Goal: Task Accomplishment & Management: Use online tool/utility

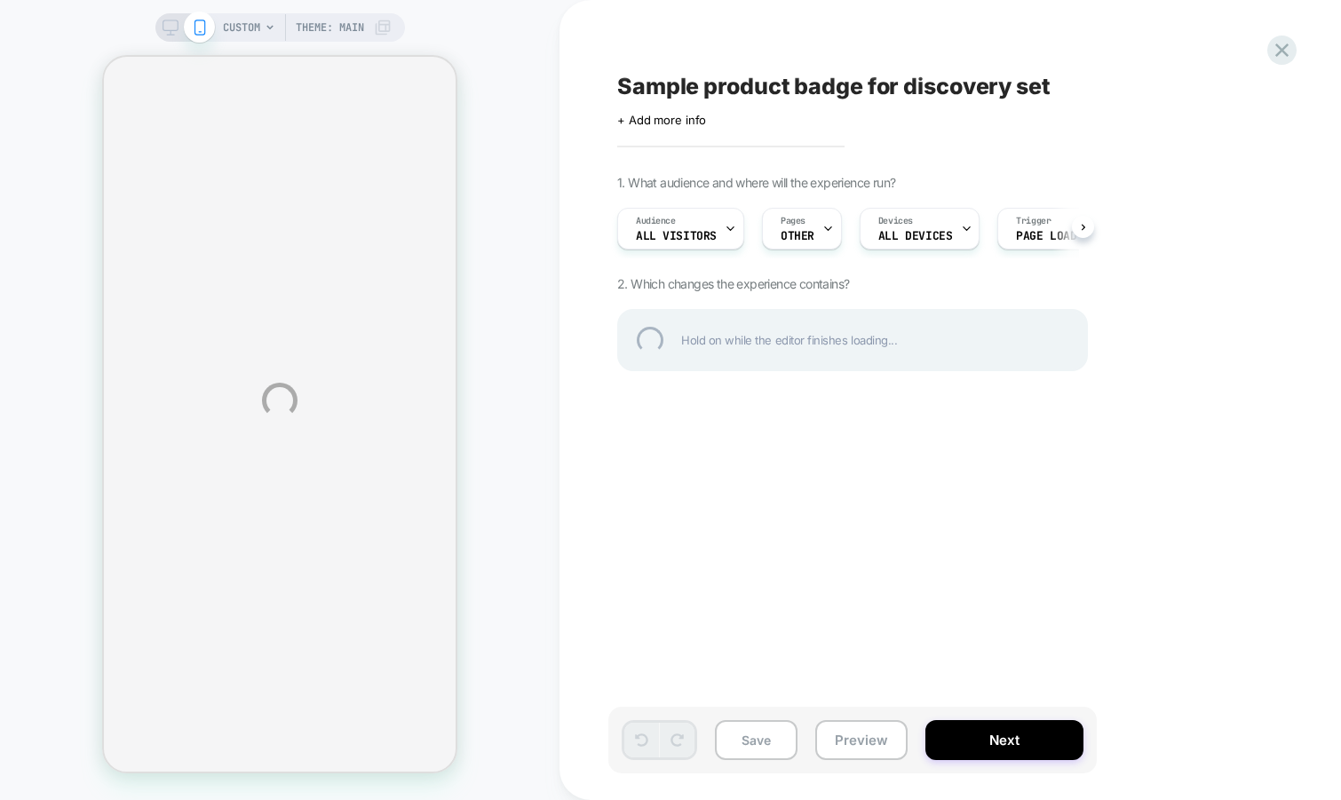
click at [786, 84] on div "Sample product badge for discovery set" at bounding box center [941, 86] width 648 height 27
click at [748, 92] on textarea "**********" at bounding box center [738, 86] width 242 height 27
click at [748, 92] on textarea "**********" at bounding box center [912, 86] width 591 height 27
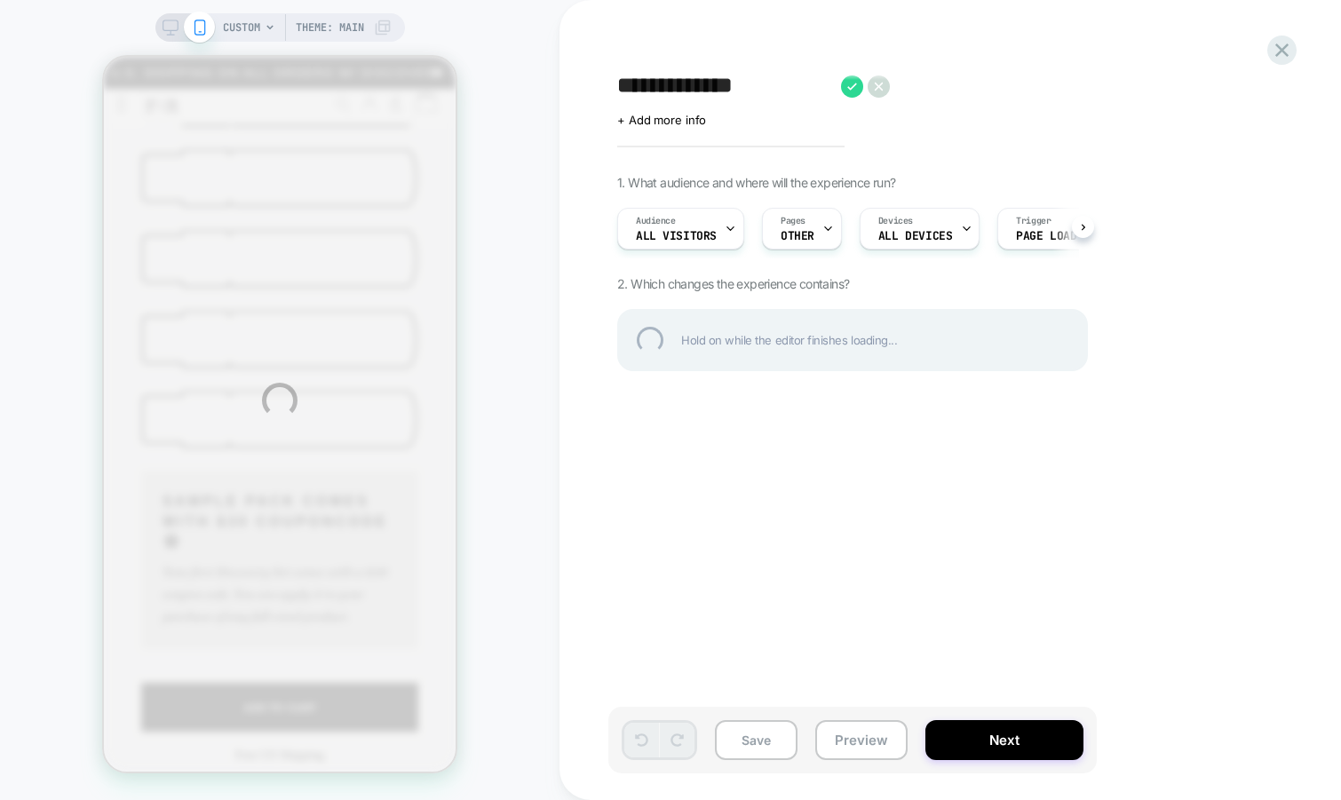
scroll to position [697, 0]
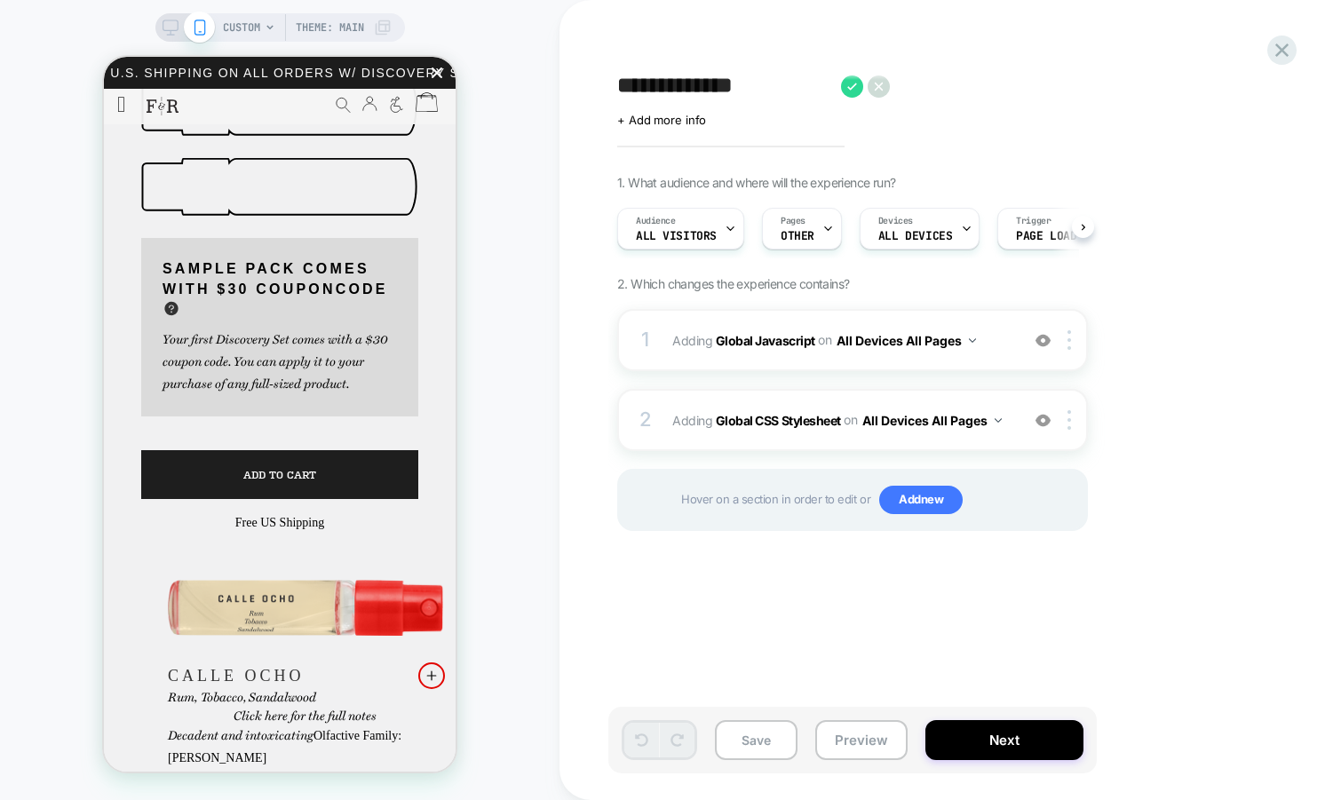
click at [780, 89] on textarea "**********" at bounding box center [724, 86] width 215 height 27
type textarea "**********"
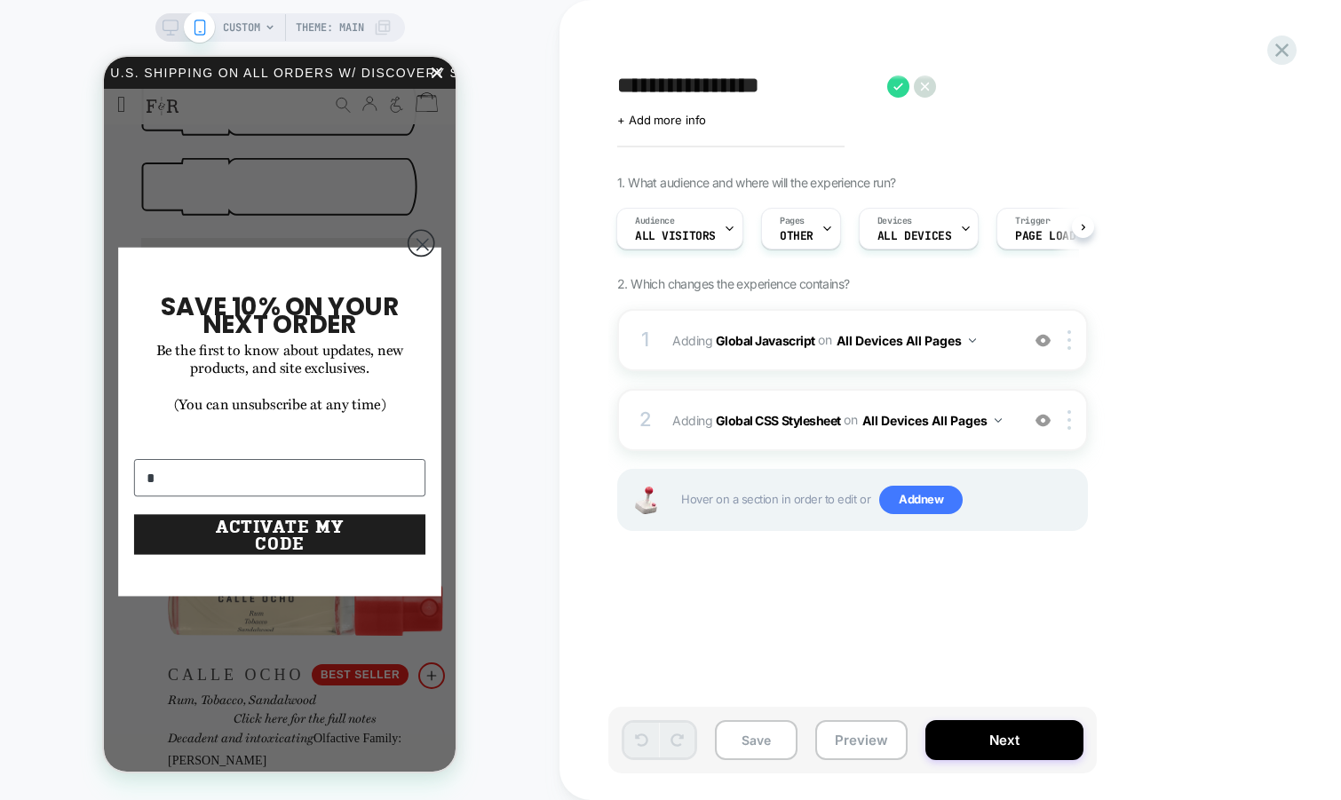
type input "*"
click at [812, 118] on div "+ Add more info" at bounding box center [794, 120] width 355 height 14
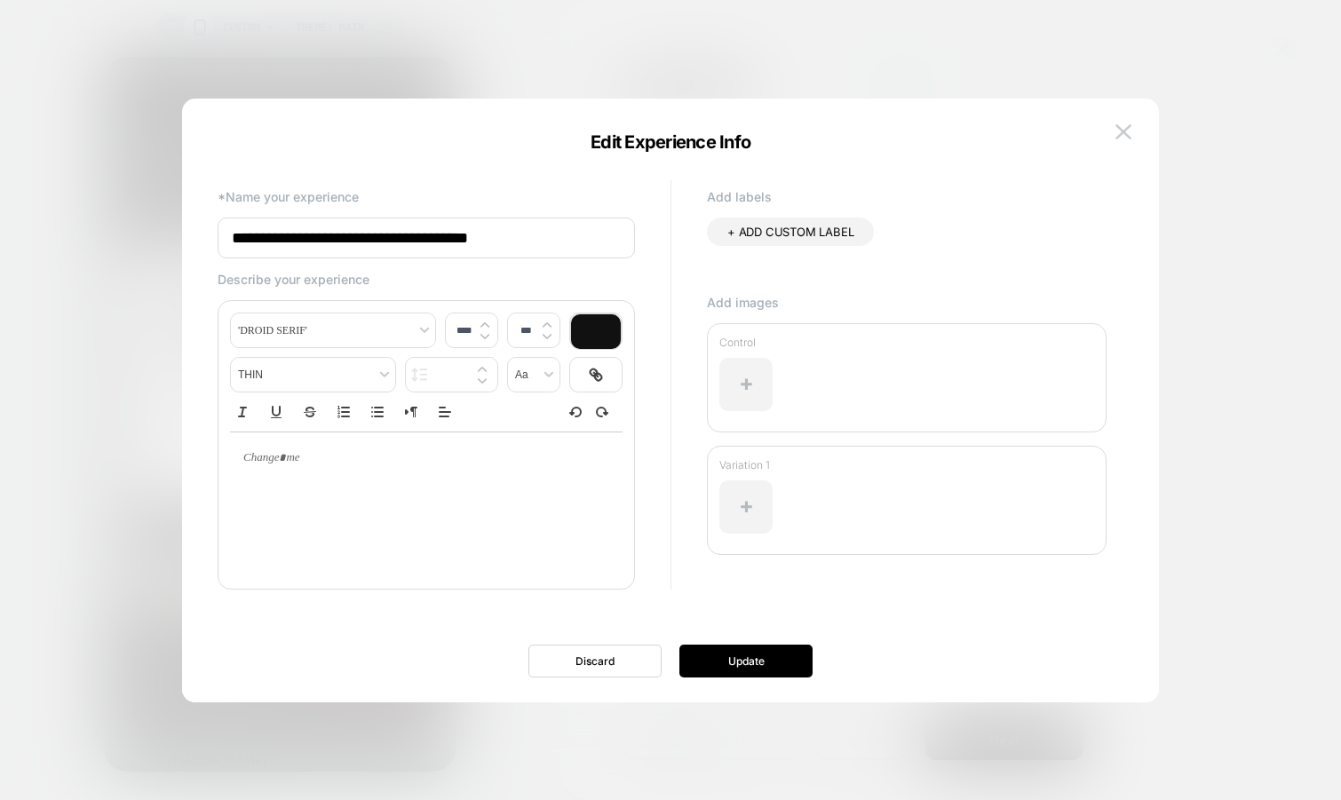
click at [1052, 57] on div at bounding box center [670, 400] width 1341 height 800
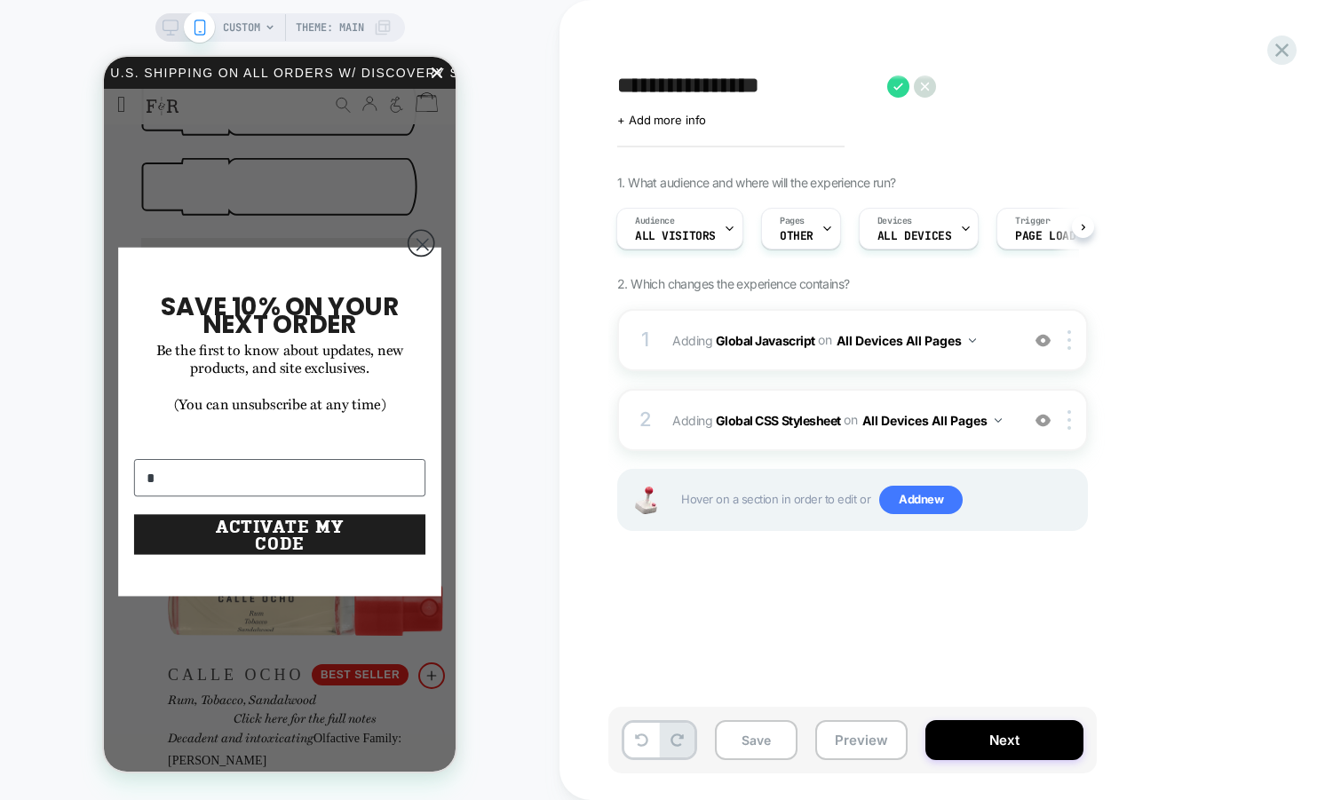
click at [833, 78] on textarea "**********" at bounding box center [747, 86] width 261 height 27
type textarea "**********"
click at [0, 0] on icon at bounding box center [0, 0] width 0 height 0
click at [425, 244] on icon "Close dialog" at bounding box center [422, 244] width 11 height 11
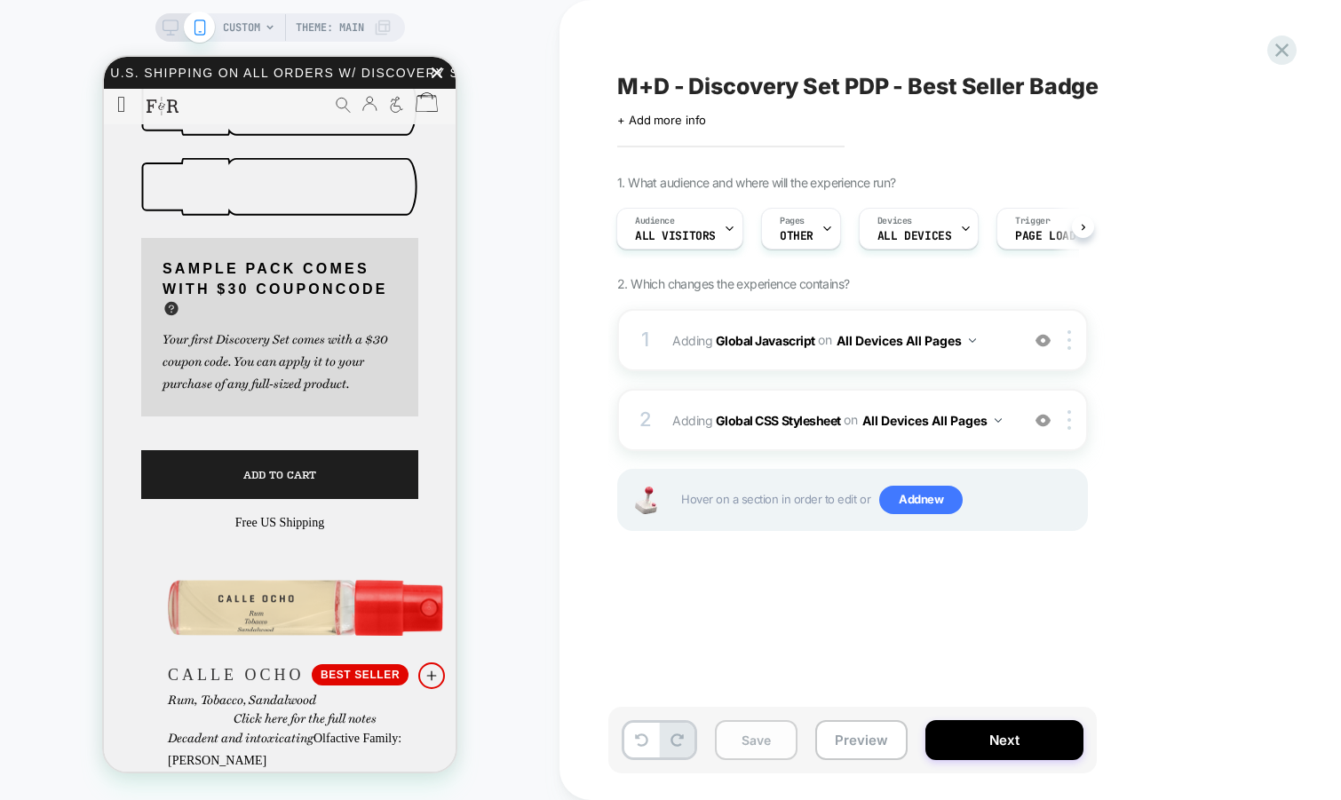
click at [0, 0] on button "Save" at bounding box center [0, 0] width 0 height 0
click at [0, 0] on span "M+D - Discovery Set PDP - Best Seller Badge" at bounding box center [0, 0] width 0 height 0
click at [0, 0] on textarea "**********" at bounding box center [0, 0] width 0 height 0
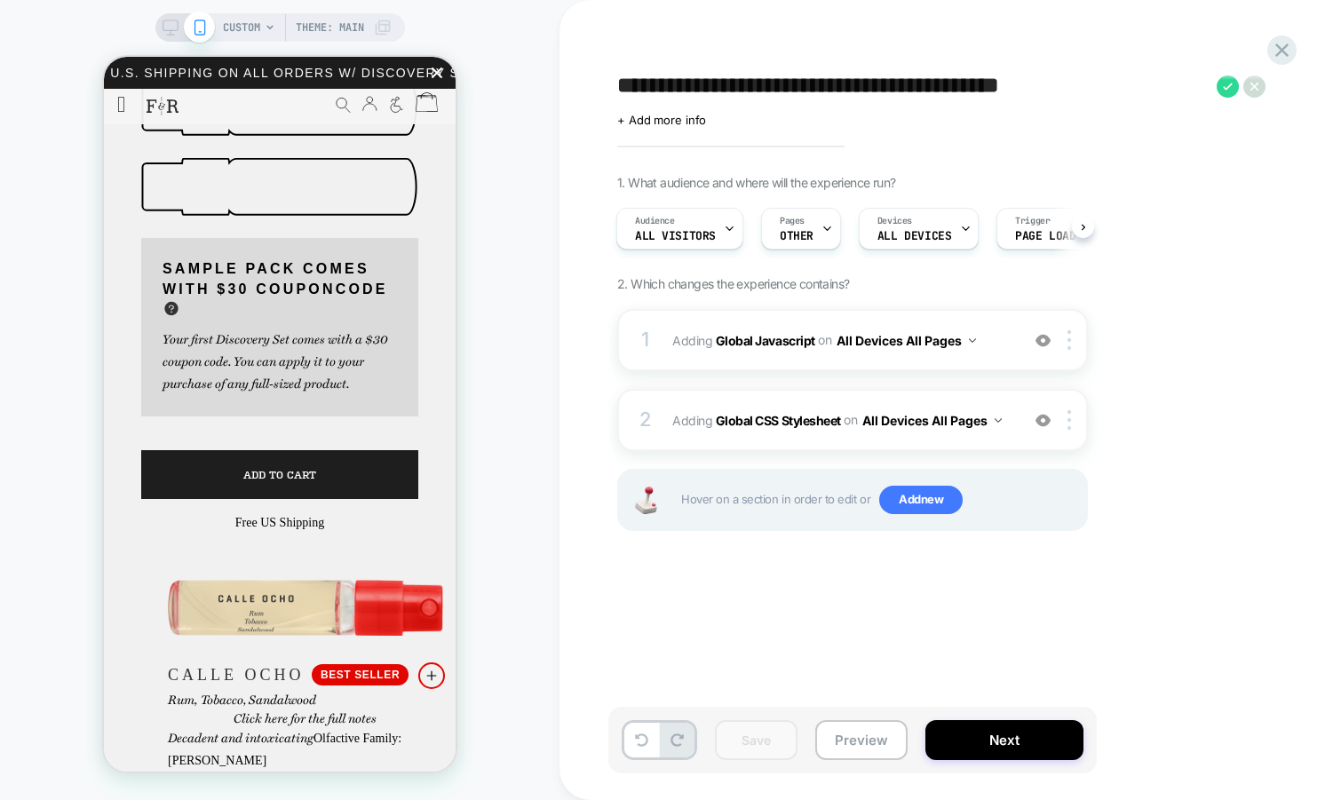
click at [750, 637] on div "**********" at bounding box center [941, 400] width 666 height 765
click at [816, 240] on div "Pages OTHER" at bounding box center [796, 229] width 69 height 40
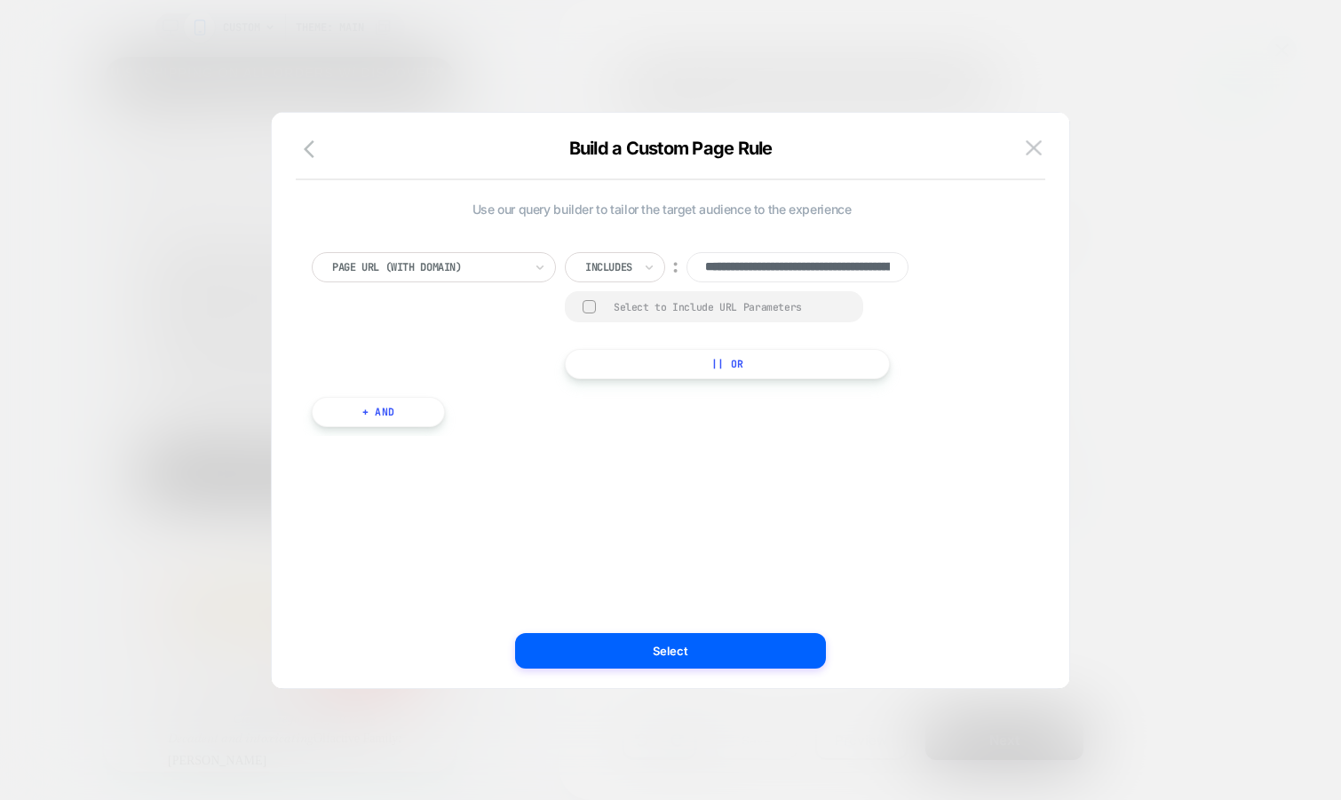
scroll to position [0, 420]
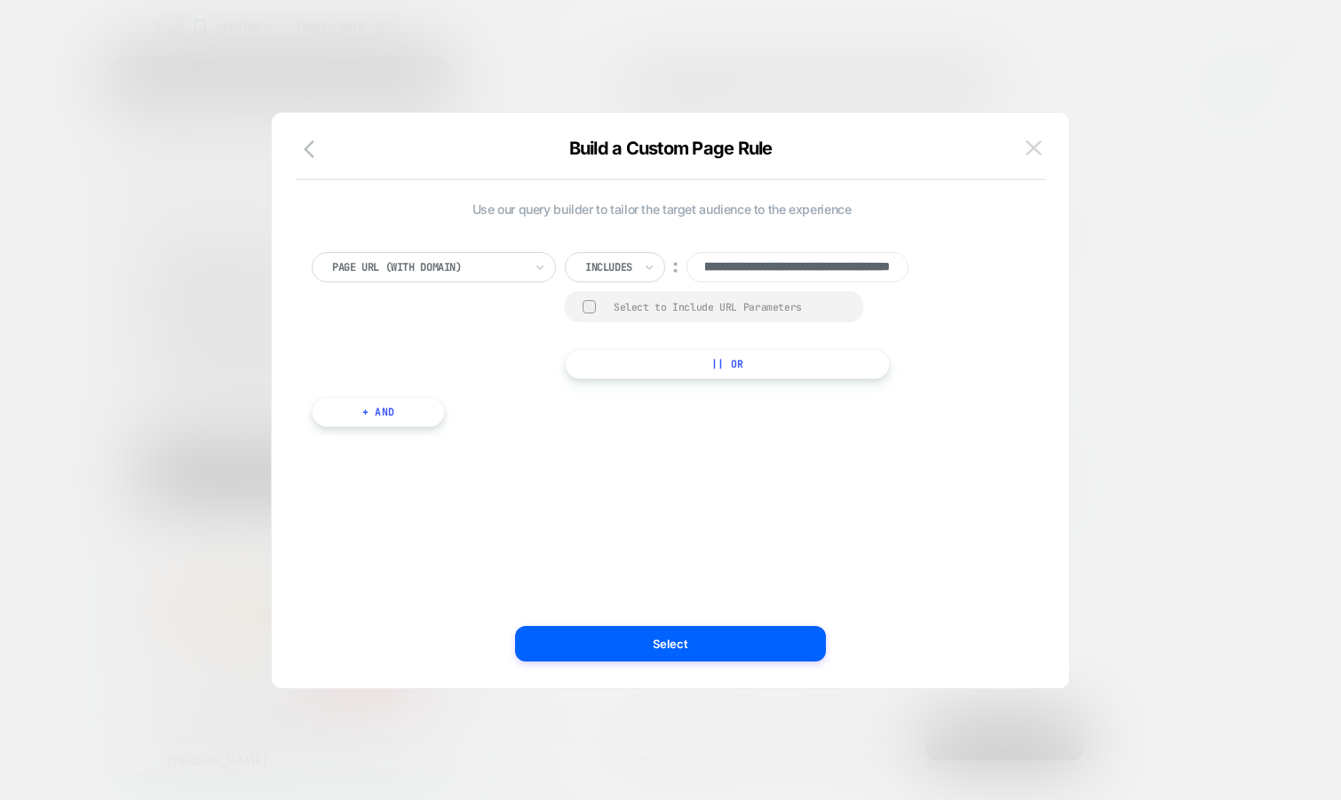
click at [0, 0] on img at bounding box center [0, 0] width 0 height 0
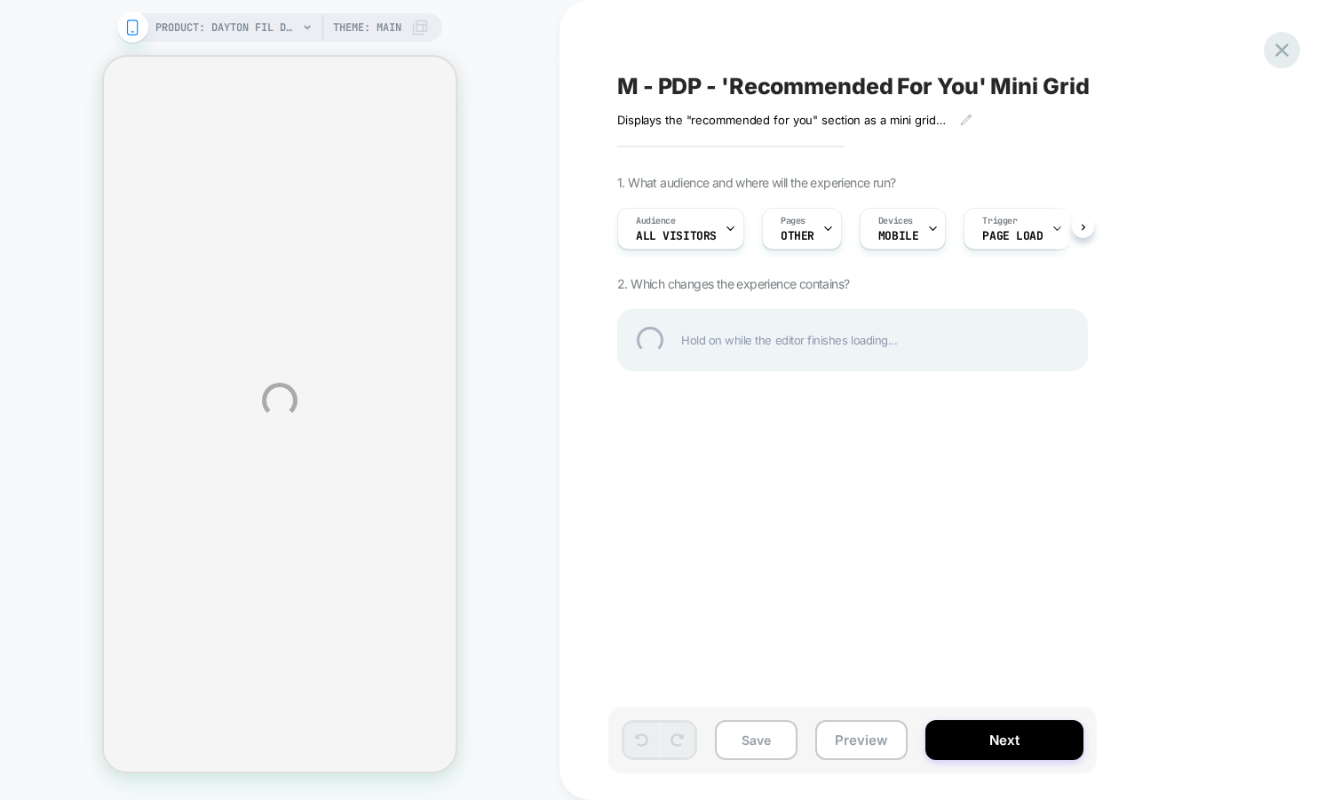
click at [1282, 44] on div at bounding box center [1282, 50] width 36 height 36
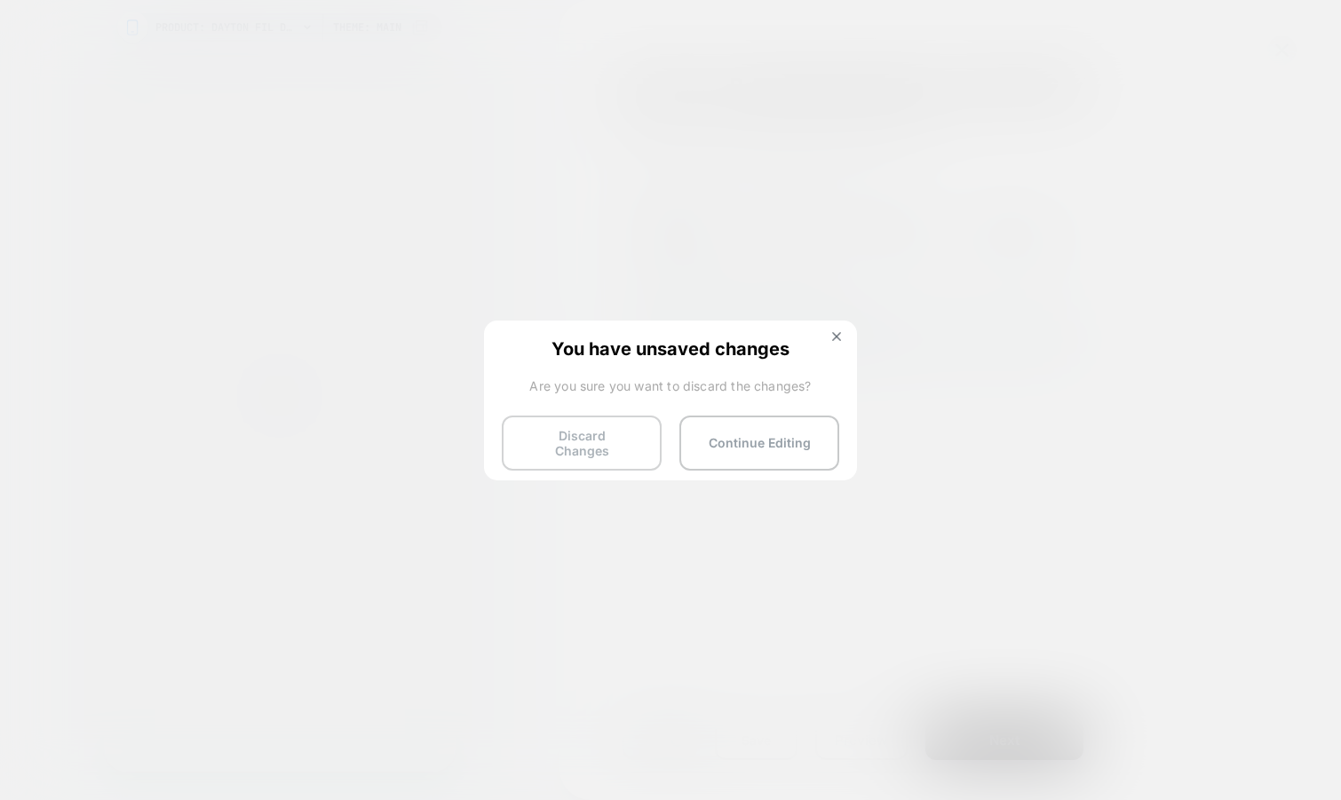
click at [592, 437] on button "Discard Changes" at bounding box center [582, 443] width 160 height 55
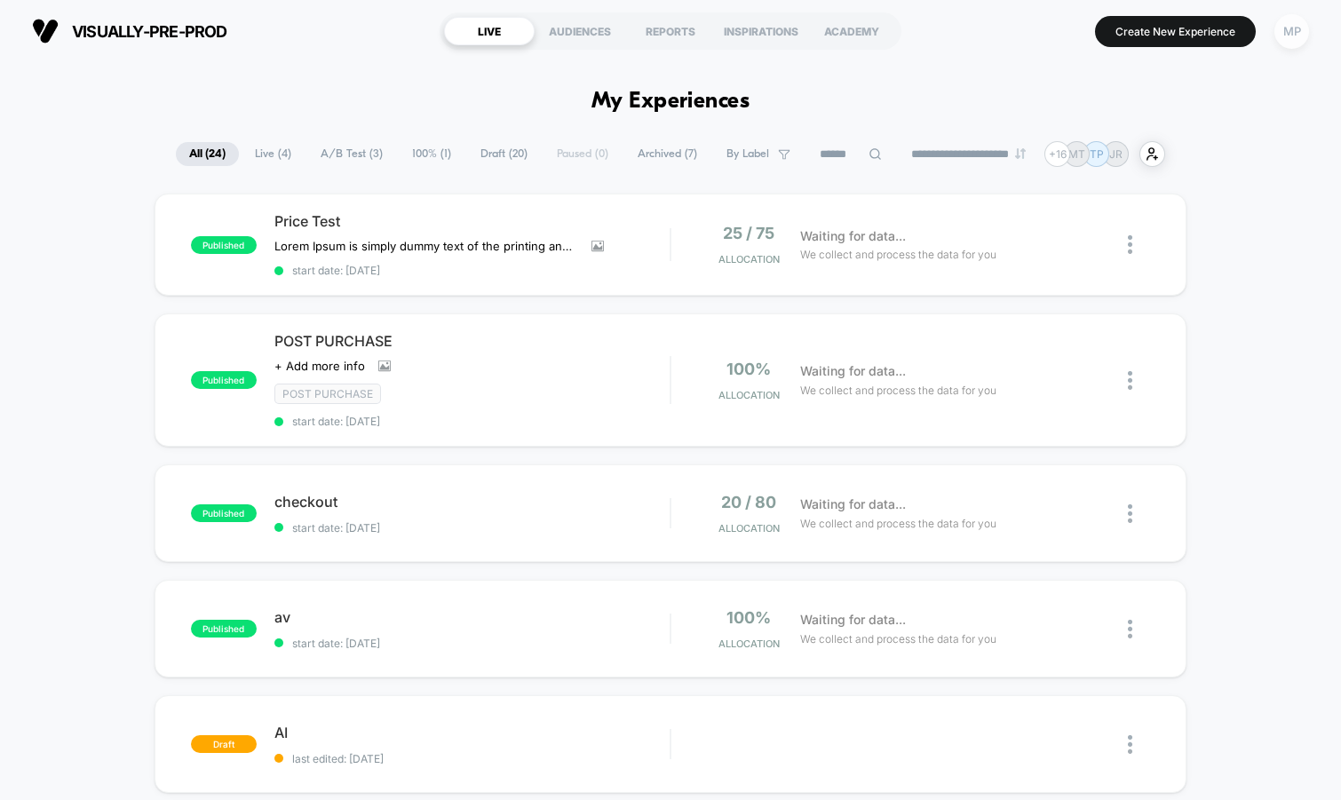
click at [1288, 27] on div "MP" at bounding box center [1292, 31] width 35 height 35
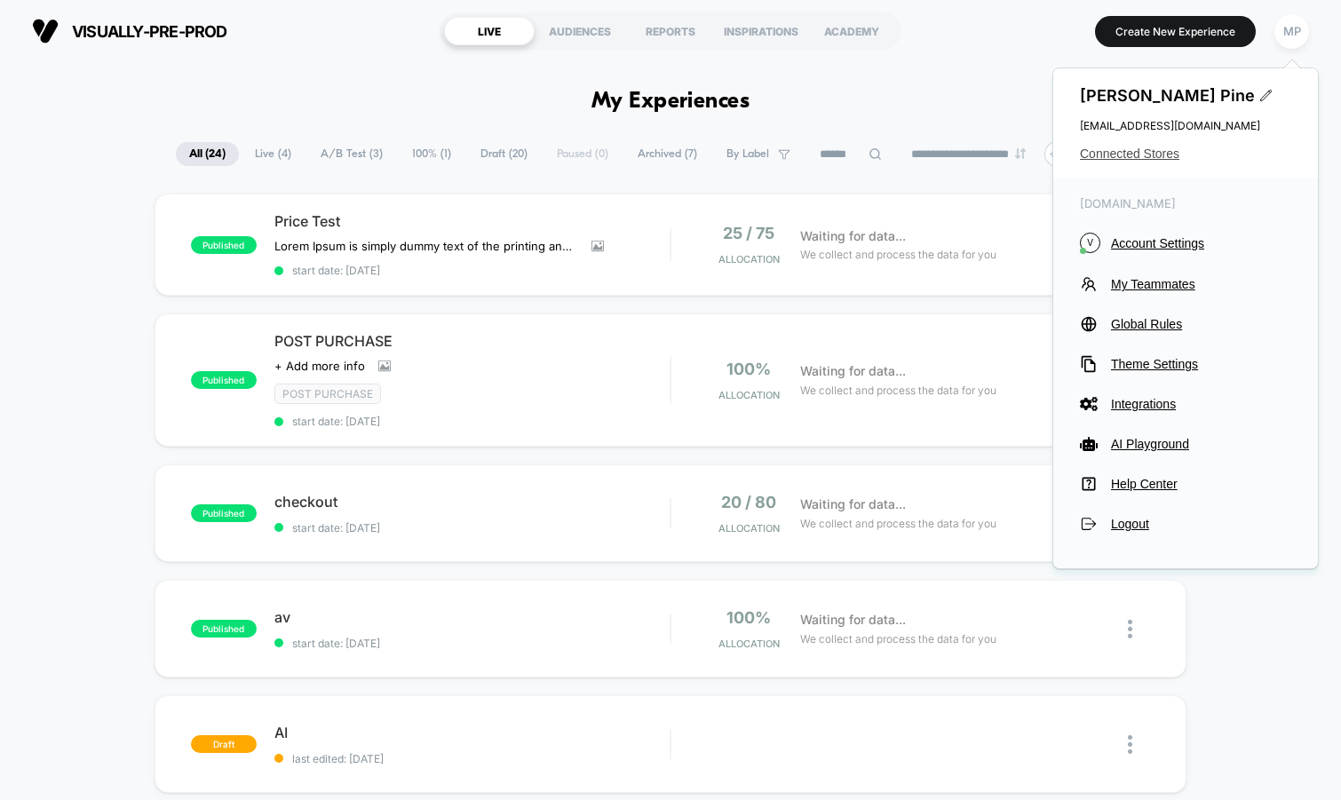
click at [1124, 150] on span "Connected Stores" at bounding box center [1185, 154] width 211 height 14
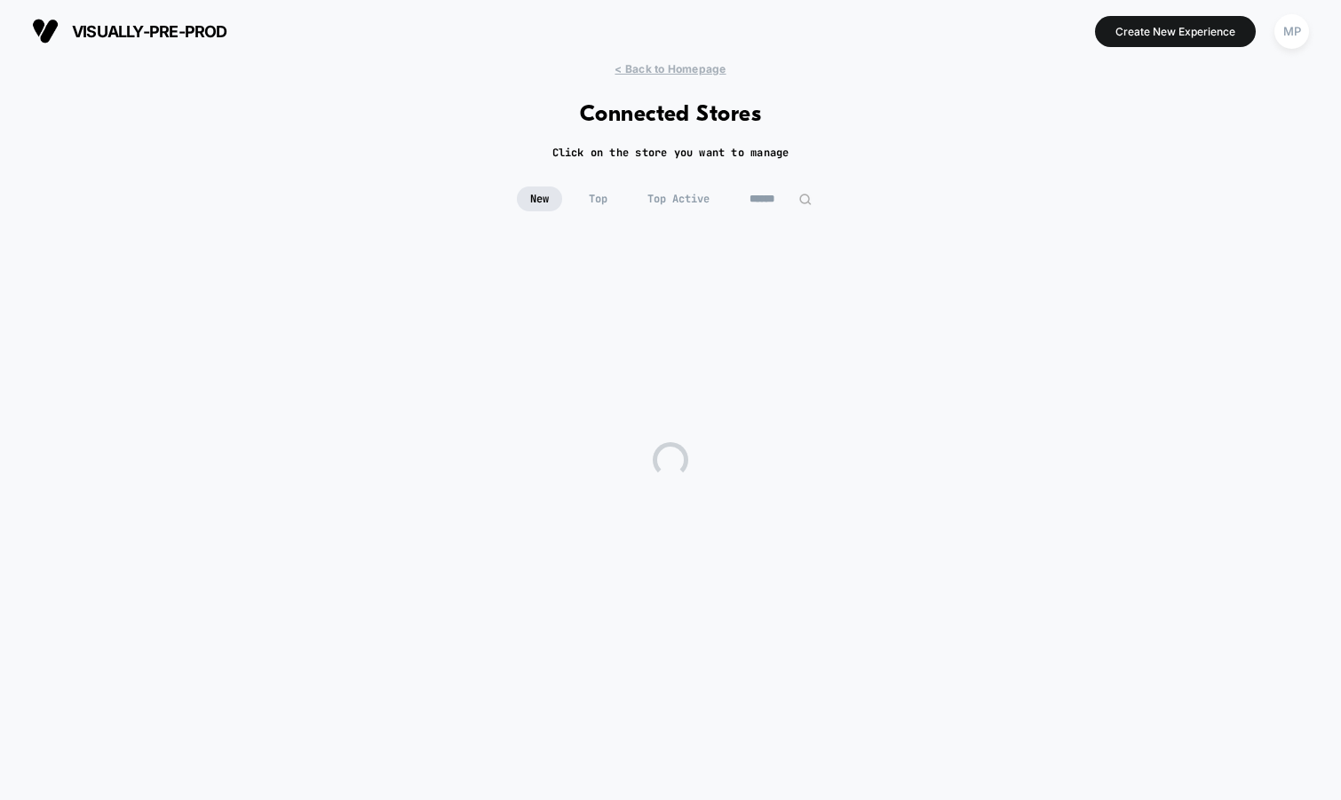
click at [760, 203] on input at bounding box center [780, 199] width 89 height 25
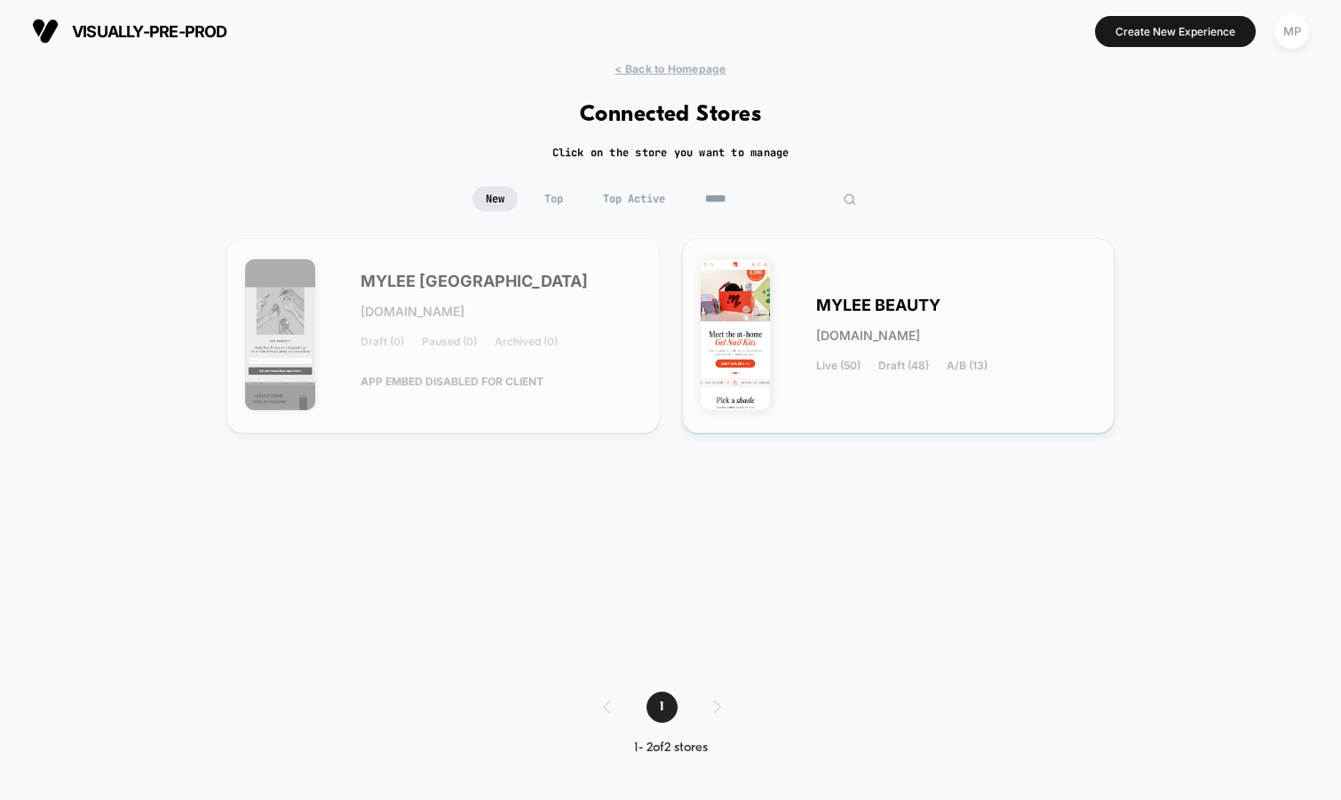
type input "*****"
click at [758, 300] on div "MYLEE BEAUTY mylee-beauty.myshopify.com Live (50) Draft (48) A/B (13)" at bounding box center [899, 336] width 396 height 158
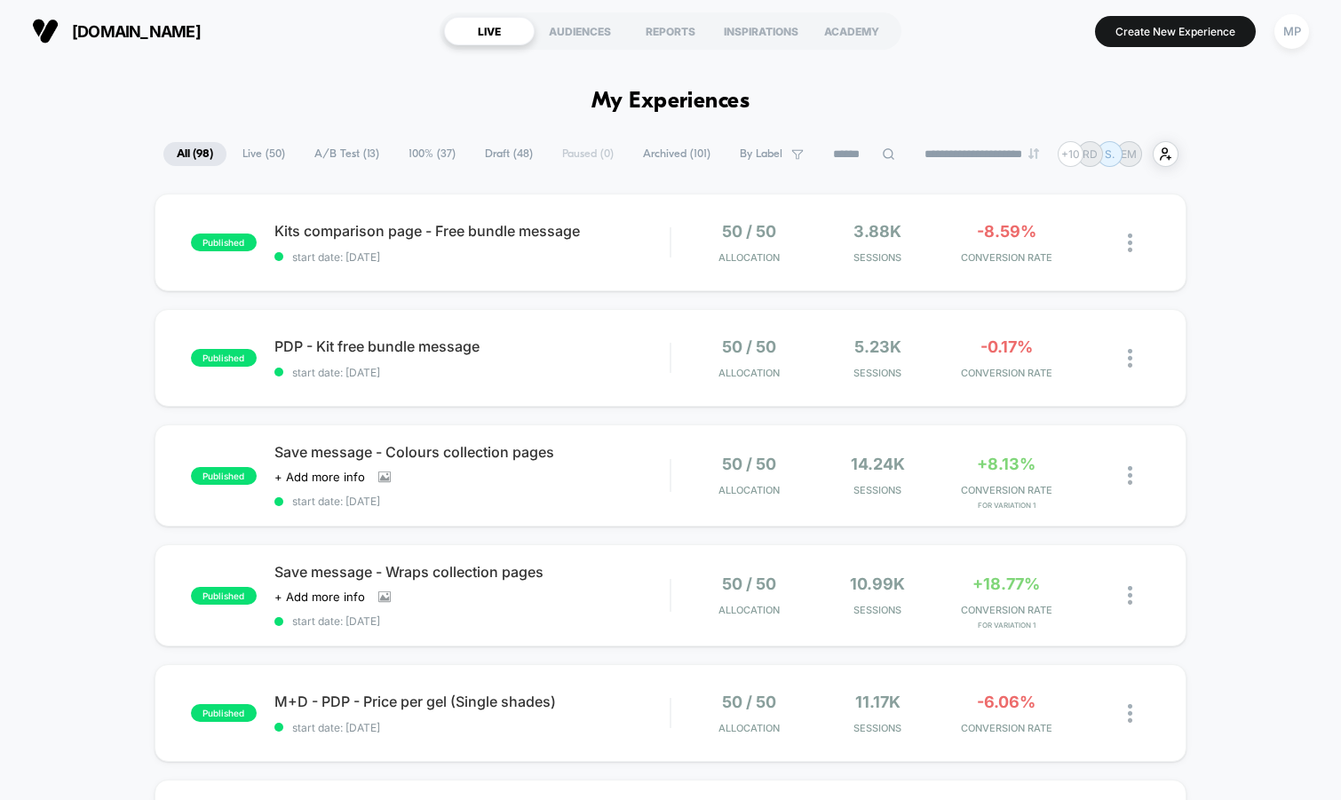
click at [331, 158] on span "A/B Test ( 13 )" at bounding box center [346, 154] width 91 height 24
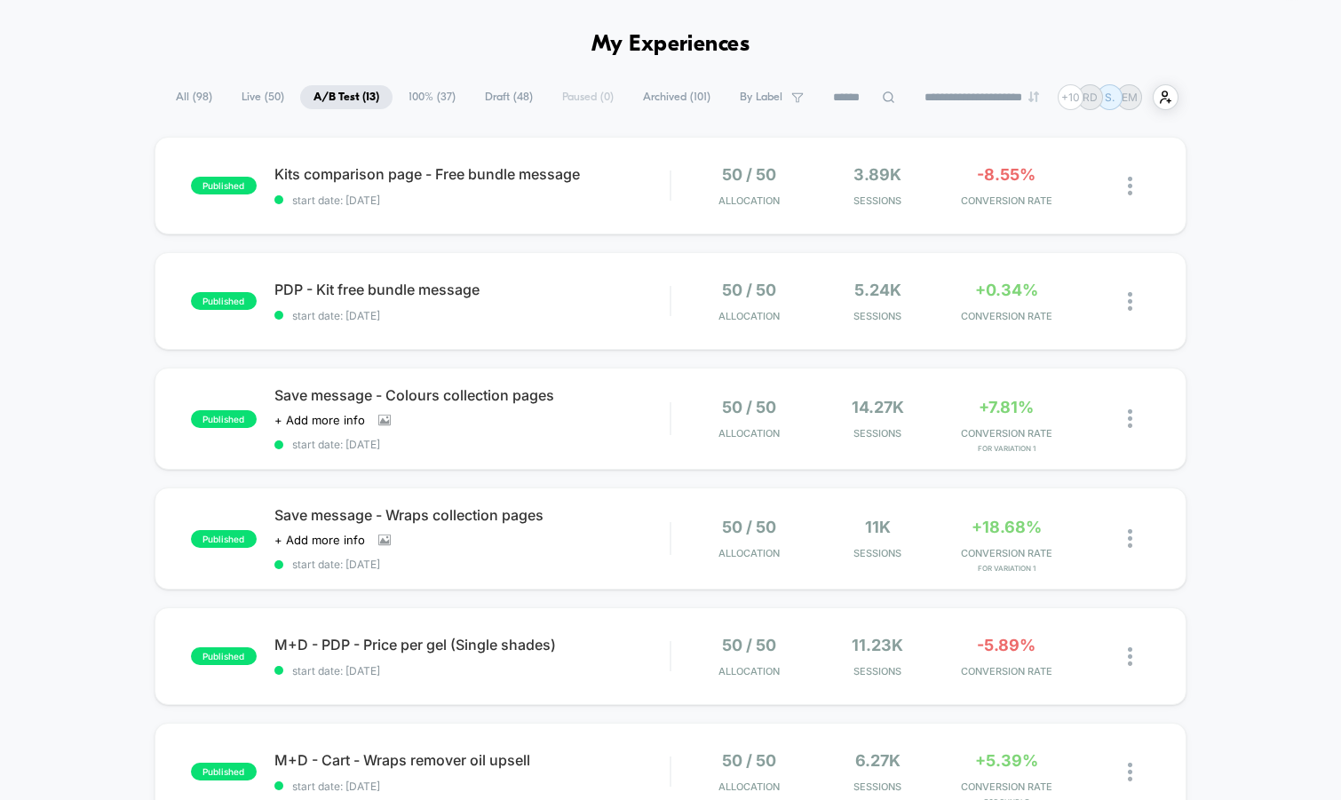
scroll to position [54, 0]
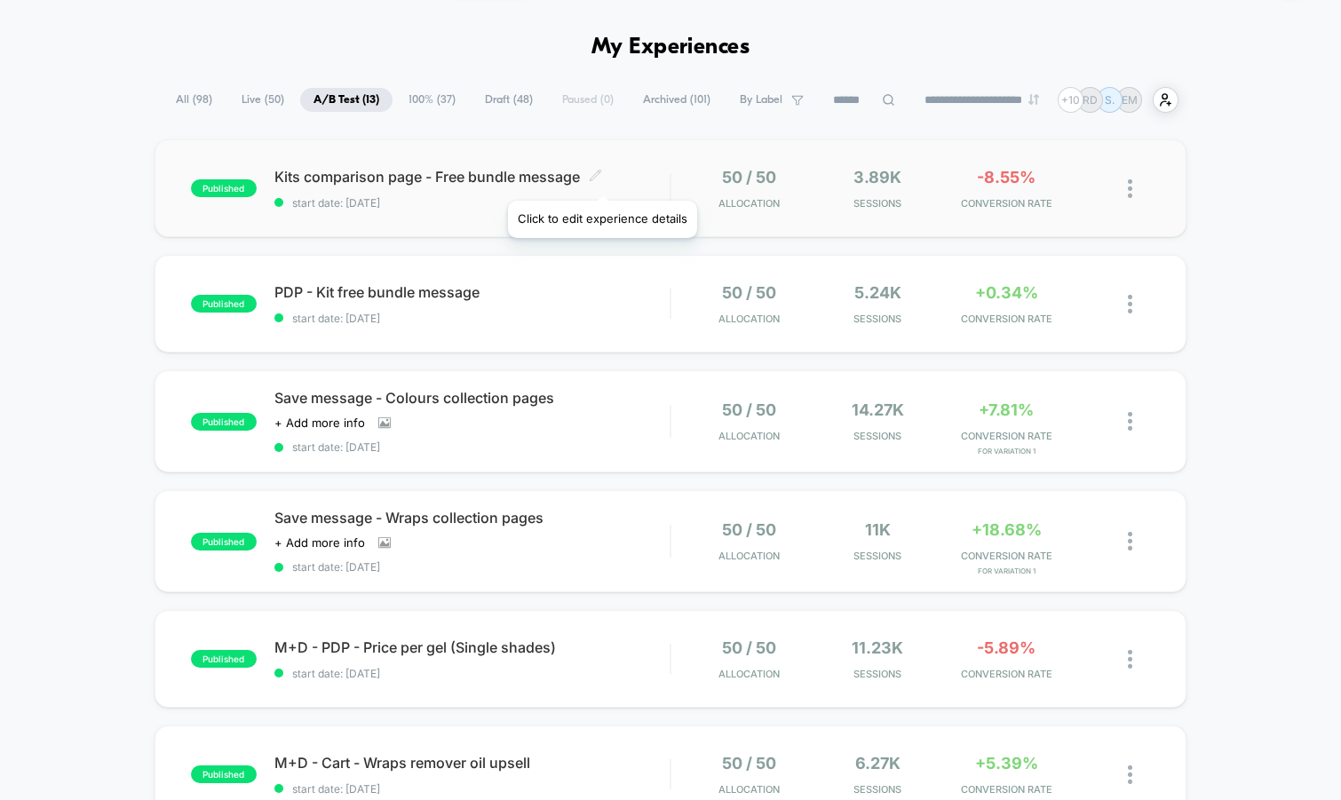
click at [601, 179] on icon at bounding box center [595, 175] width 13 height 13
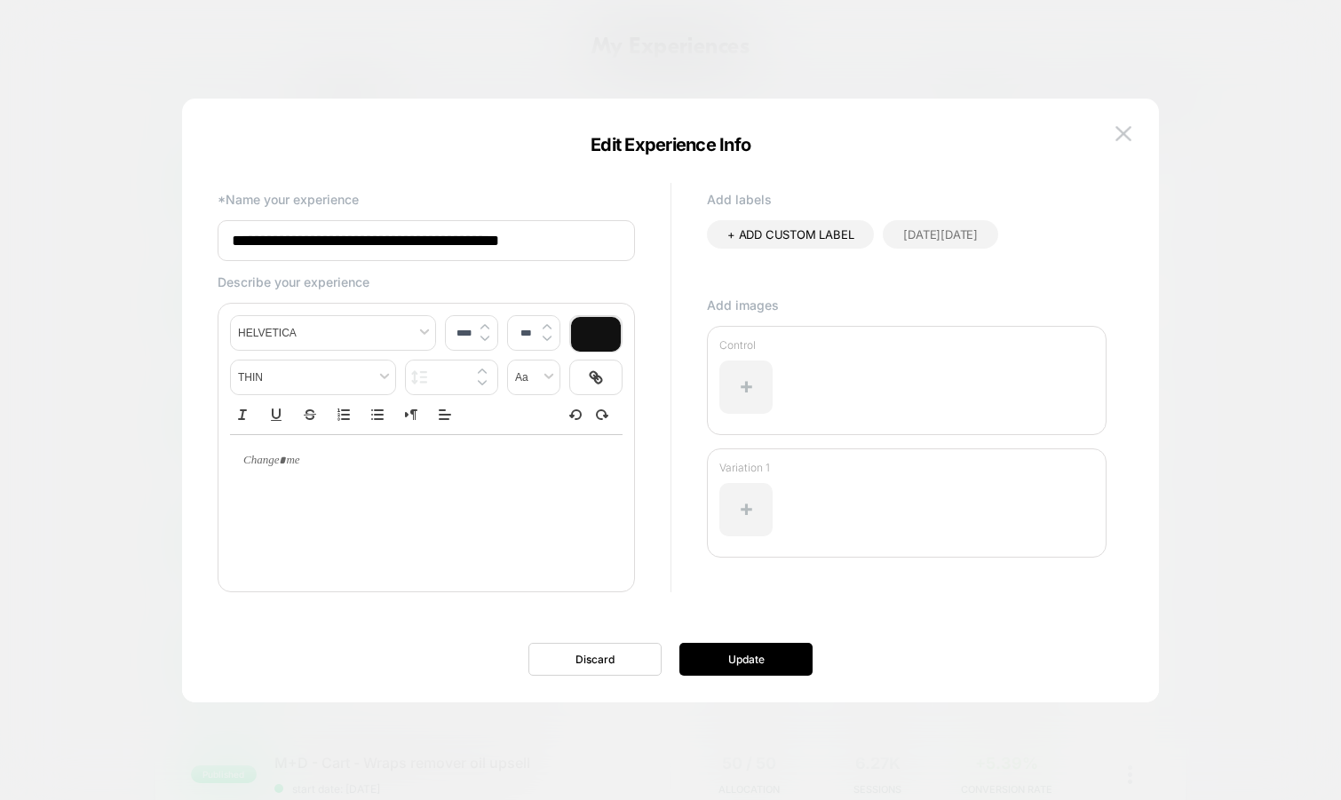
click at [458, 226] on input "**********" at bounding box center [426, 240] width 417 height 41
click at [1116, 128] on img at bounding box center [1124, 133] width 16 height 15
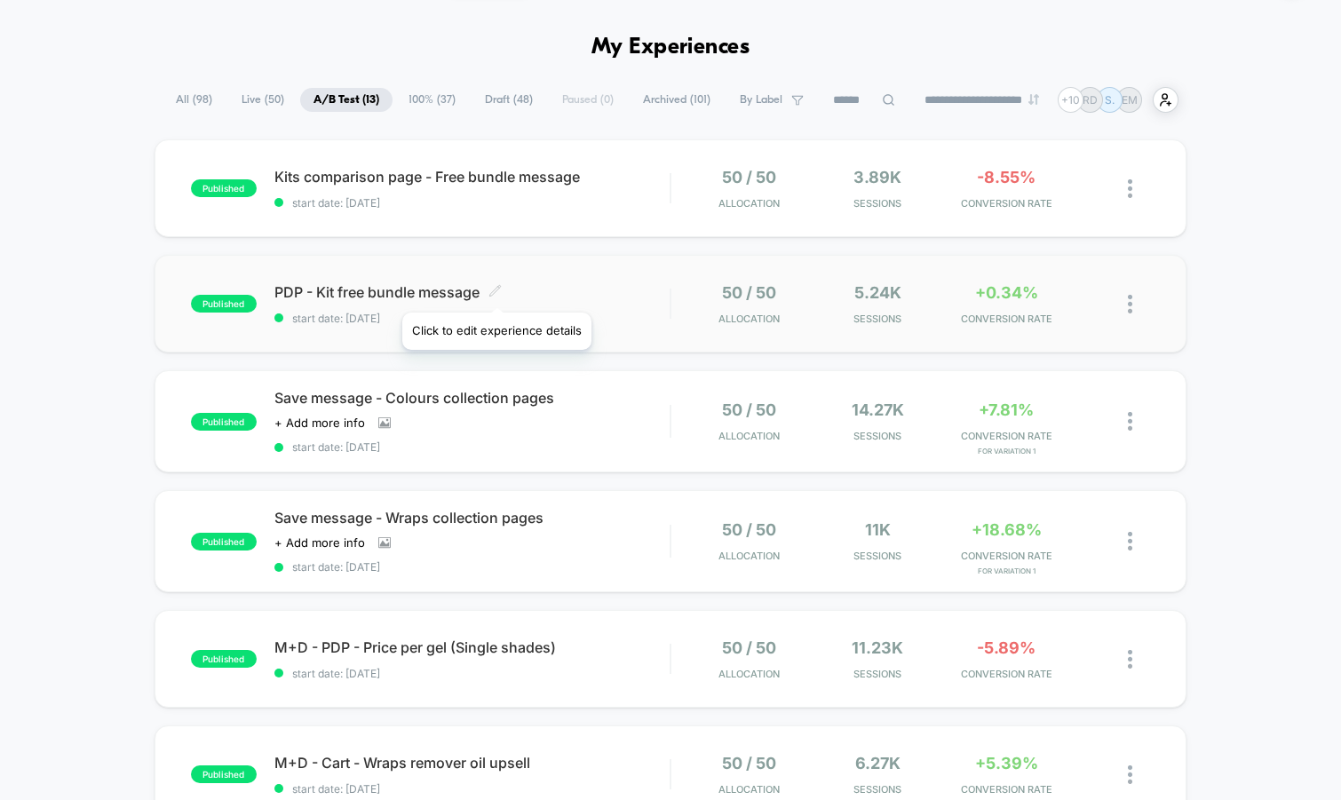
click at [496, 290] on icon at bounding box center [494, 290] width 13 height 13
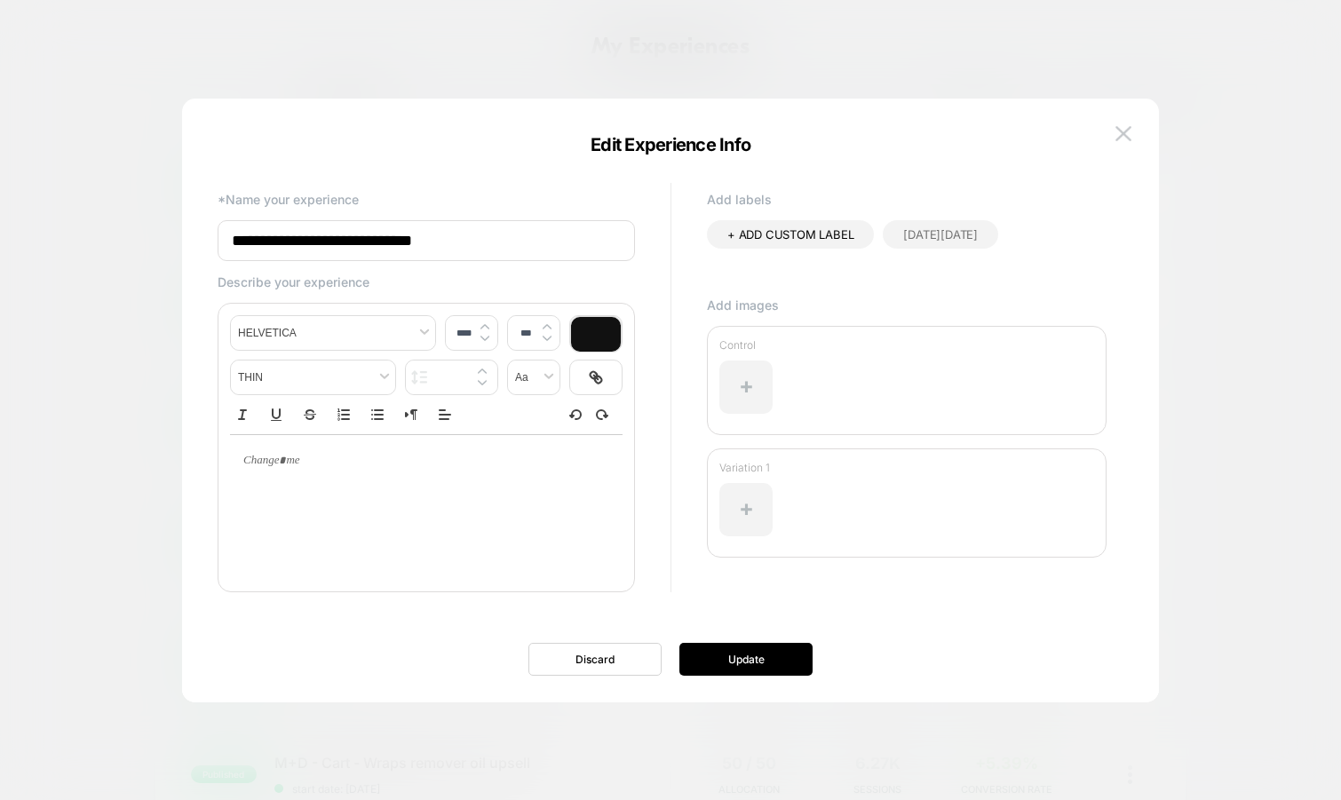
click at [375, 244] on input "**********" at bounding box center [426, 240] width 417 height 41
click at [1116, 134] on img at bounding box center [1124, 133] width 16 height 15
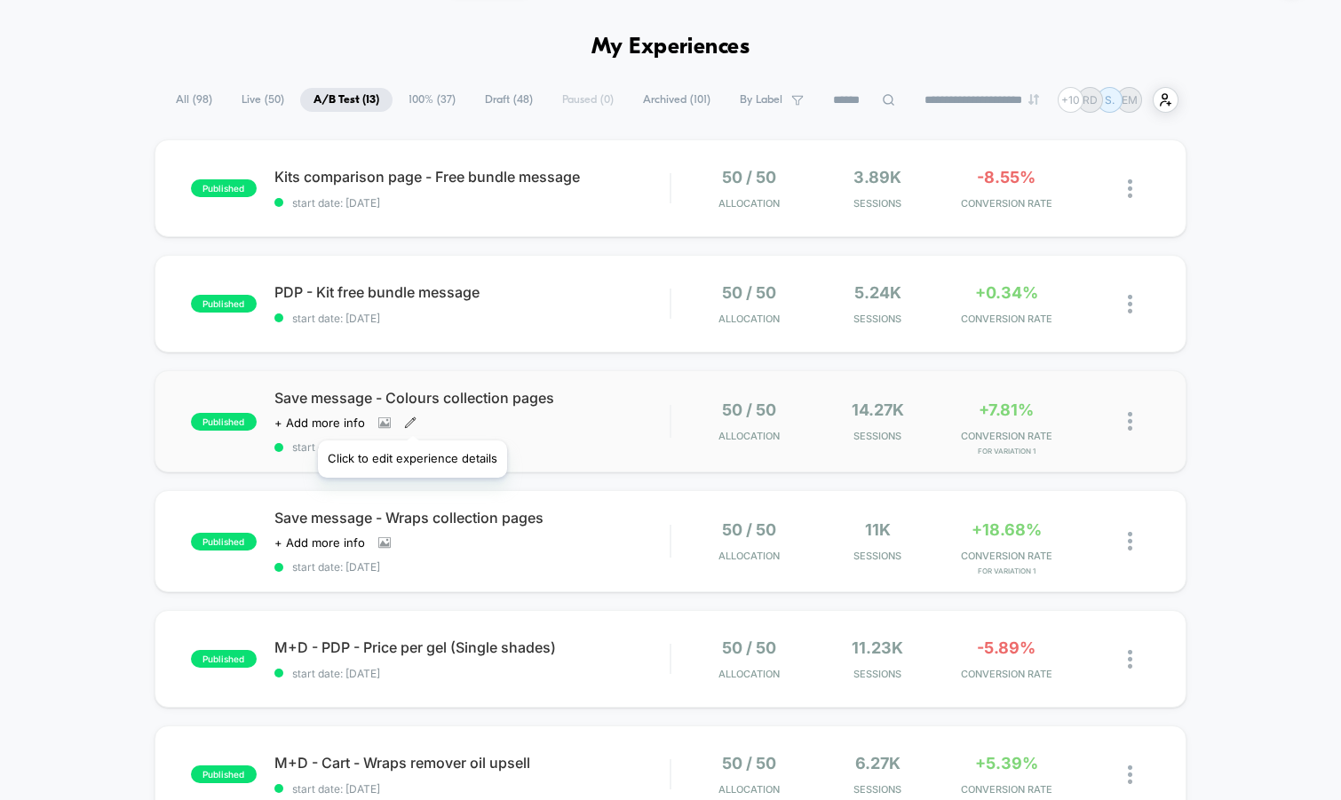
click at [411, 418] on icon at bounding box center [410, 422] width 10 height 10
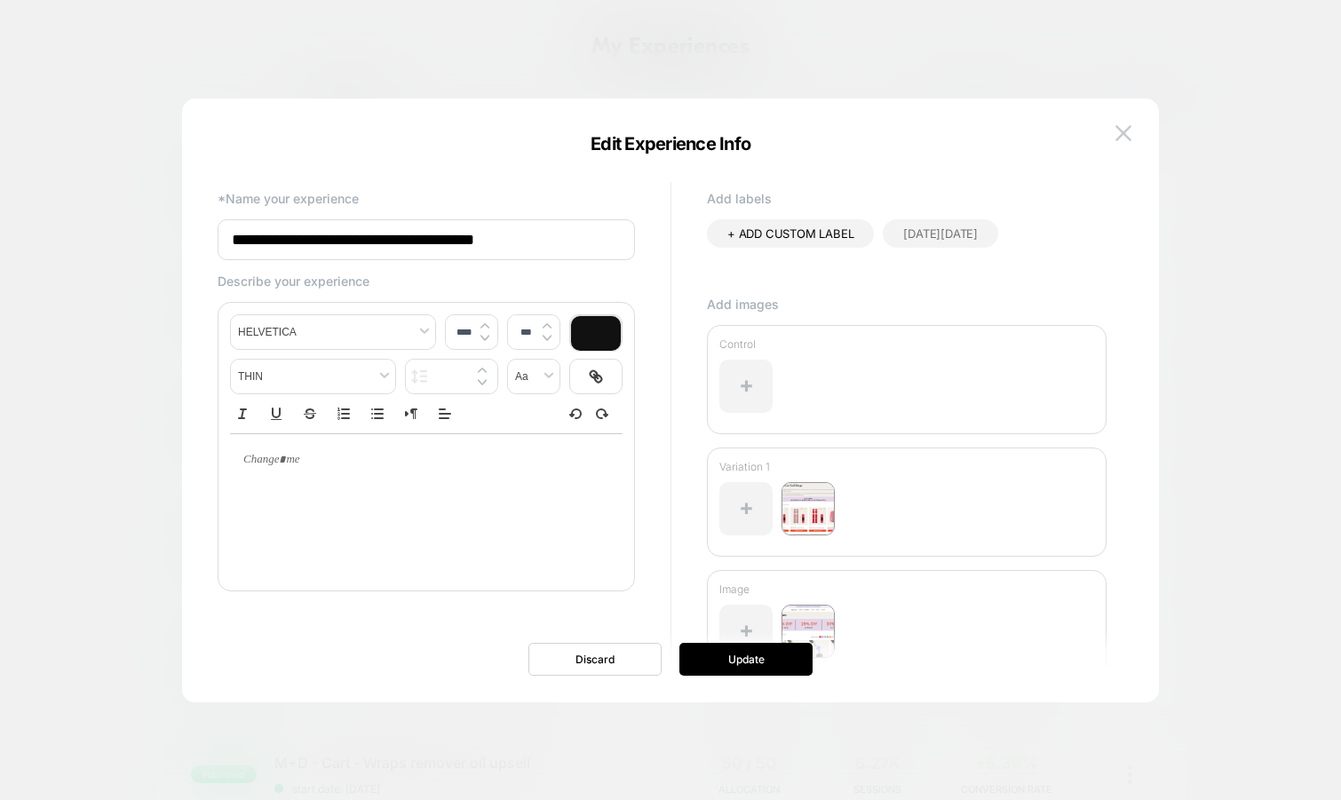
click at [483, 236] on input "**********" at bounding box center [426, 239] width 417 height 41
click at [483, 236] on input "**********" at bounding box center [426, 240] width 417 height 41
click at [1130, 138] on img at bounding box center [1124, 133] width 16 height 15
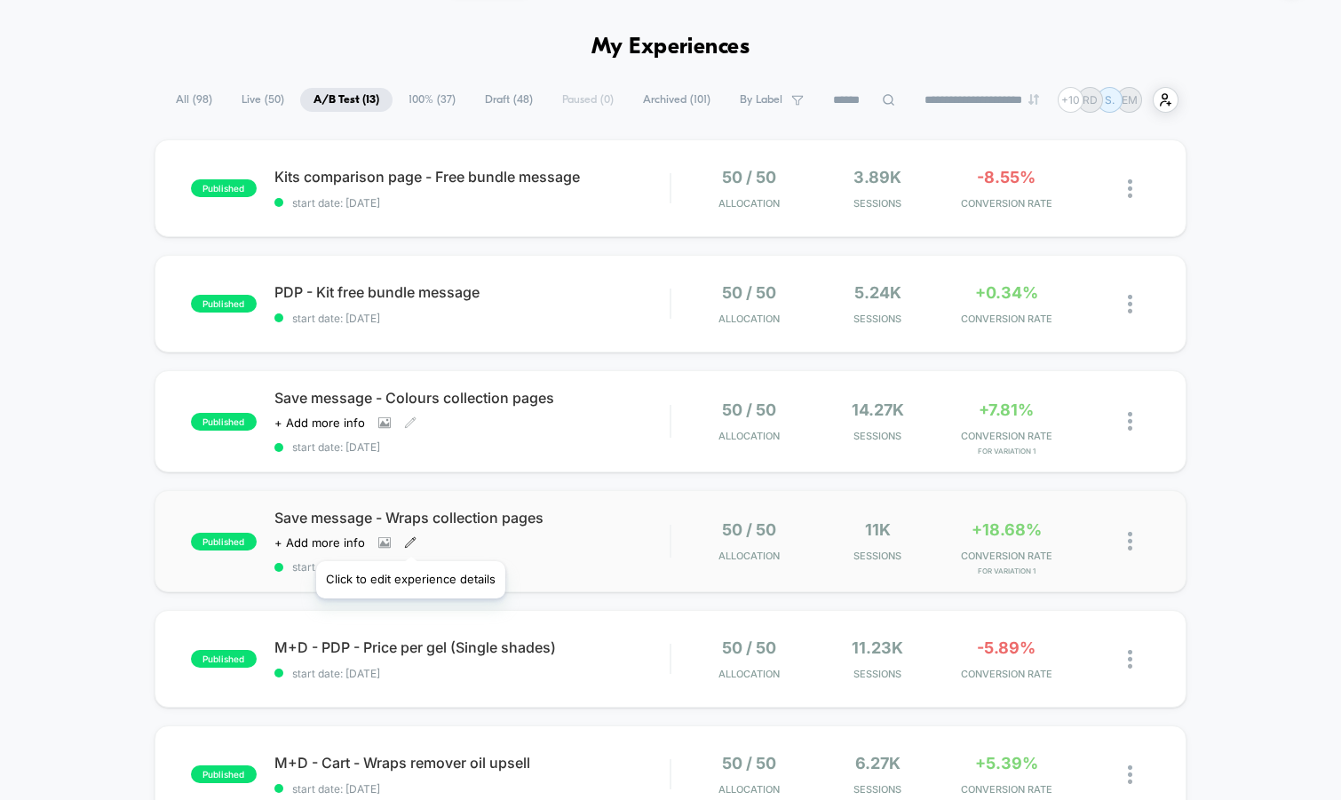
click at [409, 538] on icon at bounding box center [410, 542] width 12 height 12
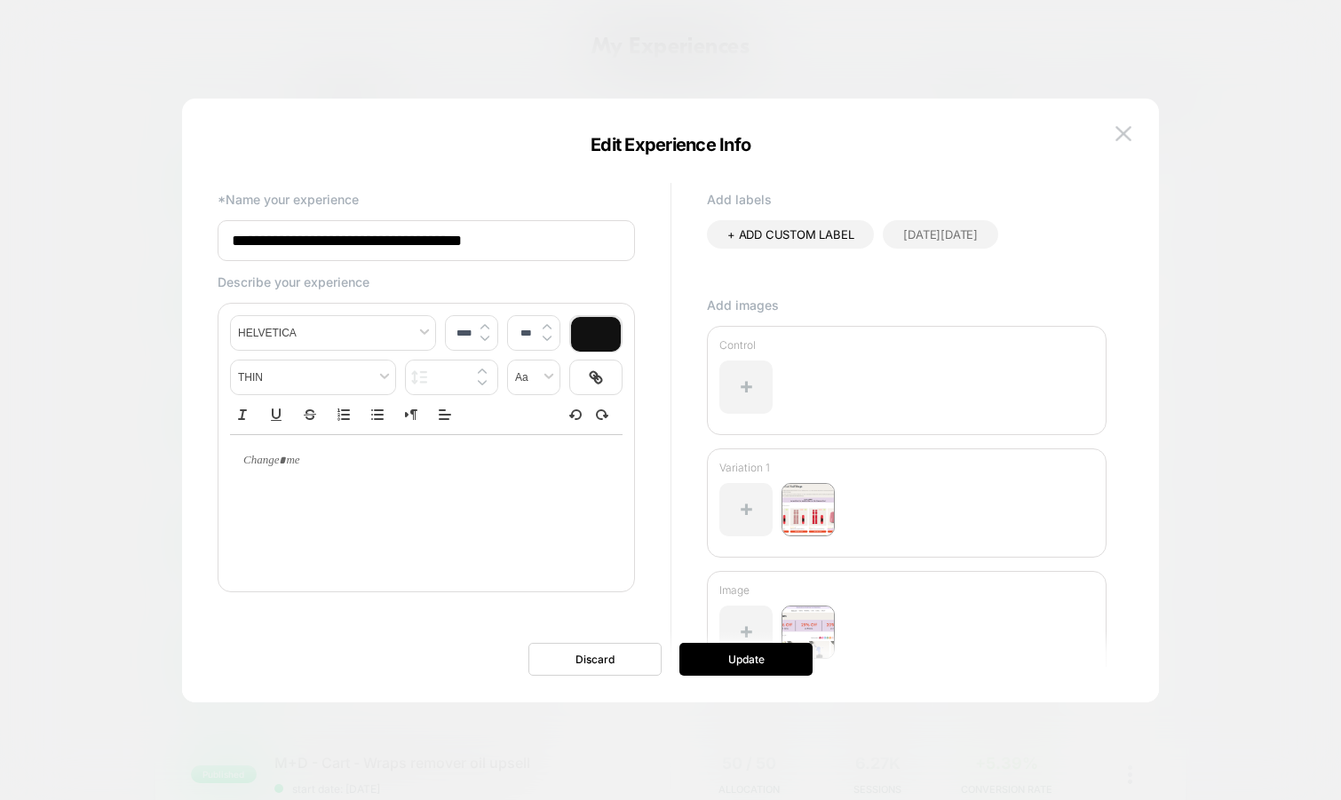
click at [346, 251] on input "**********" at bounding box center [426, 240] width 417 height 41
click at [1122, 139] on img at bounding box center [1124, 133] width 16 height 15
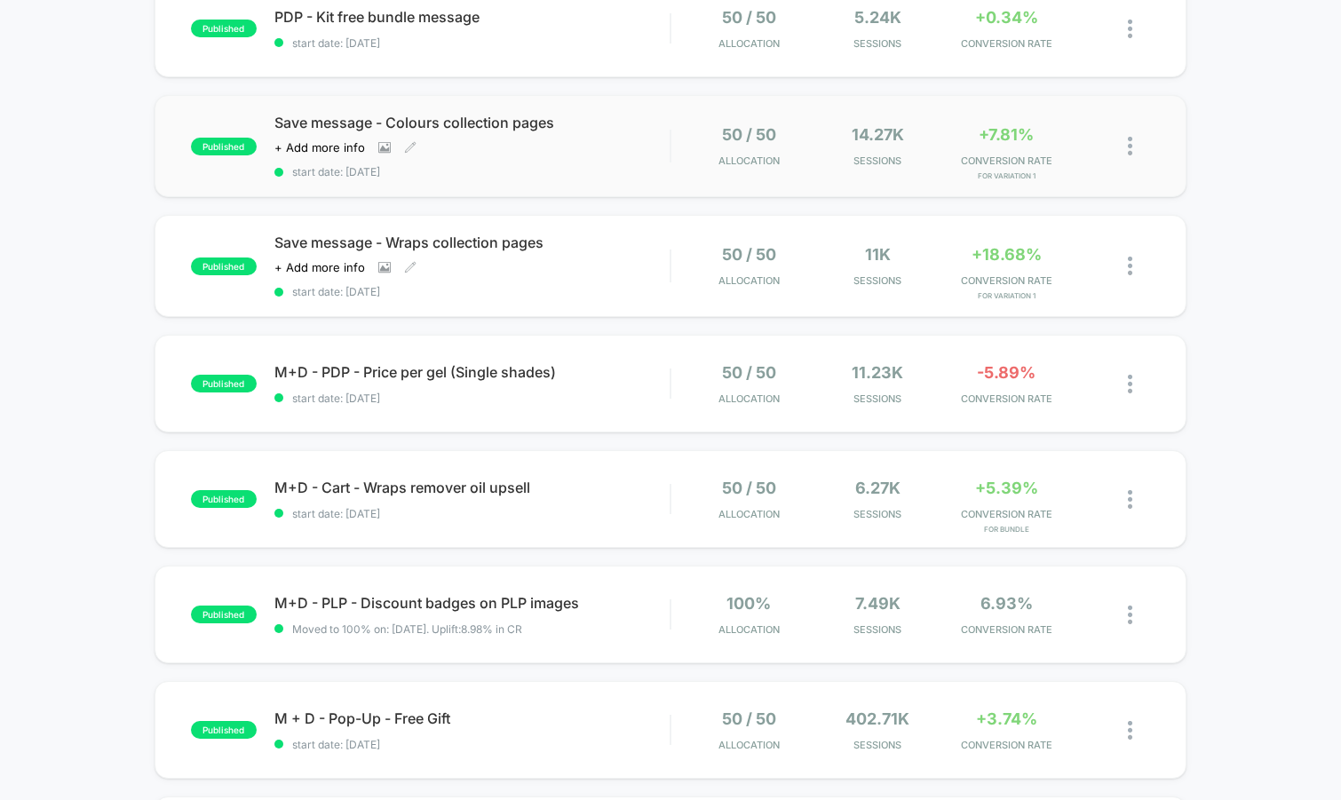
scroll to position [360, 0]
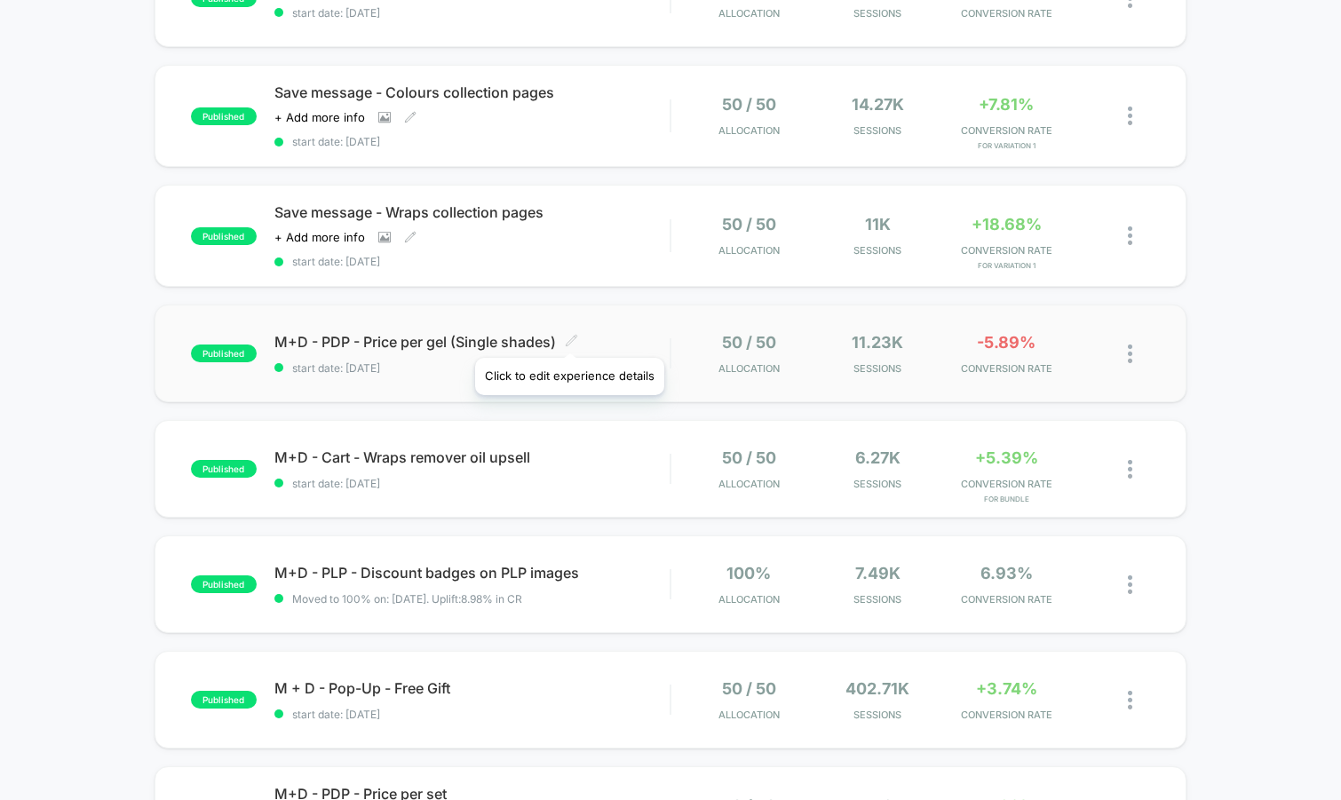
click at [574, 338] on icon at bounding box center [571, 340] width 13 height 13
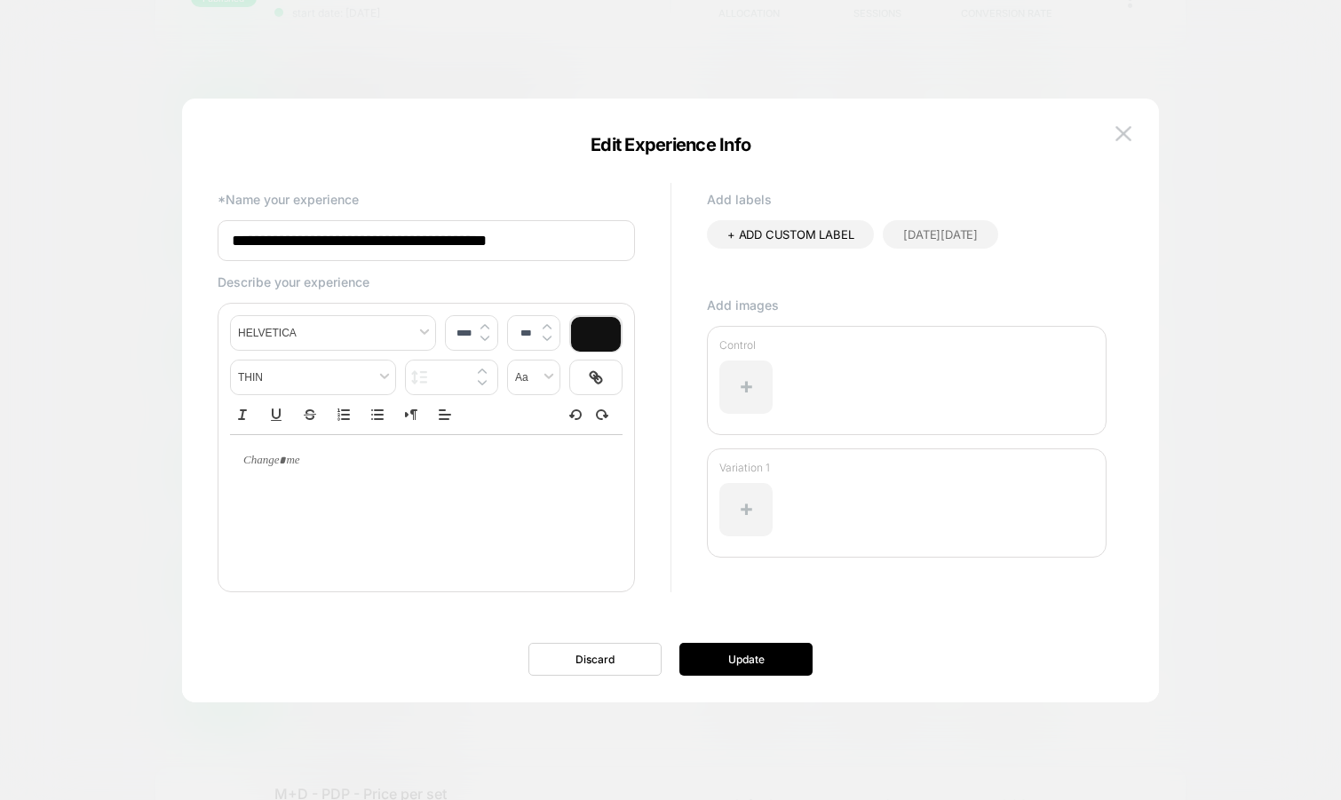
click at [435, 239] on input "**********" at bounding box center [426, 240] width 417 height 41
click at [1131, 126] on img at bounding box center [1124, 133] width 16 height 15
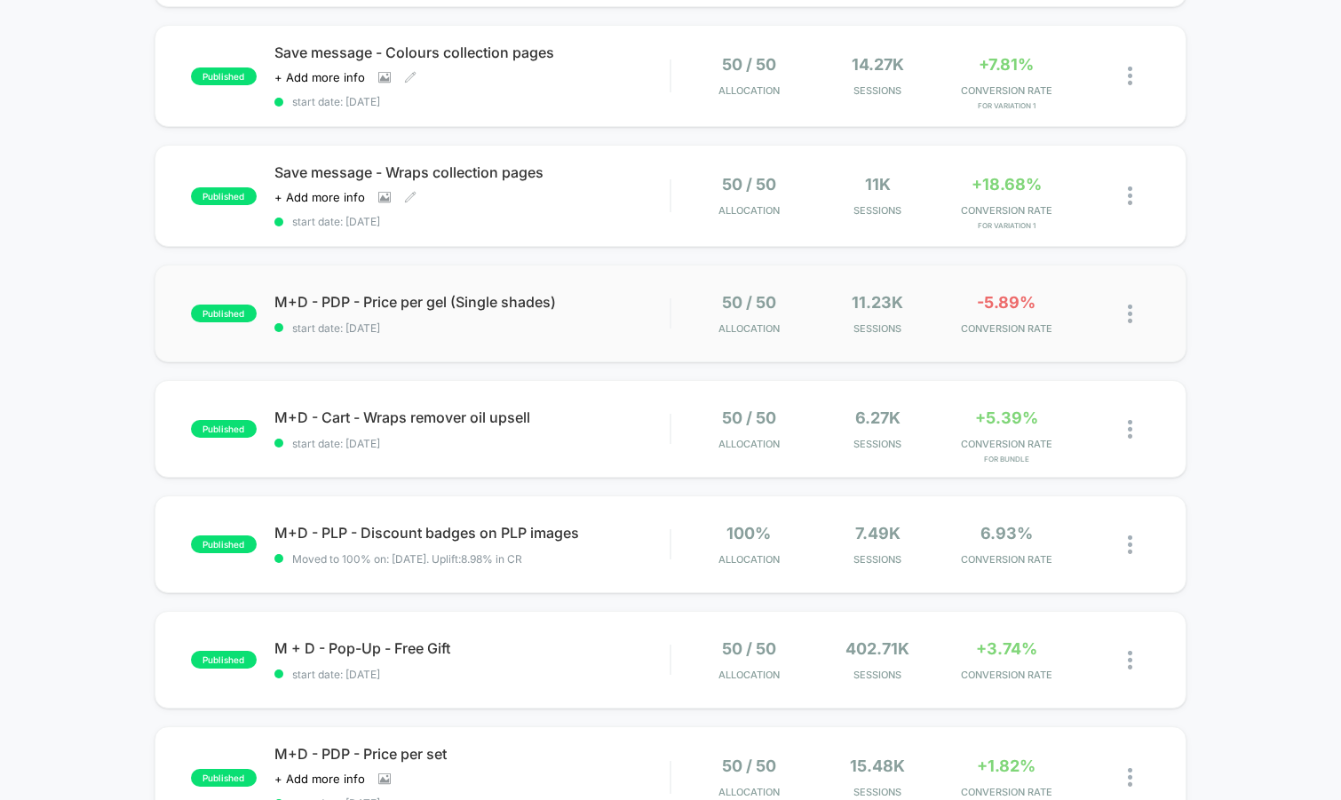
scroll to position [414, 0]
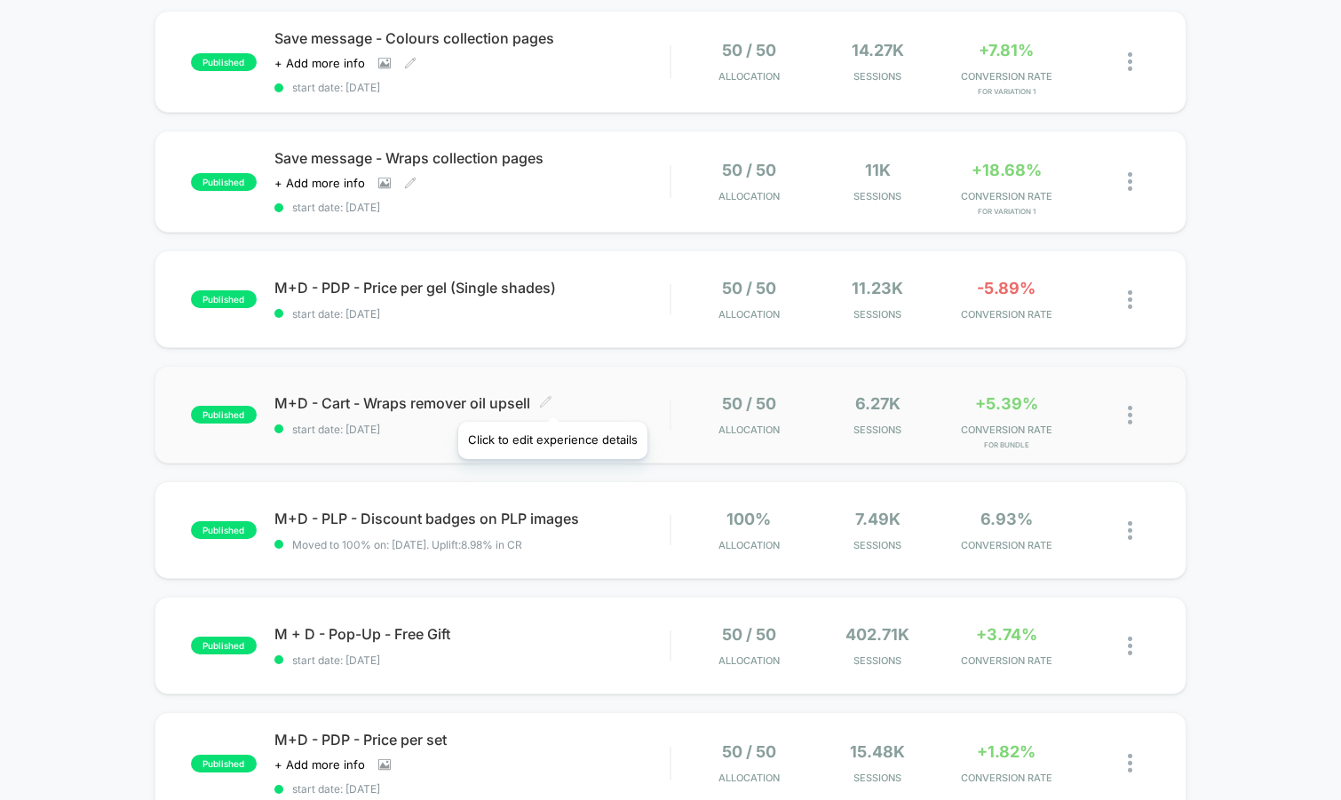
click at [552, 400] on icon at bounding box center [545, 401] width 13 height 13
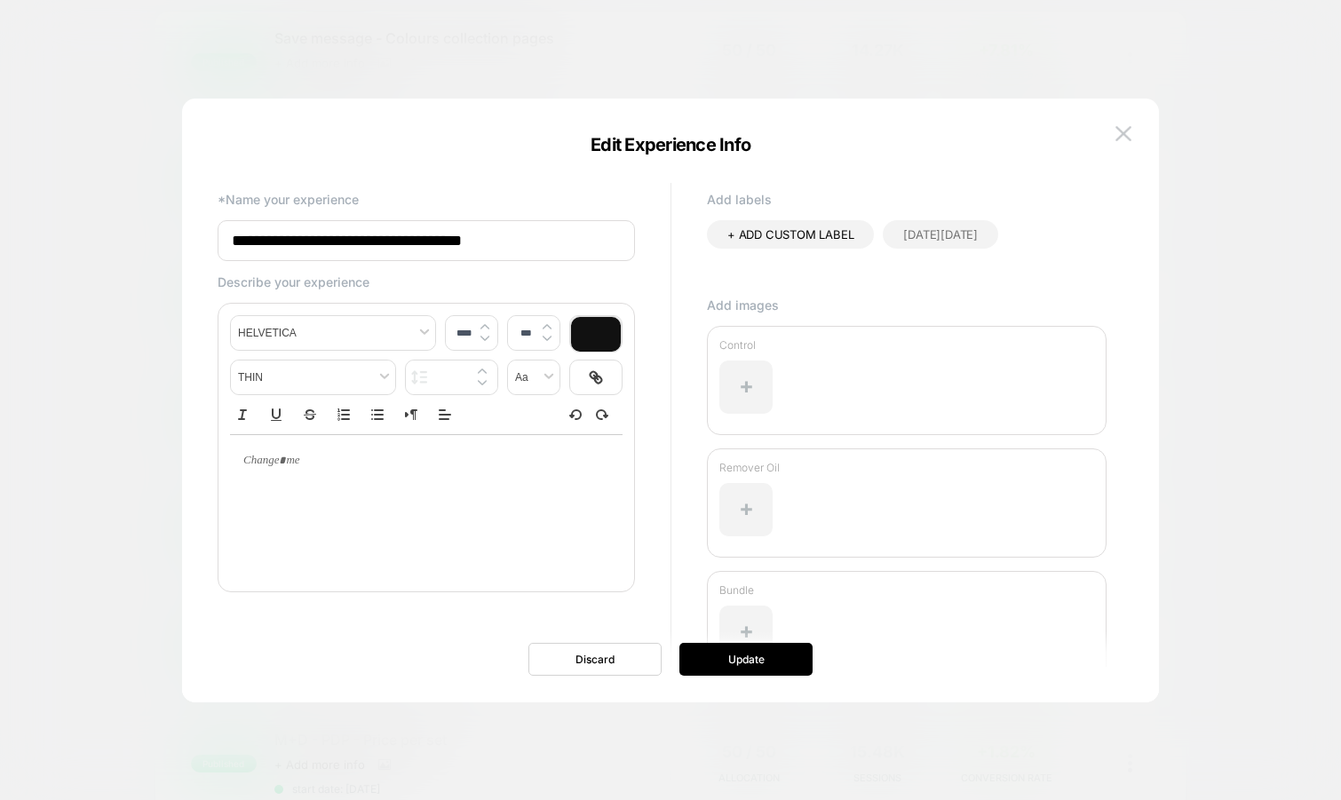
click at [441, 234] on input "**********" at bounding box center [426, 240] width 417 height 41
click at [1122, 128] on img at bounding box center [1124, 133] width 16 height 15
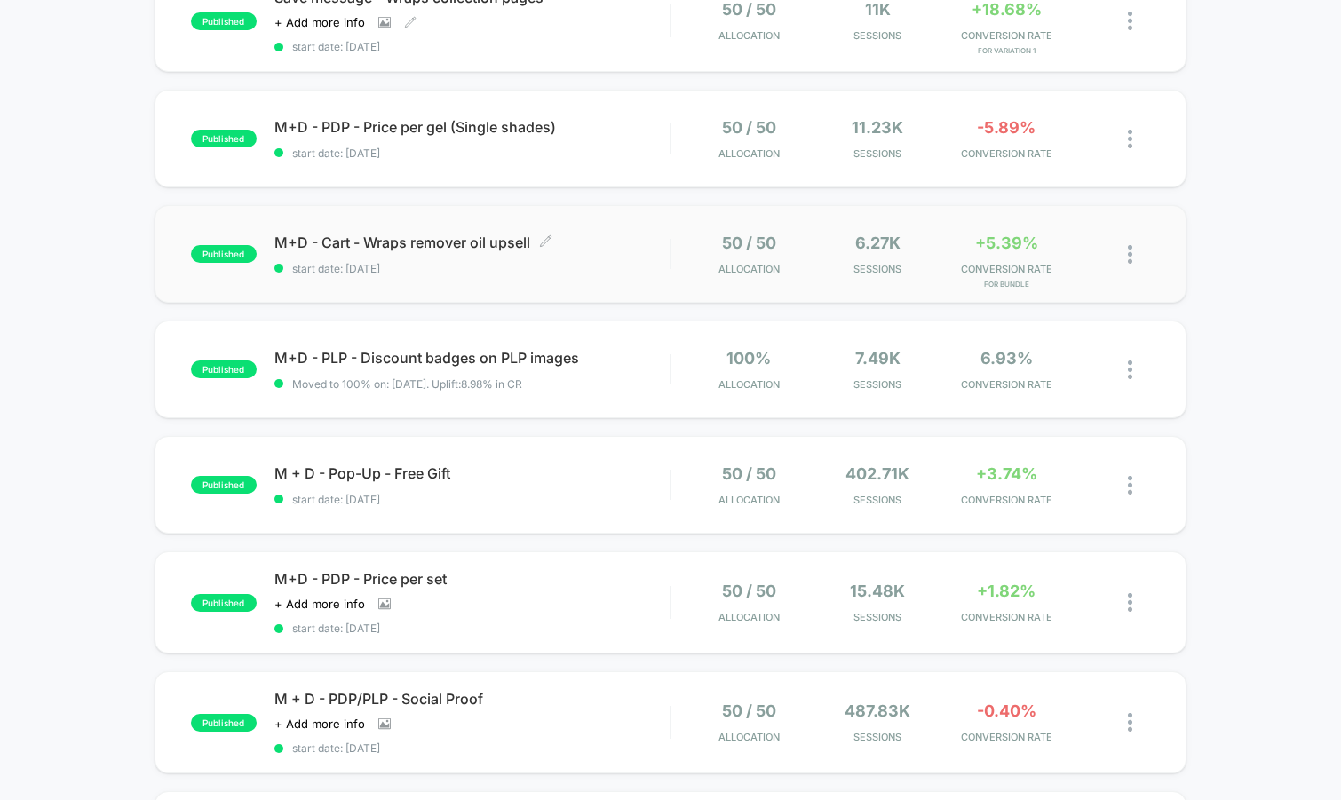
scroll to position [586, 0]
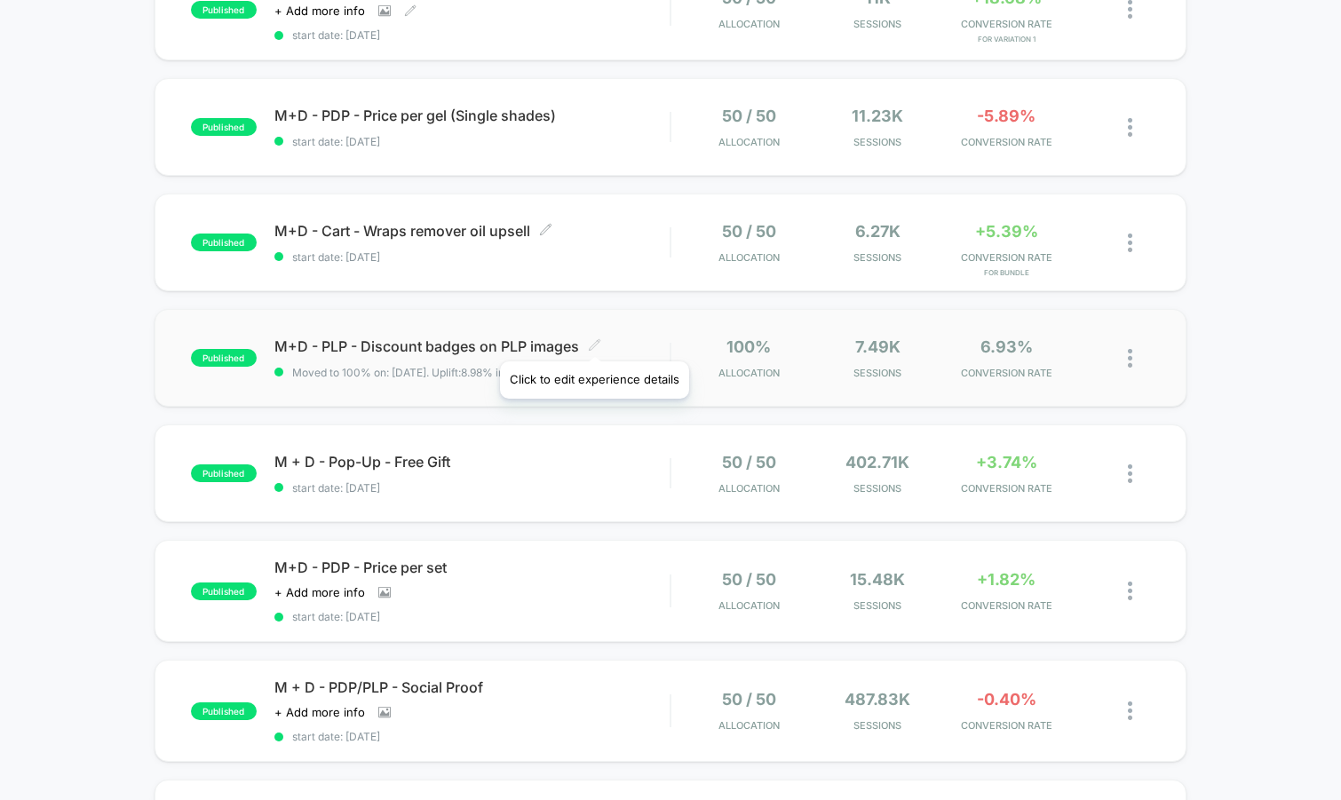
click at [593, 339] on icon at bounding box center [594, 344] width 13 height 13
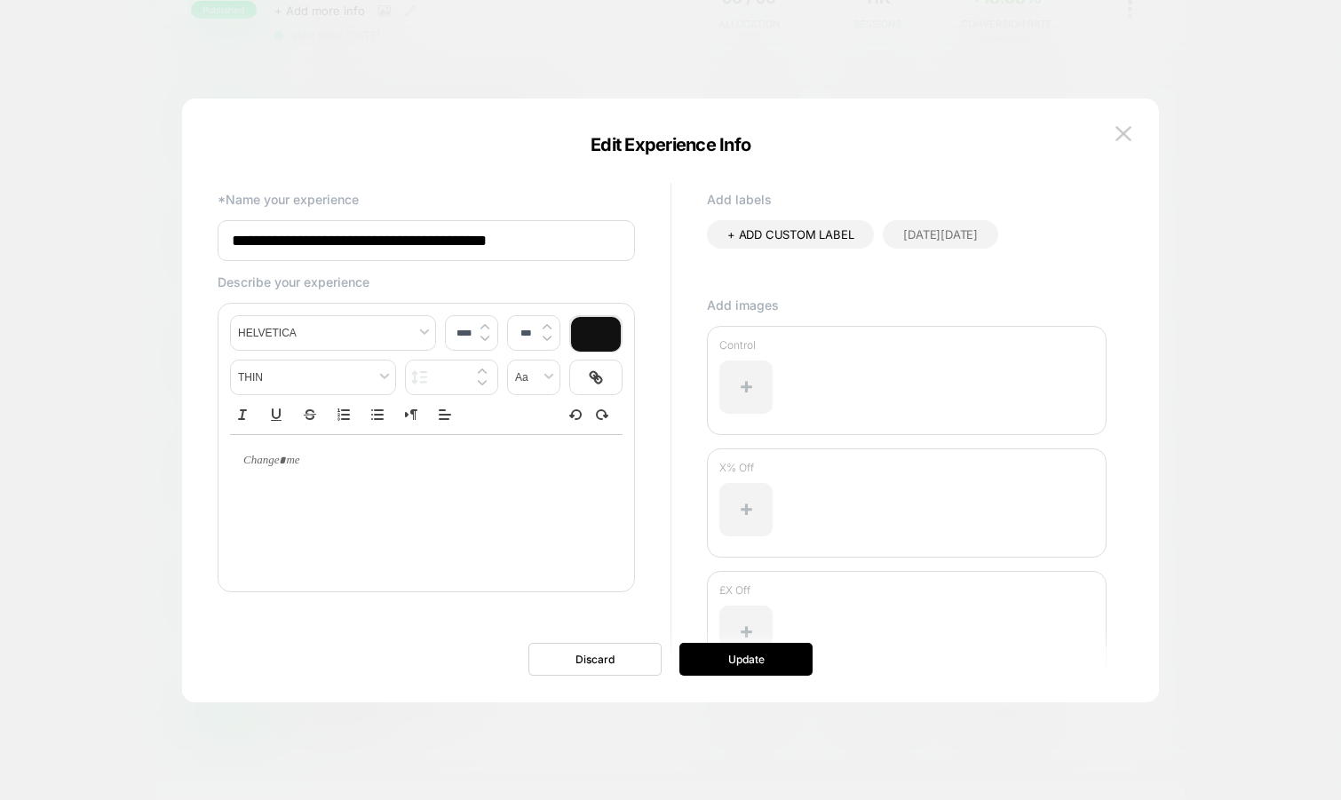
click at [474, 240] on input "**********" at bounding box center [426, 240] width 417 height 41
click at [1116, 143] on button at bounding box center [1123, 134] width 27 height 27
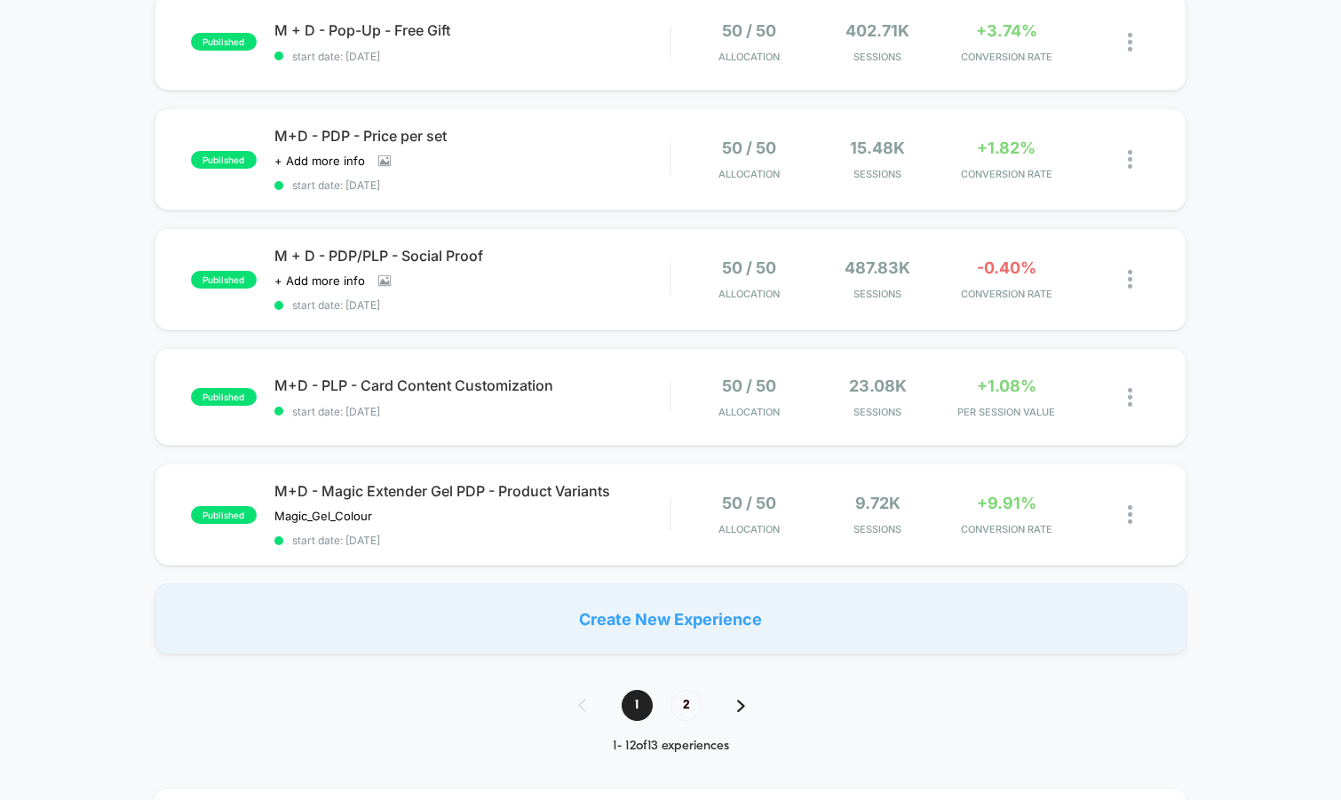
scroll to position [1152, 0]
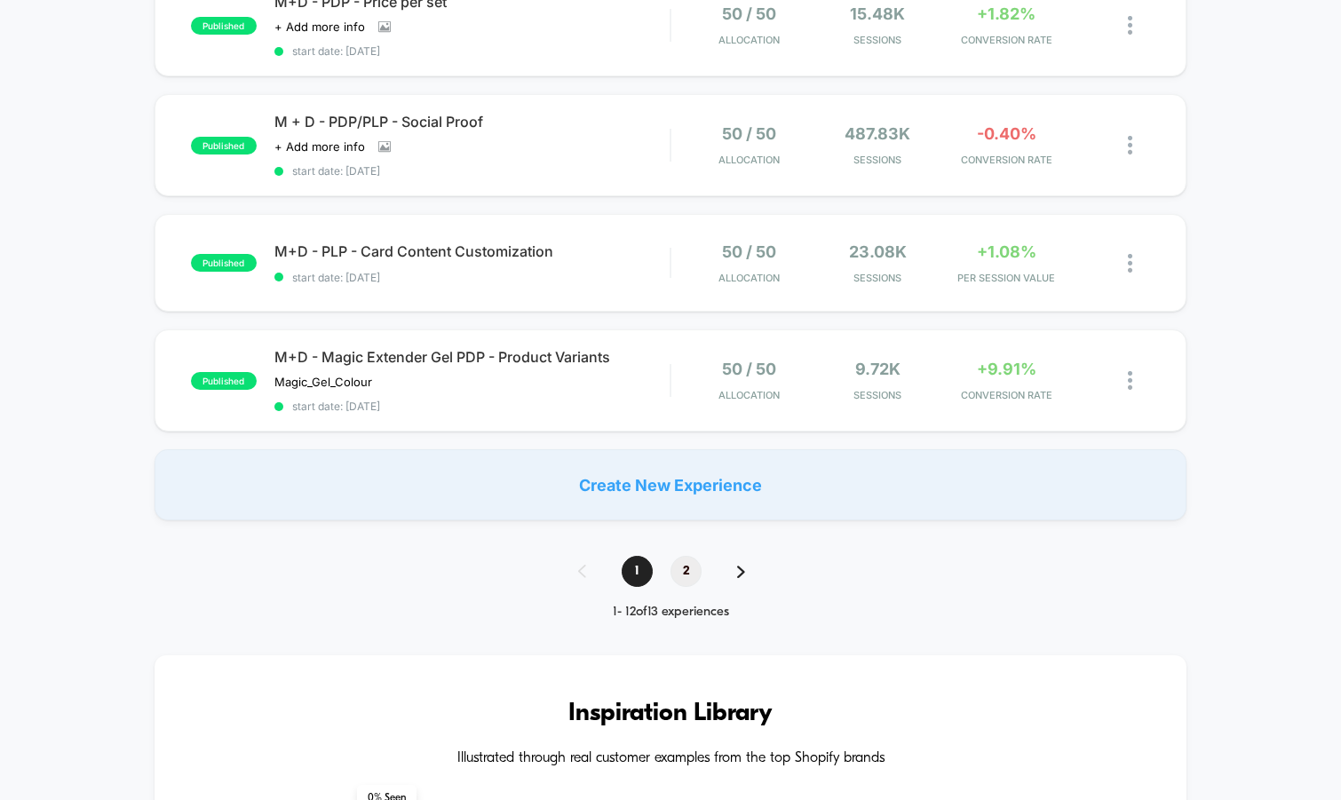
click at [681, 568] on span "2" at bounding box center [686, 571] width 31 height 31
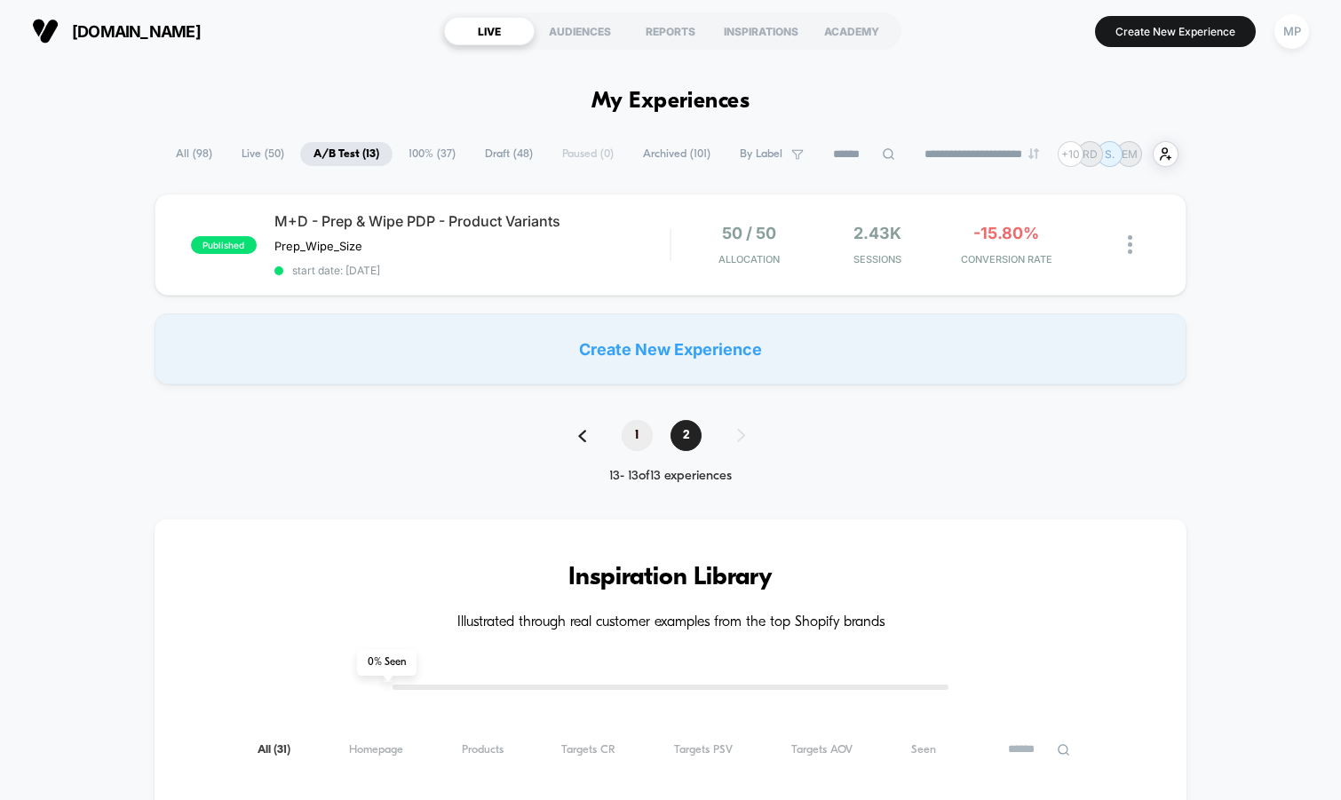
click at [637, 424] on span "1" at bounding box center [637, 435] width 31 height 31
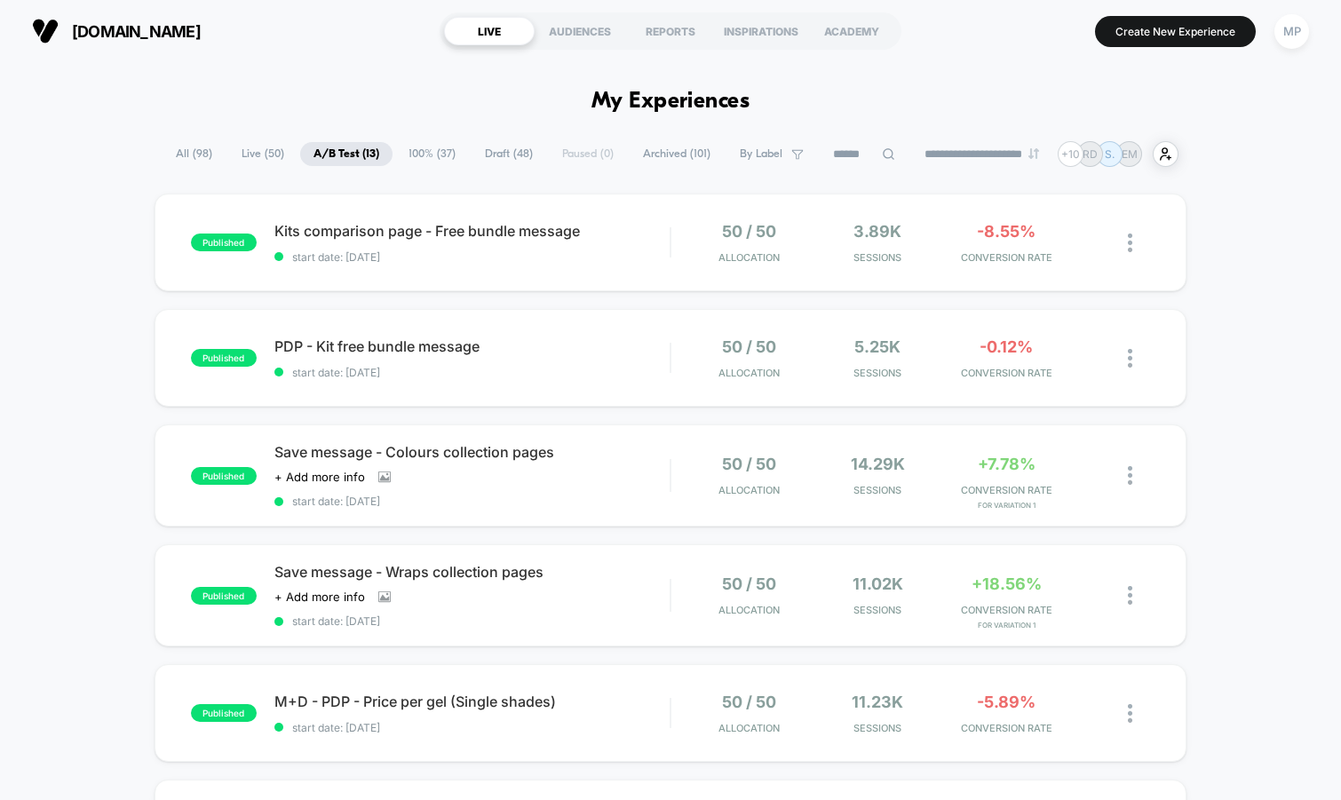
click at [433, 155] on span "100% ( 37 )" at bounding box center [432, 154] width 74 height 24
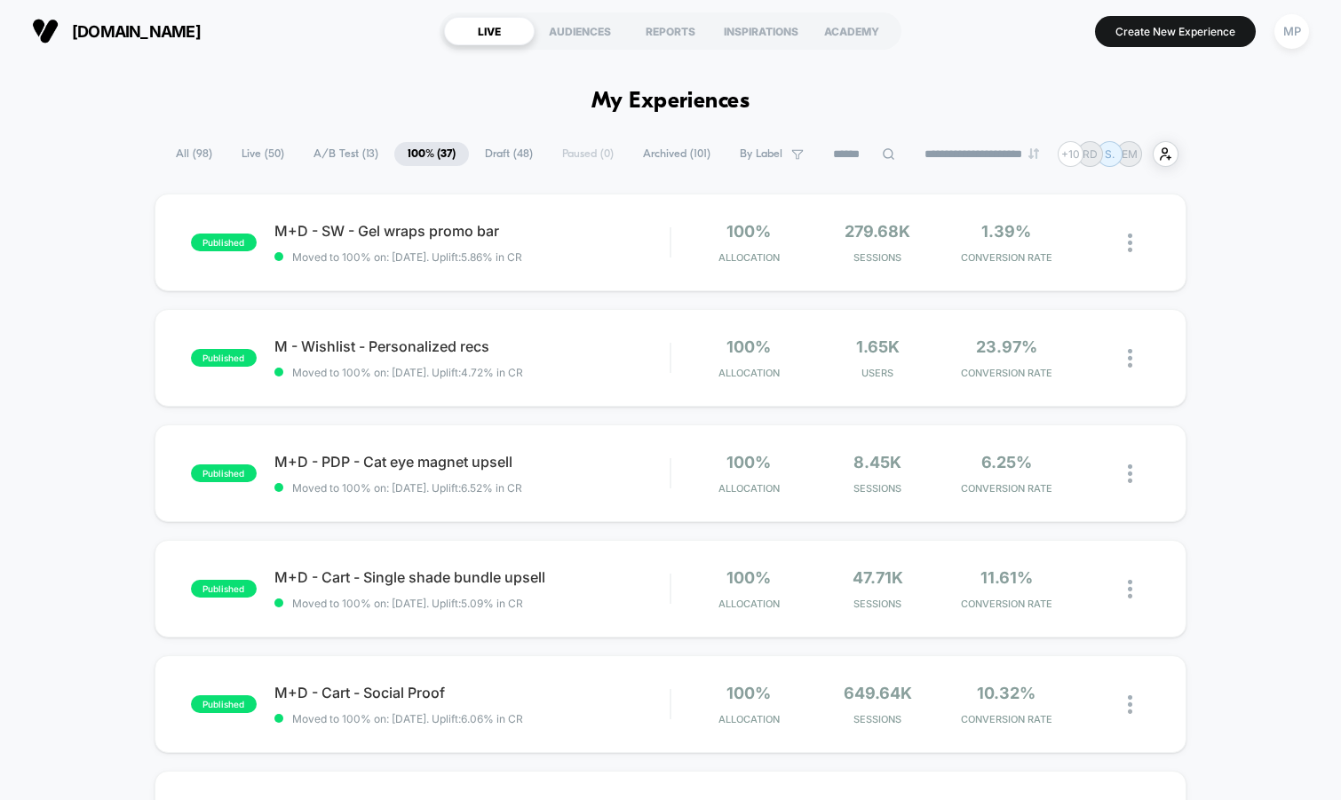
click at [336, 148] on span "A/B Test ( 13 )" at bounding box center [345, 154] width 91 height 24
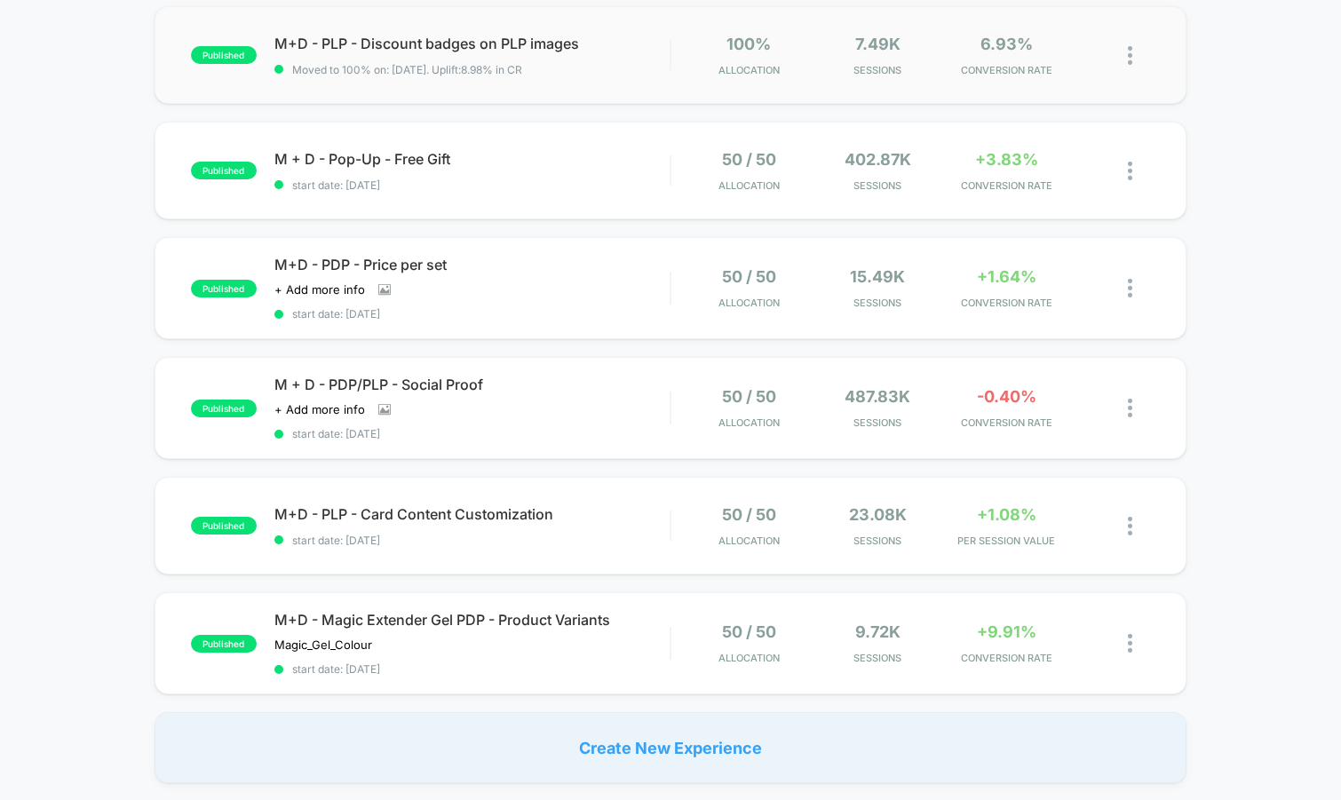
scroll to position [904, 0]
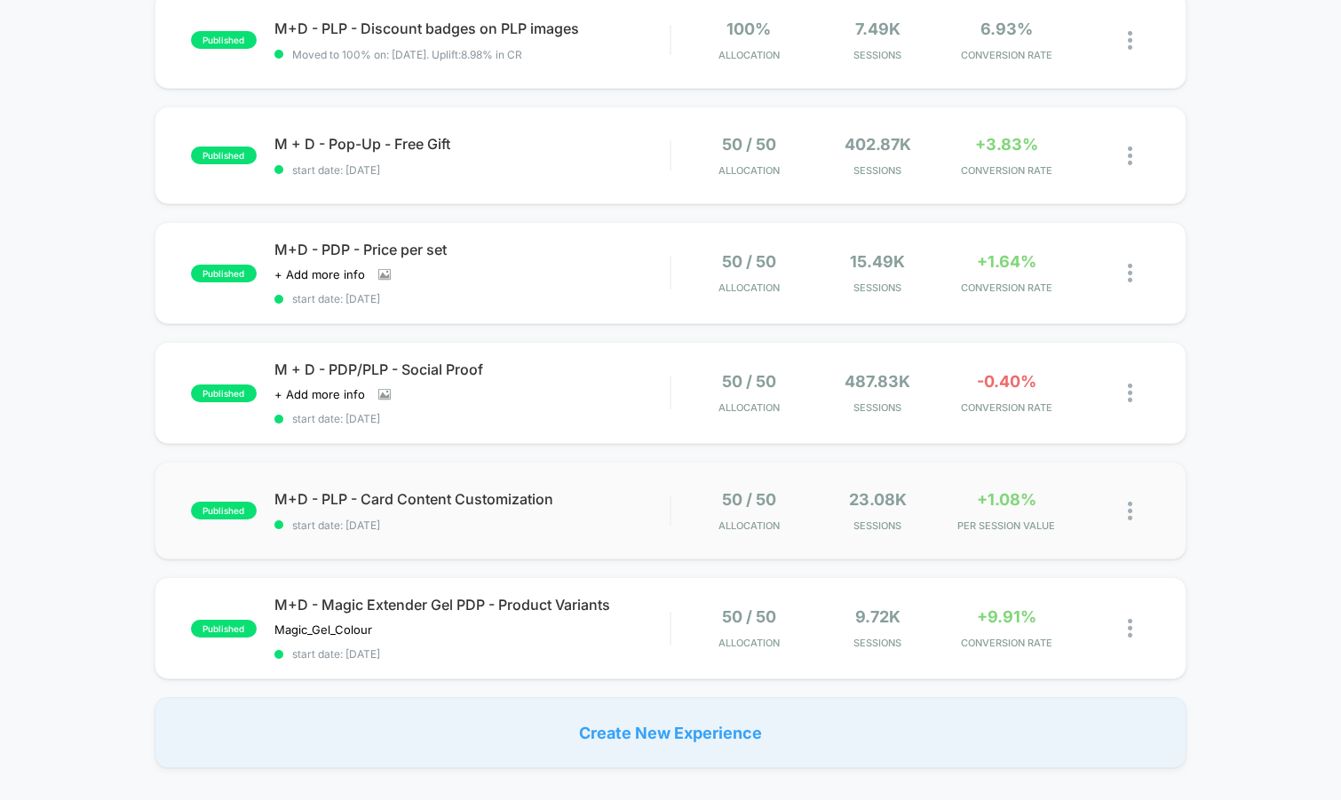
click at [482, 532] on div "published M+D - PLP - Card Content Customization start date: 7/16/2025 50 / 50 …" at bounding box center [671, 511] width 1033 height 98
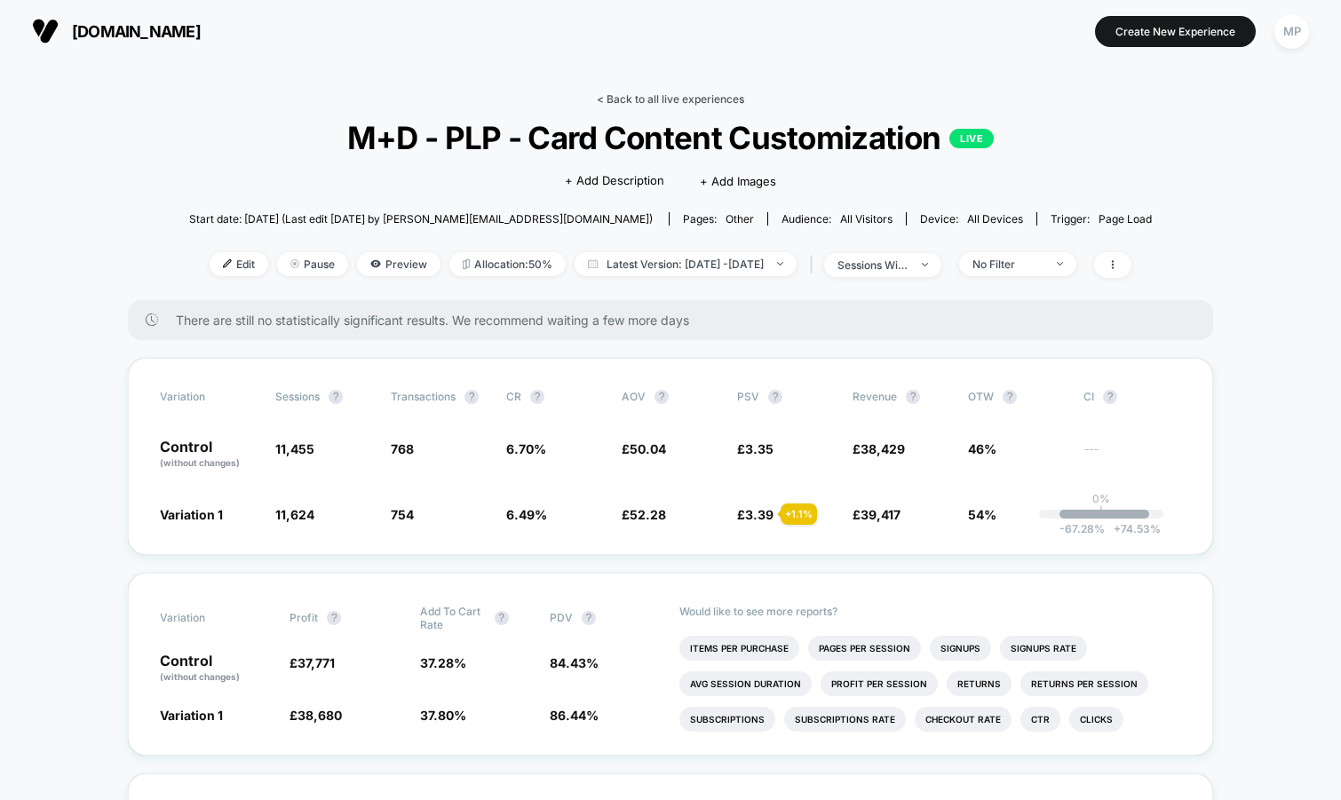
click at [637, 96] on link "< Back to all live experiences" at bounding box center [670, 98] width 147 height 13
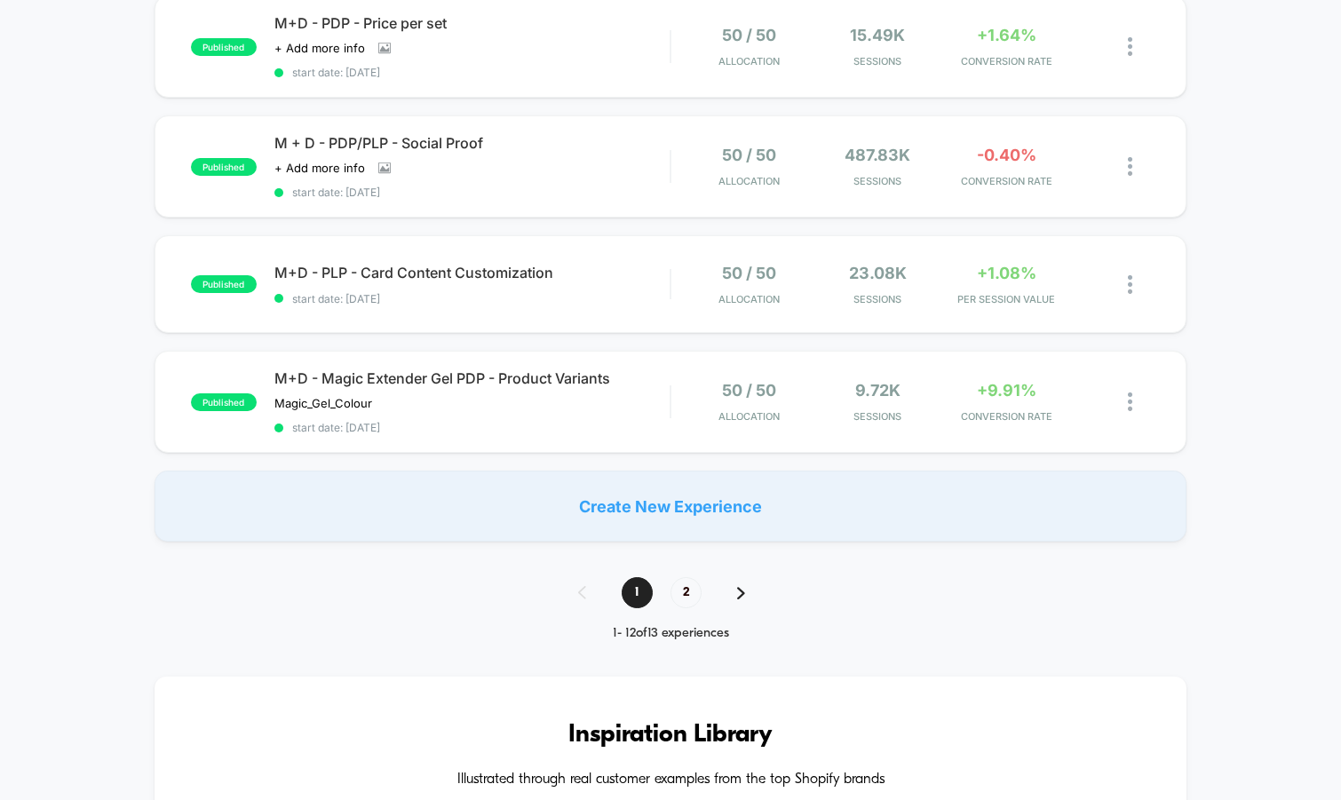
scroll to position [1129, 0]
click at [688, 590] on span "2" at bounding box center [686, 594] width 31 height 31
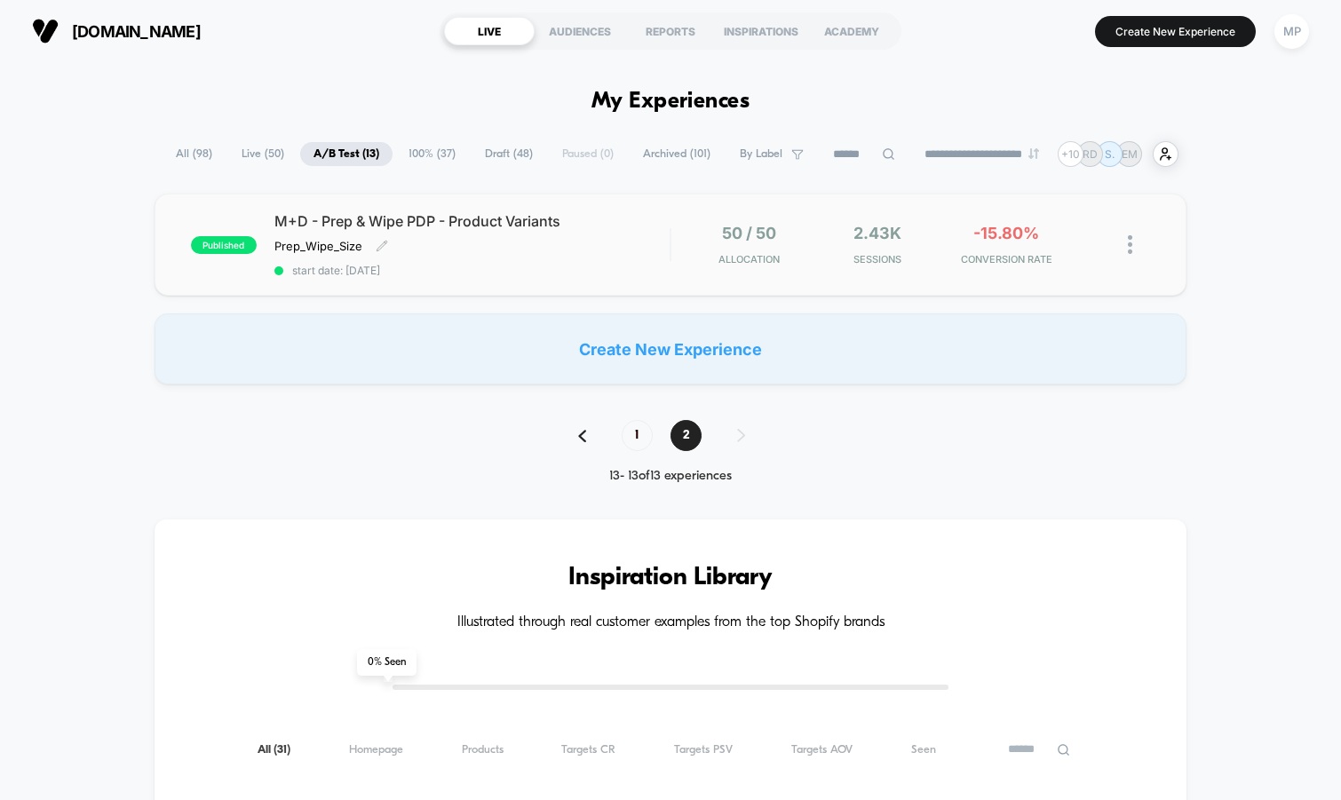
click at [535, 270] on span "start date: [DATE]" at bounding box center [472, 270] width 396 height 13
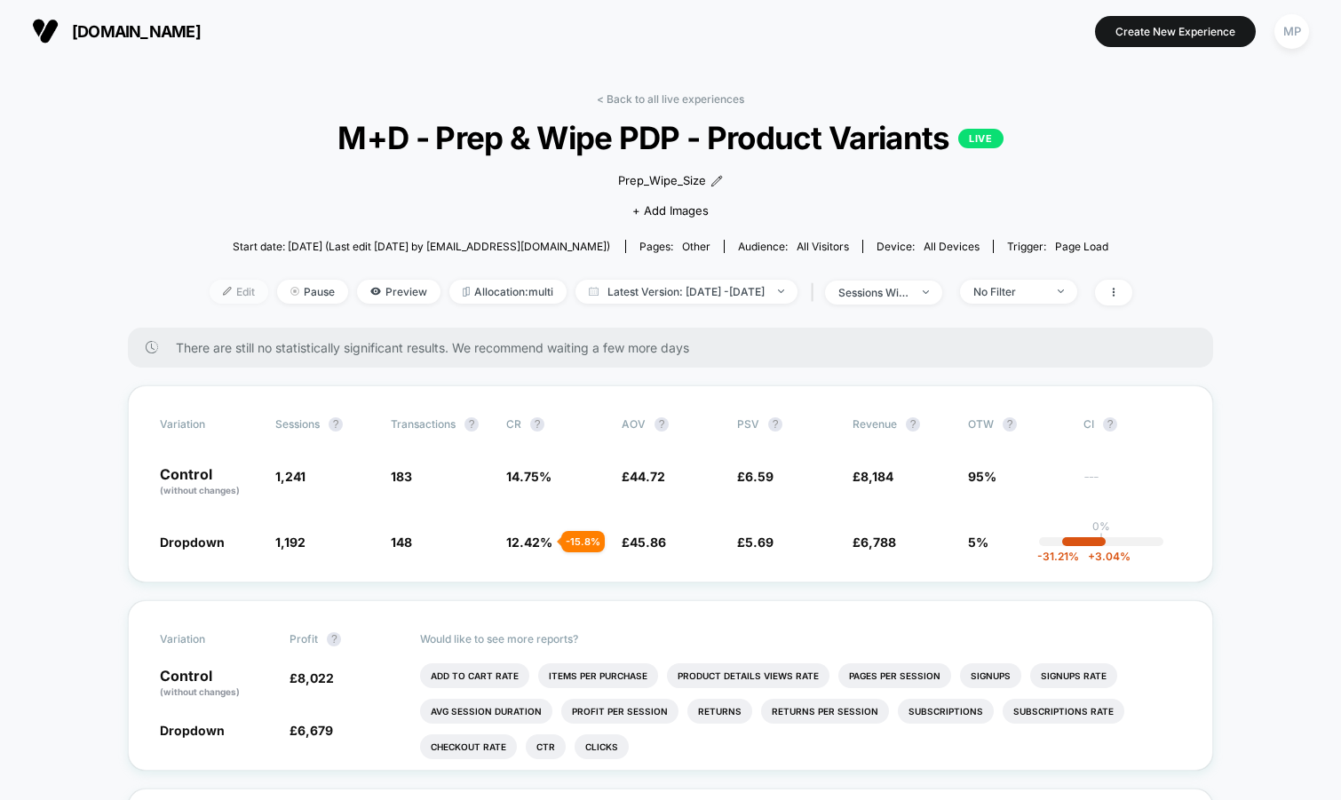
click at [210, 292] on span "Edit" at bounding box center [239, 292] width 59 height 24
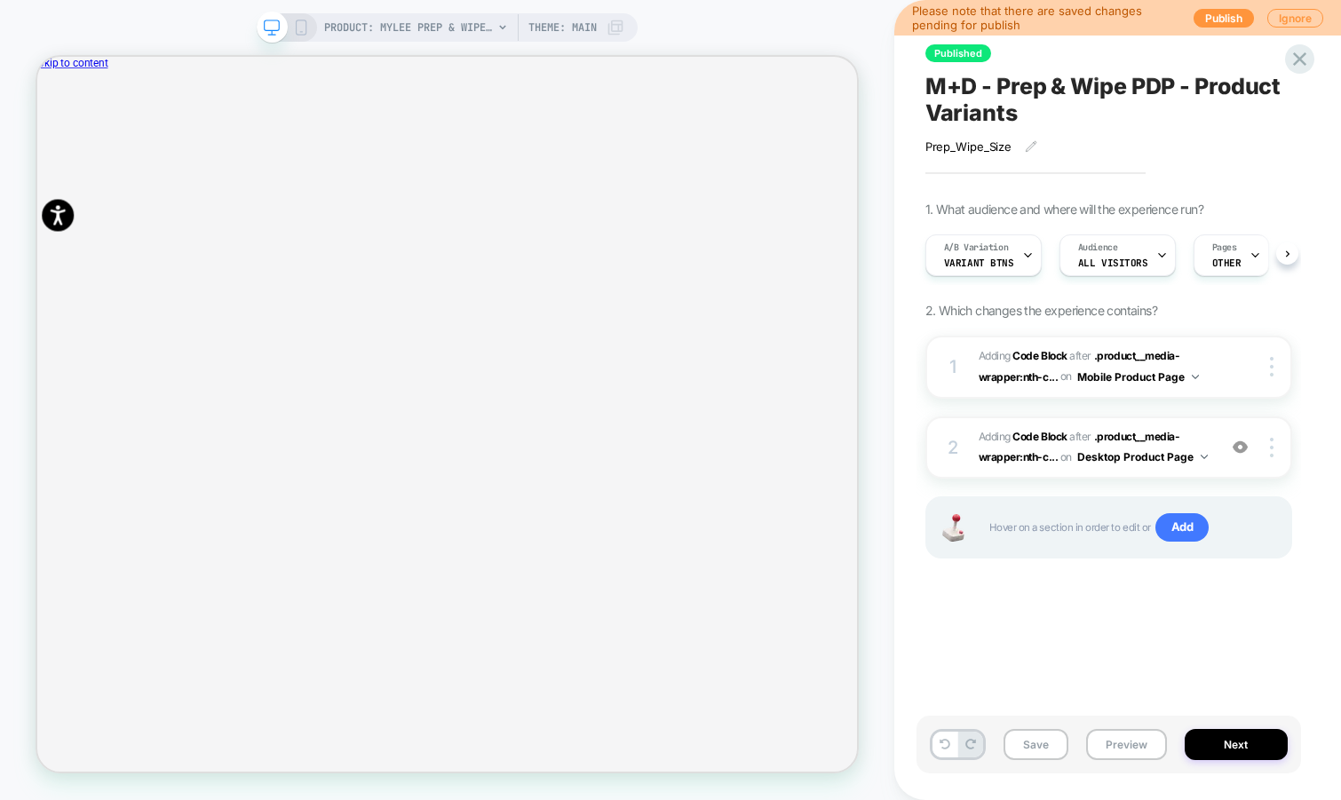
scroll to position [0, 1]
click at [44, 147] on icon "Close" at bounding box center [44, 147] width 0 height 0
click at [1238, 443] on img at bounding box center [1240, 447] width 15 height 15
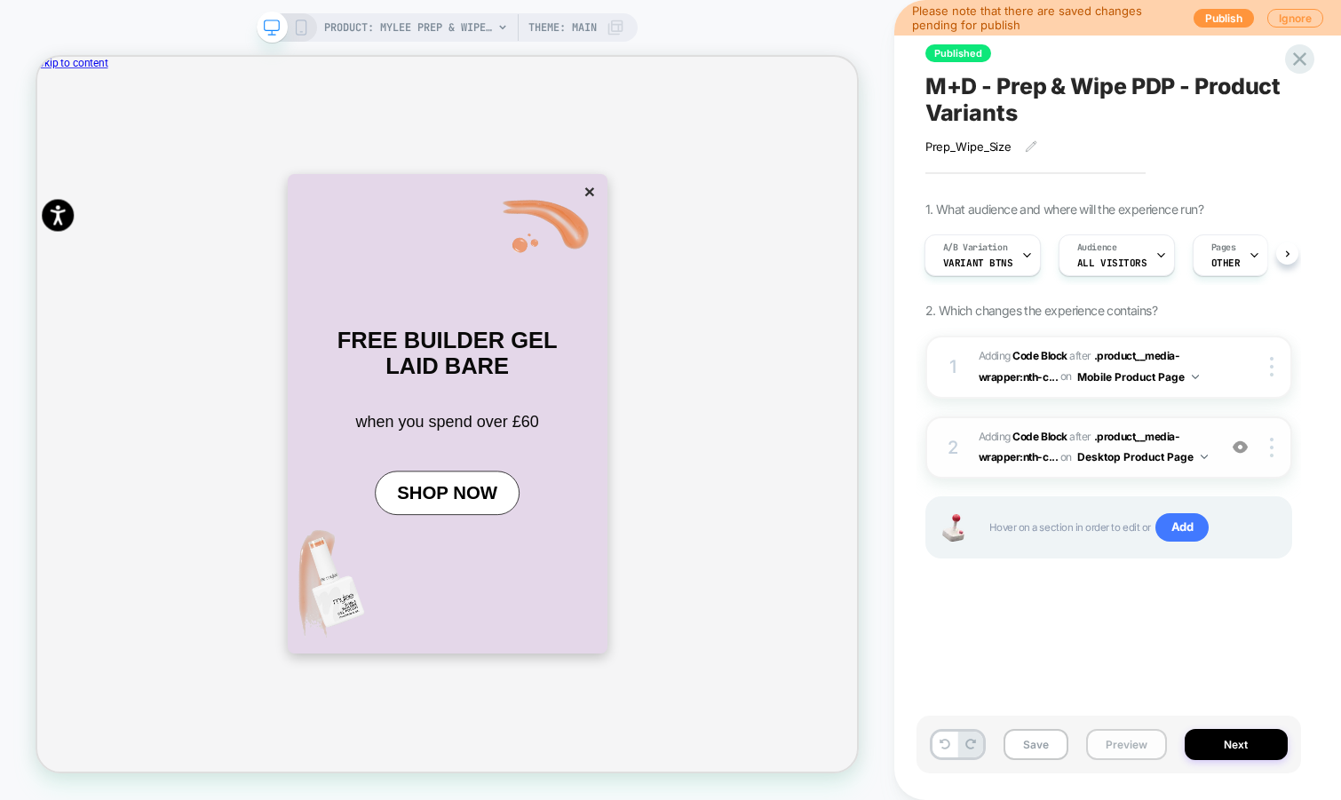
click at [1124, 753] on button "Preview" at bounding box center [1126, 744] width 81 height 31
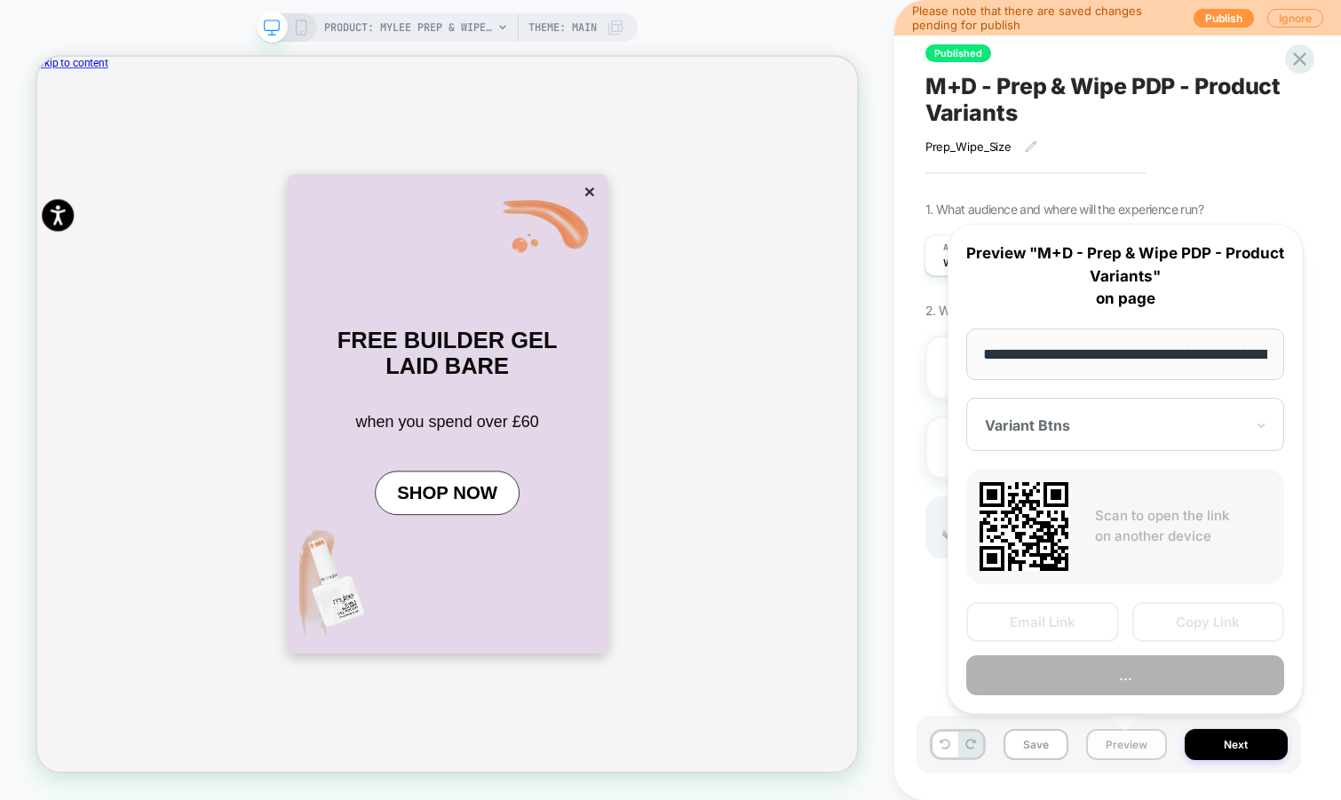
scroll to position [0, 312]
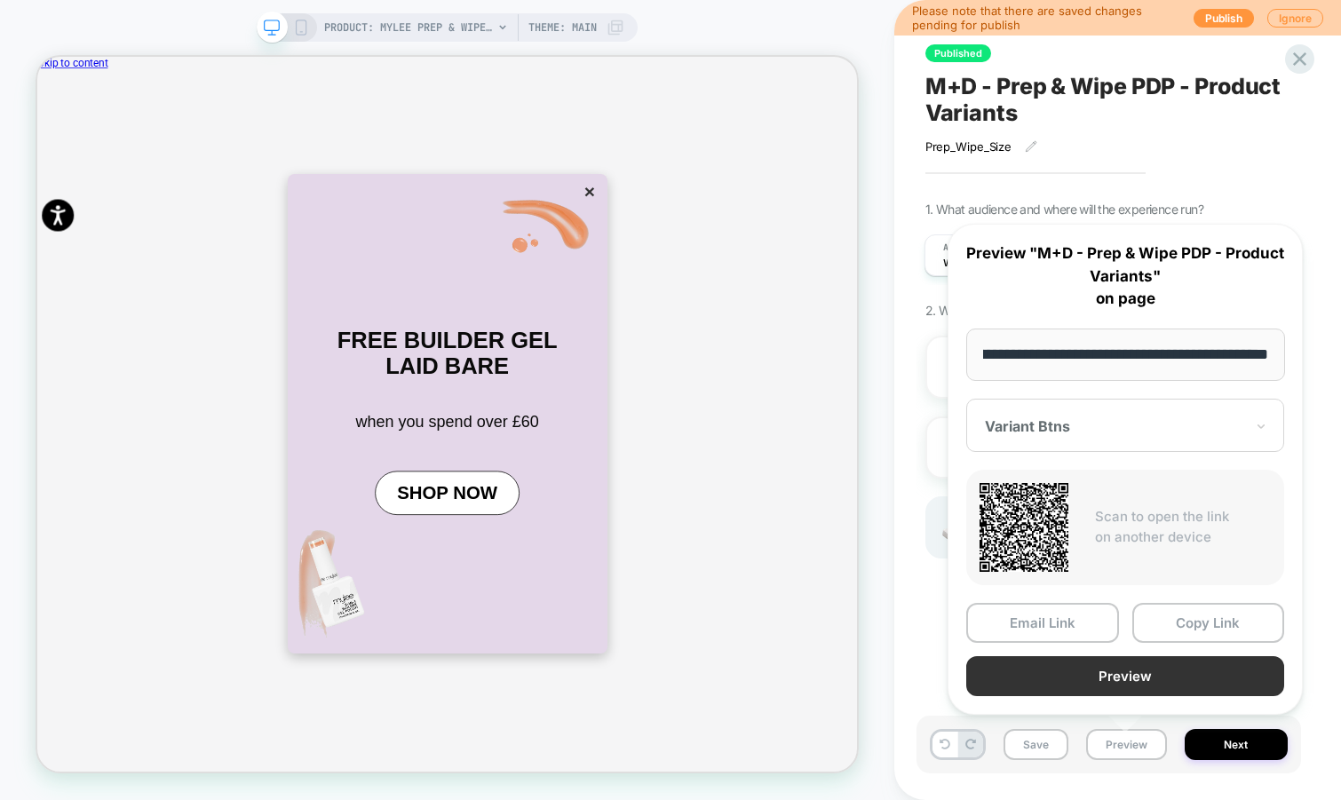
click at [1136, 679] on button "Preview" at bounding box center [1125, 676] width 318 height 40
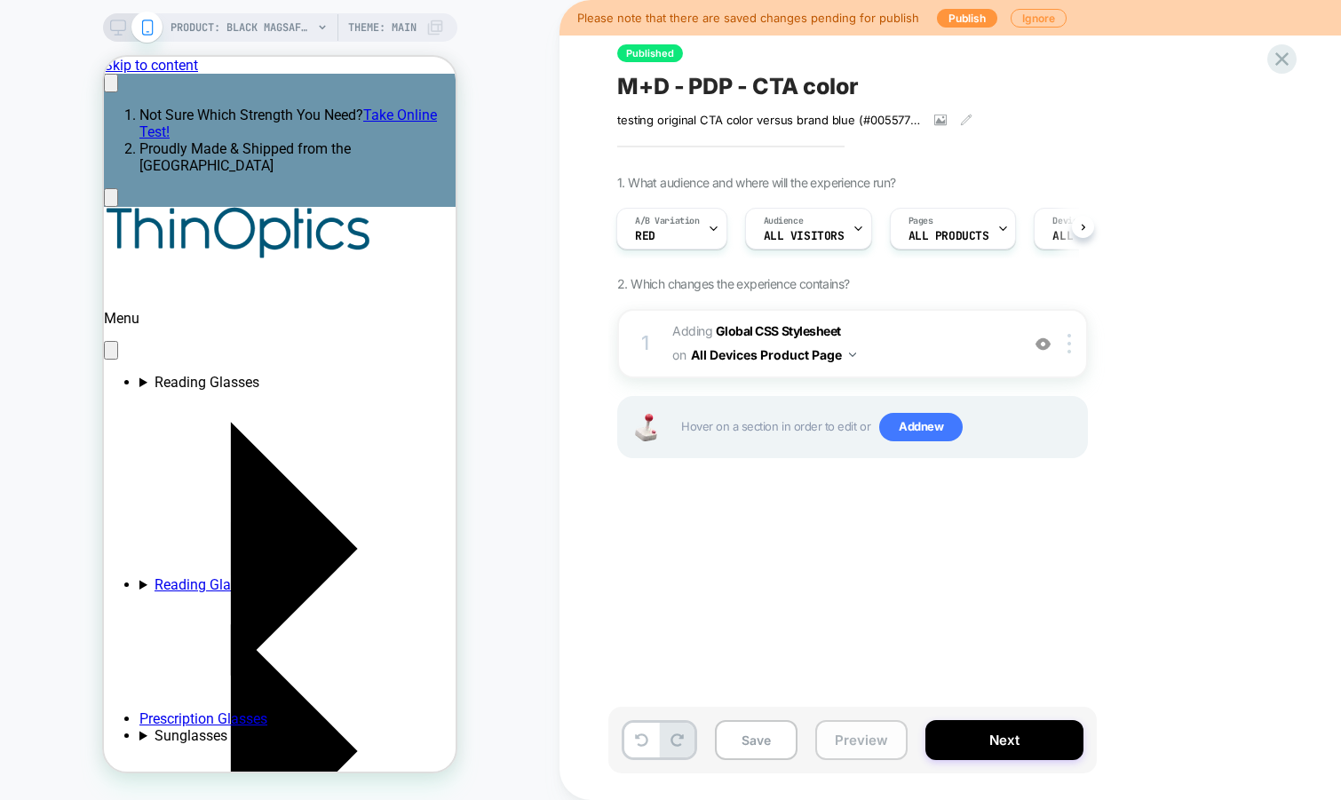
click at [0, 0] on button "Preview" at bounding box center [0, 0] width 0 height 0
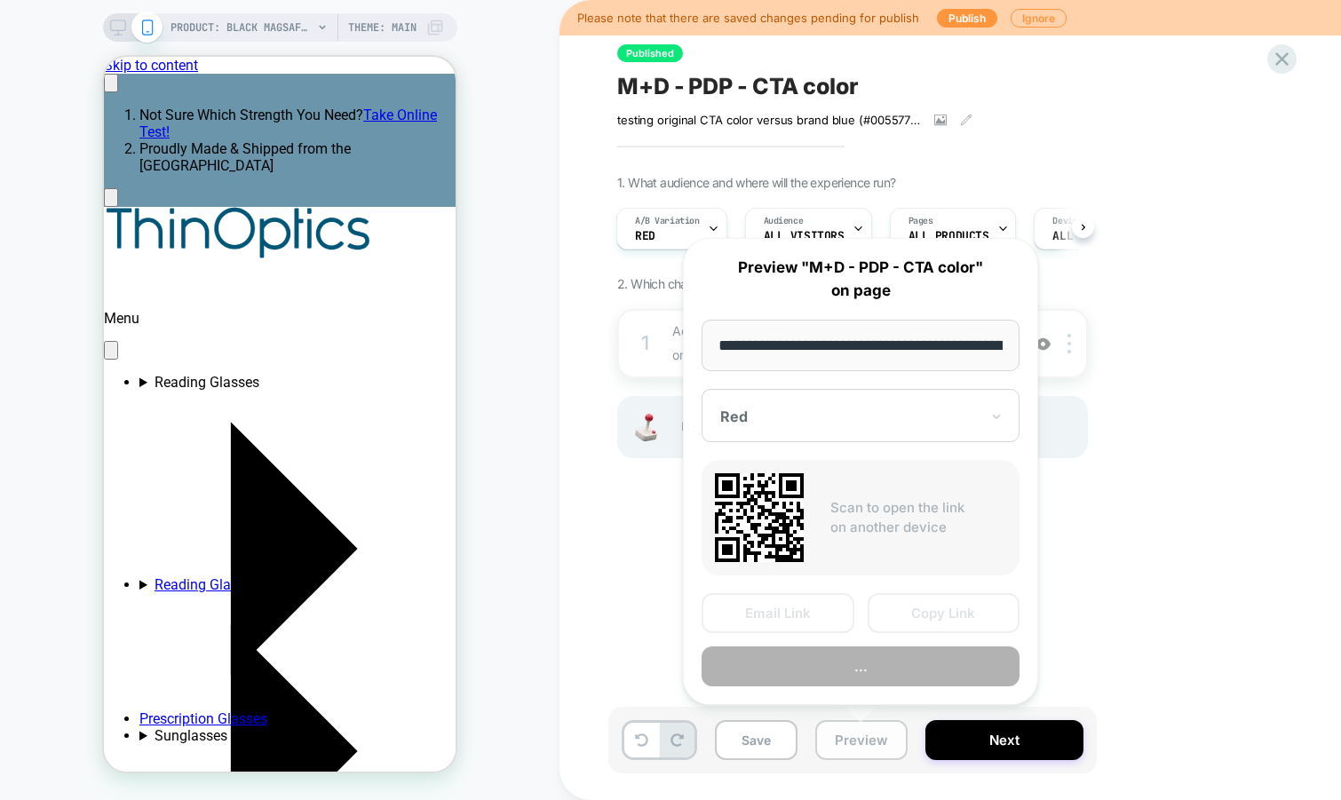
scroll to position [0, 366]
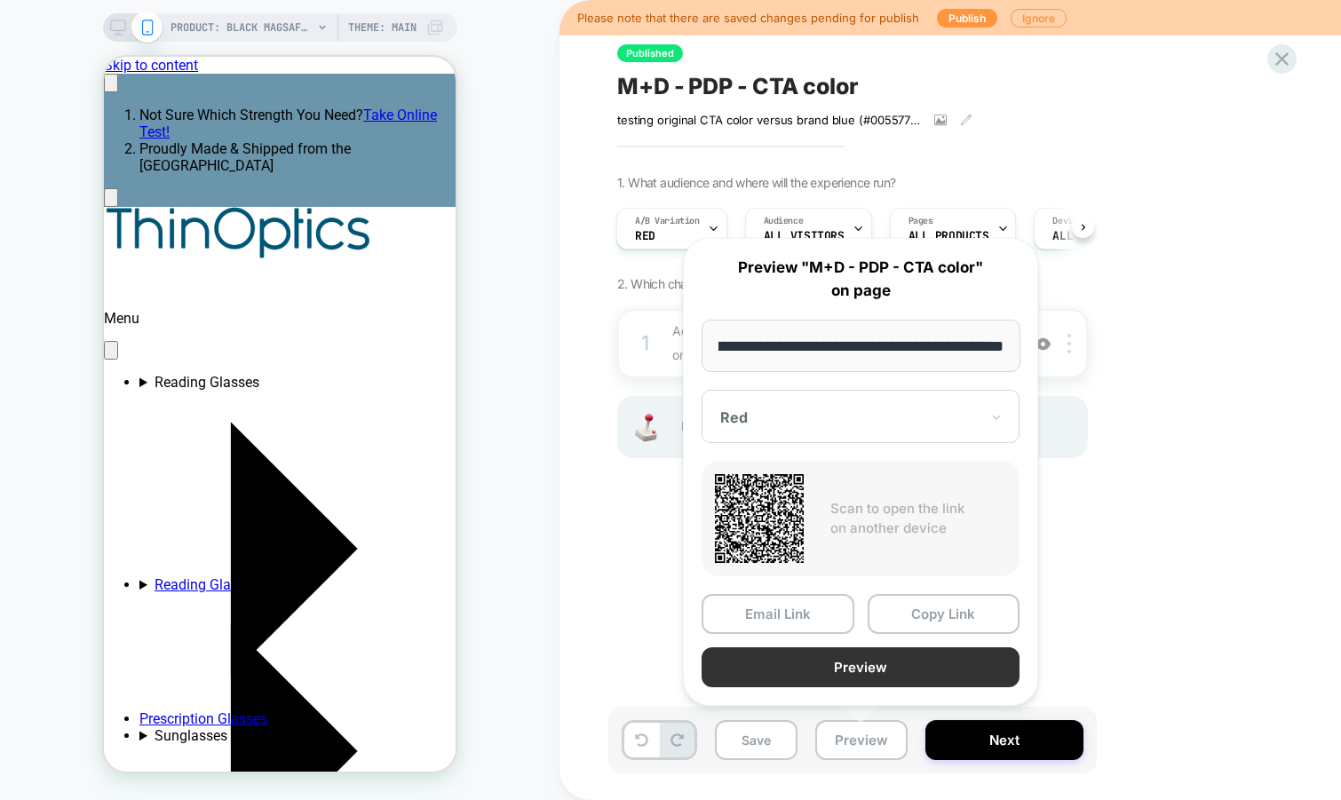
click at [915, 666] on button "Preview" at bounding box center [861, 667] width 318 height 40
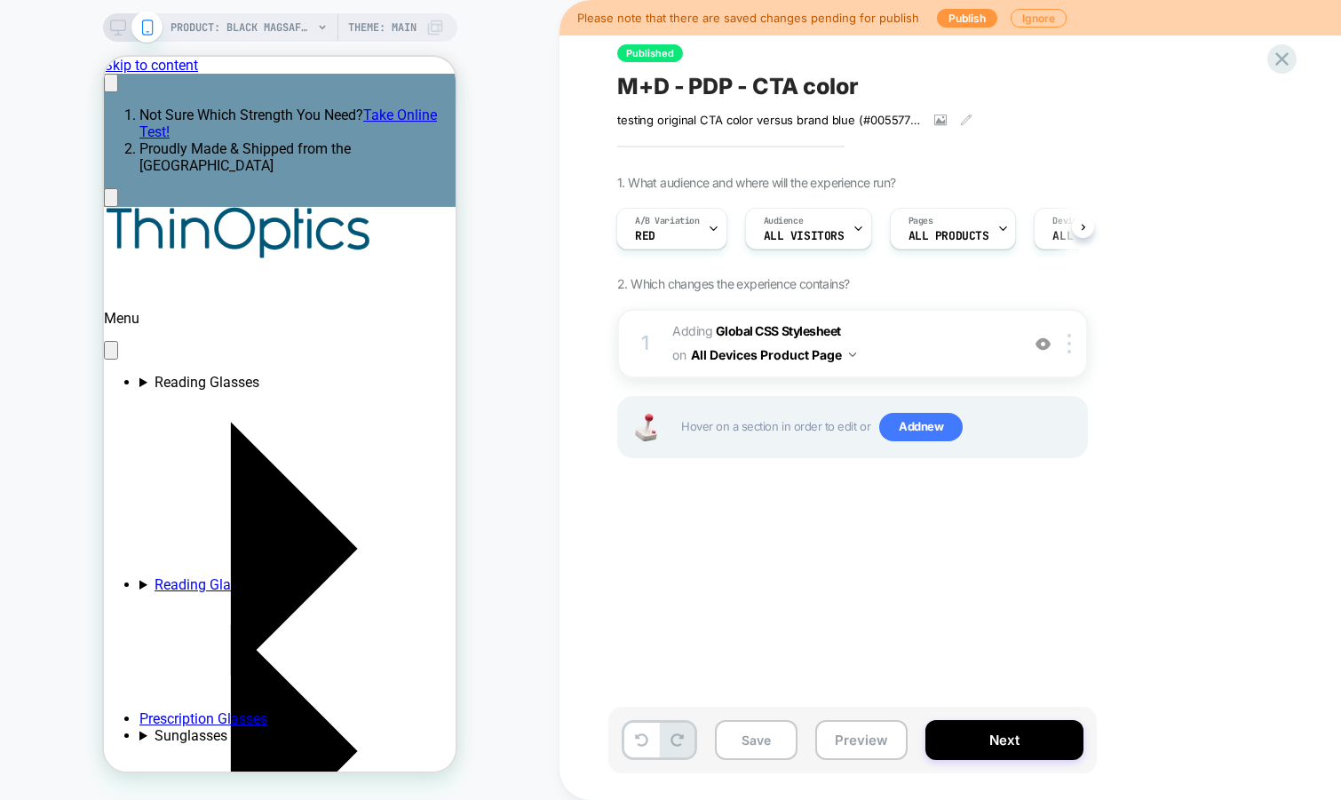
scroll to position [0, 274]
click at [0, 0] on button "Preview" at bounding box center [0, 0] width 0 height 0
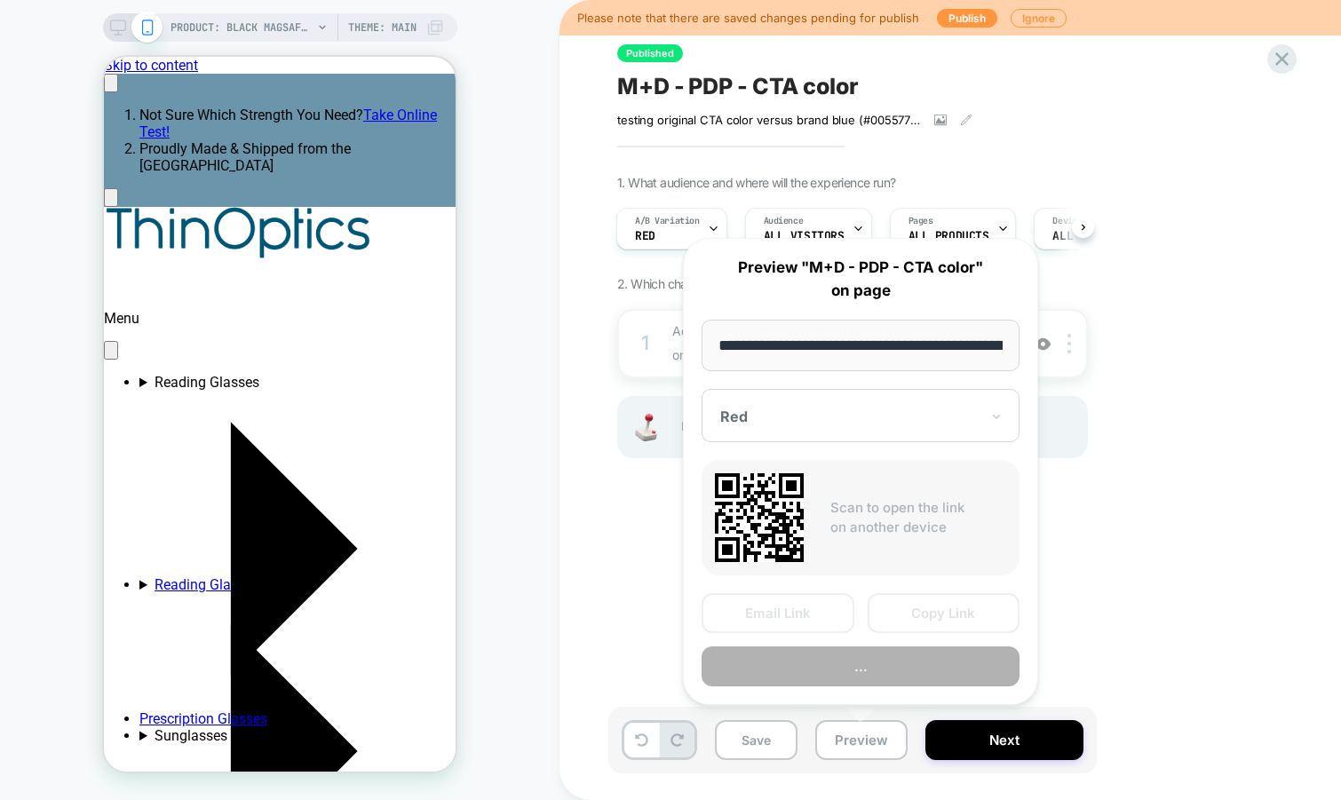
scroll to position [0, 366]
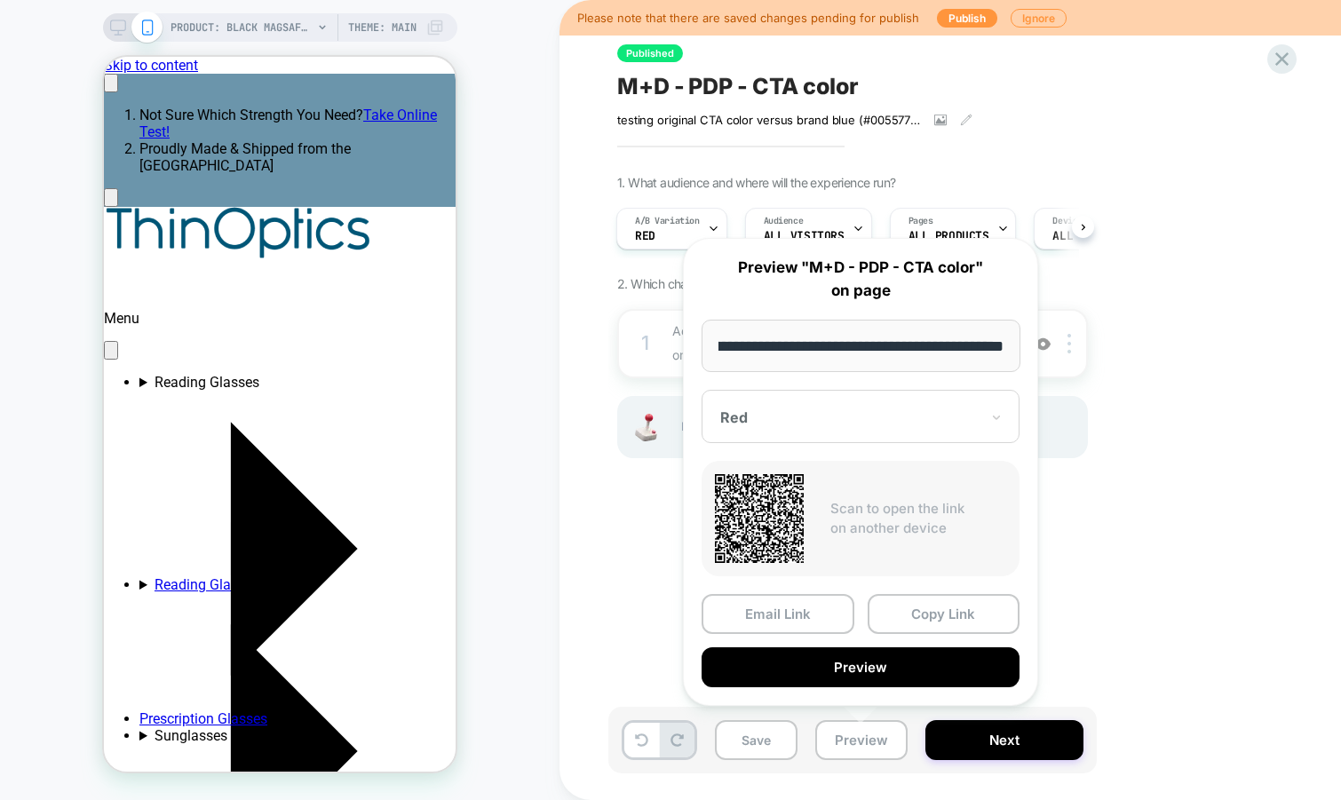
click at [0, 0] on div "Red" at bounding box center [0, 0] width 0 height 0
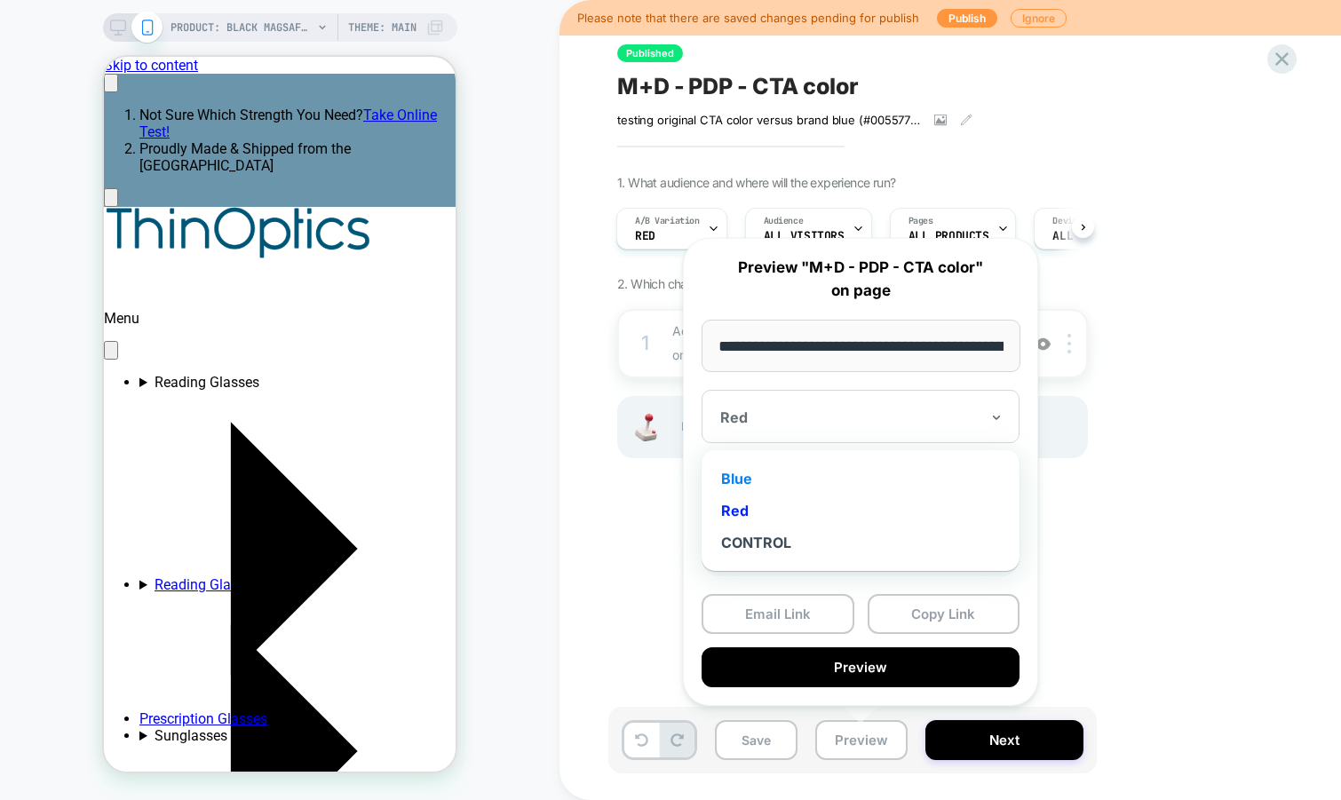
scroll to position [0, 0]
click at [0, 0] on div "Blue" at bounding box center [0, 0] width 0 height 0
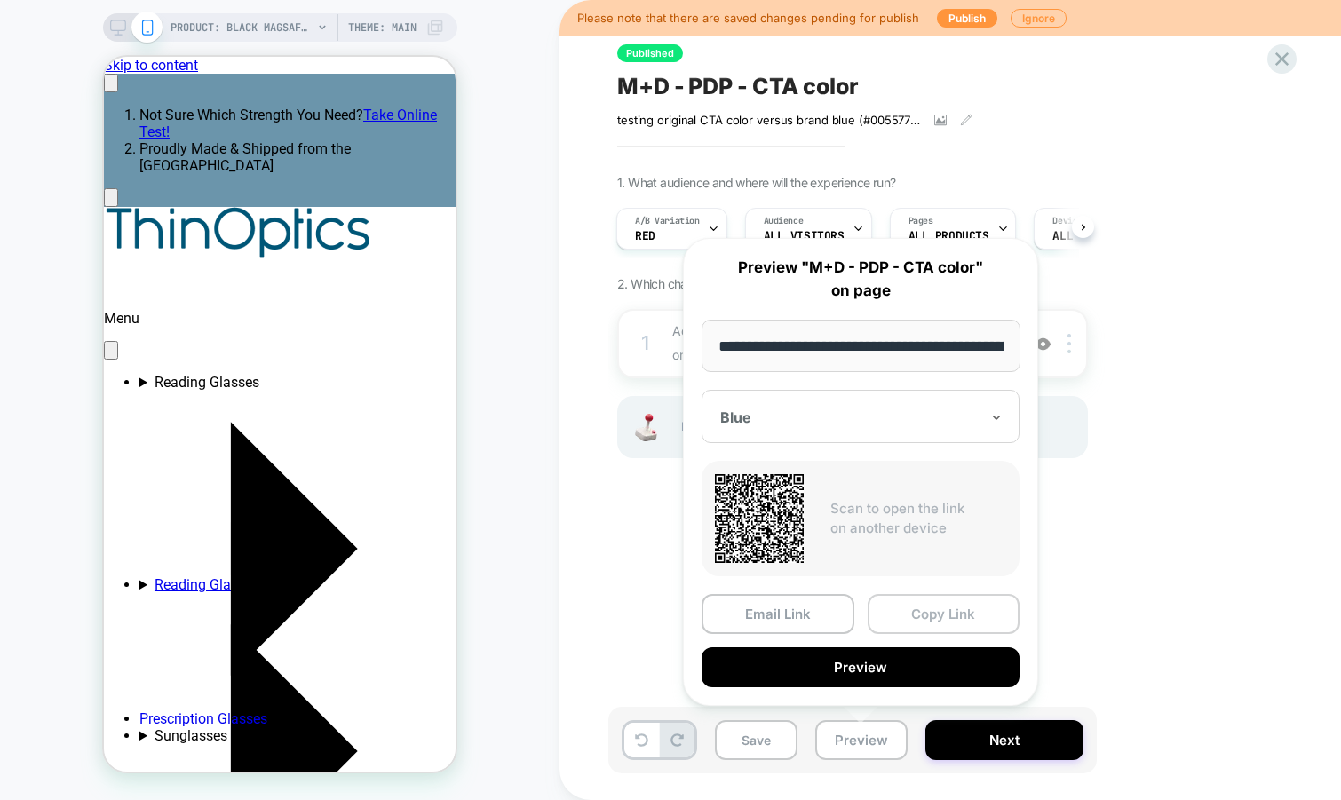
click at [933, 613] on button "Copy Link" at bounding box center [944, 614] width 153 height 40
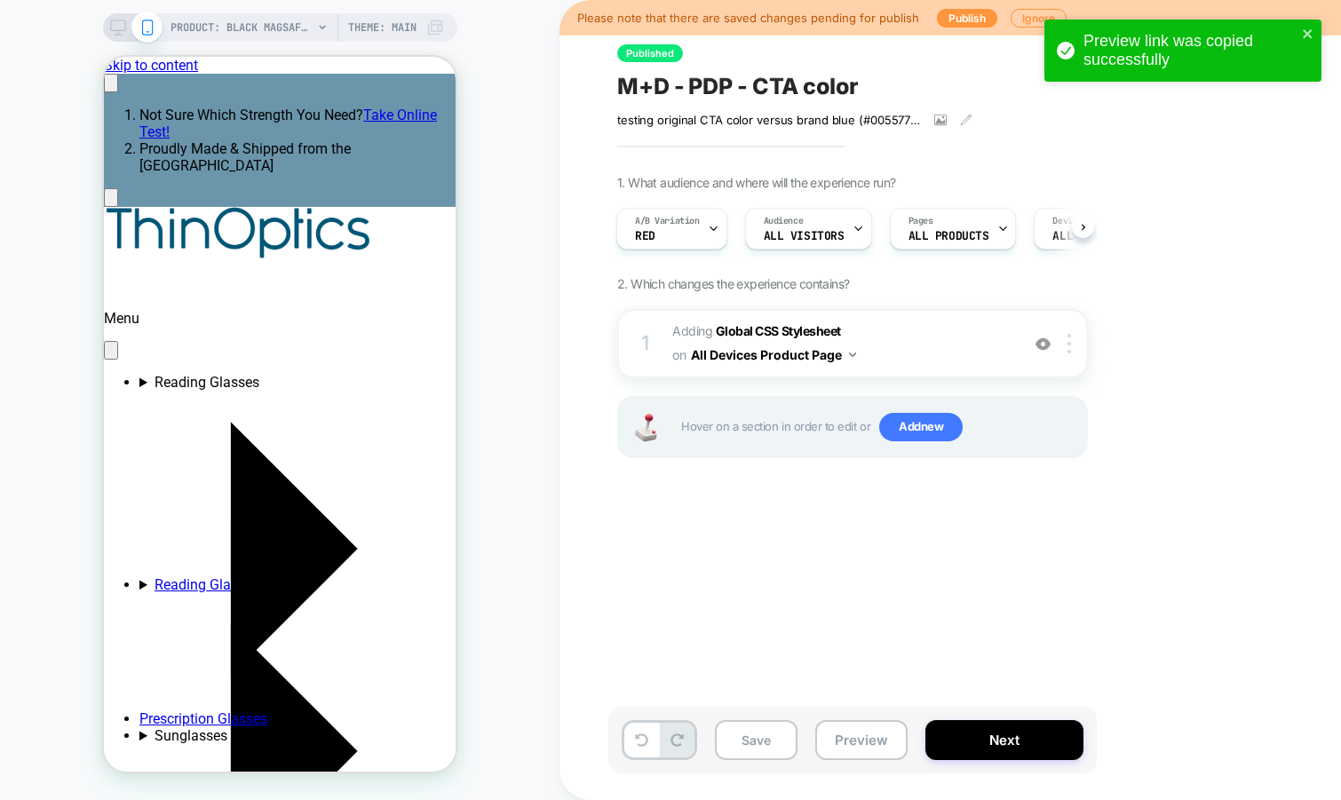
click at [1315, 36] on div "Preview link was copied successfully" at bounding box center [1182, 51] width 277 height 62
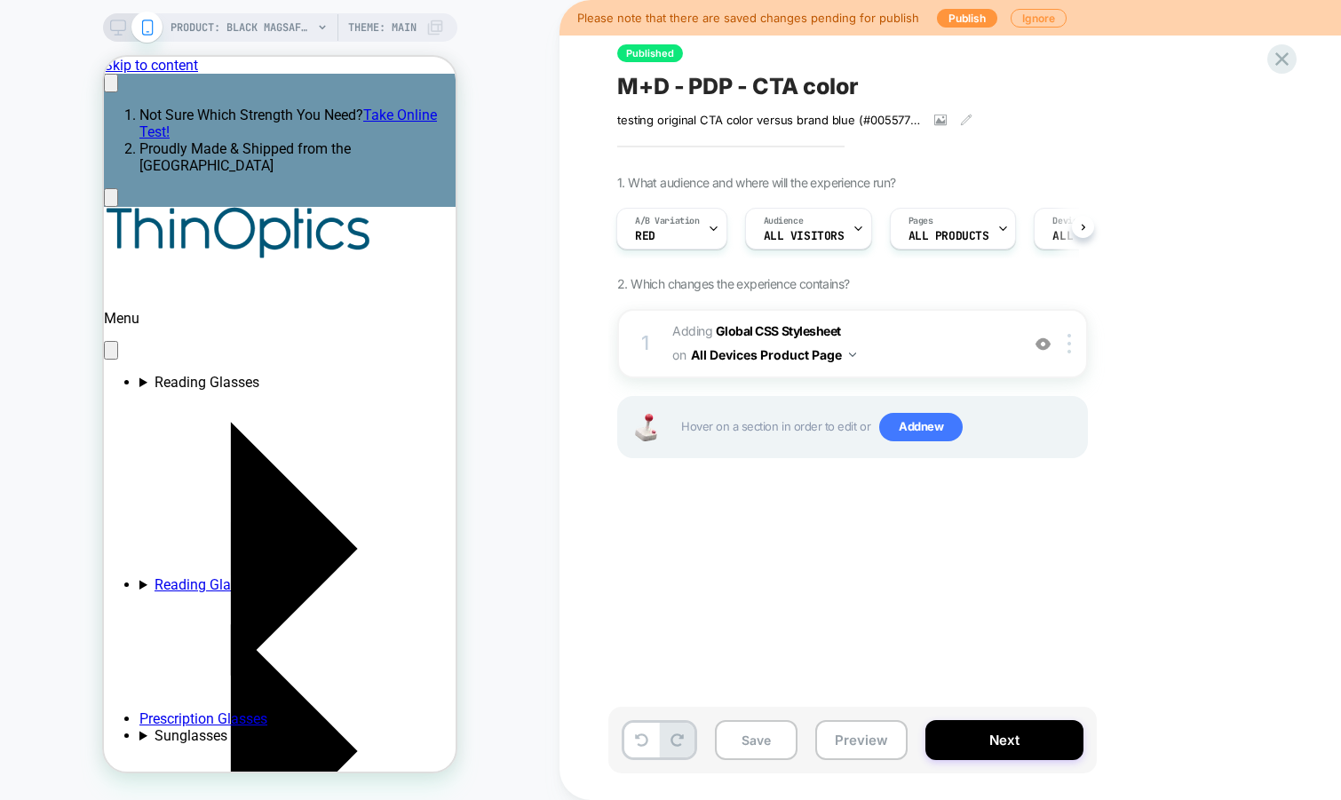
click at [1286, 58] on div "Preview link was copied successfully" at bounding box center [1183, 54] width 284 height 77
click at [0, 0] on icon at bounding box center [0, 0] width 0 height 0
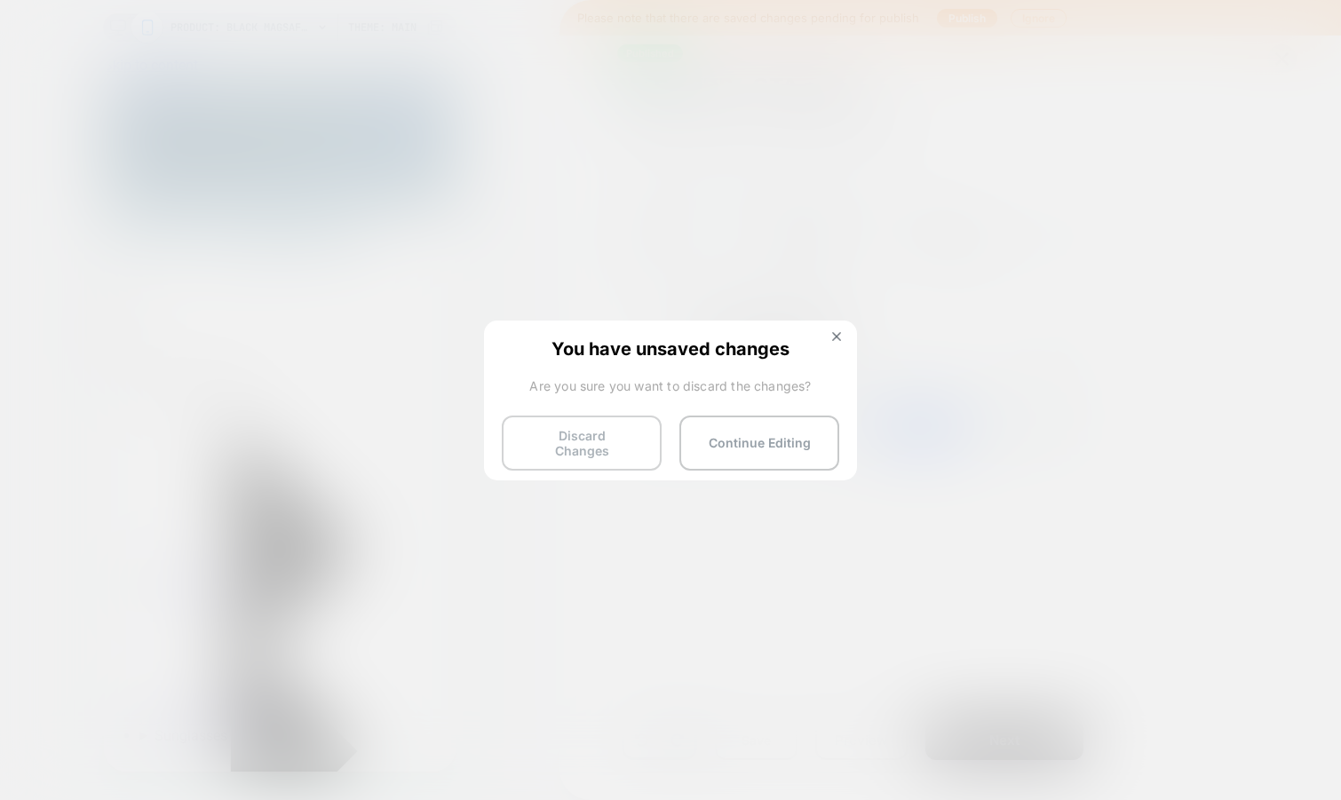
click at [0, 0] on button "Discard Changes" at bounding box center [0, 0] width 0 height 0
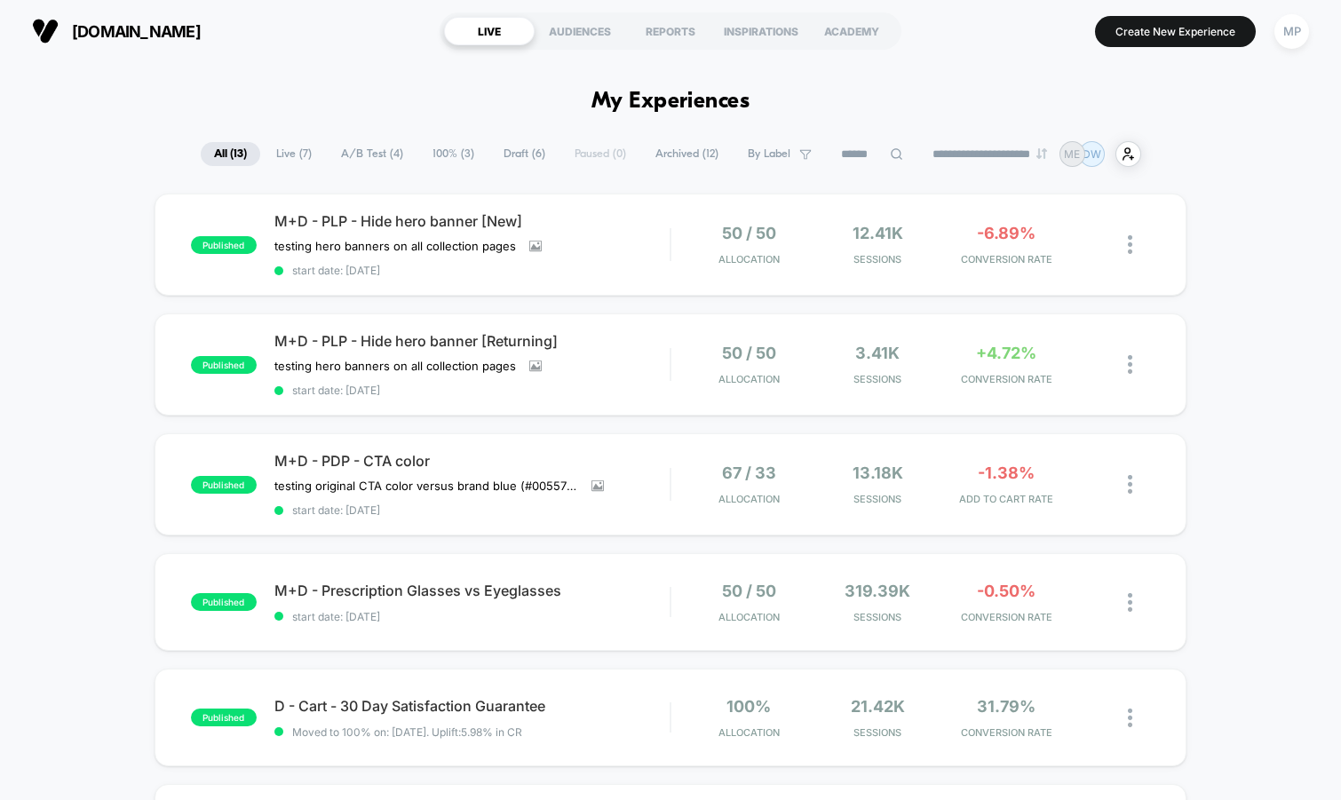
click at [378, 154] on span "A/B Test ( 4 )" at bounding box center [372, 154] width 89 height 24
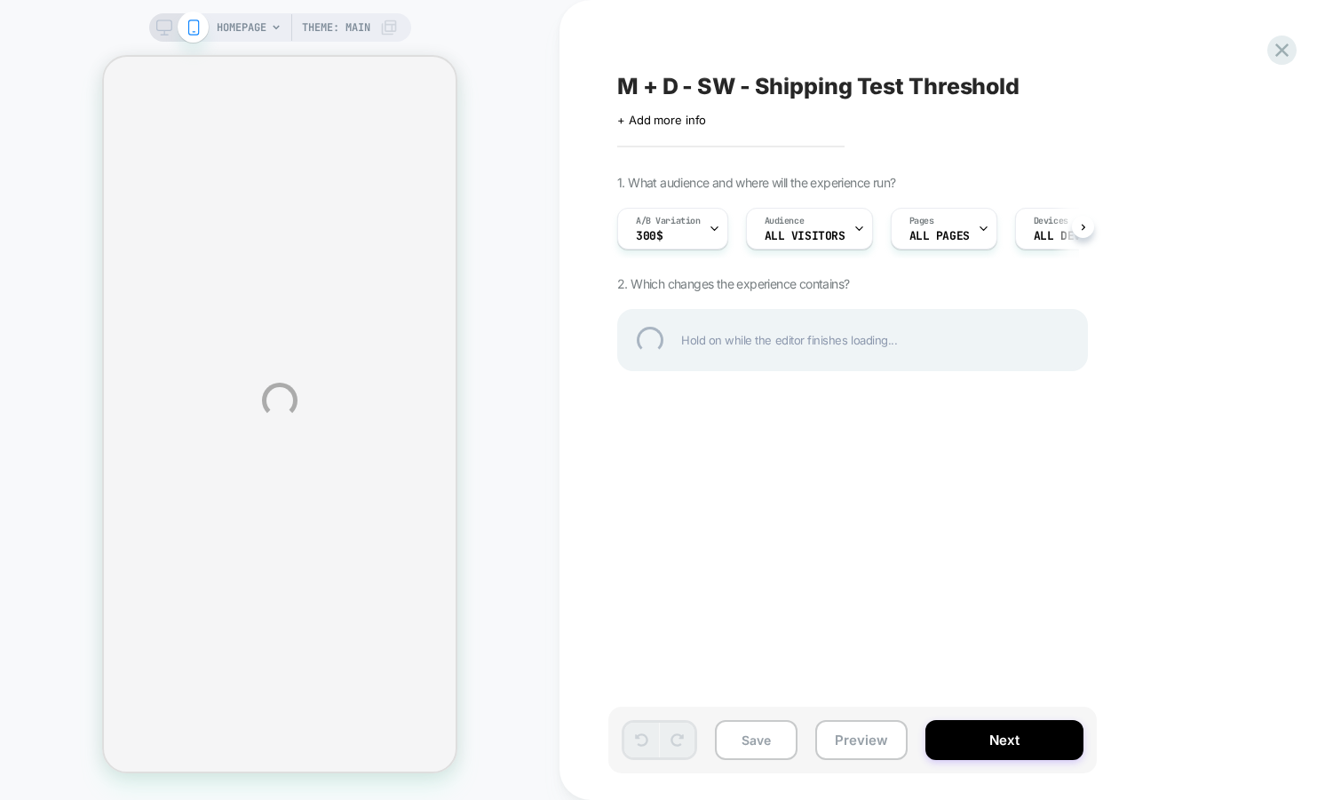
click at [897, 86] on div "M + D - SW - Shipping Test Threshold" at bounding box center [941, 86] width 648 height 27
click at [879, 91] on textarea "**********" at bounding box center [909, 86] width 584 height 27
click at [998, 80] on textarea "**********" at bounding box center [870, 86] width 507 height 27
type textarea "**********"
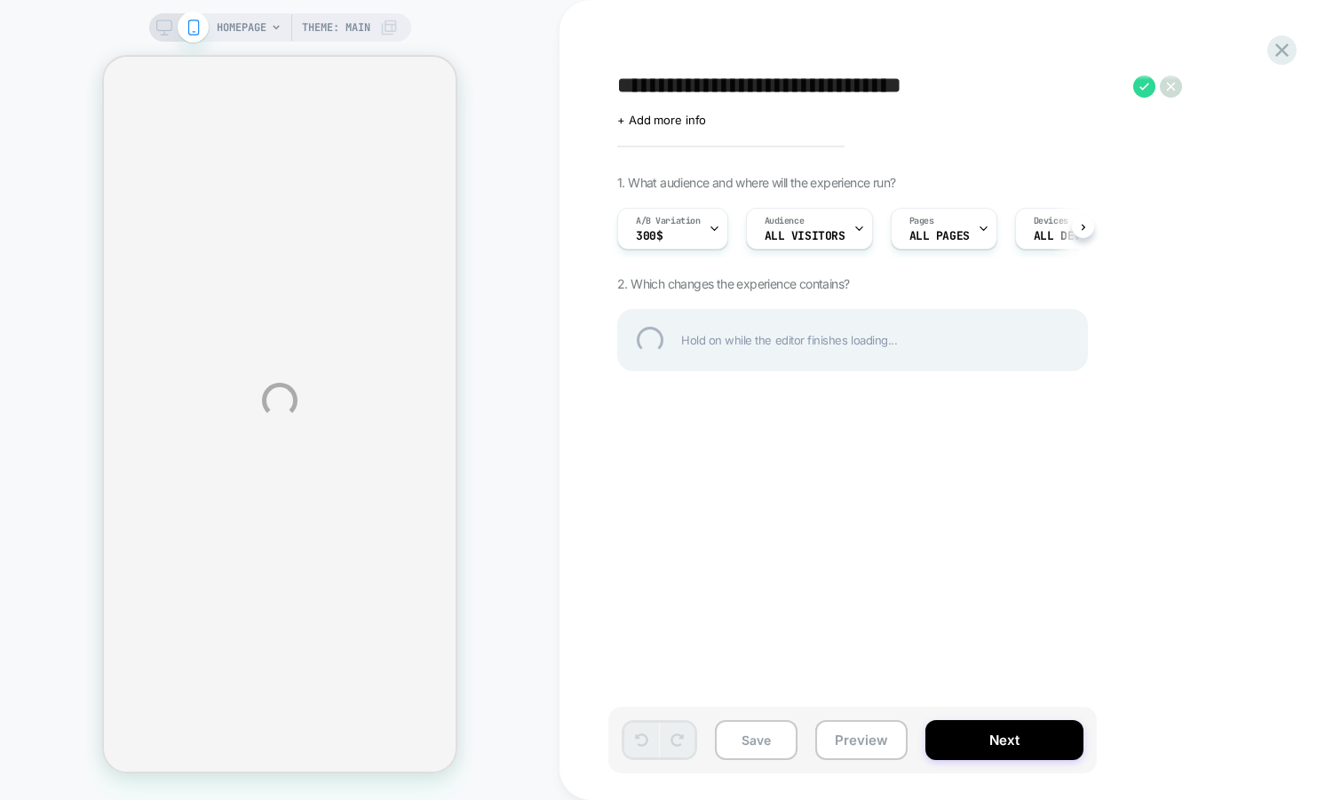
click at [1143, 88] on div "**********" at bounding box center [941, 86] width 648 height 27
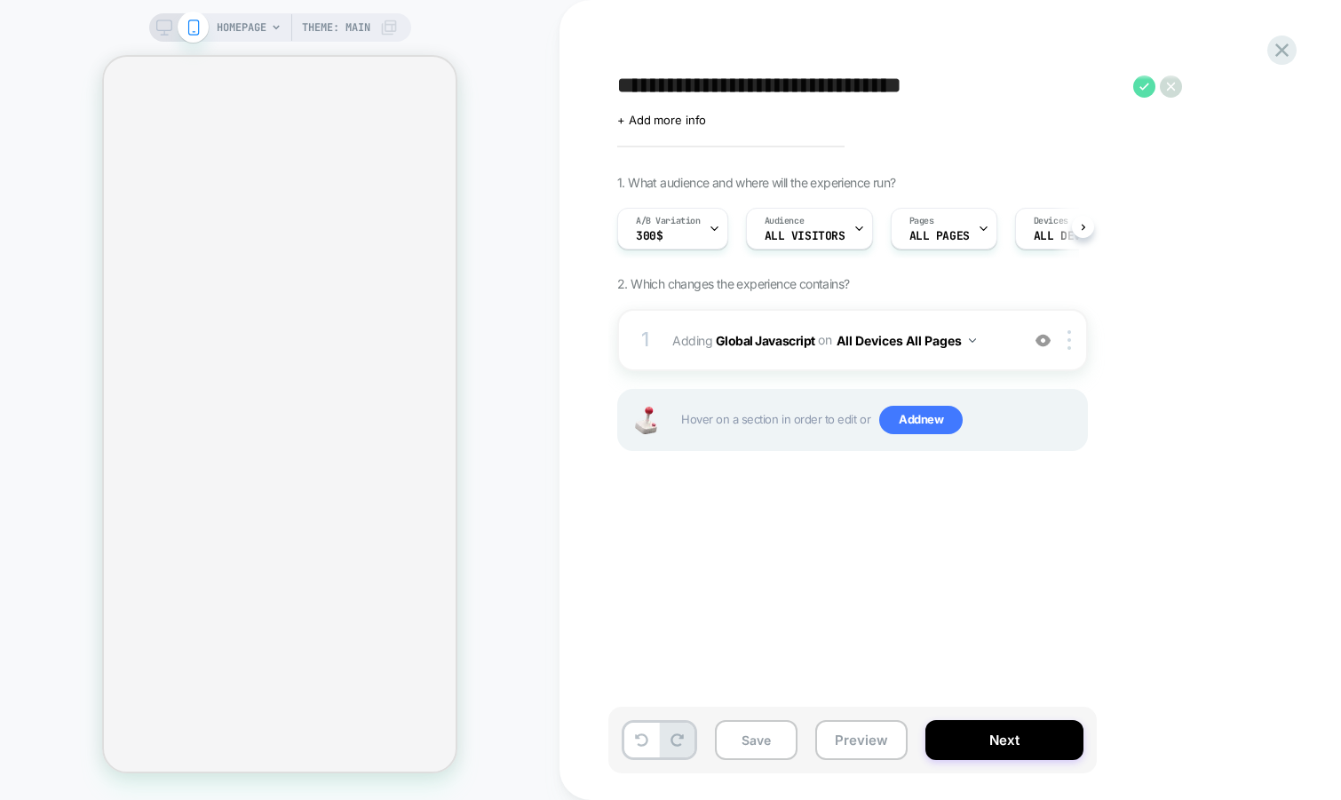
scroll to position [0, 1]
click at [1145, 82] on icon at bounding box center [1144, 86] width 22 height 22
click at [691, 234] on div "A/B Variation 300$" at bounding box center [667, 229] width 100 height 40
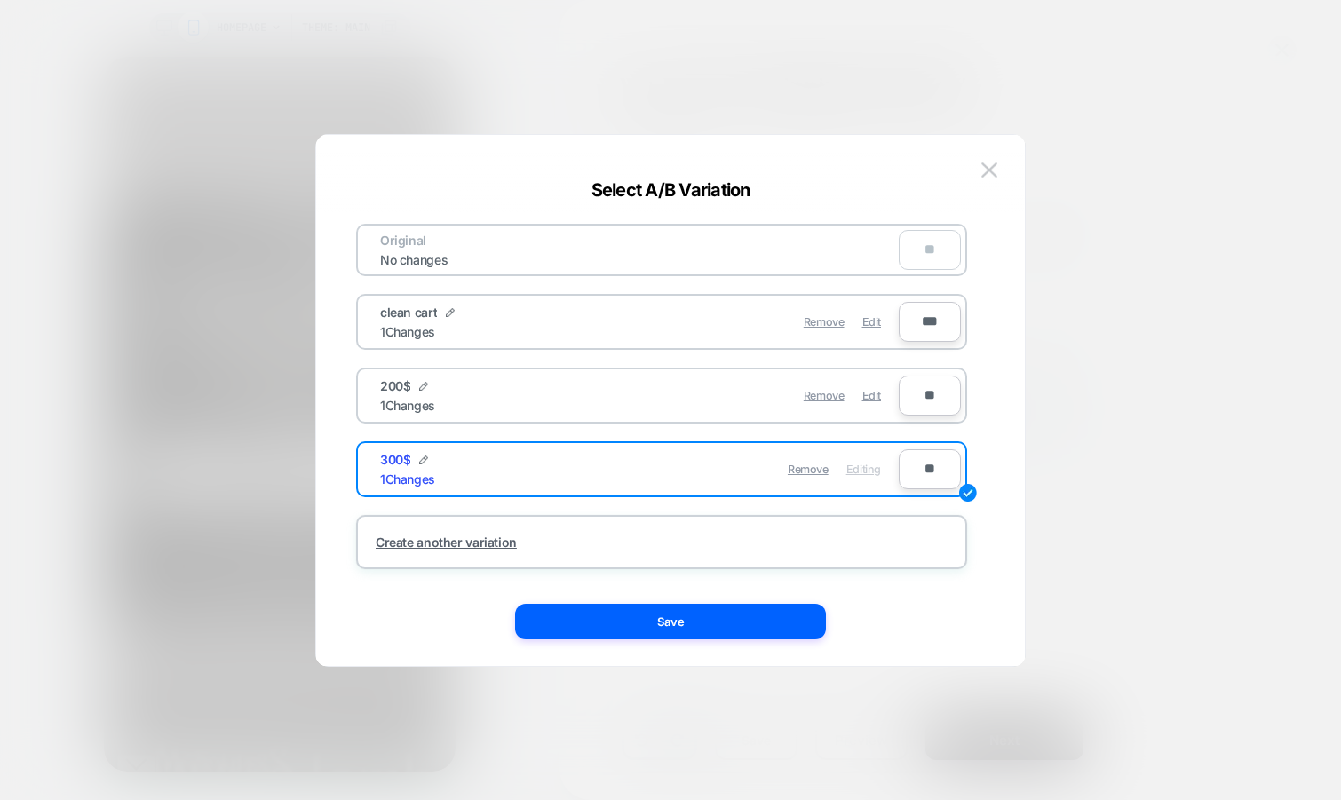
scroll to position [0, 0]
click at [996, 168] on img at bounding box center [989, 170] width 16 height 15
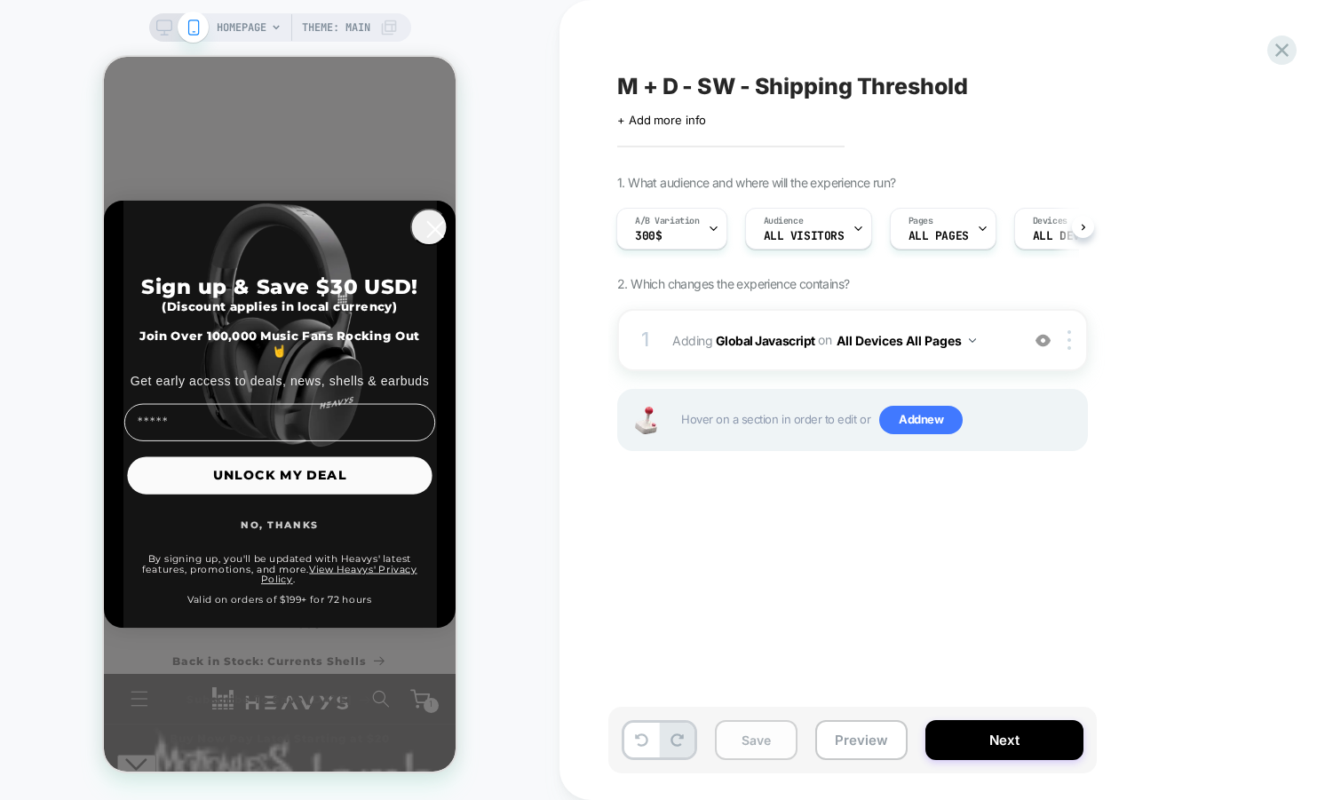
click at [0, 0] on button "Save" at bounding box center [0, 0] width 0 height 0
click at [352, 88] on span "M + D - SW - Shipping Threshold" at bounding box center [176, 256] width 352 height 360
click at [661, 88] on textarea "**********" at bounding box center [870, 86] width 507 height 27
type textarea "**********"
click at [1105, 83] on icon at bounding box center [1113, 86] width 22 height 22
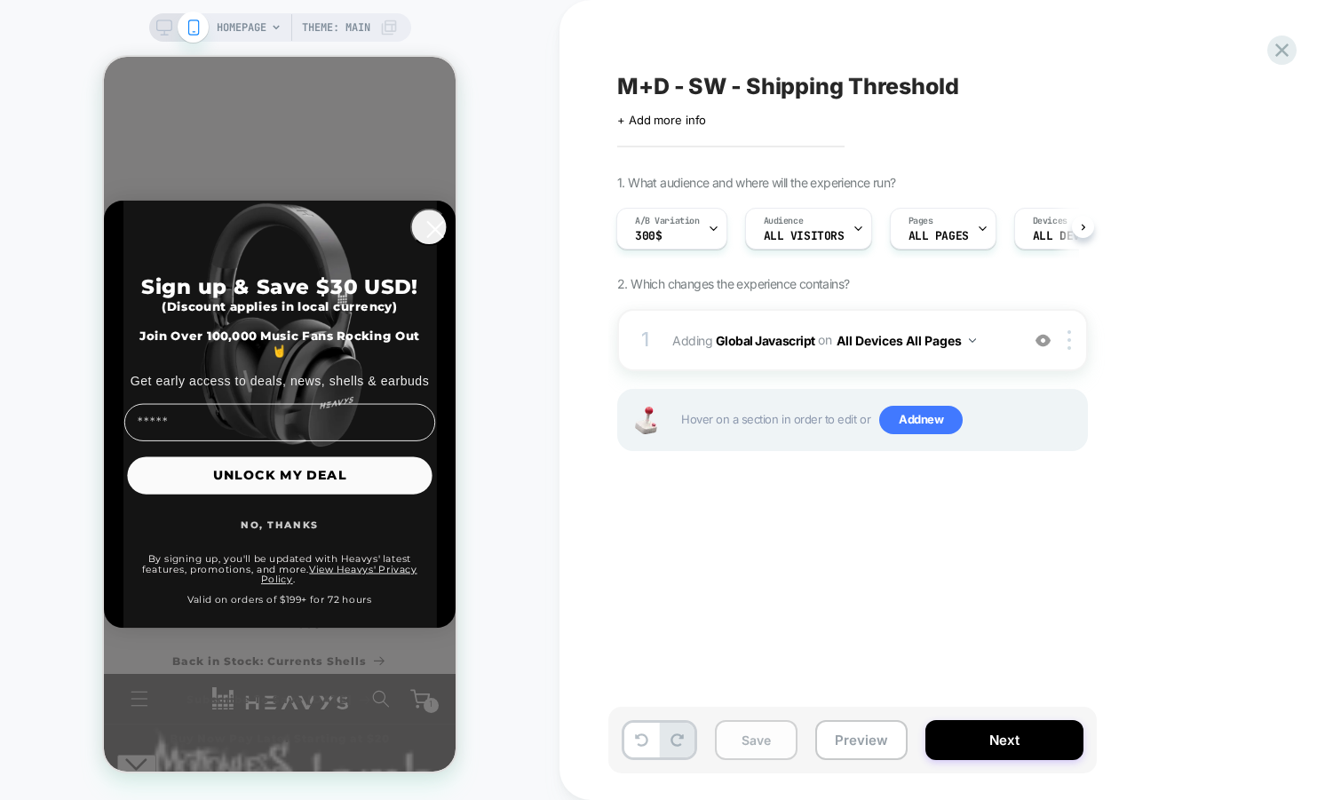
click at [0, 0] on button "Save" at bounding box center [0, 0] width 0 height 0
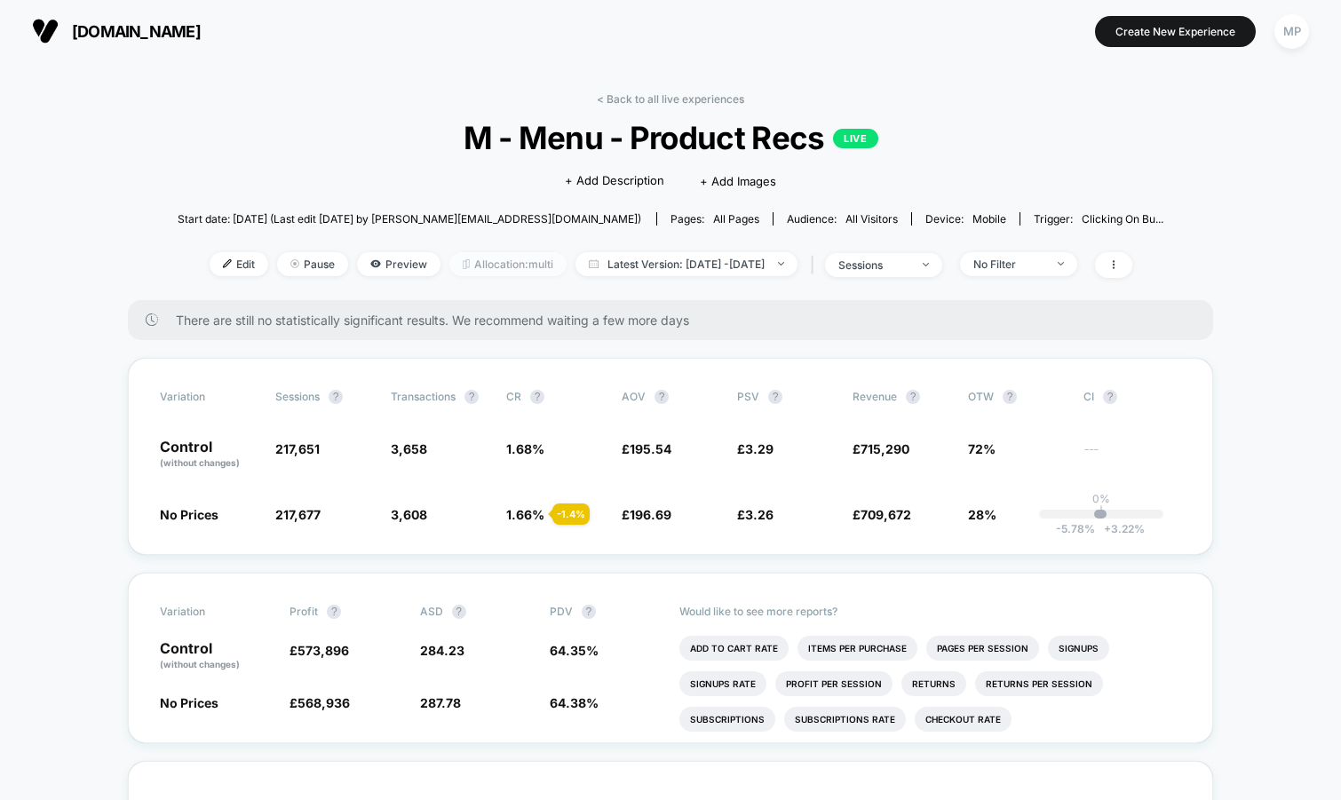
click at [481, 264] on span "Allocation: multi" at bounding box center [507, 264] width 117 height 24
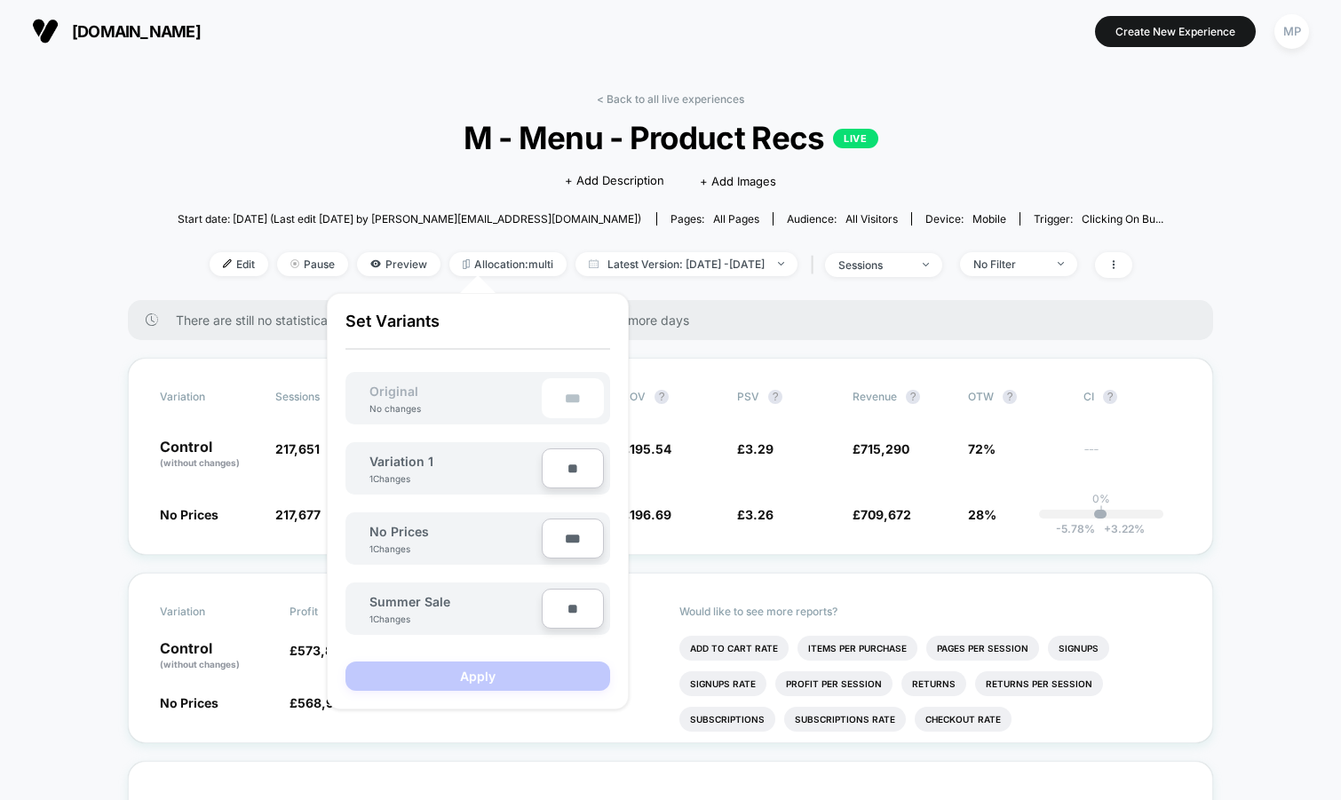
click at [341, 144] on span "M - Menu - Product Recs LIVE" at bounding box center [669, 137] width 887 height 37
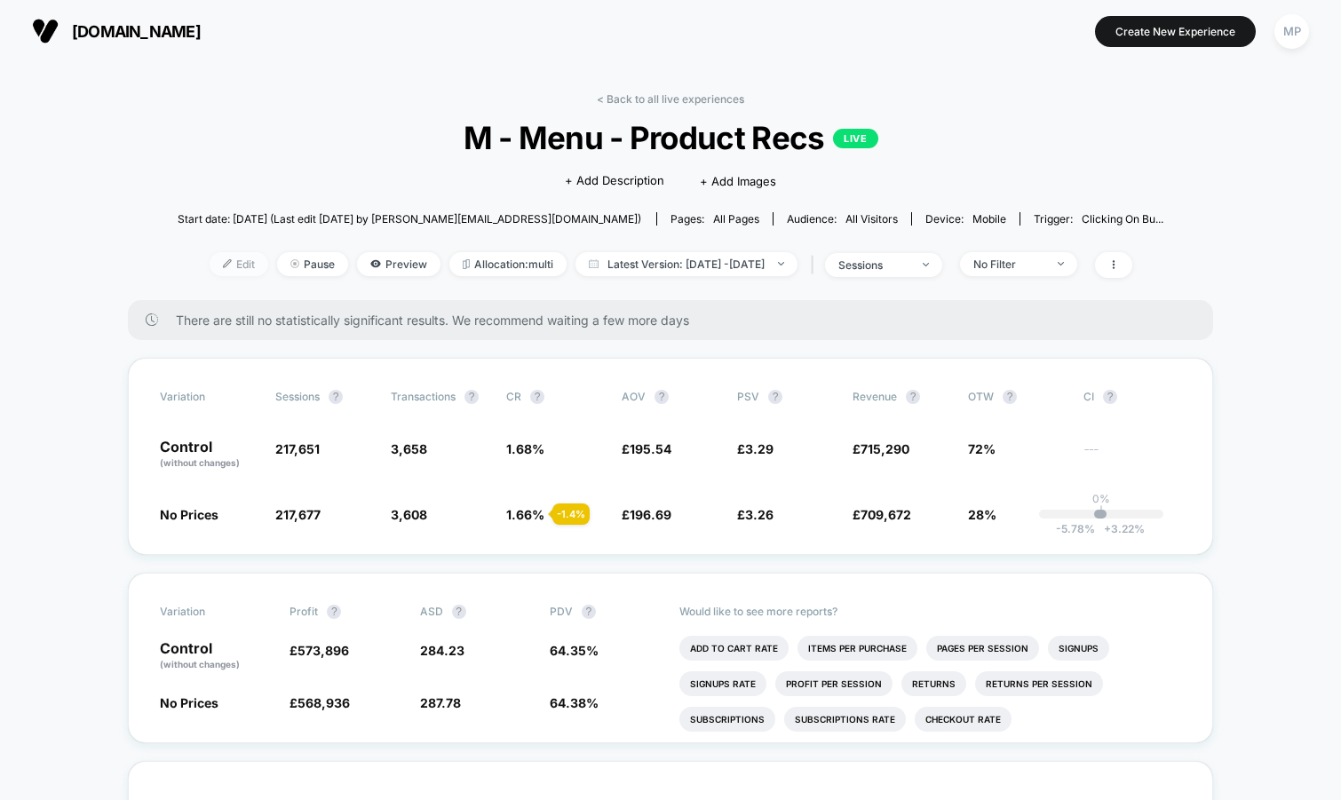
click at [210, 260] on span "Edit" at bounding box center [239, 264] width 59 height 24
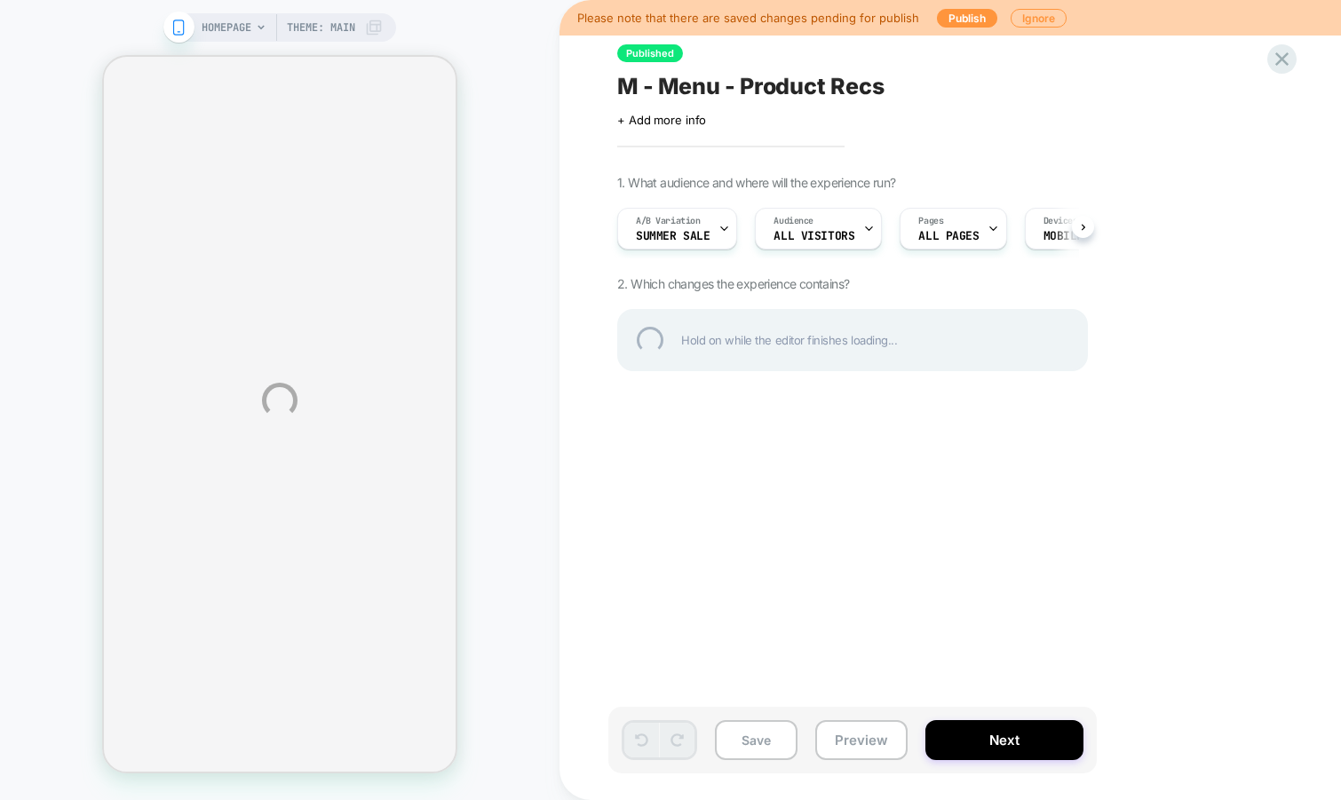
click at [1332, 179] on div "HOMEPAGE Theme: MAIN Please note that there are saved changes pending for publi…" at bounding box center [670, 400] width 1341 height 800
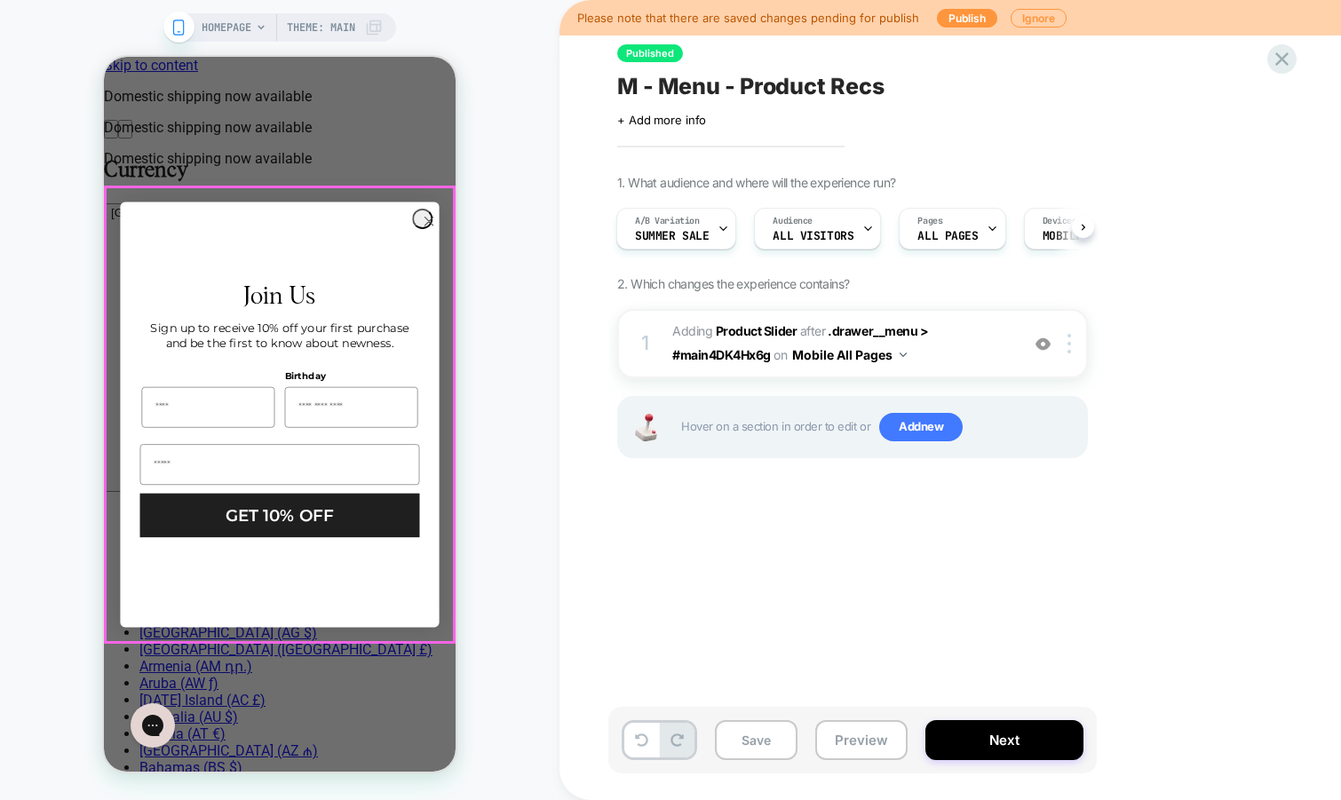
click at [419, 214] on circle "Close dialog" at bounding box center [429, 221] width 20 height 20
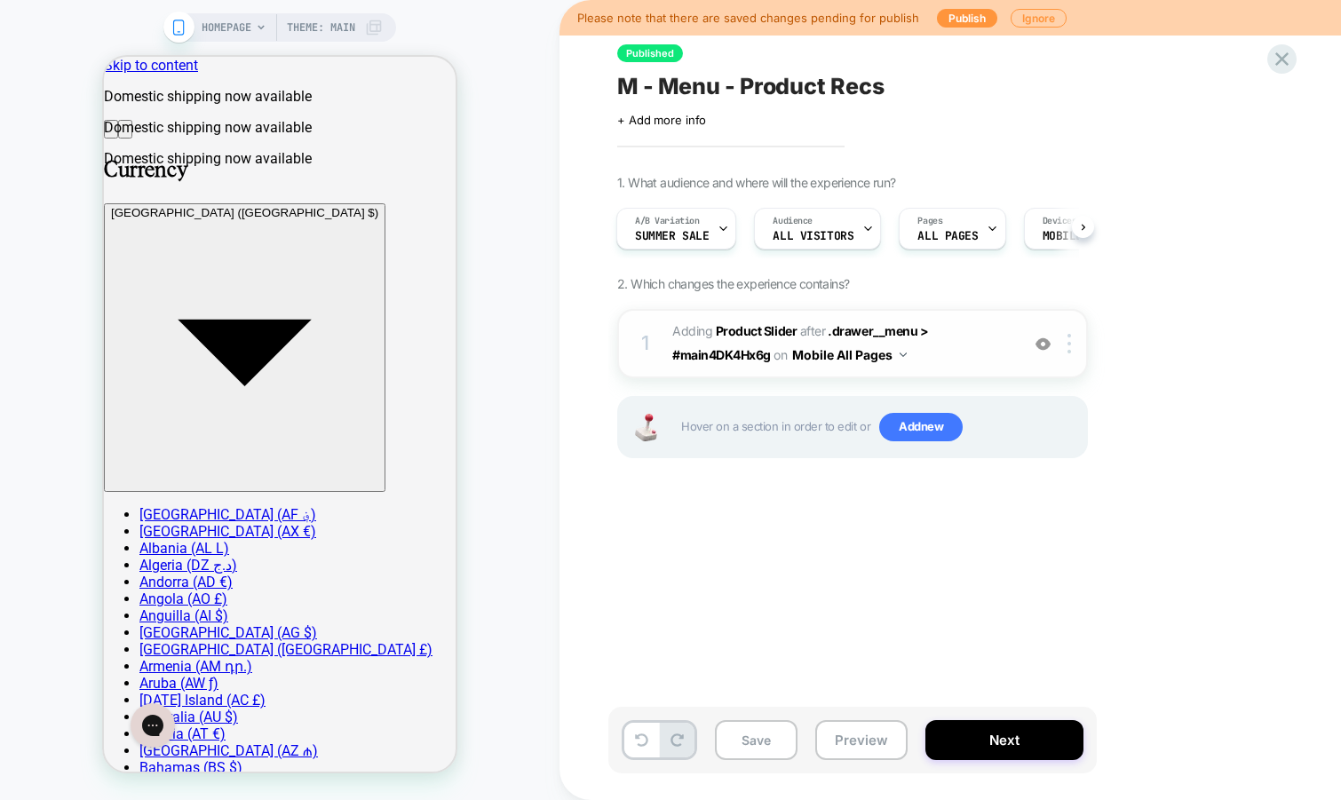
click at [974, 347] on span "#_loomi_addon_1748513949468 Adding Product Slider AFTER .drawer__menu > #main4D…" at bounding box center [841, 344] width 338 height 48
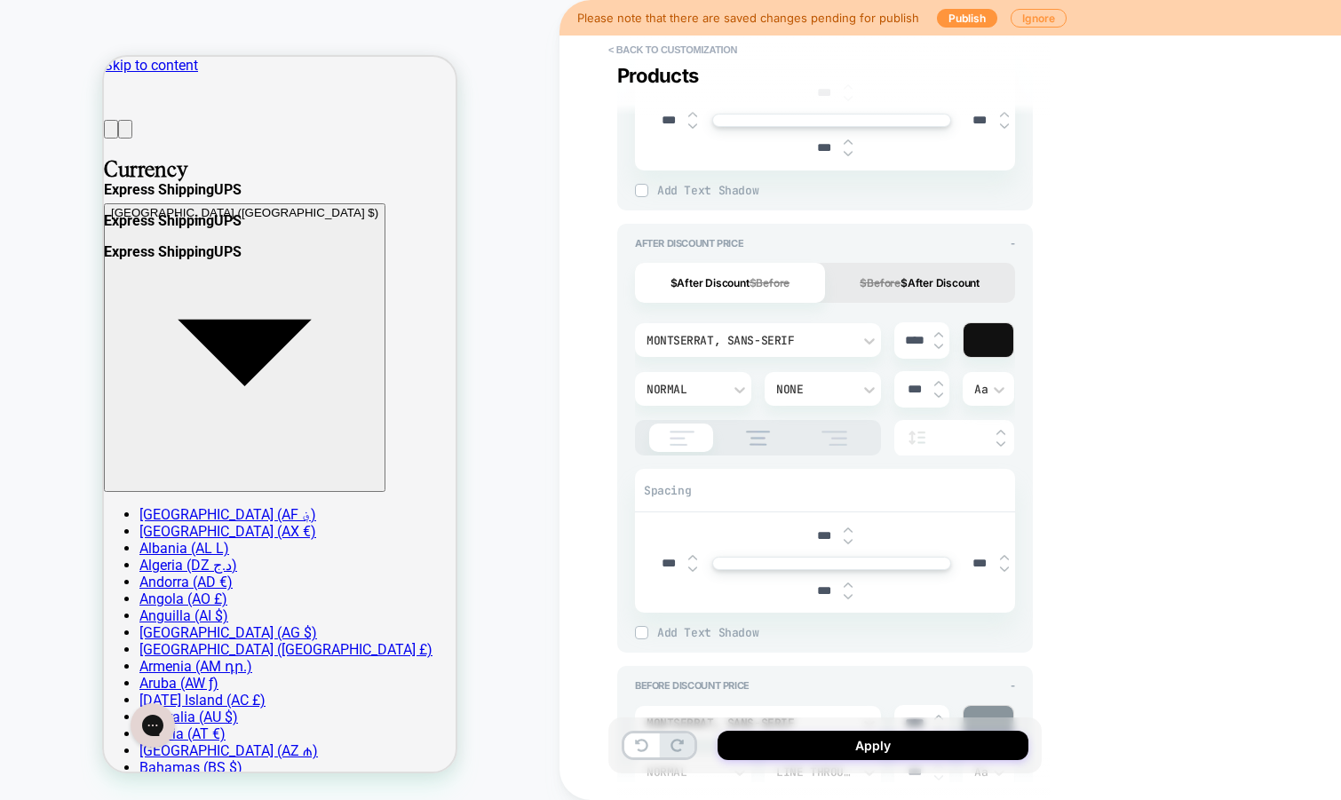
scroll to position [1391, 0]
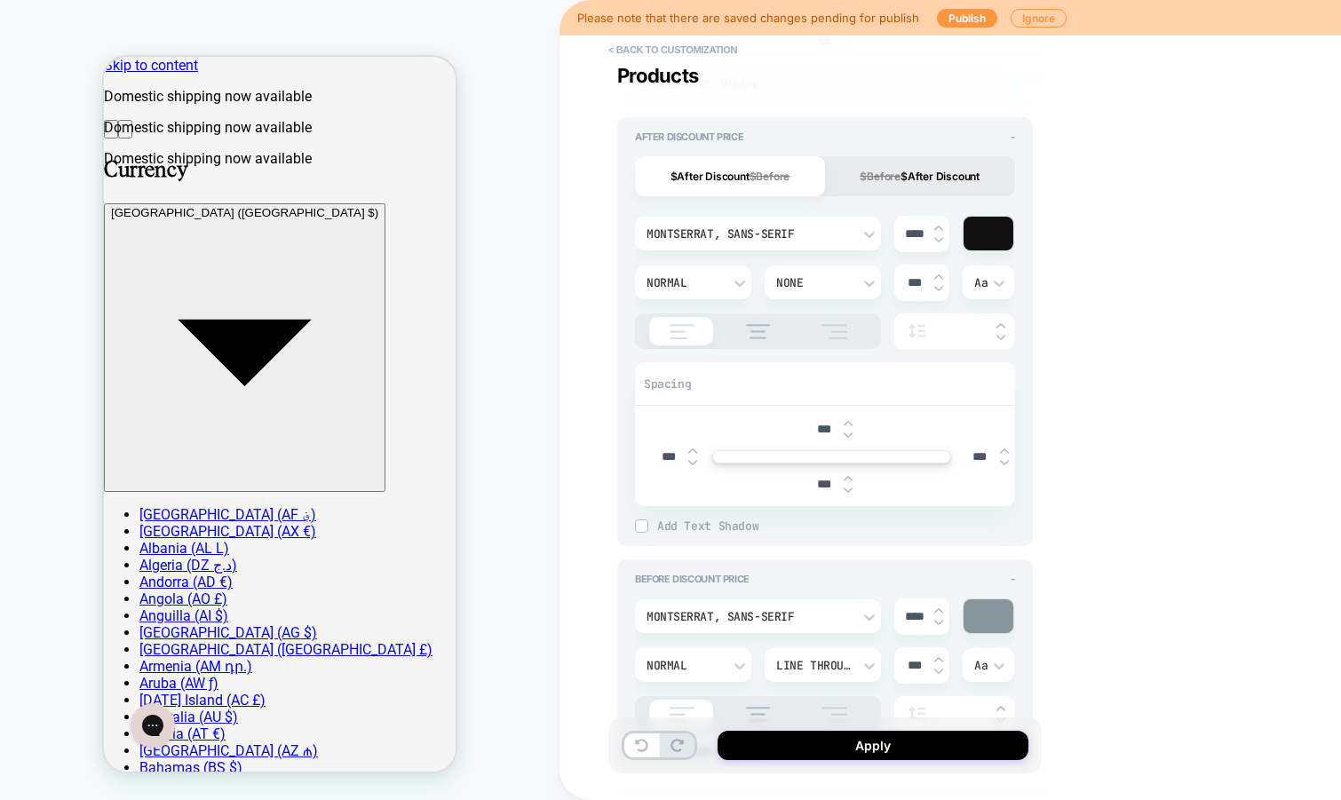
click at [656, 451] on input "***" at bounding box center [668, 456] width 40 height 15
type textarea "*"
type input "****"
type textarea "*"
type input "***"
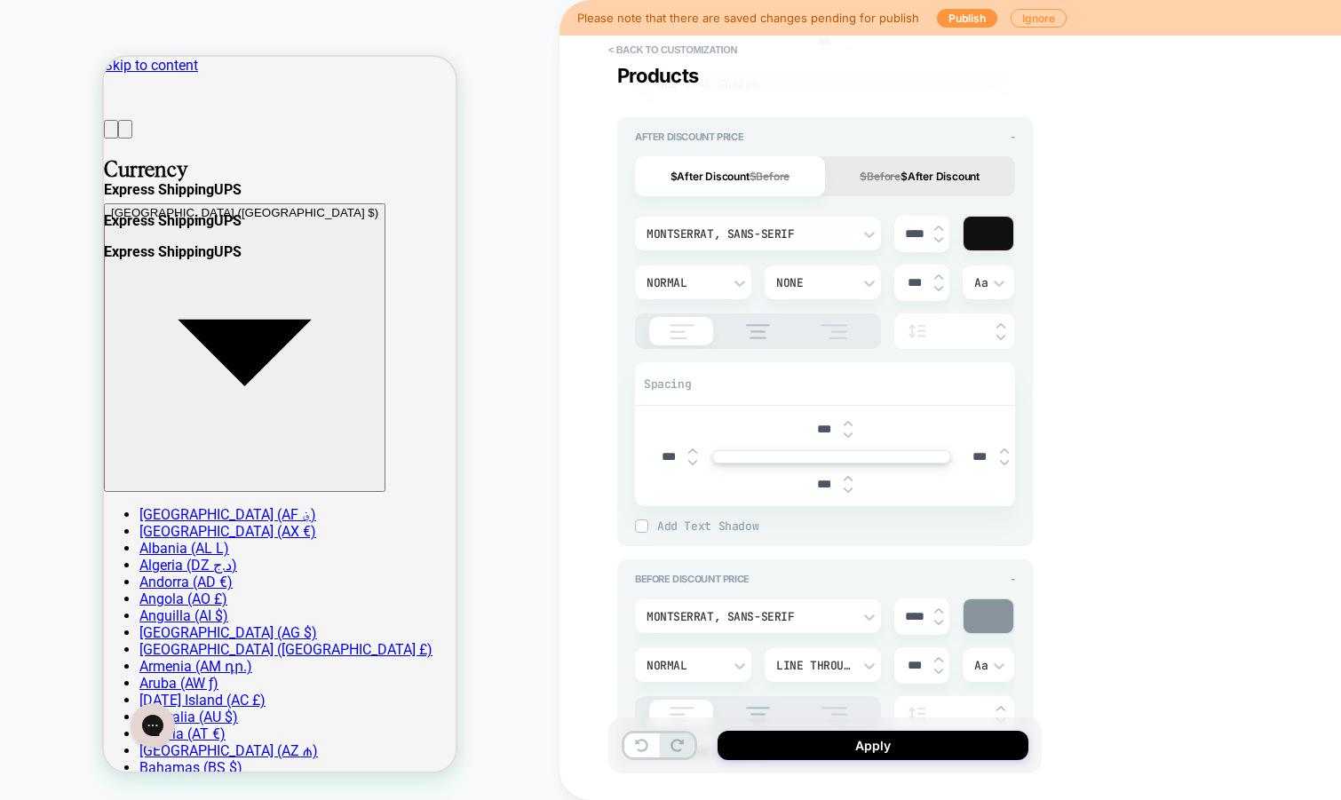
type textarea "*"
type input "***"
type textarea "*"
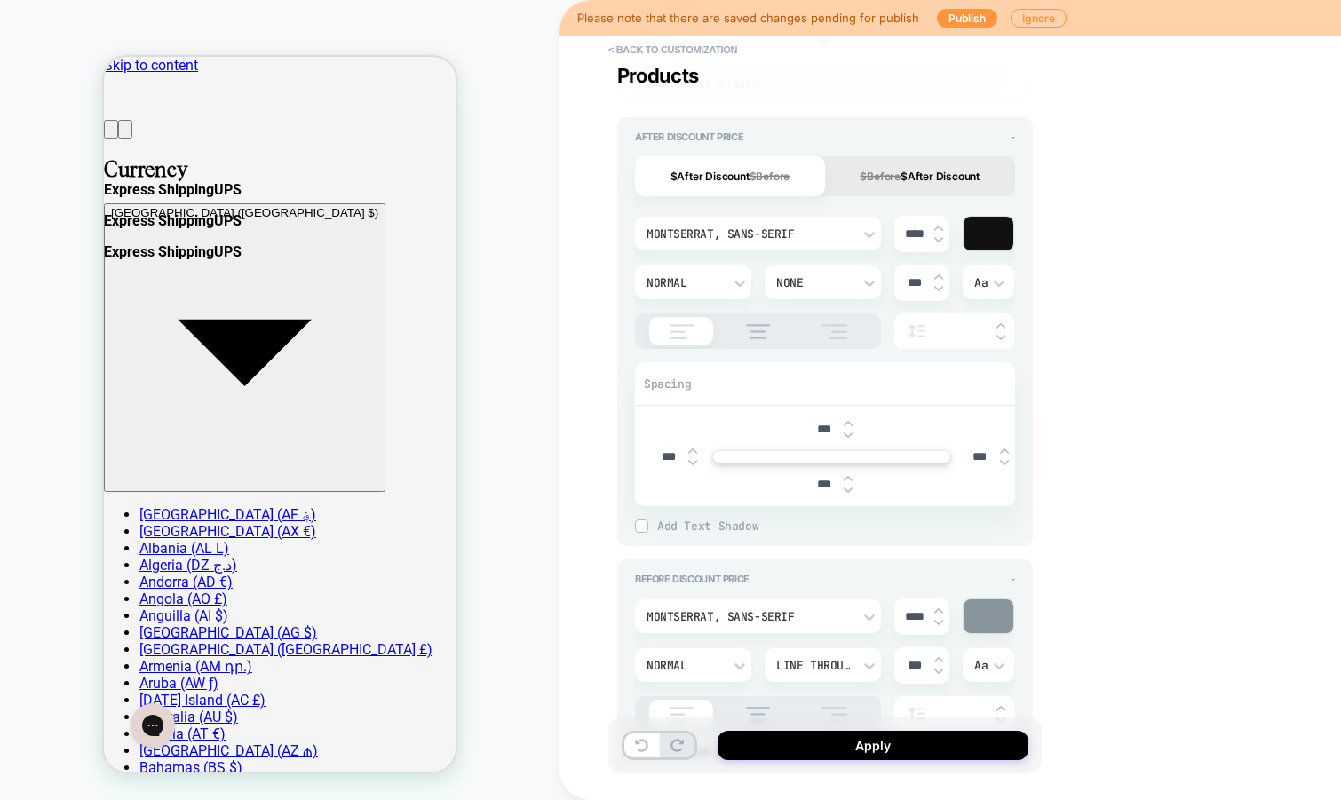
type input "***"
type textarea "*"
type input "***"
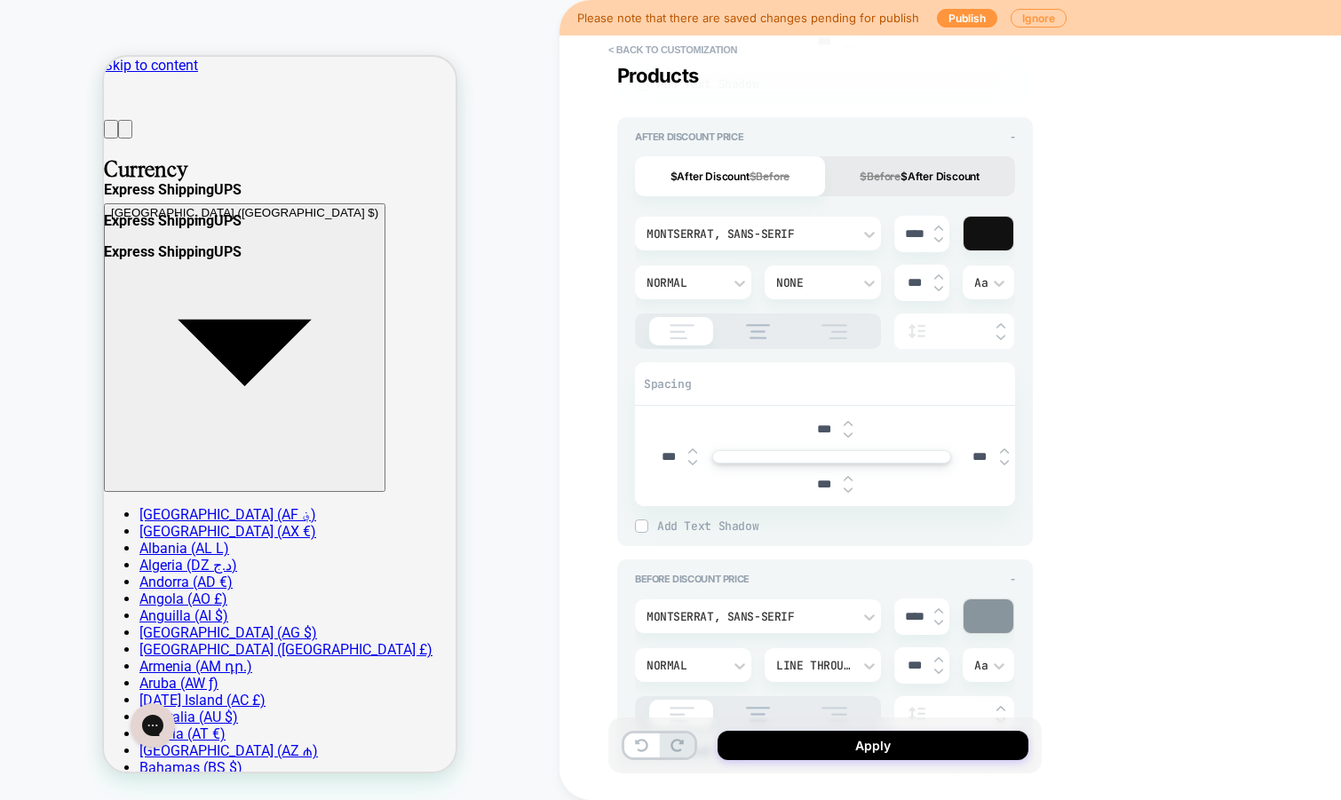
type textarea "*"
type input "***"
type textarea "*"
type input "***"
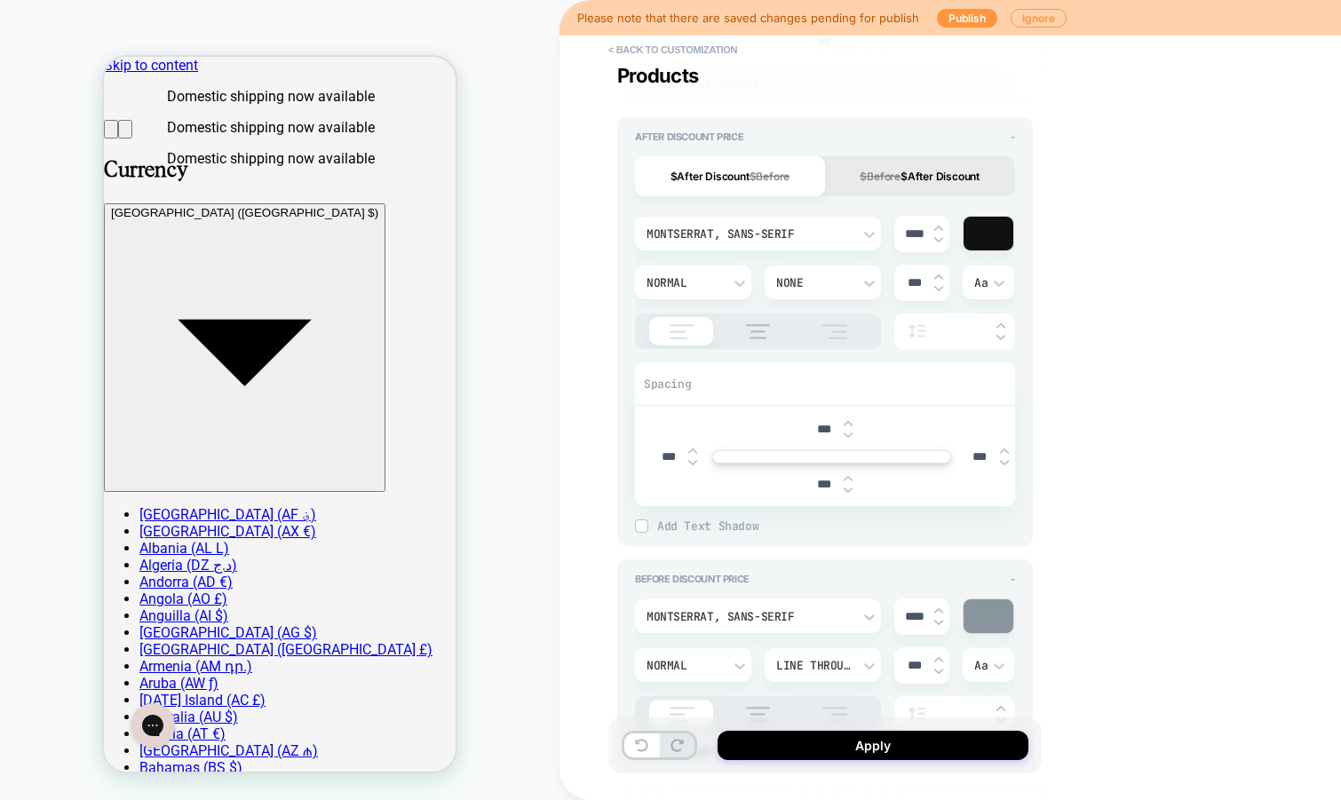
scroll to position [114, 0]
click at [697, 459] on div "***" at bounding box center [675, 457] width 55 height 36
click at [690, 462] on img at bounding box center [692, 462] width 9 height 7
type textarea "*"
type input "***"
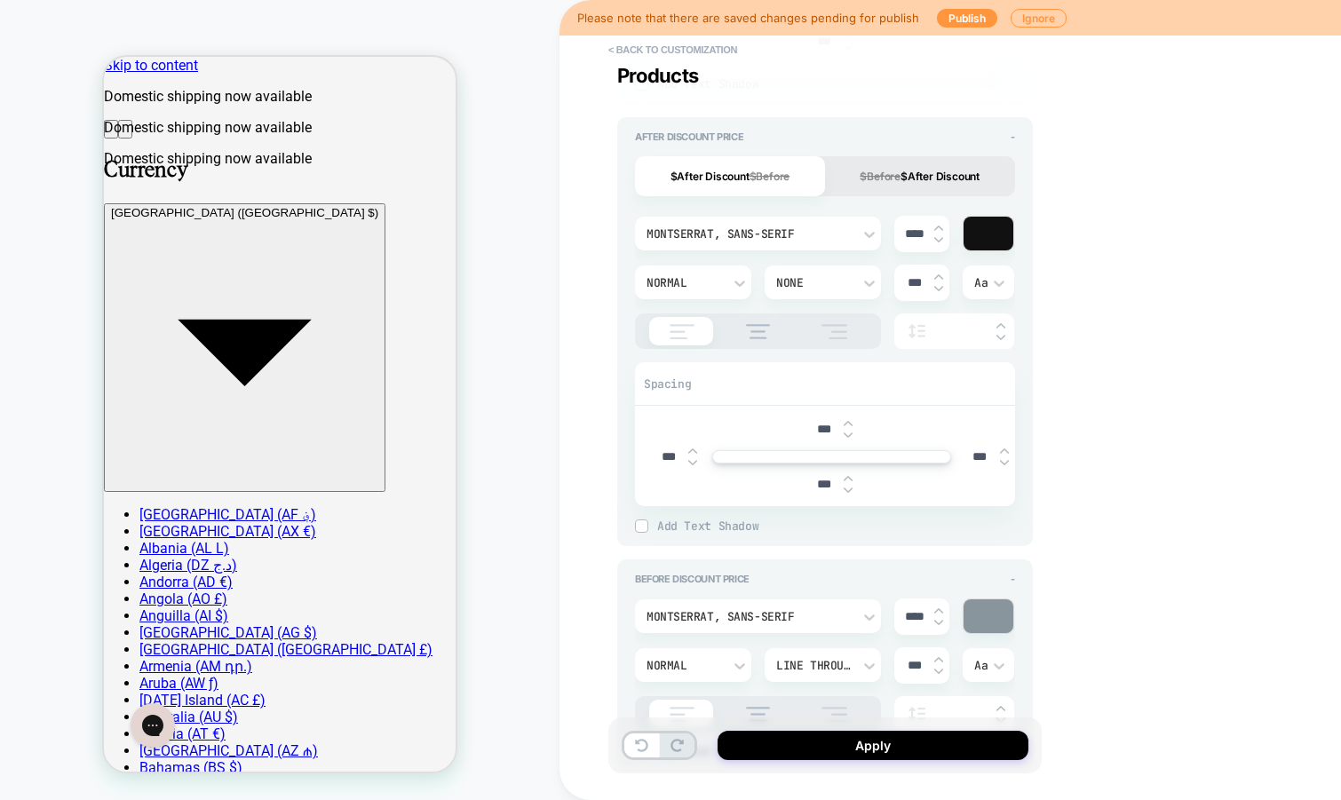
click at [690, 462] on img at bounding box center [692, 462] width 9 height 7
type textarea "*"
type input "***"
type textarea "*"
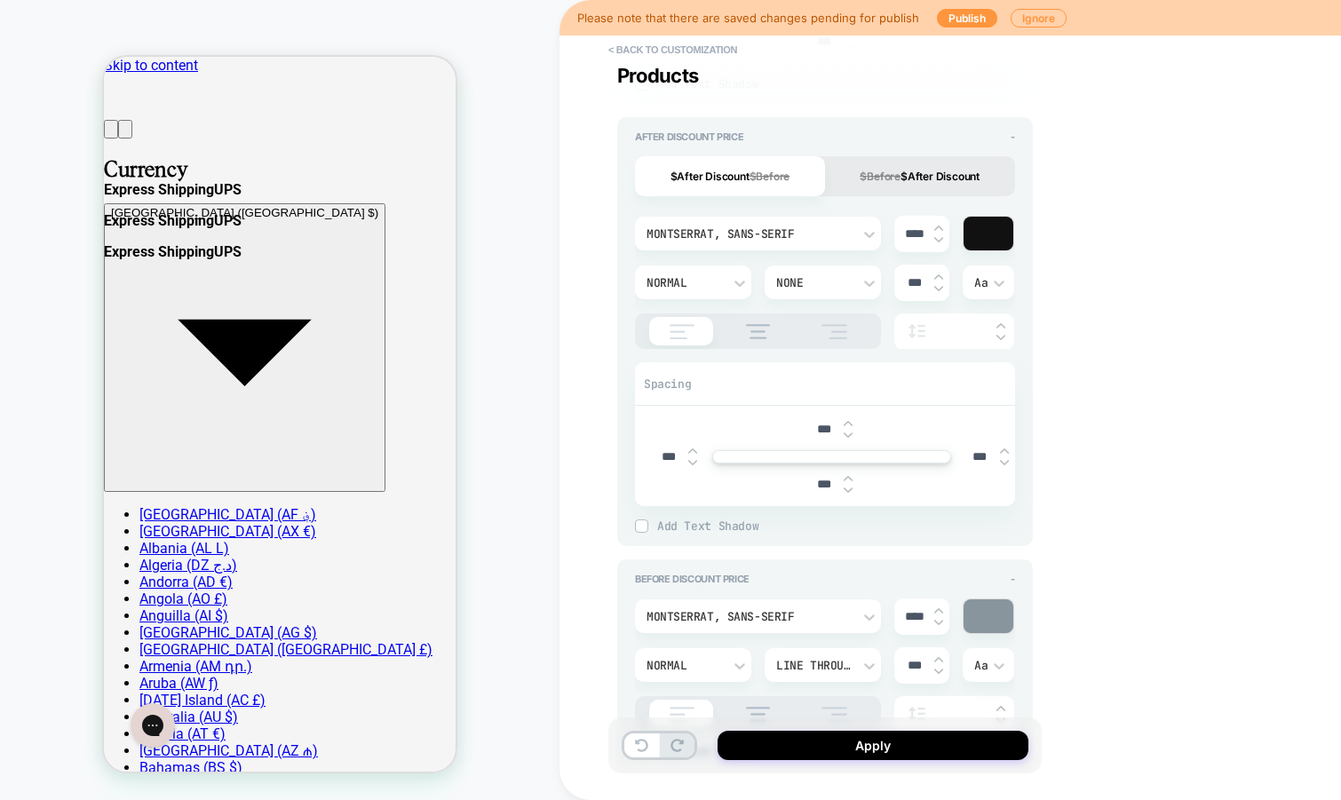
scroll to position [158, 0]
click at [801, 750] on button "Apply" at bounding box center [873, 745] width 311 height 29
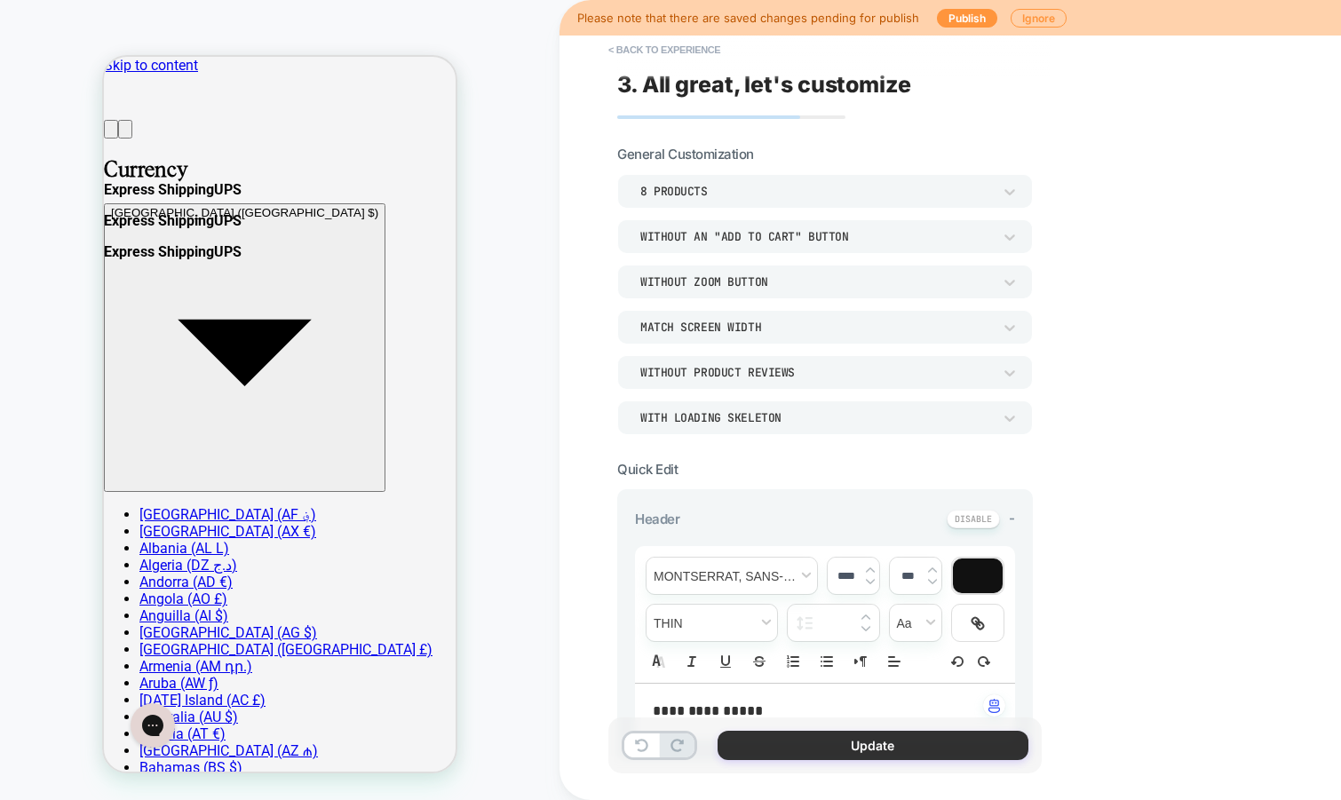
click at [769, 747] on button "Update" at bounding box center [873, 745] width 311 height 29
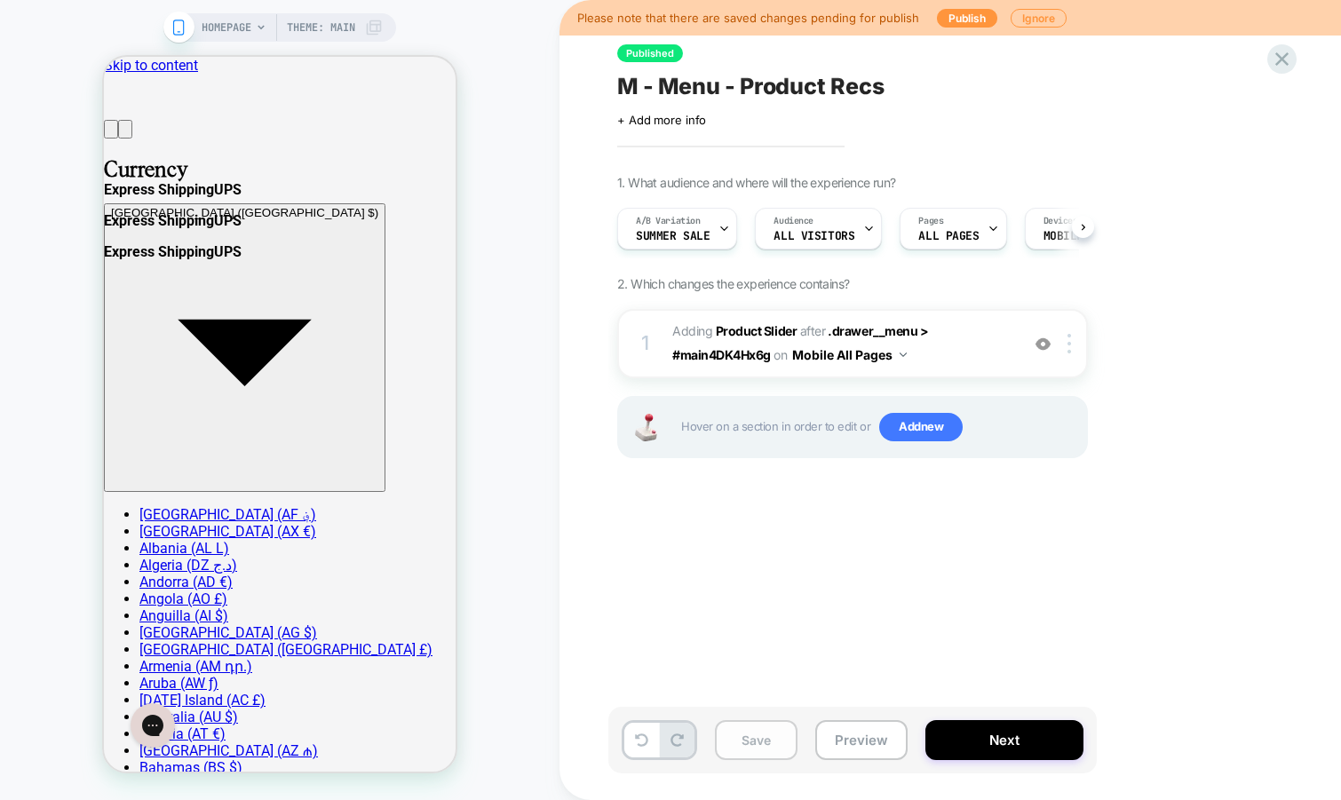
scroll to position [0, 1]
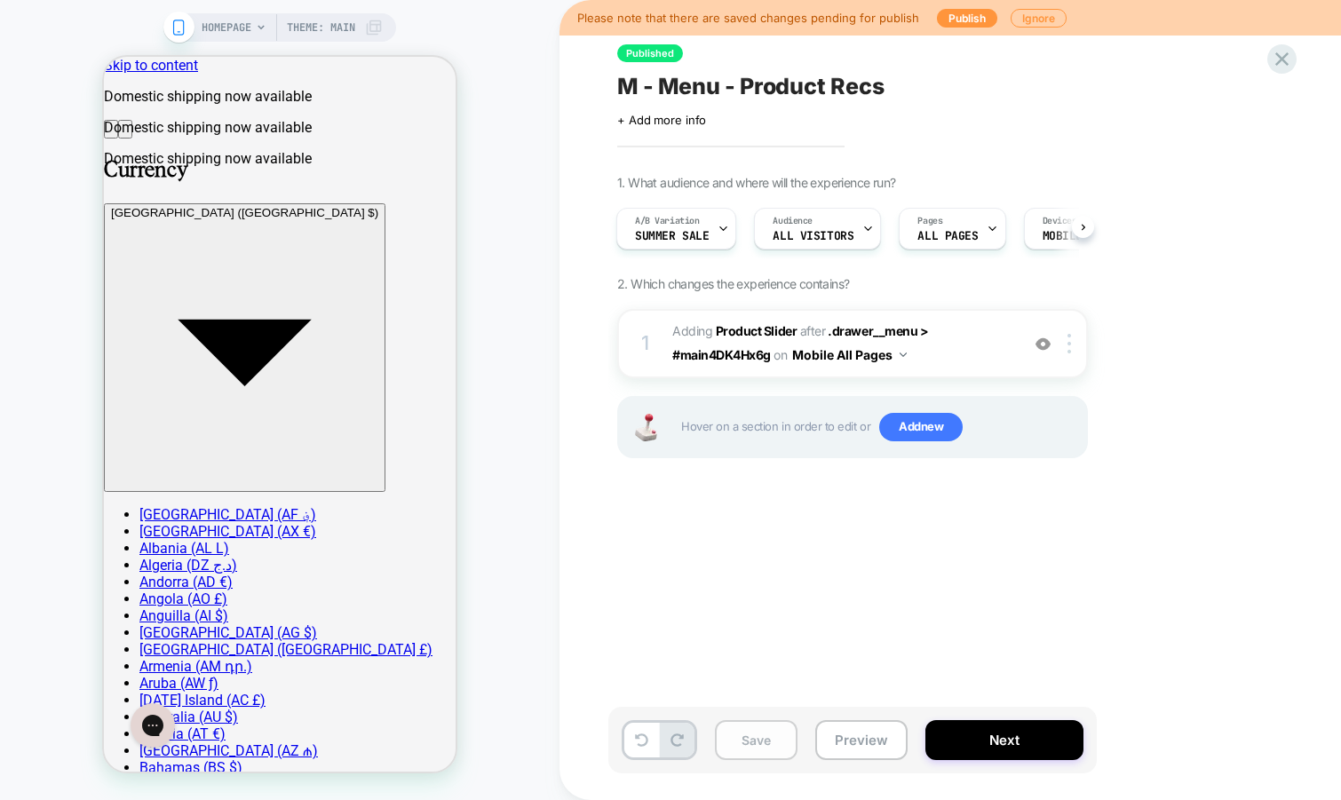
click at [751, 743] on button "Save" at bounding box center [756, 740] width 83 height 40
click at [0, 0] on button "Preview" at bounding box center [0, 0] width 0 height 0
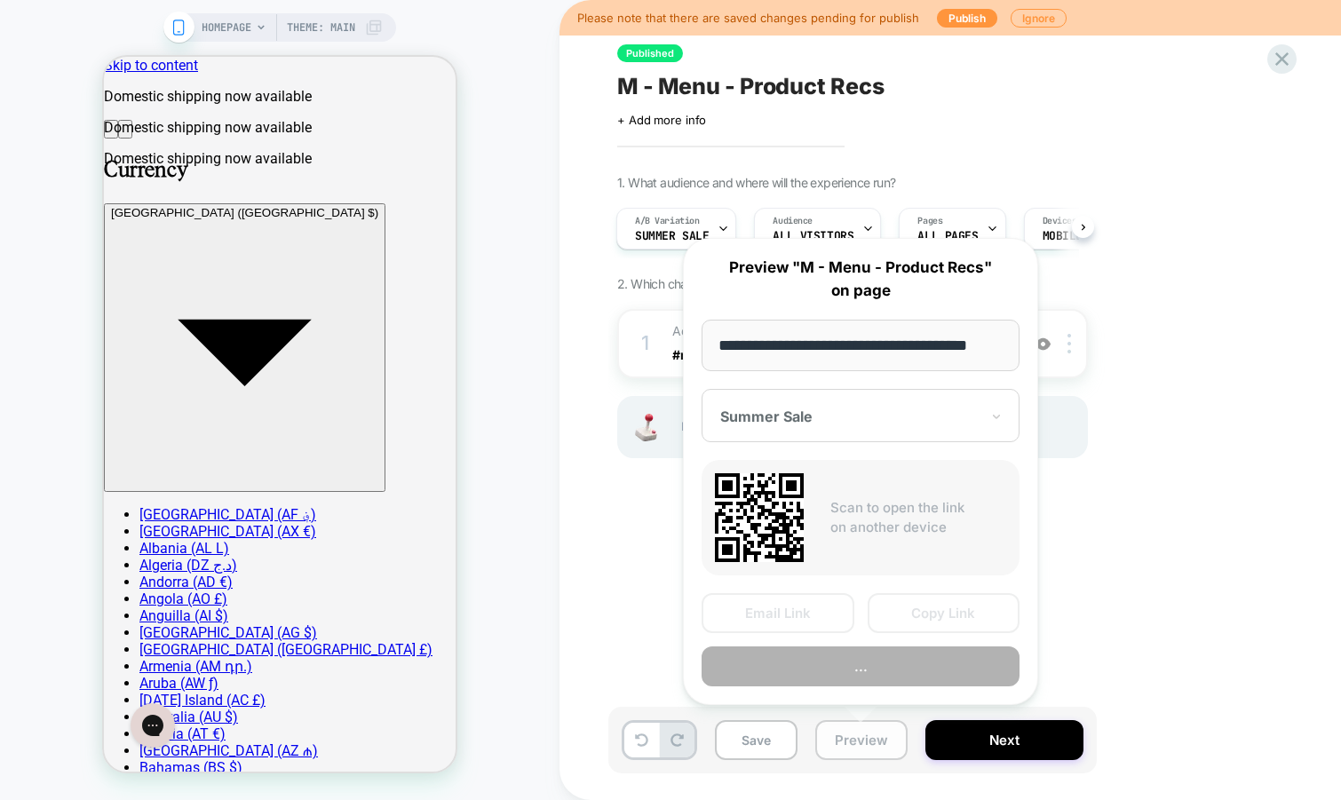
scroll to position [0, 23]
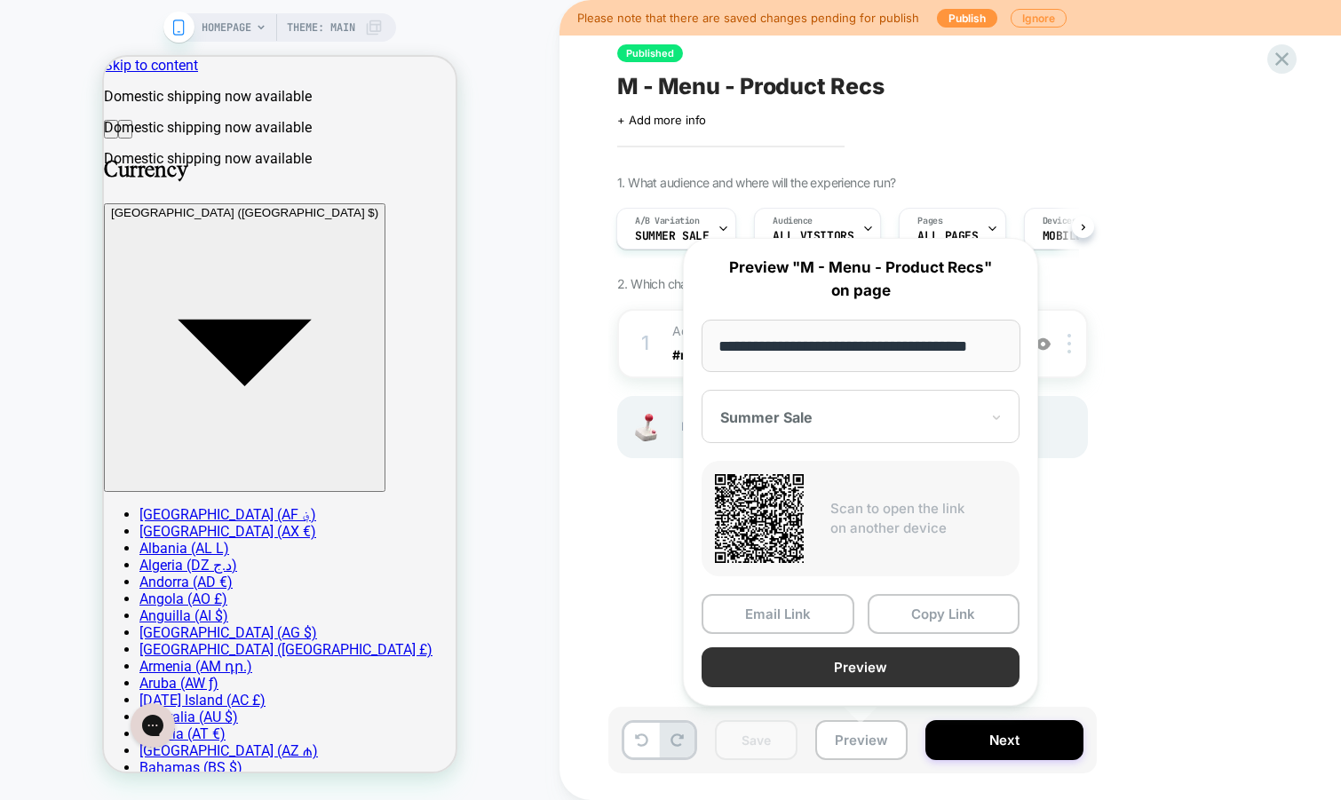
click at [0, 0] on button "Preview" at bounding box center [0, 0] width 0 height 0
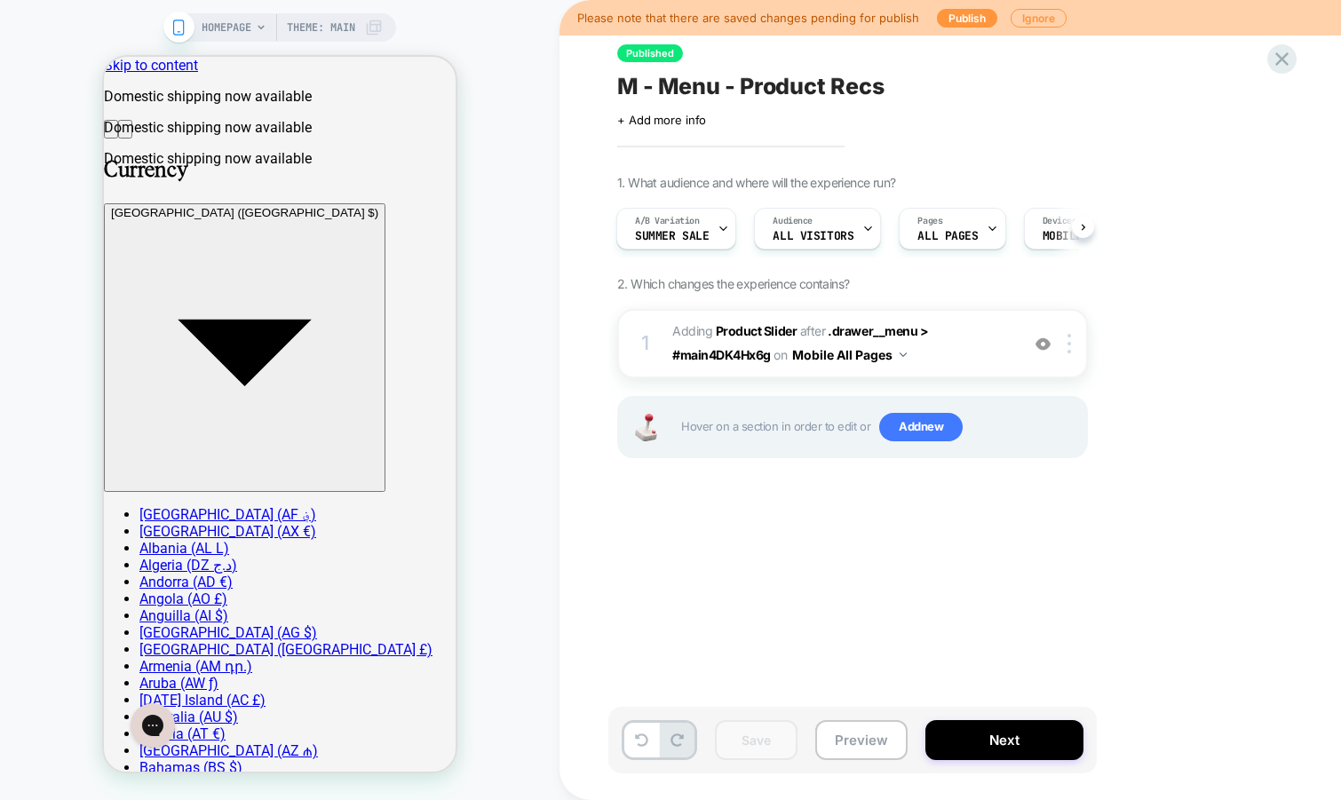
click at [790, 87] on span "M - Menu - Product Recs" at bounding box center [750, 86] width 266 height 27
click at [790, 87] on textarea "**********" at bounding box center [801, 86] width 369 height 27
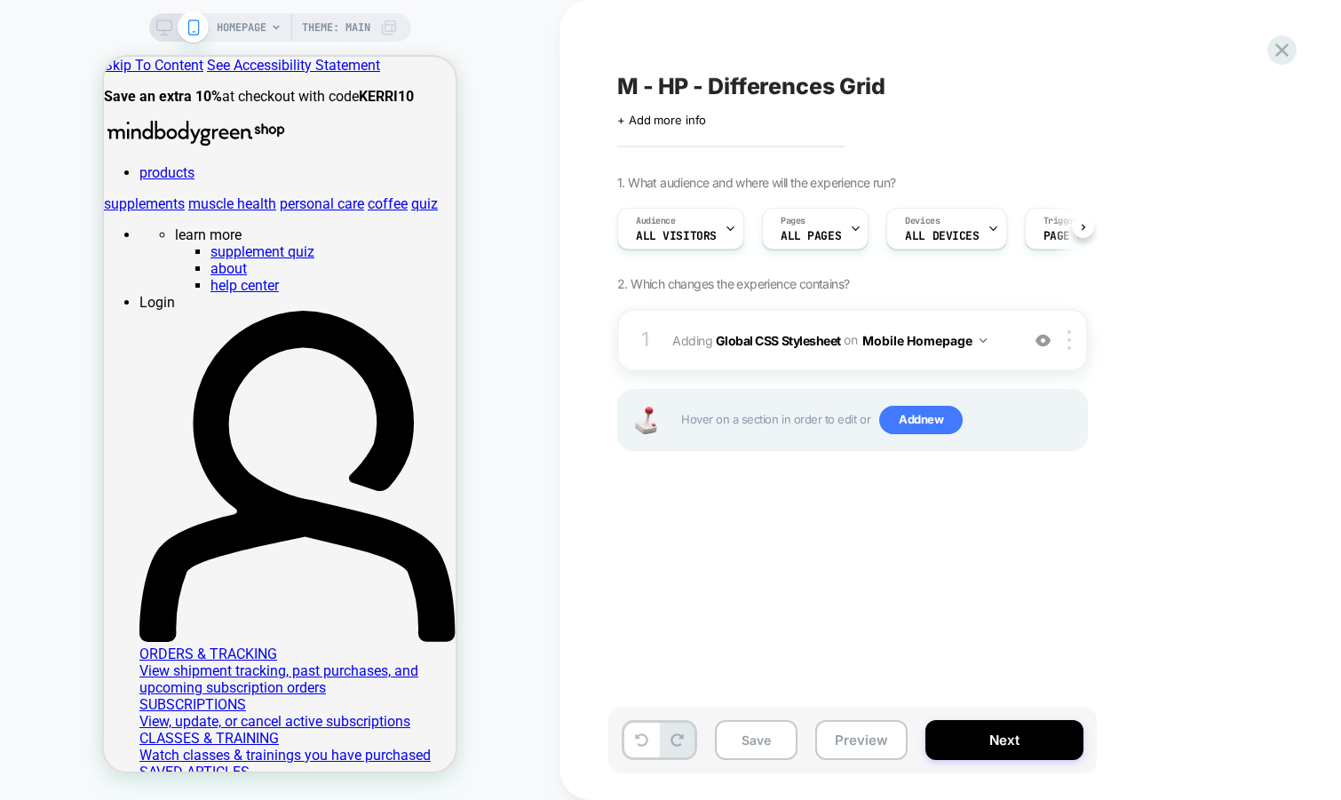
scroll to position [0, 2]
click at [864, 740] on button "Preview" at bounding box center [861, 740] width 92 height 40
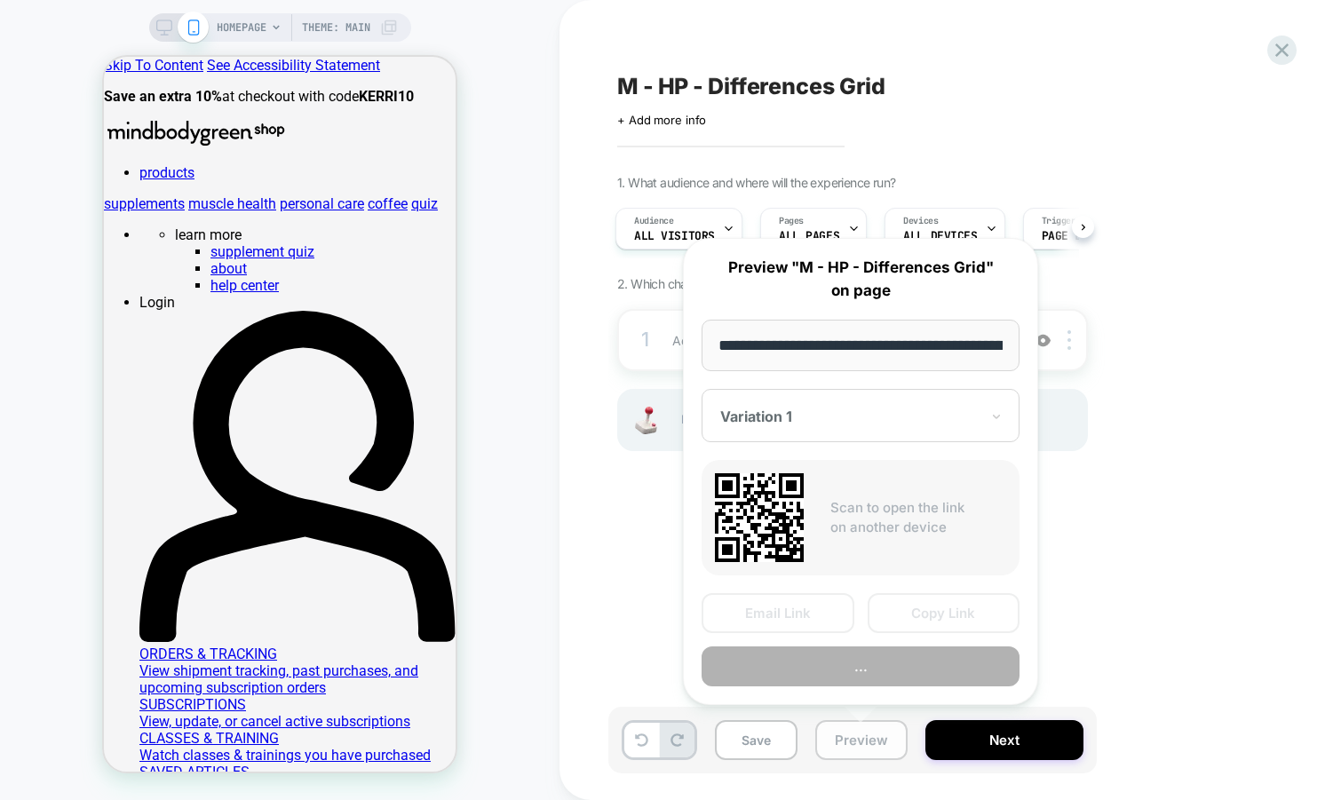
scroll to position [0, 99]
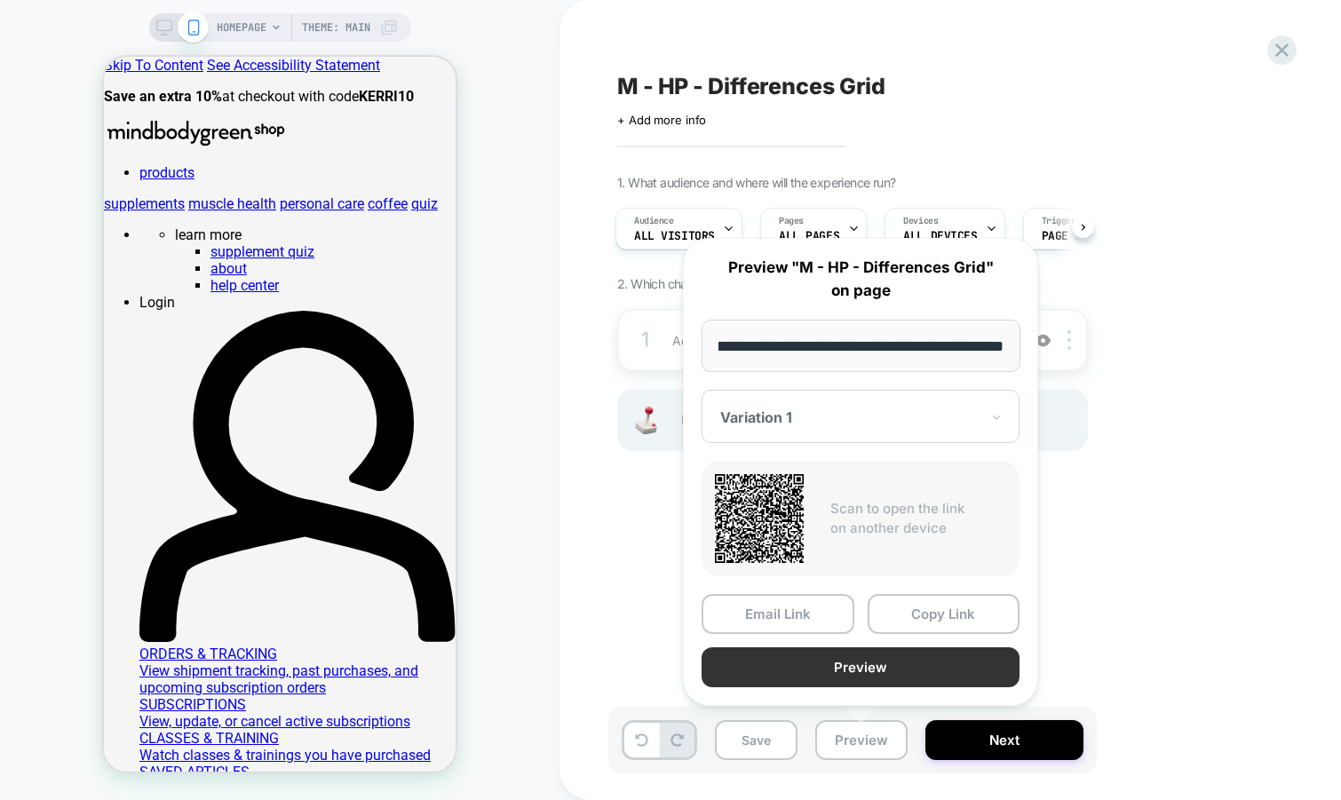
click at [175, 237] on button "Preview" at bounding box center [141, 228] width 68 height 17
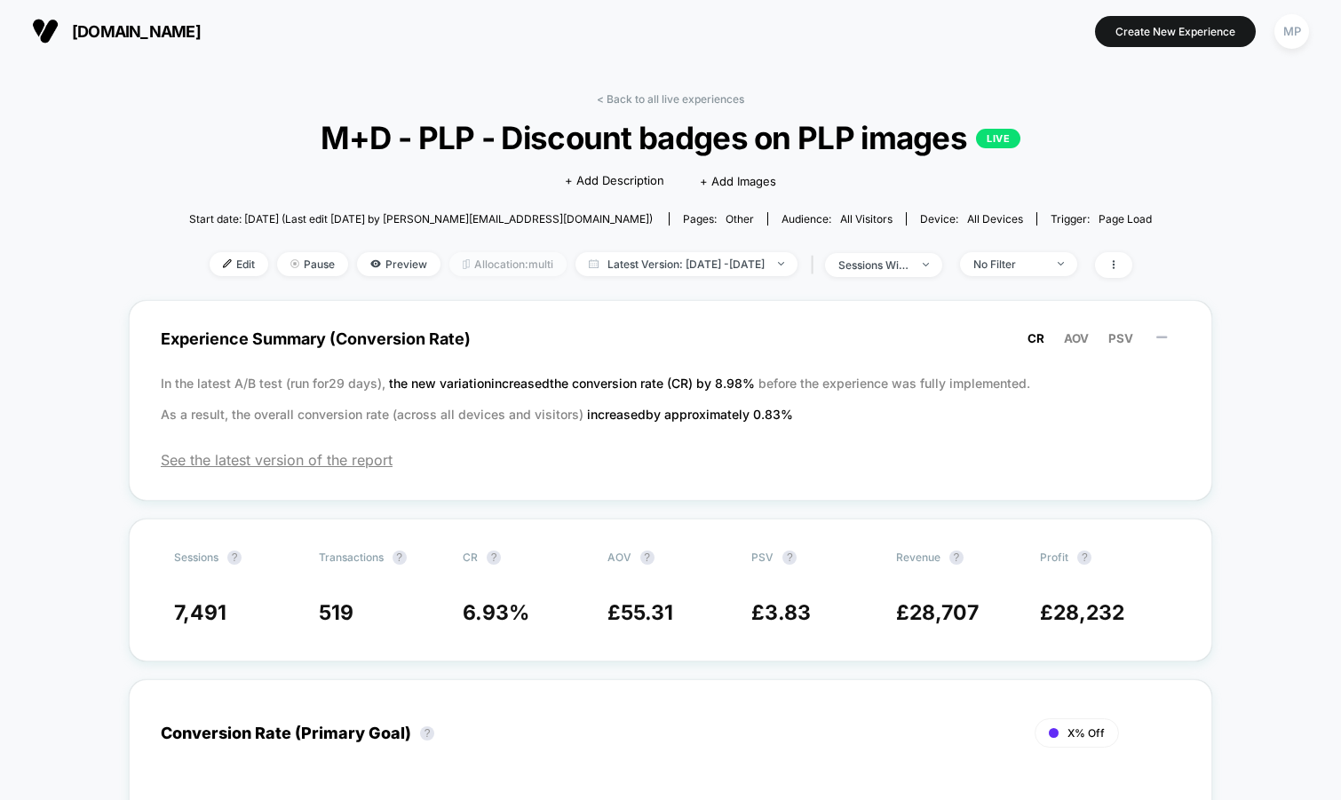
click at [467, 268] on span "Allocation: multi" at bounding box center [507, 264] width 117 height 24
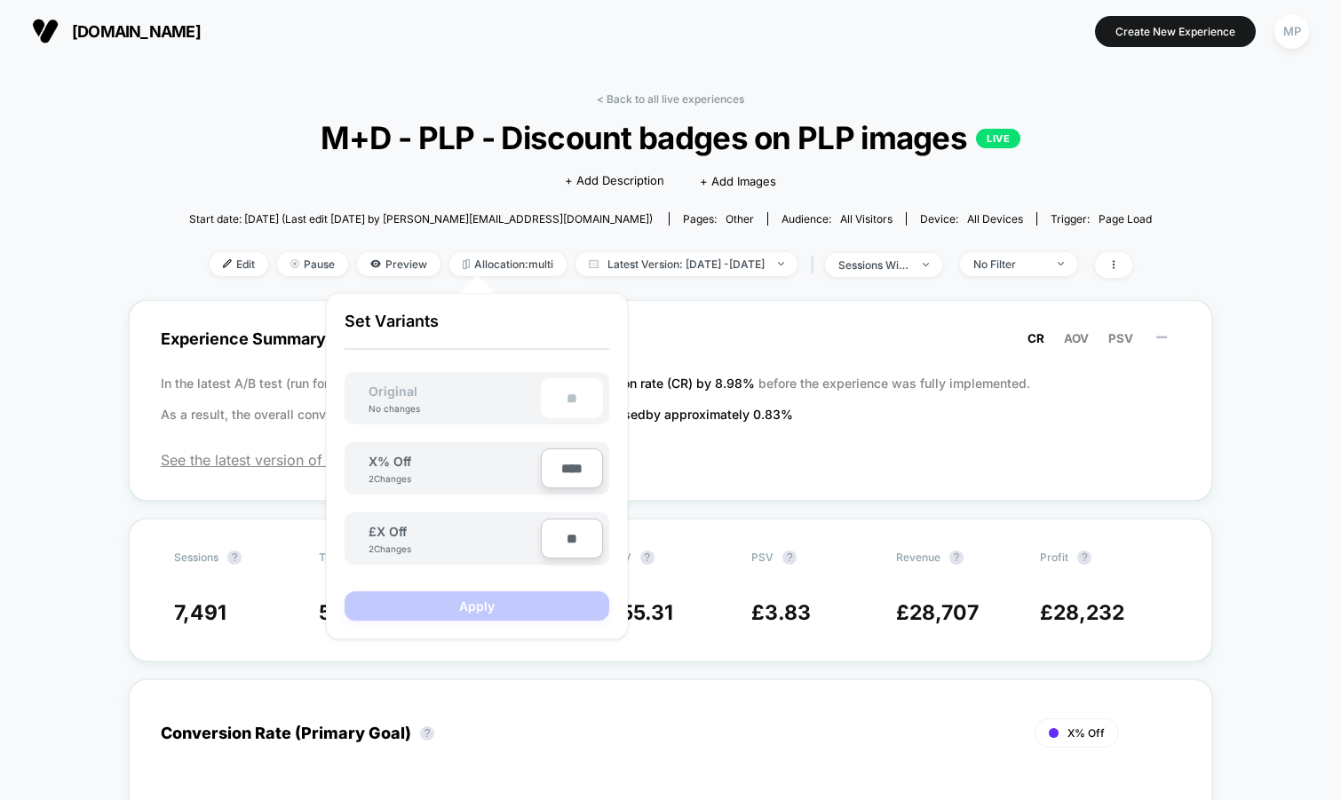
click at [284, 195] on div "< Back to all live experiences M+D - PLP - Discount badges on PLP images LIVE C…" at bounding box center [670, 196] width 963 height 208
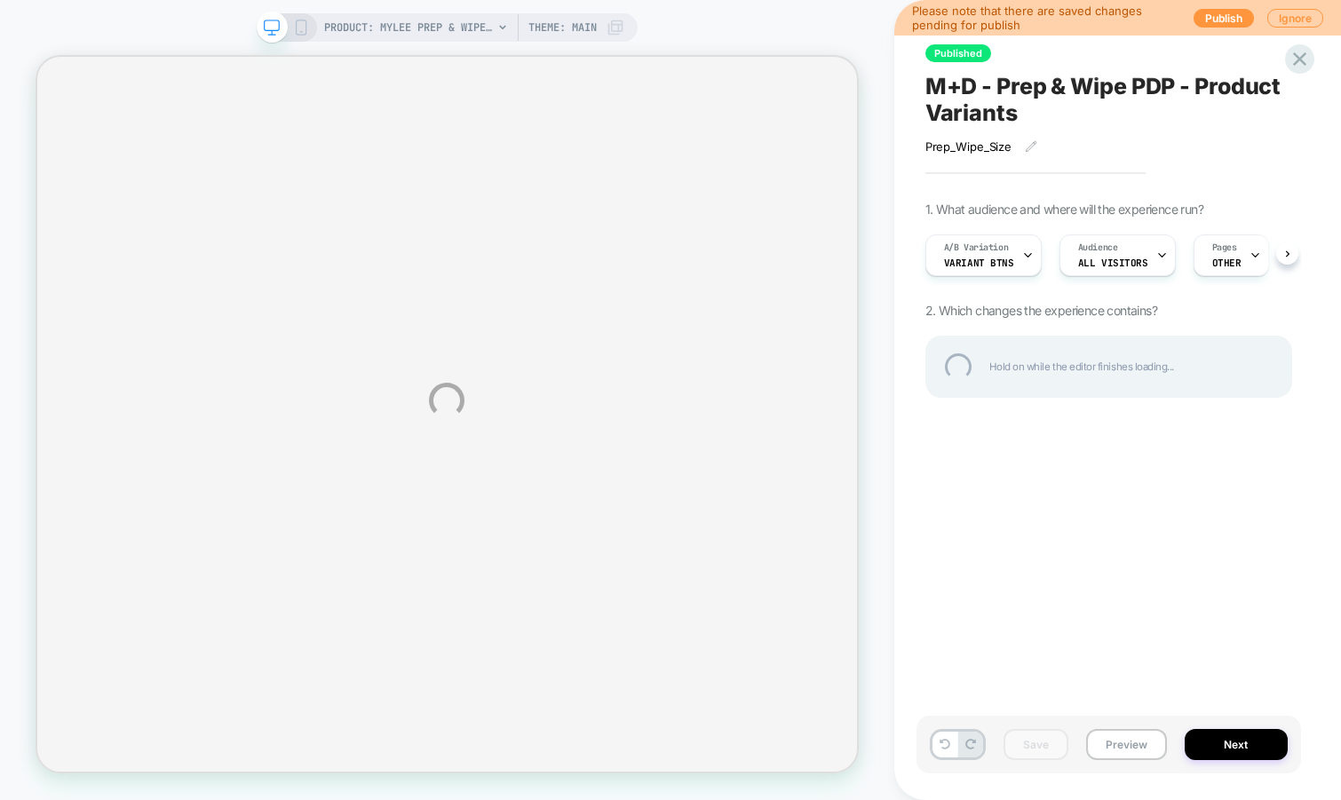
click at [1303, 40] on div "PRODUCT: Mylee Prep & Wipe 1000ml [and salon size 1l] PRODUCT: Mylee Prep & Wip…" at bounding box center [670, 400] width 1341 height 800
click at [1298, 65] on div at bounding box center [1300, 59] width 36 height 36
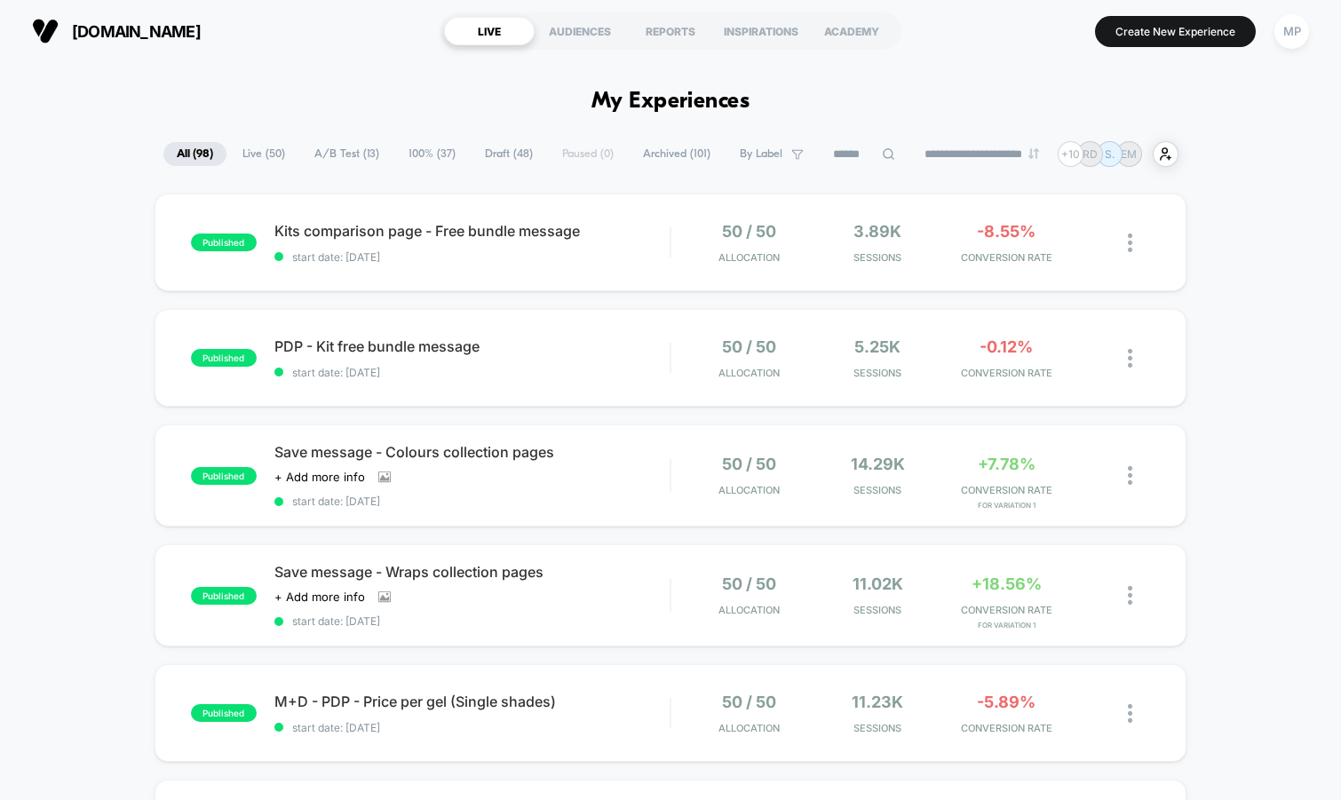
click at [330, 148] on span "A/B Test ( 13 )" at bounding box center [346, 154] width 91 height 24
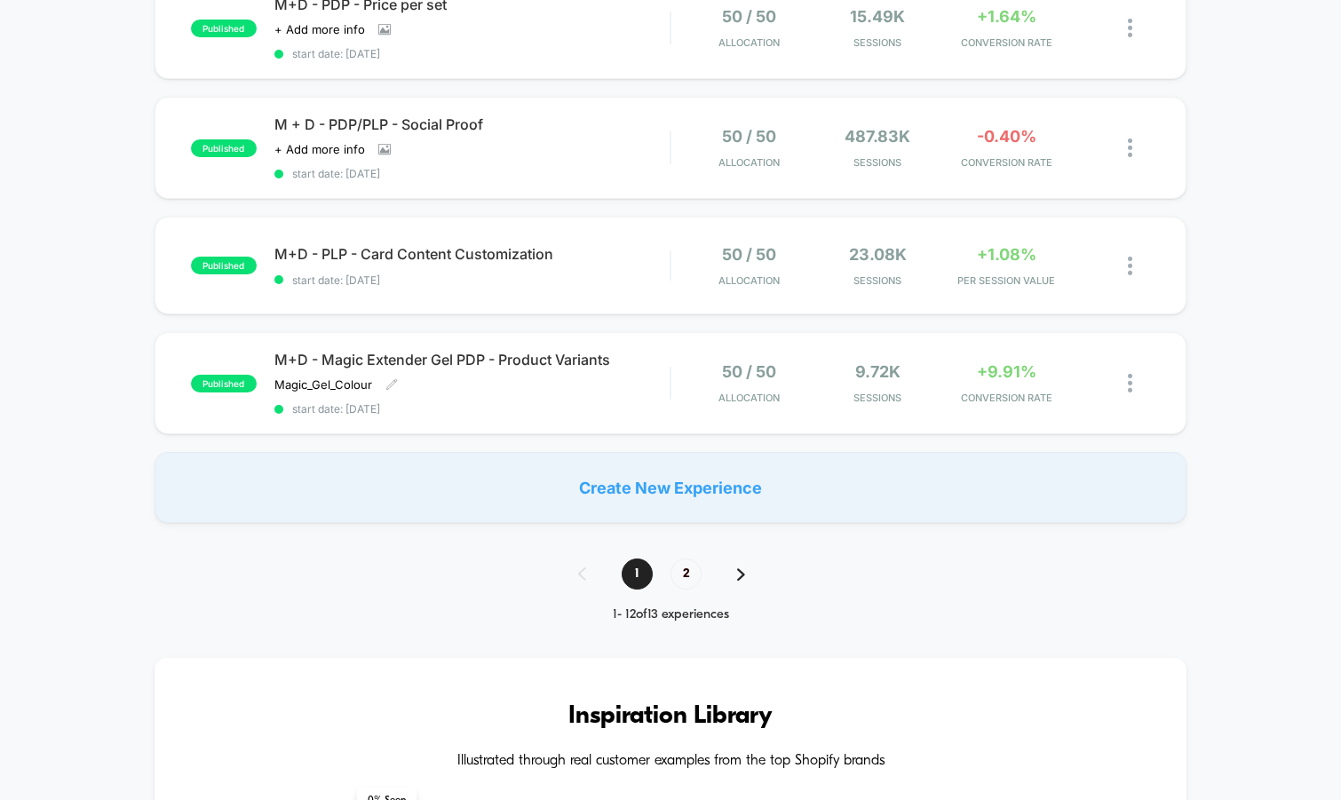
scroll to position [1146, 0]
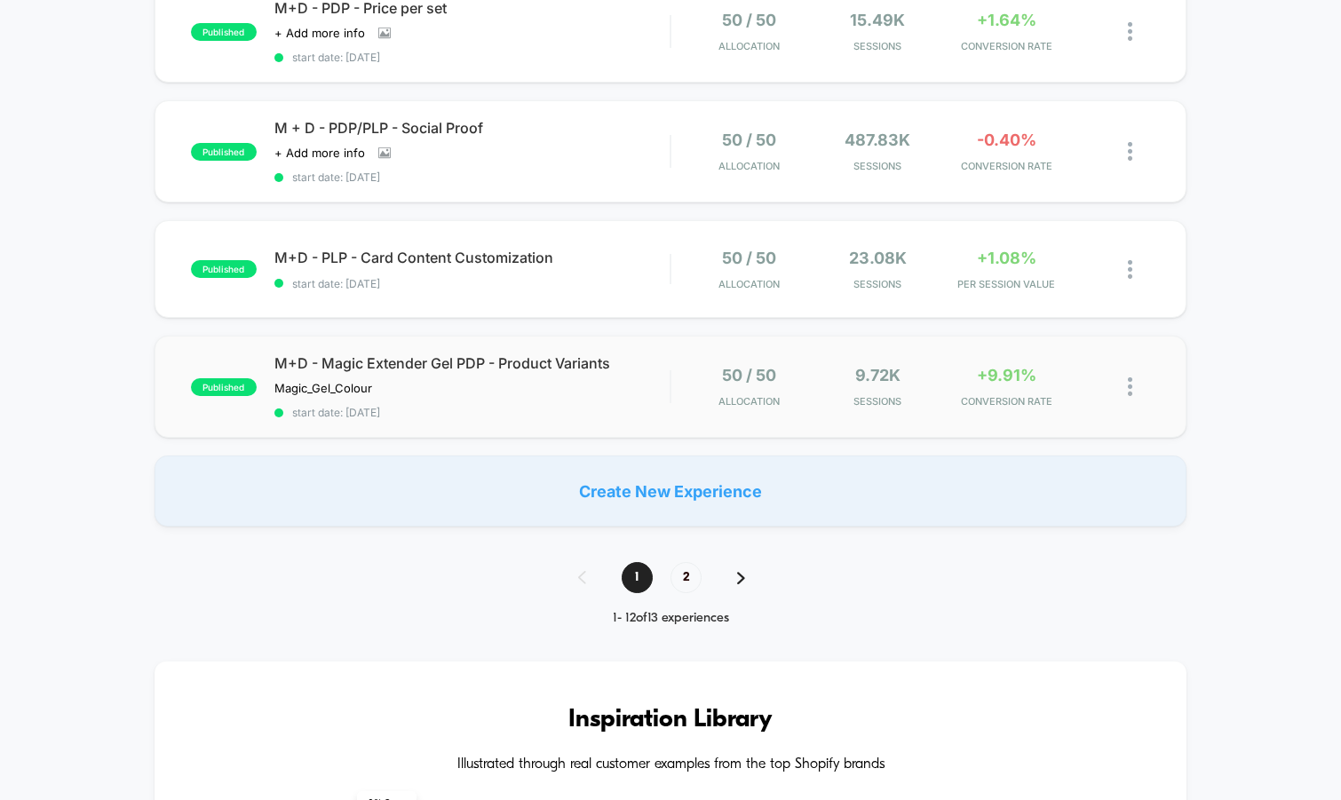
click at [478, 413] on div "published M+D - Magic Extender Gel PDP - Product Variants Magic_Gel_Colour Clic…" at bounding box center [671, 387] width 1033 height 102
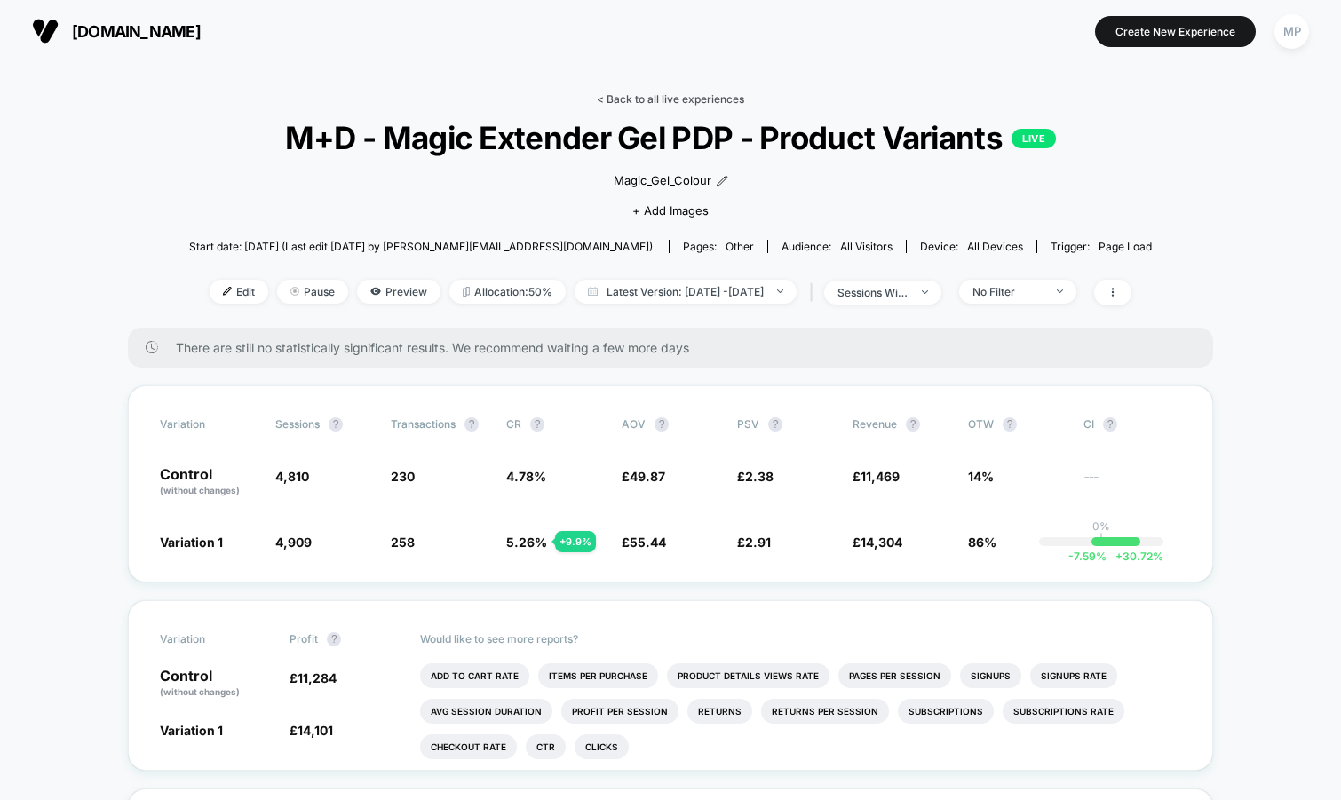
click at [630, 95] on link "< Back to all live experiences" at bounding box center [670, 98] width 147 height 13
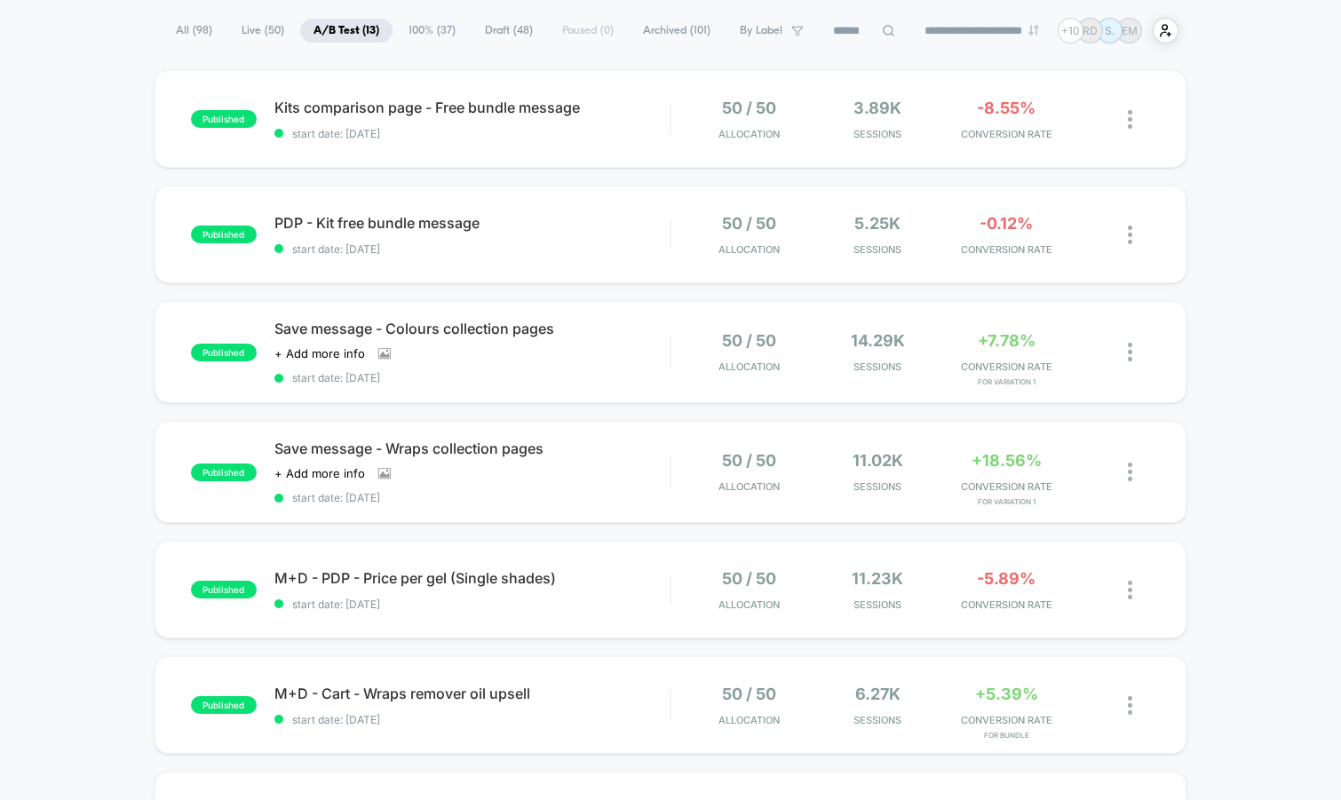
scroll to position [125, 0]
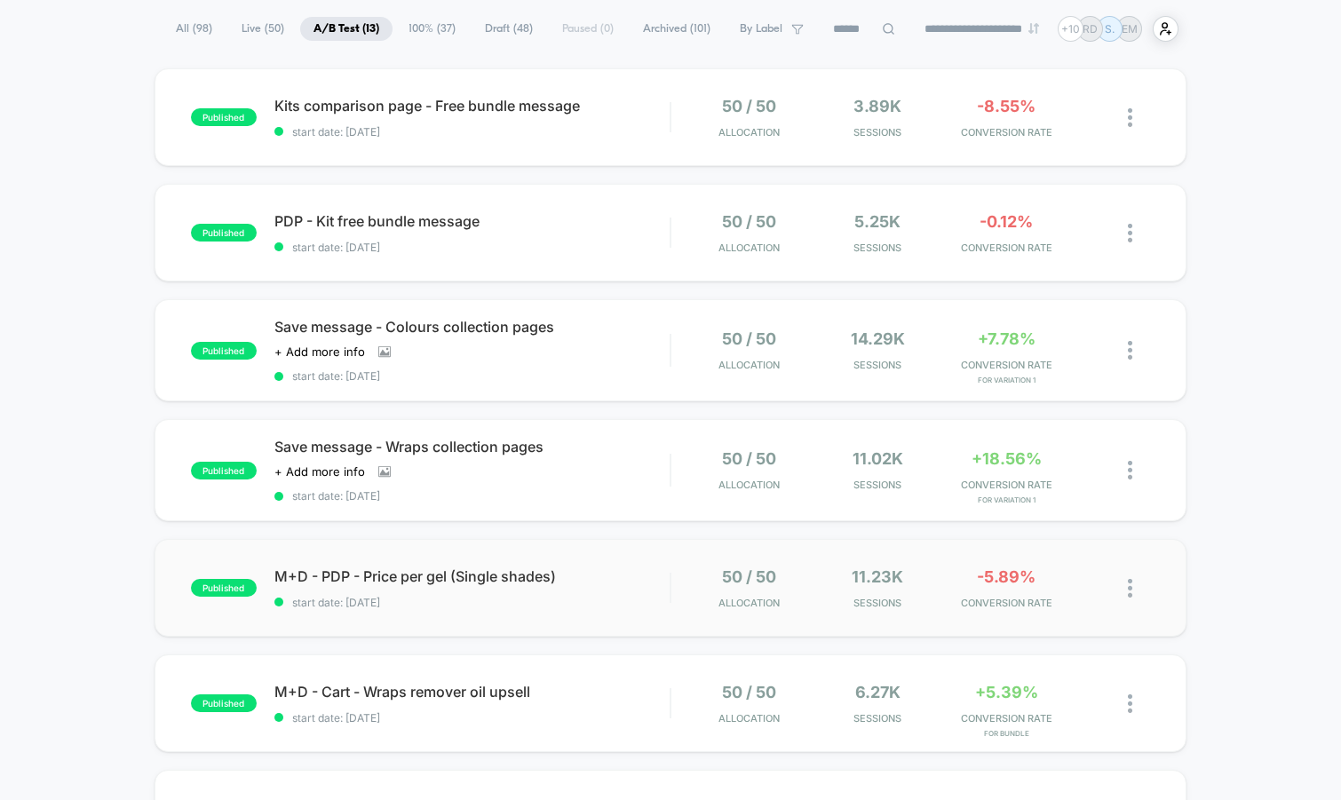
click at [469, 613] on div "published M+D - PDP - Price per gel (Single shades) start date: [DATE] 50 / 50 …" at bounding box center [671, 588] width 1033 height 98
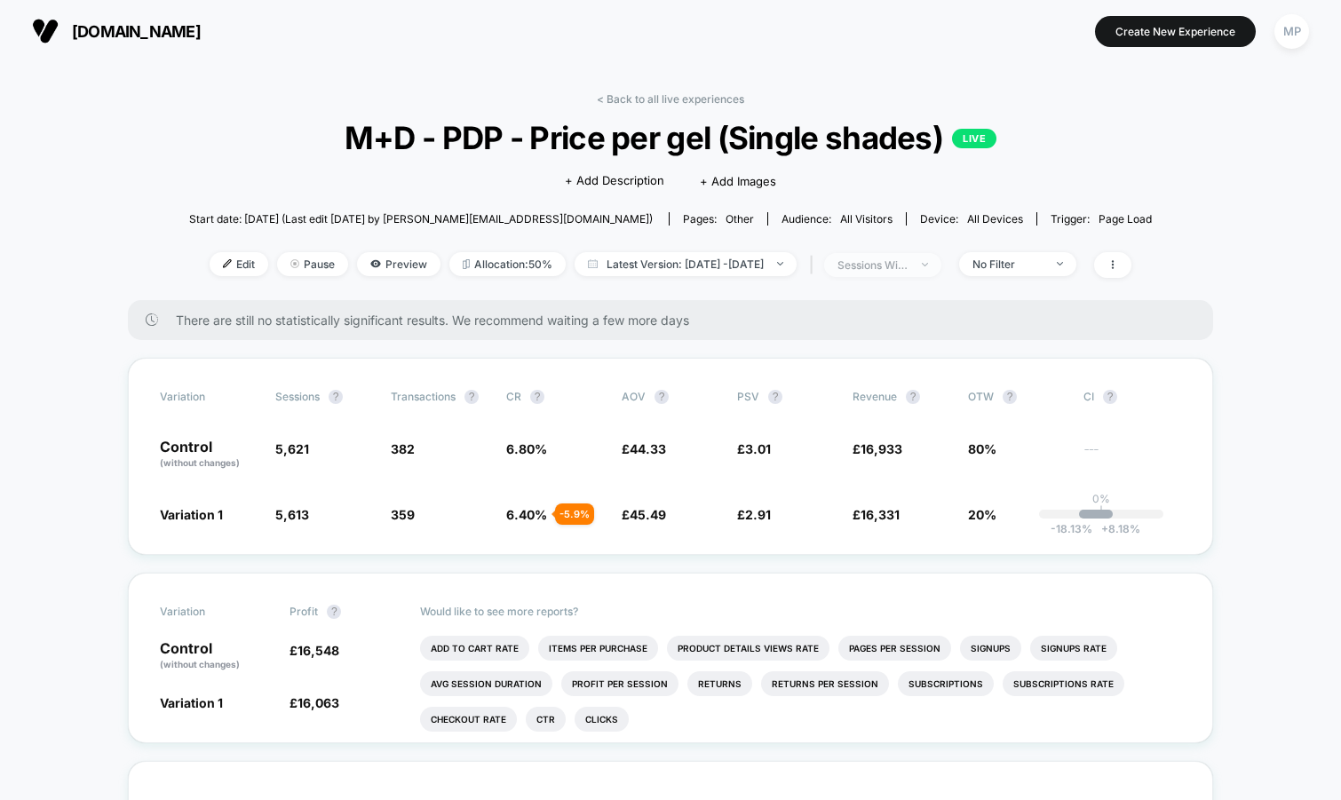
click at [909, 265] on div "sessions with impression" at bounding box center [873, 264] width 71 height 13
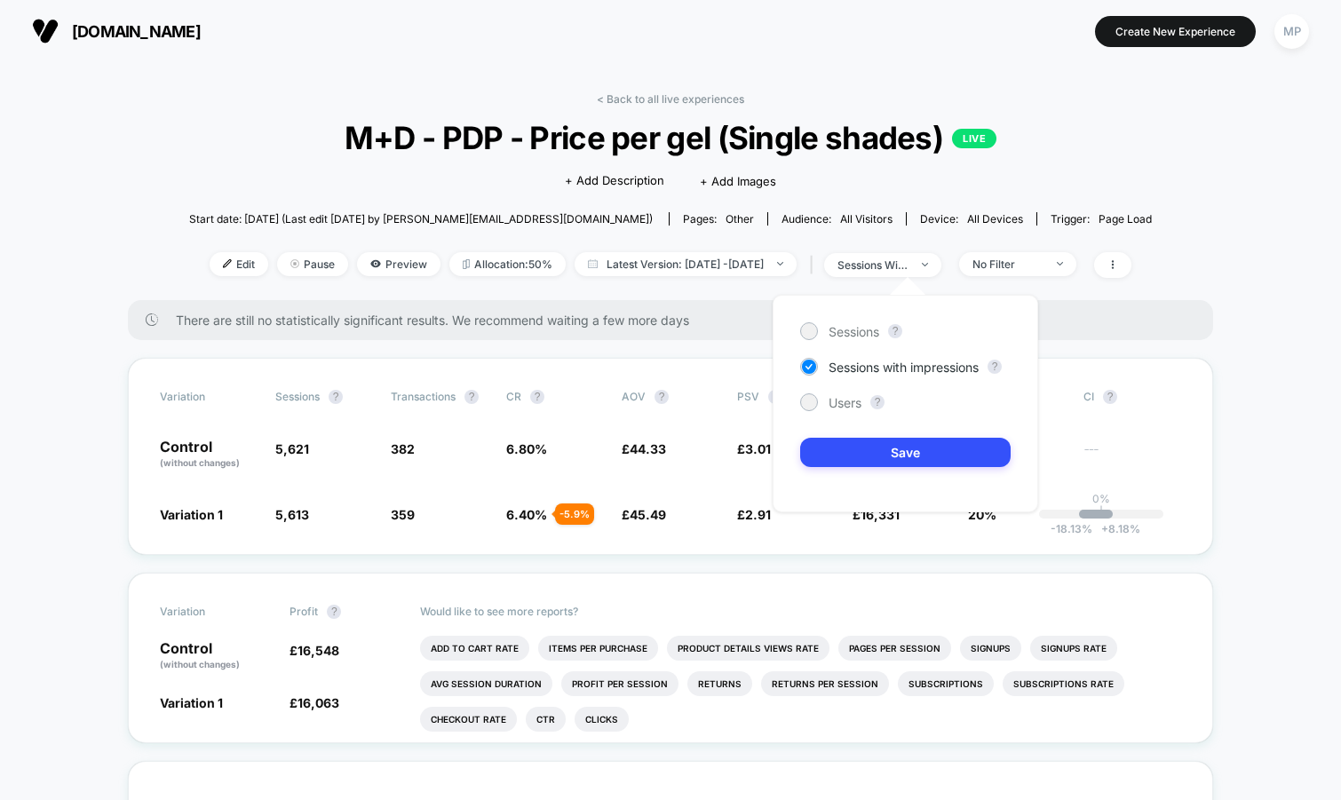
click at [862, 322] on div "Sessions ? Sessions with impressions ? Users ? Save" at bounding box center [906, 404] width 266 height 218
click at [846, 330] on span "Sessions" at bounding box center [854, 331] width 51 height 15
click at [840, 465] on button "Save" at bounding box center [905, 452] width 210 height 29
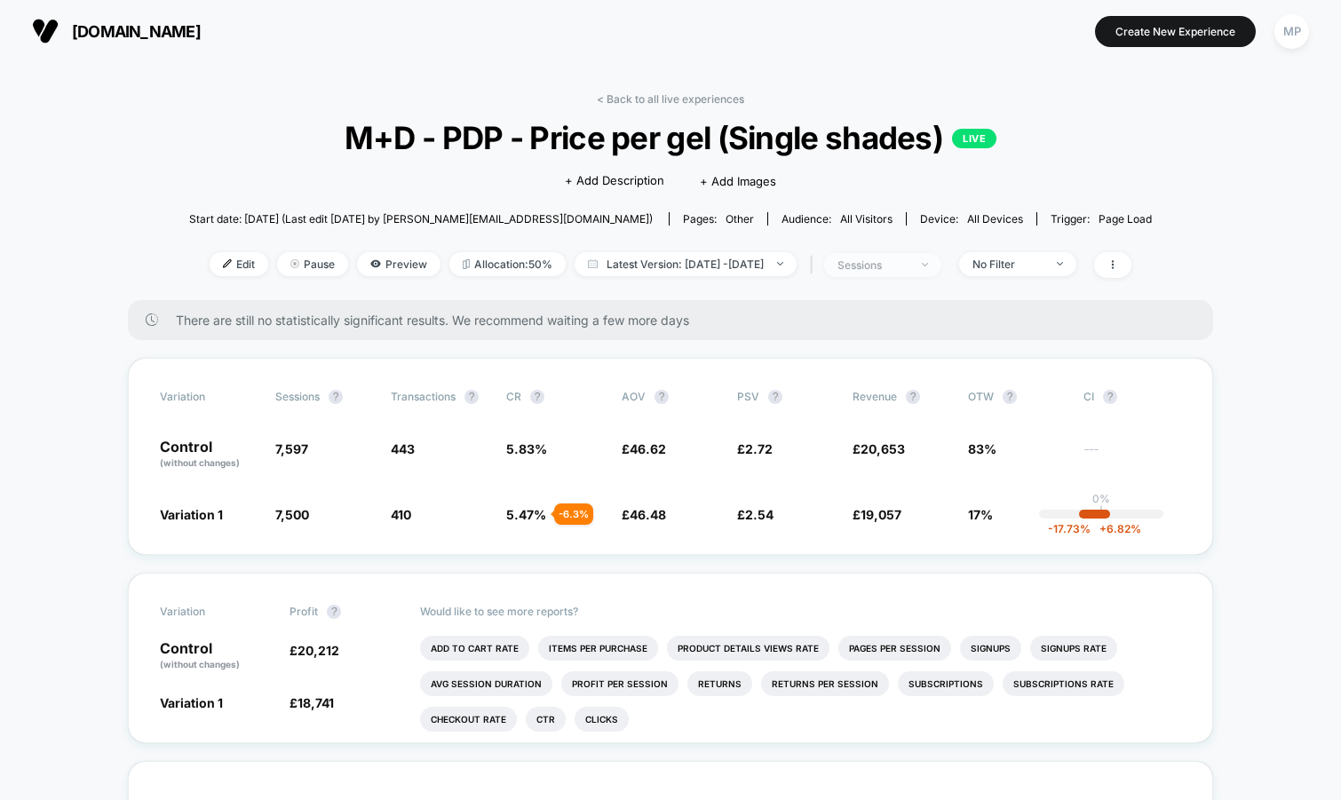
click at [890, 273] on span "sessions" at bounding box center [882, 265] width 117 height 24
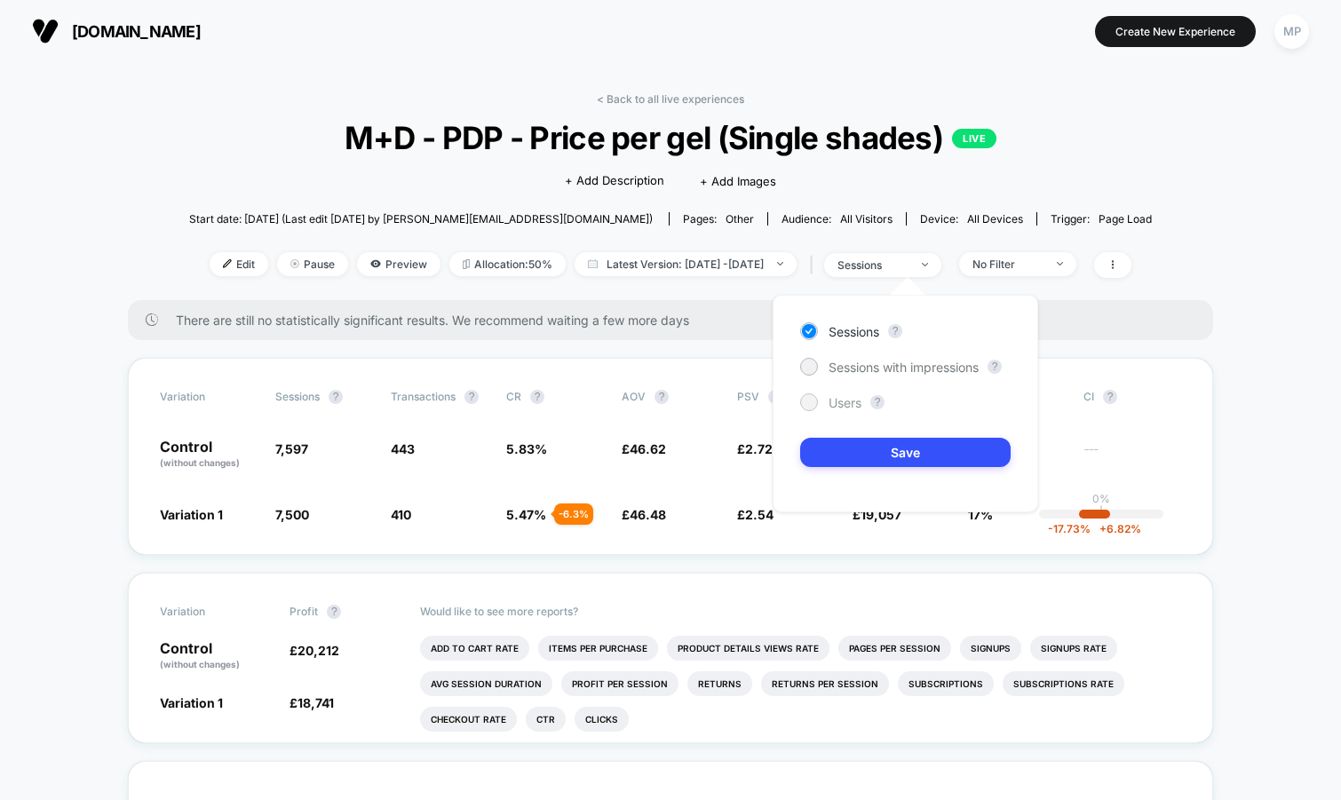
click at [836, 395] on span "Users" at bounding box center [845, 402] width 33 height 15
click at [836, 453] on button "Save" at bounding box center [905, 452] width 210 height 29
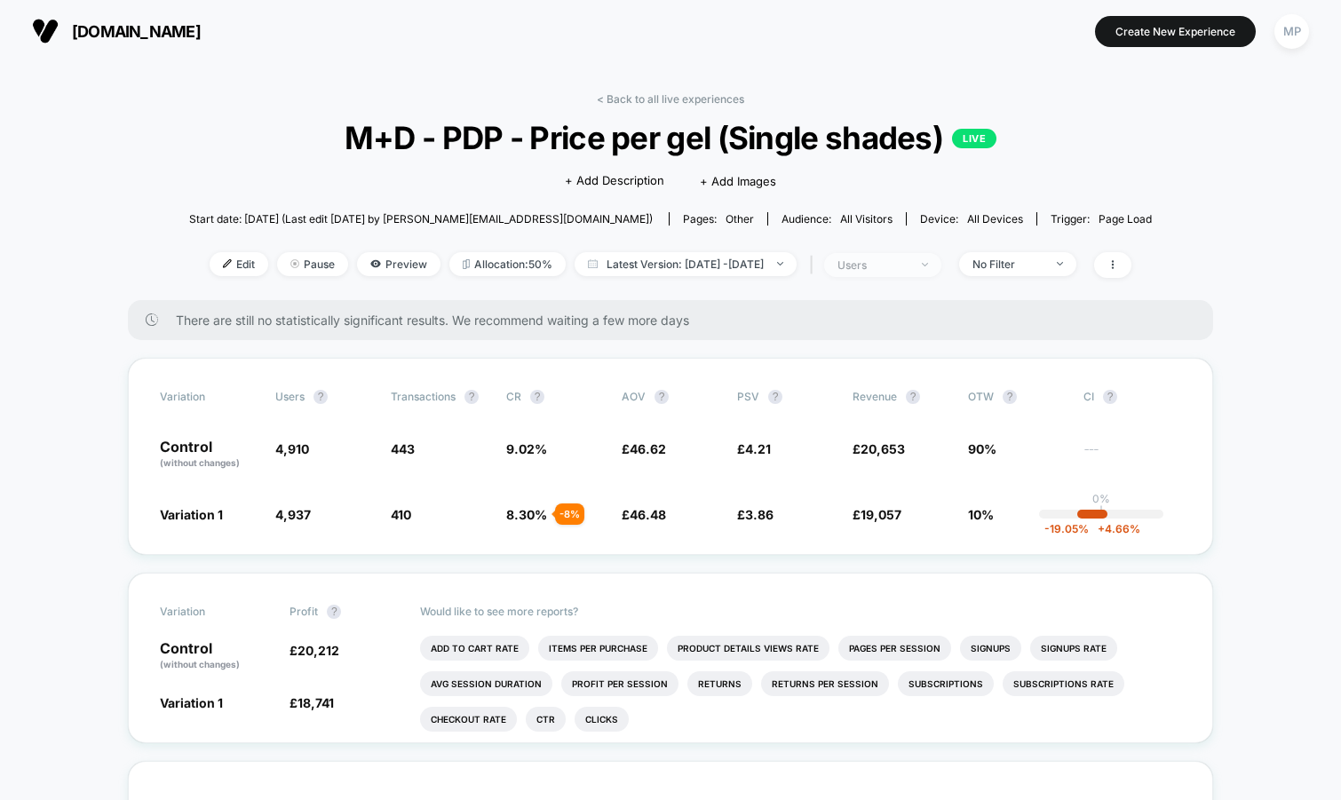
click at [894, 267] on div "users" at bounding box center [873, 264] width 71 height 13
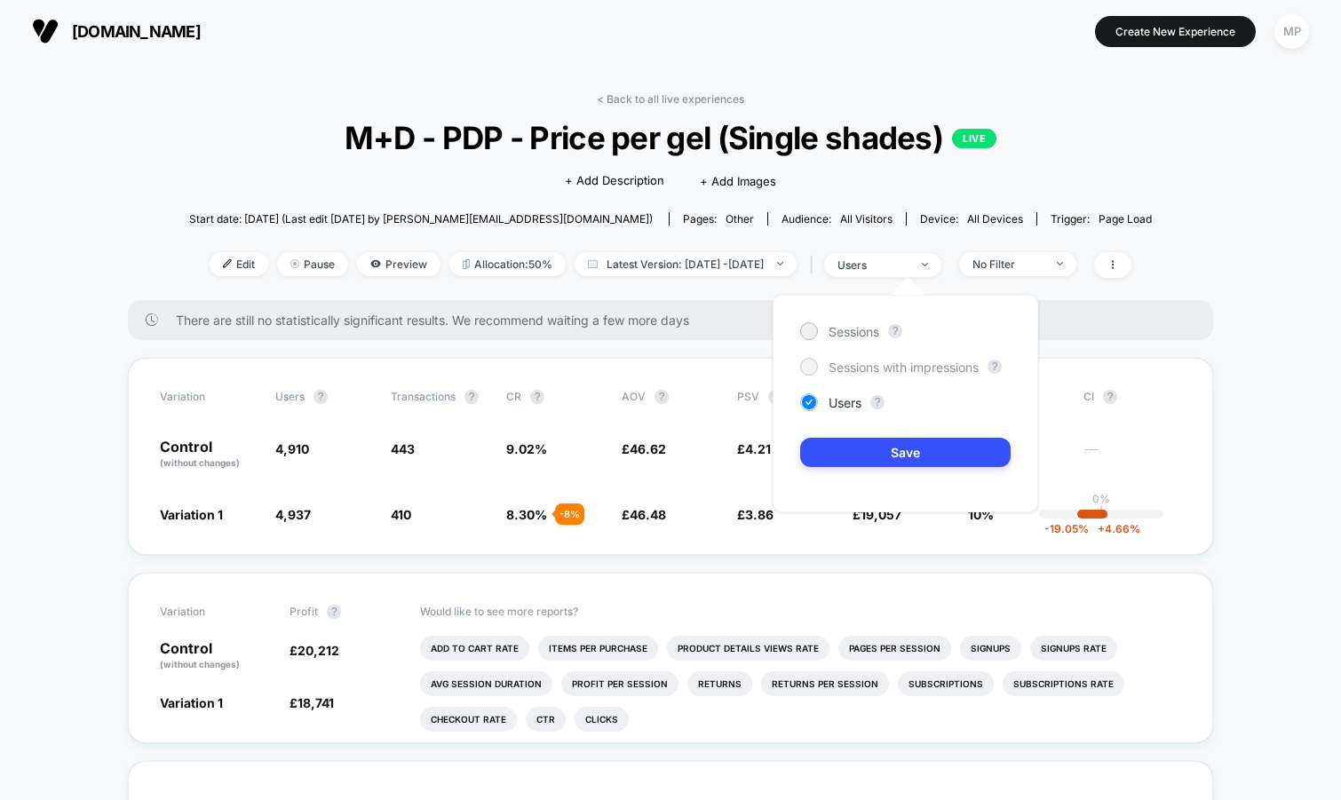
click at [875, 359] on div "Sessions with impressions" at bounding box center [889, 367] width 179 height 18
click at [855, 445] on button "Save" at bounding box center [905, 452] width 210 height 29
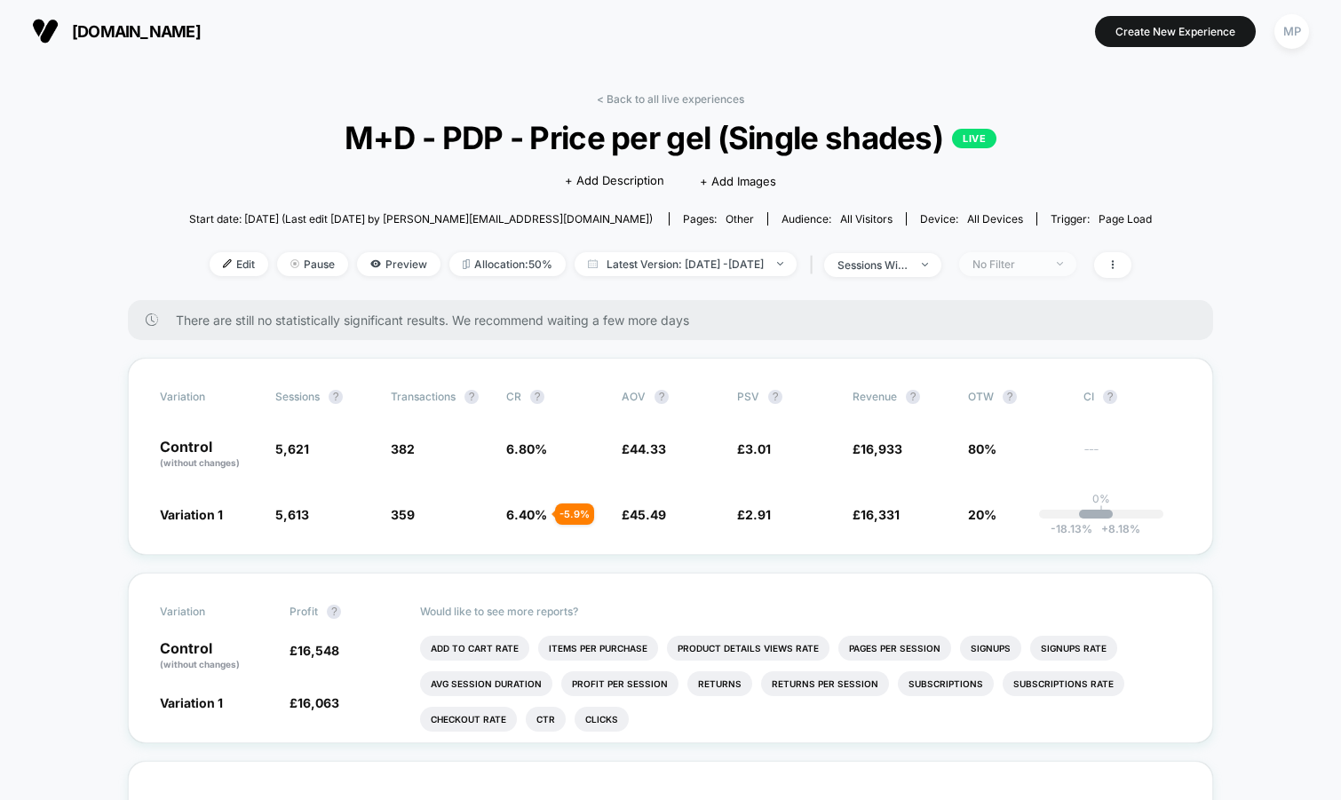
click at [1043, 272] on span "No Filter" at bounding box center [1017, 264] width 117 height 24
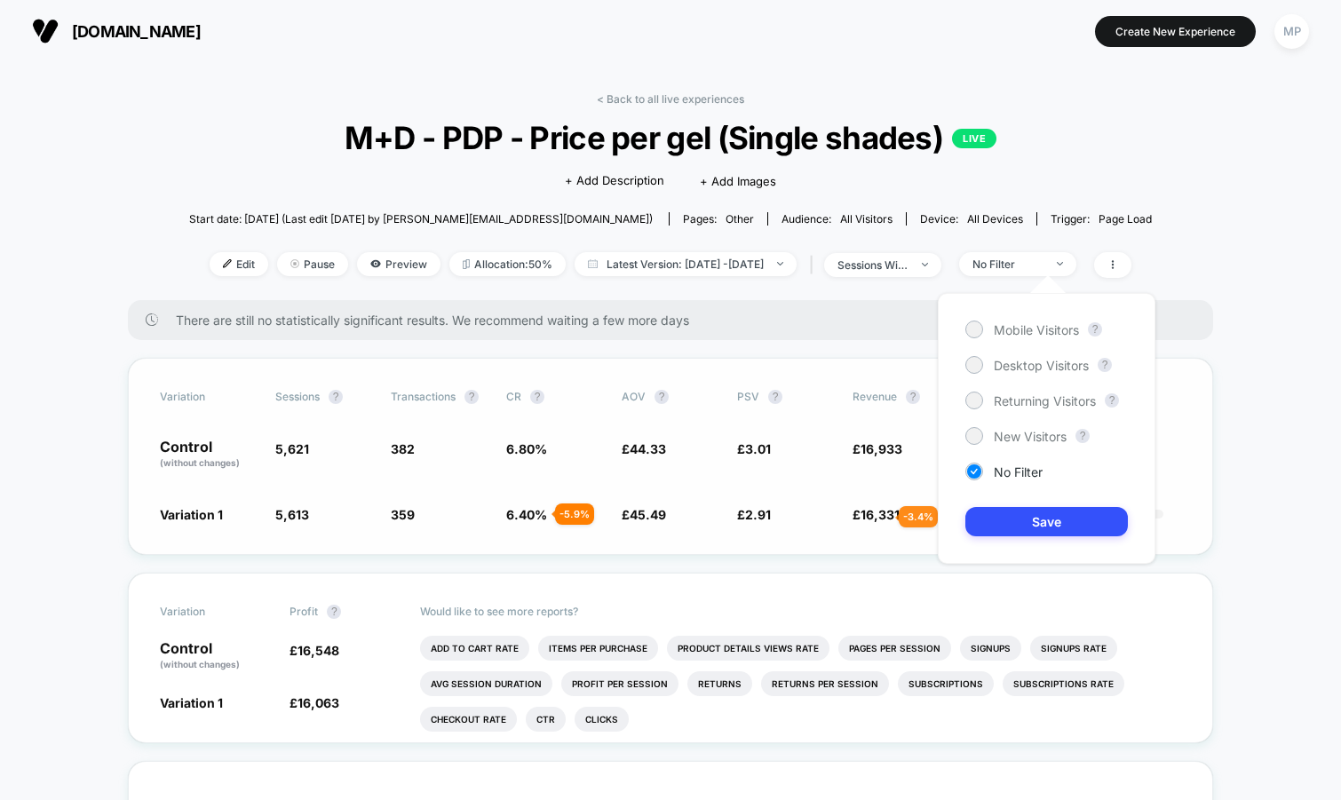
click at [878, 517] on span "16,331" at bounding box center [880, 514] width 39 height 15
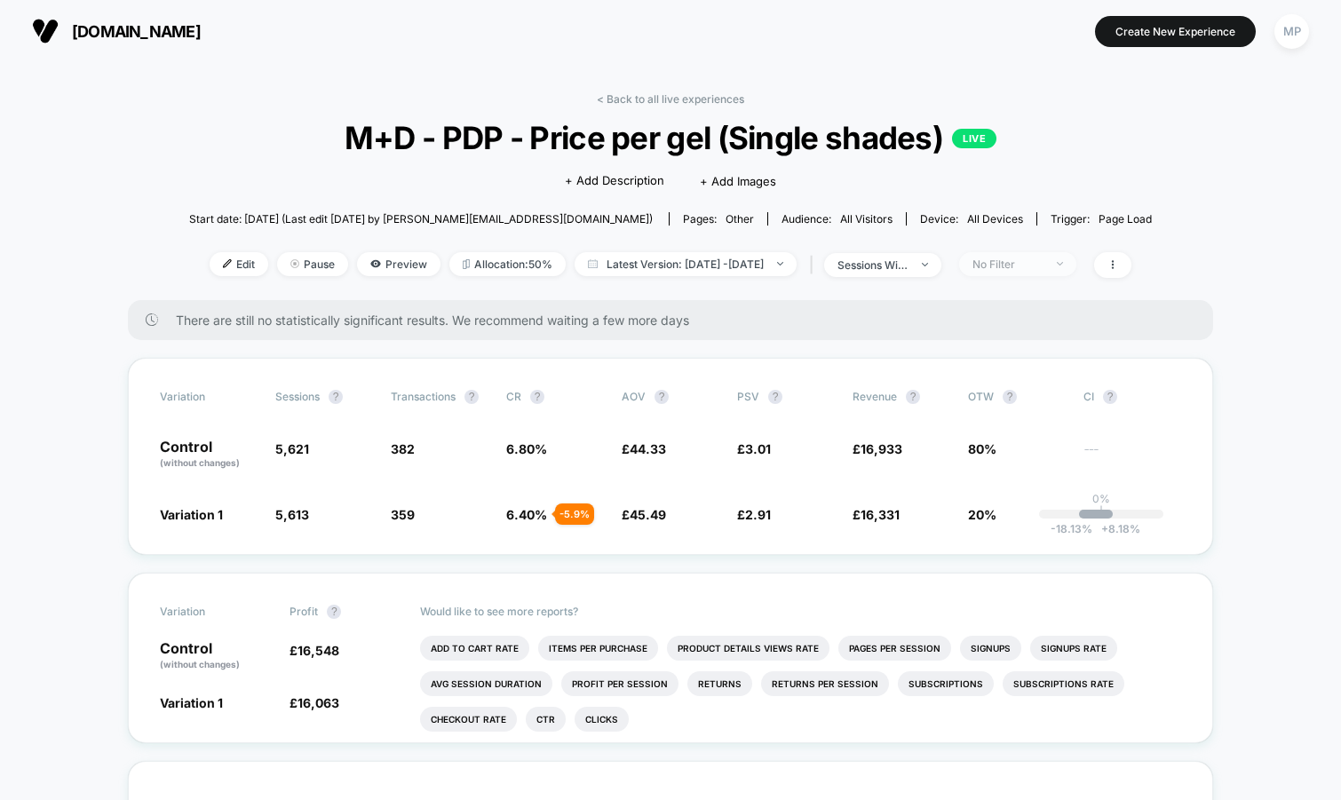
click at [1044, 253] on span "No Filter" at bounding box center [1017, 264] width 117 height 24
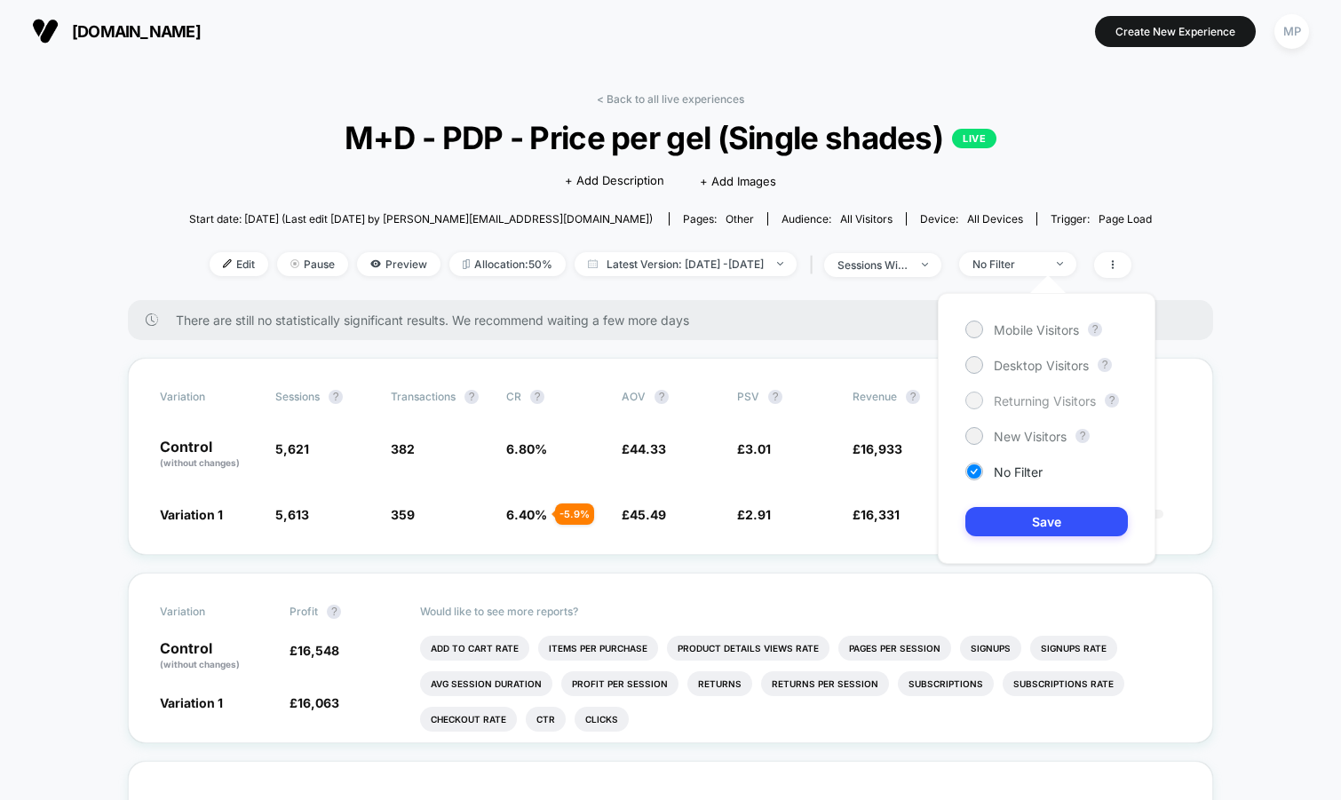
click at [1021, 408] on div "Returning Visitors" at bounding box center [1030, 401] width 131 height 18
click at [1009, 514] on button "Save" at bounding box center [1046, 521] width 163 height 29
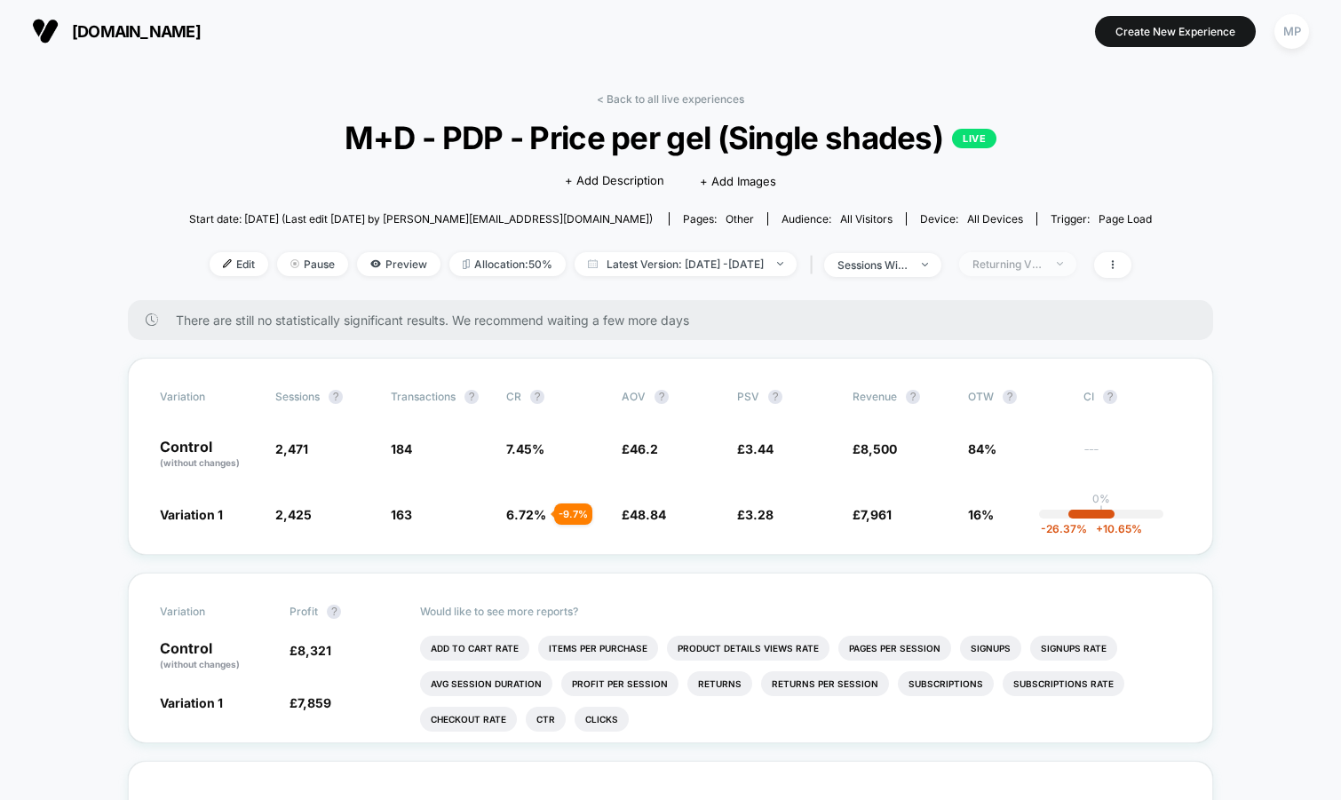
click at [1040, 264] on div "Returning Visitors" at bounding box center [1008, 264] width 71 height 13
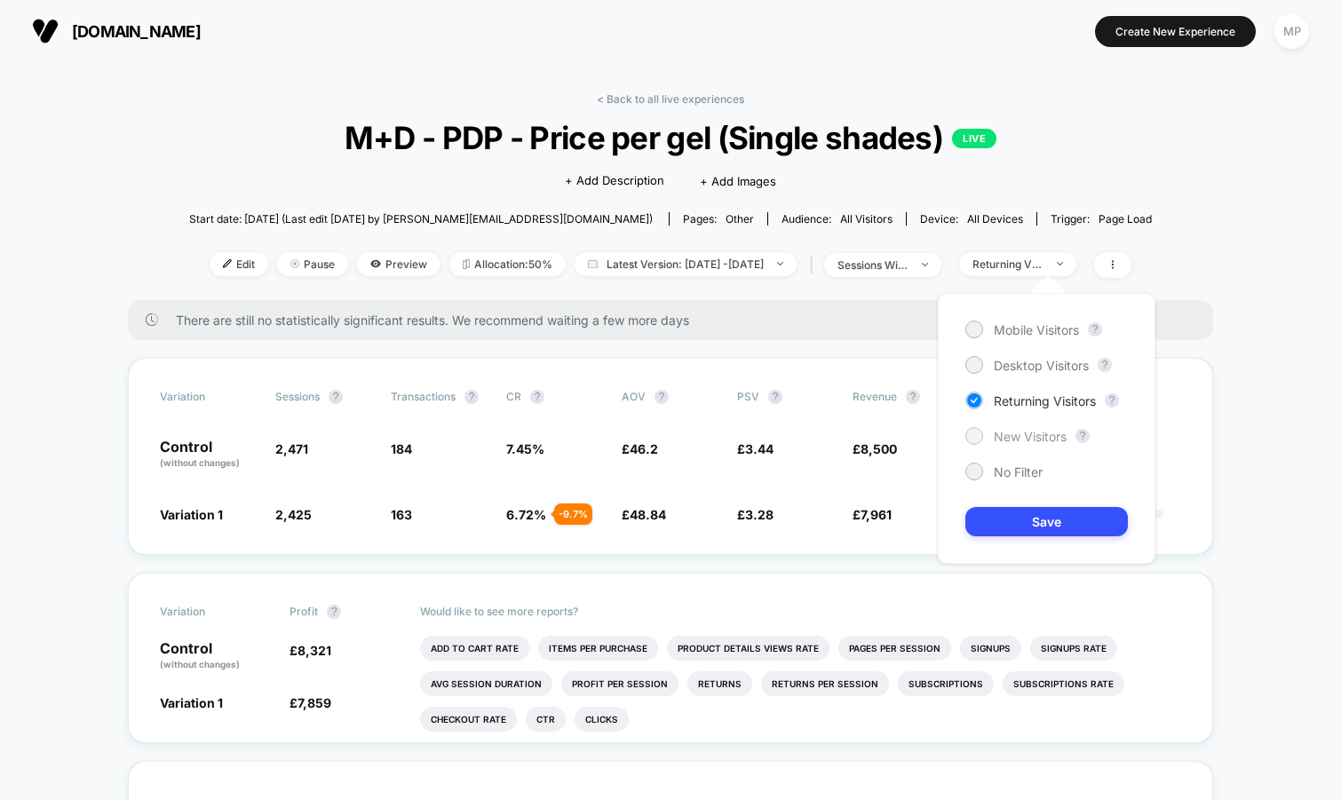
click at [1005, 434] on span "New Visitors" at bounding box center [1030, 436] width 73 height 15
click at [1002, 560] on div "Mobile Visitors ? Desktop Visitors ? Returning Visitors ? New Visitors ? No Fil…" at bounding box center [1047, 428] width 218 height 271
click at [1016, 527] on button "Save" at bounding box center [1046, 521] width 163 height 29
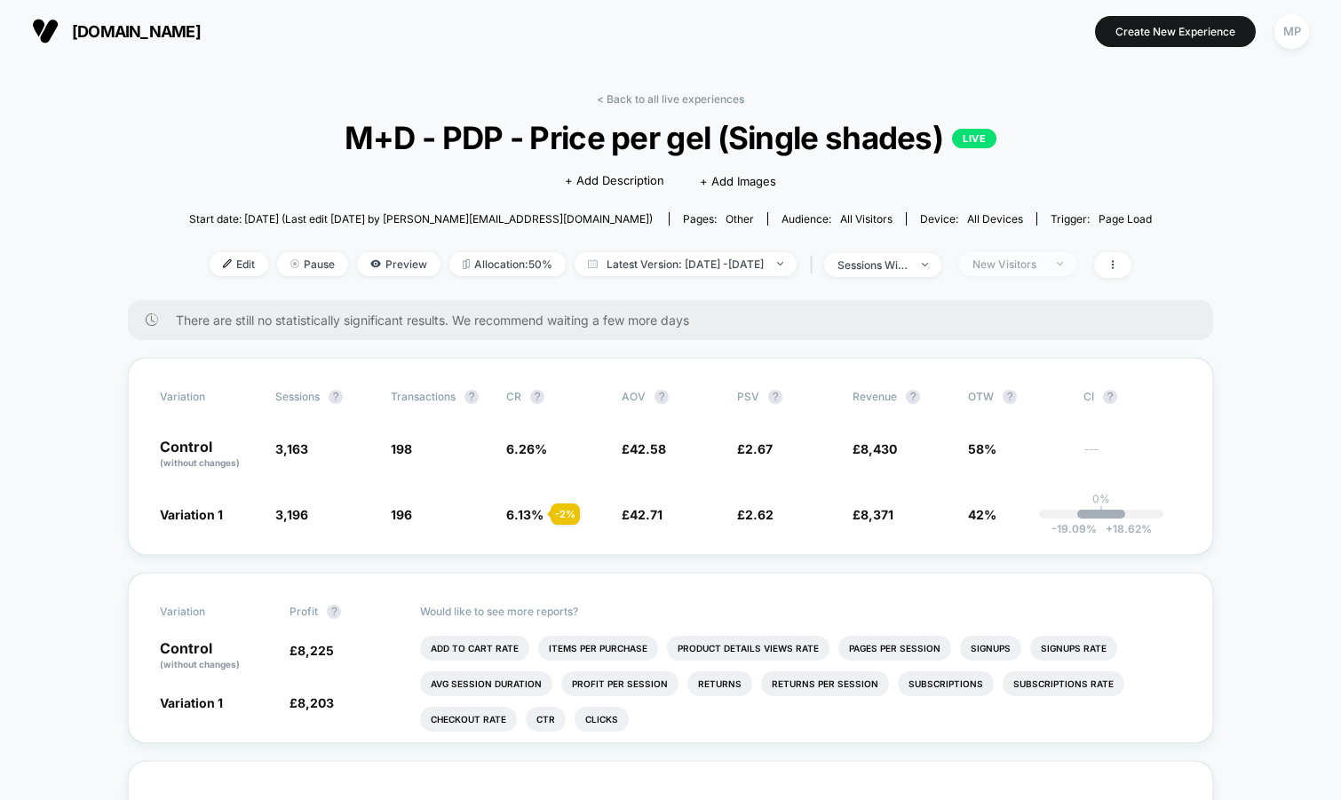
click at [1031, 272] on span "New Visitors" at bounding box center [1017, 264] width 117 height 24
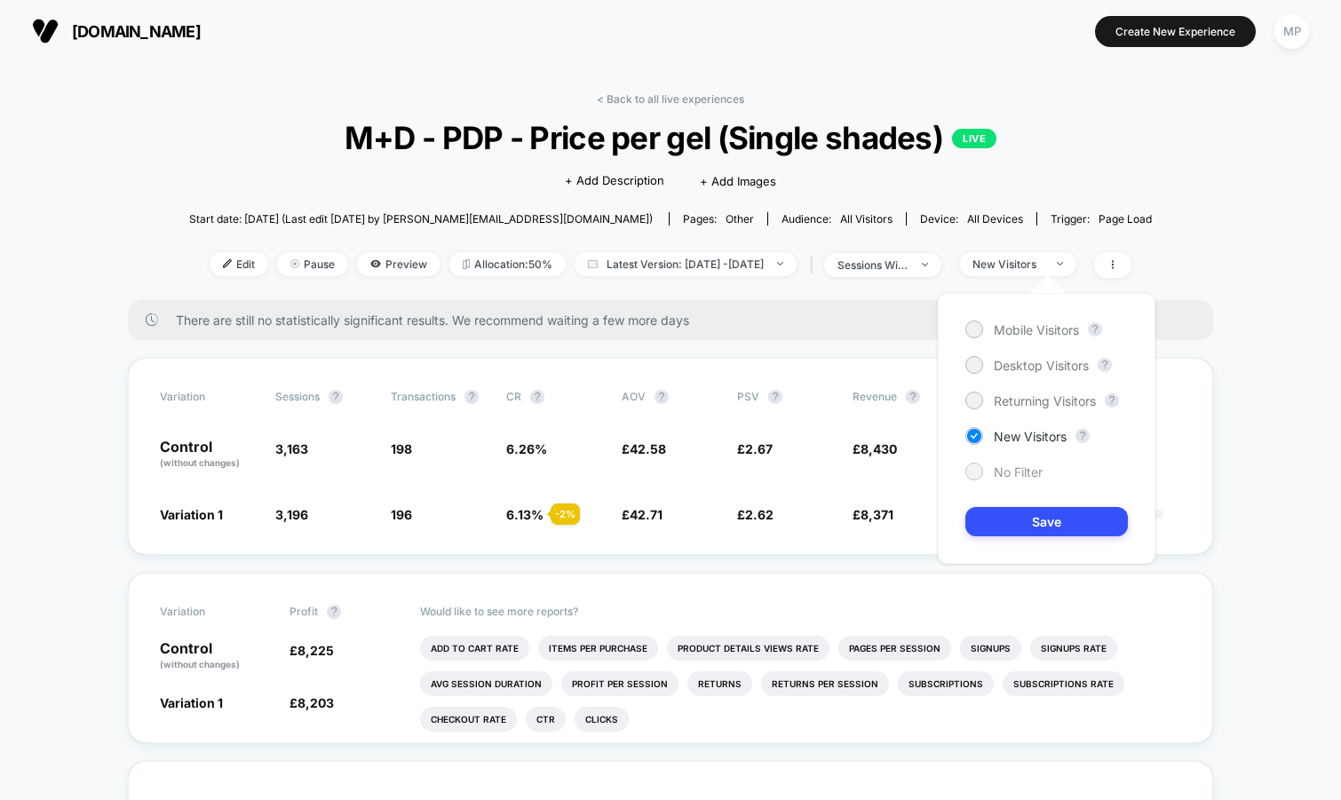
click at [1017, 471] on span "No Filter" at bounding box center [1018, 472] width 49 height 15
click at [1015, 518] on button "Save" at bounding box center [1046, 521] width 163 height 29
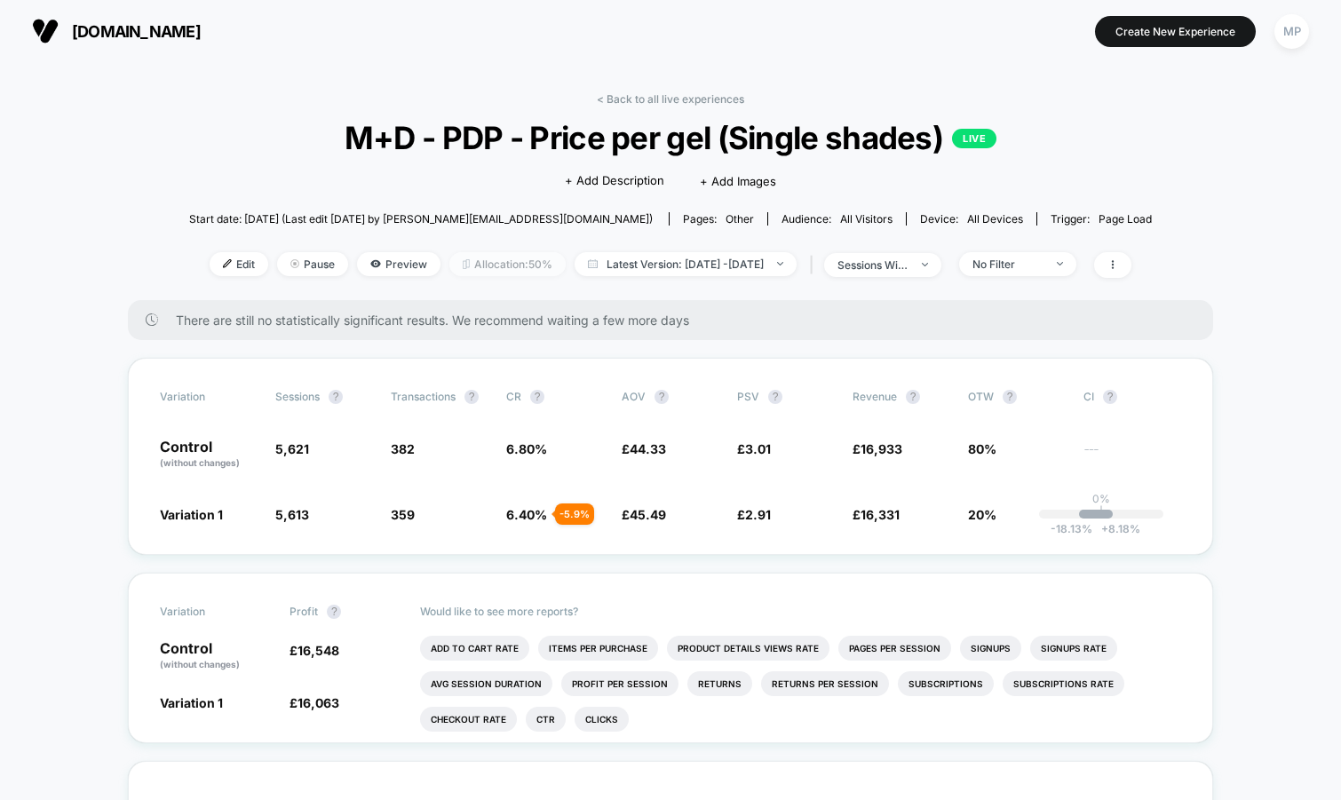
click at [465, 264] on span "Allocation: 50%" at bounding box center [507, 264] width 116 height 24
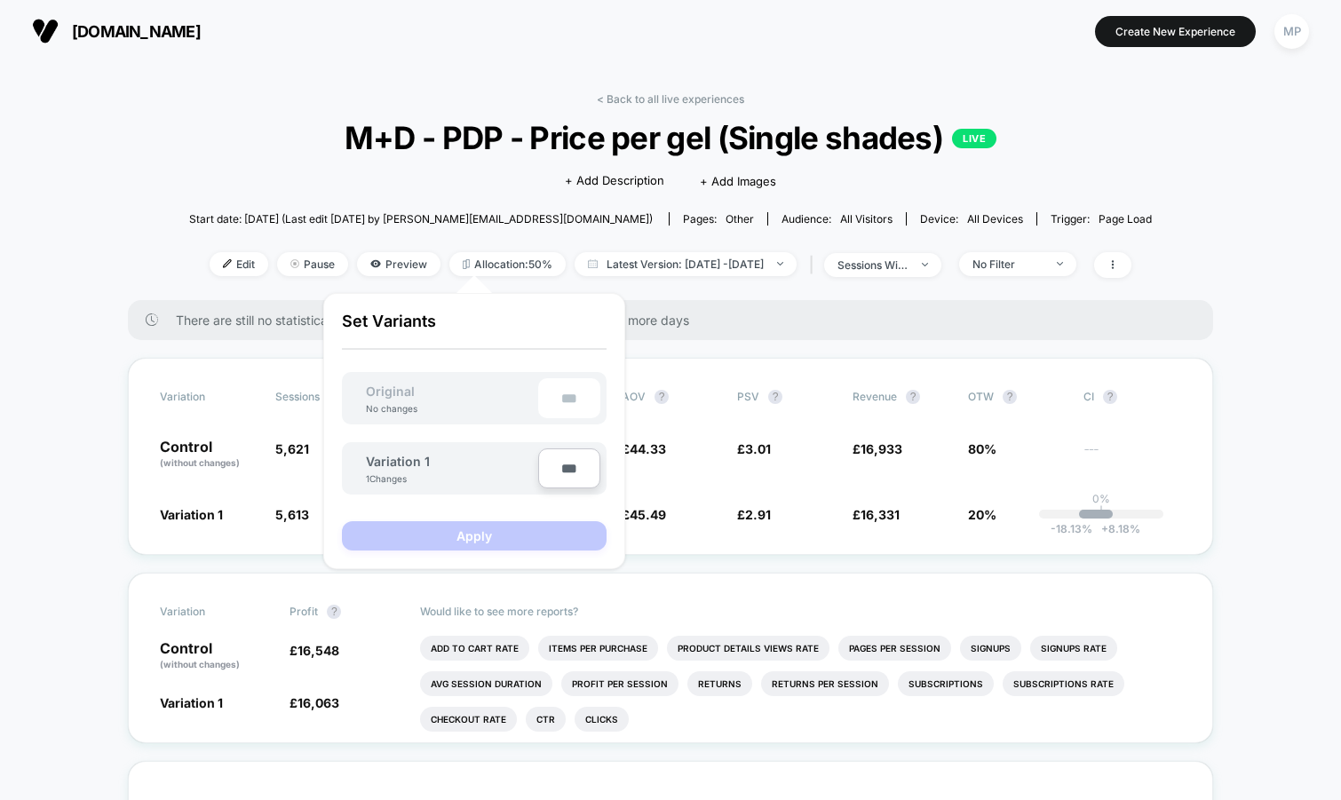
click at [283, 124] on span "M+D - PDP - Price per gel (Single shades) LIVE" at bounding box center [670, 137] width 866 height 37
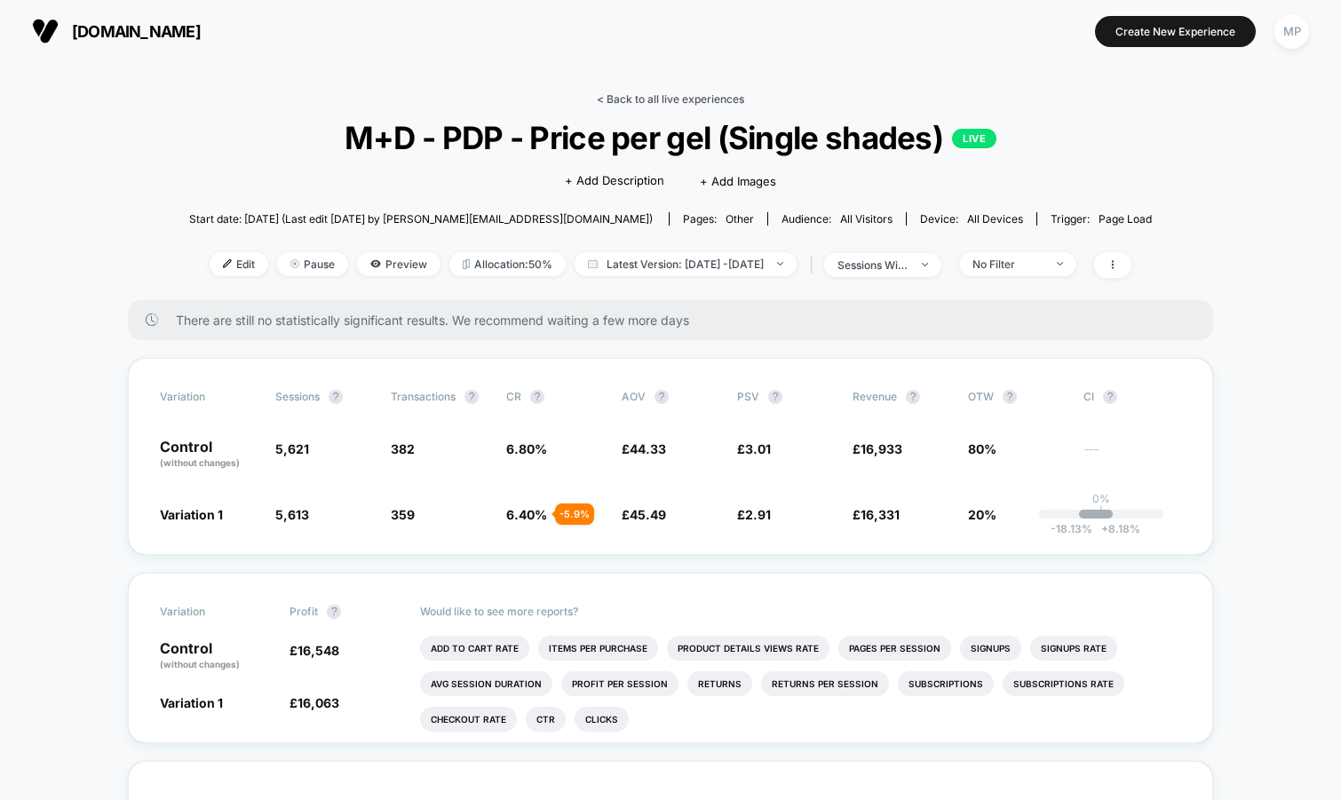
click at [629, 104] on link "< Back to all live experiences" at bounding box center [670, 98] width 147 height 13
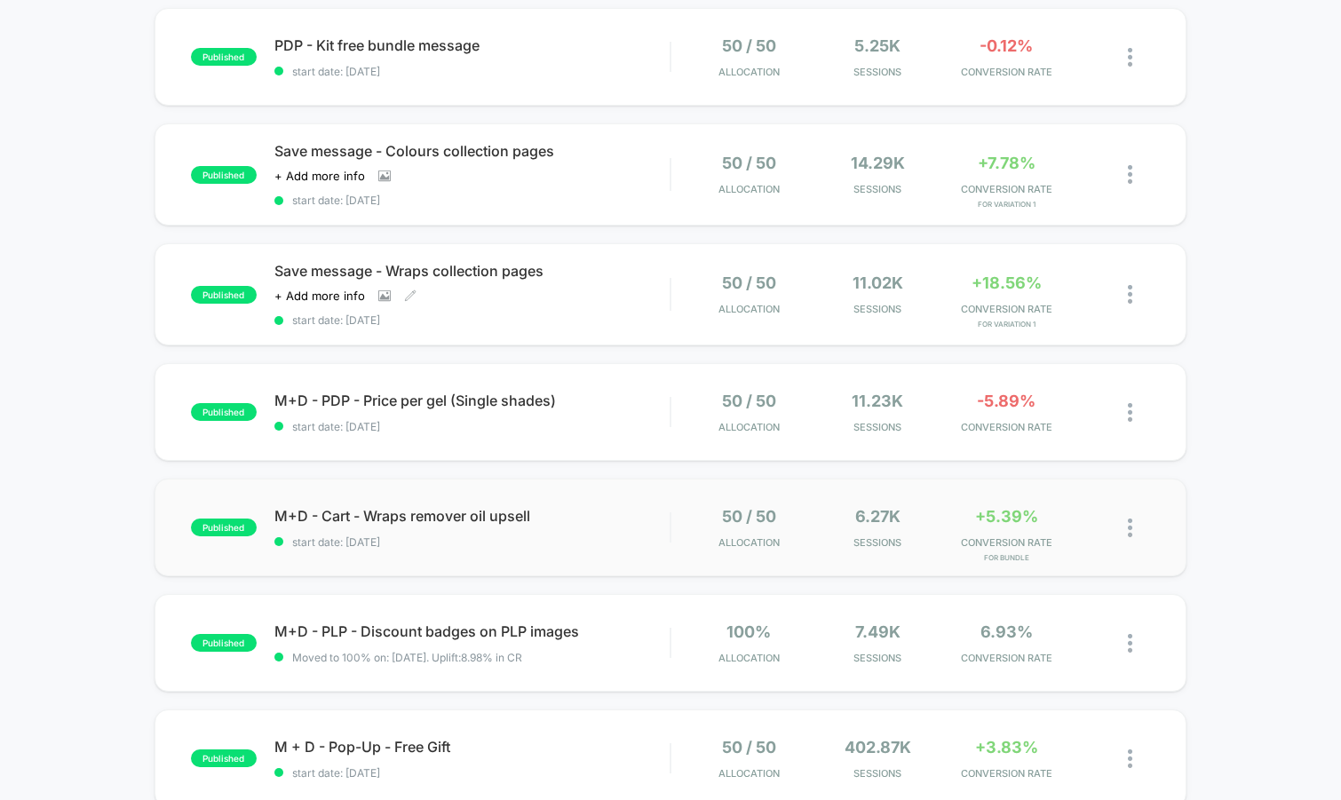
scroll to position [309, 0]
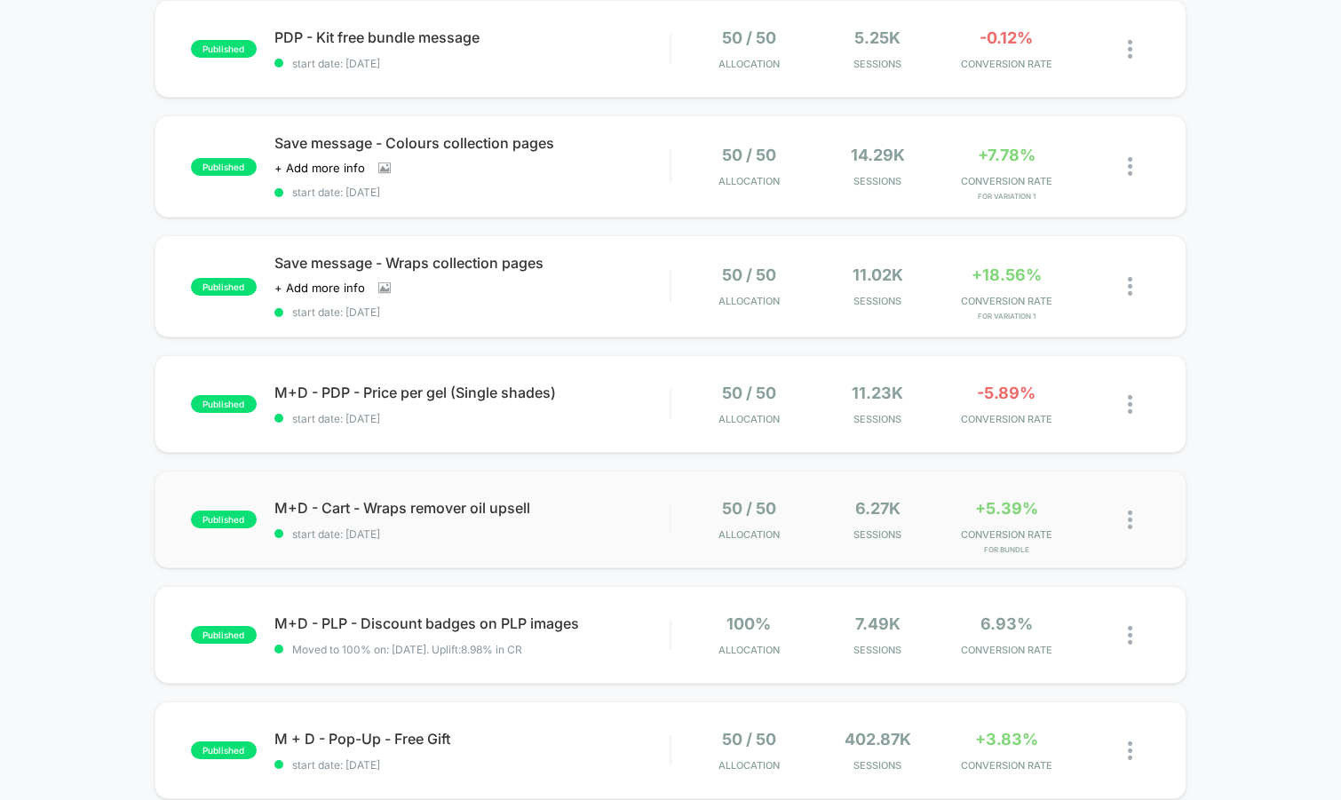
click at [487, 544] on div "published M+D - Cart - Wraps remover oil upsell start date: [DATE] 50 / 50 Allo…" at bounding box center [671, 520] width 1033 height 98
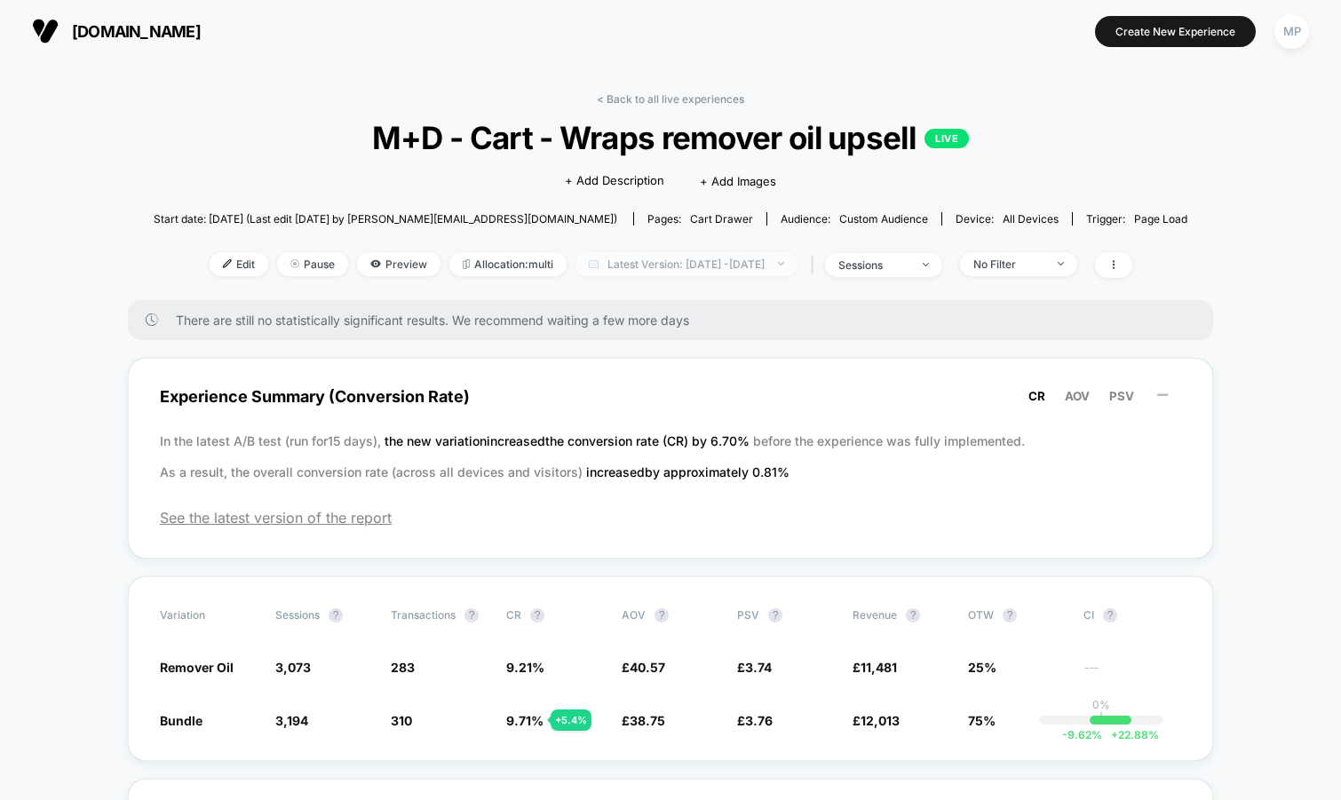
click at [607, 266] on span "Latest Version: [DATE] - [DATE]" at bounding box center [687, 264] width 222 height 24
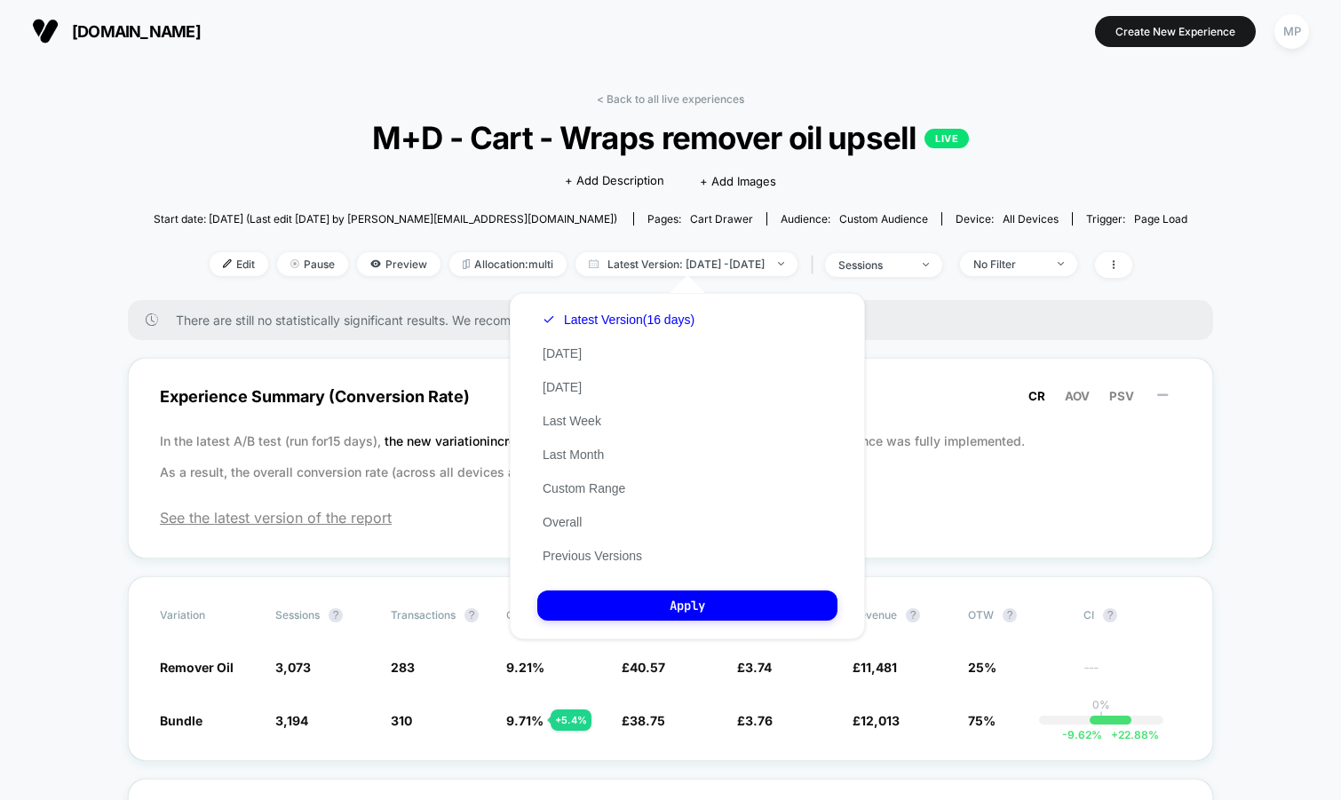
click at [354, 151] on span "M+D - Cart - Wraps remover oil upsell LIVE" at bounding box center [670, 137] width 930 height 37
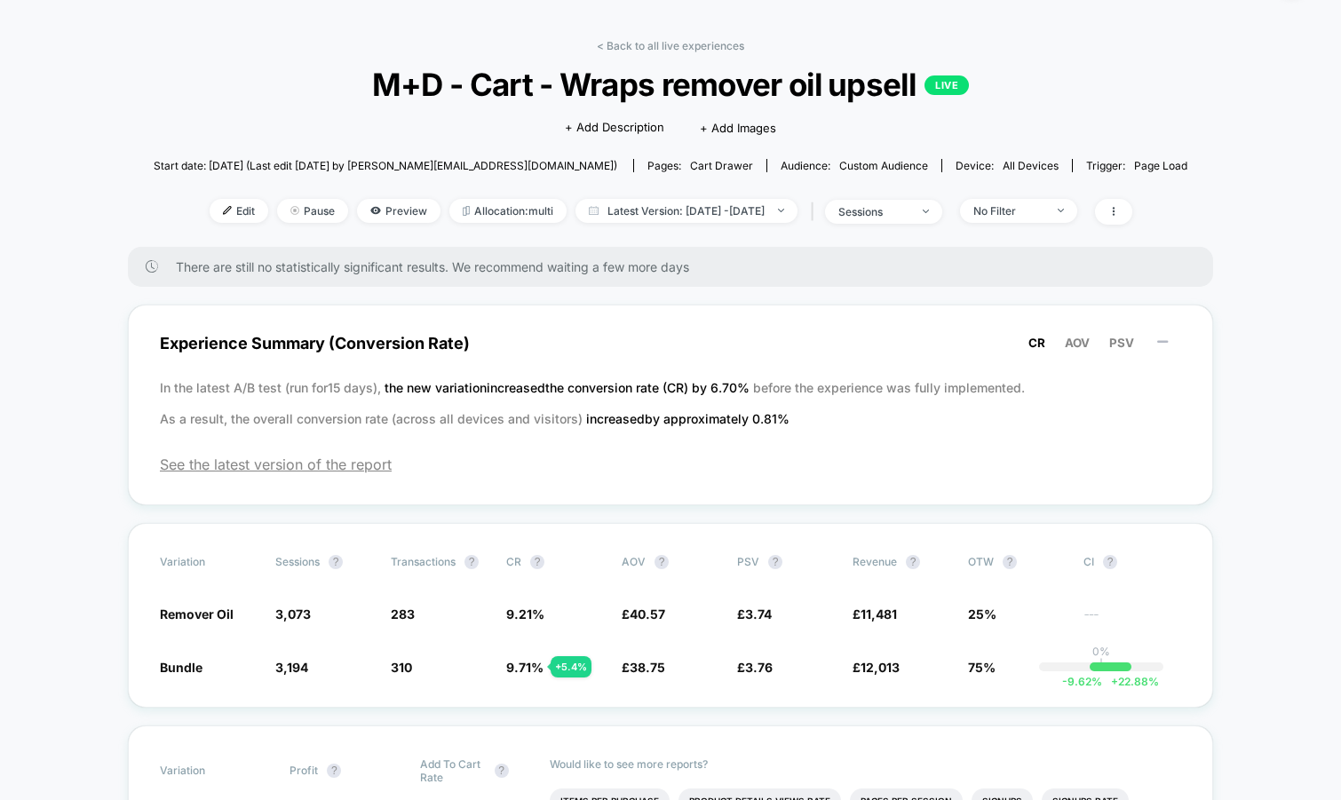
scroll to position [54, 0]
click at [613, 50] on link "< Back to all live experiences" at bounding box center [670, 44] width 147 height 13
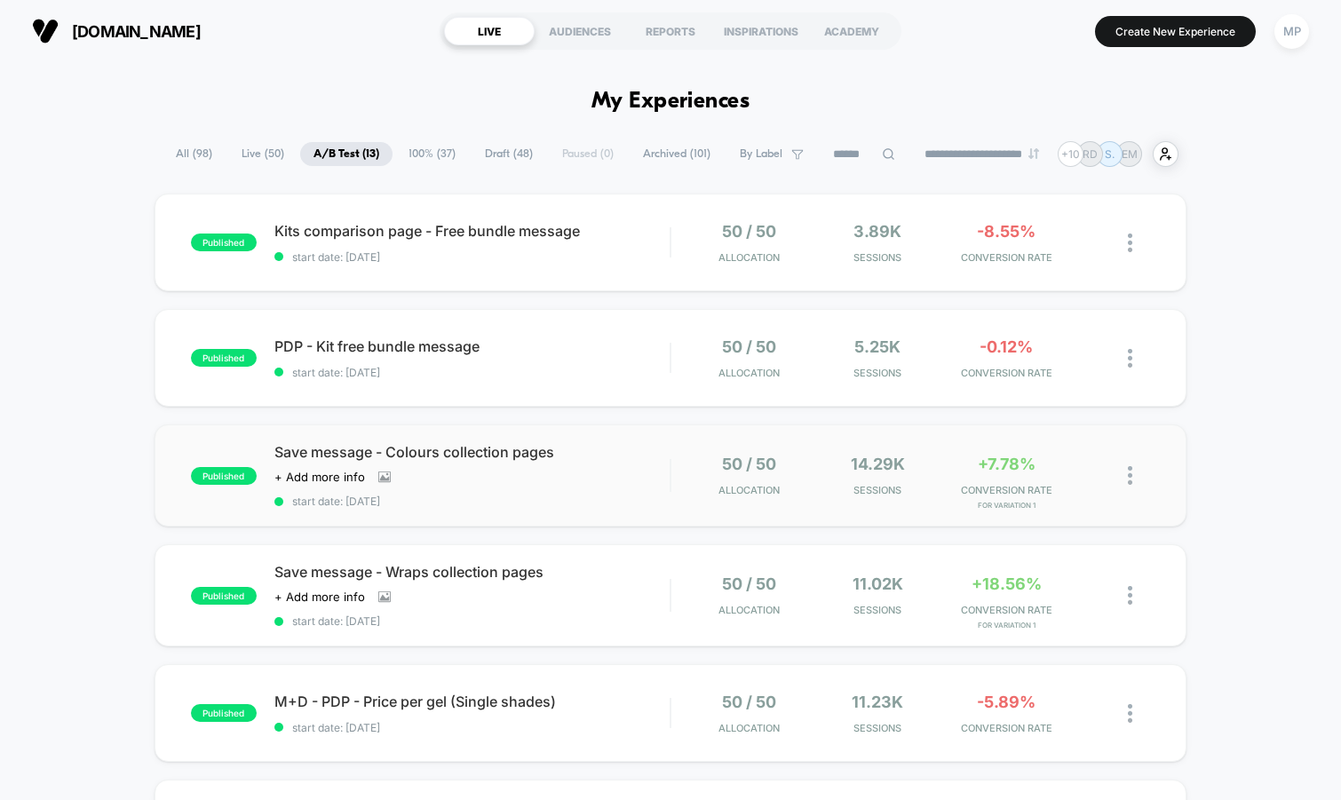
click at [535, 510] on div "published Save message - Colours collection pages Click to view images Click to…" at bounding box center [671, 476] width 1033 height 102
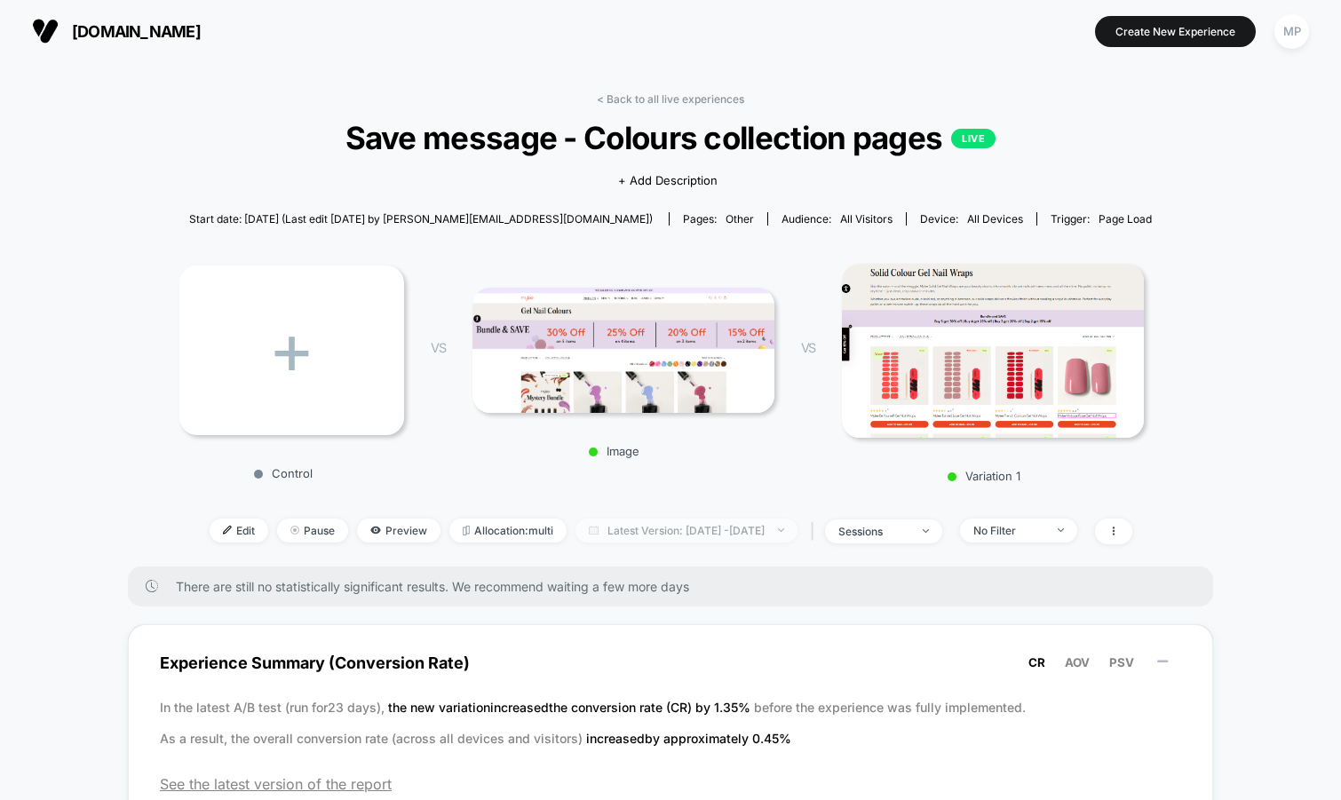
click at [658, 535] on span "Latest Version: Aug 20, 2025 - Aug 27, 2025" at bounding box center [687, 531] width 222 height 24
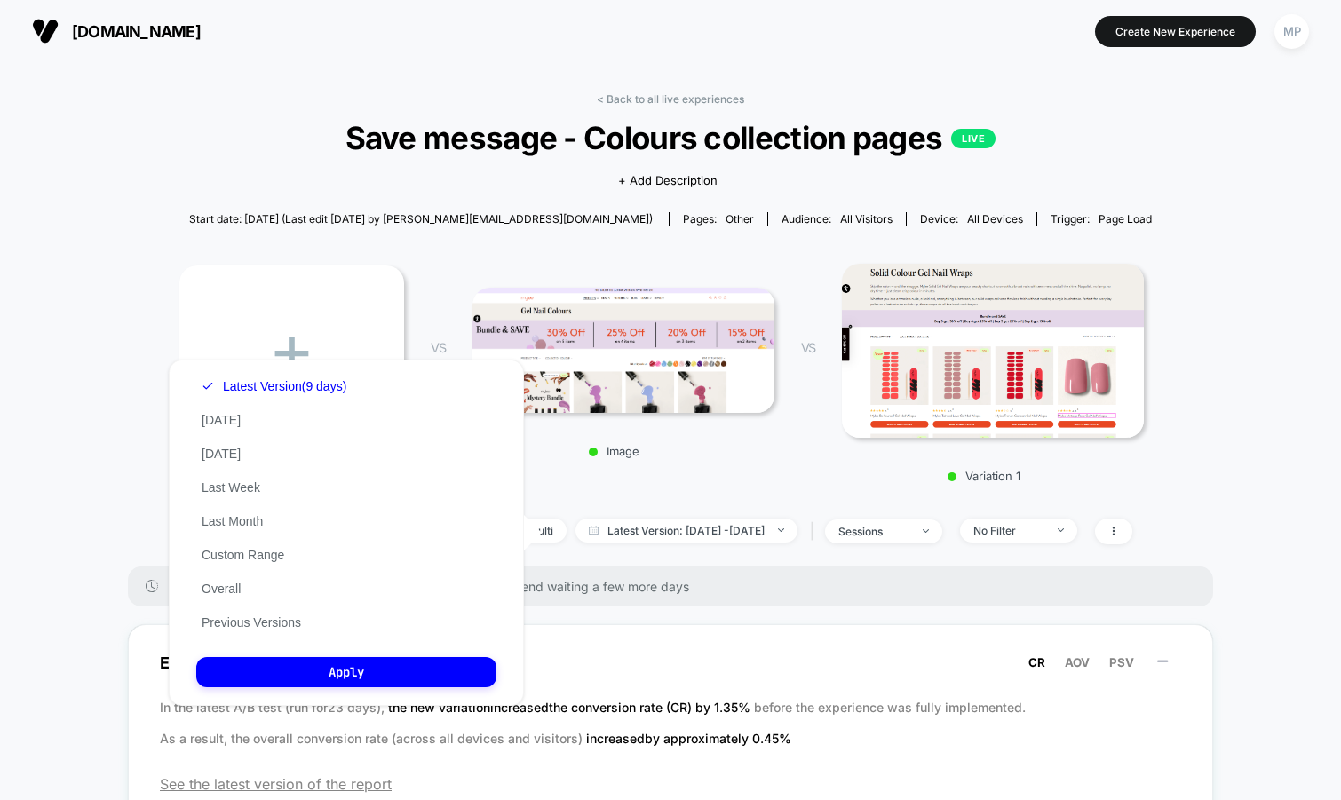
click at [721, 465] on div "+ Control VS Image VS Variation 1" at bounding box center [661, 367] width 981 height 249
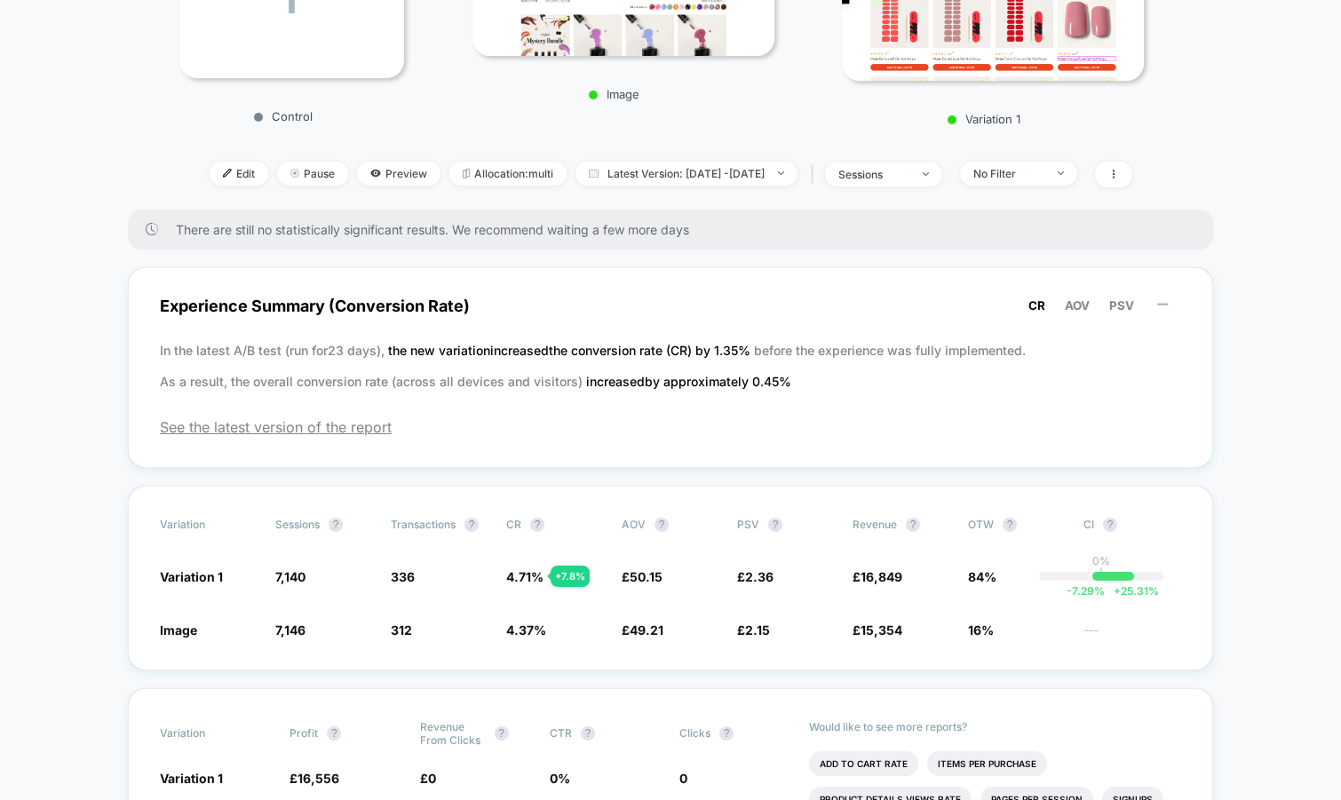
scroll to position [343, 0]
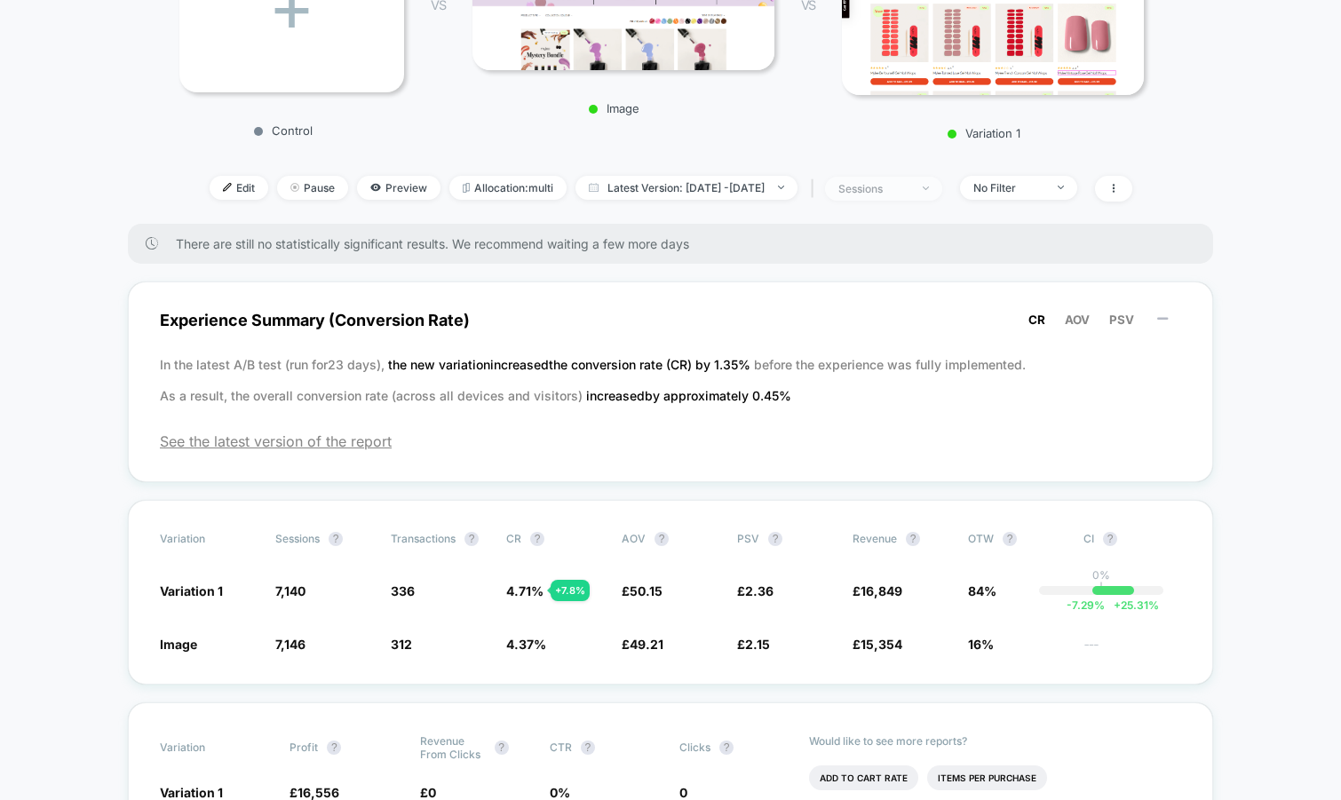
click at [916, 182] on span "sessions" at bounding box center [883, 189] width 117 height 24
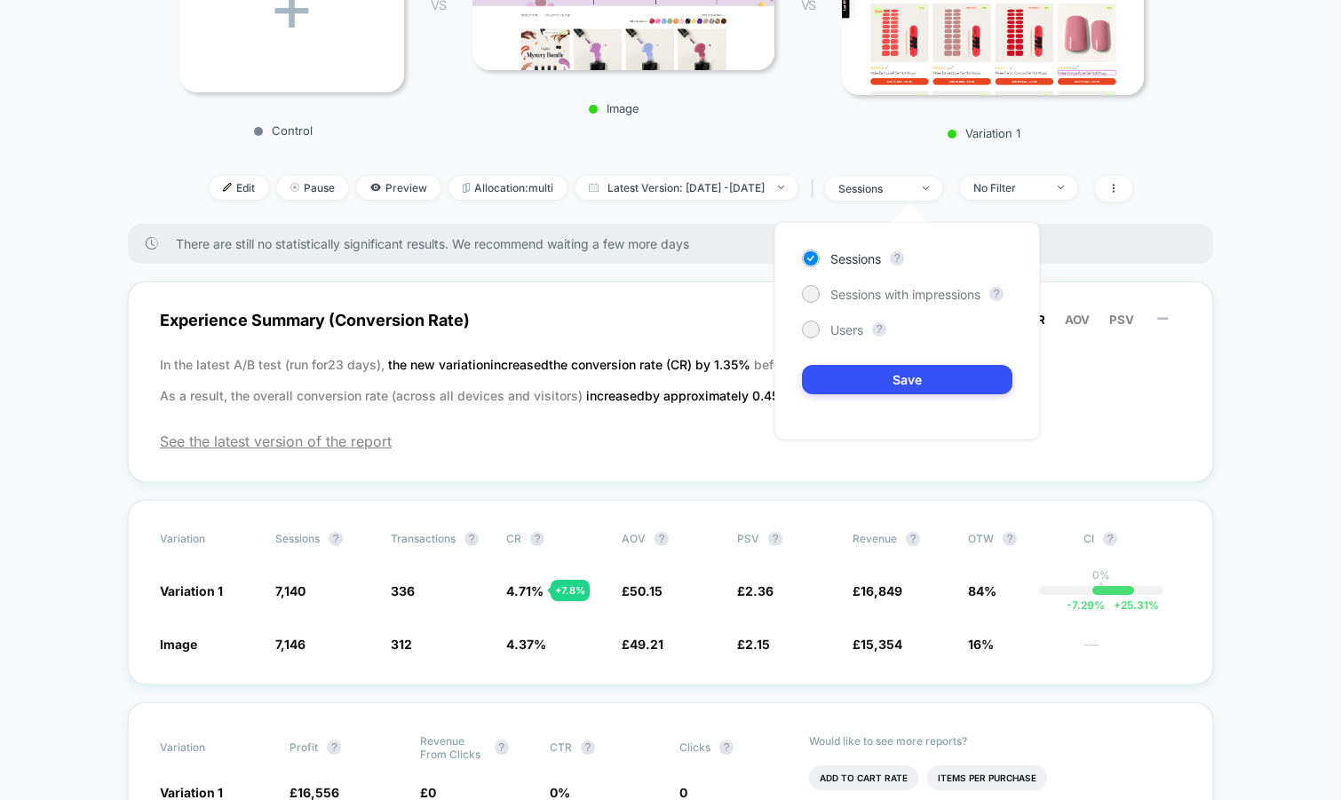
click at [869, 274] on div "Sessions ? Sessions with impressions ? Users ? Save" at bounding box center [907, 331] width 266 height 218
click at [862, 296] on span "Sessions with impressions" at bounding box center [905, 294] width 150 height 15
click at [844, 362] on div "Sessions ? Sessions with impressions ? Users ? Save" at bounding box center [907, 331] width 266 height 218
click at [844, 379] on button "Save" at bounding box center [907, 379] width 210 height 29
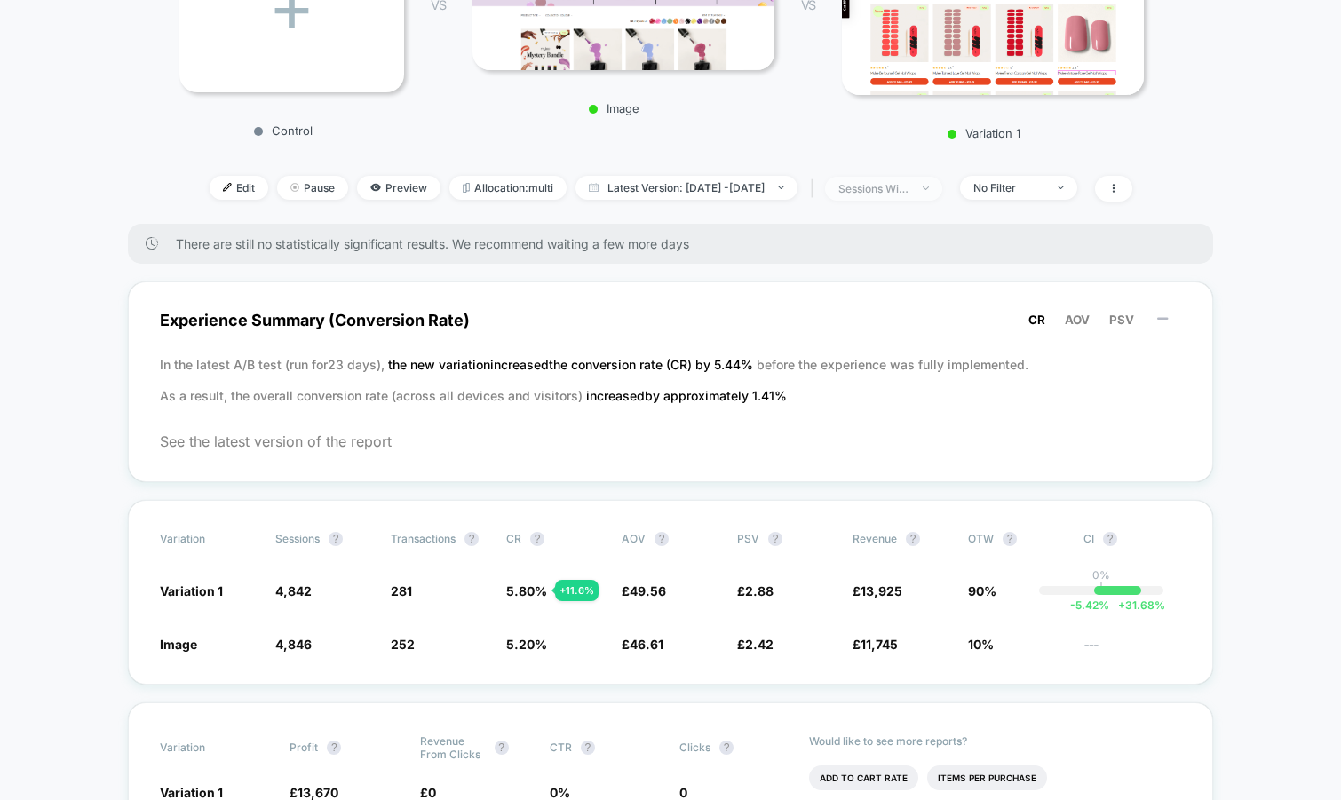
click at [895, 200] on span "sessions with impression" at bounding box center [883, 189] width 117 height 24
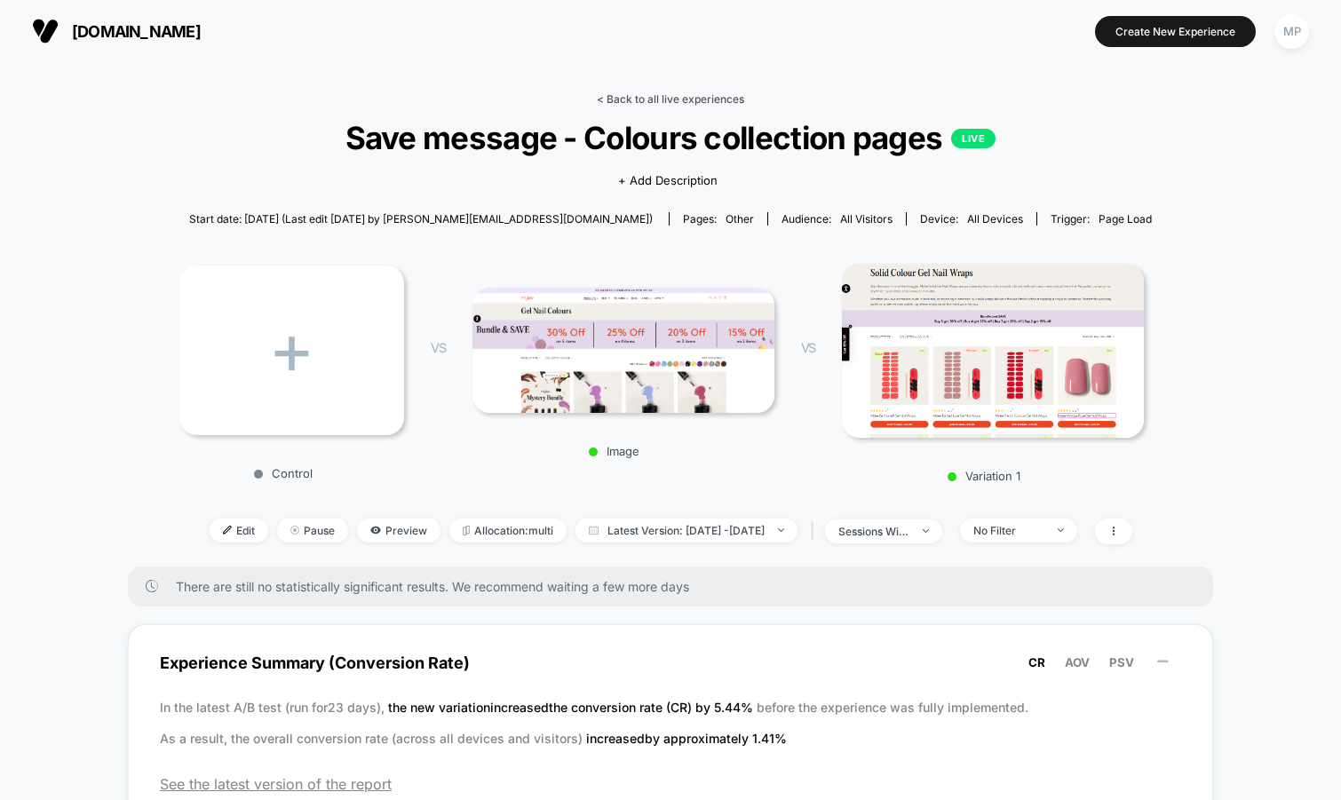
click at [709, 95] on link "< Back to all live experiences" at bounding box center [670, 98] width 147 height 13
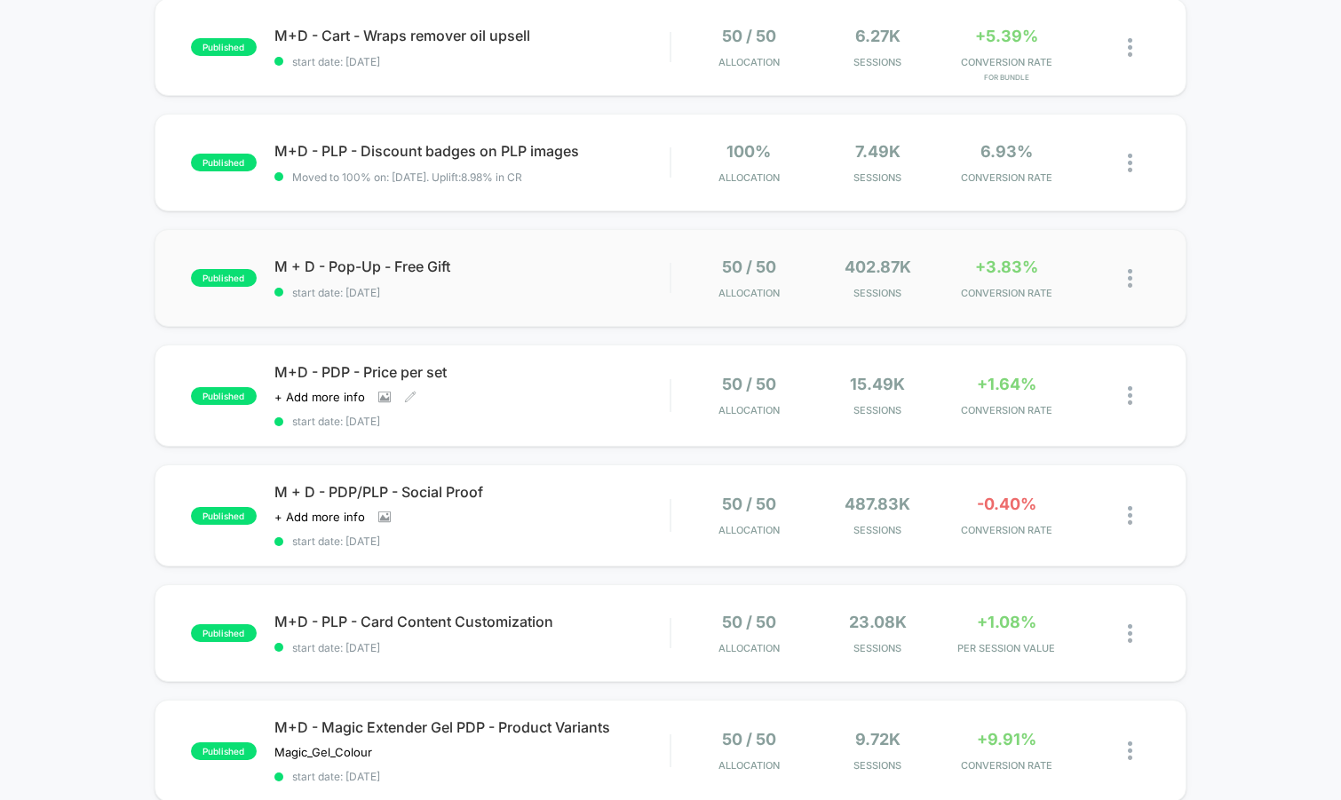
scroll to position [784, 0]
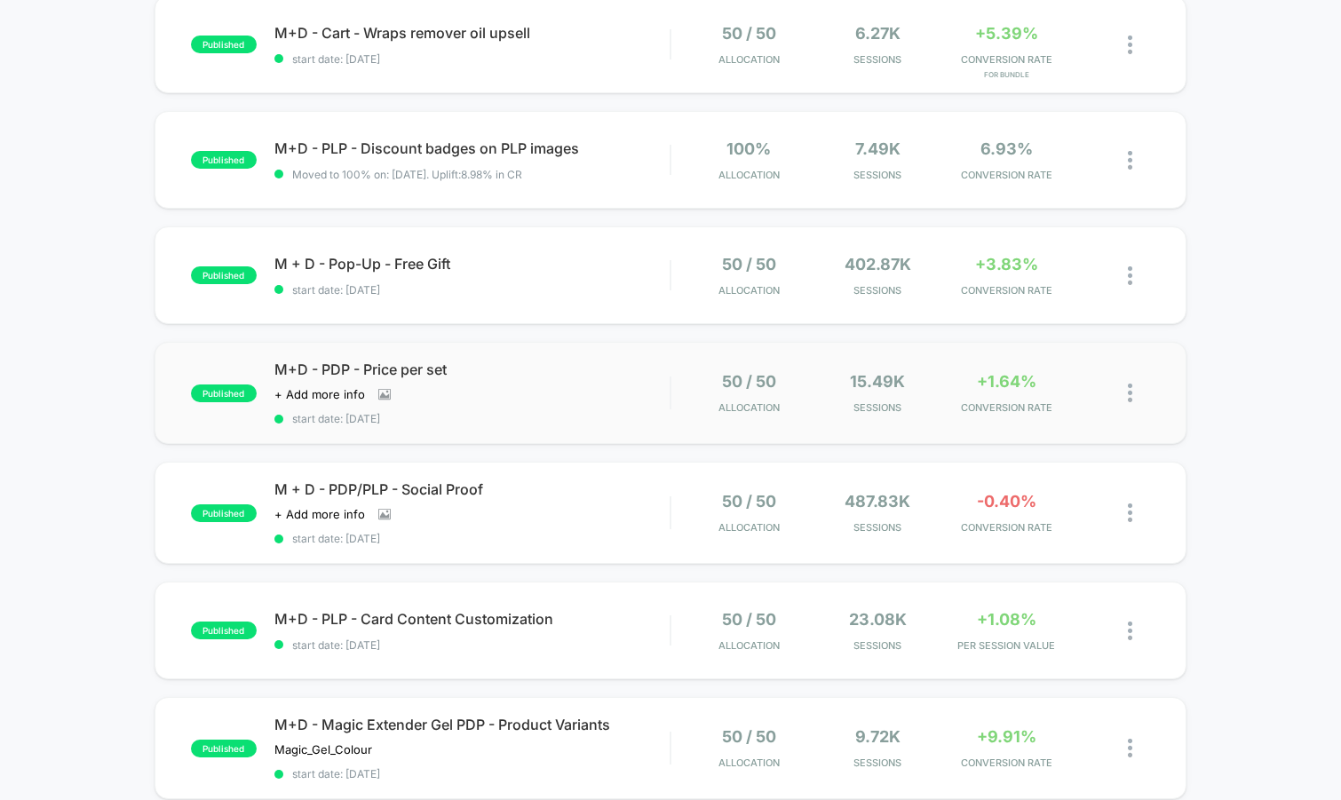
click at [529, 425] on div "published M+D - PDP - Price per set Click to view images Click to edit experien…" at bounding box center [671, 393] width 1033 height 102
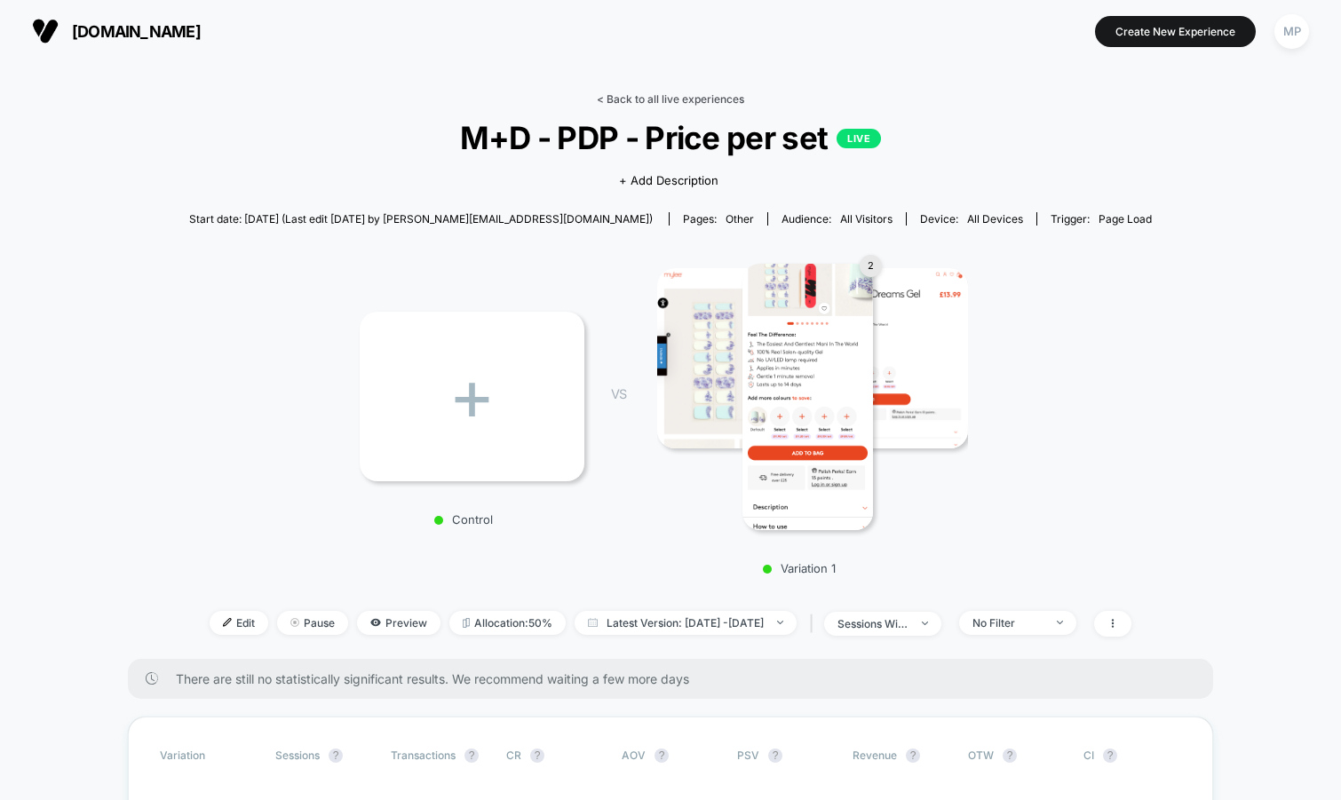
click at [617, 98] on link "< Back to all live experiences" at bounding box center [670, 98] width 147 height 13
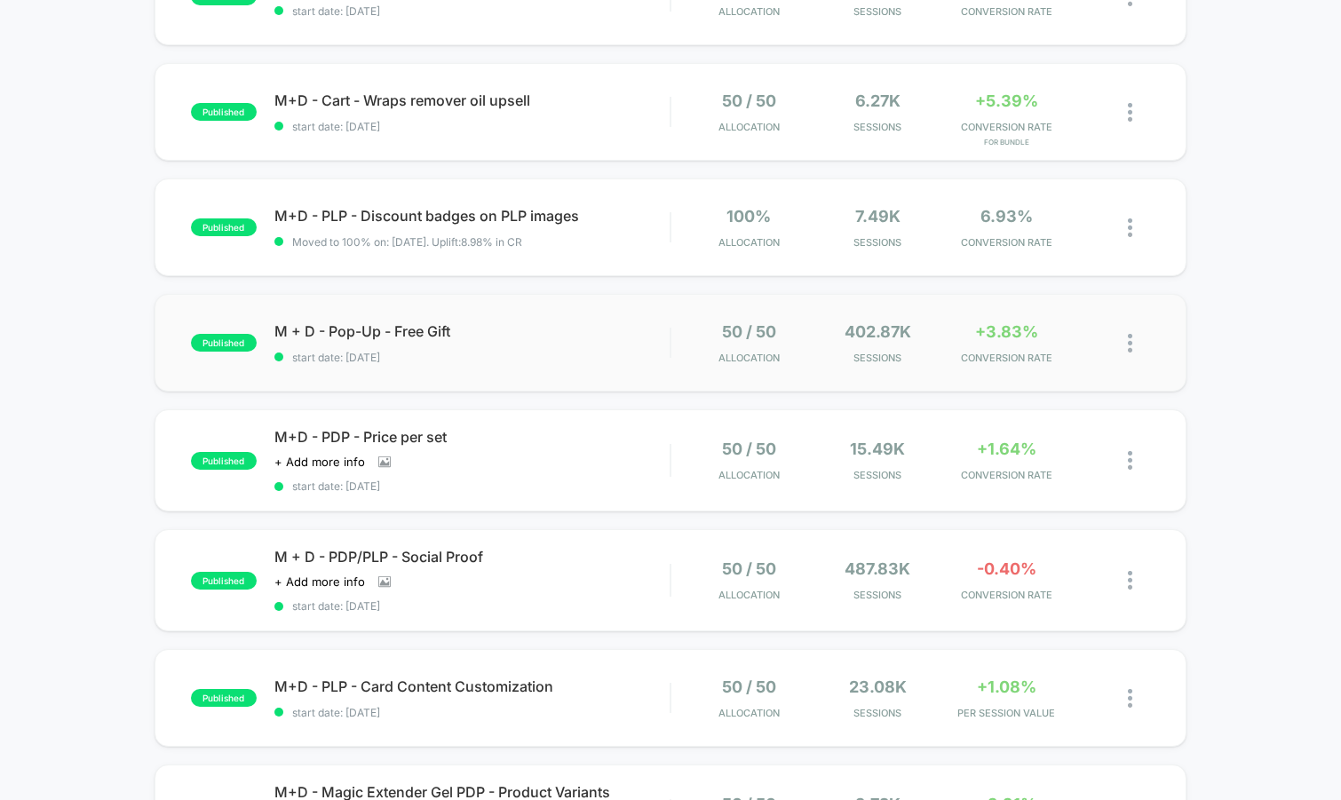
scroll to position [803, 0]
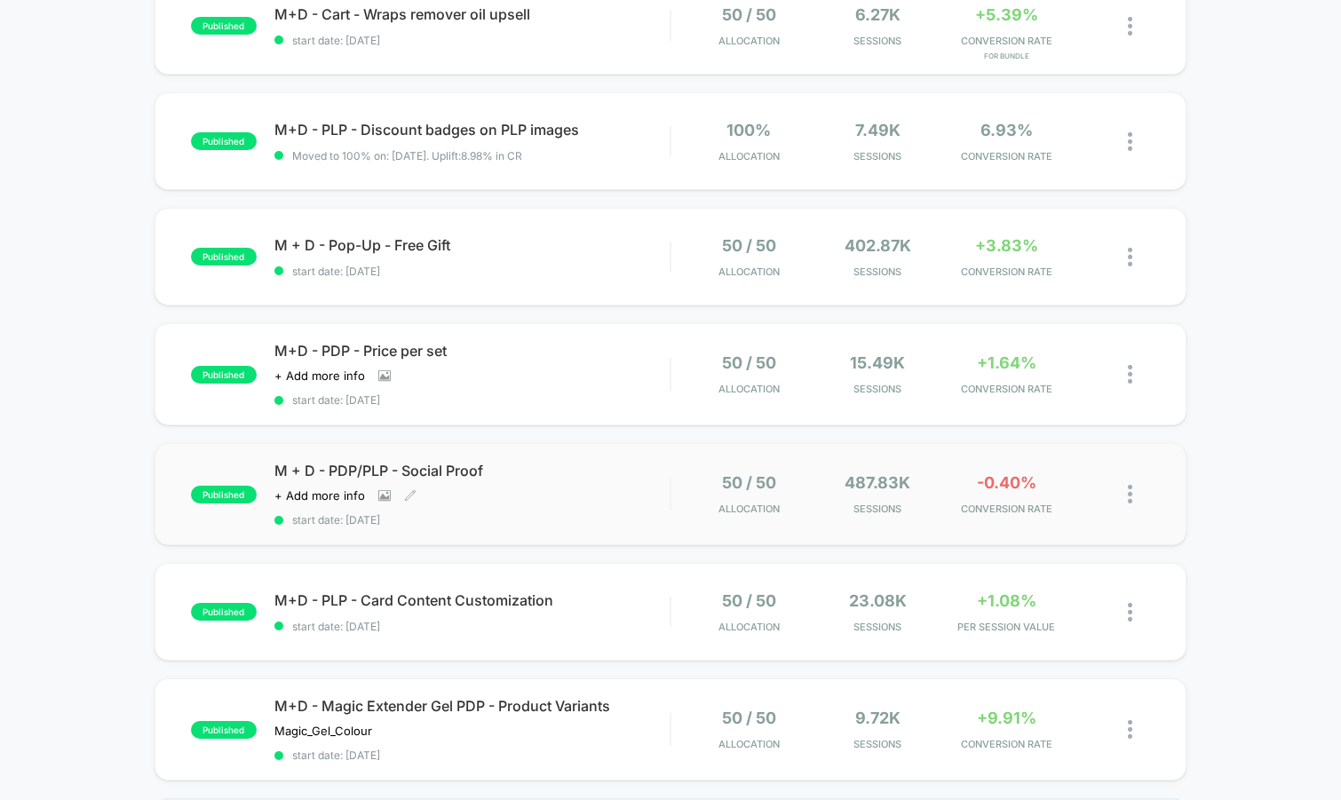
click at [540, 513] on span "start date: 7/30/2025" at bounding box center [472, 519] width 396 height 13
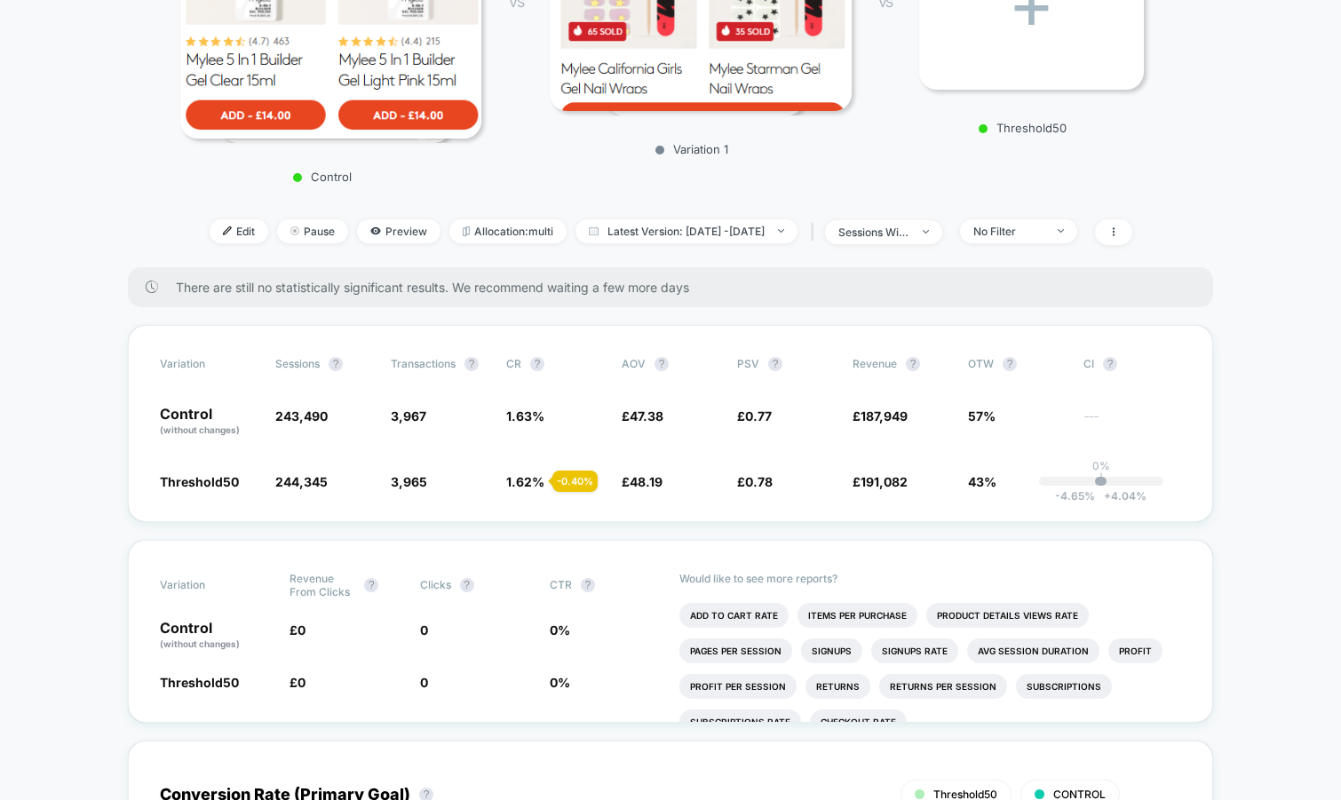
scroll to position [393, 0]
click at [909, 234] on div "sessions with impression" at bounding box center [873, 231] width 71 height 13
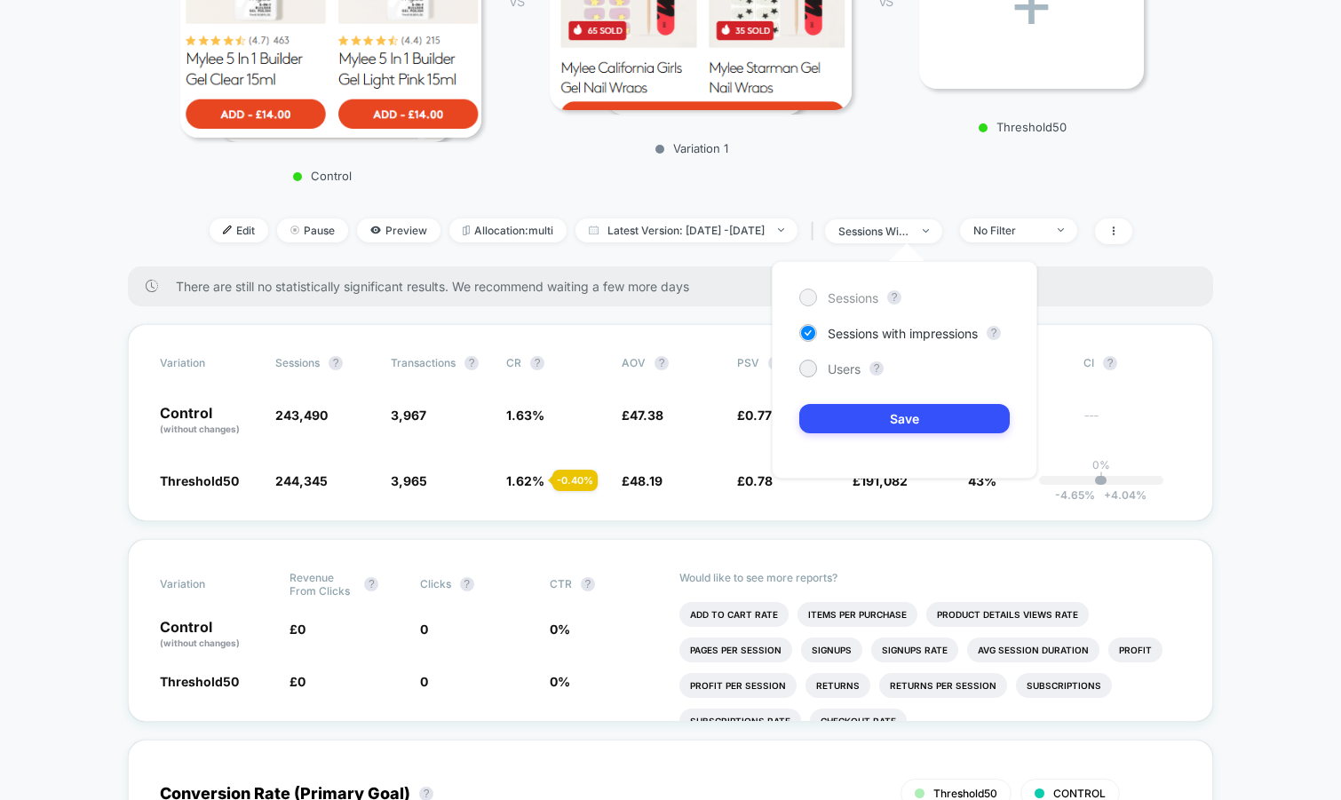
click at [856, 296] on span "Sessions" at bounding box center [853, 297] width 51 height 15
click at [822, 417] on button "Save" at bounding box center [904, 418] width 210 height 29
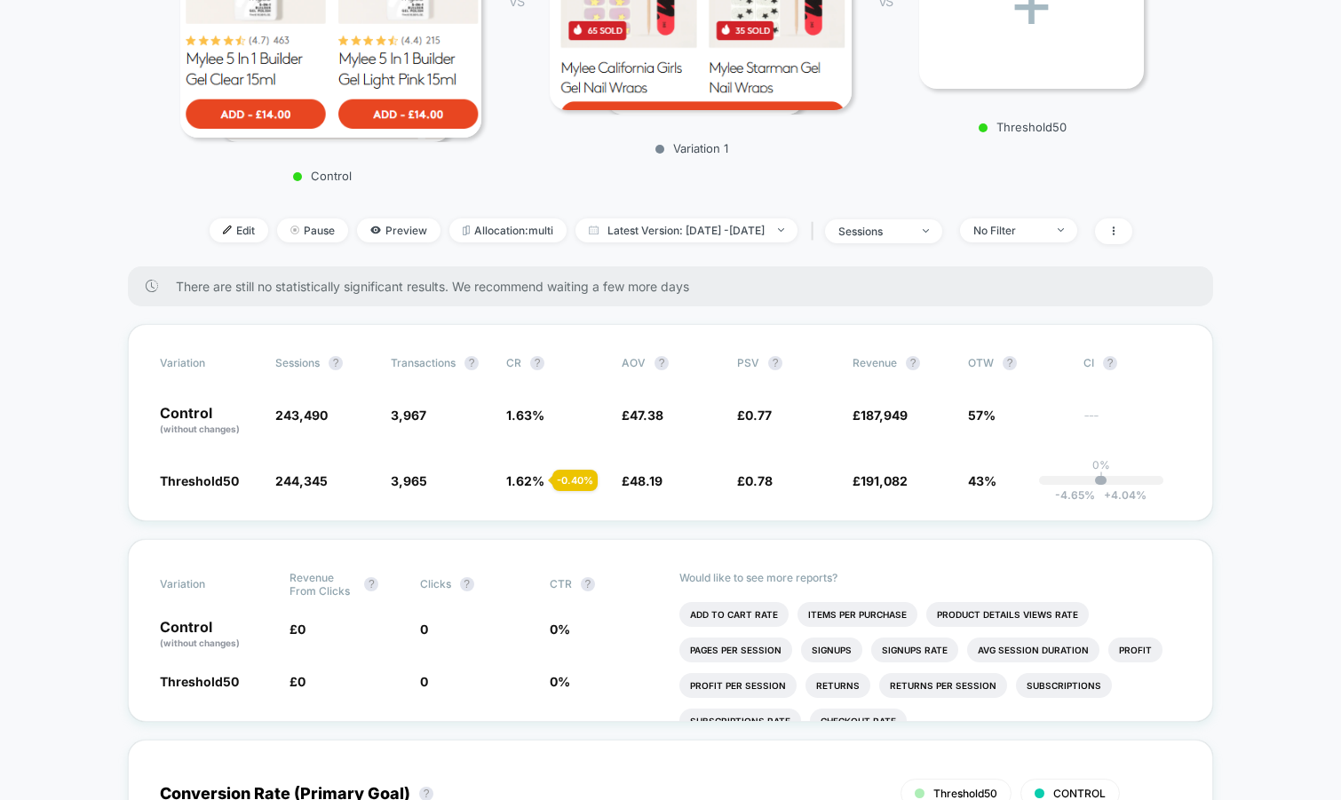
click at [909, 231] on div "sessions" at bounding box center [873, 231] width 71 height 13
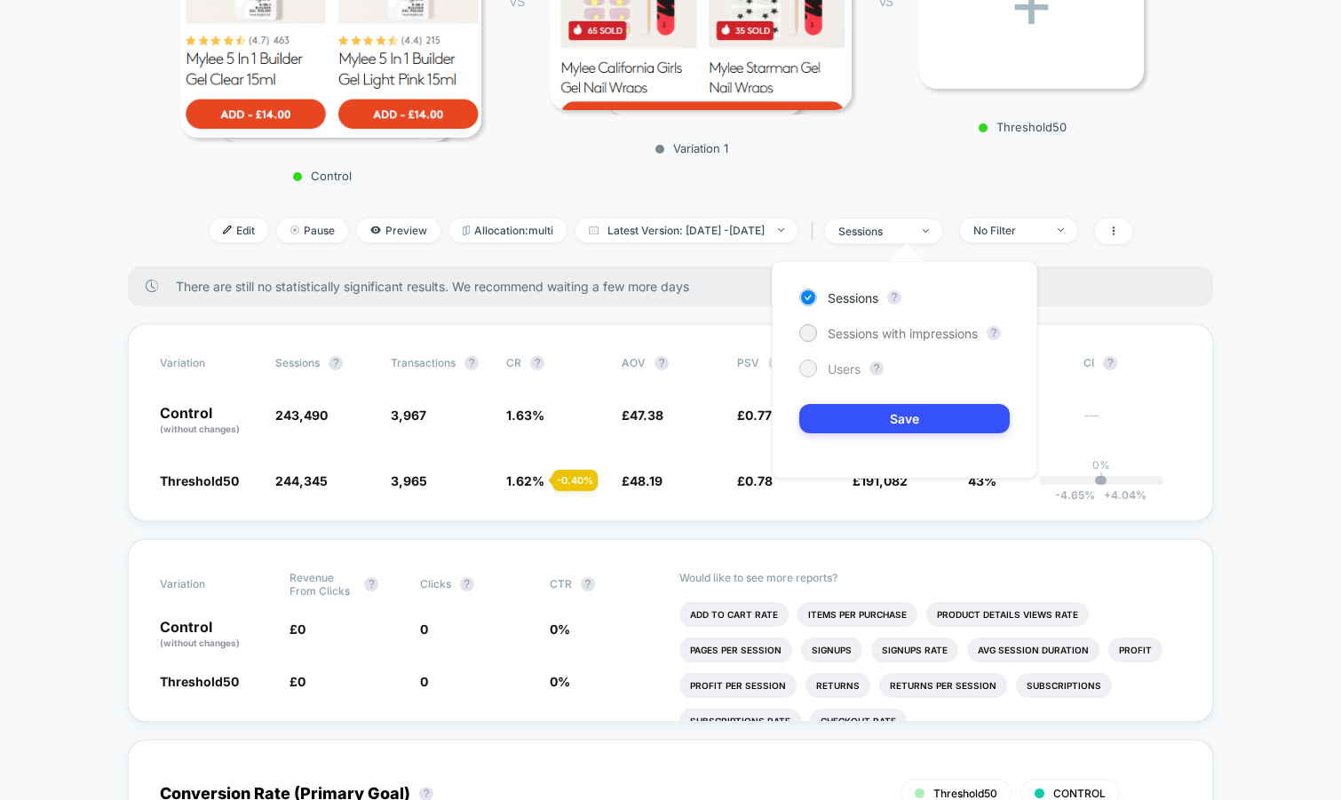
click at [828, 367] on span "Users" at bounding box center [844, 368] width 33 height 15
click at [838, 429] on button "Save" at bounding box center [904, 418] width 210 height 29
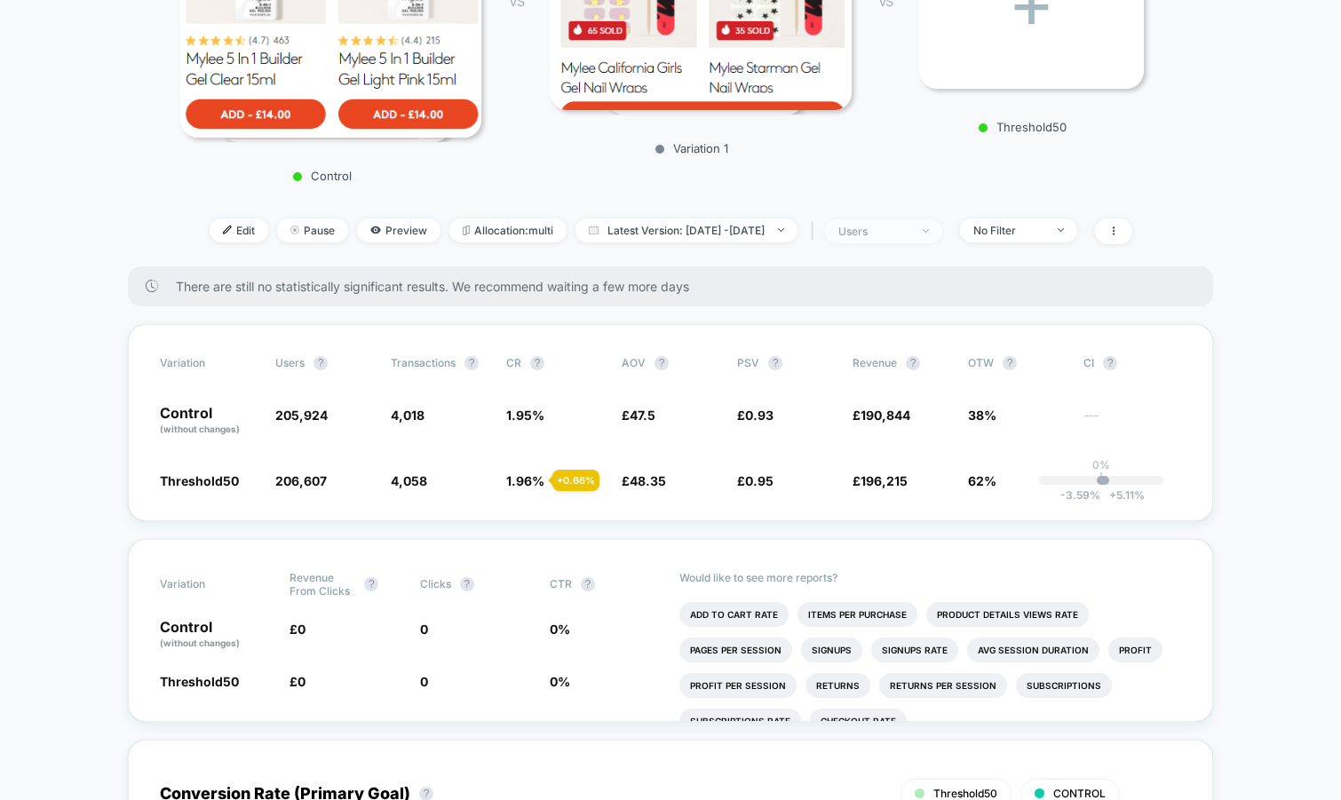
click at [909, 225] on div "users" at bounding box center [873, 231] width 71 height 13
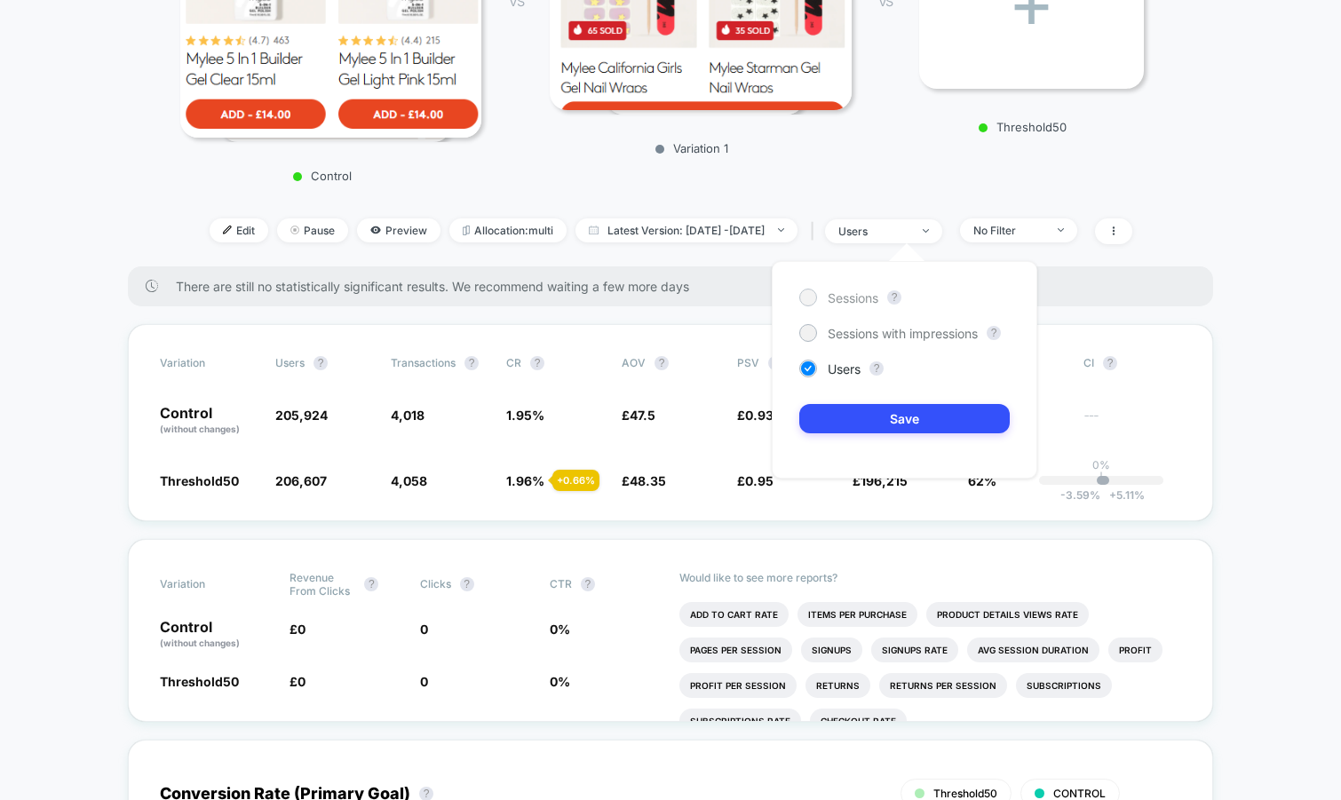
click at [854, 292] on span "Sessions" at bounding box center [853, 297] width 51 height 15
click at [810, 415] on button "Save" at bounding box center [904, 418] width 210 height 29
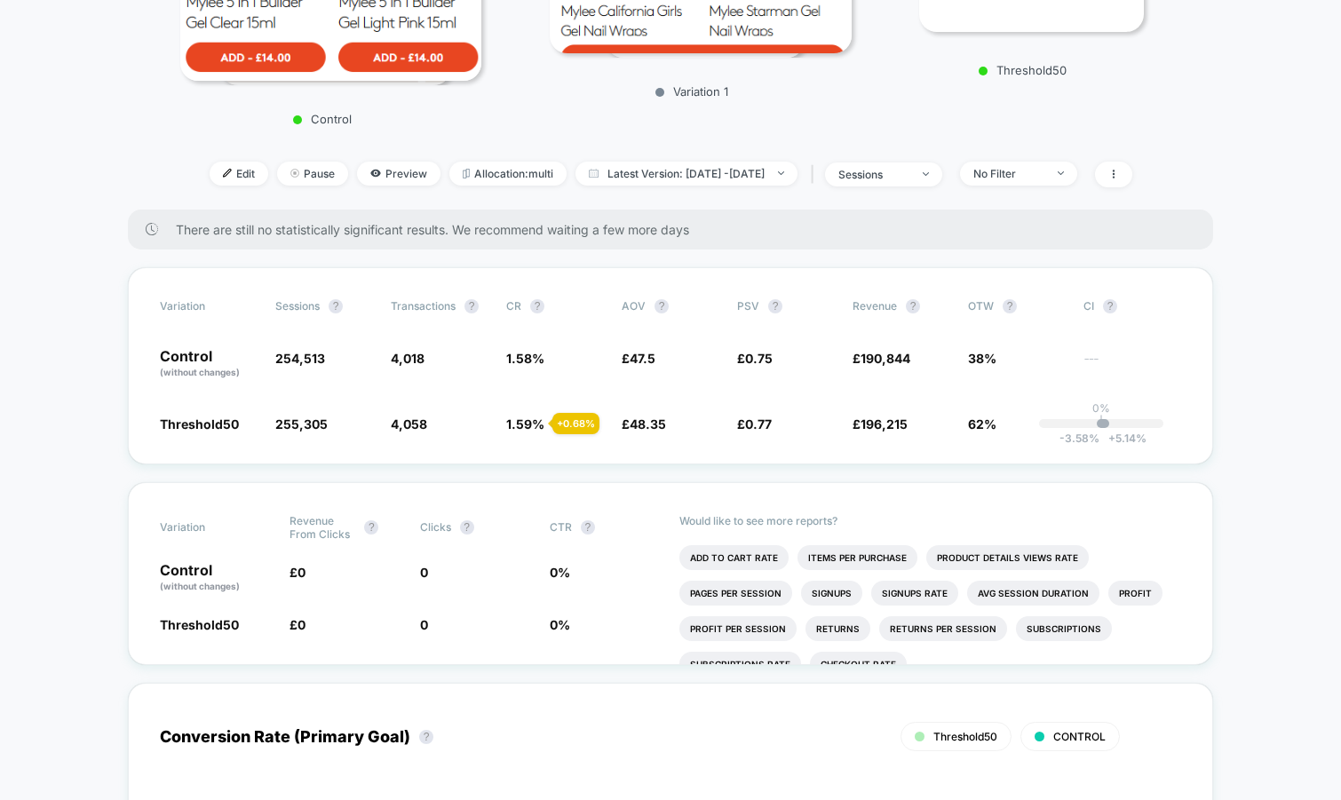
scroll to position [464, 0]
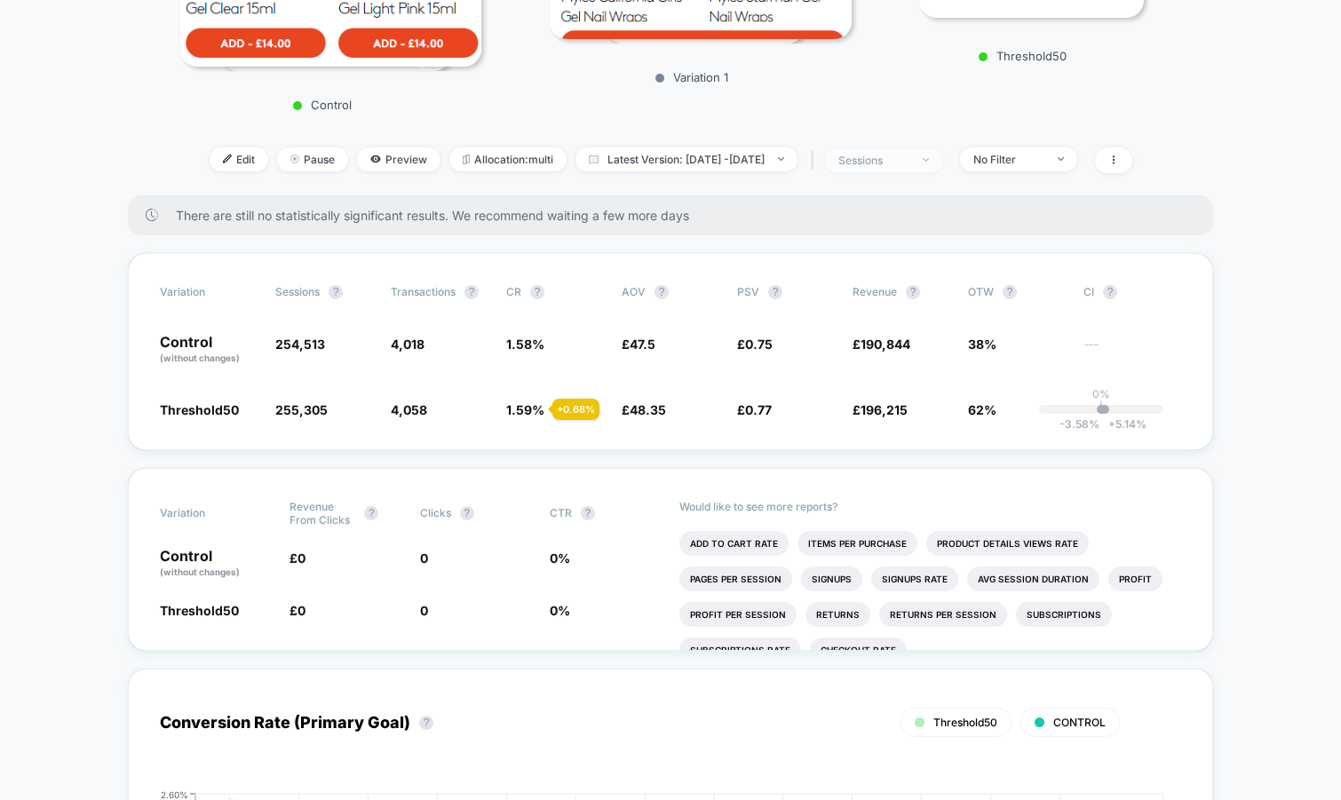
click at [895, 159] on div "sessions" at bounding box center [873, 160] width 71 height 13
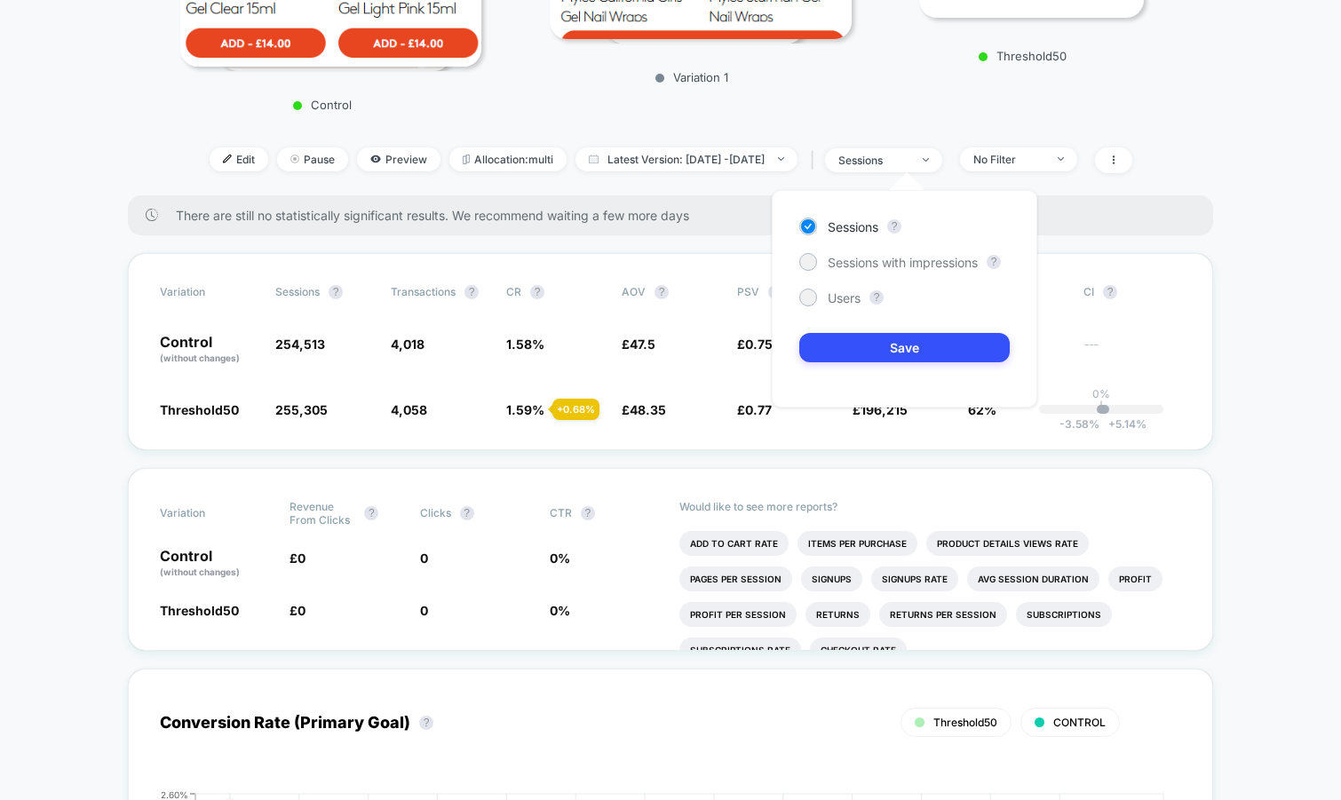
click at [843, 277] on div "Sessions ? Sessions with impressions ? Users ? Save" at bounding box center [905, 299] width 266 height 218
click at [846, 264] on span "Sessions with impressions" at bounding box center [903, 262] width 150 height 15
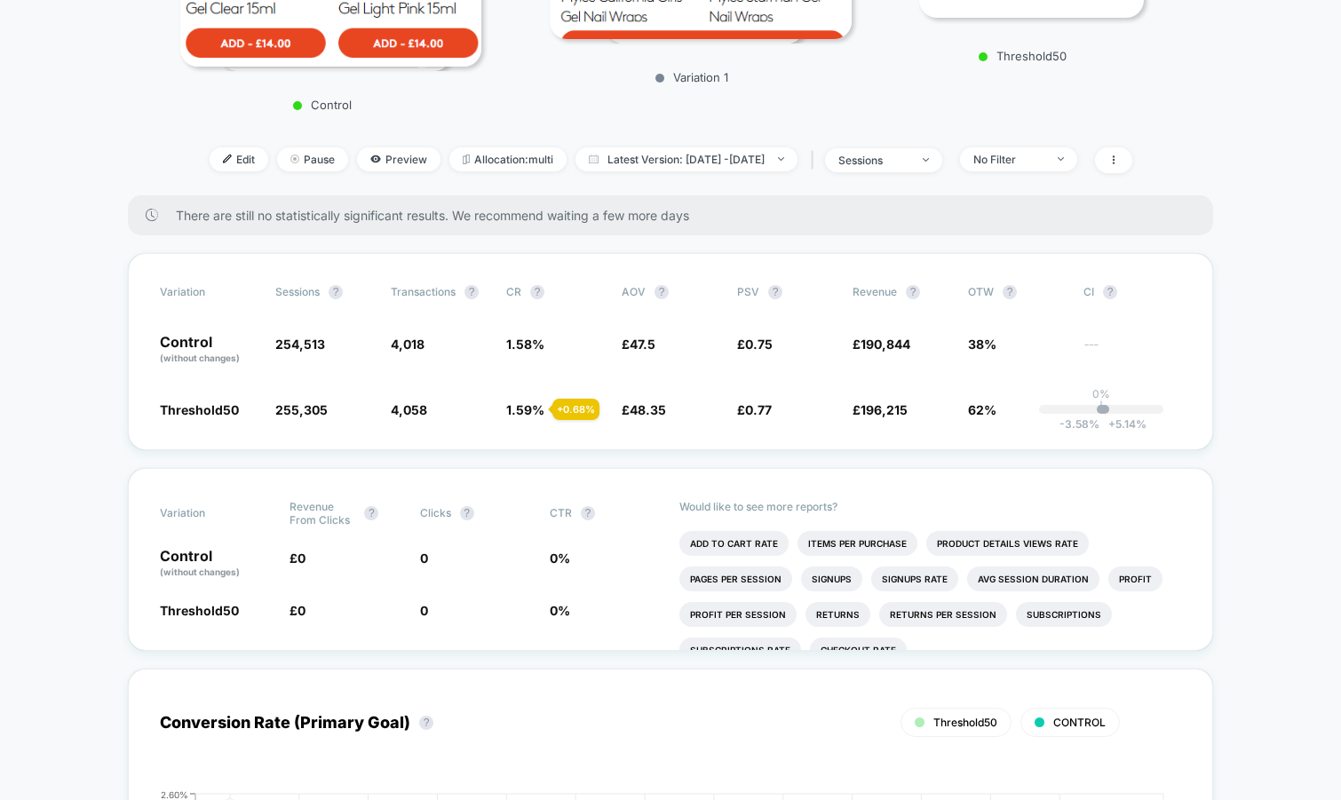
click at [1040, 161] on div "No Filter" at bounding box center [1008, 159] width 71 height 13
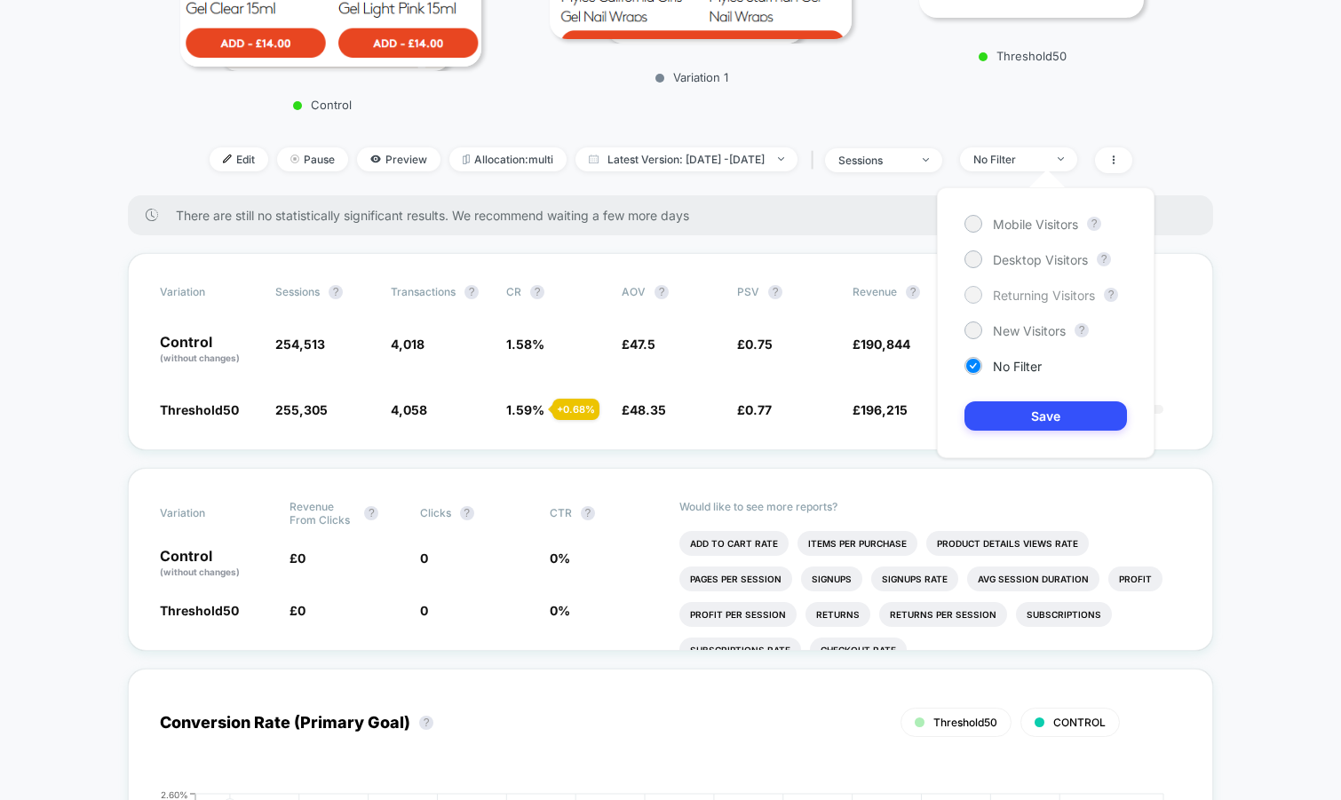
click at [1016, 300] on span "Returning Visitors" at bounding box center [1044, 295] width 102 height 15
click at [1013, 424] on button "Save" at bounding box center [1046, 415] width 163 height 29
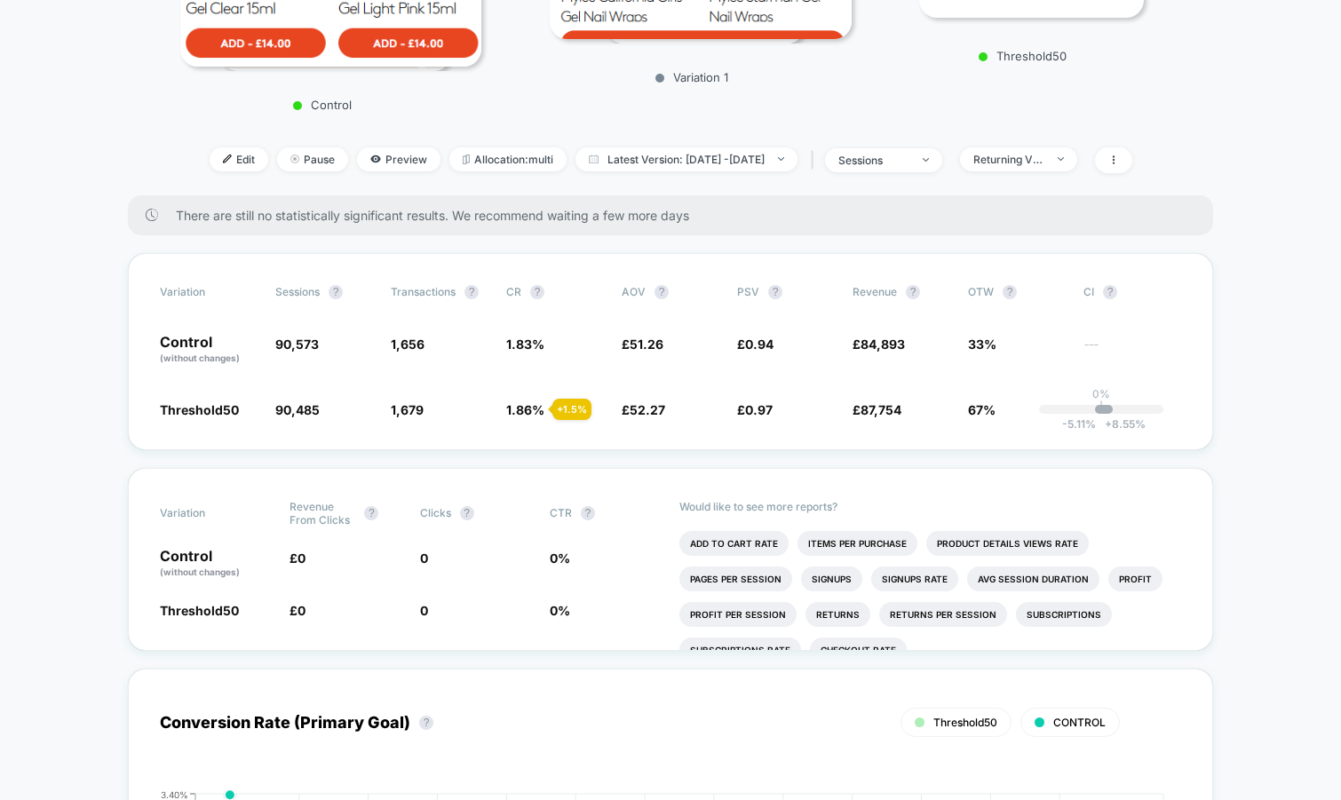
click at [1039, 171] on div "Edit Pause Preview Allocation: multi Latest Version: Jul 30, 2025 - Aug 27, 202…" at bounding box center [669, 160] width 981 height 26
click at [1036, 157] on div "Returning Visitors" at bounding box center [1008, 159] width 71 height 13
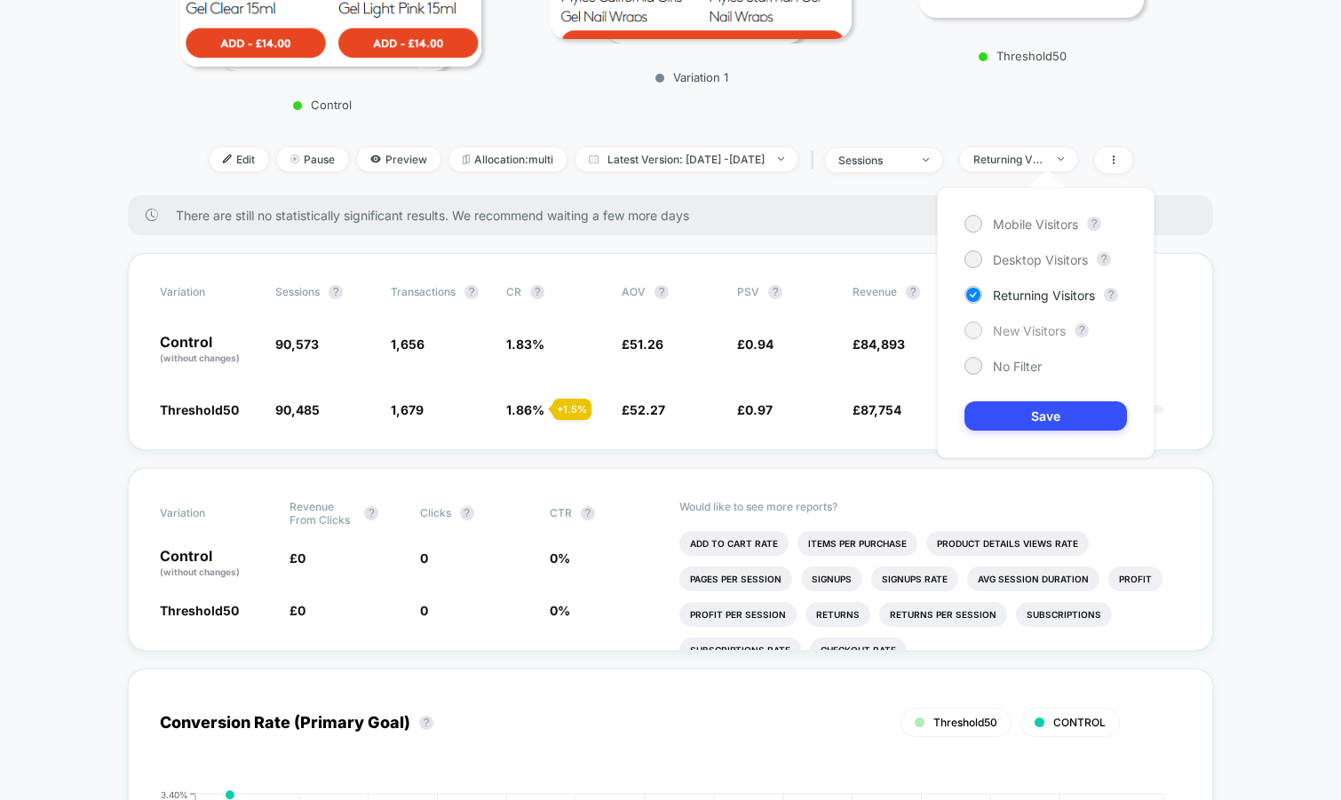
click at [1010, 329] on span "New Visitors" at bounding box center [1029, 330] width 73 height 15
click at [992, 408] on button "Save" at bounding box center [1046, 415] width 163 height 29
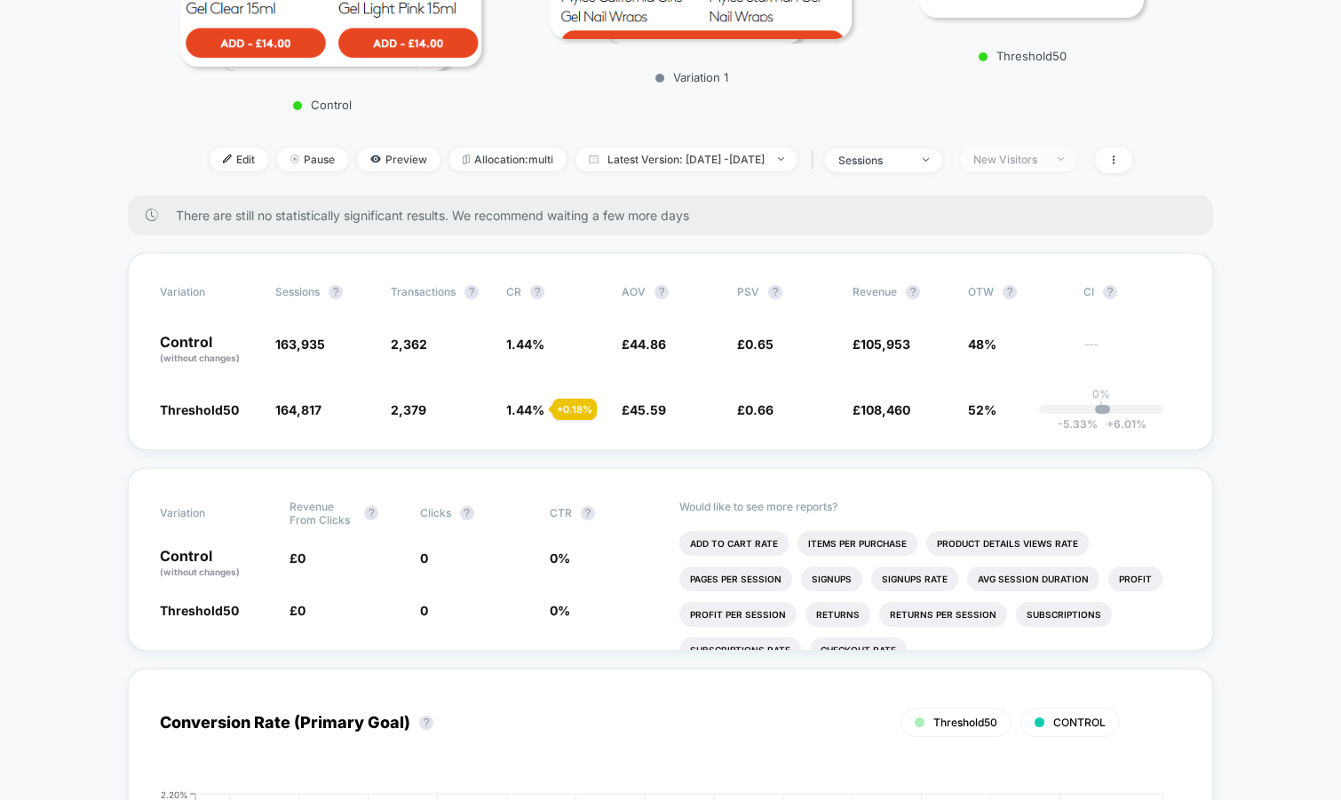
click at [1019, 163] on div "New Visitors" at bounding box center [1008, 159] width 71 height 13
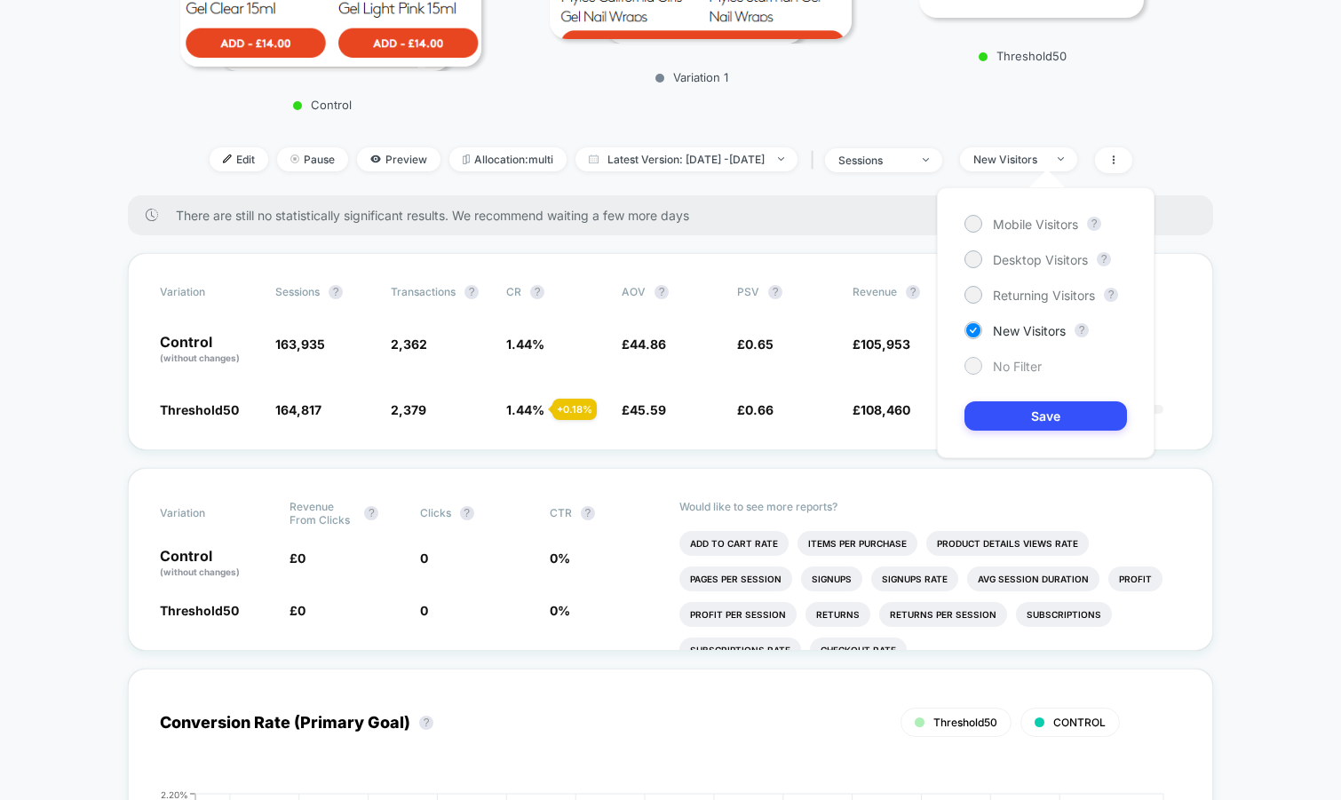
click at [1000, 372] on span "No Filter" at bounding box center [1017, 366] width 49 height 15
click at [1016, 426] on button "Save" at bounding box center [1046, 415] width 163 height 29
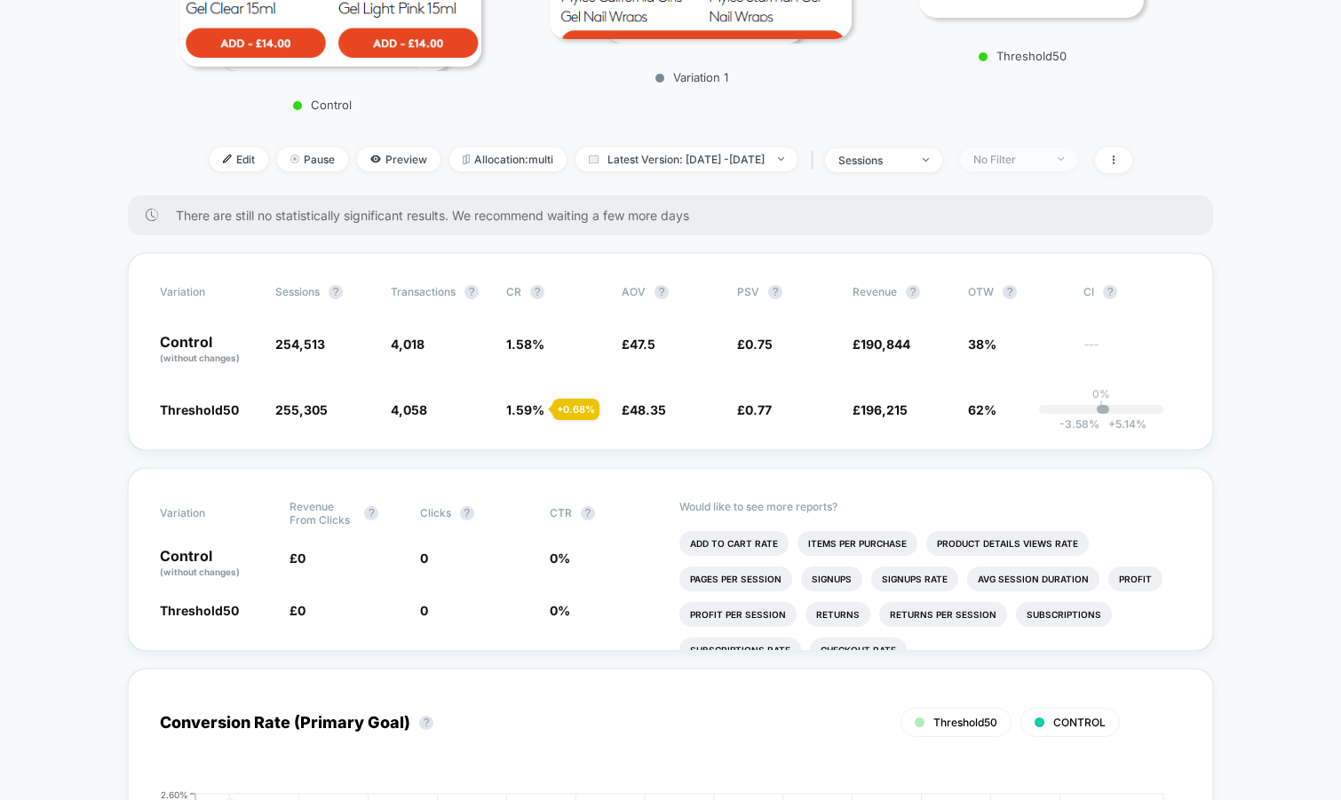
click at [1013, 164] on span "No Filter" at bounding box center [1018, 159] width 117 height 24
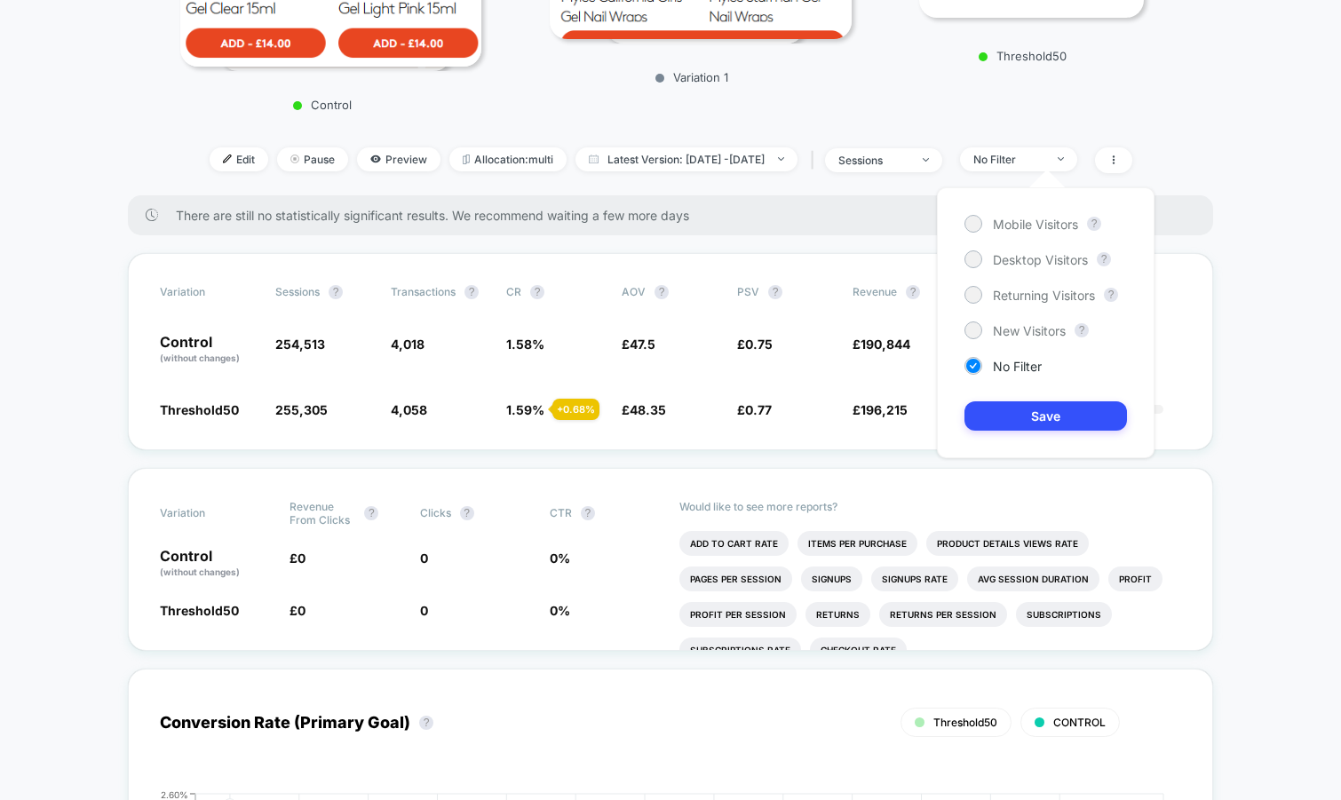
click at [991, 214] on div "Mobile Visitors ? Desktop Visitors ? Returning Visitors ? New Visitors ? No Fil…" at bounding box center [1046, 322] width 218 height 271
click at [994, 229] on span "Mobile Visitors" at bounding box center [1035, 224] width 85 height 15
click at [1001, 413] on button "Save" at bounding box center [1046, 415] width 163 height 29
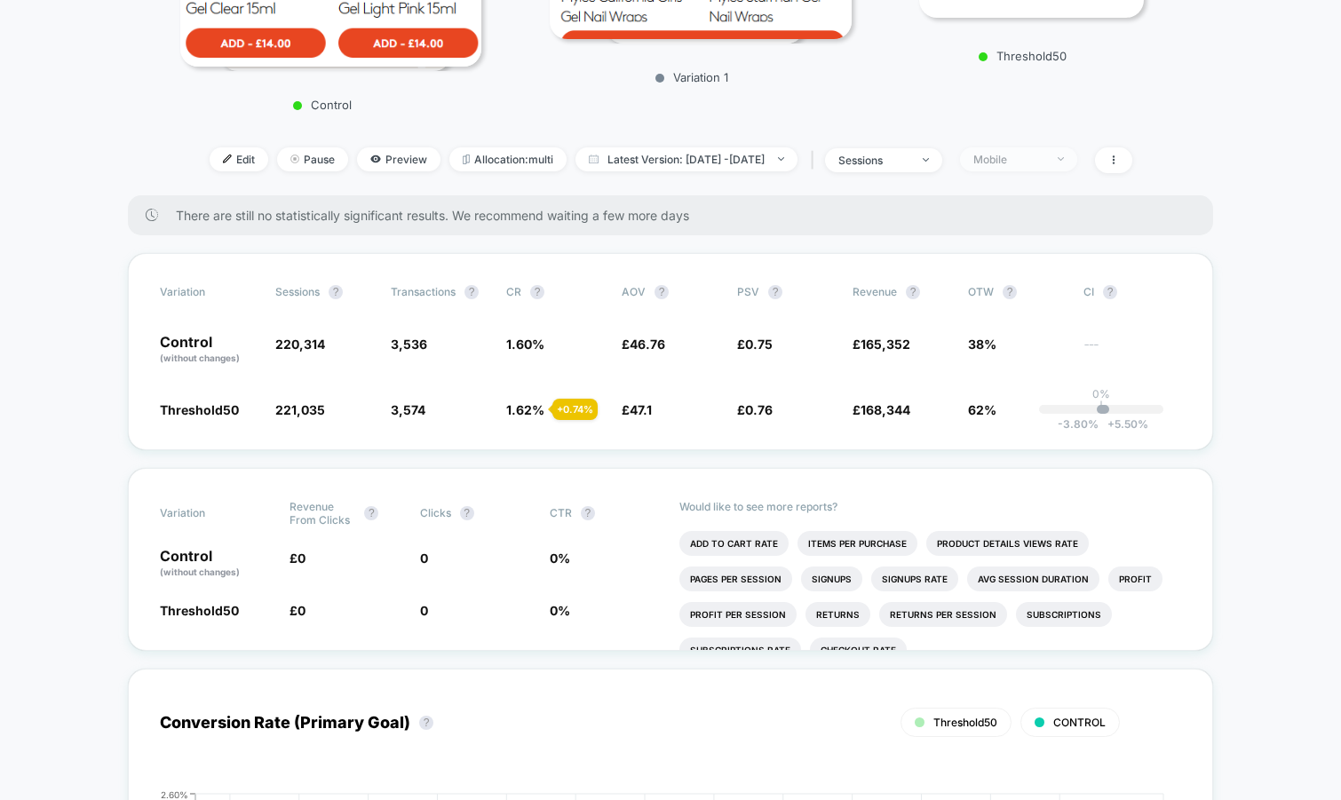
click at [1029, 169] on span "Mobile" at bounding box center [1018, 159] width 117 height 24
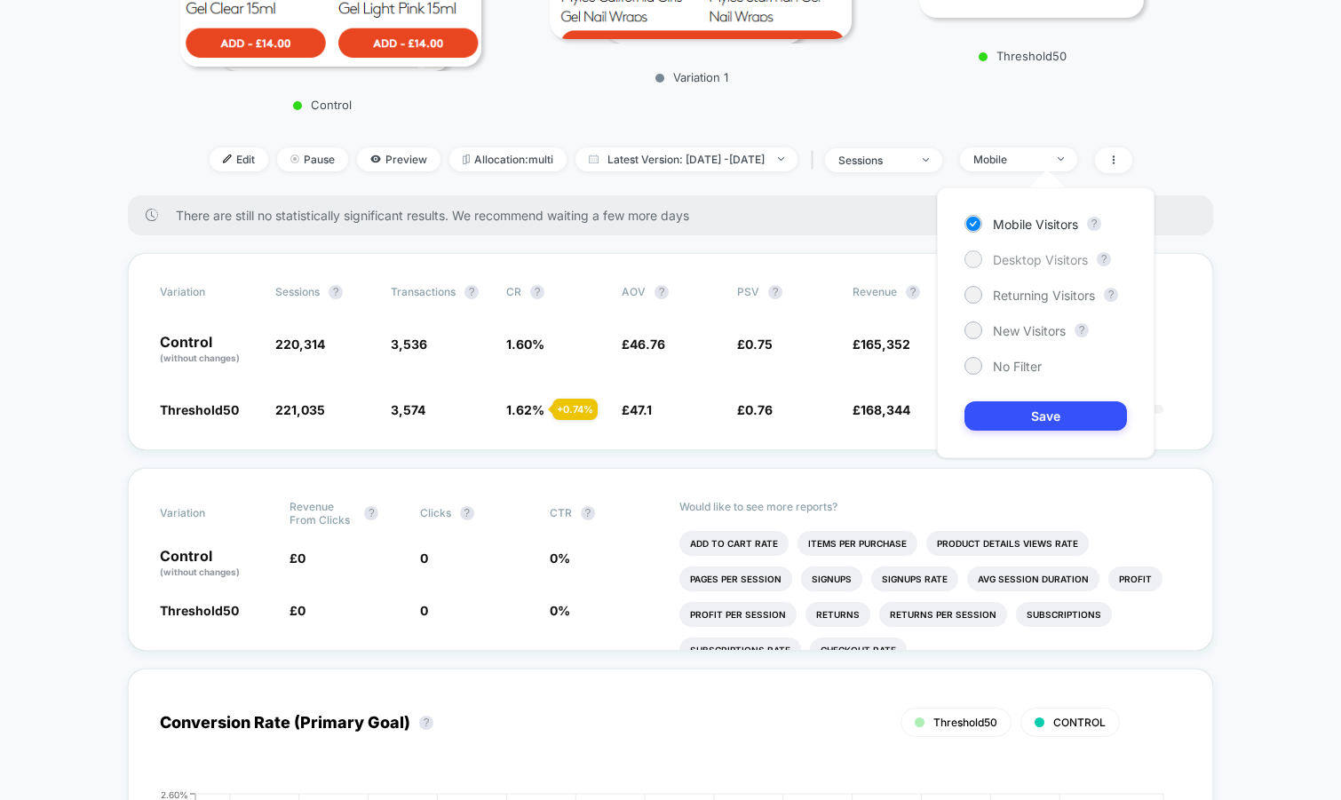
click at [1002, 253] on span "Desktop Visitors" at bounding box center [1040, 259] width 95 height 15
click at [1000, 408] on button "Save" at bounding box center [1046, 415] width 163 height 29
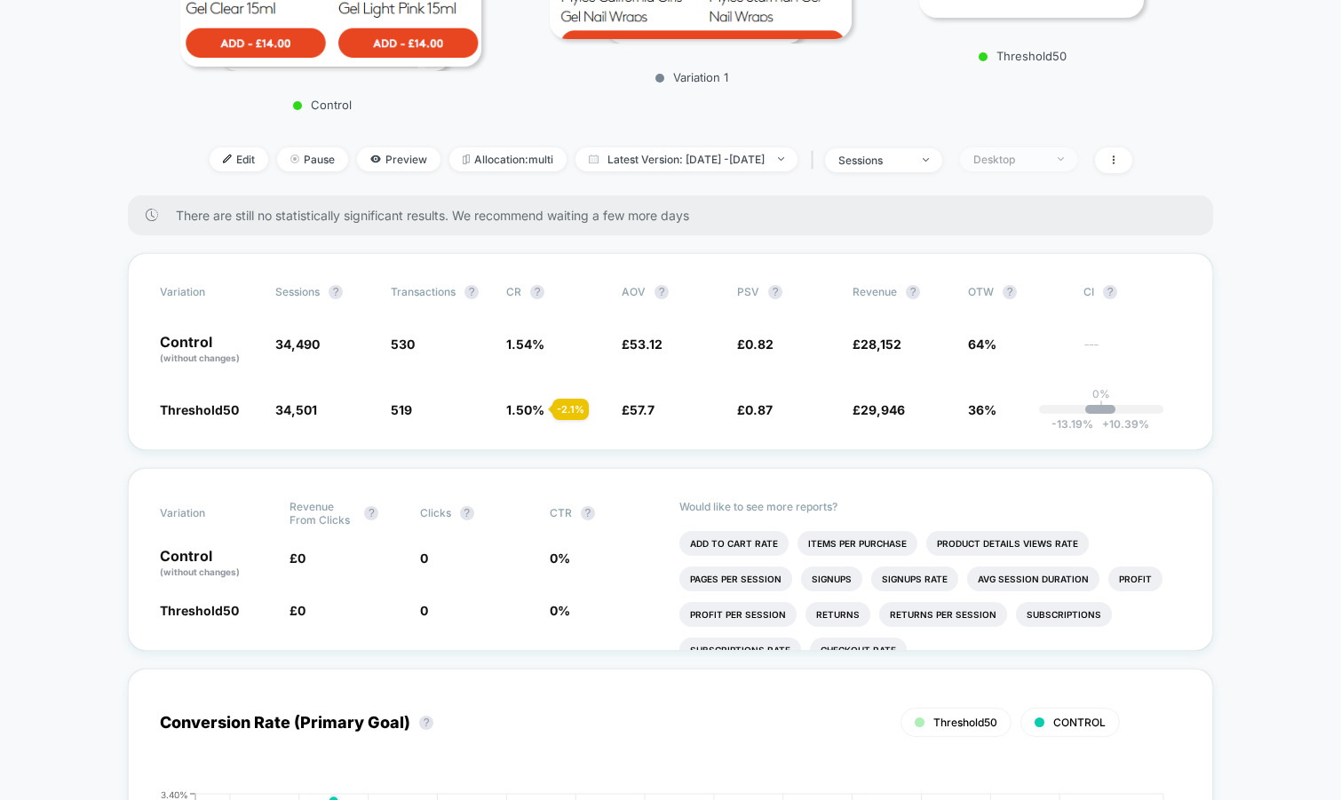
click at [1021, 163] on div "Desktop" at bounding box center [1008, 159] width 71 height 13
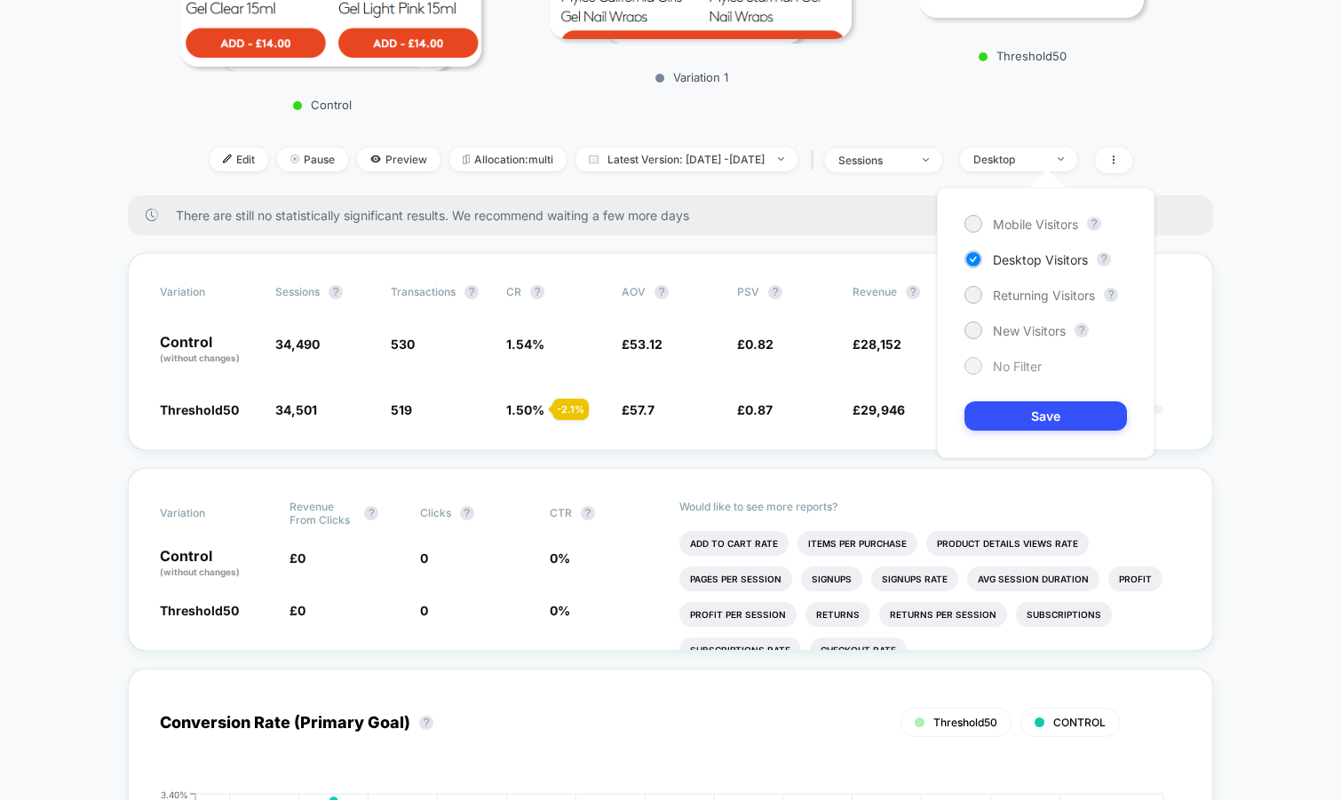
click at [994, 372] on span "No Filter" at bounding box center [1017, 366] width 49 height 15
click at [994, 437] on div "Mobile Visitors ? Desktop Visitors ? Returning Visitors ? New Visitors ? No Fil…" at bounding box center [1046, 322] width 218 height 271
click at [1001, 424] on button "Save" at bounding box center [1046, 415] width 163 height 29
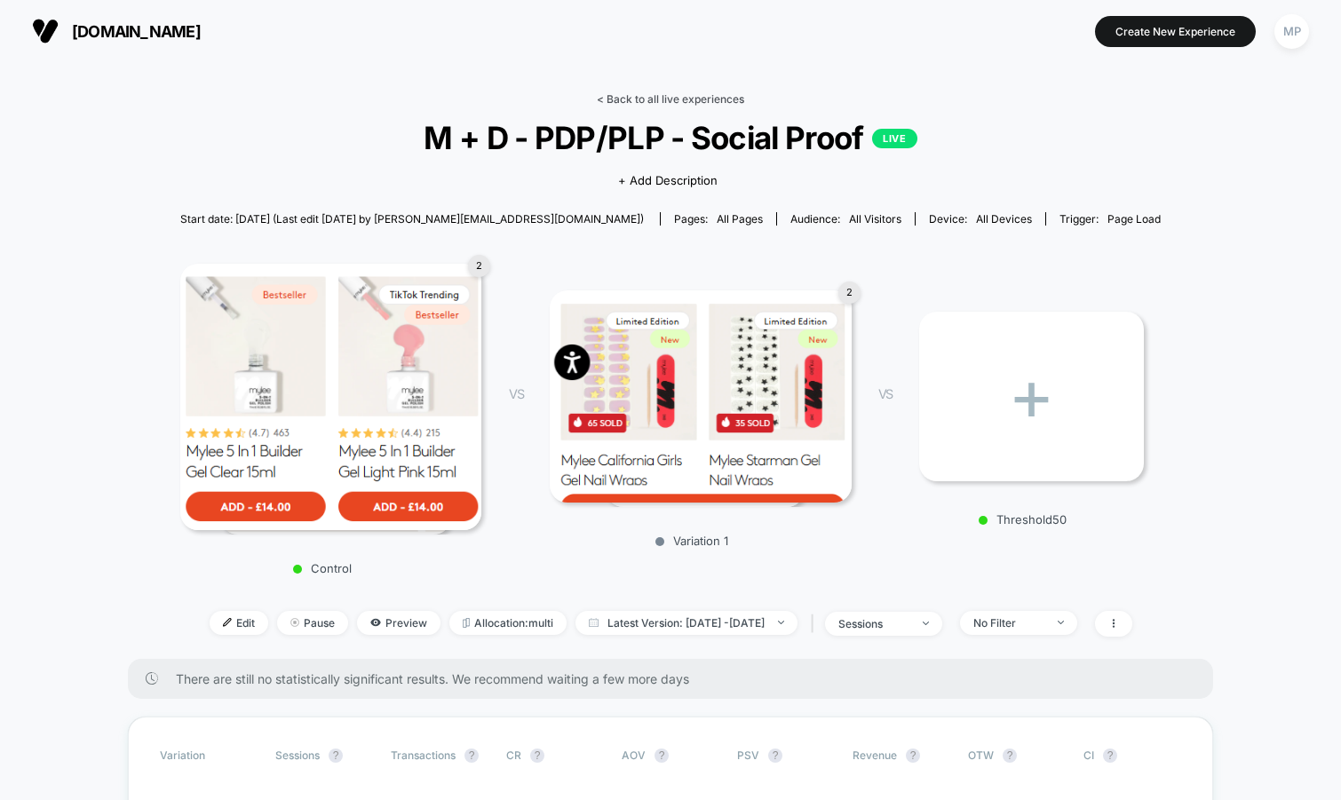
click at [694, 98] on link "< Back to all live experiences" at bounding box center [670, 98] width 147 height 13
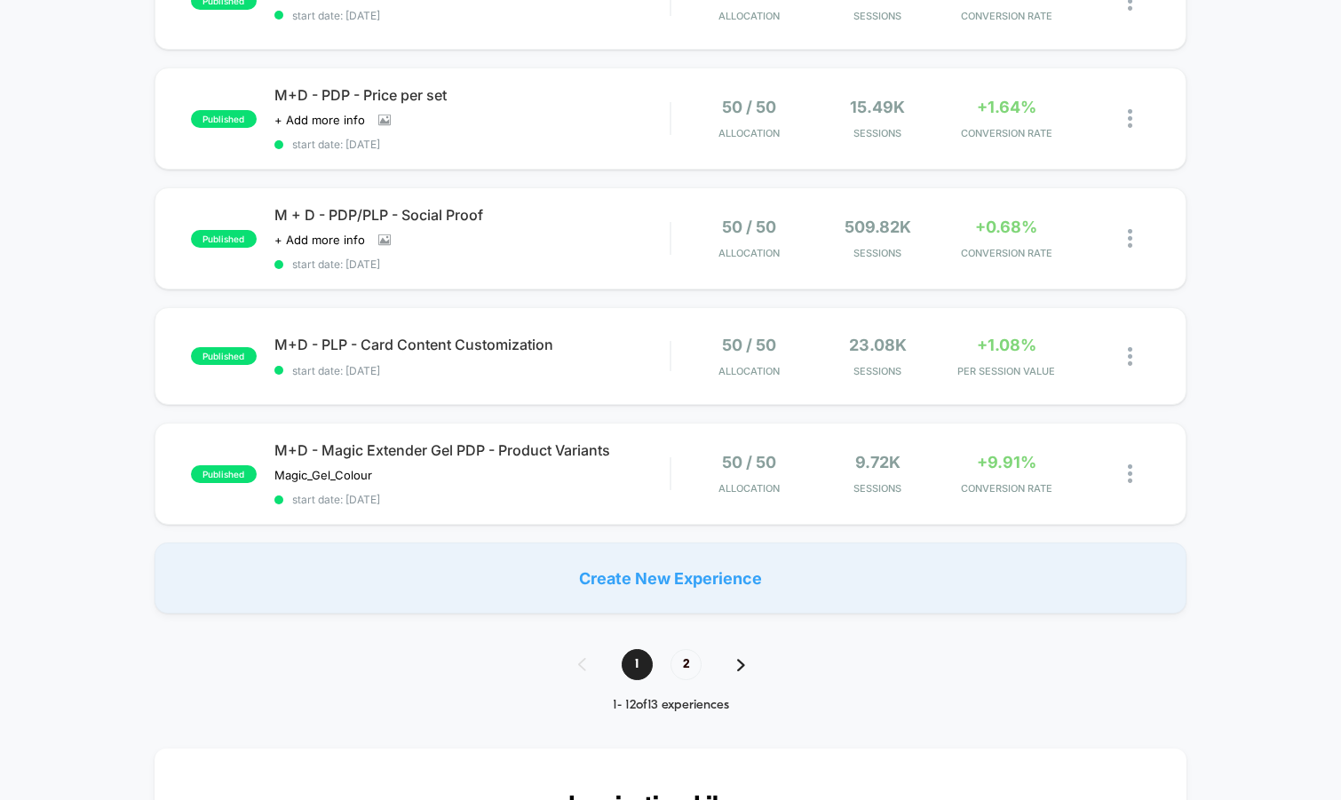
scroll to position [1060, 0]
click at [516, 379] on div "published M+D - PLP - Card Content Customization start date: 7/16/2025 50 / 50 …" at bounding box center [671, 355] width 1033 height 98
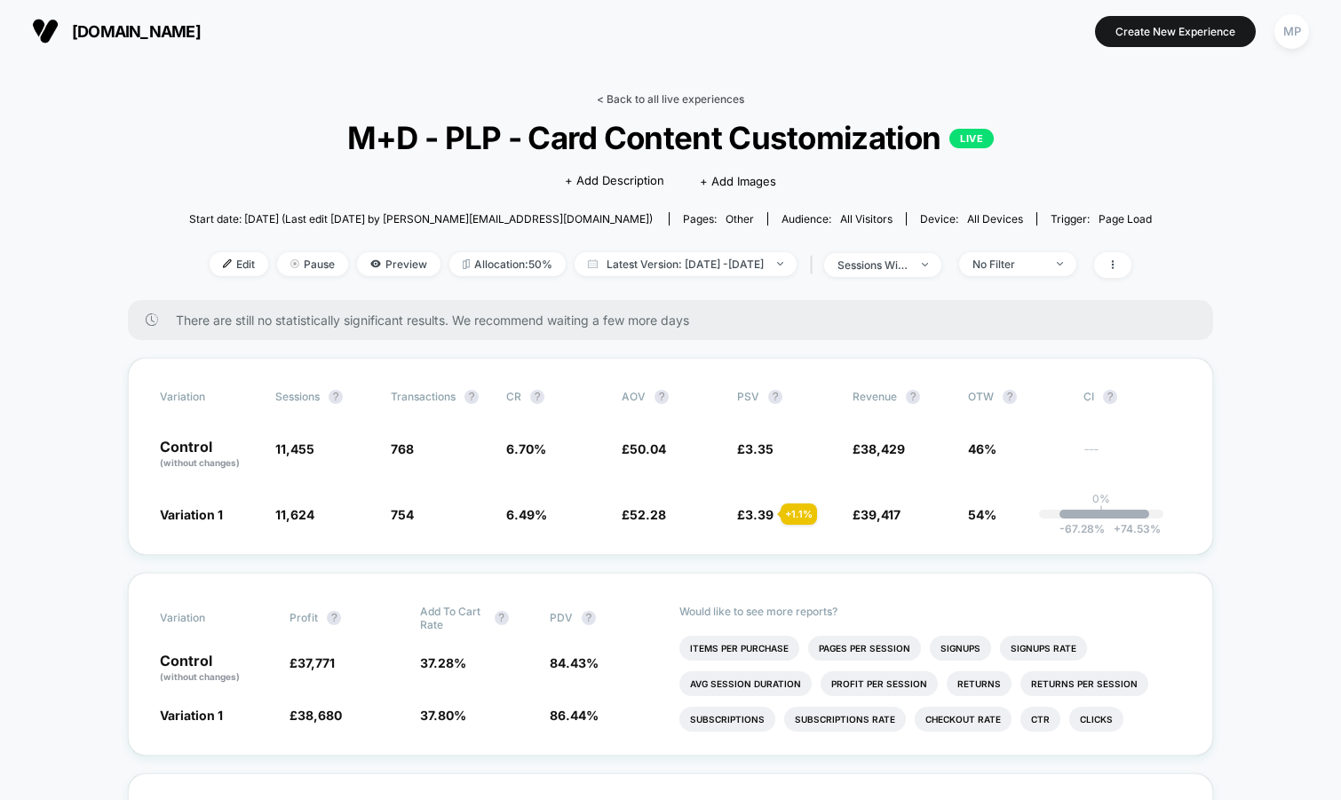
click at [678, 102] on link "< Back to all live experiences" at bounding box center [670, 98] width 147 height 13
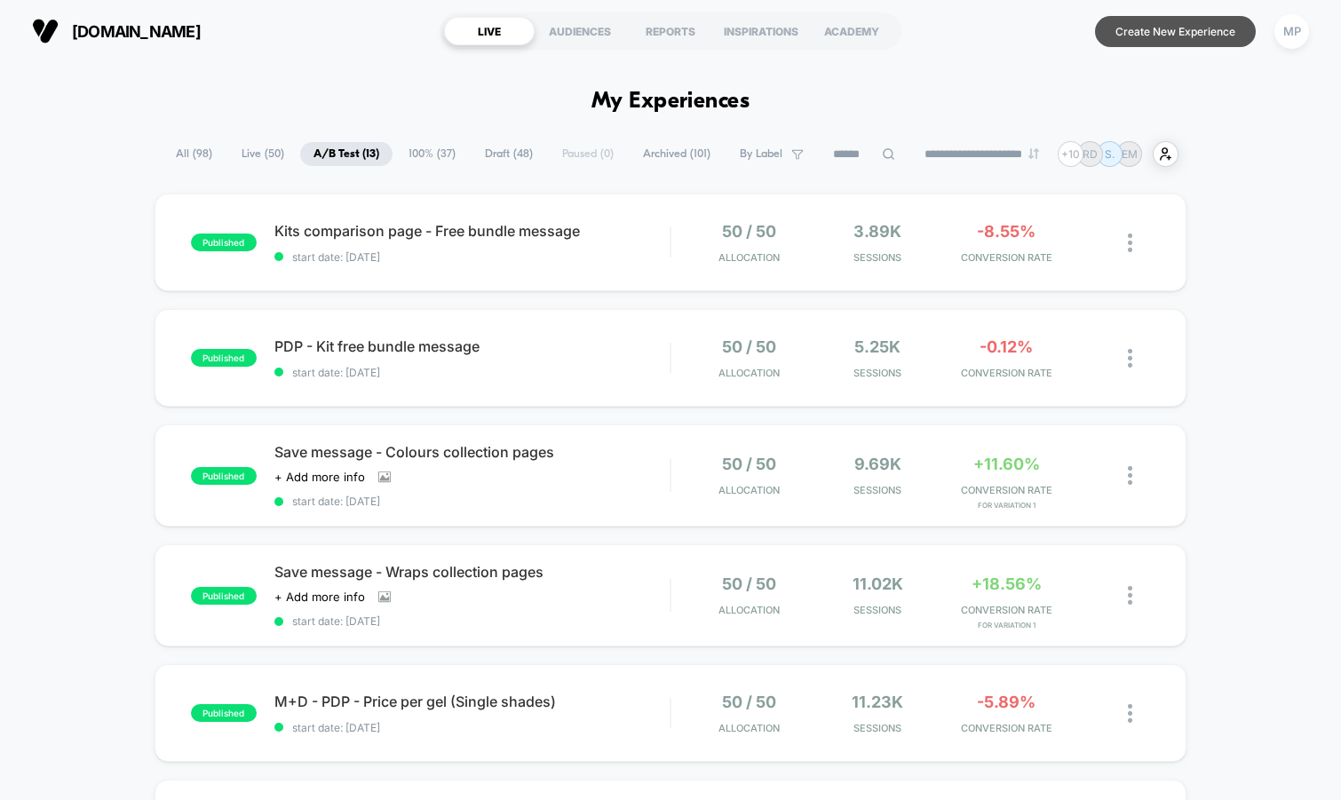
click at [1181, 29] on button "Create New Experience" at bounding box center [1175, 31] width 161 height 31
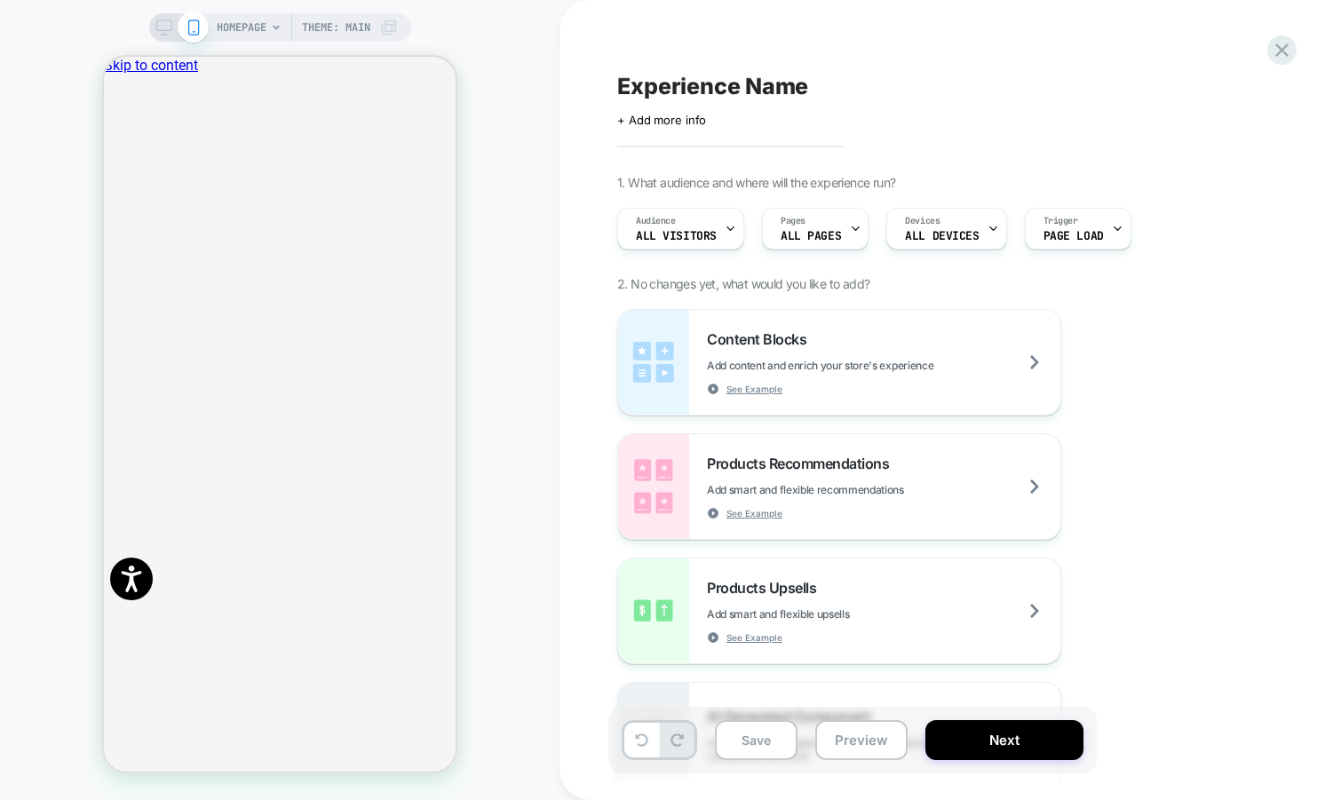
scroll to position [0, 1055]
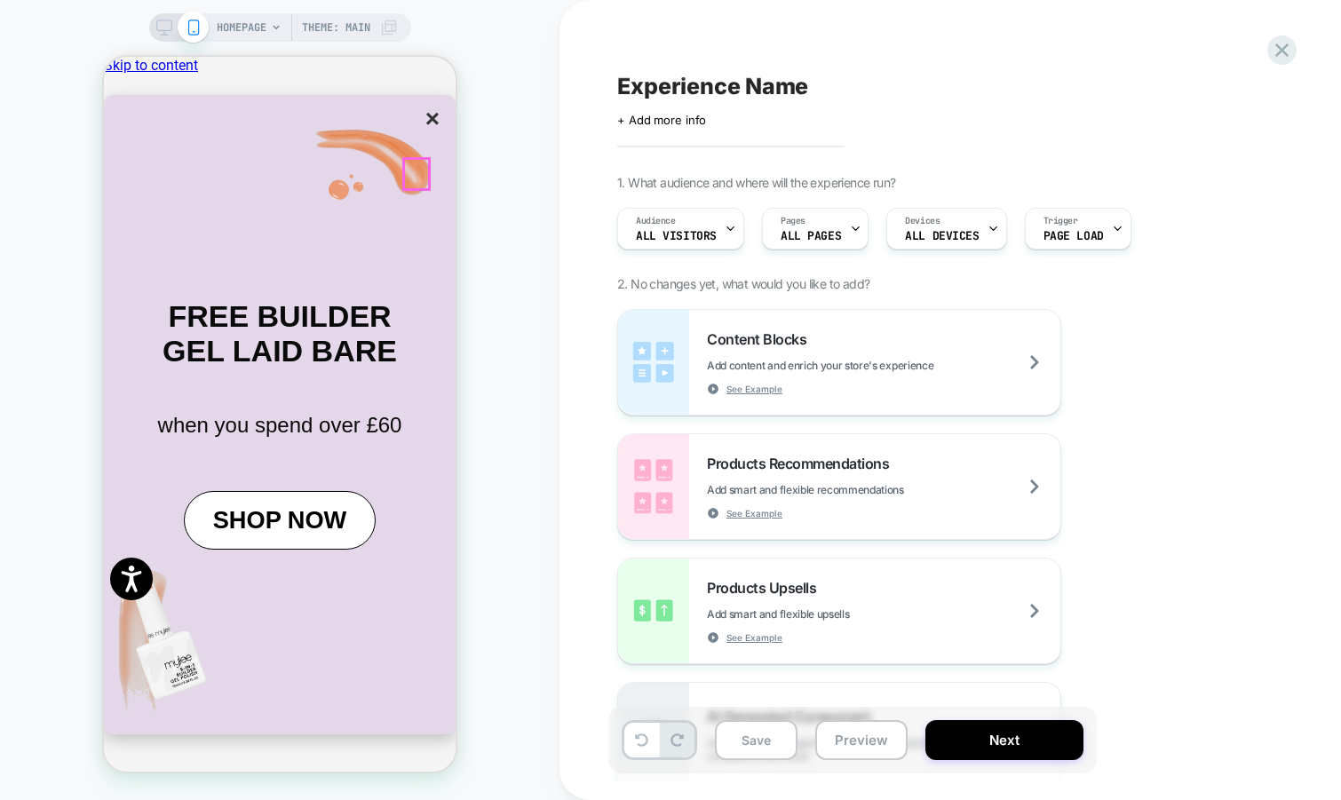
click at [420, 134] on button "×" at bounding box center [432, 119] width 25 height 30
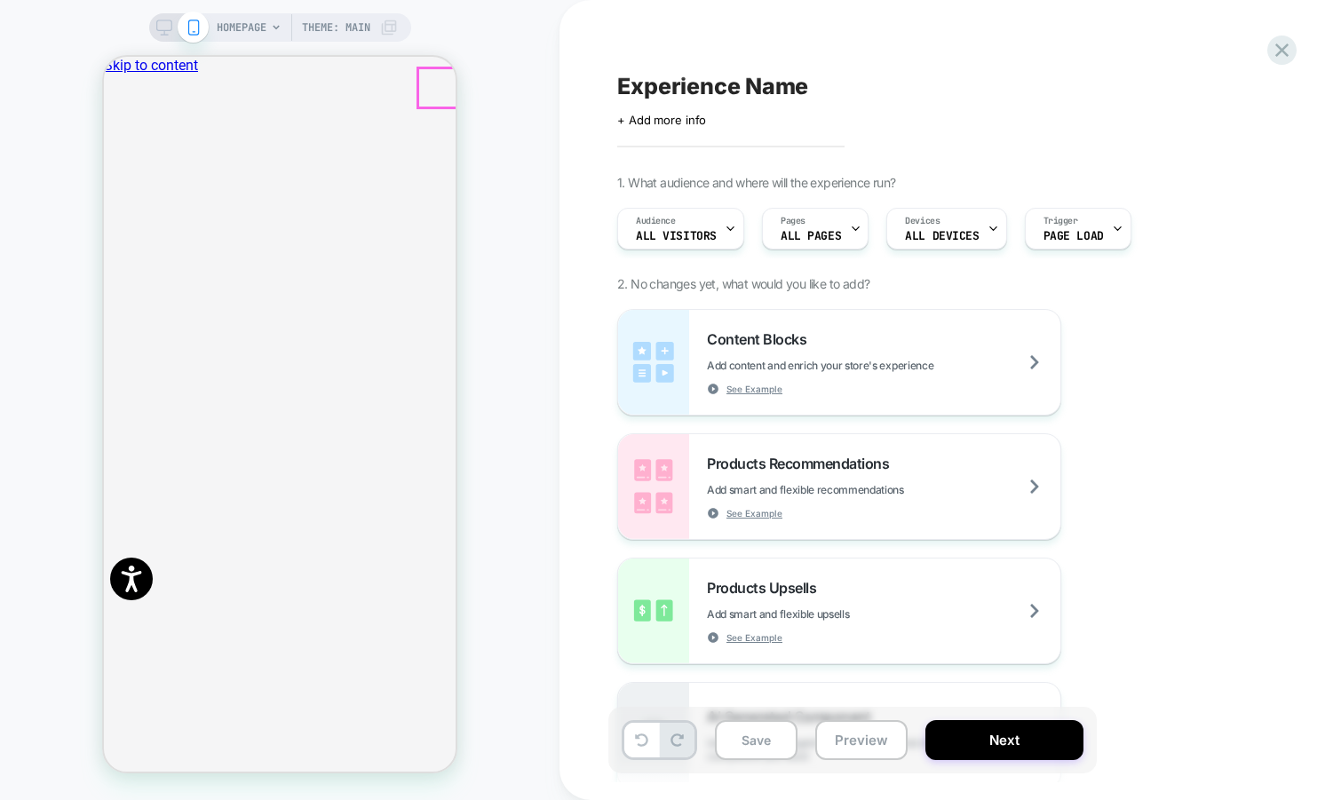
scroll to position [0, 0]
click at [111, 147] on icon "Close" at bounding box center [111, 147] width 0 height 0
click at [825, 218] on div "Pages ALL PAGES" at bounding box center [811, 229] width 96 height 40
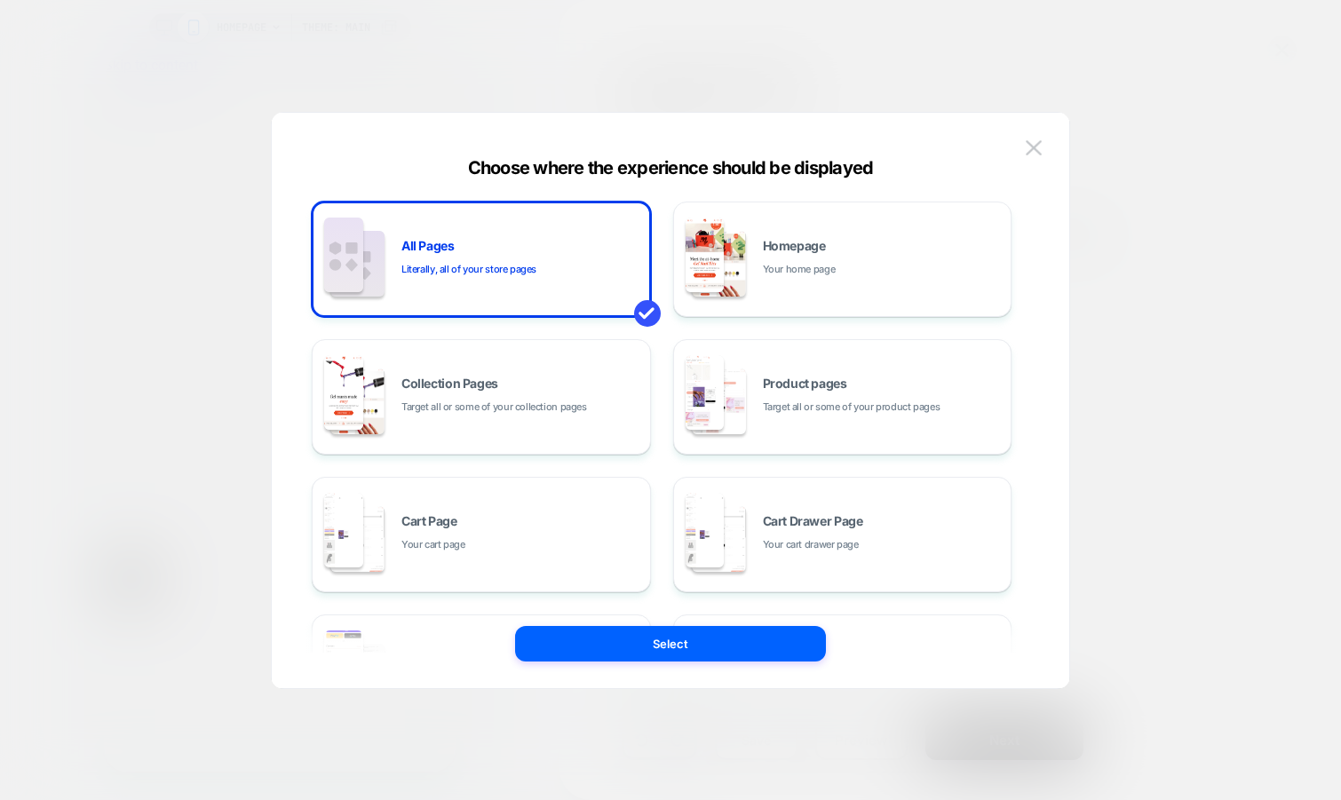
click at [830, 338] on div "All Pages Literally, all of your store pages Homepage Your home page Collection…" at bounding box center [662, 535] width 700 height 666
click at [829, 372] on div "Product pages Target all or some of your product pages" at bounding box center [843, 397] width 320 height 98
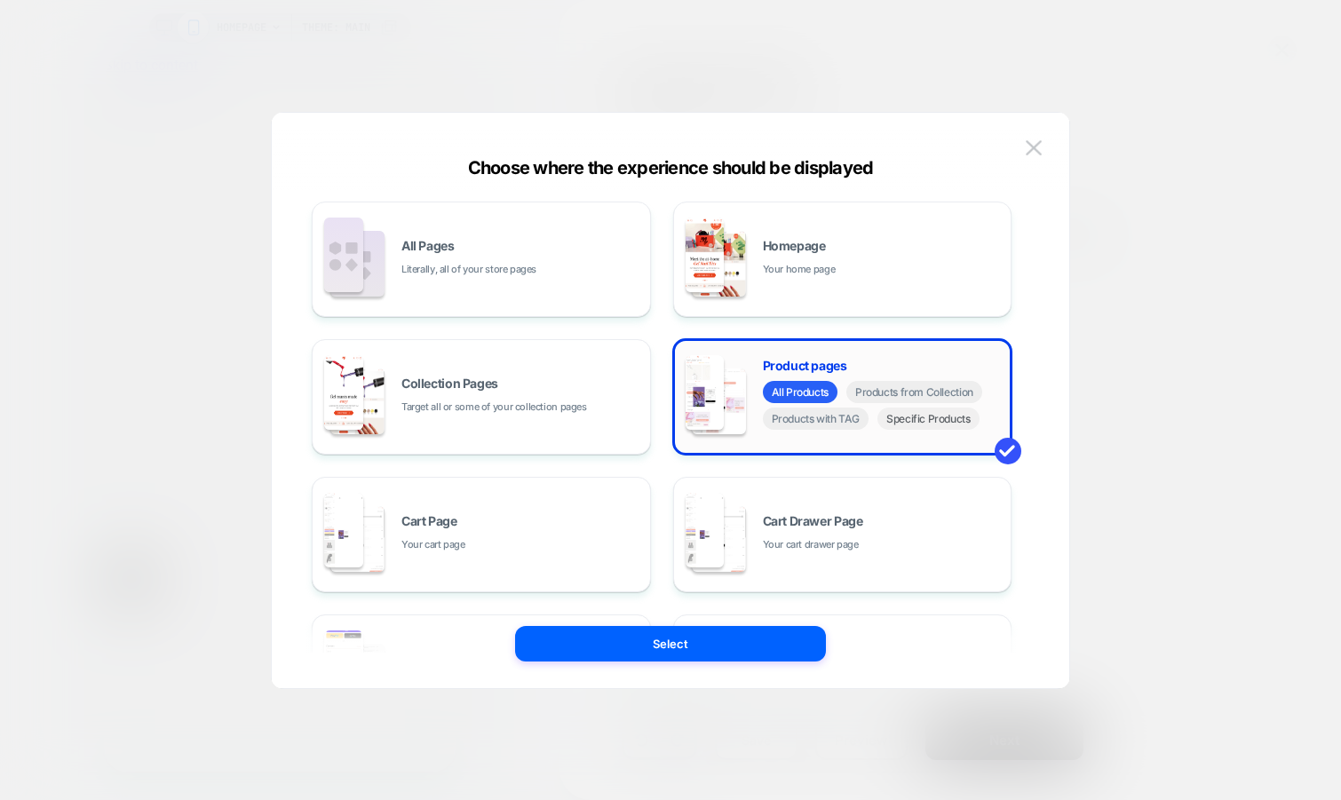
click at [911, 416] on span "Specific Products" at bounding box center [929, 419] width 102 height 22
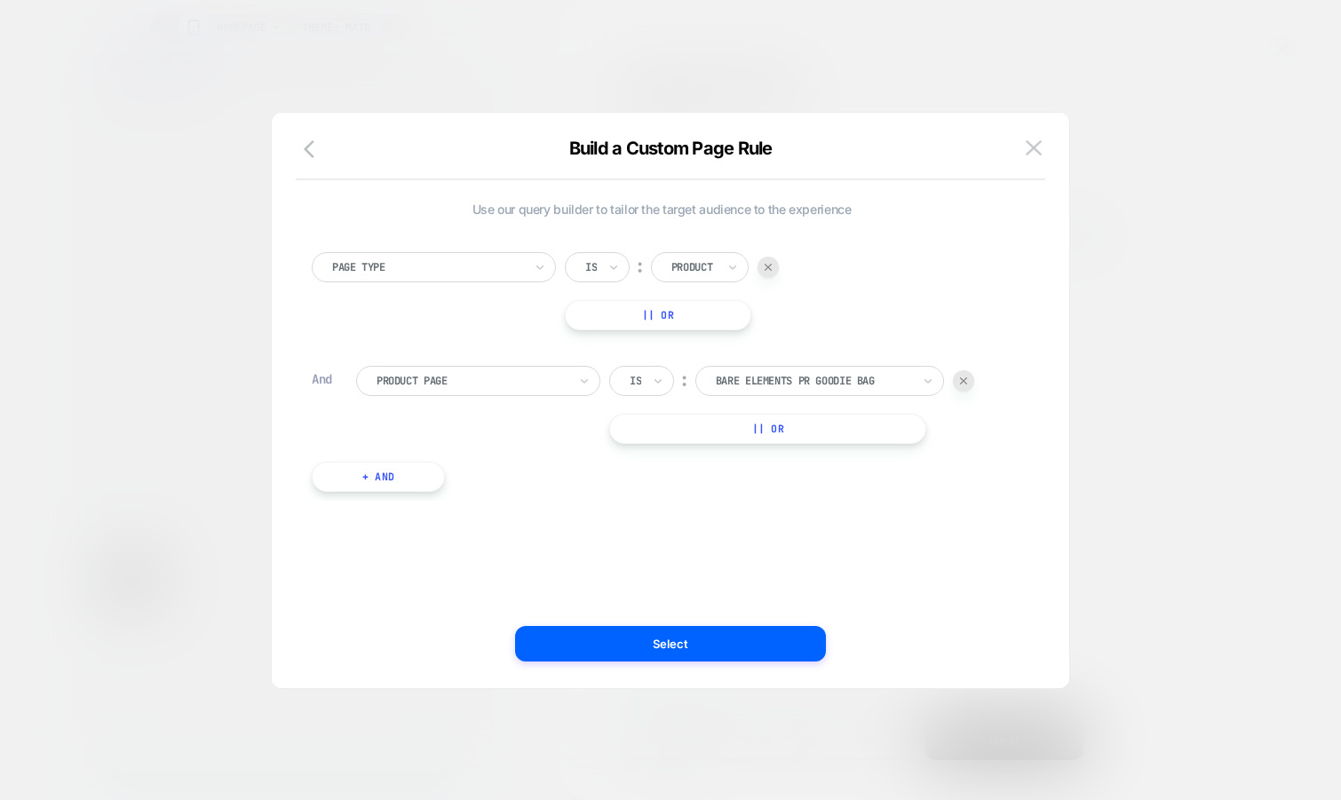
click at [796, 397] on div "Is ︰ bare elements pr goodie bag BARE ELEMENTS PR GOODIE BAG || Or" at bounding box center [791, 405] width 365 height 78
click at [799, 387] on div at bounding box center [813, 381] width 195 height 16
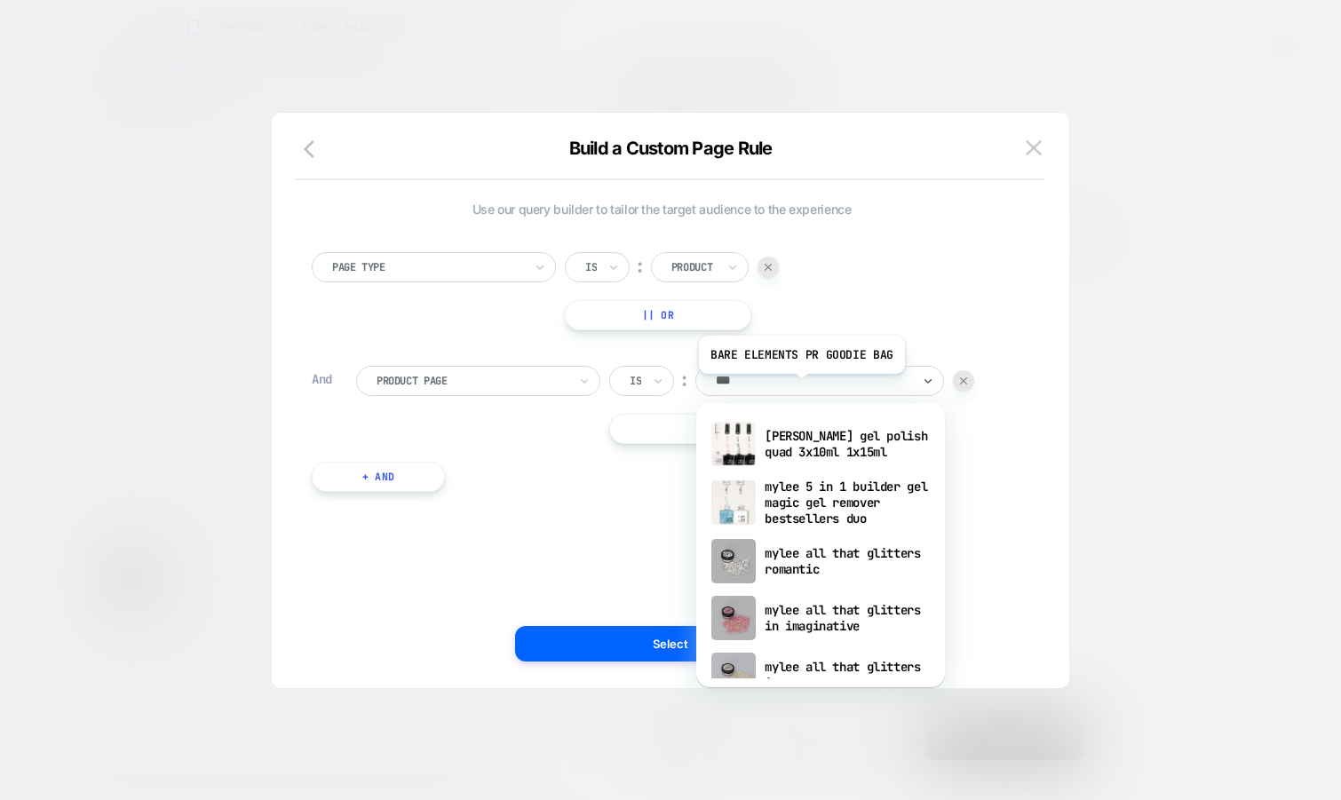
type input "****"
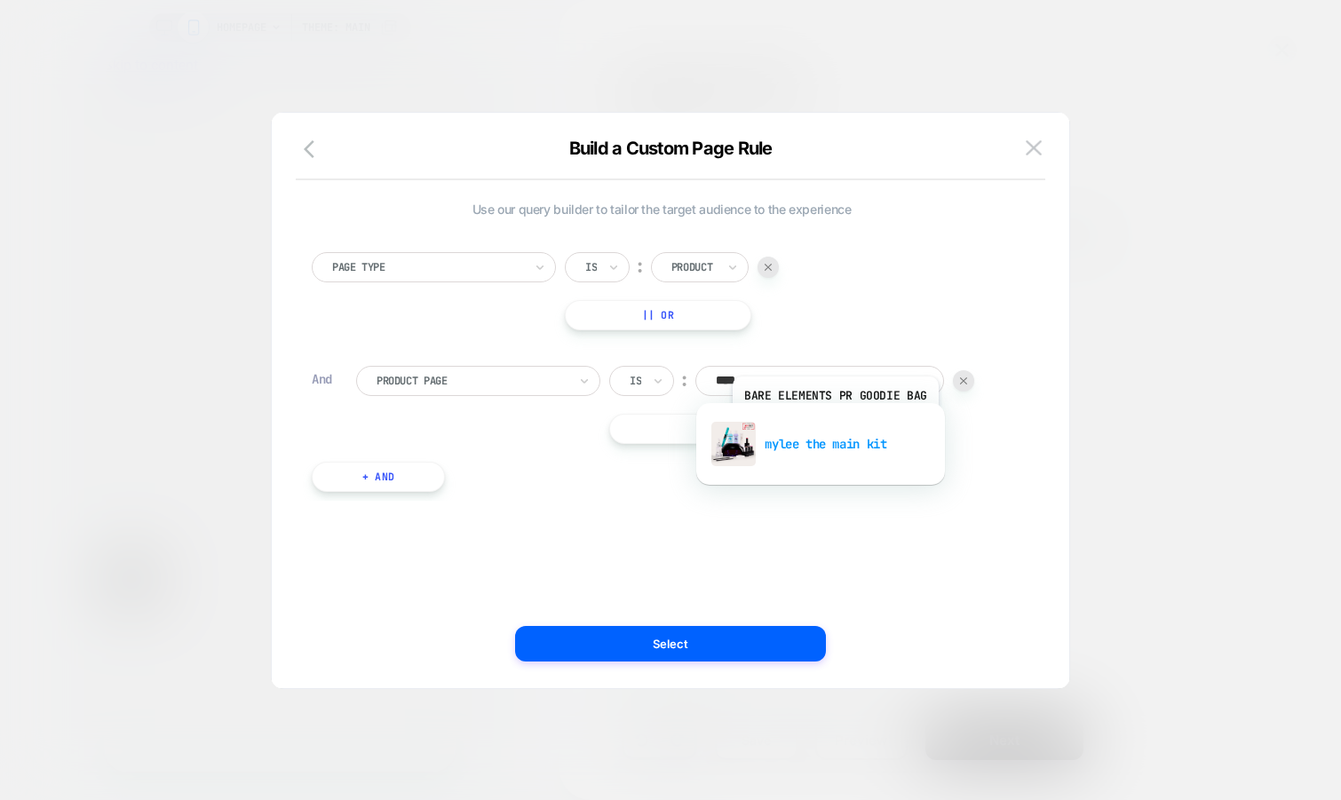
click at [833, 428] on div "mylee the main kit" at bounding box center [820, 444] width 231 height 57
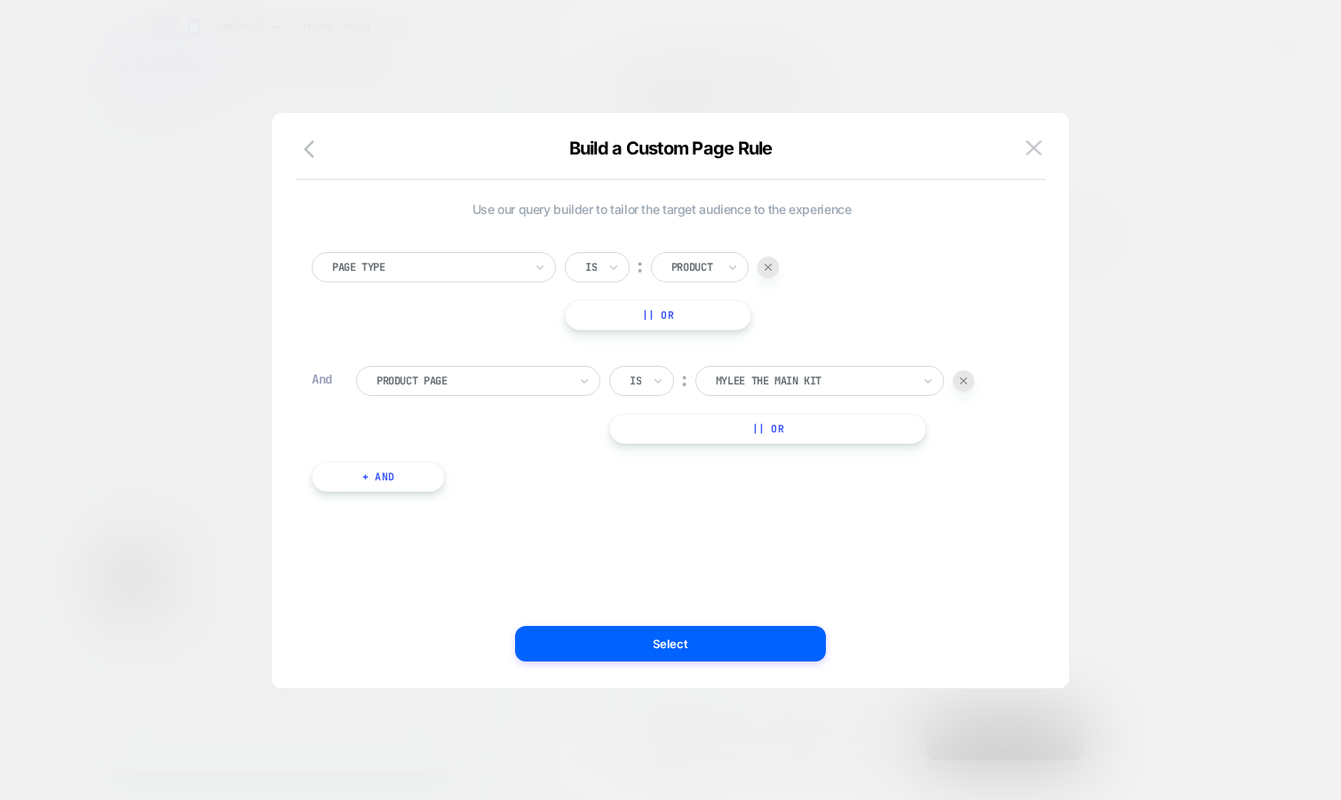
click at [788, 438] on button "|| Or" at bounding box center [767, 429] width 317 height 30
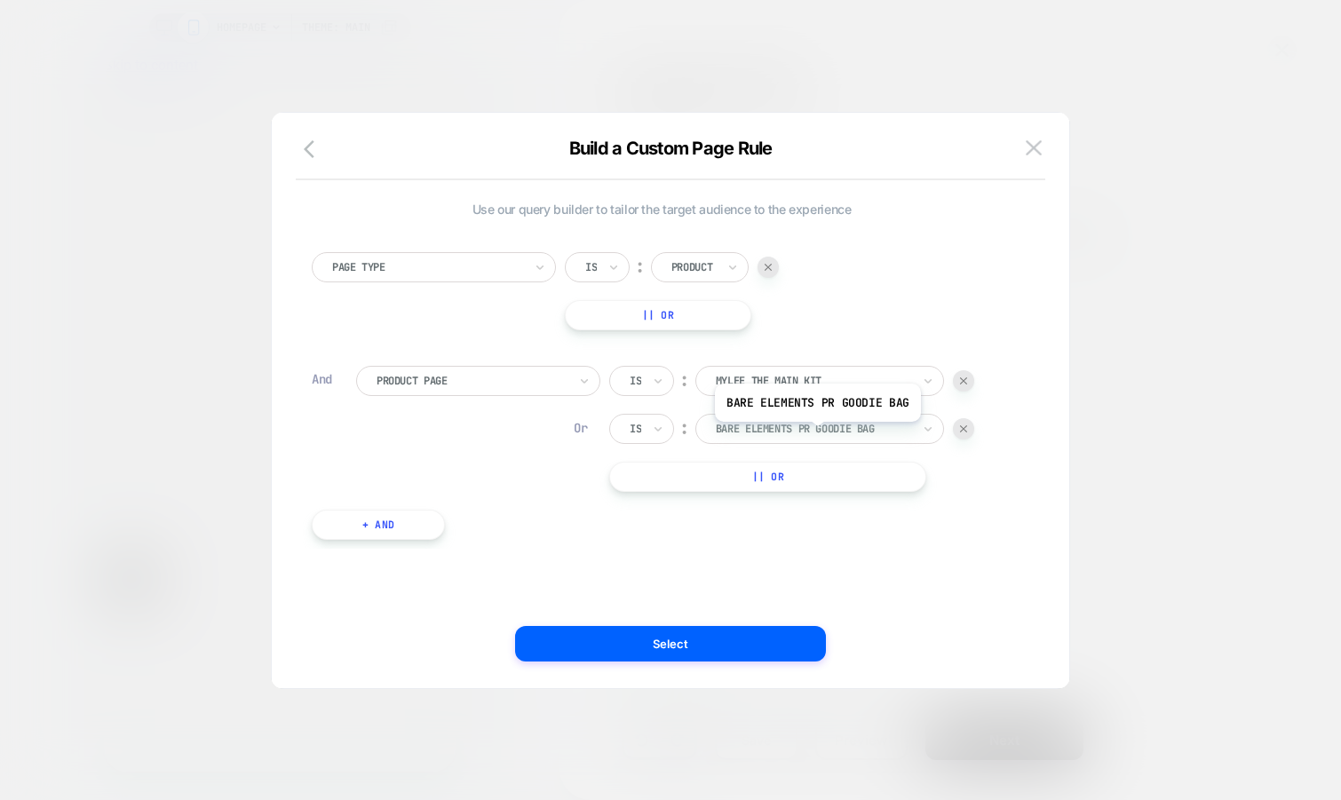
click at [816, 435] on div at bounding box center [813, 429] width 195 height 16
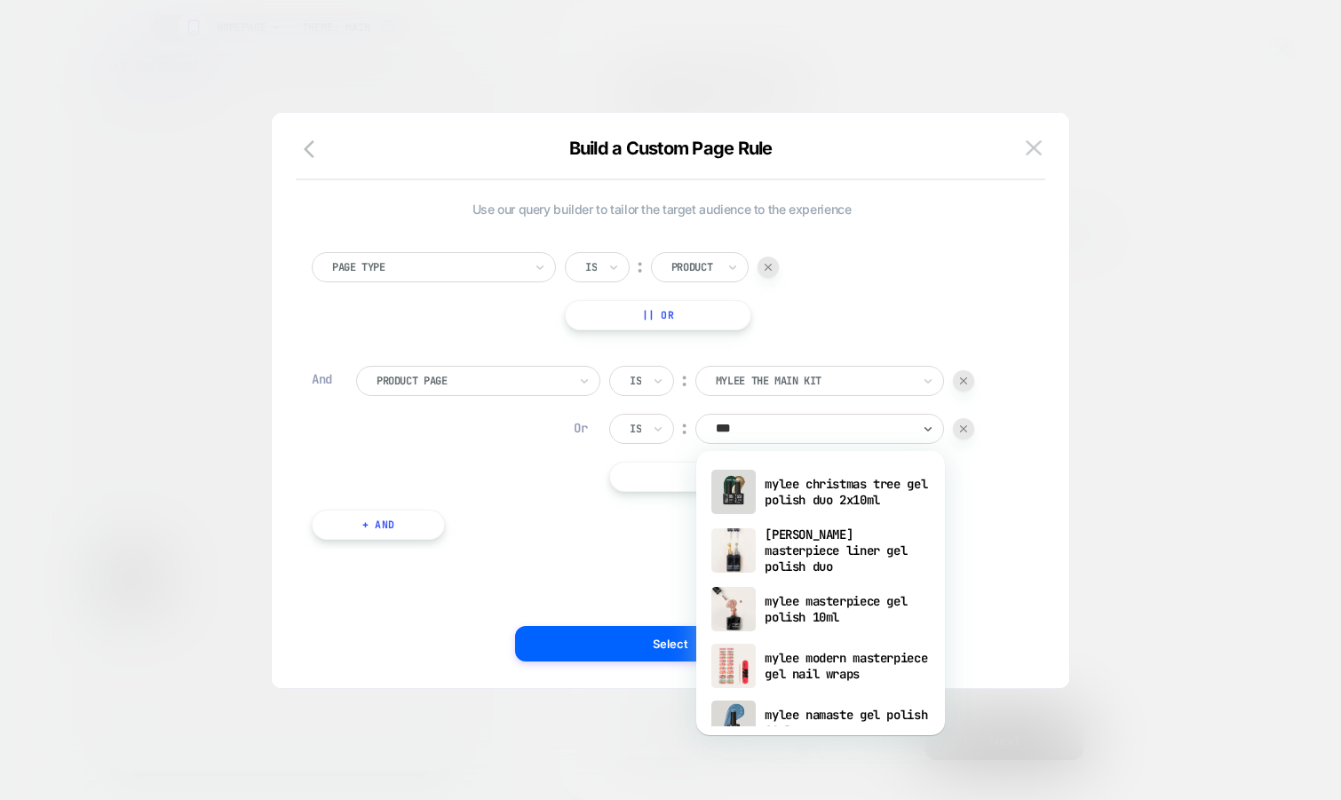
scroll to position [0, 1055]
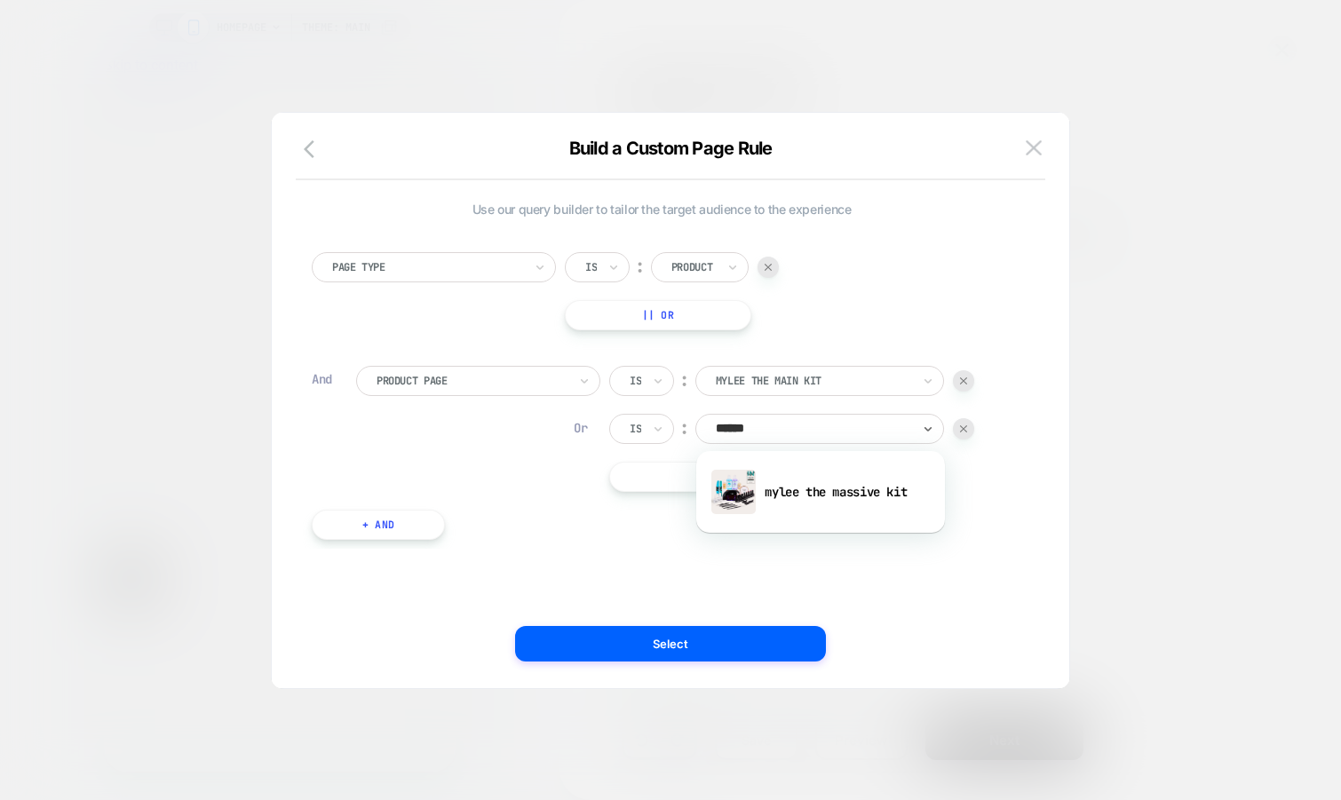
type input "*******"
click at [814, 483] on div "mylee the massive kit" at bounding box center [820, 492] width 231 height 57
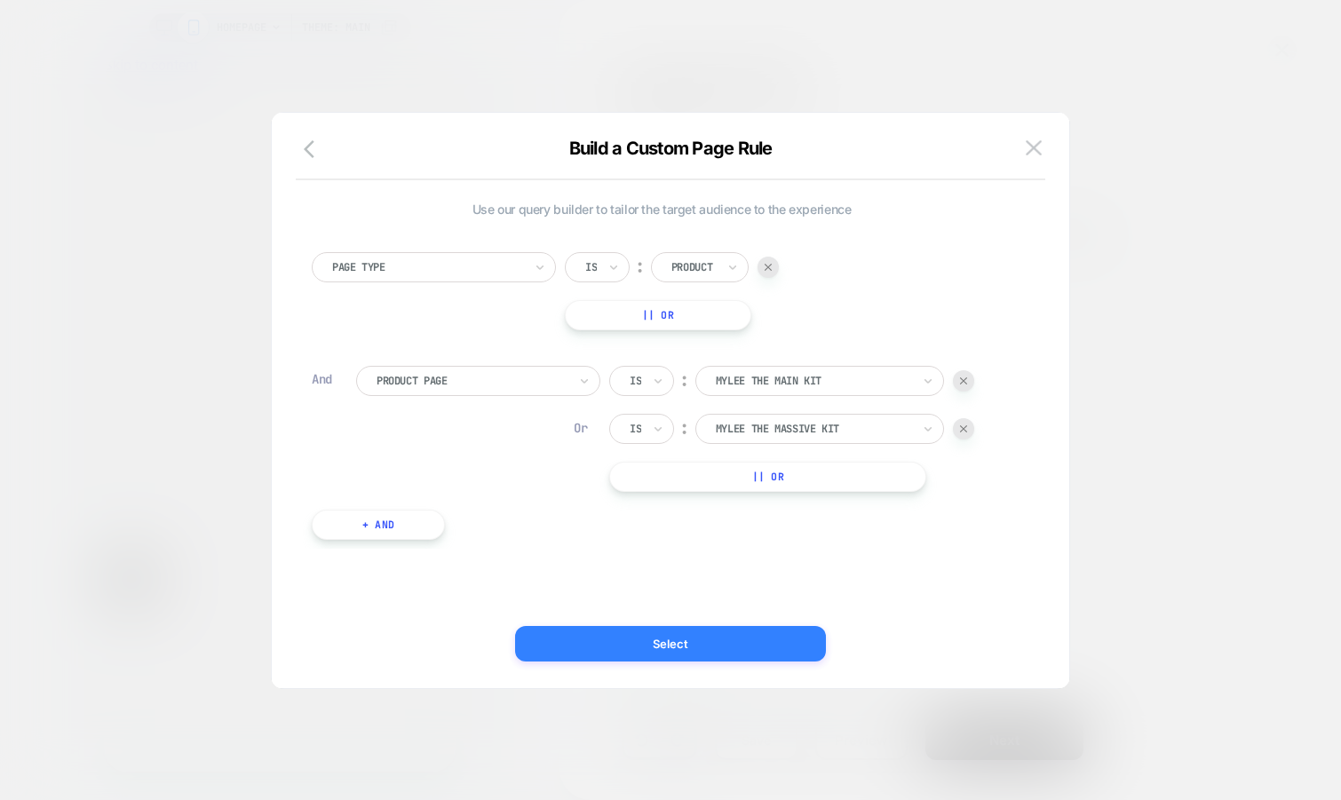
scroll to position [0, 6]
click at [684, 645] on button "Select" at bounding box center [670, 644] width 311 height 36
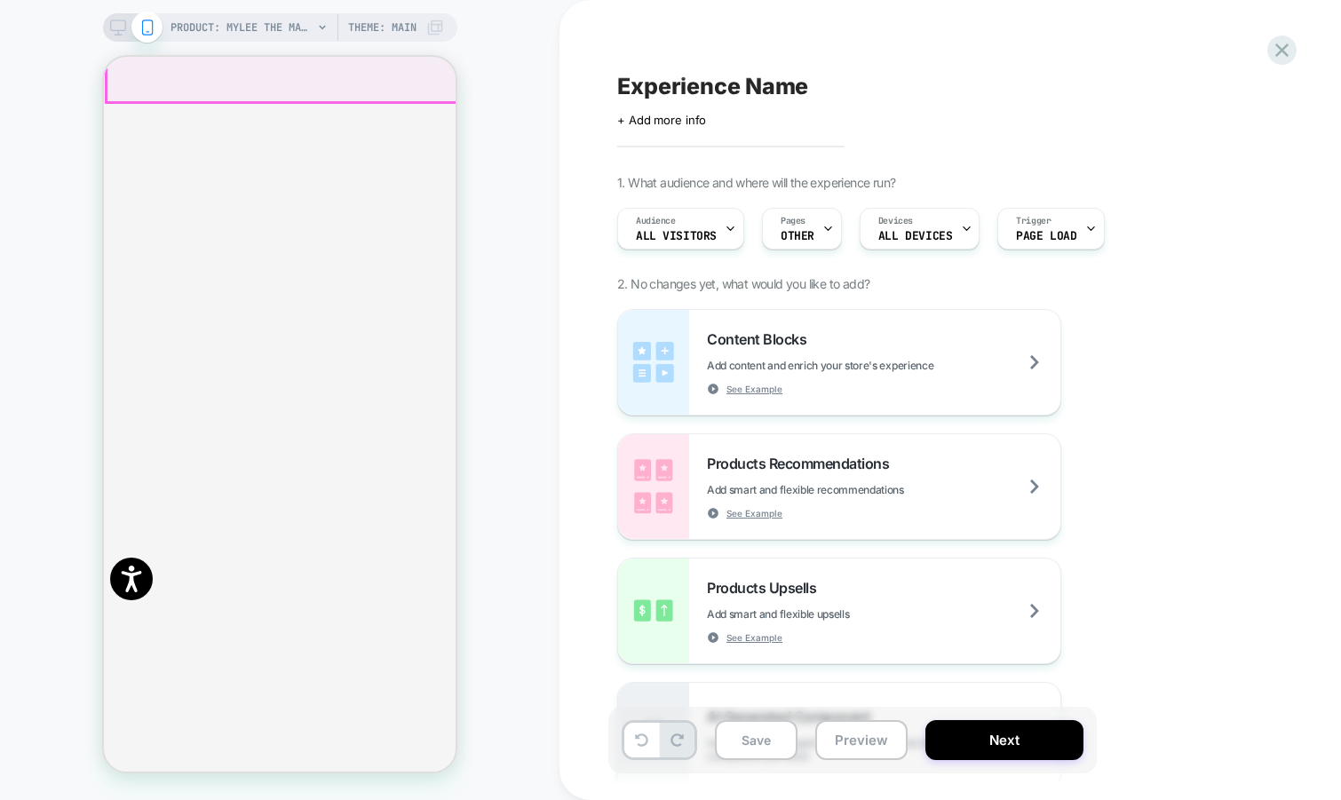
scroll to position [385, 0]
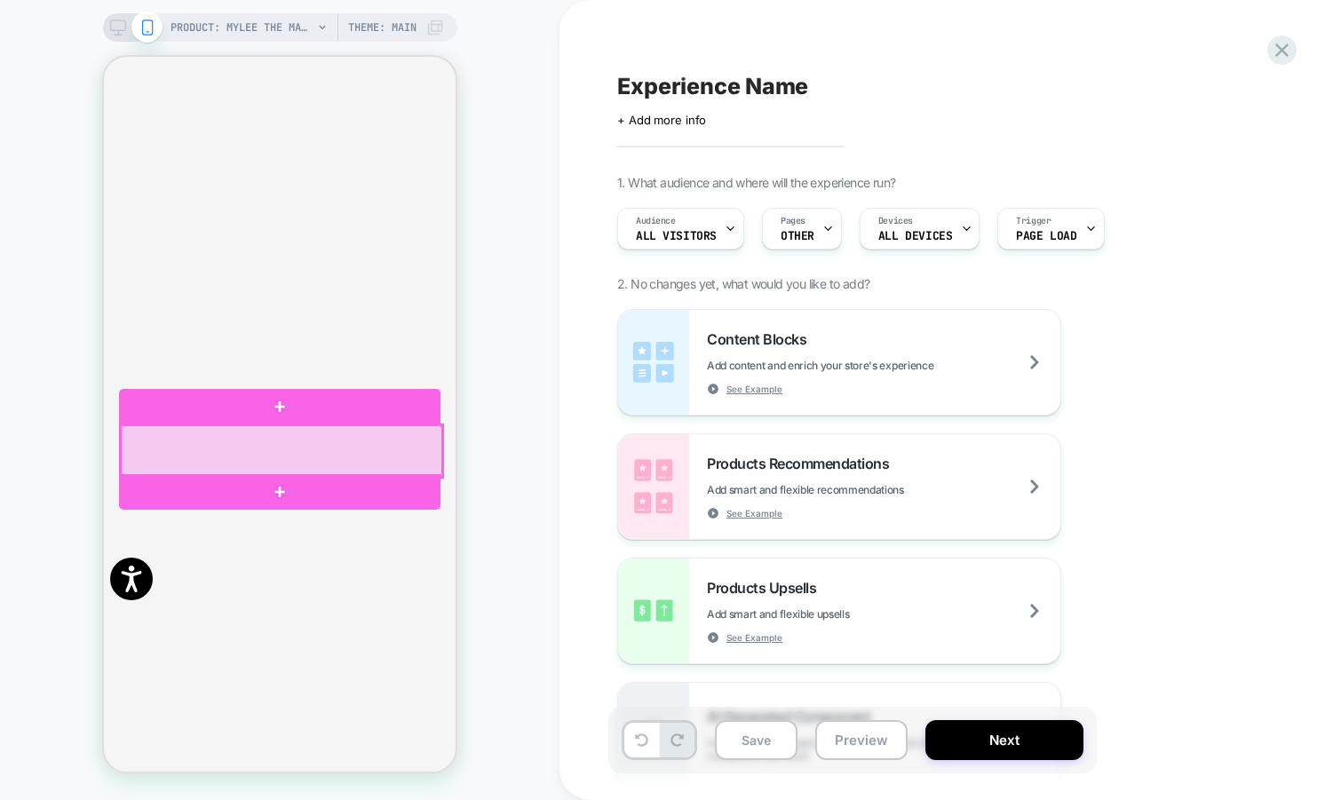
click at [331, 429] on div at bounding box center [282, 451] width 322 height 52
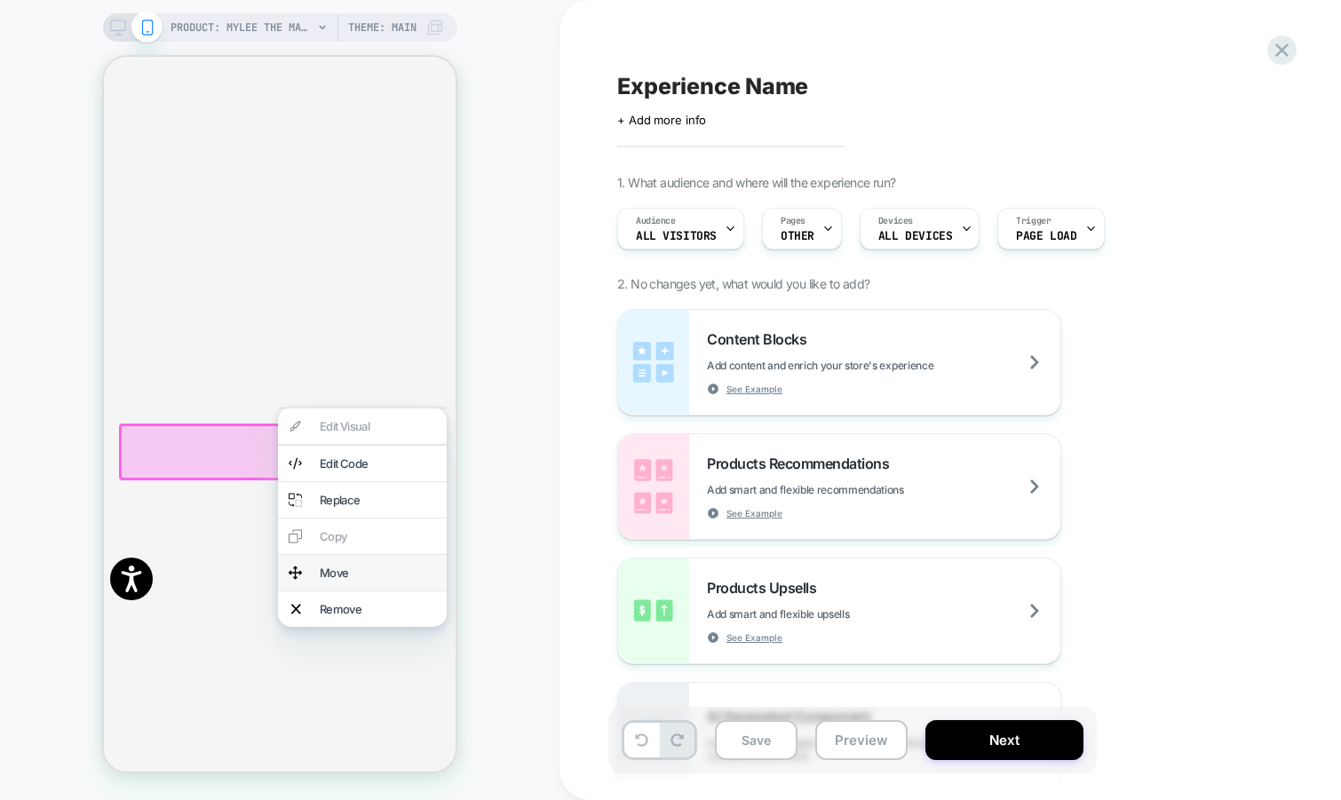
click at [348, 580] on div "Move" at bounding box center [378, 573] width 116 height 14
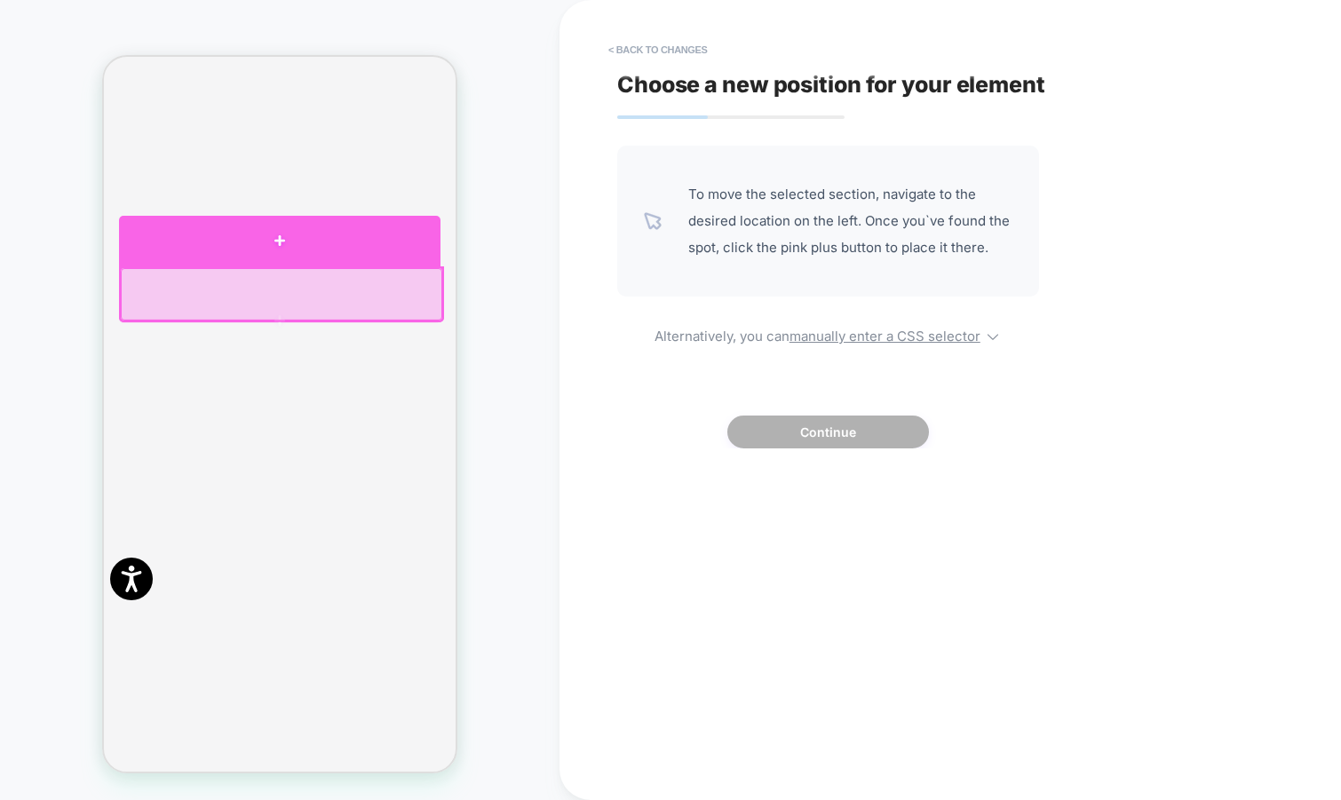
click at [315, 249] on div at bounding box center [280, 241] width 322 height 51
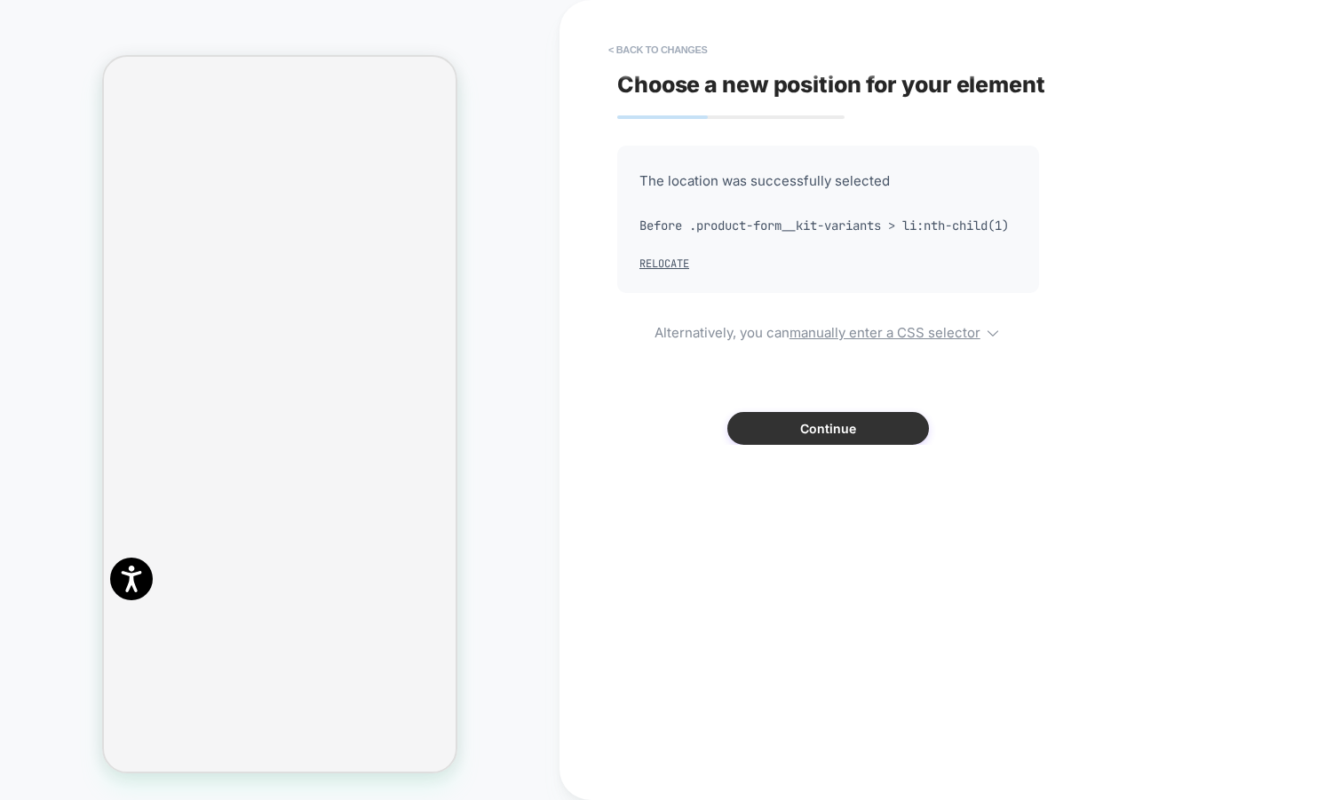
click at [790, 445] on button "Continue" at bounding box center [828, 428] width 202 height 33
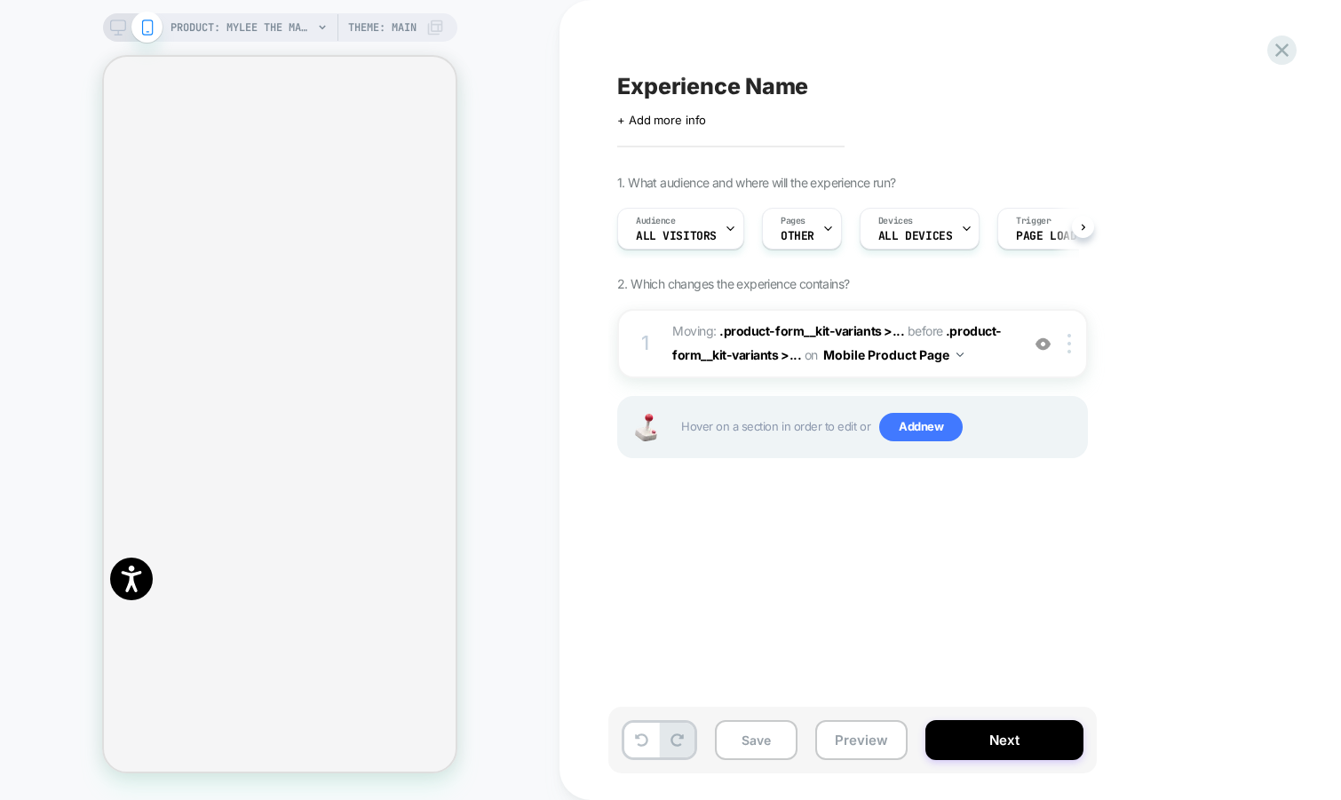
scroll to position [0, 1]
click at [740, 731] on button "Save" at bounding box center [756, 740] width 83 height 40
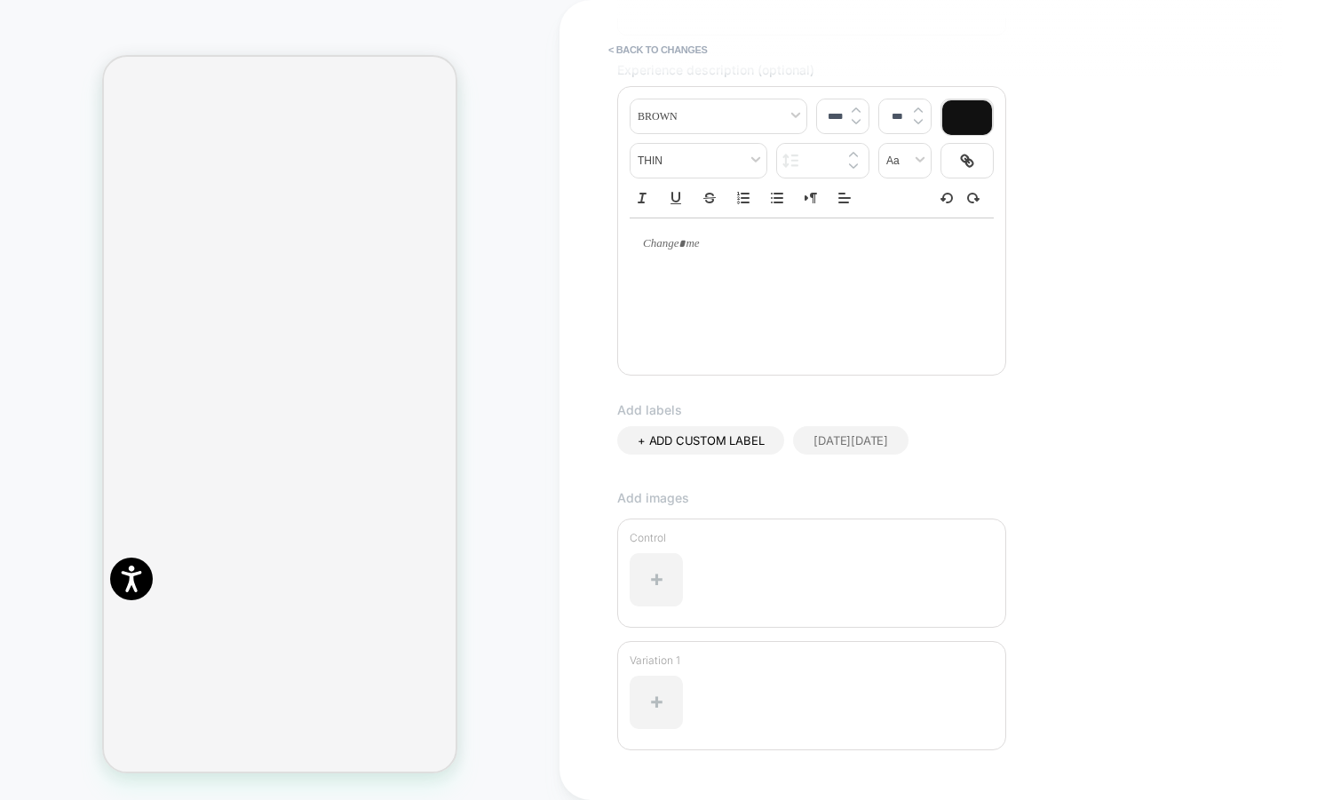
scroll to position [331, 0]
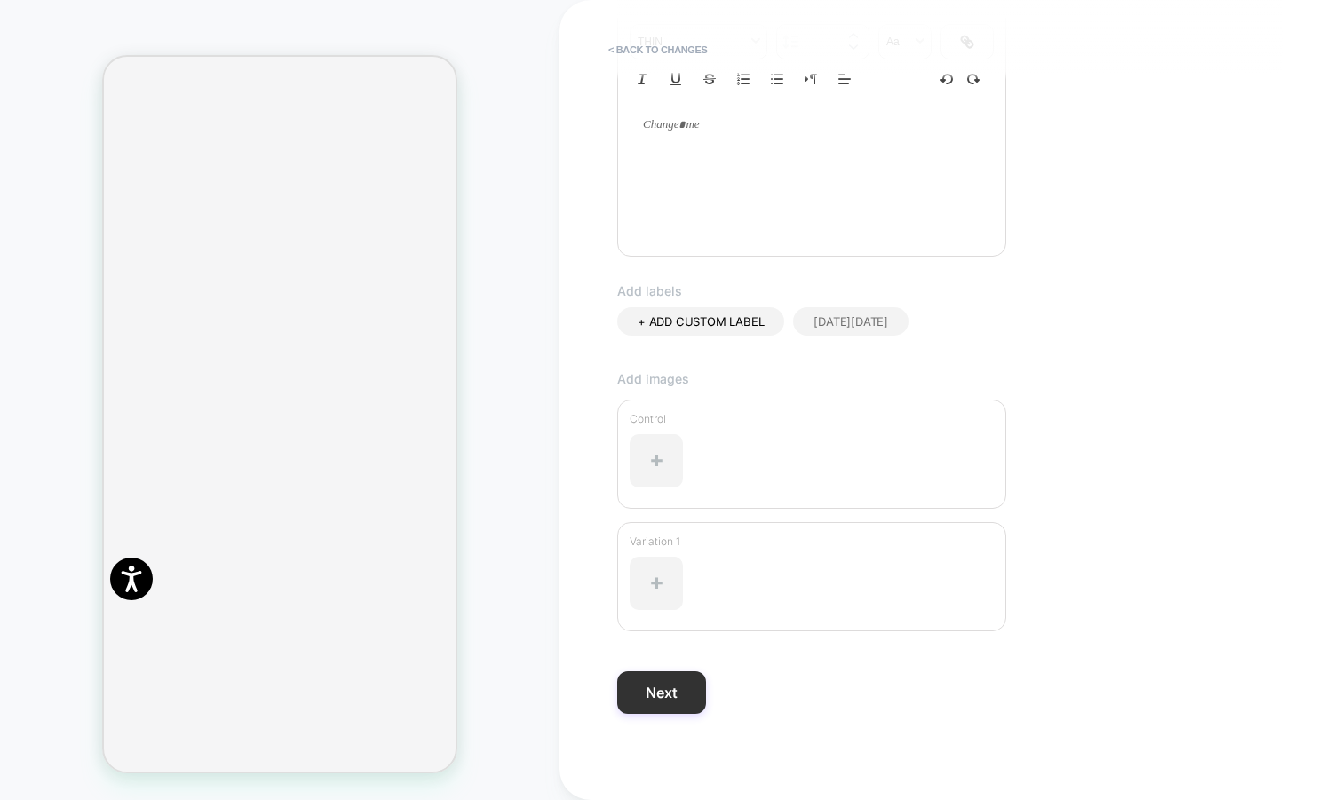
type input "**********"
click at [648, 694] on button "Next" at bounding box center [661, 692] width 89 height 43
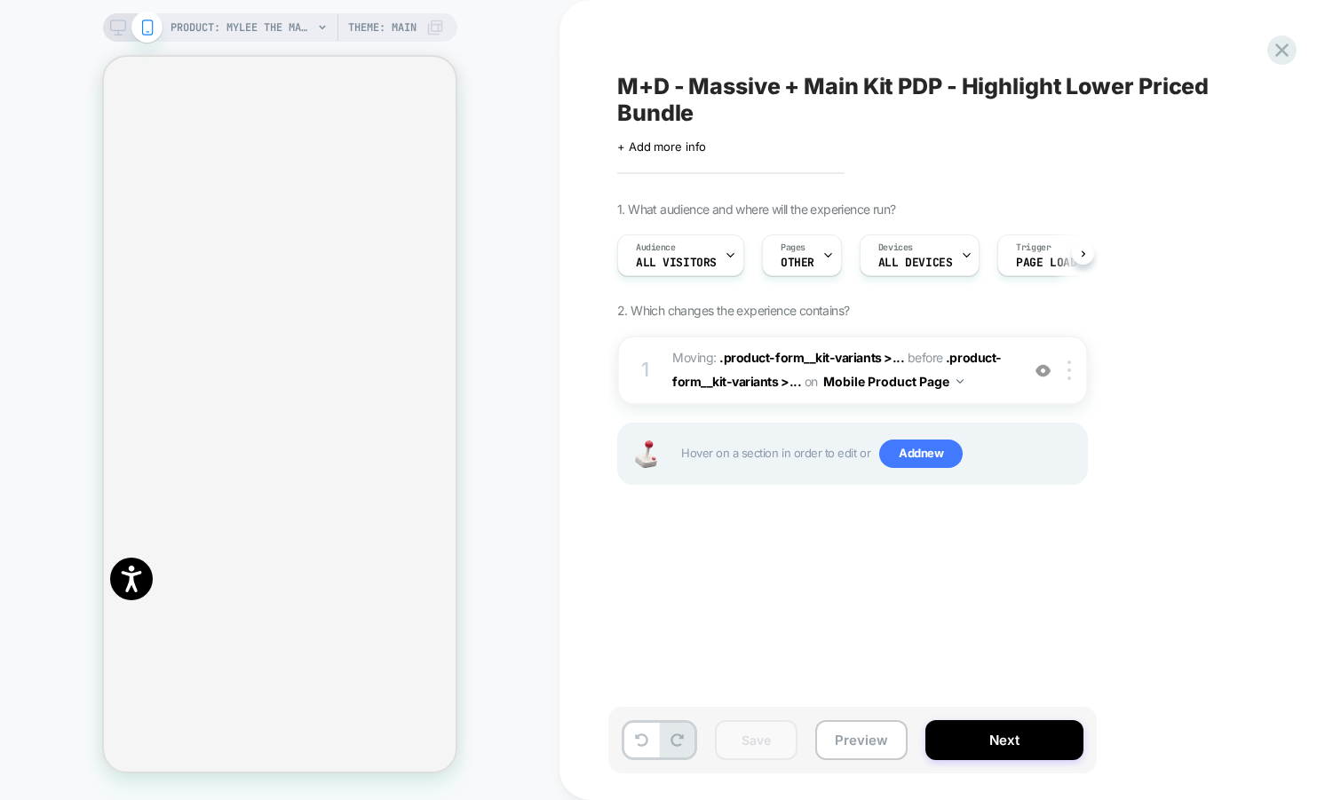
scroll to position [0, 1]
click at [115, 31] on icon at bounding box center [118, 28] width 16 height 16
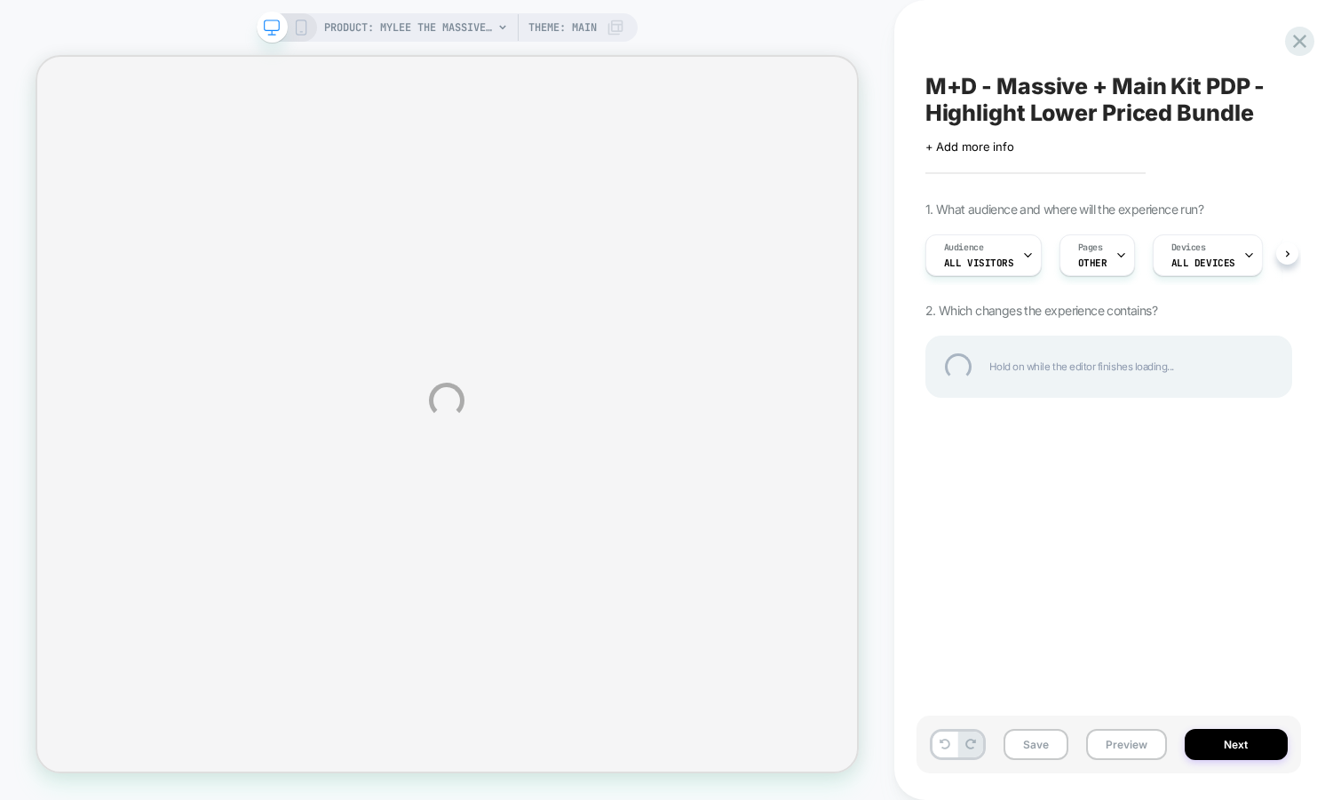
click at [1045, 104] on div "M+D - Massive + Main Kit PDP - Highlight Lower Priced Bundle" at bounding box center [1108, 99] width 367 height 53
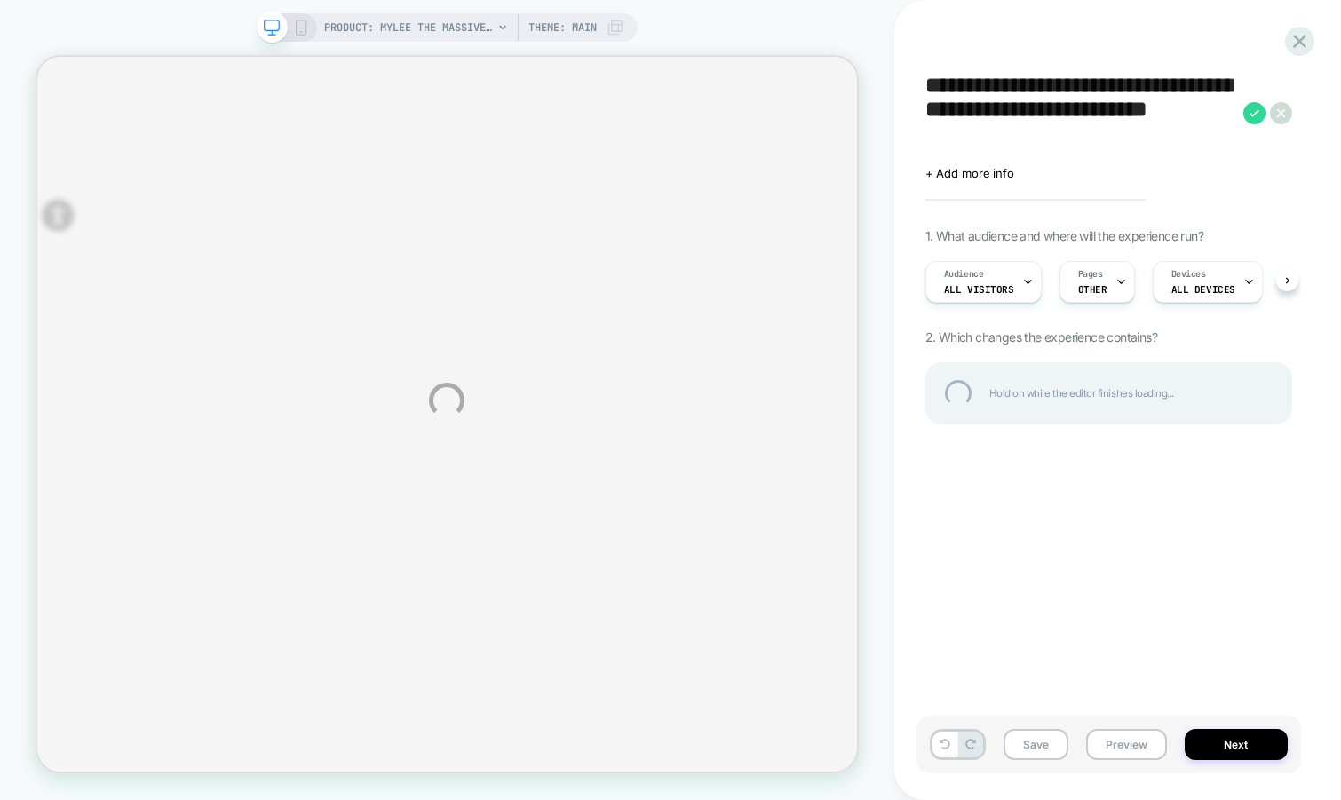
click at [1045, 104] on textarea "**********" at bounding box center [1079, 113] width 309 height 80
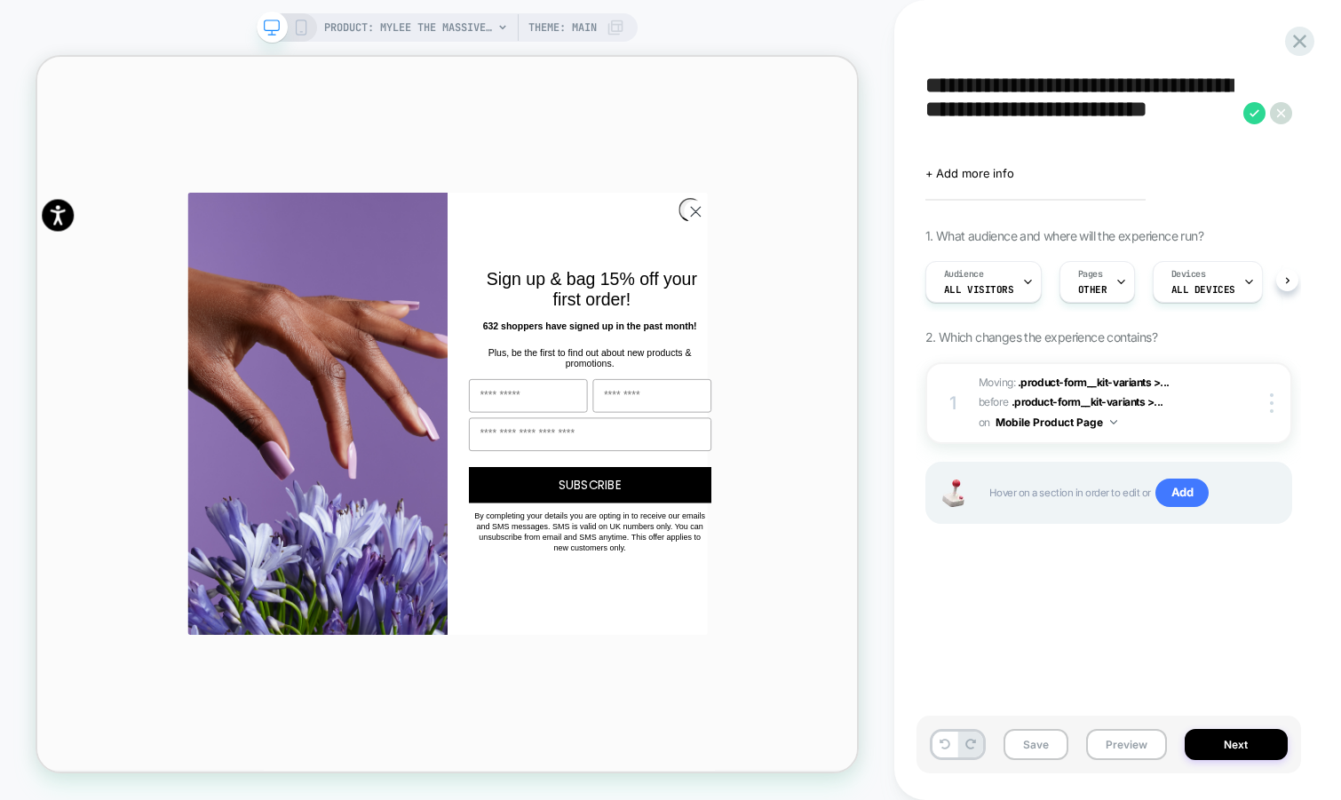
scroll to position [0, 1]
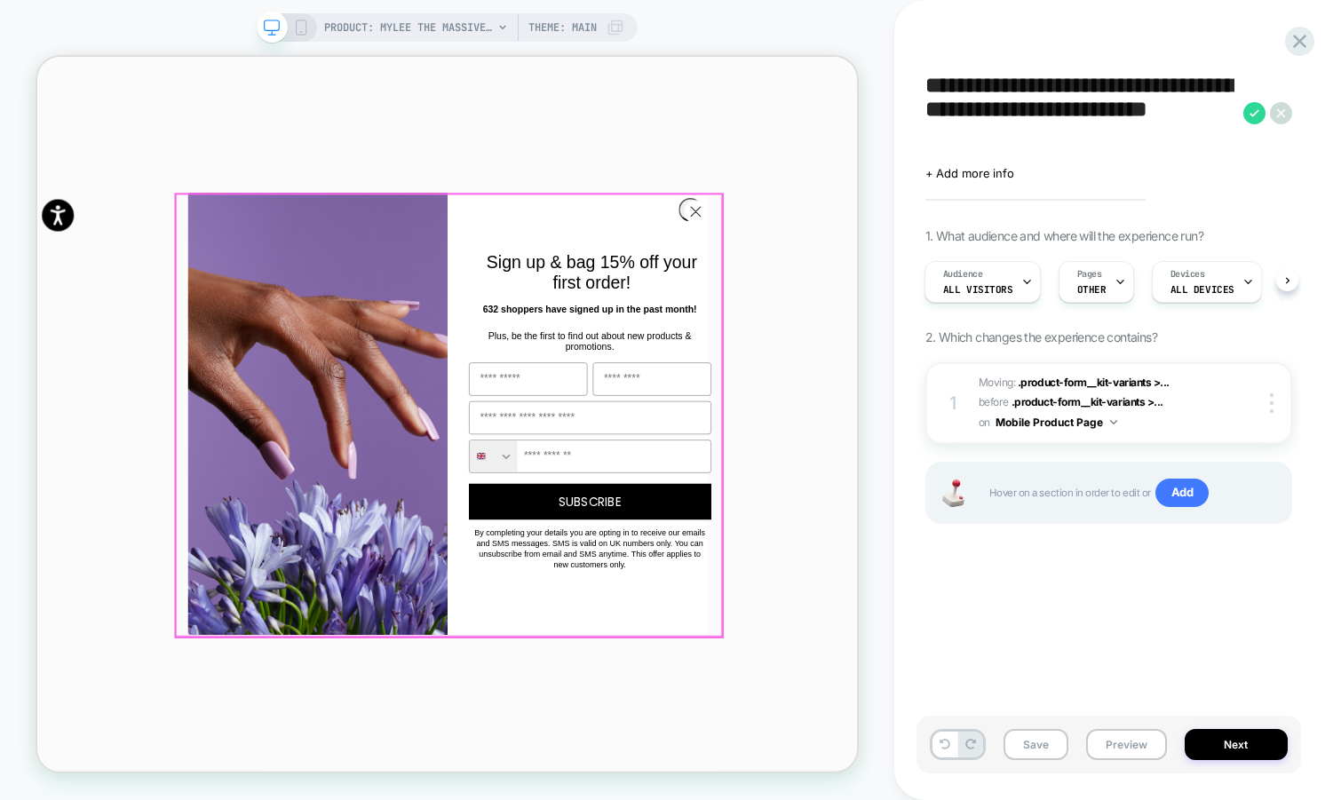
click at [900, 258] on circle "Close dialog" at bounding box center [914, 262] width 29 height 29
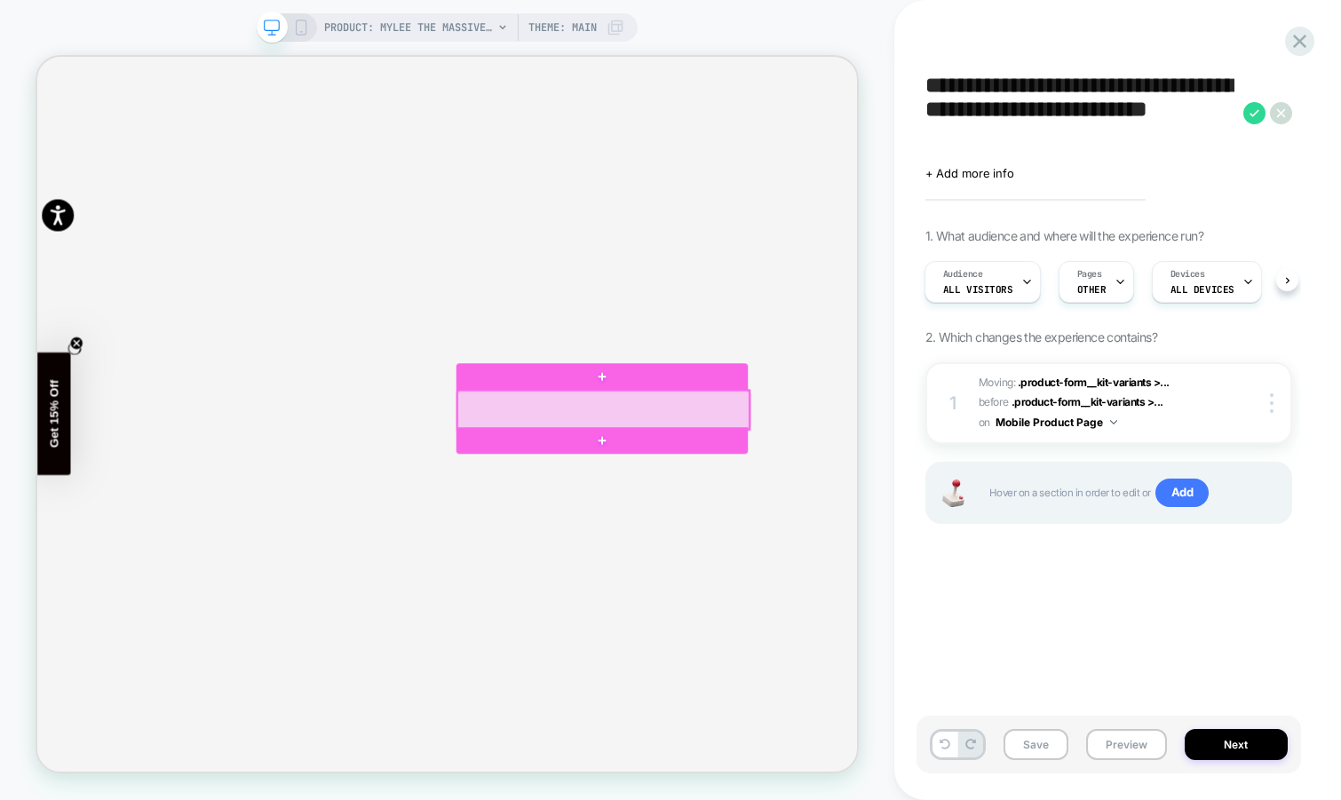
click at [814, 512] on div at bounding box center [792, 528] width 389 height 52
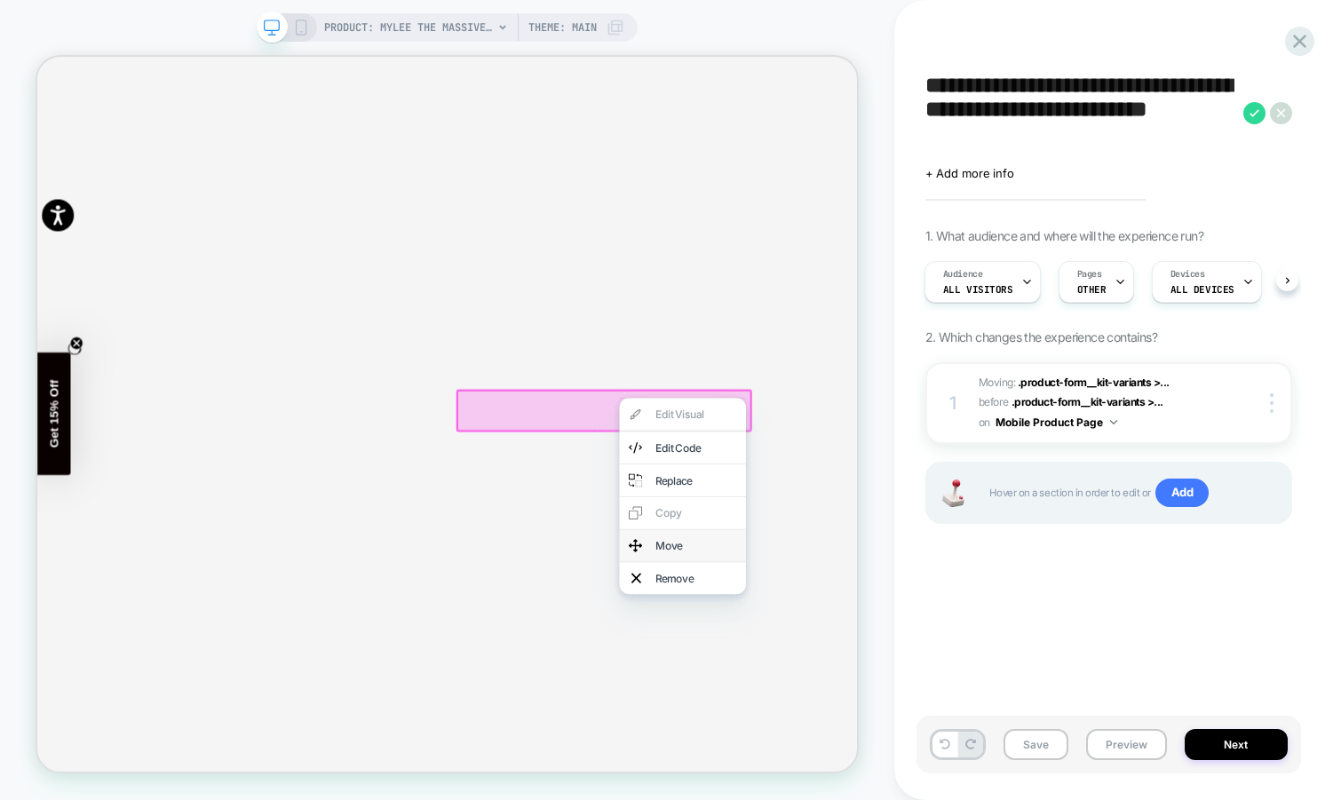
click at [872, 718] on div "Move" at bounding box center [916, 709] width 108 height 18
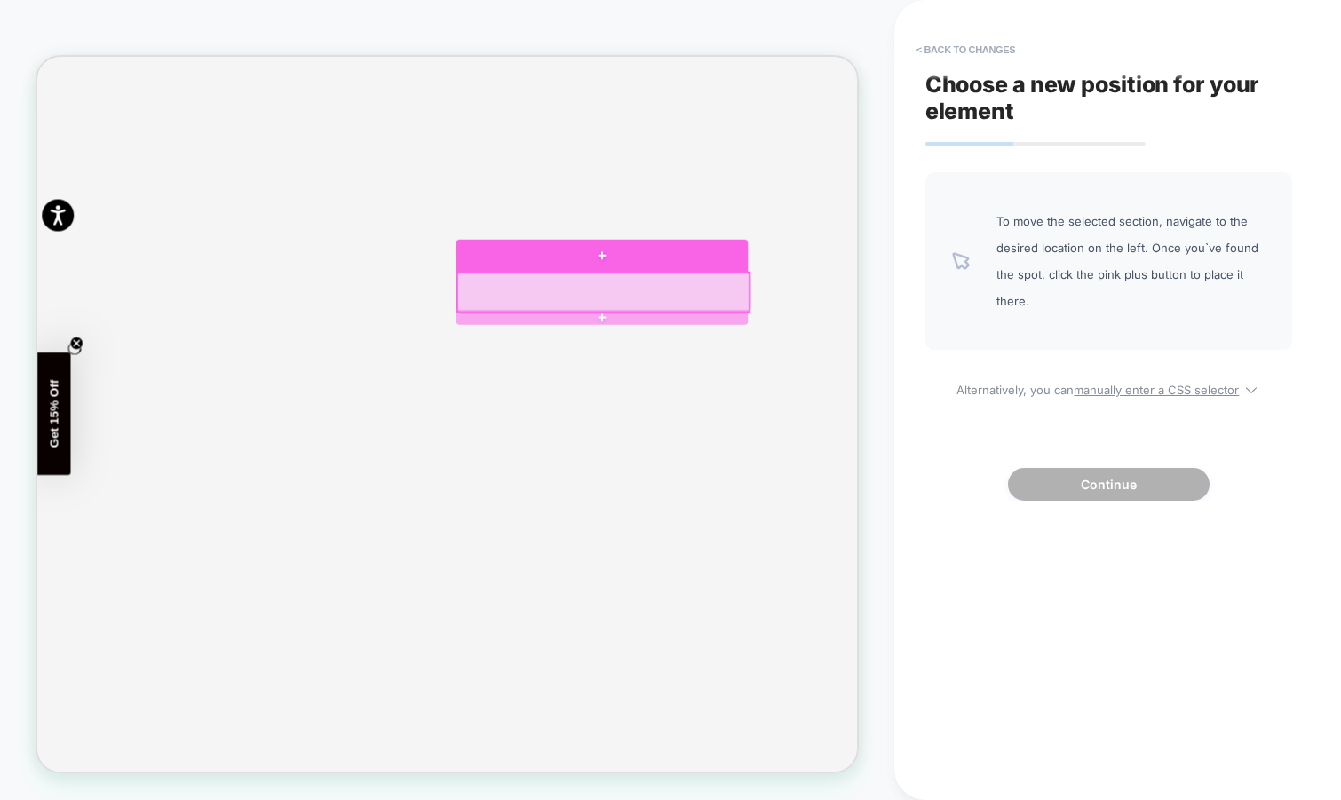
click at [818, 326] on div at bounding box center [790, 322] width 389 height 44
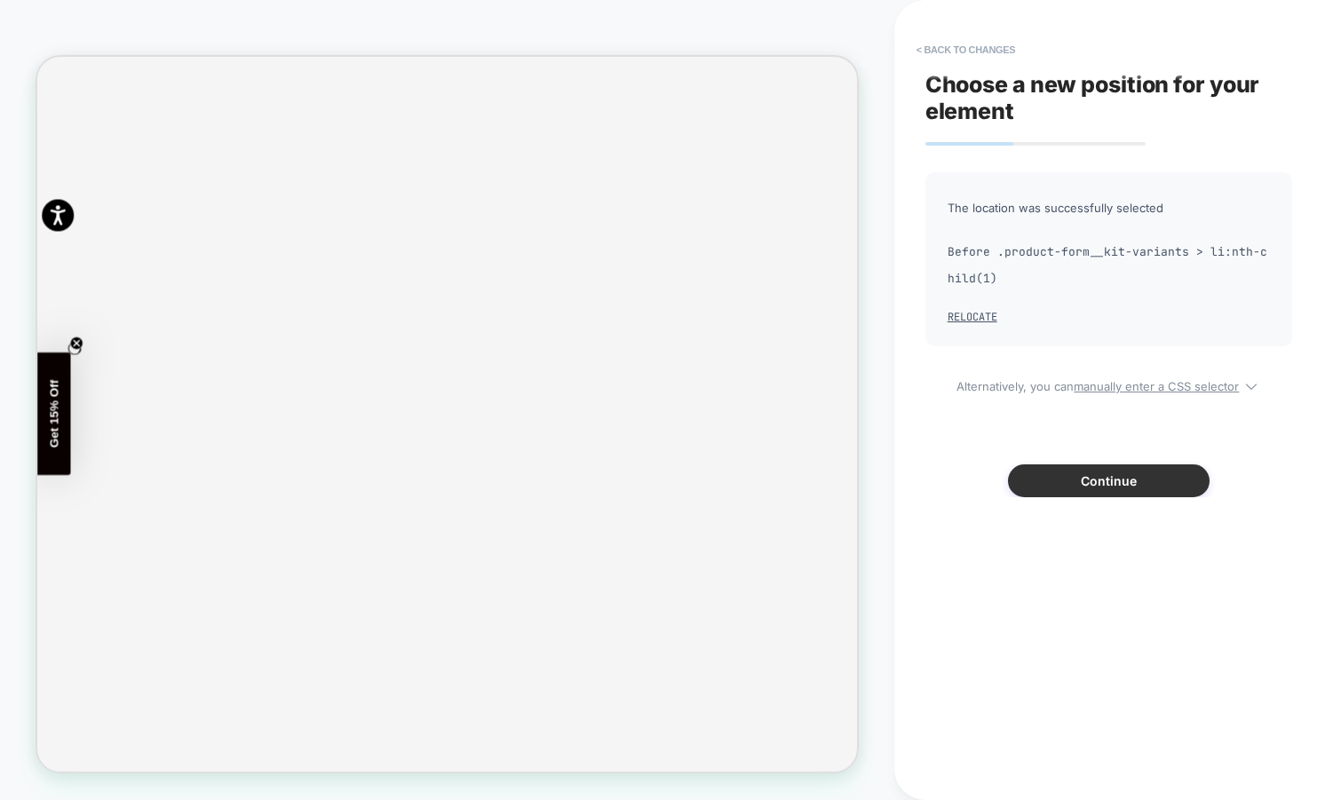
click at [1107, 488] on button "Continue" at bounding box center [1109, 481] width 202 height 33
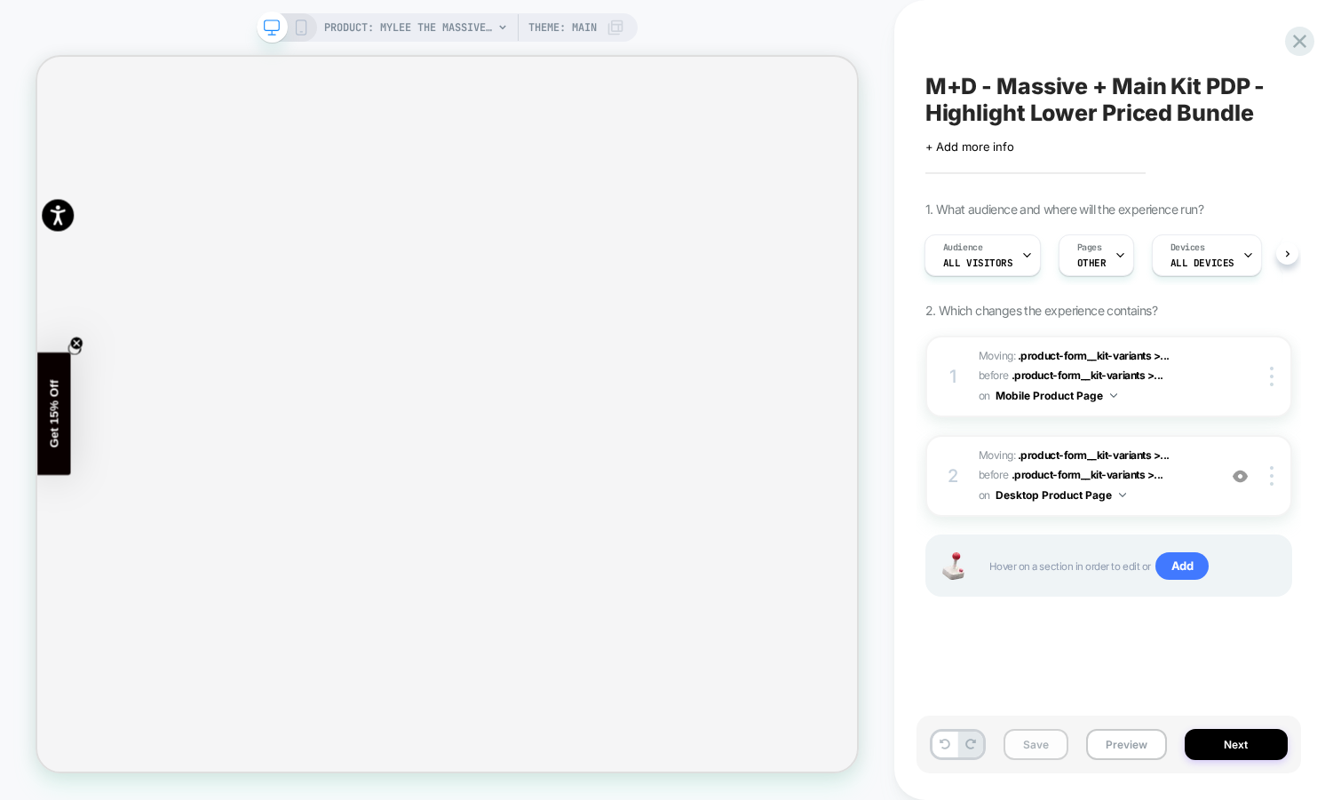
click at [1037, 751] on button "Save" at bounding box center [1036, 744] width 65 height 31
click at [1222, 746] on button "Next" at bounding box center [1236, 744] width 103 height 31
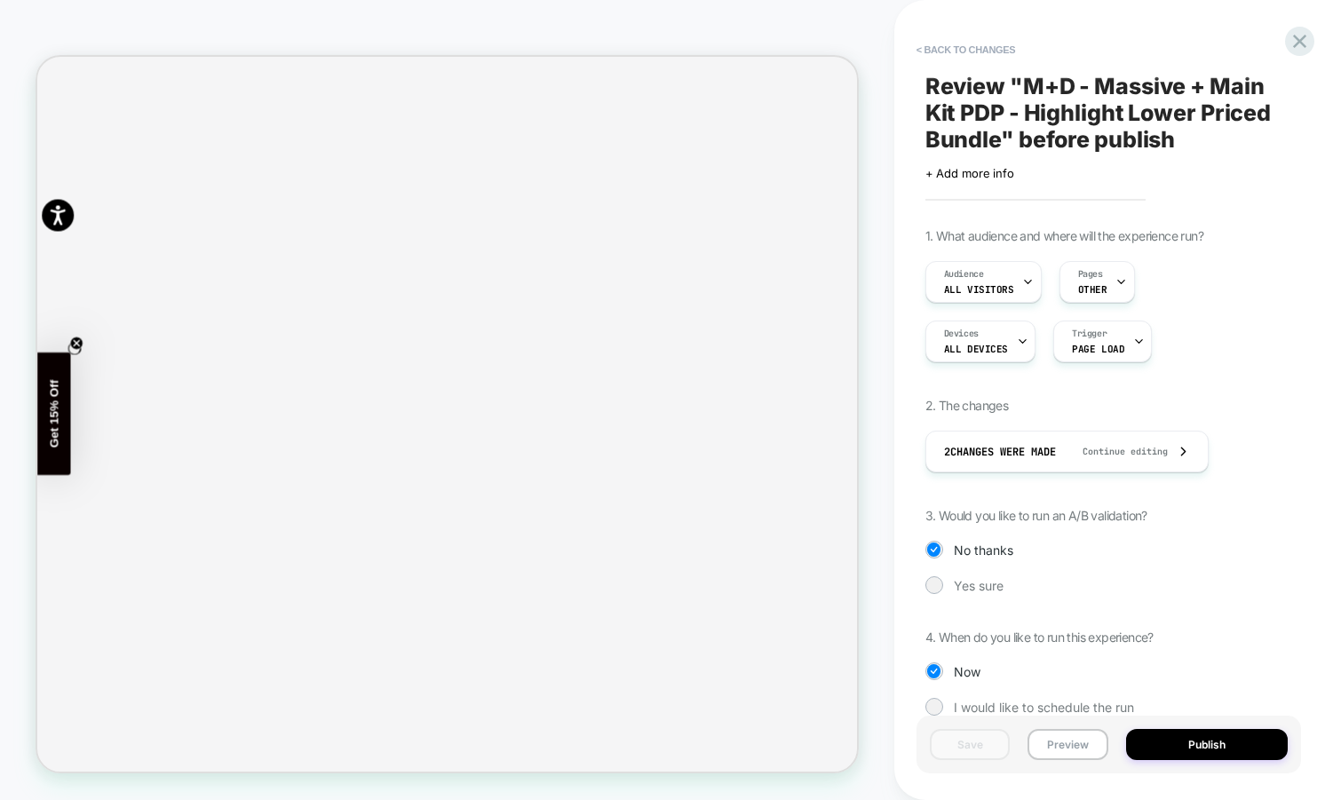
scroll to position [30, 0]
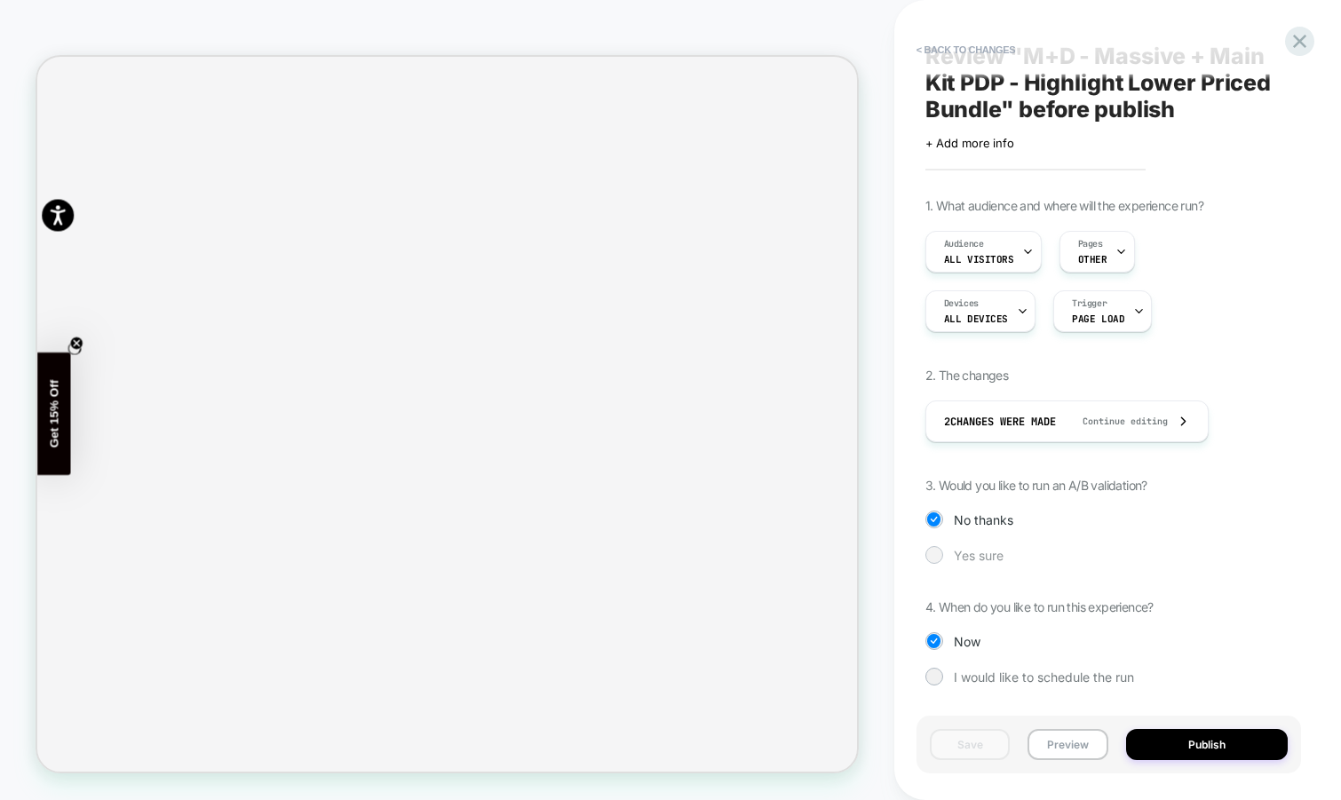
click at [981, 551] on span "Yes sure" at bounding box center [979, 555] width 50 height 15
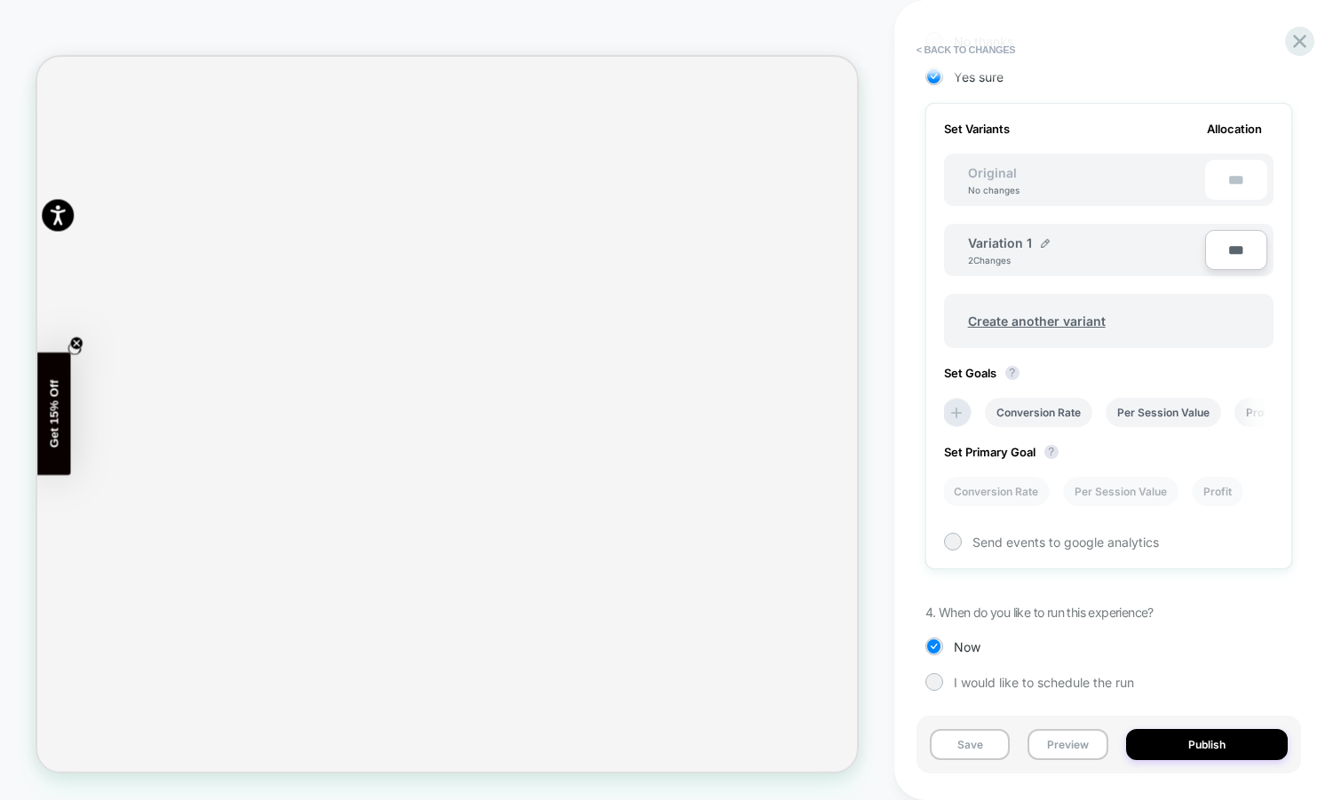
scroll to position [515, 0]
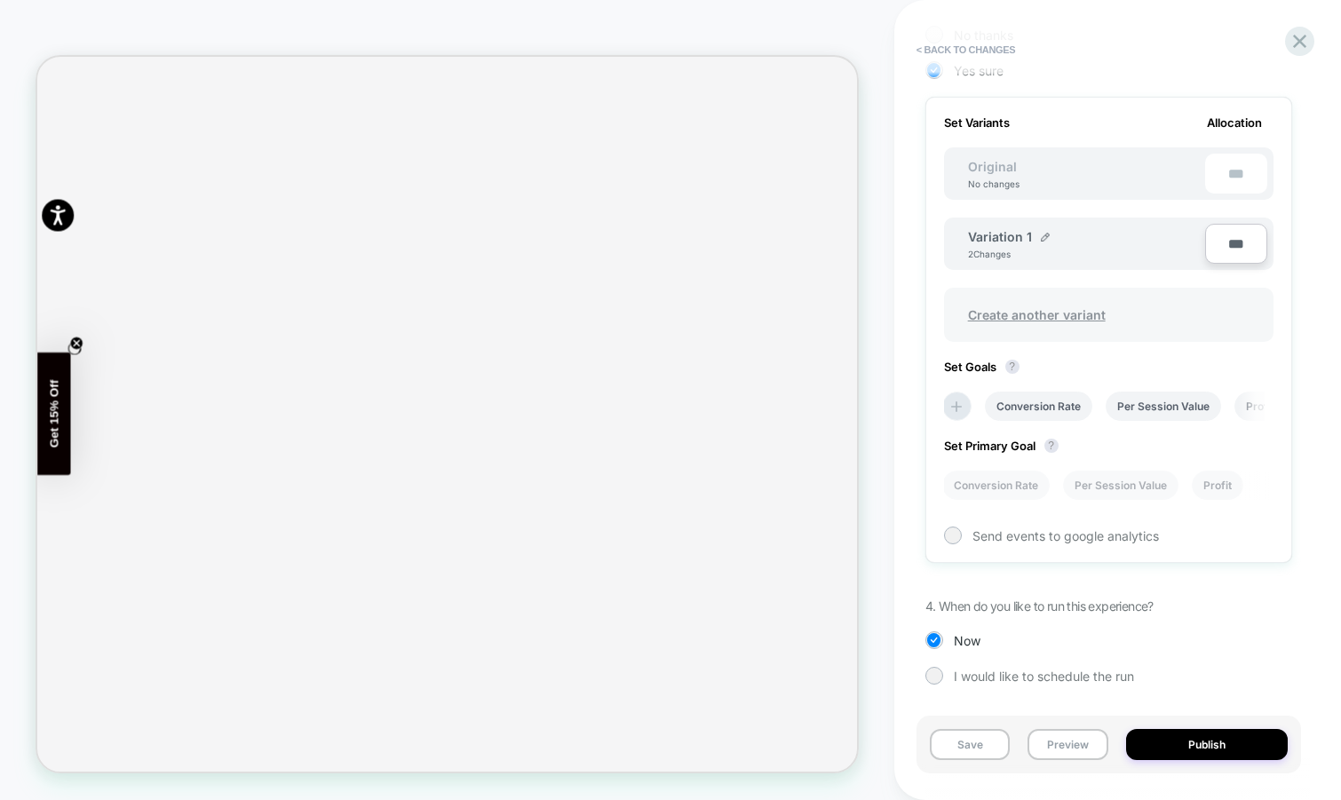
click at [1041, 318] on span "Create another variant" at bounding box center [1036, 315] width 173 height 42
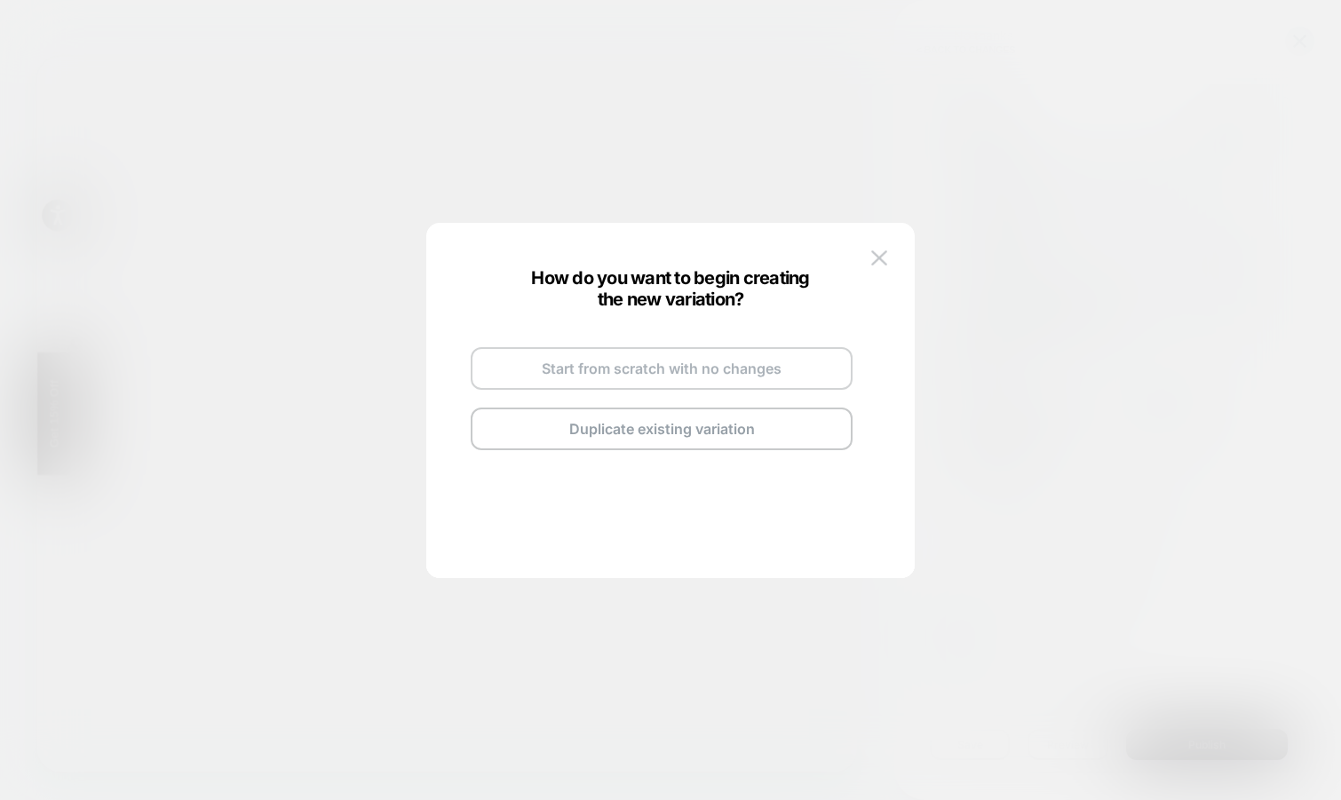
click at [576, 366] on button "Start from scratch with no changes" at bounding box center [662, 368] width 382 height 43
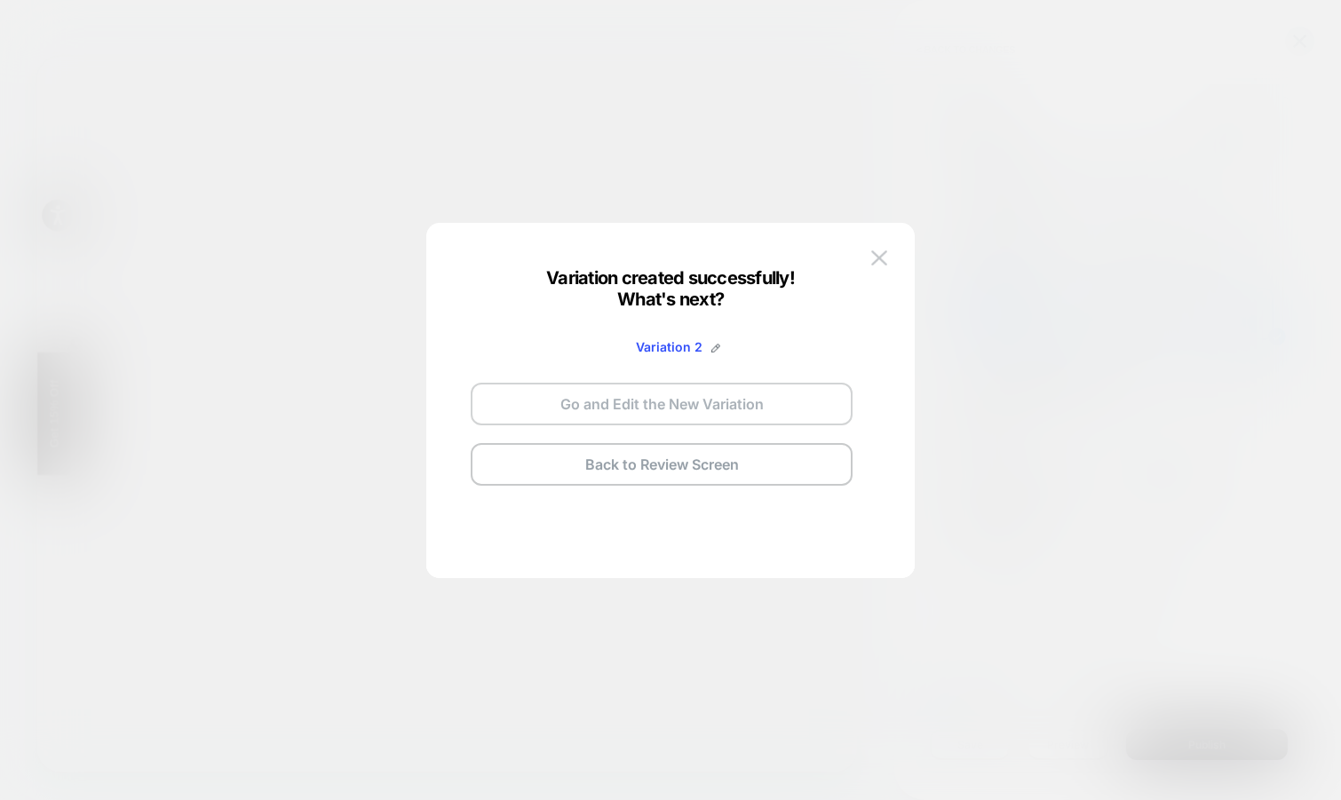
click at [635, 410] on button "Go and Edit the New Variation" at bounding box center [662, 404] width 382 height 43
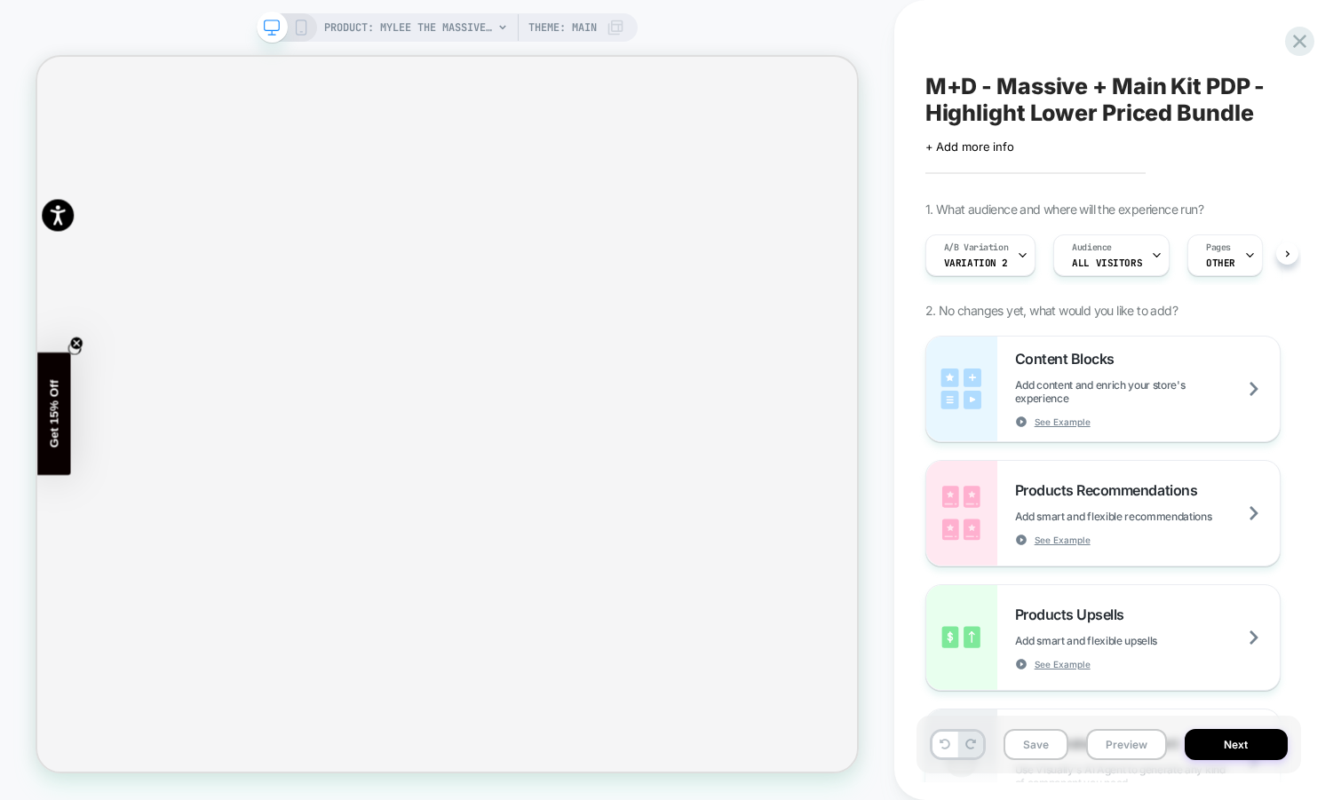
scroll to position [0, 1]
click at [1019, 257] on icon at bounding box center [1022, 256] width 12 height 12
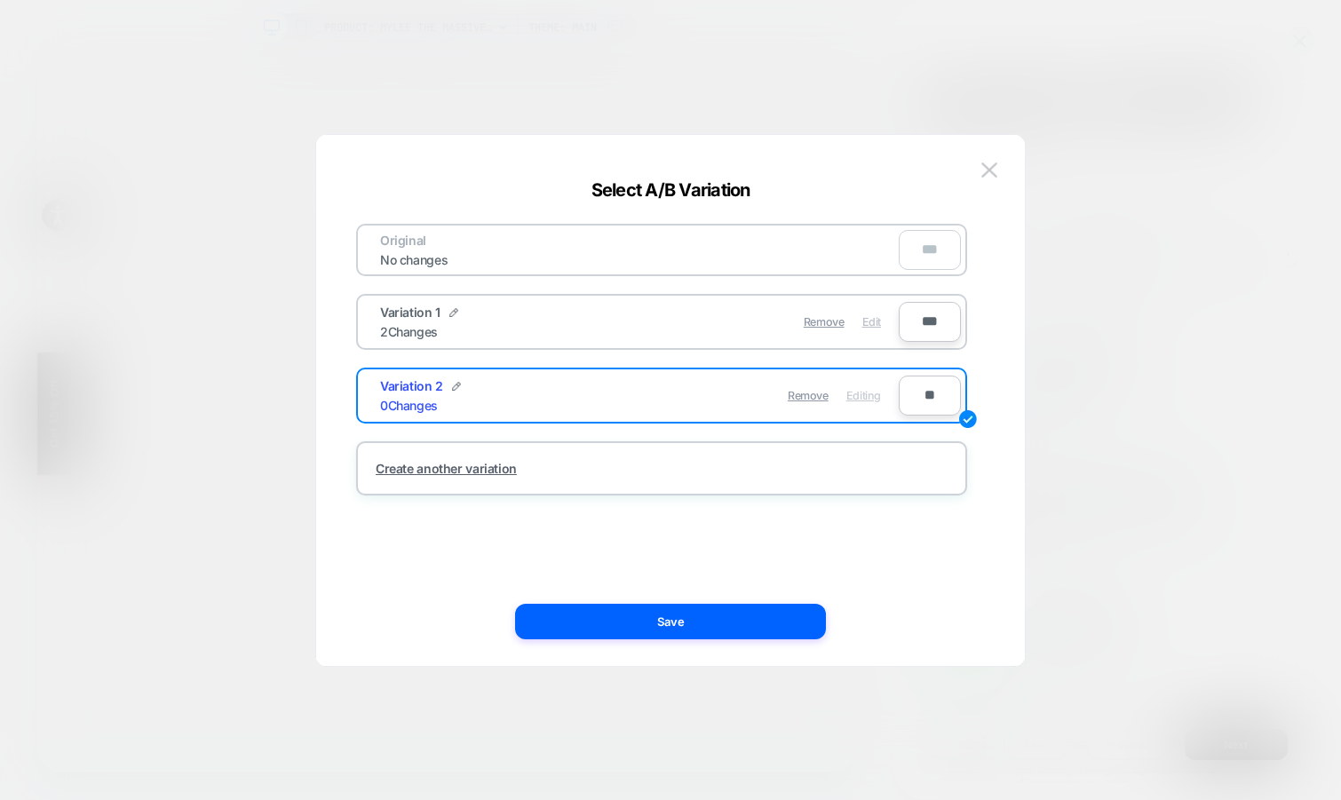
click at [877, 320] on span "Edit" at bounding box center [871, 321] width 19 height 13
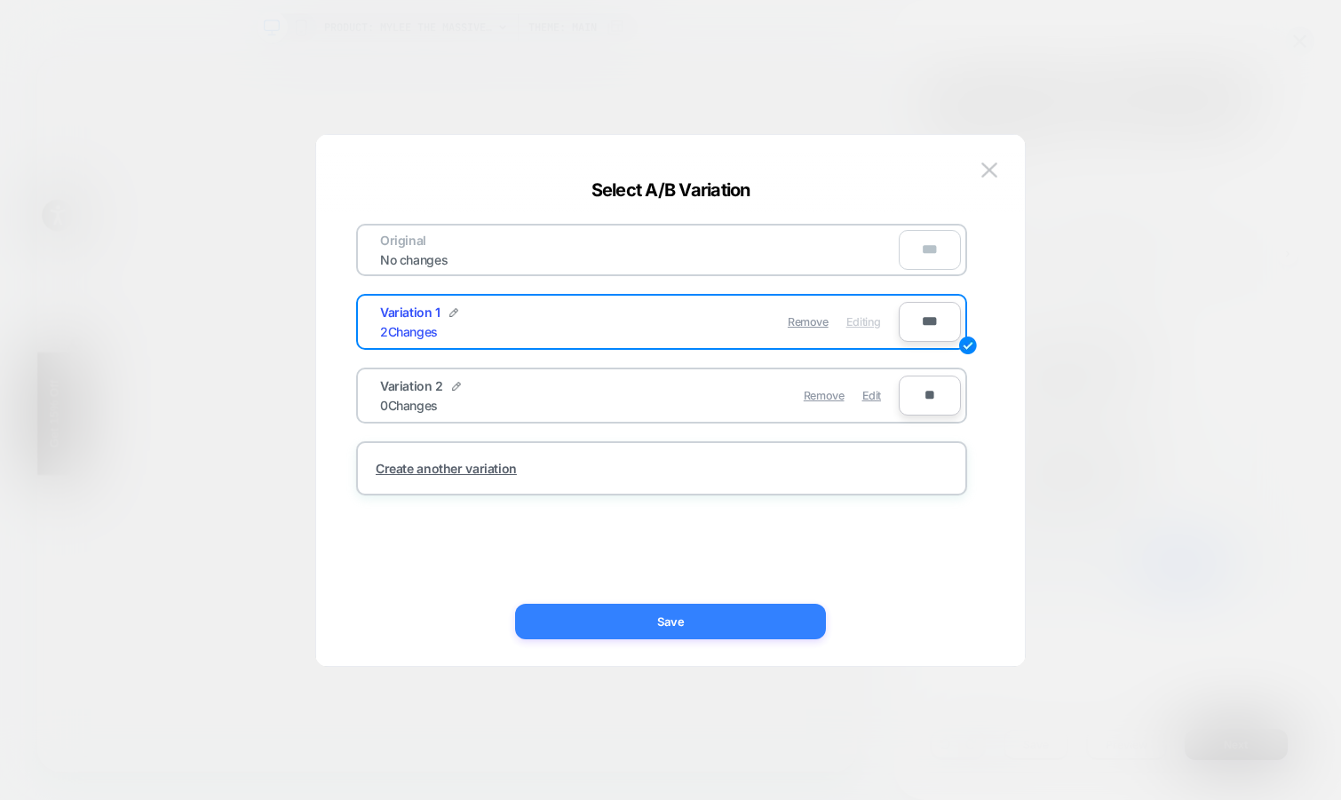
click at [711, 633] on button "Save" at bounding box center [670, 622] width 311 height 36
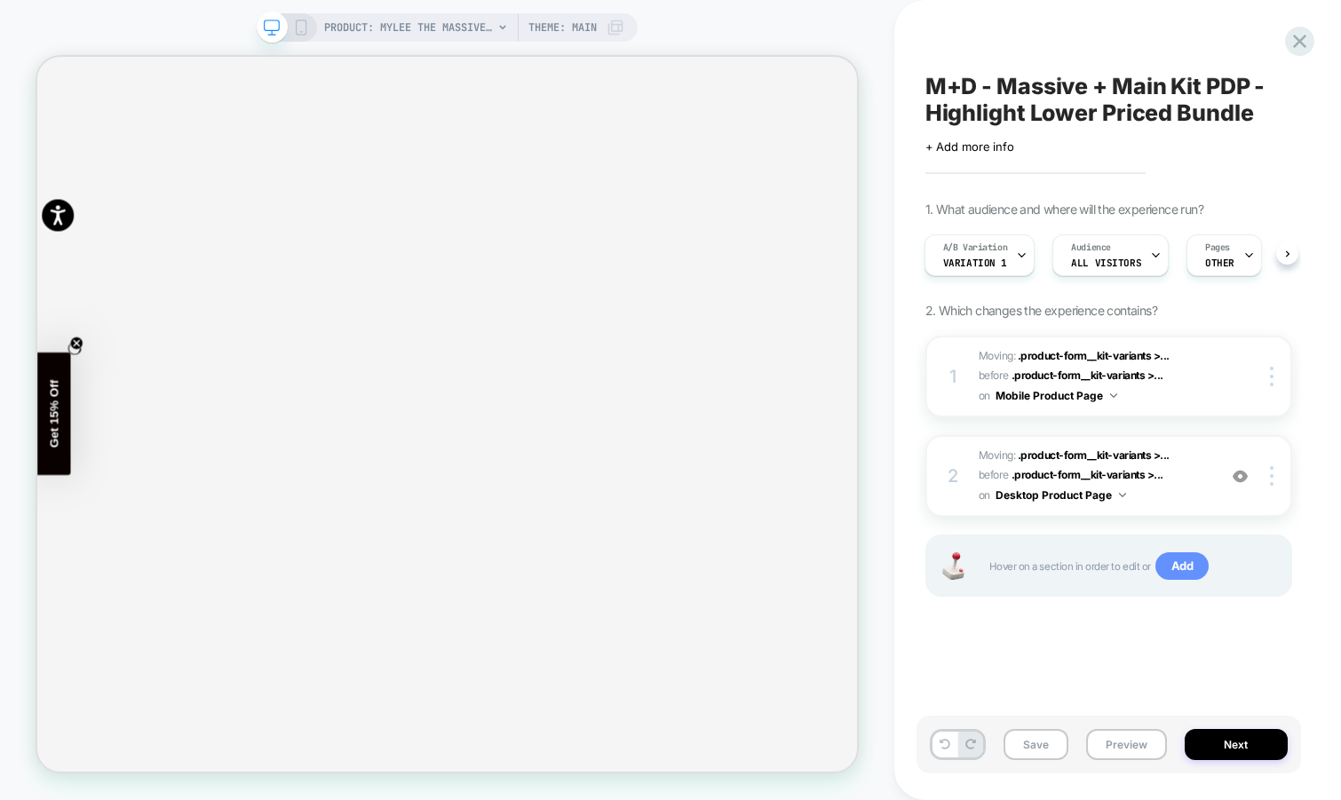
click at [1189, 565] on span "Add" at bounding box center [1183, 566] width 54 height 28
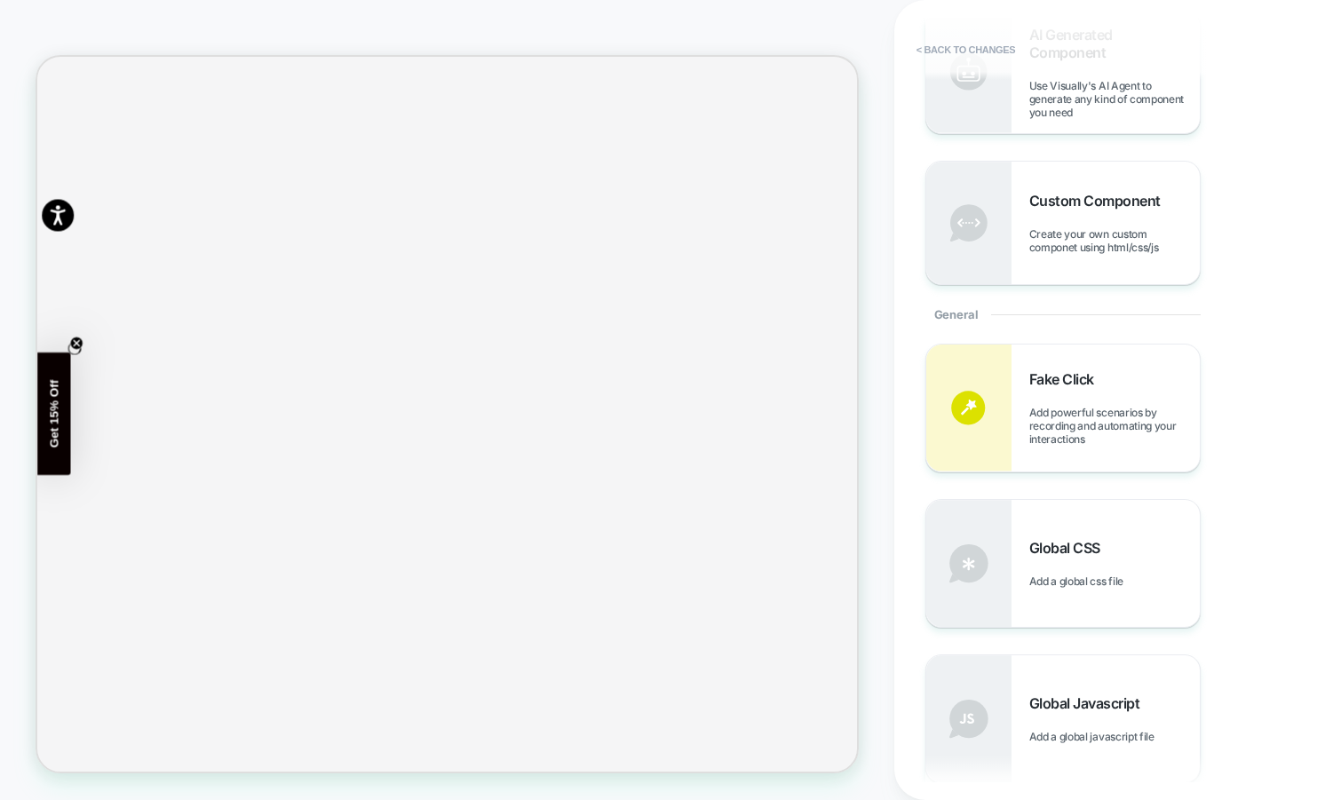
scroll to position [590, 0]
click at [1102, 355] on div "Fake Click Add powerful scenarios by recording and automating your interactions" at bounding box center [1063, 407] width 274 height 127
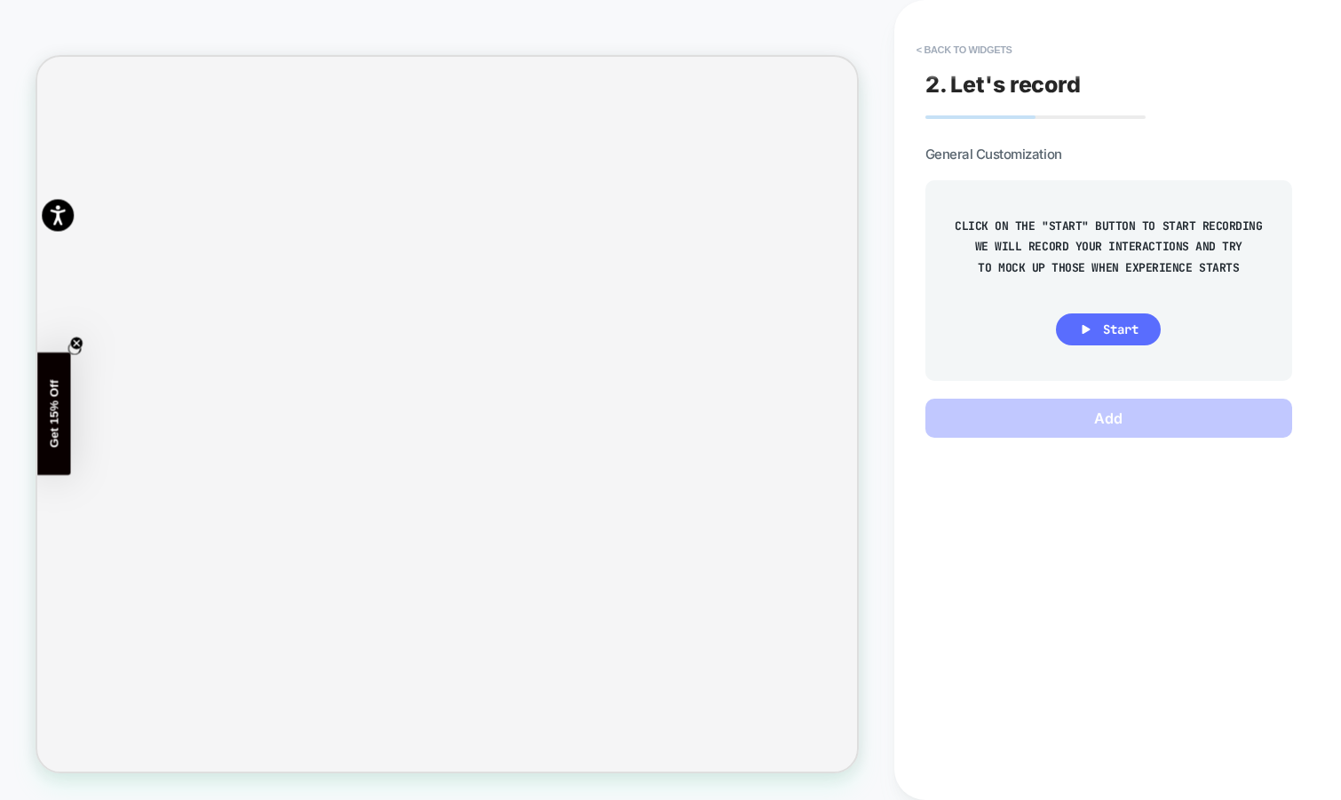
click at [1109, 327] on span "Start" at bounding box center [1121, 330] width 36 height 16
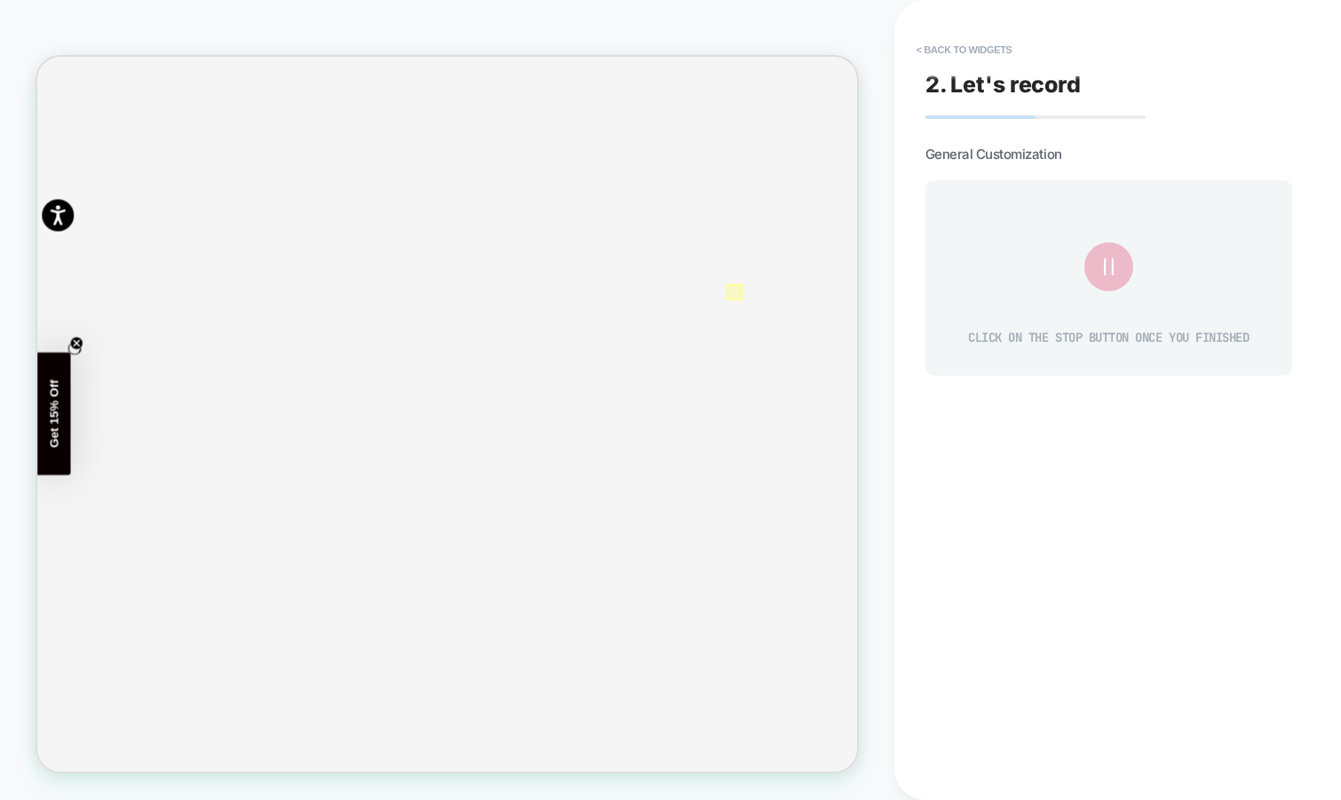
click at [962, 369] on div at bounding box center [967, 370] width 21 height 21
click at [999, 389] on div "Fake Click" at bounding box center [1037, 394] width 169 height 50
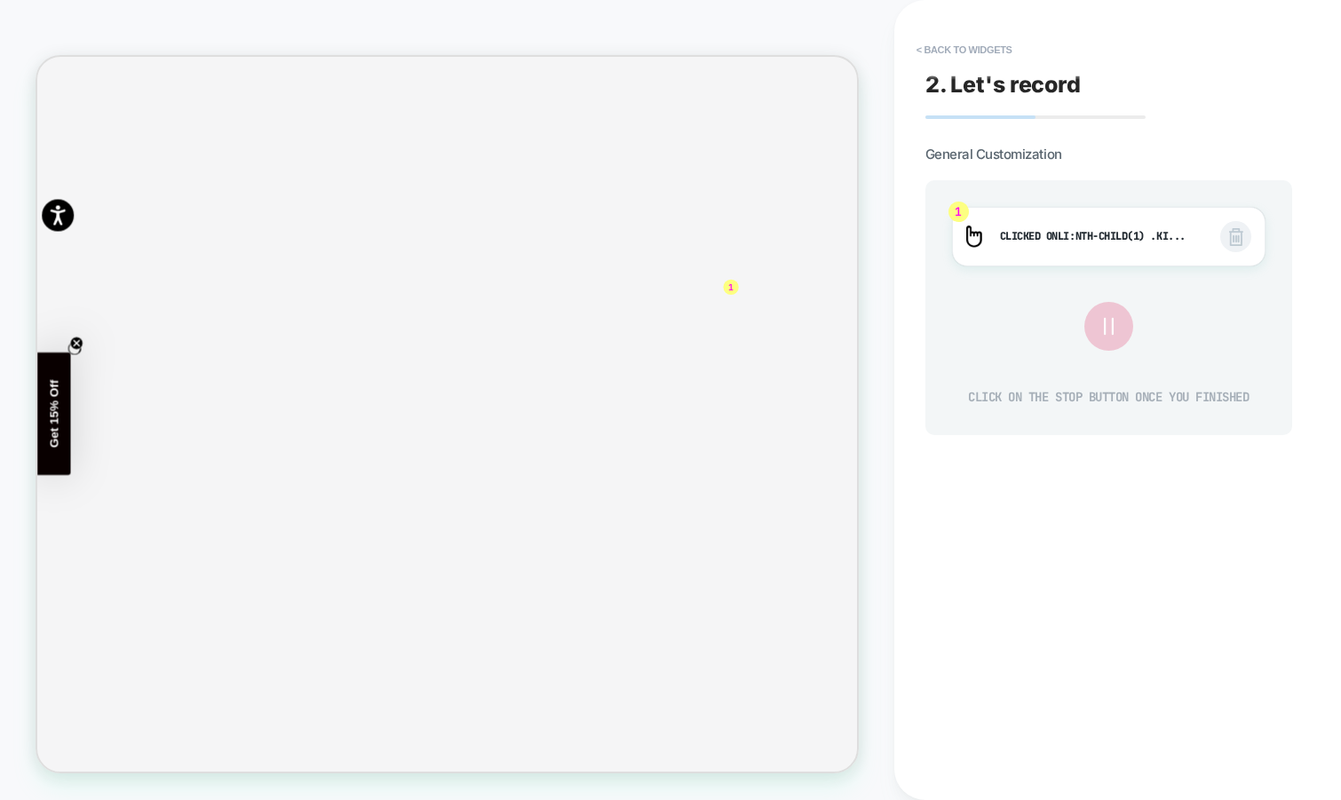
click at [1110, 324] on icon at bounding box center [1108, 326] width 29 height 29
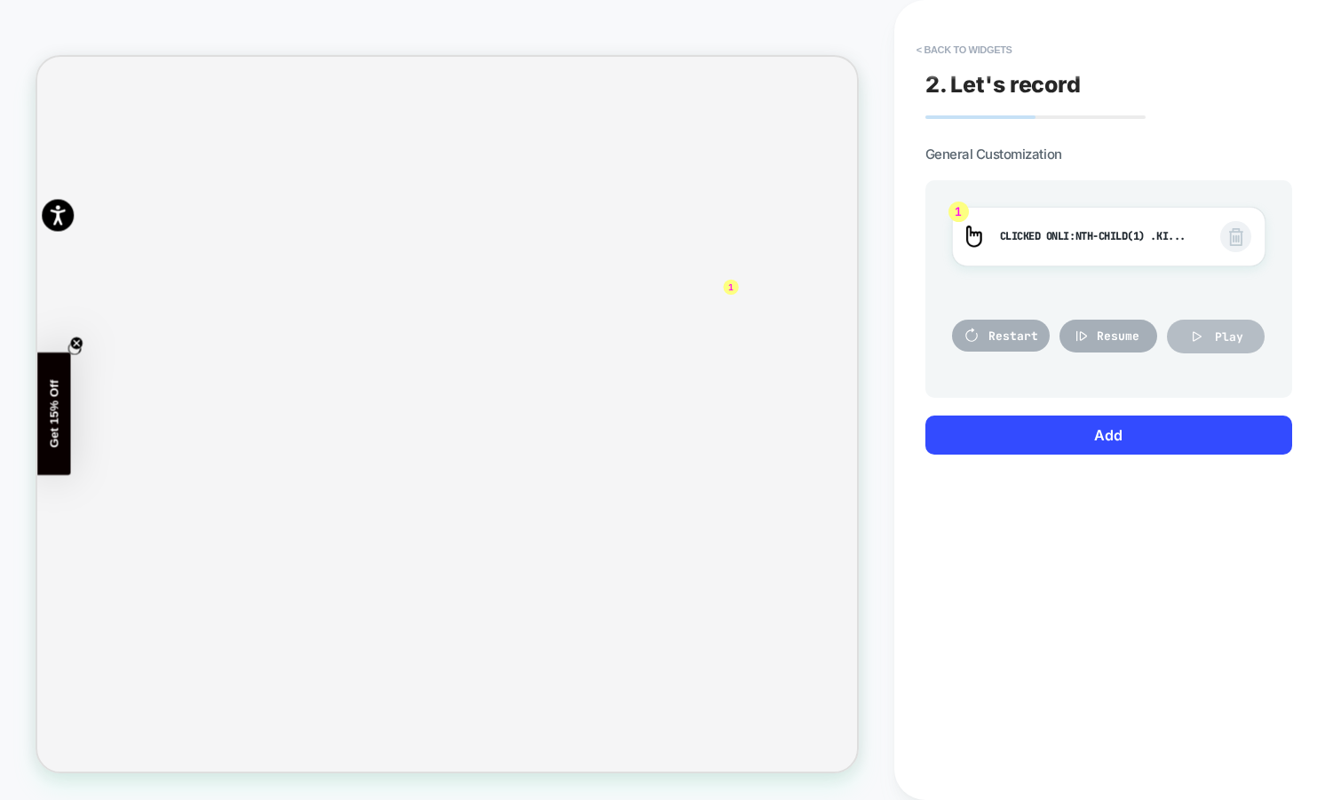
click at [1223, 340] on span "Play" at bounding box center [1229, 337] width 28 height 15
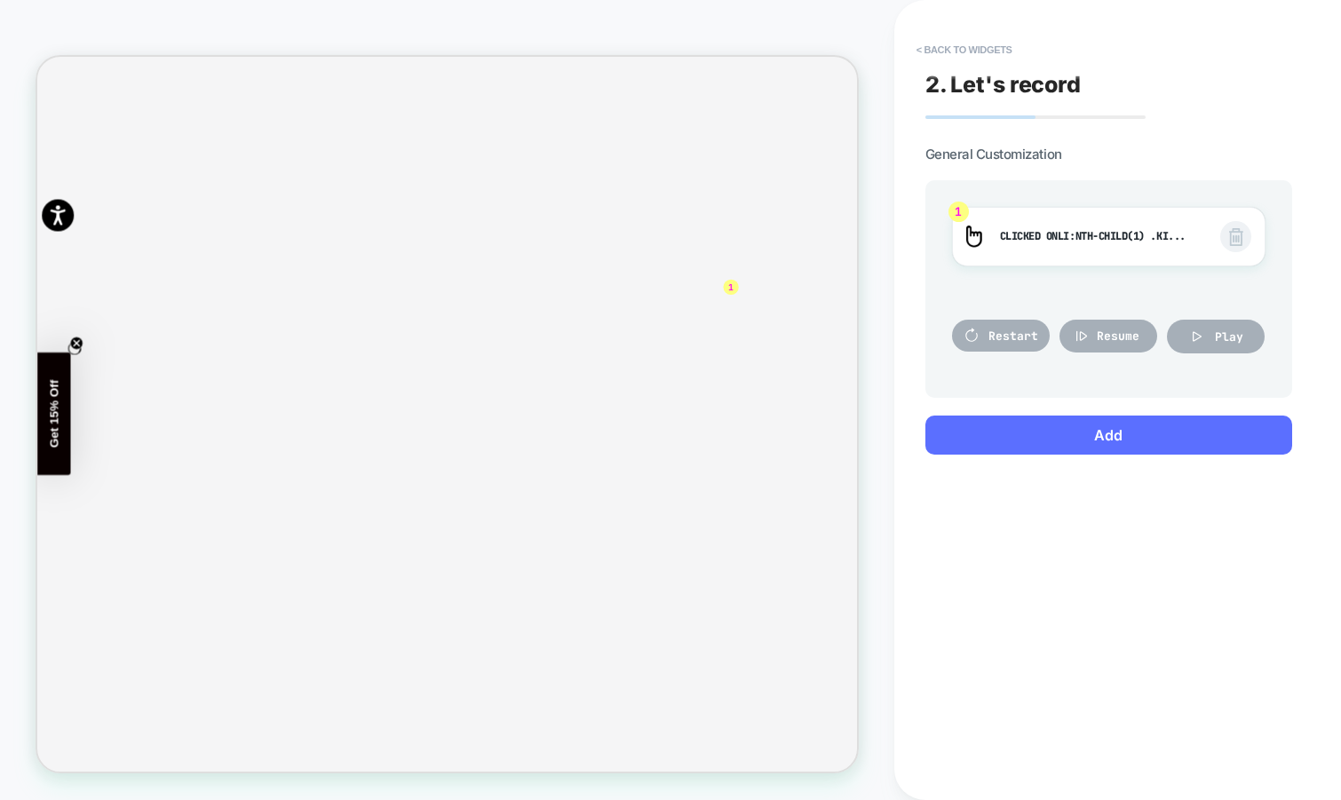
click at [1122, 433] on button "Add" at bounding box center [1108, 435] width 367 height 39
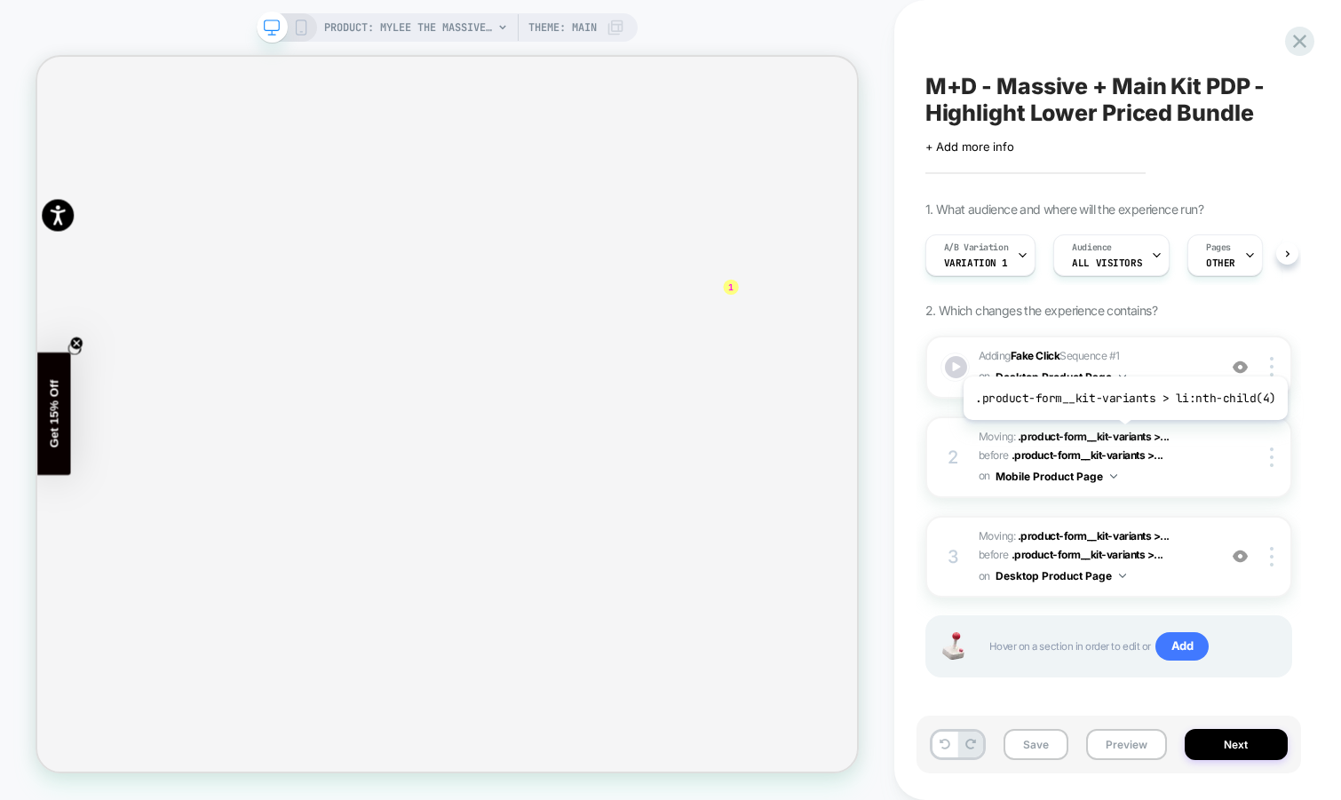
scroll to position [0, 1]
click at [1110, 570] on button "Desktop Product Page" at bounding box center [1061, 576] width 131 height 22
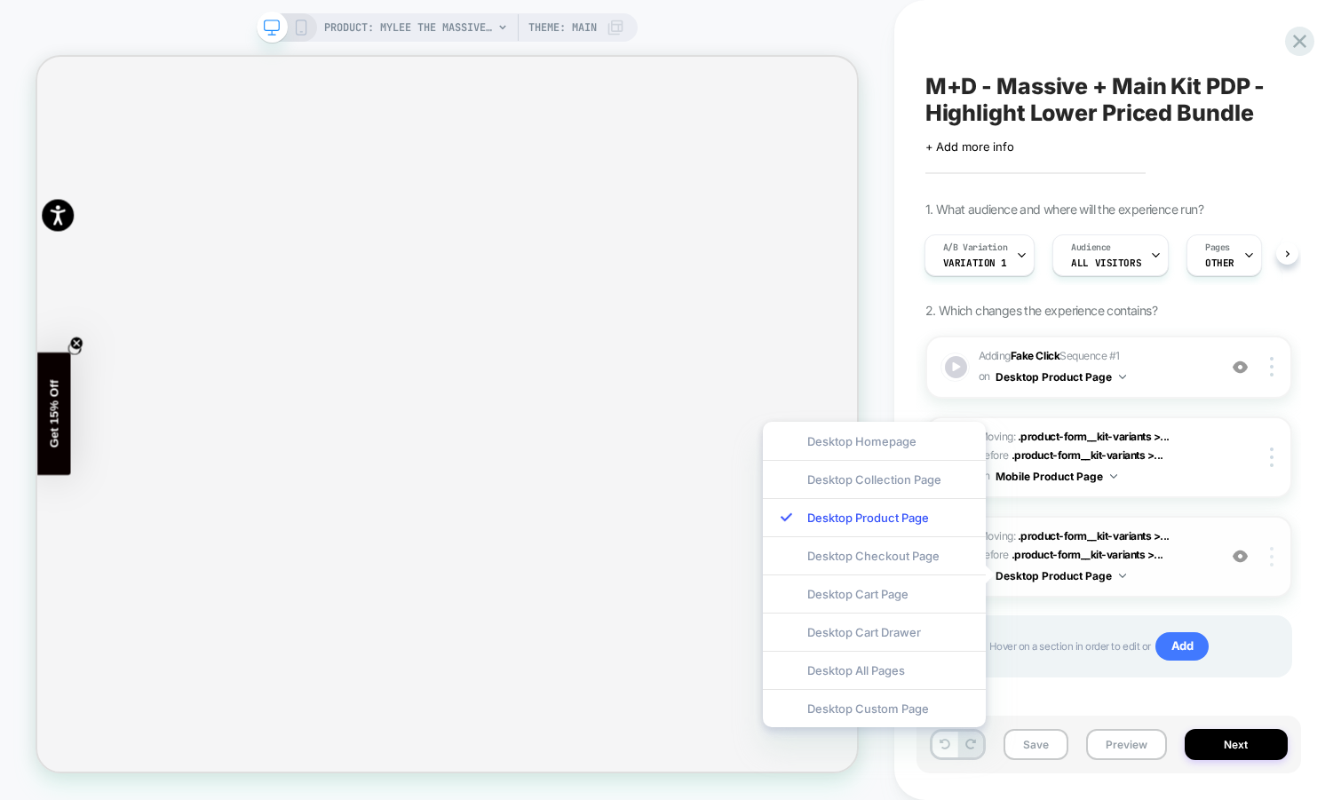
click at [1274, 555] on div at bounding box center [1275, 557] width 34 height 20
click at [1303, 556] on div "M+D - Massive + Main Kit PDP - Highlight Lower Priced Bundle Click to edit expe…" at bounding box center [1117, 400] width 385 height 800
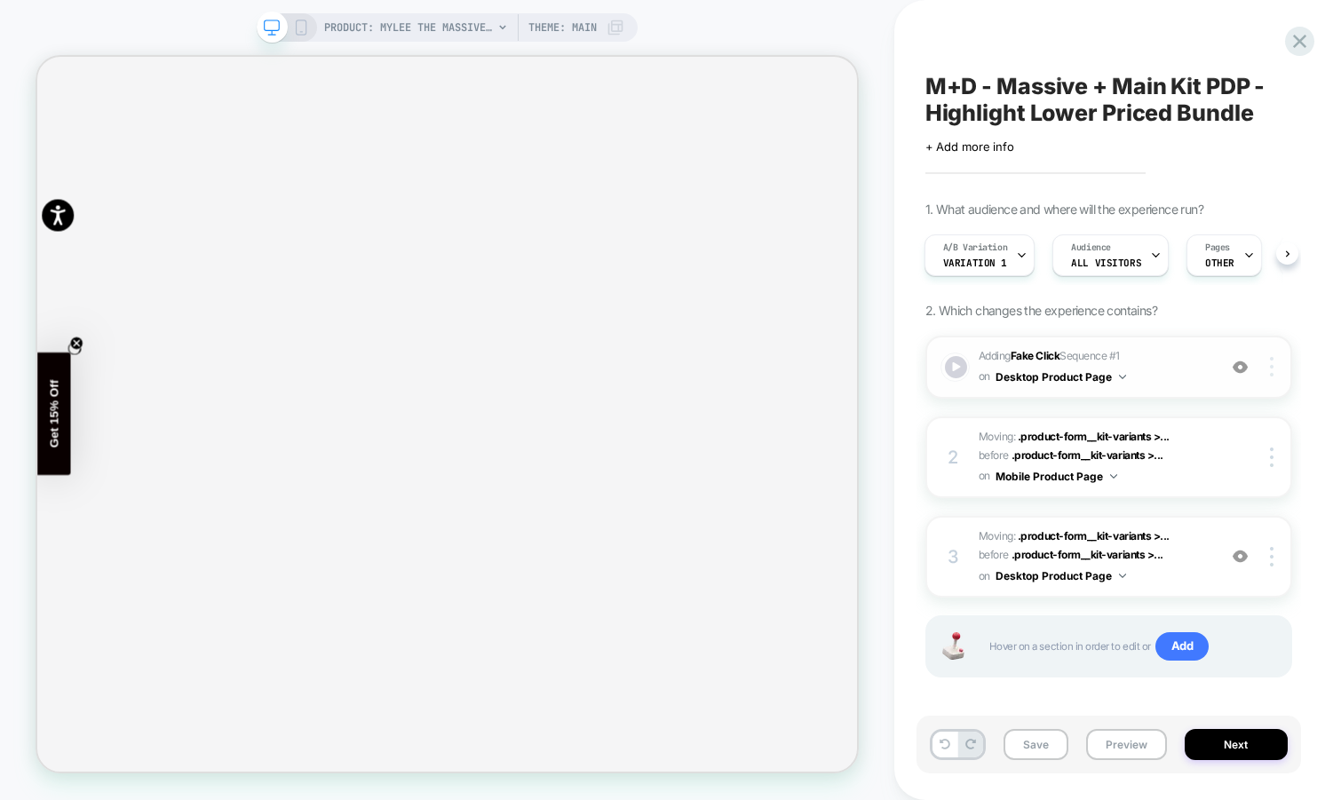
click at [1275, 369] on div at bounding box center [1275, 367] width 34 height 20
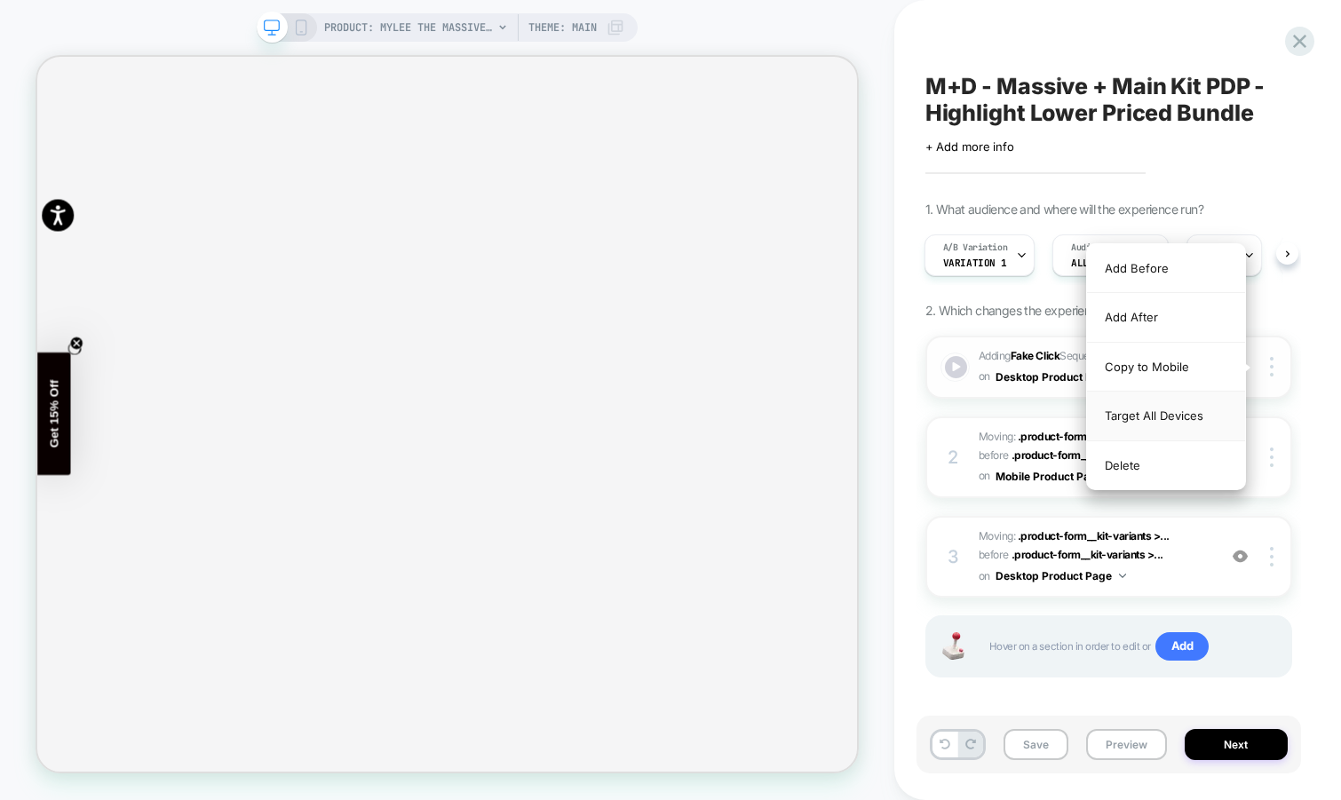
click at [1201, 416] on div "Target All Devices" at bounding box center [1166, 416] width 158 height 49
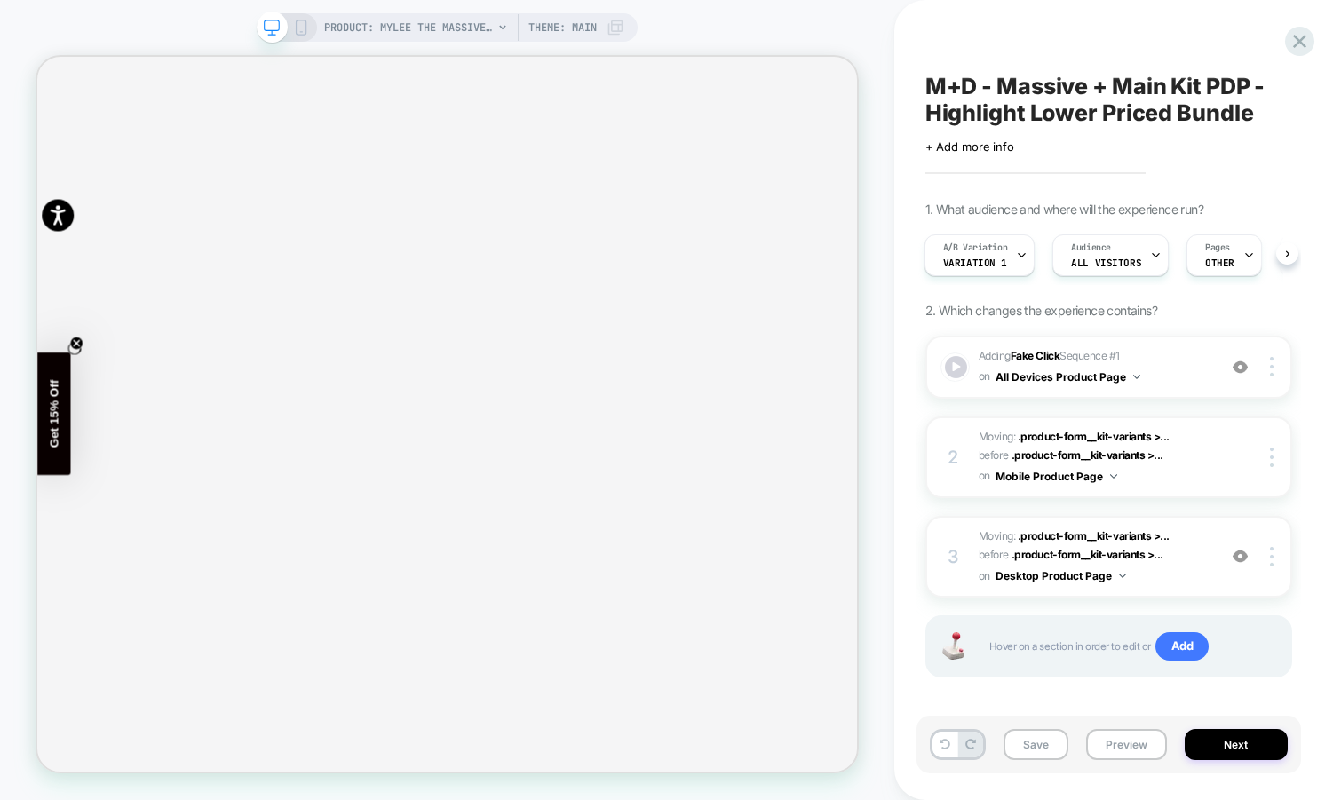
click at [310, 17] on div "PRODUCT: Mylee The Massive Kit Theme: MAIN" at bounding box center [447, 27] width 381 height 28
click at [296, 30] on icon at bounding box center [301, 28] width 16 height 16
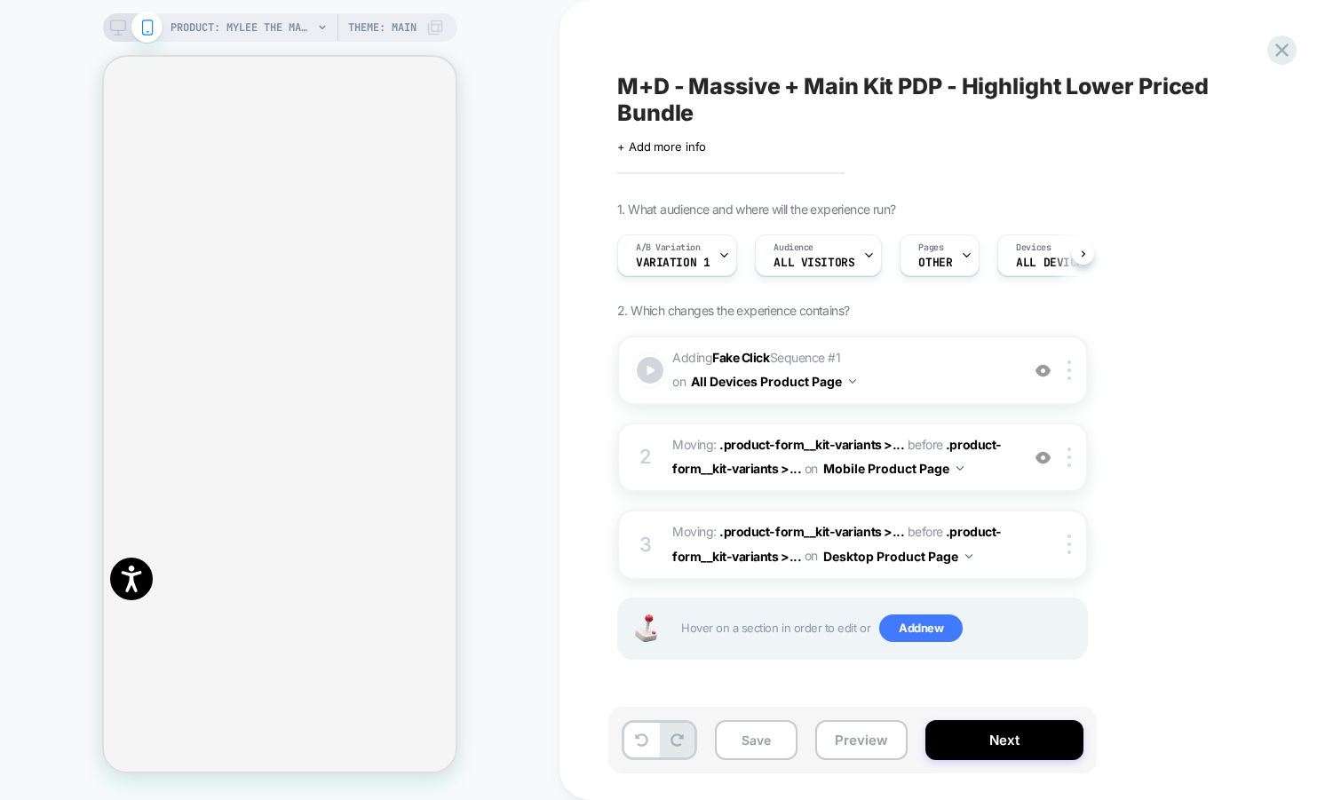
scroll to position [0, 1]
click at [650, 374] on div at bounding box center [650, 370] width 31 height 31
click at [751, 744] on button "Save" at bounding box center [756, 740] width 83 height 40
click at [722, 245] on div at bounding box center [724, 255] width 12 height 40
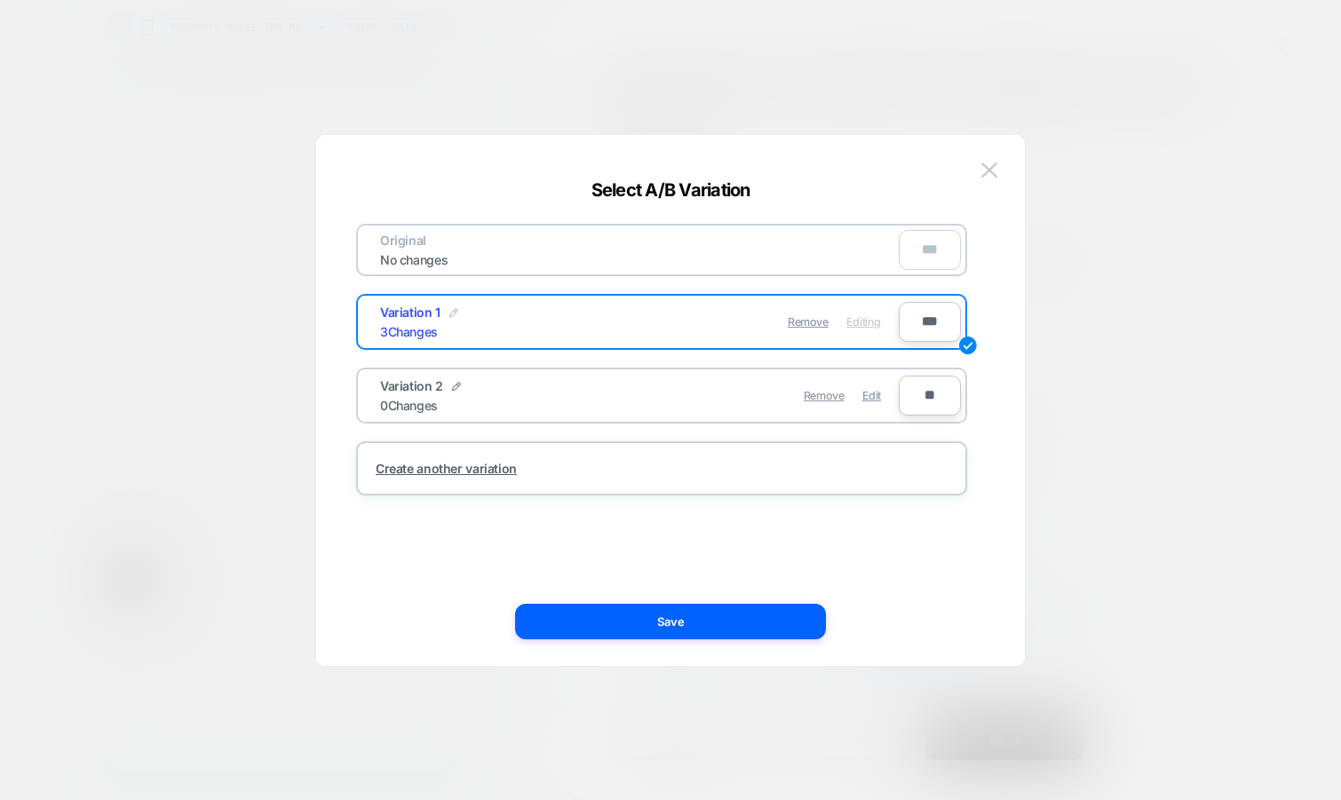
click at [453, 308] on img at bounding box center [453, 312] width 9 height 9
click at [425, 317] on input "**********" at bounding box center [444, 322] width 129 height 35
type input "**********"
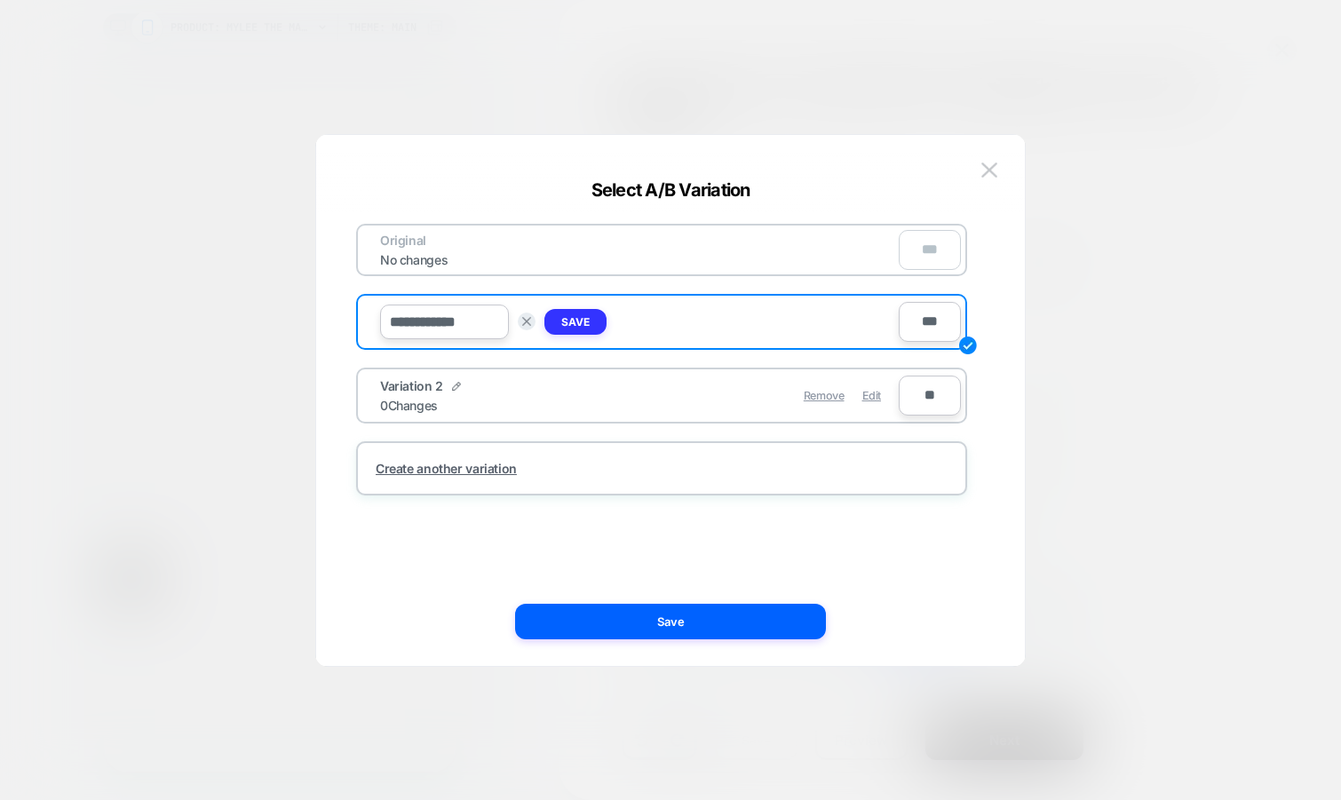
click at [576, 321] on strong "Save" at bounding box center [575, 321] width 28 height 13
click at [453, 383] on img at bounding box center [456, 386] width 9 height 9
click at [407, 397] on input "**********" at bounding box center [444, 395] width 129 height 35
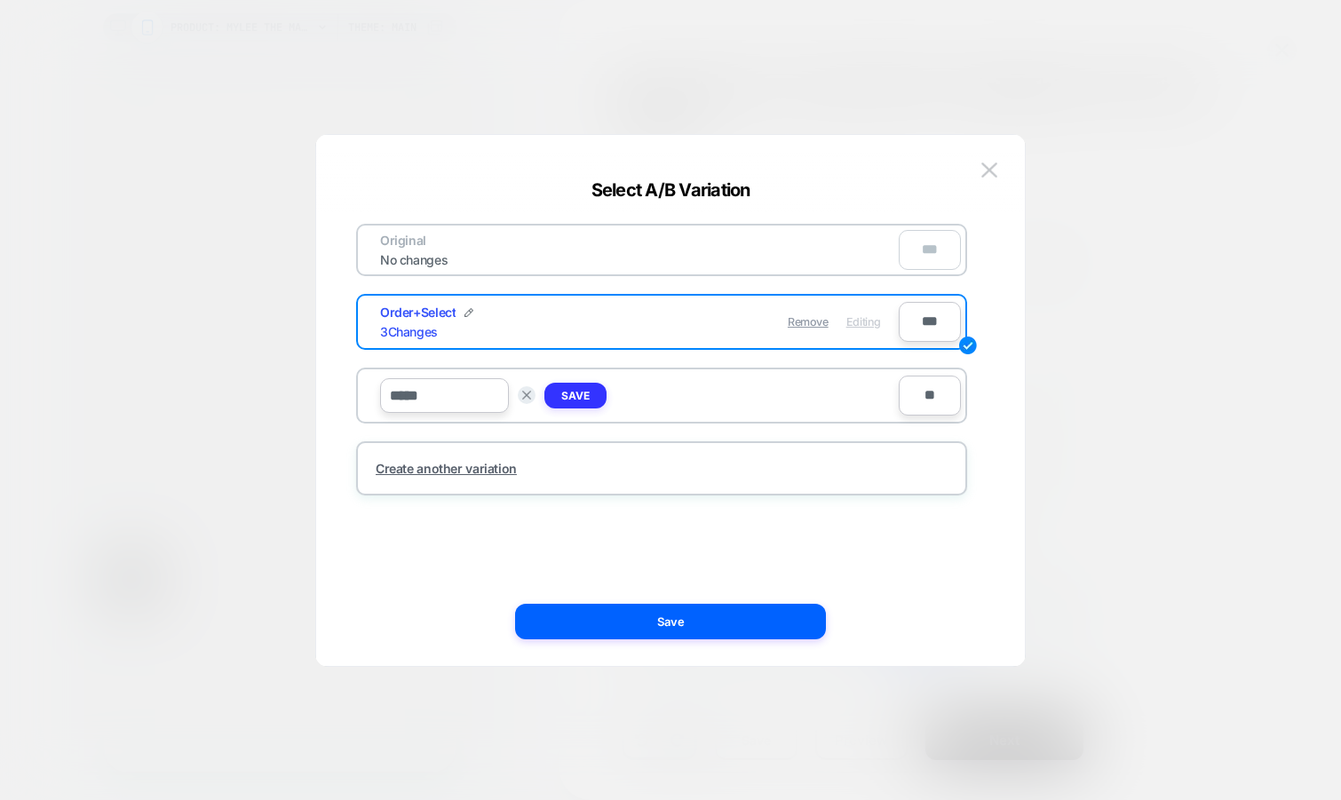
type input "*****"
click at [587, 397] on strong "Save" at bounding box center [575, 395] width 28 height 13
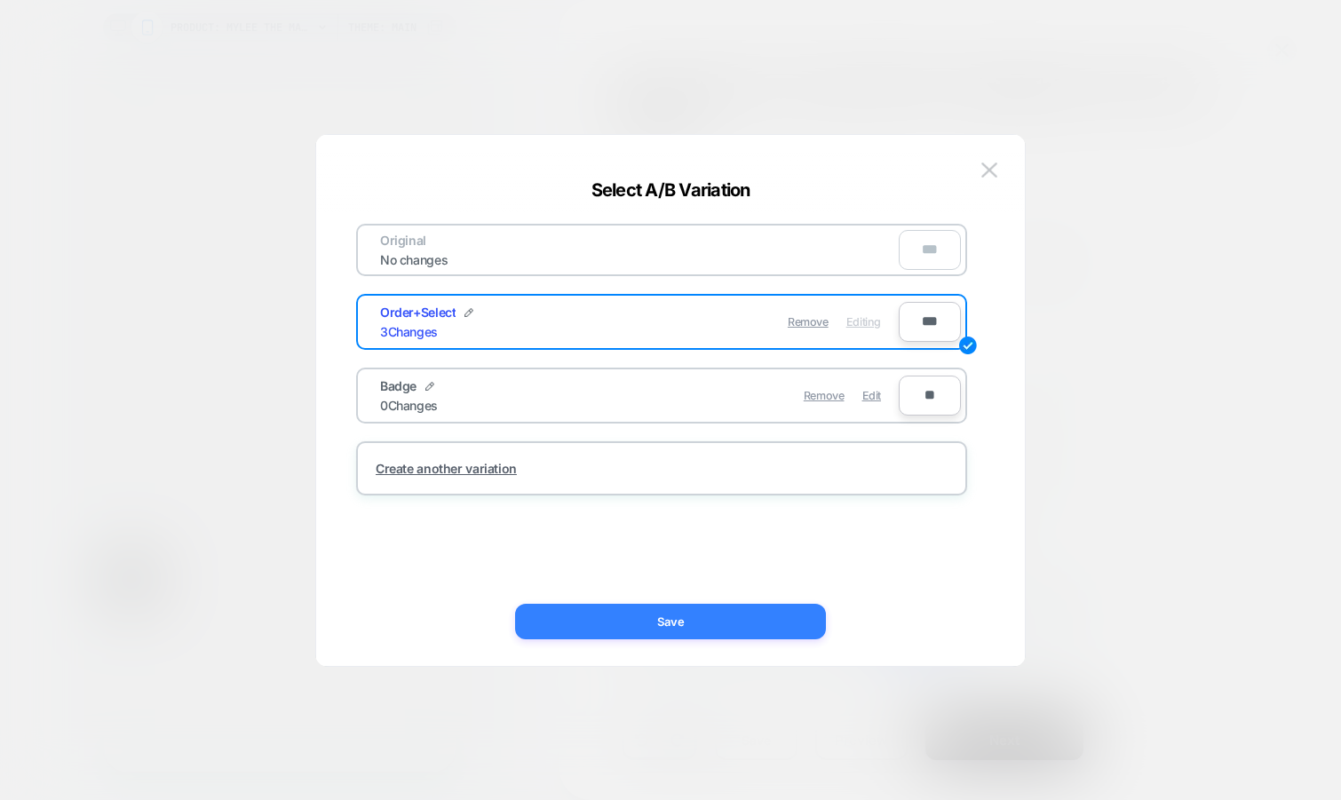
click at [592, 609] on button "Save" at bounding box center [670, 622] width 311 height 36
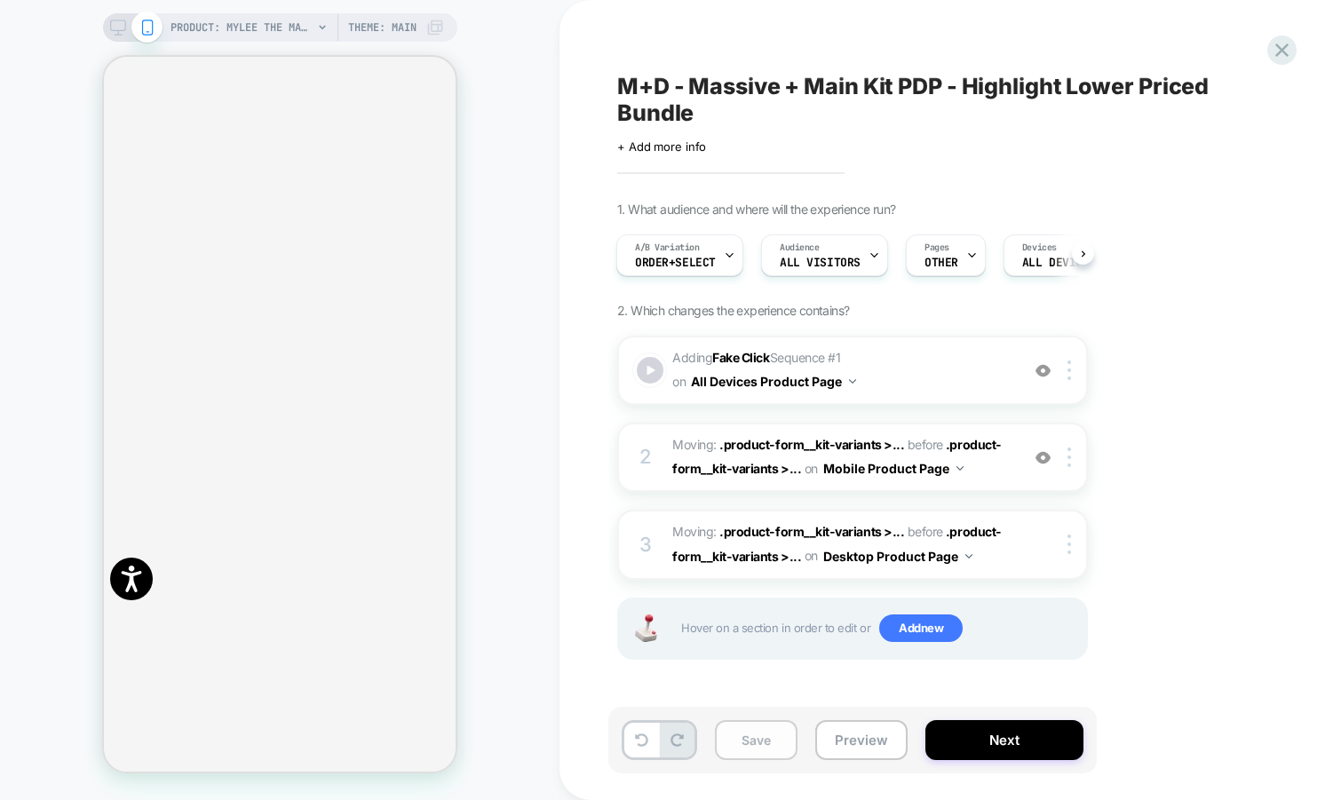
click at [763, 737] on button "Save" at bounding box center [756, 740] width 83 height 40
click at [838, 87] on span "M+D - Massive + Main Kit PDP - Highlight Lower Priced Bundle" at bounding box center [941, 99] width 648 height 53
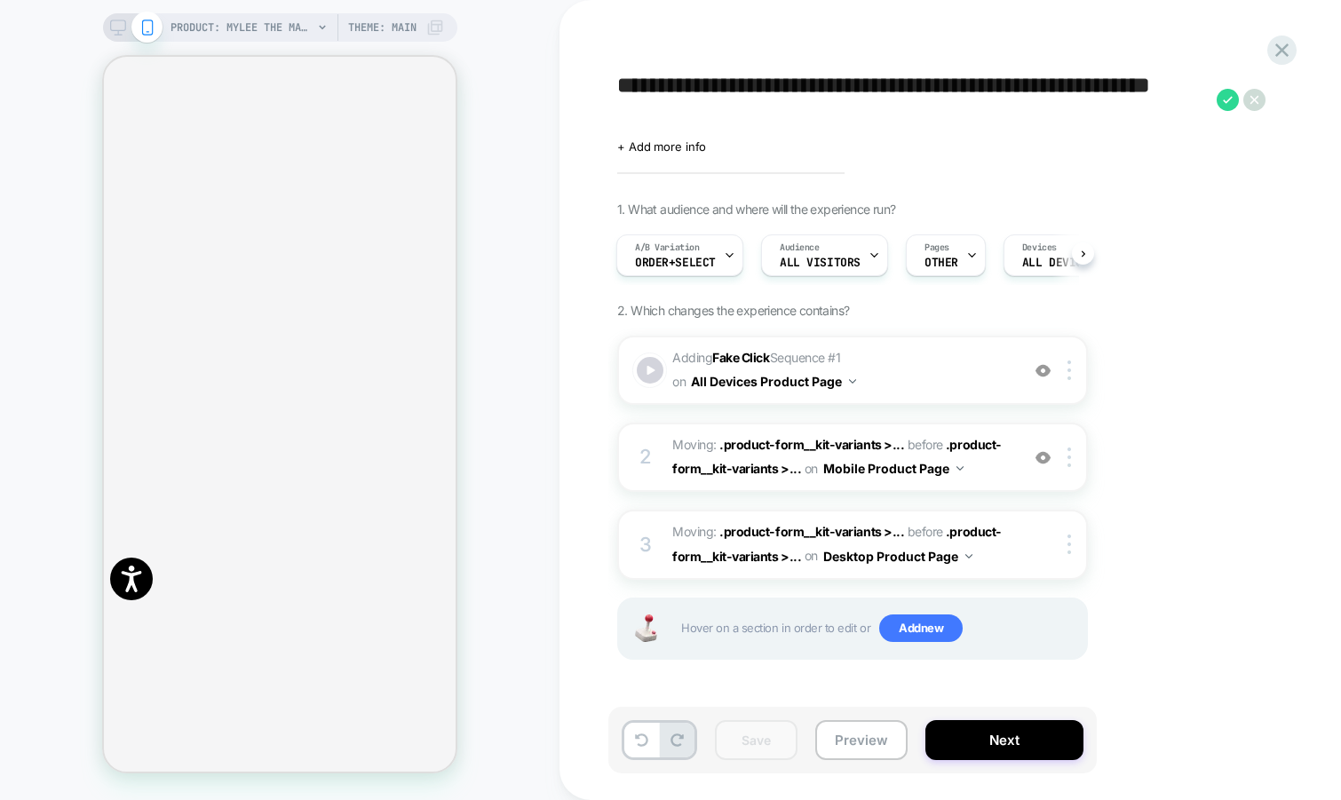
click at [838, 87] on textarea "**********" at bounding box center [912, 99] width 591 height 53
click at [1265, 52] on div "**********" at bounding box center [941, 400] width 666 height 765
click at [1273, 54] on icon at bounding box center [1282, 50] width 24 height 24
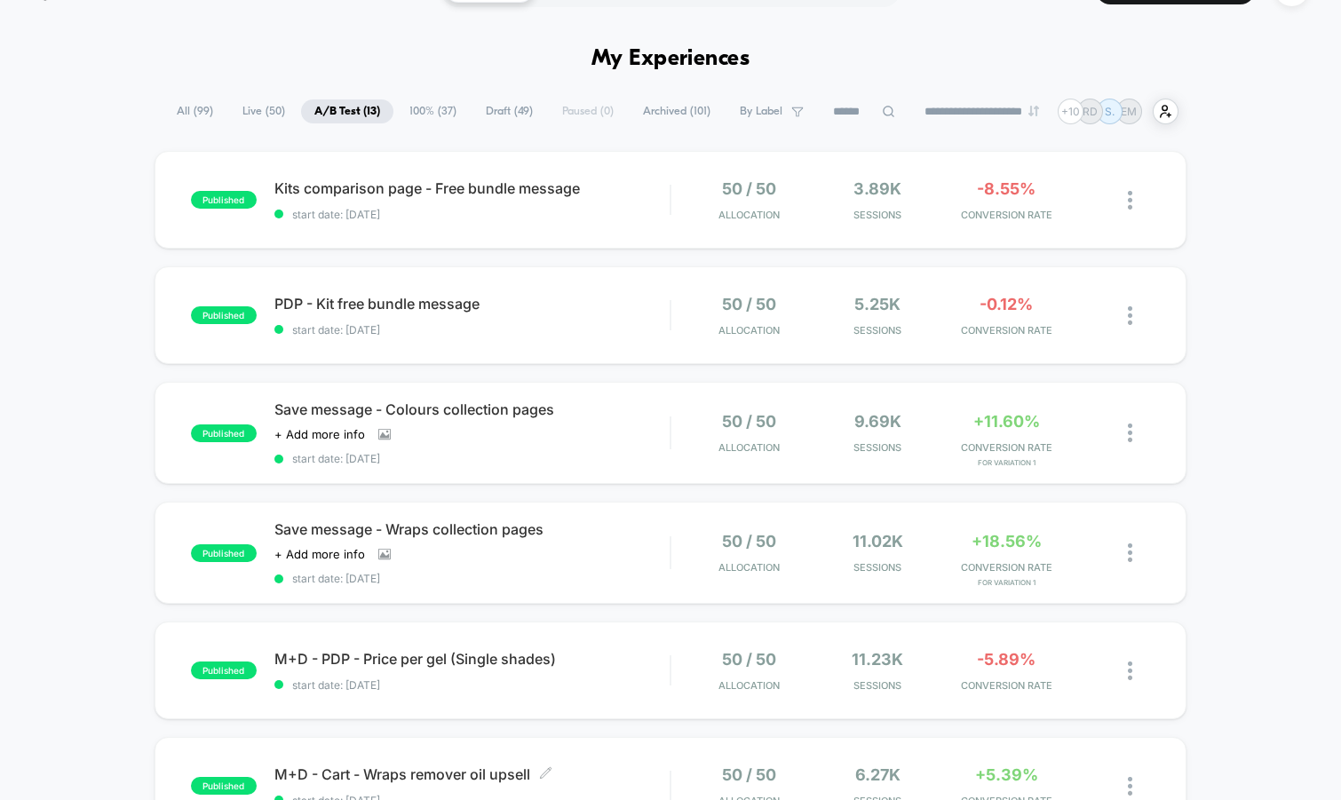
scroll to position [41, 0]
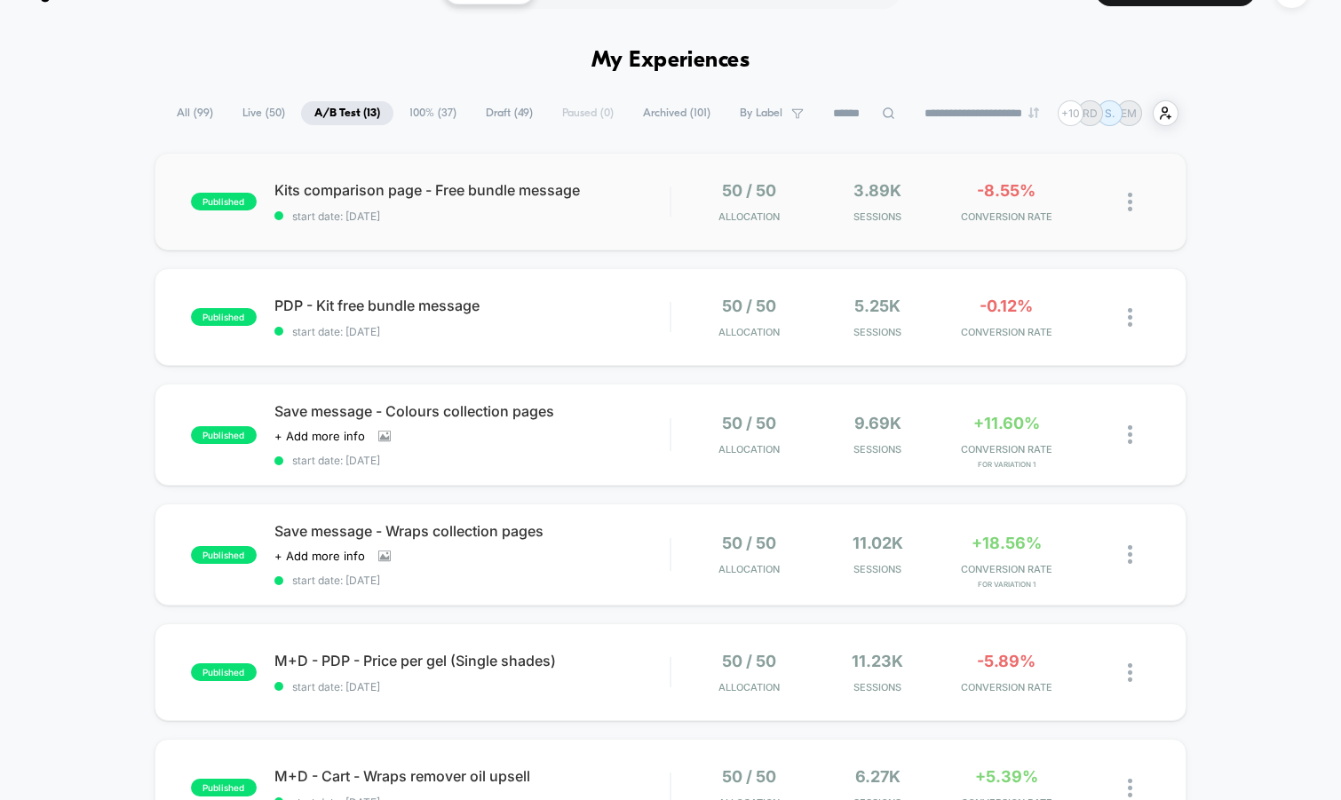
click at [600, 227] on div "published Kits comparison page - Free bundle message start date: 8/21/2025 50 /…" at bounding box center [671, 202] width 1033 height 98
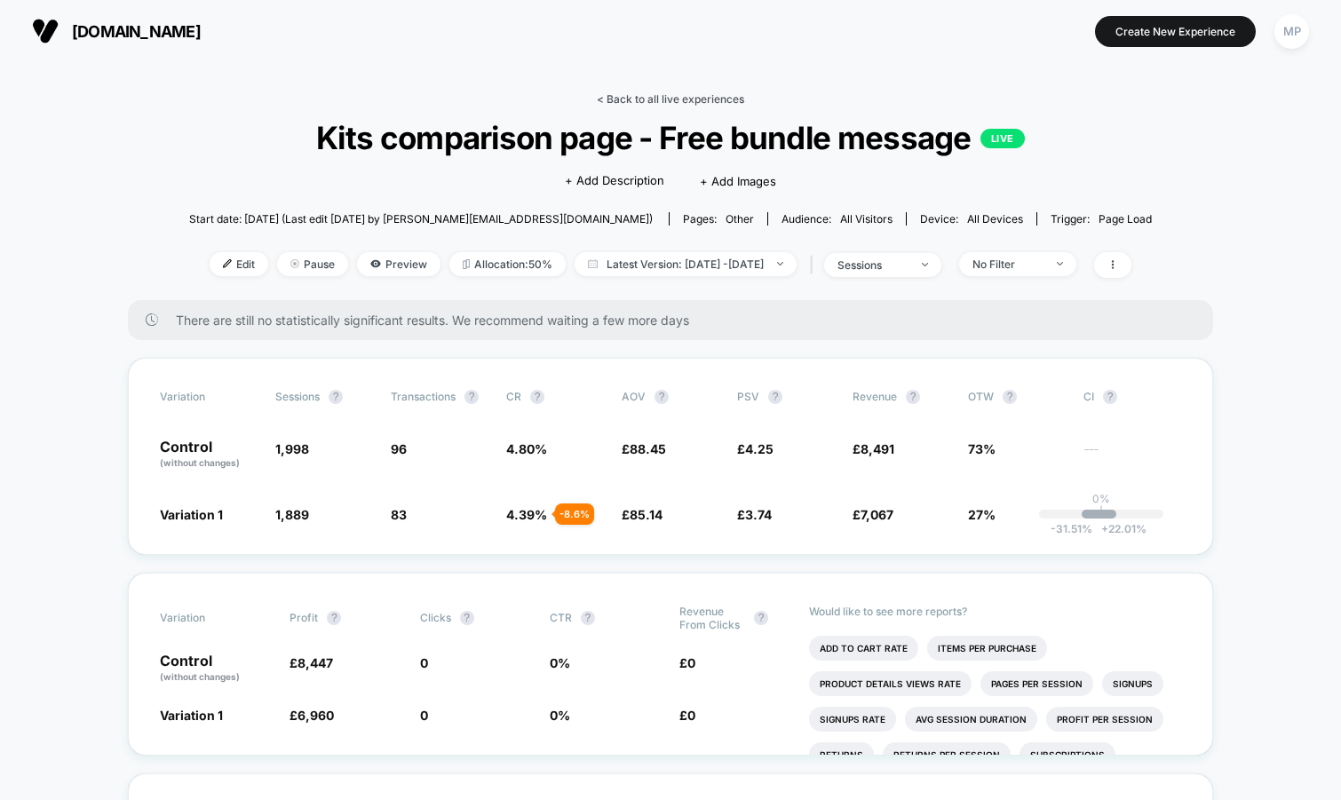
click at [681, 97] on link "< Back to all live experiences" at bounding box center [670, 98] width 147 height 13
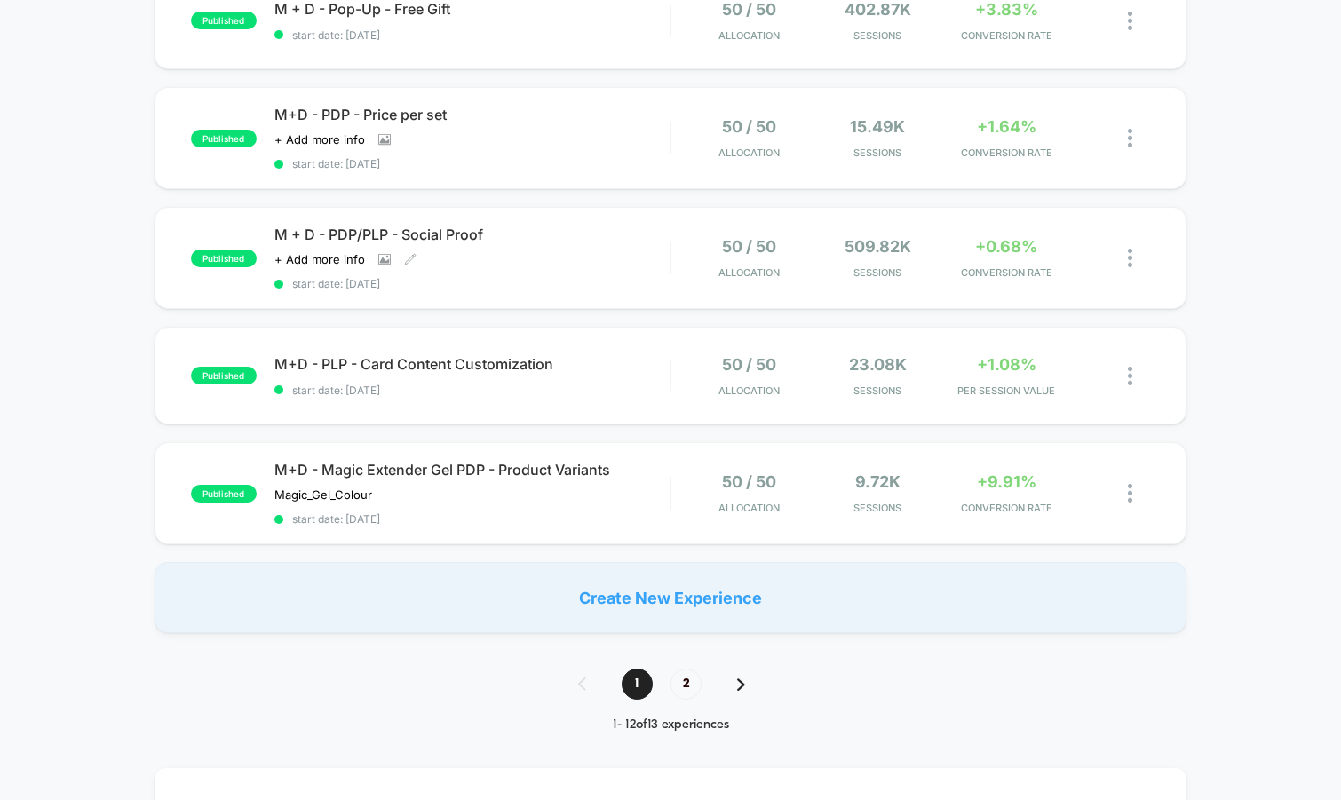
scroll to position [1044, 0]
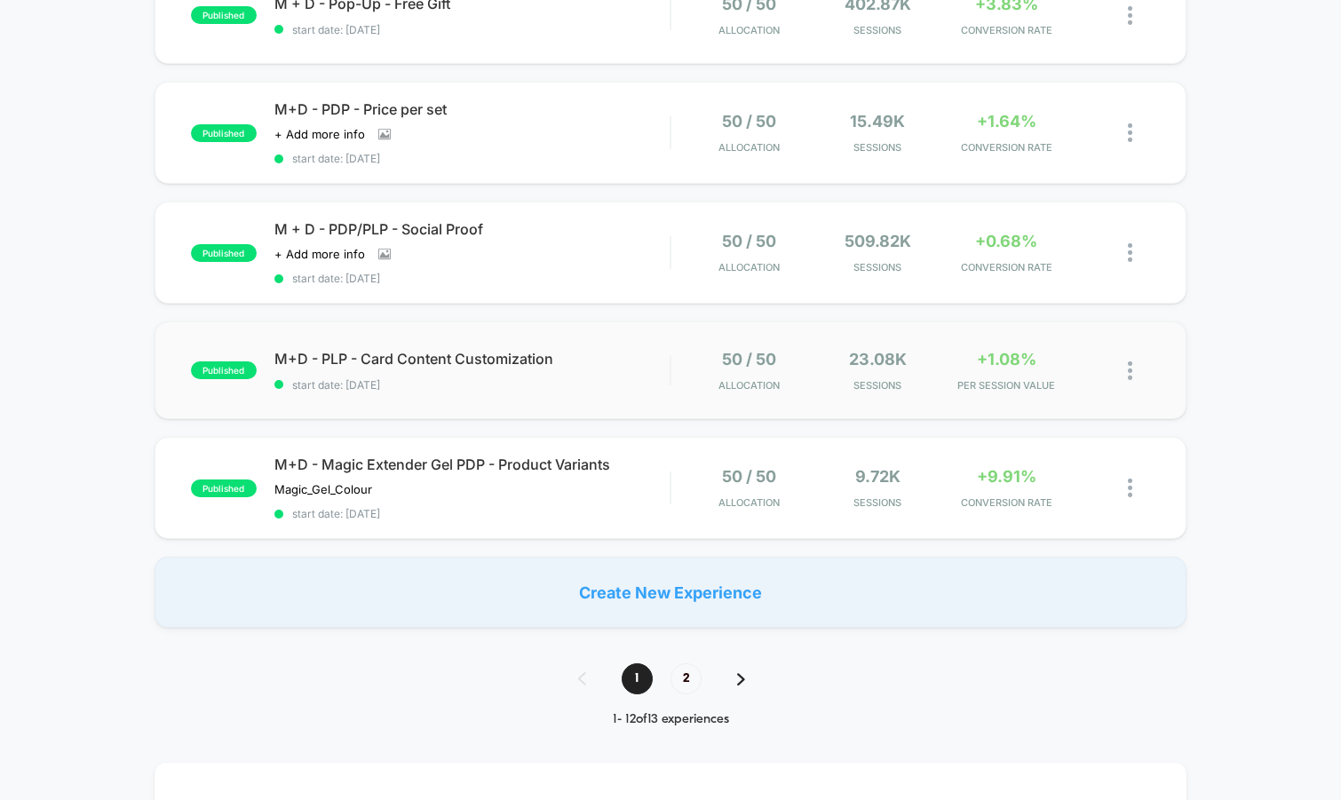
click at [509, 394] on div "published M+D - PLP - Card Content Customization start date: 7/16/2025 50 / 50 …" at bounding box center [671, 371] width 1033 height 98
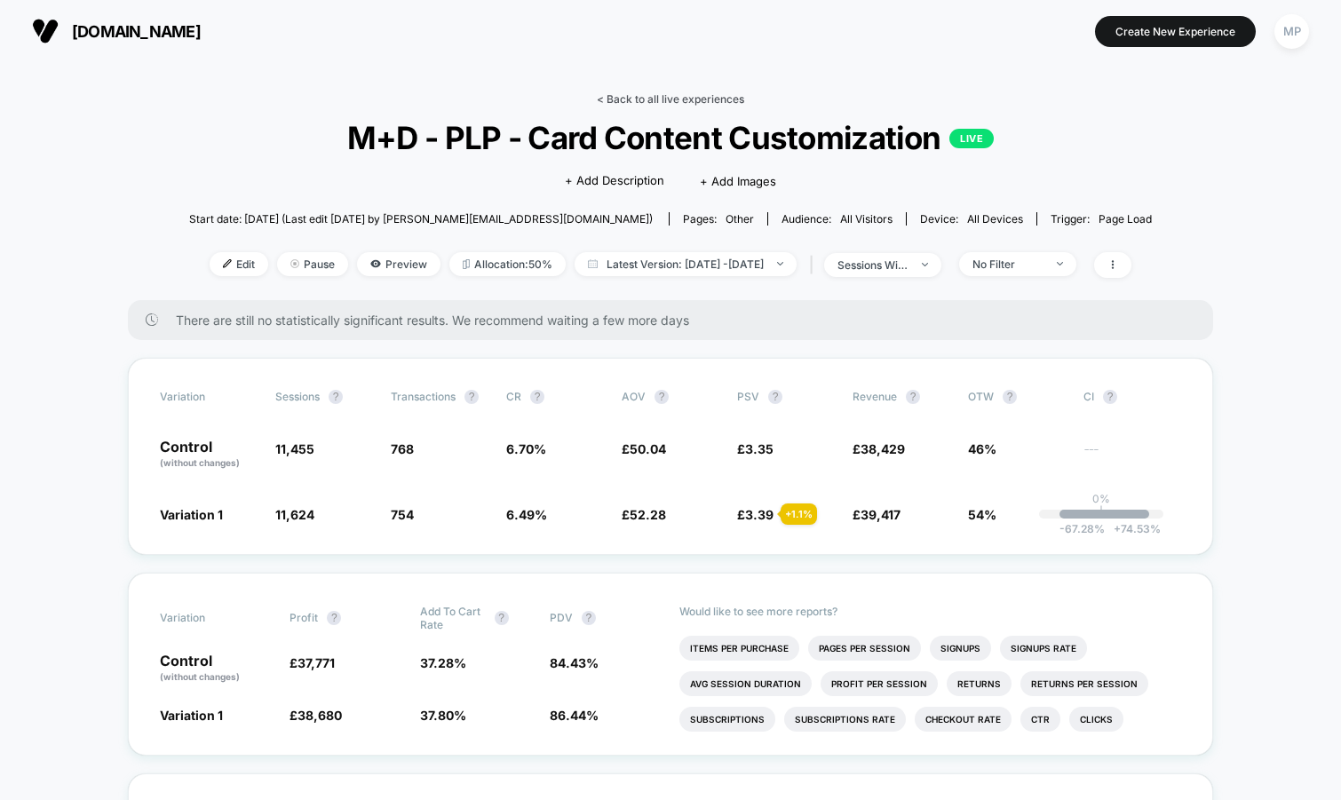
click at [679, 105] on link "< Back to all live experiences" at bounding box center [670, 98] width 147 height 13
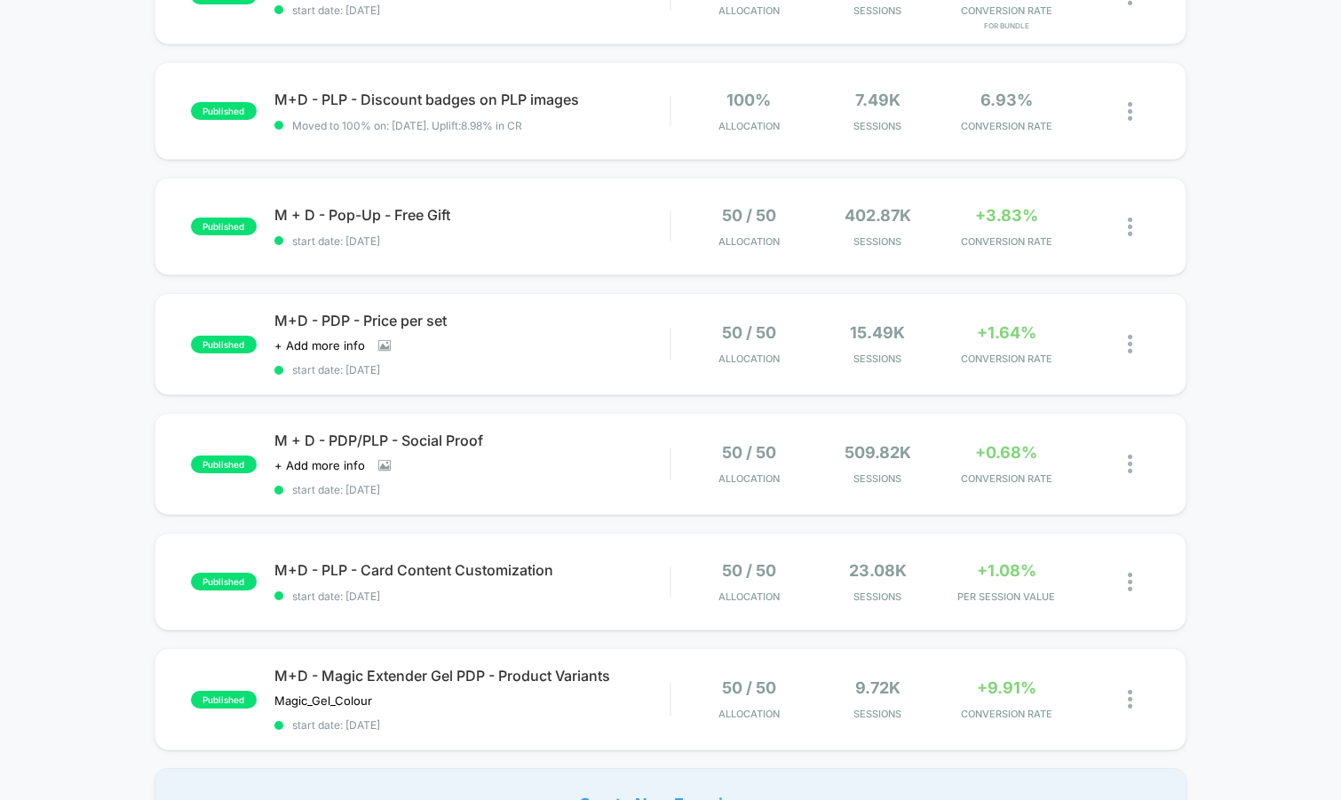
scroll to position [851, 0]
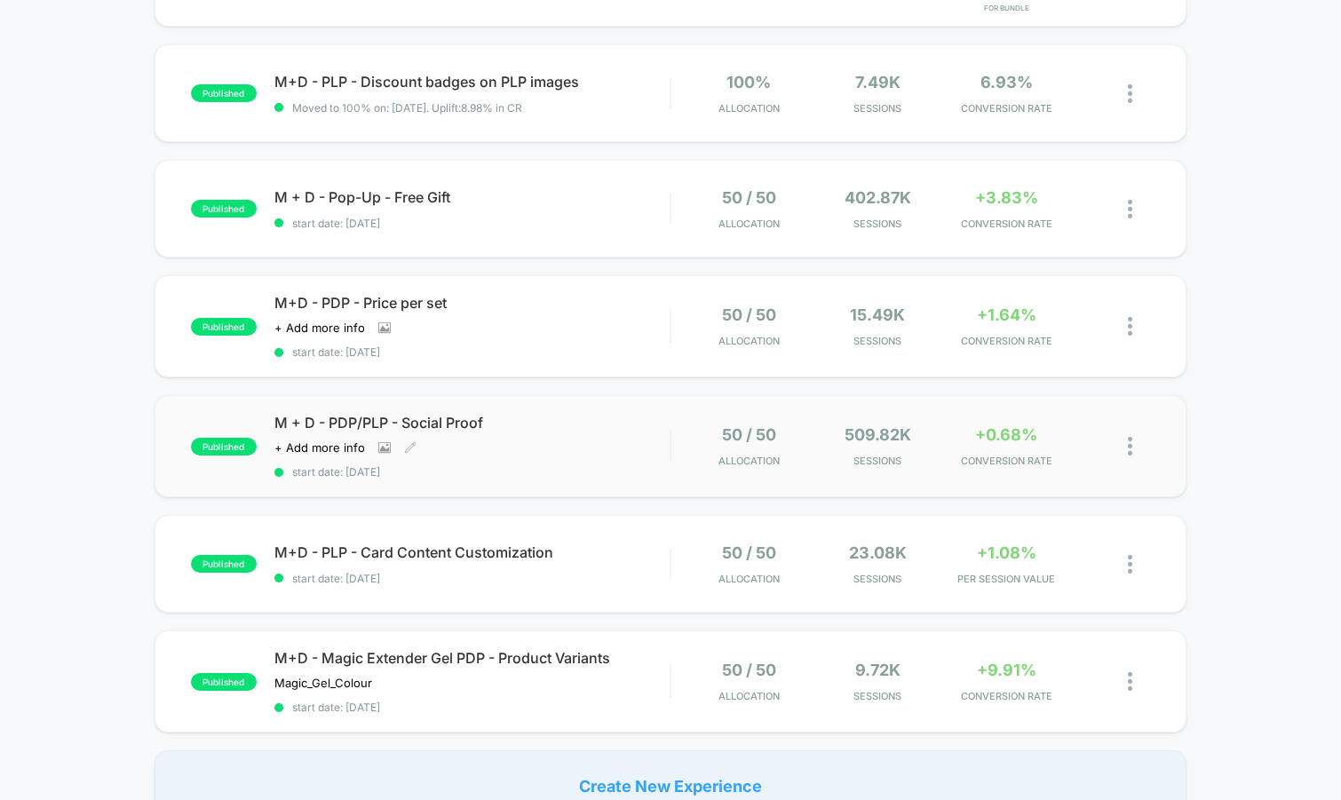
click at [516, 465] on span "start date: 7/30/2025" at bounding box center [472, 471] width 396 height 13
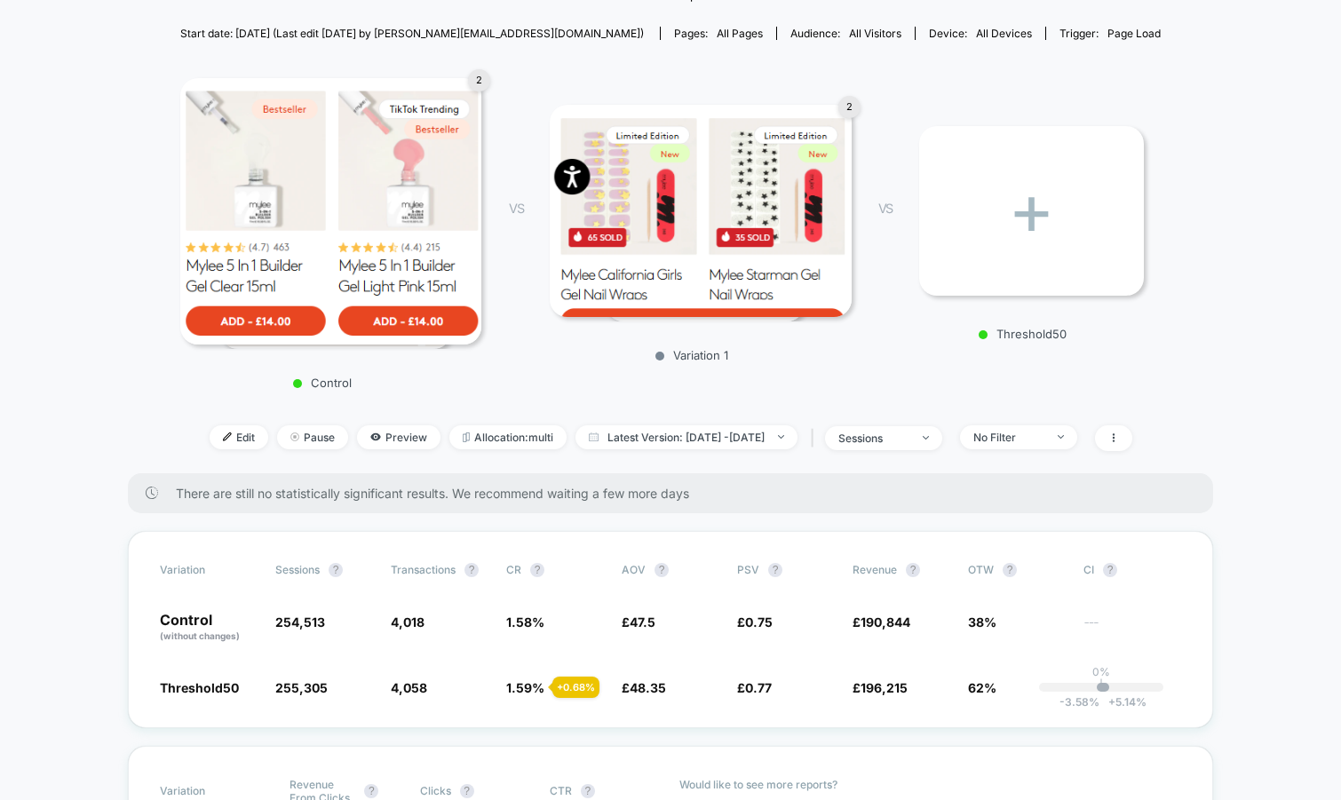
scroll to position [201, 0]
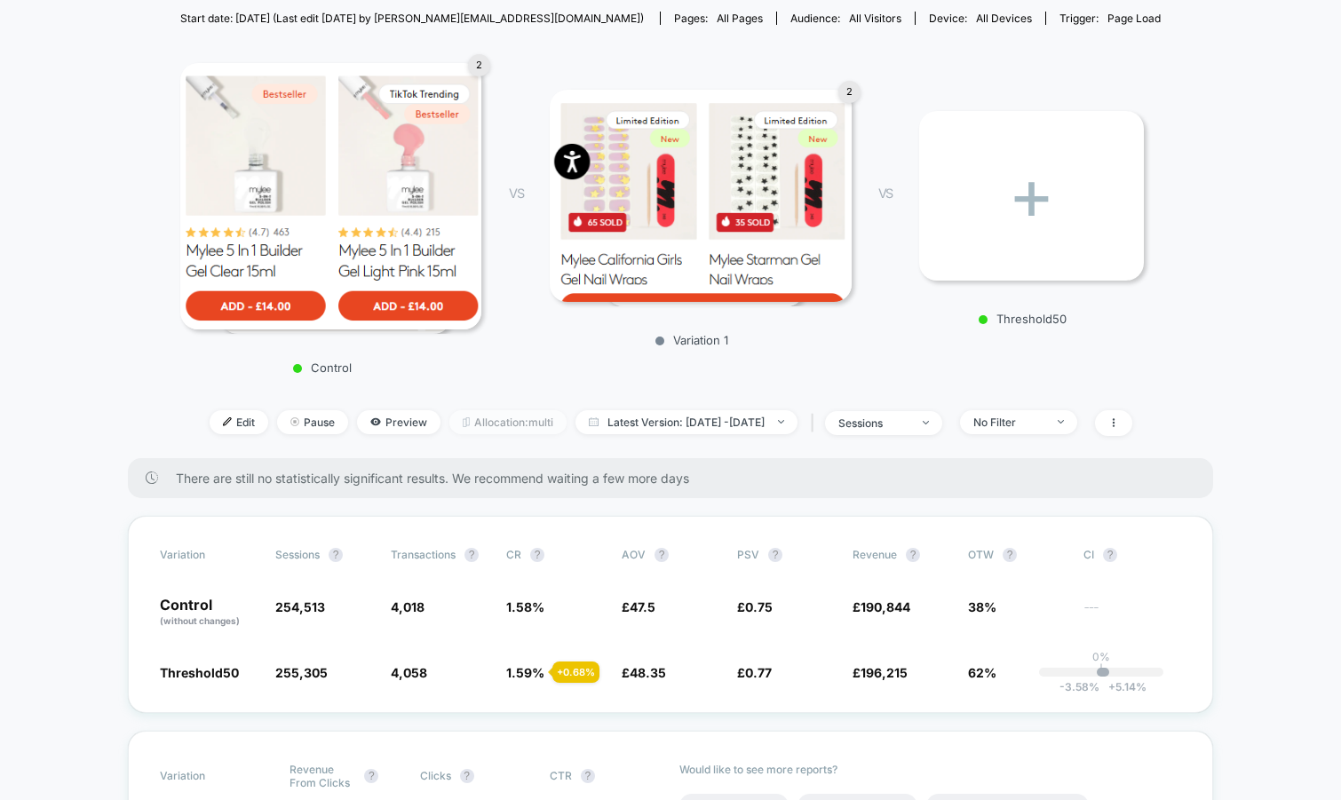
click at [475, 415] on span "Allocation: multi" at bounding box center [507, 422] width 117 height 24
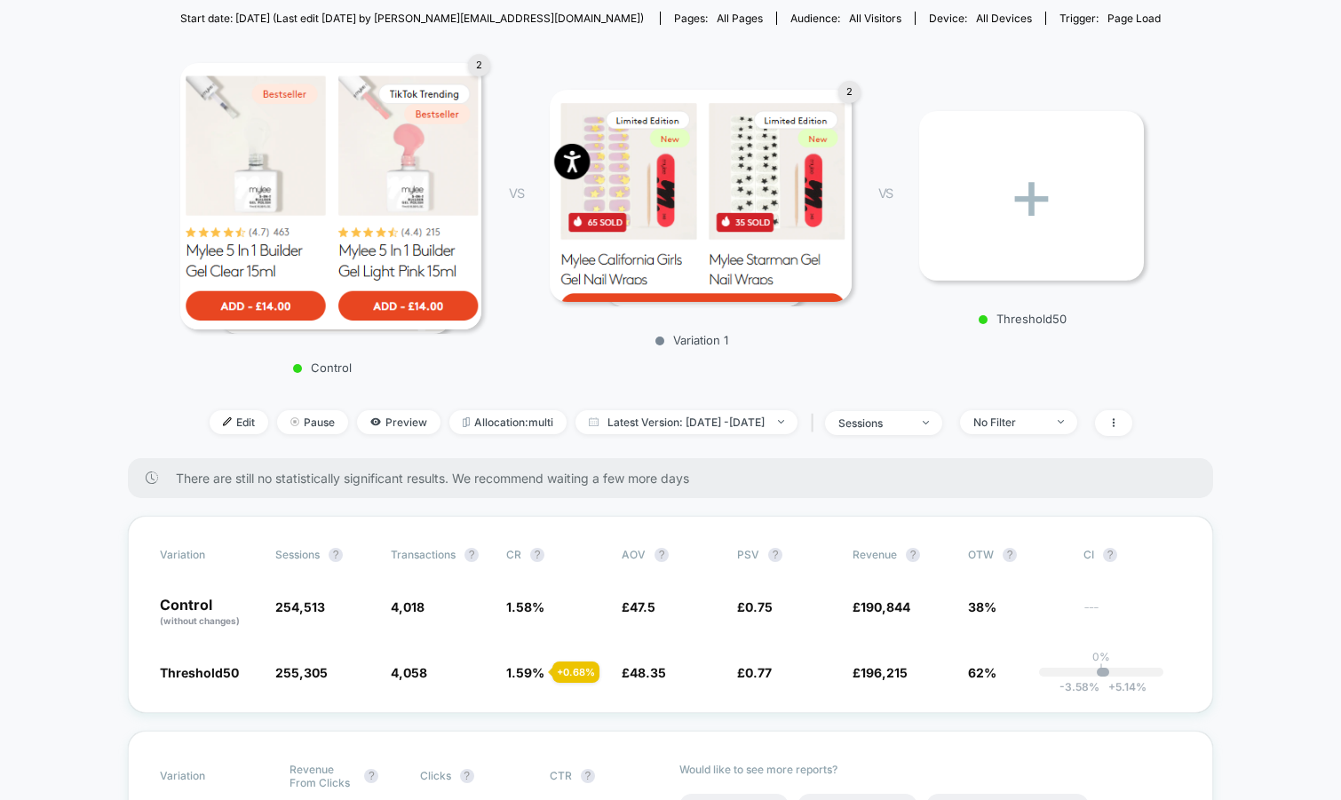
scroll to position [0, 0]
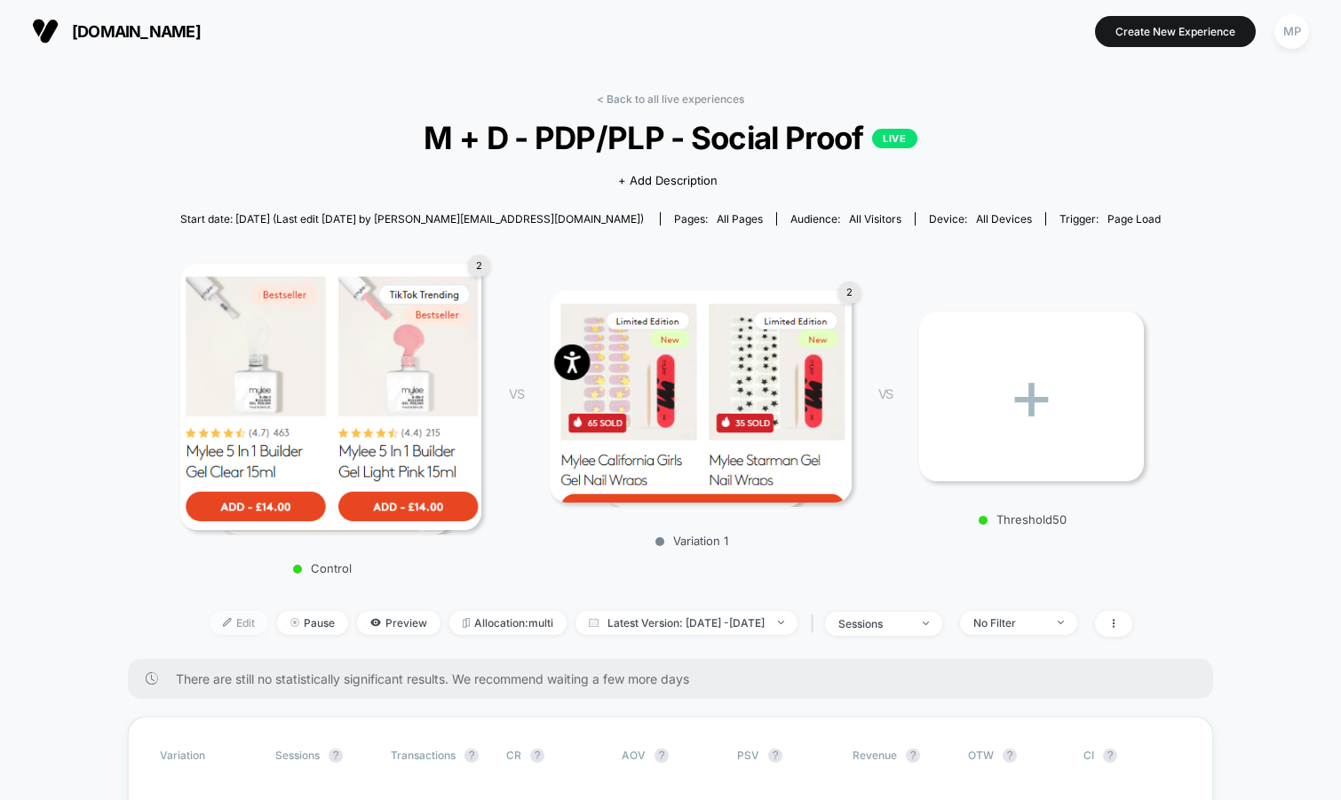
click at [210, 616] on span "Edit" at bounding box center [239, 623] width 59 height 24
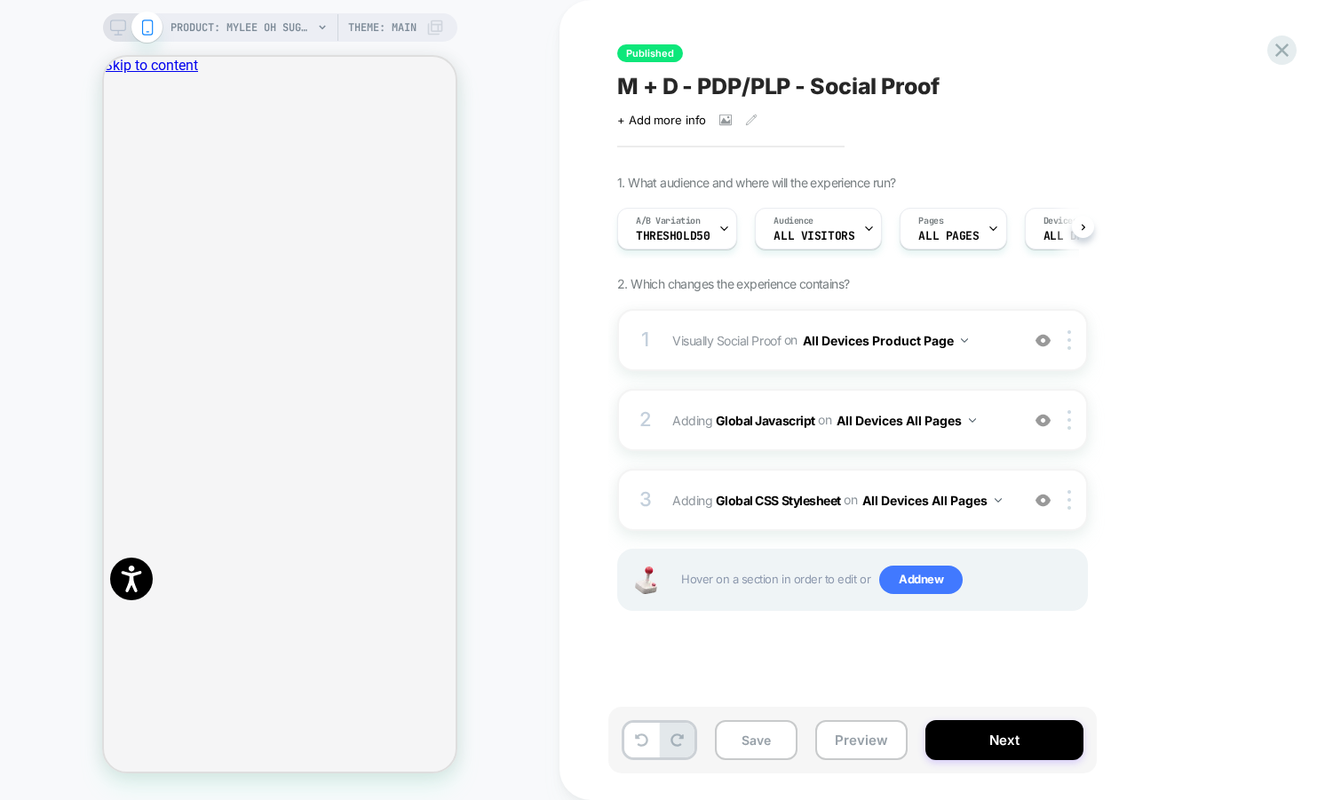
scroll to position [0, 1]
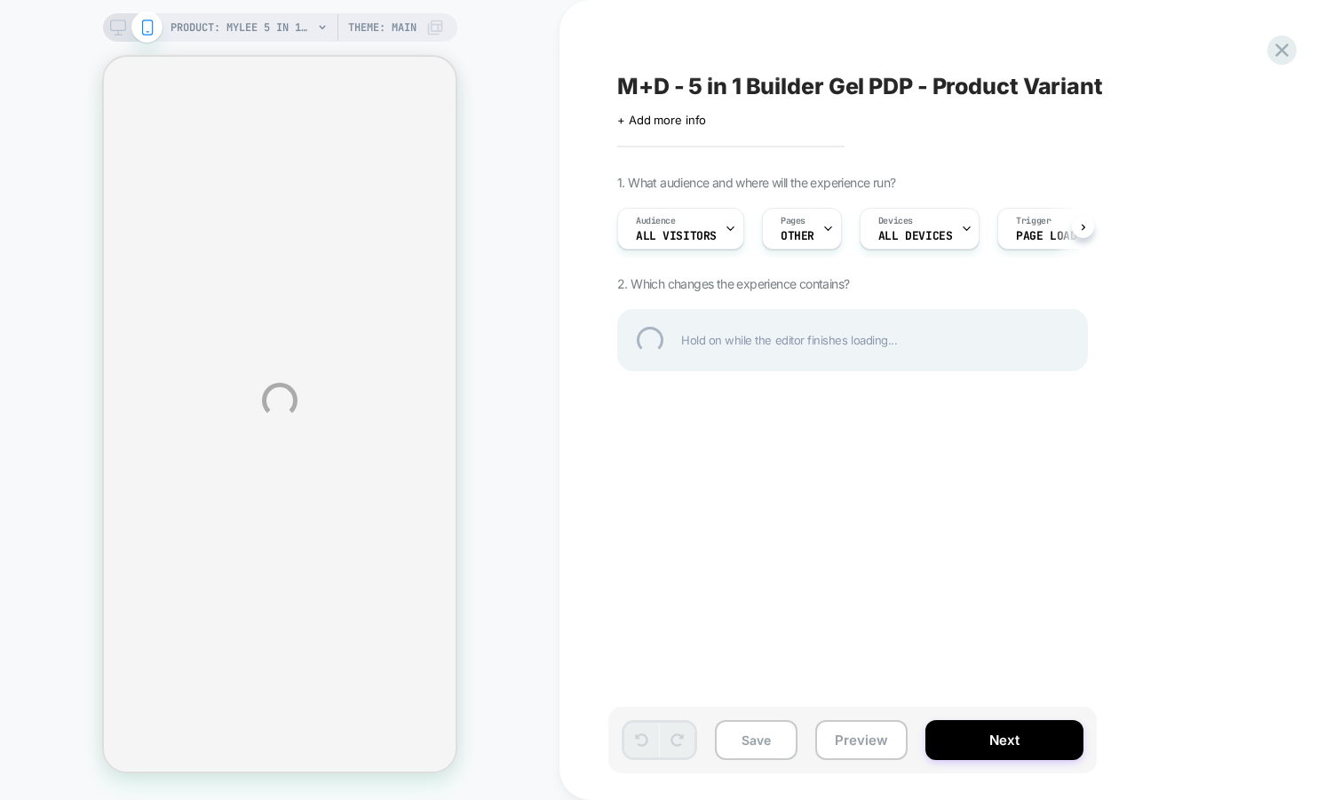
click at [720, 89] on div "M+D - 5 in 1 Builder Gel PDP - Product Variant" at bounding box center [941, 86] width 648 height 27
click at [720, 89] on textarea "**********" at bounding box center [763, 86] width 292 height 27
click at [720, 89] on textarea "**********" at bounding box center [912, 86] width 591 height 27
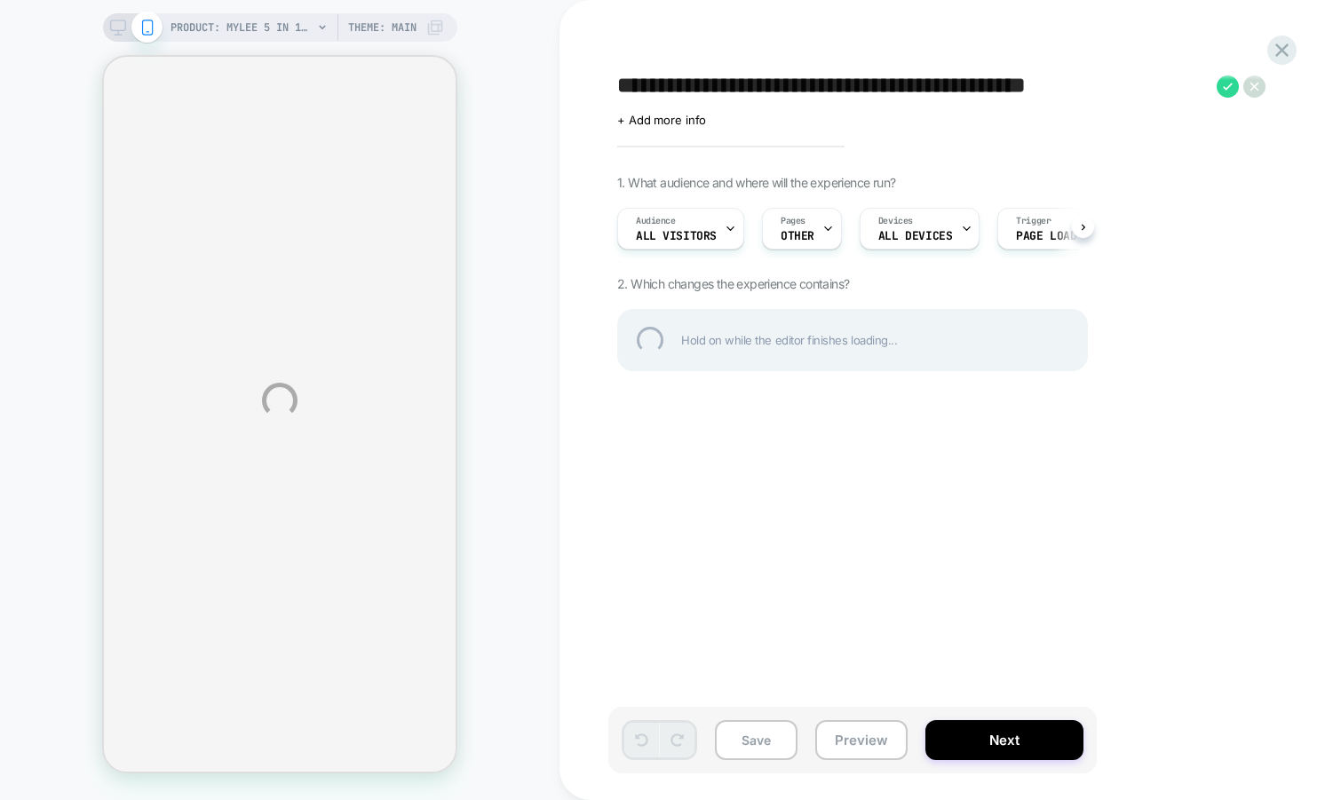
click at [720, 89] on textarea "**********" at bounding box center [912, 86] width 591 height 27
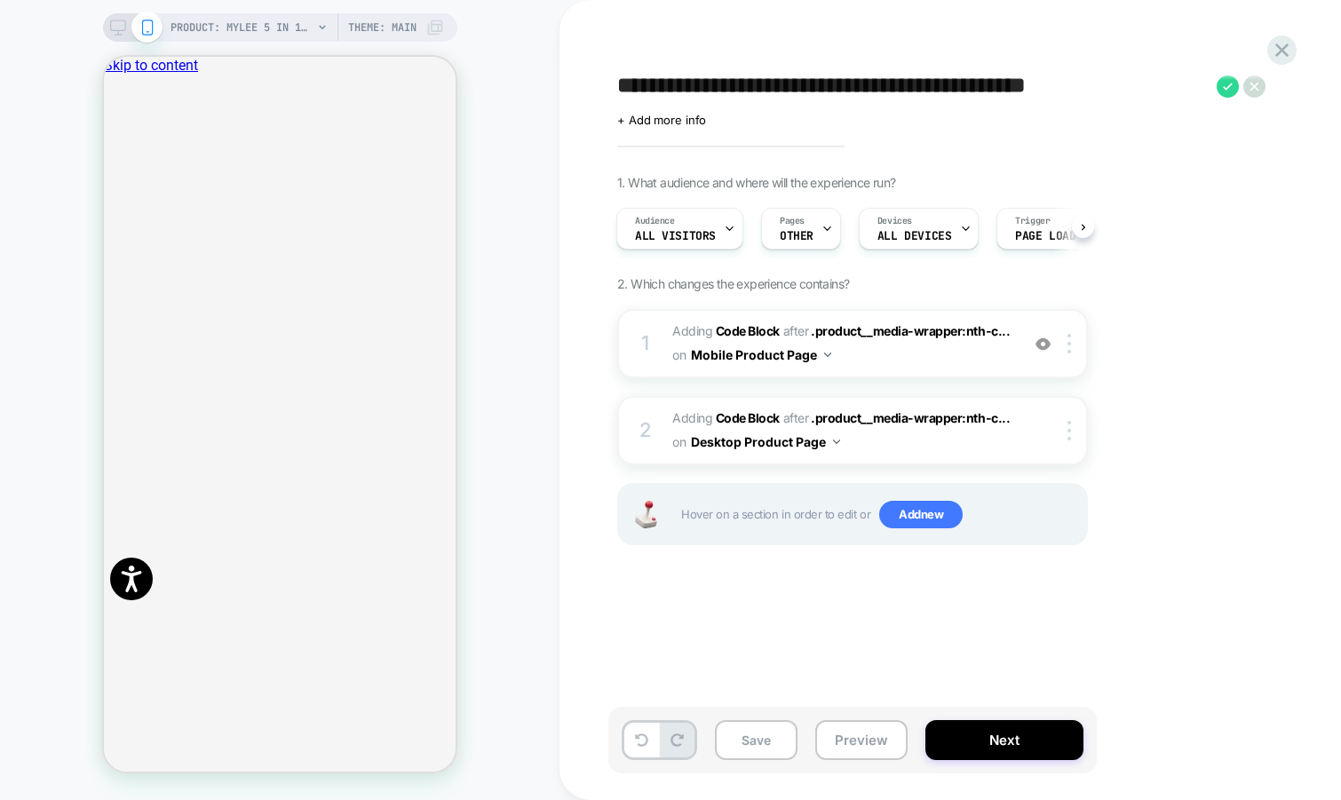
scroll to position [0, 1]
click at [111, 147] on icon "Close" at bounding box center [111, 147] width 0 height 0
click at [0, 0] on button "Preview" at bounding box center [0, 0] width 0 height 0
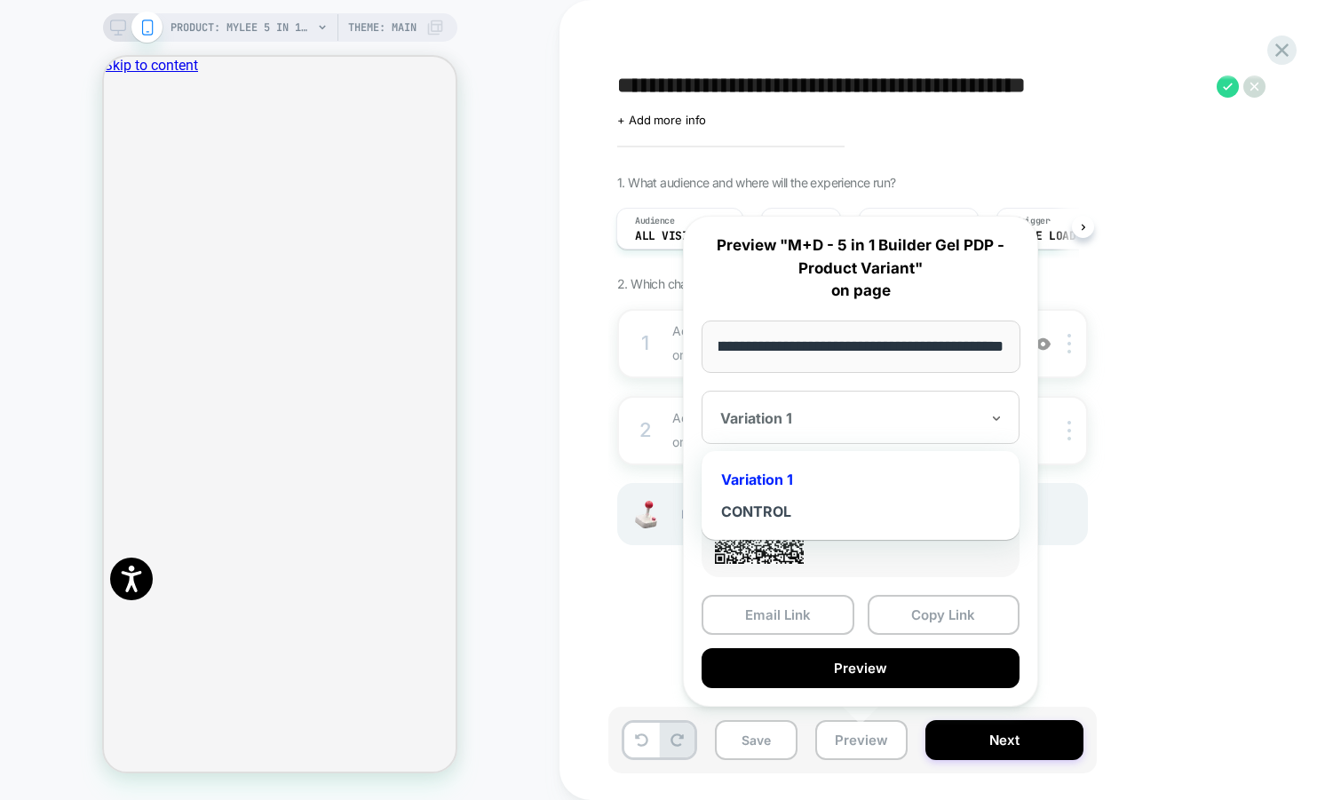
scroll to position [0, 0]
click at [0, 0] on div "Variation 1" at bounding box center [0, 0] width 0 height 0
click at [0, 0] on button "Preview" at bounding box center [0, 0] width 0 height 0
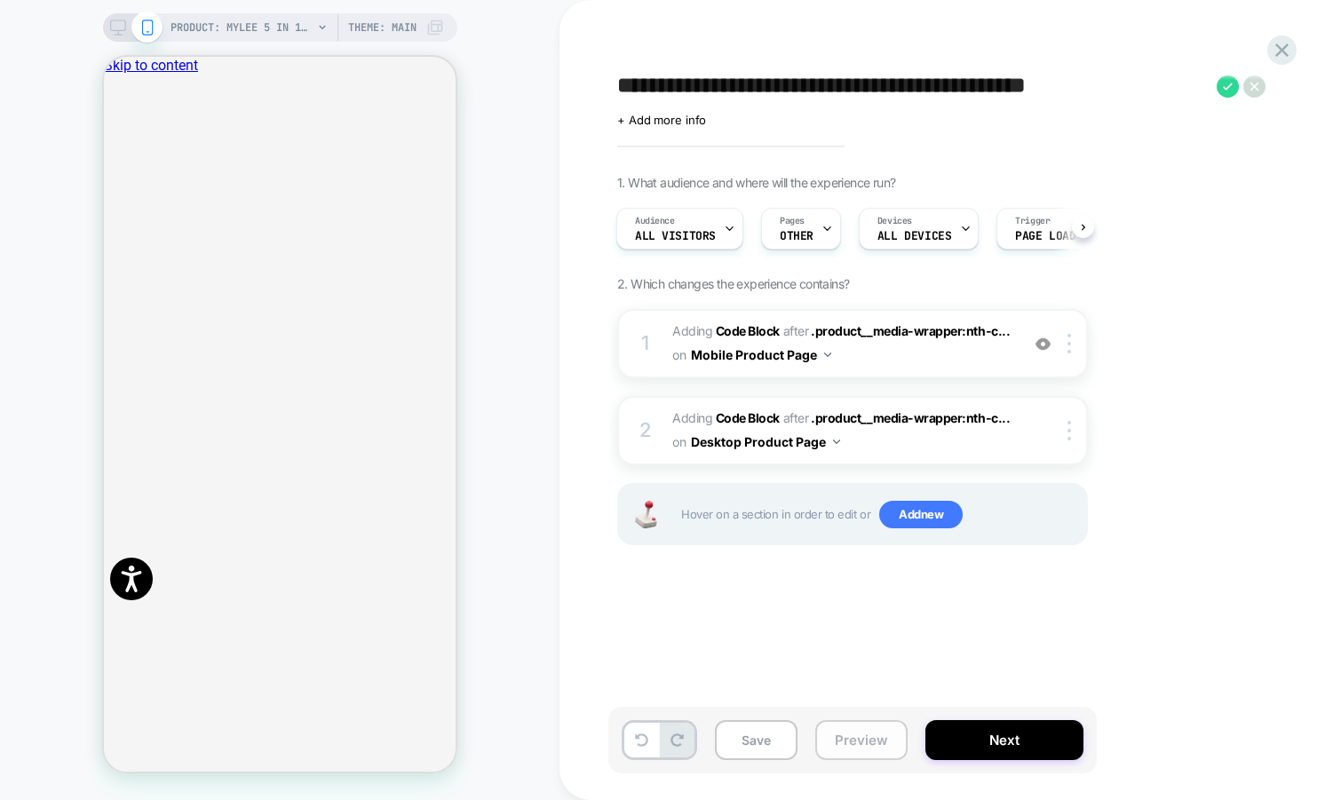
click at [0, 0] on button "Preview" at bounding box center [0, 0] width 0 height 0
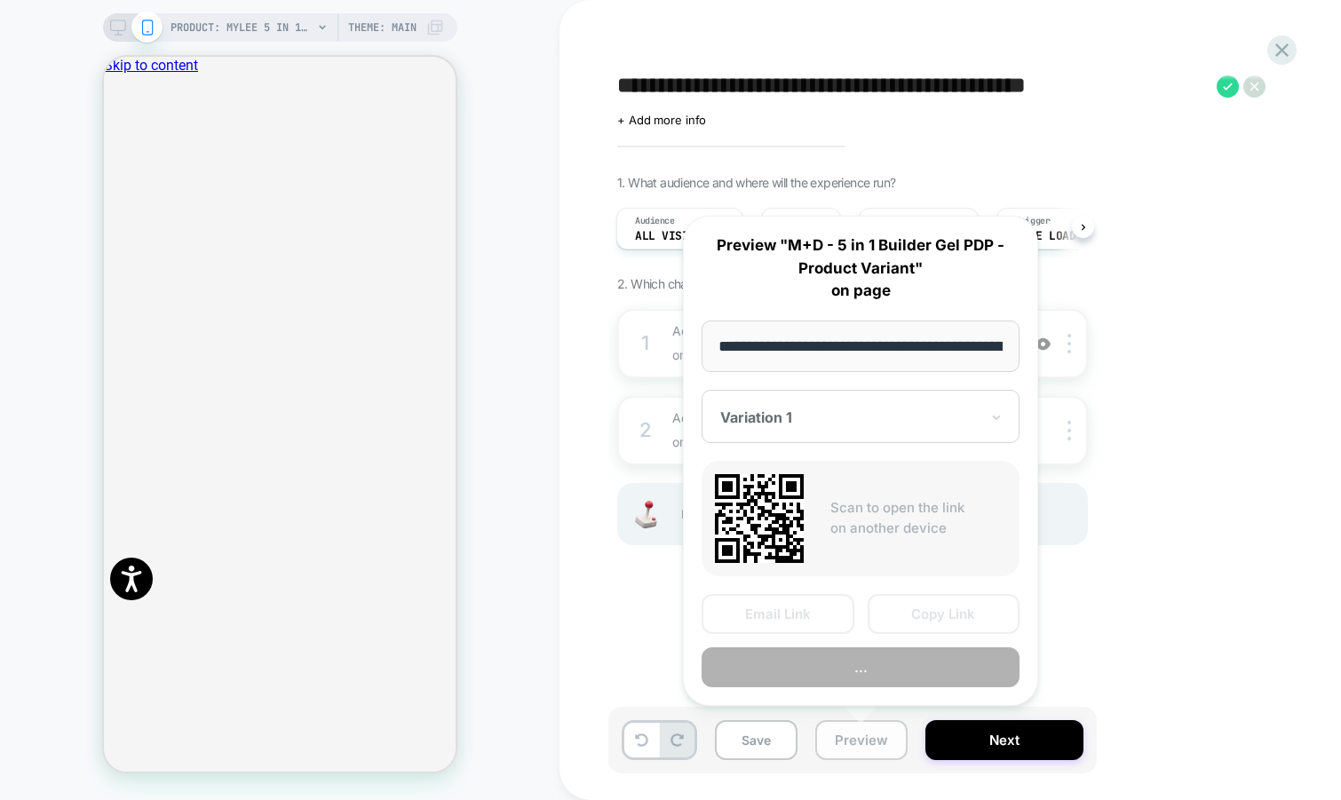
scroll to position [0, 343]
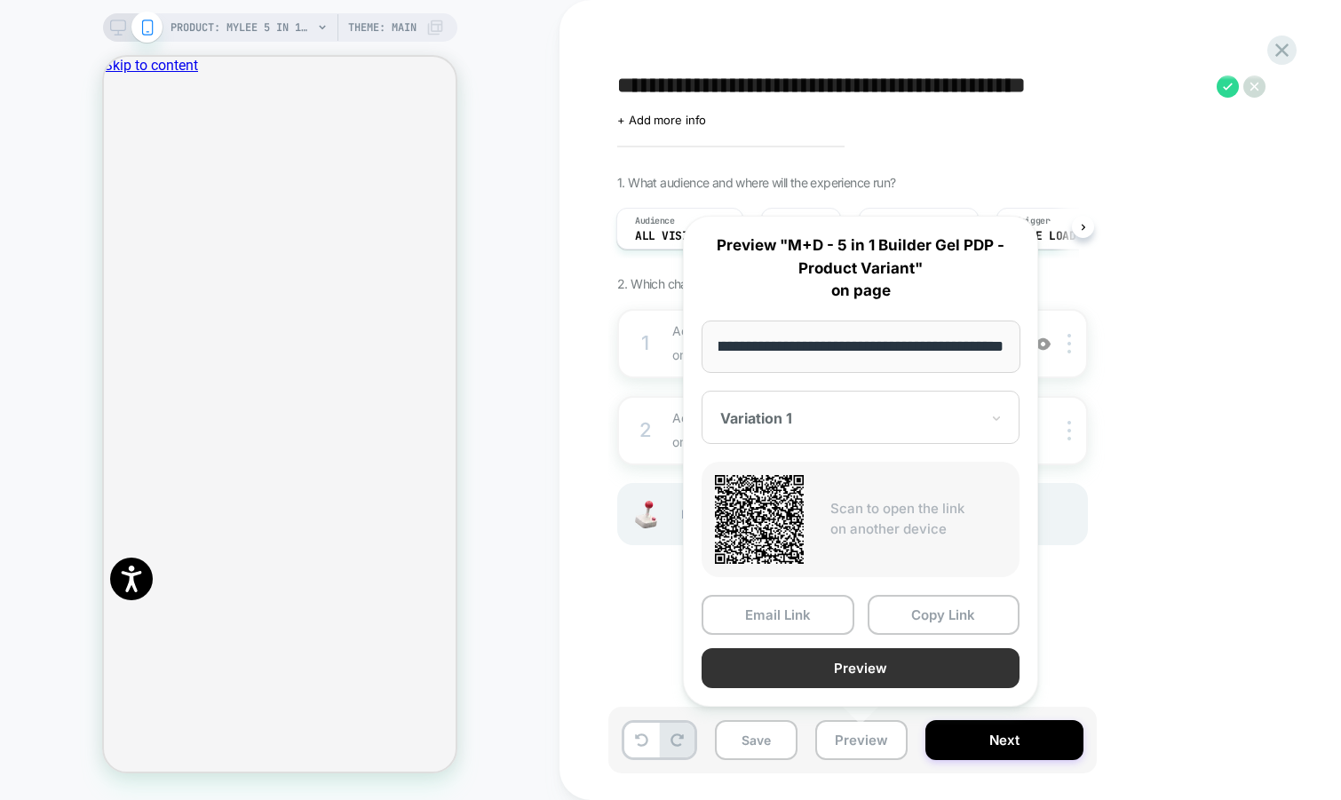
click at [864, 659] on button "Preview" at bounding box center [861, 668] width 318 height 40
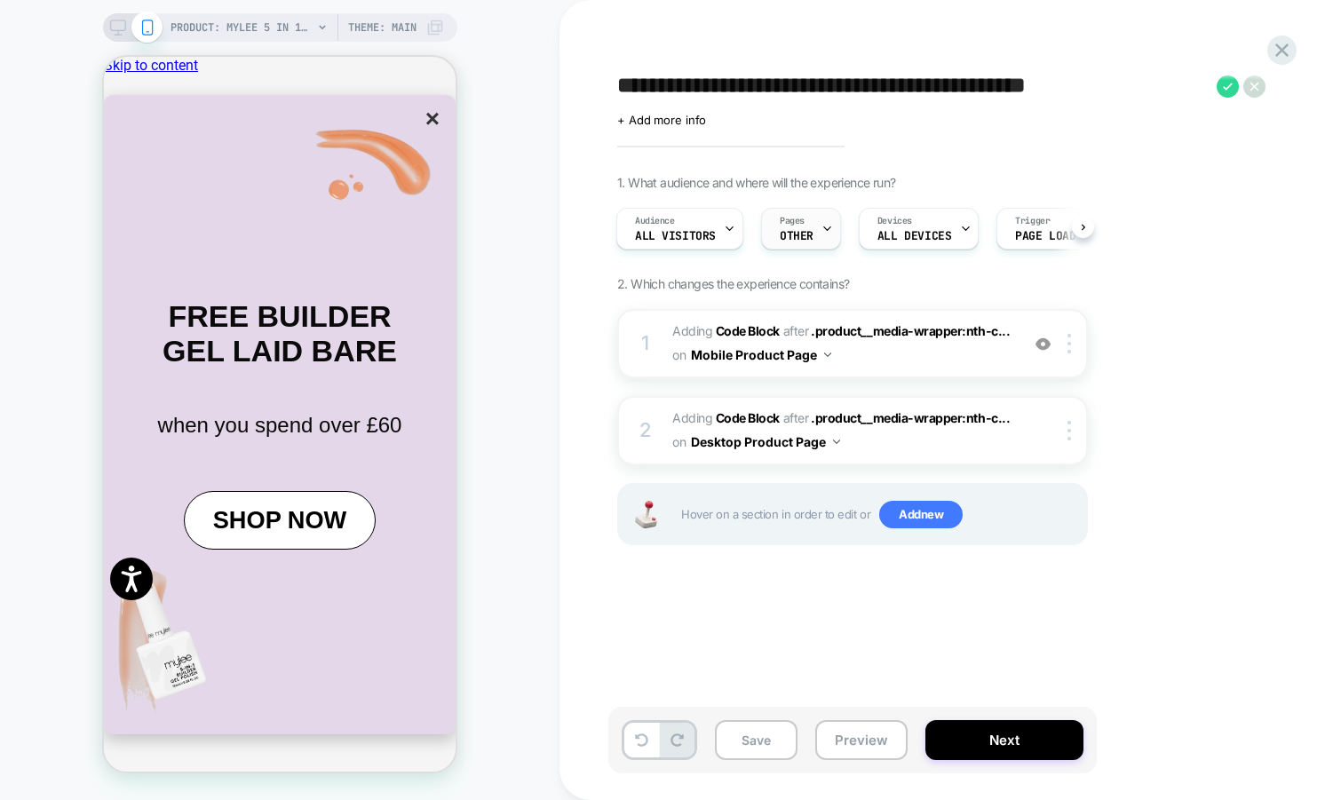
click at [0, 0] on div "Pages OTHER" at bounding box center [0, 0] width 0 height 0
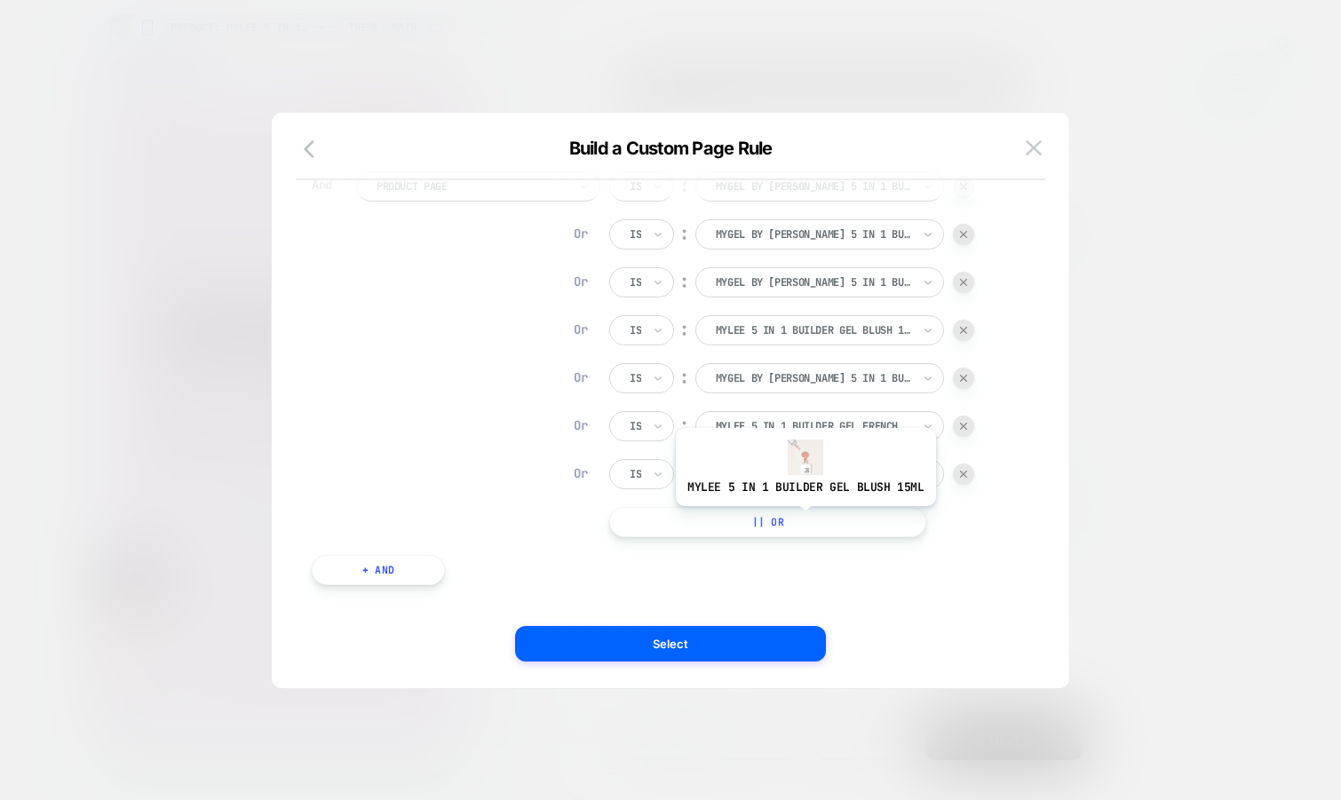
scroll to position [188, 0]
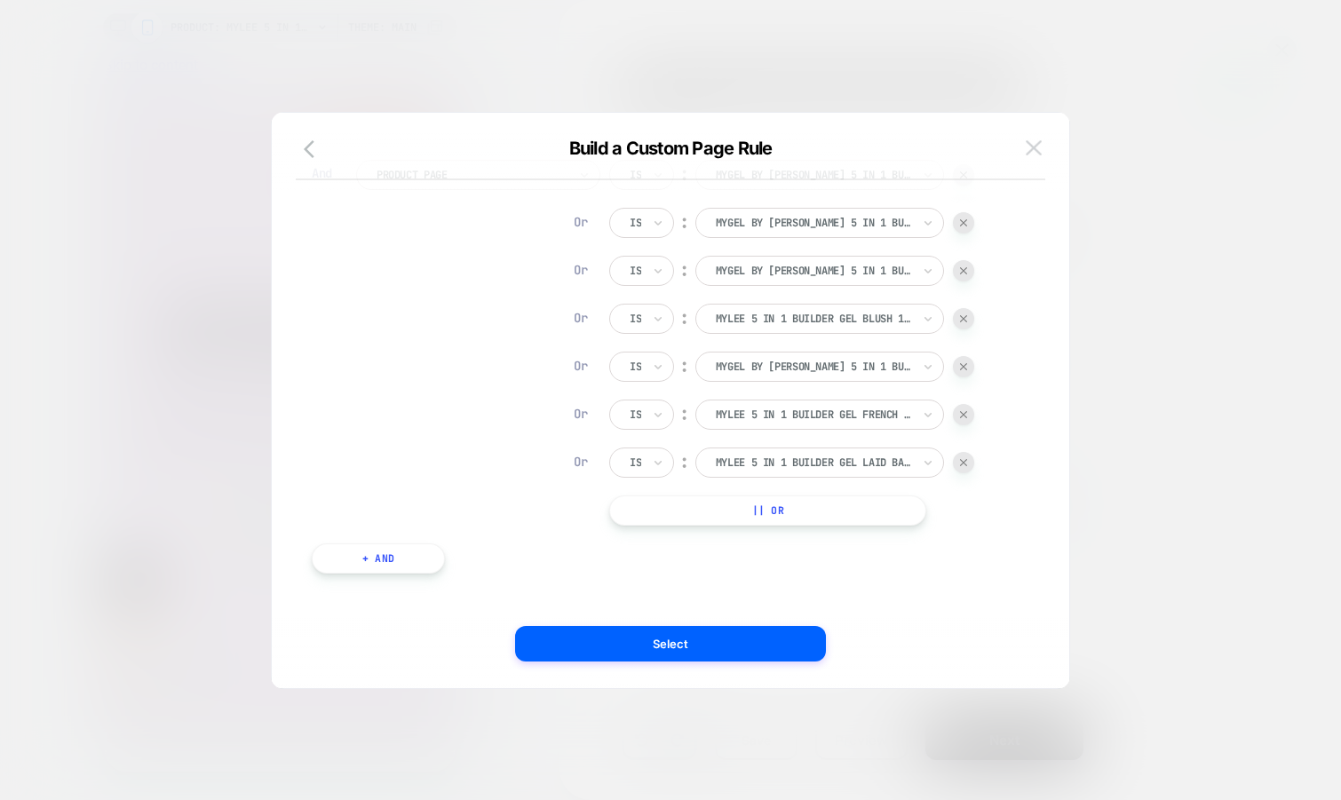
click at [1026, 152] on img at bounding box center [1034, 147] width 16 height 15
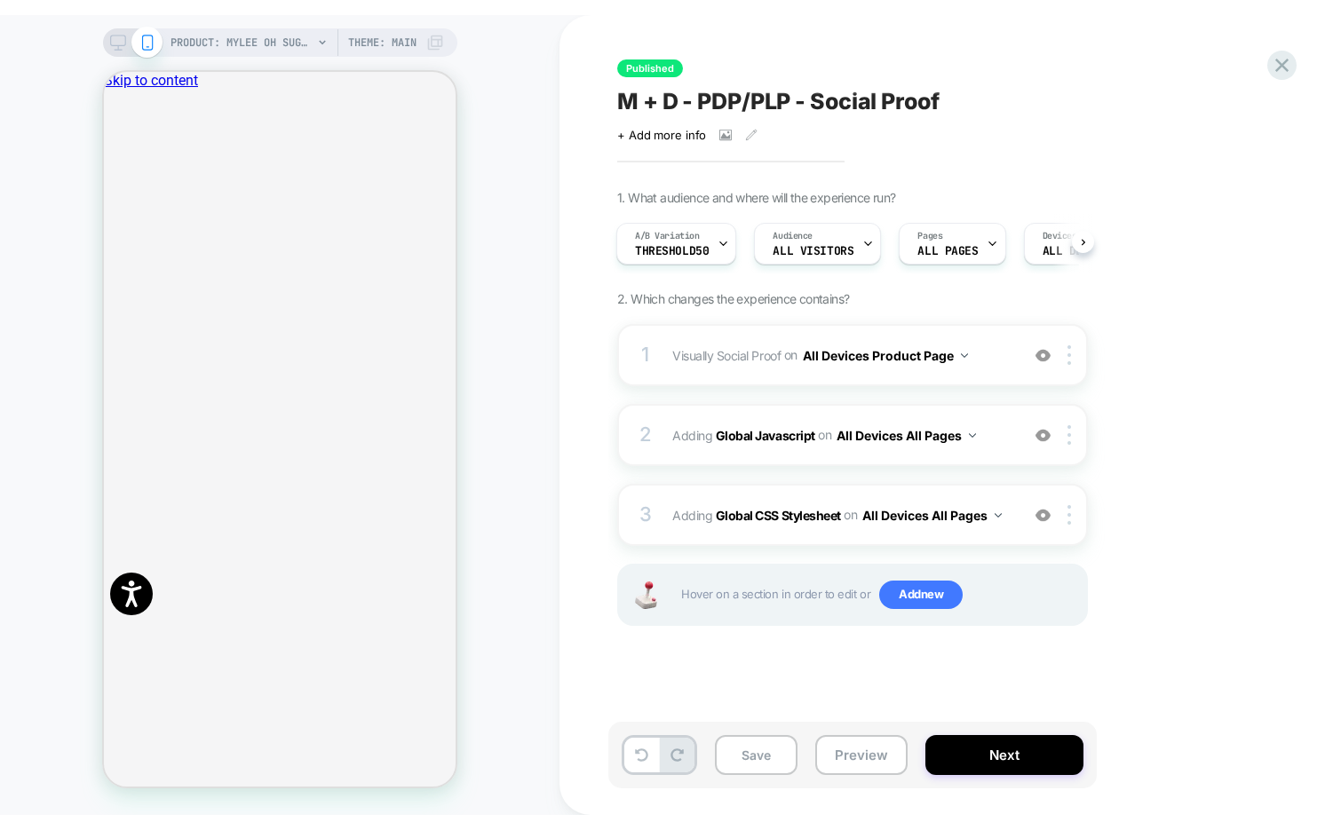
scroll to position [0, 1]
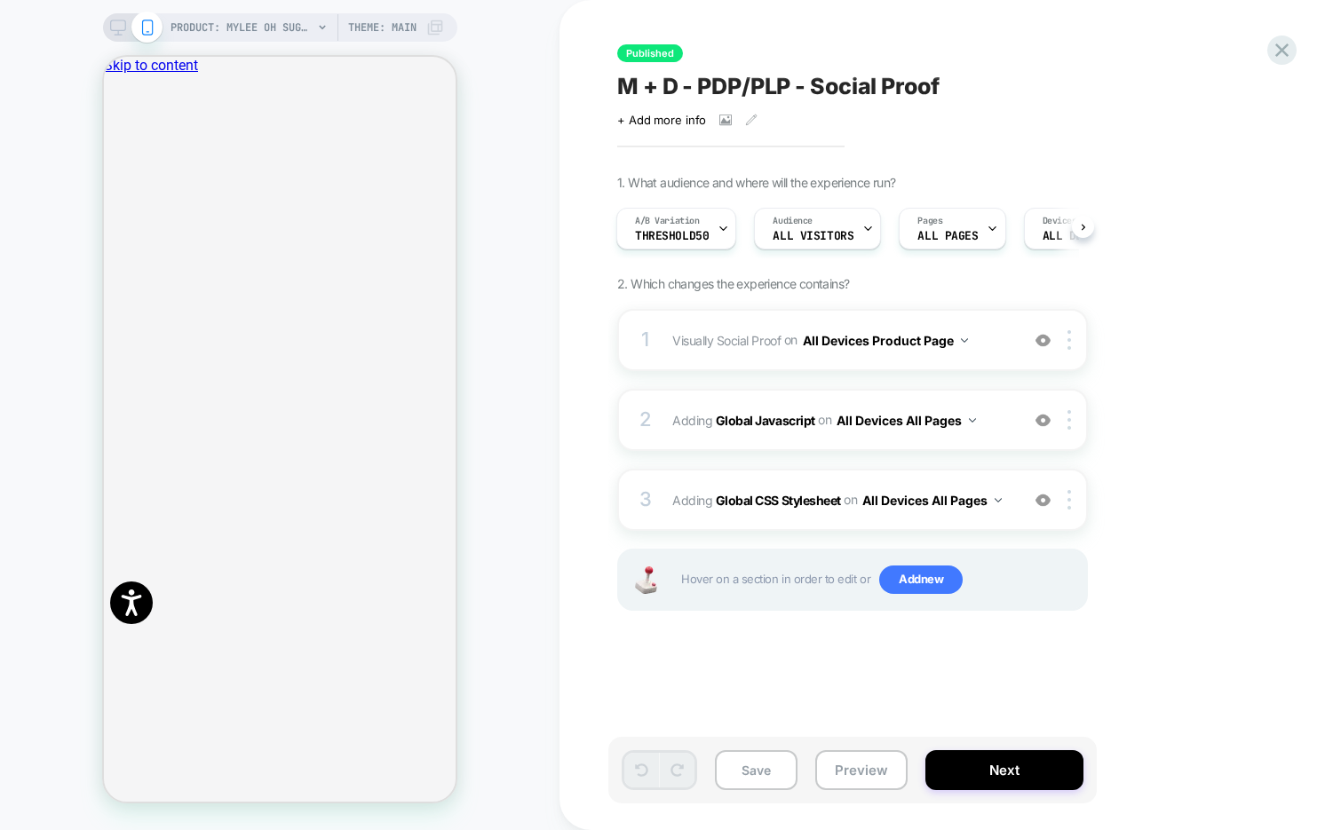
click at [505, 75] on div "PRODUCT: Mylee Oh Sugar, Sugar Wax Pen PRODUCT: Mylee Oh Sugar, Sugar Wax Pen T…" at bounding box center [280, 415] width 560 height 795
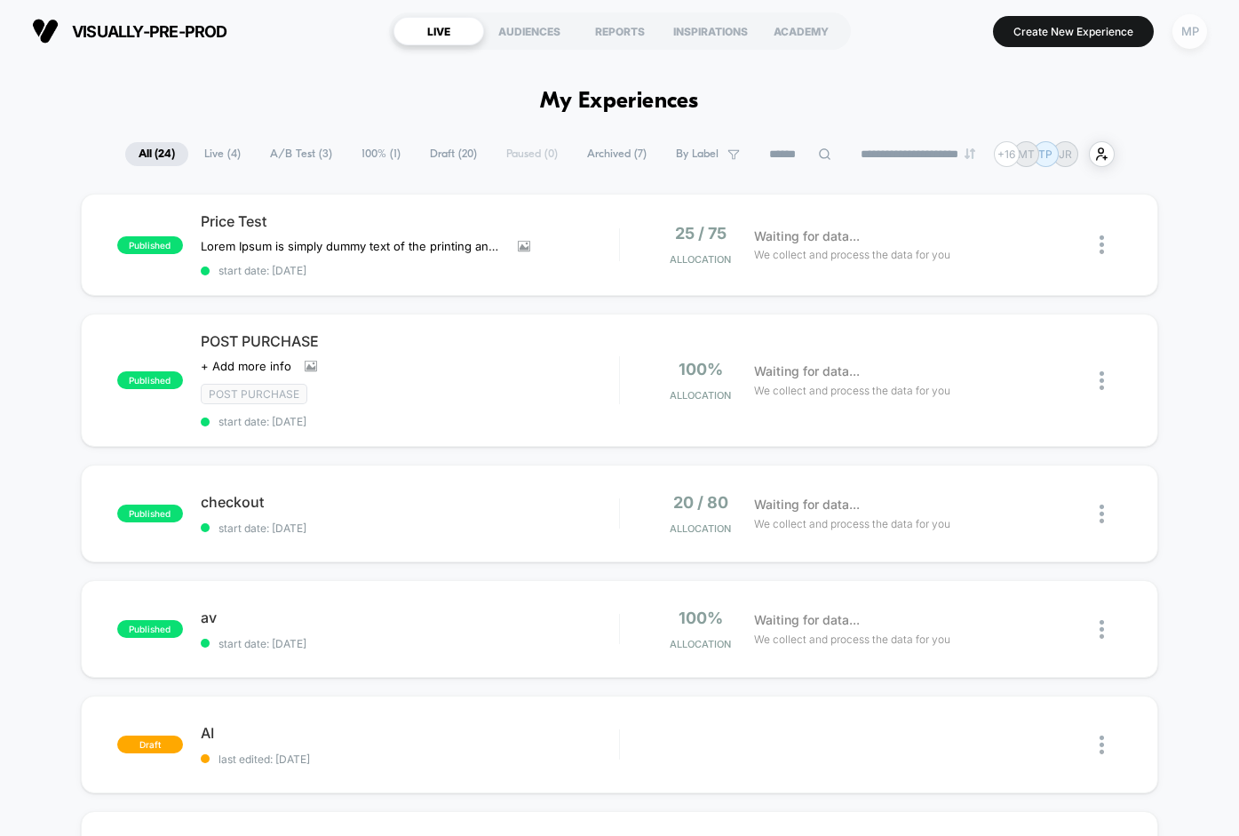
click at [1190, 38] on div "MP" at bounding box center [1189, 31] width 35 height 35
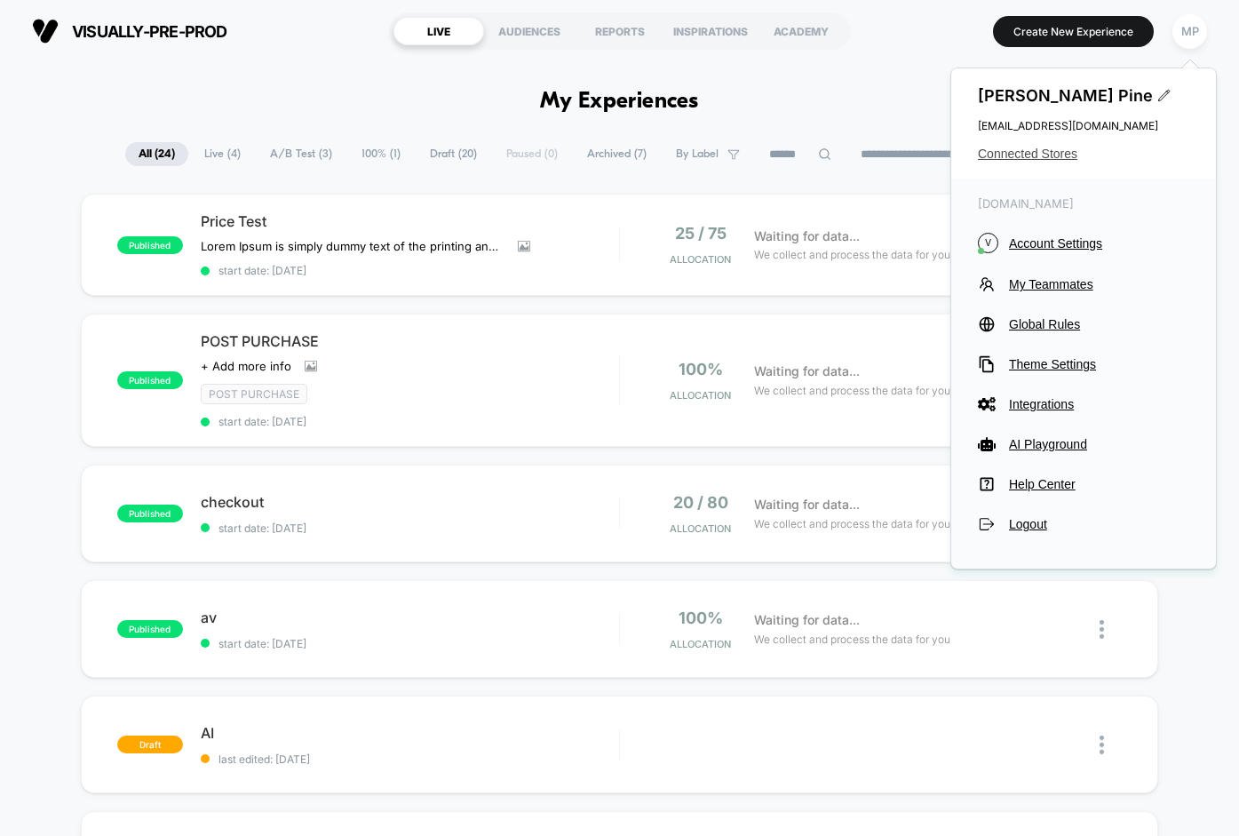
click at [1015, 160] on span "Connected Stores" at bounding box center [1083, 154] width 211 height 14
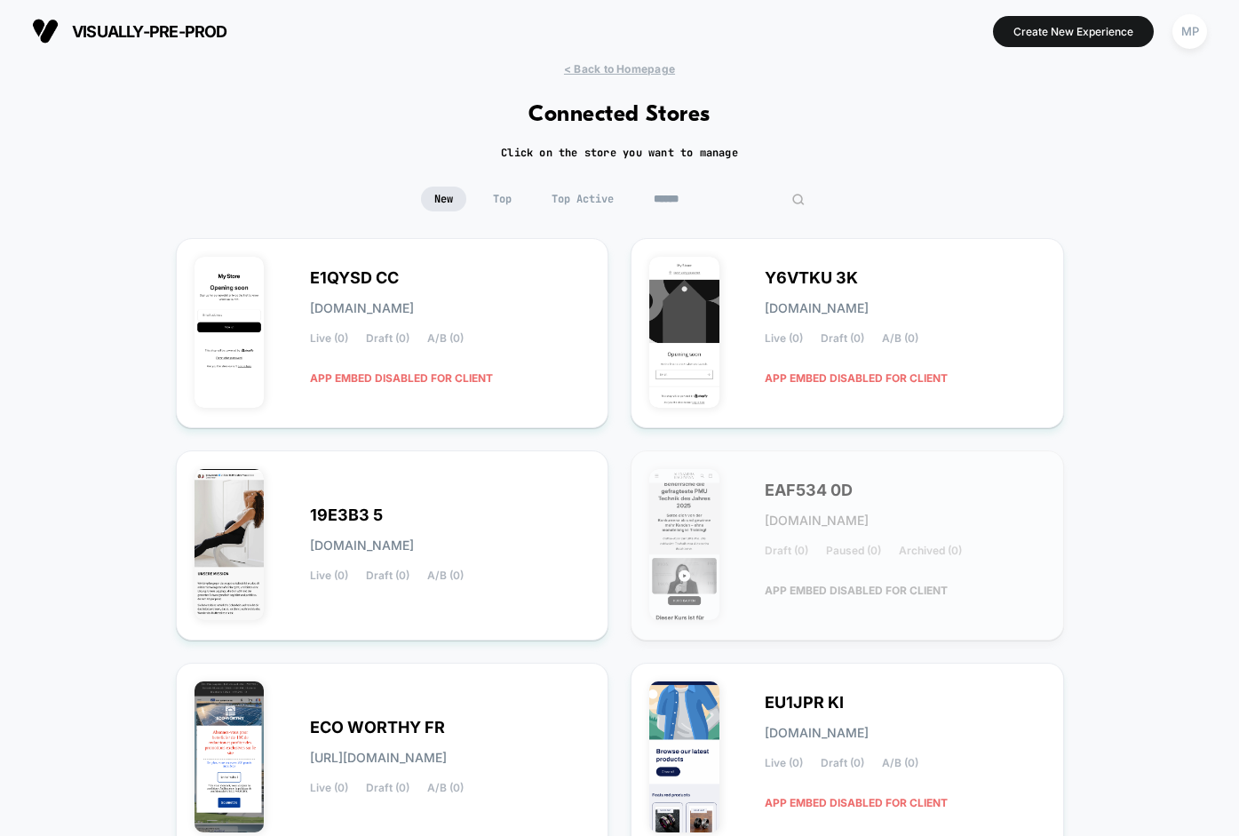
click at [727, 200] on input at bounding box center [729, 199] width 178 height 25
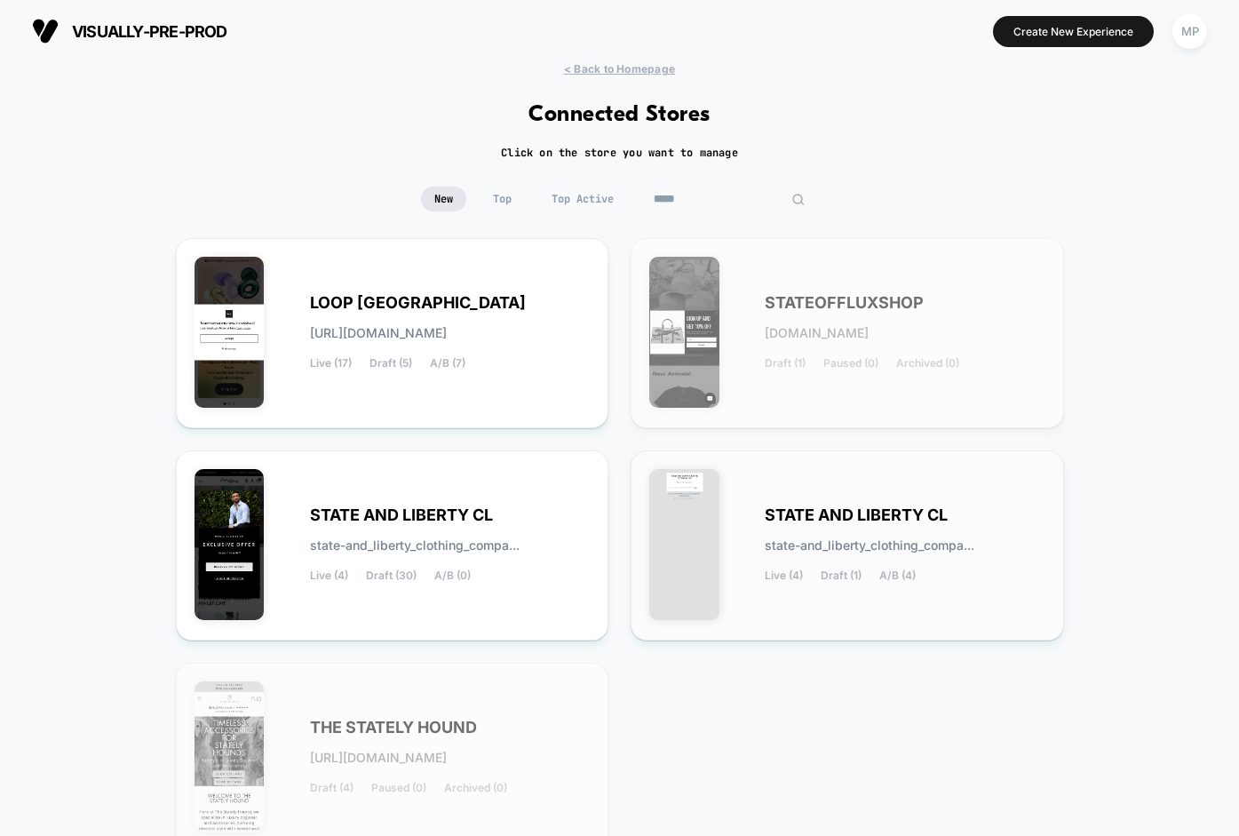
type input "*****"
click at [801, 521] on span "STATE AND LIBERTY CL" at bounding box center [856, 515] width 183 height 12
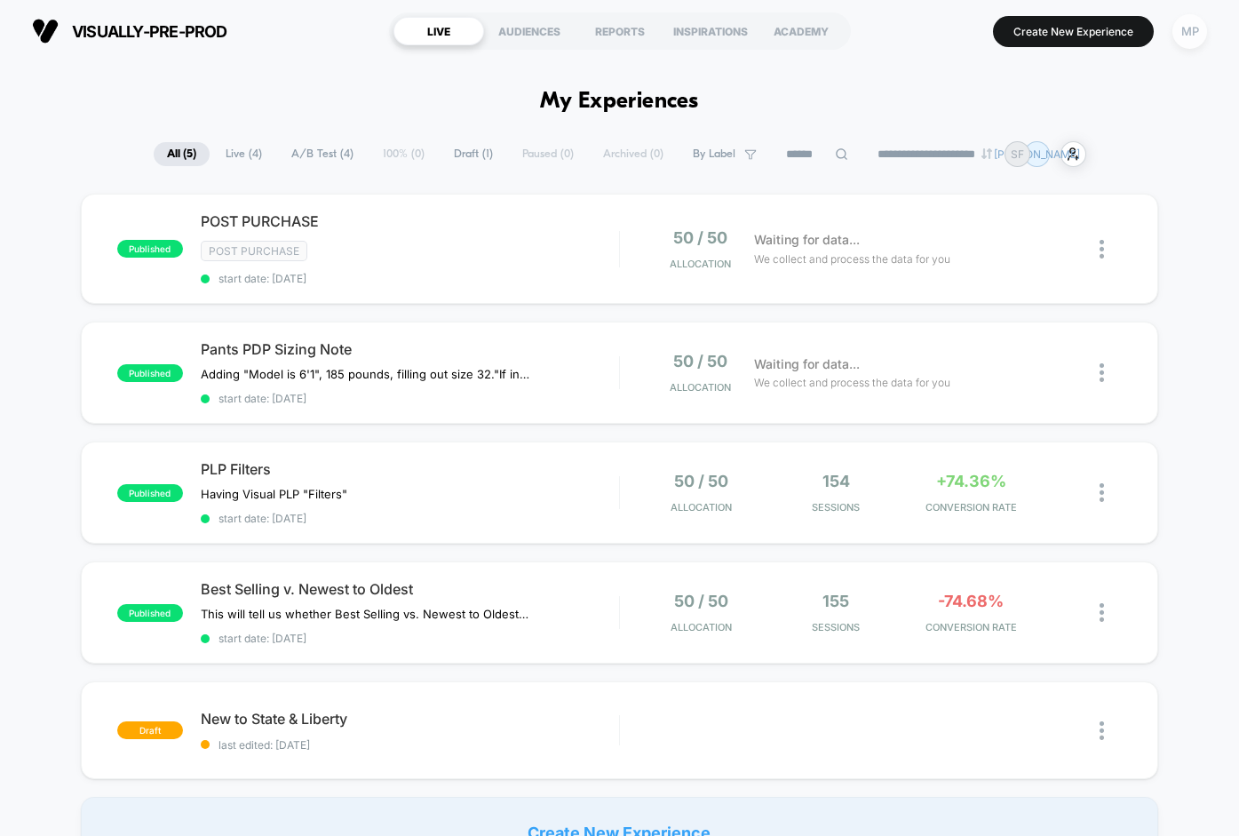
click at [1188, 30] on div "MP" at bounding box center [1189, 31] width 35 height 35
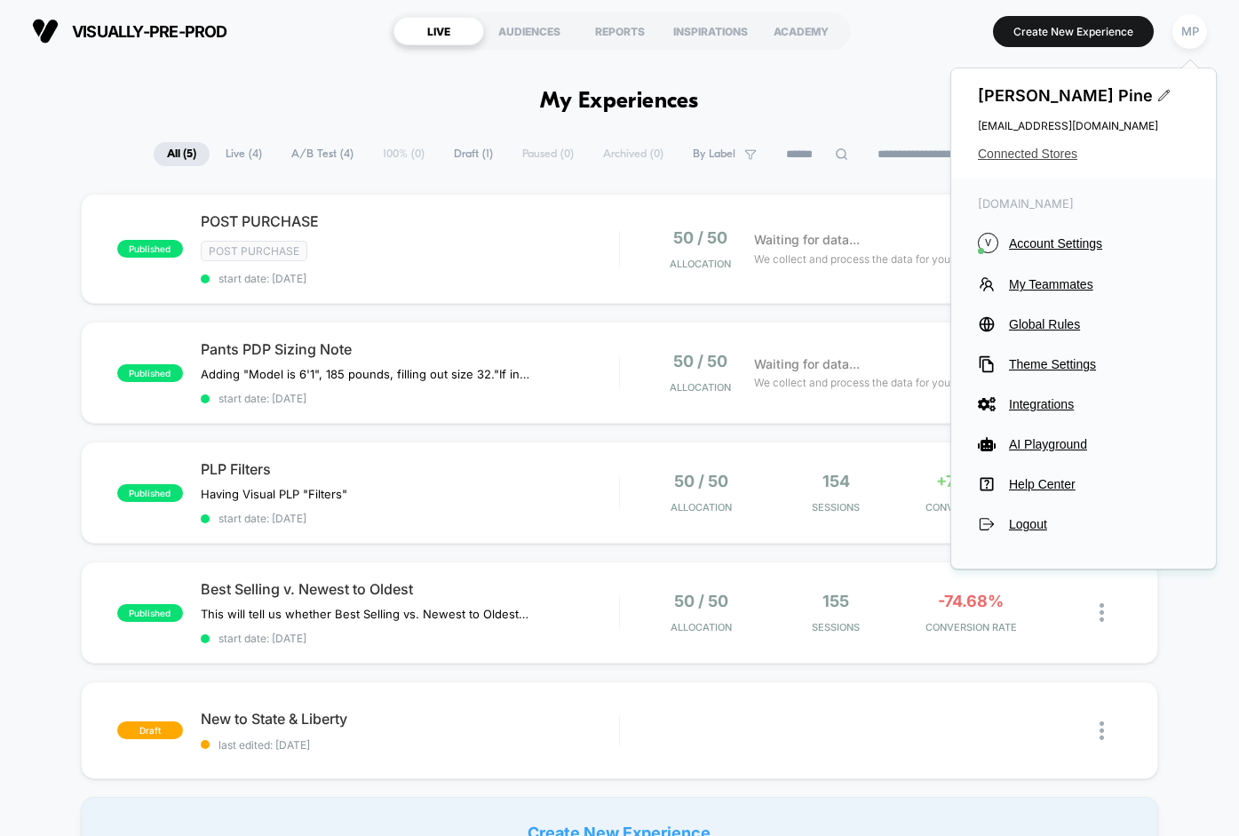
click at [1054, 160] on span "Connected Stores" at bounding box center [1083, 154] width 211 height 14
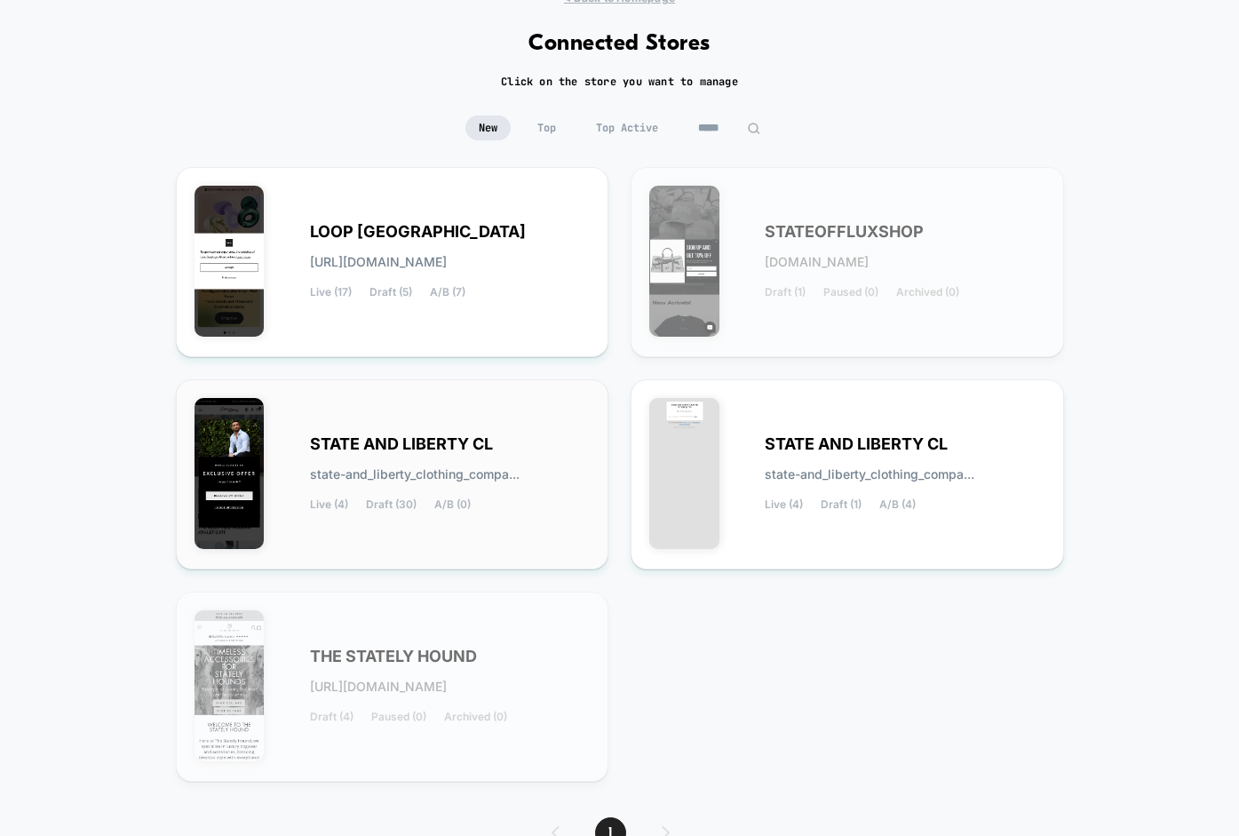
scroll to position [78, 0]
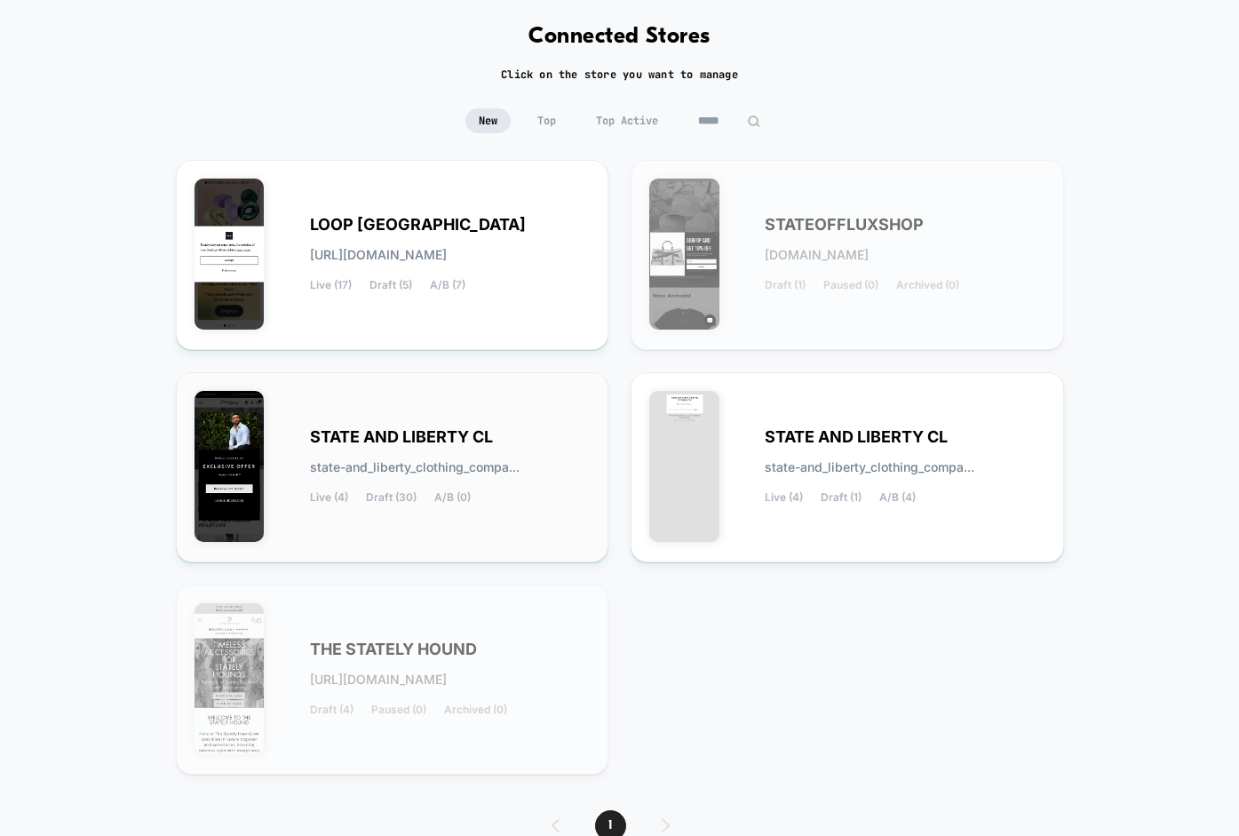
click at [464, 442] on span "STATE AND LIBERTY CL" at bounding box center [401, 437] width 183 height 12
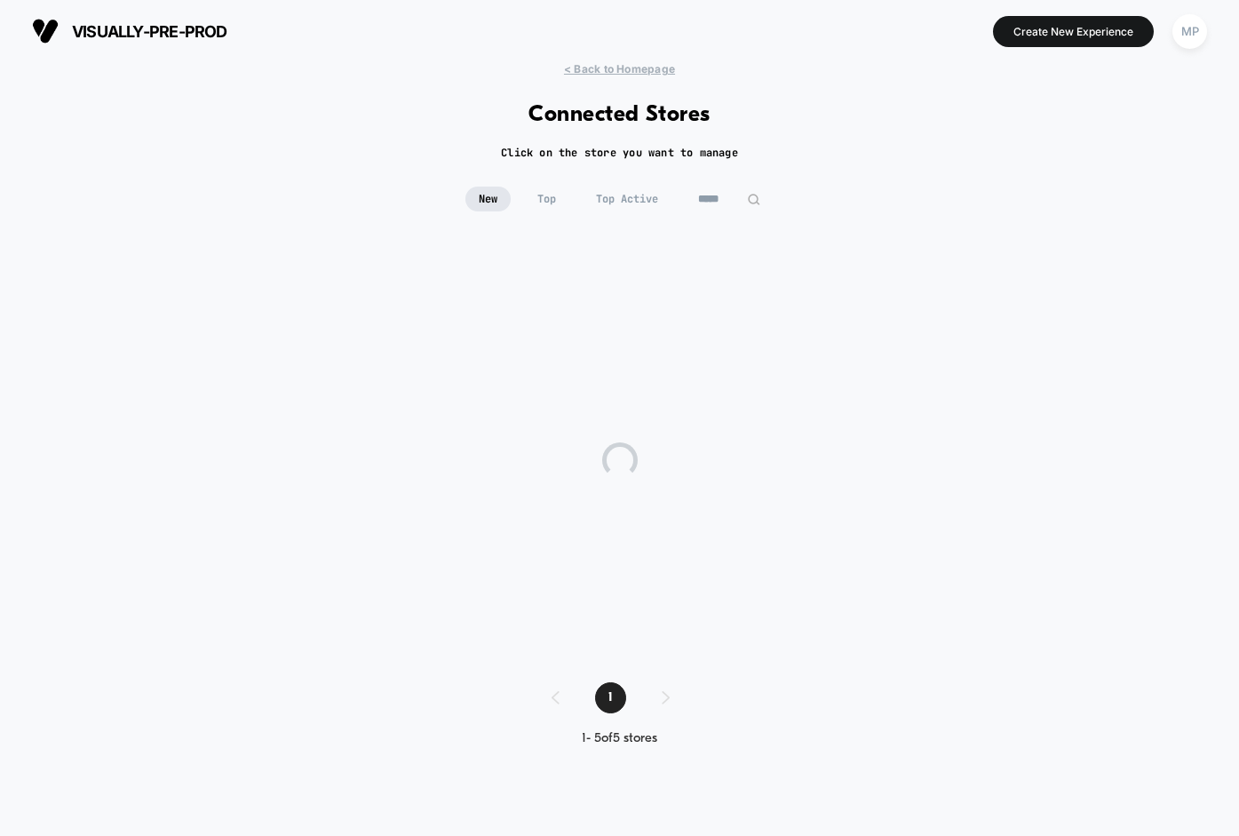
scroll to position [0, 0]
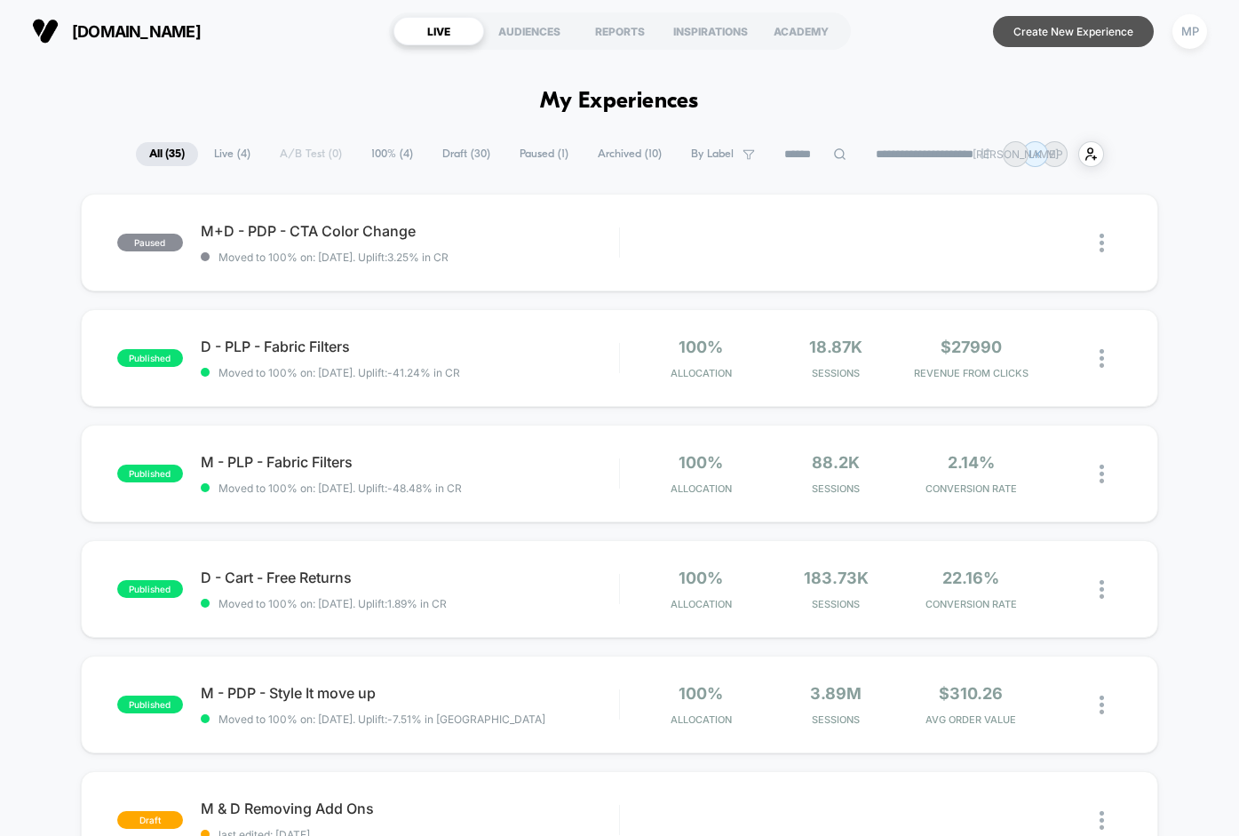
click at [1044, 34] on button "Create New Experience" at bounding box center [1073, 31] width 161 height 31
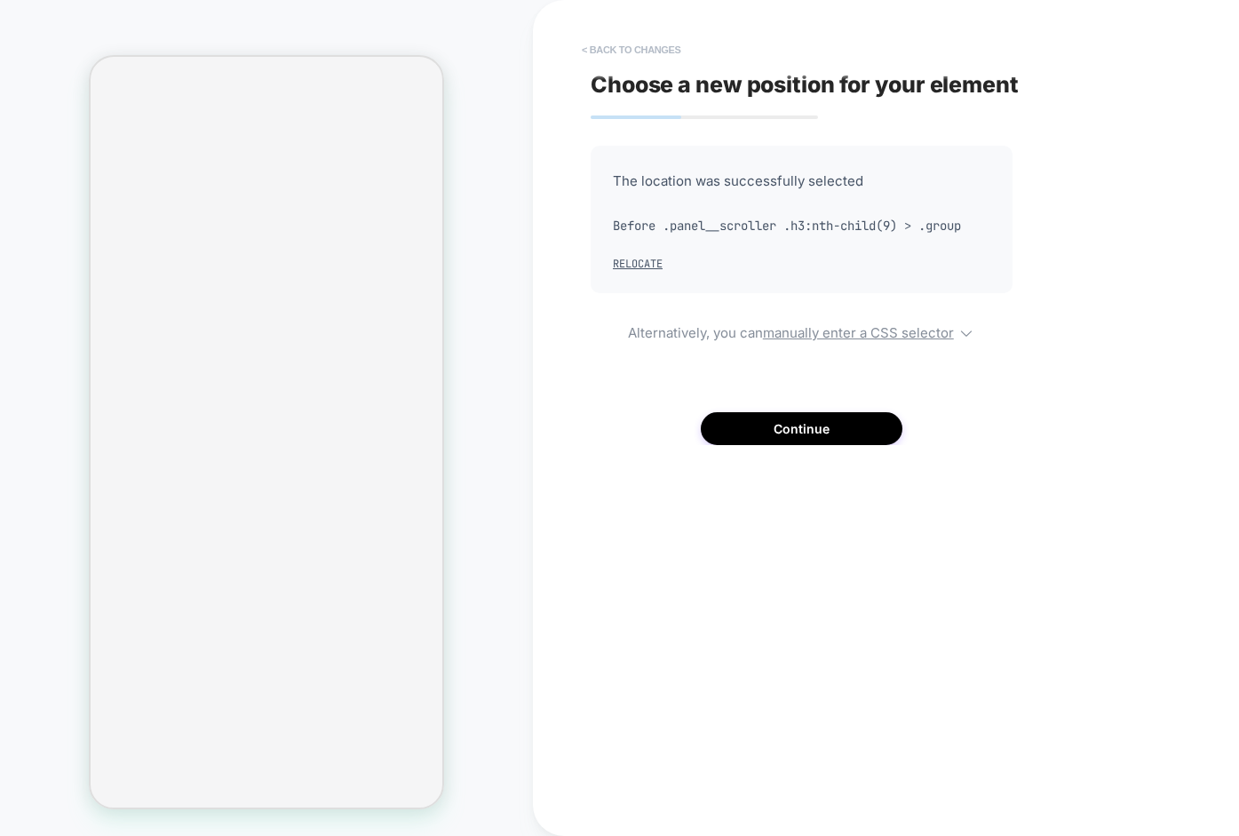
click at [657, 43] on button "< Back to changes" at bounding box center [631, 50] width 117 height 28
click at [830, 423] on button "Continue" at bounding box center [802, 428] width 202 height 33
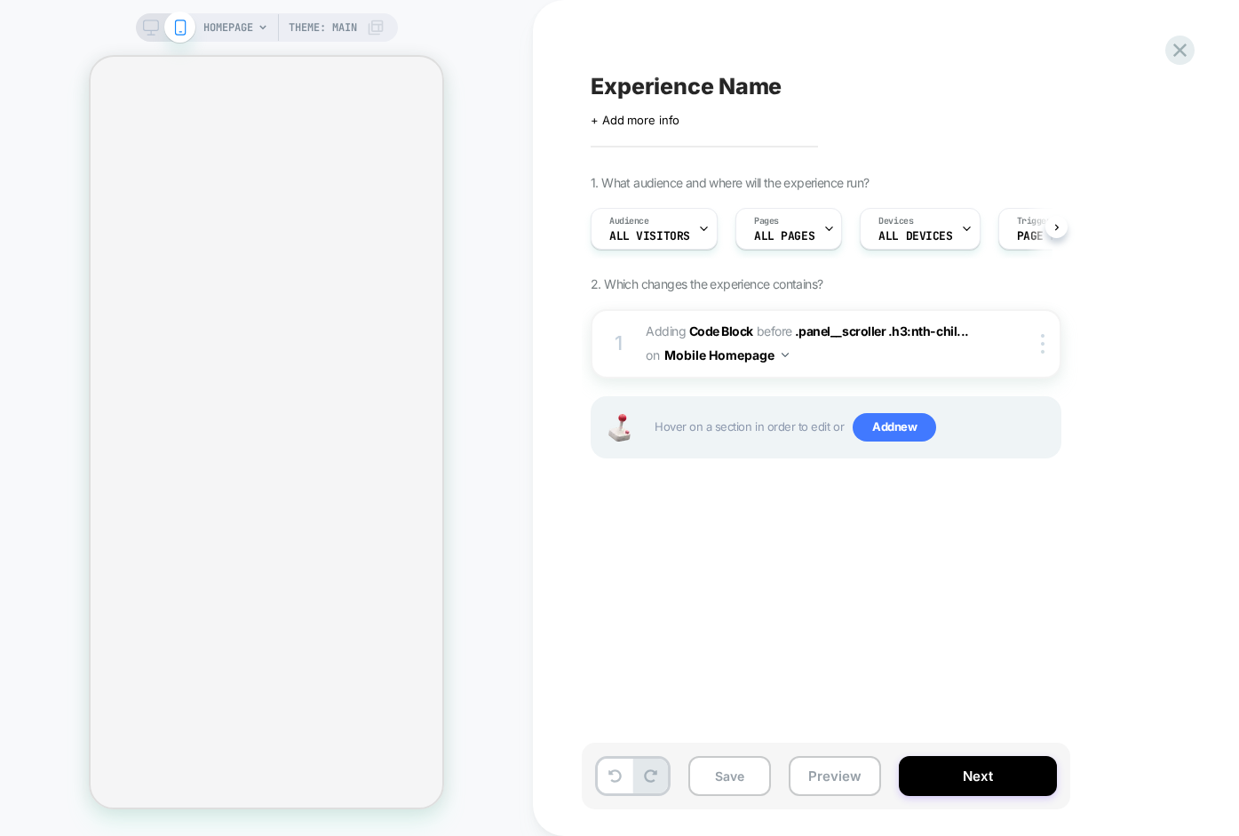
scroll to position [0, 1]
click at [789, 353] on span "Adding Code Block BEFORE .panel__scroller .h3:nth-chil... .panel__scroller .h3:…" at bounding box center [815, 344] width 338 height 48
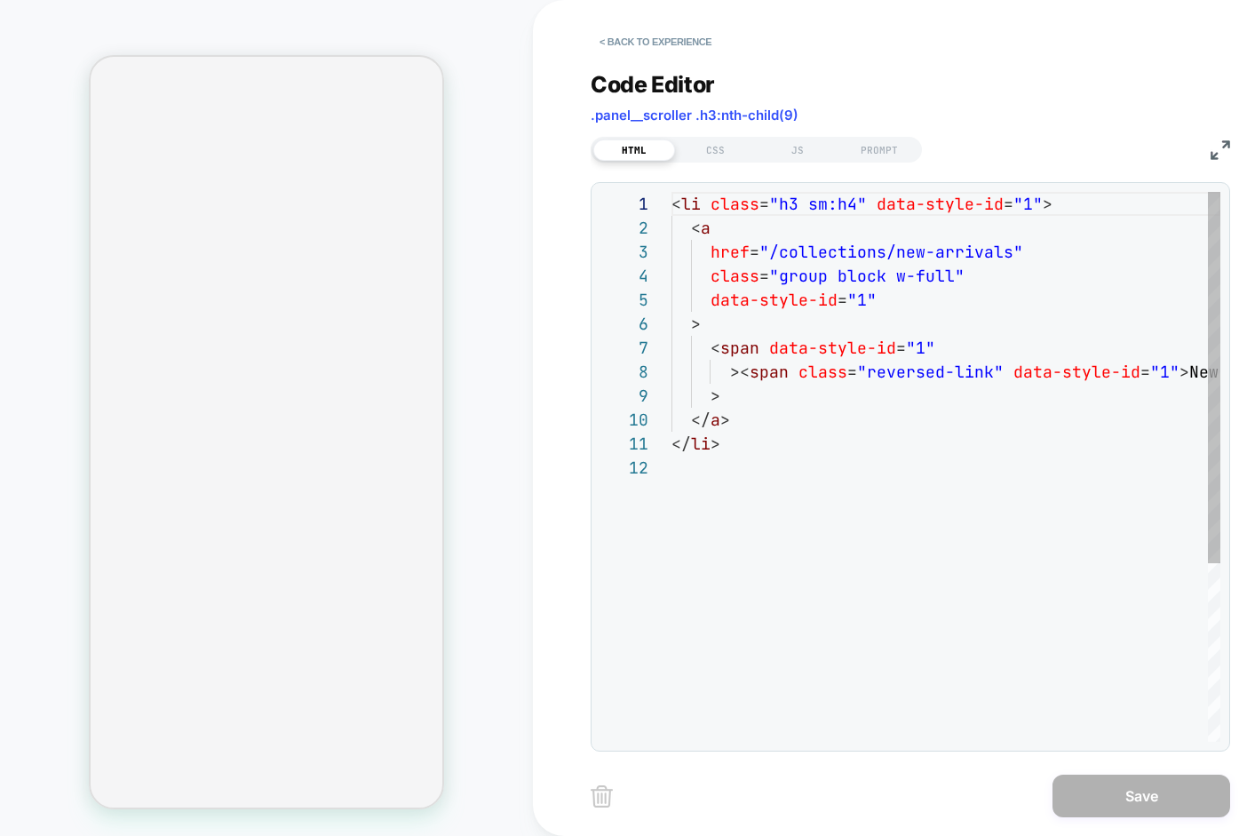
scroll to position [240, 0]
click at [637, 44] on button "< Back to experience" at bounding box center [656, 42] width 130 height 28
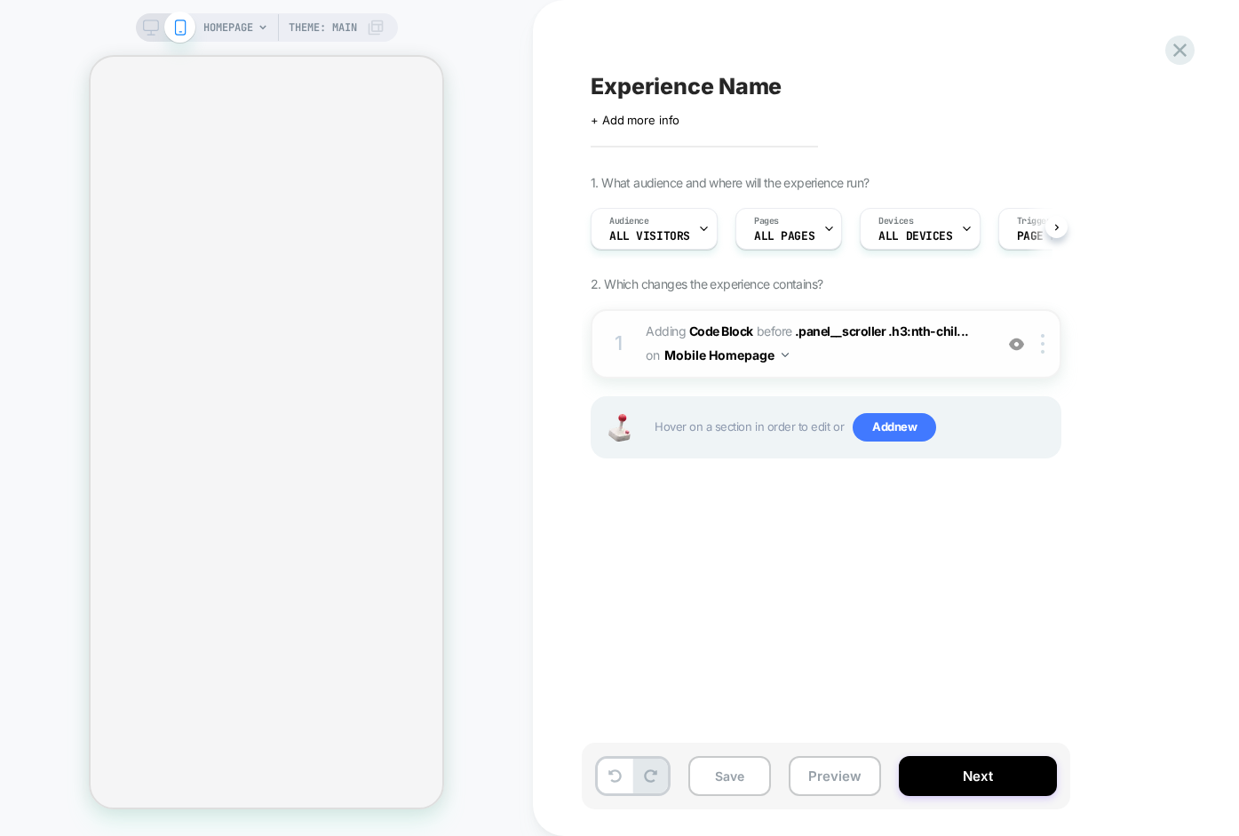
scroll to position [0, 1]
click at [782, 353] on img at bounding box center [785, 355] width 7 height 4
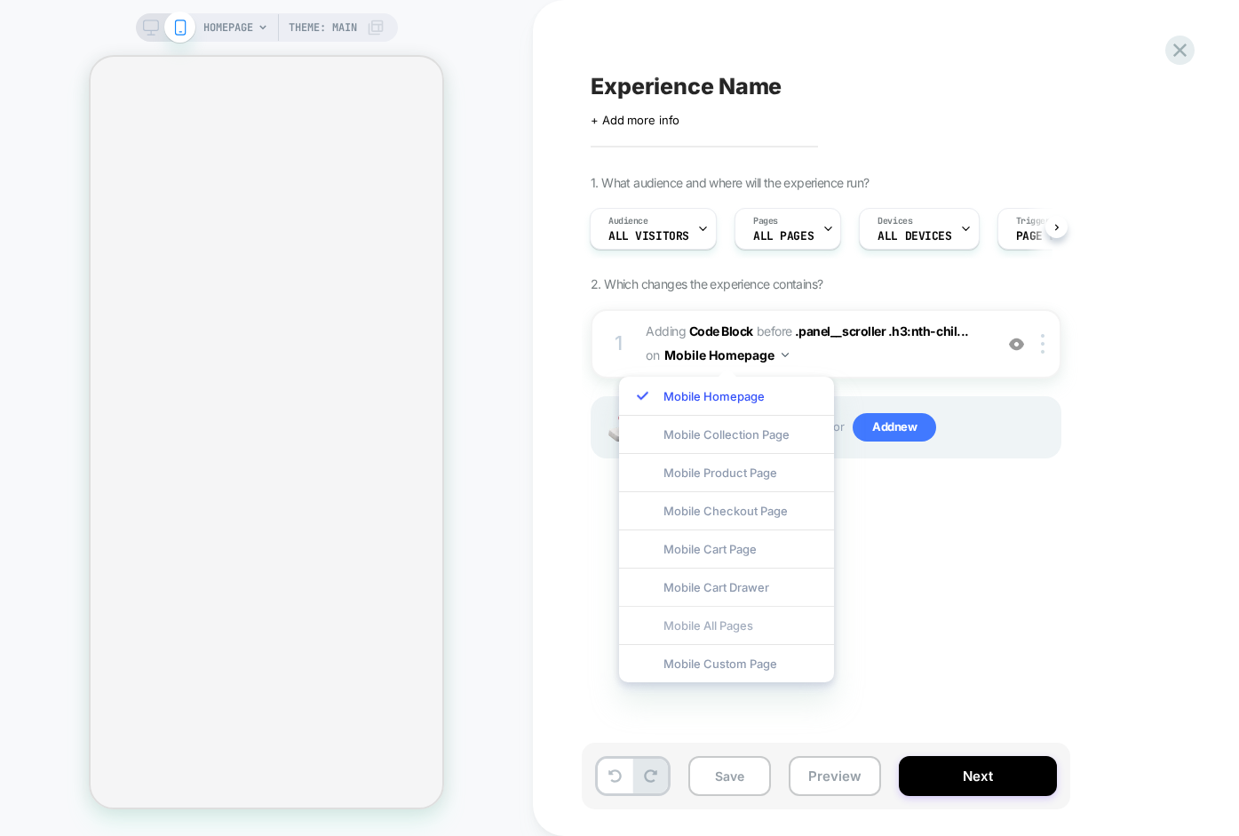
click at [695, 616] on div "Mobile All Pages" at bounding box center [726, 625] width 215 height 38
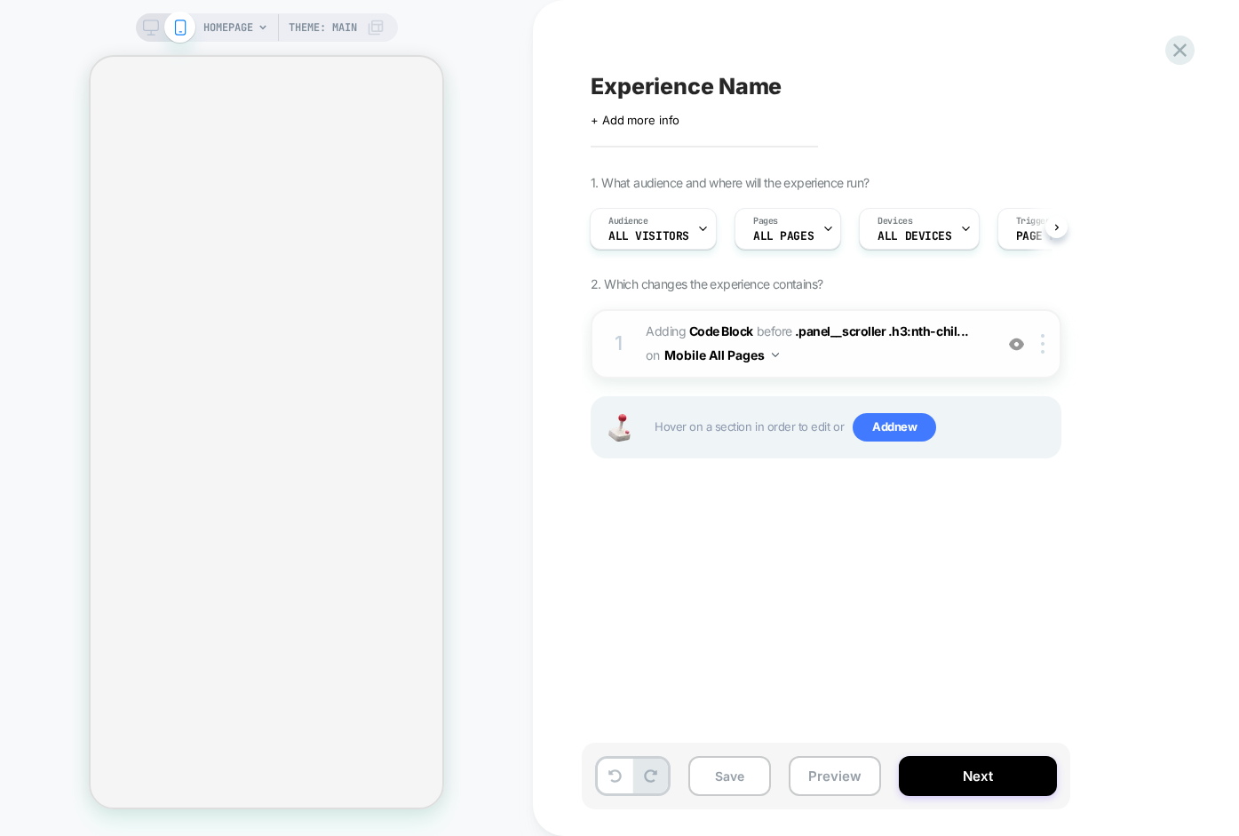
click at [815, 358] on span "Adding Code Block BEFORE .panel__scroller .h3:nth-chil... .panel__scroller .h3:…" at bounding box center [815, 344] width 338 height 48
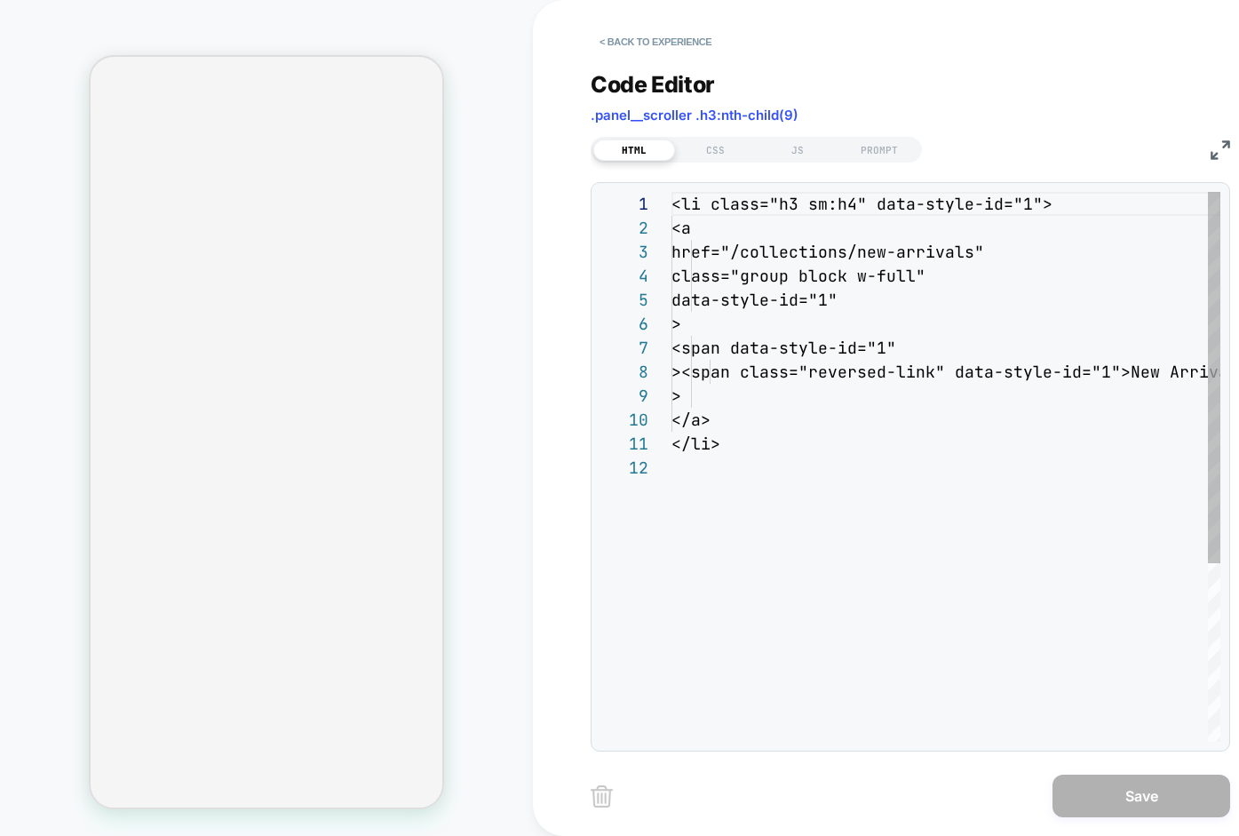
scroll to position [240, 0]
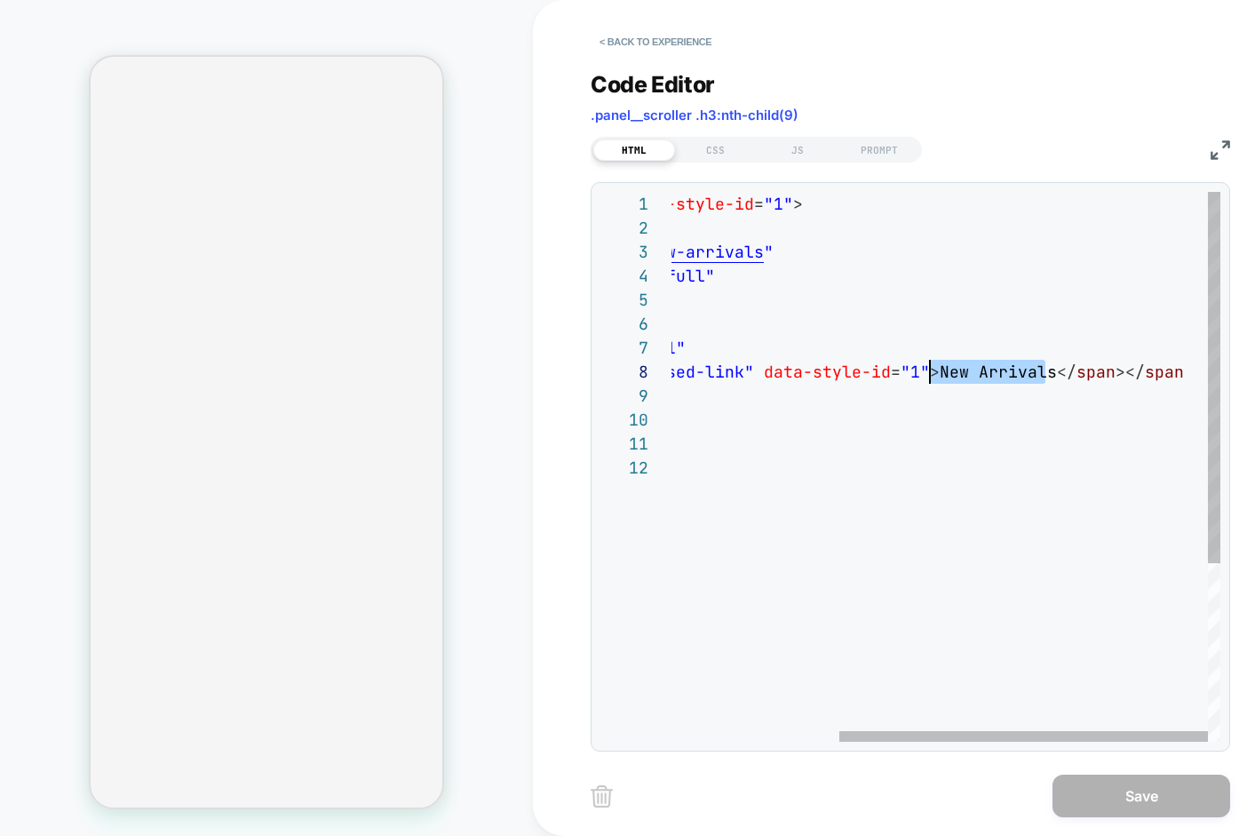
drag, startPoint x: 1047, startPoint y: 370, endPoint x: 933, endPoint y: 370, distance: 113.7
click at [933, 370] on div "< li class = "h3 sm:h4" data-style-id = "1" > < a href = " /collections/new-arr…" at bounding box center [821, 599] width 798 height 814
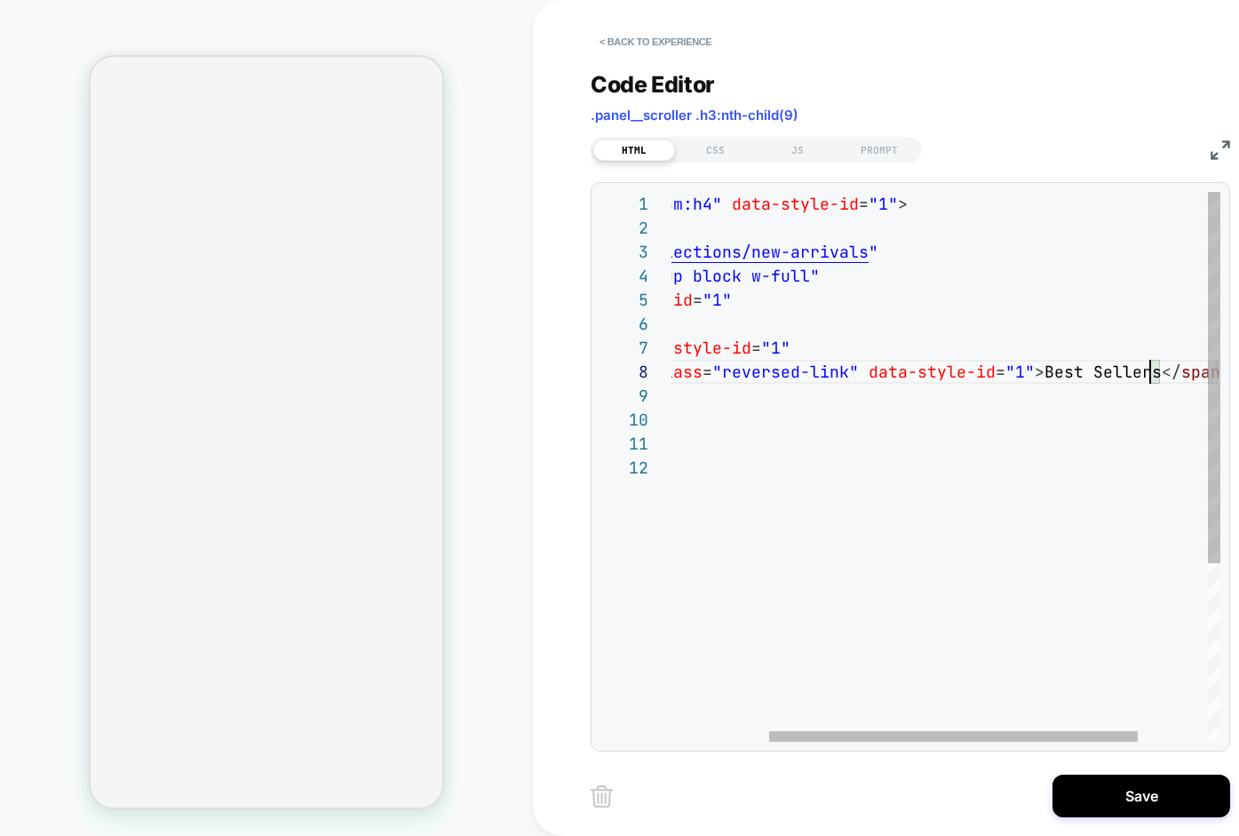
scroll to position [168, 624]
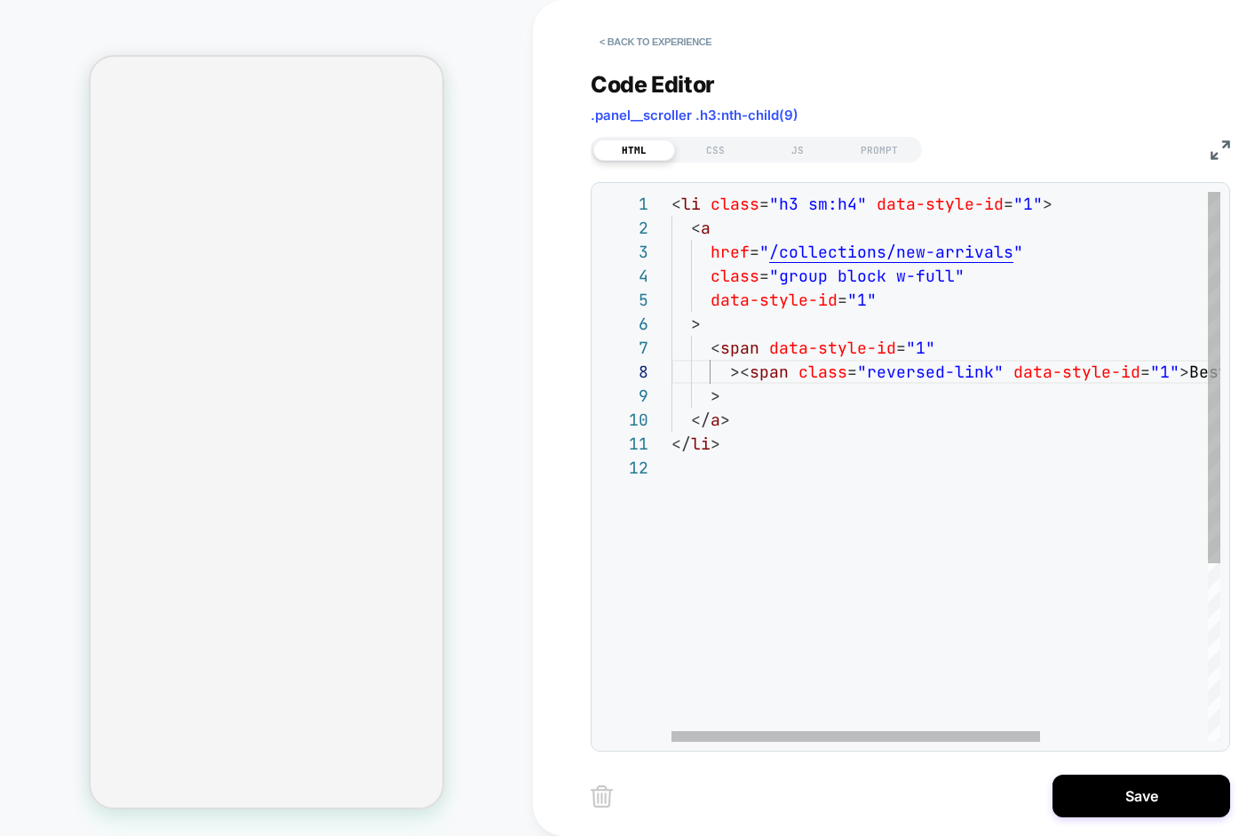
click at [1004, 253] on div "< li class = "h3 sm:h4" data-style-id = "1" > < a href = " /collections/new-arr…" at bounding box center [1070, 599] width 798 height 814
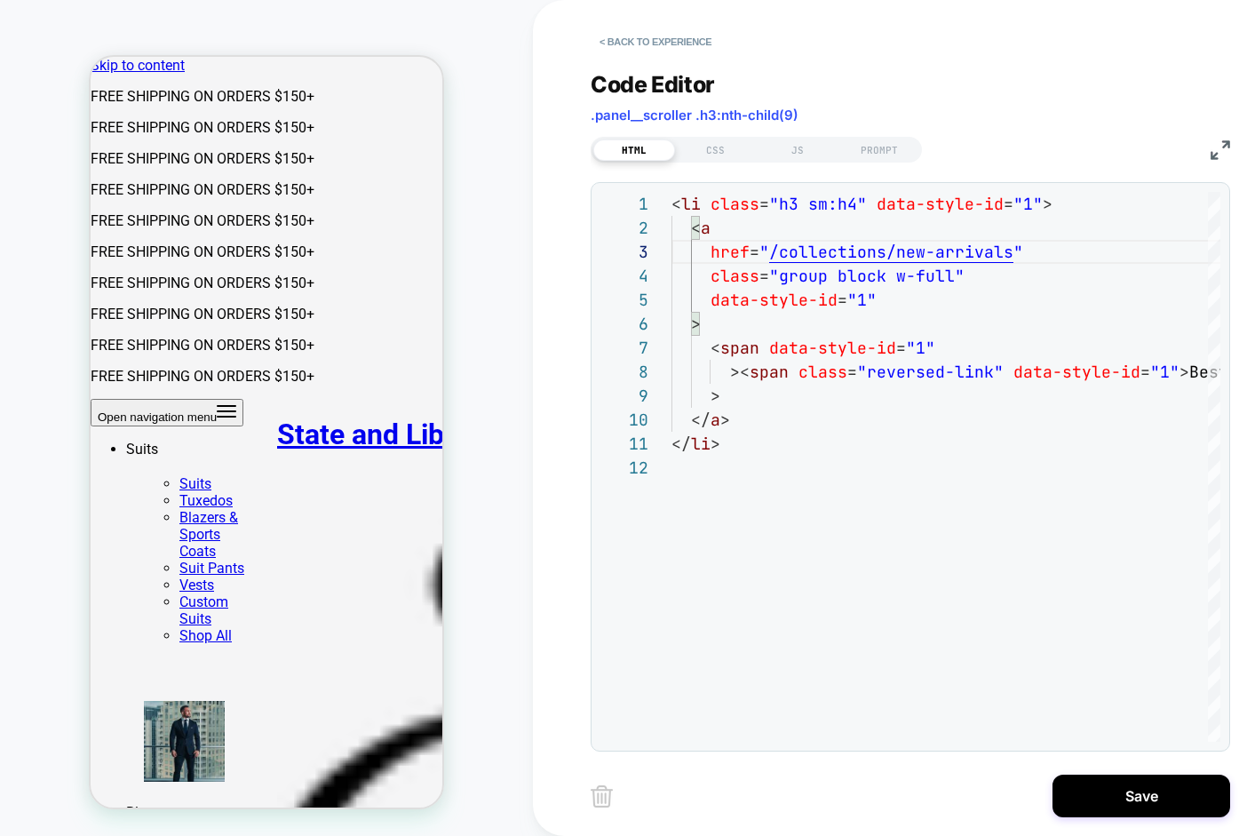
scroll to position [0, 0]
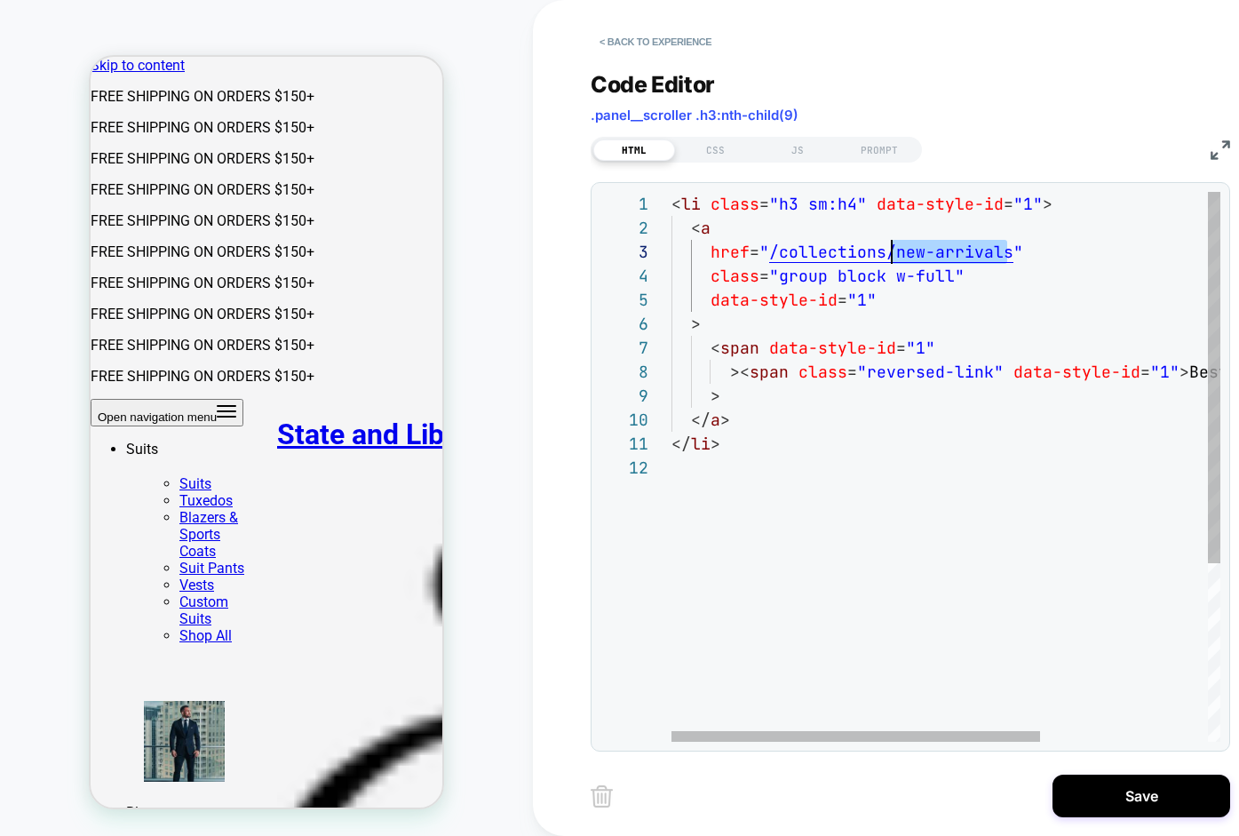
drag, startPoint x: 1005, startPoint y: 251, endPoint x: 892, endPoint y: 244, distance: 113.9
click at [892, 244] on div "< li class = "h3 sm:h4" data-style-id = "1" > < a href = " /collections/new-arr…" at bounding box center [1070, 599] width 798 height 814
type textarea "**********"
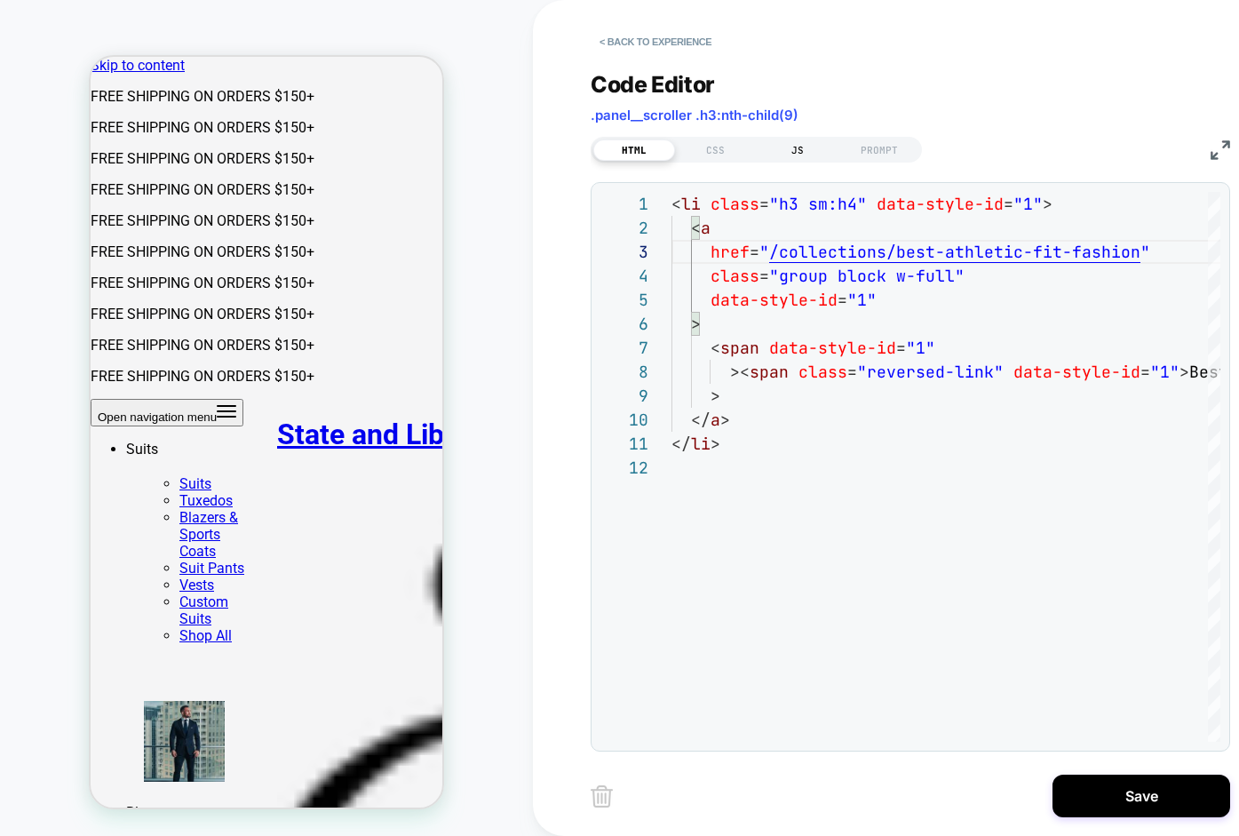
click at [0, 0] on div "JS" at bounding box center [0, 0] width 0 height 0
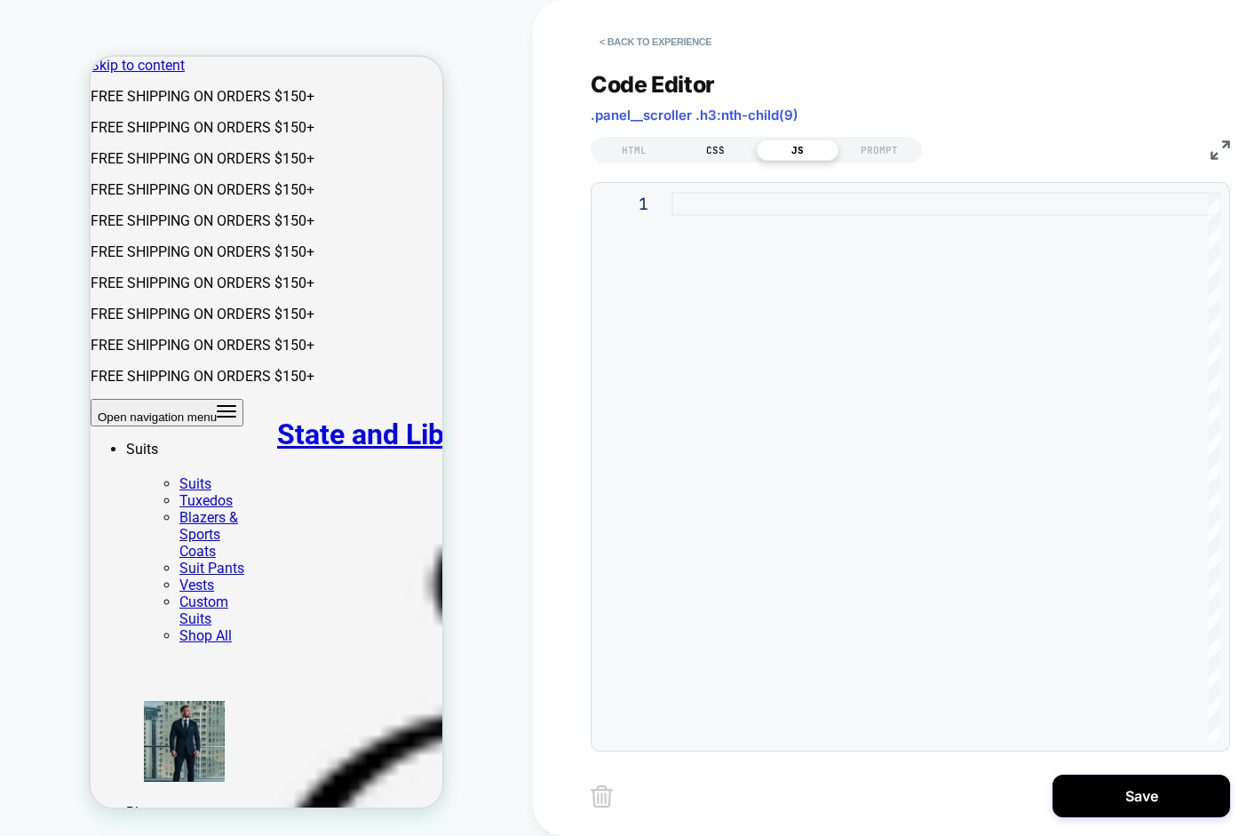
click at [716, 152] on div "CSS" at bounding box center [716, 149] width 82 height 21
click at [0, 0] on div "HTML" at bounding box center [0, 0] width 0 height 0
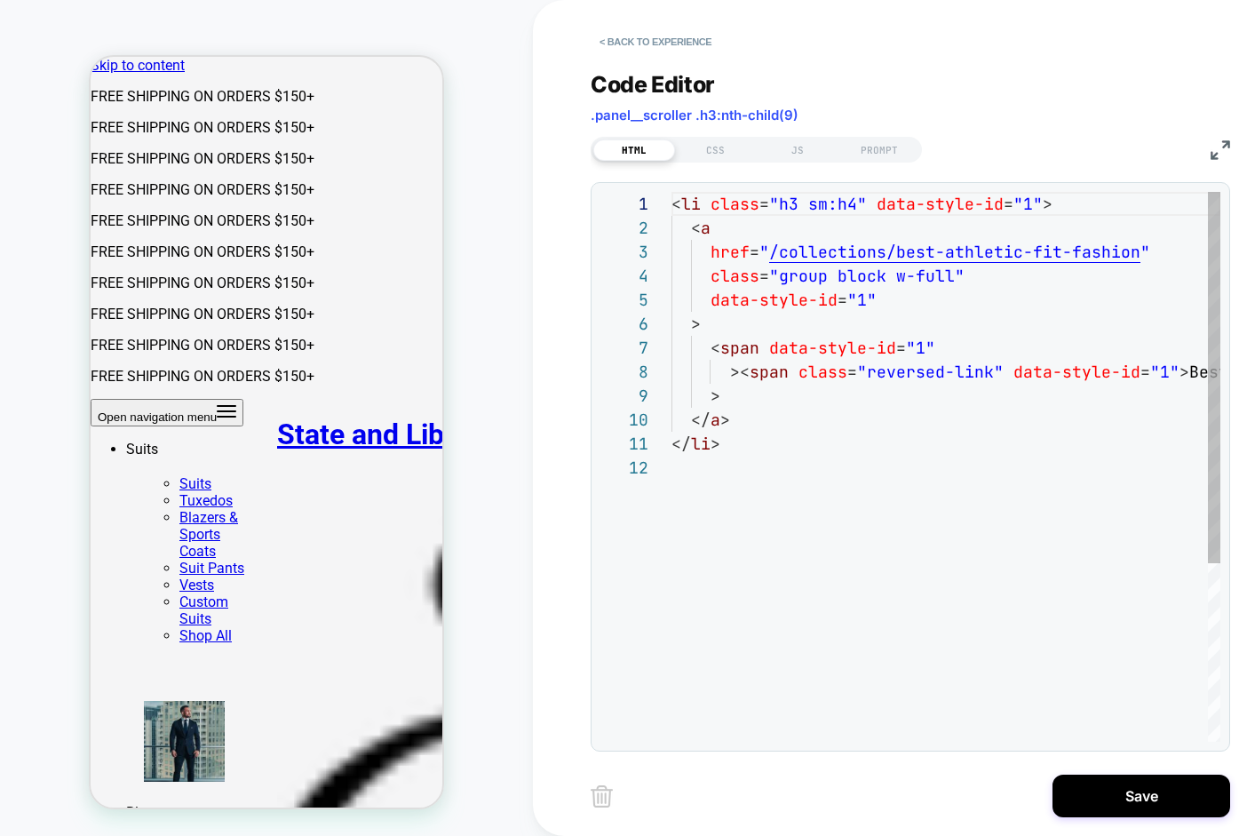
scroll to position [240, 0]
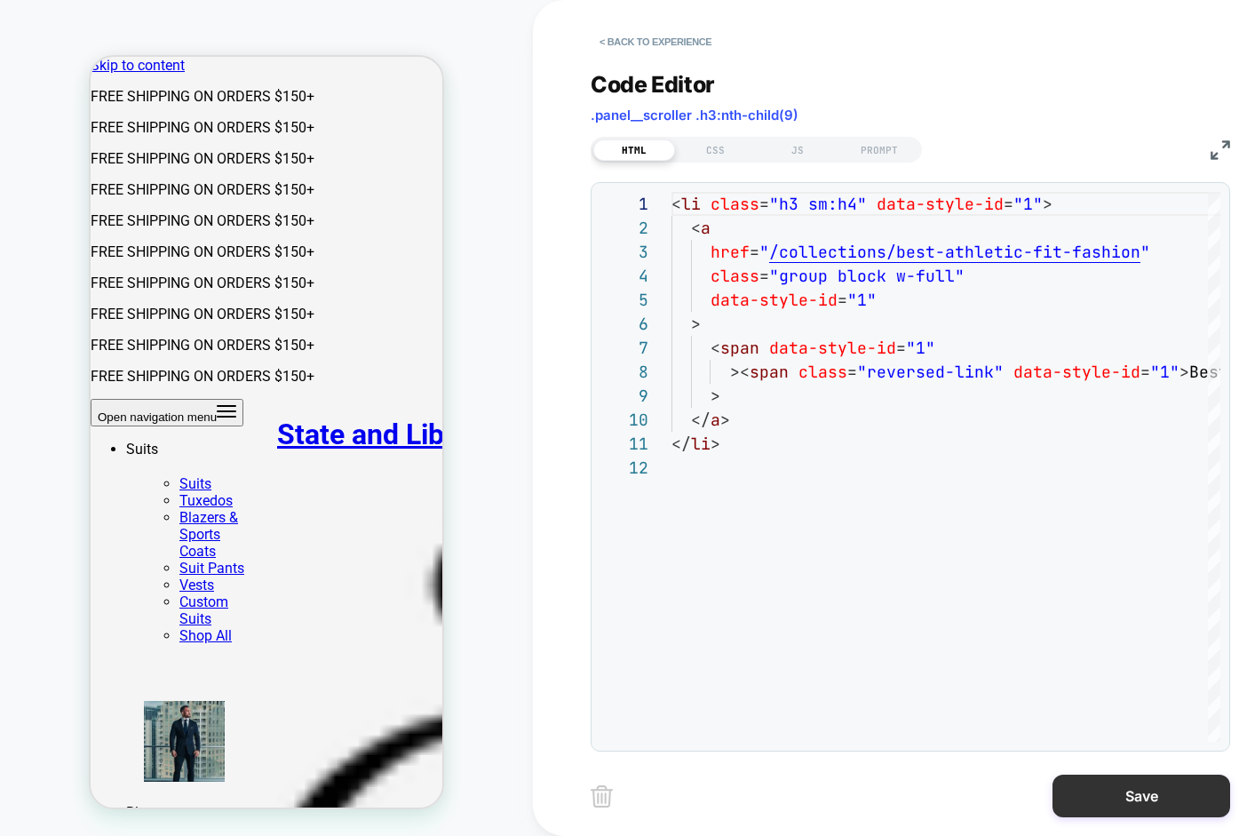
click at [1122, 794] on button "Save" at bounding box center [1141, 795] width 178 height 43
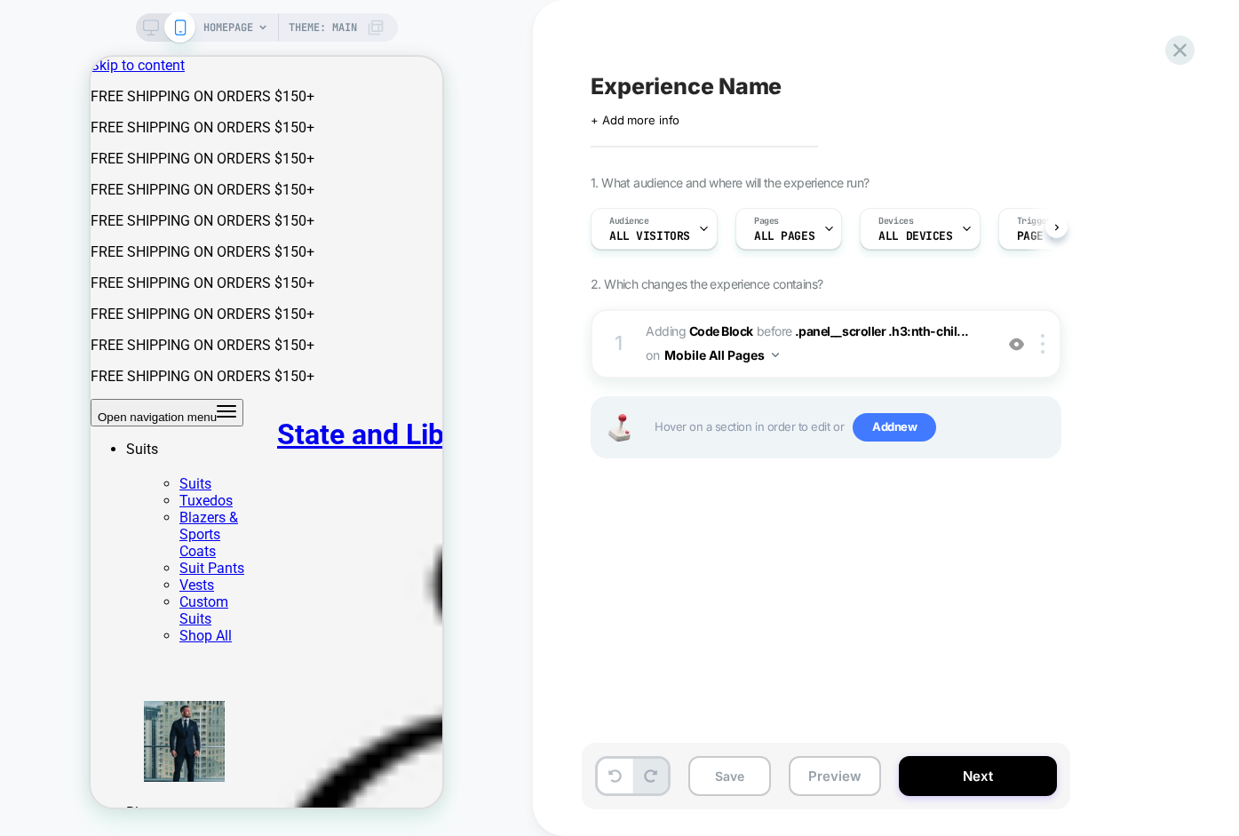
scroll to position [0, 1]
click at [725, 774] on button "Save" at bounding box center [729, 776] width 83 height 40
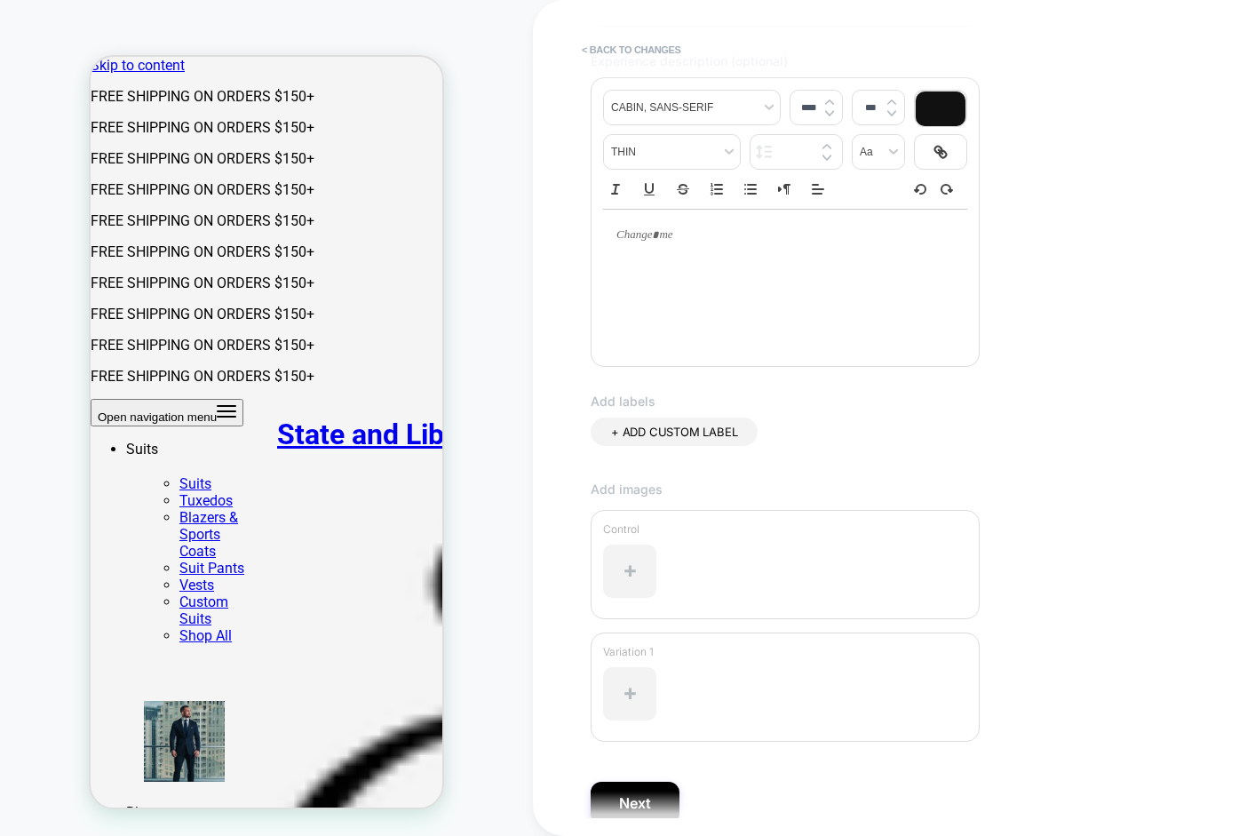
scroll to position [296, 0]
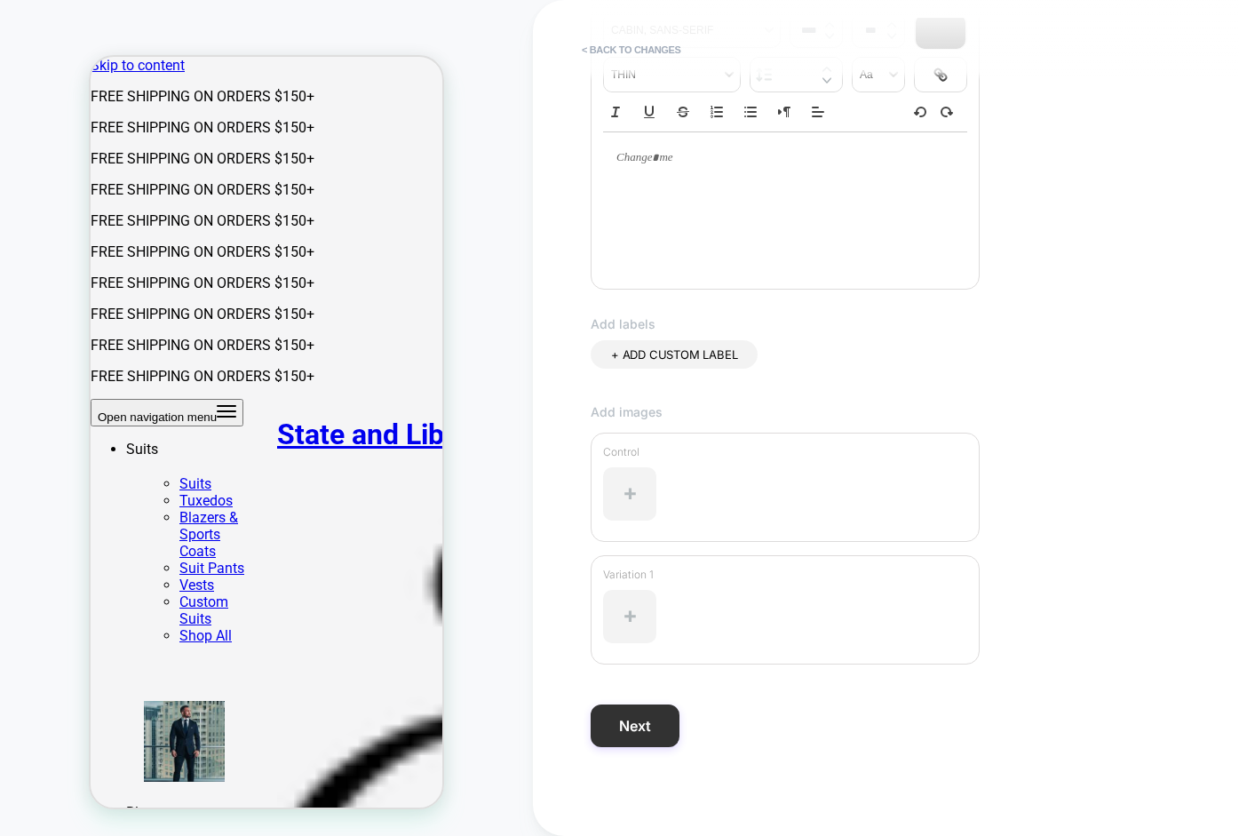
type input "**********"
click at [639, 725] on button "Next" at bounding box center [635, 725] width 89 height 43
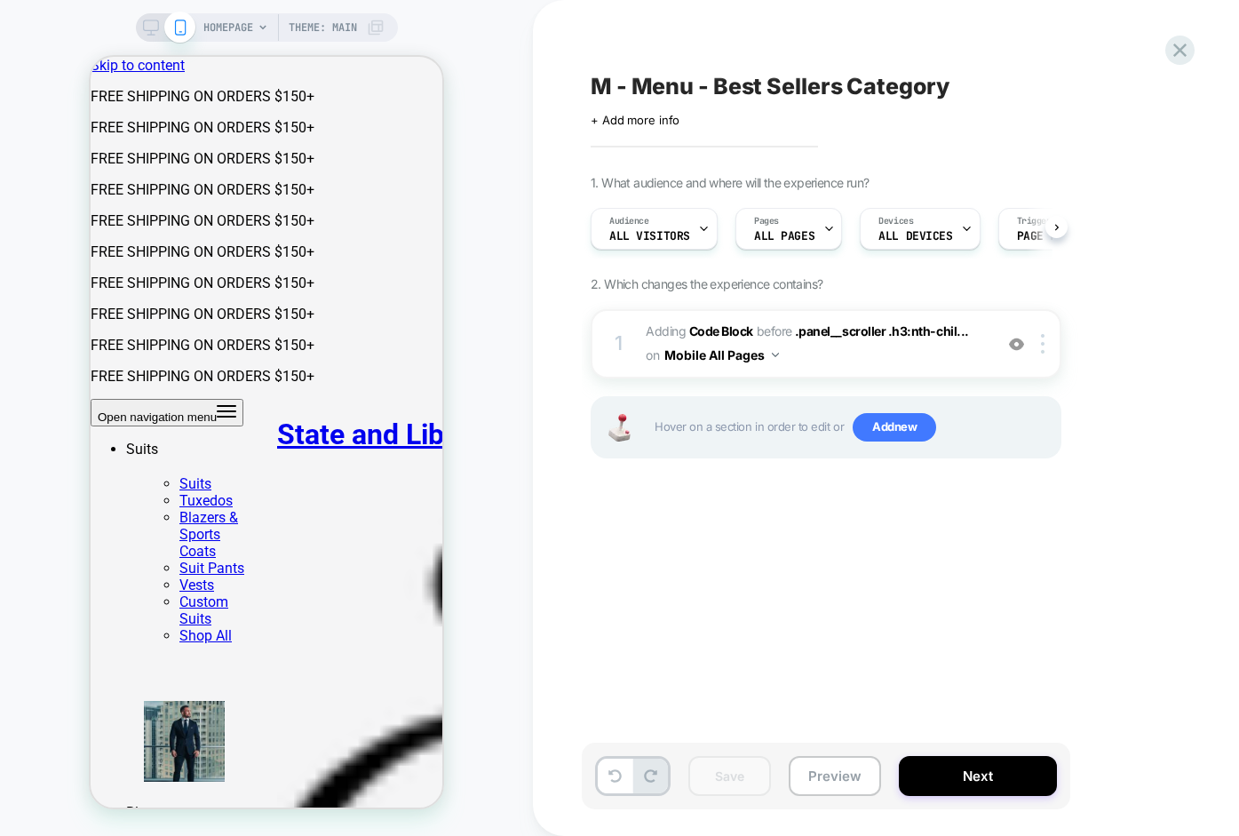
scroll to position [0, 1]
click at [820, 766] on button "Preview" at bounding box center [835, 776] width 92 height 40
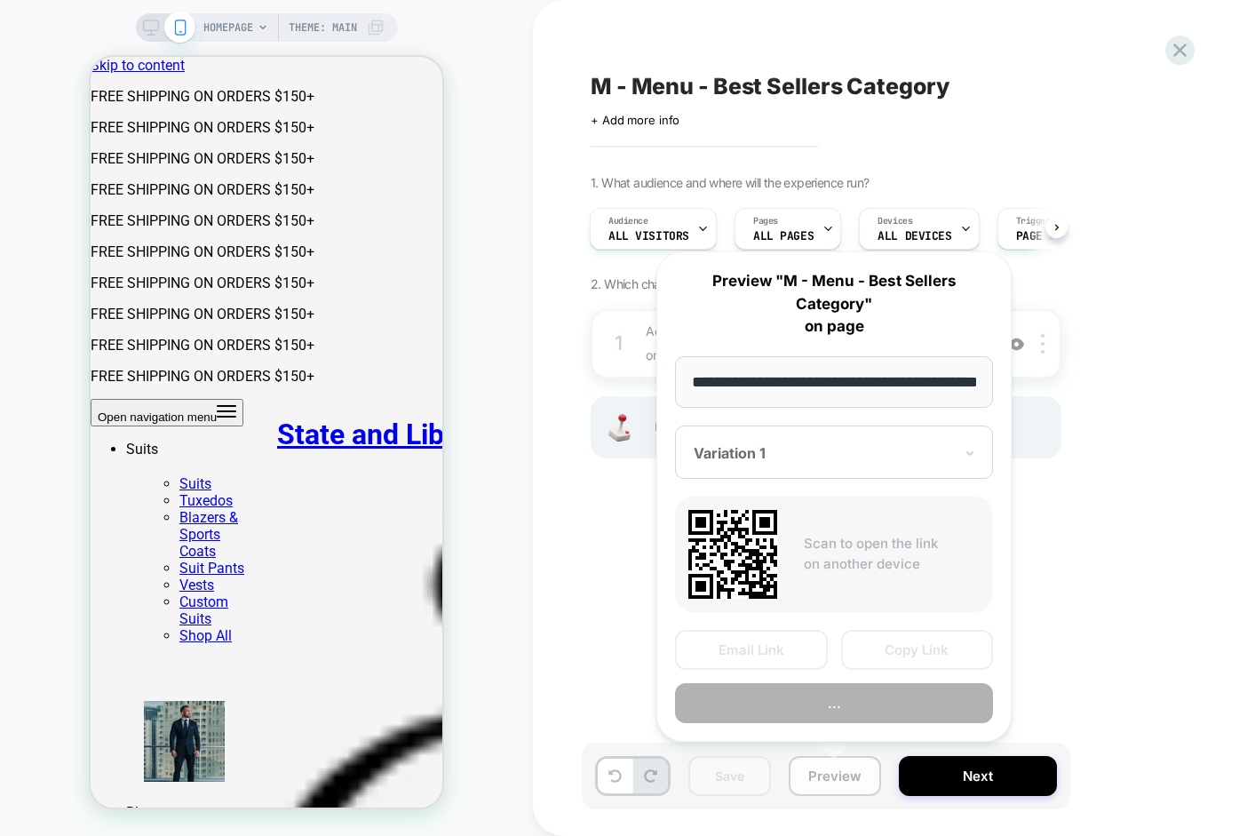
scroll to position [0, 52]
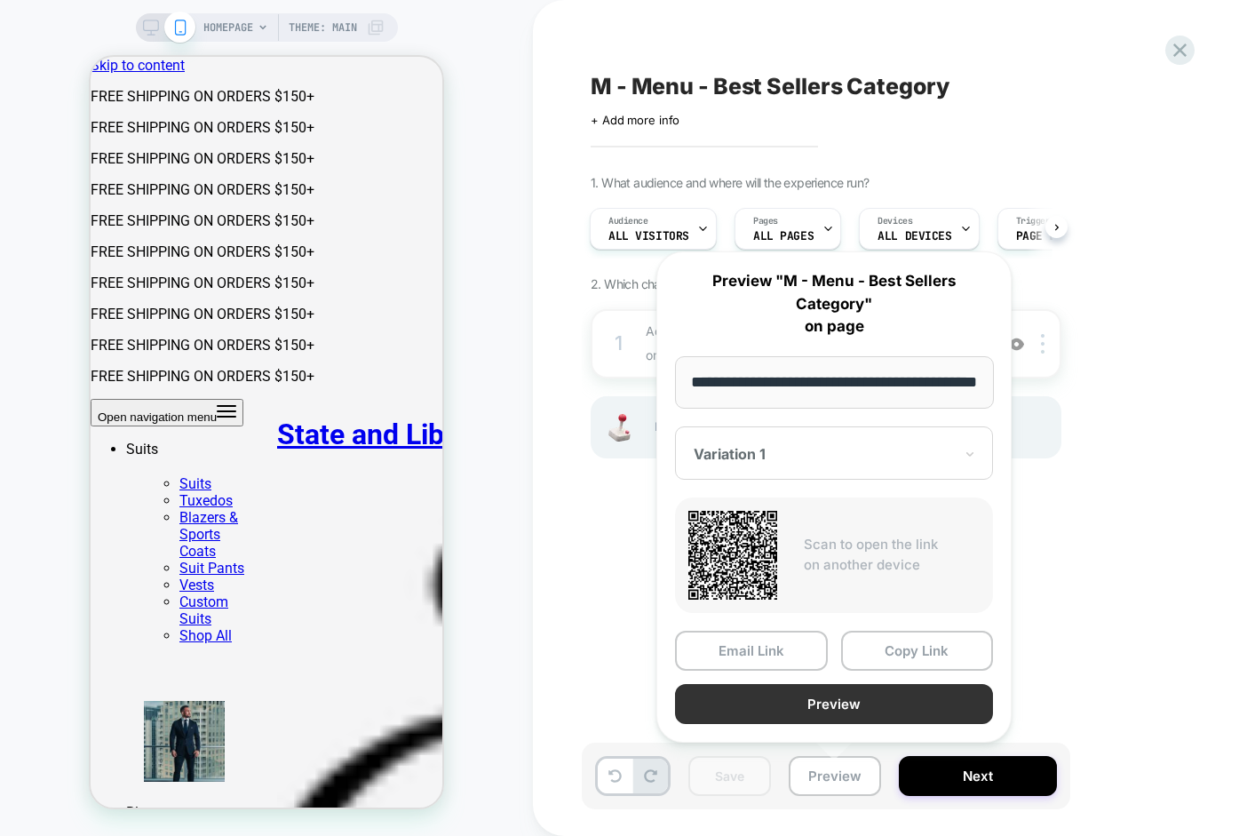
click at [787, 695] on button "Preview" at bounding box center [834, 704] width 318 height 40
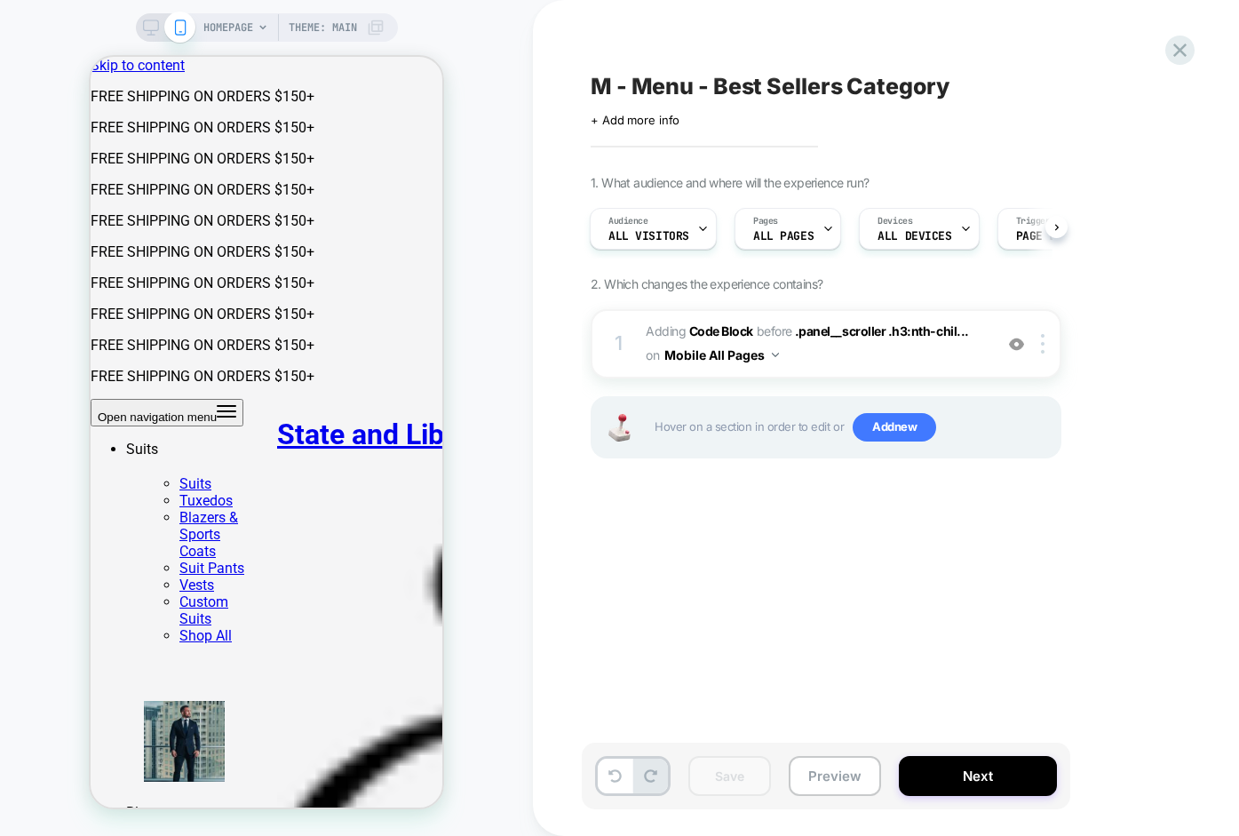
click at [698, 87] on span "M - Menu - Best Sellers Category" at bounding box center [770, 86] width 358 height 27
click at [1025, 227] on div "Trigger Page Load" at bounding box center [1046, 229] width 96 height 40
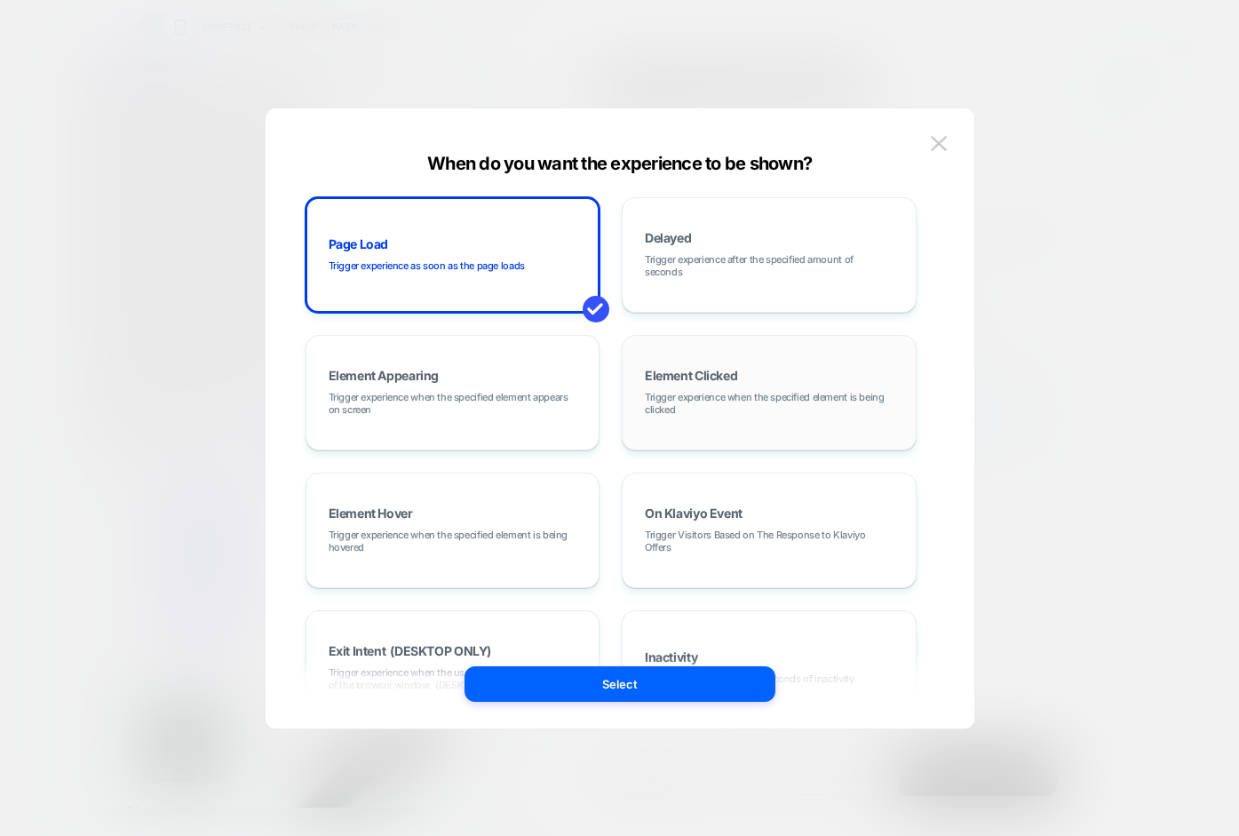
click at [726, 381] on span "Element Clicked" at bounding box center [691, 375] width 92 height 12
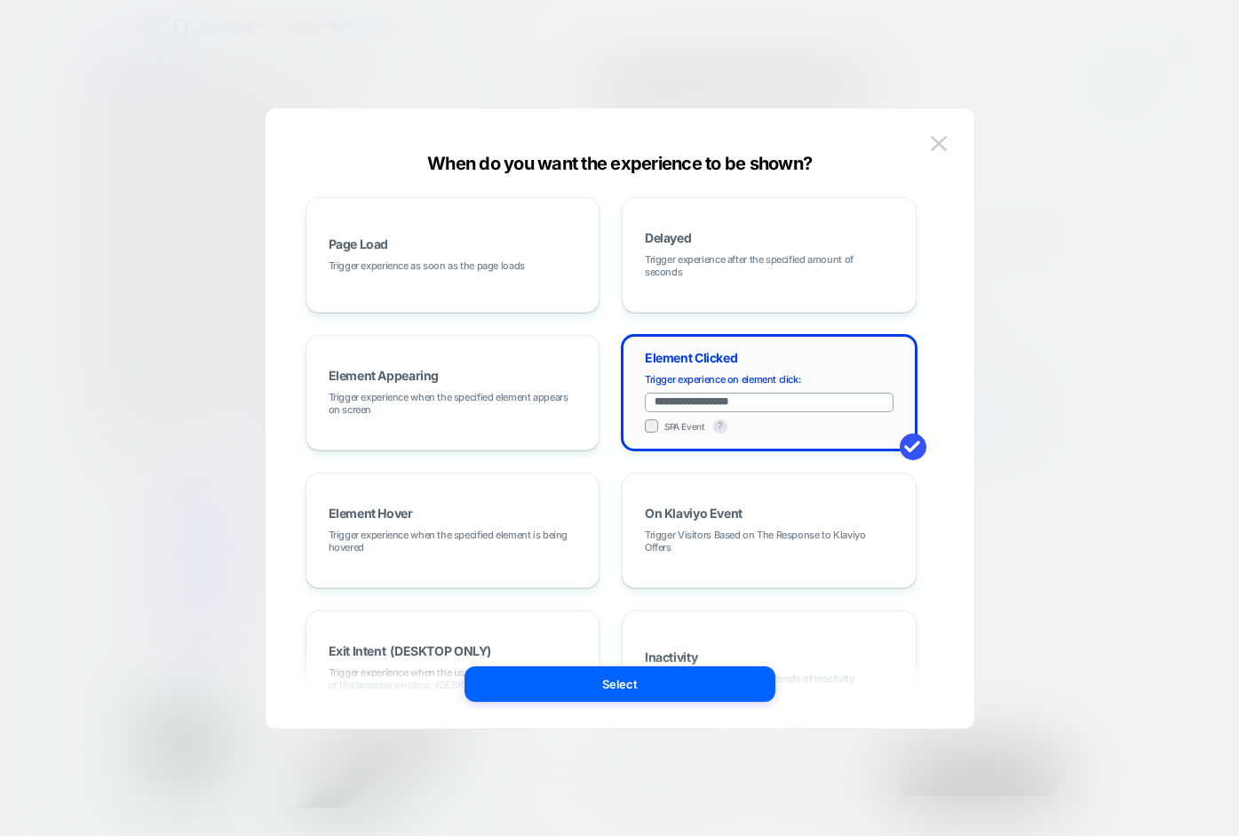
click at [708, 401] on input "**********" at bounding box center [769, 403] width 249 height 20
paste input "**********"
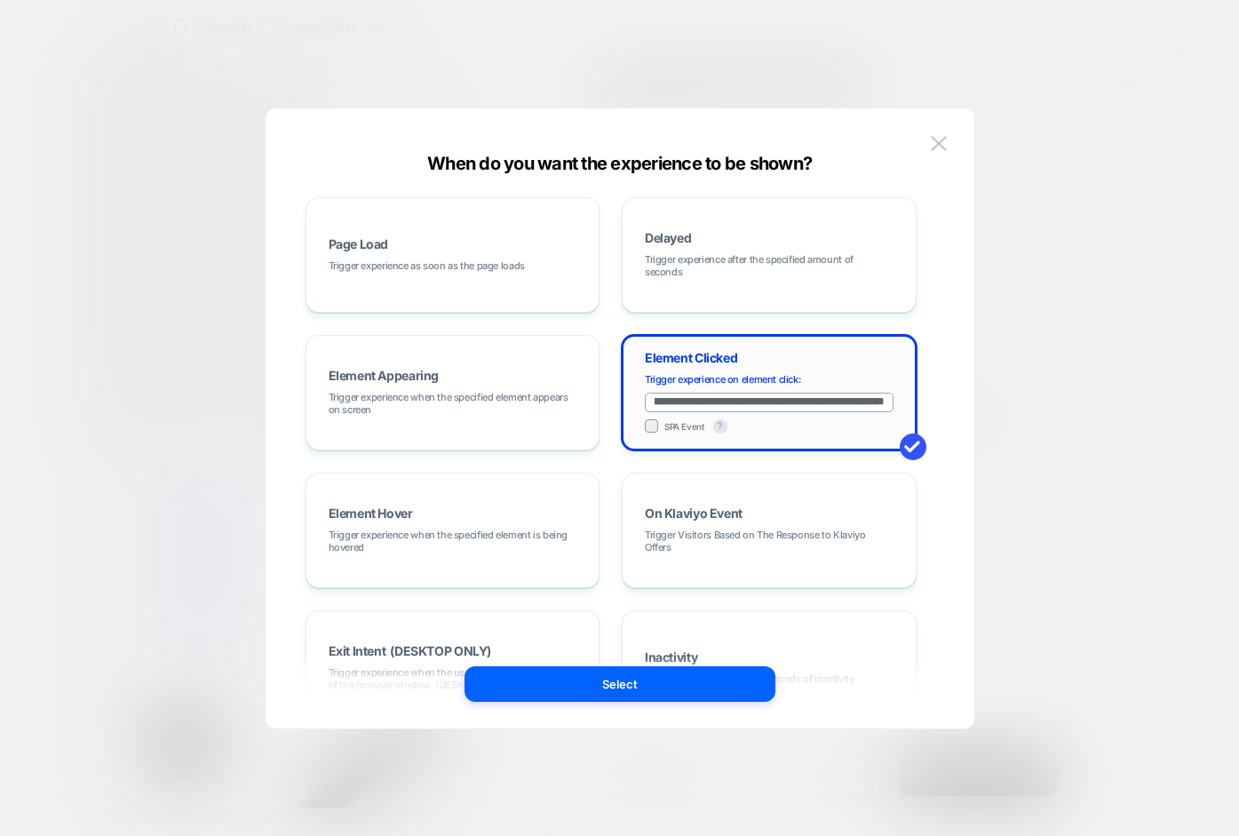
drag, startPoint x: 696, startPoint y: 401, endPoint x: 690, endPoint y: 369, distance: 33.4
click at [690, 369] on div "**********" at bounding box center [768, 393] width 275 height 96
click at [708, 401] on input "**********" at bounding box center [769, 403] width 249 height 20
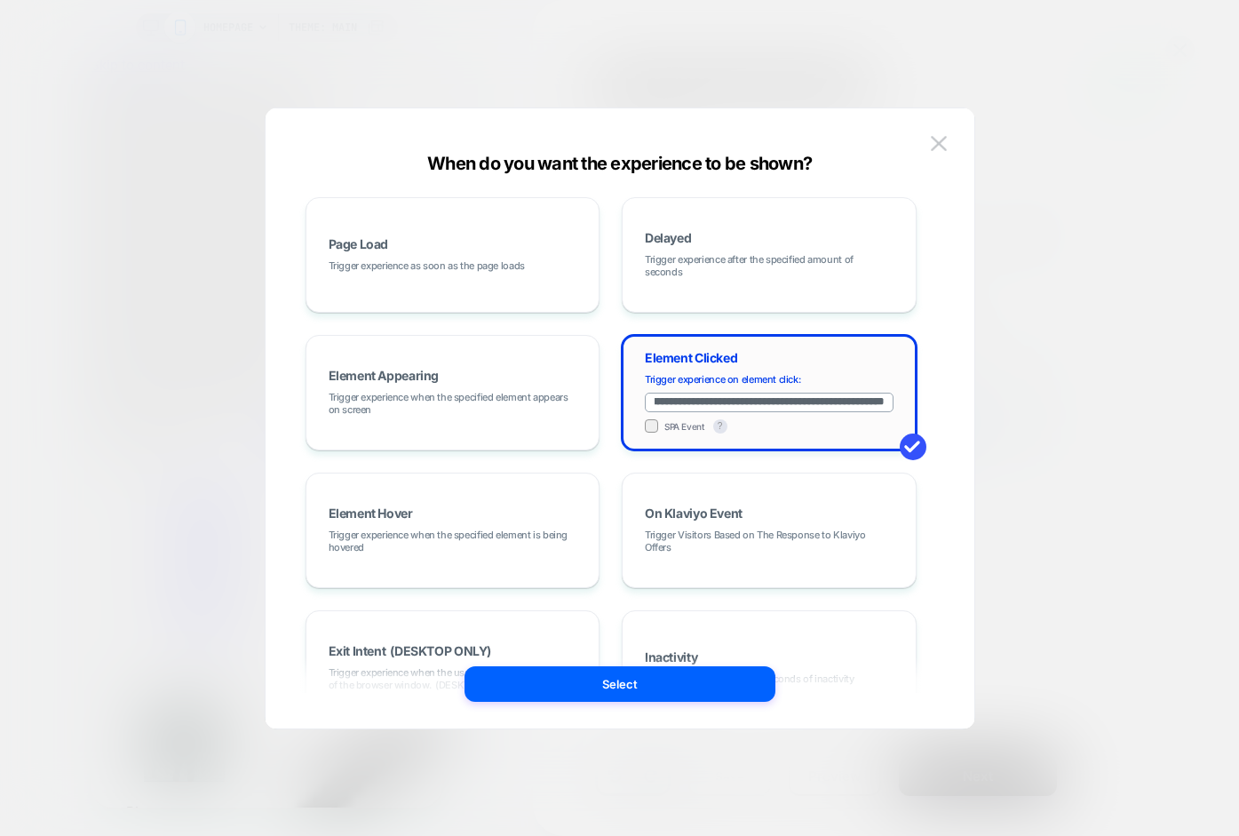
drag, startPoint x: 696, startPoint y: 401, endPoint x: 659, endPoint y: 401, distance: 37.3
click at [659, 401] on input "**********" at bounding box center [769, 403] width 249 height 20
click at [766, 409] on input "**********" at bounding box center [769, 403] width 249 height 20
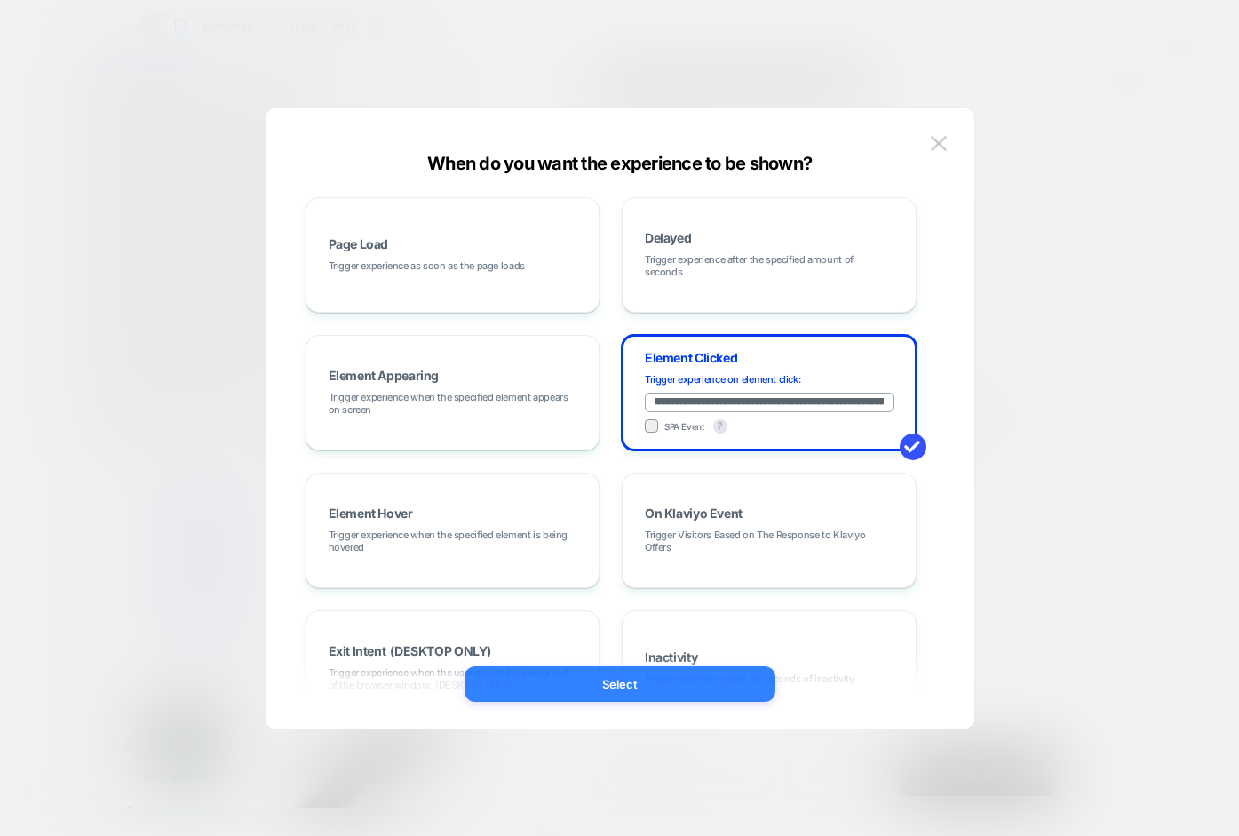
type input "**********"
click at [659, 685] on button "Select" at bounding box center [620, 684] width 311 height 36
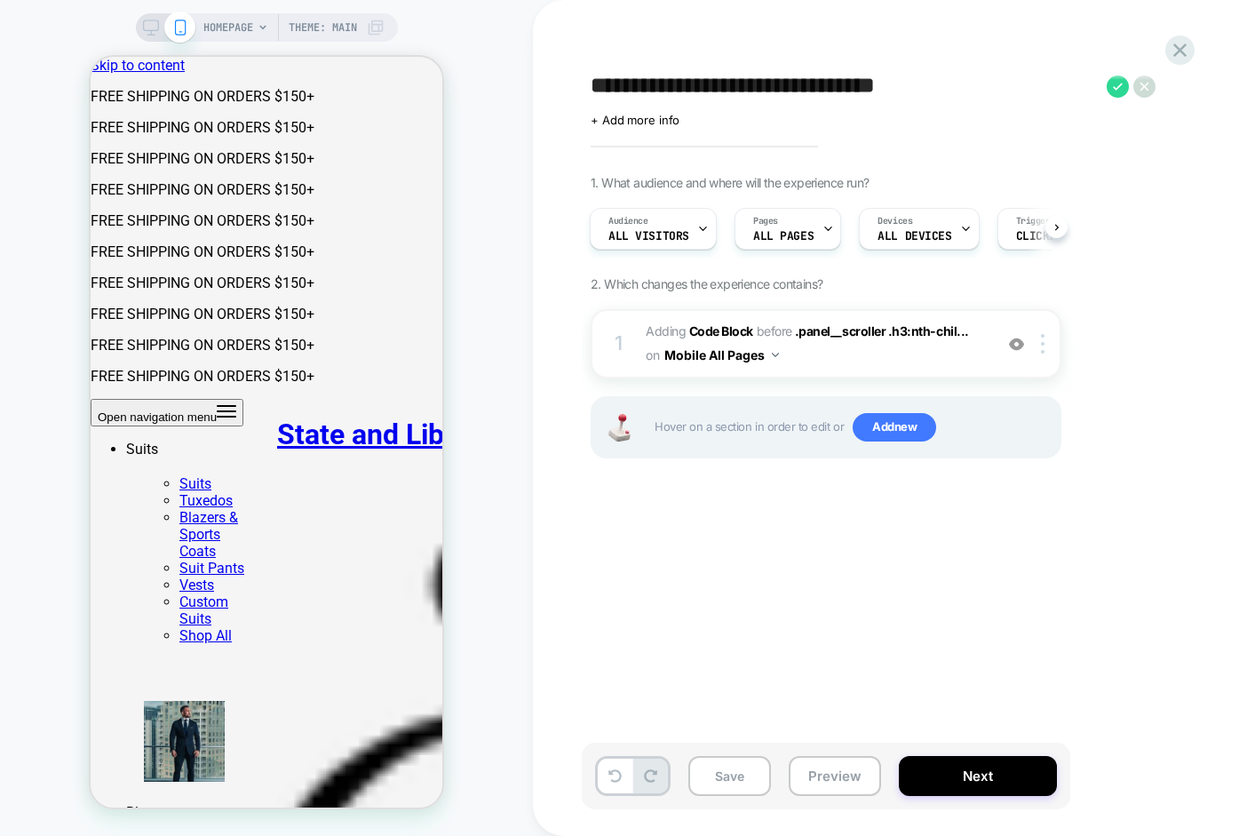
click at [881, 778] on div "Save Preview Next" at bounding box center [826, 776] width 488 height 67
click at [851, 777] on button "Preview" at bounding box center [835, 776] width 92 height 40
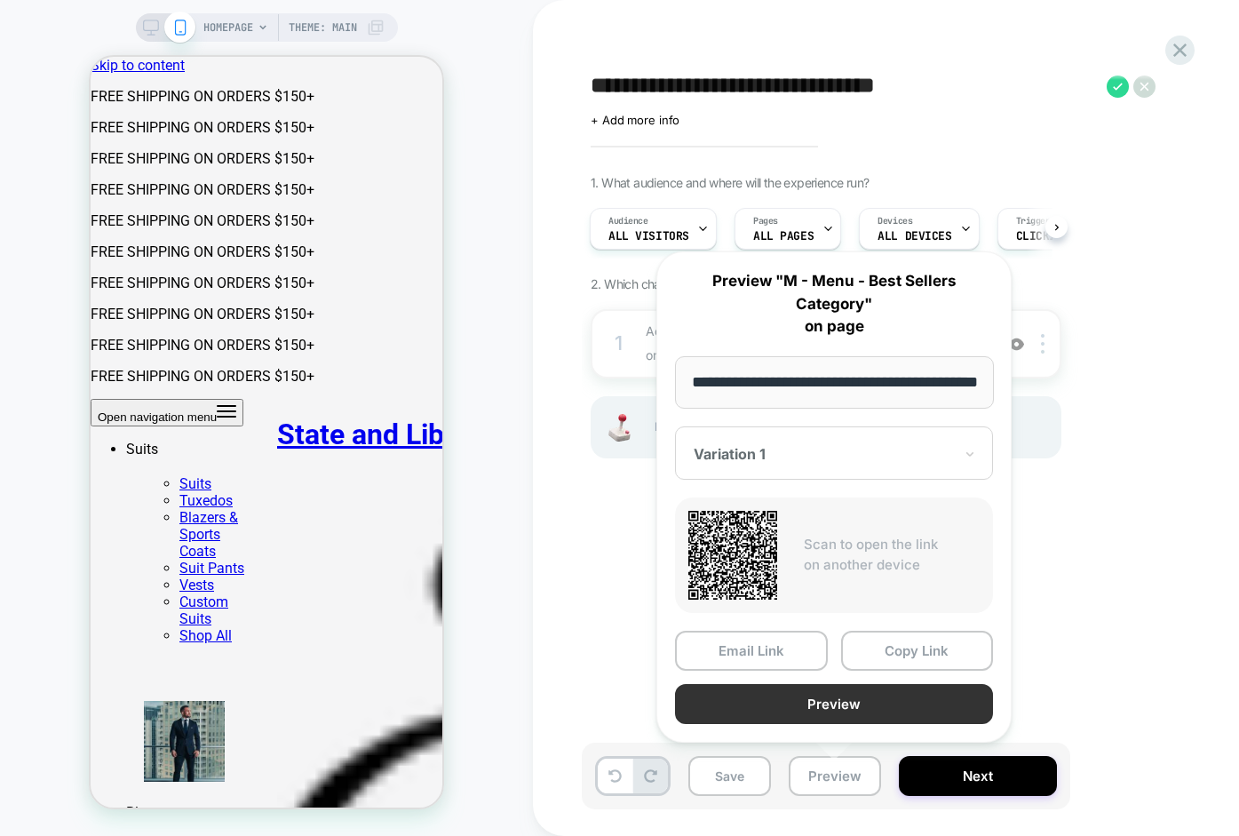
click at [878, 703] on button "Preview" at bounding box center [834, 704] width 318 height 40
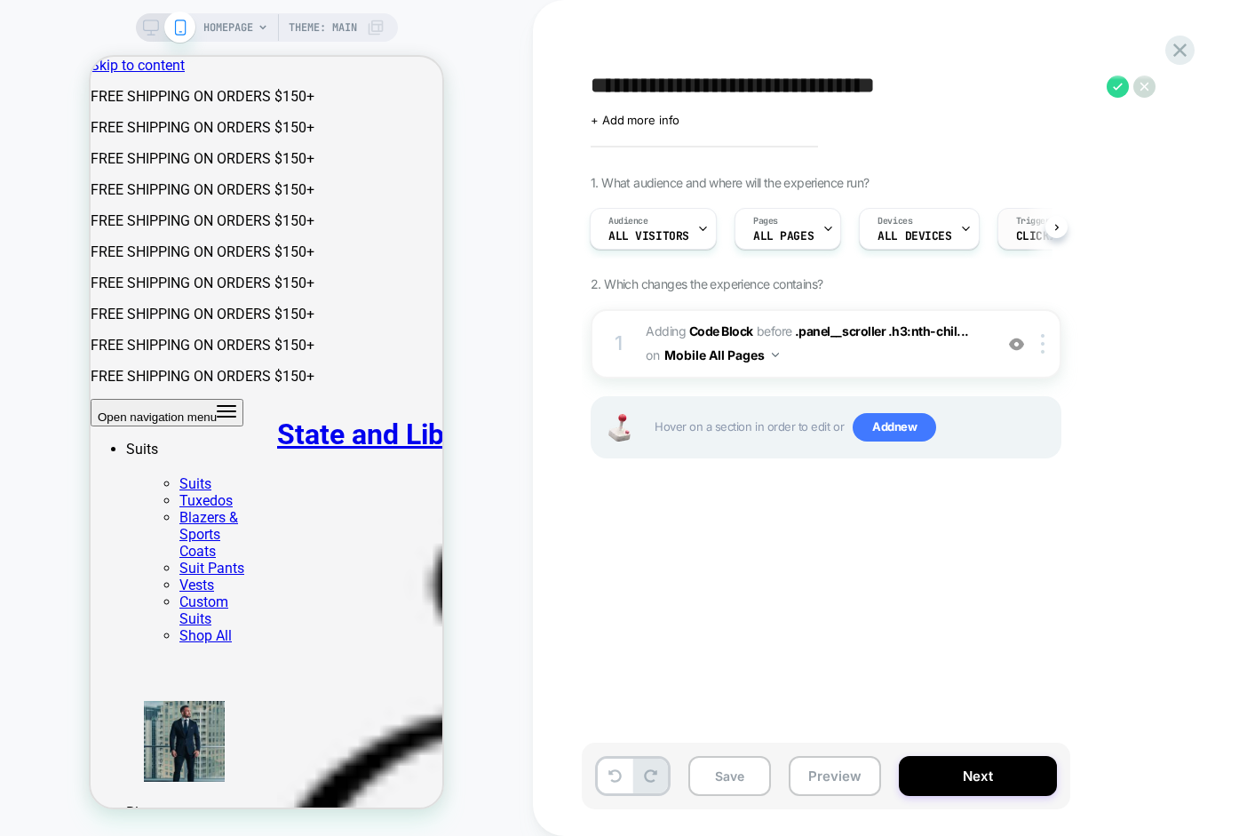
click at [1007, 232] on div "Trigger Clicking on #store-header > div > div.header__main-nav > div ..." at bounding box center [1078, 229] width 160 height 40
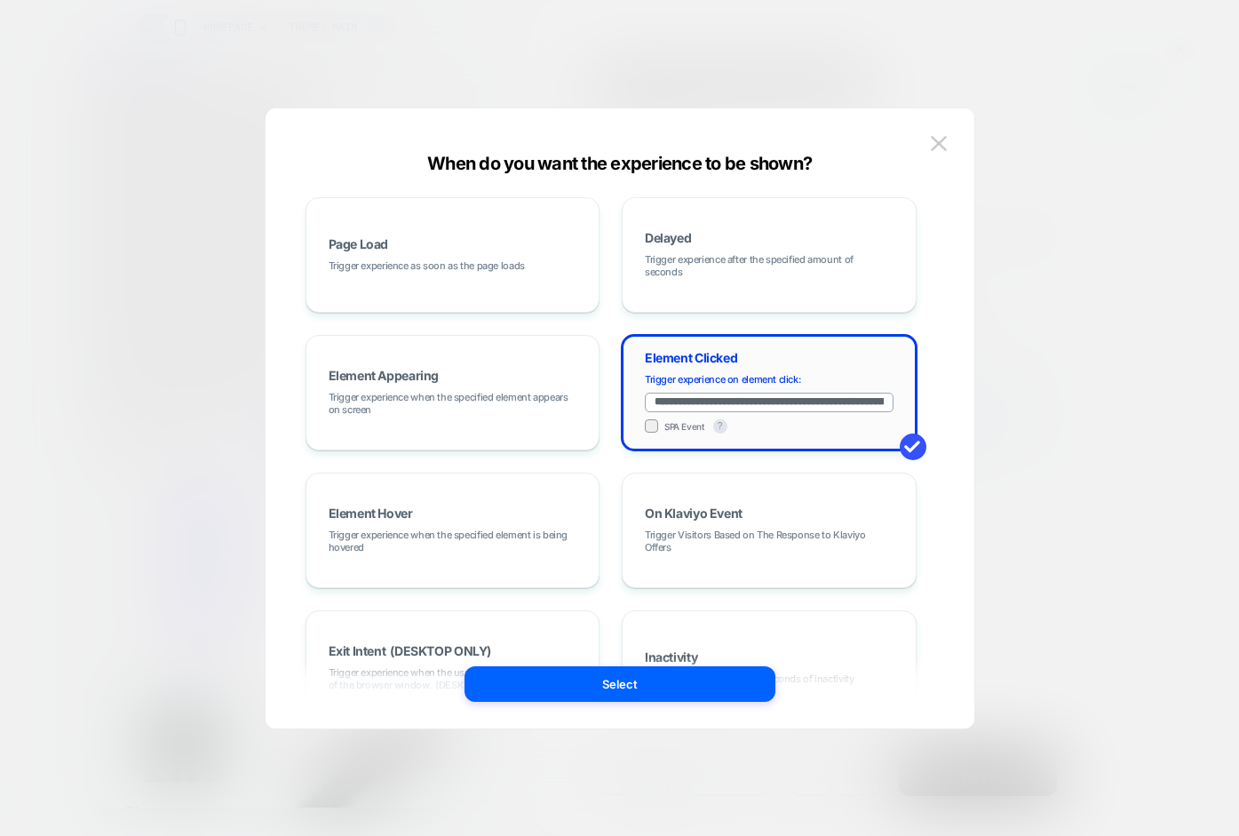
click at [782, 400] on input "**********" at bounding box center [769, 403] width 249 height 20
paste input "**********"
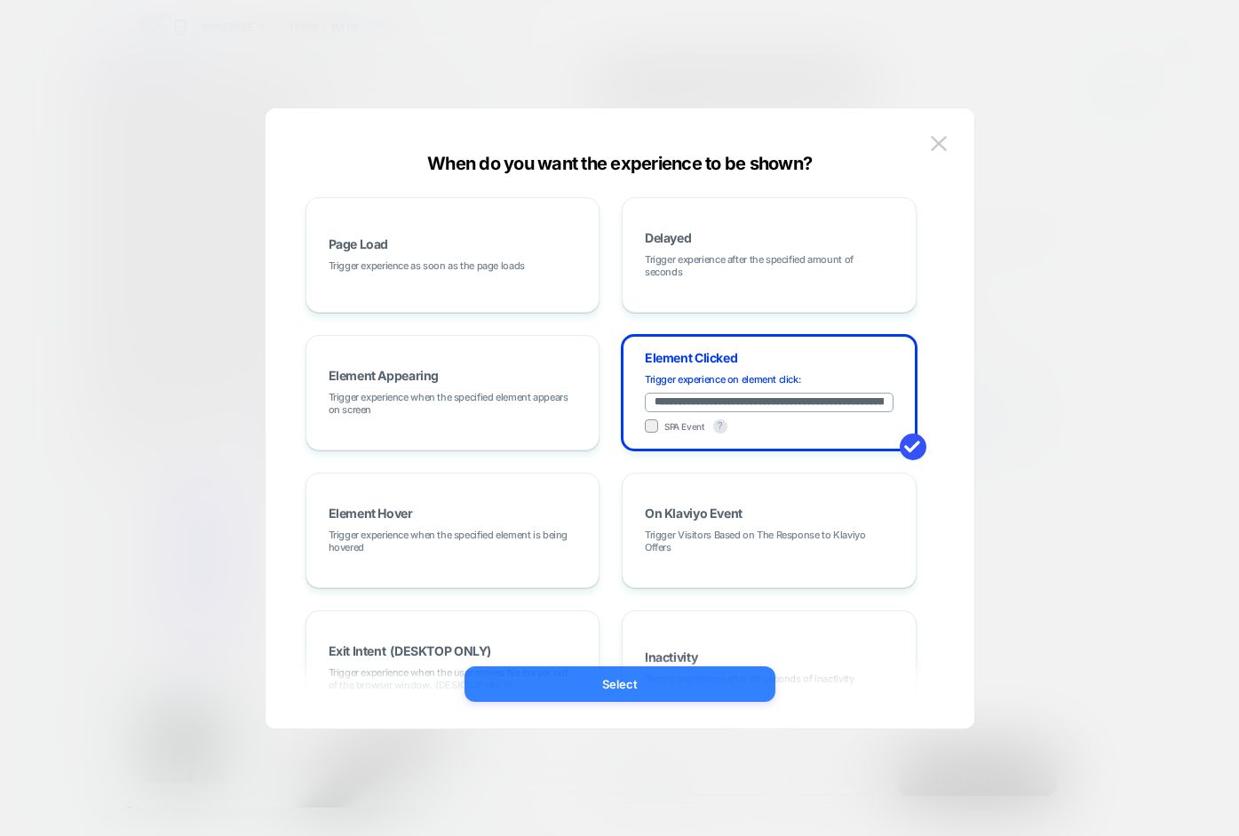
type input "**********"
click at [620, 684] on button "Select" at bounding box center [620, 684] width 311 height 36
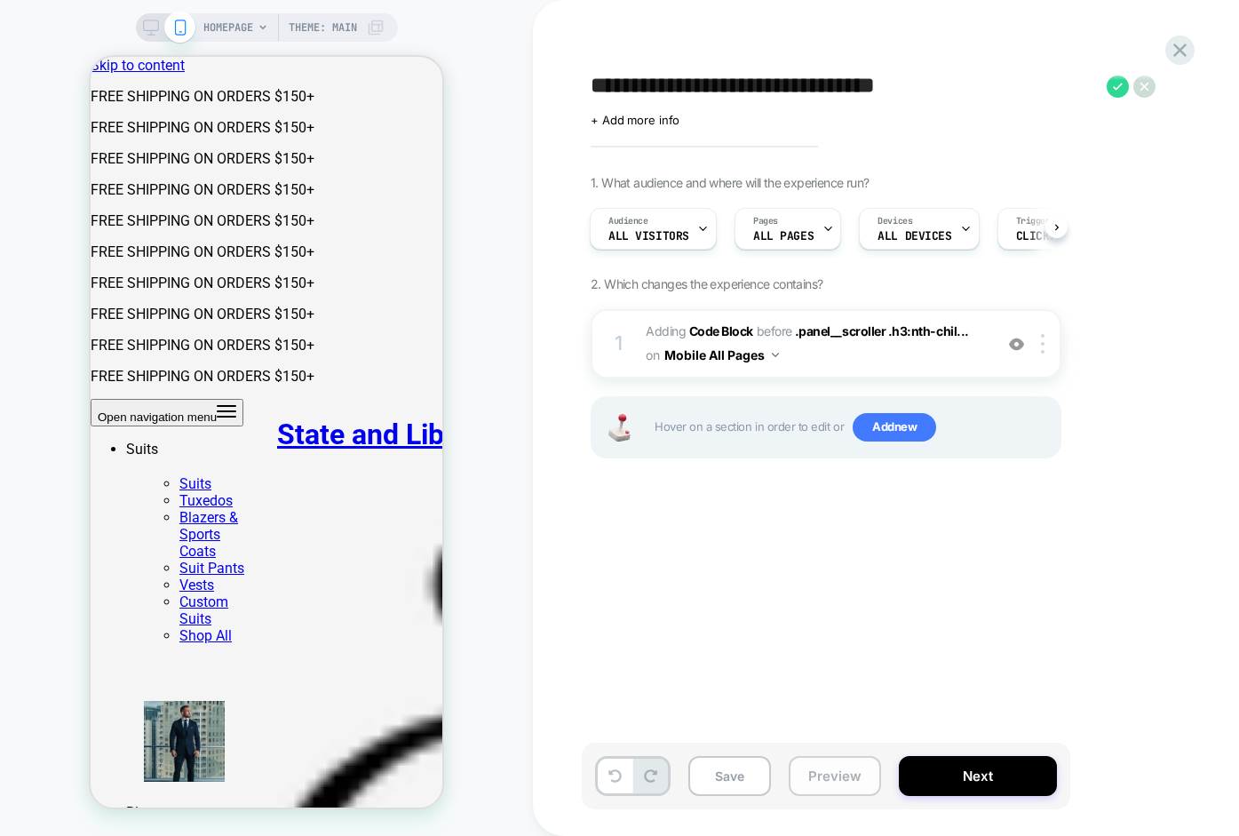
click at [817, 778] on button "Preview" at bounding box center [835, 776] width 92 height 40
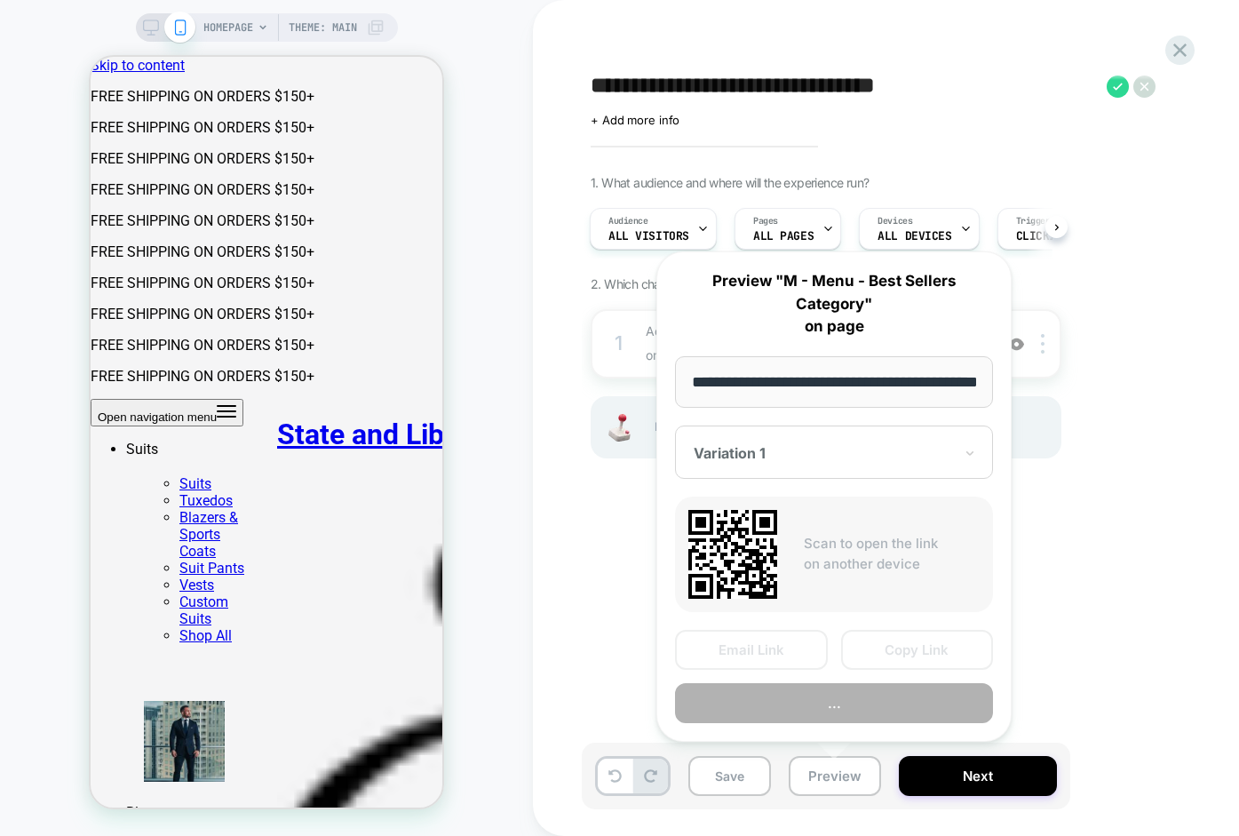
scroll to position [0, 52]
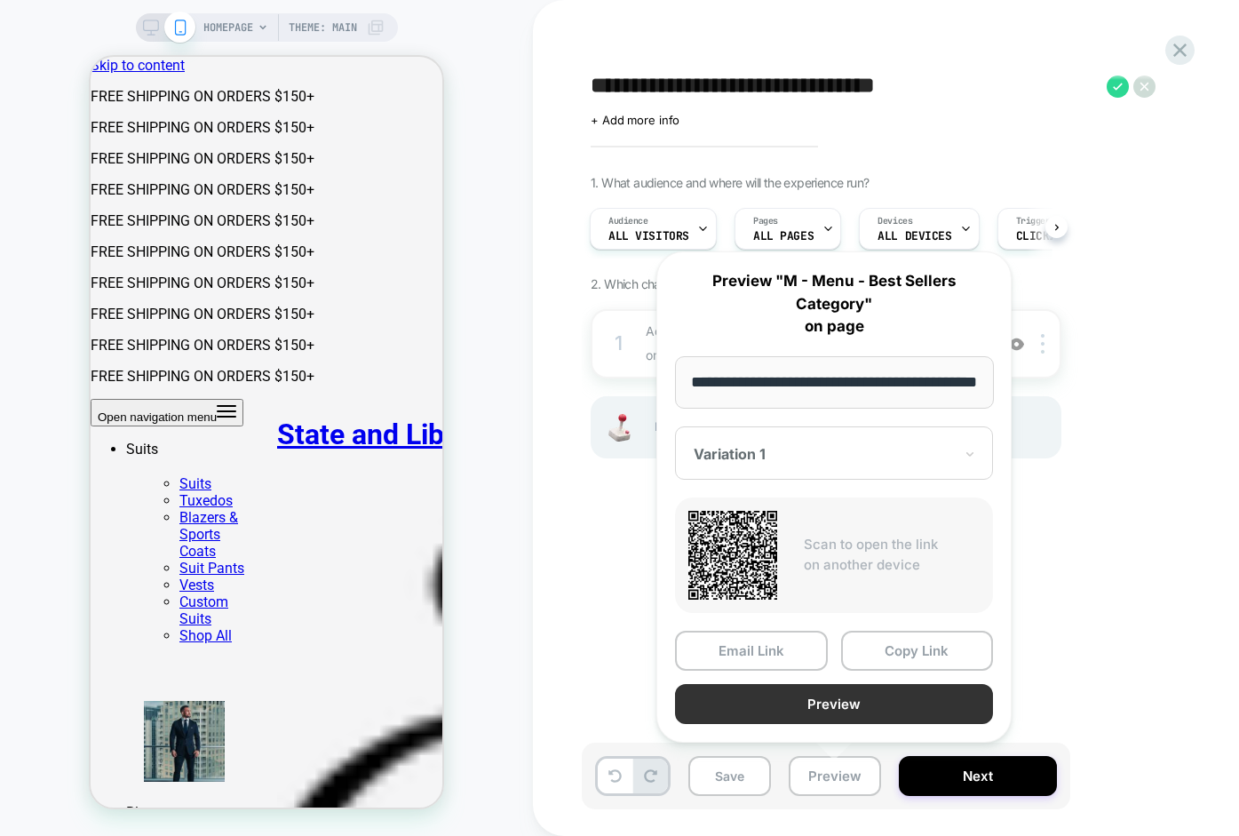
click at [830, 704] on button "Preview" at bounding box center [834, 704] width 318 height 40
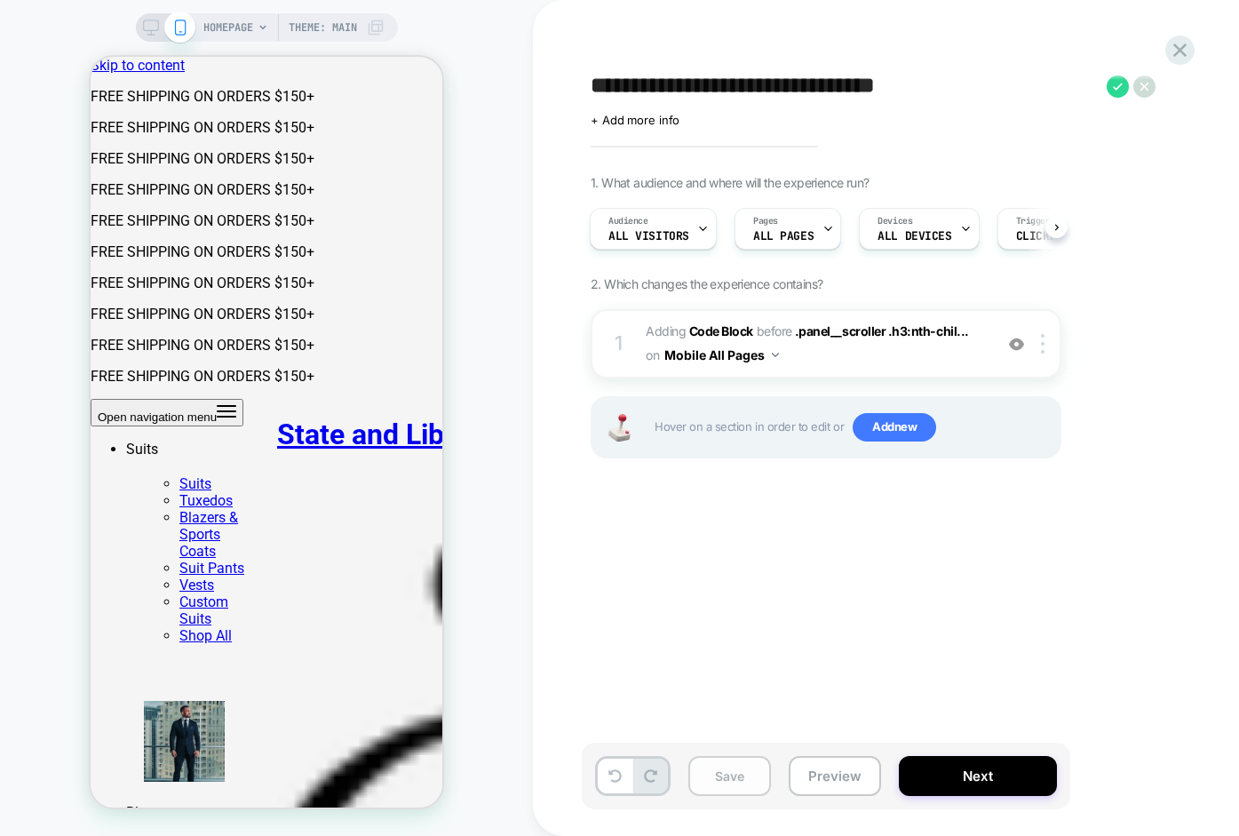
click at [727, 780] on button "Save" at bounding box center [729, 776] width 83 height 40
click at [1114, 91] on icon at bounding box center [1118, 86] width 22 height 22
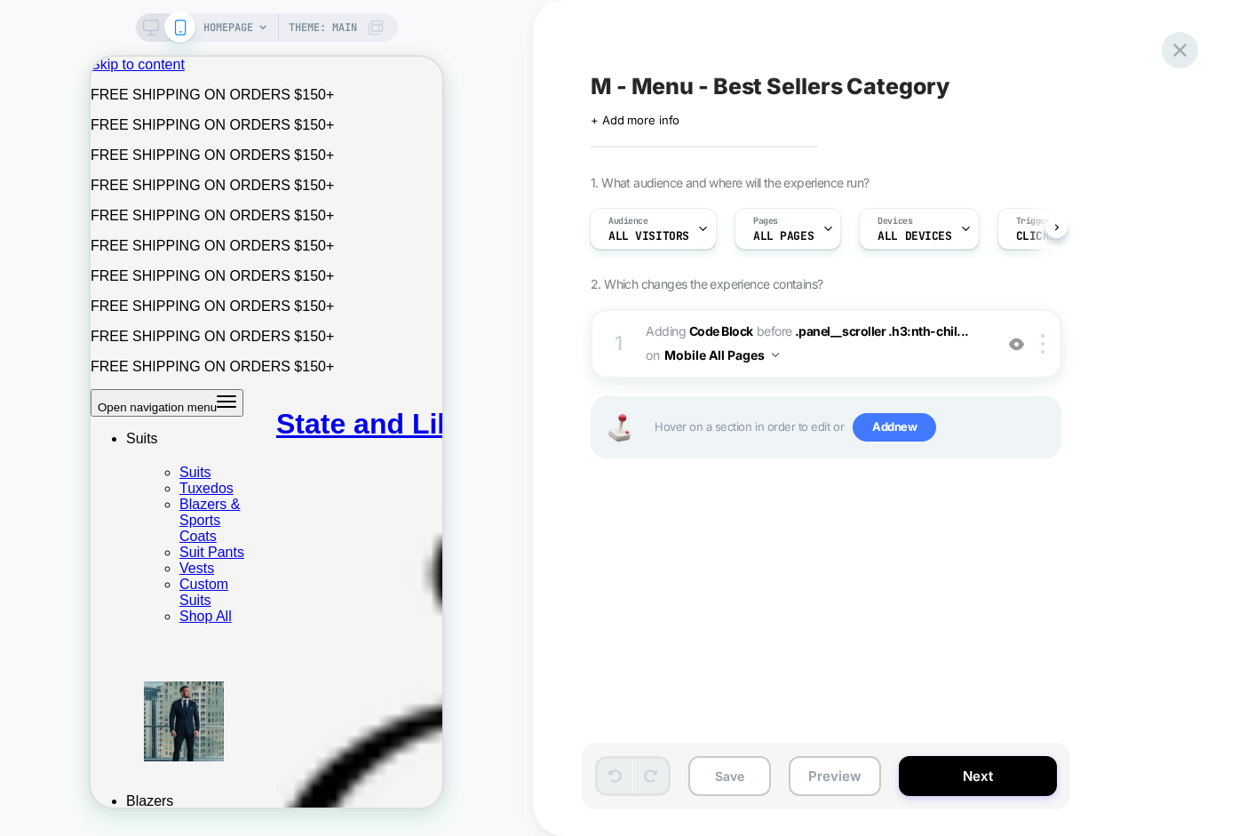
click at [1185, 61] on div at bounding box center [1180, 50] width 36 height 36
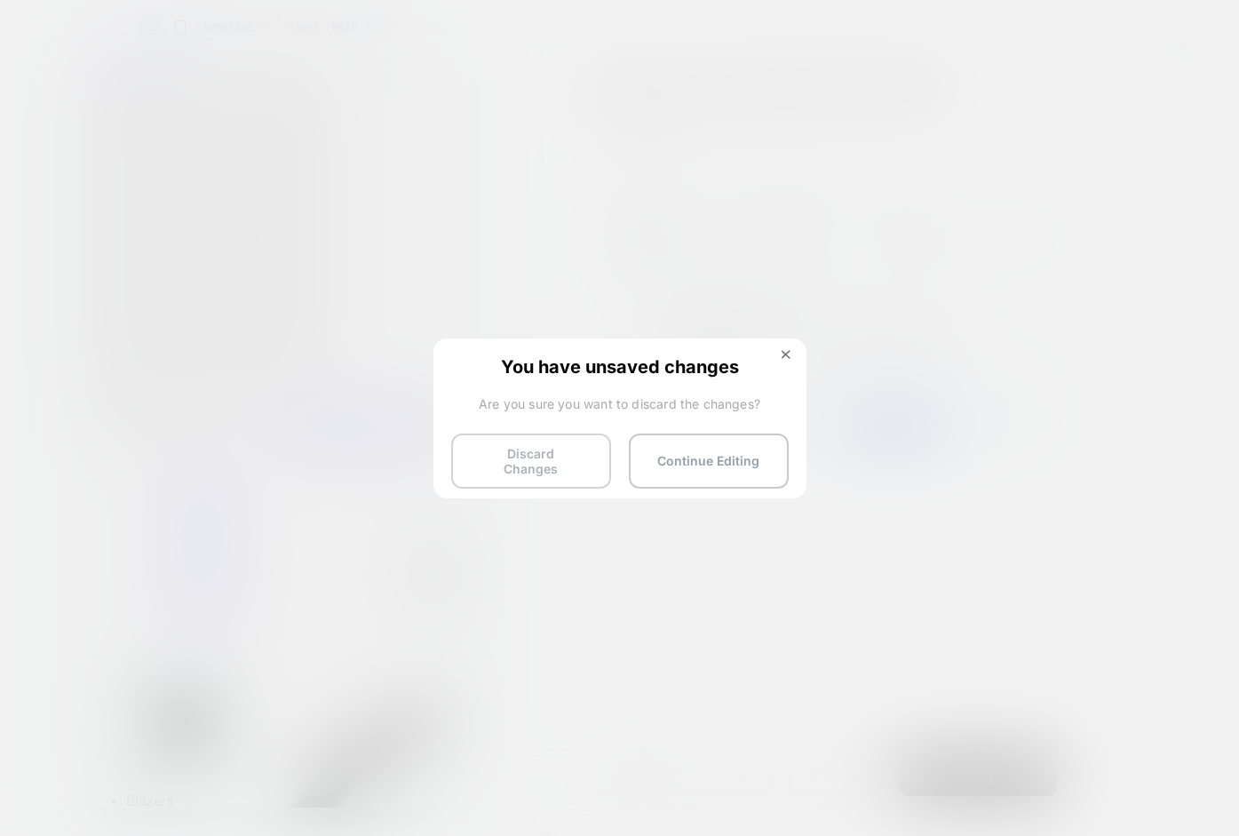
click at [520, 459] on button "Discard Changes" at bounding box center [531, 460] width 160 height 55
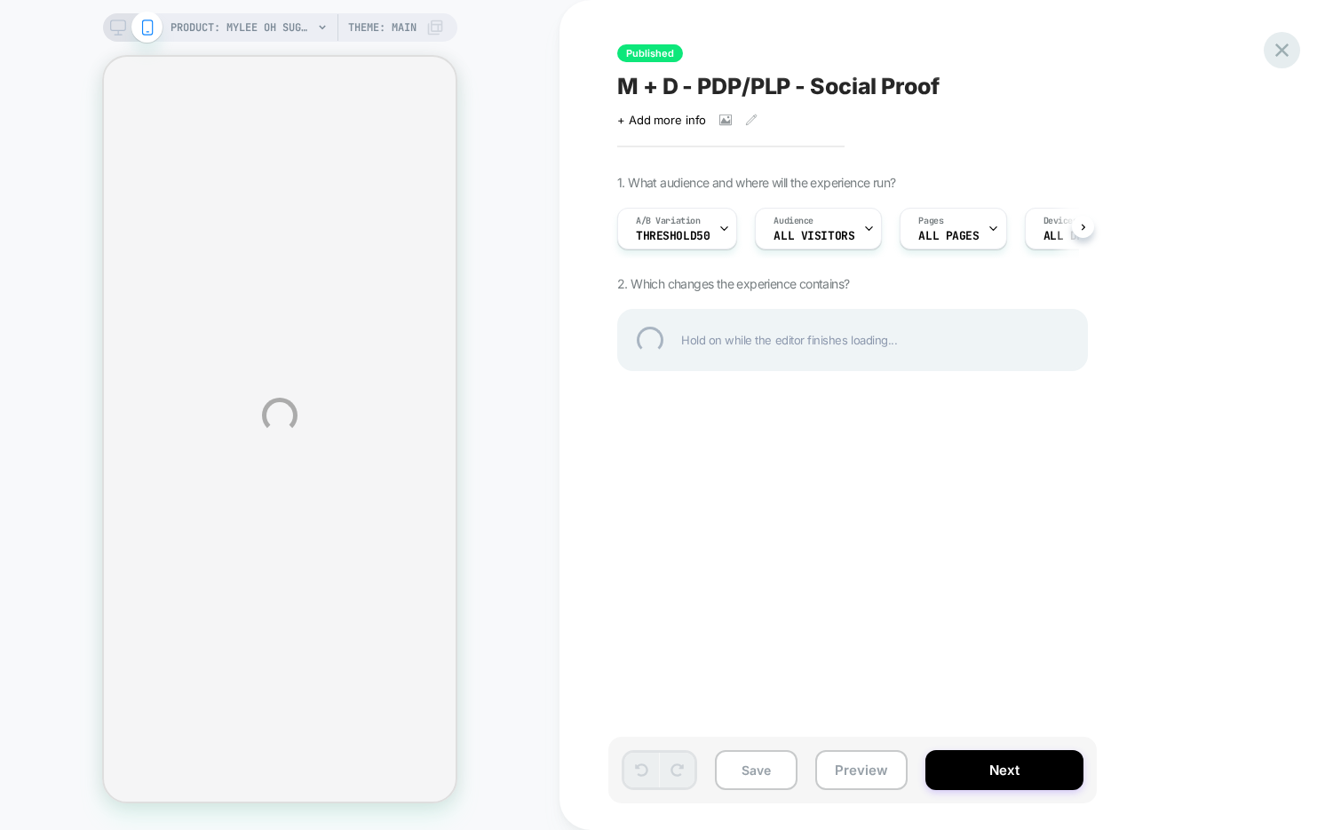
click at [1282, 44] on div at bounding box center [1282, 50] width 36 height 36
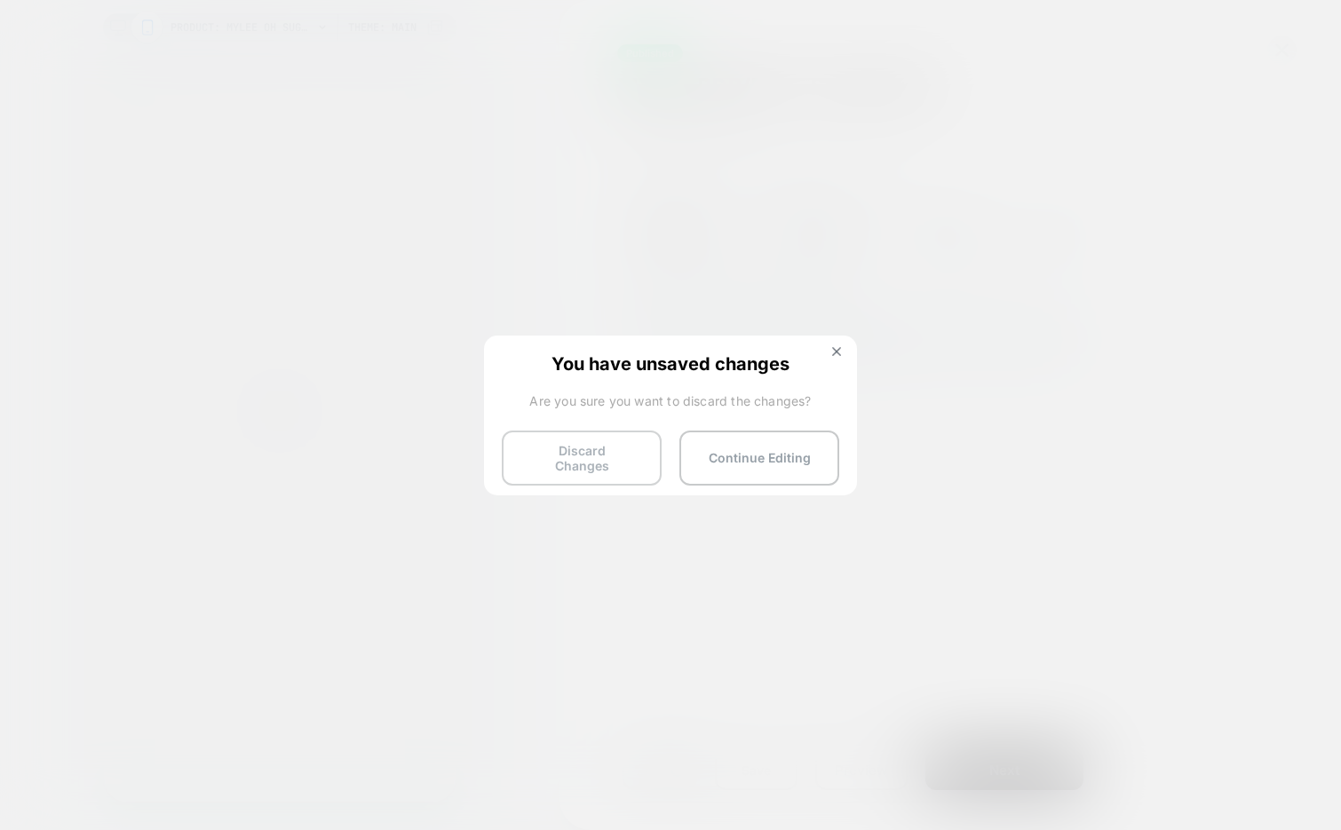
click at [623, 455] on button "Discard Changes" at bounding box center [582, 458] width 160 height 55
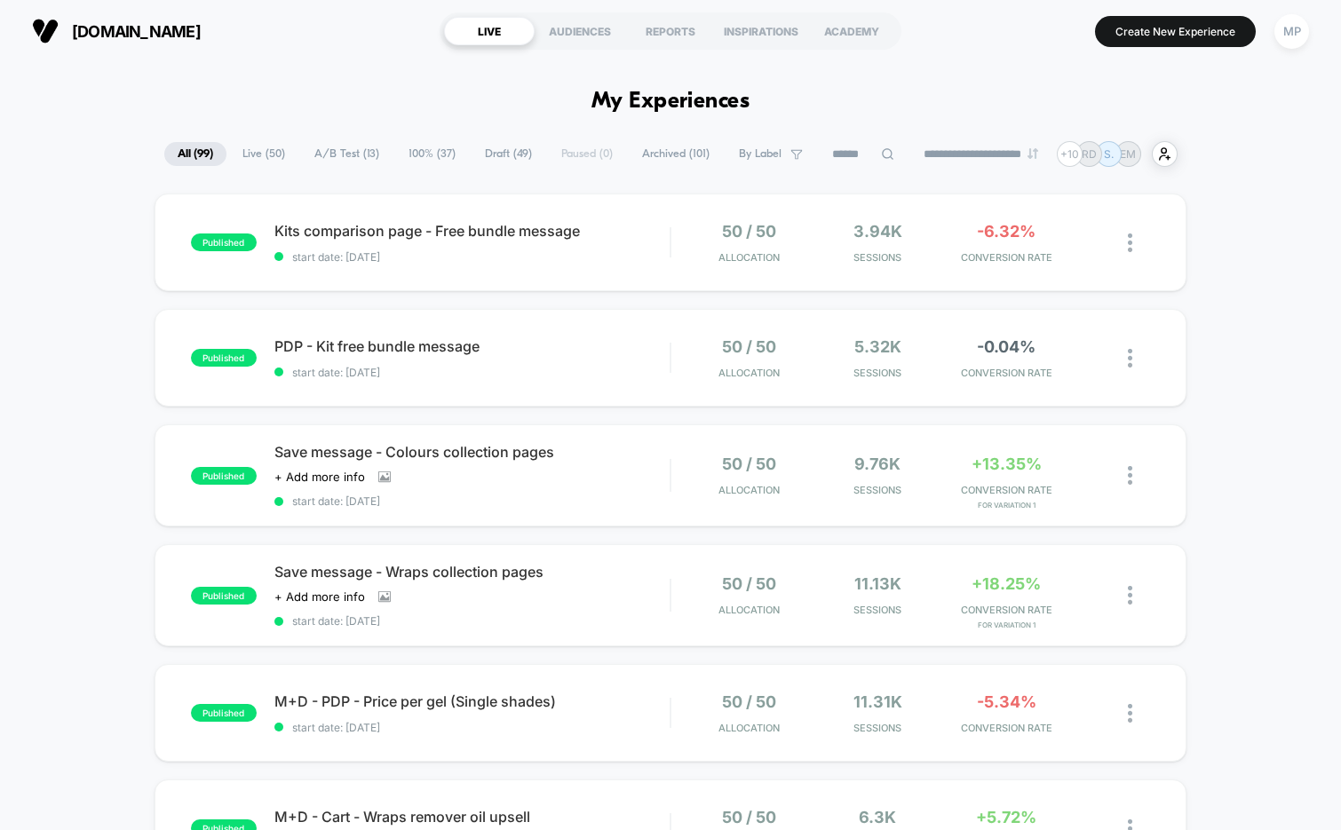
click at [319, 142] on span "A/B Test ( 13 )" at bounding box center [346, 154] width 91 height 24
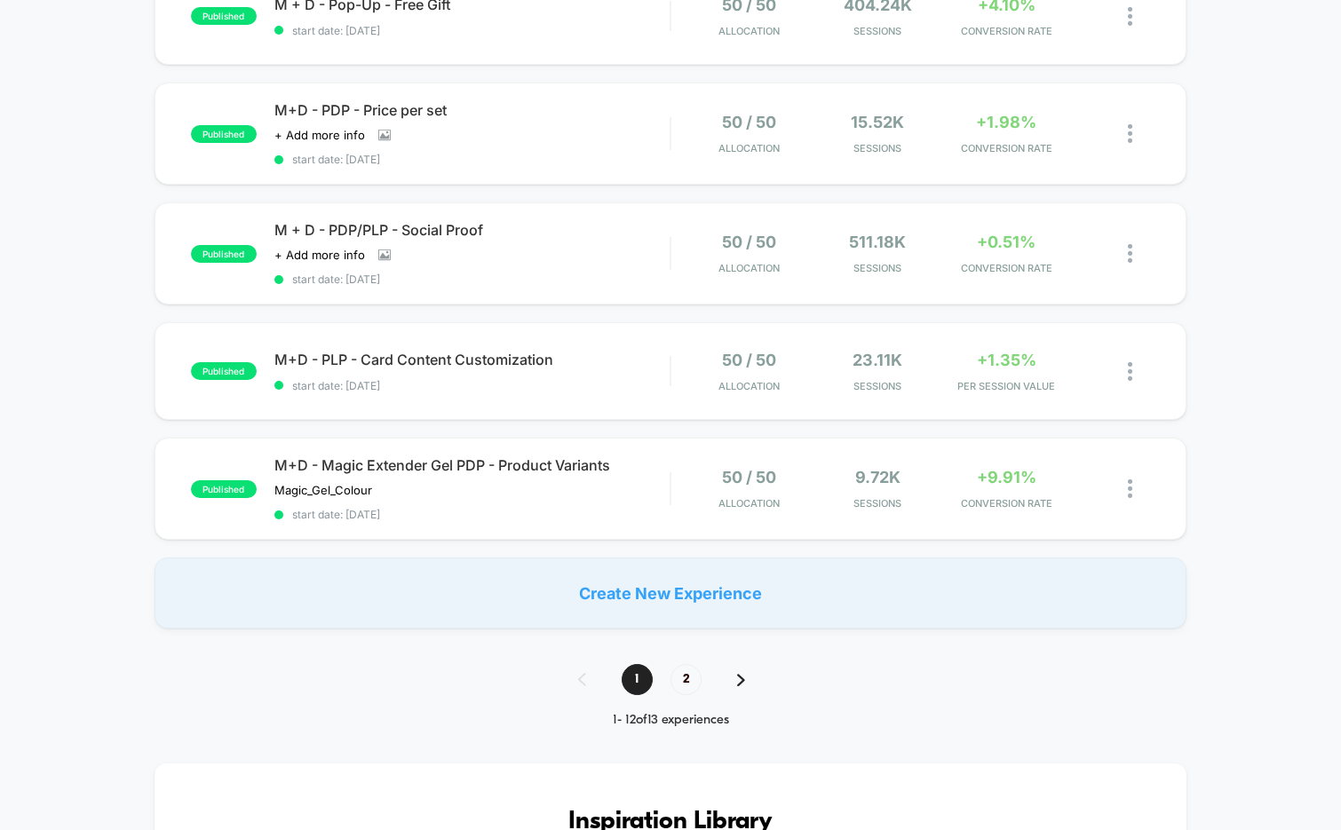
scroll to position [1051, 0]
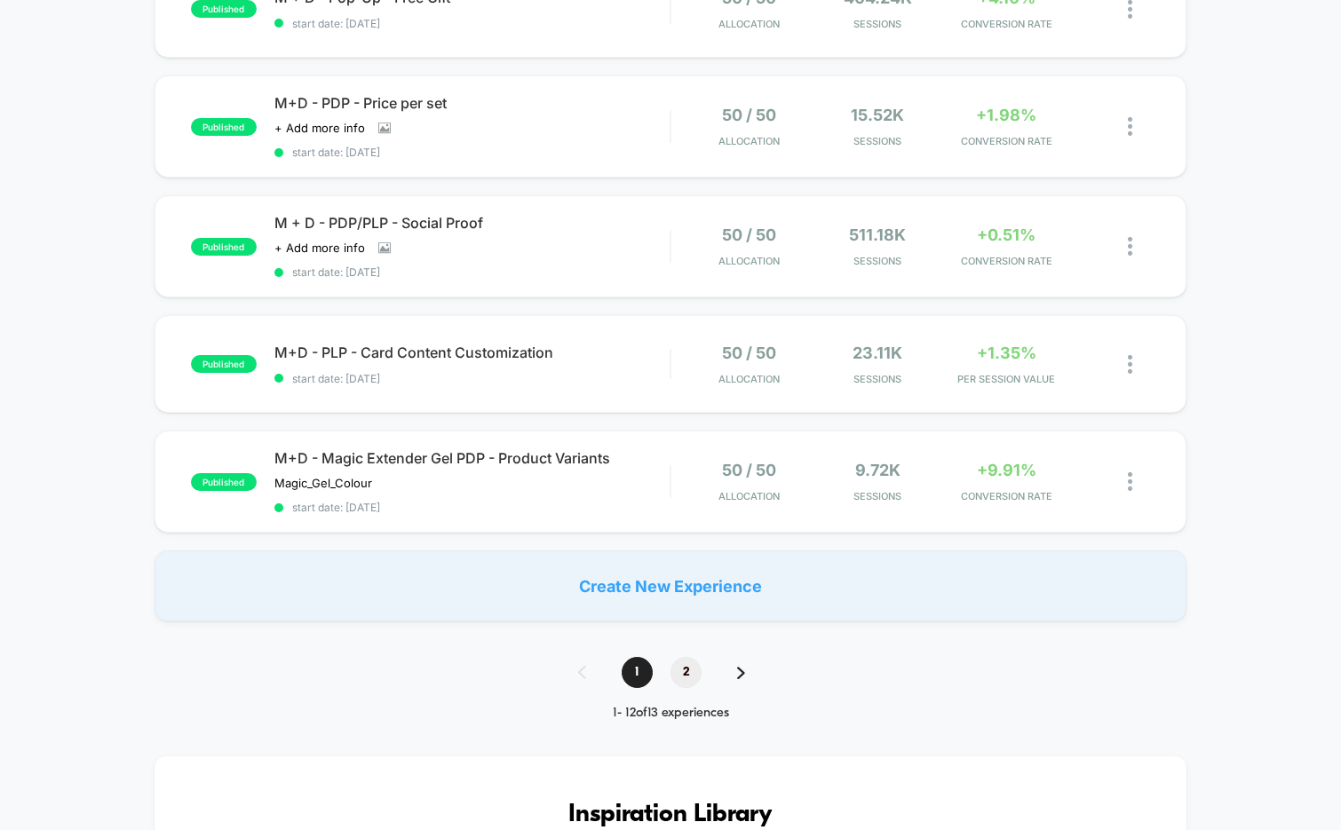
click at [695, 668] on span "2" at bounding box center [686, 672] width 31 height 31
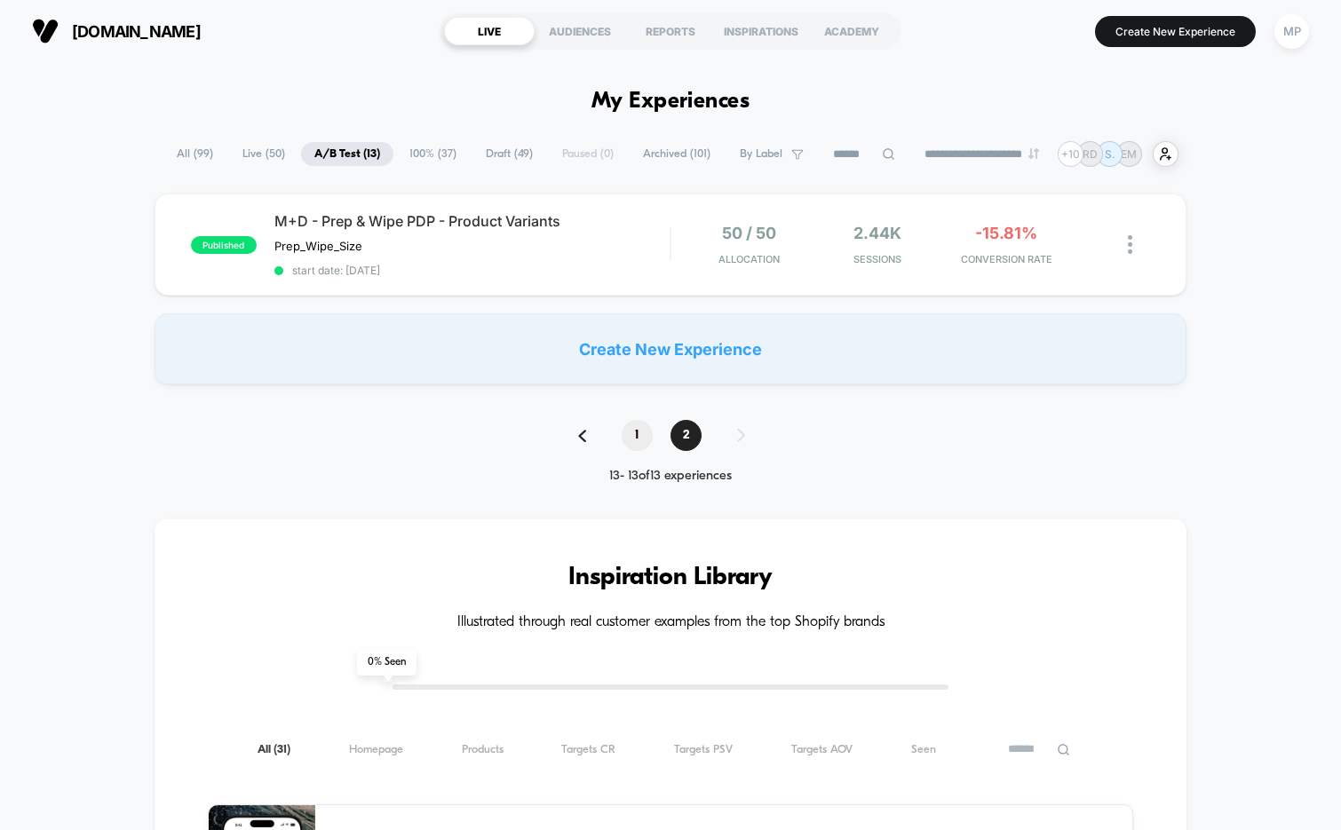
click at [634, 440] on span "1" at bounding box center [637, 435] width 31 height 31
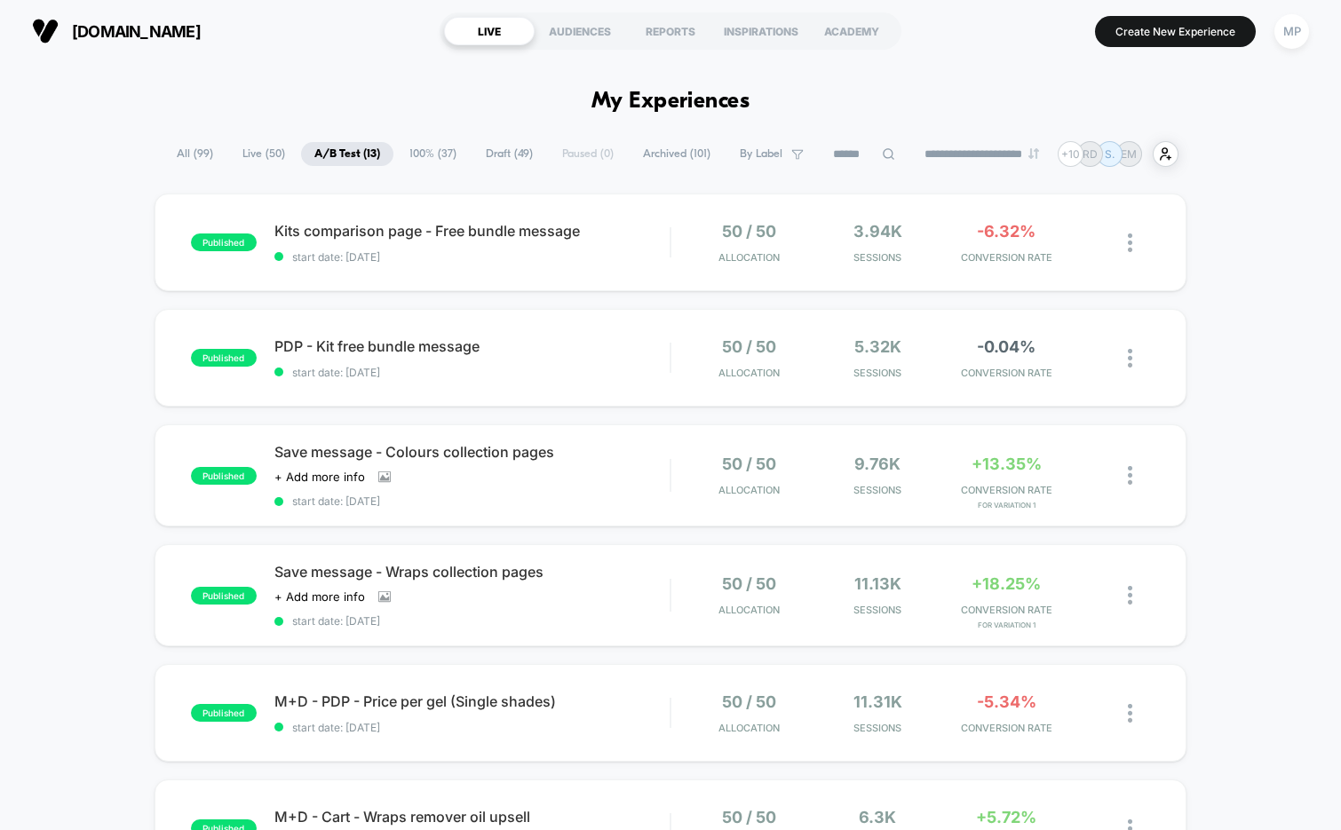
click at [196, 154] on span "All ( 99 )" at bounding box center [194, 154] width 63 height 24
click at [819, 146] on input at bounding box center [863, 154] width 89 height 21
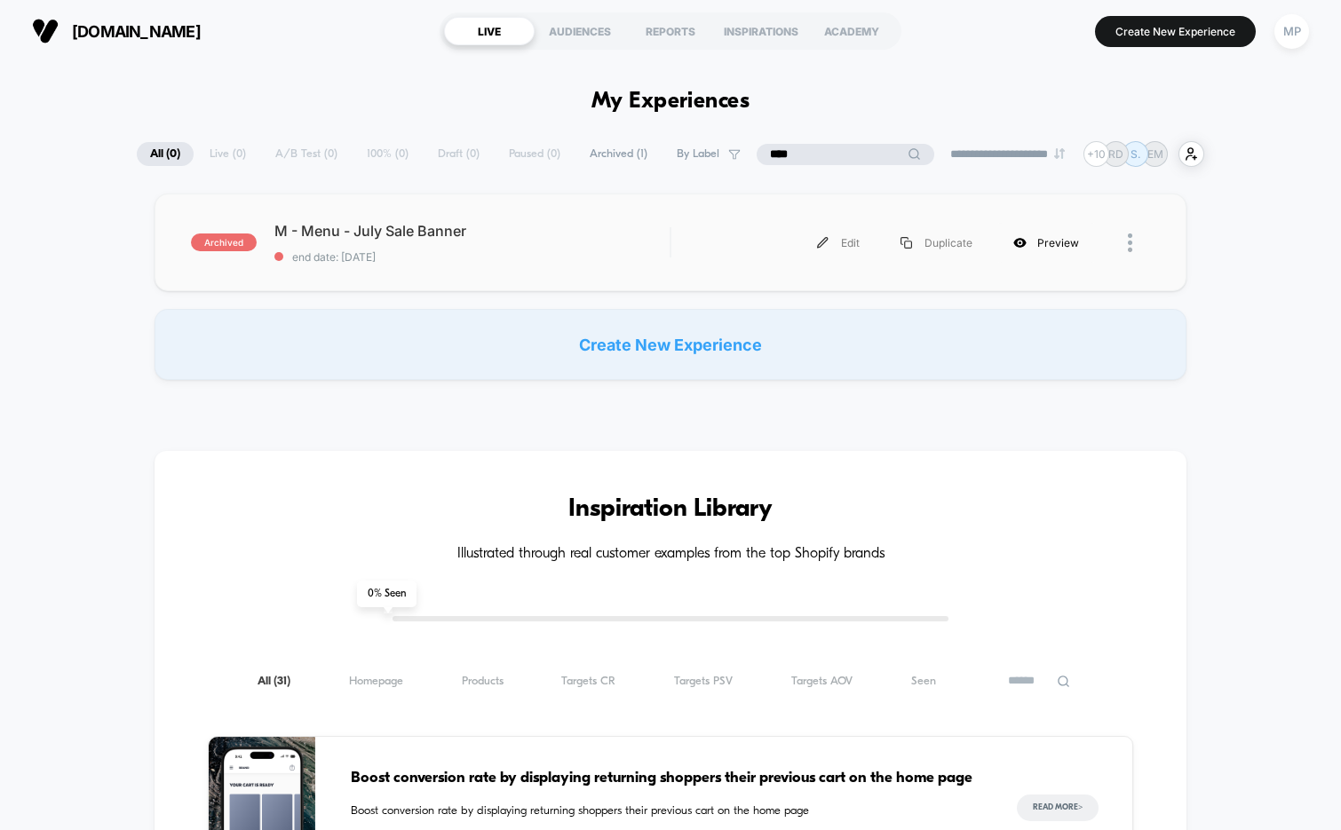
type input "****"
click at [1045, 243] on div "Preview" at bounding box center [1046, 243] width 107 height 40
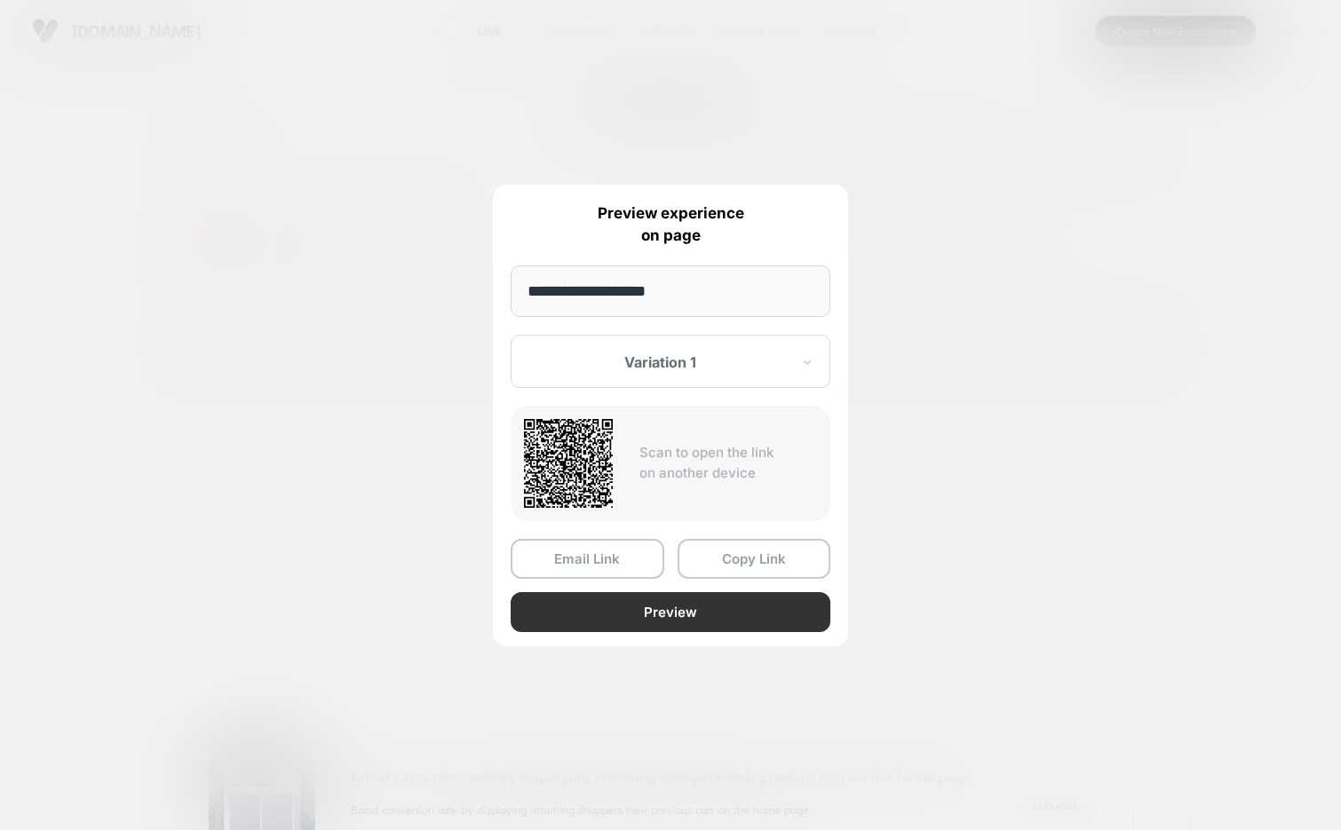
click at [578, 609] on button "Preview" at bounding box center [671, 612] width 320 height 40
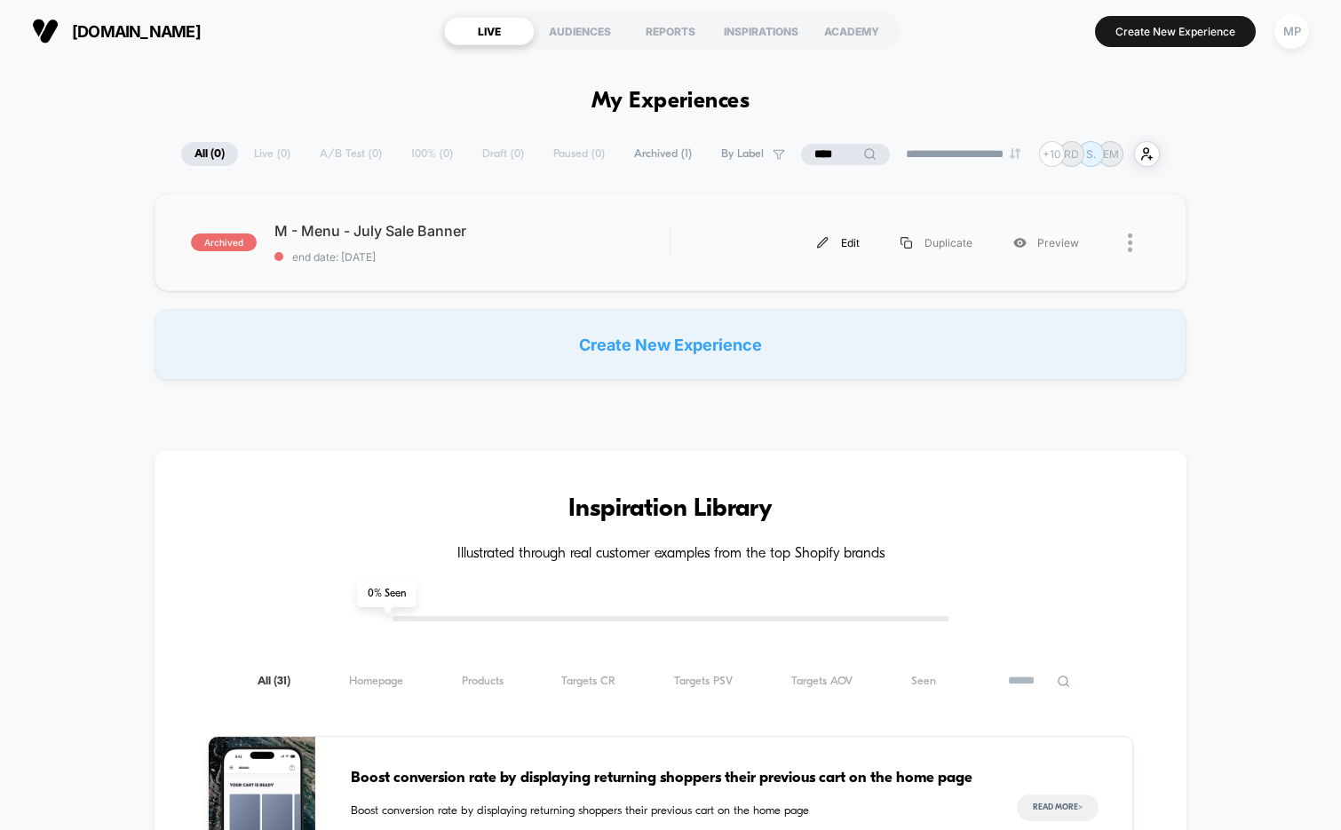
click at [830, 248] on div "Edit" at bounding box center [838, 243] width 83 height 40
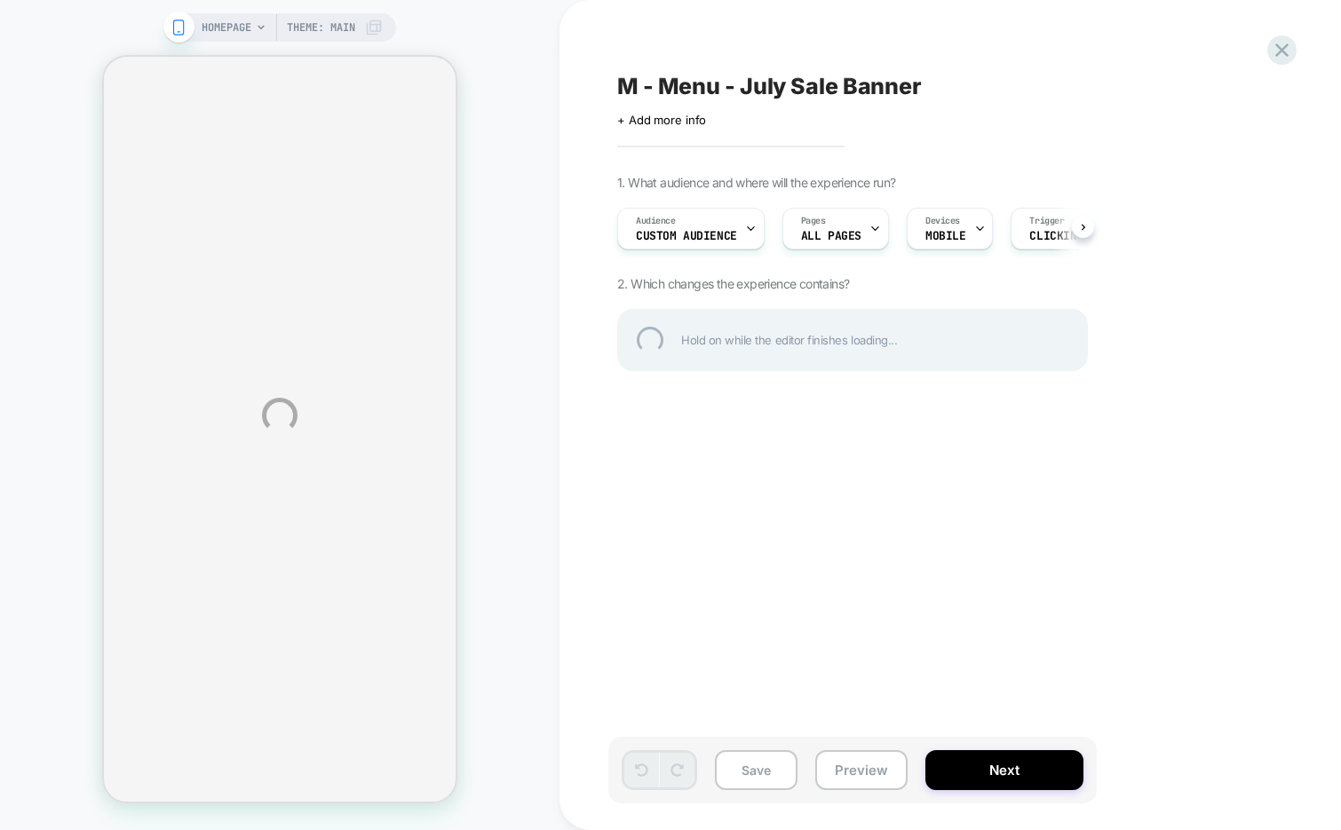
click at [862, 96] on div "M - Menu - July Sale Banner" at bounding box center [941, 86] width 648 height 27
click at [862, 95] on textarea "**********" at bounding box center [832, 86] width 430 height 27
click at [1013, 40] on div "**********" at bounding box center [670, 415] width 1341 height 830
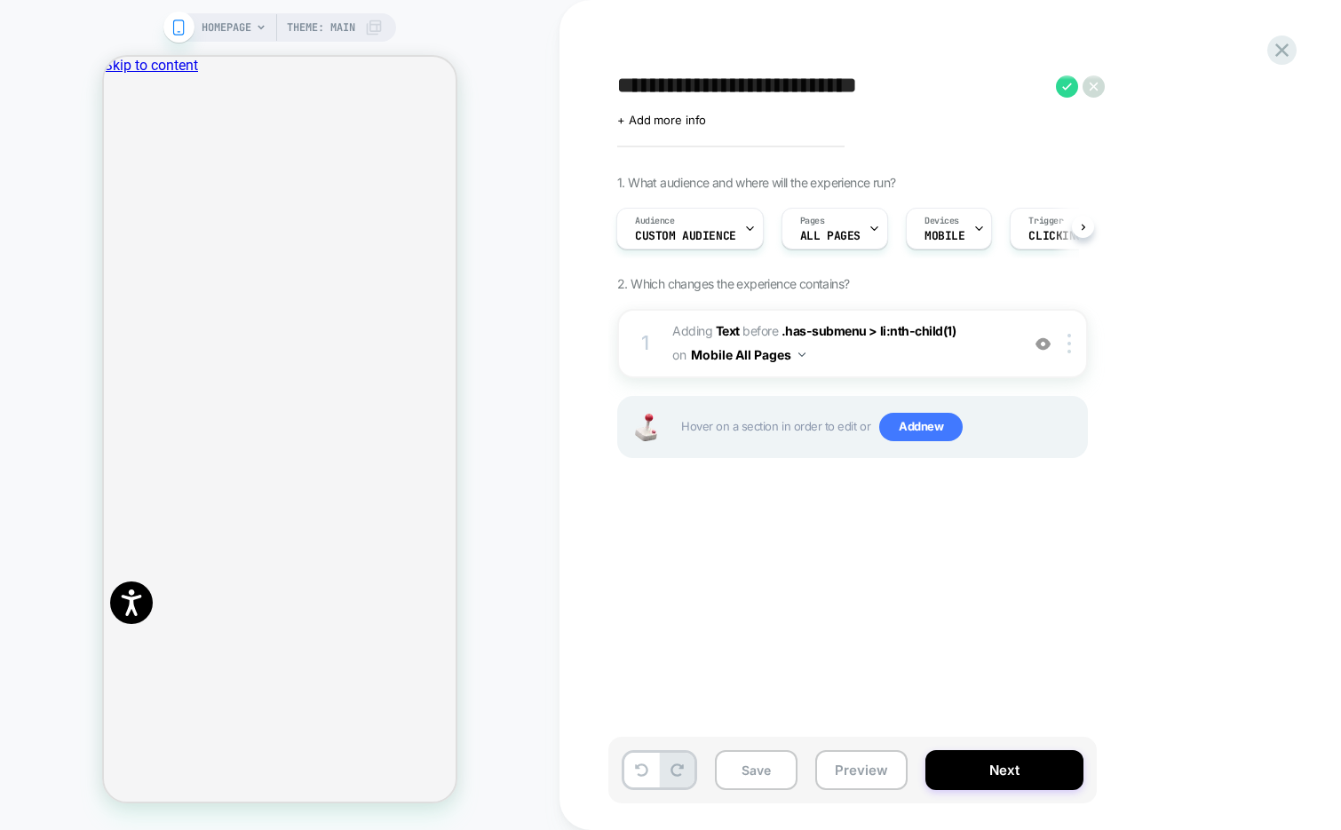
scroll to position [0, 703]
click at [111, 147] on icon "Close" at bounding box center [111, 147] width 0 height 0
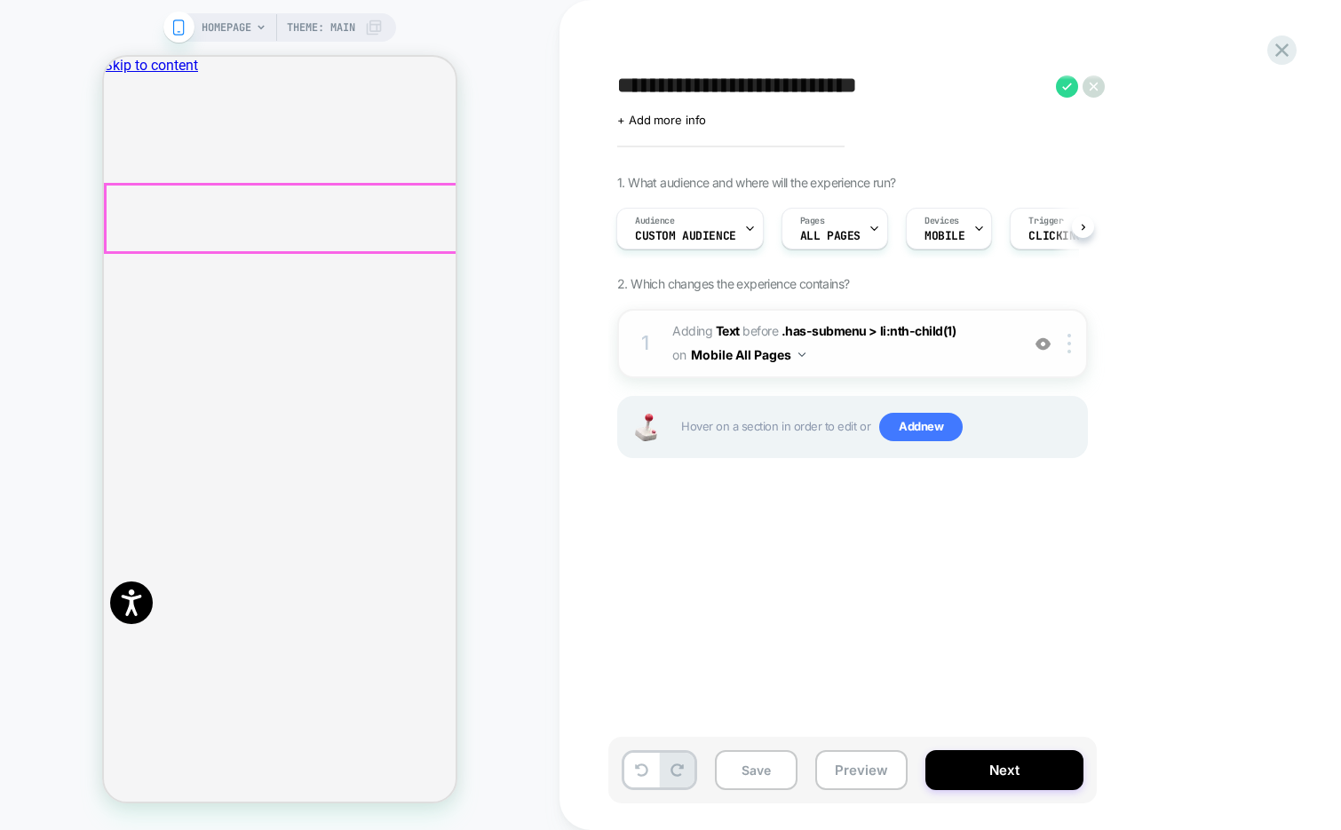
scroll to position [0, 1055]
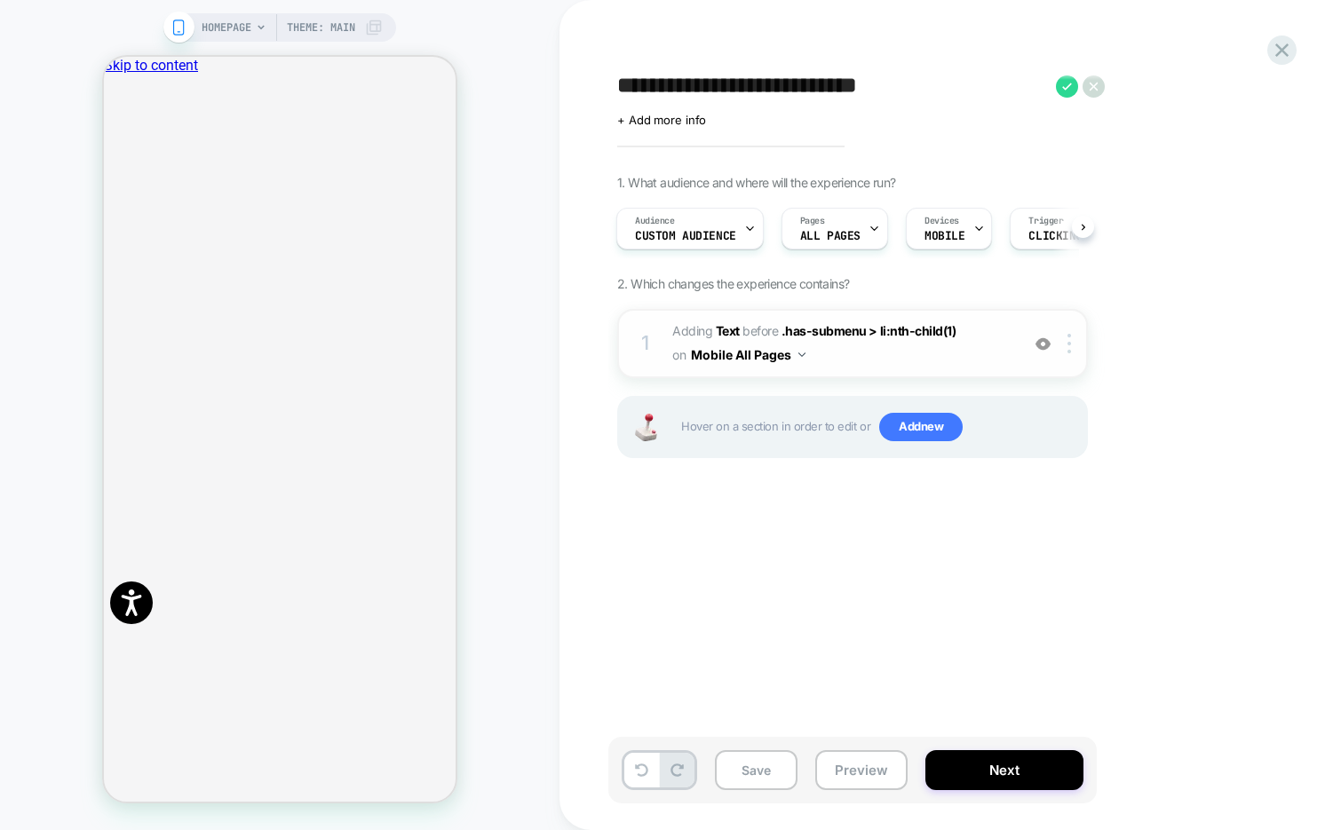
click at [897, 362] on span "#_loomi_addon_1752662895937 Adding Text BEFORE .has-submenu > li:nth-child(1) .…" at bounding box center [841, 344] width 338 height 48
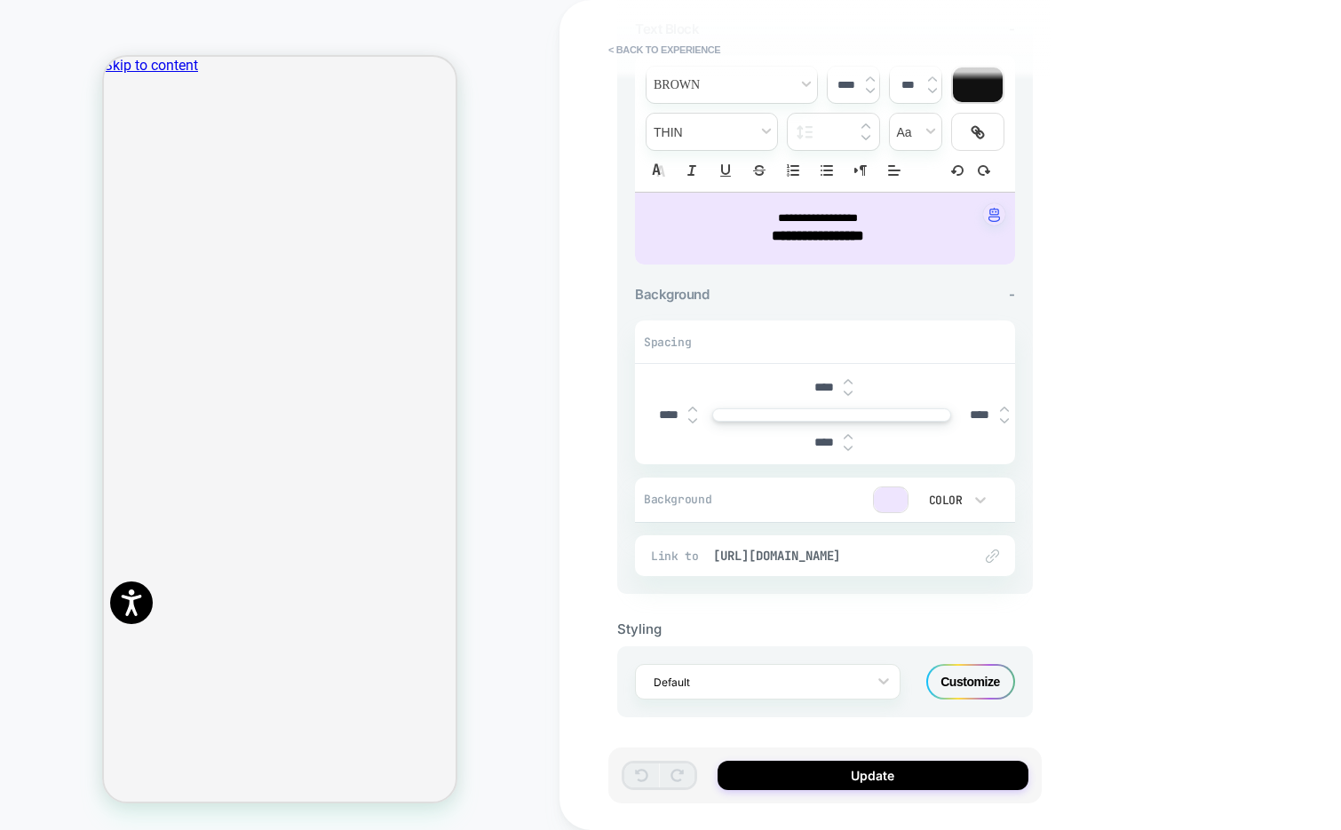
scroll to position [0, 0]
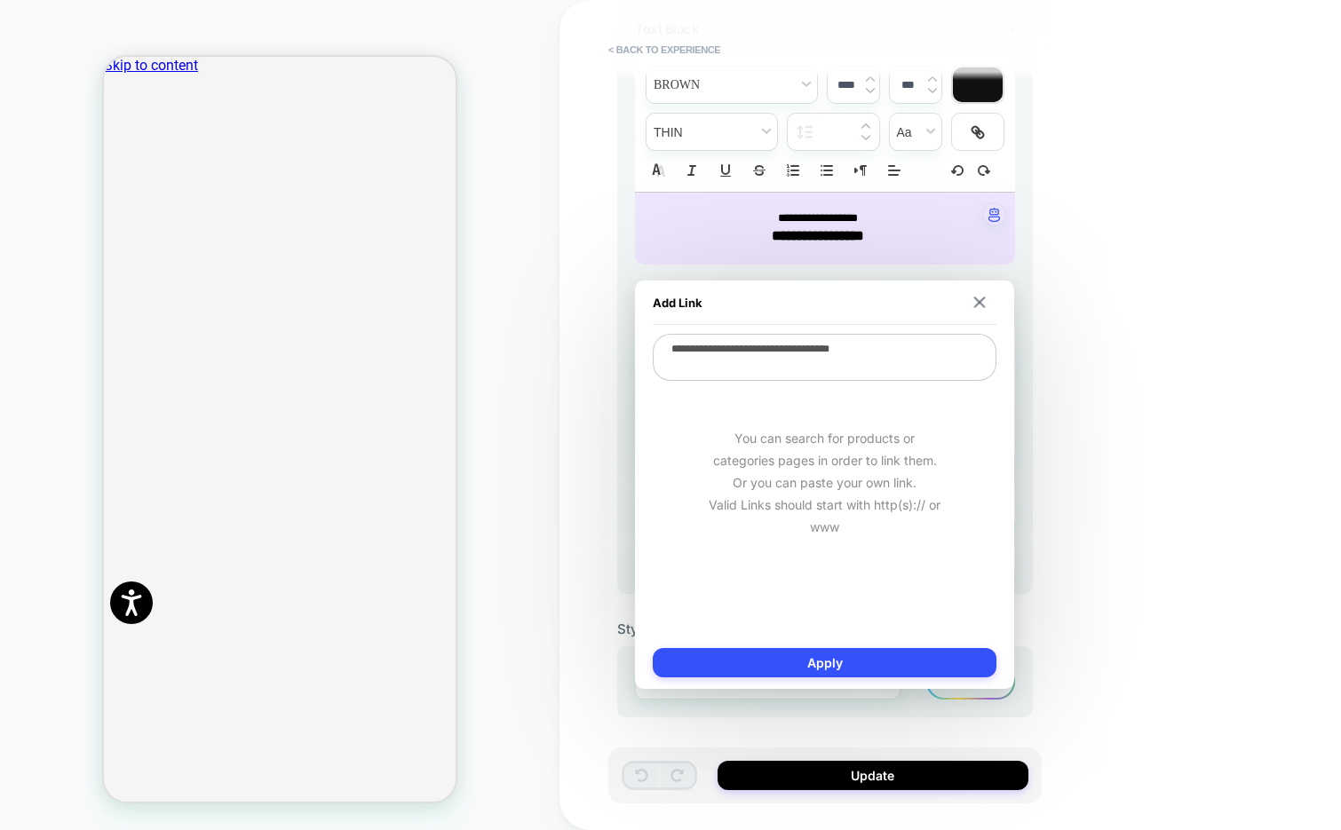
scroll to position [0, 352]
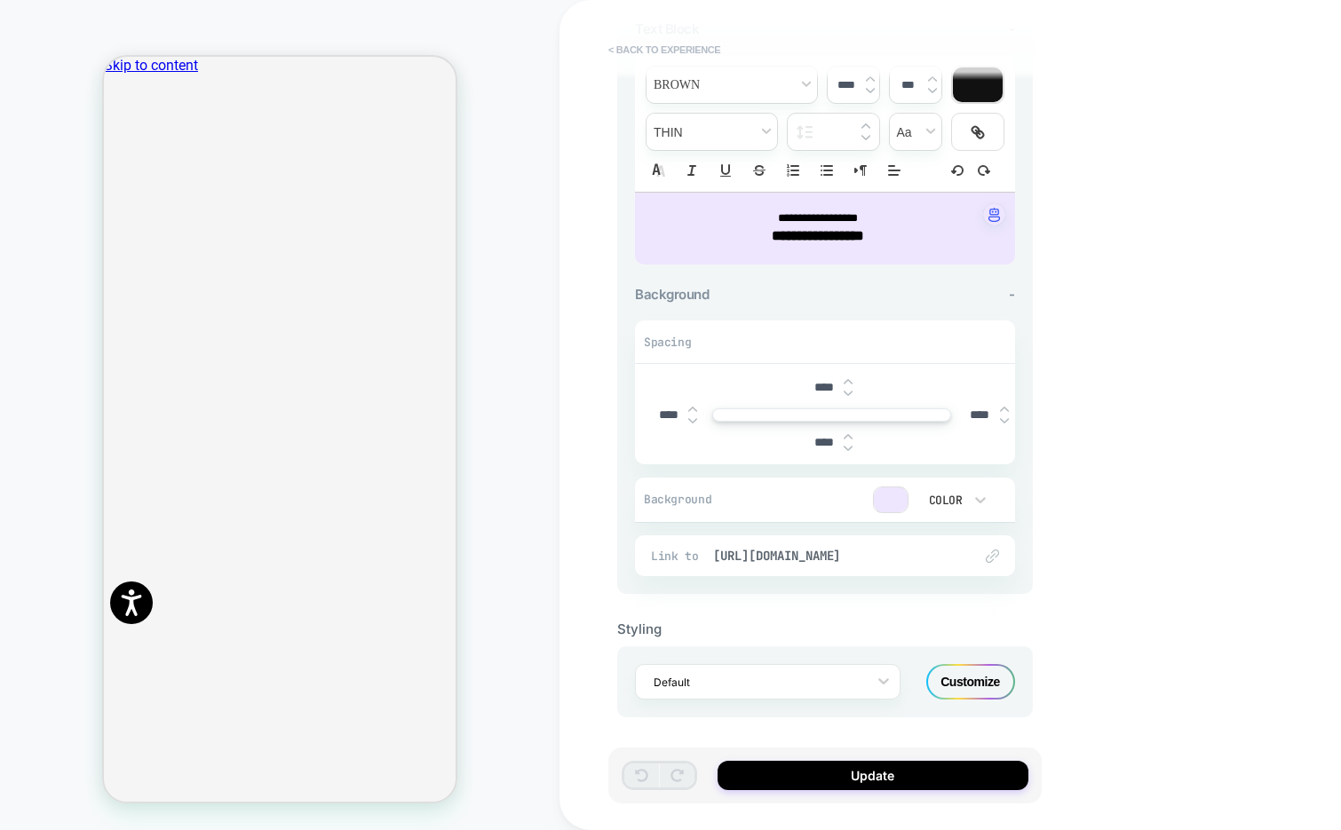
click at [638, 57] on button "< Back to experience" at bounding box center [665, 50] width 130 height 28
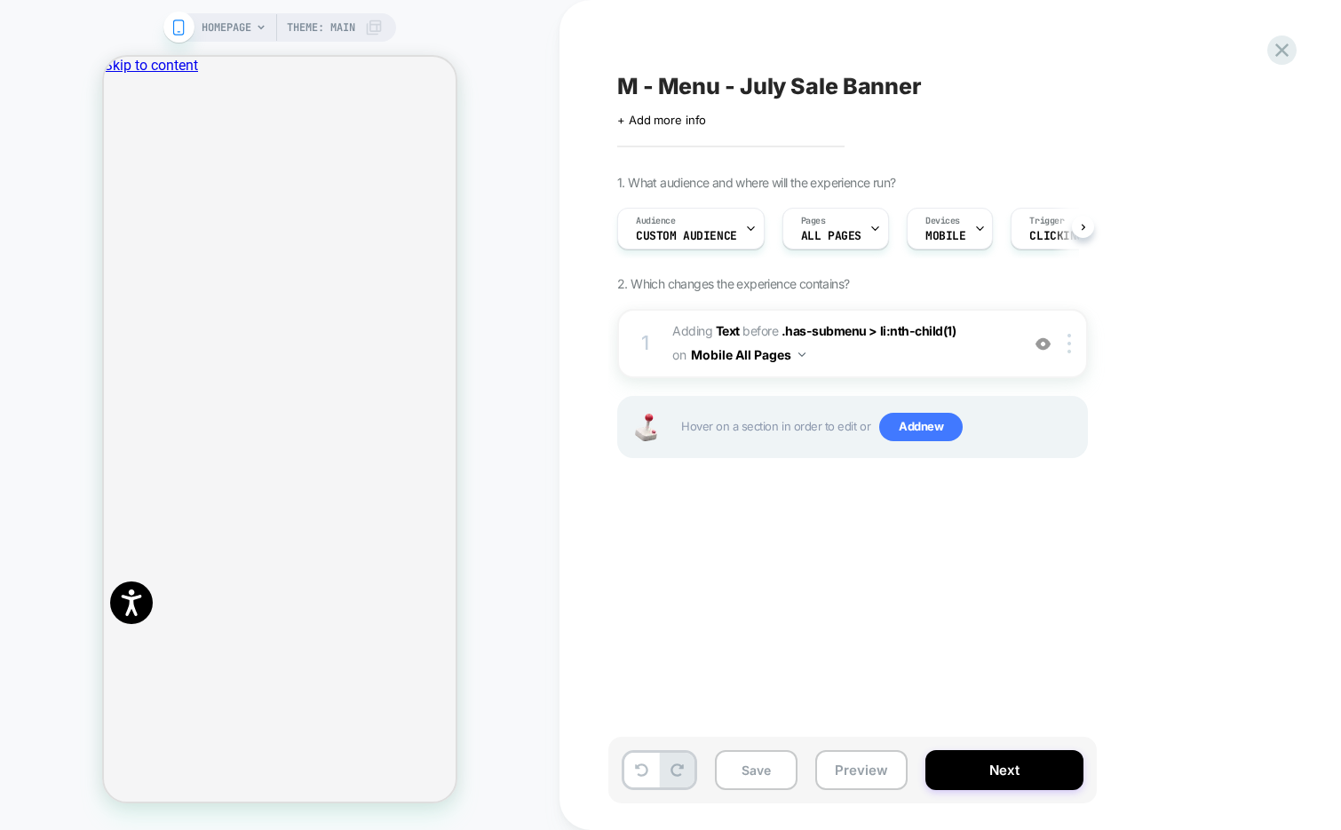
scroll to position [0, 1]
click at [0, 0] on icon at bounding box center [0, 0] width 0 height 0
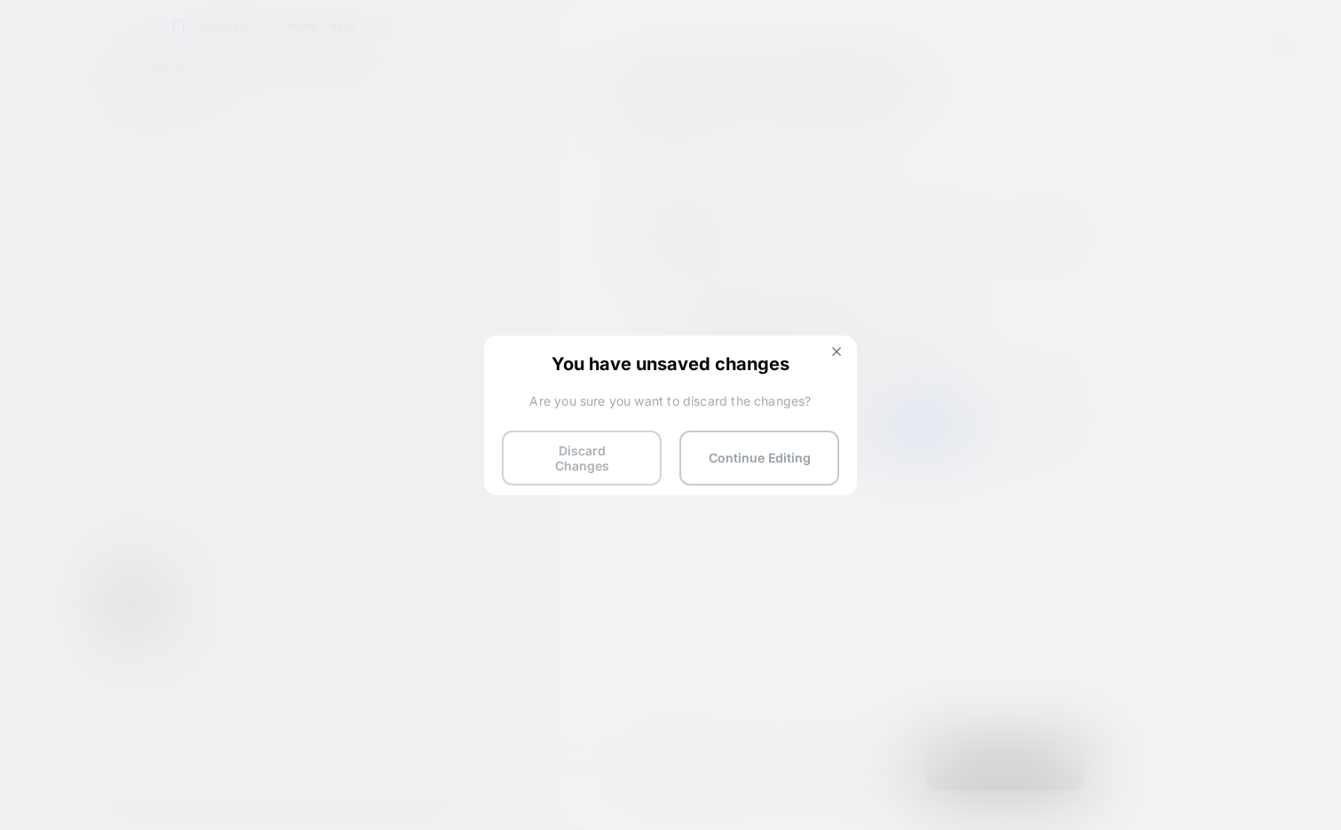
click at [367, 116] on button "Discard Changes" at bounding box center [303, 107] width 128 height 19
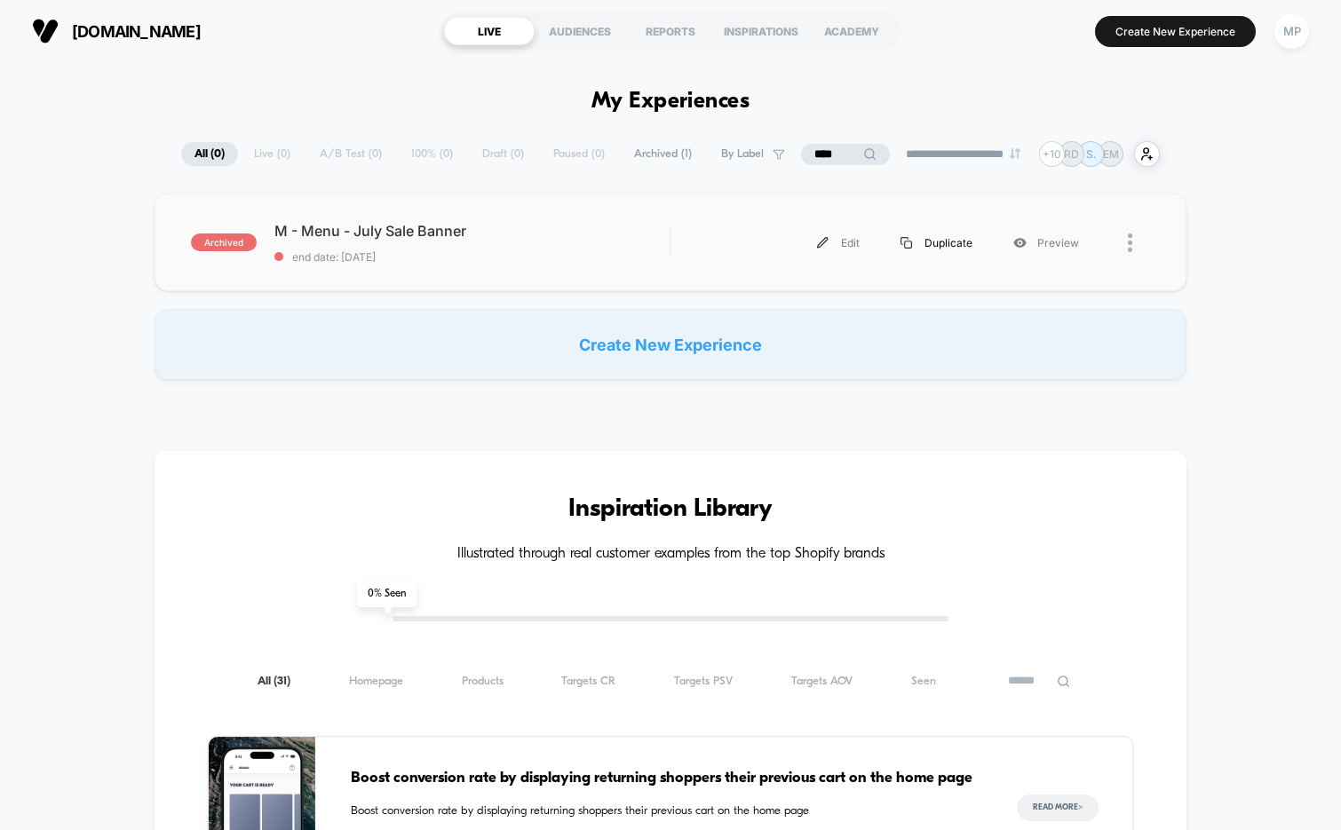
click at [945, 243] on div "Duplicate" at bounding box center [936, 243] width 113 height 40
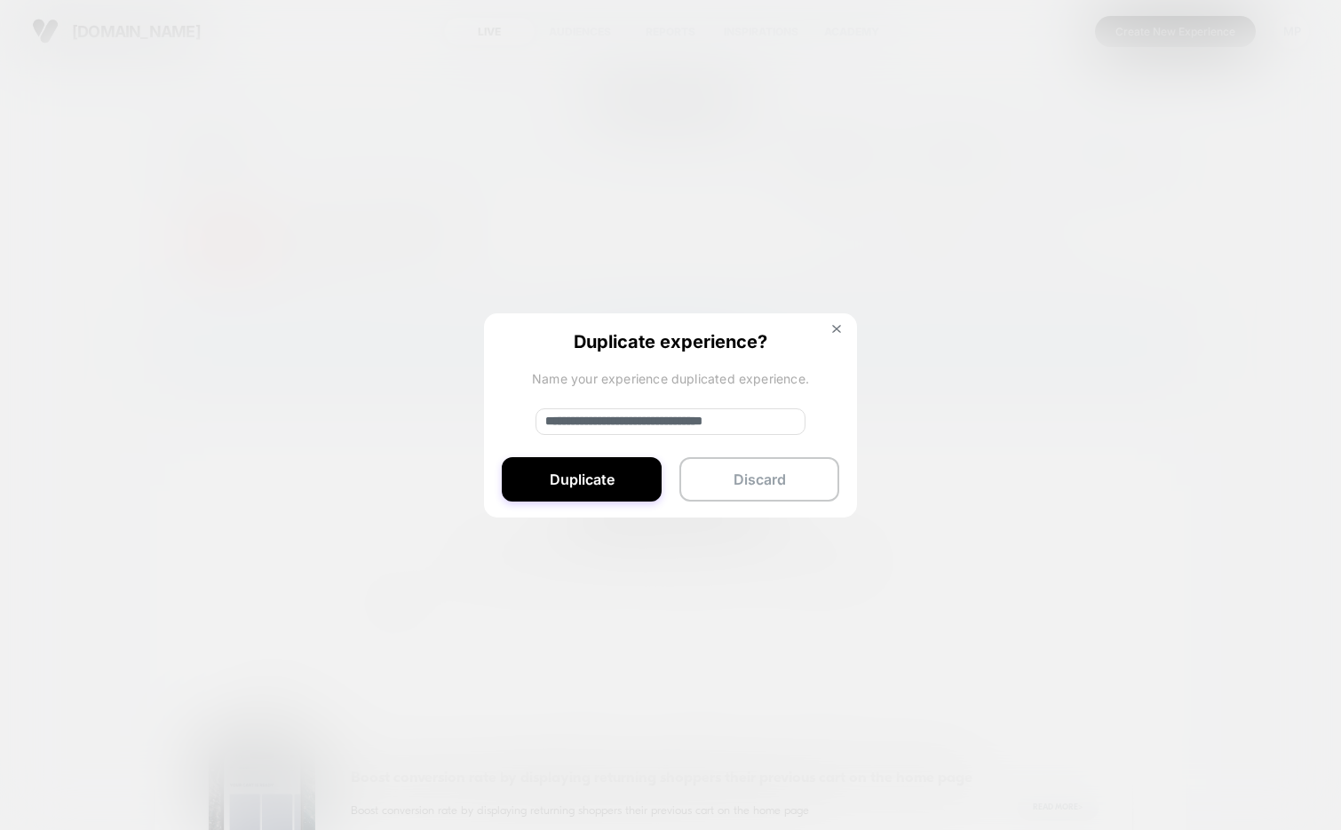
click at [699, 414] on input "**********" at bounding box center [671, 422] width 270 height 27
drag, startPoint x: 604, startPoint y: 421, endPoint x: 521, endPoint y: 421, distance: 82.6
click at [521, 421] on div "**********" at bounding box center [670, 417] width 373 height 206
type input "**********"
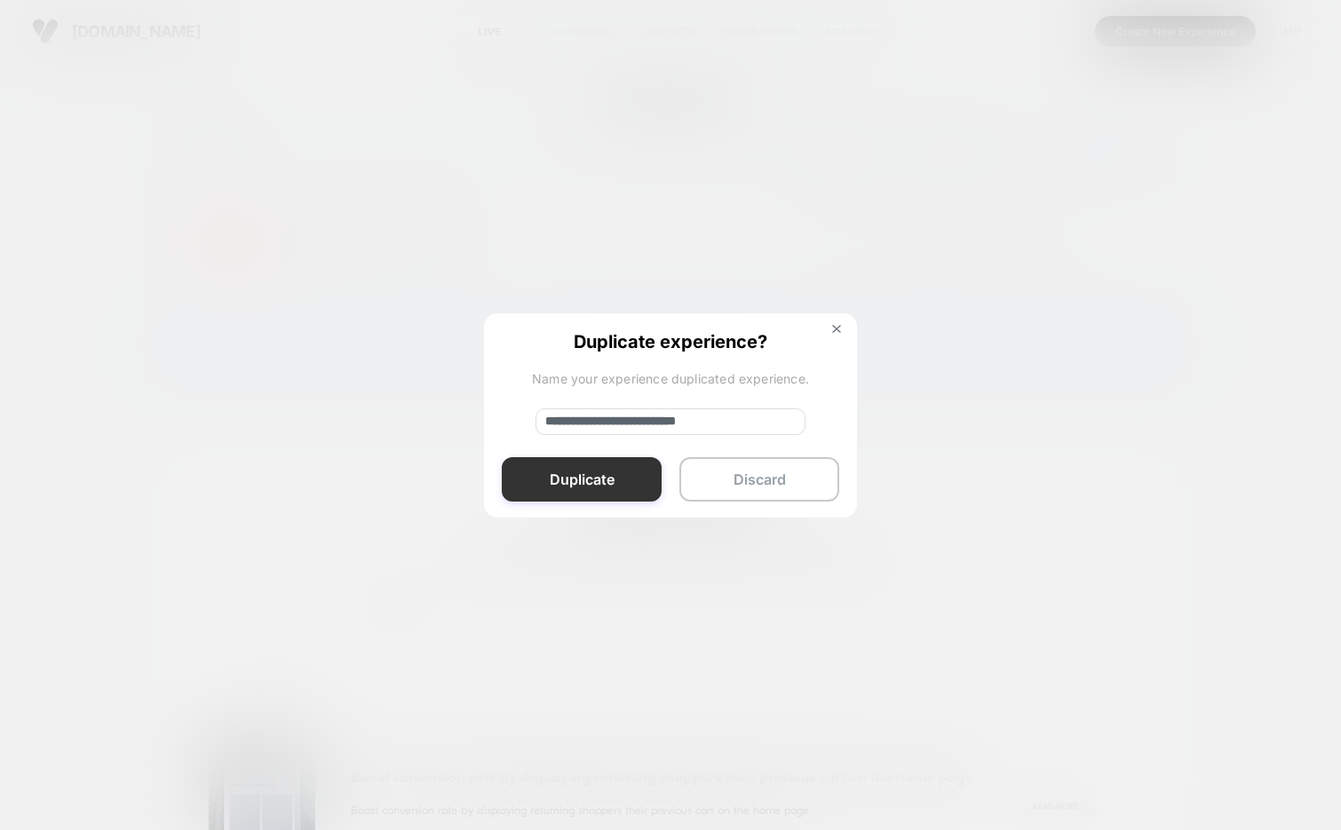
click at [581, 484] on button "Duplicate" at bounding box center [582, 479] width 160 height 44
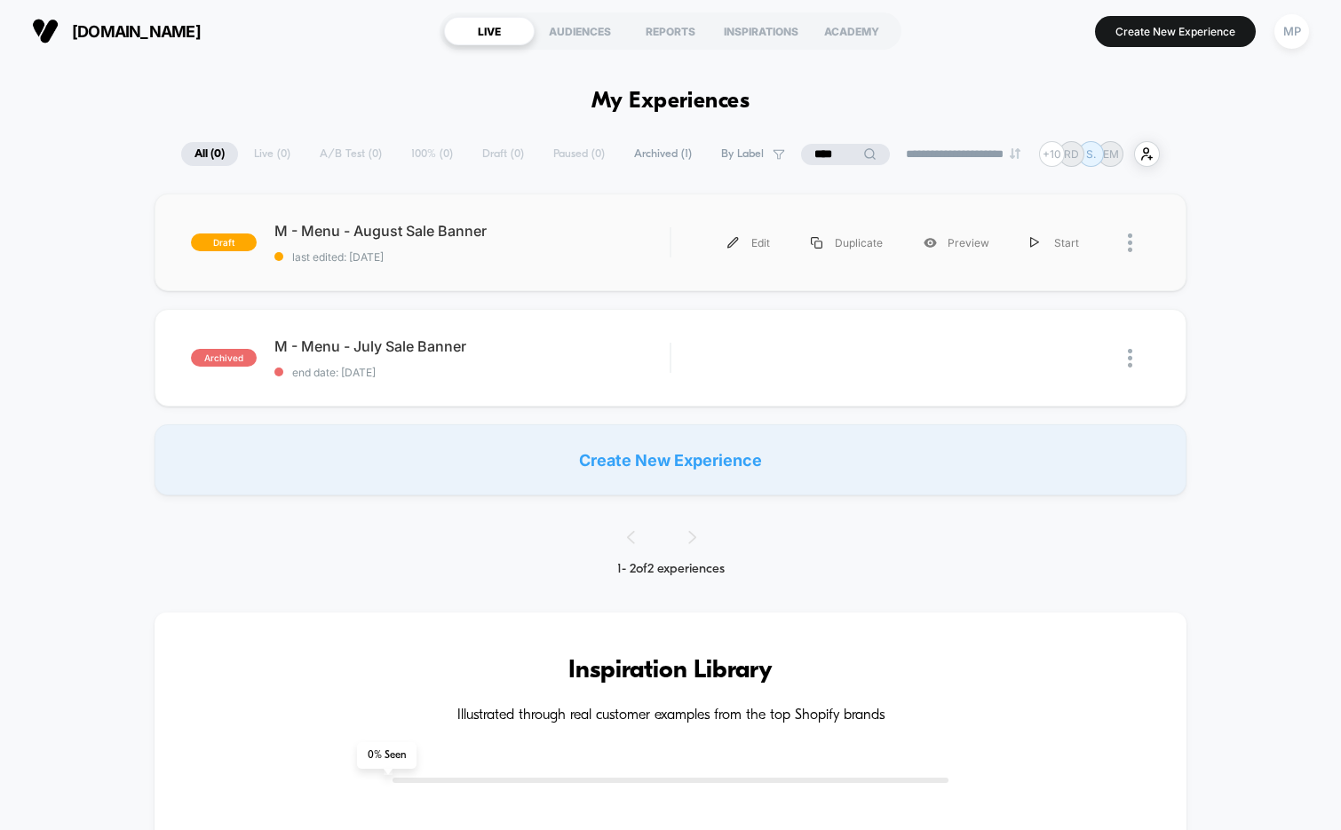
click at [488, 268] on div "draft M - Menu - August Sale Banner last edited: 8/27/2025 Edit Duplicate Previ…" at bounding box center [671, 243] width 1033 height 98
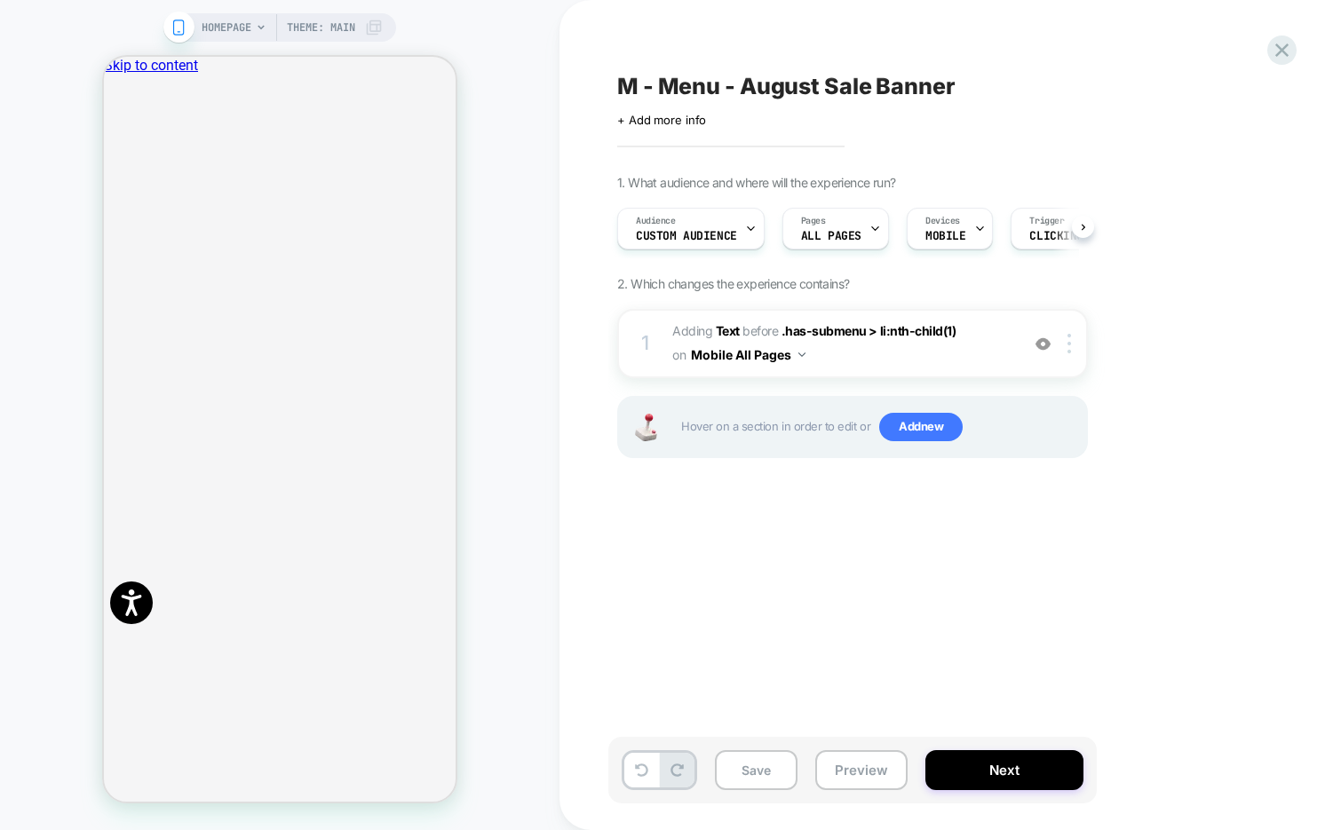
scroll to position [0, 1]
click at [124, 152] on icon "Close" at bounding box center [119, 156] width 9 height 9
click at [862, 360] on span "#_loomi_addon_1752662895937_dup1756296293 Adding Text BEFORE .has-submenu > li:…" at bounding box center [841, 344] width 338 height 48
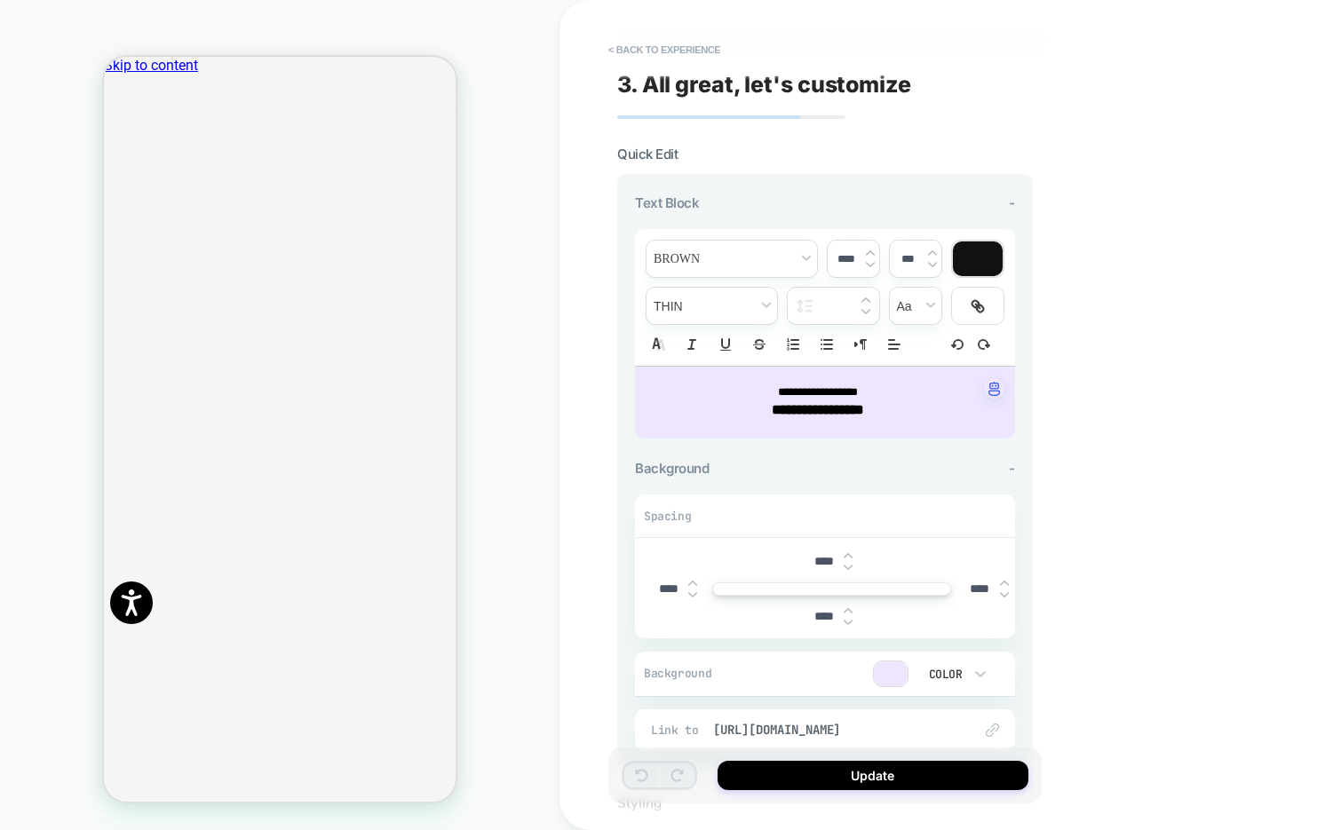
click at [825, 413] on strong "**********" at bounding box center [818, 409] width 92 height 13
type input "****"
click at [825, 413] on strong "**********" at bounding box center [818, 409] width 92 height 13
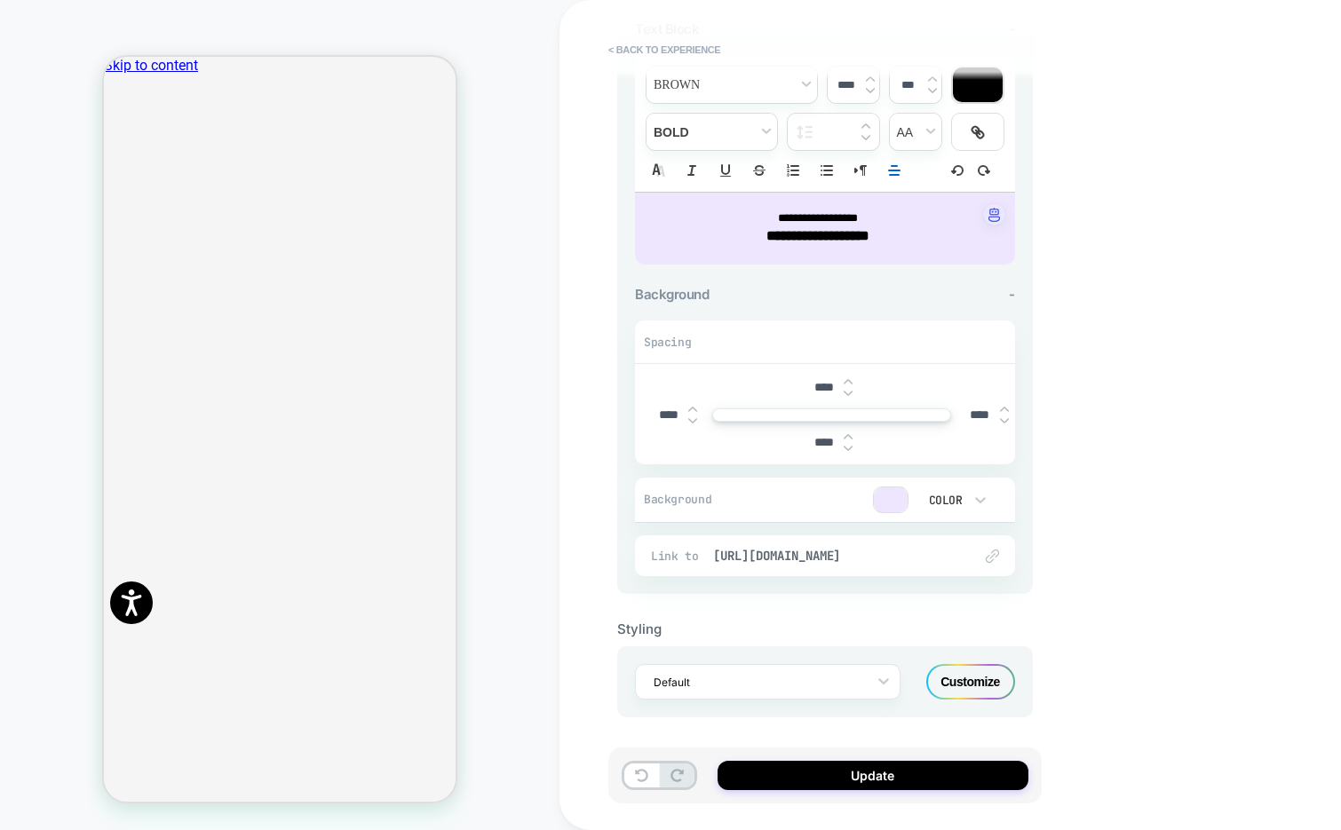
scroll to position [0, 0]
click at [1189, 234] on div "**********" at bounding box center [951, 415] width 782 height 830
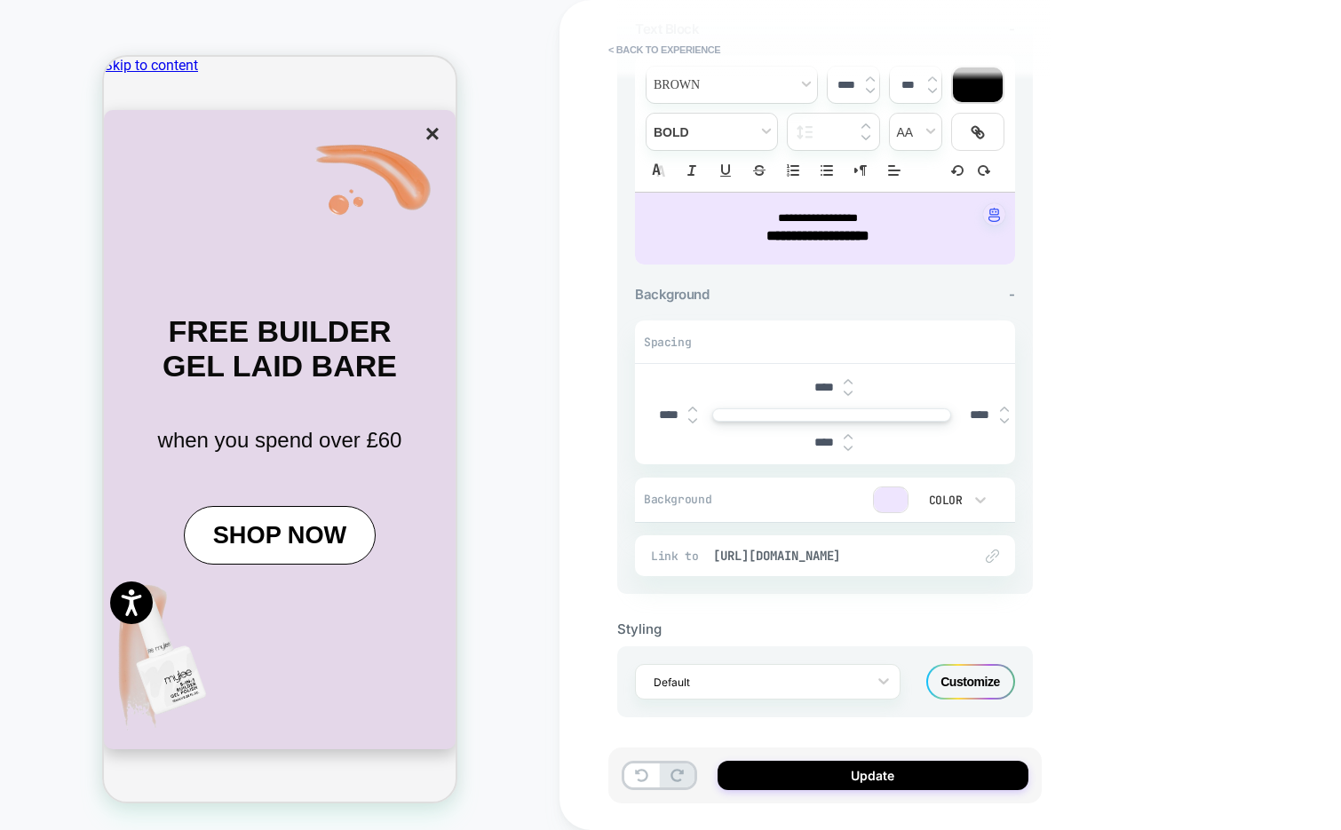
scroll to position [0, 1055]
click at [835, 553] on span "https://mylee.co.uk/collections/sale" at bounding box center [834, 556] width 242 height 16
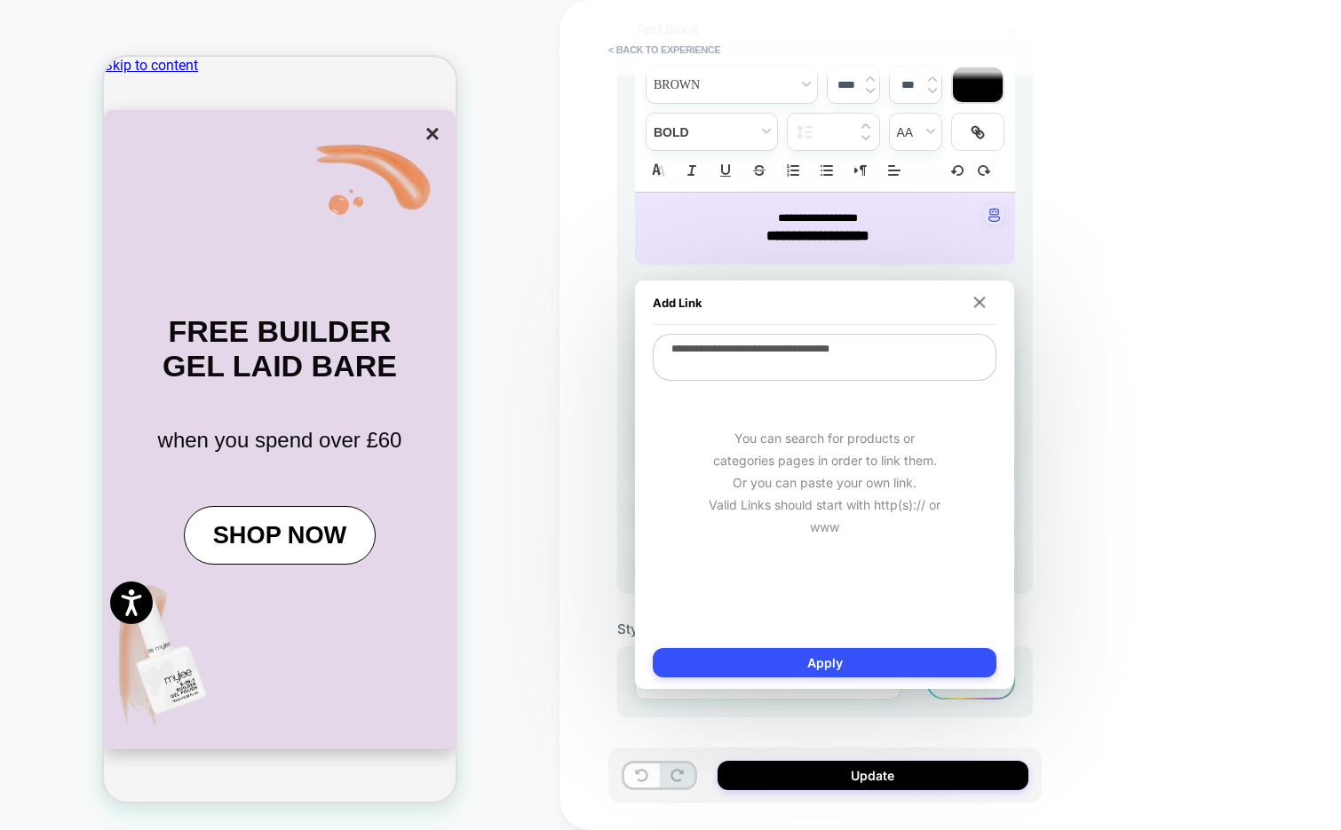
click at [974, 309] on div "Add Link" at bounding box center [825, 303] width 344 height 44
click at [978, 307] on img at bounding box center [980, 303] width 12 height 12
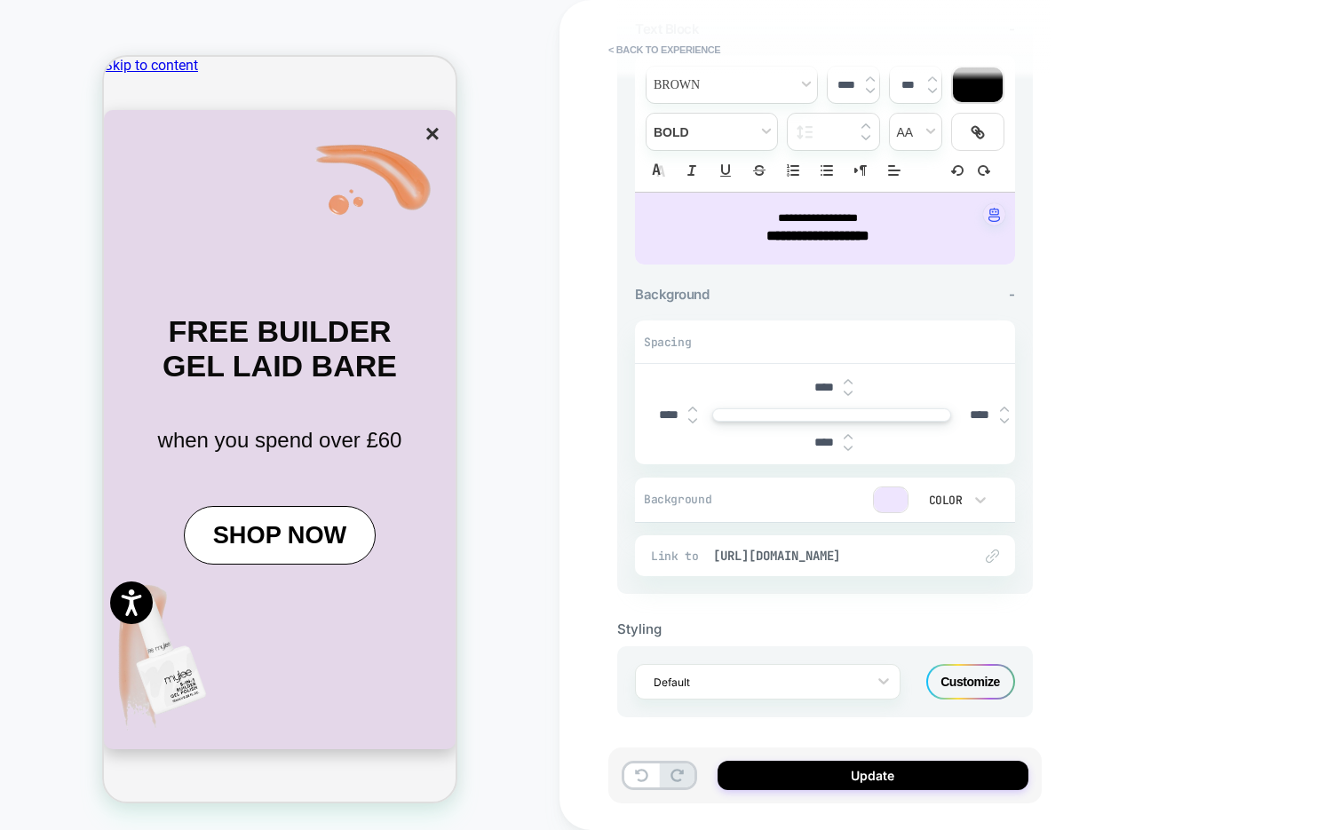
click at [828, 236] on strong "**********" at bounding box center [817, 235] width 103 height 13
click at [420, 149] on button "×" at bounding box center [432, 134] width 25 height 30
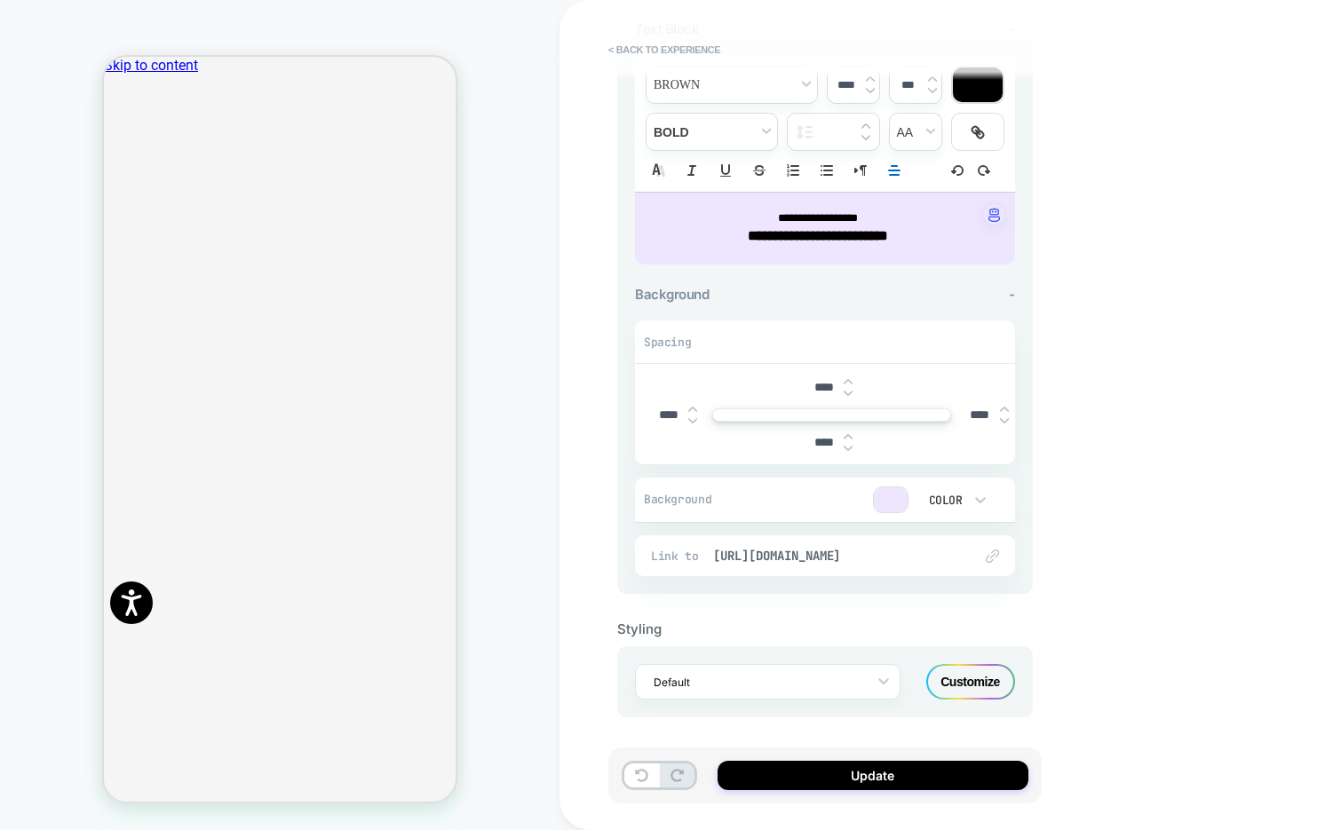
scroll to position [0, 0]
drag, startPoint x: 940, startPoint y: 234, endPoint x: 686, endPoint y: 241, distance: 254.1
click at [686, 241] on p "**********" at bounding box center [818, 236] width 331 height 20
click at [888, 239] on strong "**********" at bounding box center [818, 235] width 140 height 13
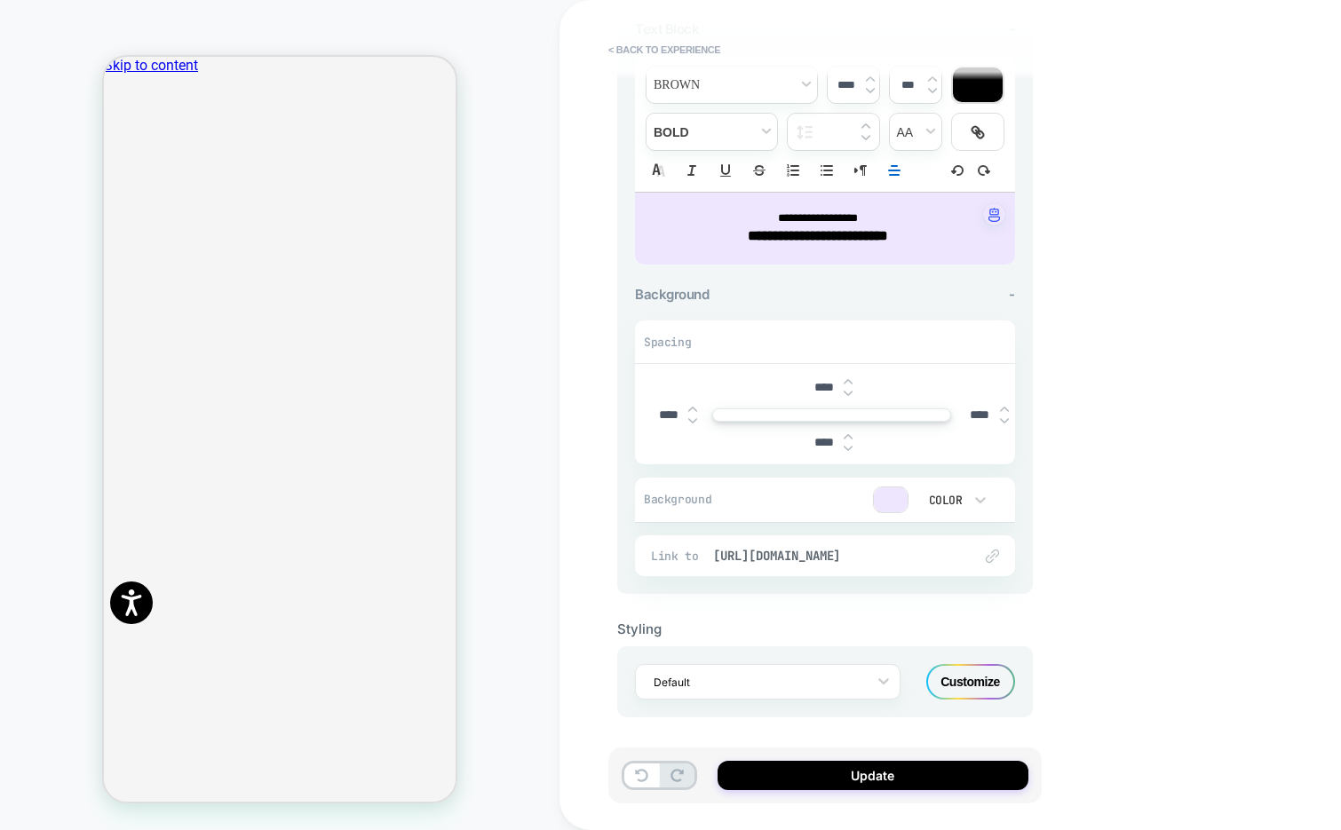
click at [941, 240] on p "**********" at bounding box center [818, 236] width 331 height 20
click at [846, 558] on span "https://mylee.co.uk/collections/sale" at bounding box center [834, 556] width 242 height 16
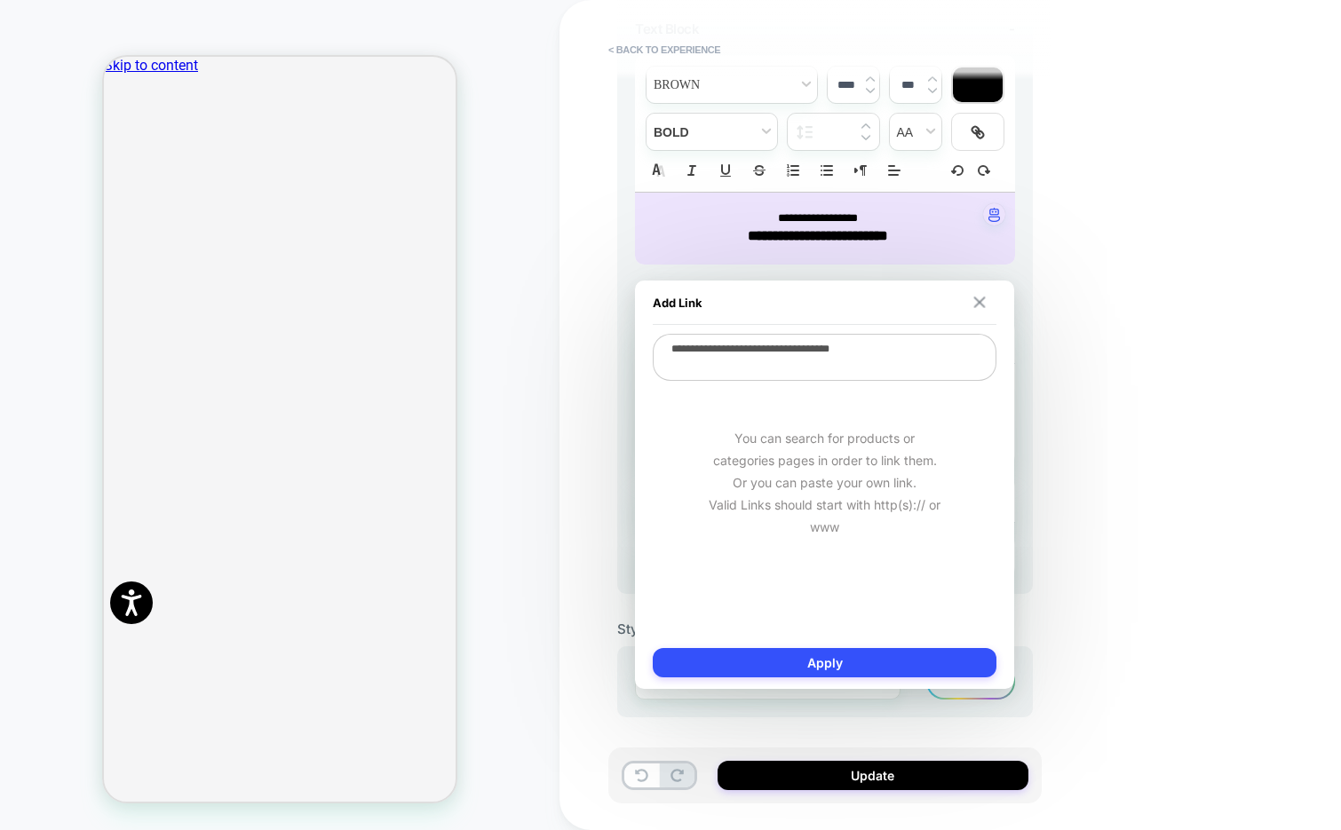
click at [978, 304] on img at bounding box center [980, 303] width 12 height 12
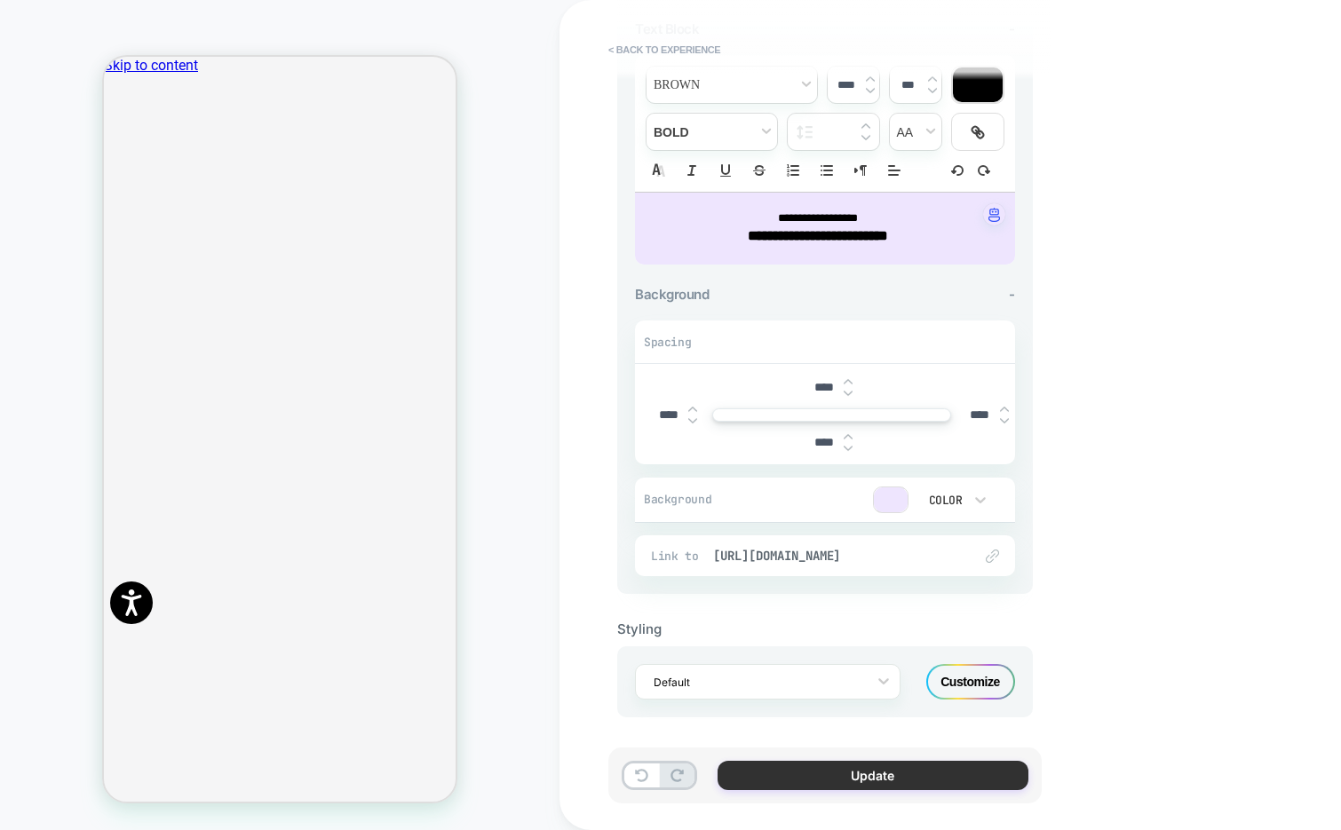
click at [833, 766] on button "Update" at bounding box center [873, 775] width 311 height 29
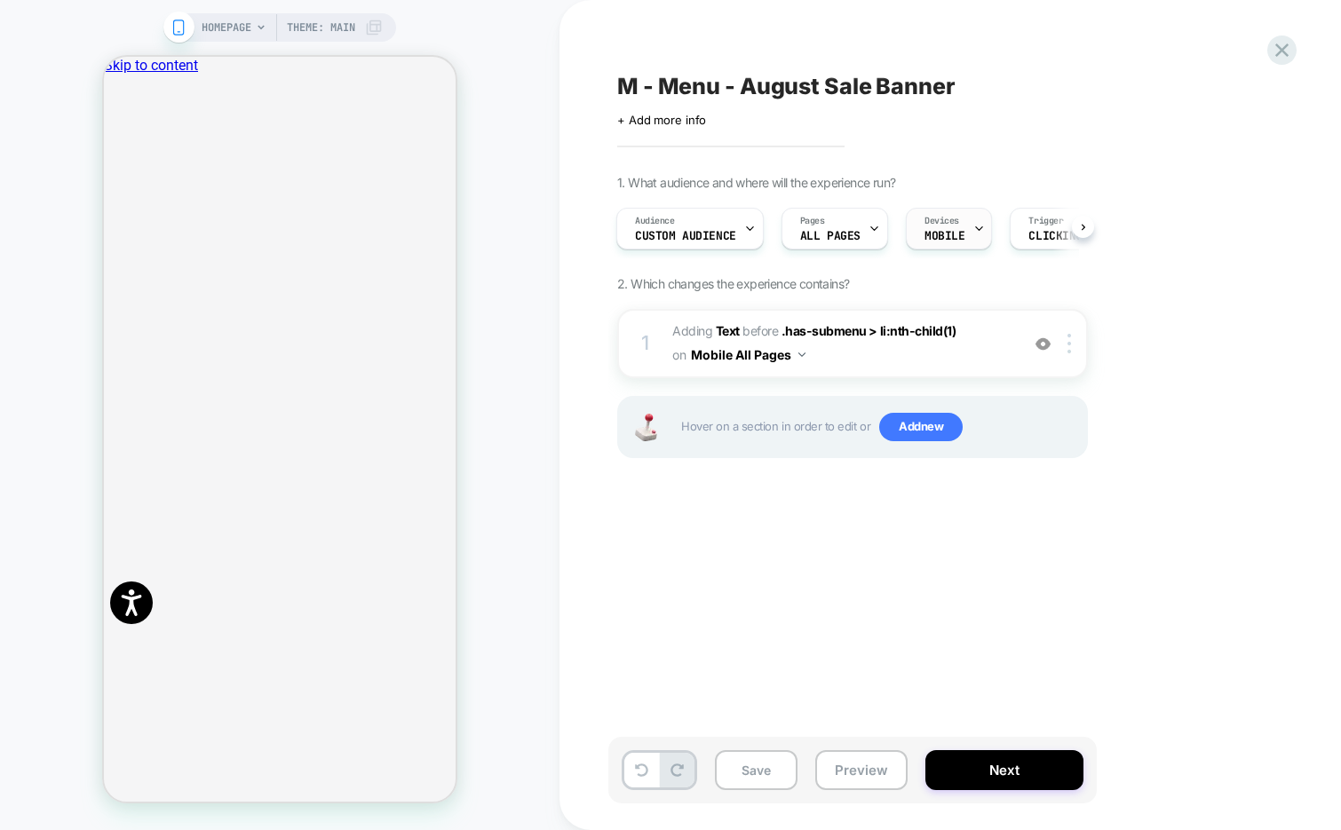
scroll to position [0, 0]
click at [718, 213] on div "Audience Custom Audience" at bounding box center [685, 229] width 137 height 40
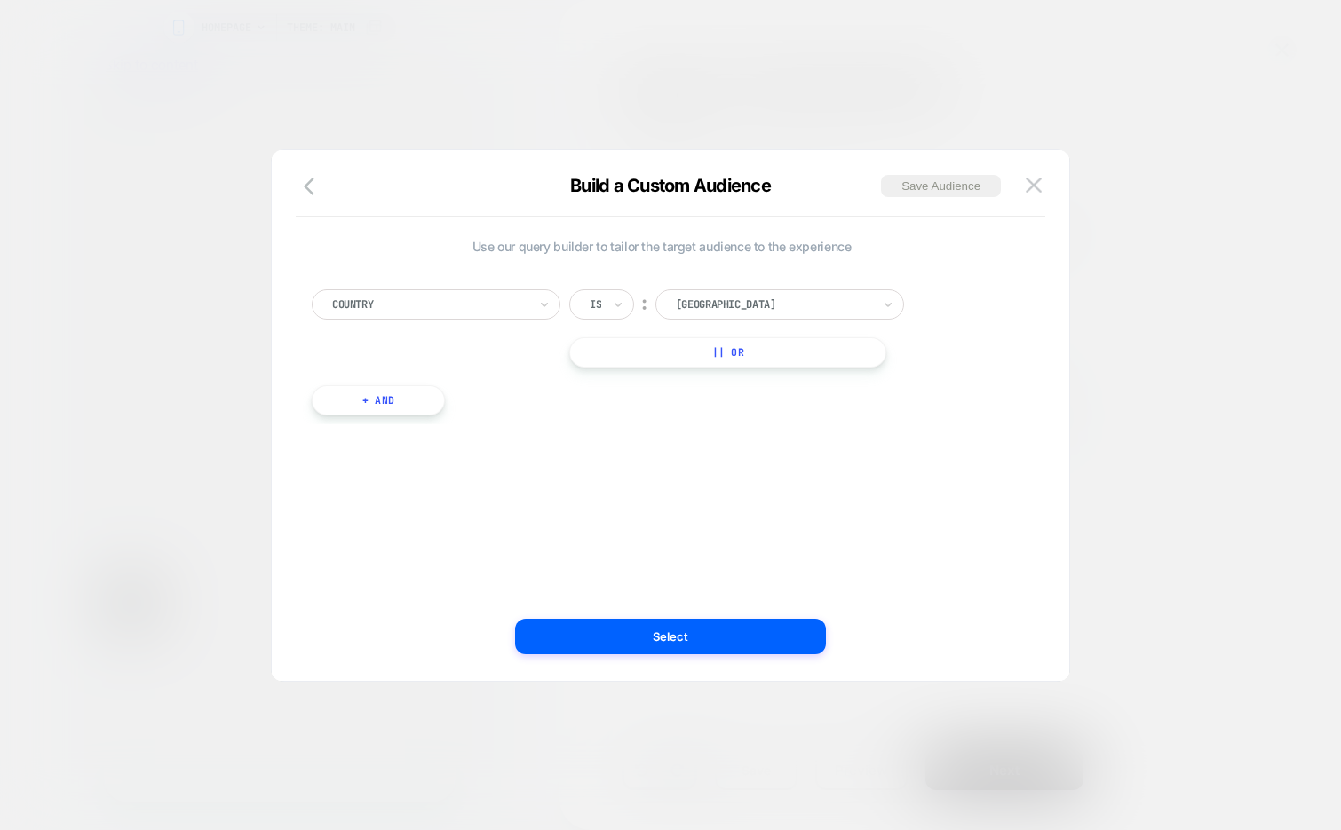
scroll to position [0, 352]
click at [1037, 175] on button at bounding box center [1034, 185] width 27 height 27
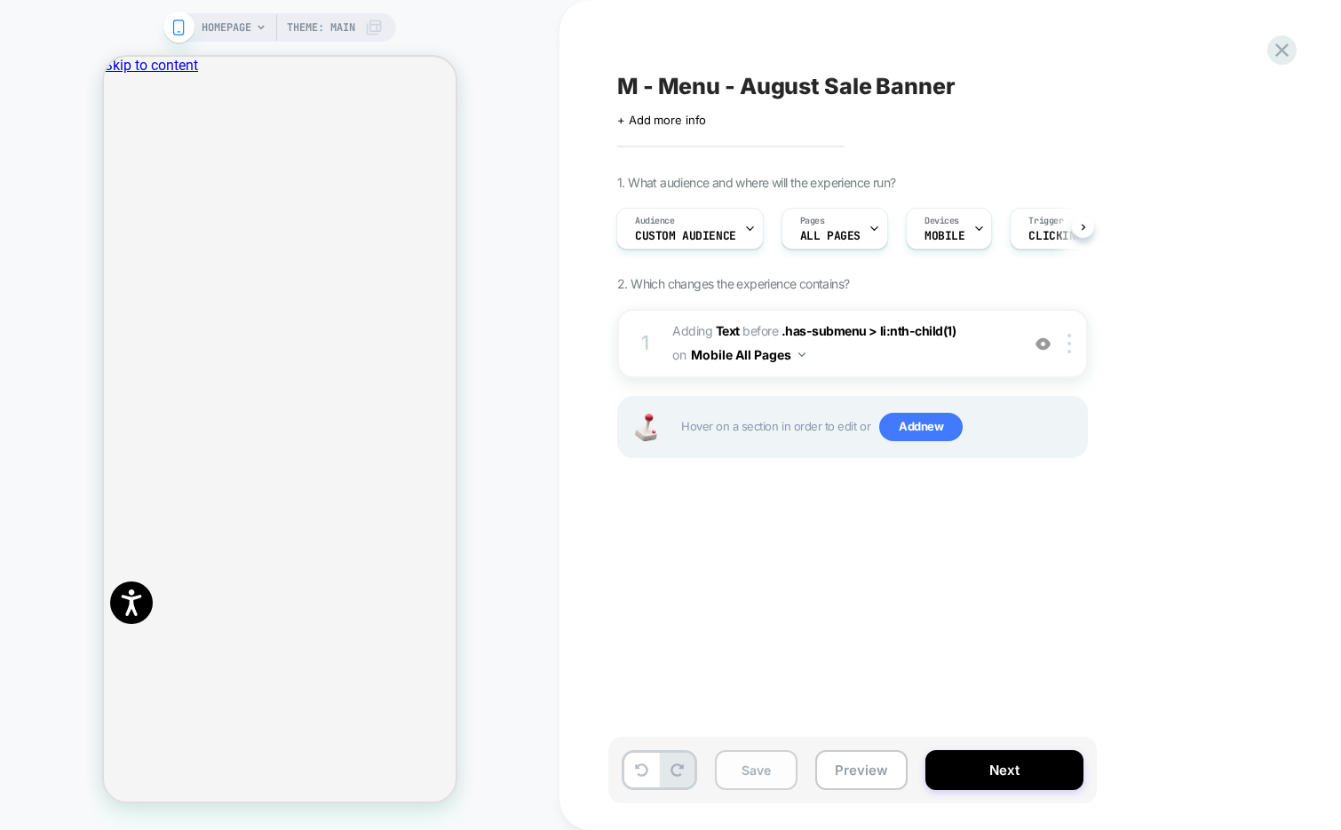
click at [746, 768] on button "Save" at bounding box center [756, 771] width 83 height 40
click at [953, 774] on button "Next" at bounding box center [1004, 771] width 158 height 40
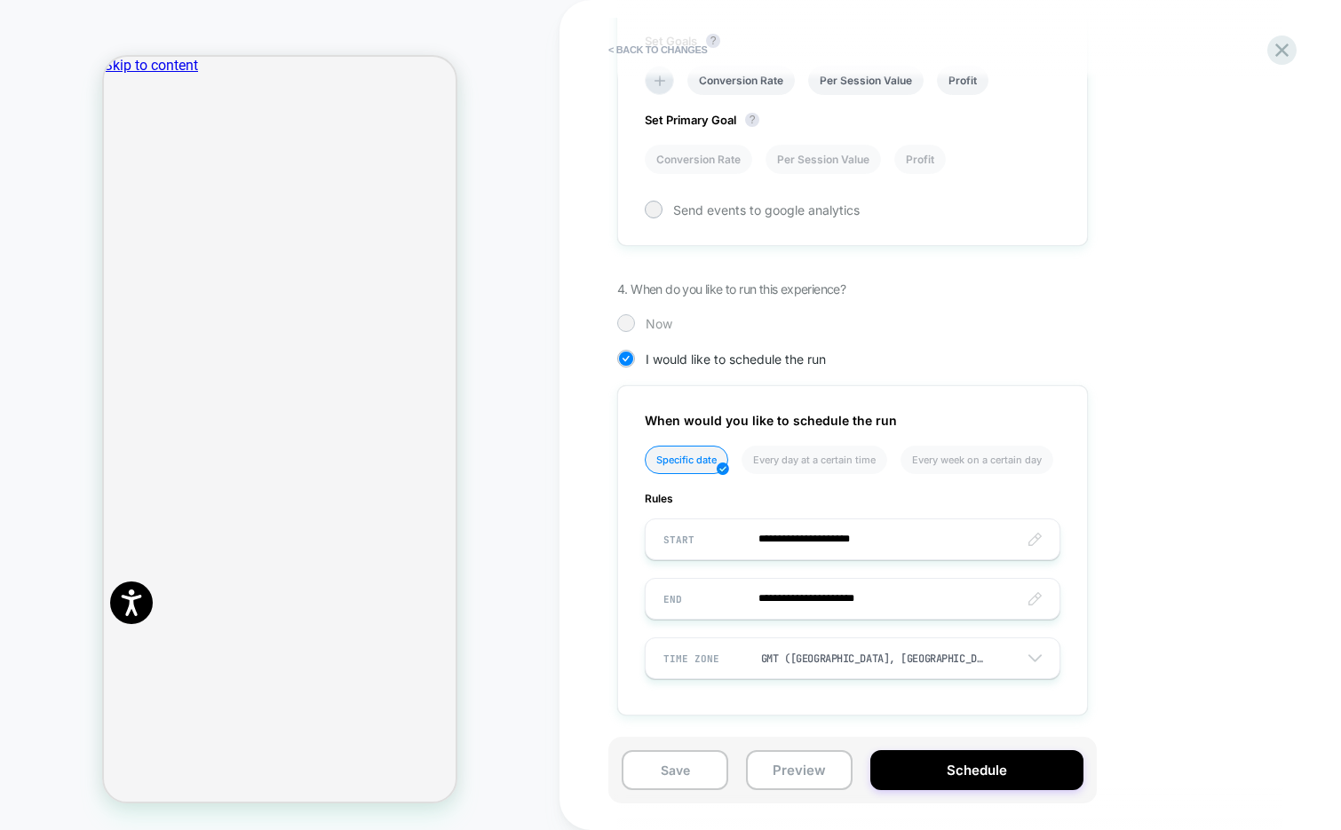
scroll to position [0, 1055]
click at [654, 321] on span "Now" at bounding box center [659, 323] width 27 height 15
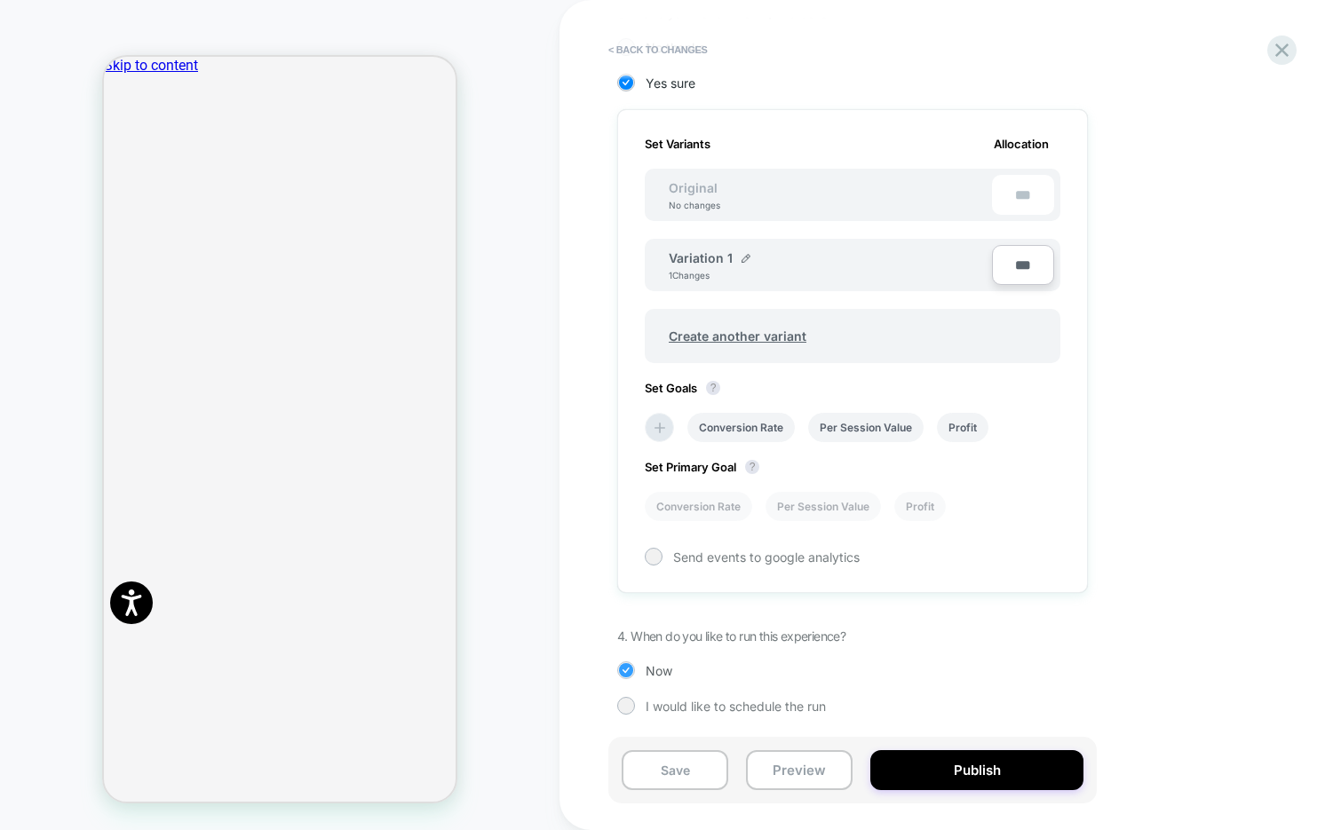
scroll to position [449, 0]
click at [673, 782] on button "Save" at bounding box center [675, 771] width 107 height 40
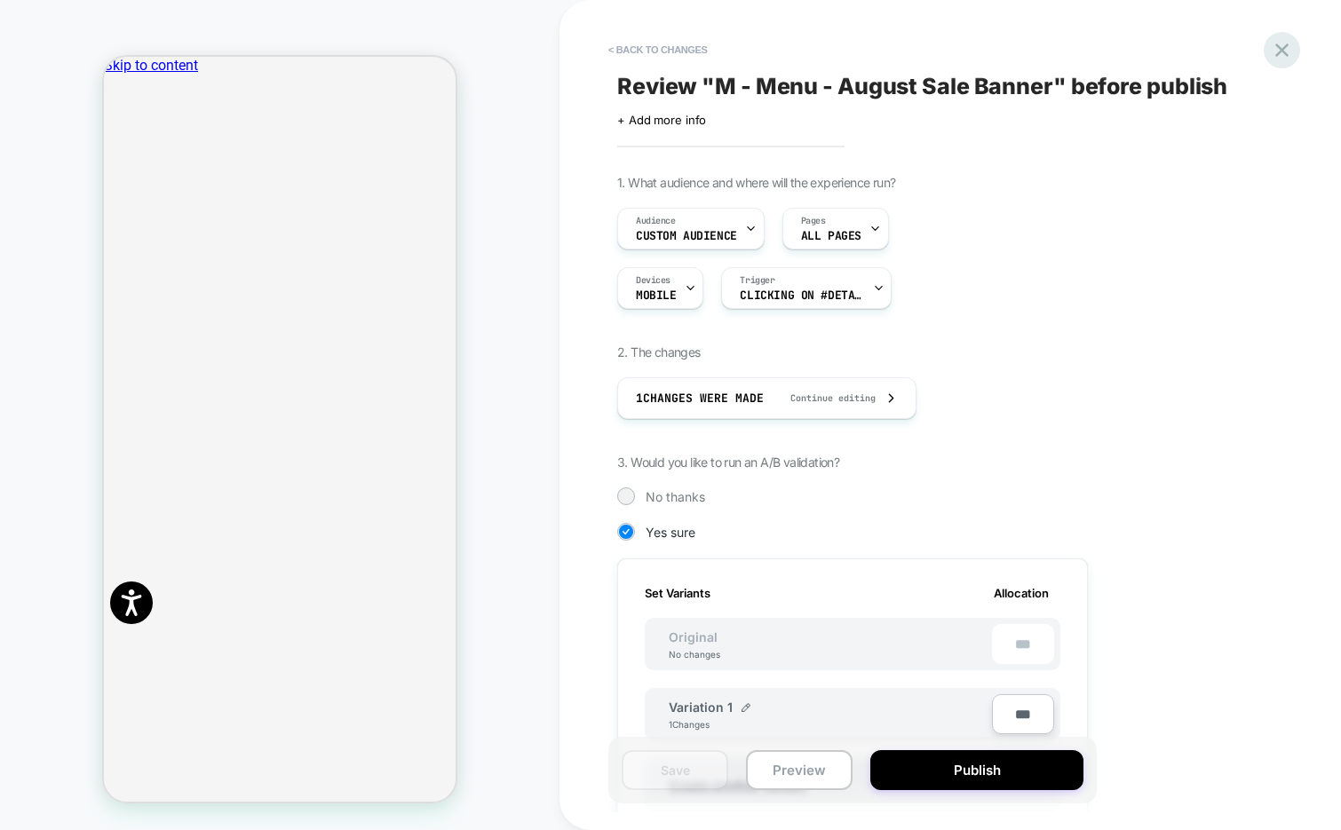
scroll to position [0, 0]
click at [1281, 56] on icon at bounding box center [1282, 50] width 24 height 24
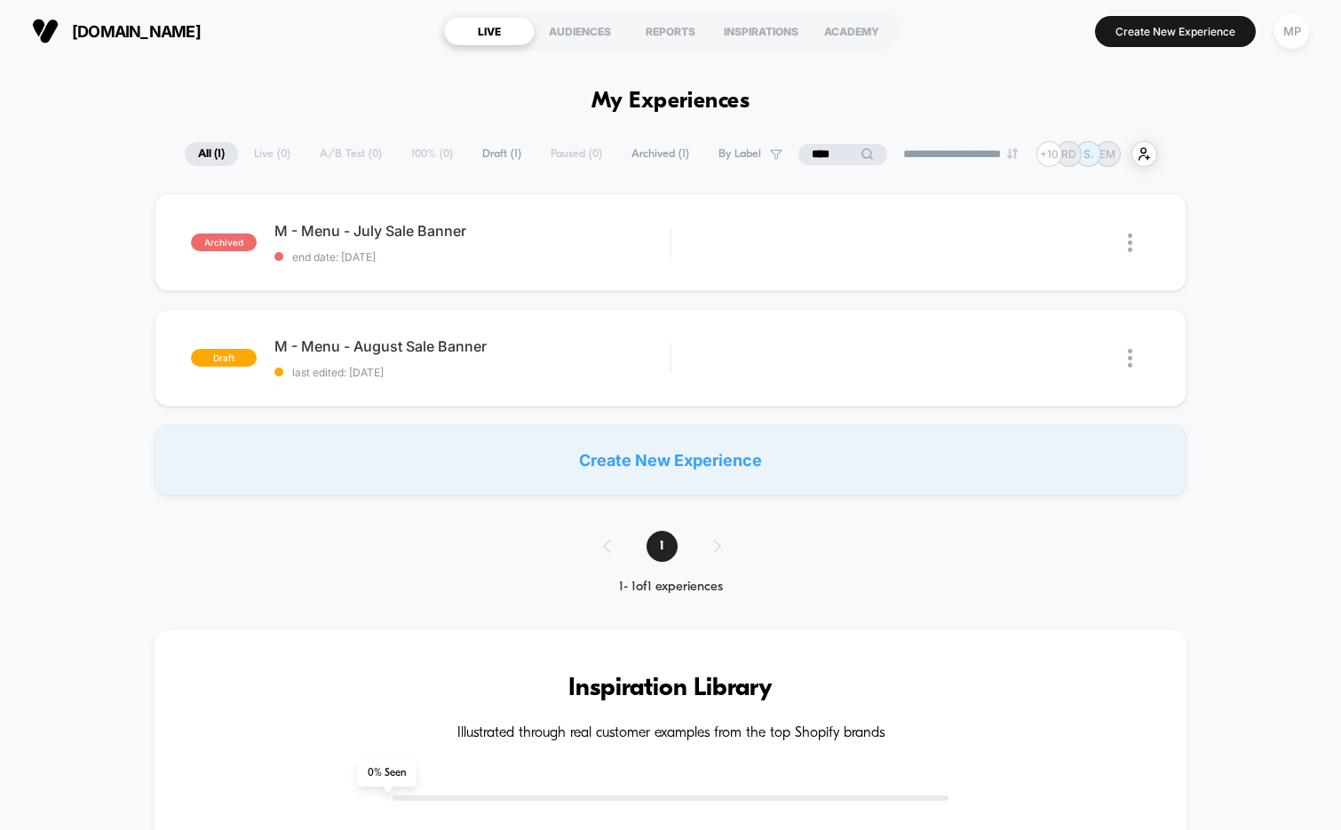
click at [822, 154] on input "****" at bounding box center [842, 154] width 89 height 21
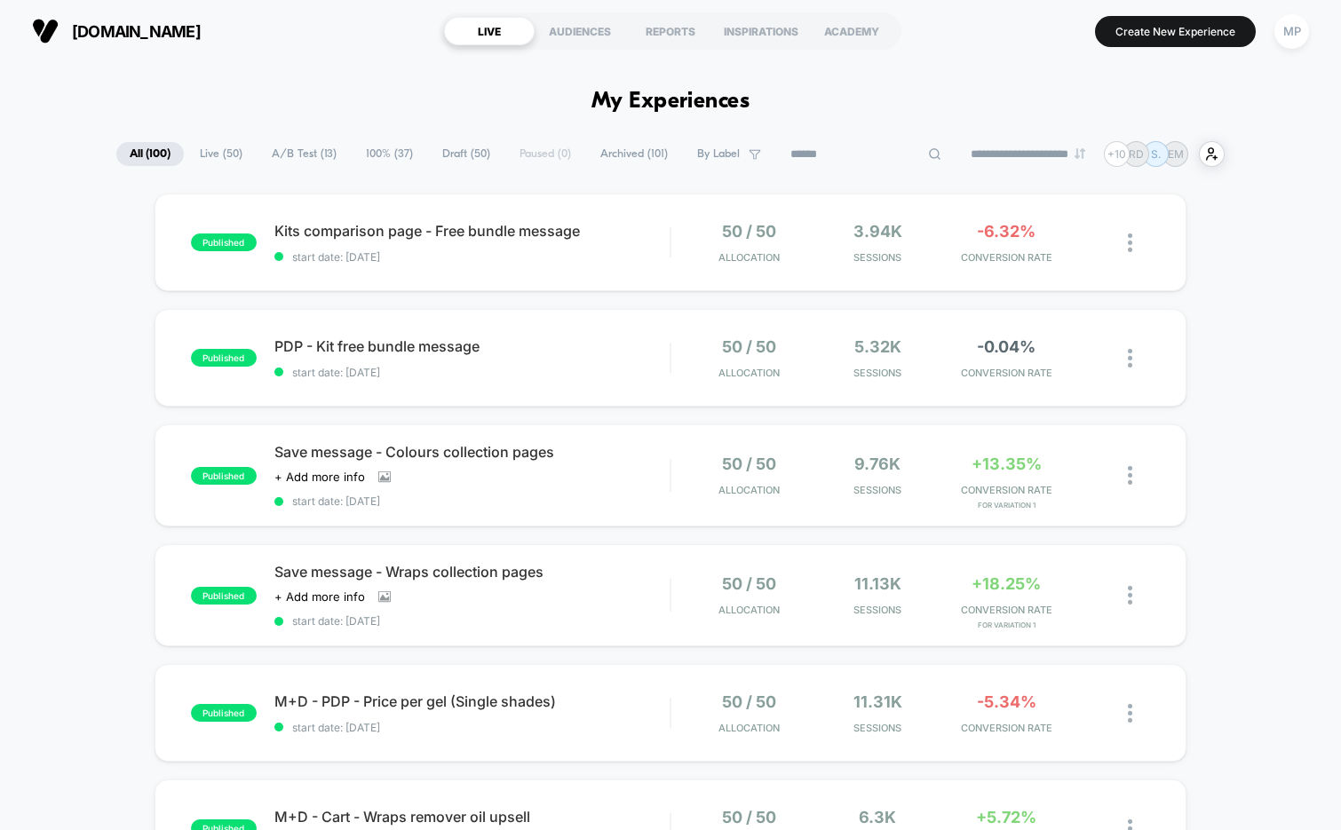
click at [454, 156] on span "Draft ( 50 )" at bounding box center [466, 154] width 75 height 24
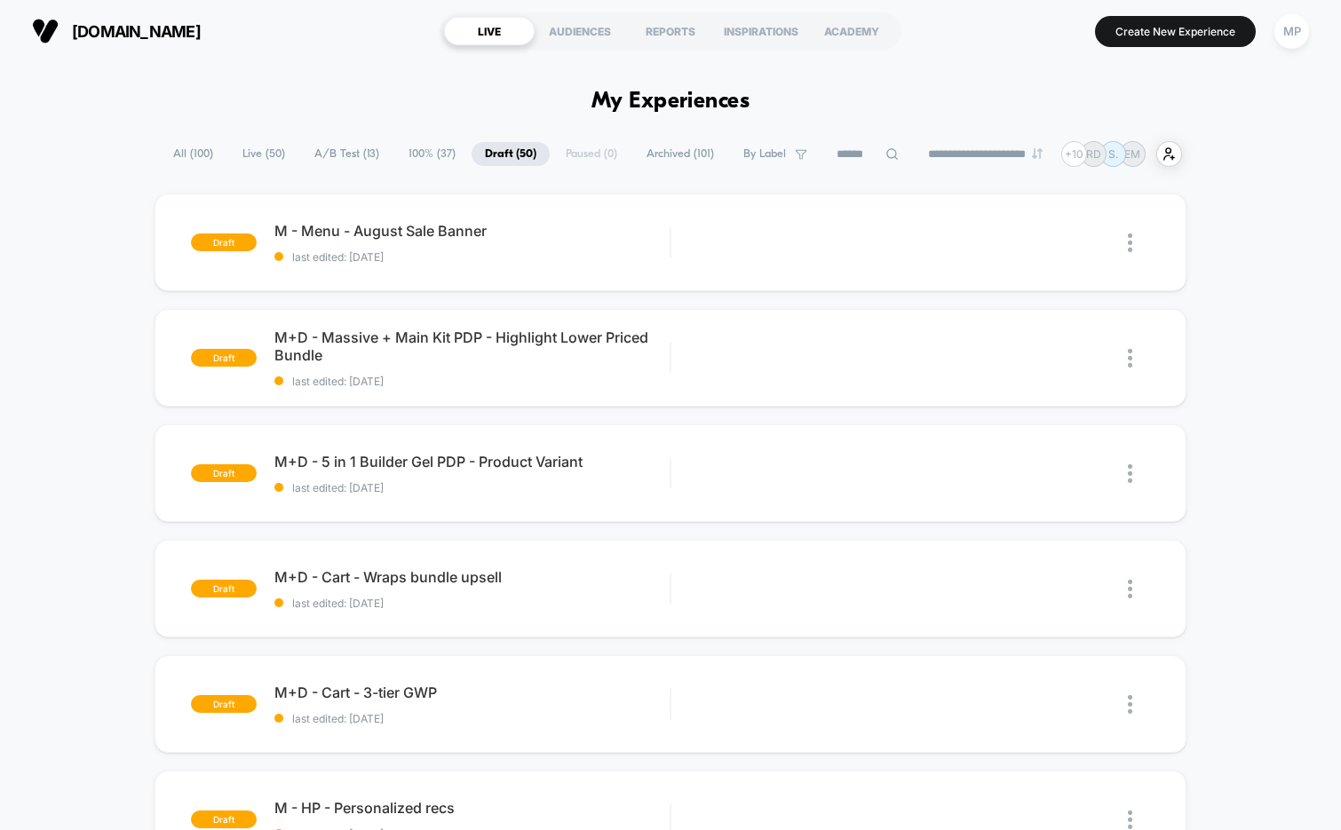
click at [331, 153] on span "A/B Test ( 13 )" at bounding box center [346, 154] width 91 height 24
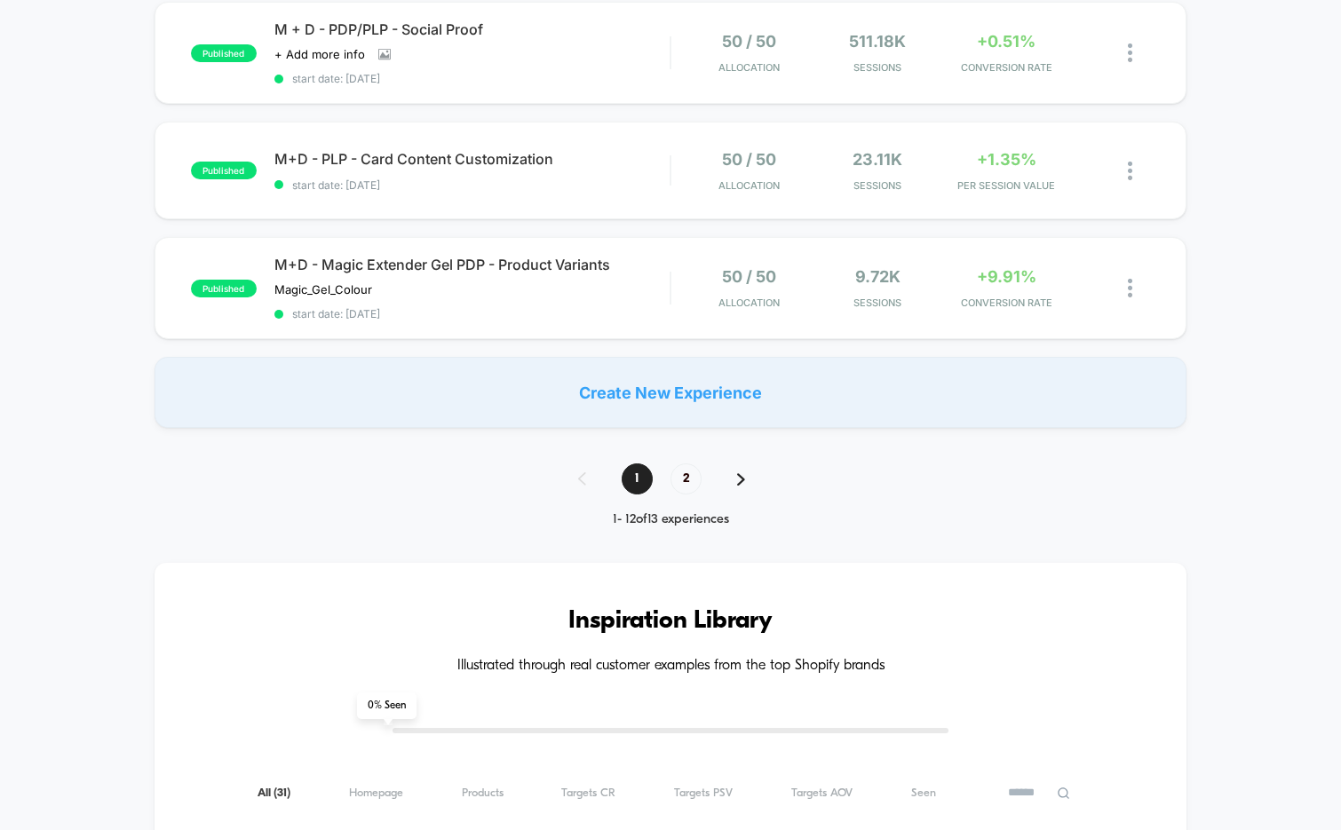
scroll to position [1097, 0]
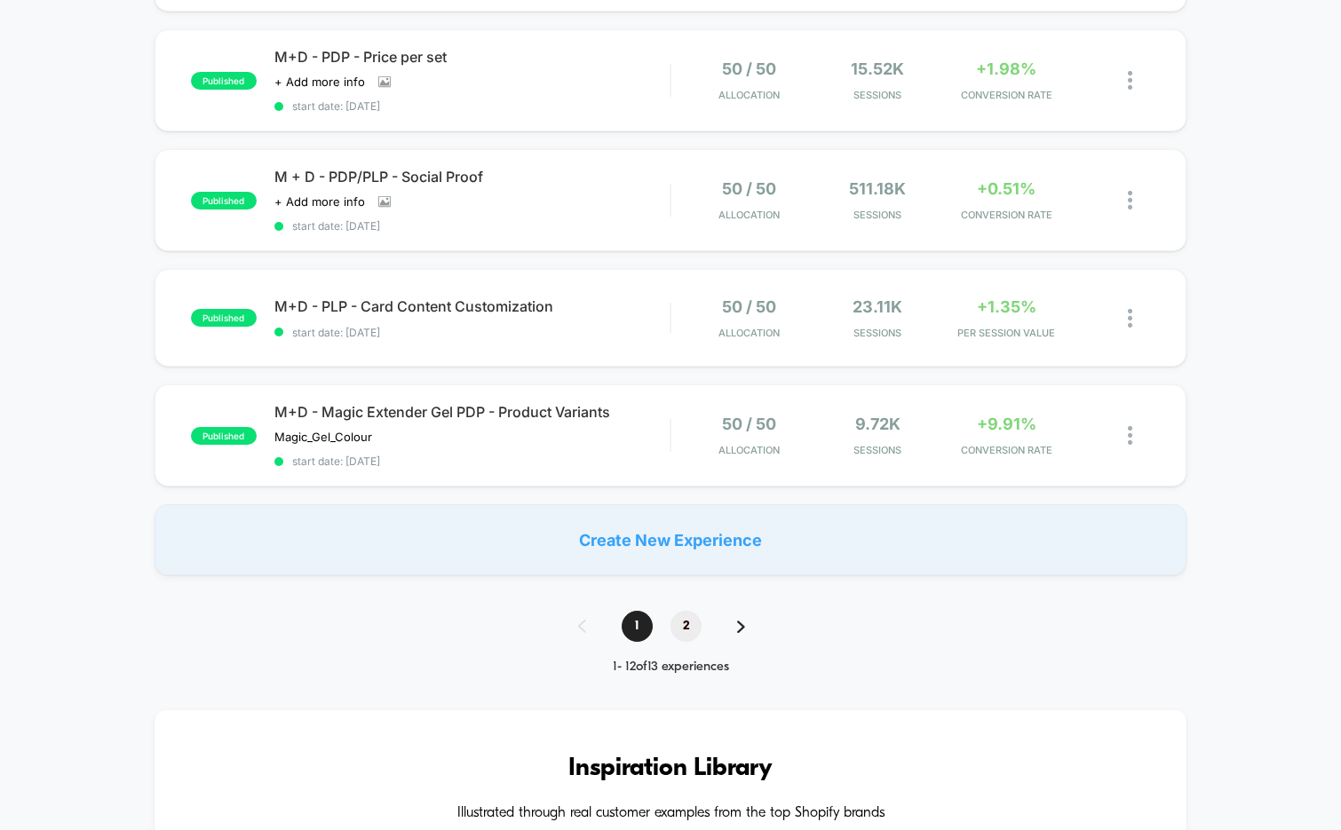
click at [687, 628] on span "2" at bounding box center [686, 626] width 31 height 31
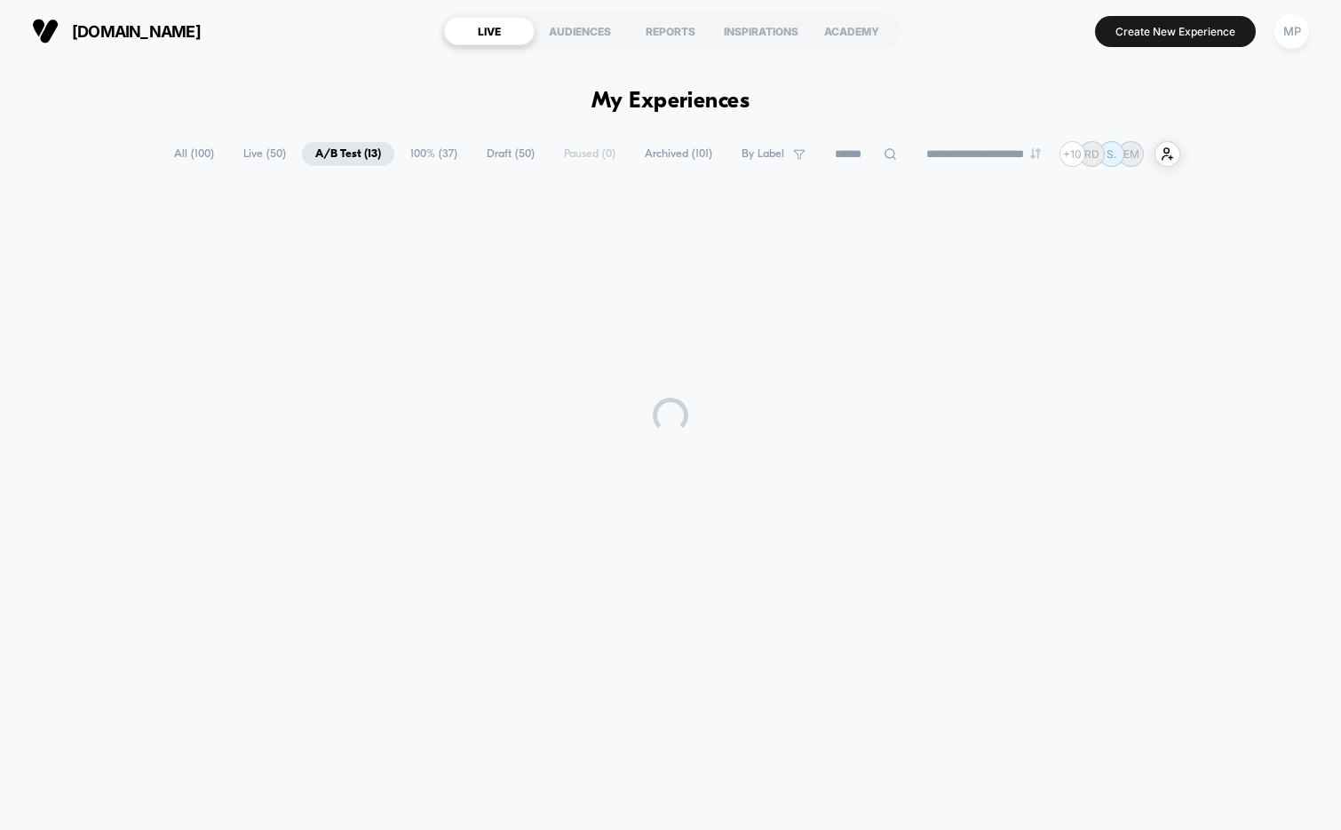
scroll to position [0, 0]
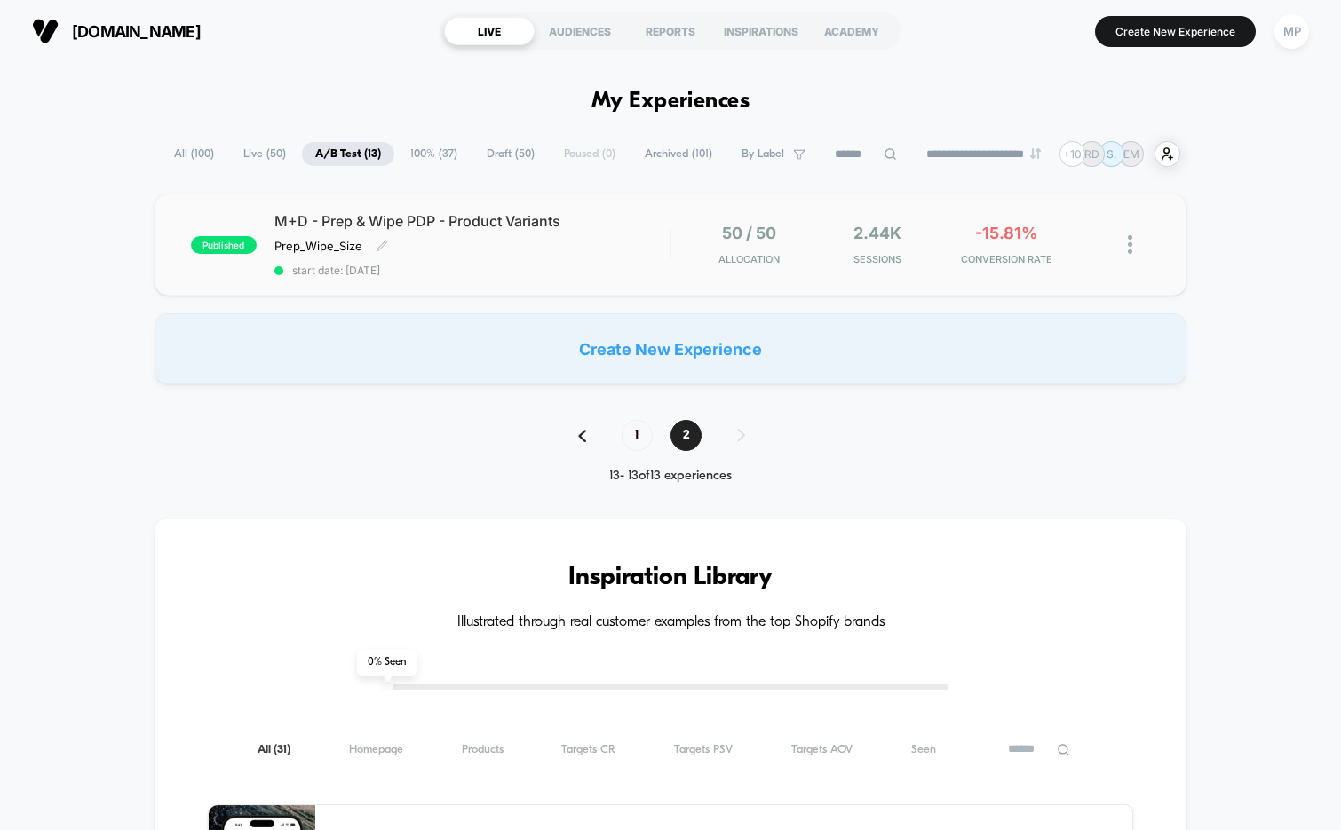
click at [498, 250] on div "Prep_Wipe_Size Click to edit experience details Prep_Wipe_Size" at bounding box center [412, 246] width 277 height 14
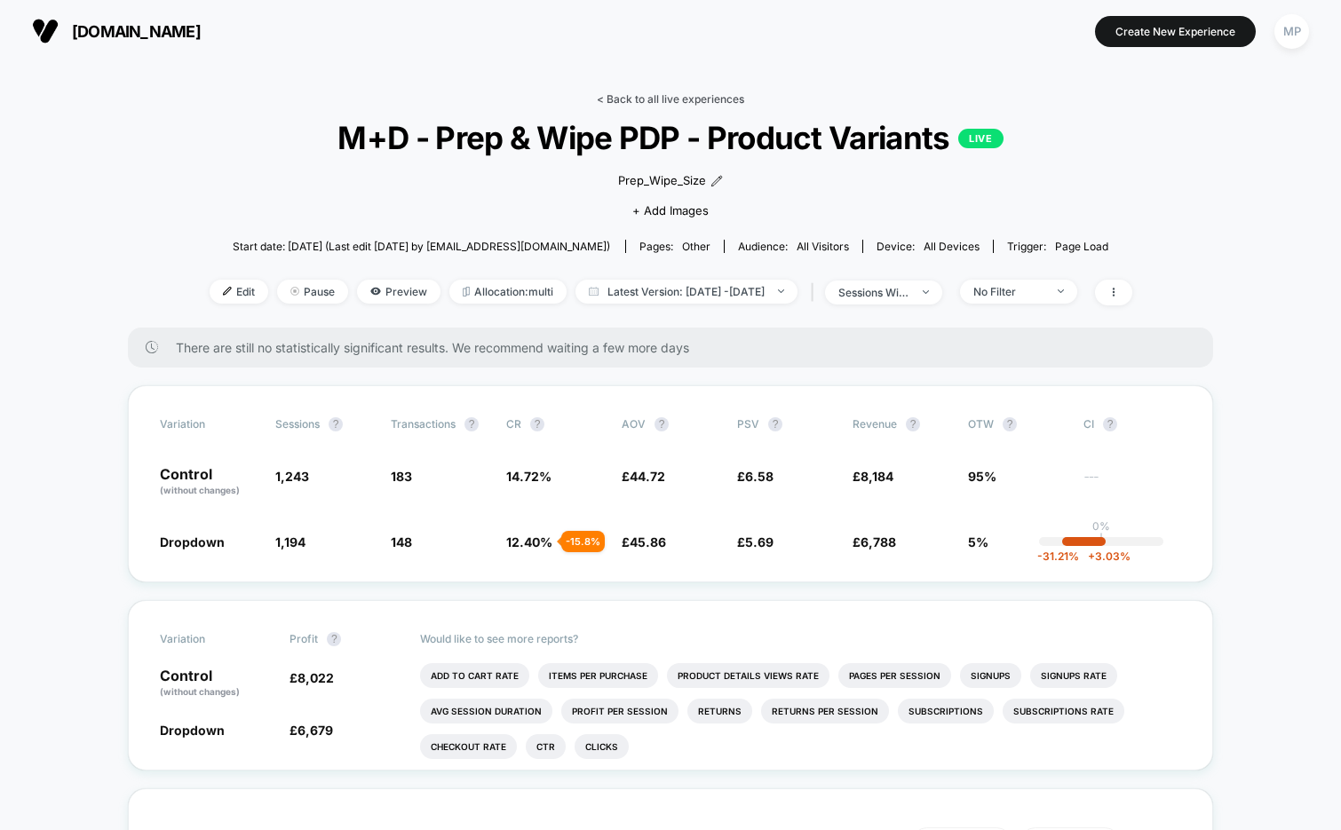
click at [668, 97] on link "< Back to all live experiences" at bounding box center [670, 98] width 147 height 13
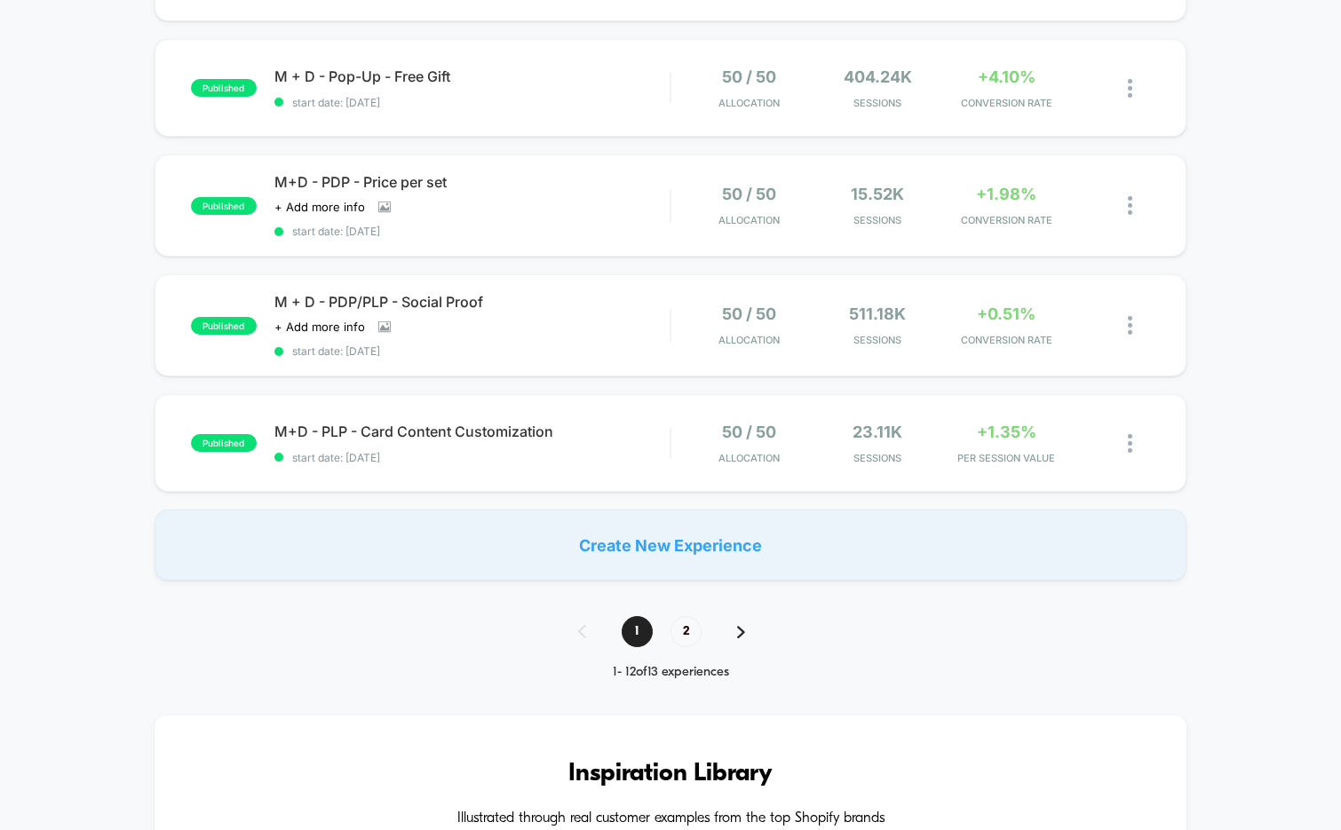
scroll to position [1002, 0]
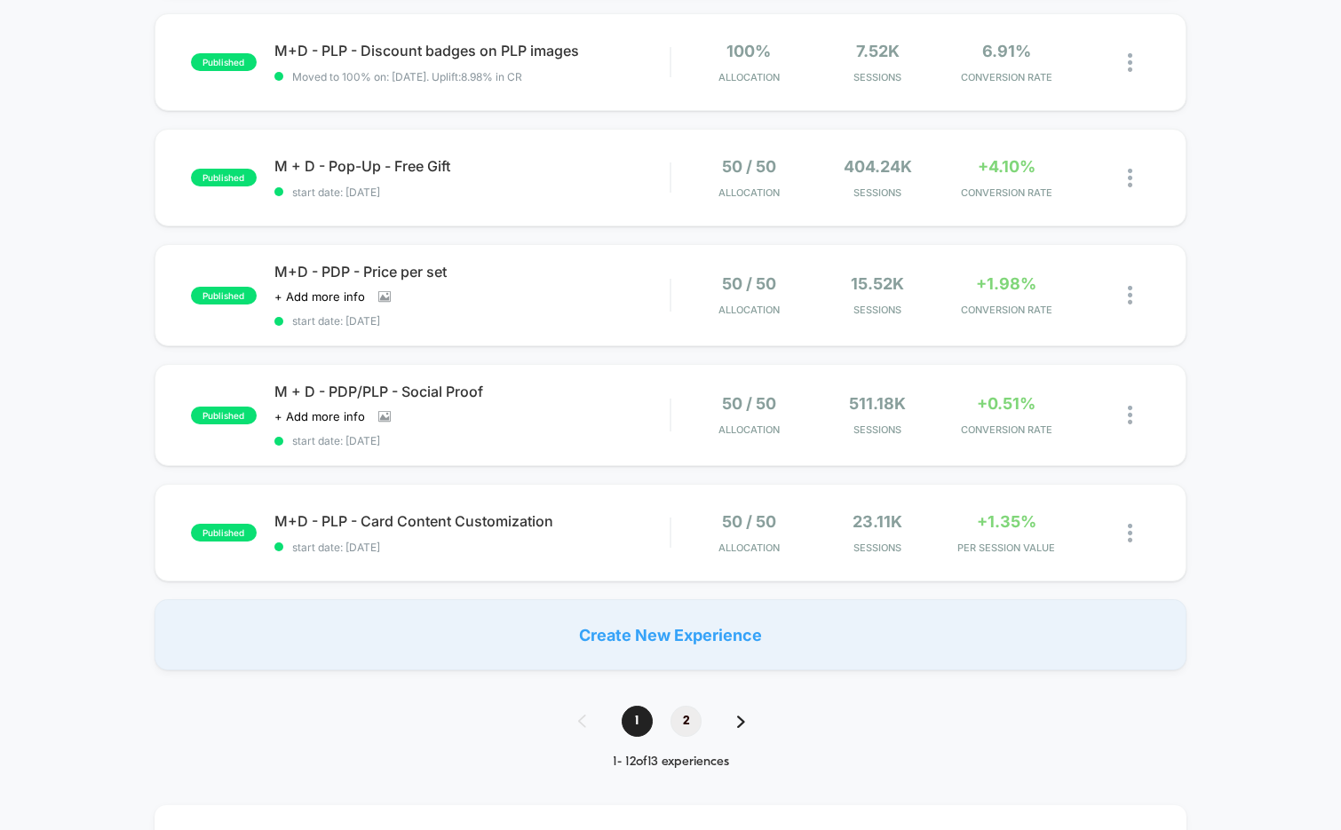
click at [692, 718] on span "2" at bounding box center [686, 721] width 31 height 31
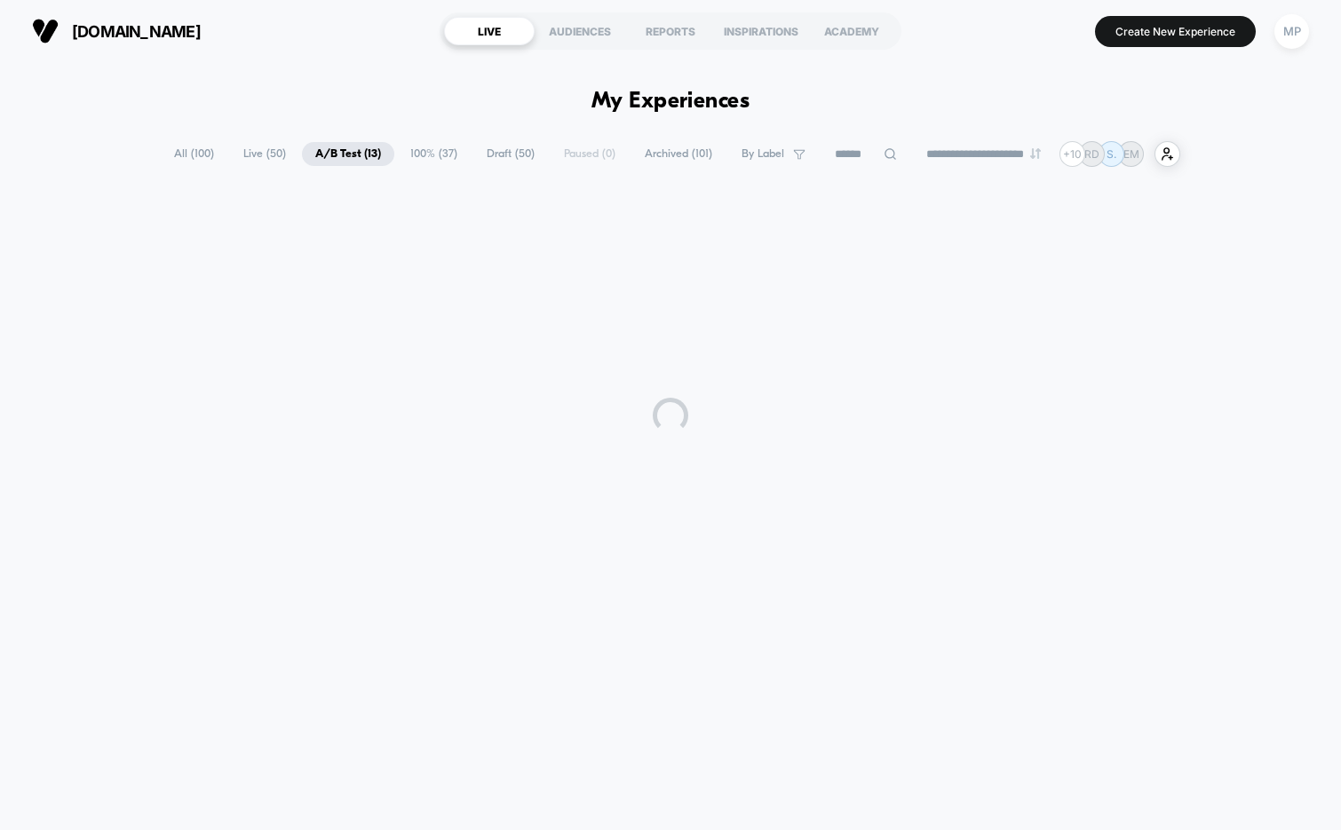
scroll to position [0, 0]
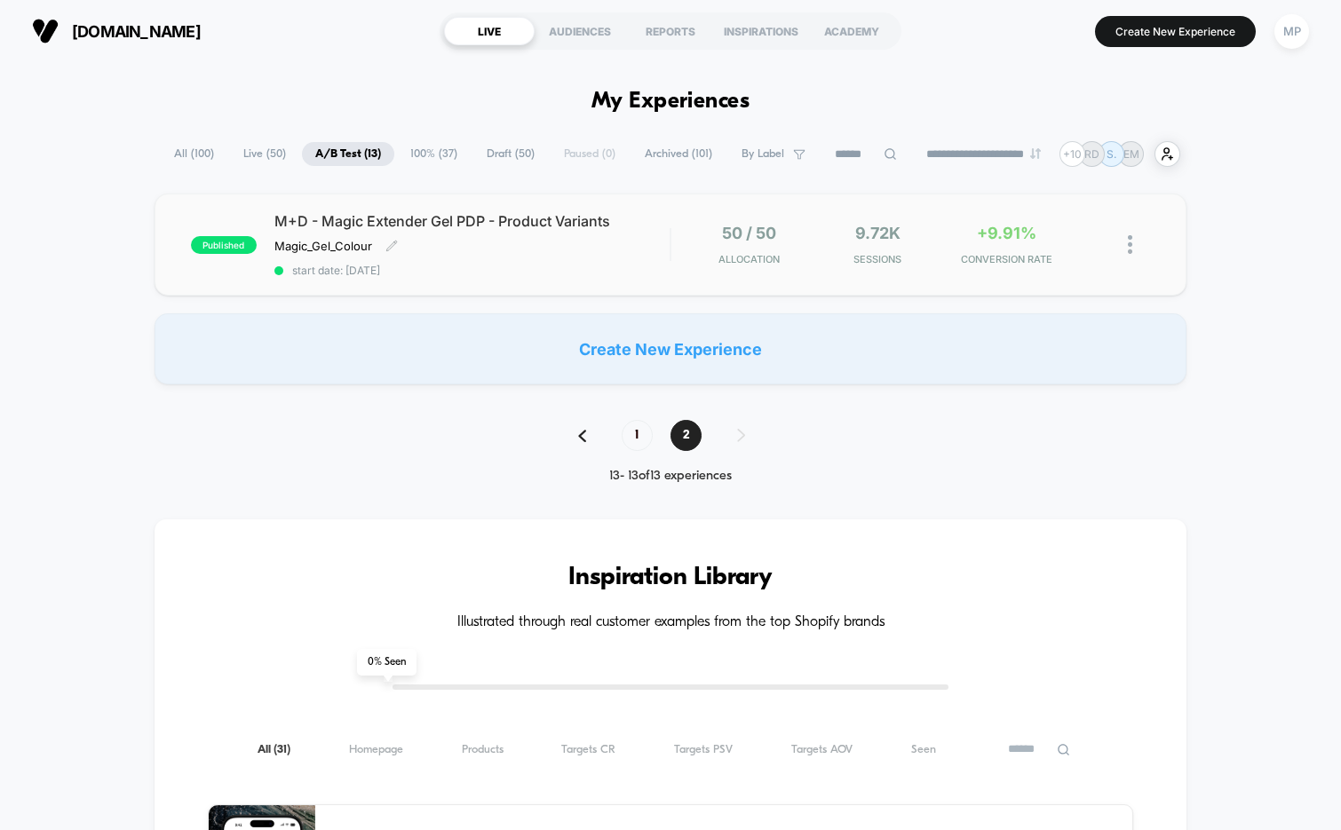
click at [459, 261] on div "M+D - Magic Extender Gel PDP - Product Variants Magic_Gel_Colour Click to edit …" at bounding box center [472, 244] width 396 height 65
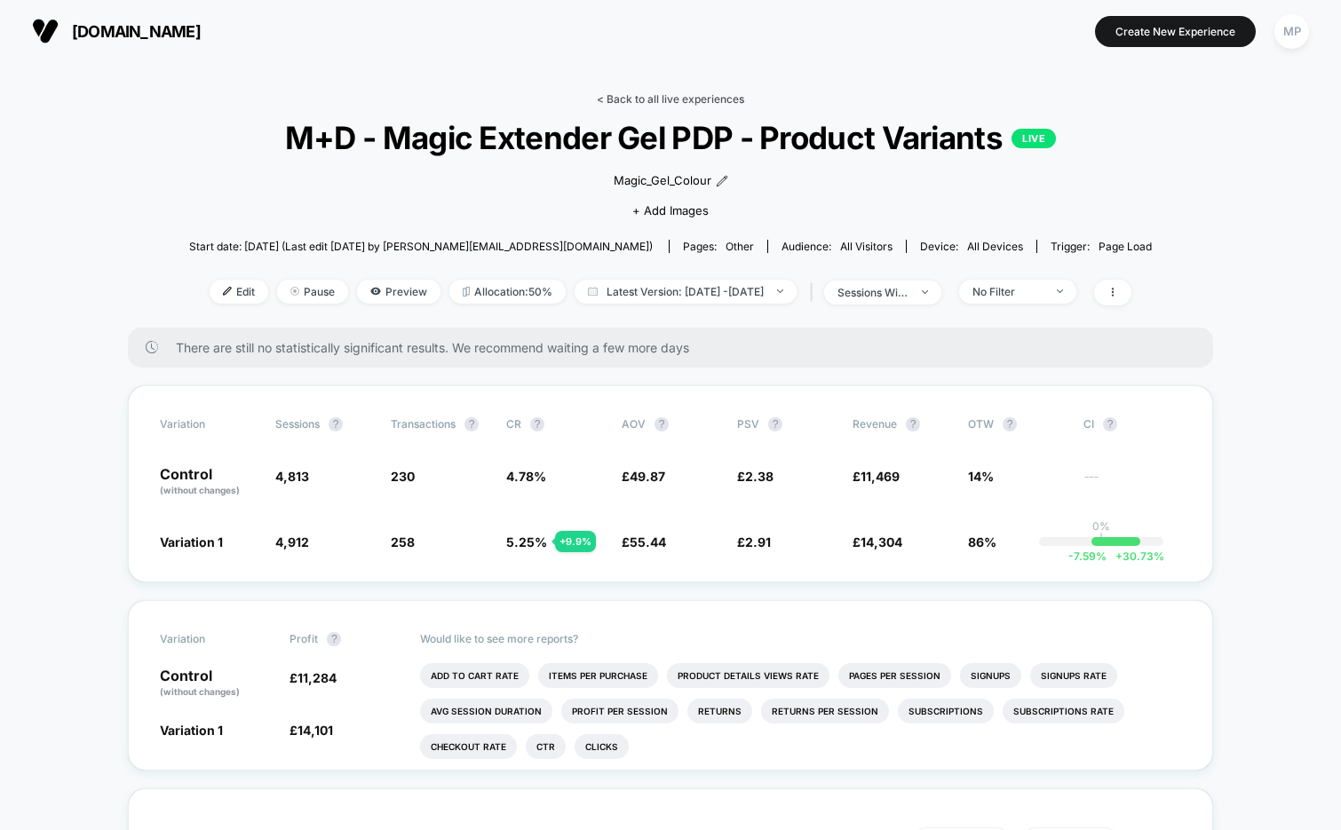
click at [644, 99] on link "< Back to all live experiences" at bounding box center [670, 98] width 147 height 13
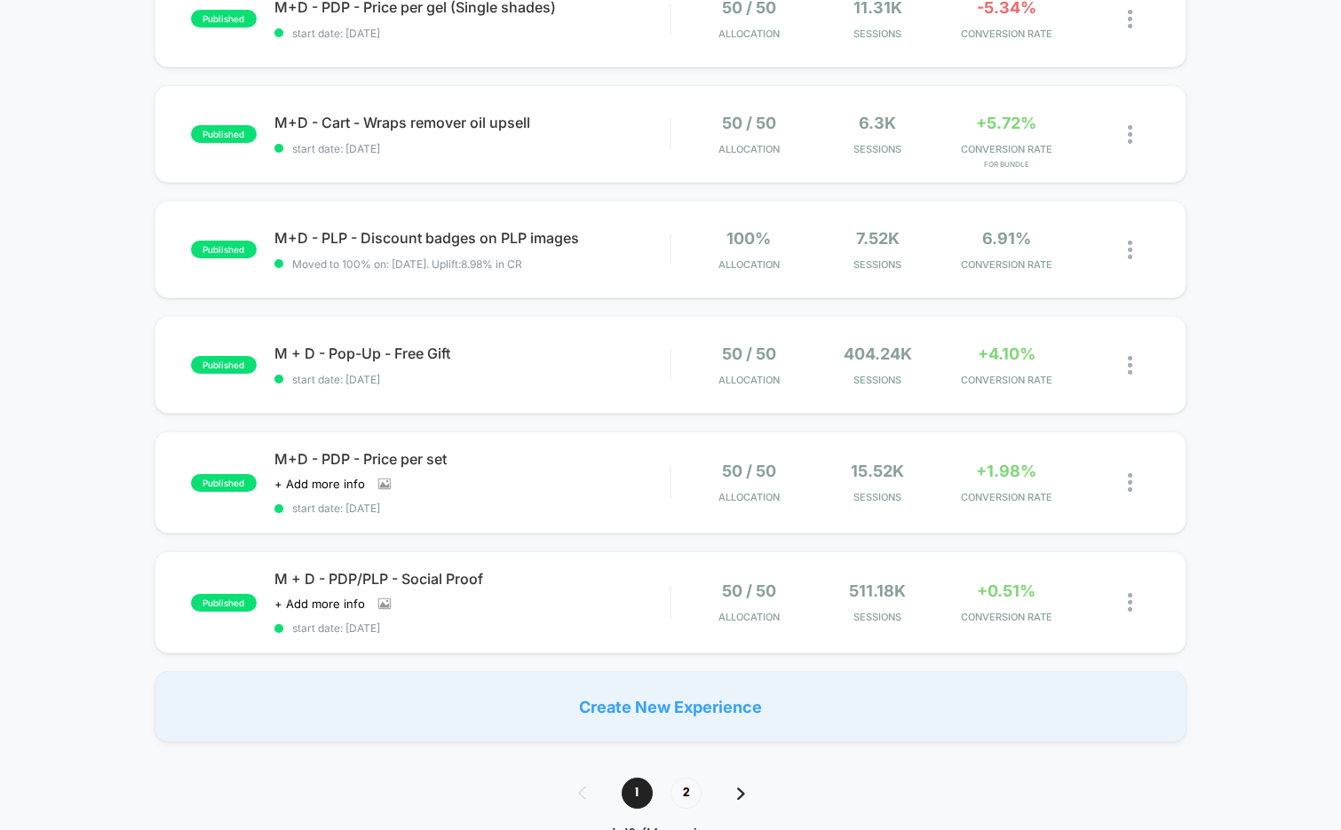
scroll to position [1009, 0]
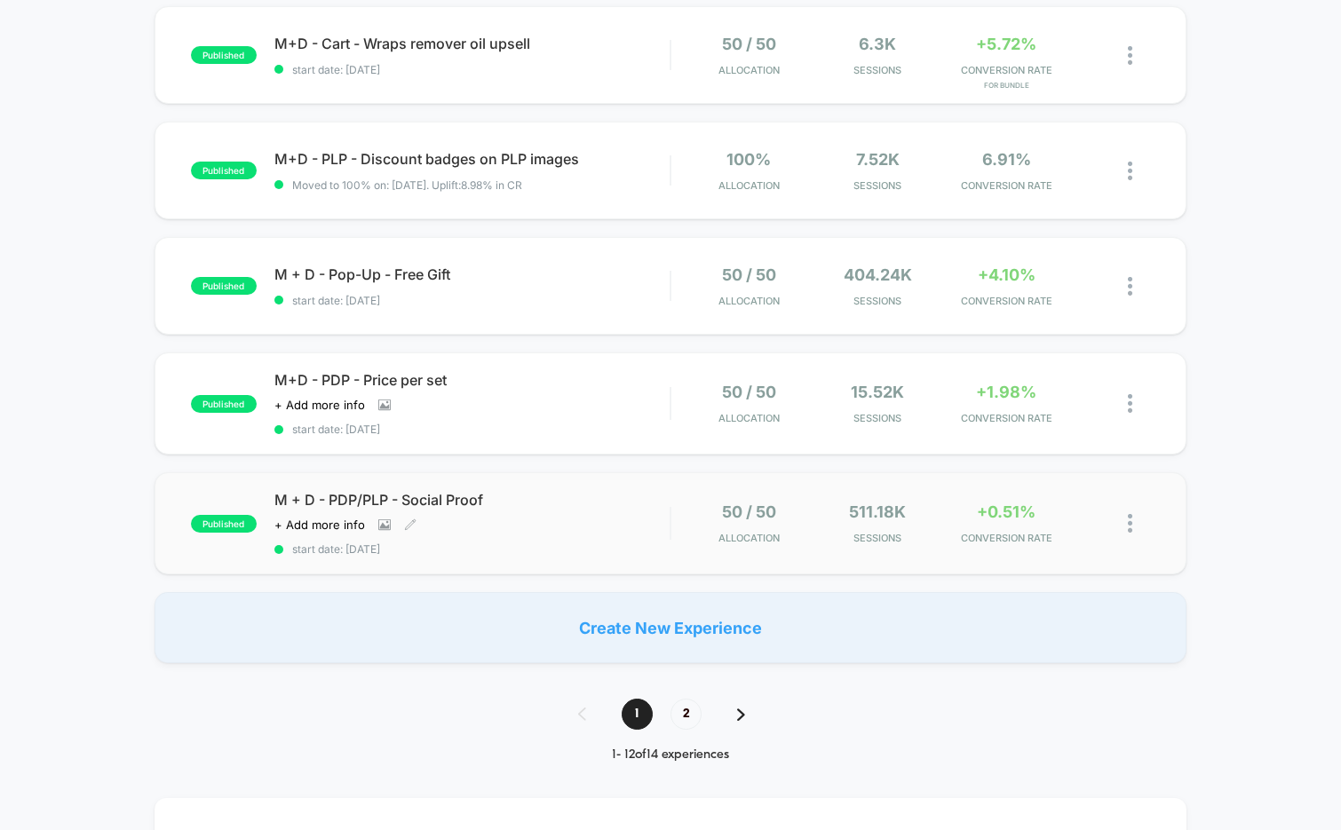
click at [460, 548] on span "start date: 7/30/2025" at bounding box center [472, 549] width 396 height 13
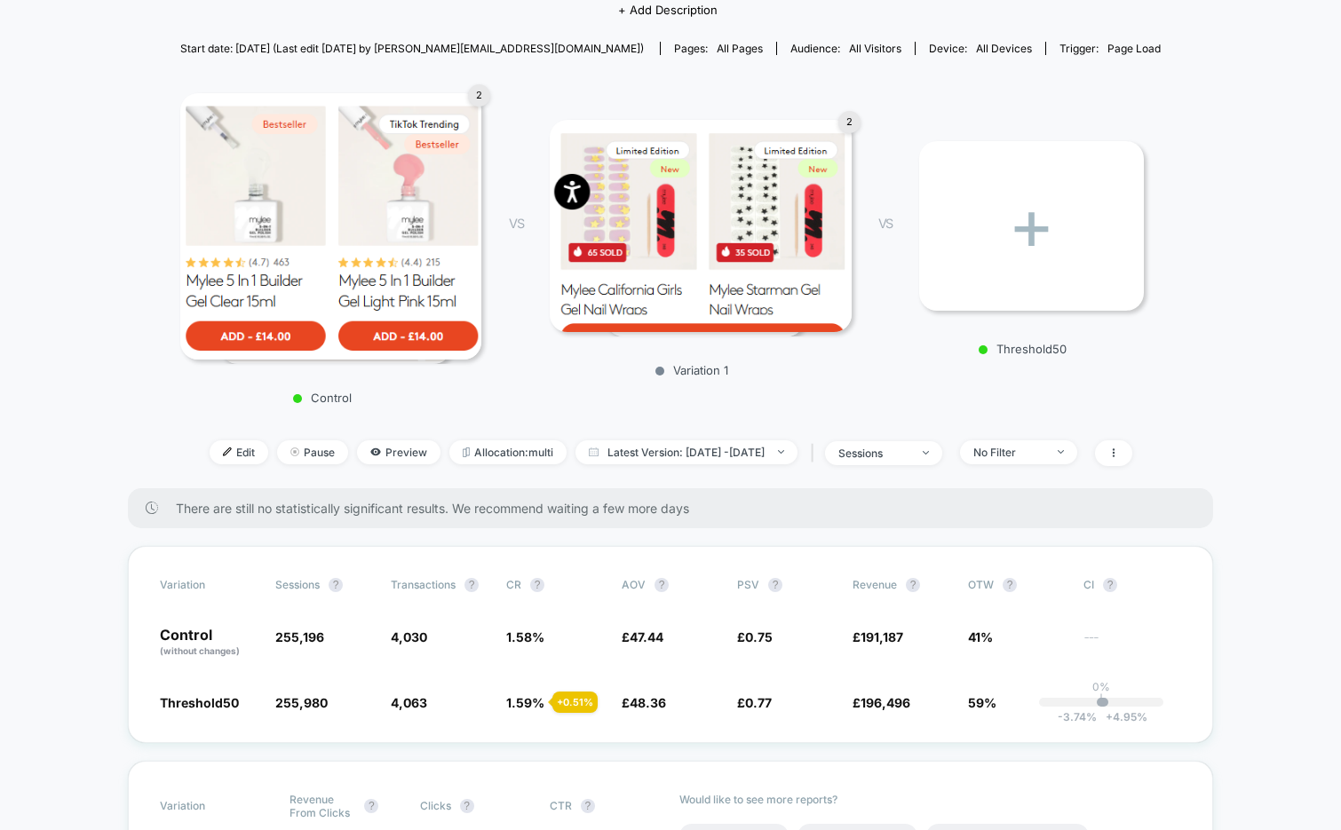
scroll to position [171, 0]
click at [678, 457] on span "Latest Version: Jul 30, 2025 - Aug 27, 2025" at bounding box center [687, 452] width 222 height 24
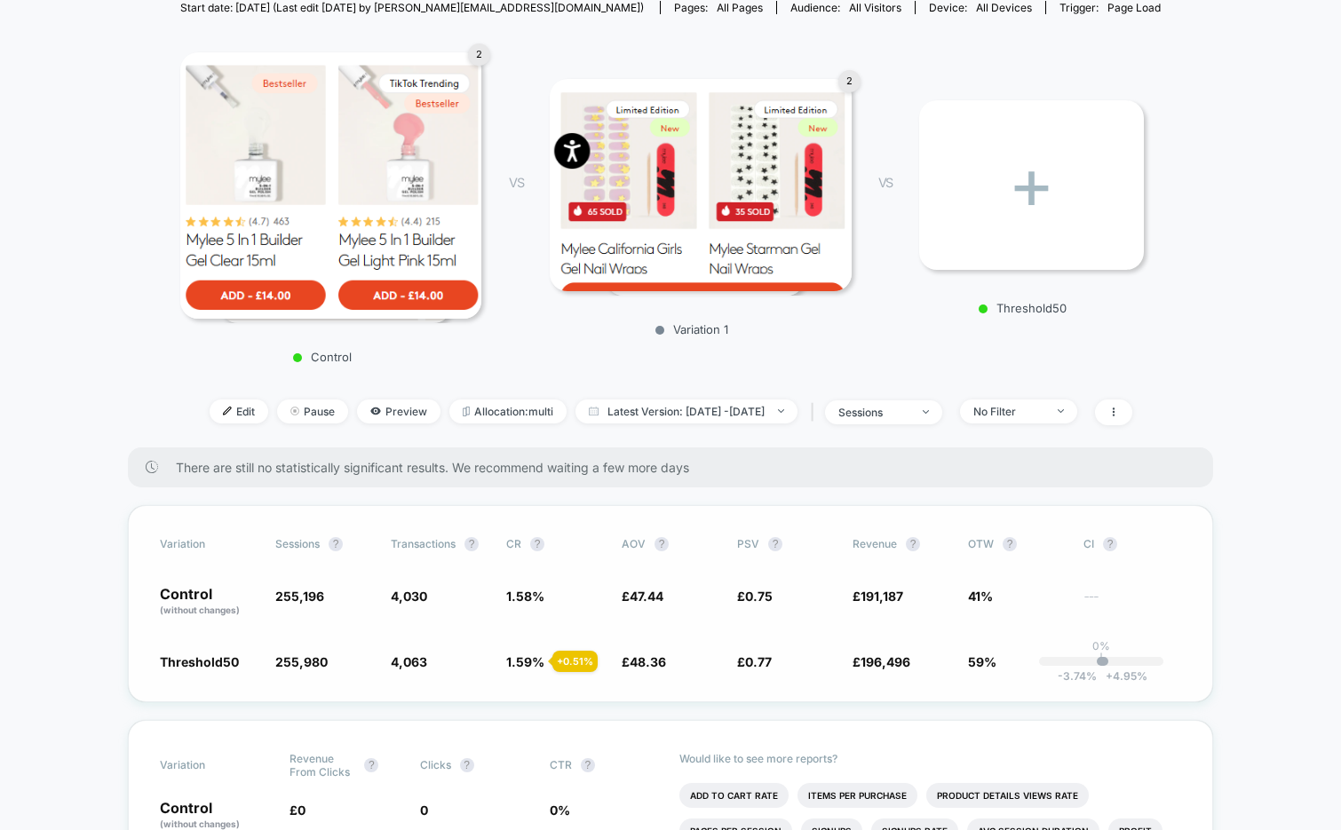
scroll to position [210, 0]
click at [210, 415] on span "Edit" at bounding box center [239, 413] width 59 height 24
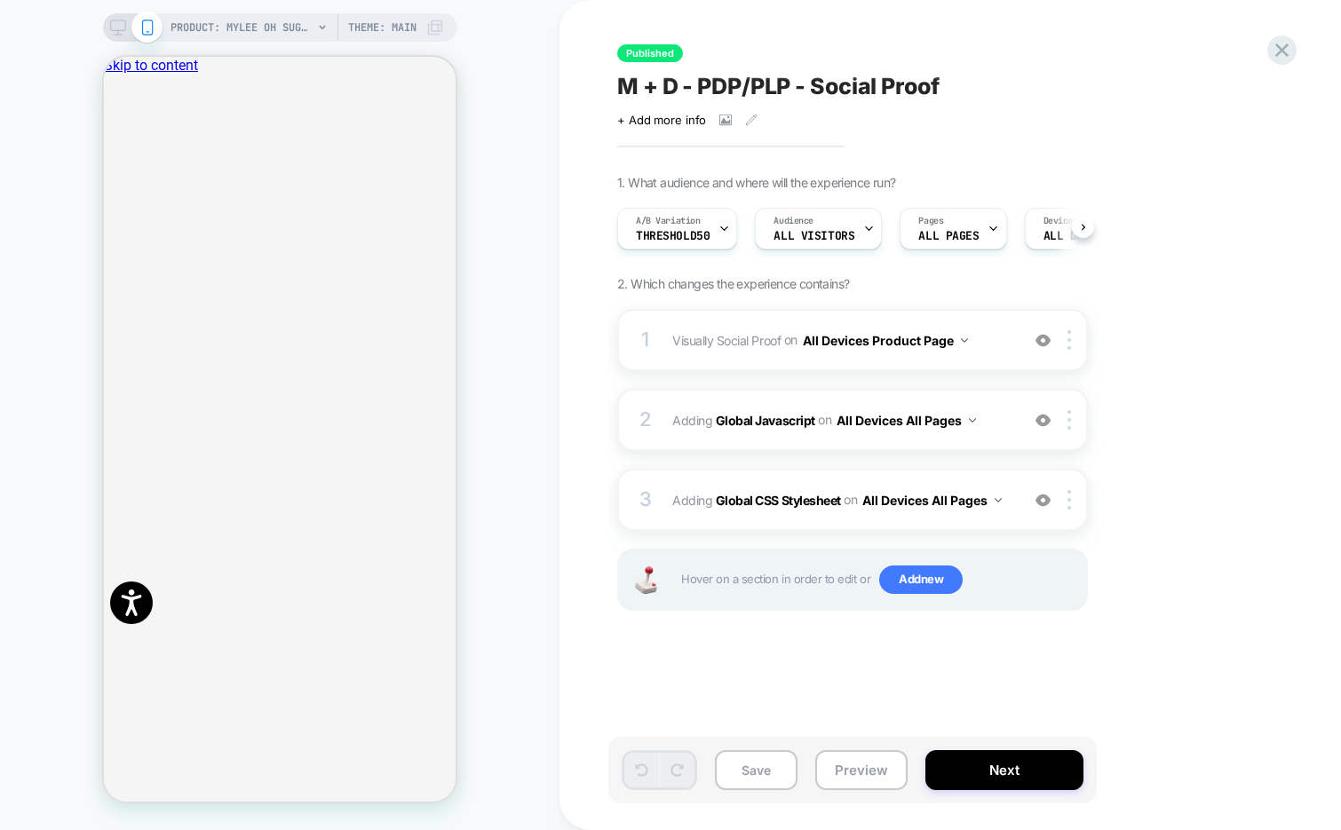
scroll to position [0, 1]
click at [111, 147] on icon "Close" at bounding box center [111, 147] width 0 height 0
click at [712, 229] on div "A/B Variation Threshold50" at bounding box center [671, 229] width 109 height 40
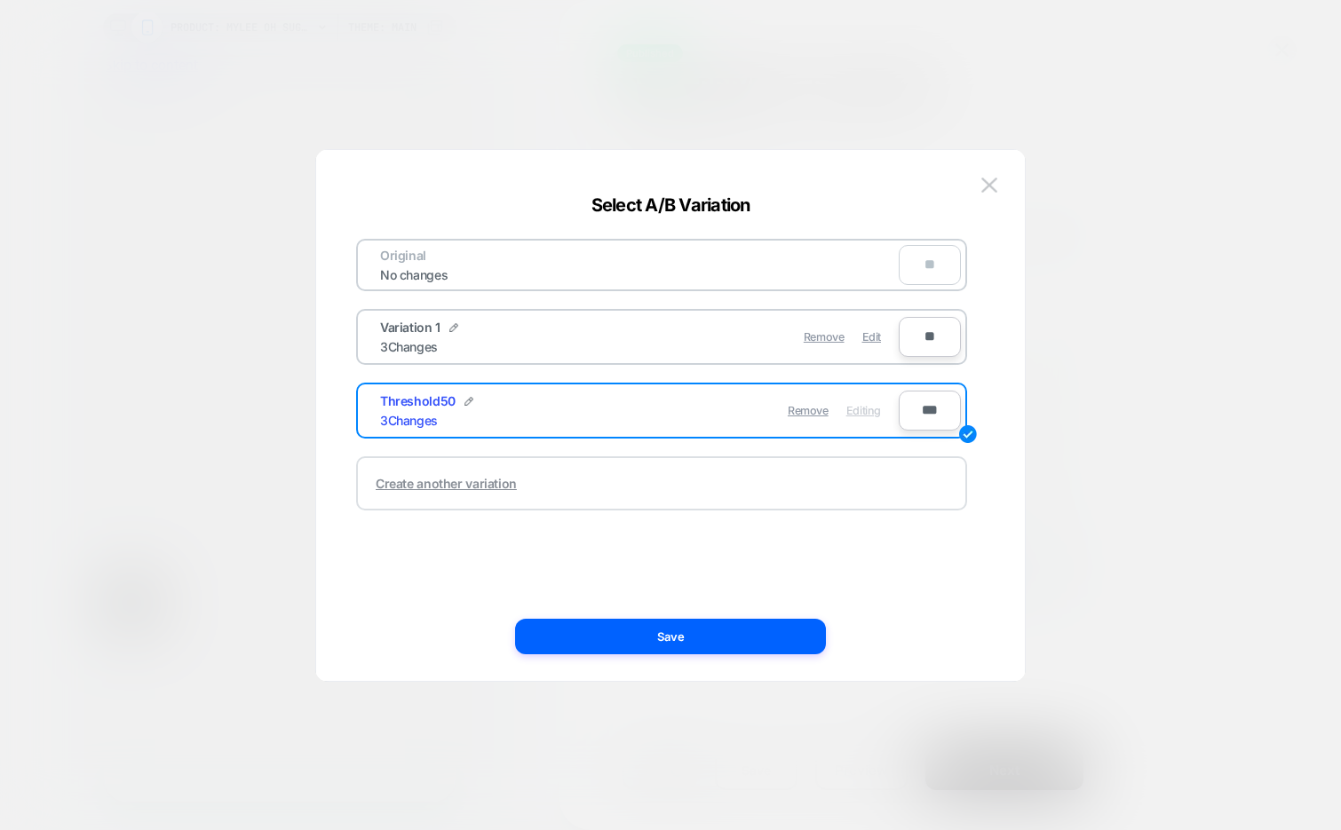
click at [422, 486] on div "Create another variation" at bounding box center [446, 483] width 141 height 15
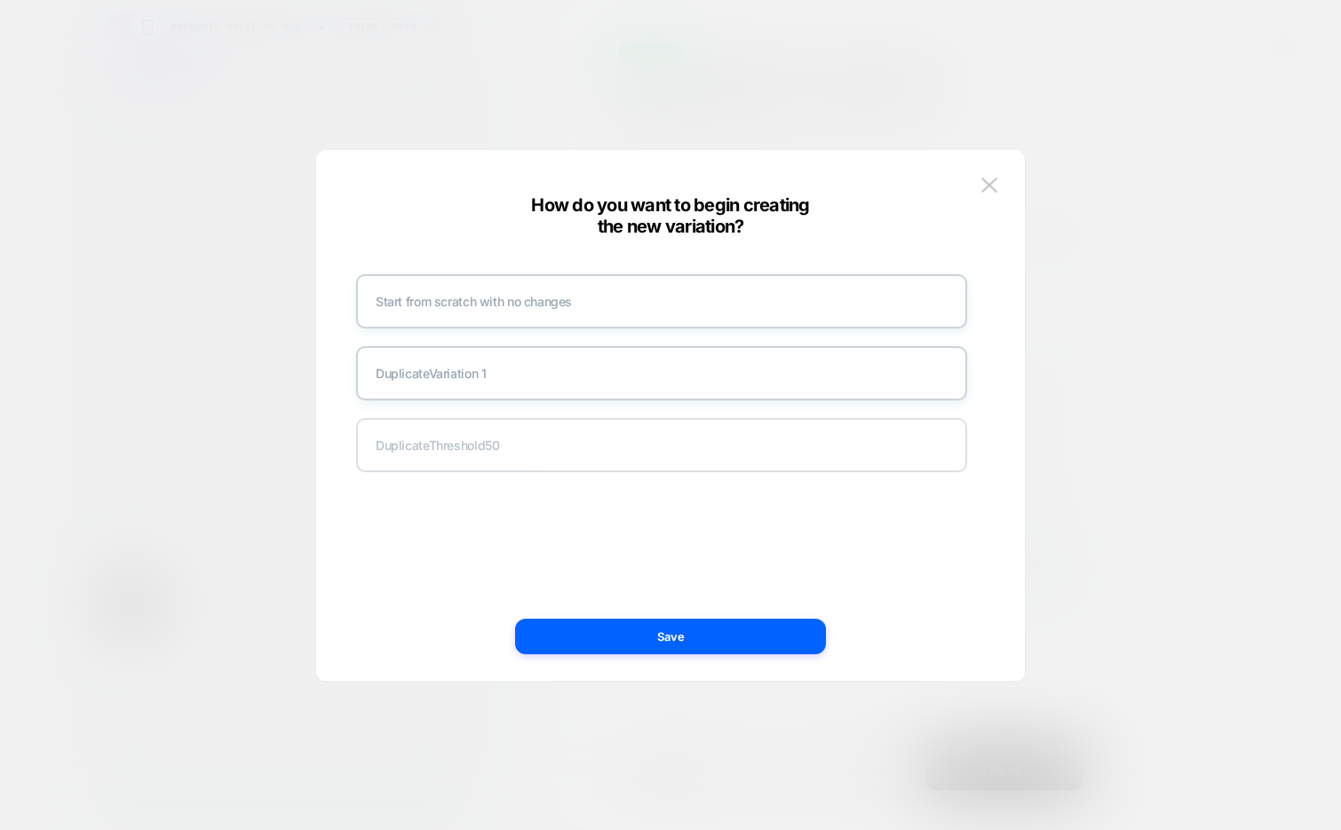
click at [520, 449] on div "Duplicate Threshold50" at bounding box center [661, 445] width 611 height 54
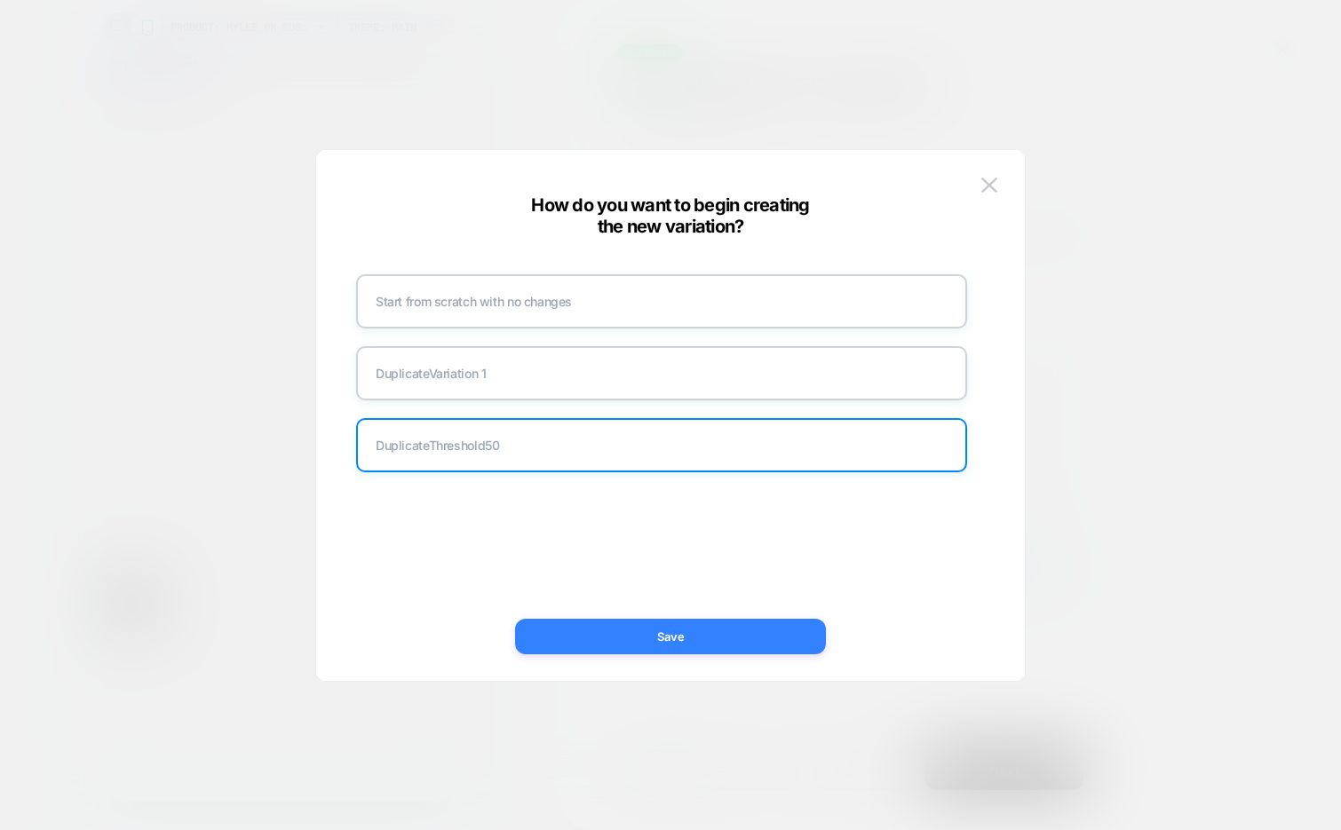
click at [589, 647] on button "Save" at bounding box center [670, 637] width 311 height 36
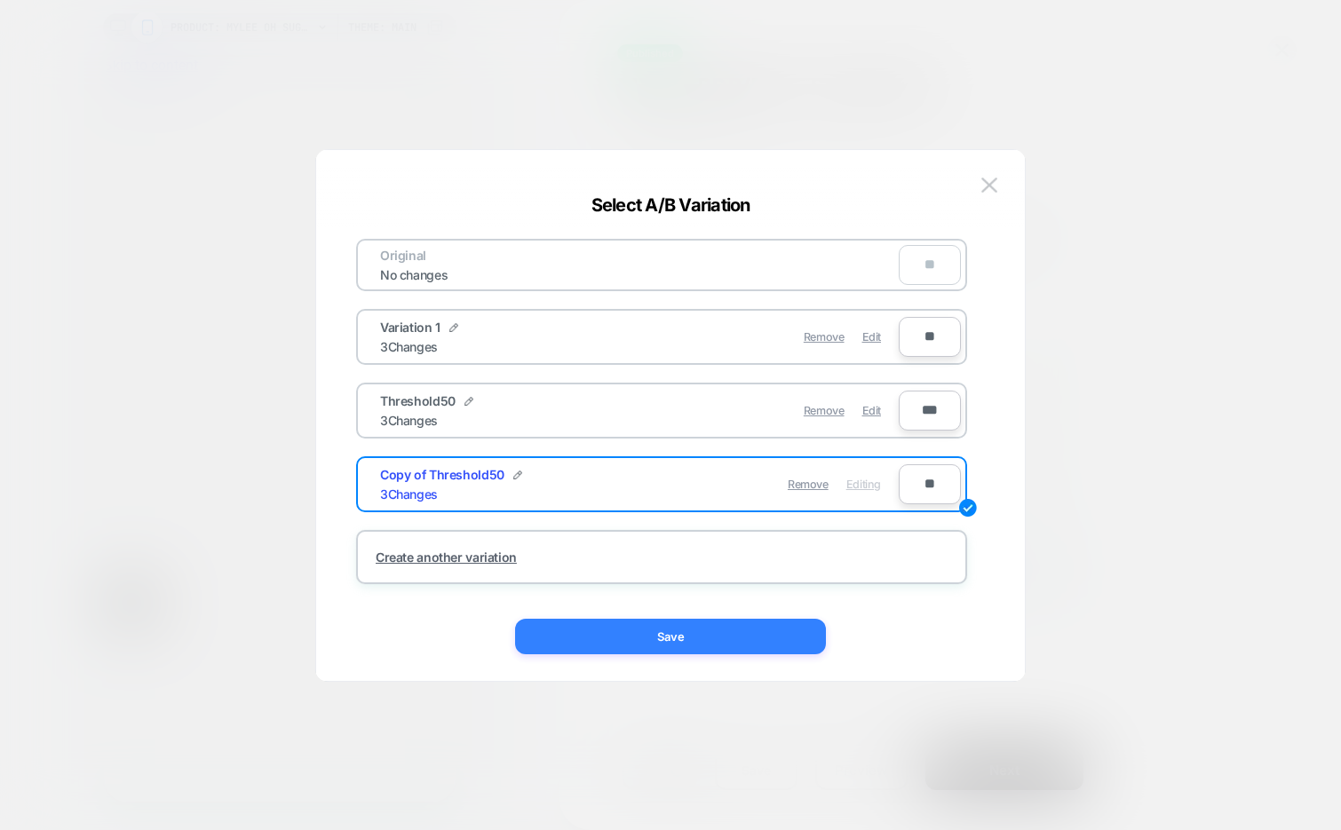
click at [705, 636] on button "Save" at bounding box center [670, 637] width 311 height 36
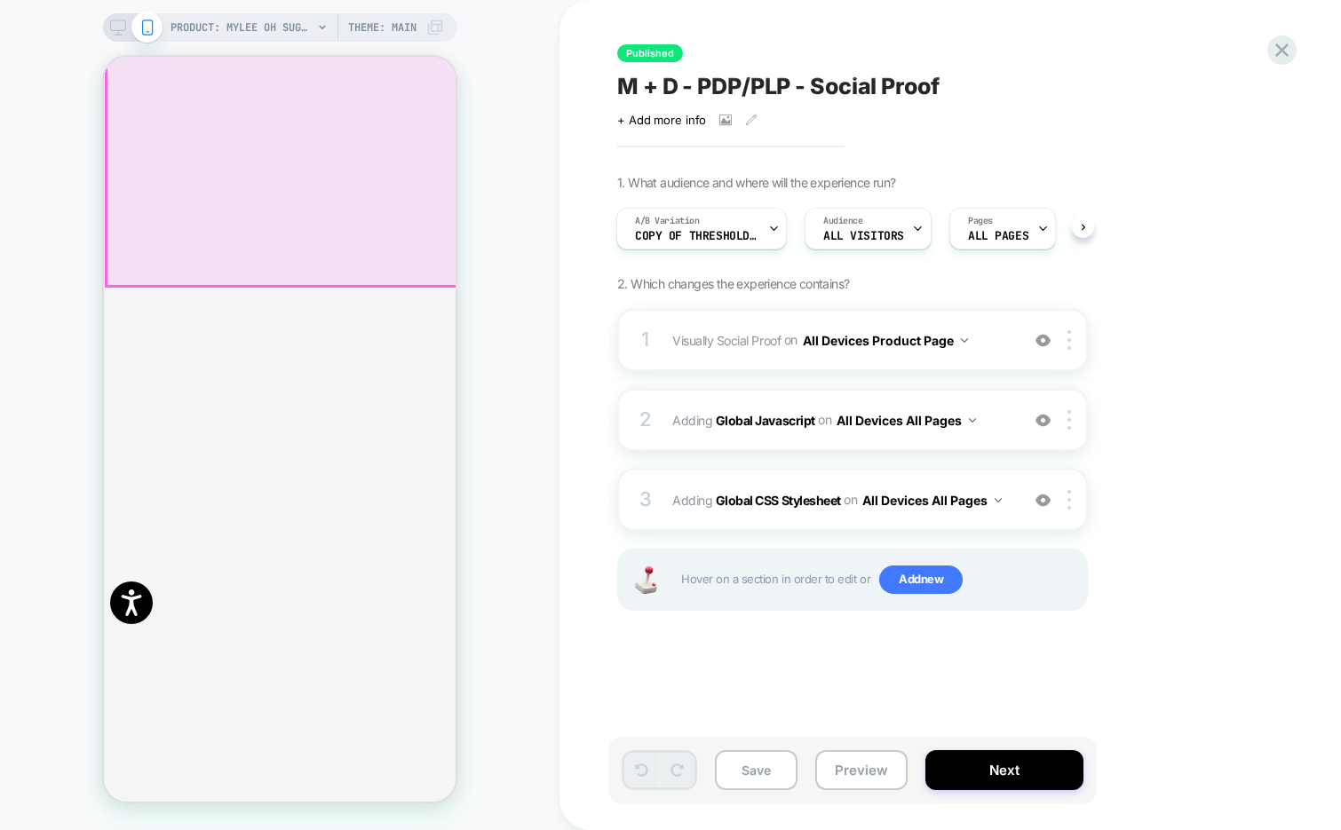
scroll to position [0, 0]
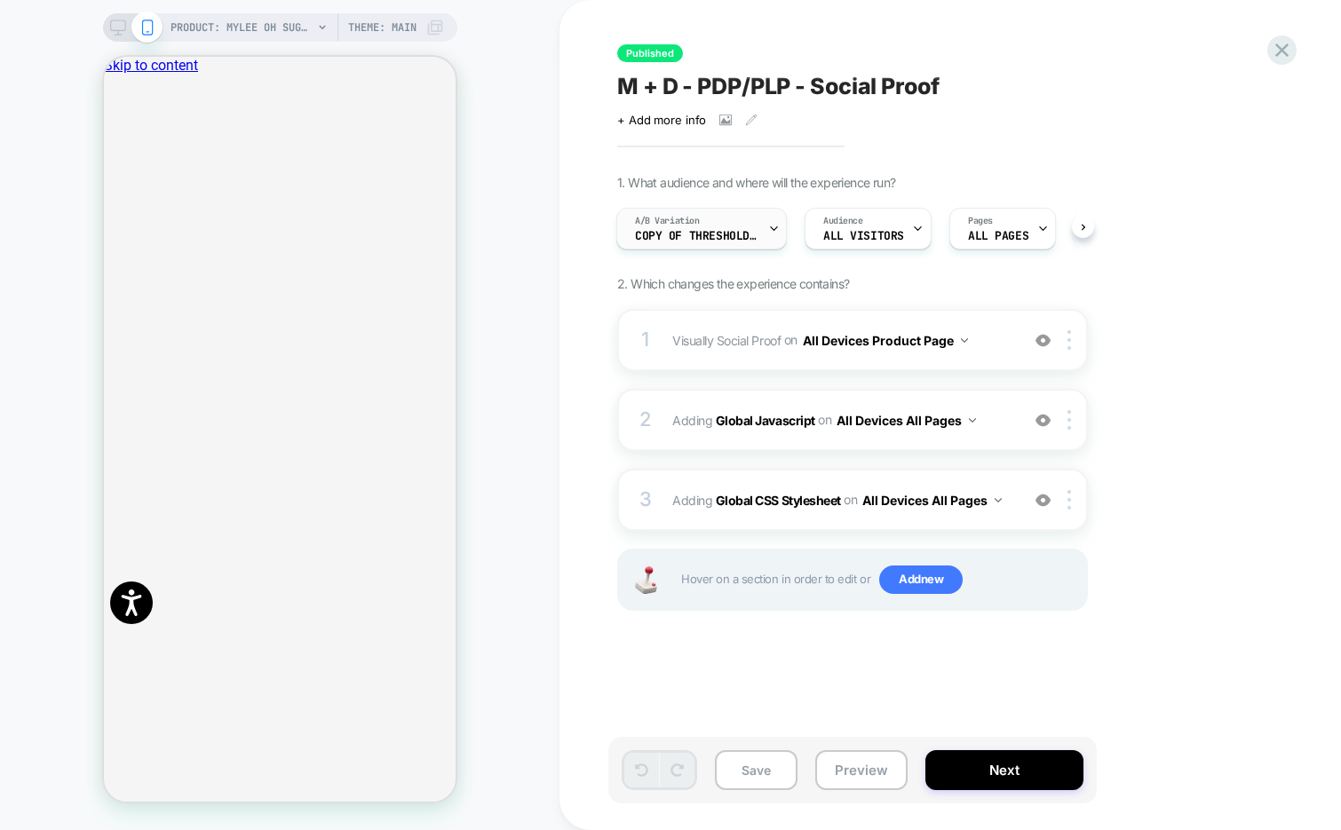
click at [764, 228] on div "A/B Variation Copy of Threshold50" at bounding box center [697, 229] width 160 height 40
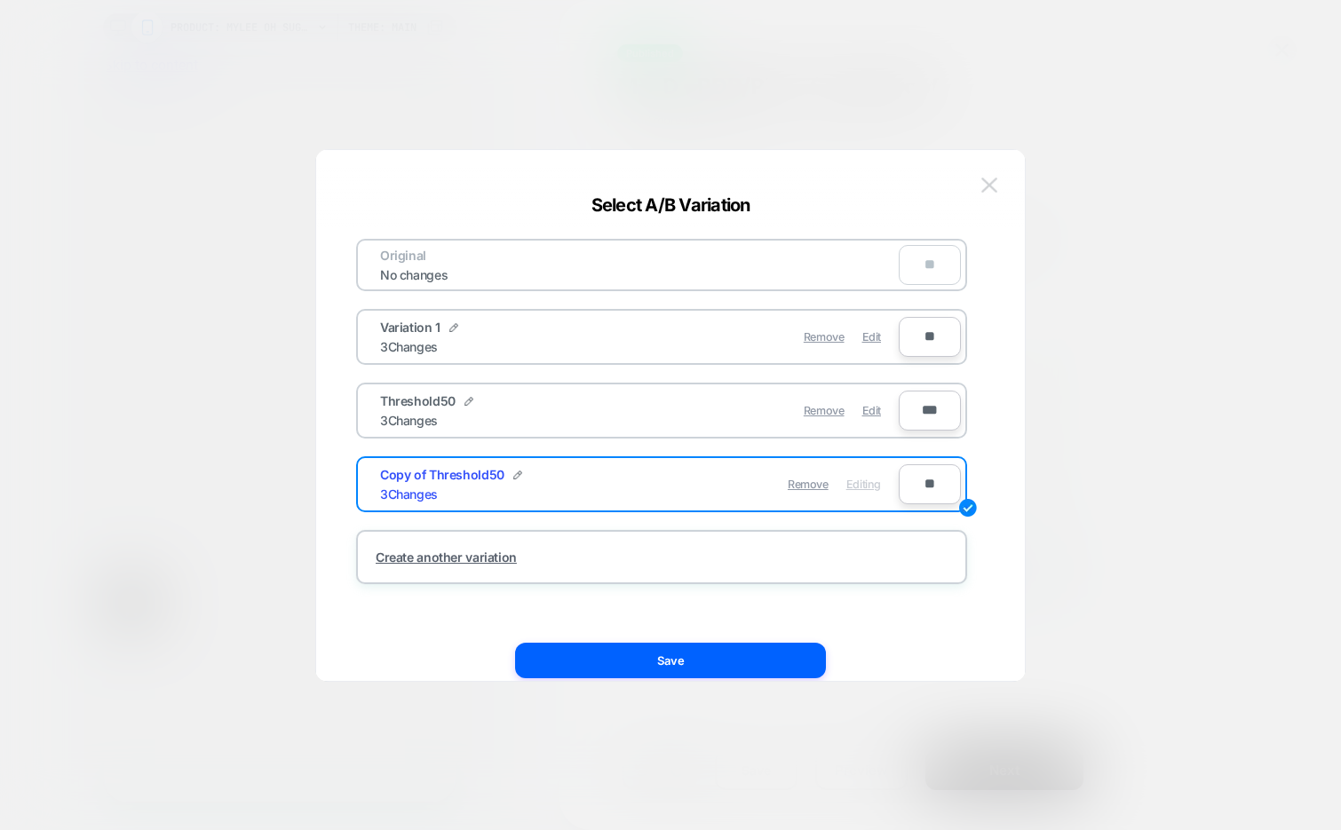
click at [989, 178] on img at bounding box center [989, 185] width 16 height 15
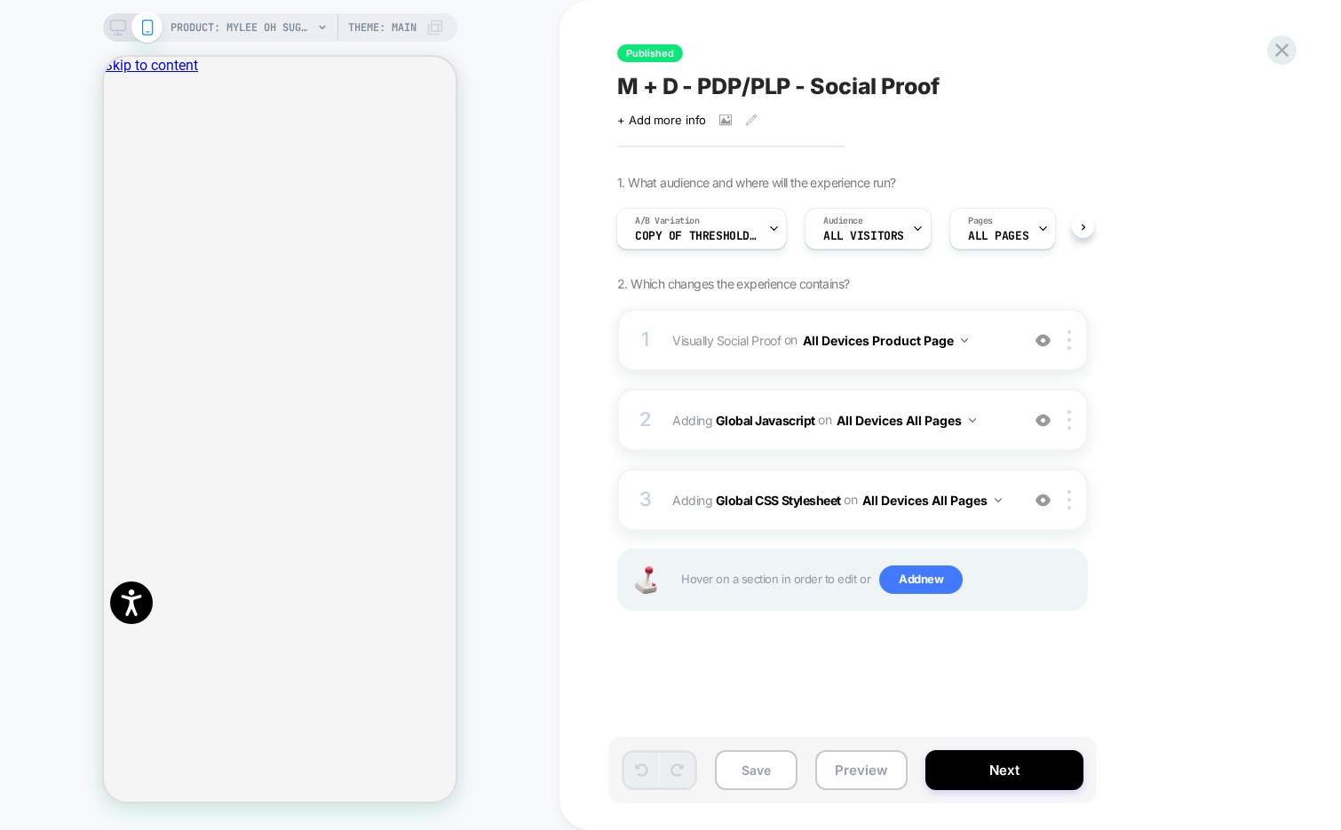
click at [1006, 356] on div "1 Visually Social Proof Adding Social Proof AFTER #yotpo-tabs-main-widget-tab-p…" at bounding box center [852, 340] width 471 height 62
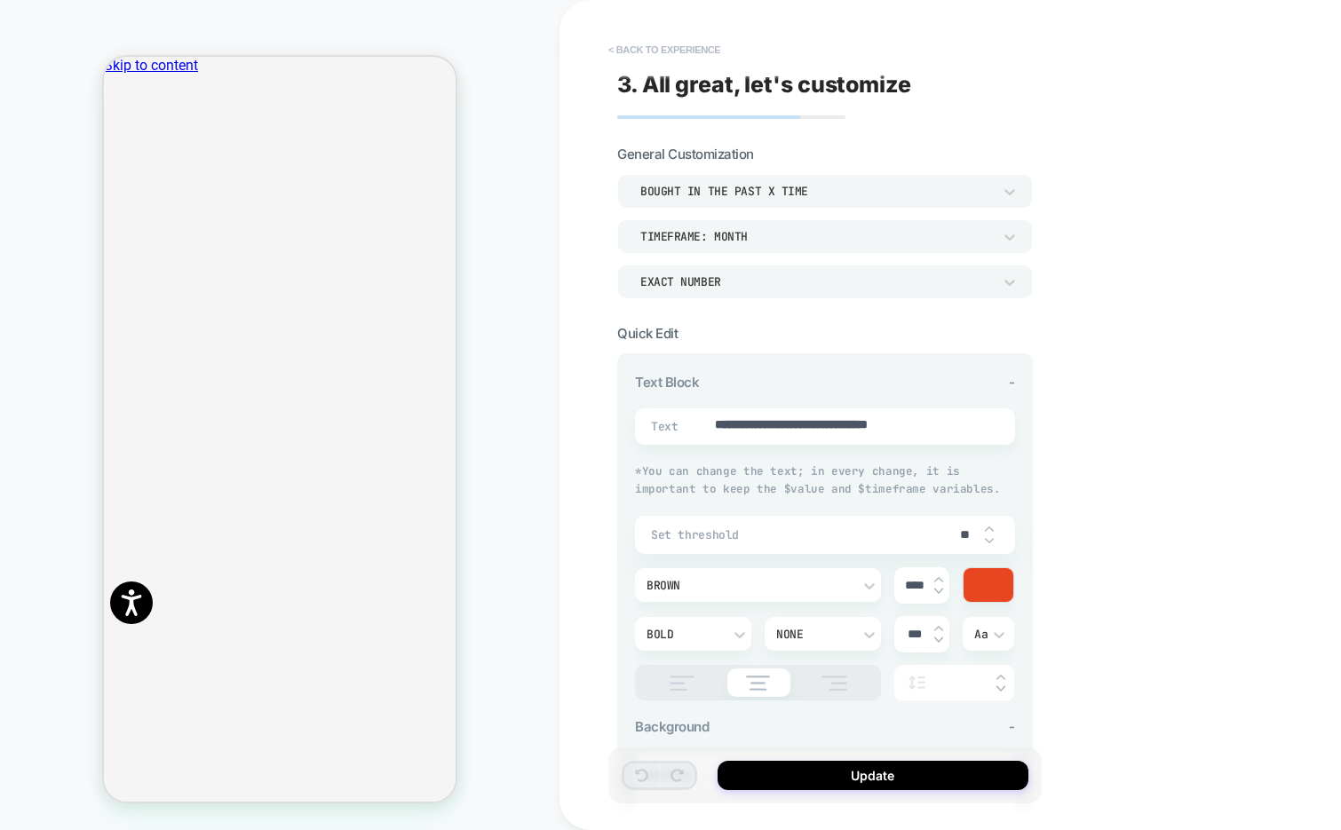
click at [667, 52] on button "< Back to experience" at bounding box center [665, 50] width 130 height 28
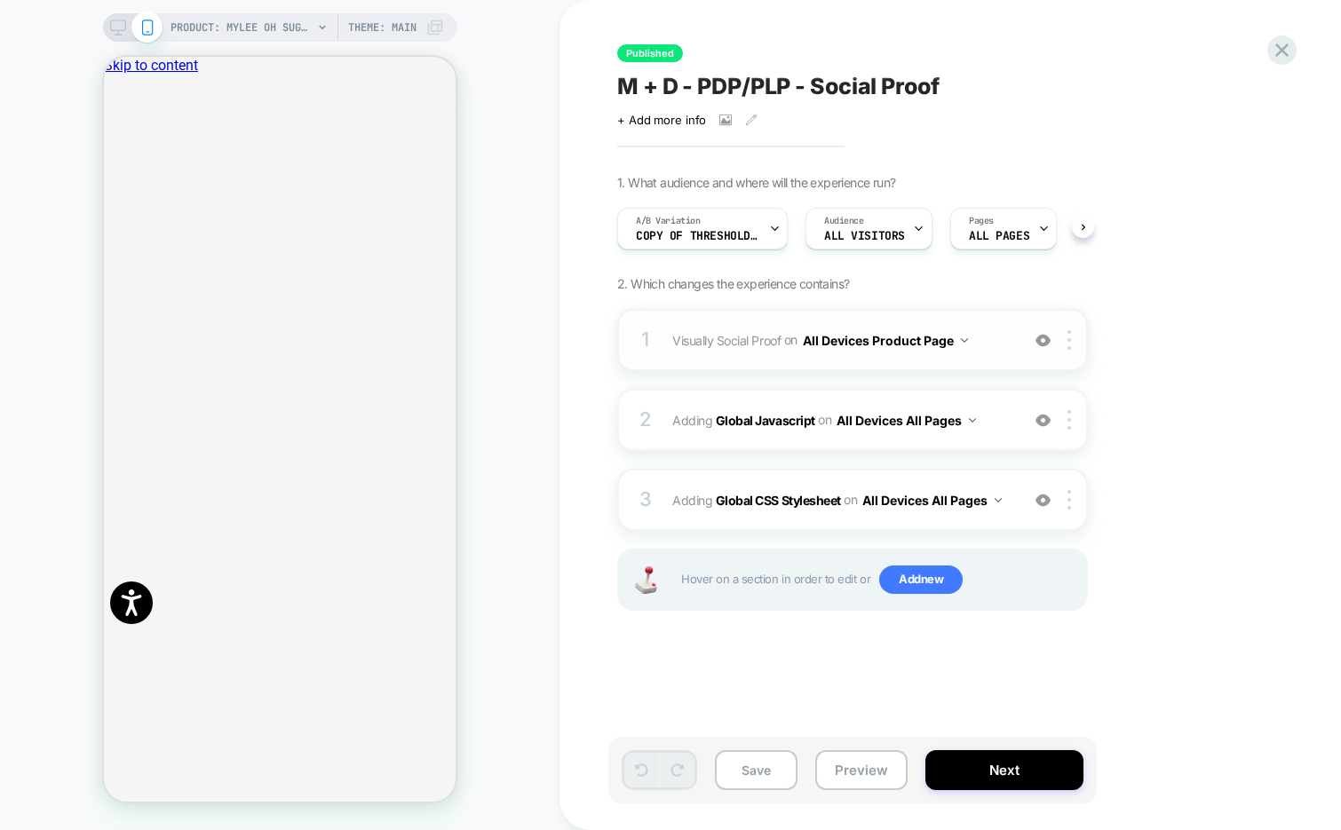
scroll to position [0, 1]
click at [872, 365] on div "1 Visually Social Proof Adding Social Proof AFTER #yotpo-tabs-main-widget-tab-p…" at bounding box center [852, 340] width 471 height 62
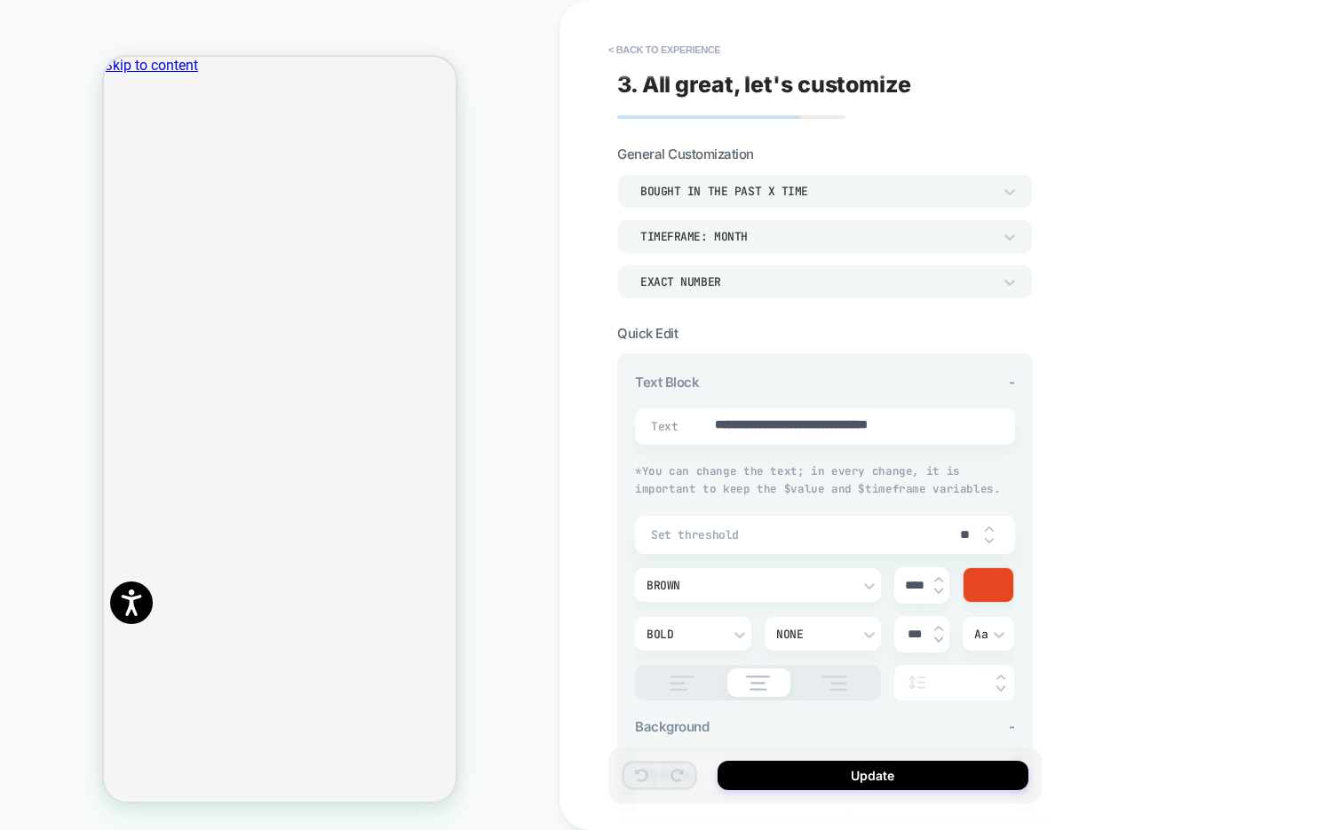
drag, startPoint x: 973, startPoint y: 425, endPoint x: 703, endPoint y: 407, distance: 271.5
click at [702, 409] on div "**********" at bounding box center [825, 427] width 380 height 36
click at [765, 420] on textarea "**********" at bounding box center [842, 427] width 258 height 20
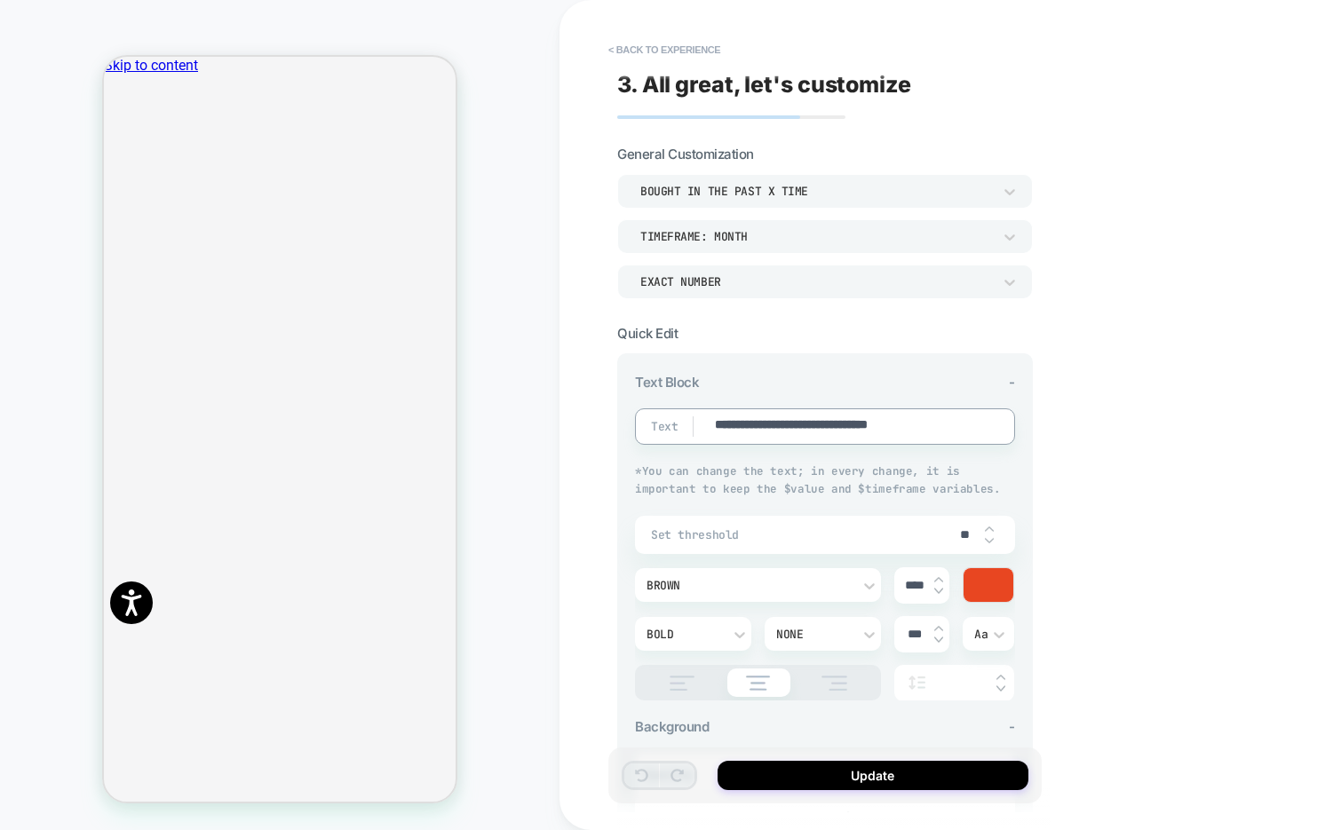
type textarea "*"
type textarea "**"
type textarea "*"
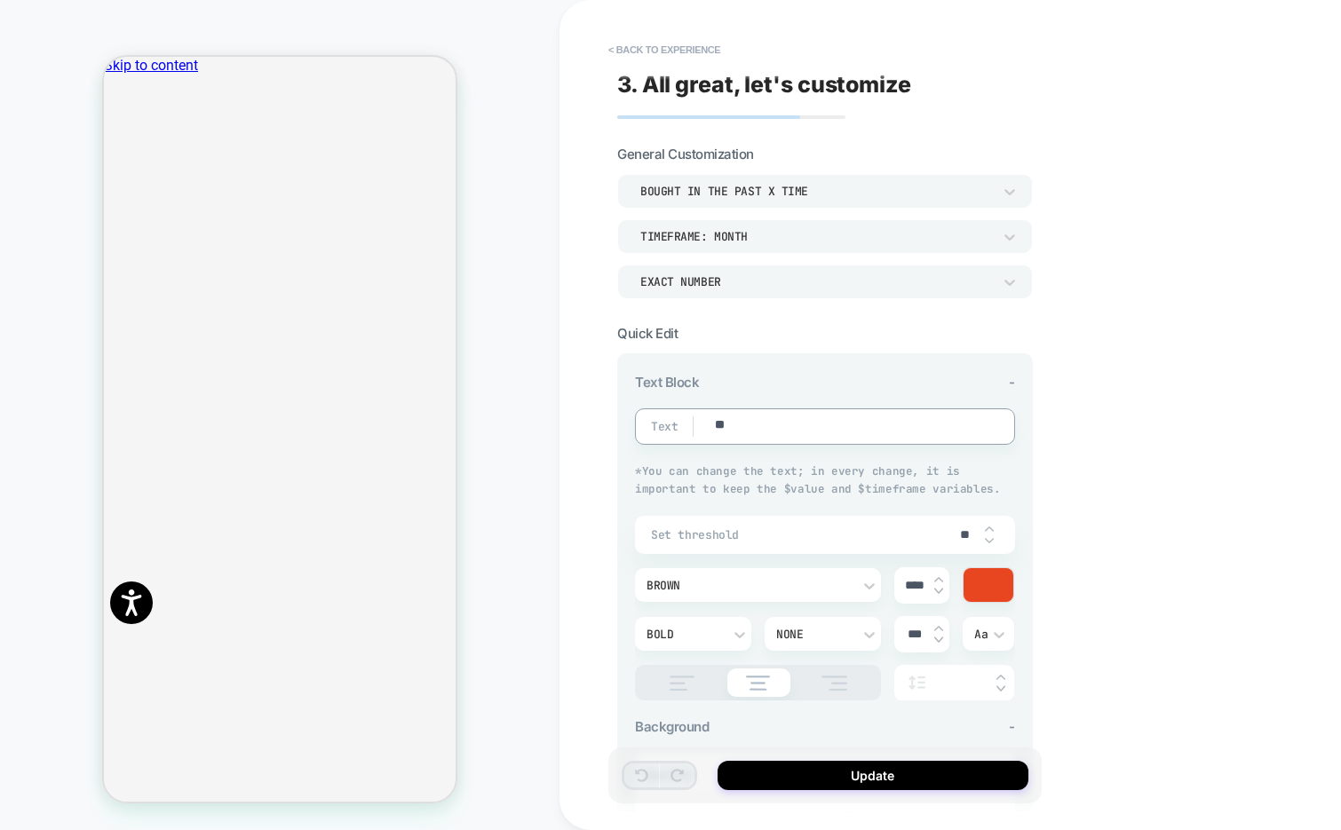
type textarea "***"
type textarea "*"
type textarea "****"
type textarea "*"
type textarea "*****"
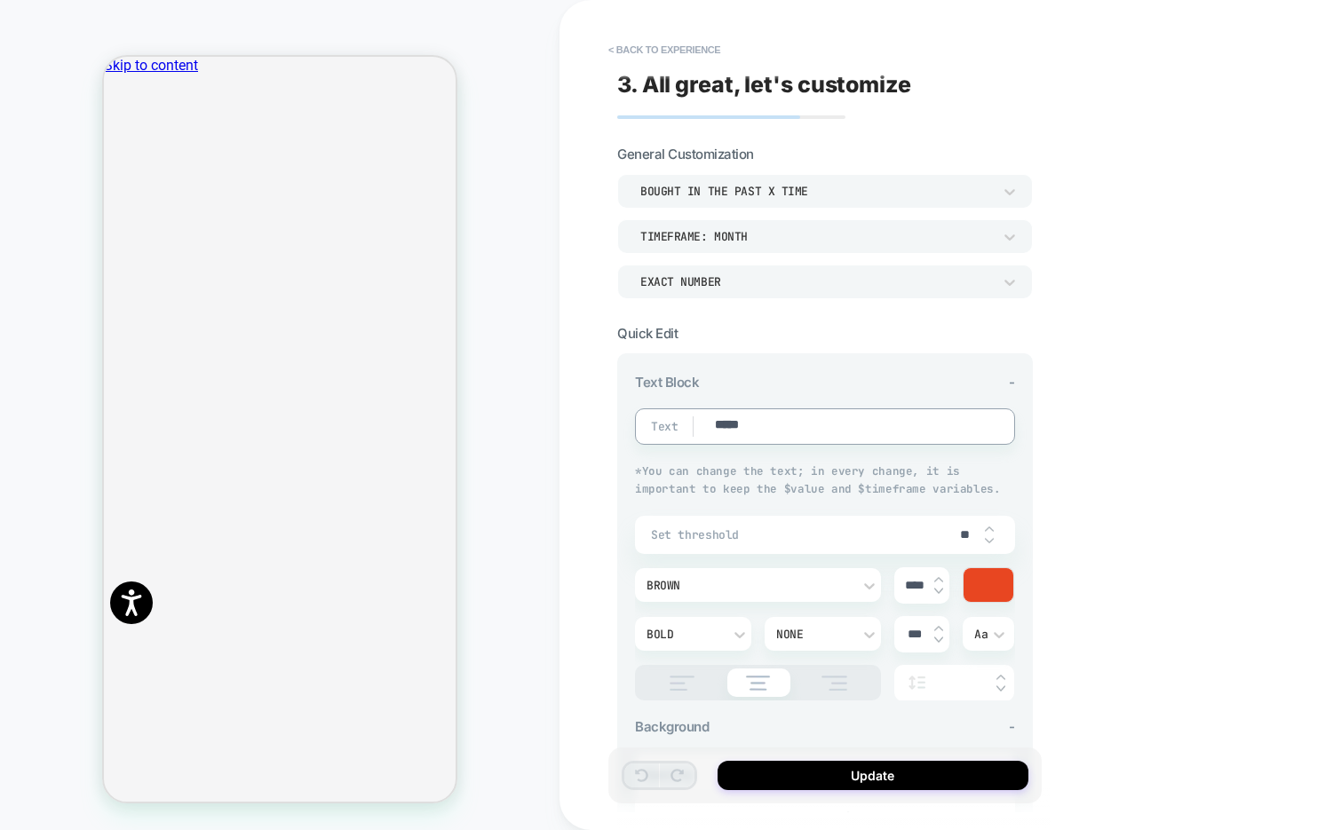
type textarea "*"
type textarea "******"
type textarea "*"
type textarea "*******"
type textarea "*"
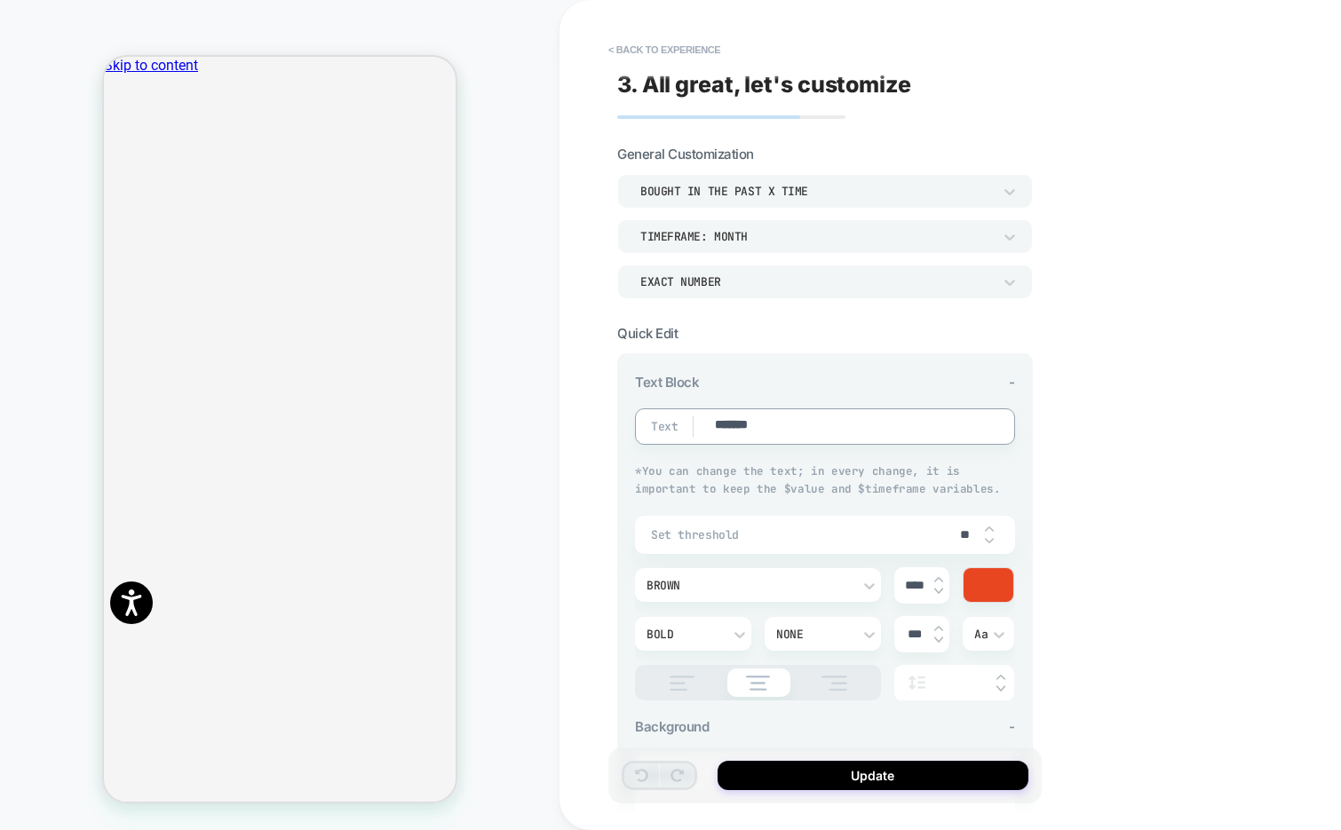
type textarea "*******"
type textarea "*"
type textarea "*********"
type textarea "*"
type textarea "**********"
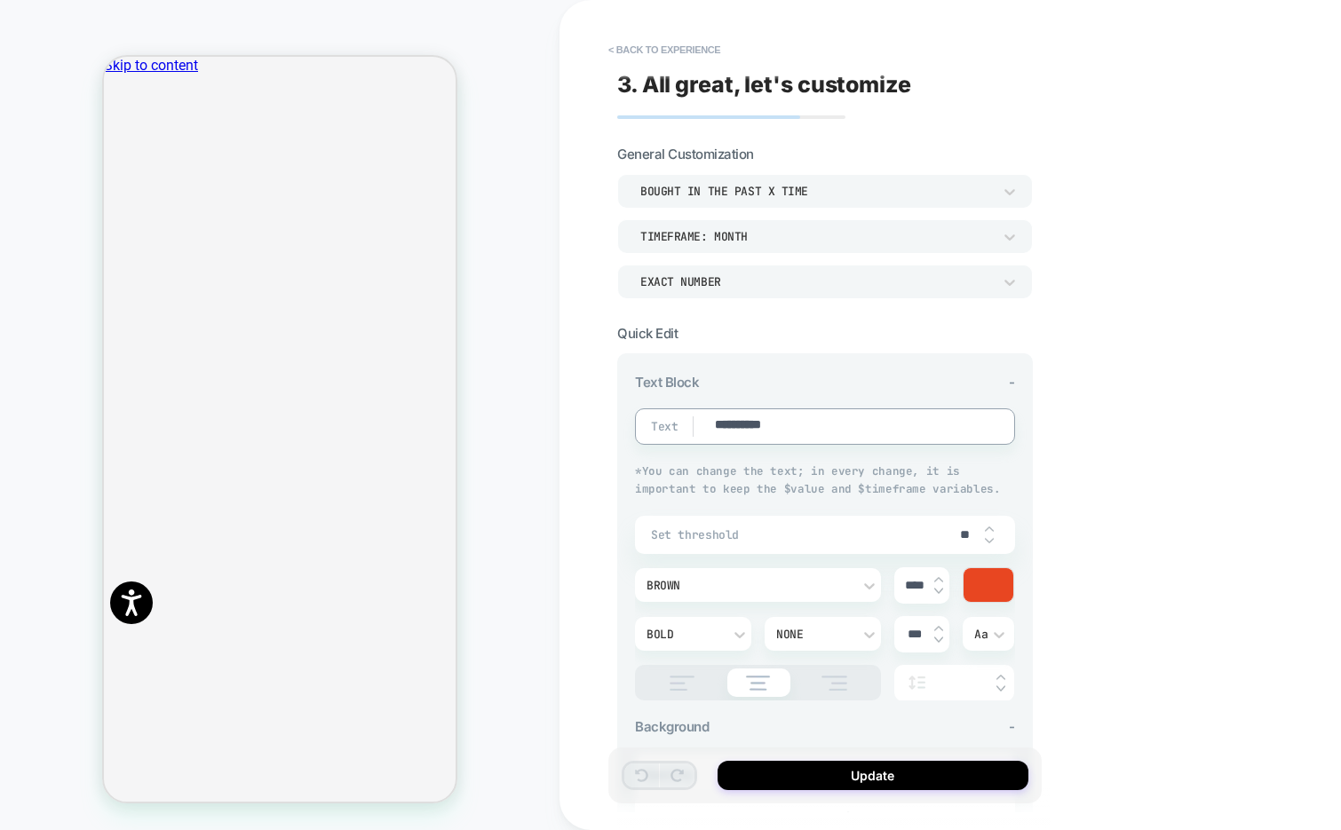
type textarea "*"
type textarea "**********"
type textarea "*"
type textarea "**********"
type textarea "*"
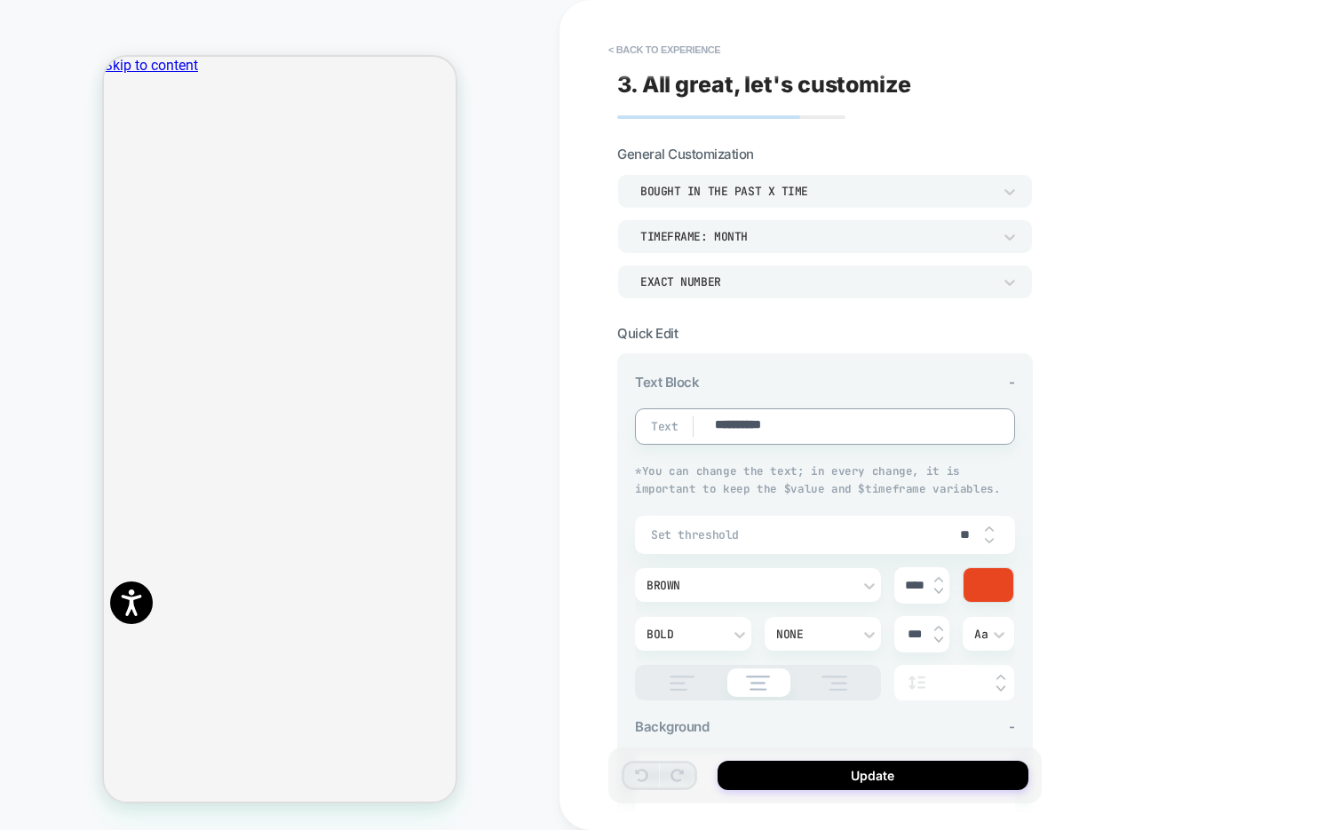
type textarea "**********"
type textarea "*"
type textarea "**********"
type textarea "*"
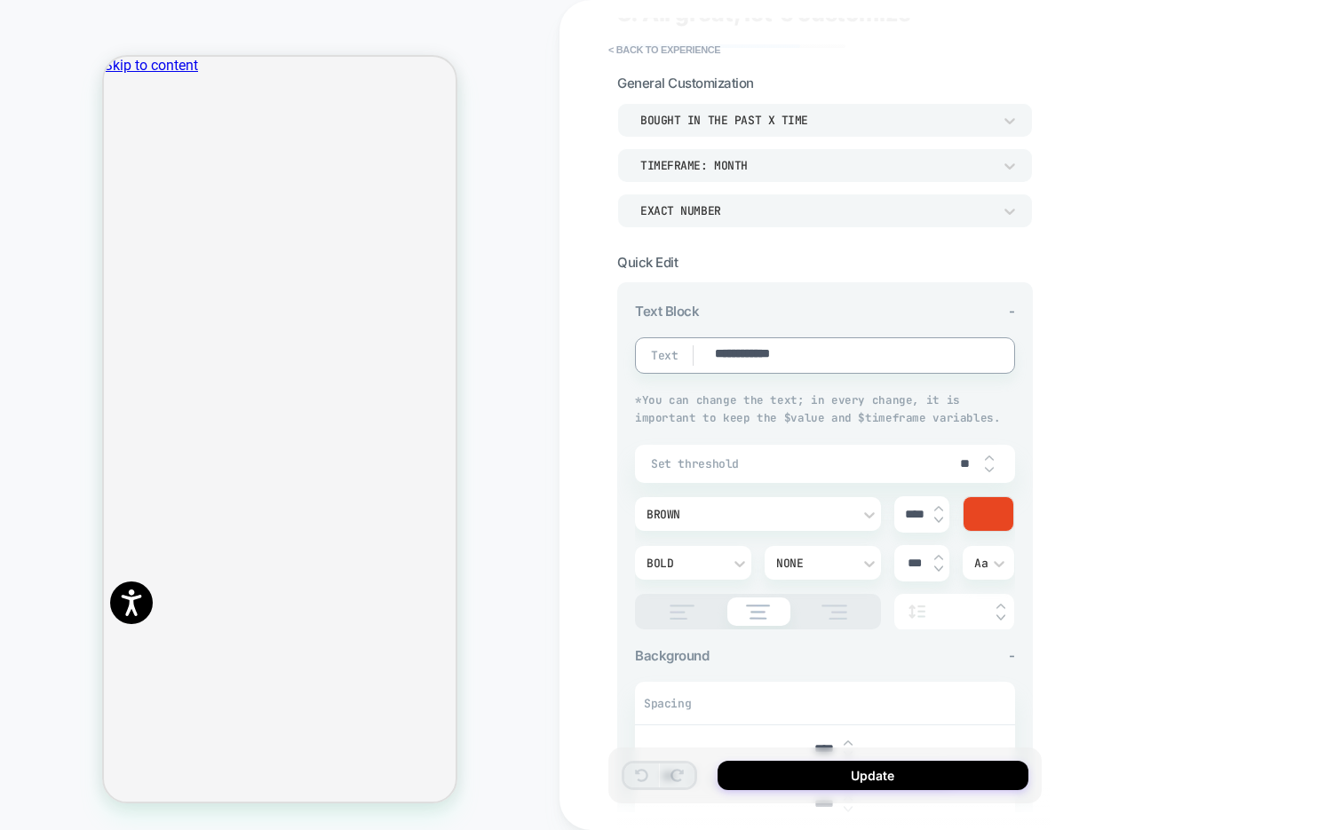
scroll to position [0, 0]
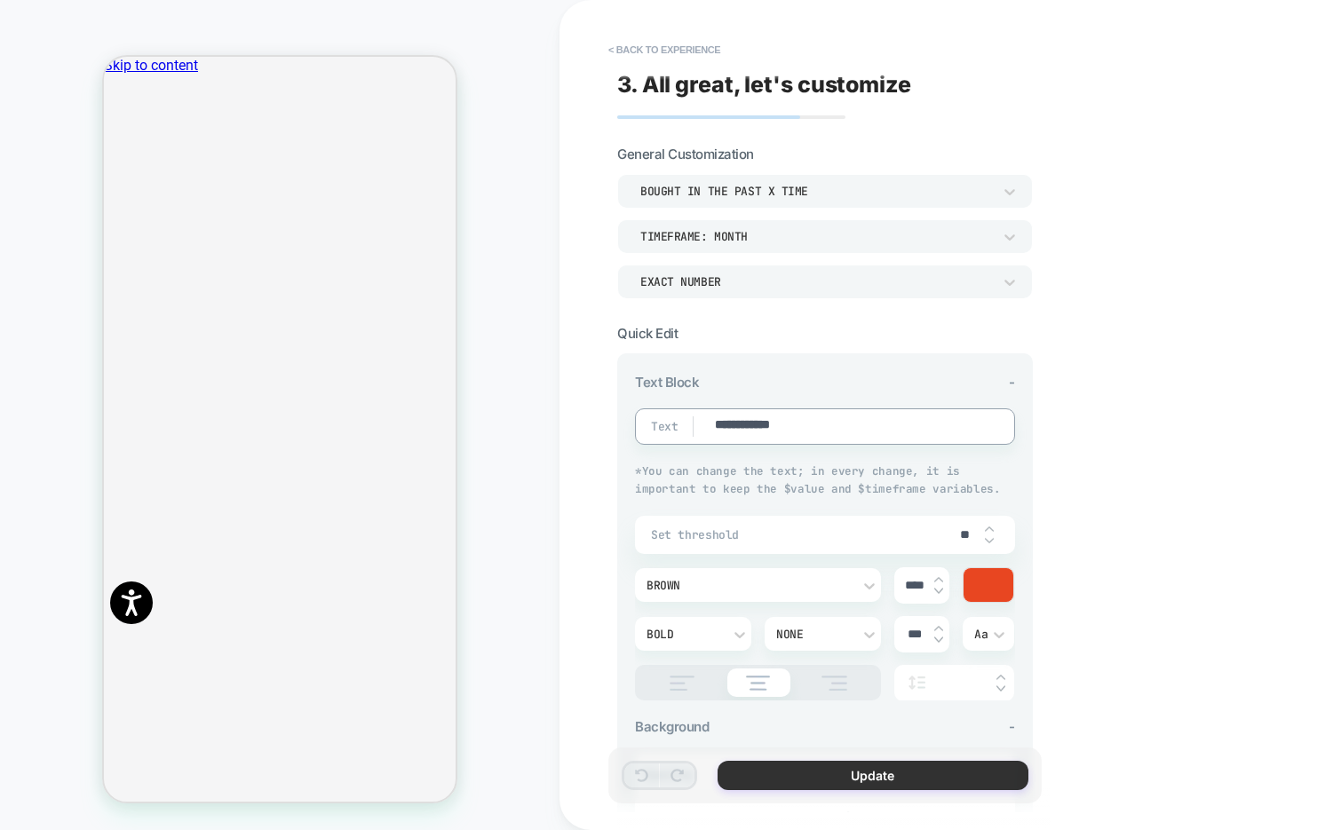
type textarea "**********"
click at [825, 776] on button "Update" at bounding box center [873, 775] width 311 height 29
type textarea "*"
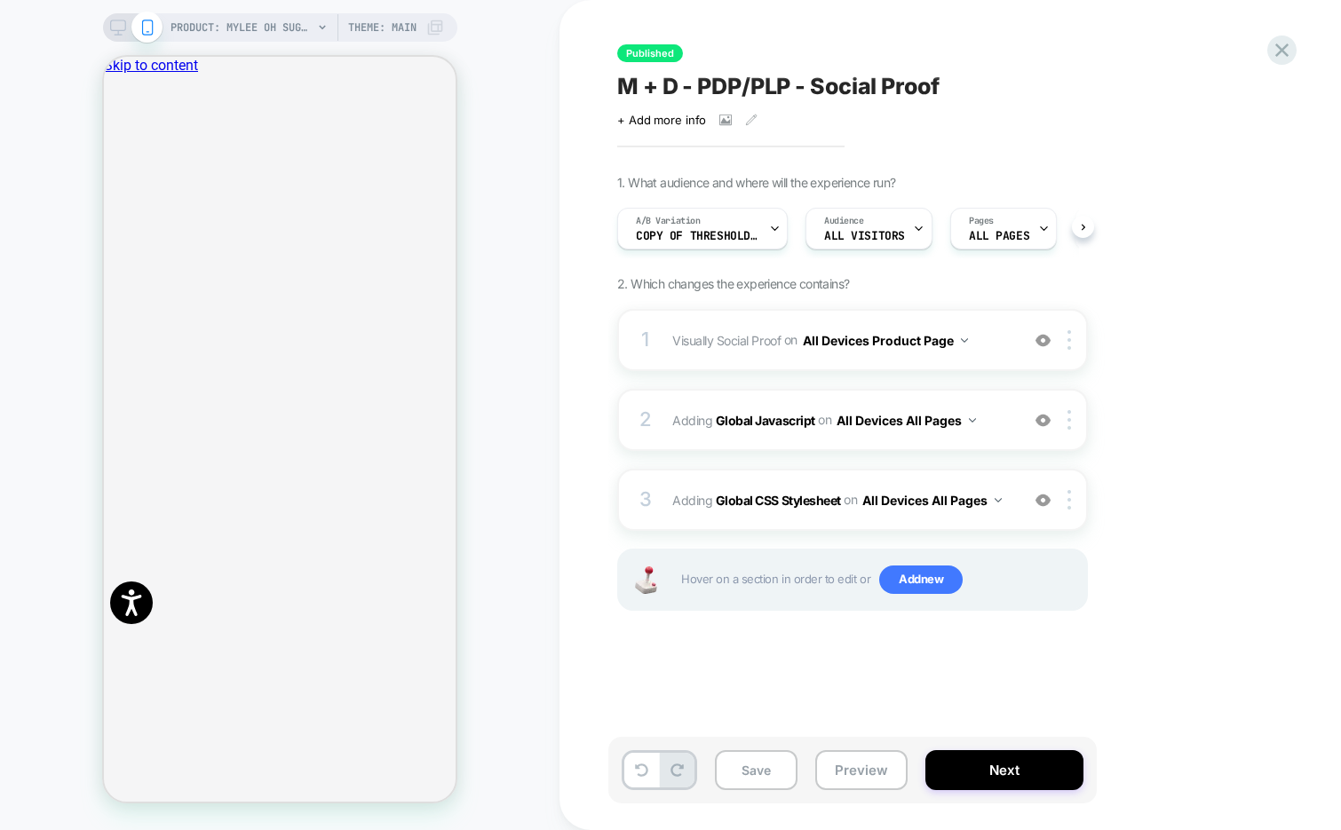
scroll to position [0, 1]
click at [832, 449] on div "2 Adding Global Javascript on All Devices All Pages Add Before Add After Target…" at bounding box center [852, 420] width 471 height 62
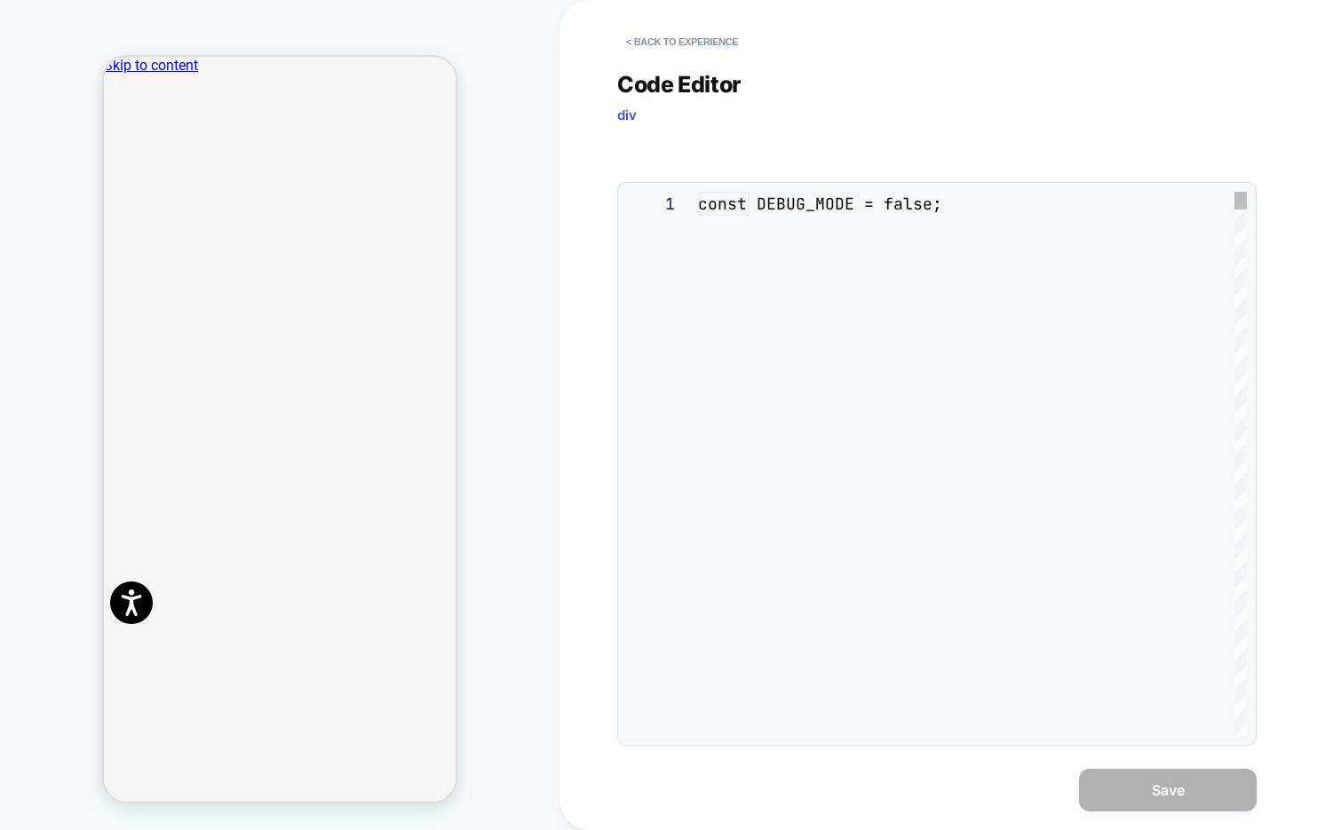
scroll to position [240, 0]
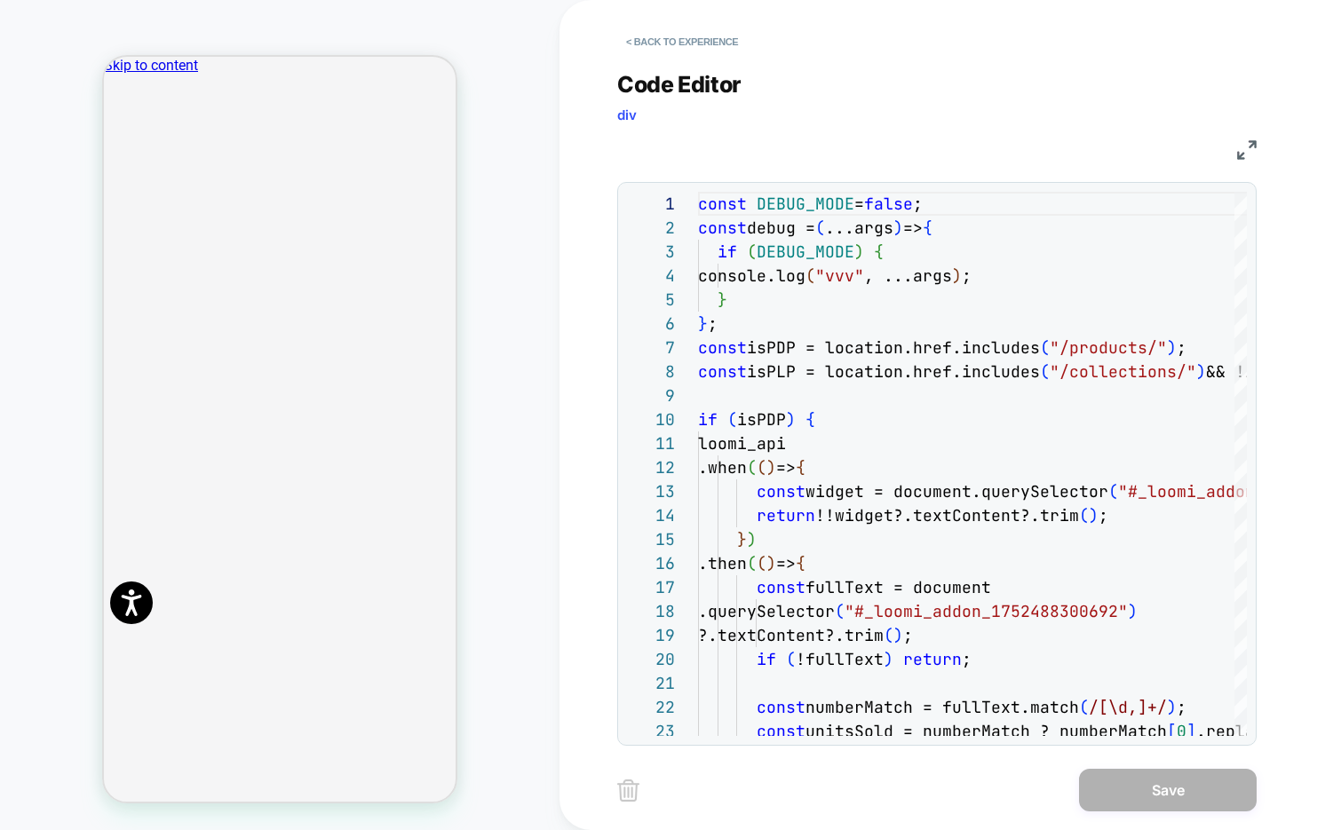
click at [1247, 143] on img at bounding box center [1247, 150] width 20 height 20
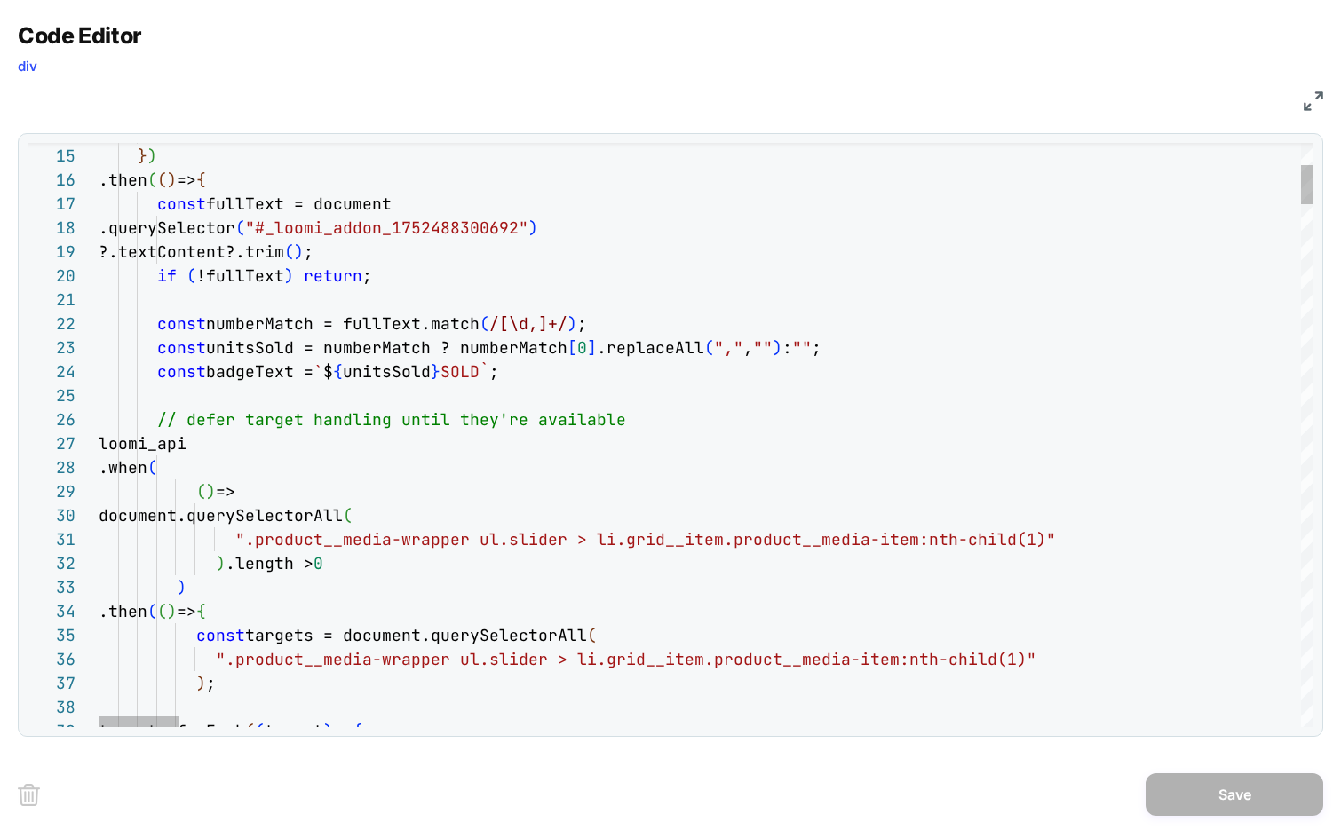
type textarea "**********"
drag, startPoint x: 504, startPoint y: 368, endPoint x: 341, endPoint y: 363, distance: 162.6
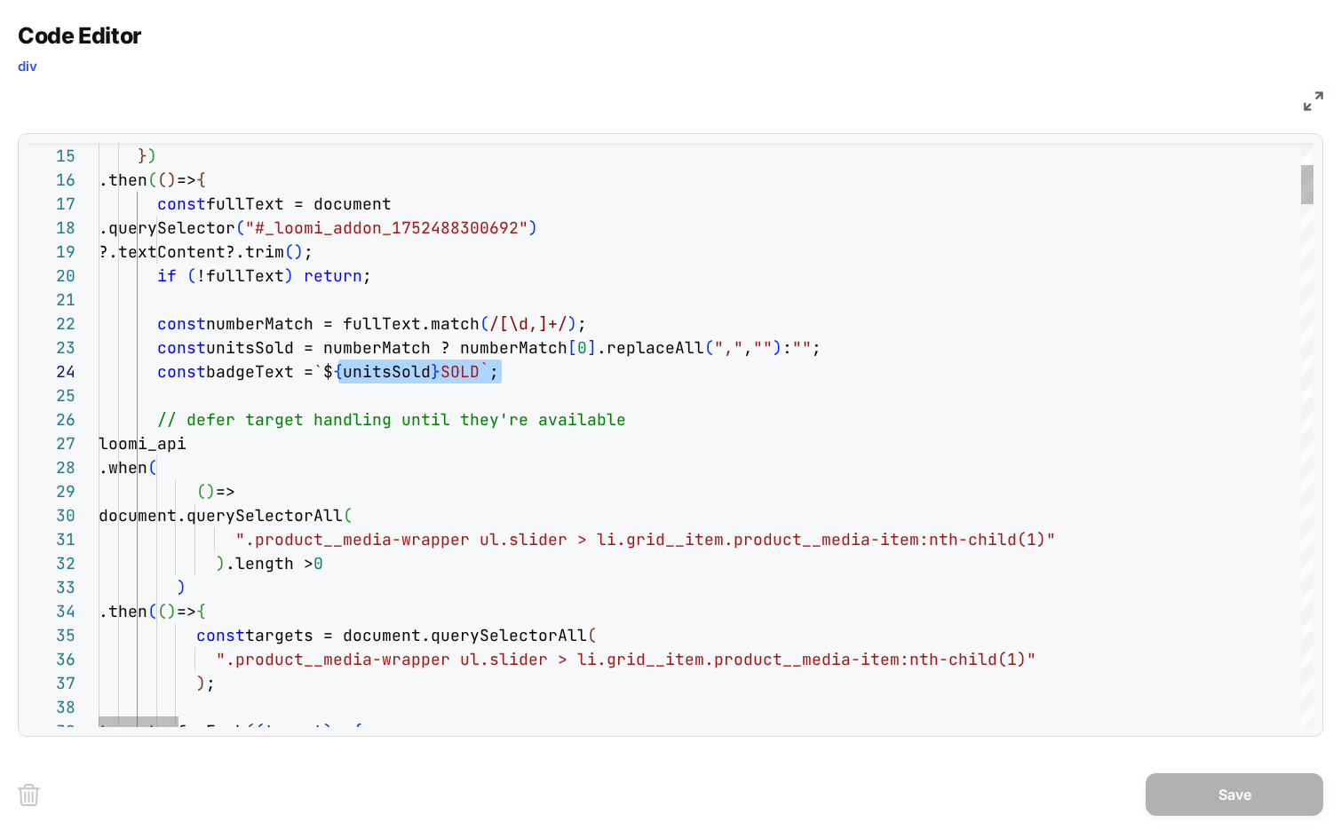
scroll to position [72, 422]
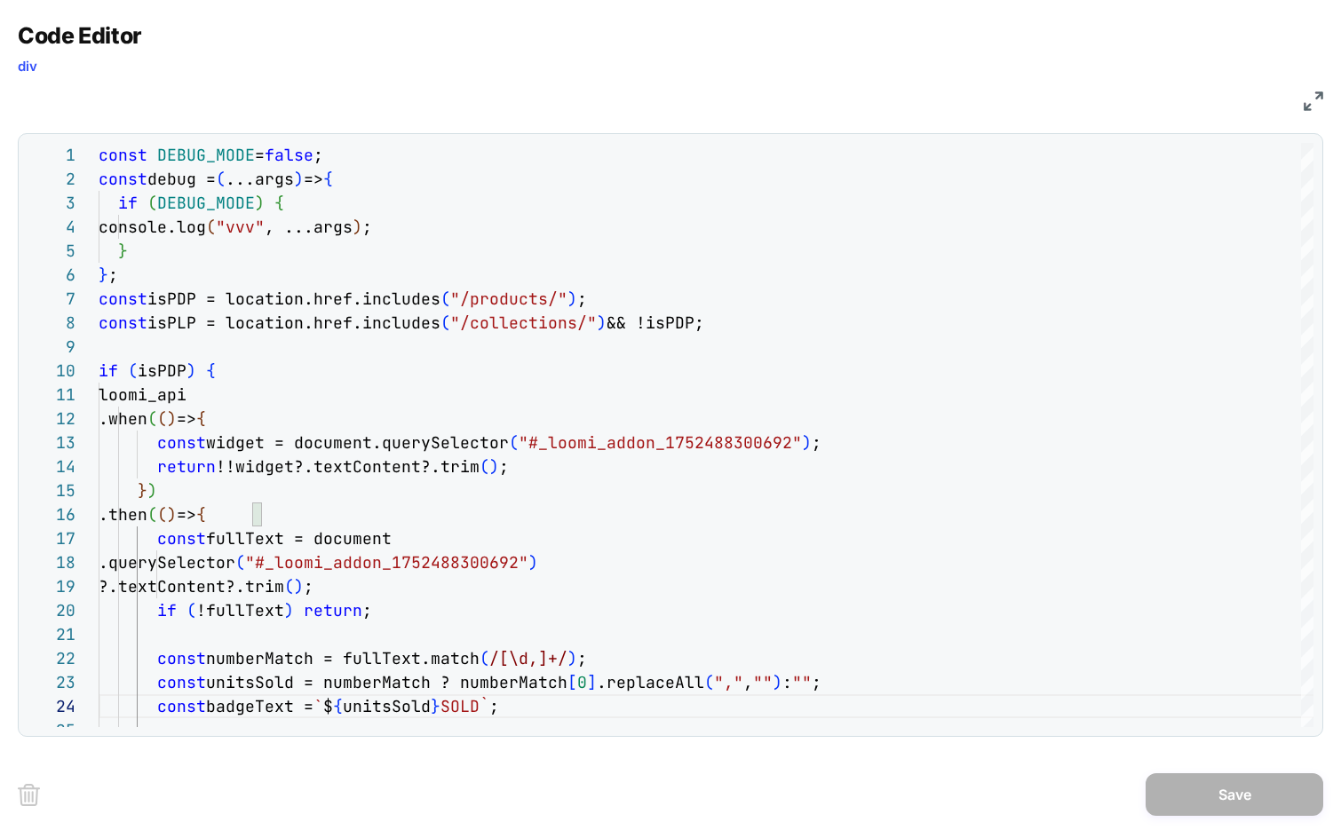
click at [1308, 95] on img at bounding box center [1314, 101] width 20 height 20
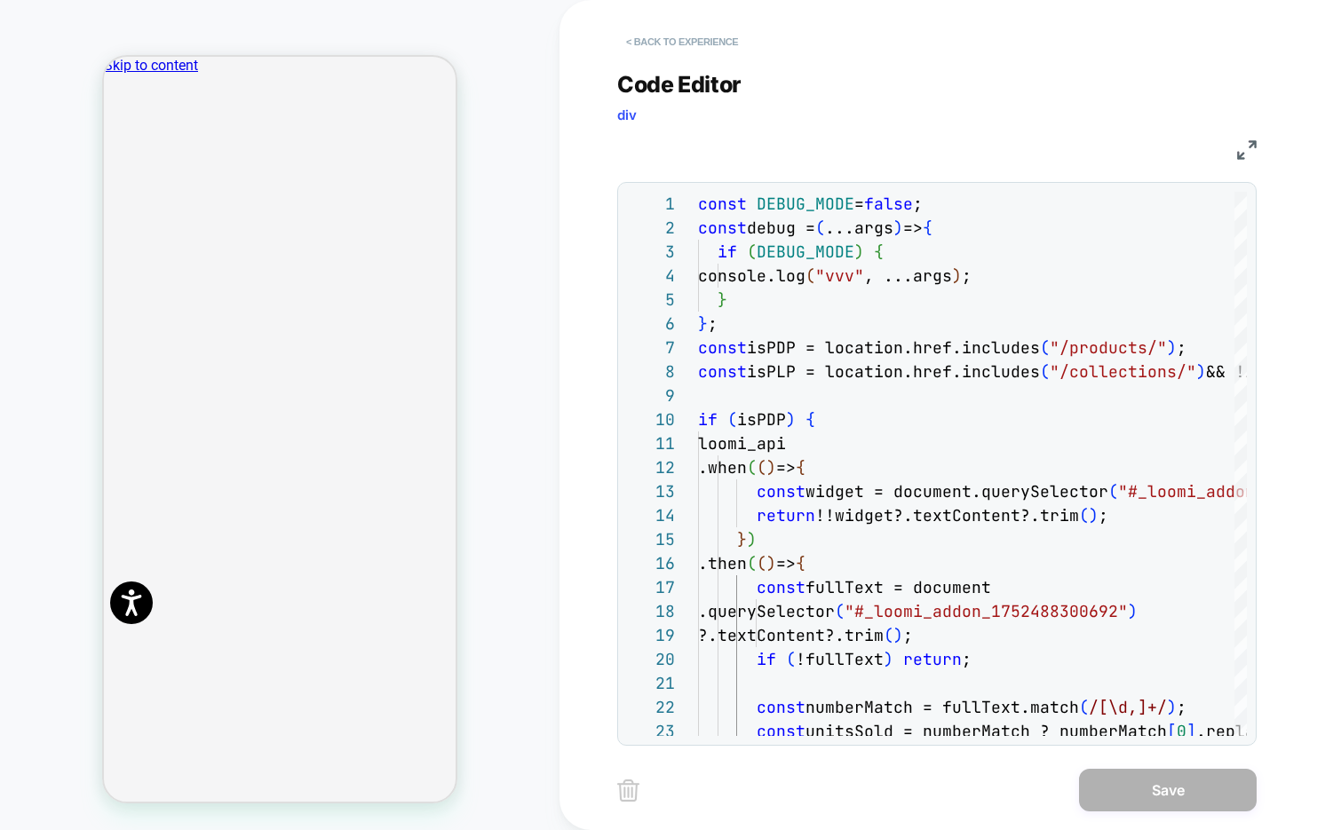
click at [708, 39] on button "< Back to experience" at bounding box center [682, 42] width 130 height 28
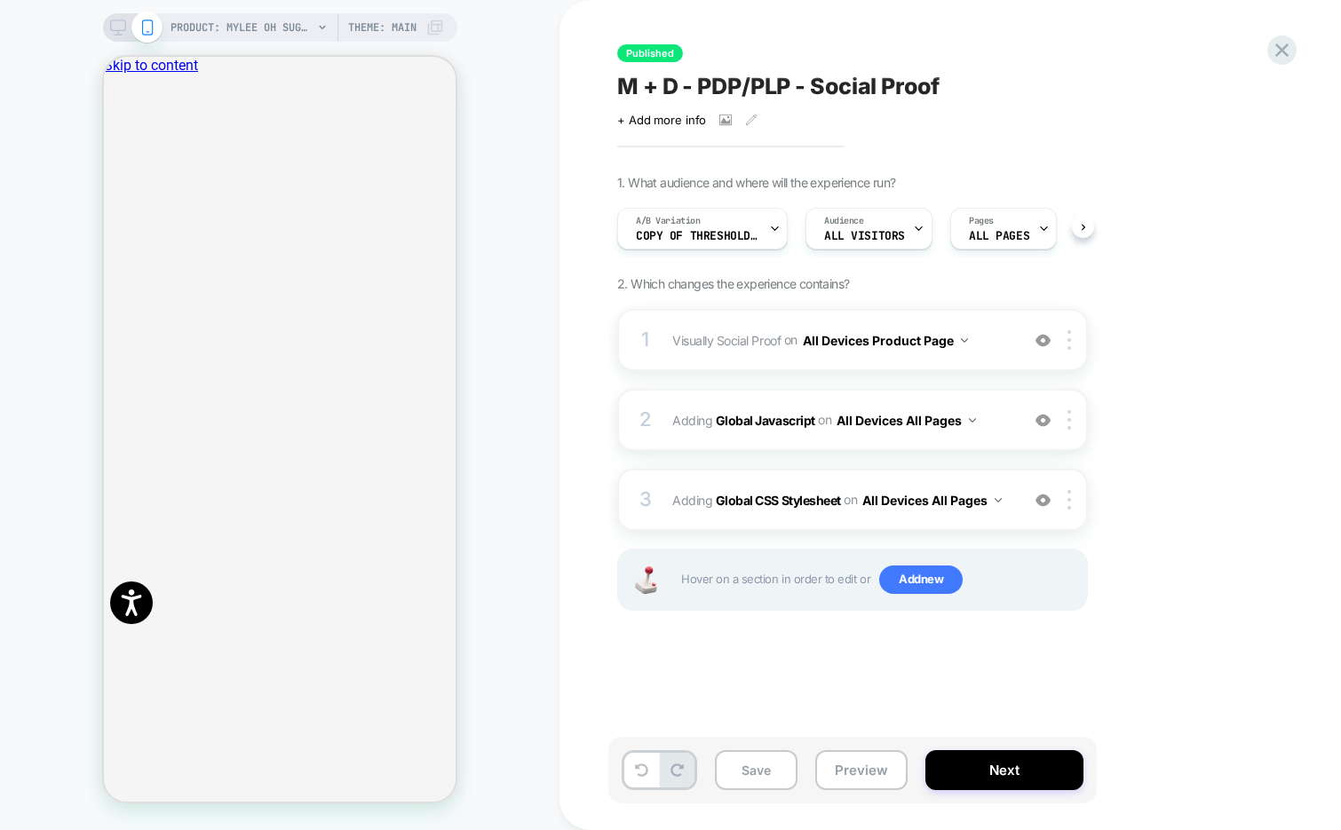
scroll to position [0, 1]
click at [751, 784] on button "Save" at bounding box center [756, 771] width 83 height 40
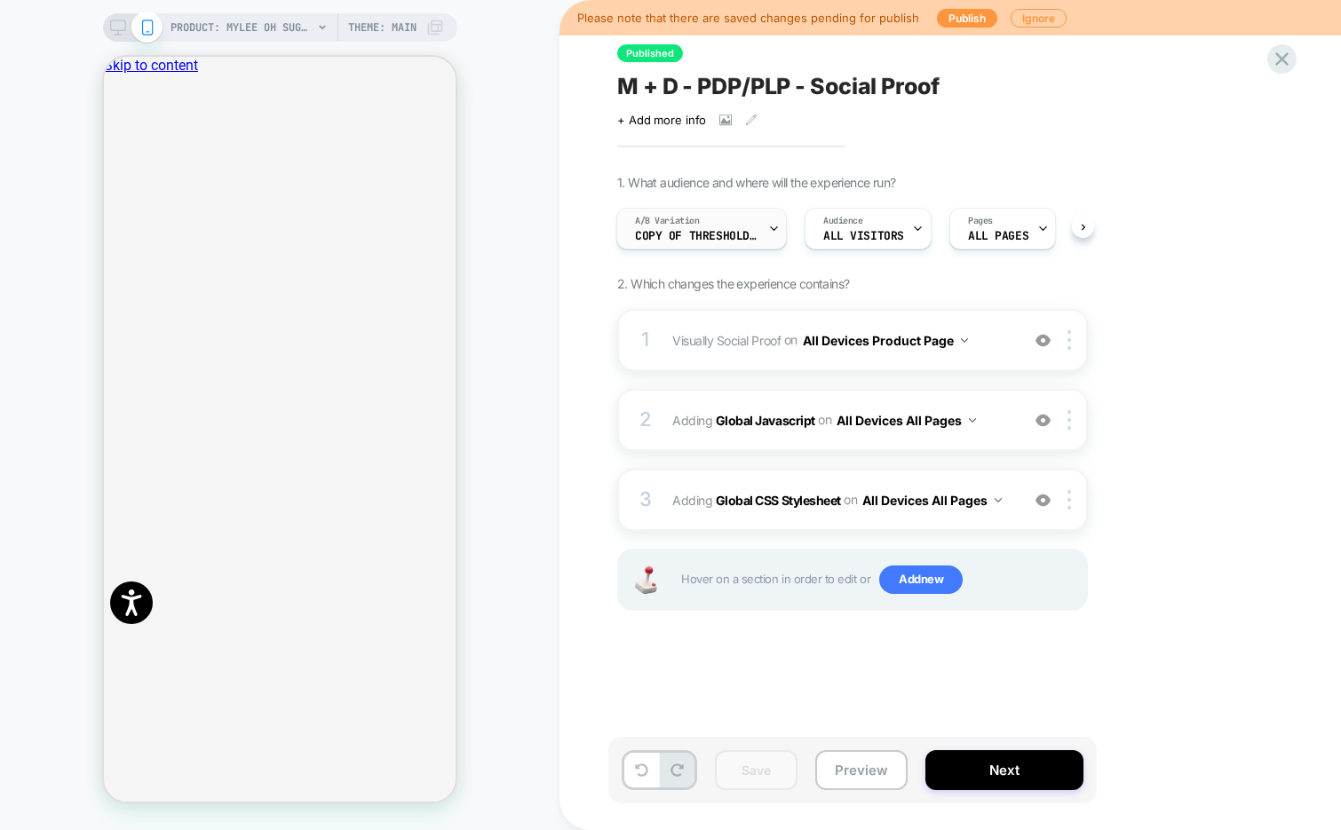
click at [780, 225] on div "A/B Variation Copy of Threshold50" at bounding box center [701, 229] width 171 height 42
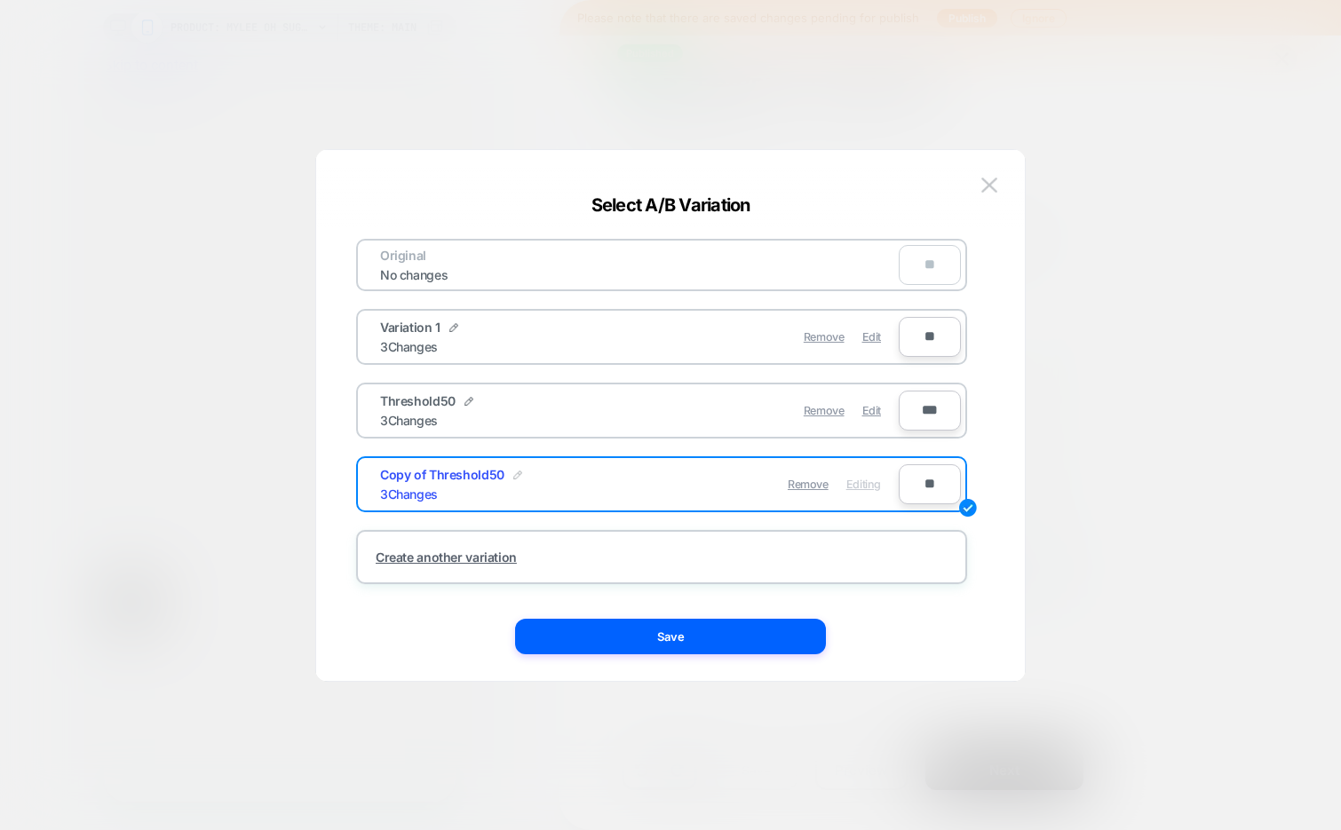
click at [513, 468] on div at bounding box center [517, 474] width 9 height 14
click at [454, 486] on input "**********" at bounding box center [444, 484] width 129 height 35
type input "**********"
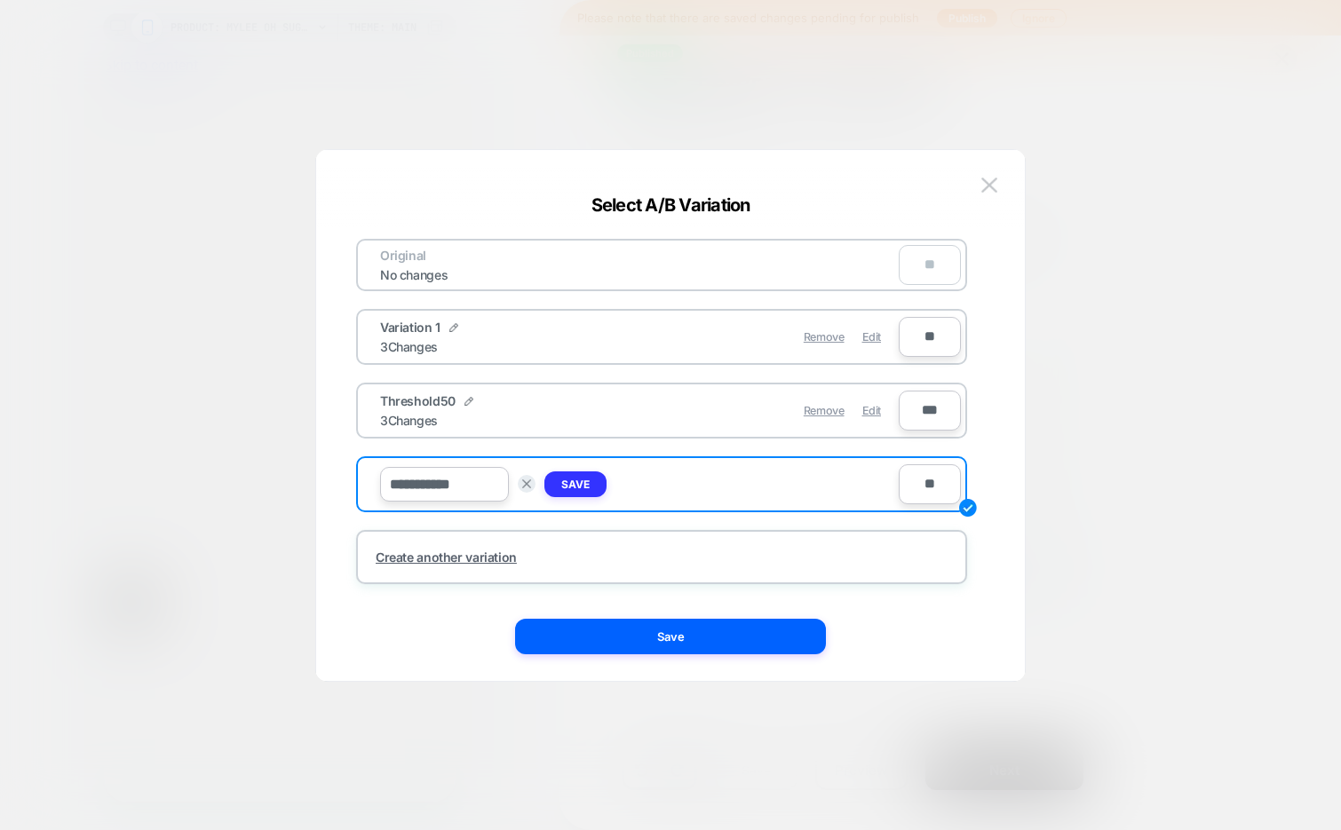
click at [583, 482] on strong "Save" at bounding box center [575, 484] width 28 height 13
click at [622, 637] on button "Save" at bounding box center [670, 637] width 311 height 36
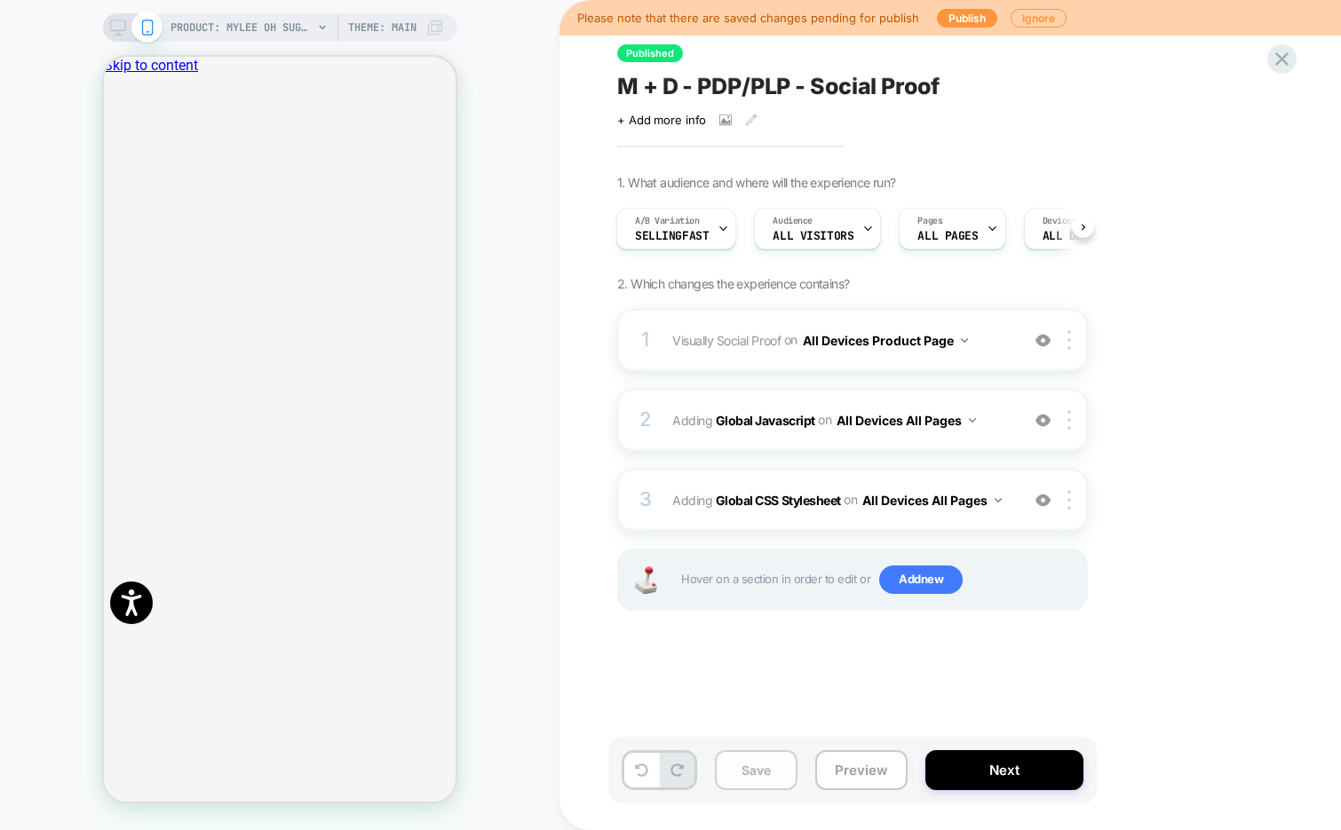
click at [752, 763] on button "Save" at bounding box center [756, 771] width 83 height 40
click at [1275, 68] on icon at bounding box center [1282, 59] width 24 height 24
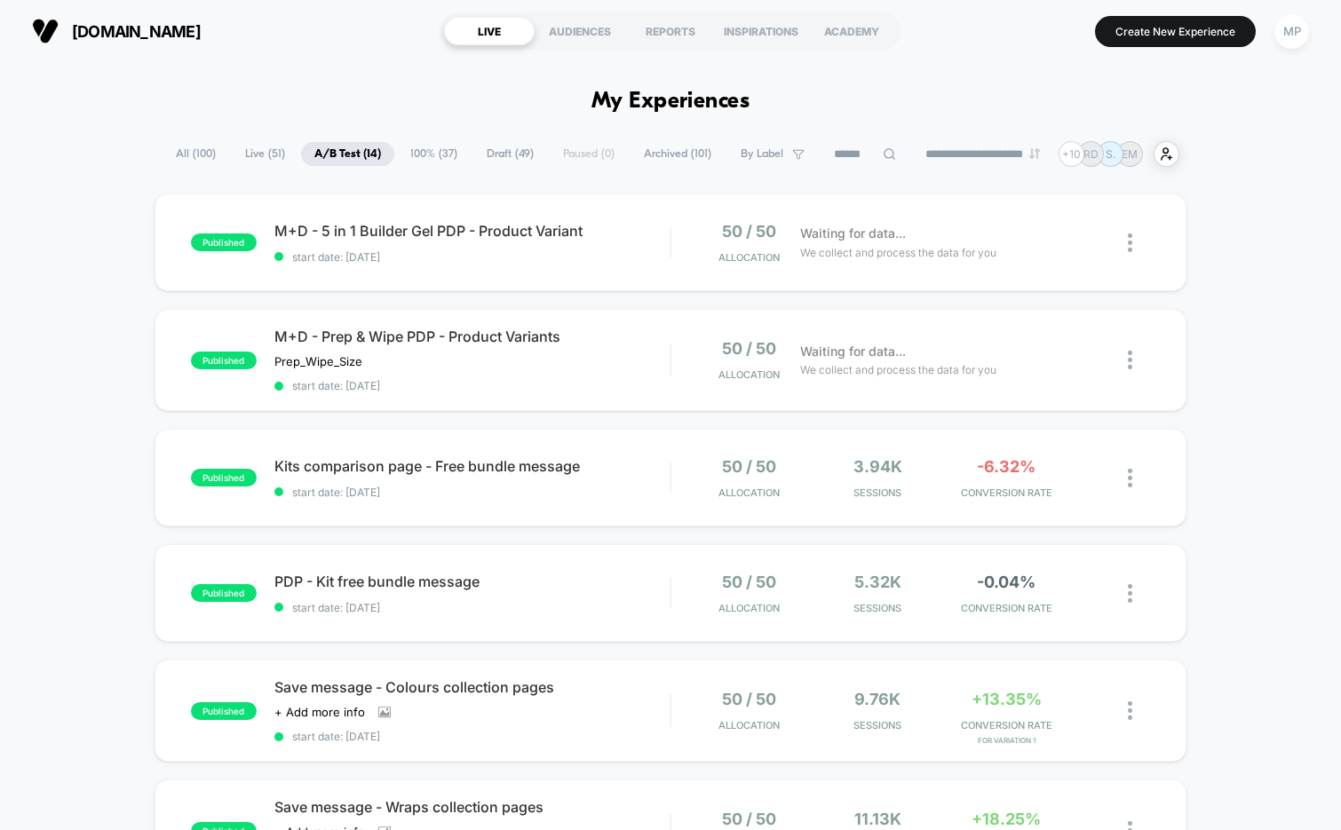
click at [406, 147] on span "100% ( 37 )" at bounding box center [434, 154] width 74 height 24
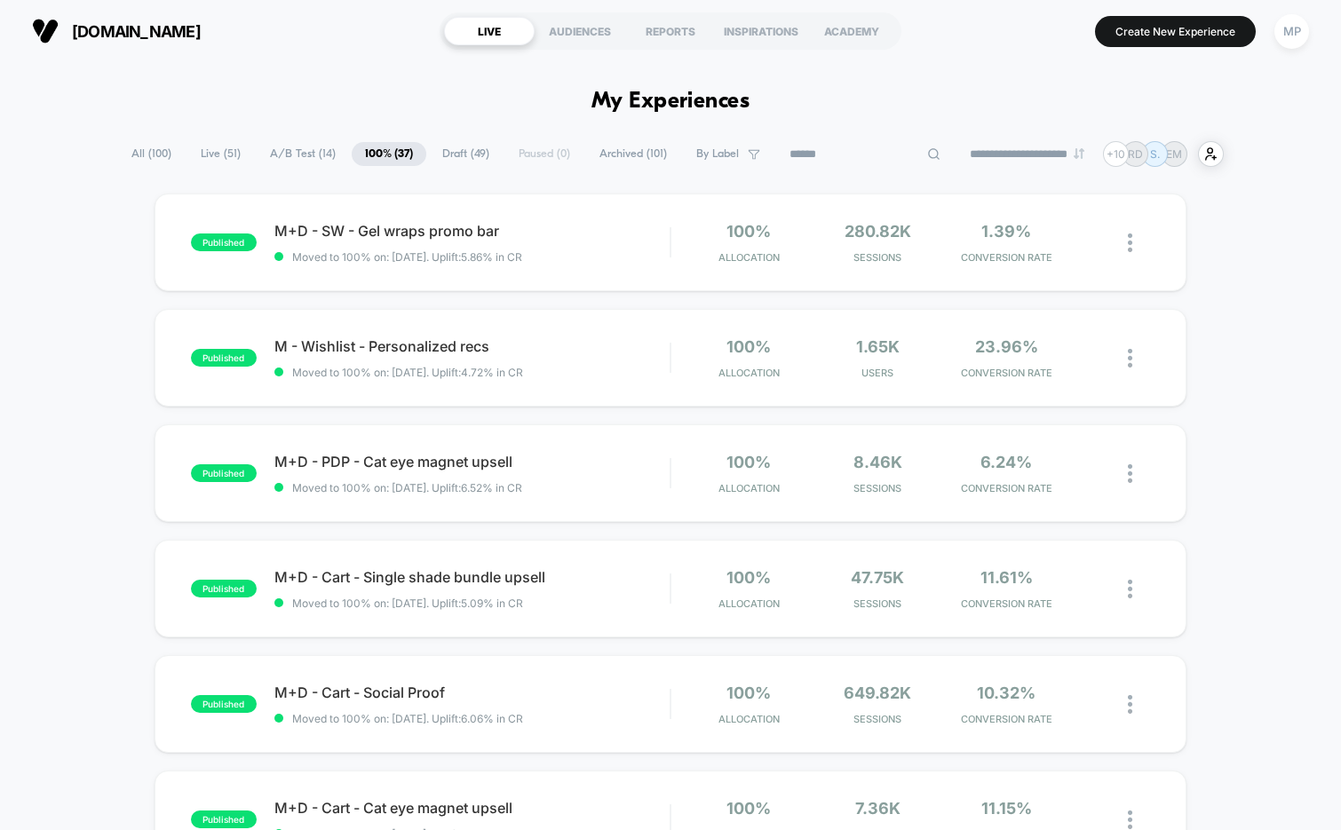
click at [859, 155] on input at bounding box center [865, 154] width 178 height 21
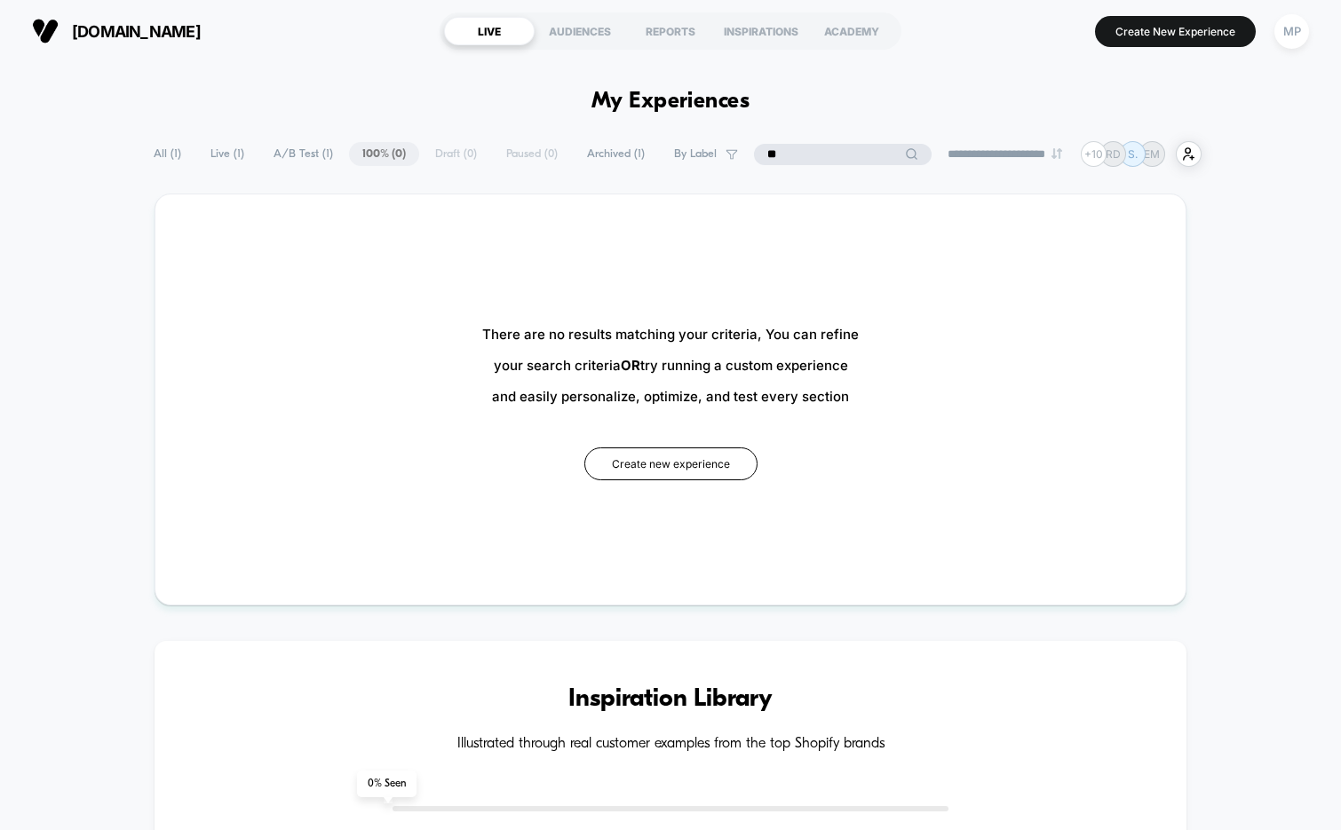
type input "*"
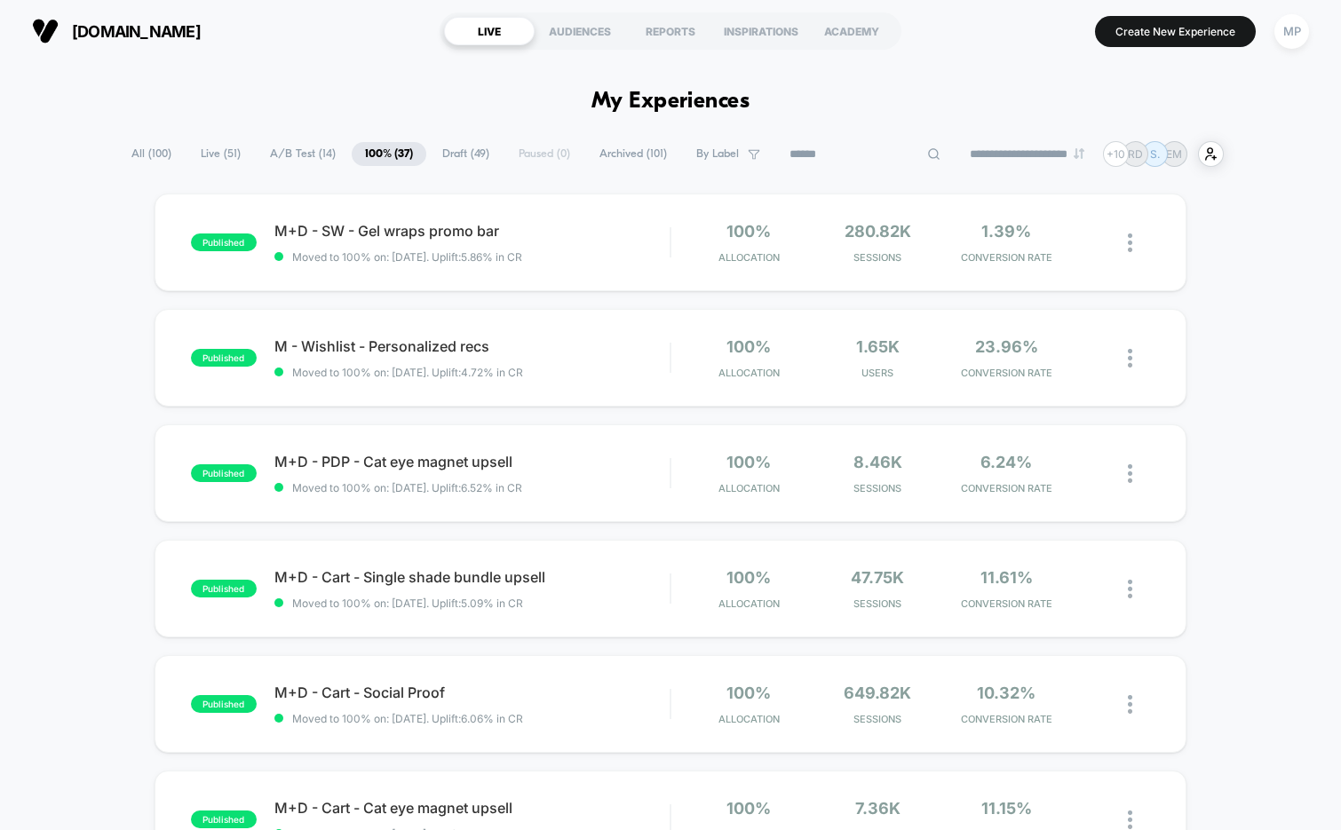
click at [159, 154] on span "All ( 100 )" at bounding box center [151, 154] width 67 height 24
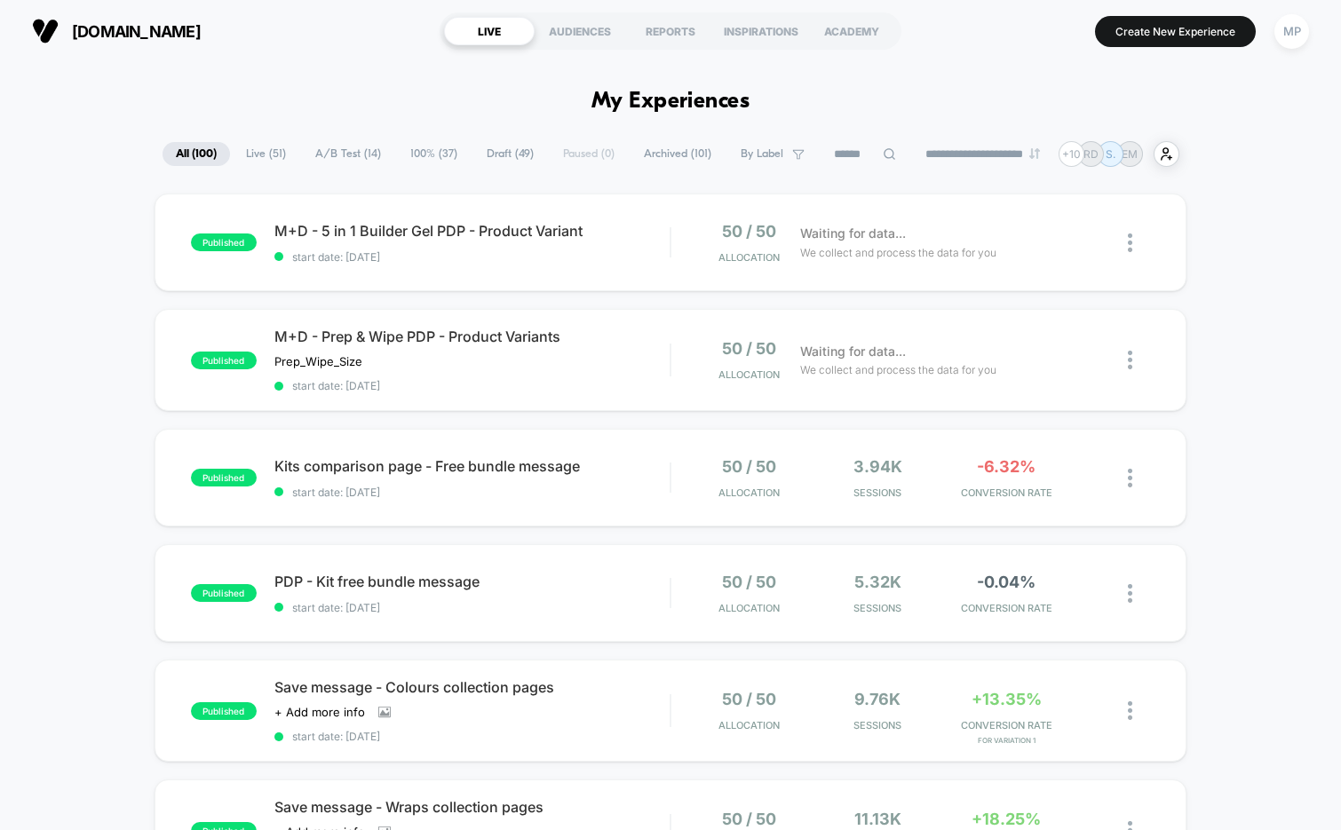
click at [838, 152] on input at bounding box center [865, 154] width 89 height 21
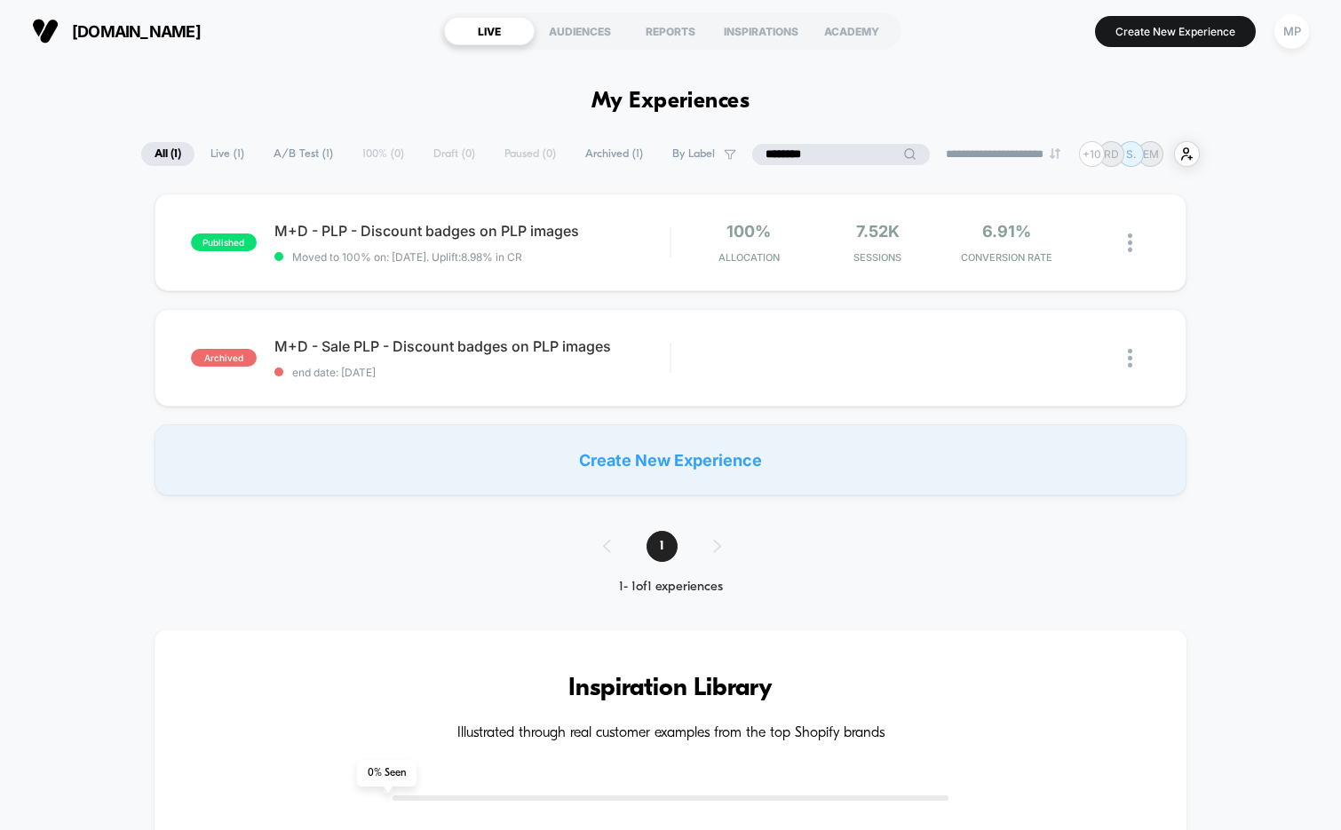
type input "********"
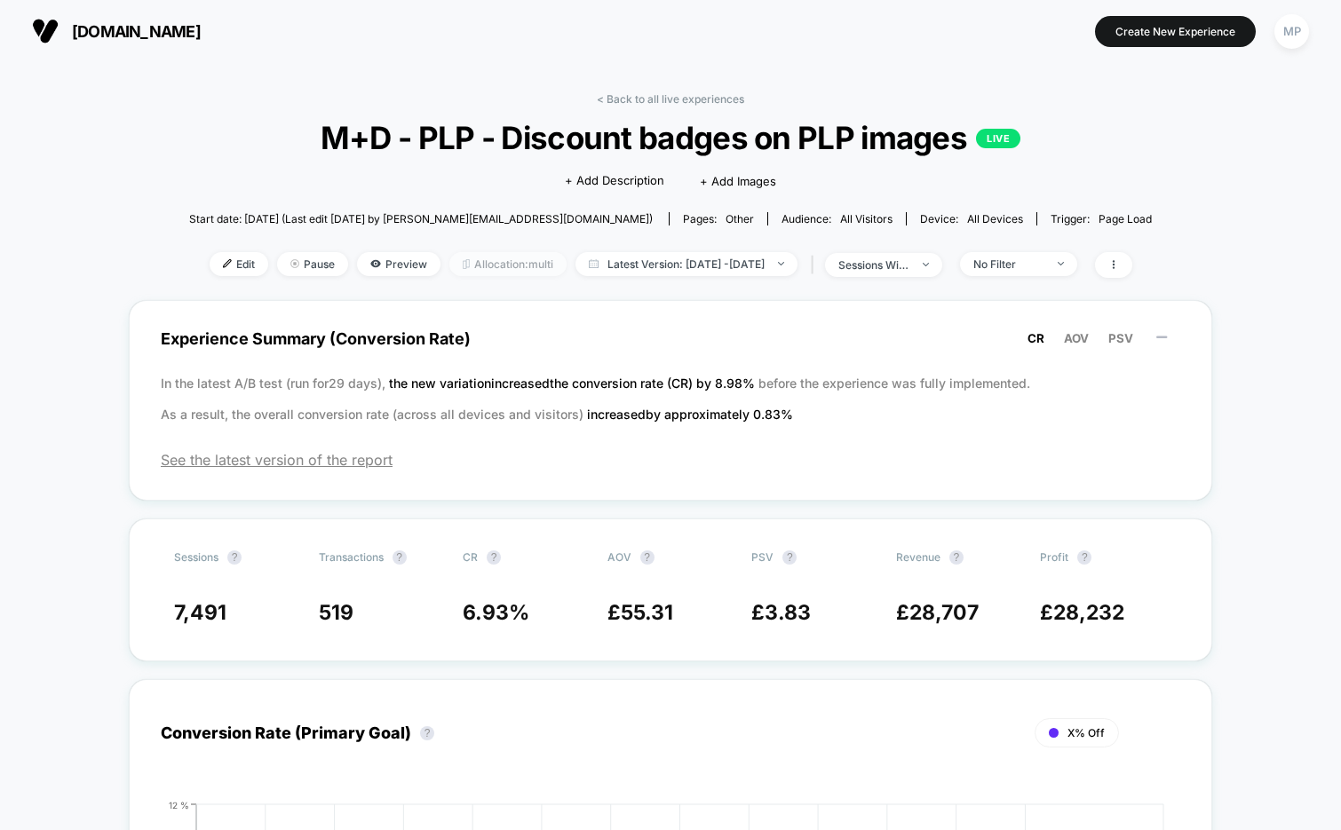
click at [463, 260] on img at bounding box center [466, 264] width 7 height 10
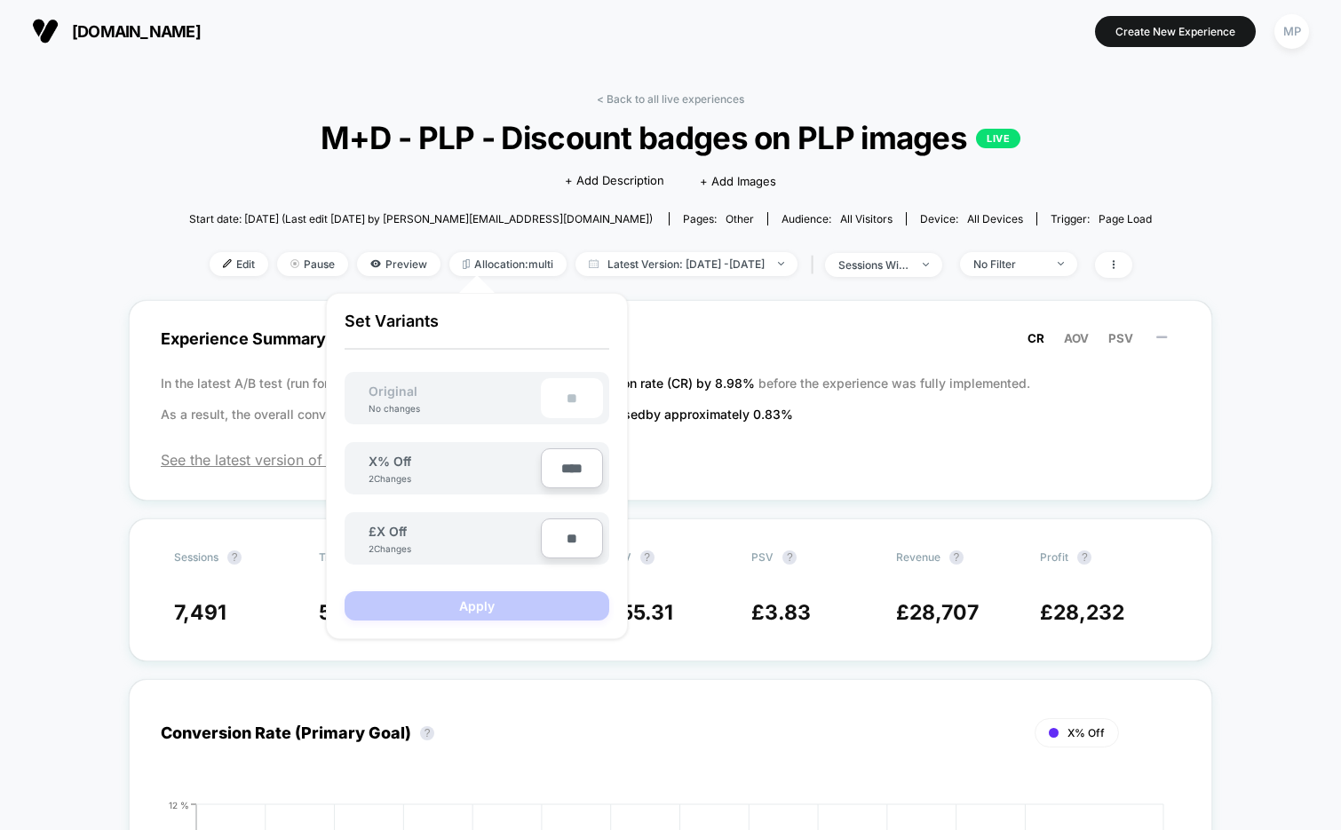
click at [189, 227] on div "Start date: 8/13/2025 (Last edit 8/18/2025 by pavel@visually.io) Pages: other A…" at bounding box center [670, 218] width 963 height 31
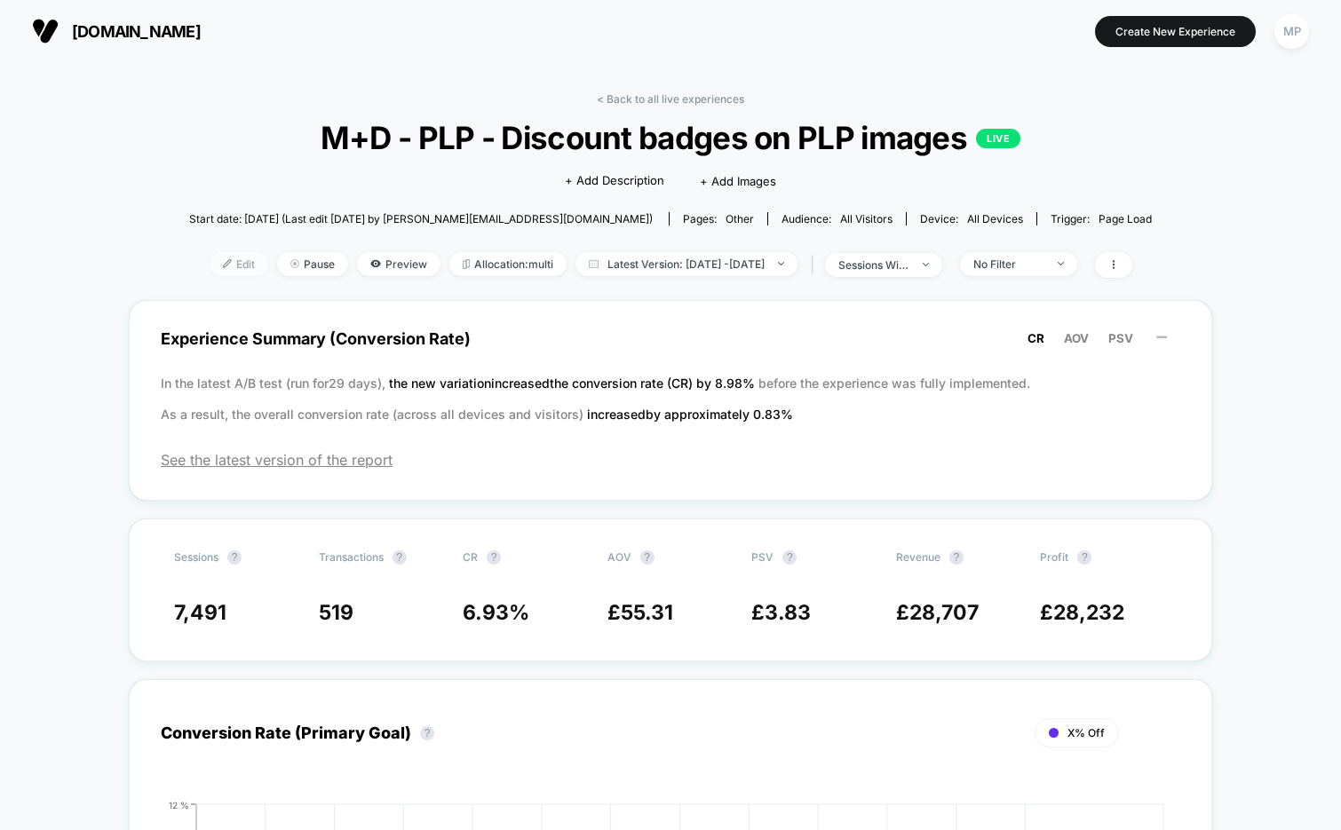
click at [210, 266] on span "Edit" at bounding box center [239, 264] width 59 height 24
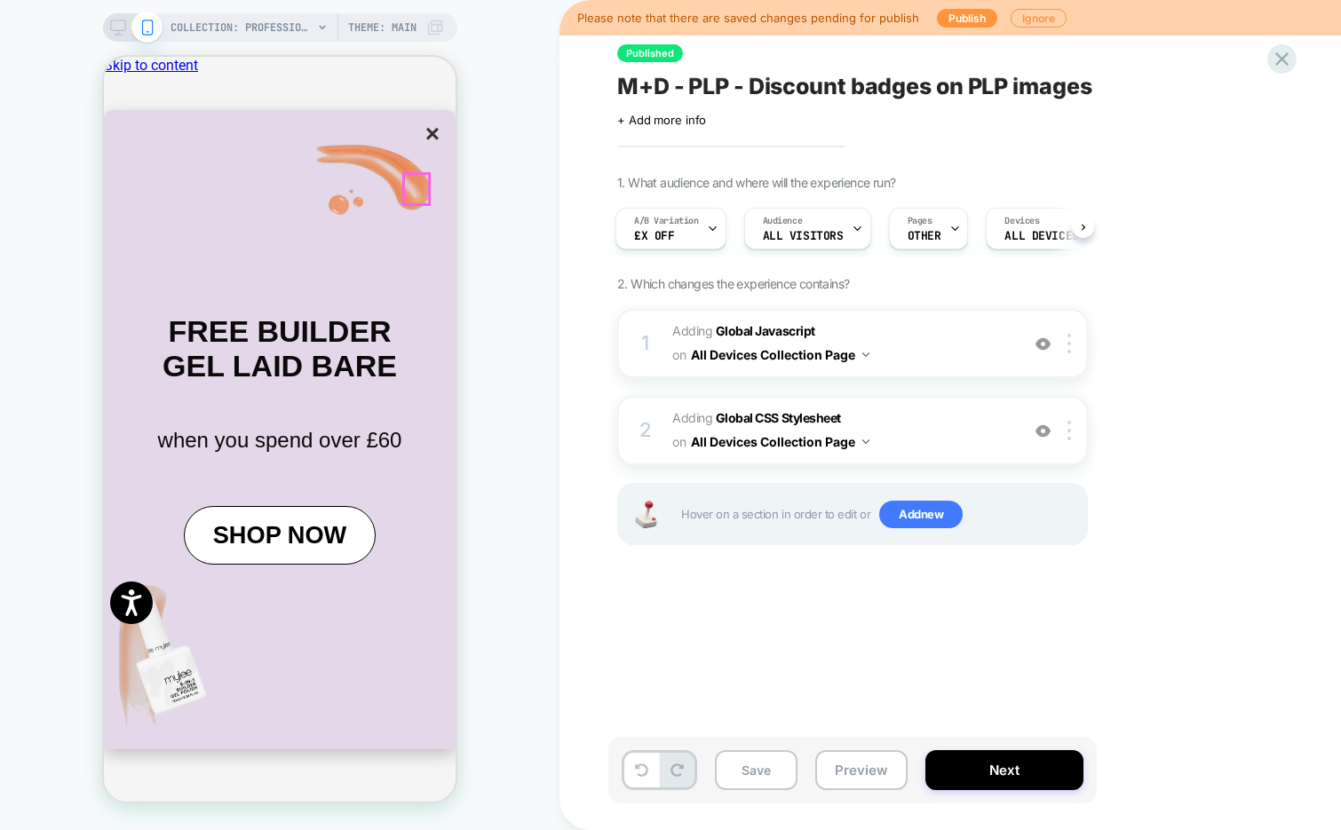
click at [420, 149] on button "×" at bounding box center [432, 134] width 25 height 30
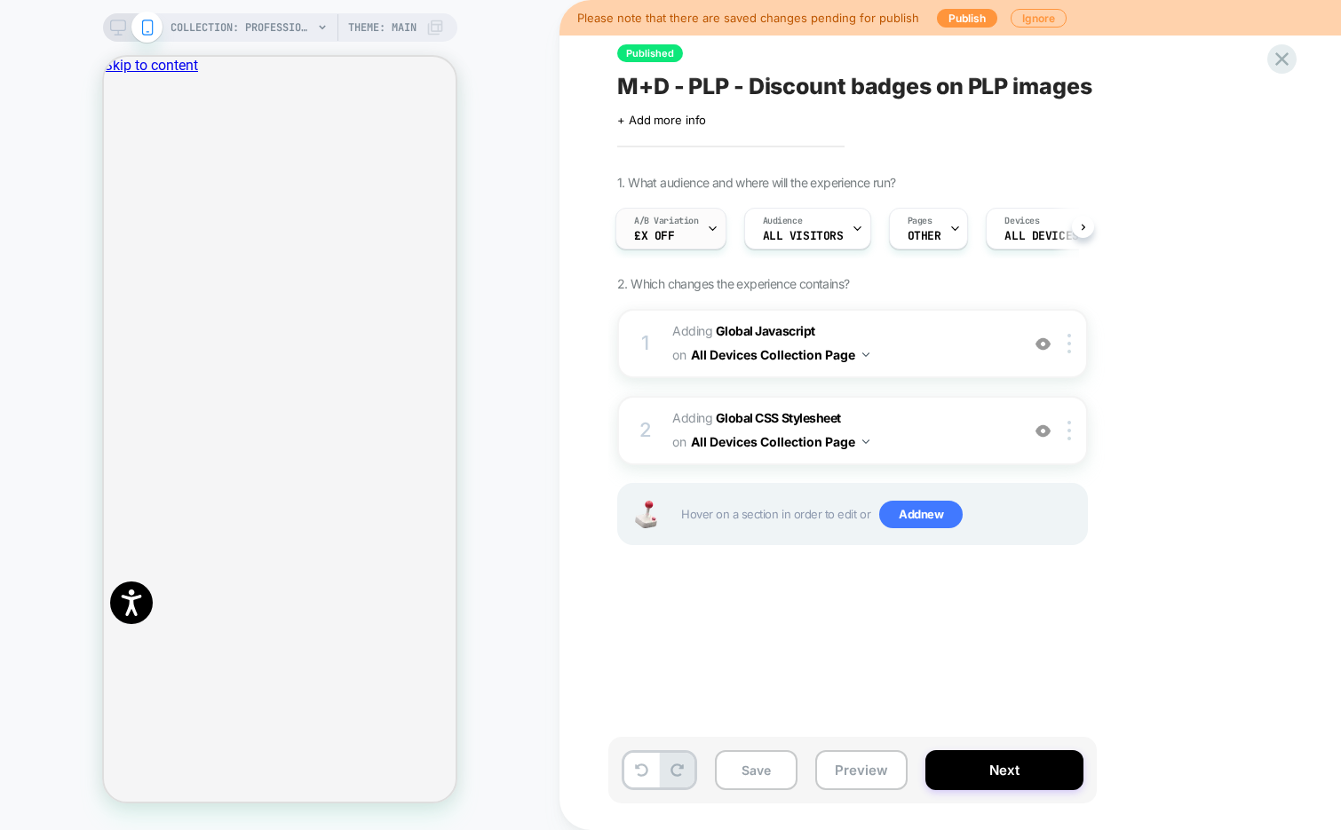
click at [716, 226] on icon at bounding box center [713, 229] width 12 height 12
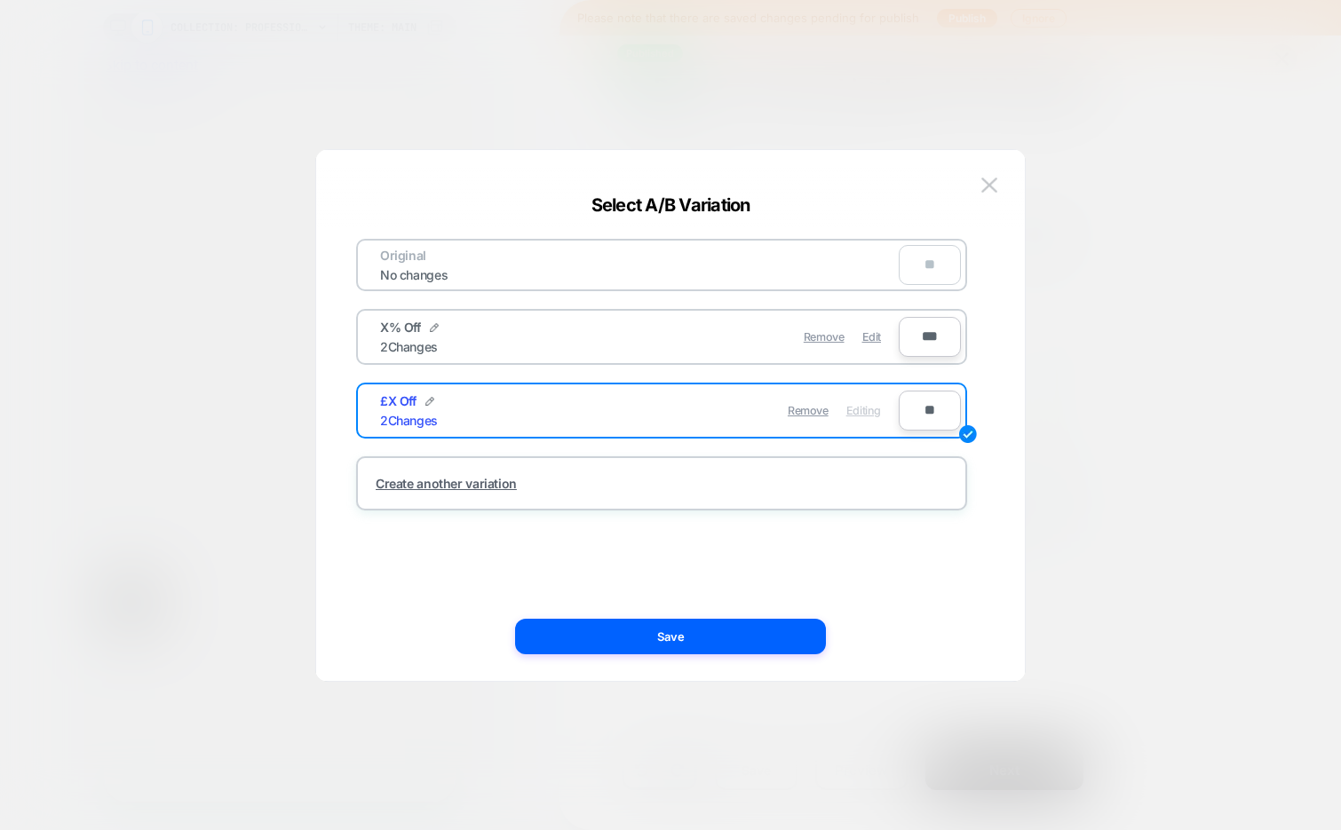
click at [988, 185] on img at bounding box center [989, 185] width 16 height 15
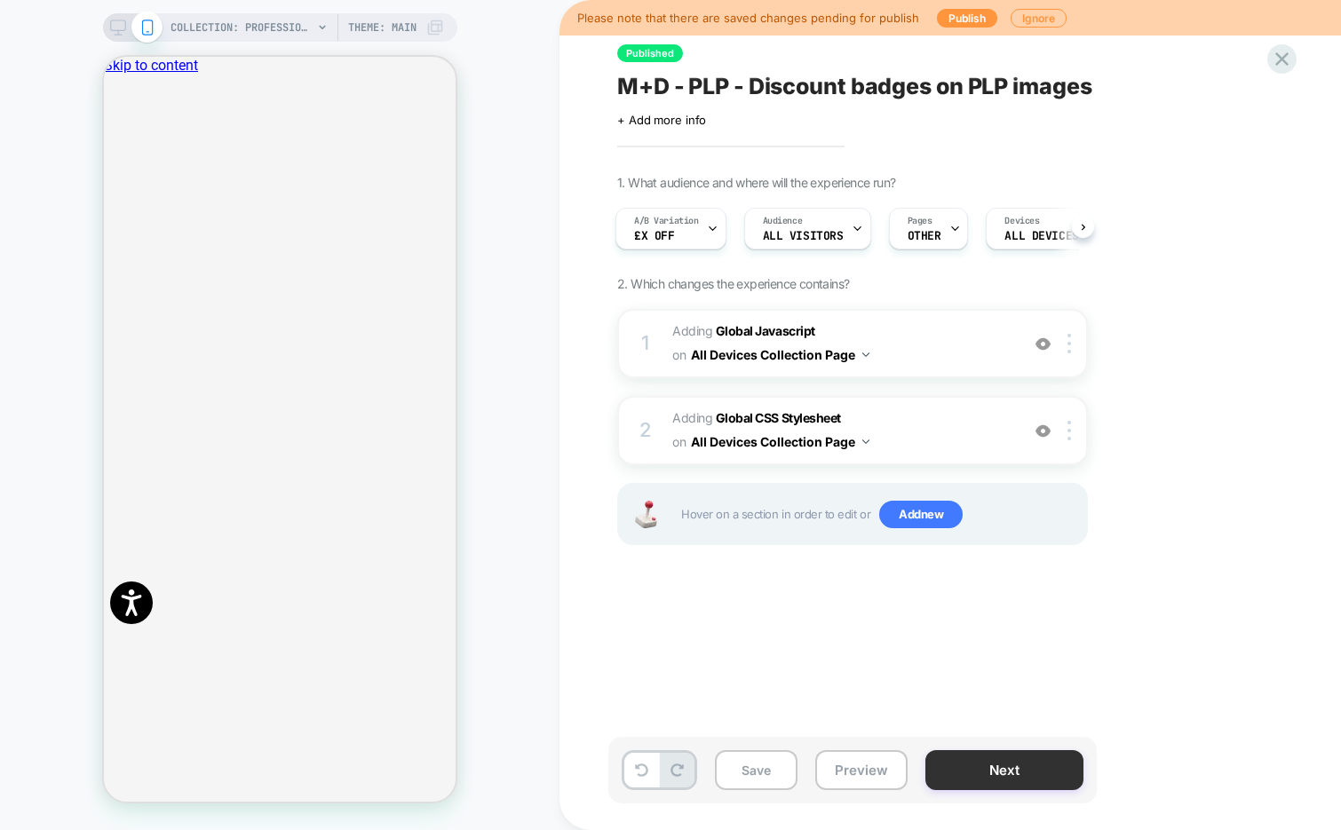
click at [1028, 765] on button "Next" at bounding box center [1004, 771] width 158 height 40
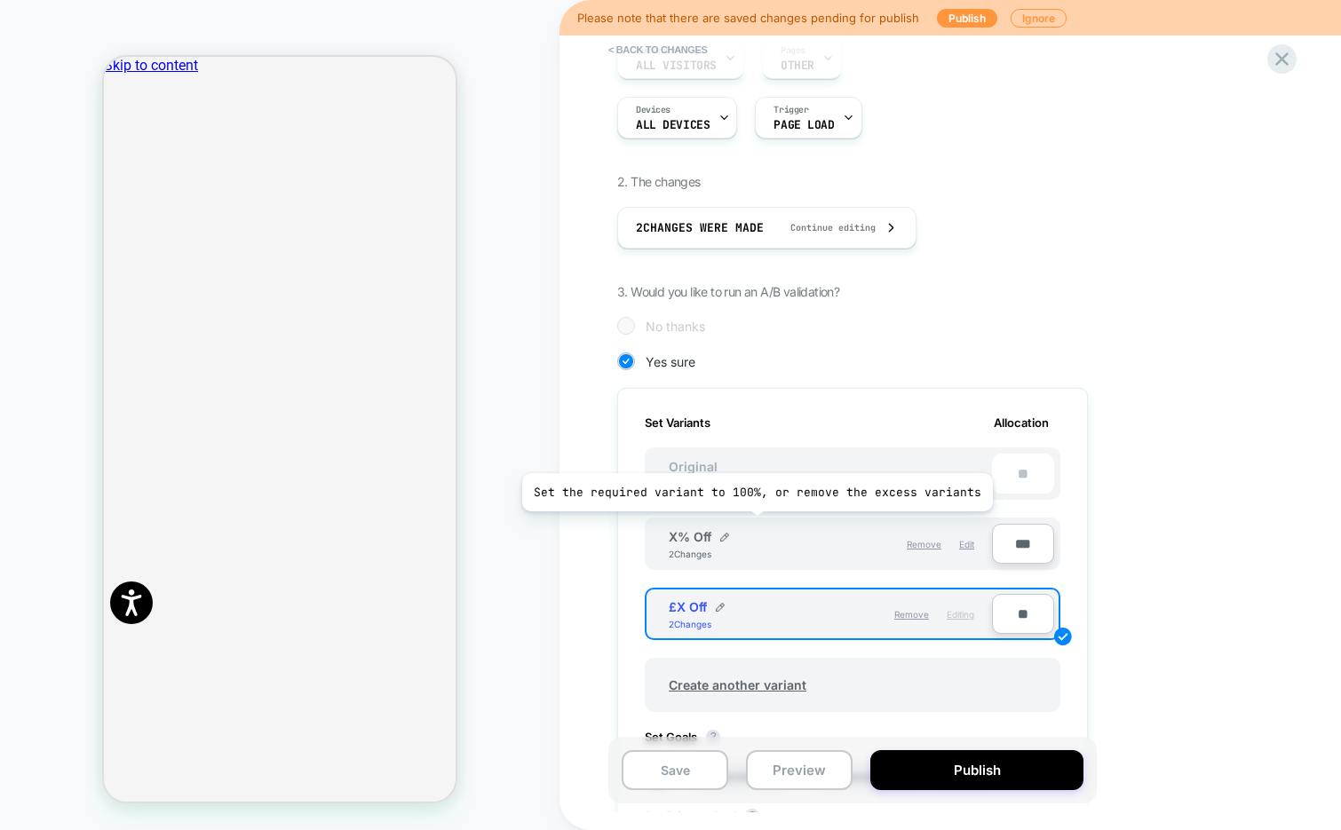
scroll to position [205, 0]
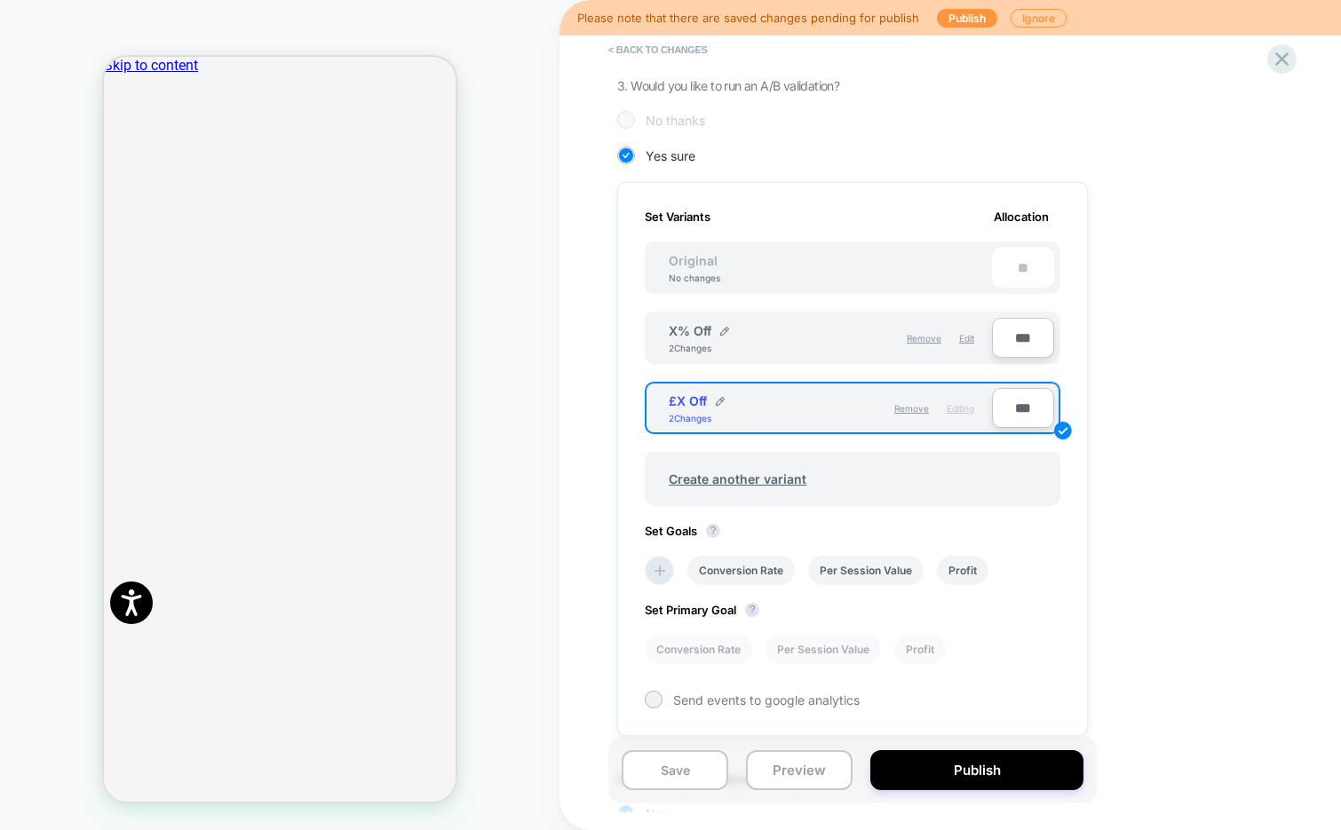
scroll to position [405, 0]
type input "***"
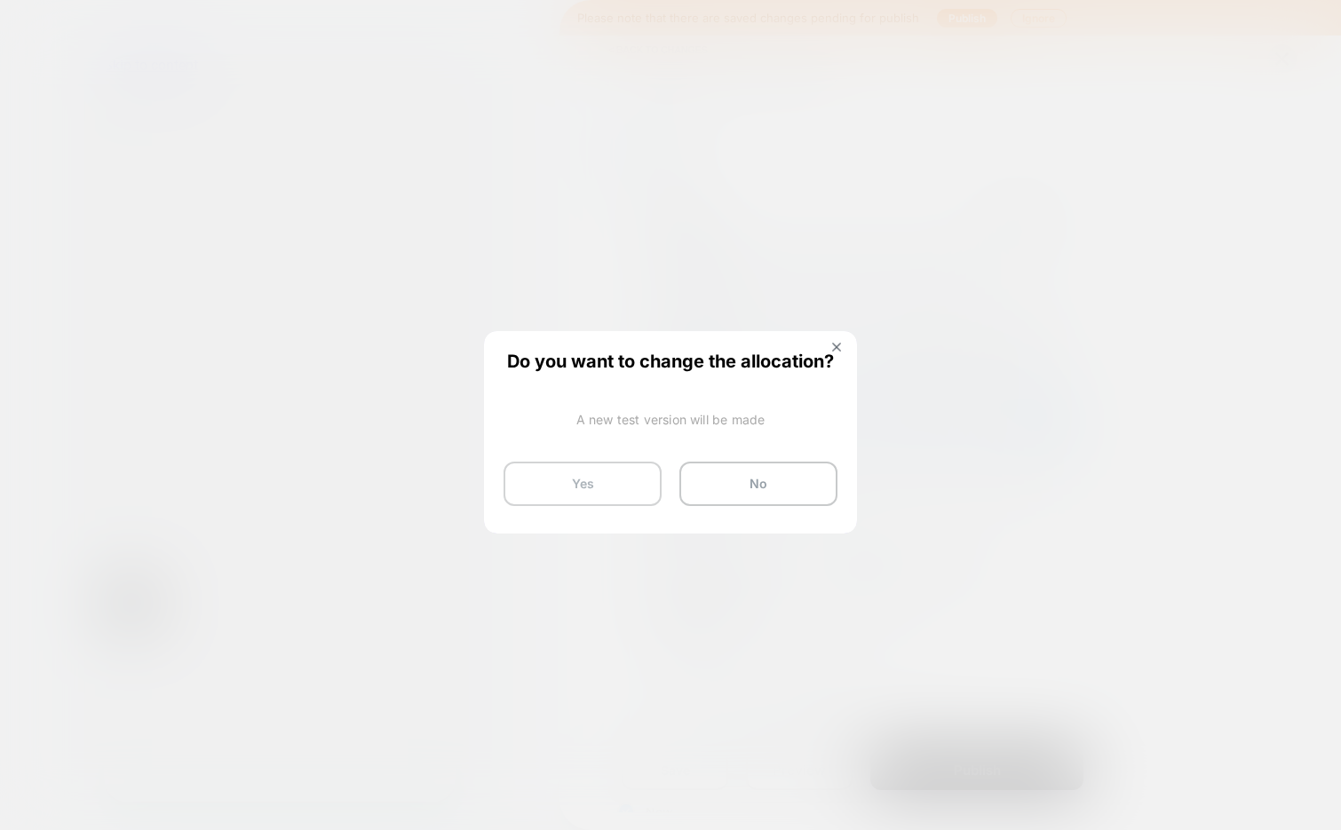
click at [553, 493] on button "Yes" at bounding box center [583, 484] width 158 height 44
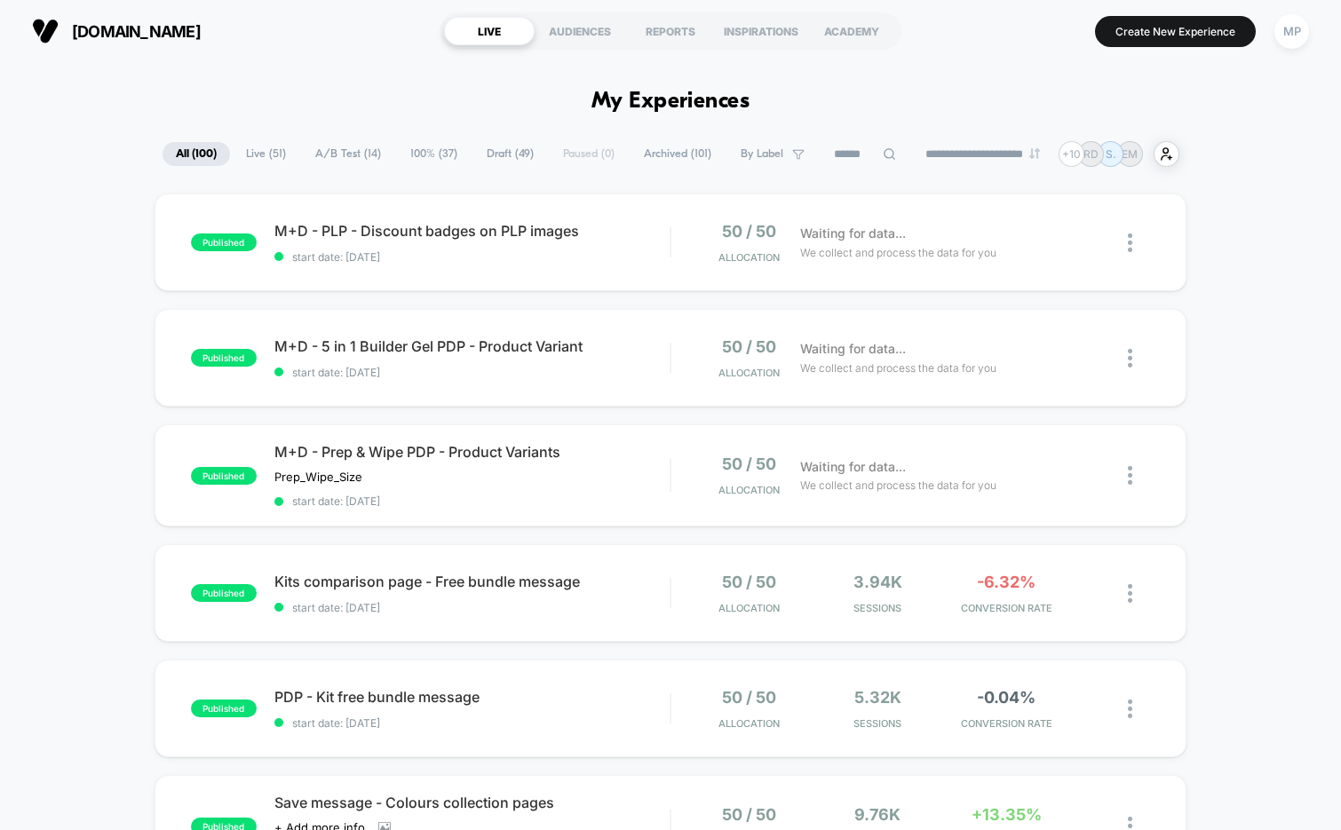
click at [498, 146] on span "Draft ( 49 )" at bounding box center [510, 154] width 74 height 24
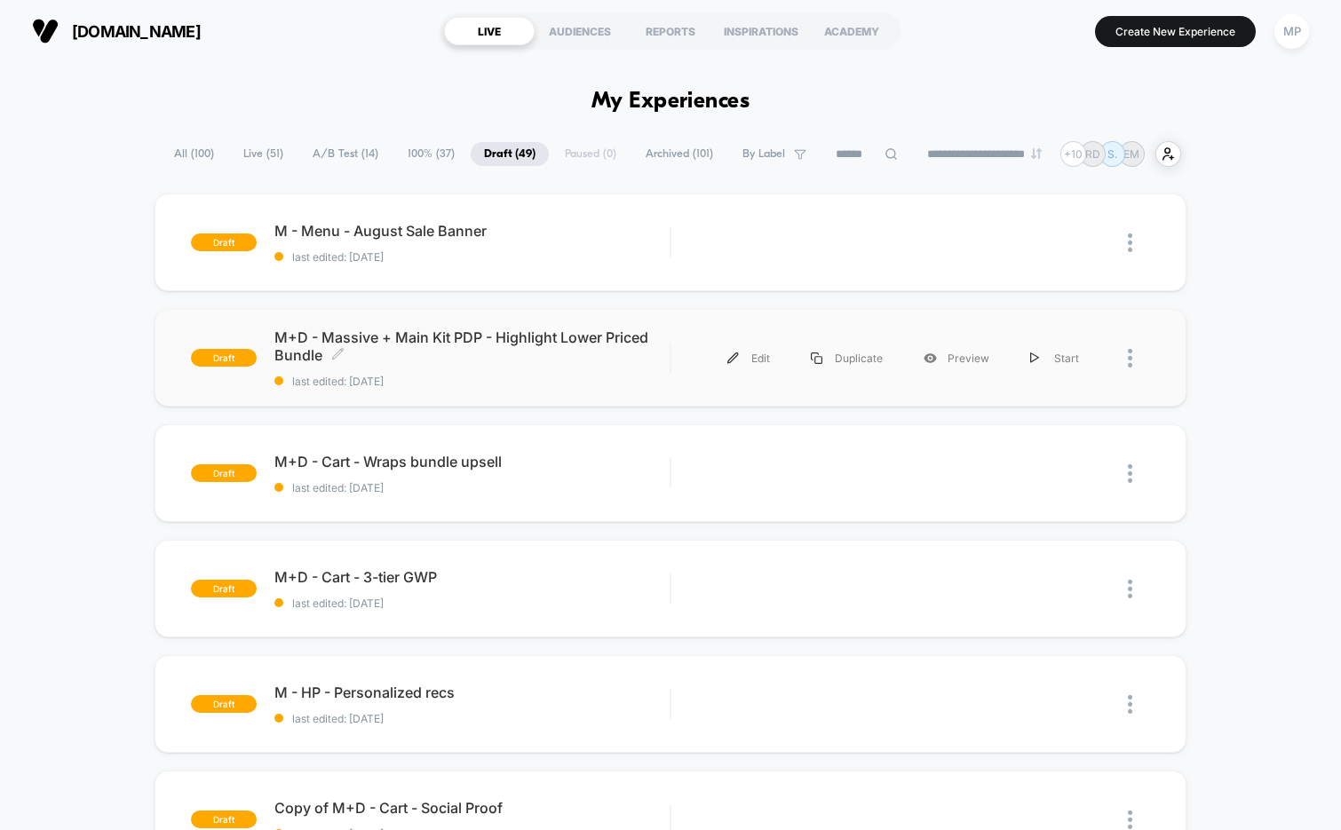
click at [512, 378] on span "last edited: 8/27/2025" at bounding box center [472, 381] width 396 height 13
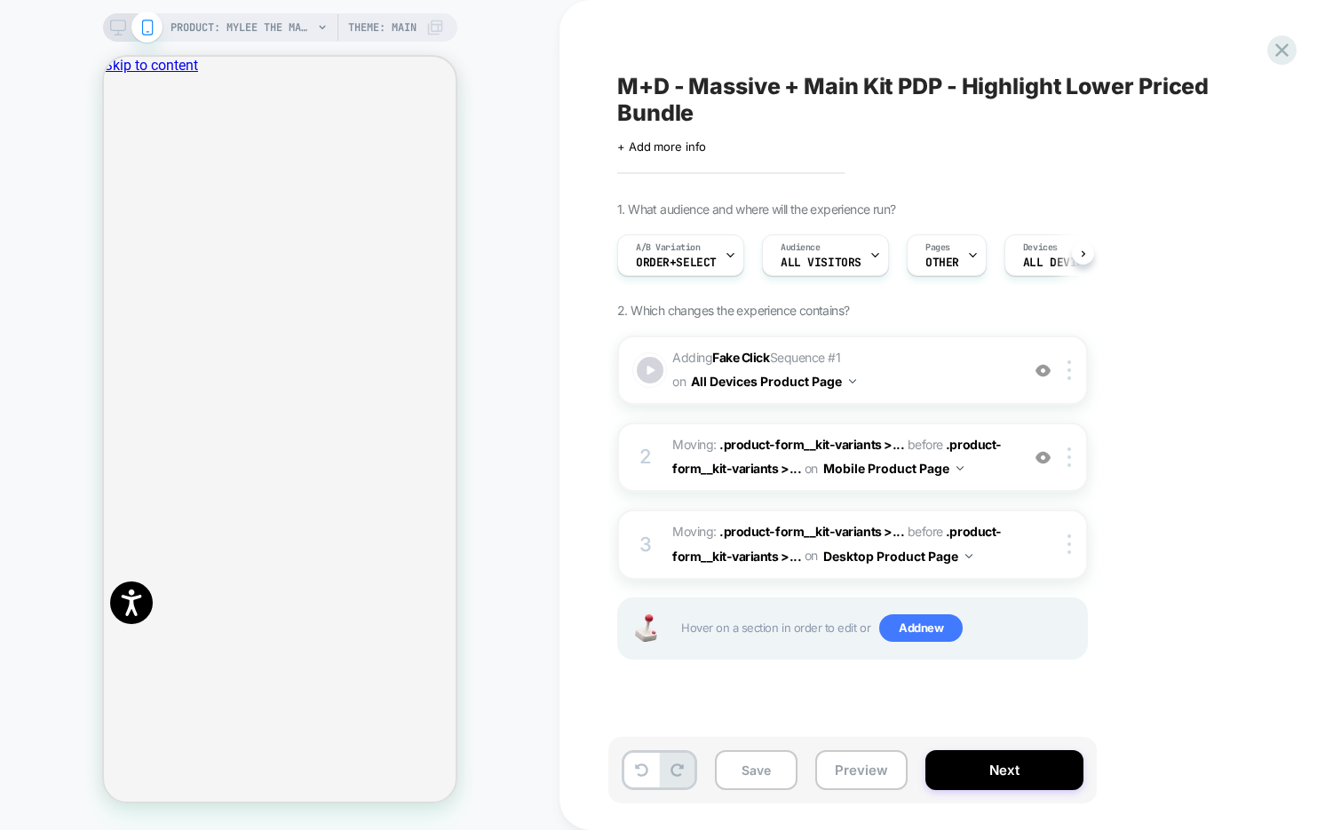
scroll to position [0, 1]
click at [111, 147] on icon "Close" at bounding box center [111, 147] width 0 height 0
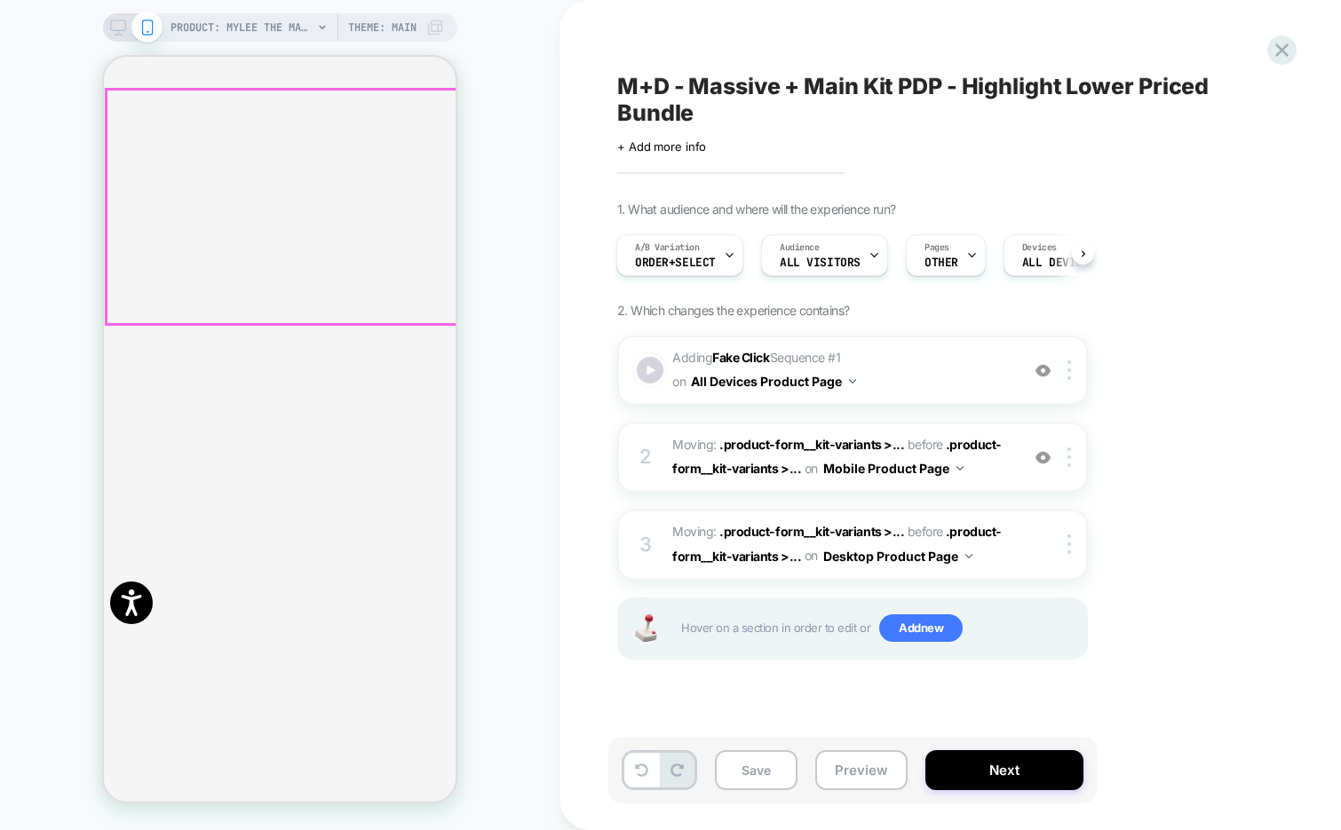
scroll to position [159, 0]
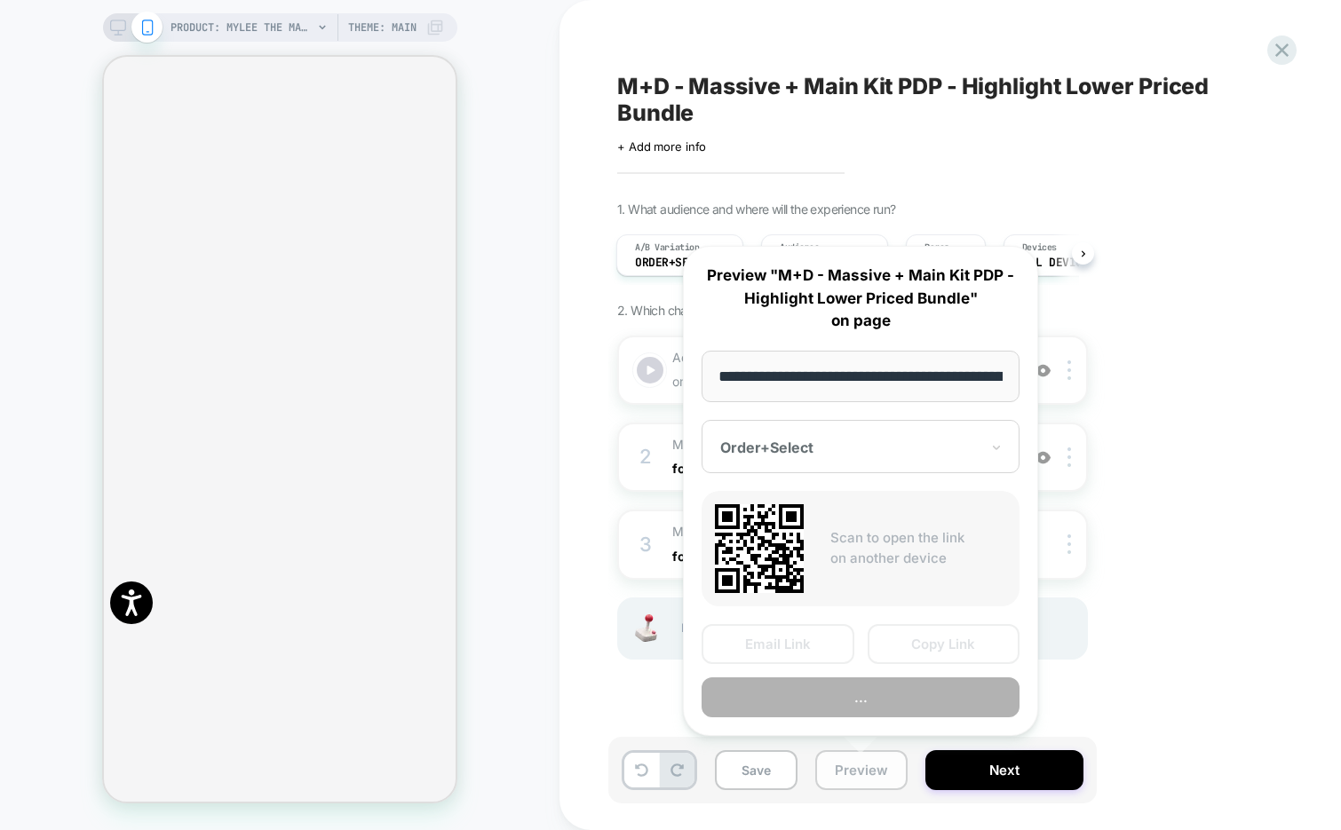
scroll to position [0, 222]
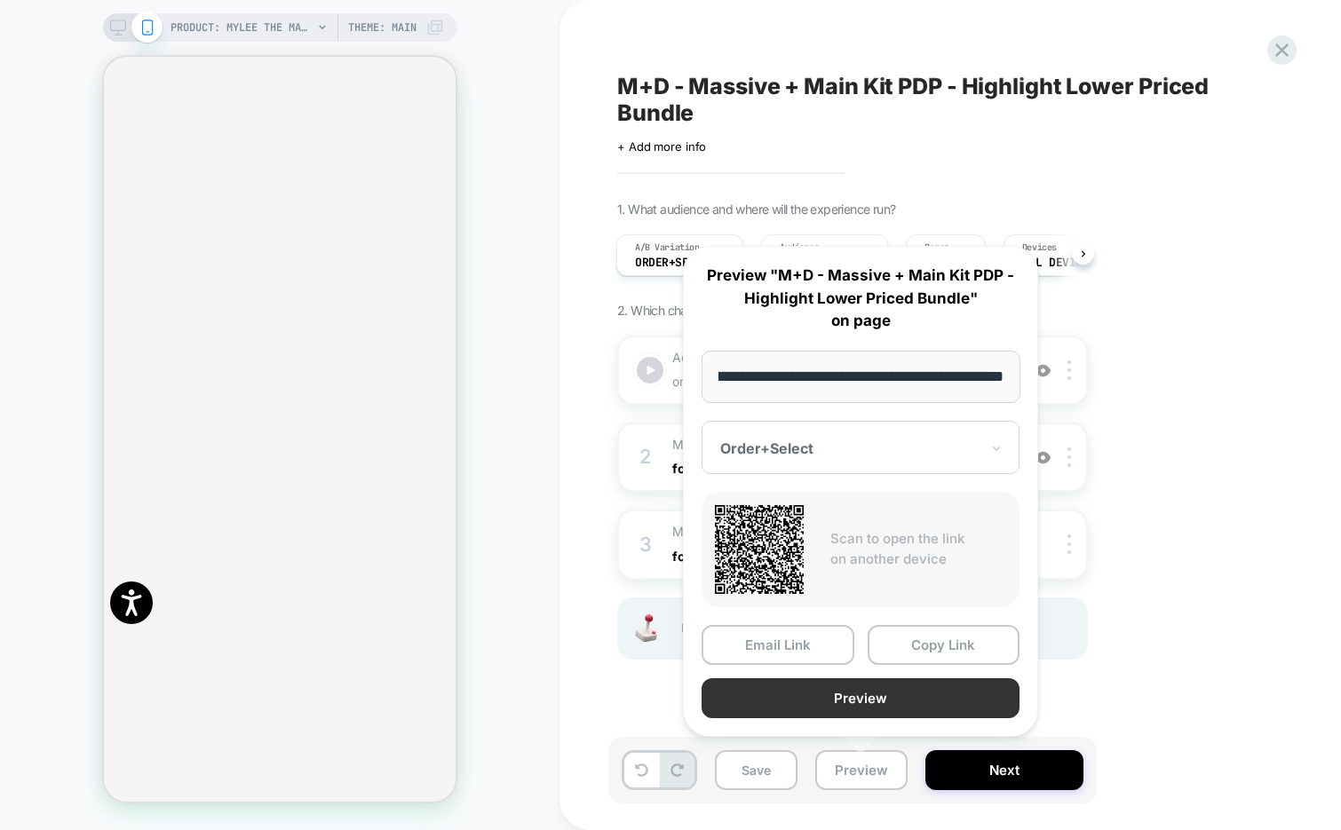
click at [847, 711] on button "Preview" at bounding box center [861, 699] width 318 height 40
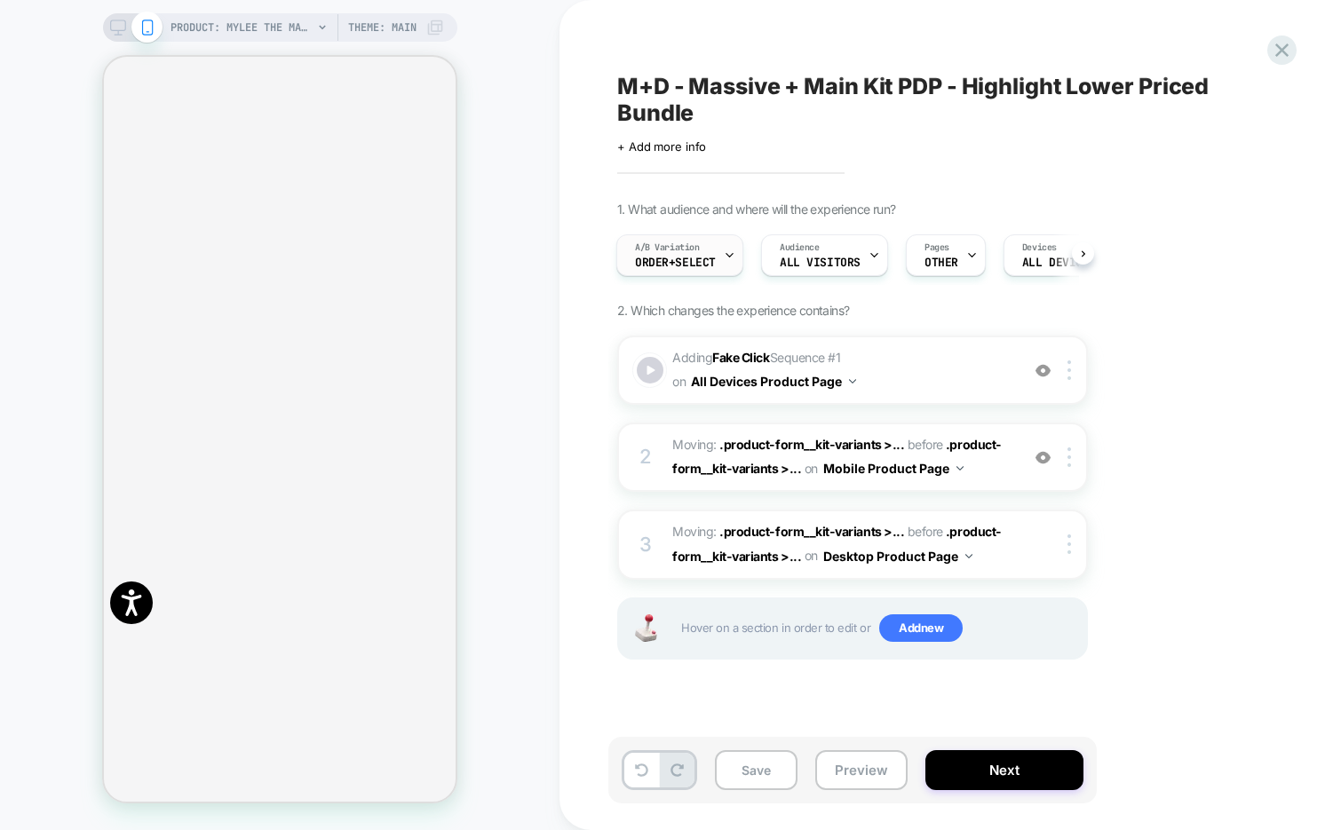
click at [724, 247] on div at bounding box center [730, 255] width 12 height 40
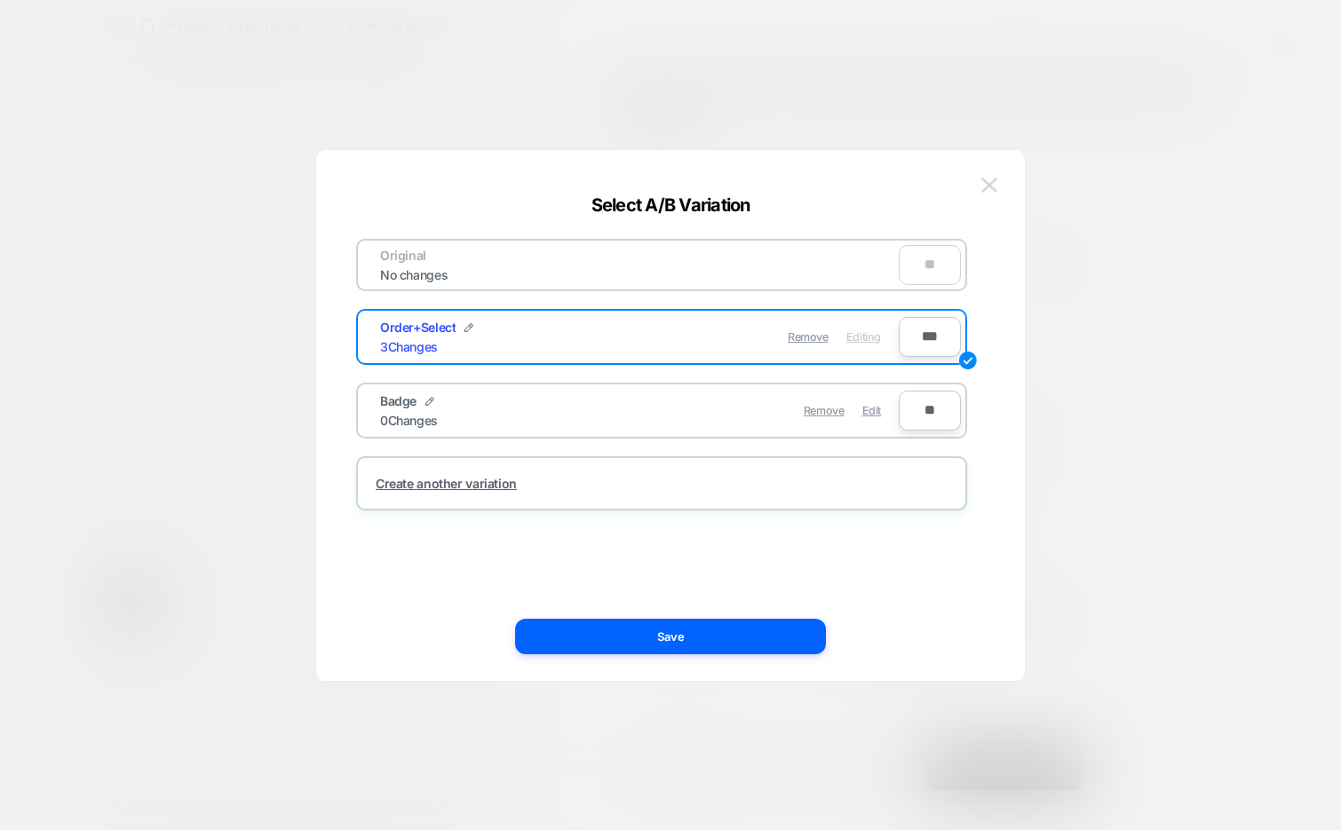
click at [1000, 187] on button at bounding box center [989, 185] width 27 height 27
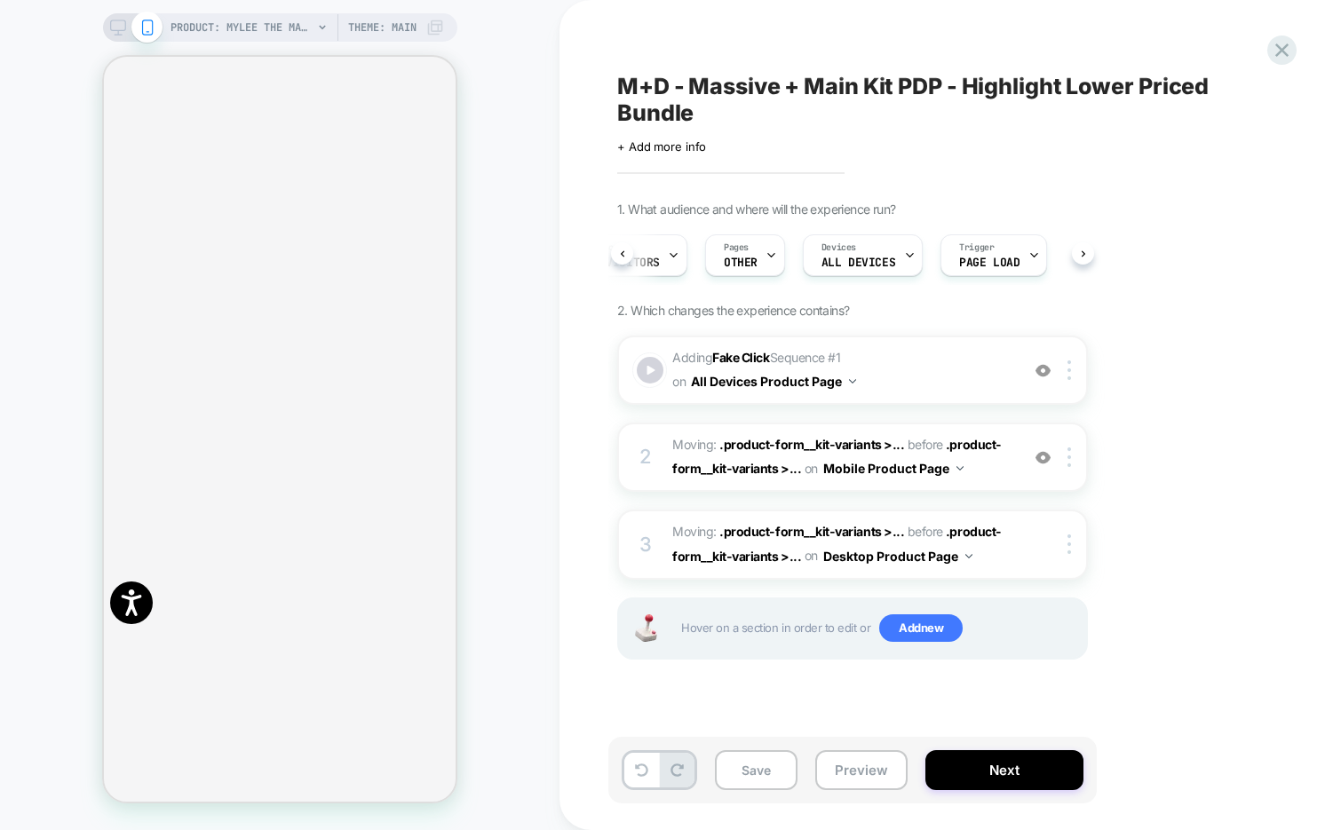
scroll to position [0, 209]
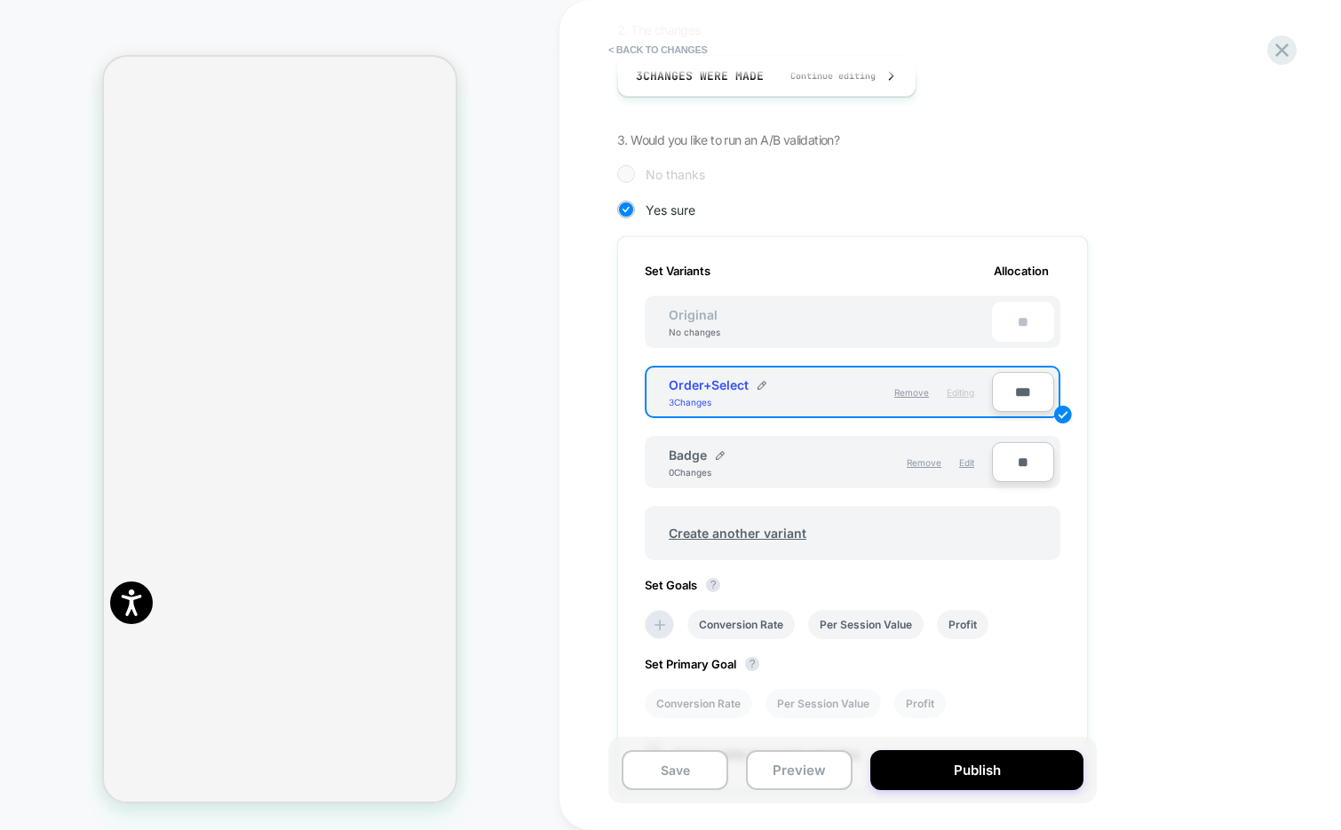
scroll to position [355, 0]
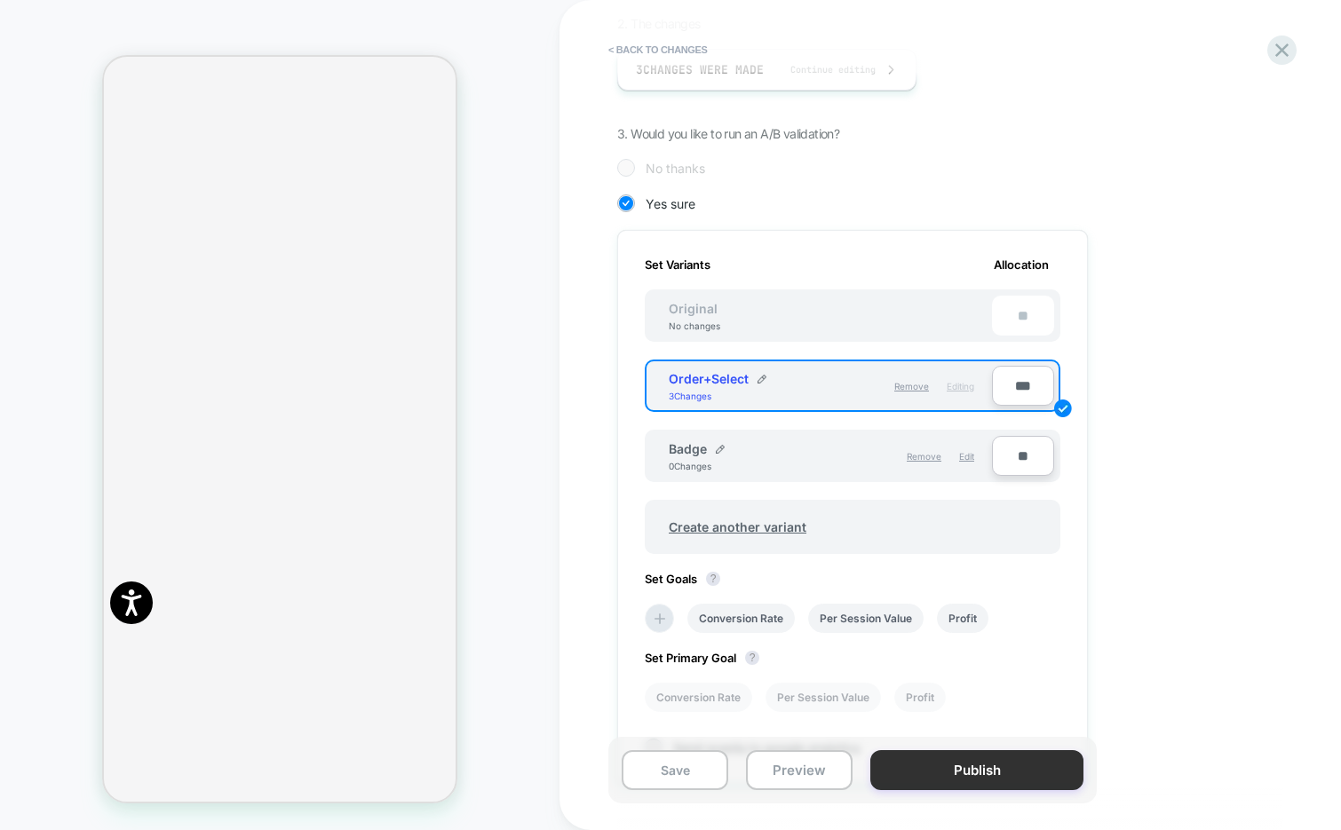
click at [929, 778] on button "Publish" at bounding box center [976, 771] width 213 height 40
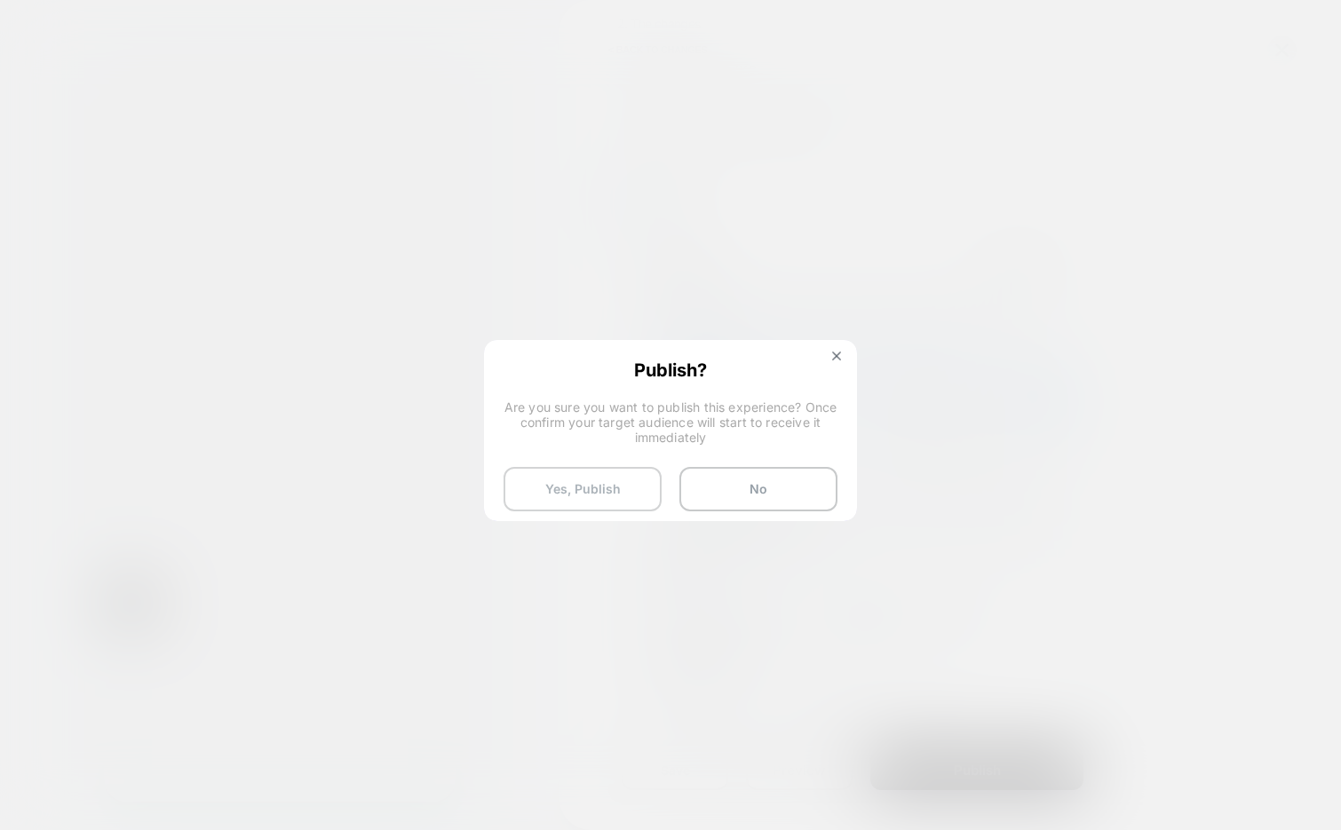
click at [582, 498] on button "Yes, Publish" at bounding box center [583, 489] width 158 height 44
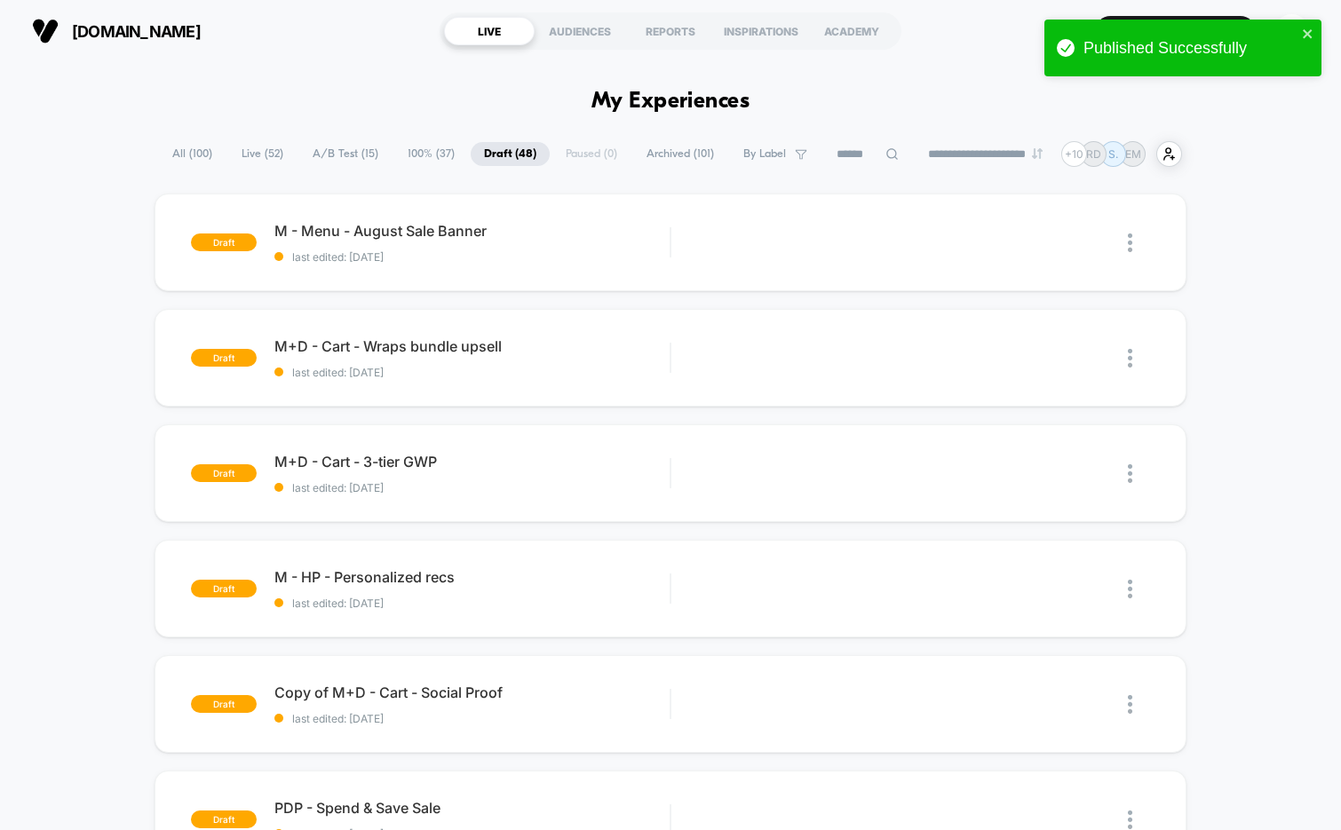
click at [323, 154] on span "A/B Test ( 15 )" at bounding box center [345, 154] width 92 height 24
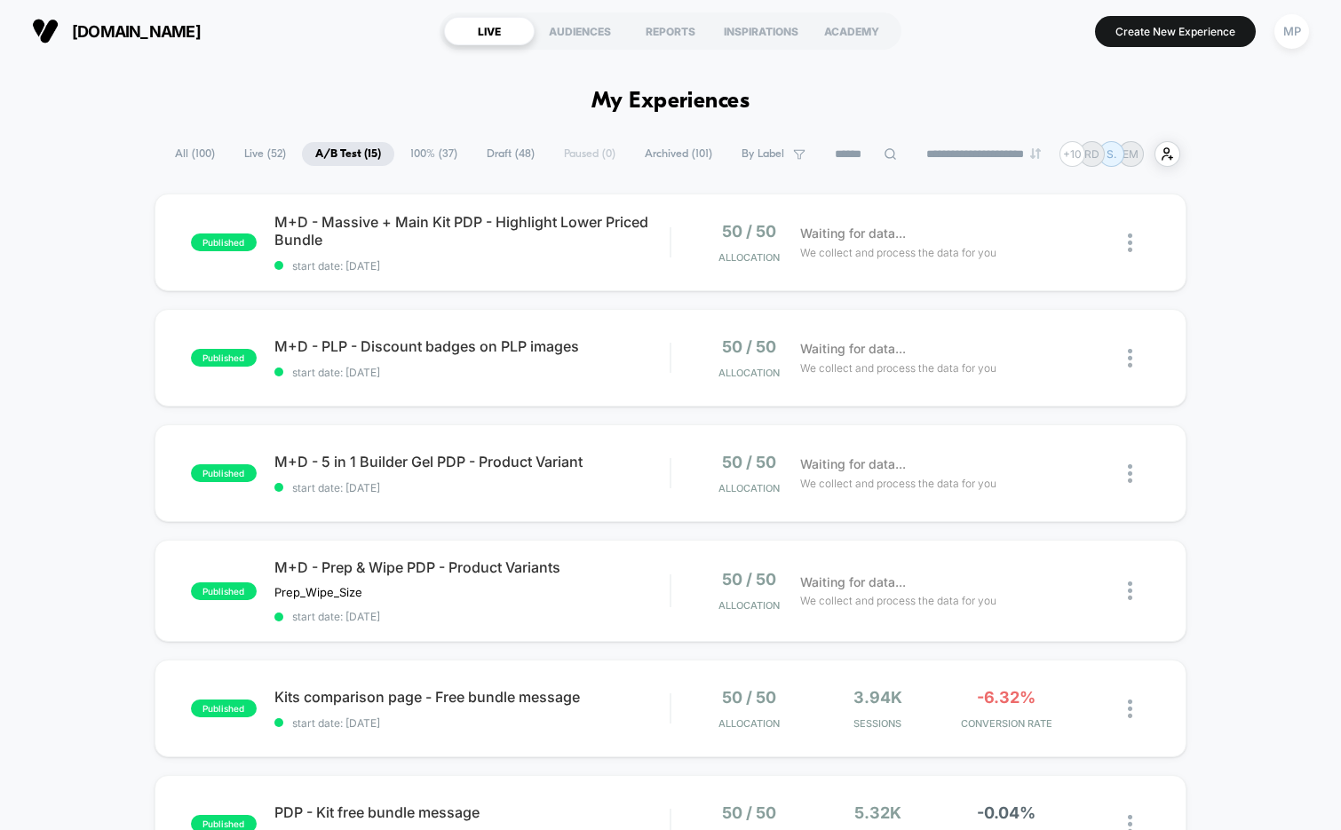
click at [481, 150] on span "Draft ( 48 )" at bounding box center [510, 154] width 75 height 24
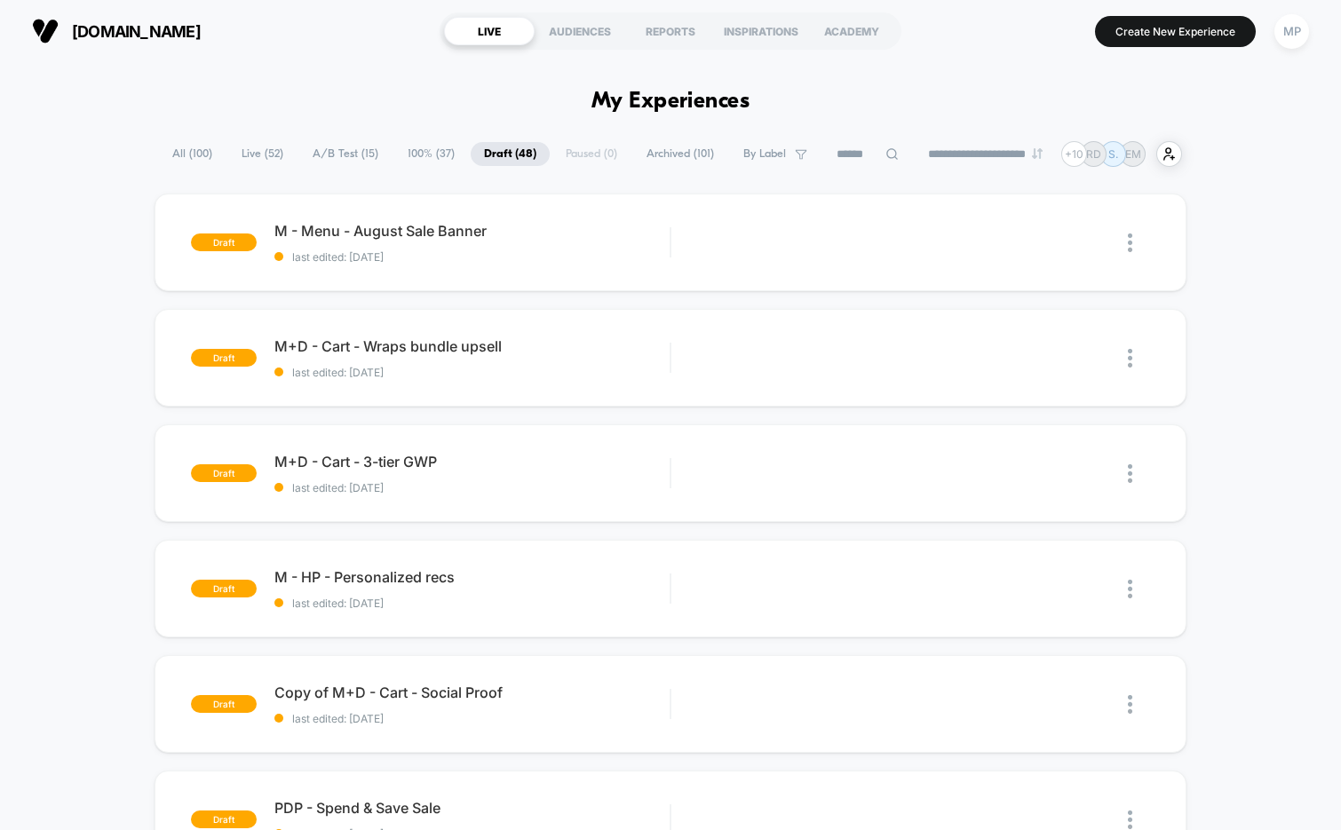
click at [335, 157] on span "A/B Test ( 15 )" at bounding box center [345, 154] width 92 height 24
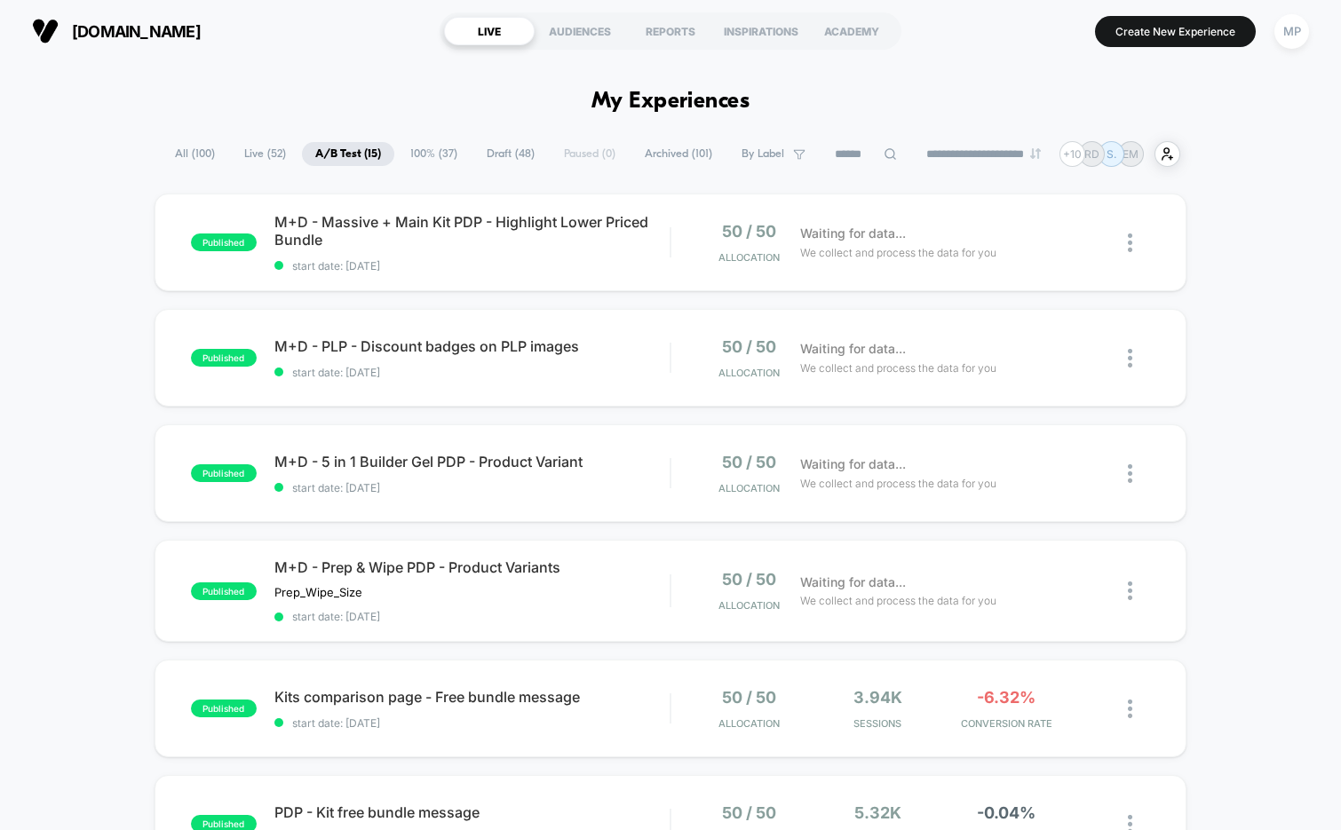
click at [838, 157] on input at bounding box center [866, 154] width 89 height 21
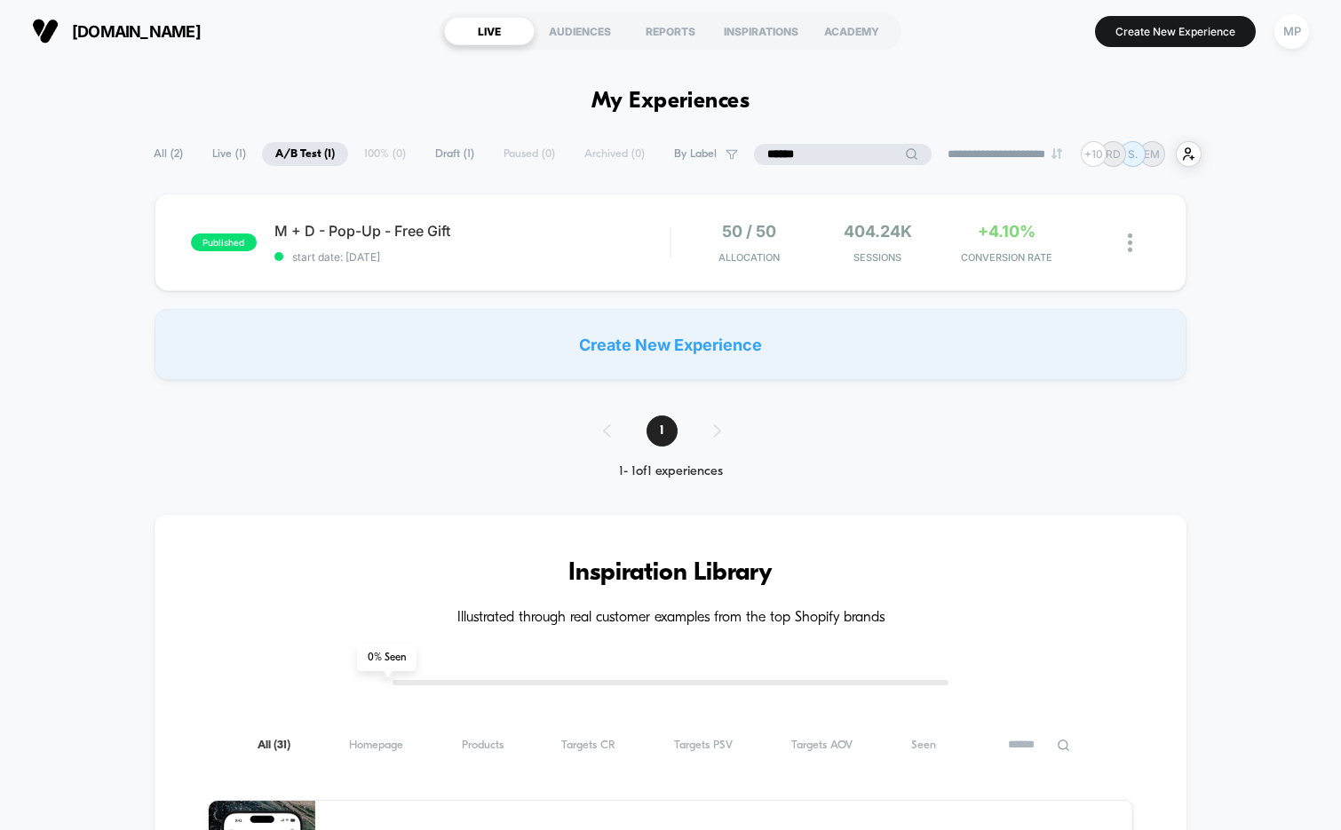
click at [210, 160] on span "Live ( 1 )" at bounding box center [229, 154] width 60 height 24
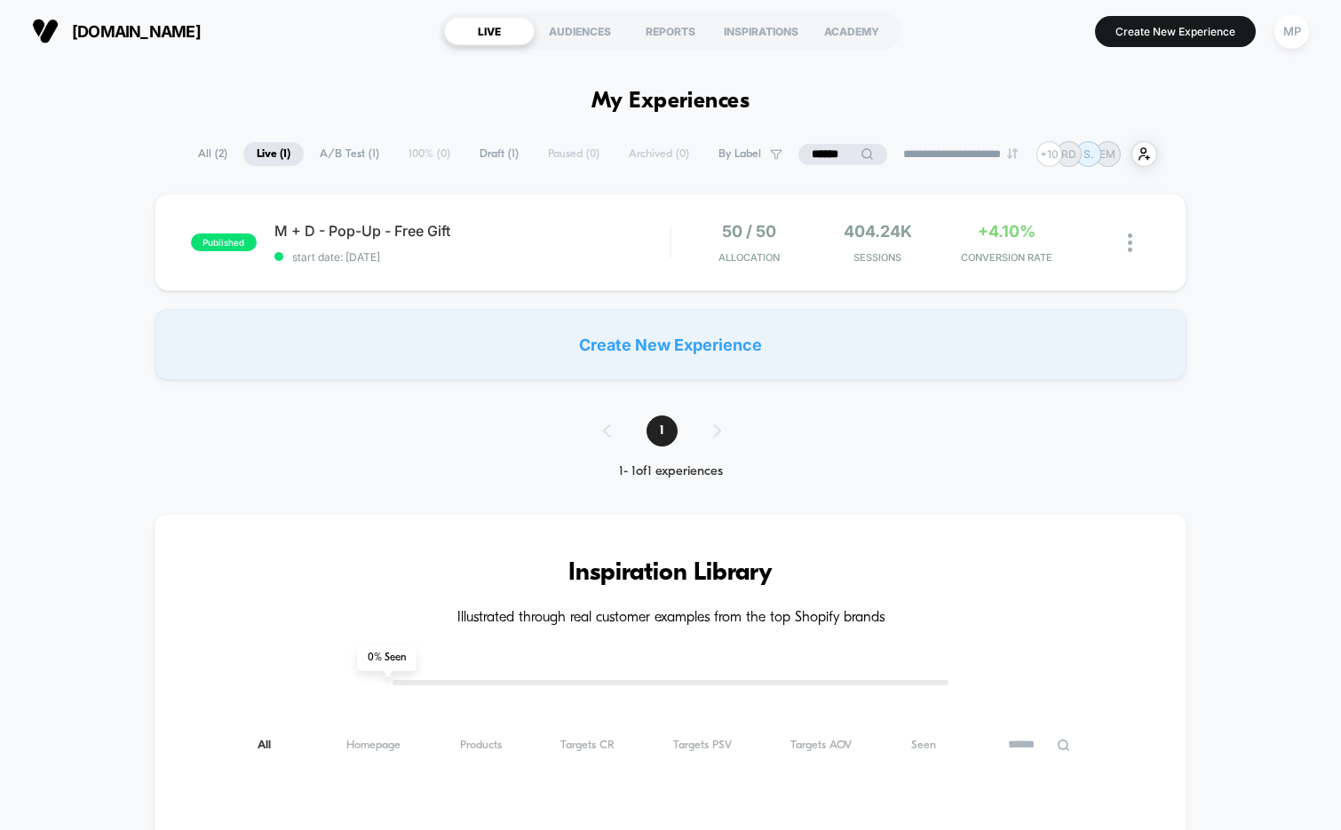
click at [185, 144] on span "All ( 2 )" at bounding box center [213, 154] width 56 height 24
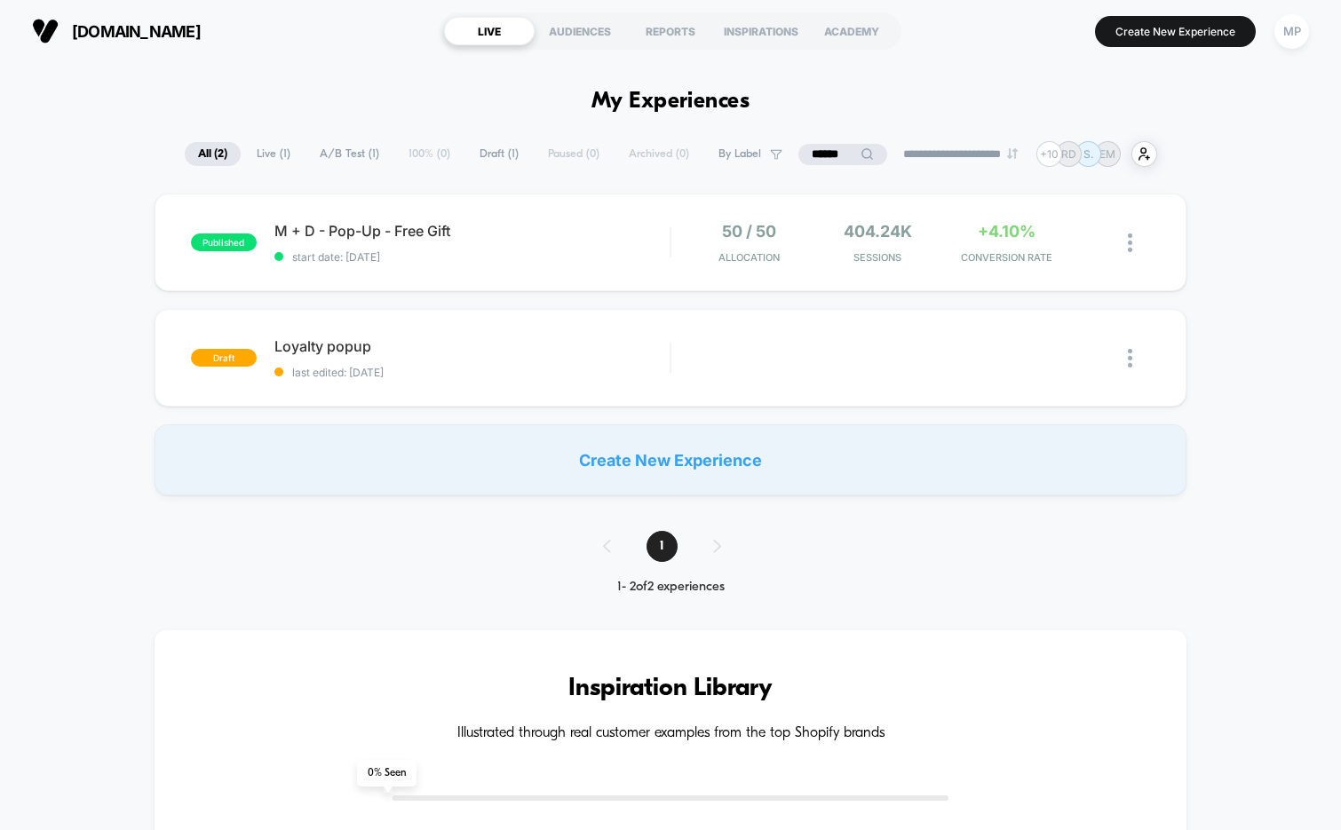
click at [819, 155] on input "******" at bounding box center [842, 154] width 89 height 21
click at [819, 155] on input "******" at bounding box center [843, 154] width 178 height 21
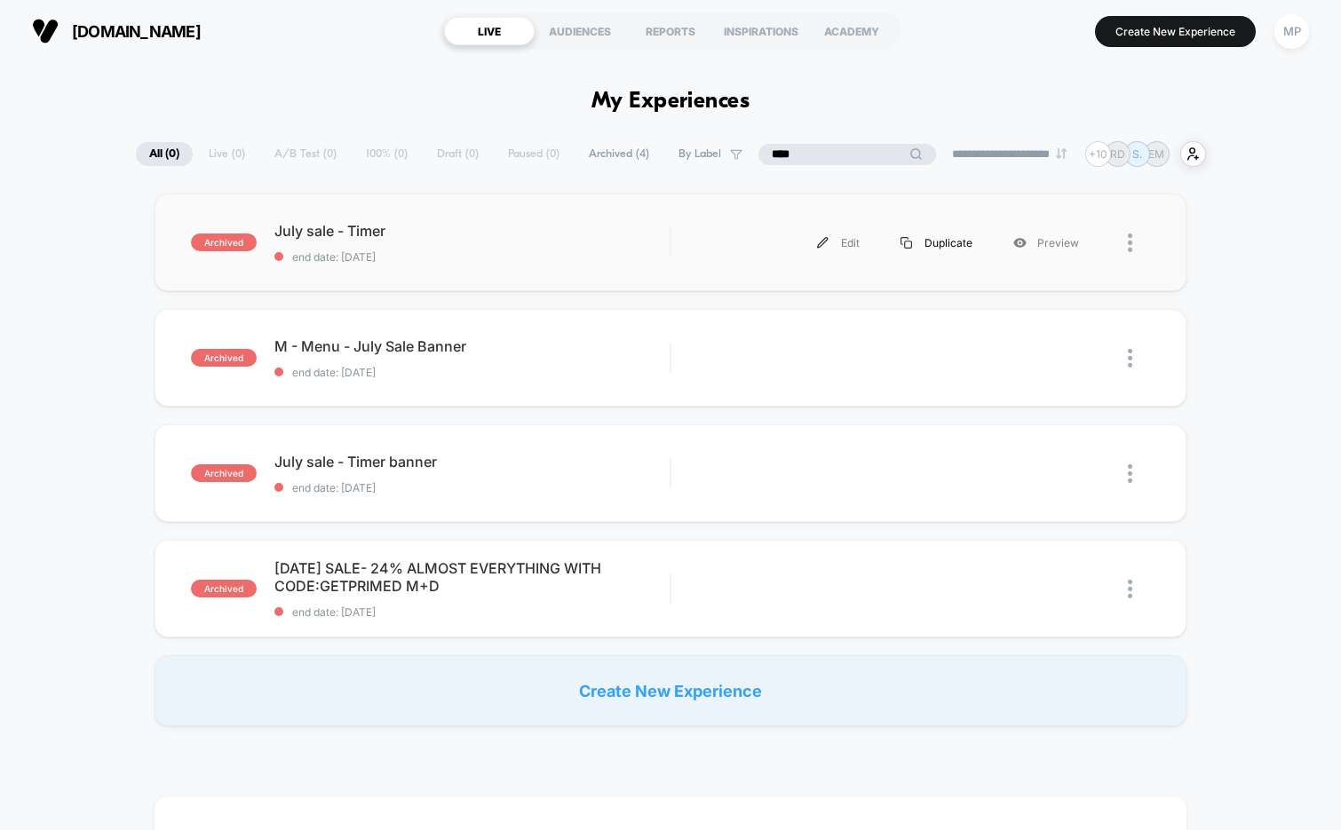
type input "****"
click at [947, 242] on div "Duplicate" at bounding box center [936, 243] width 113 height 40
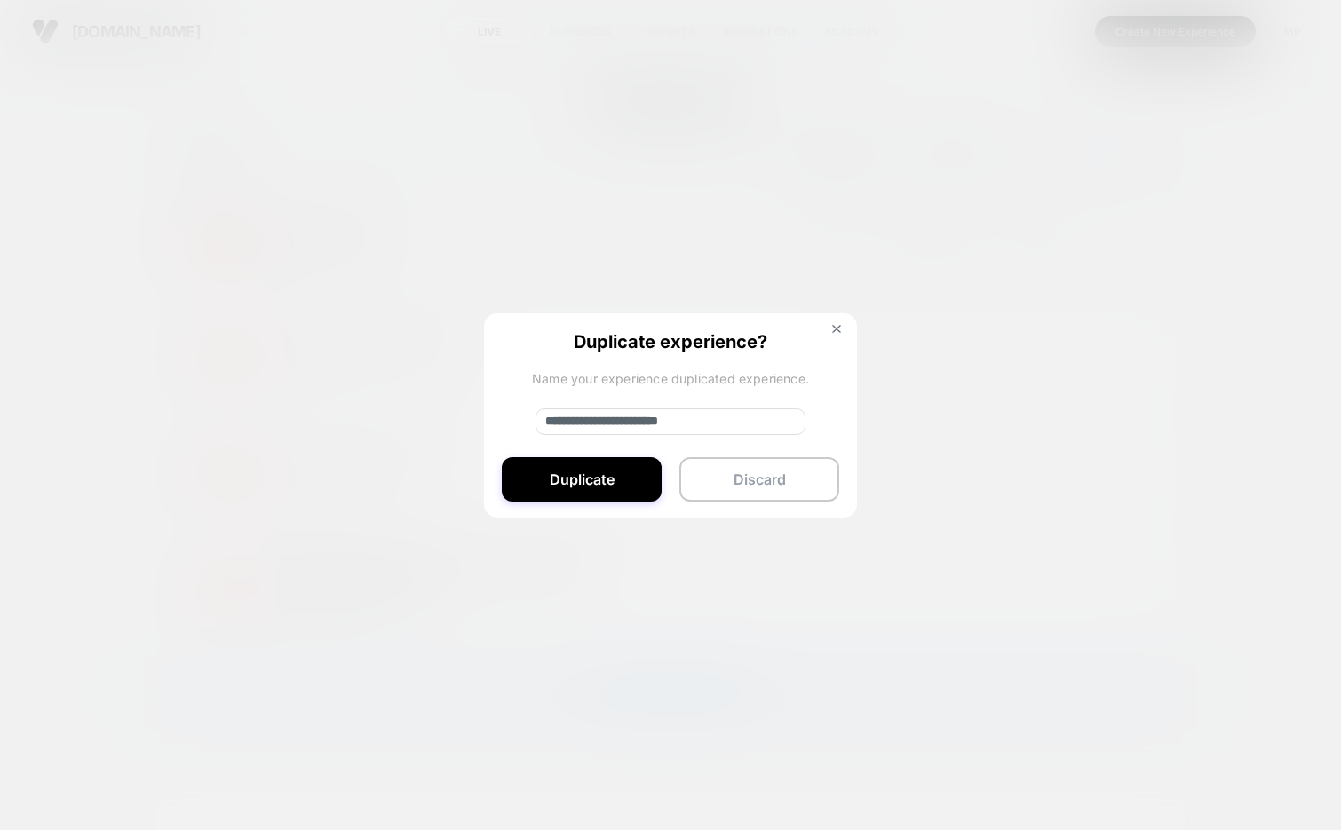
click at [634, 423] on input "**********" at bounding box center [671, 422] width 270 height 27
drag, startPoint x: 635, startPoint y: 422, endPoint x: 508, endPoint y: 424, distance: 127.0
click at [508, 424] on div "**********" at bounding box center [670, 417] width 373 height 206
click at [728, 419] on input "**********" at bounding box center [671, 422] width 270 height 27
type input "**********"
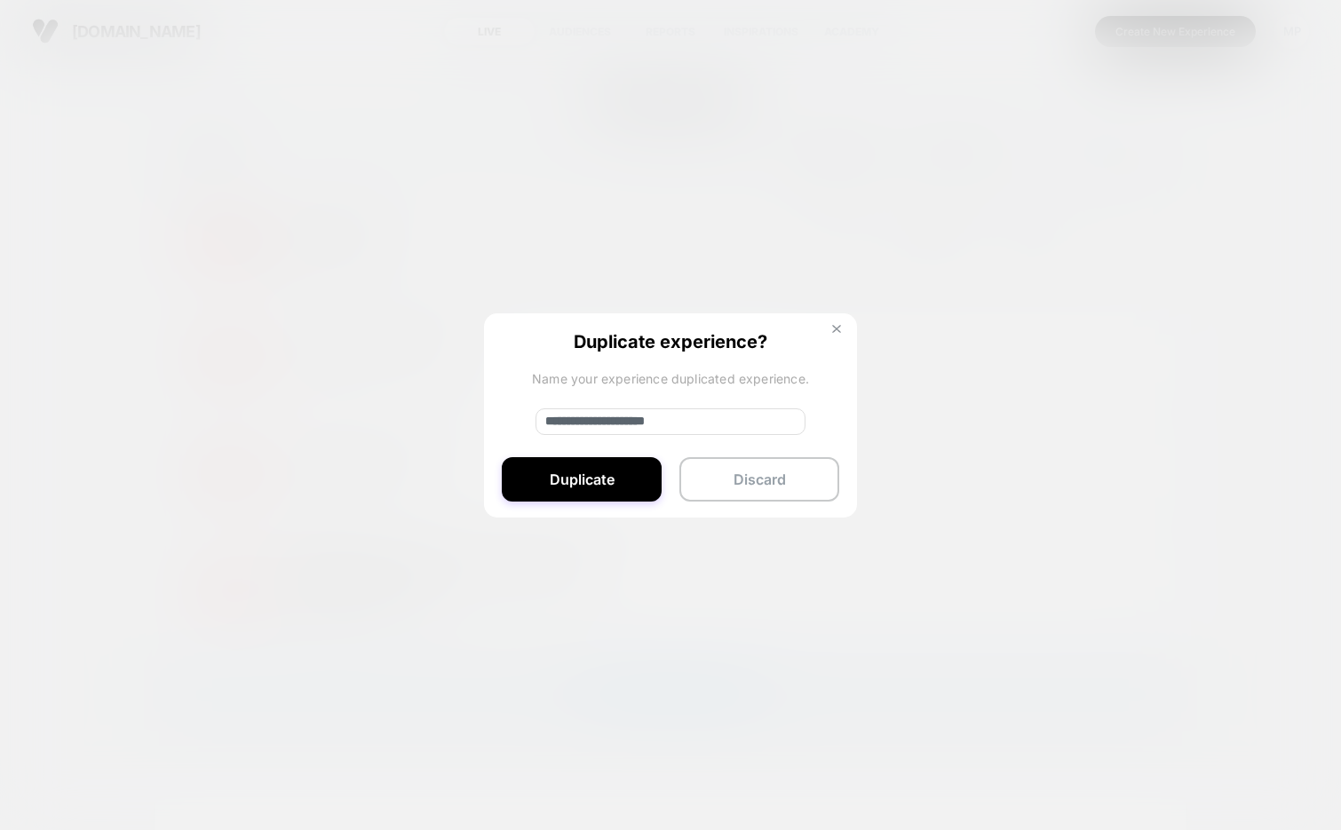
click at [831, 327] on button at bounding box center [837, 331] width 20 height 15
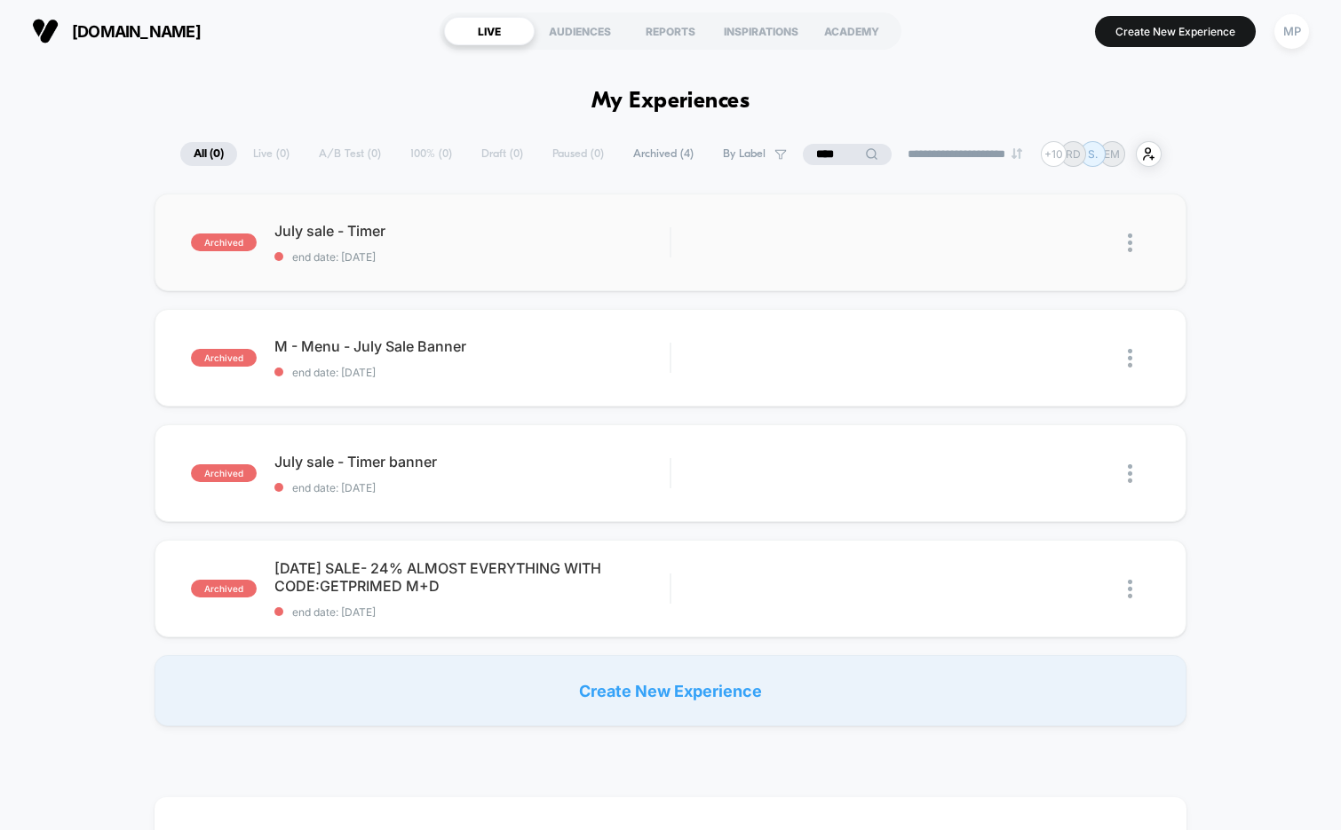
click at [807, 159] on input "****" at bounding box center [847, 154] width 89 height 21
click at [807, 159] on input "****" at bounding box center [848, 154] width 178 height 21
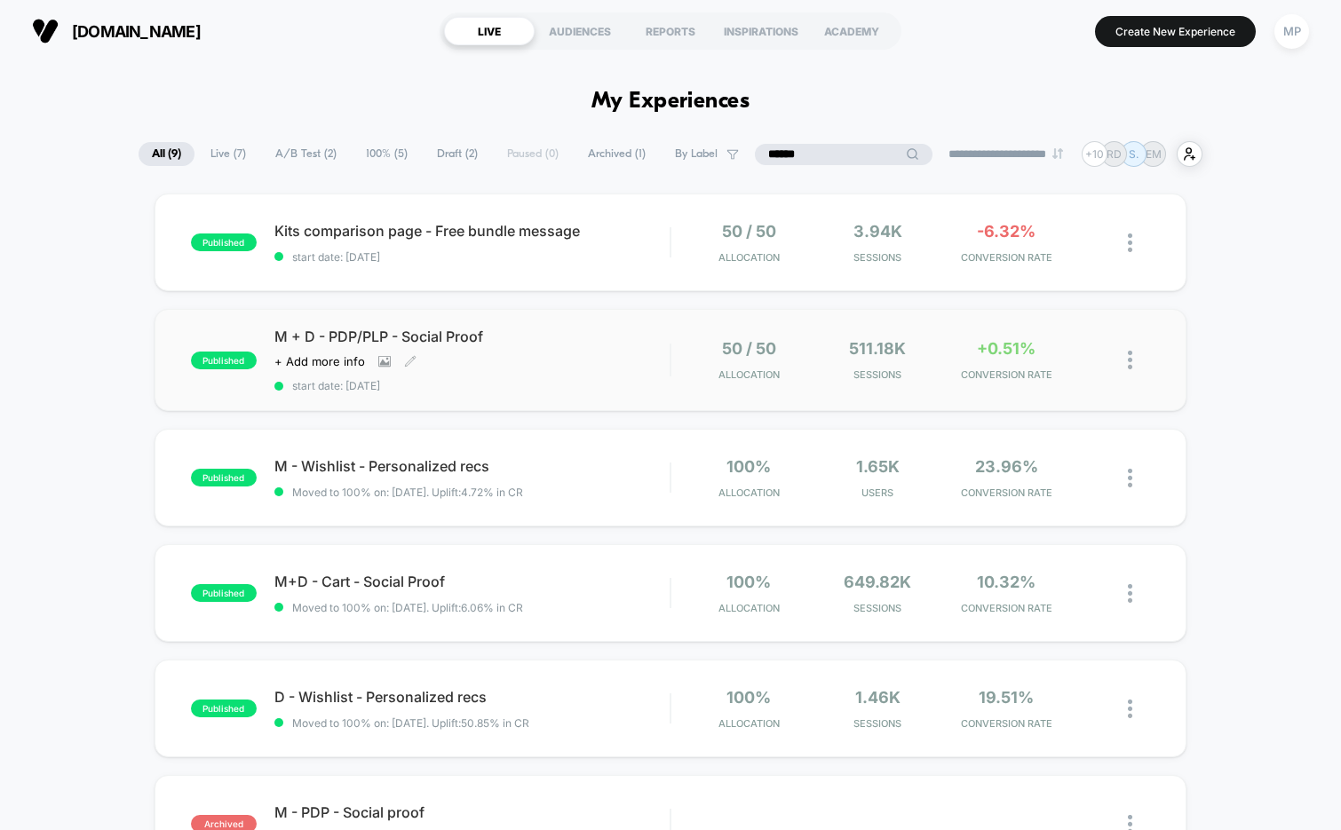
type input "******"
click at [537, 369] on div "M + D - PDP/PLP - Social Proof Click to view images Click to edit experience de…" at bounding box center [472, 360] width 396 height 65
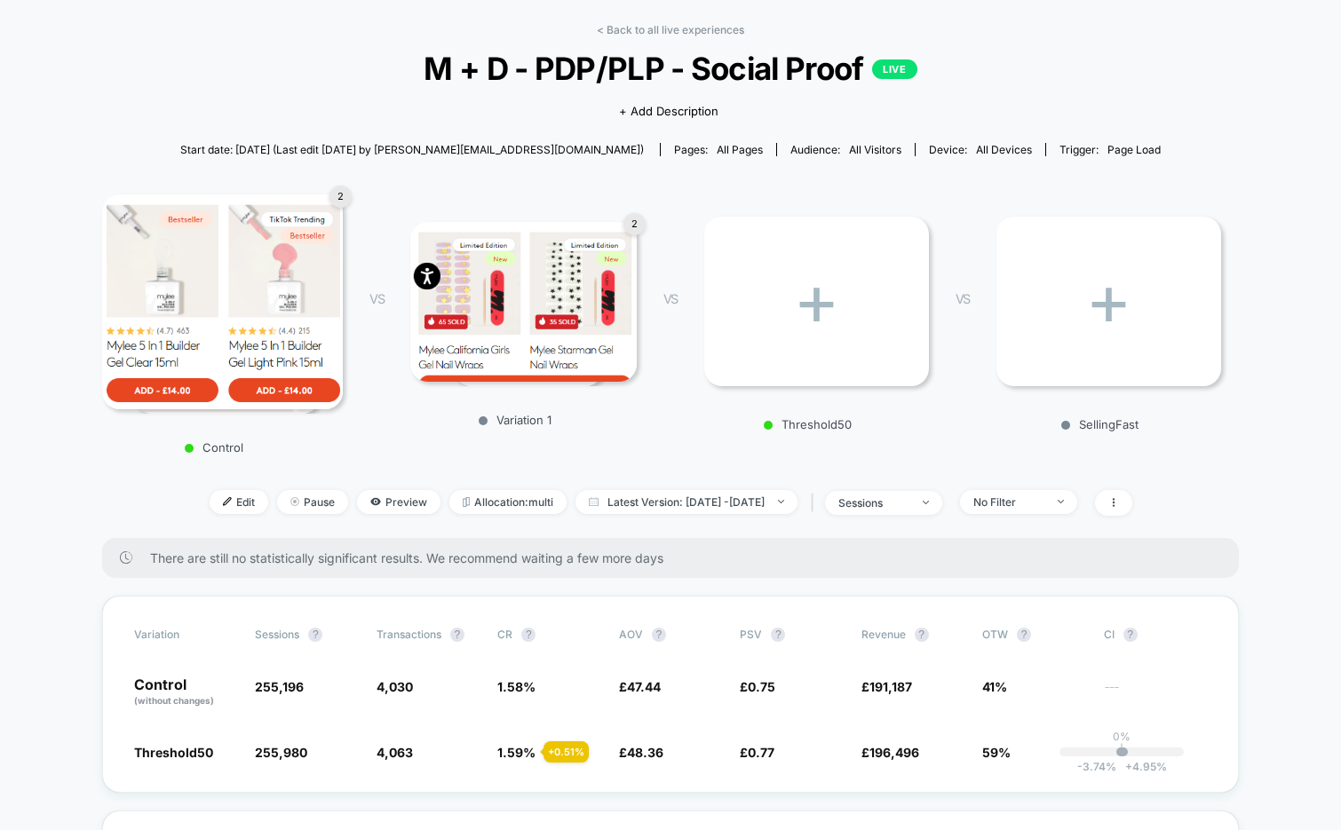
scroll to position [70, 0]
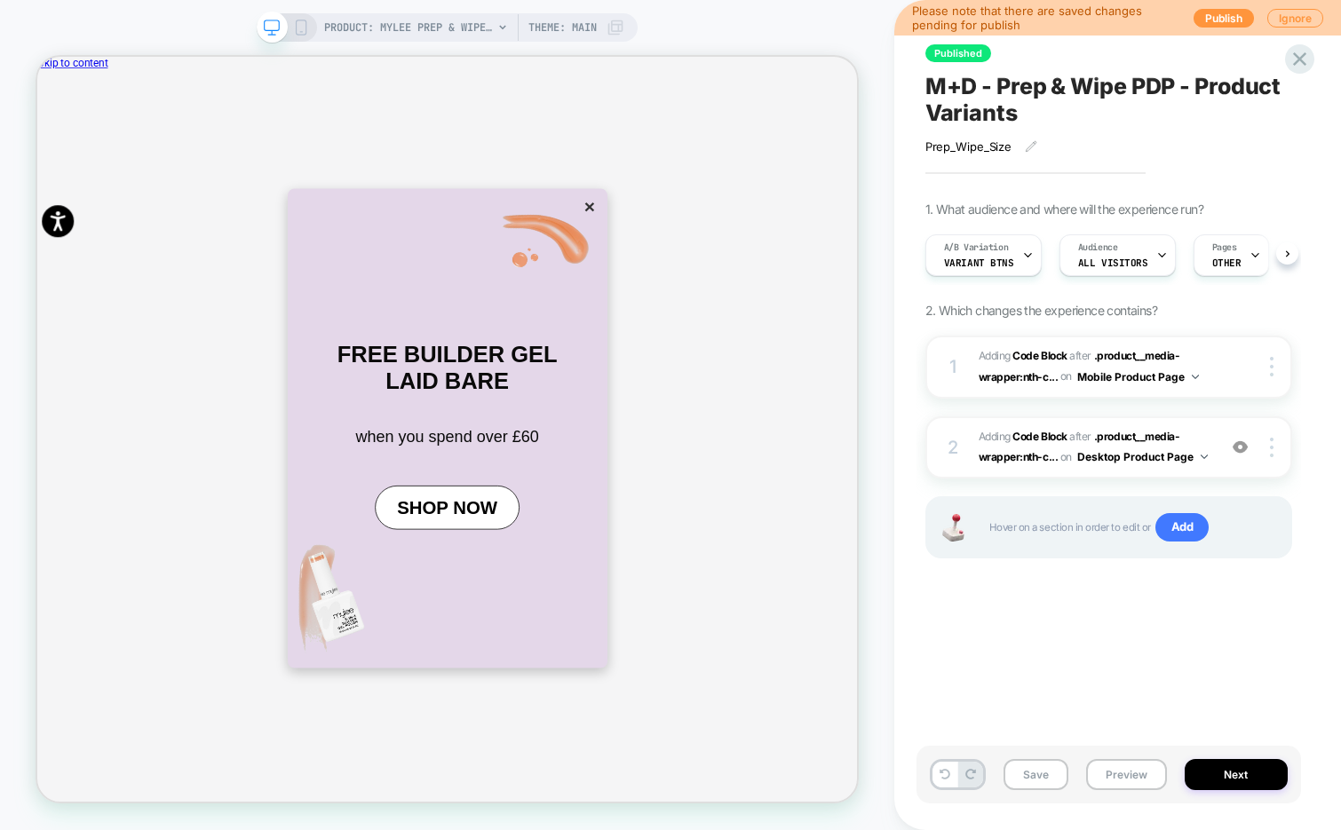
scroll to position [0, 1]
click at [0, 0] on div at bounding box center [0, 0] width 0 height 0
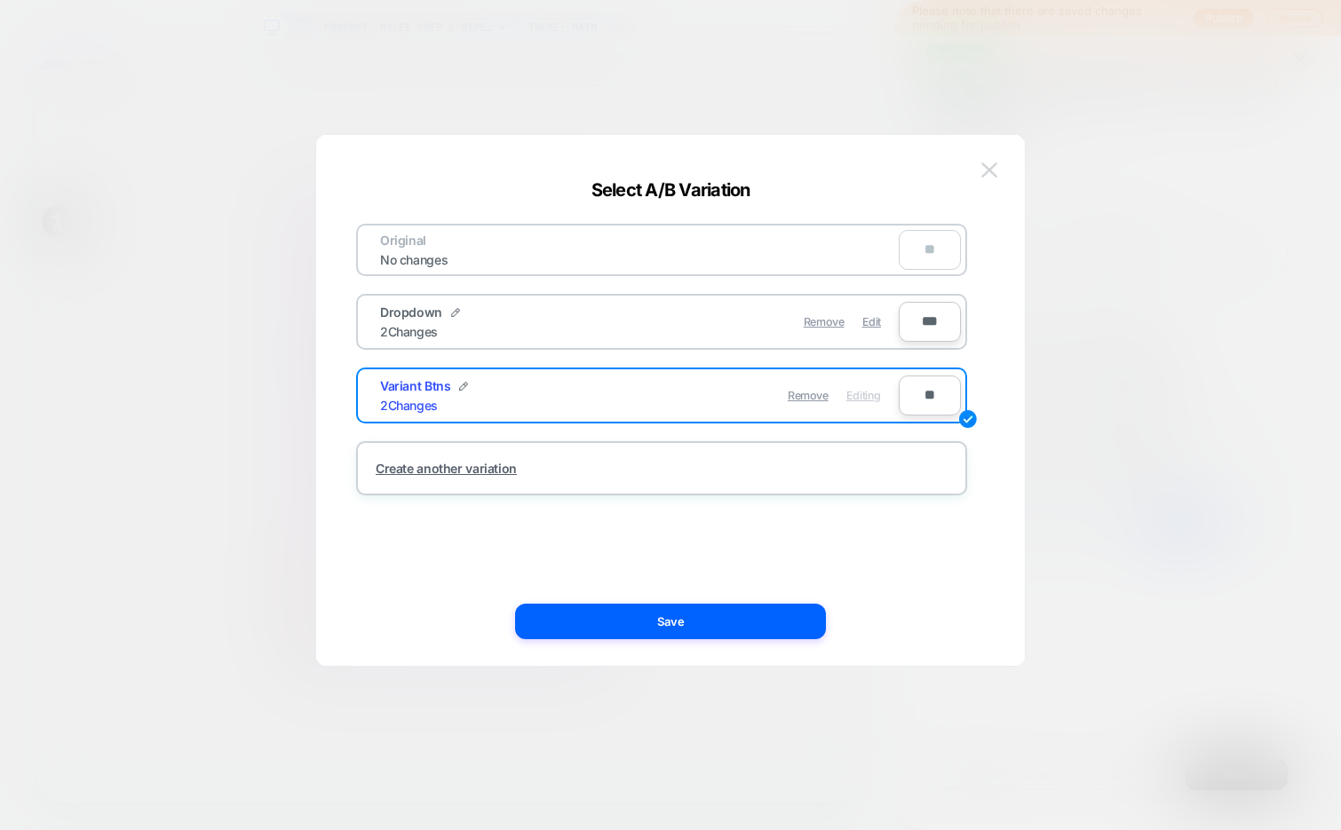
click at [988, 168] on img at bounding box center [989, 170] width 16 height 15
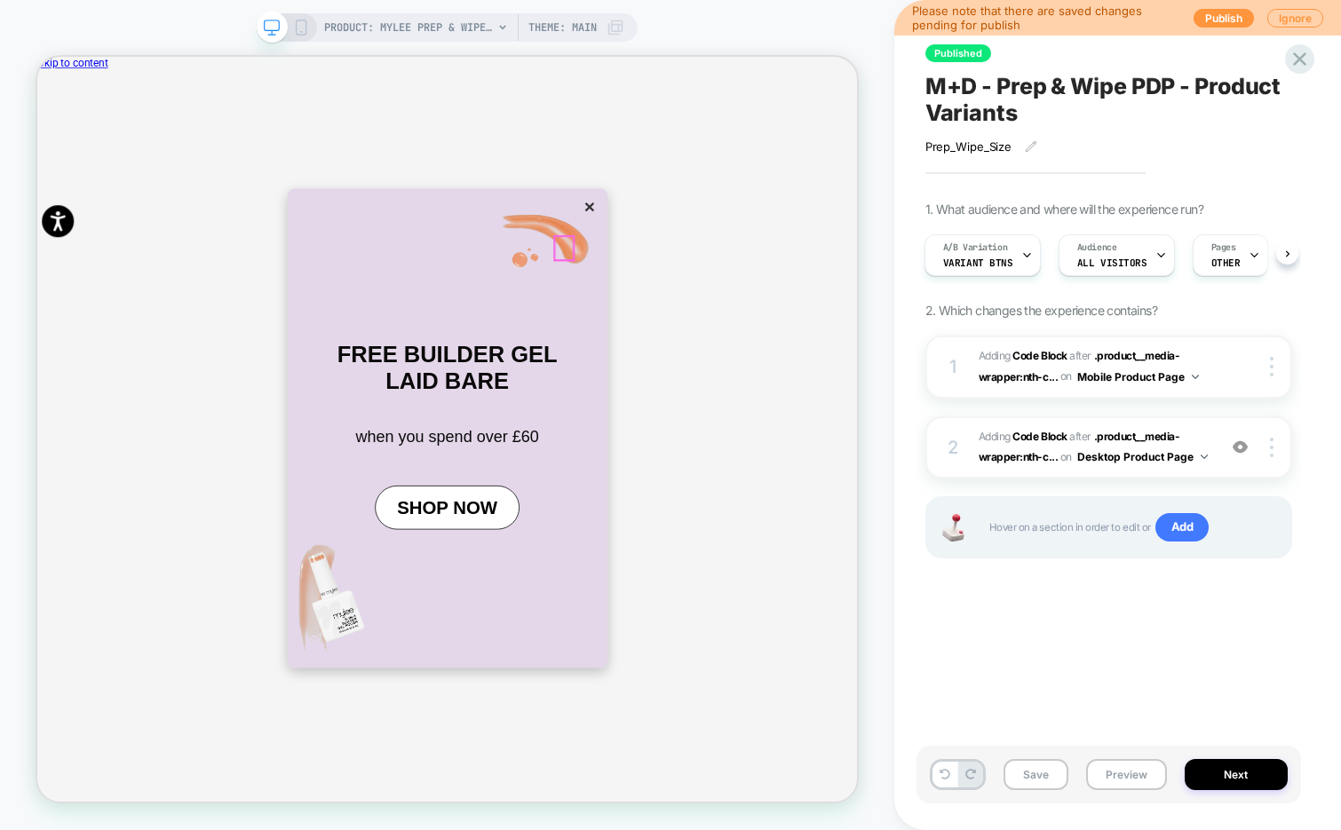
click at [761, 272] on button "×" at bounding box center [773, 257] width 25 height 30
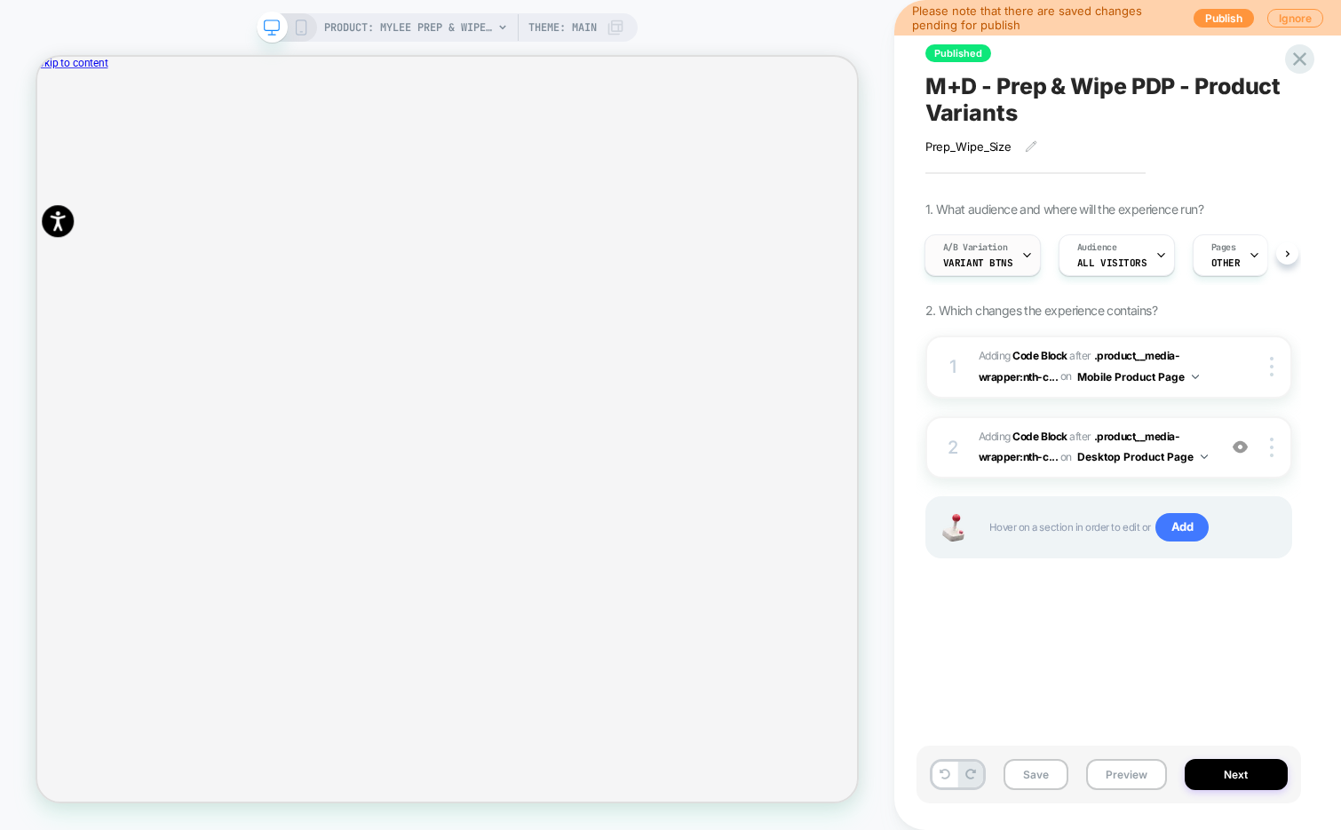
click at [0, 0] on div "A/B Variation Variant Btns" at bounding box center [0, 0] width 0 height 0
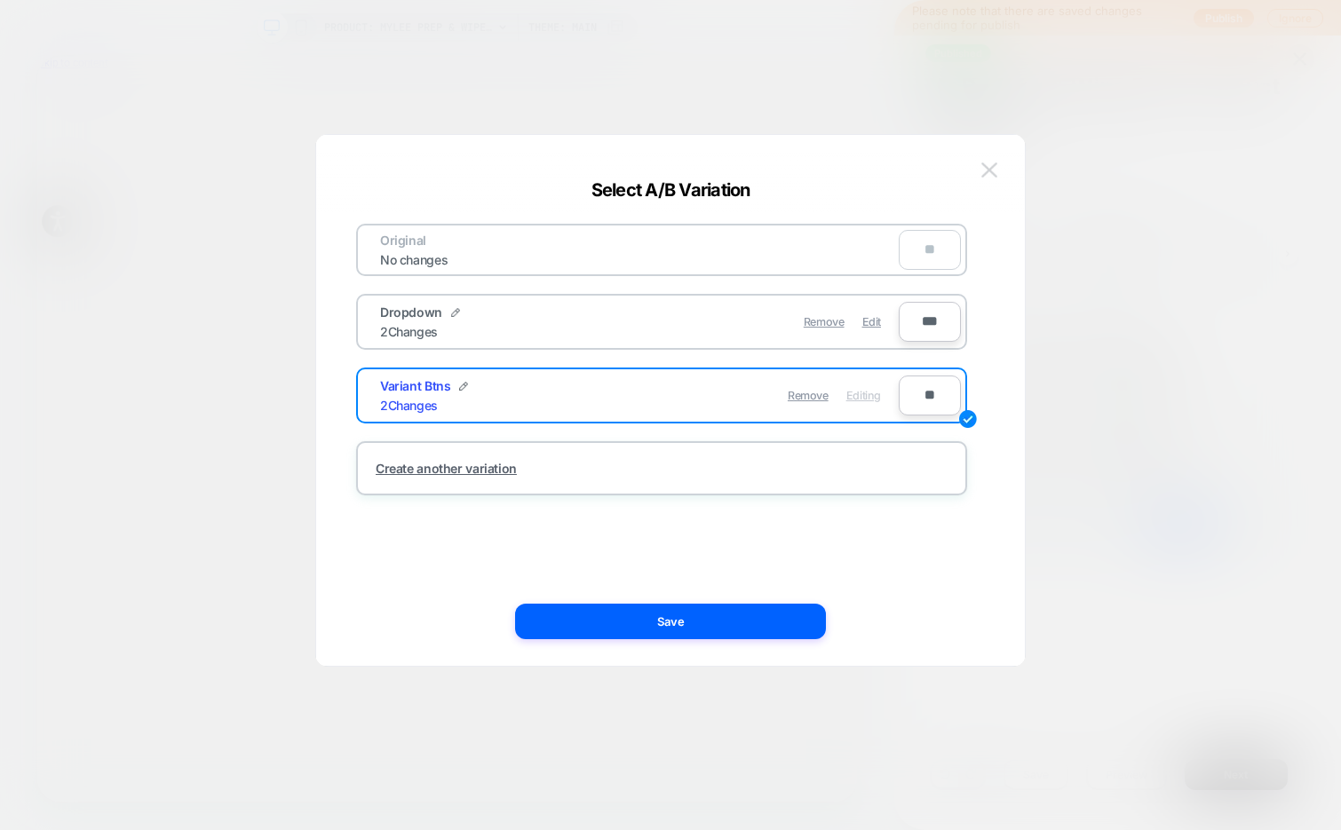
click at [771, 115] on button at bounding box center [744, 107] width 53 height 17
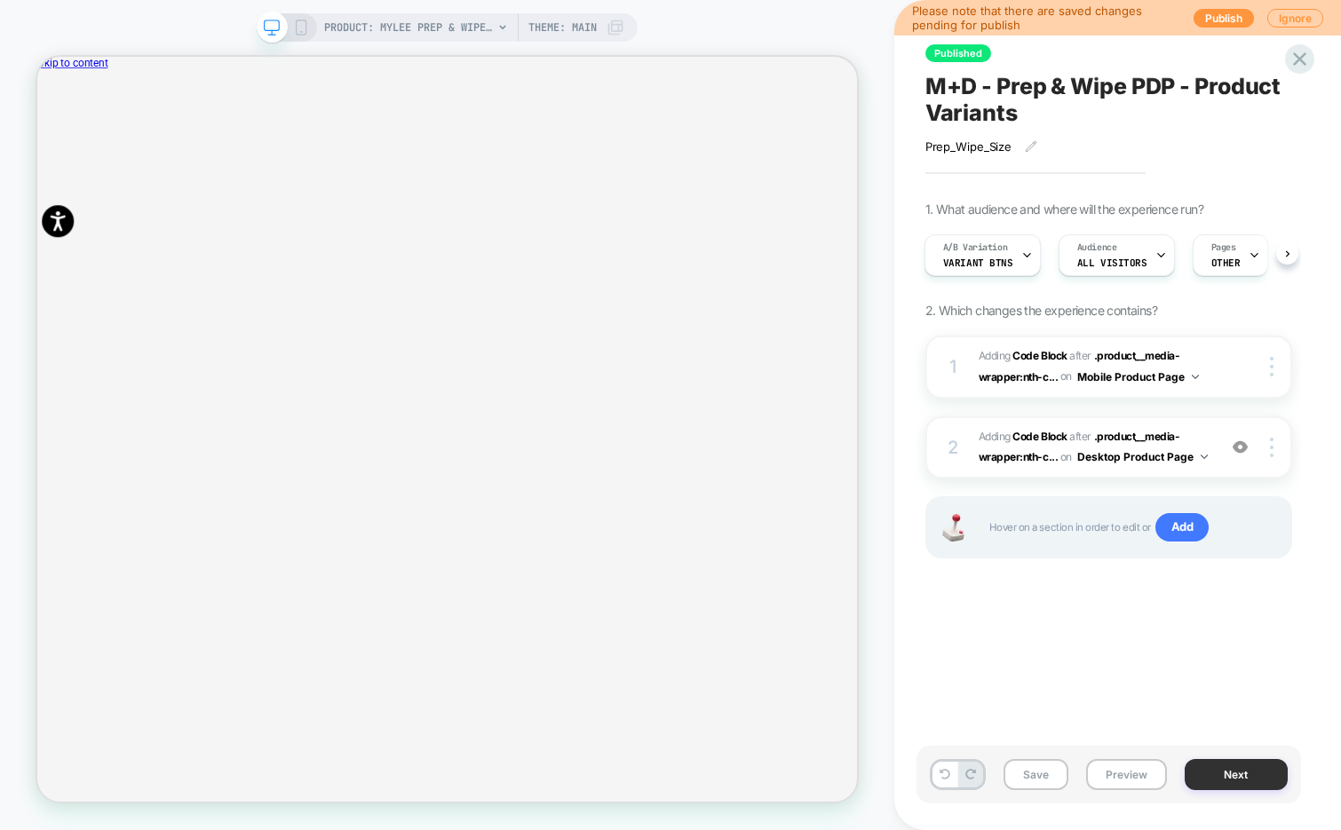
click at [1208, 775] on button "Next" at bounding box center [1236, 774] width 103 height 31
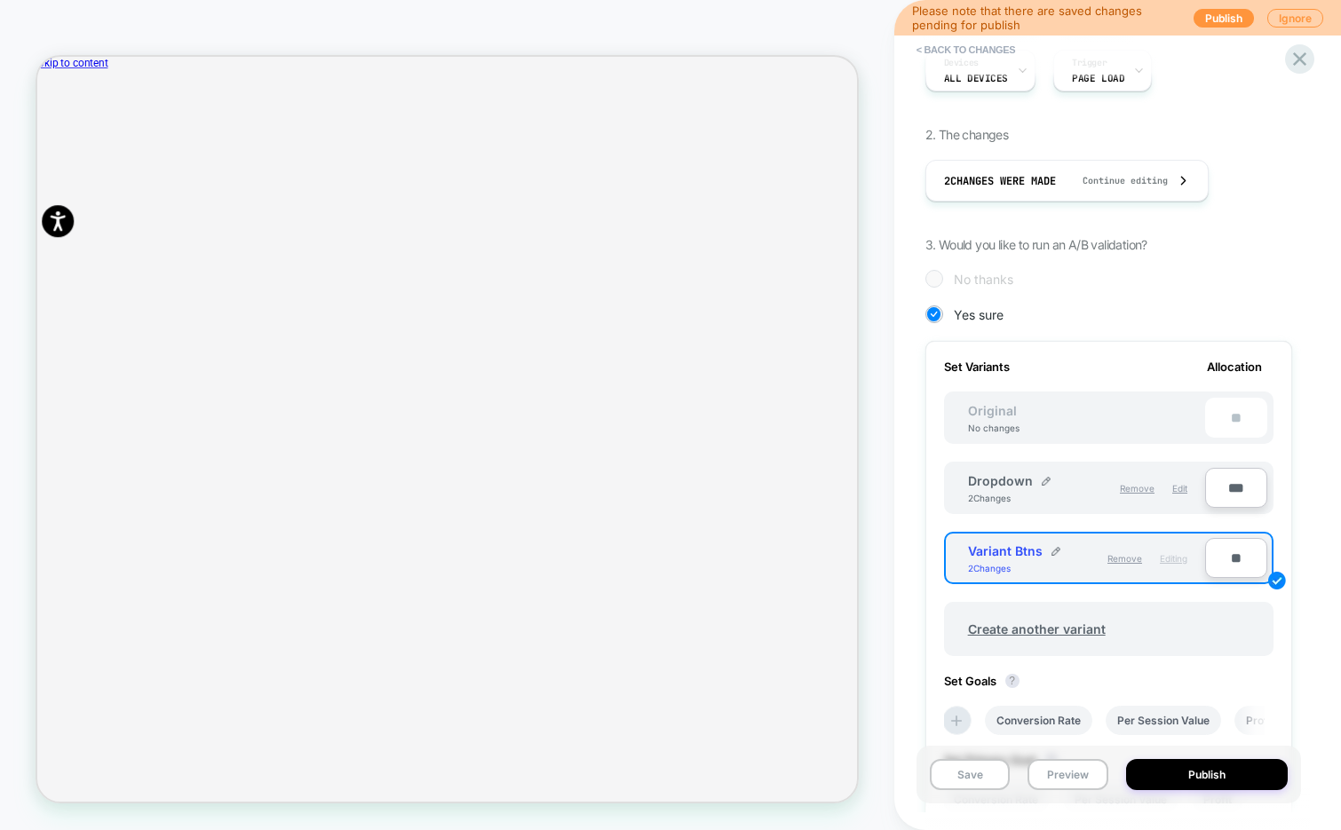
scroll to position [245, 0]
click at [1227, 486] on input "***" at bounding box center [1236, 487] width 62 height 40
type input "**"
click at [1227, 557] on input "**" at bounding box center [1236, 557] width 62 height 40
type input "**"
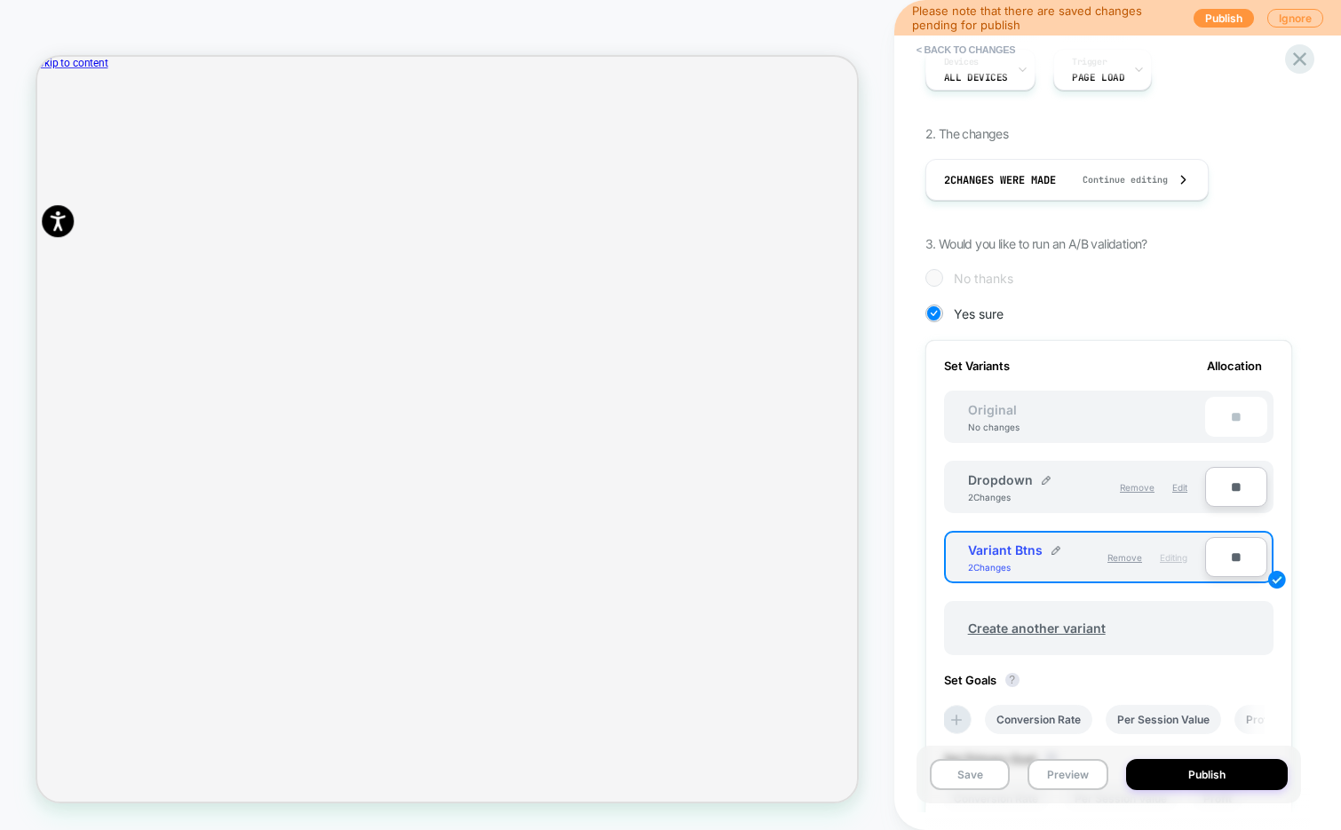
type input "***"
click at [969, 771] on button "Save" at bounding box center [970, 774] width 81 height 31
click at [1185, 780] on button "Publish" at bounding box center [1207, 774] width 162 height 31
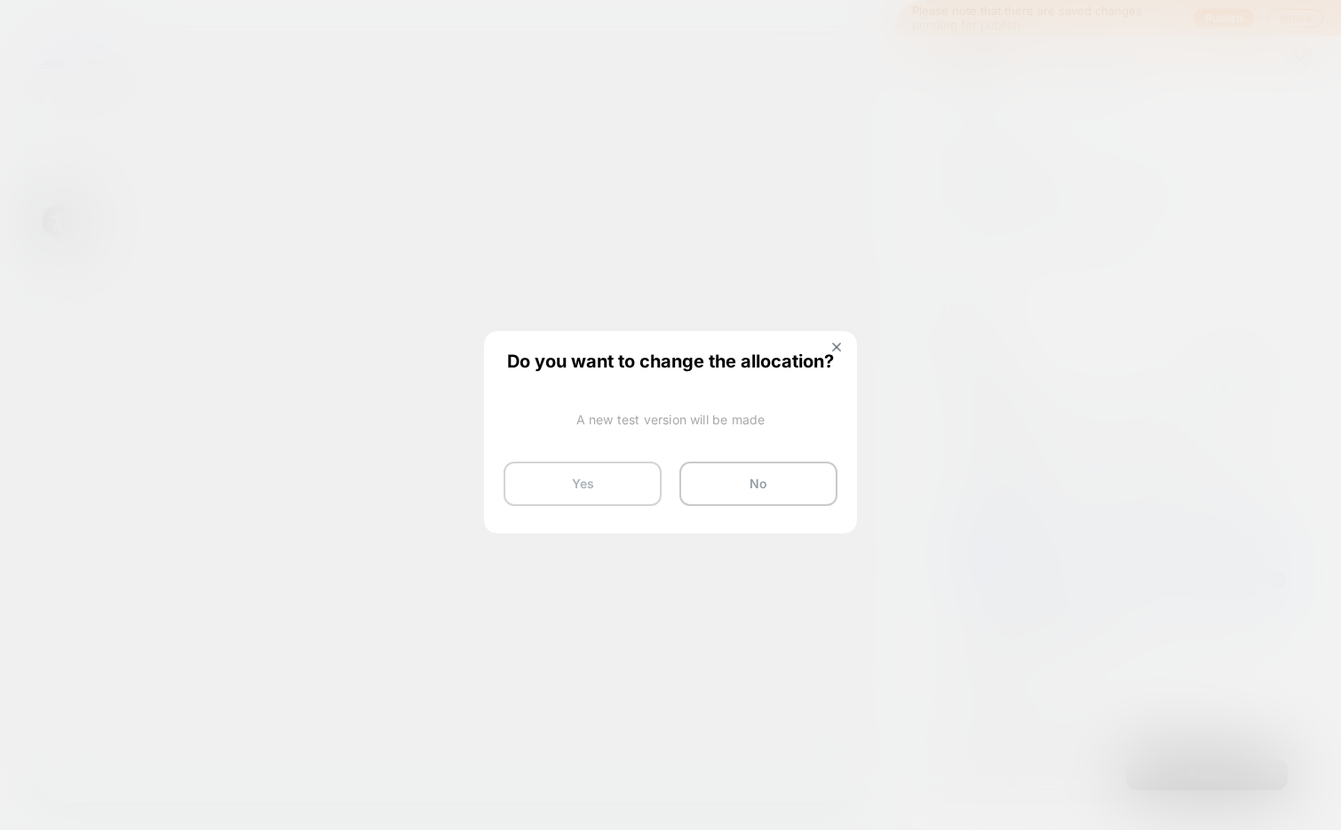
click at [563, 488] on button "Yes" at bounding box center [583, 484] width 158 height 44
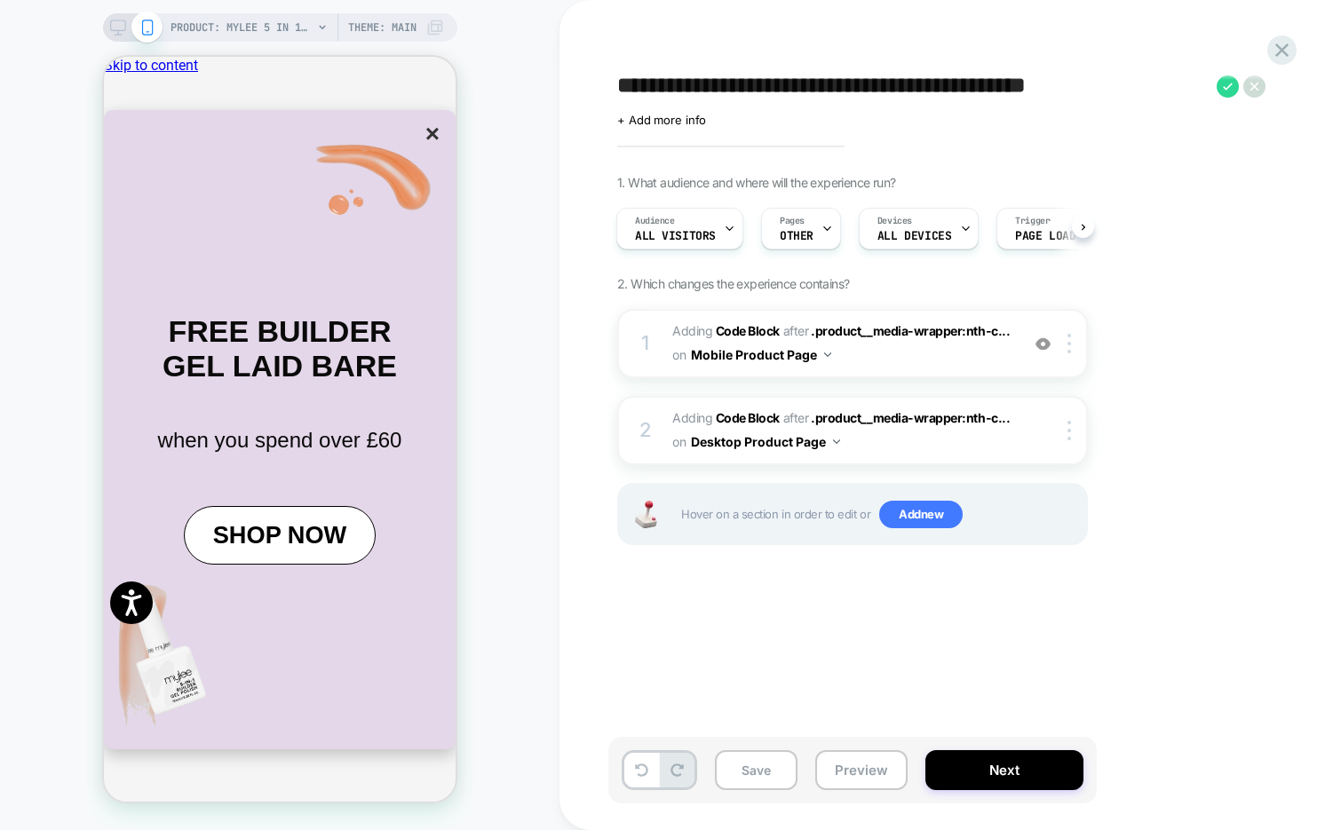
scroll to position [0, 1]
click at [420, 149] on button "×" at bounding box center [432, 134] width 25 height 30
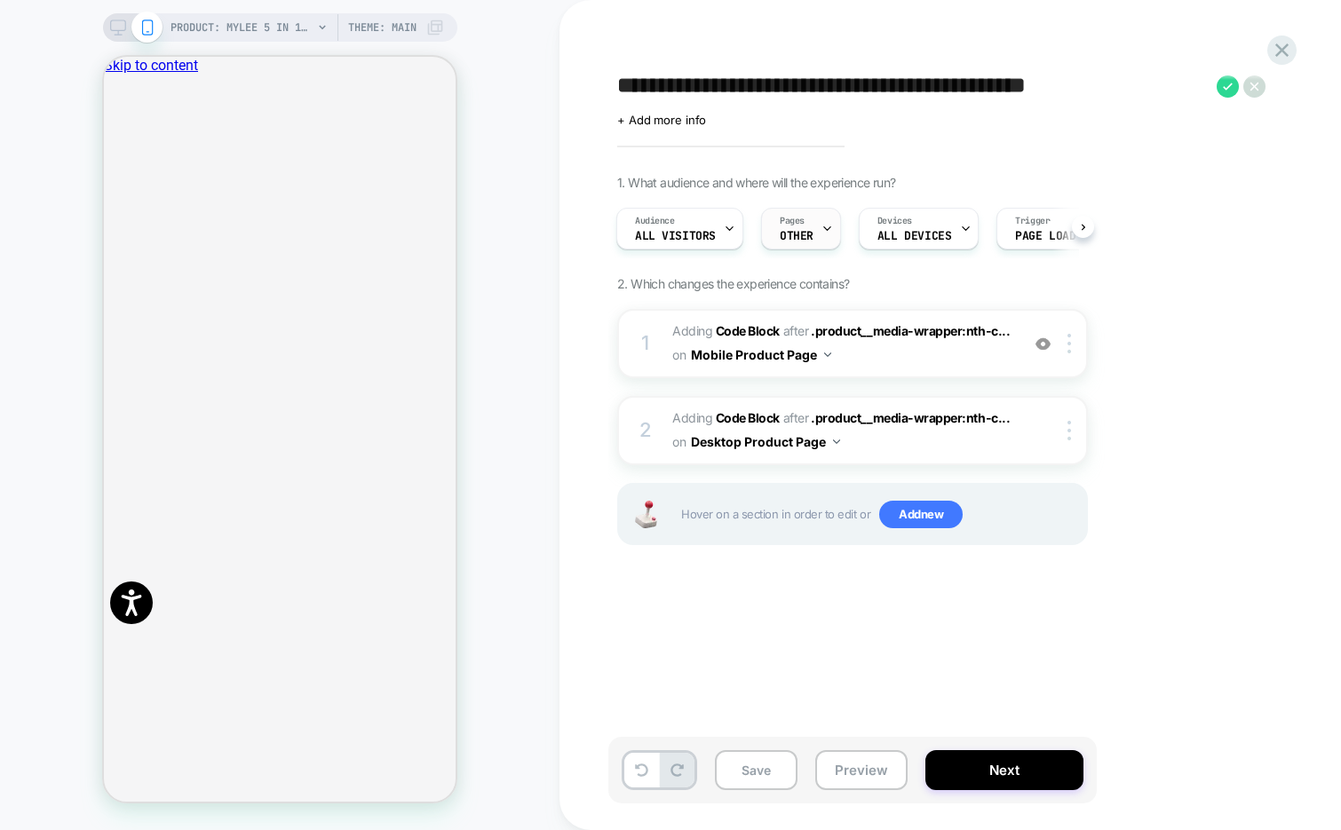
click at [0, 0] on div "Pages OTHER" at bounding box center [0, 0] width 0 height 0
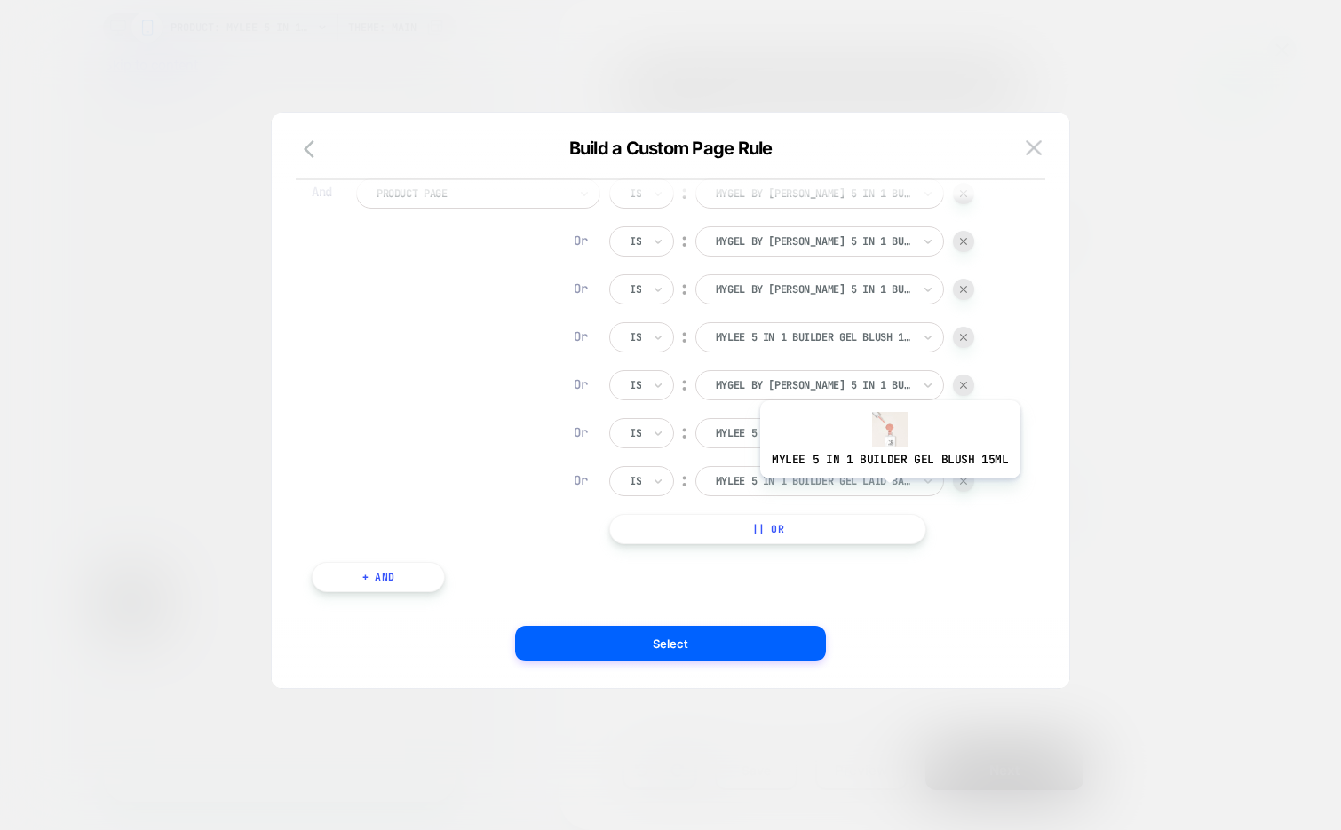
scroll to position [198, 0]
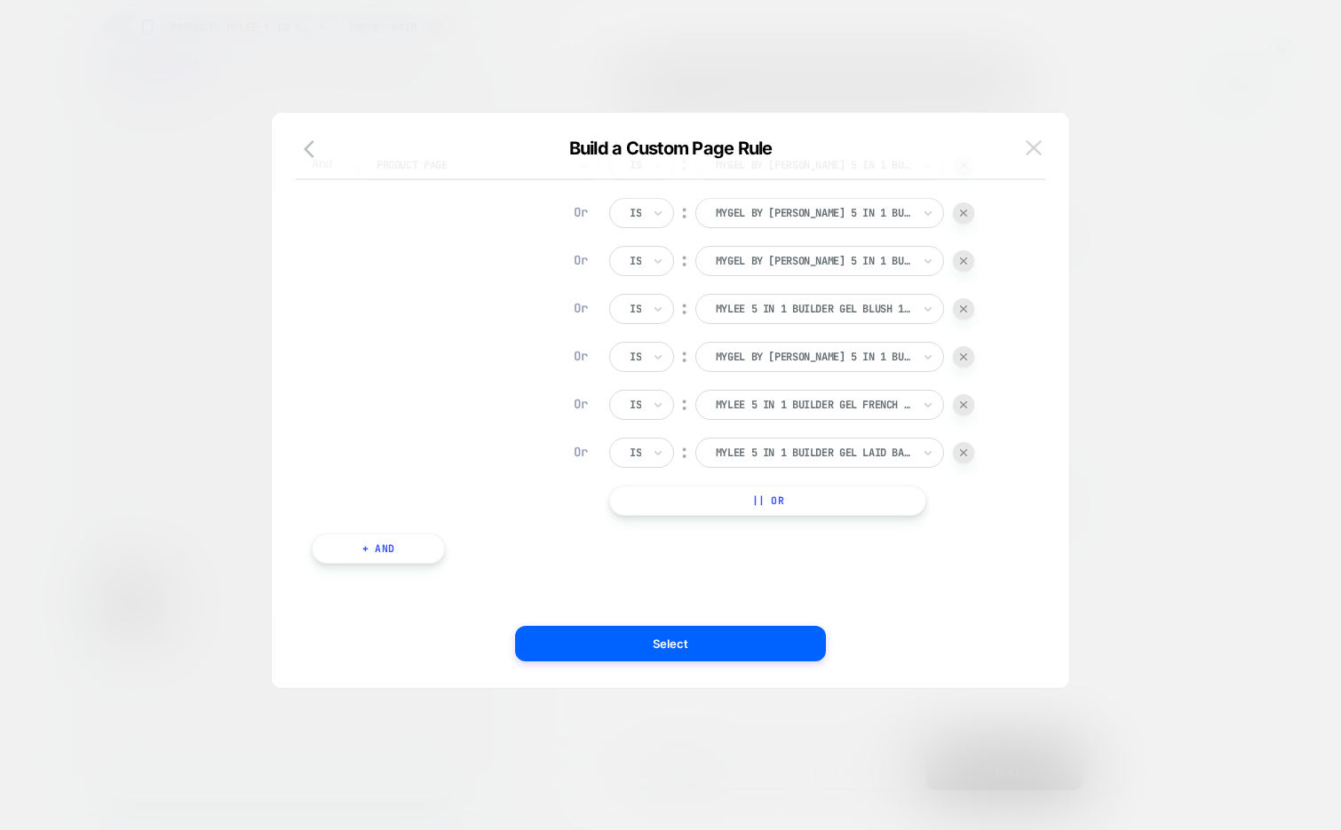
click at [0, 0] on img at bounding box center [0, 0] width 0 height 0
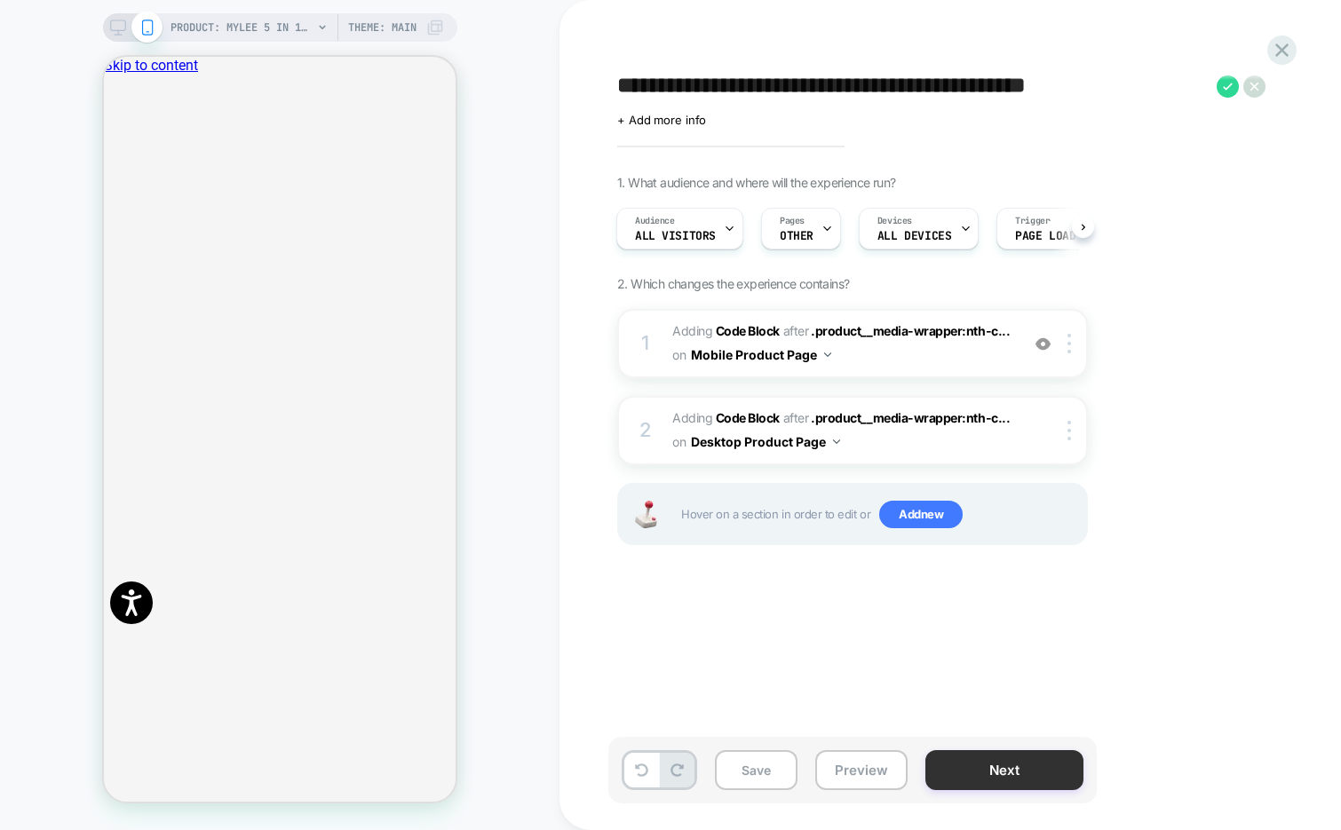
click at [952, 782] on button "Next" at bounding box center [1004, 771] width 158 height 40
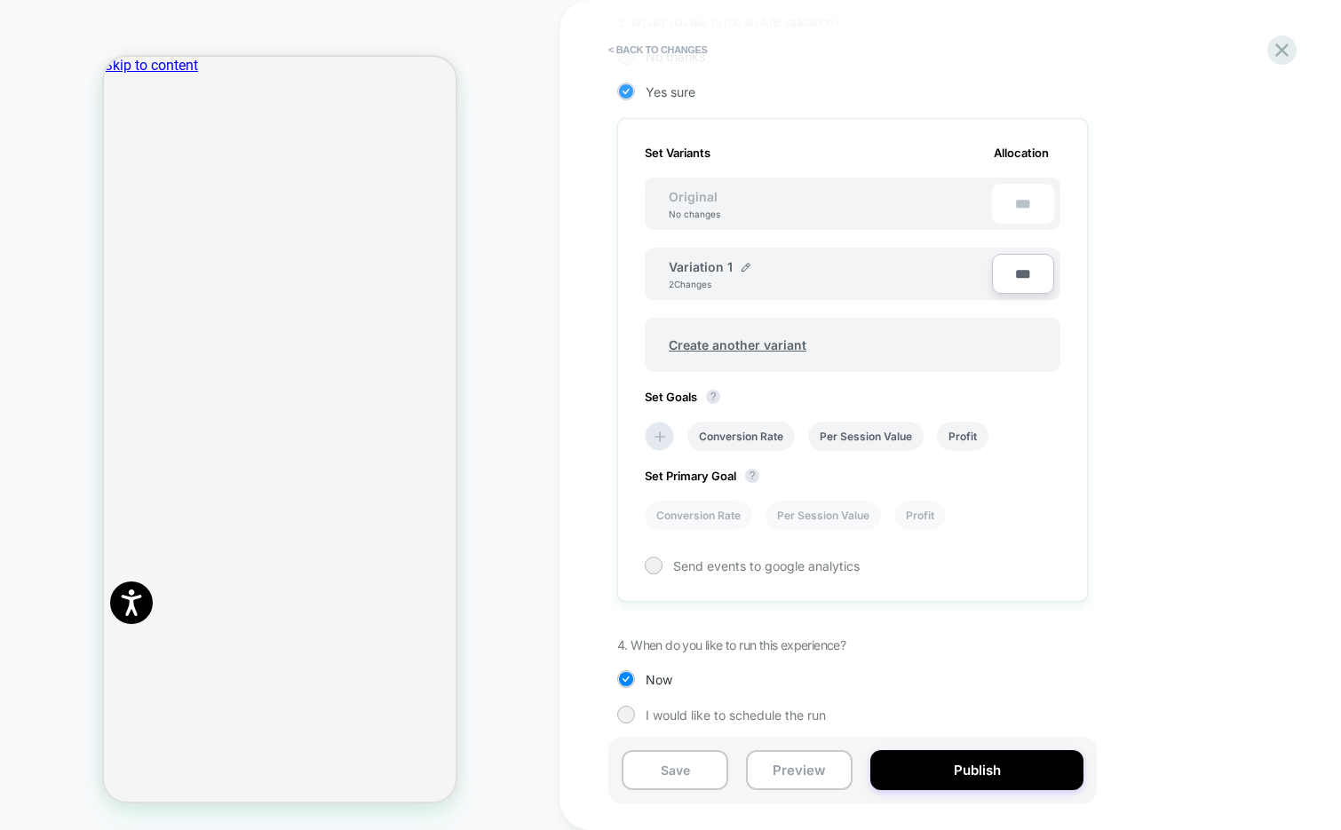
scroll to position [476, 0]
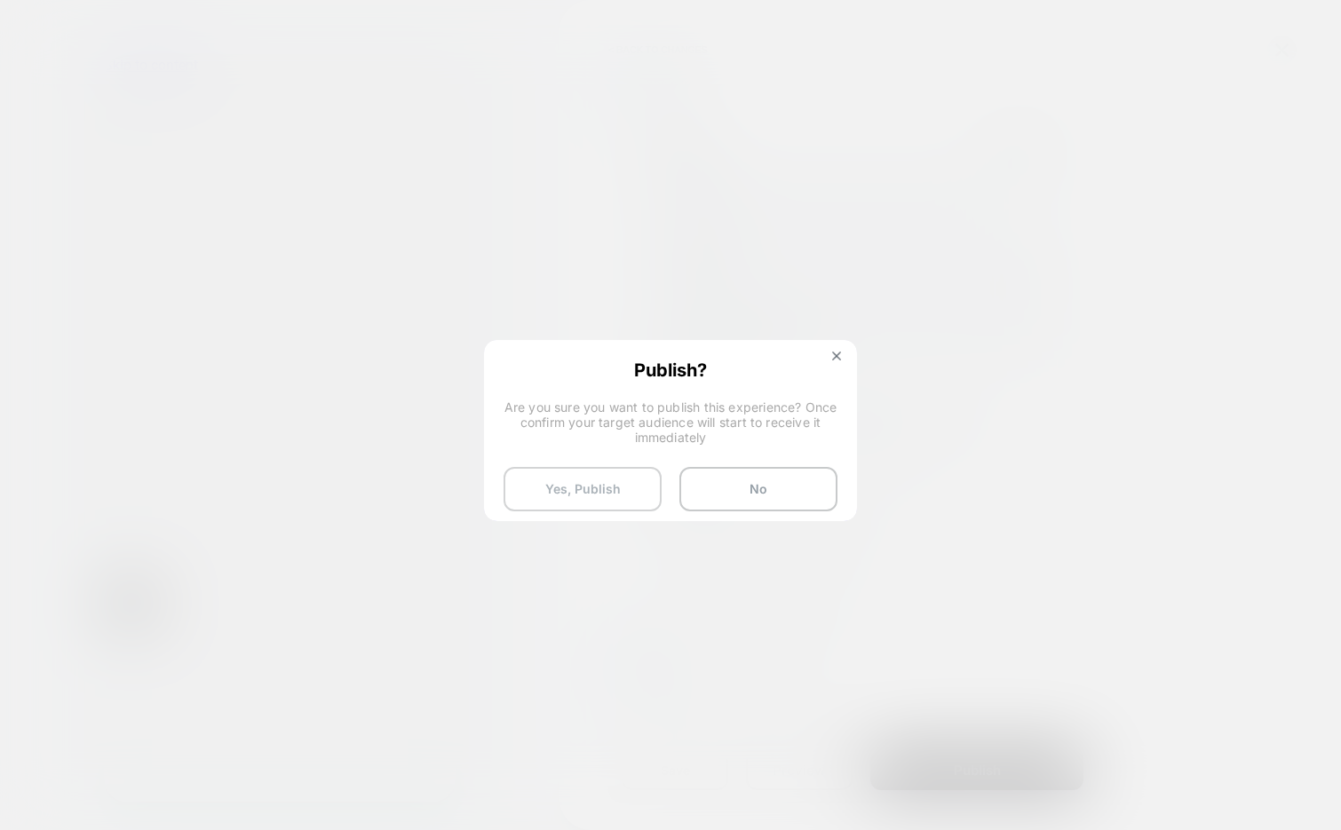
click at [582, 491] on button "Yes, Publish" at bounding box center [583, 489] width 158 height 44
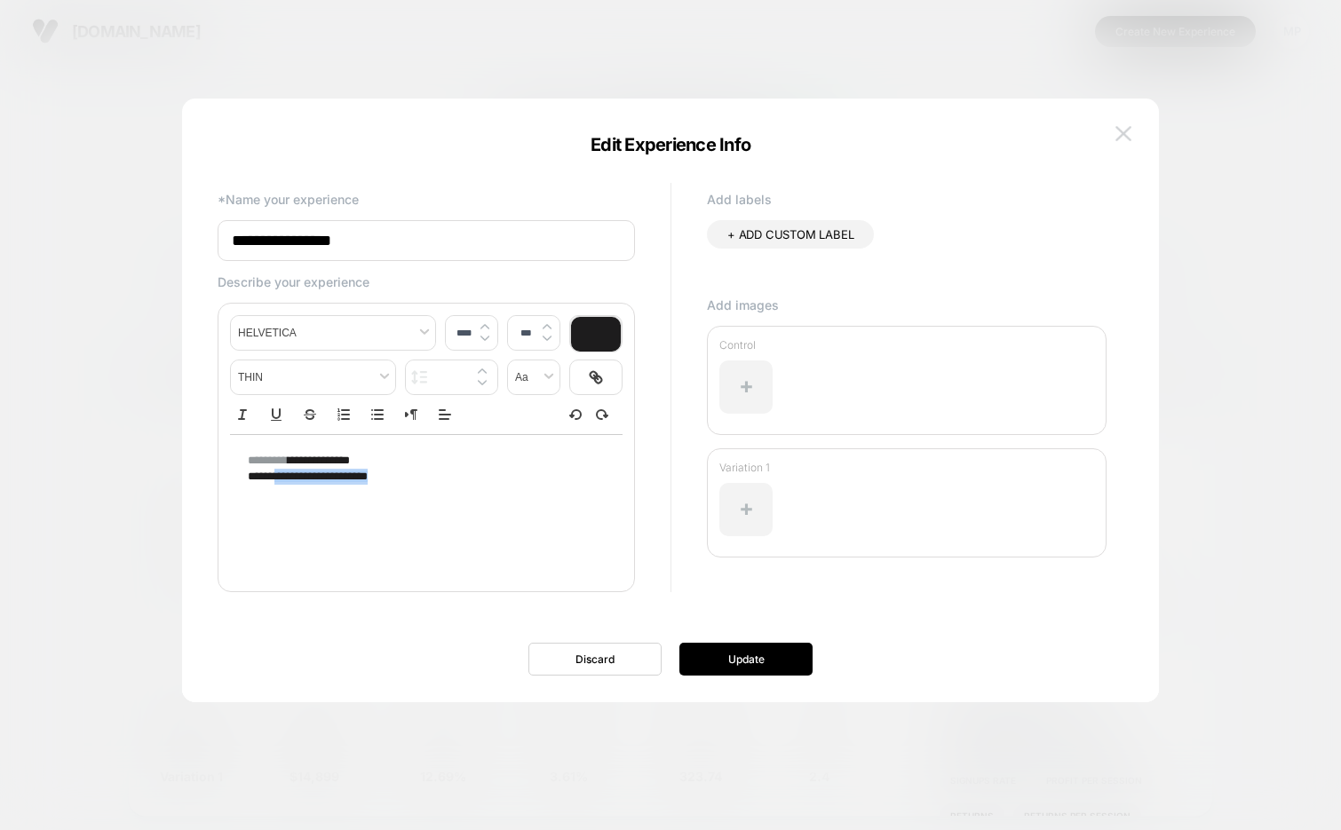
scroll to position [179, 0]
click at [1125, 134] on img at bounding box center [1124, 133] width 16 height 15
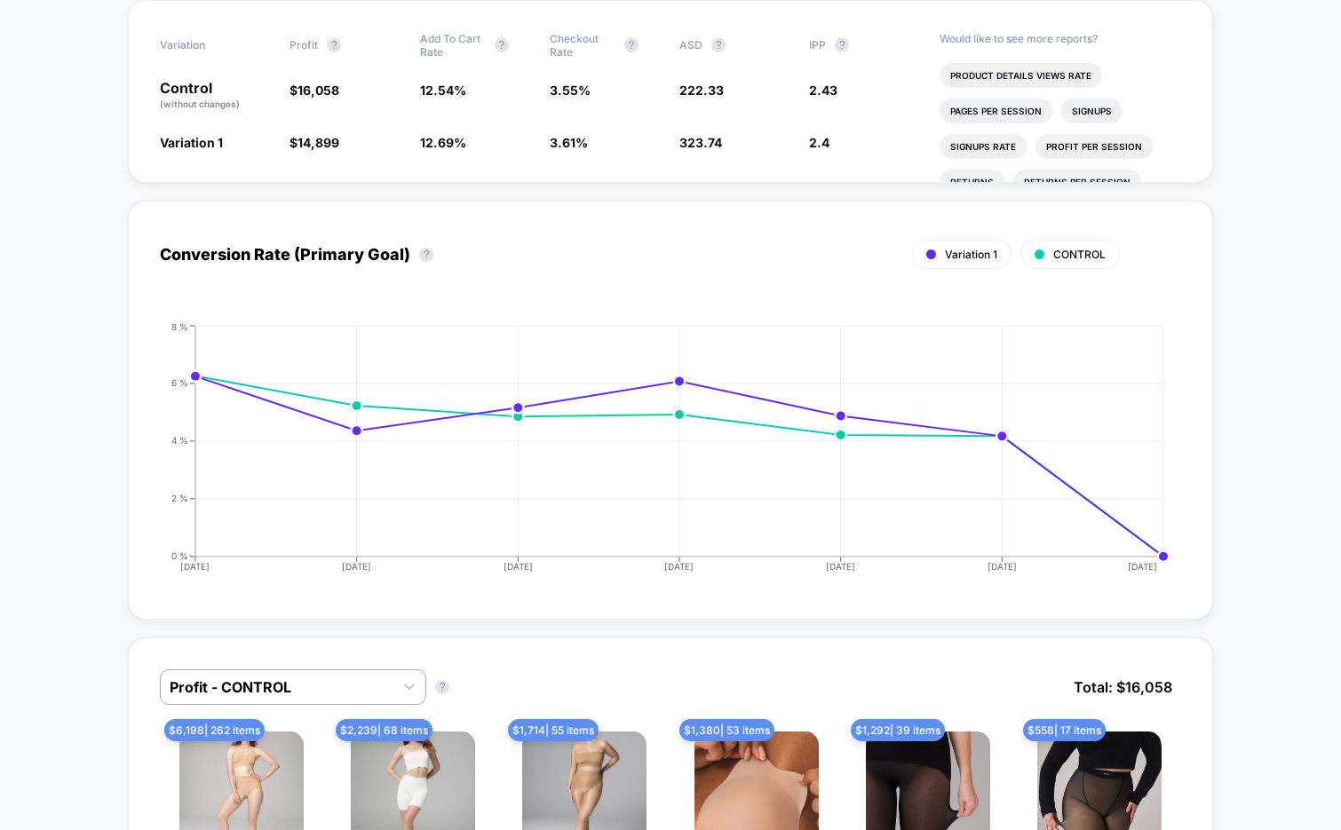
scroll to position [0, 0]
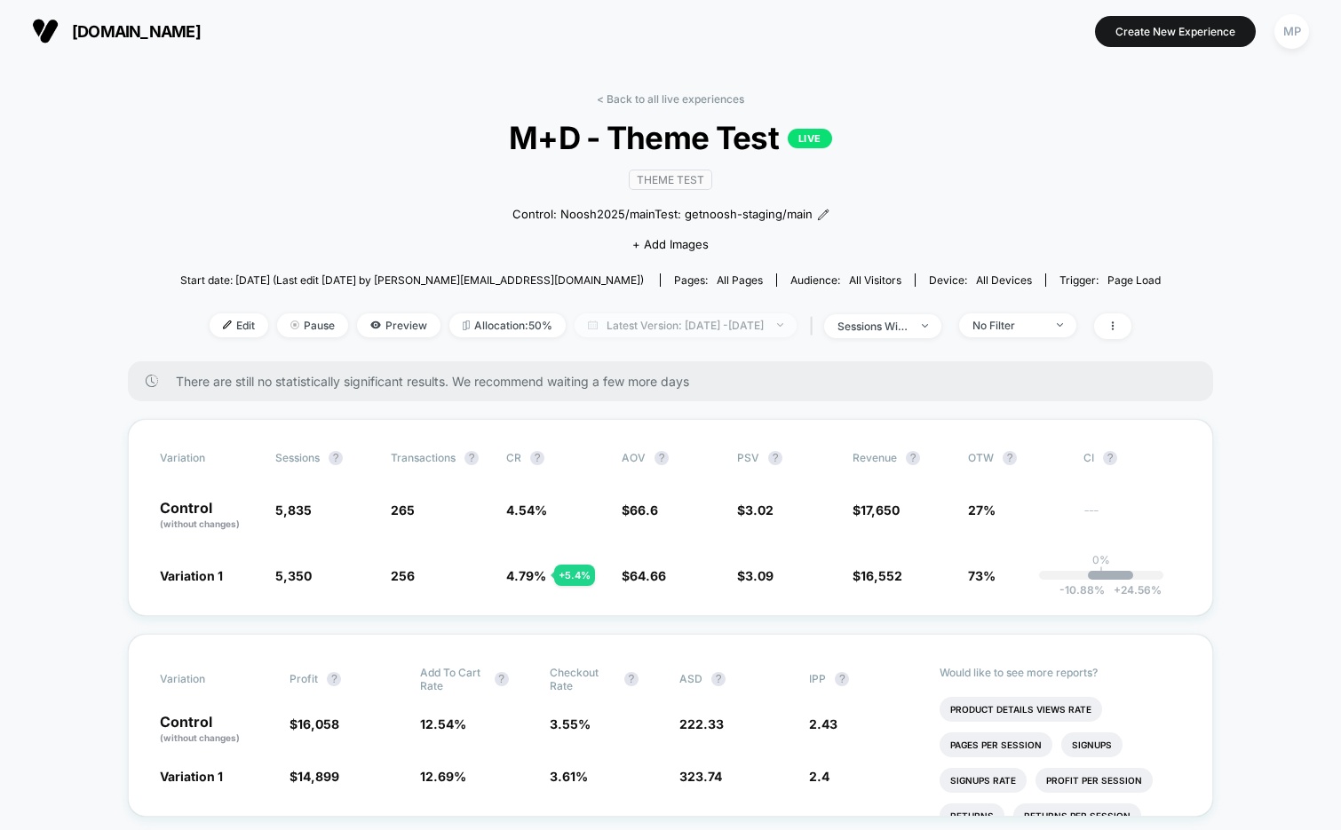
click at [722, 319] on span "Latest Version: [DATE] - [DATE]" at bounding box center [686, 326] width 222 height 24
select select "*"
select select "****"
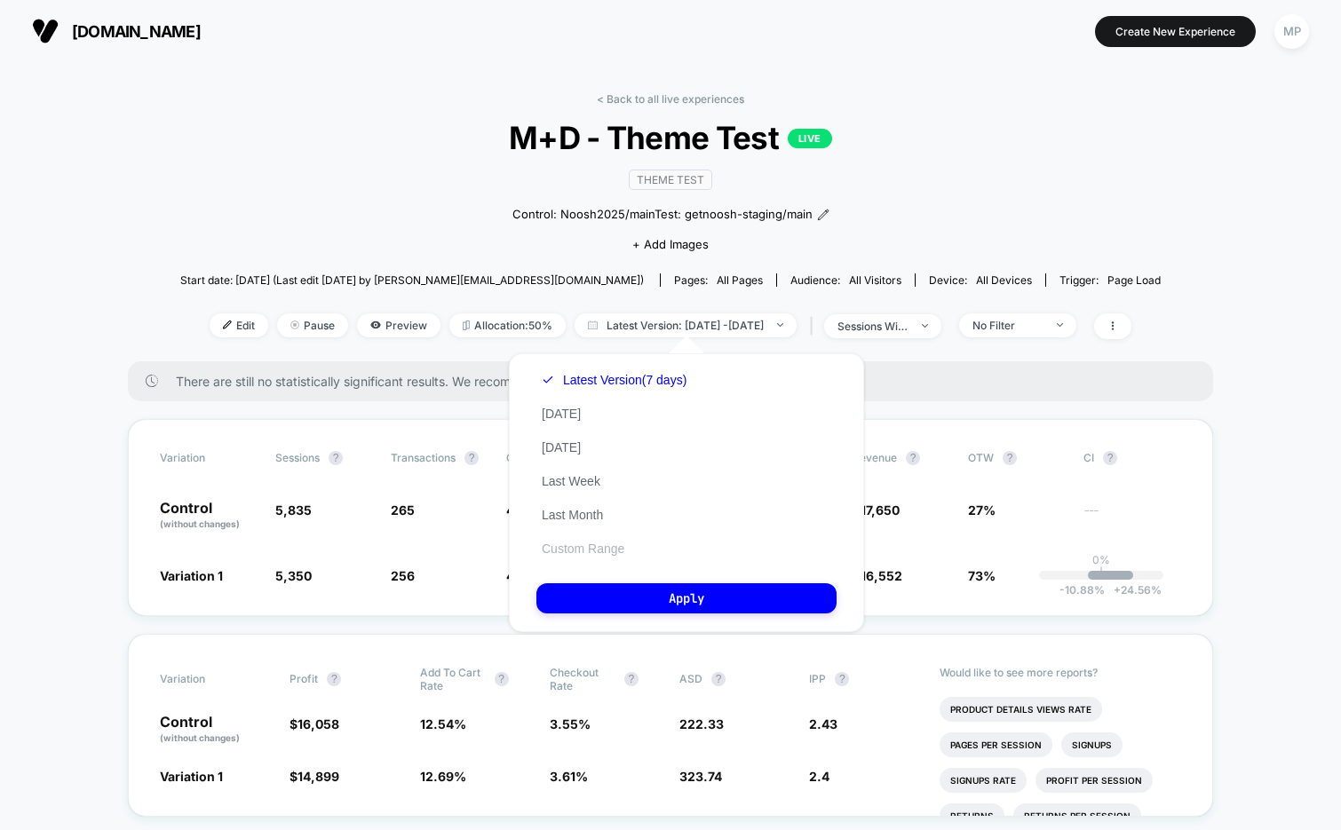
click at [583, 555] on button "Custom Range" at bounding box center [582, 549] width 93 height 16
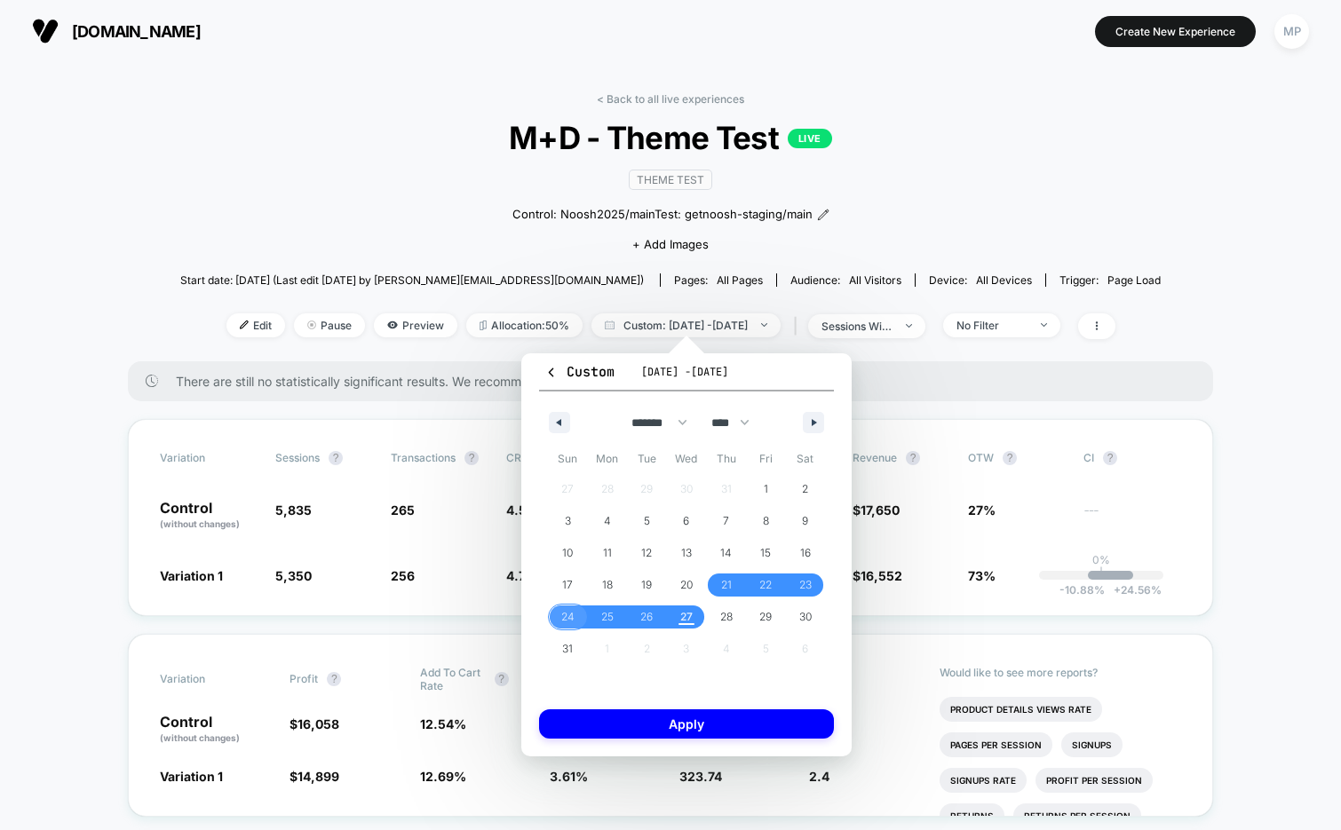
click at [565, 617] on span "24" at bounding box center [567, 617] width 13 height 32
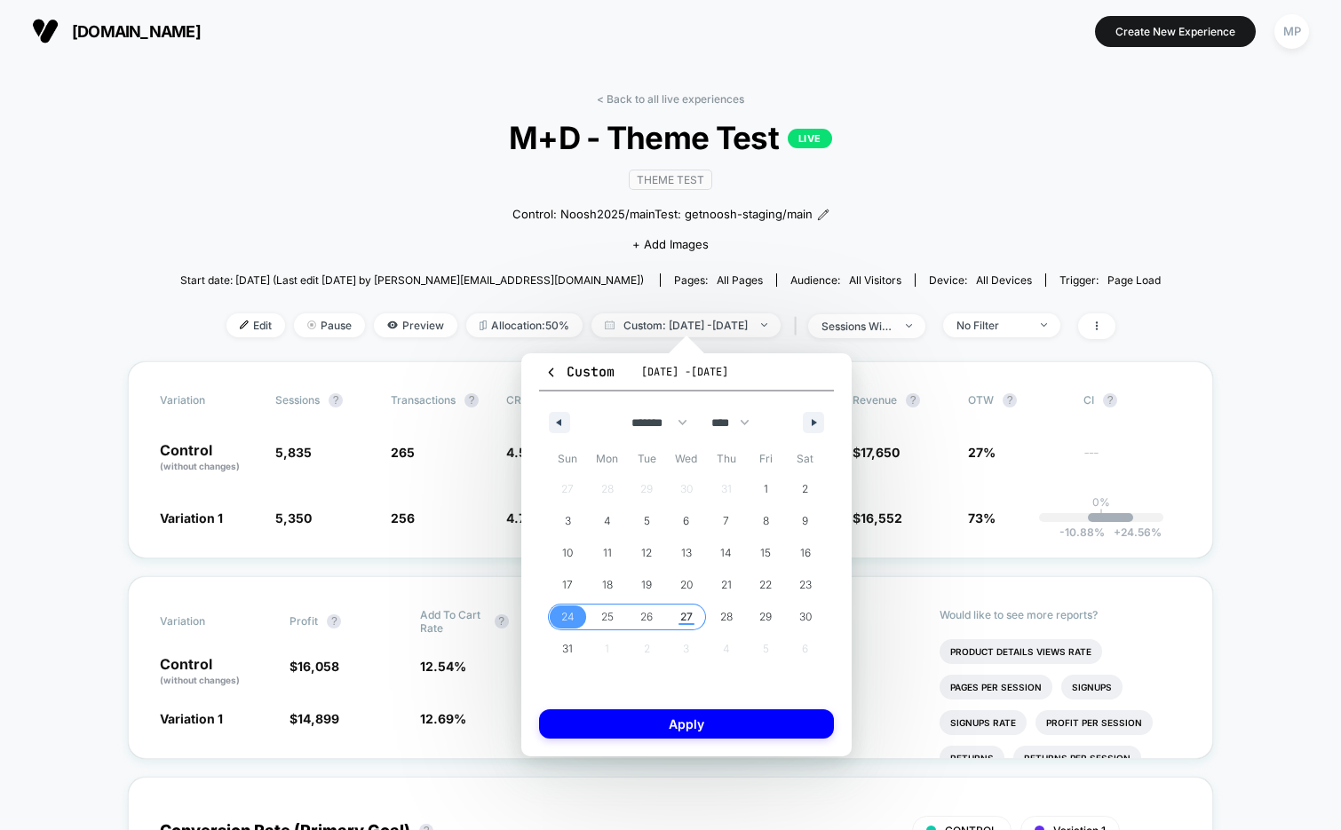
click at [687, 617] on span "27" at bounding box center [686, 617] width 12 height 32
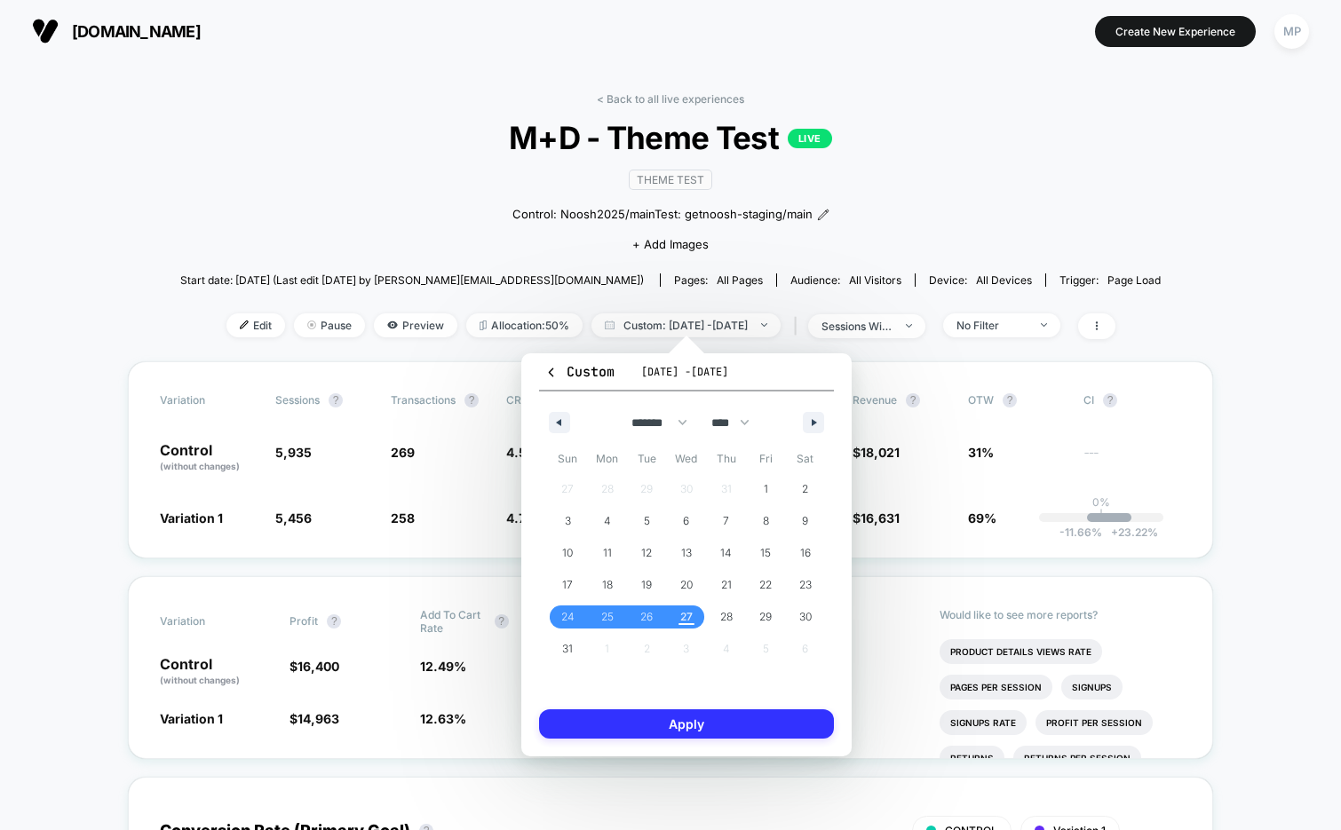
click at [669, 732] on button "Apply" at bounding box center [686, 724] width 295 height 29
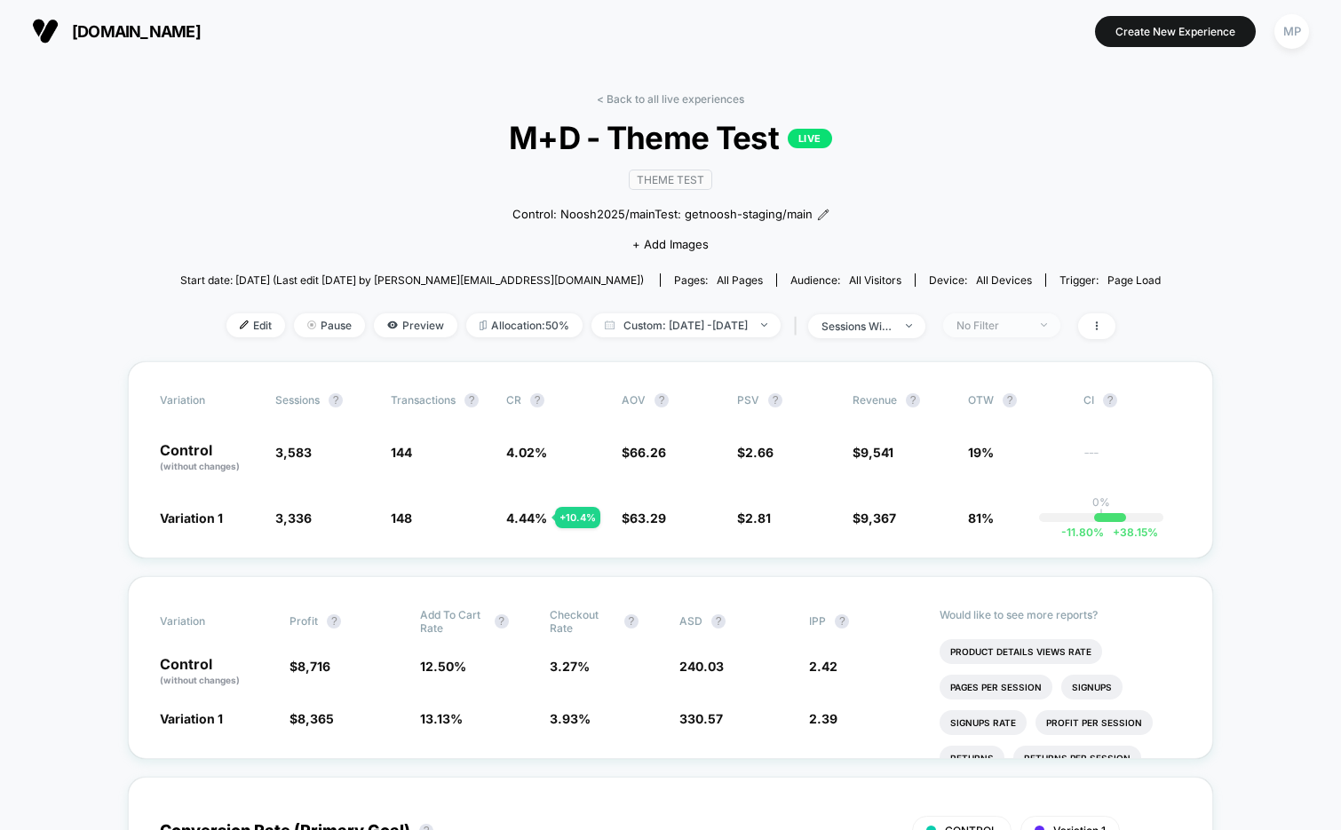
click at [1027, 321] on div "No Filter" at bounding box center [992, 325] width 71 height 13
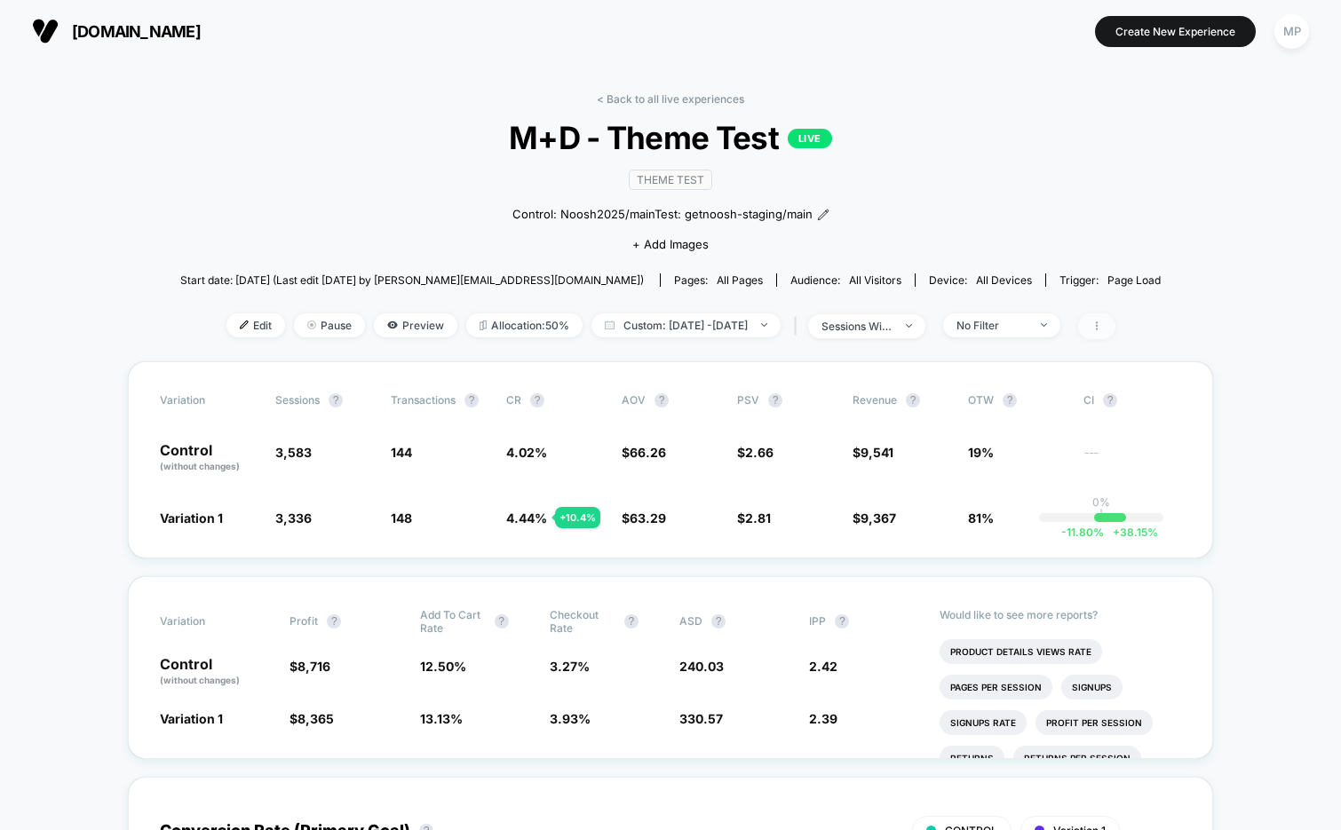
click at [1116, 318] on span at bounding box center [1096, 327] width 37 height 26
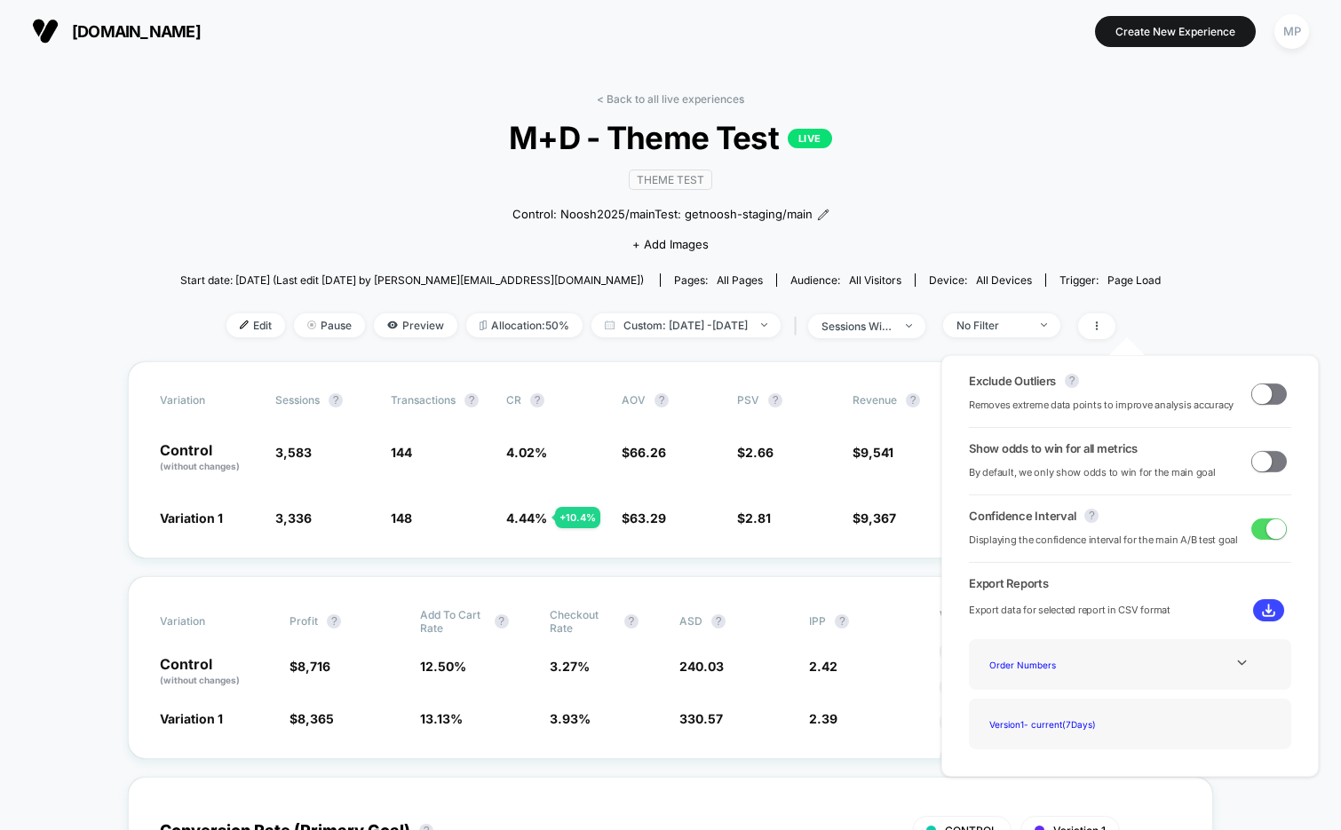
click at [1264, 469] on span at bounding box center [1269, 461] width 36 height 21
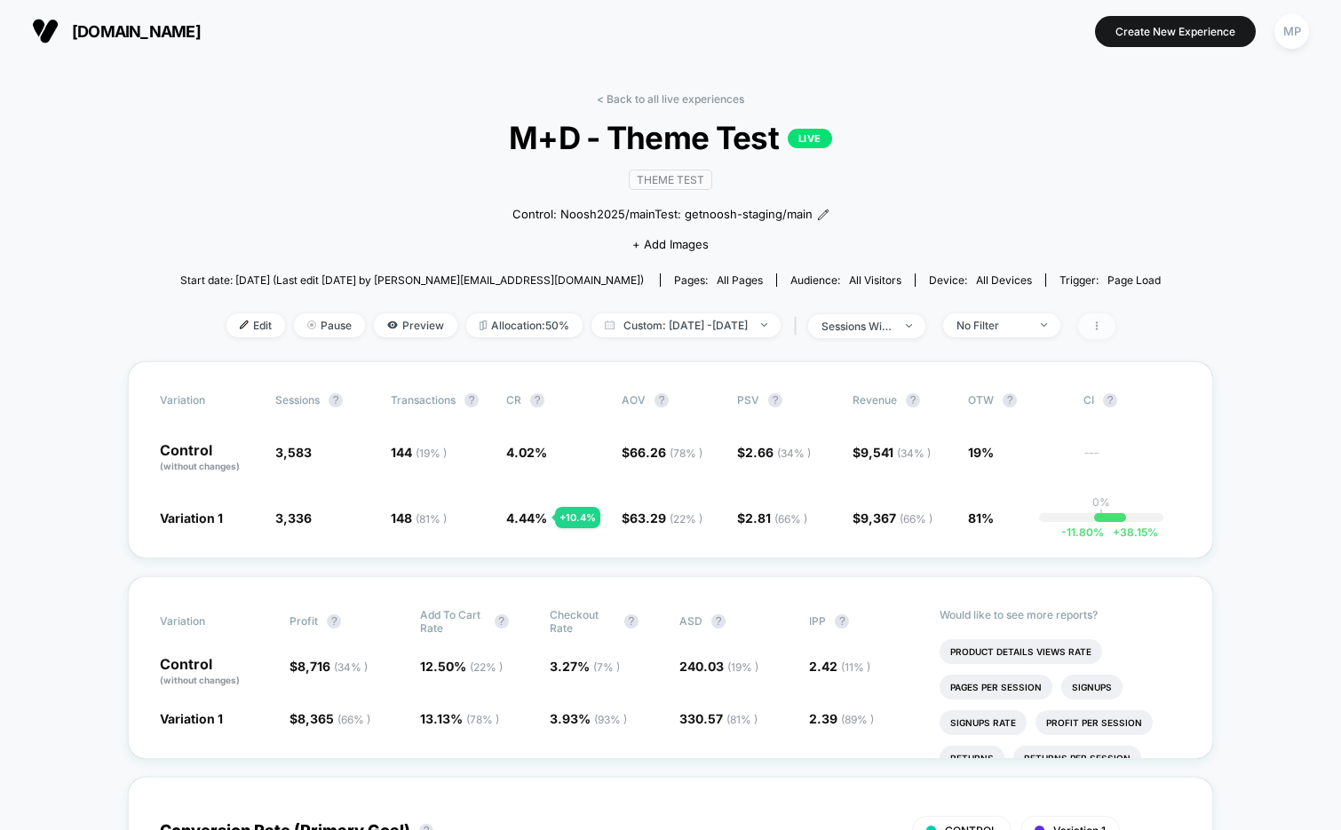
click at [1116, 322] on span at bounding box center [1096, 327] width 37 height 26
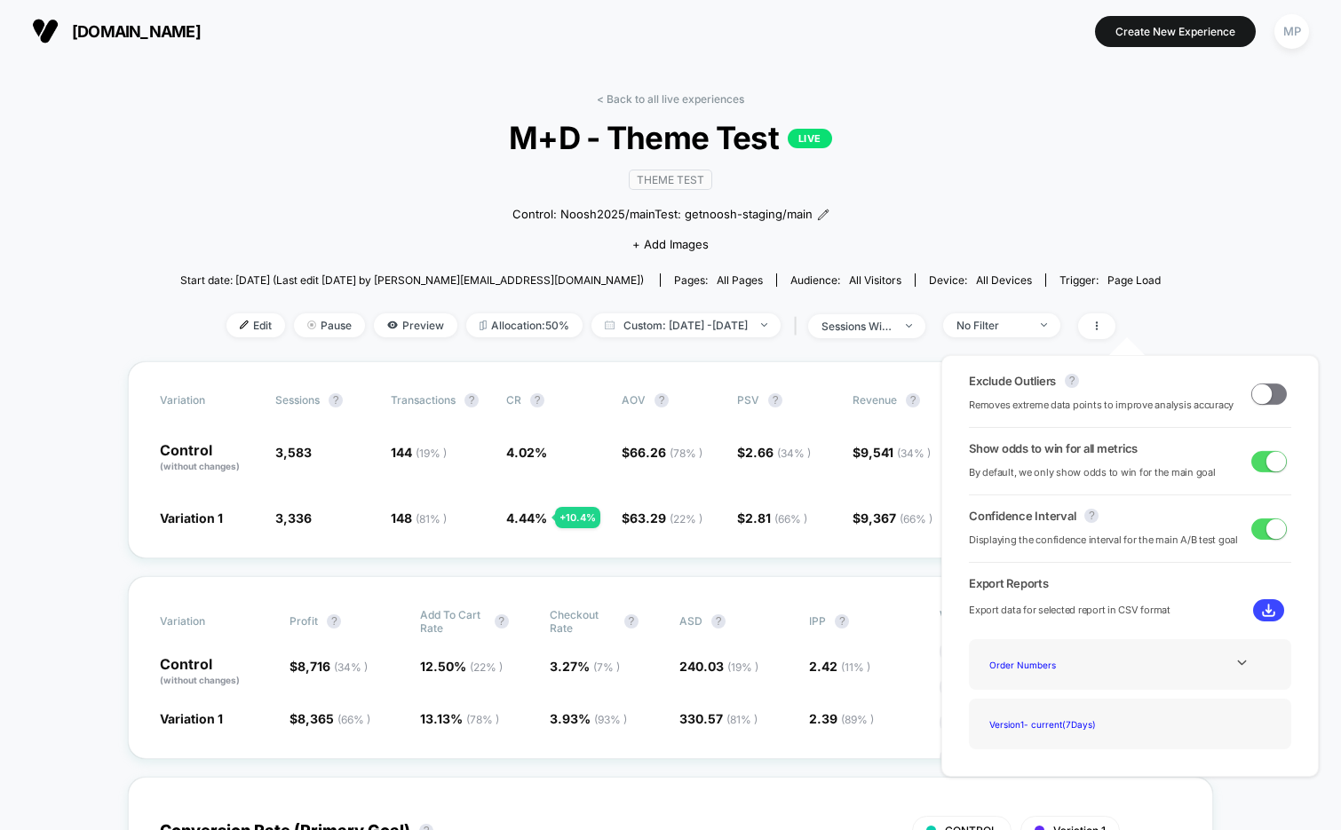
click at [1270, 461] on span at bounding box center [1277, 461] width 20 height 20
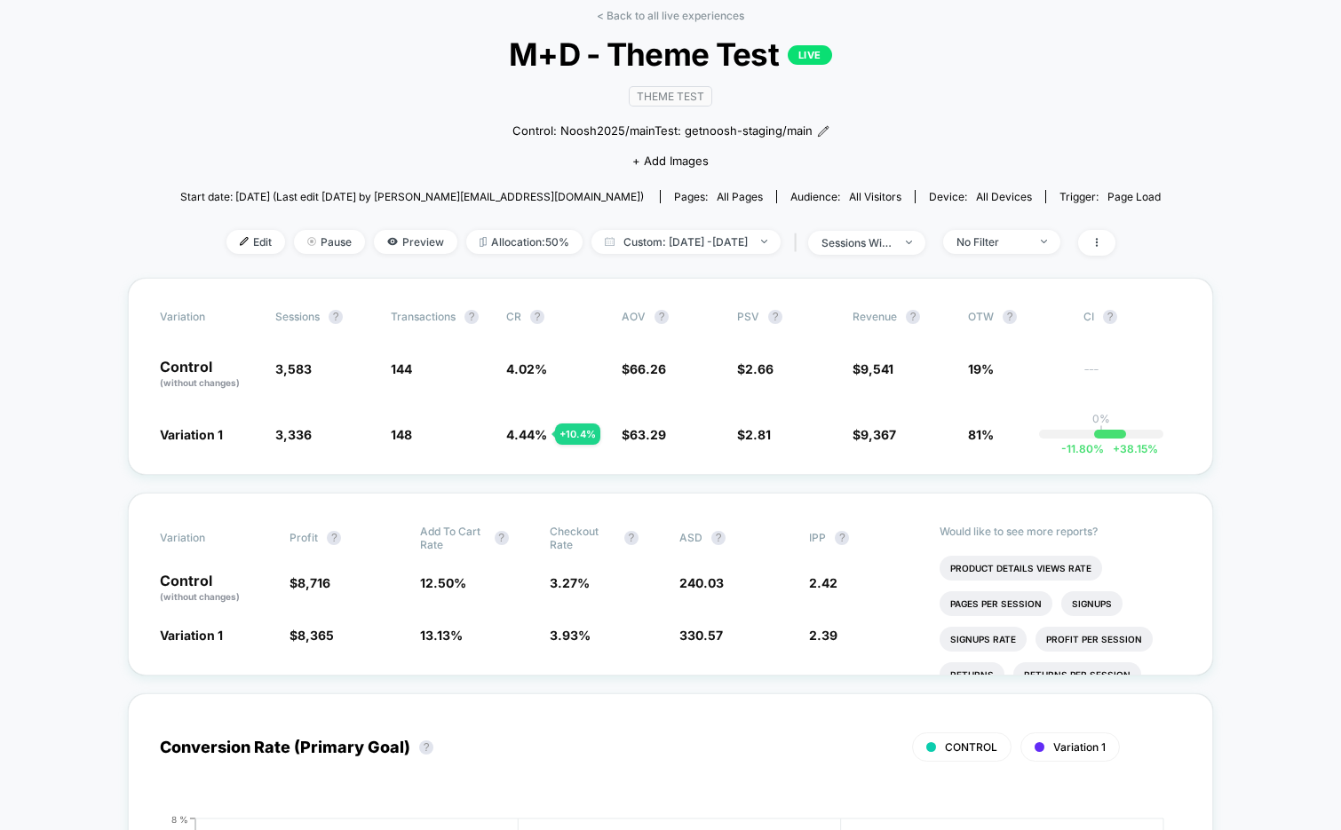
scroll to position [88, 0]
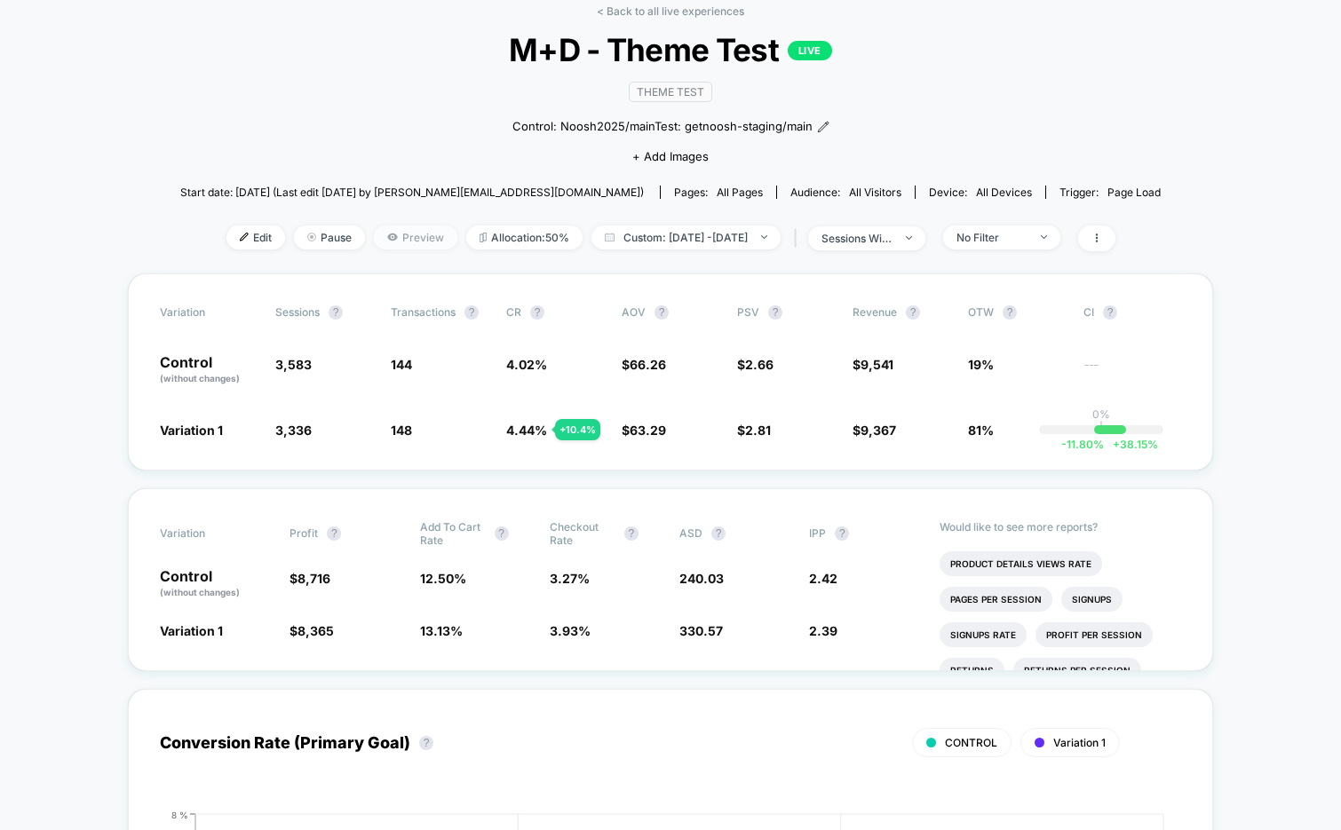
click at [375, 242] on span "Preview" at bounding box center [415, 238] width 83 height 24
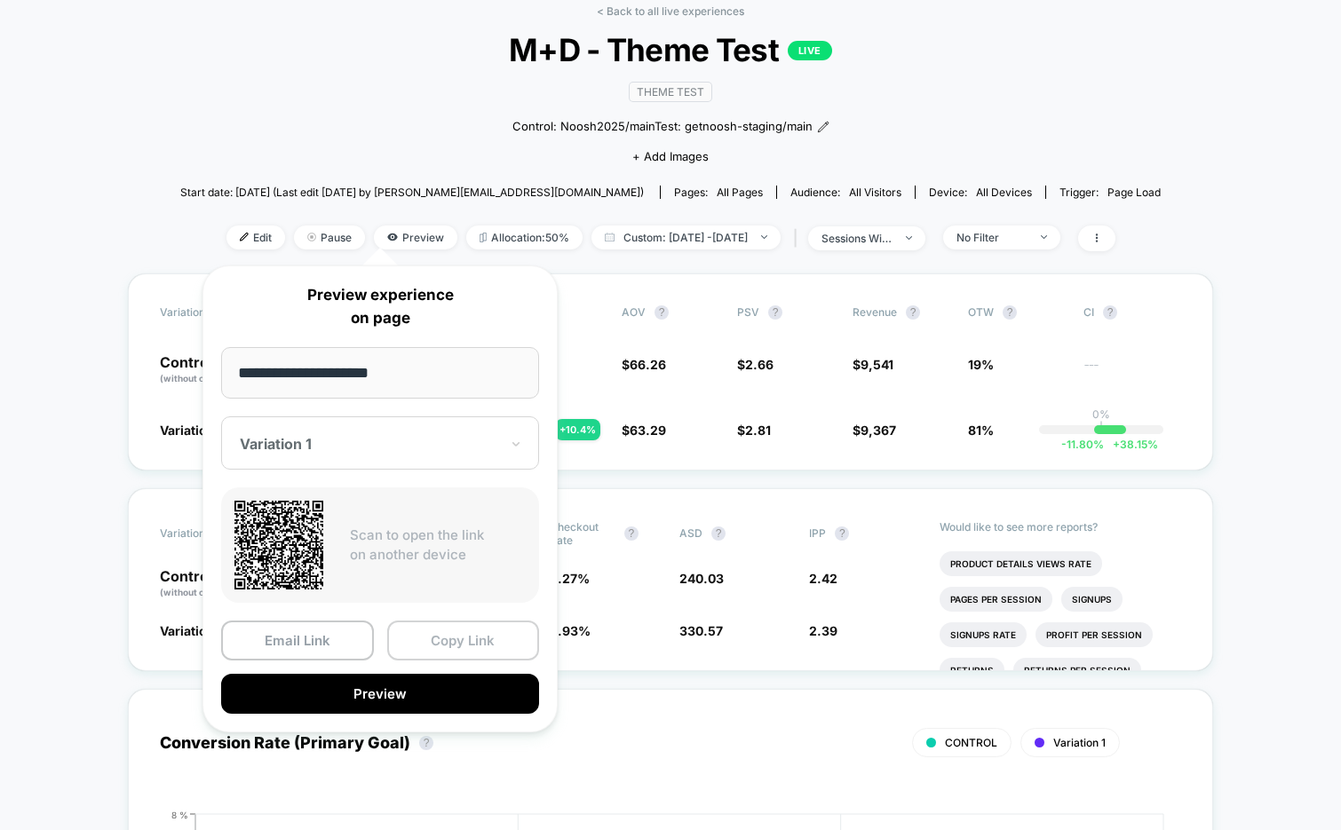
click at [452, 637] on button "Copy Link" at bounding box center [463, 641] width 153 height 40
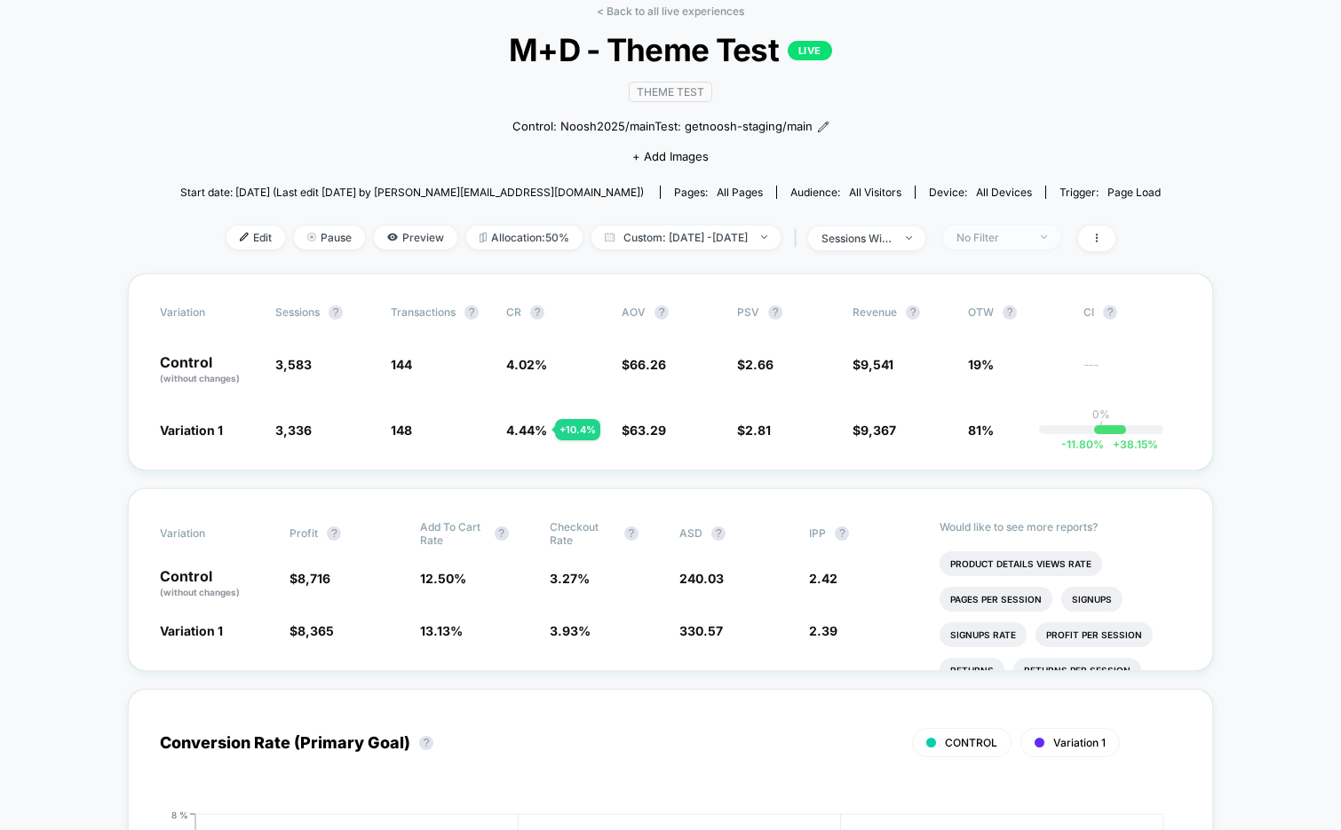
click at [1040, 226] on span "No Filter" at bounding box center [1001, 238] width 117 height 24
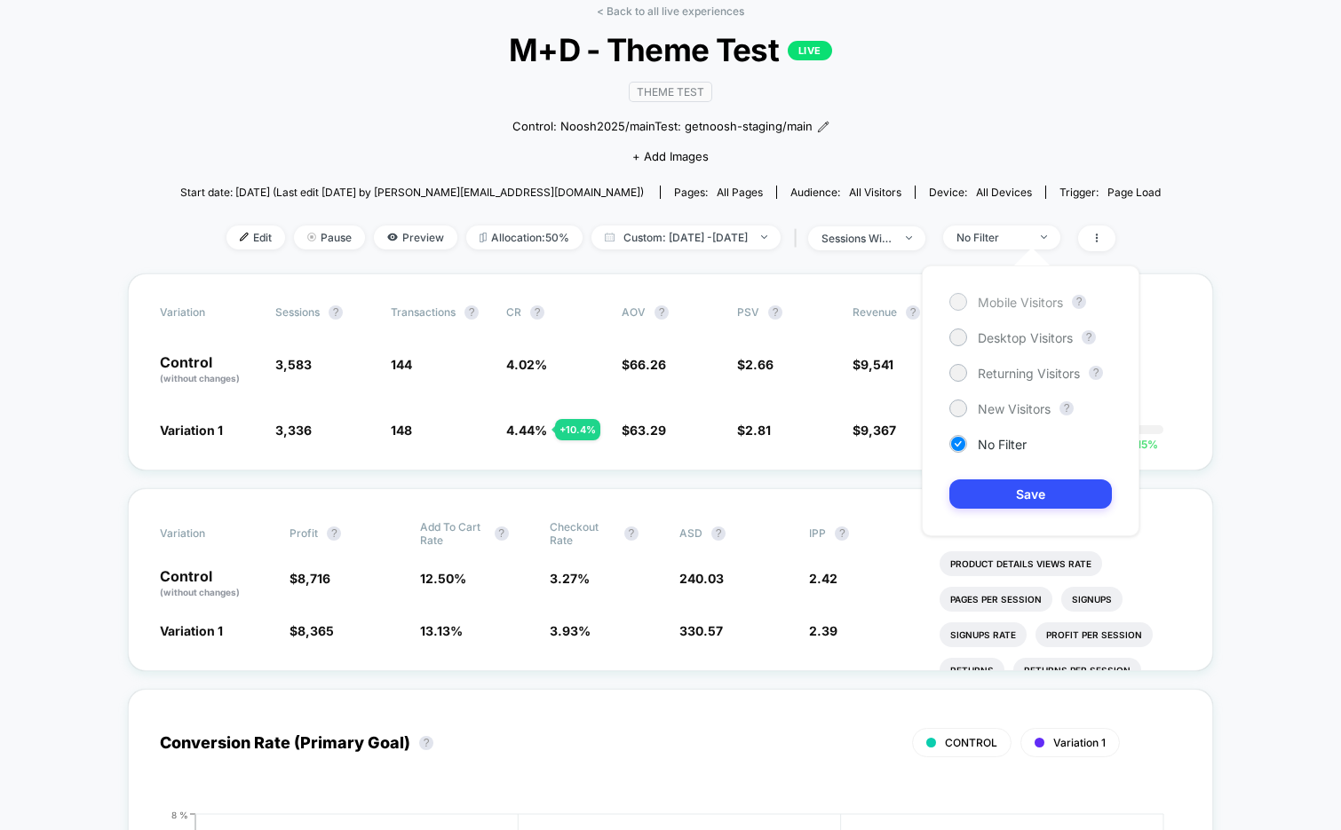
click at [1034, 308] on span "Mobile Visitors" at bounding box center [1020, 302] width 85 height 15
click at [1011, 497] on button "Save" at bounding box center [1030, 494] width 163 height 29
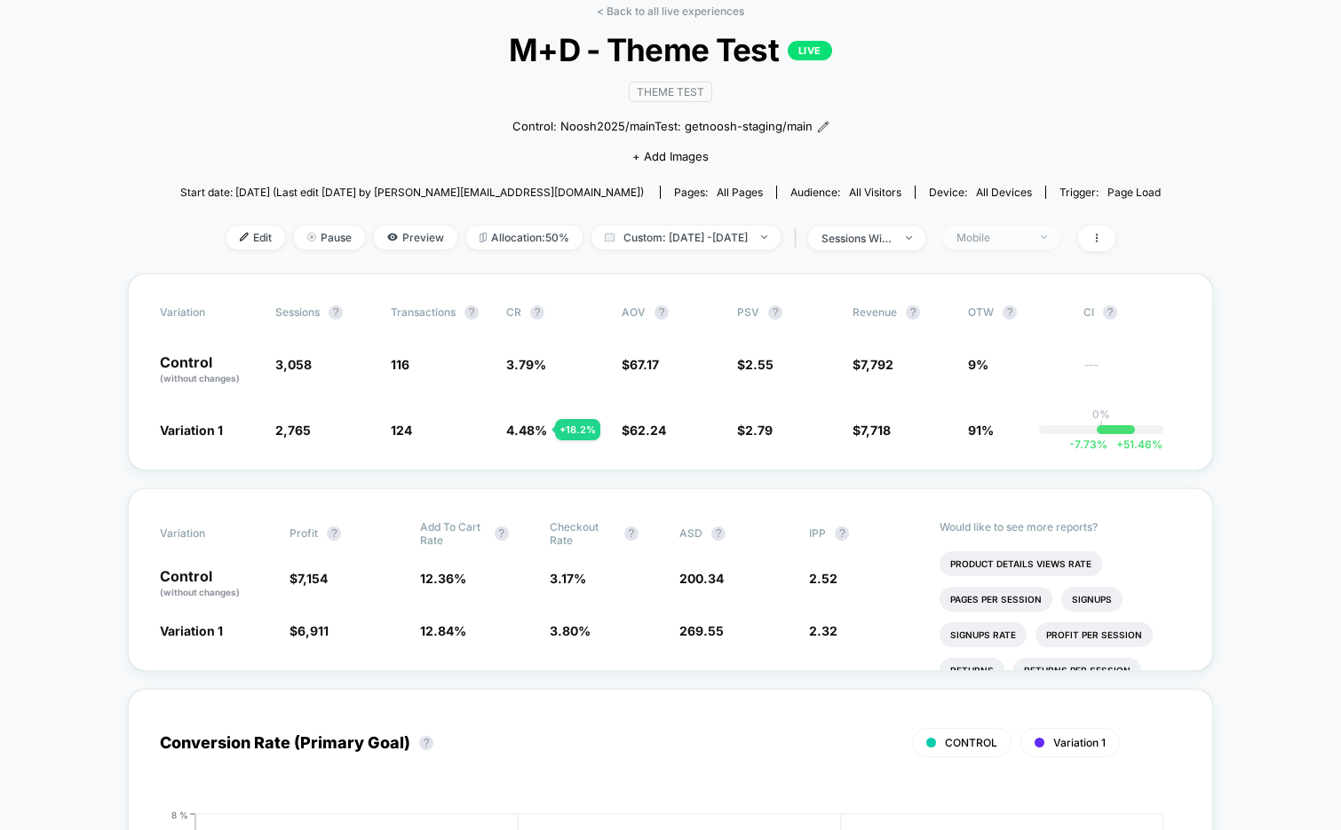
click at [1026, 234] on div "Mobile" at bounding box center [992, 237] width 71 height 13
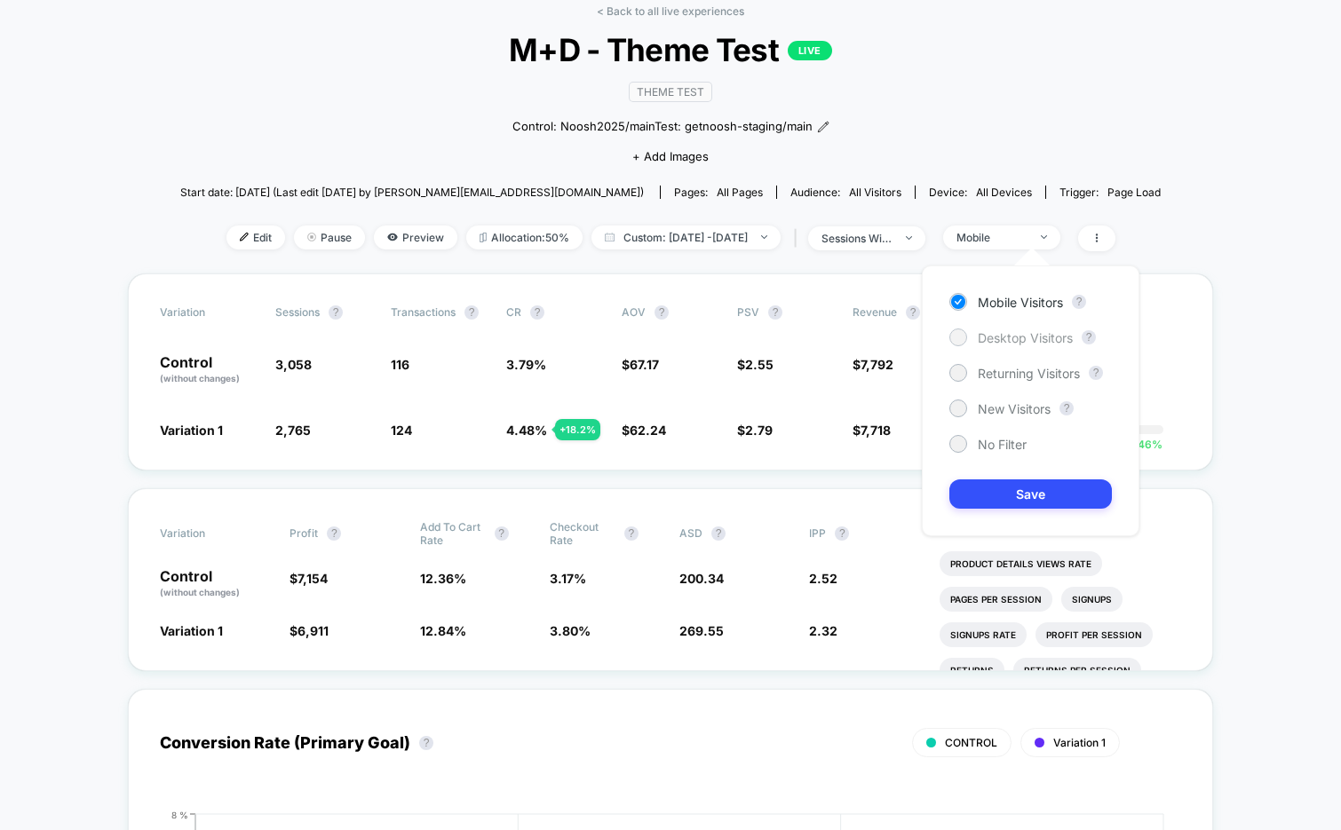
click at [1005, 340] on span "Desktop Visitors" at bounding box center [1025, 337] width 95 height 15
click at [997, 503] on button "Save" at bounding box center [1030, 494] width 163 height 29
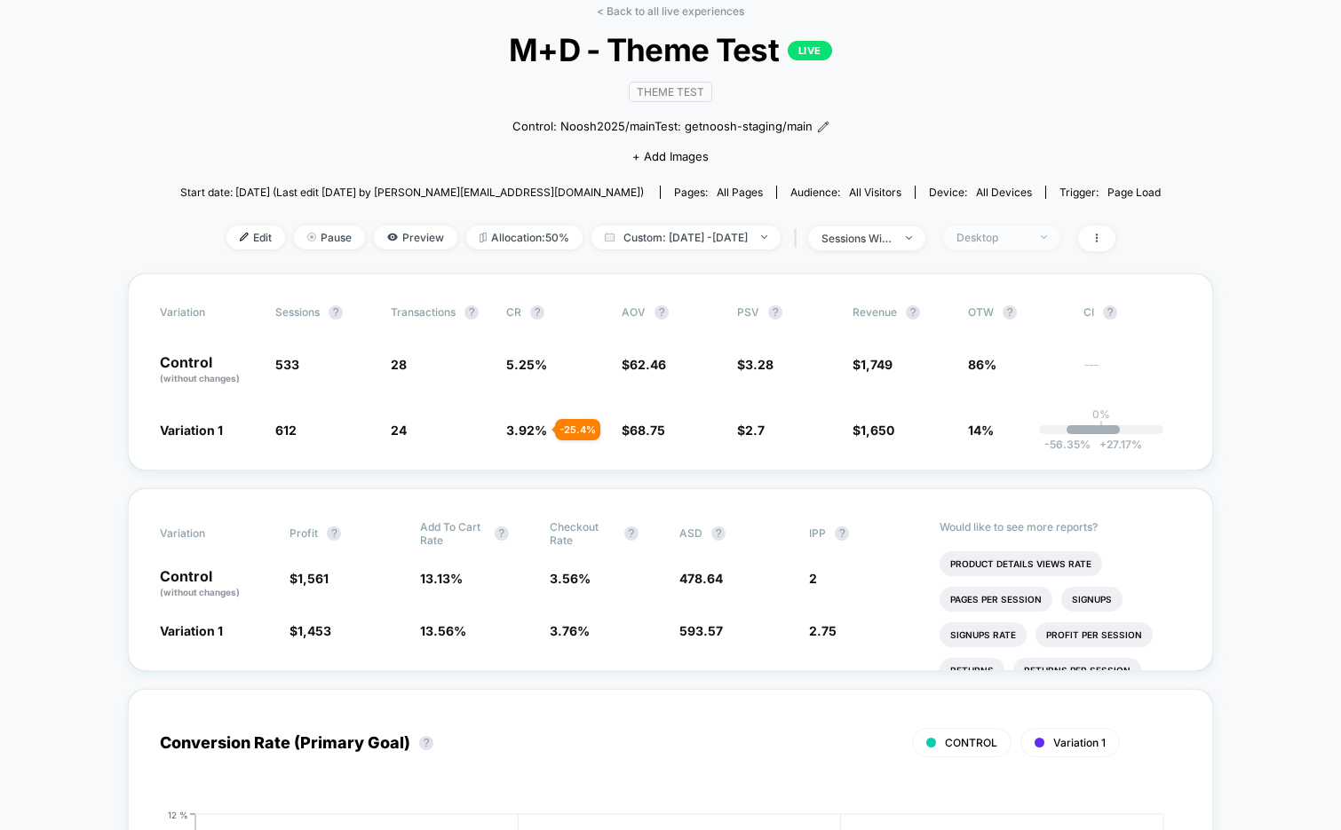
click at [1018, 240] on div "Desktop" at bounding box center [992, 237] width 71 height 13
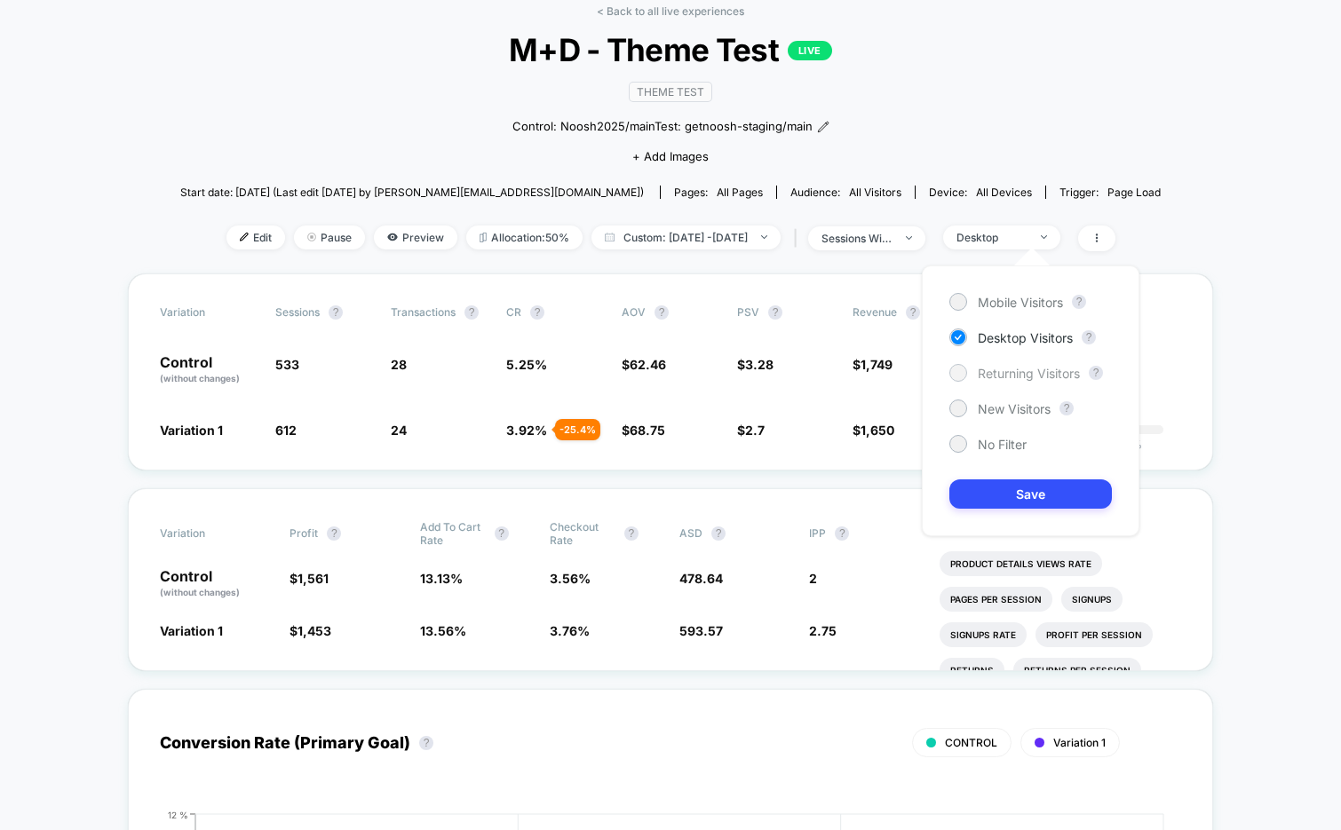
click at [1022, 374] on span "Returning Visitors" at bounding box center [1029, 373] width 102 height 15
click at [1001, 485] on button "Save" at bounding box center [1030, 494] width 163 height 29
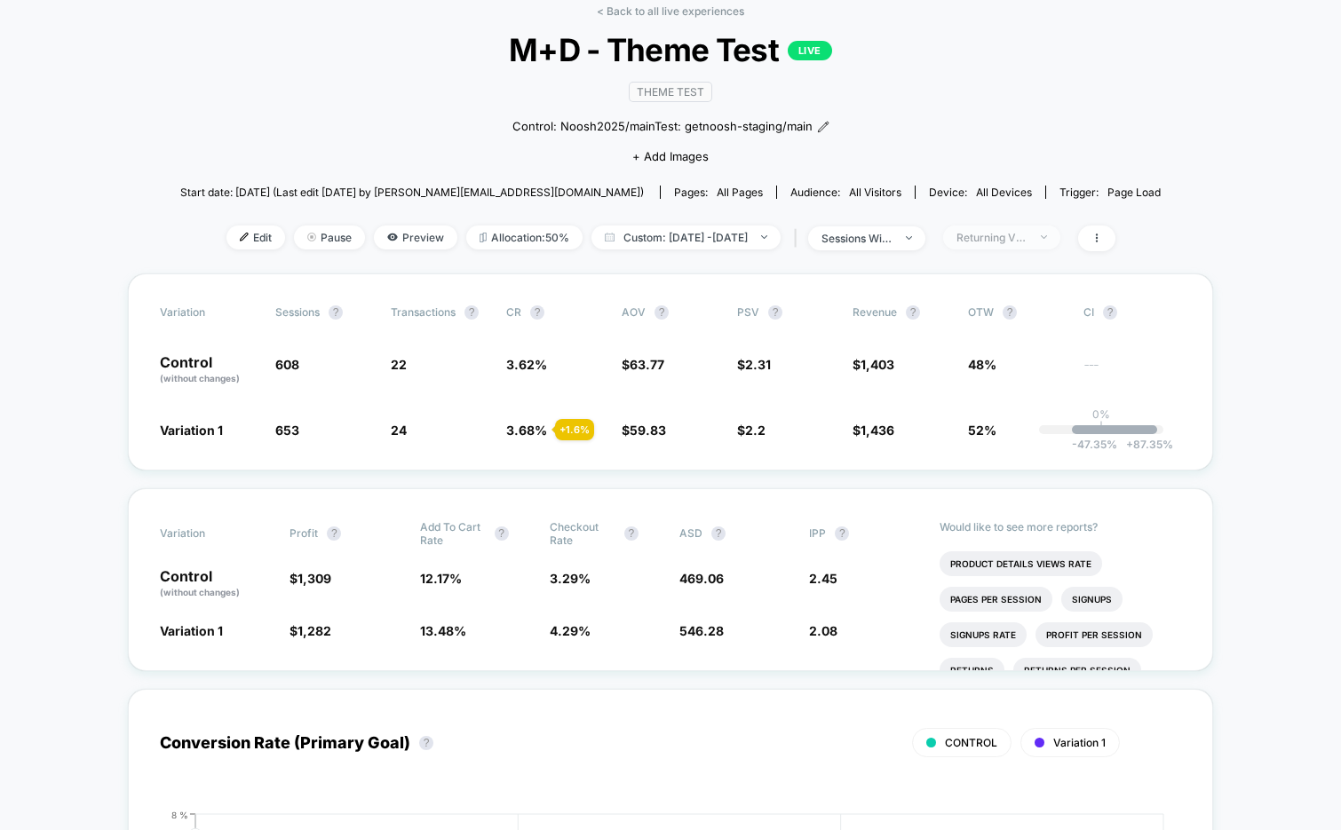
click at [1028, 234] on div "Returning Visitors" at bounding box center [992, 237] width 71 height 13
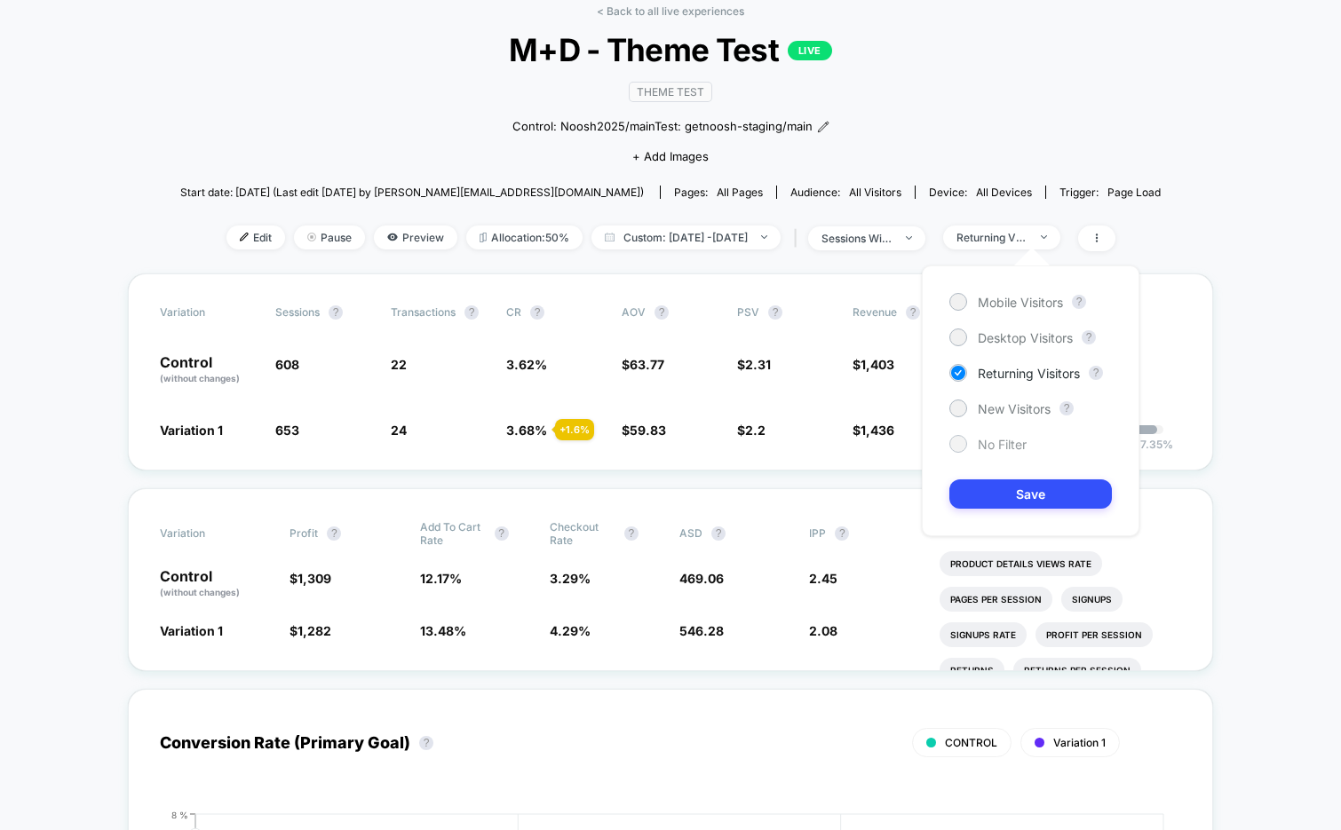
click at [1012, 441] on span "No Filter" at bounding box center [1002, 444] width 49 height 15
click at [1013, 490] on button "Save" at bounding box center [1030, 494] width 163 height 29
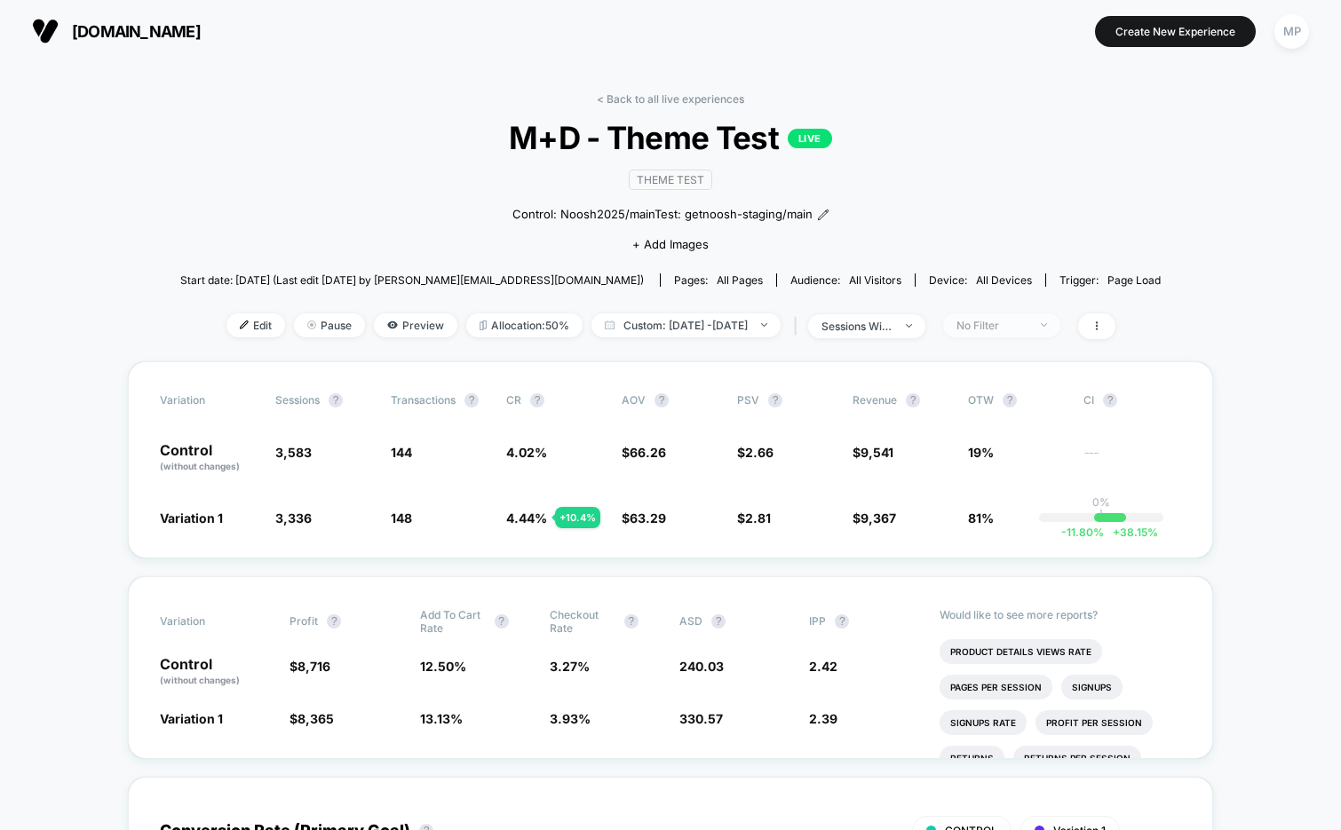
click at [1018, 329] on div "No Filter" at bounding box center [992, 325] width 71 height 13
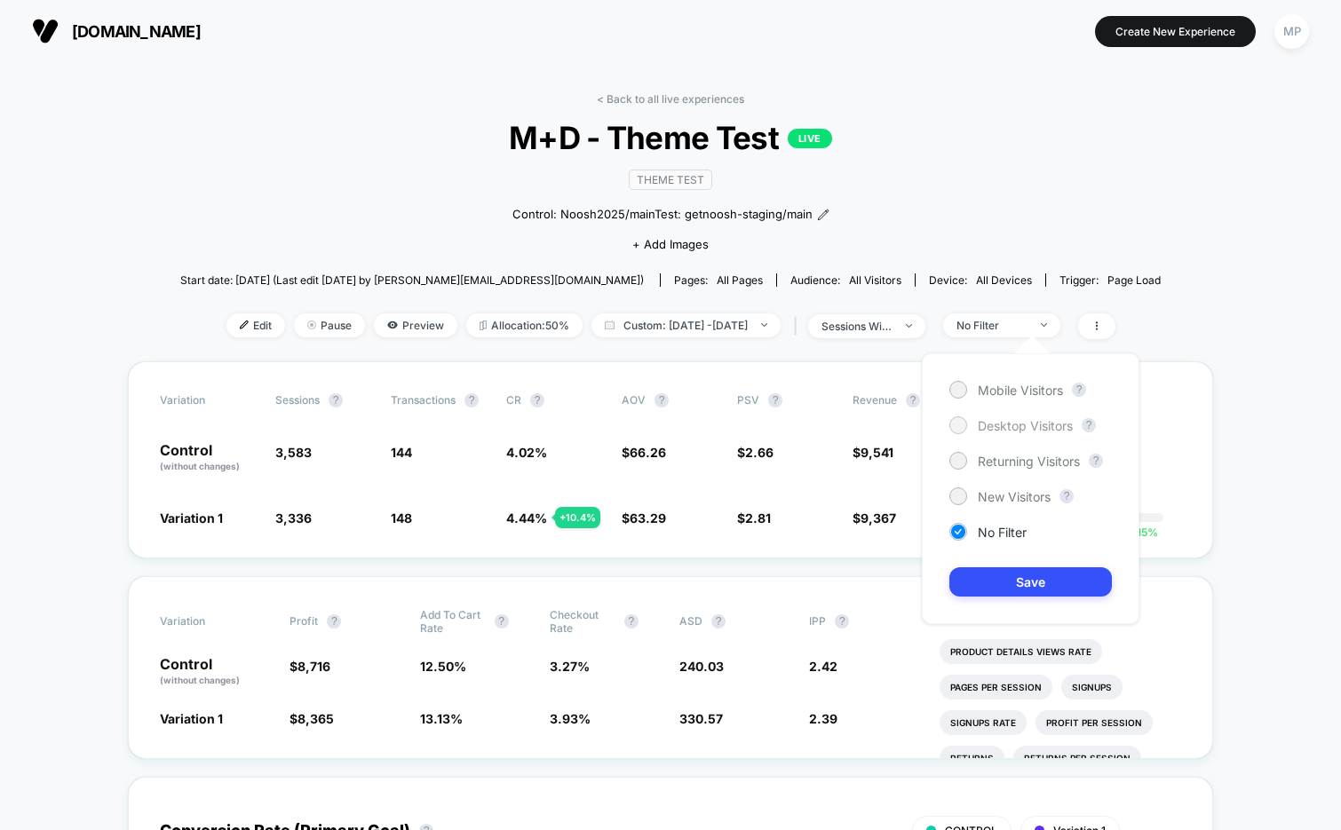
click at [1000, 422] on span "Desktop Visitors" at bounding box center [1025, 425] width 95 height 15
click at [1015, 580] on button "Save" at bounding box center [1030, 582] width 163 height 29
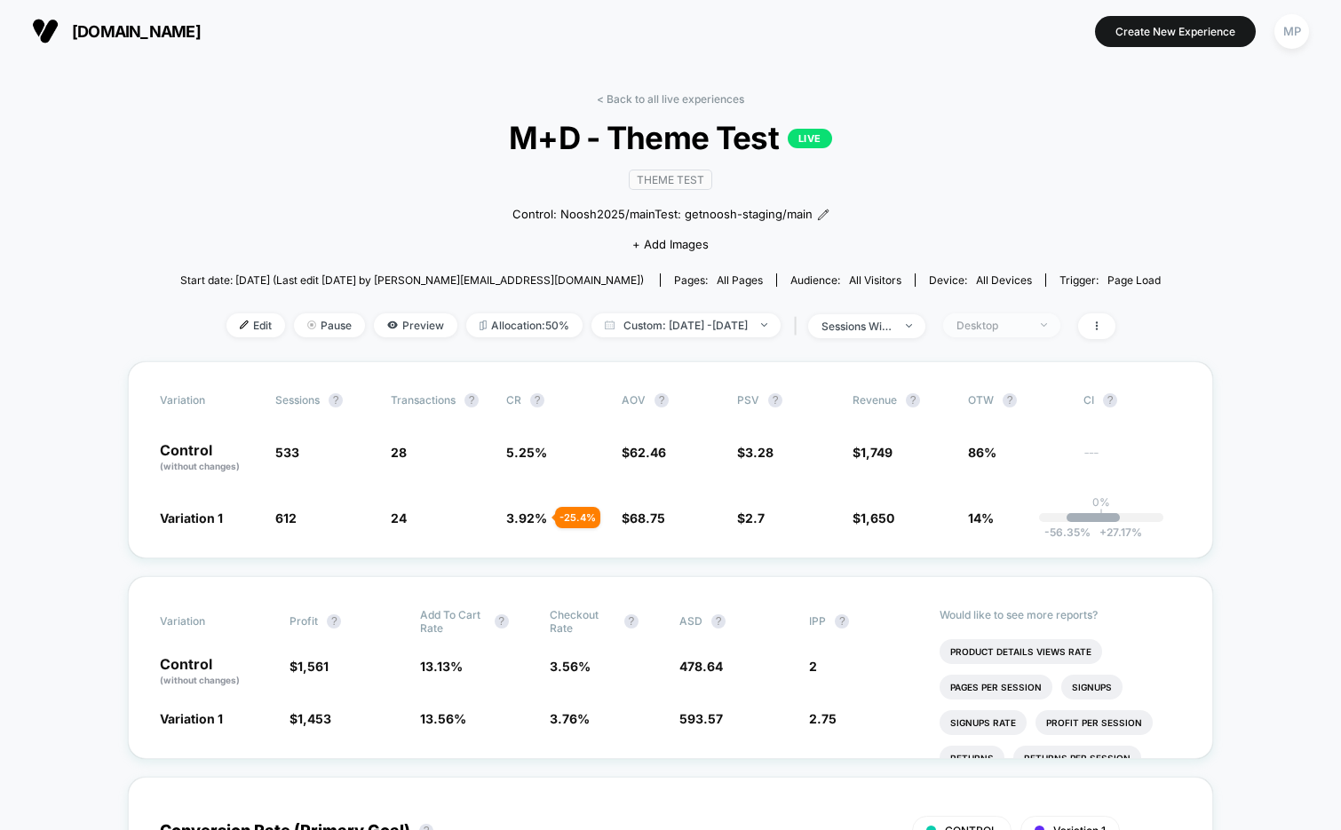
click at [1017, 334] on span "Desktop" at bounding box center [1001, 326] width 117 height 24
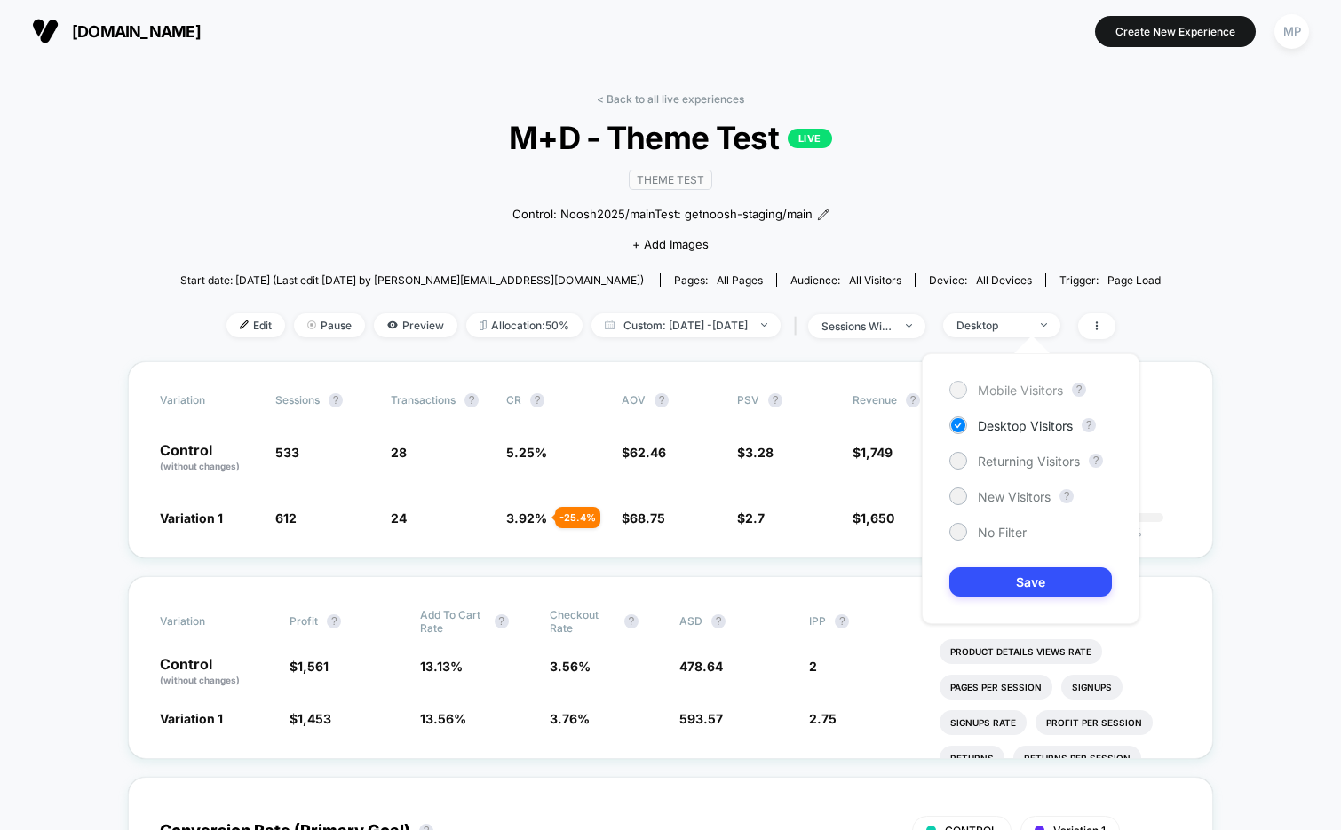
click at [997, 396] on span "Mobile Visitors" at bounding box center [1020, 390] width 85 height 15
click at [1002, 574] on button "Save" at bounding box center [1030, 582] width 163 height 29
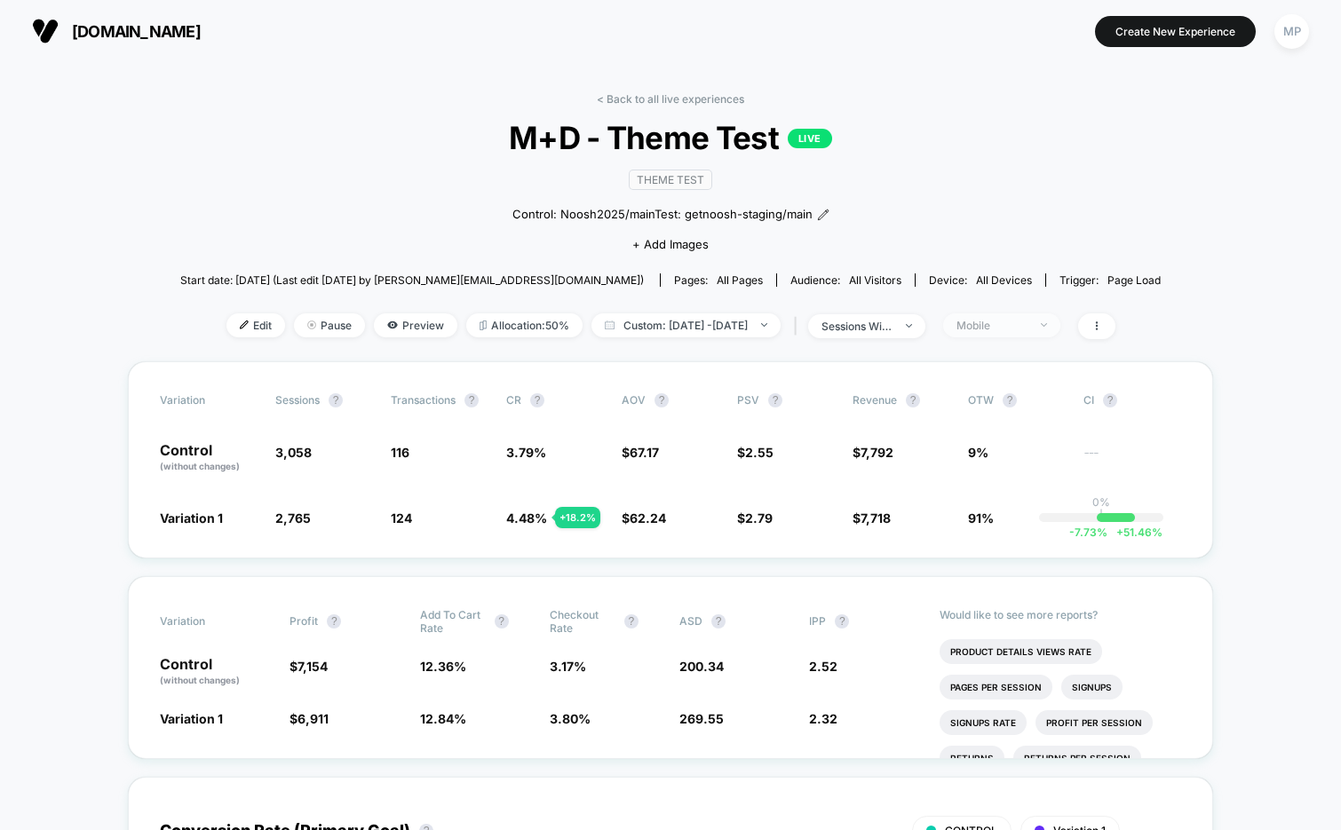
click at [1014, 325] on div "Mobile" at bounding box center [992, 325] width 71 height 13
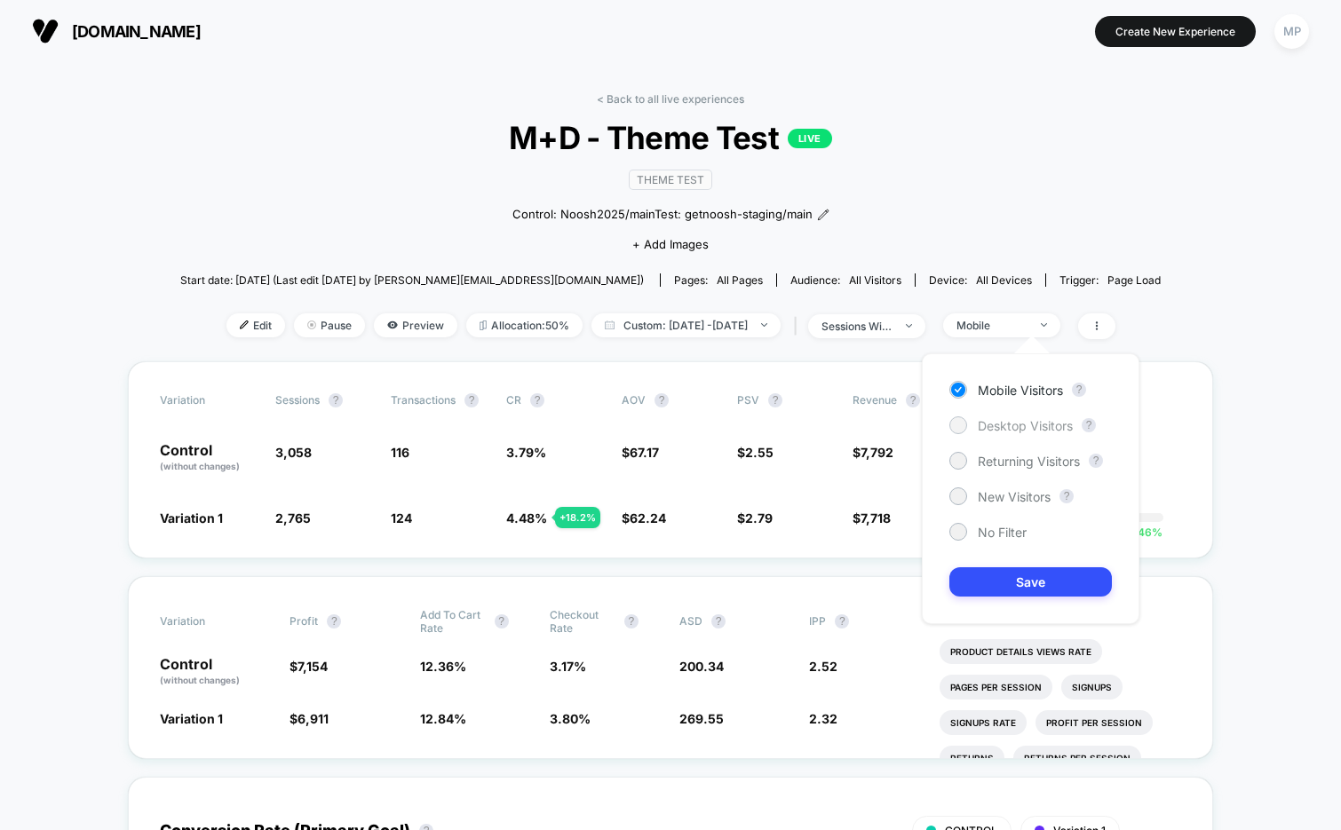
click at [1016, 424] on span "Desktop Visitors" at bounding box center [1025, 425] width 95 height 15
click at [1006, 576] on button "Save" at bounding box center [1030, 582] width 163 height 29
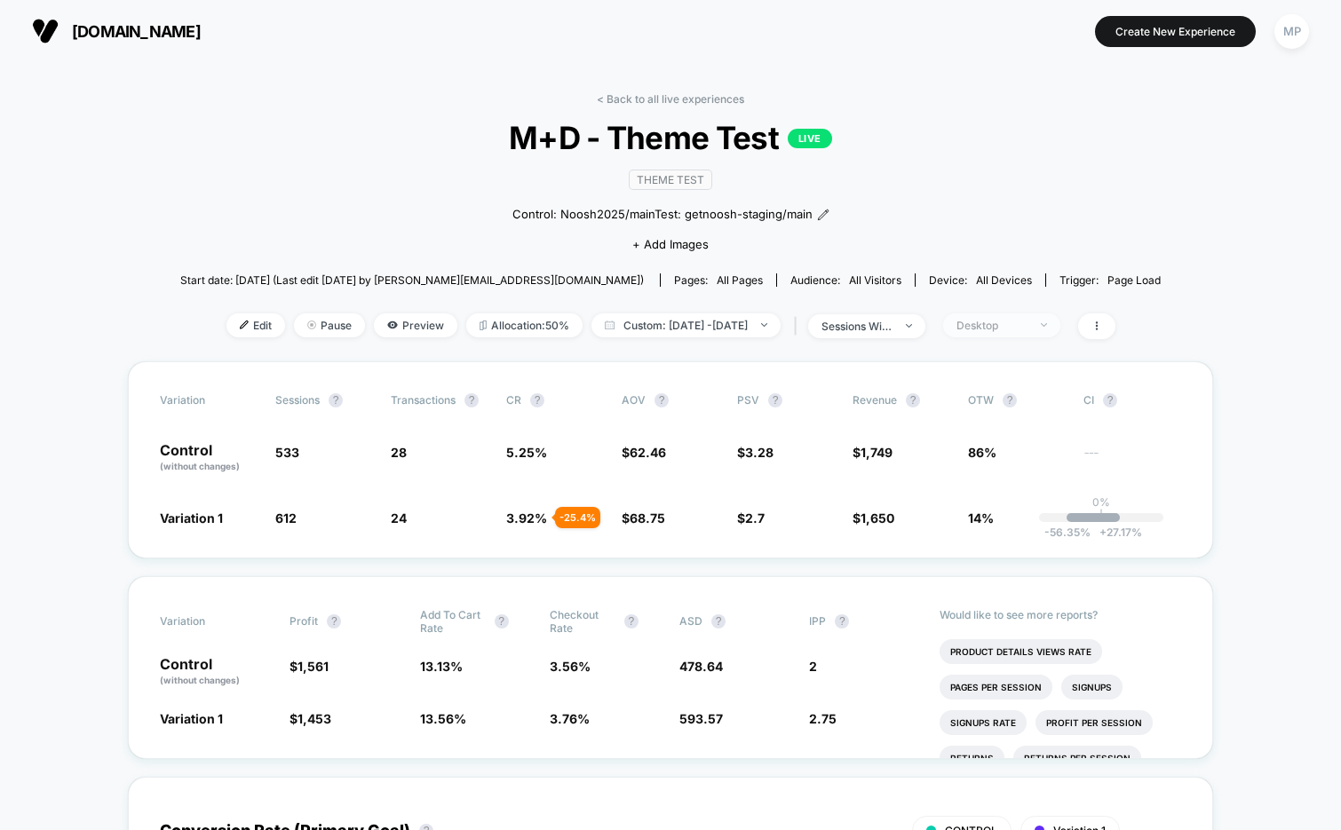
click at [1037, 330] on span "Desktop" at bounding box center [1001, 326] width 117 height 24
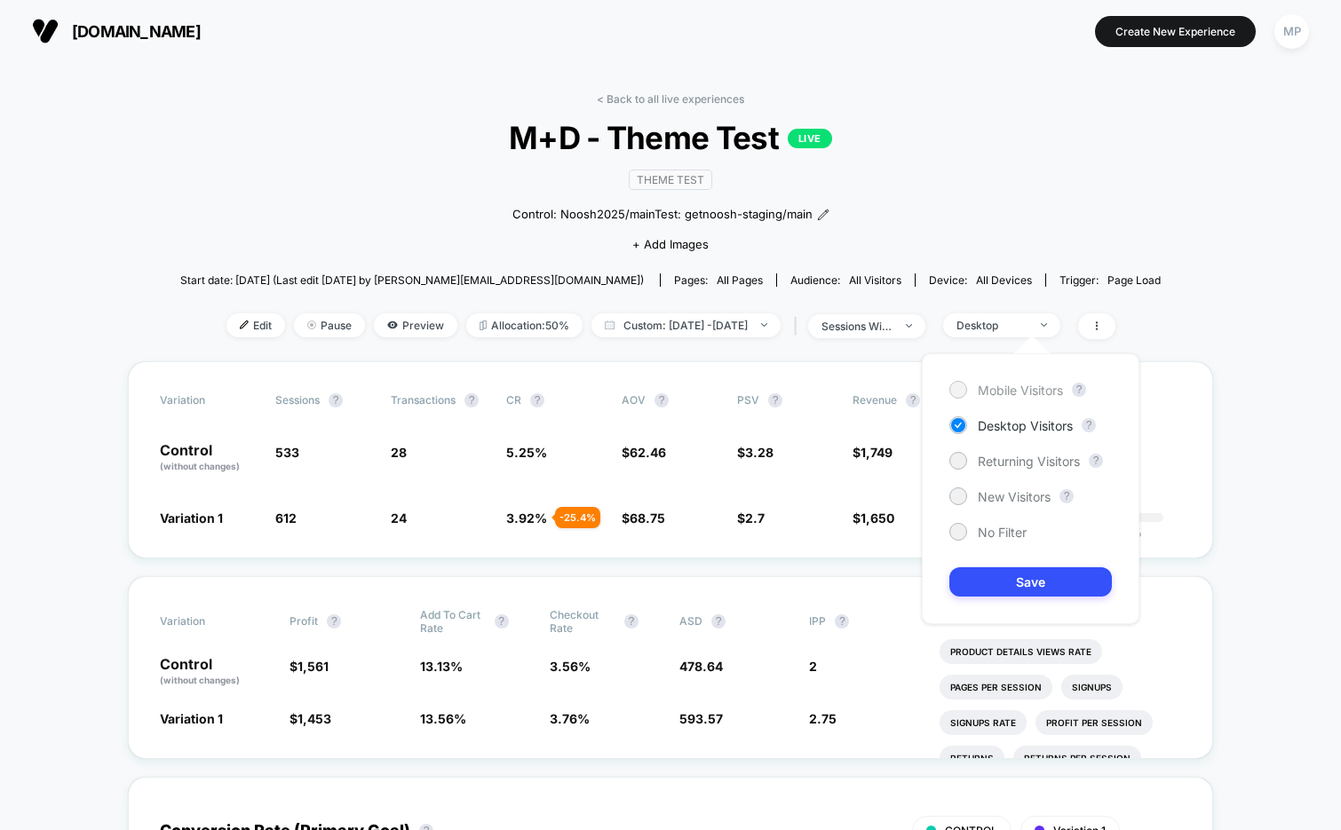
click at [1013, 392] on span "Mobile Visitors" at bounding box center [1020, 390] width 85 height 15
click at [996, 585] on button "Save" at bounding box center [1030, 582] width 163 height 29
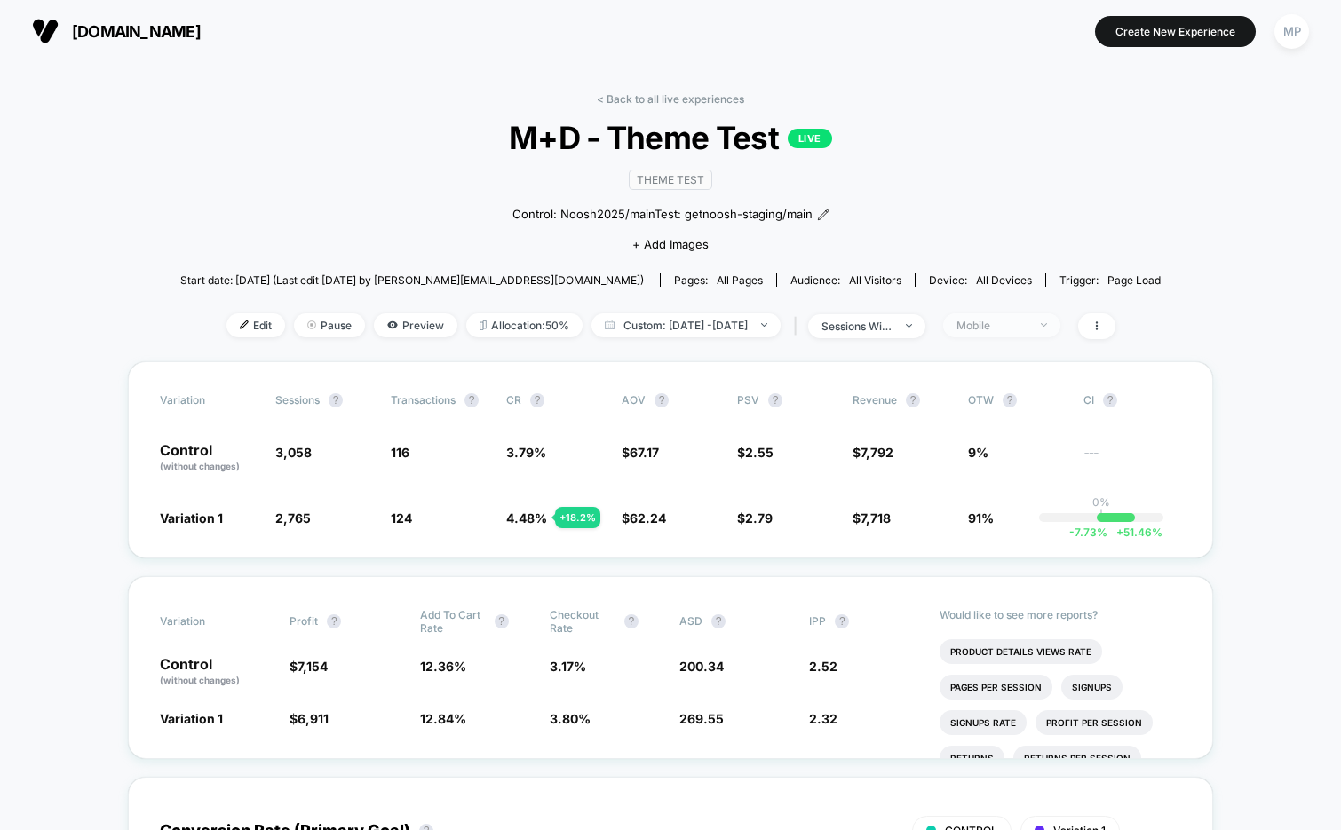
click at [1018, 314] on span "Mobile" at bounding box center [1001, 326] width 117 height 24
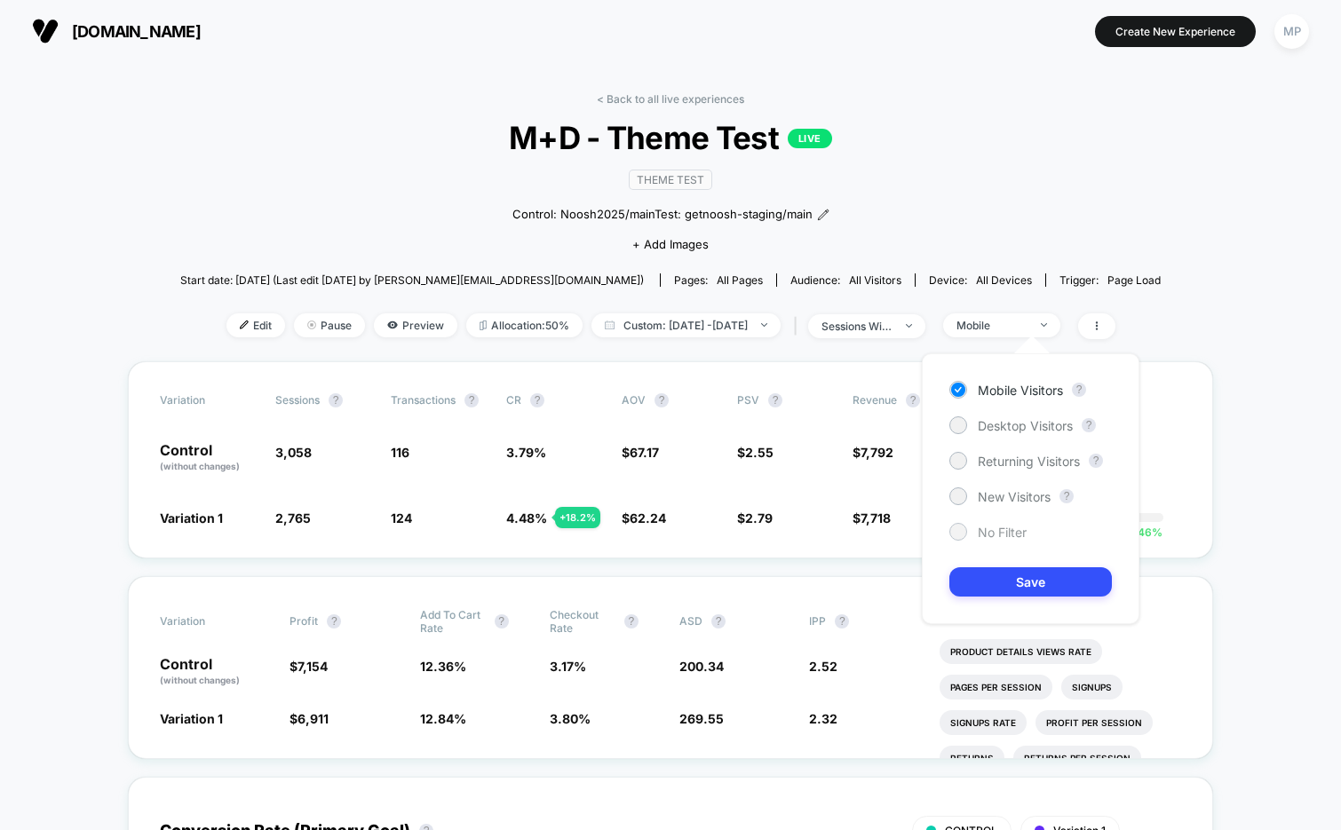
click at [1002, 526] on span "No Filter" at bounding box center [1002, 532] width 49 height 15
click at [1000, 565] on div "Mobile Visitors ? Desktop Visitors ? Returning Visitors ? New Visitors ? No Fil…" at bounding box center [1031, 488] width 218 height 271
click at [1010, 572] on button "Save" at bounding box center [1030, 582] width 163 height 29
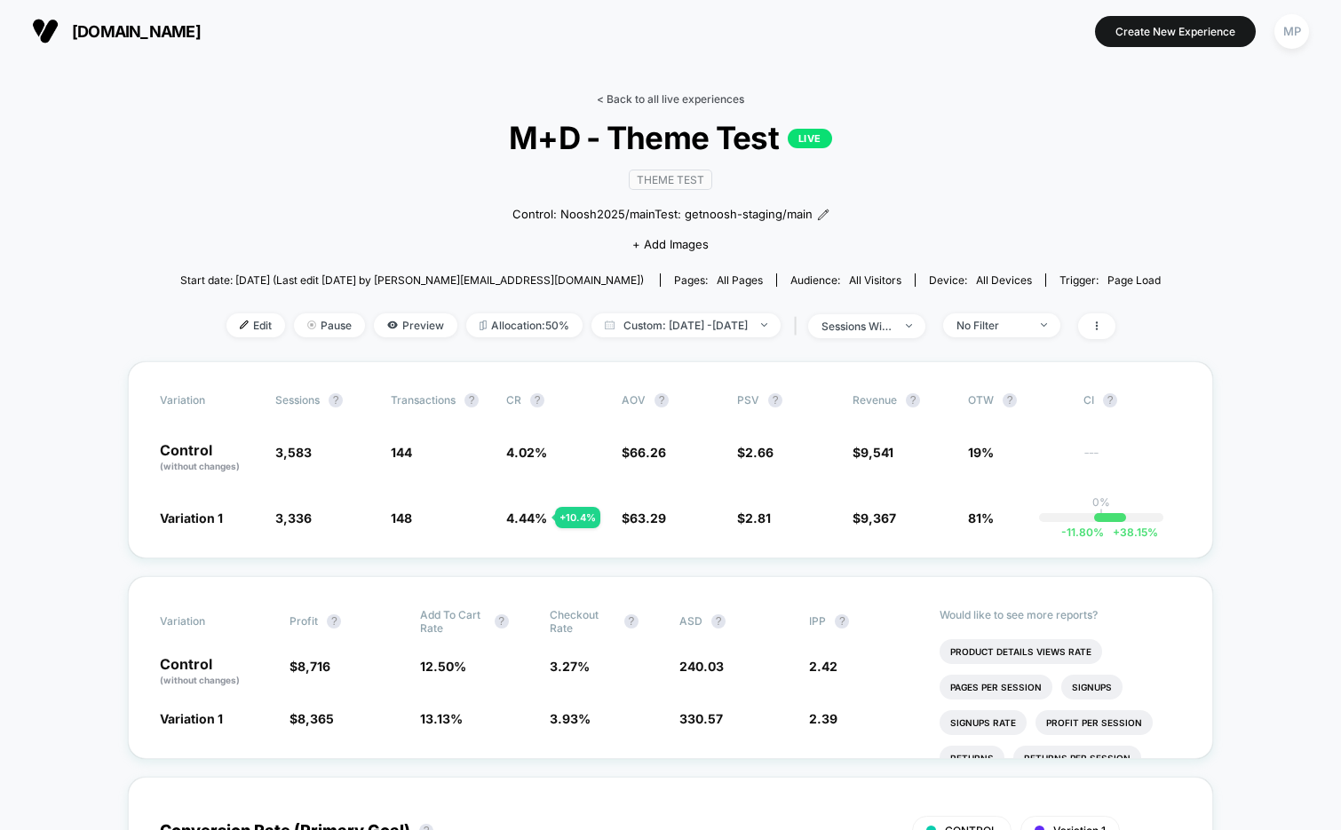
click at [675, 99] on link "< Back to all live experiences" at bounding box center [670, 98] width 147 height 13
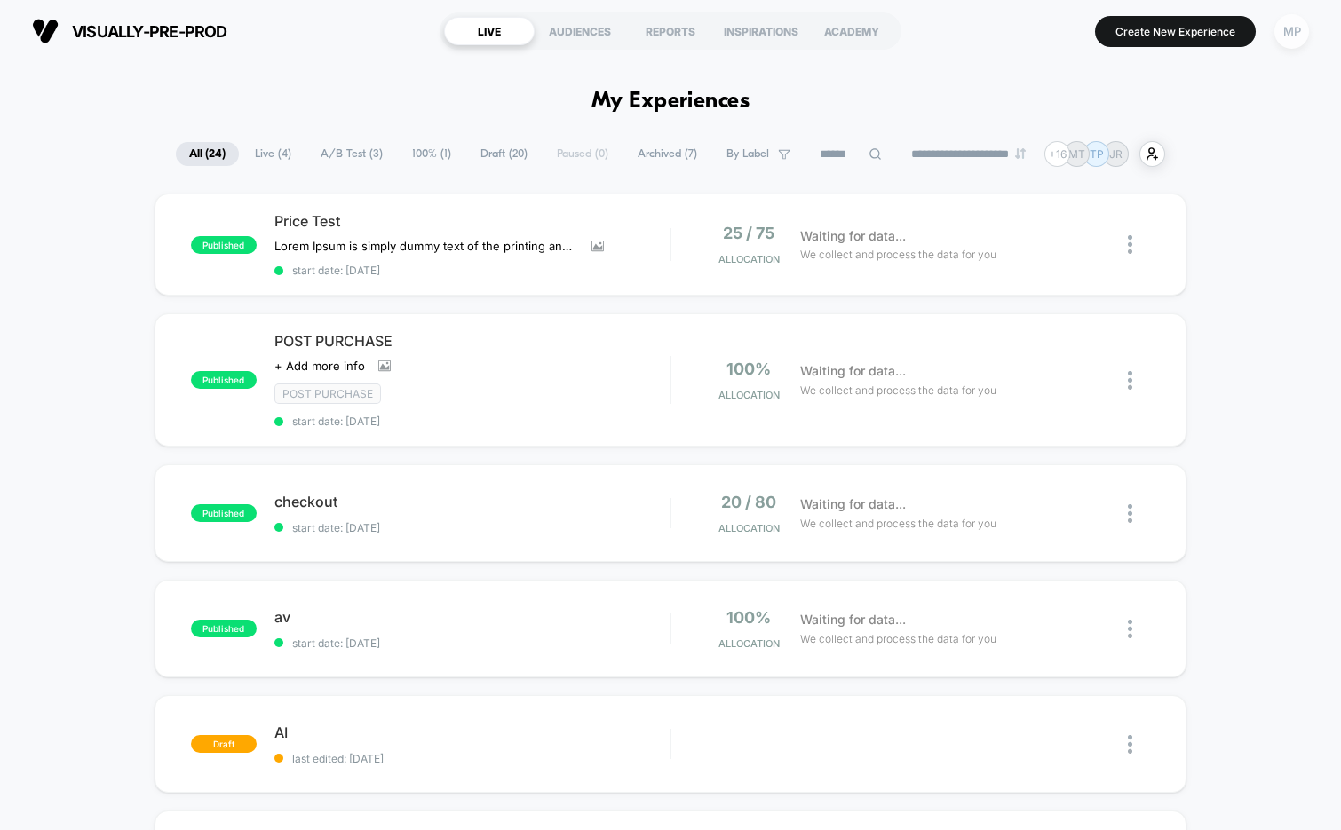
click at [1291, 25] on div "MP" at bounding box center [1292, 31] width 35 height 35
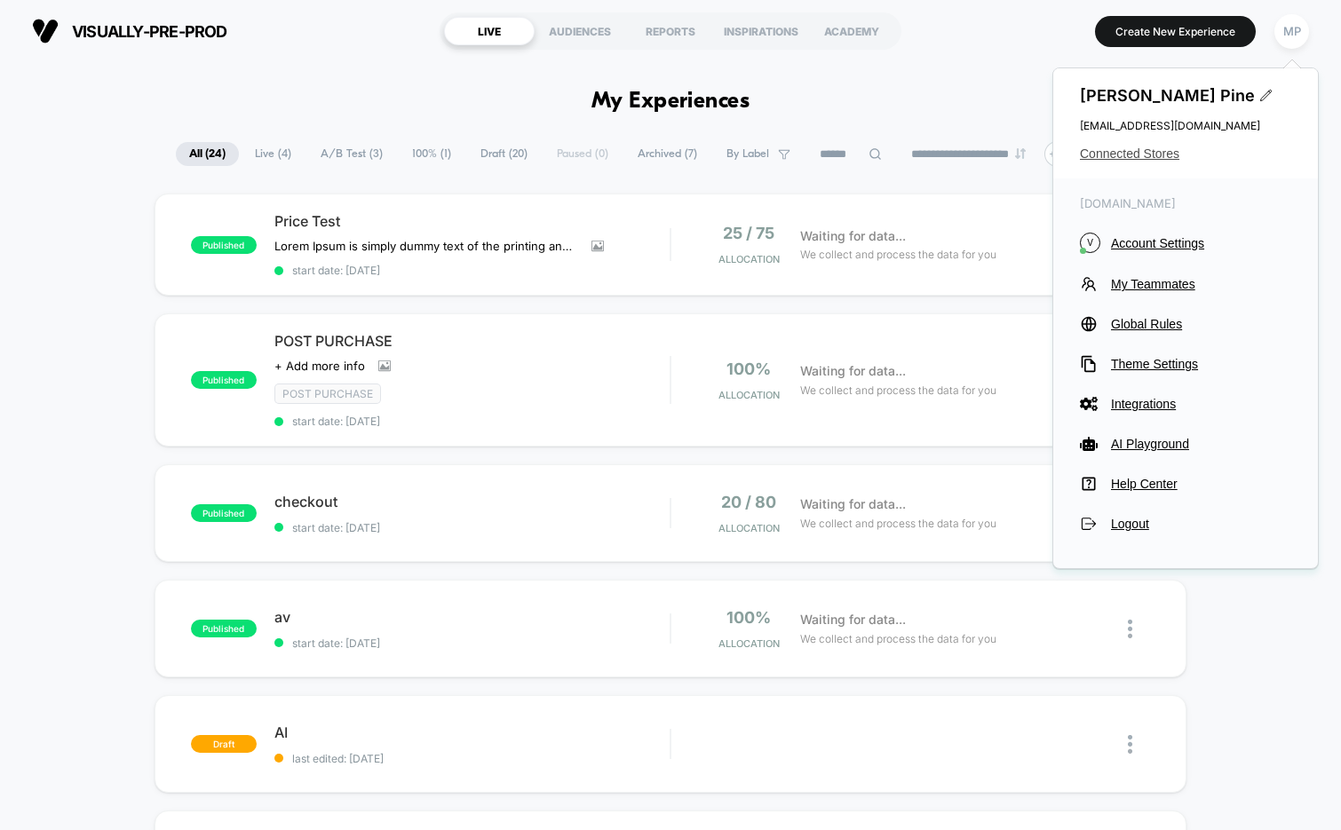
click at [1148, 150] on span "Connected Stores" at bounding box center [1185, 154] width 211 height 14
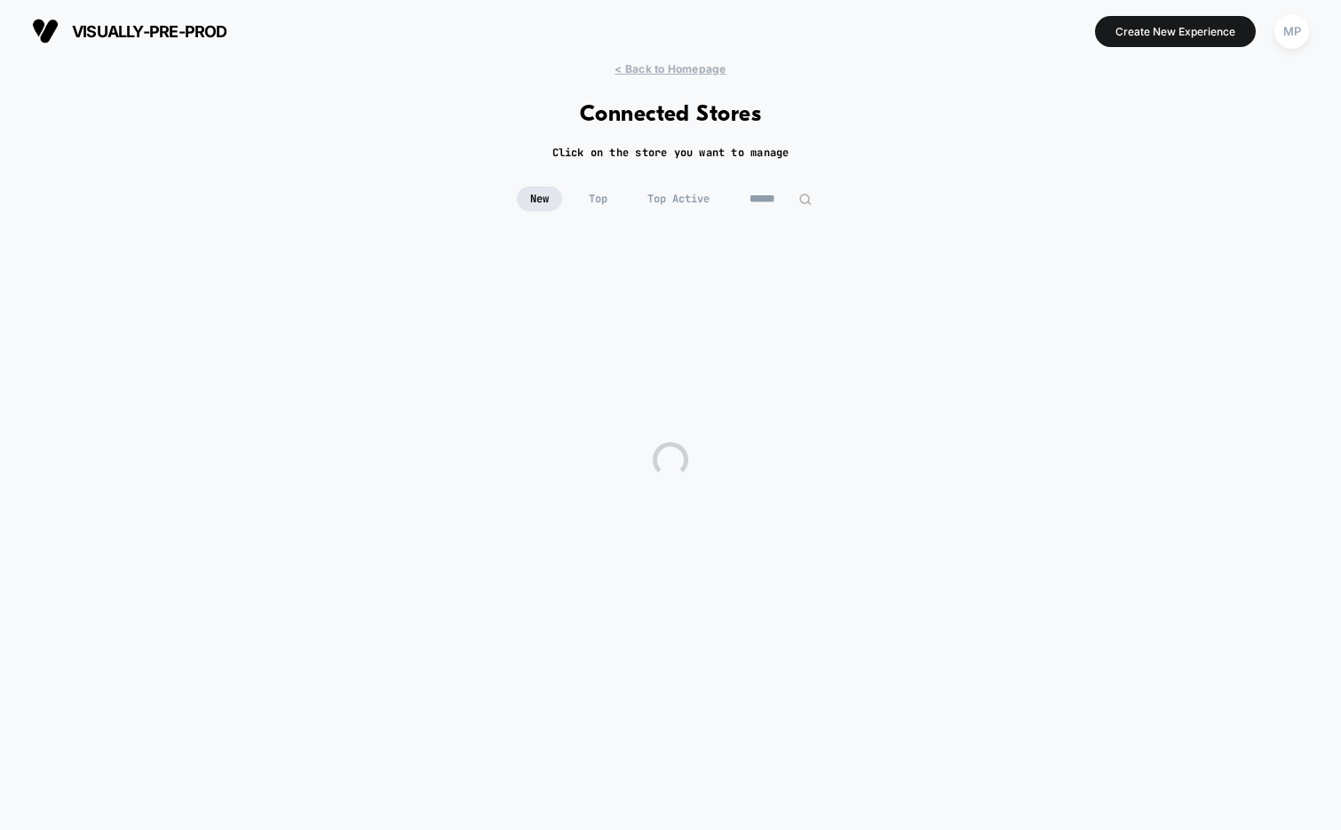
click at [762, 204] on input at bounding box center [780, 199] width 89 height 25
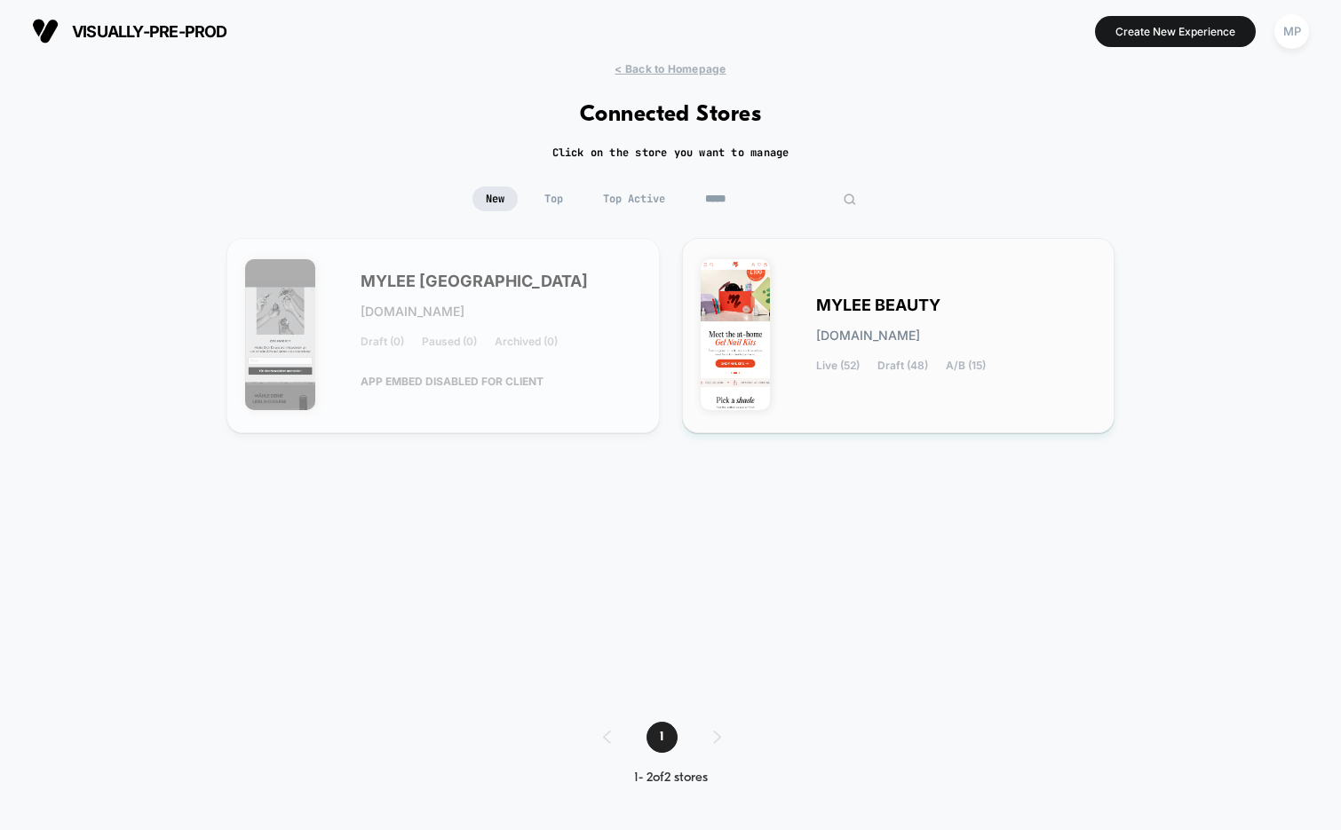
type input "*****"
click at [773, 300] on div "MYLEE BEAUTY [DOMAIN_NAME] Live (52) Draft (48) A/B (15)" at bounding box center [899, 336] width 396 height 158
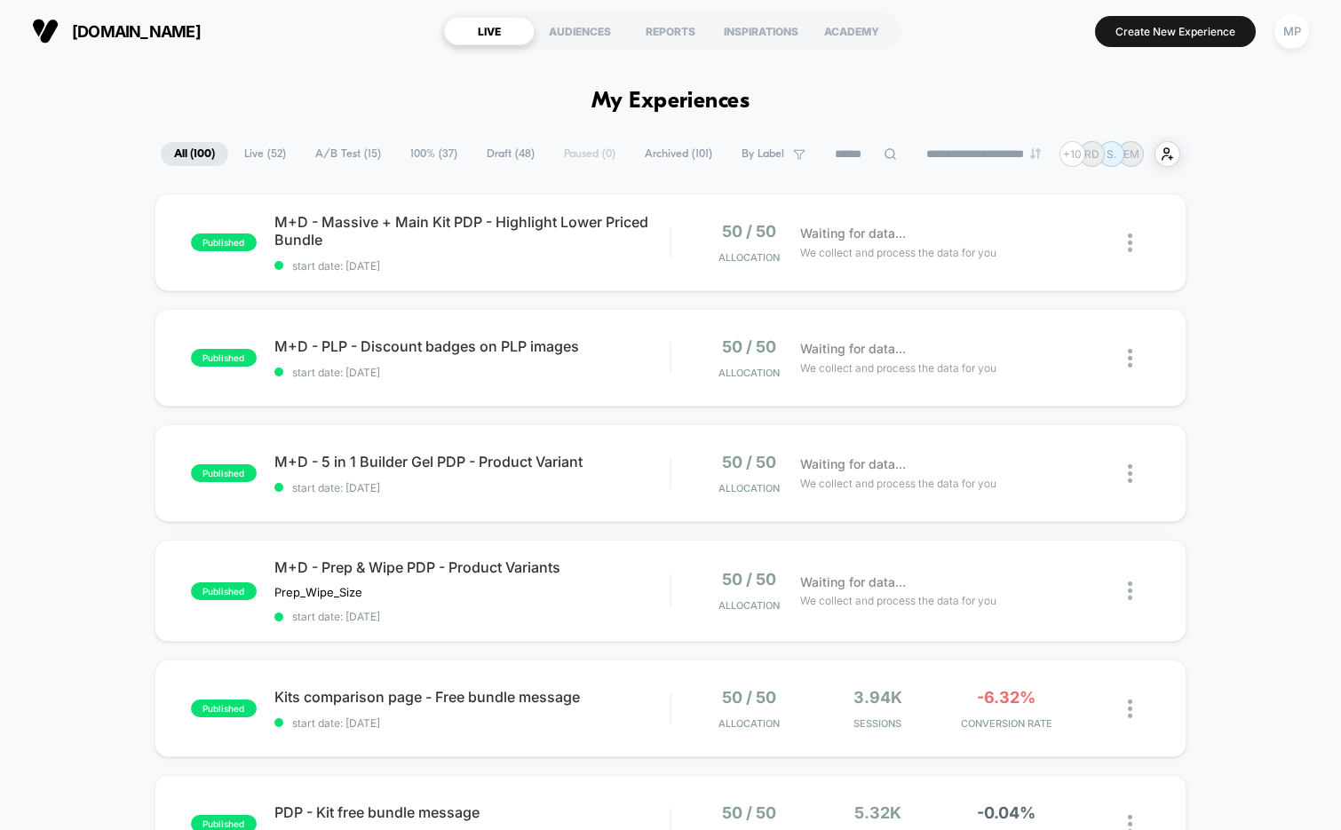
click at [829, 152] on input at bounding box center [866, 154] width 89 height 21
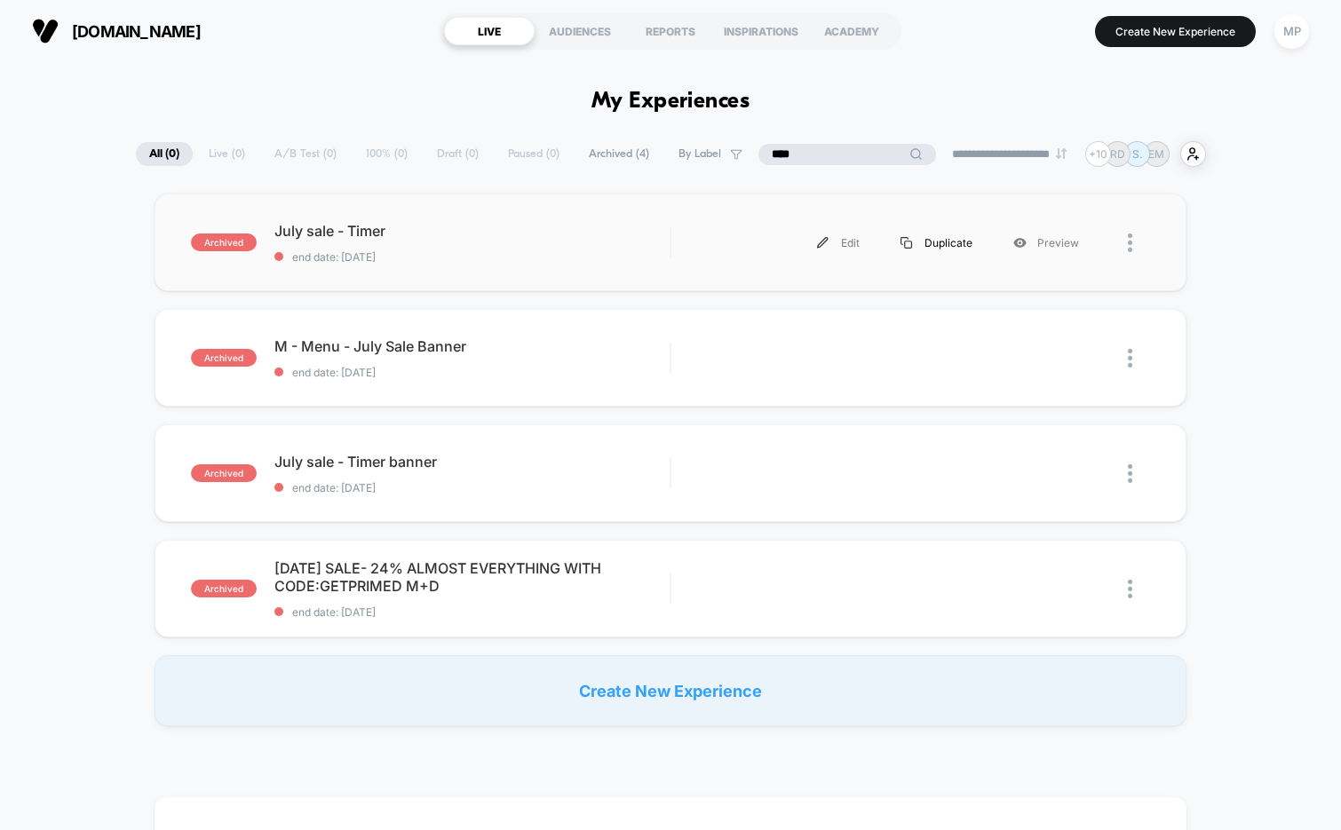
type input "****"
click at [949, 241] on div "Duplicate" at bounding box center [936, 243] width 113 height 40
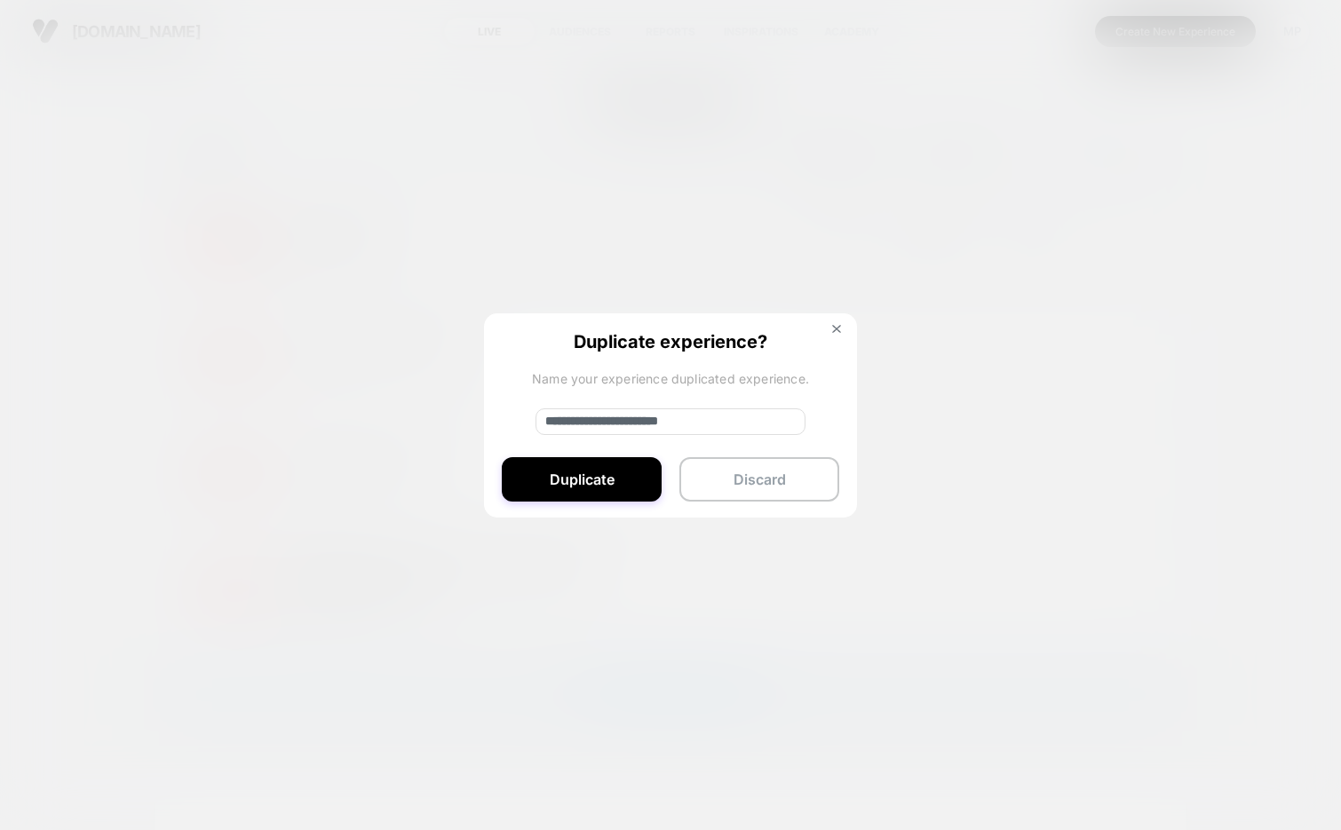
drag, startPoint x: 635, startPoint y: 424, endPoint x: 524, endPoint y: 424, distance: 111.0
click at [524, 424] on div "**********" at bounding box center [670, 417] width 373 height 206
click at [605, 425] on input "**********" at bounding box center [671, 422] width 270 height 27
click at [669, 420] on input "**********" at bounding box center [671, 422] width 270 height 27
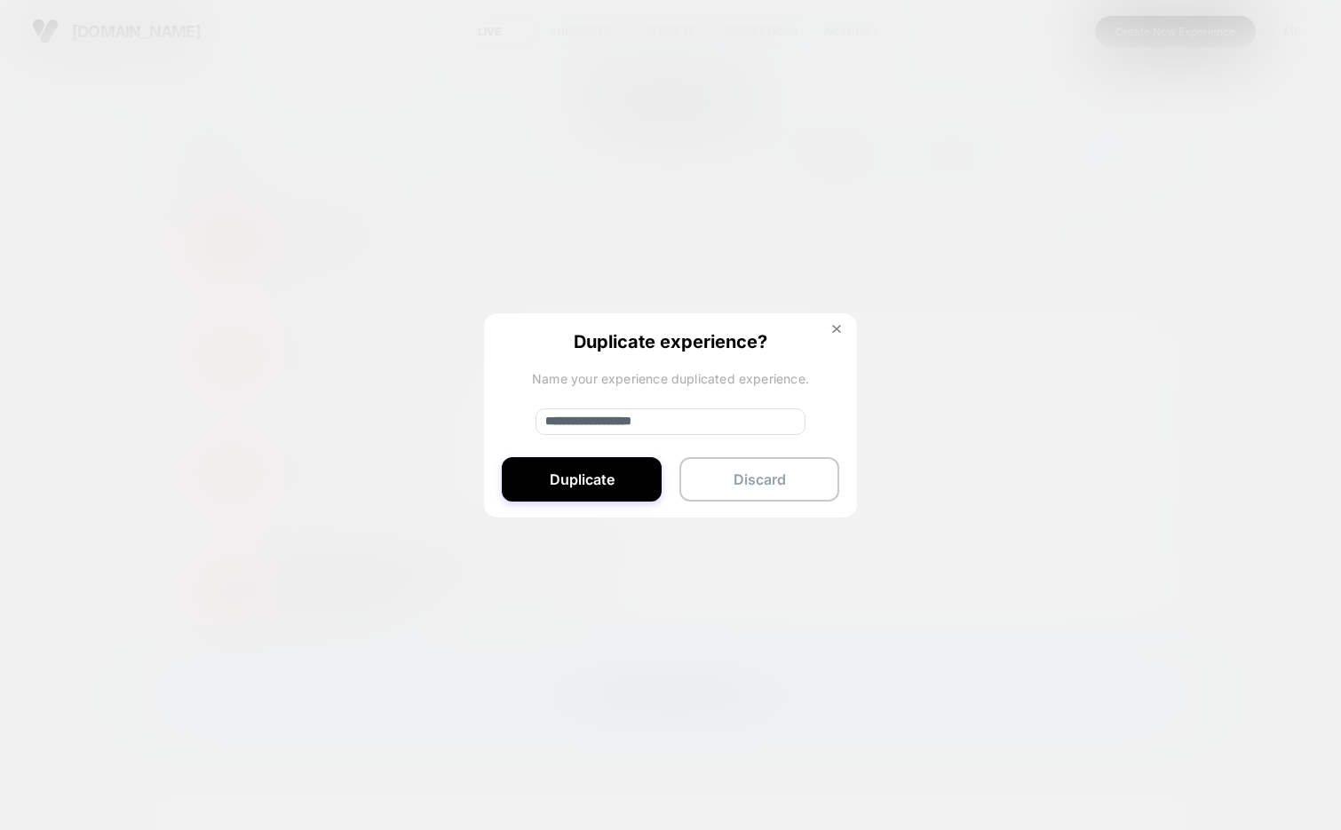
click at [714, 424] on input "**********" at bounding box center [671, 422] width 270 height 27
type input "**********"
click at [608, 475] on button "Duplicate" at bounding box center [582, 479] width 160 height 44
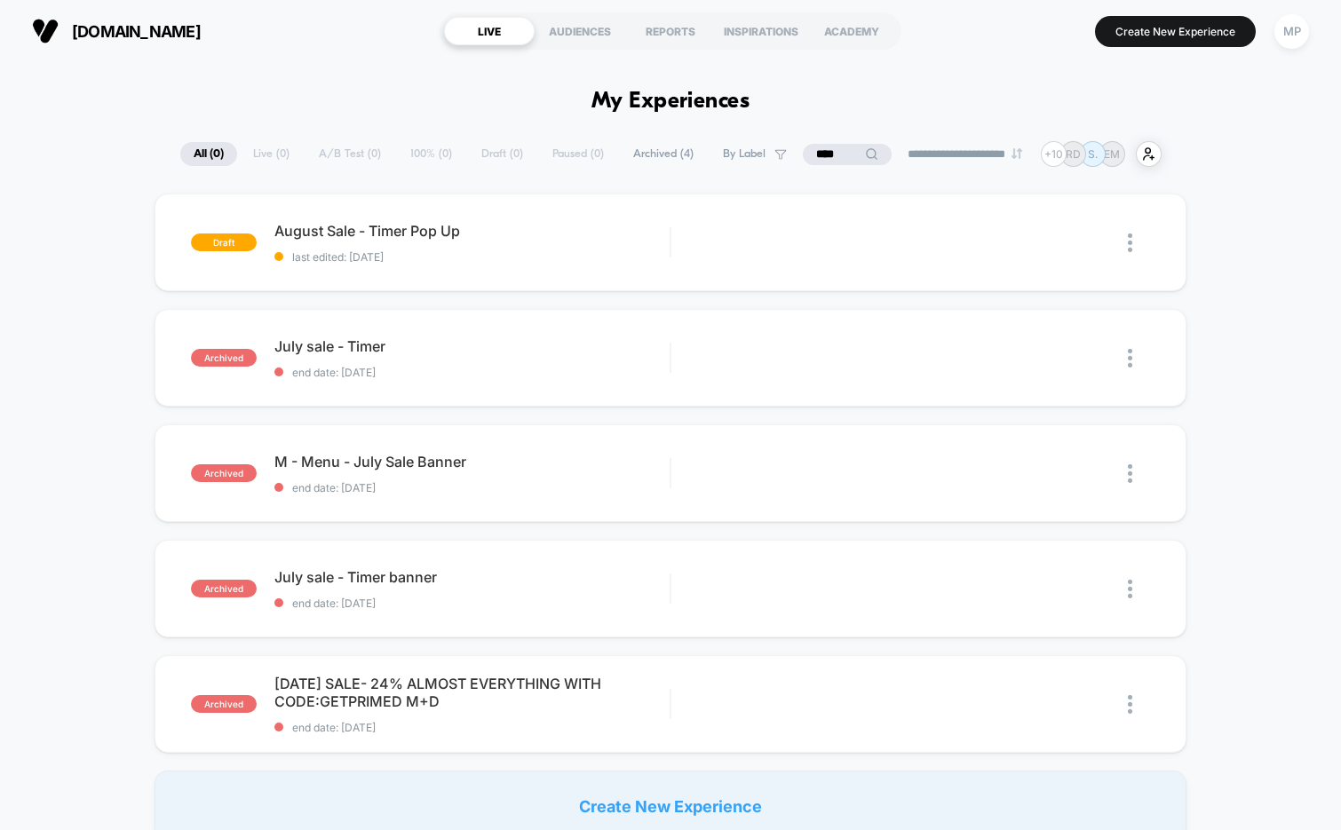
click at [806, 160] on input "****" at bounding box center [847, 154] width 89 height 21
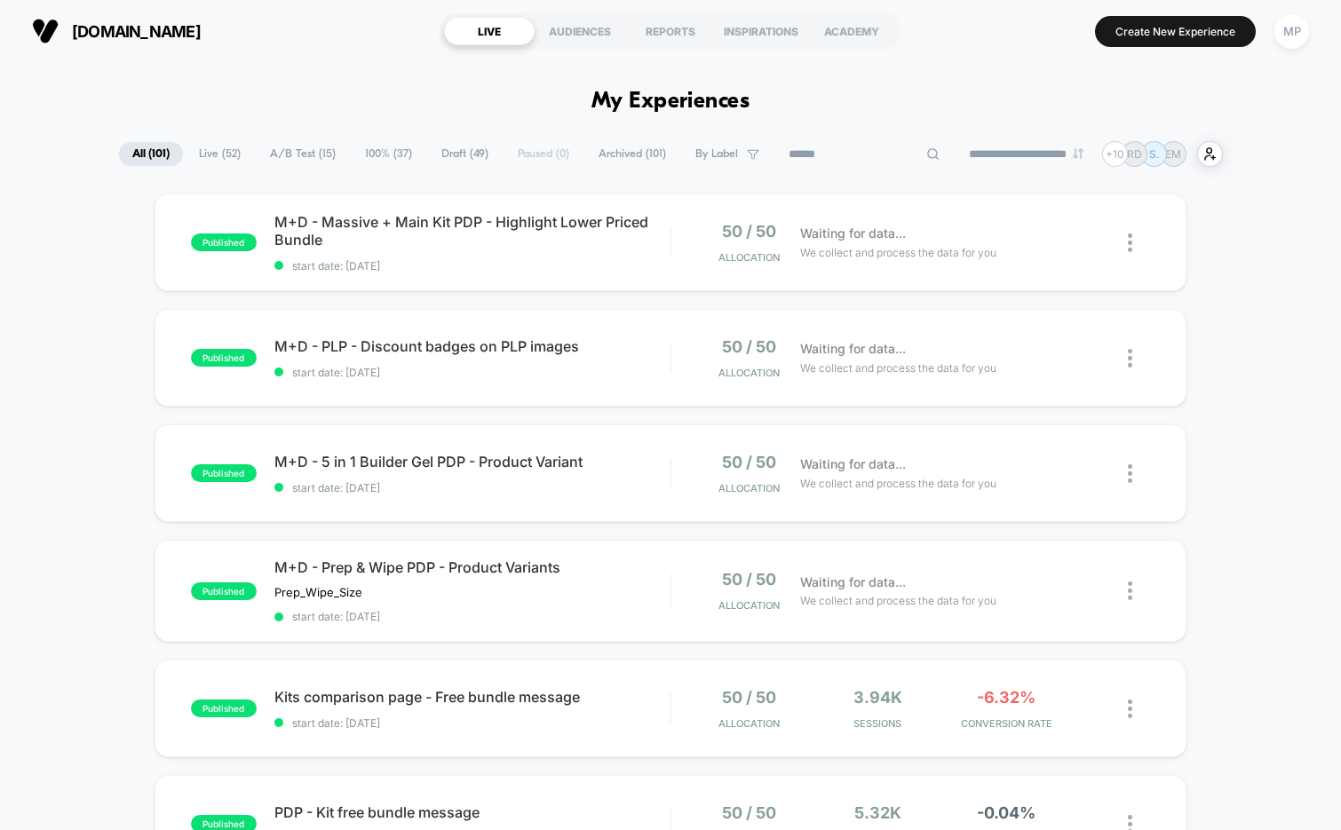
click at [438, 159] on span "Draft ( 49 )" at bounding box center [465, 154] width 74 height 24
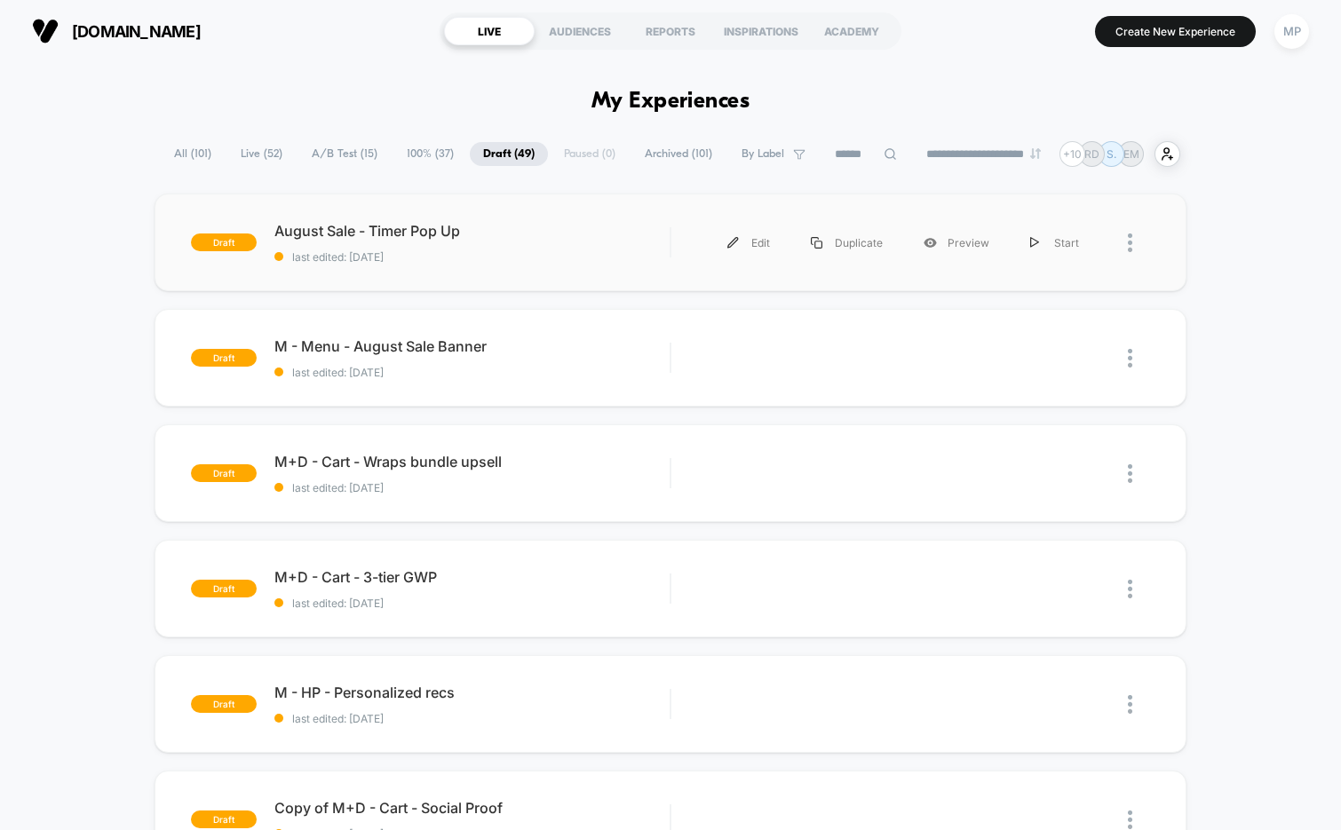
click at [465, 282] on div "draft August Sale - Timer Pop Up last edited: 8/27/2025 Edit Duplicate Preview …" at bounding box center [671, 243] width 1033 height 98
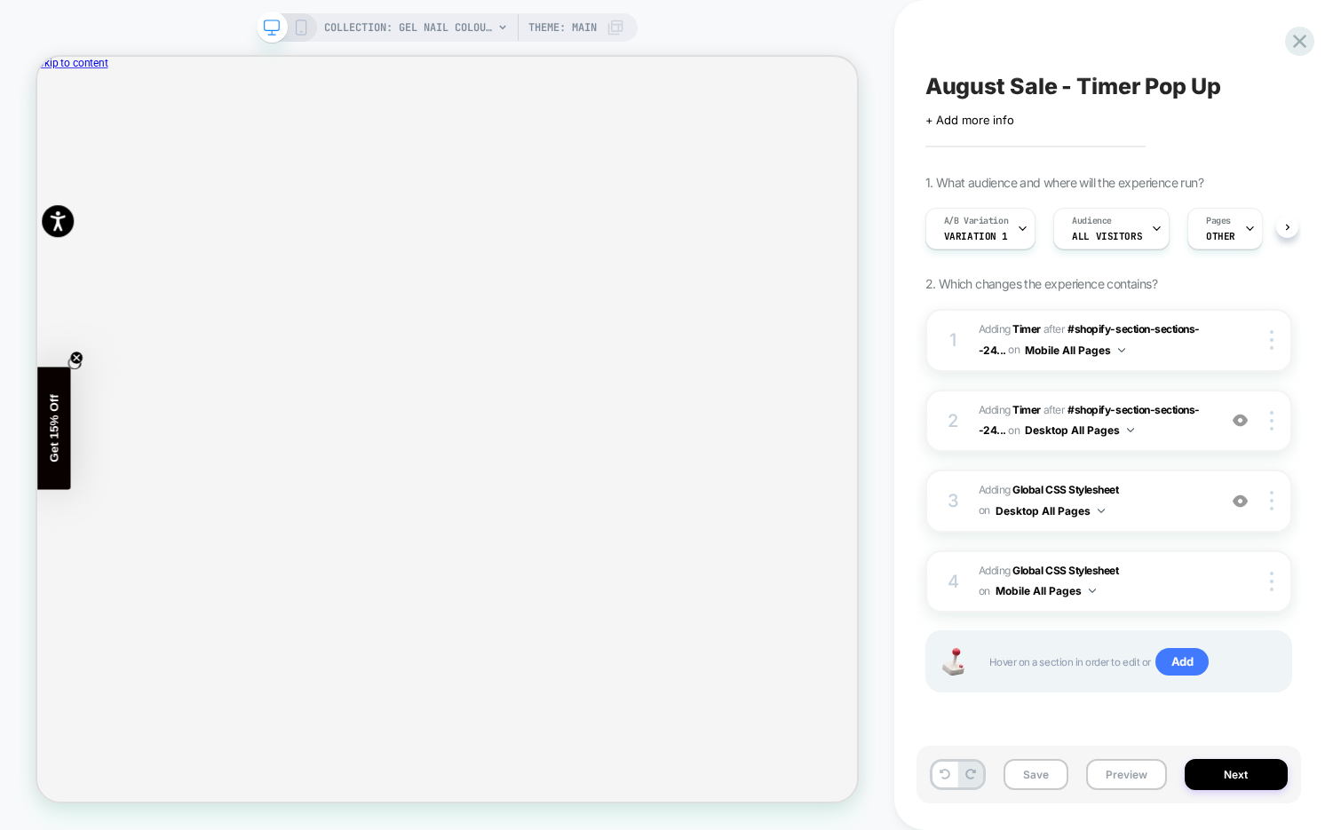
scroll to position [0, 1]
click at [44, 147] on icon "Close" at bounding box center [44, 147] width 0 height 0
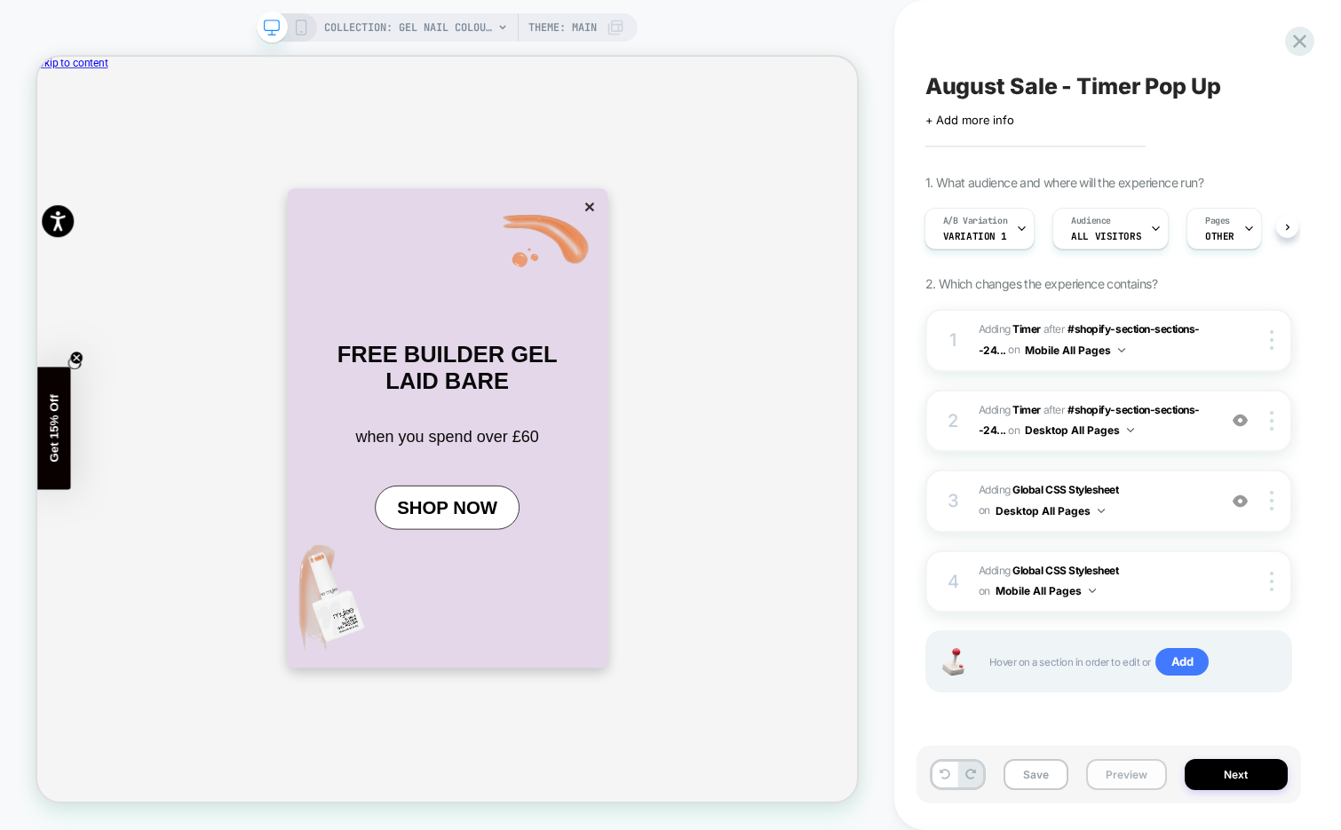
click at [0, 0] on button "Preview" at bounding box center [0, 0] width 0 height 0
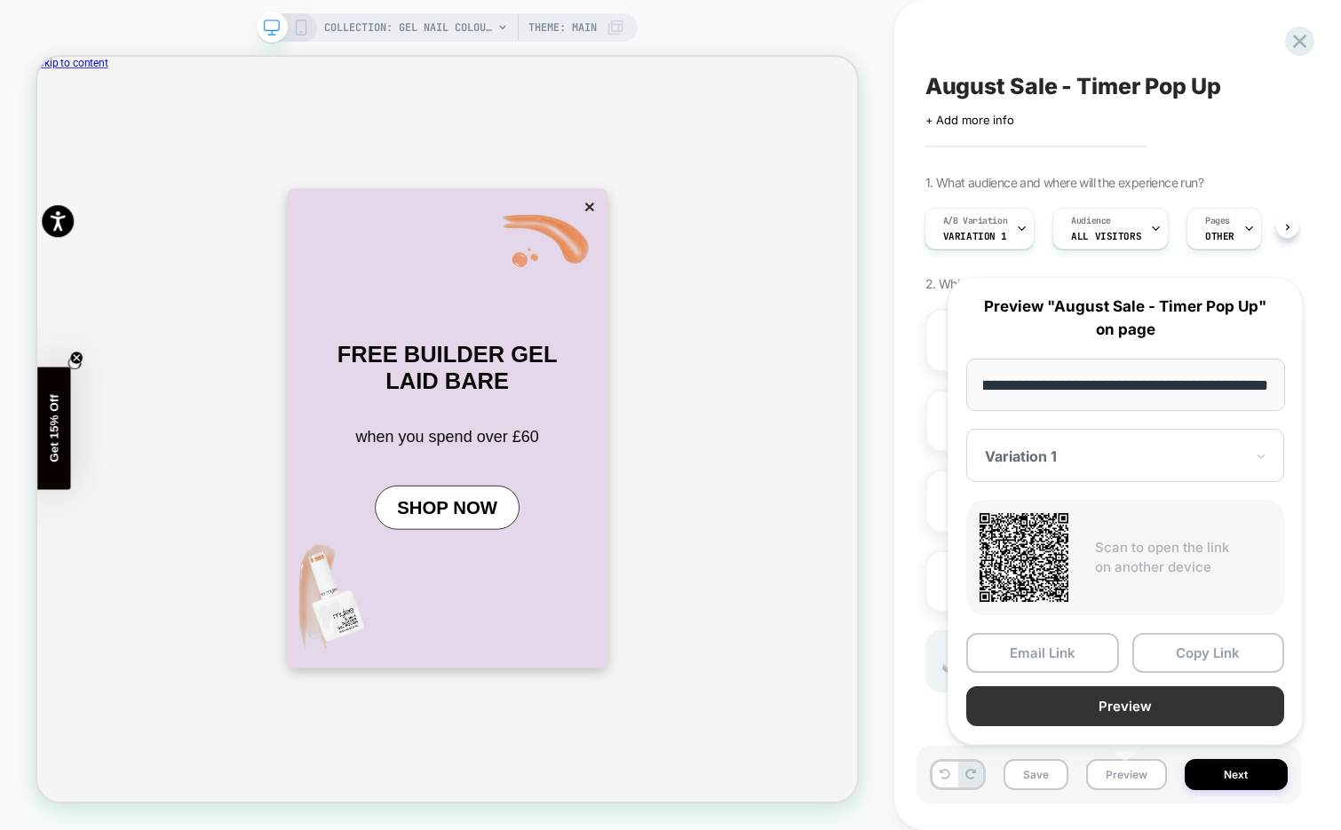
scroll to position [0, 0]
click at [1118, 704] on button "Preview" at bounding box center [1125, 707] width 318 height 40
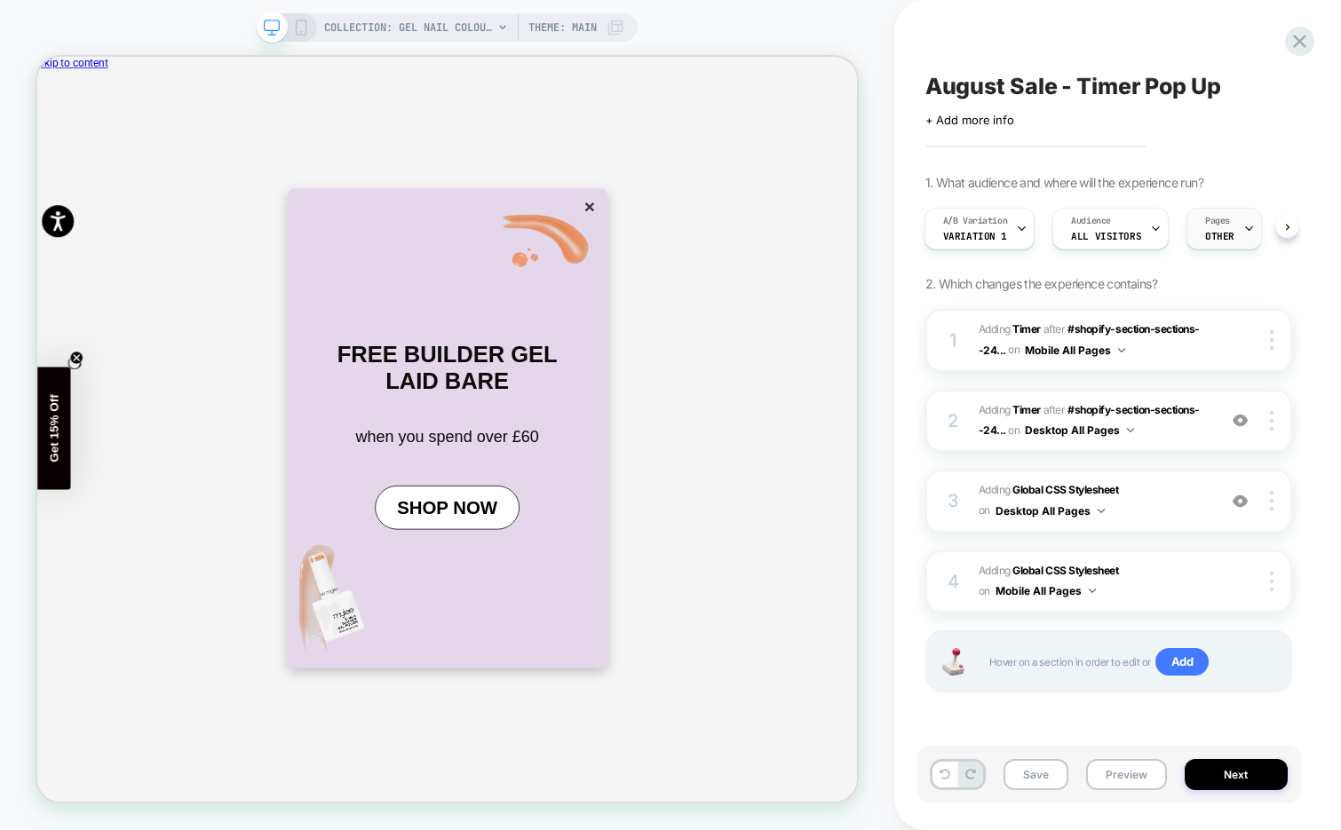
click at [1243, 225] on icon at bounding box center [1249, 229] width 12 height 12
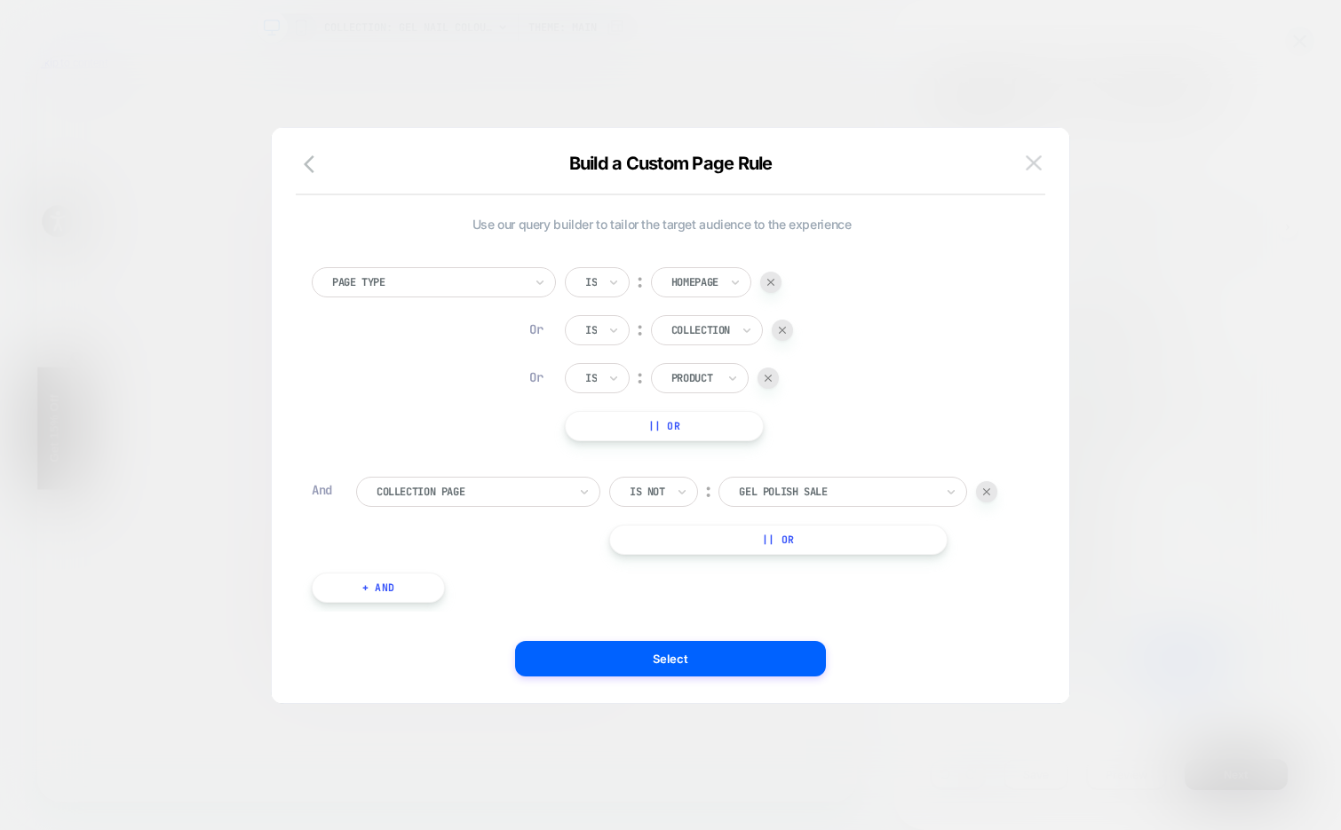
click at [1030, 163] on img at bounding box center [1034, 162] width 16 height 15
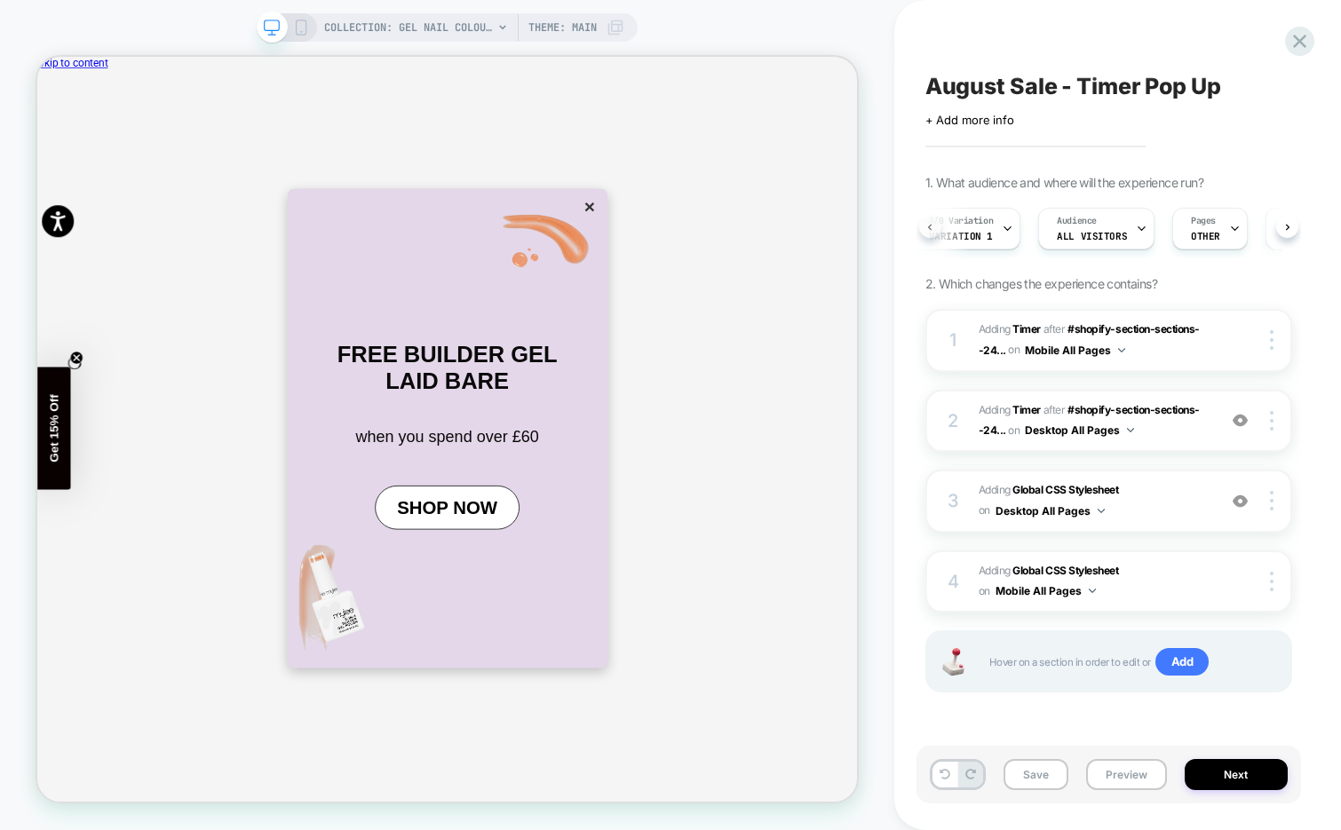
scroll to position [0, 6]
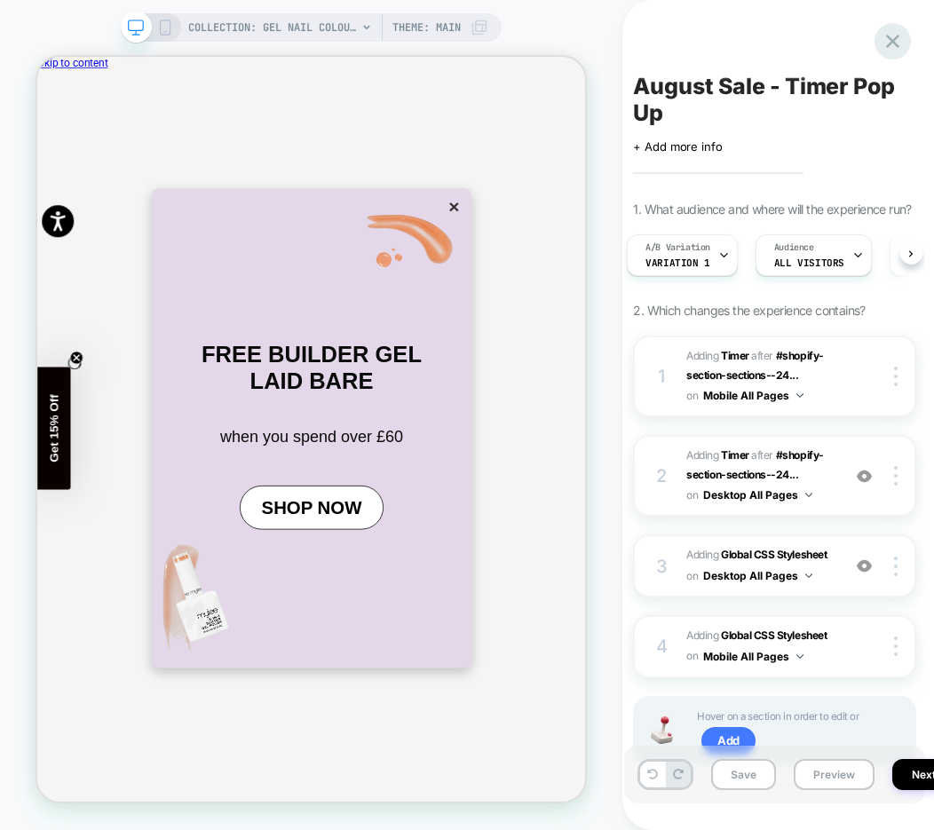
click at [0, 0] on icon at bounding box center [0, 0] width 0 height 0
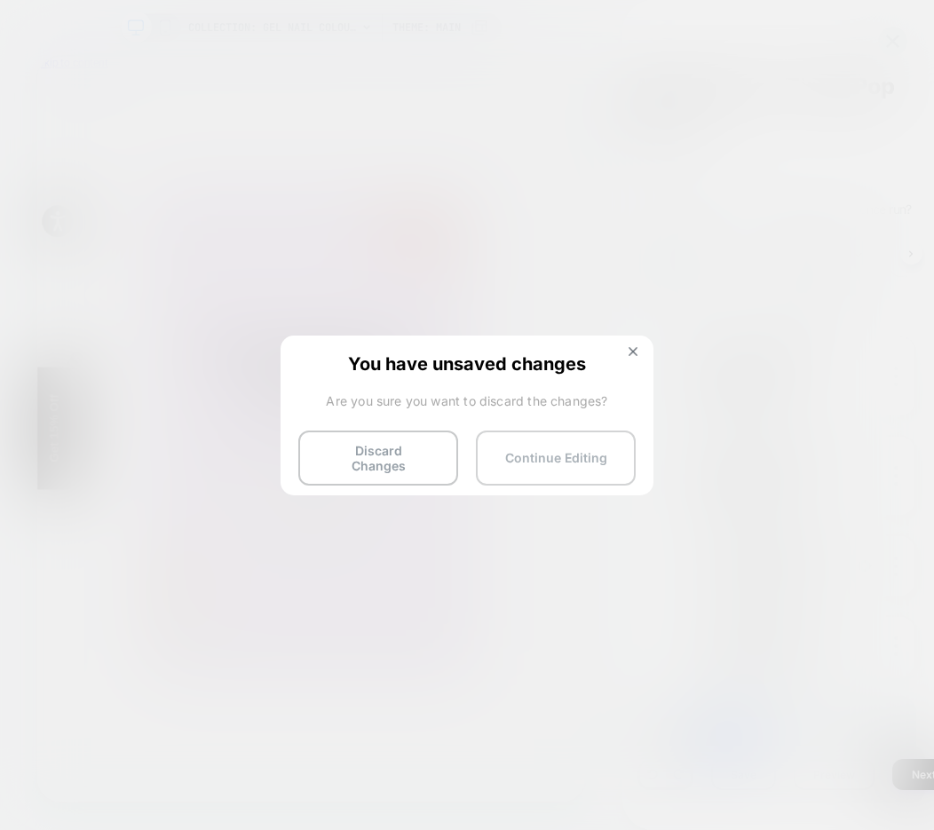
click at [536, 449] on button "Continue Editing" at bounding box center [556, 458] width 160 height 55
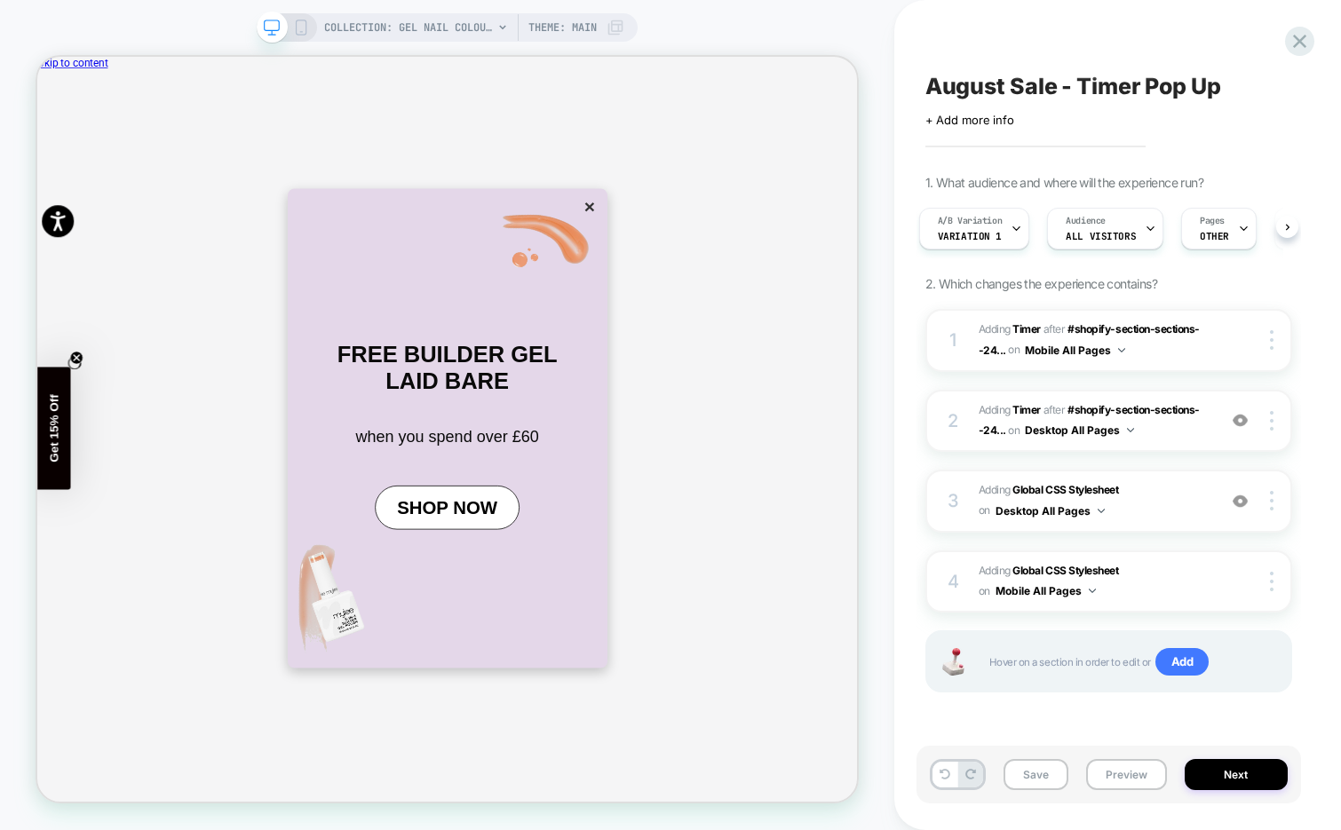
click at [1052, 78] on span "August Sale - Timer Pop Up" at bounding box center [1073, 86] width 296 height 27
click at [0, 0] on textarea "**********" at bounding box center [0, 0] width 0 height 0
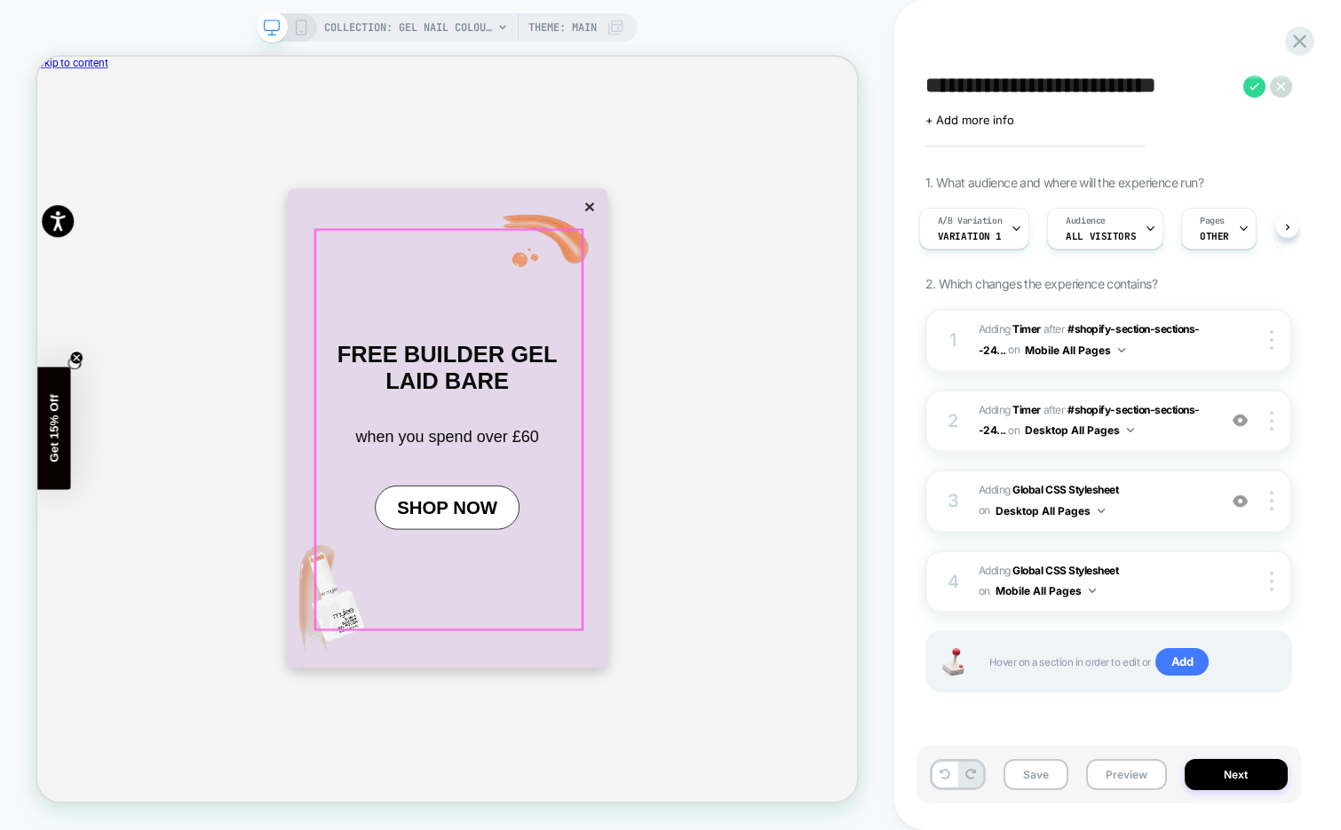
click at [761, 272] on button "×" at bounding box center [773, 257] width 25 height 30
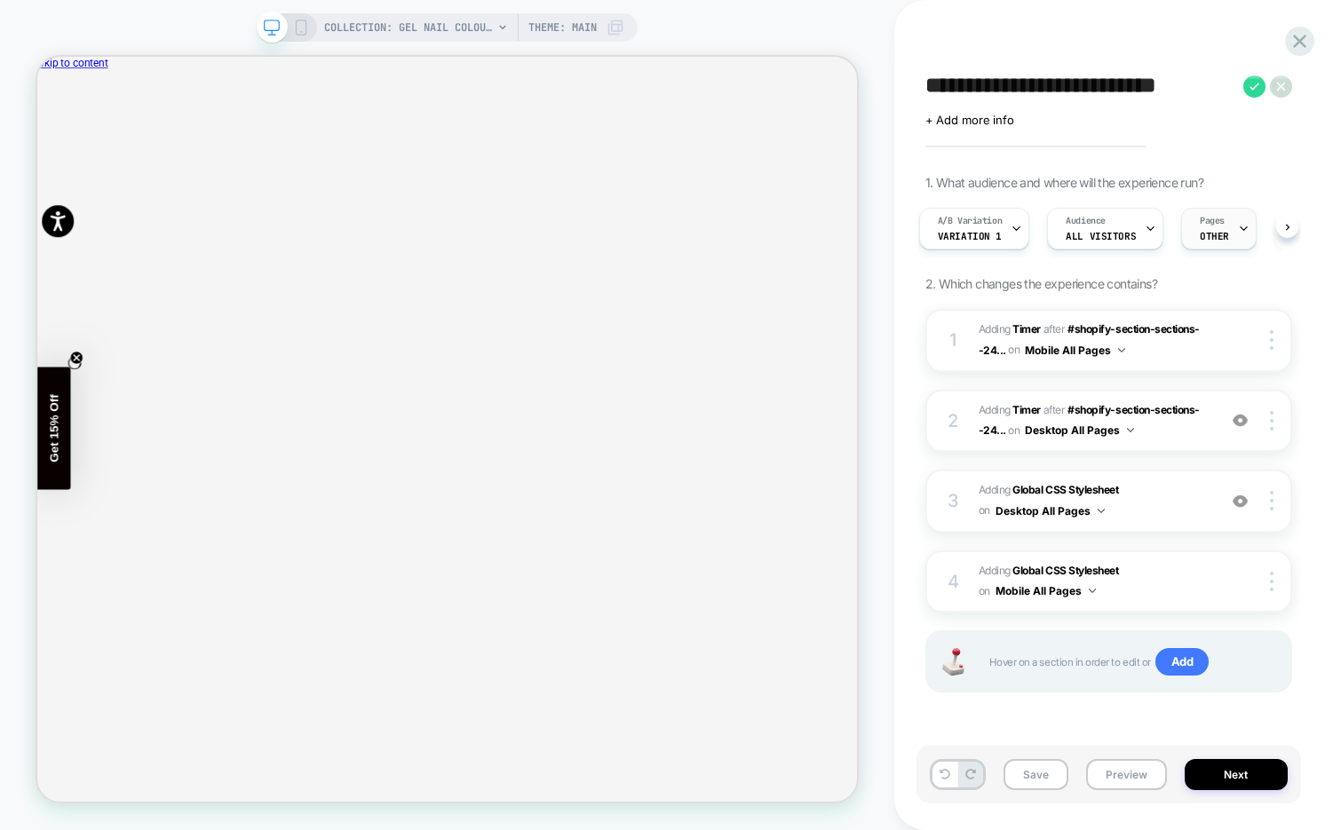
click at [1226, 238] on div "Pages OTHER" at bounding box center [1214, 229] width 65 height 40
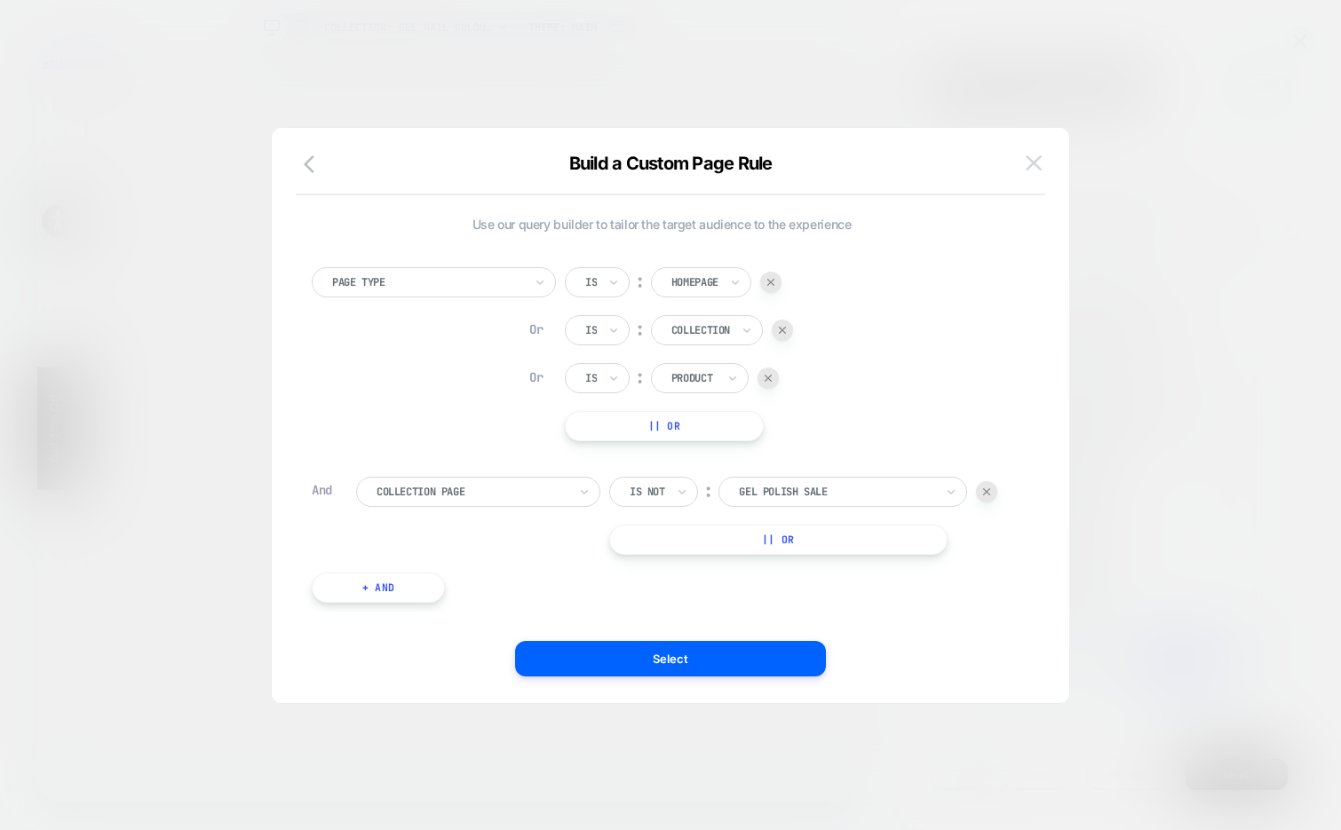
click at [1040, 170] on img at bounding box center [1034, 162] width 16 height 15
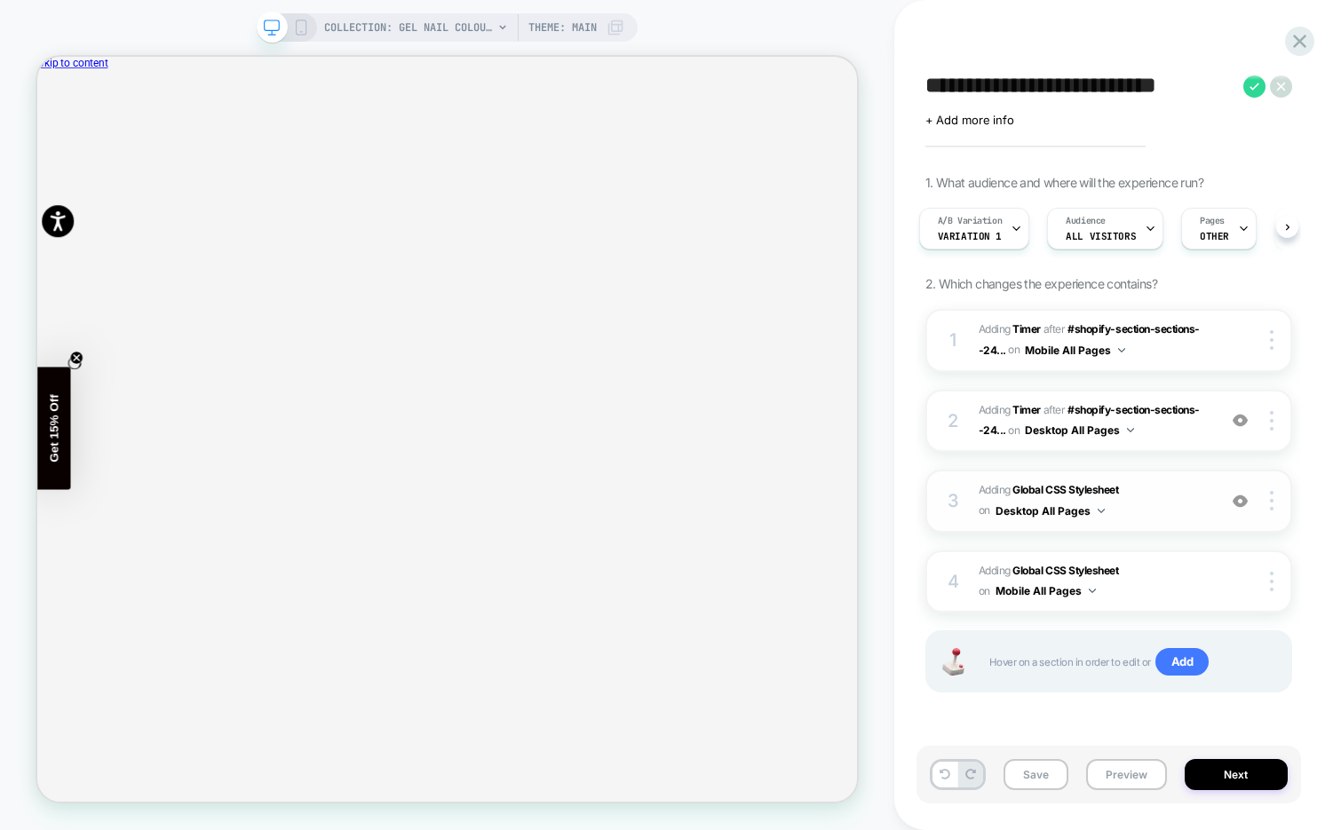
click at [1168, 499] on span "Adding Global CSS Stylesheet on Desktop All Pages" at bounding box center [1093, 502] width 229 height 42
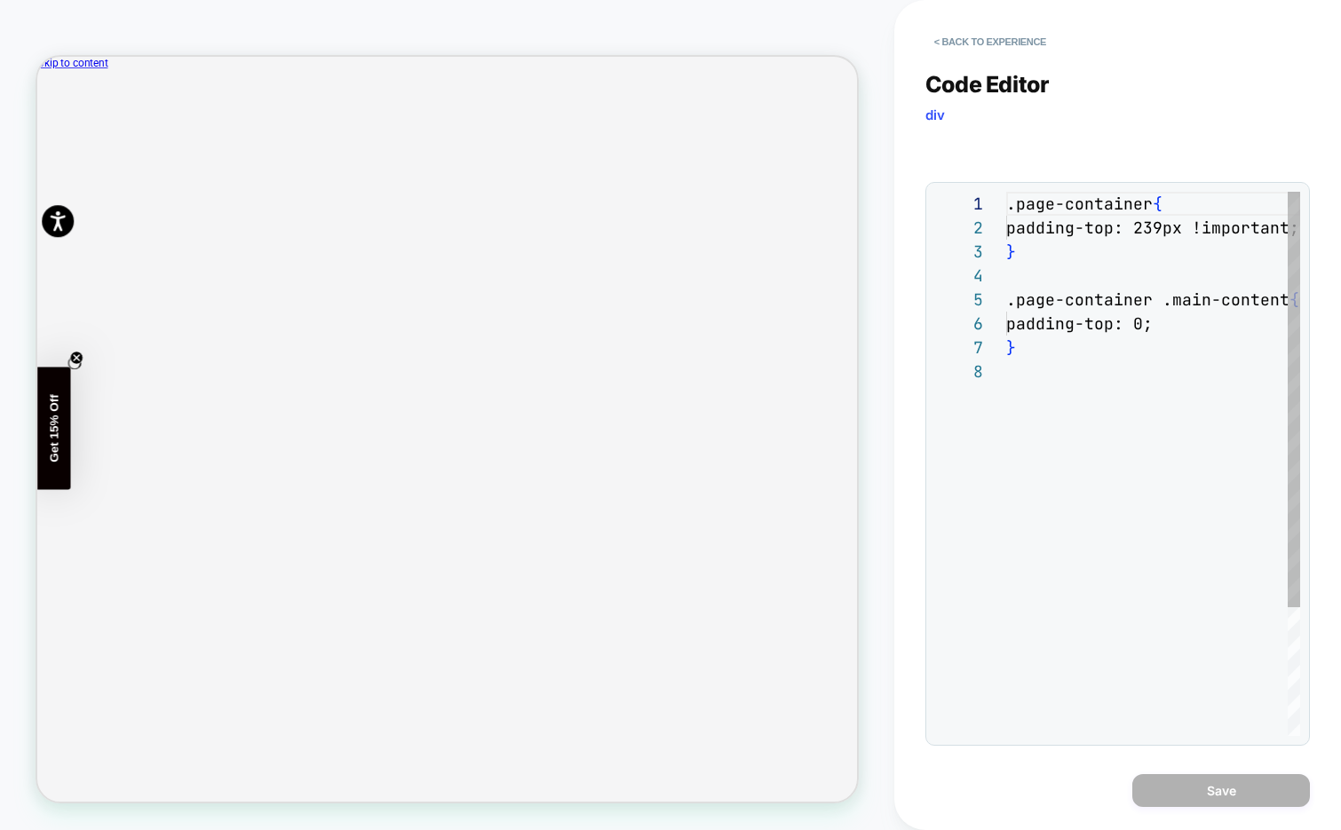
scroll to position [168, 0]
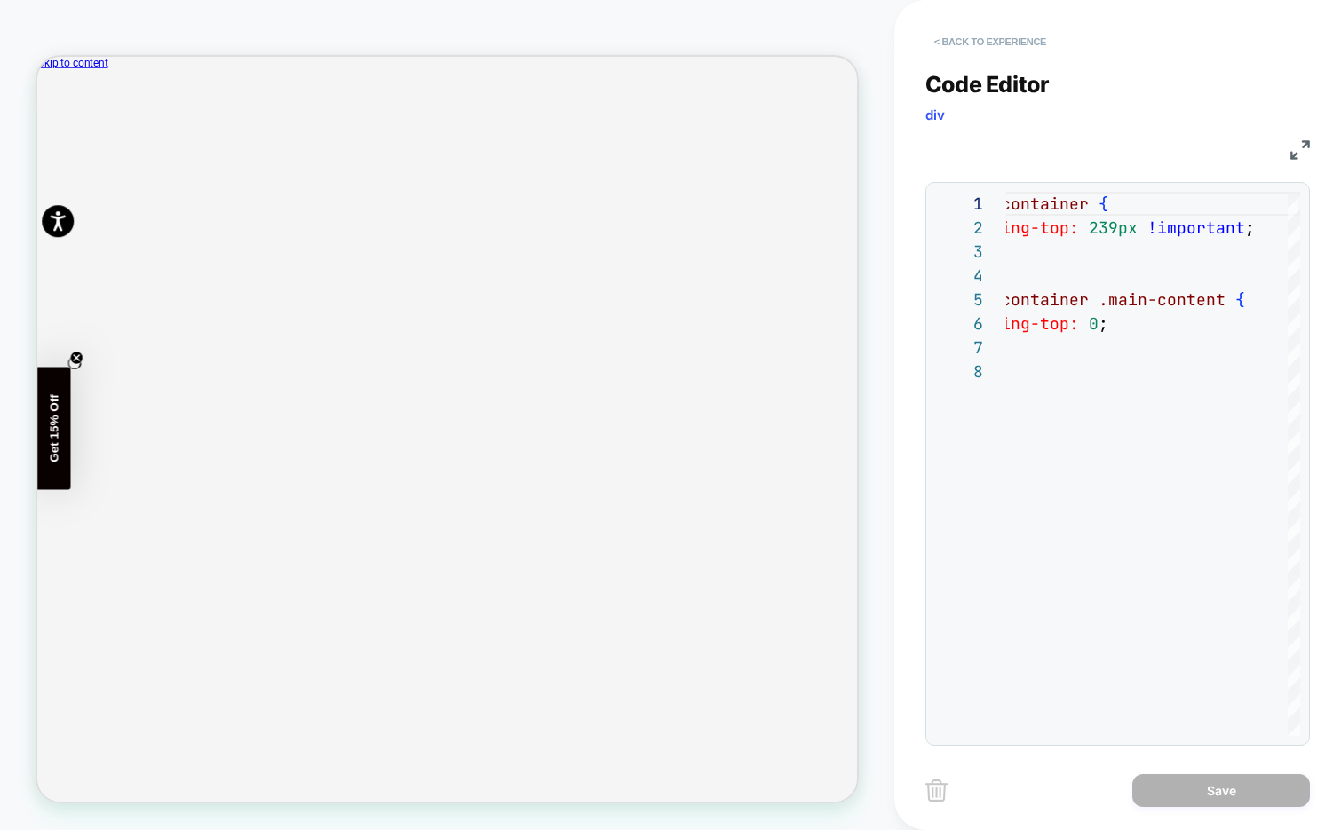
click at [1016, 43] on button "< Back to experience" at bounding box center [990, 42] width 130 height 28
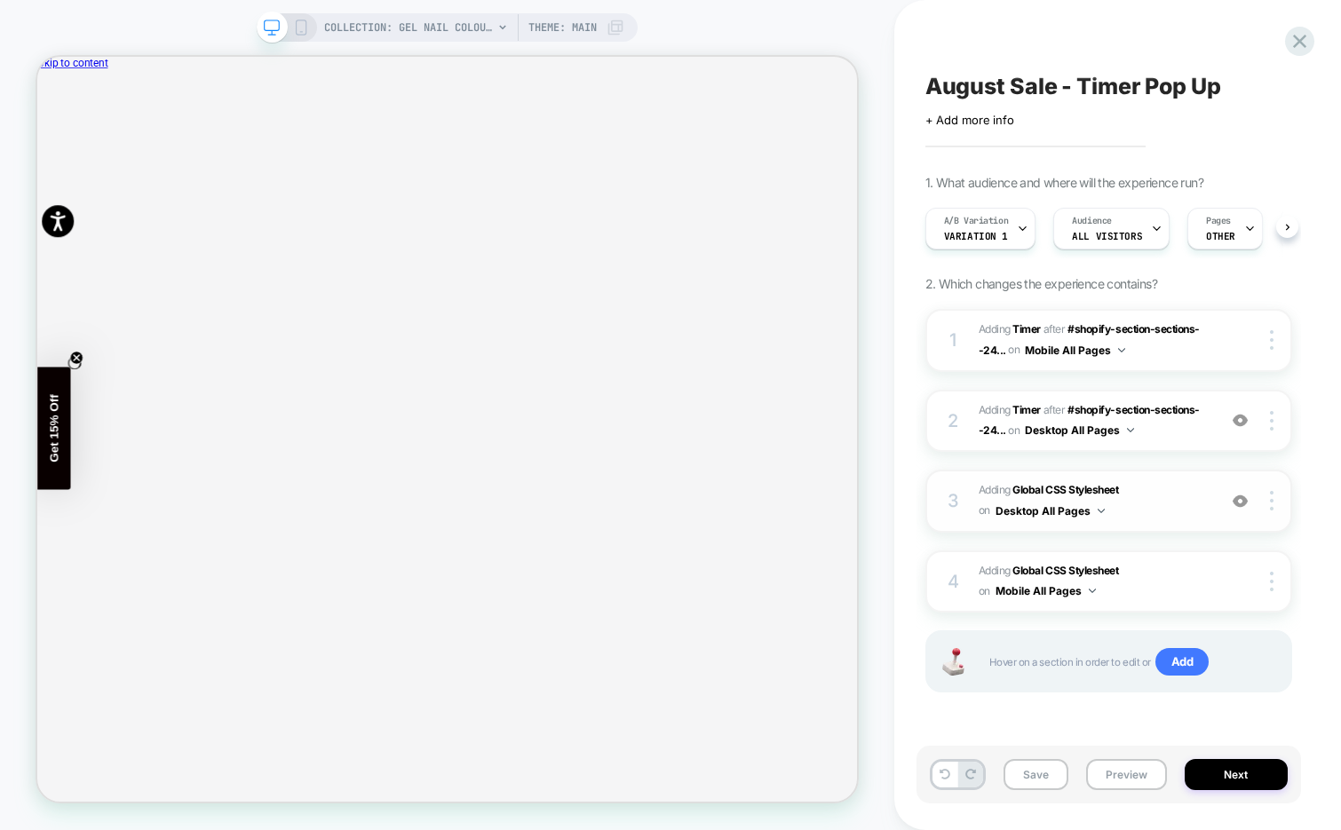
scroll to position [0, 1]
click at [1168, 493] on span "Adding Global CSS Stylesheet on Desktop All Pages" at bounding box center [1093, 502] width 229 height 42
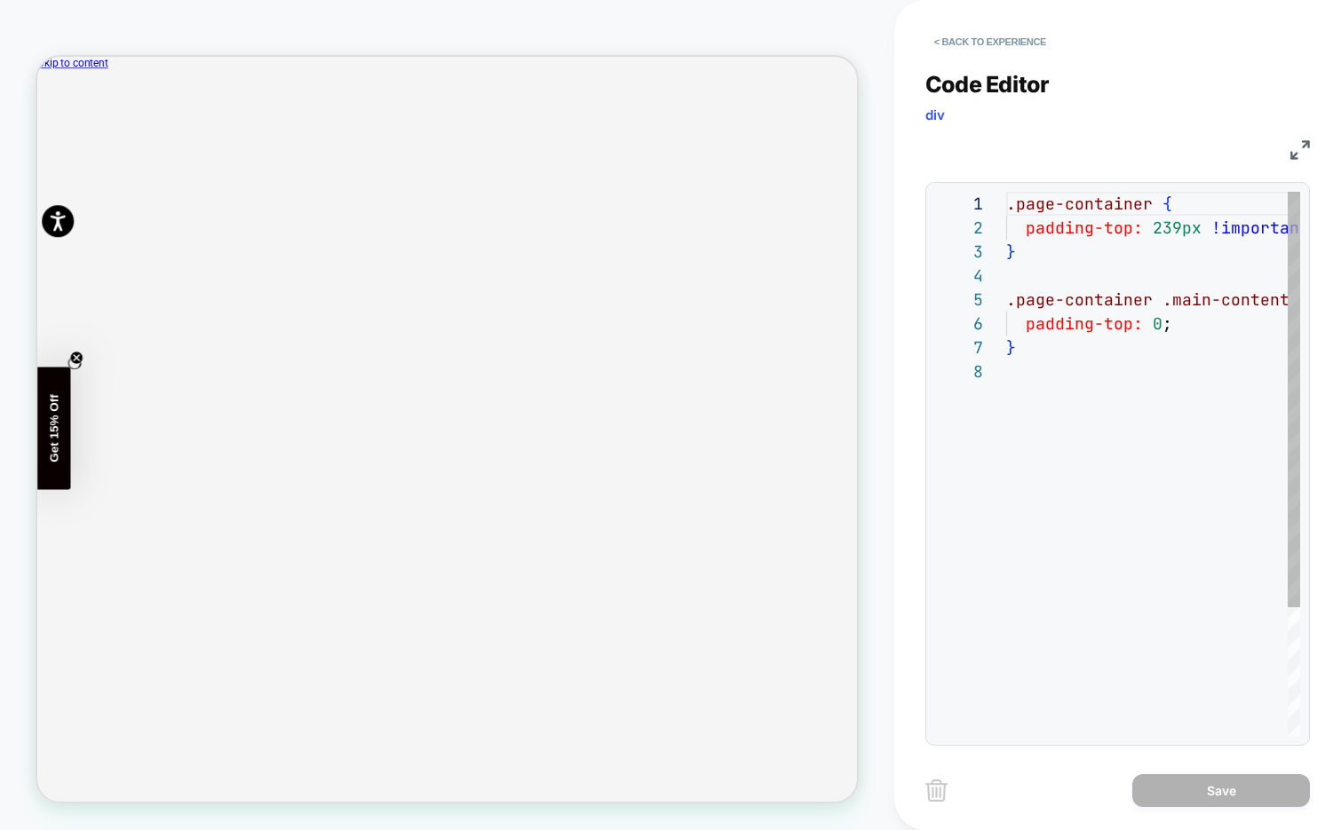
scroll to position [168, 0]
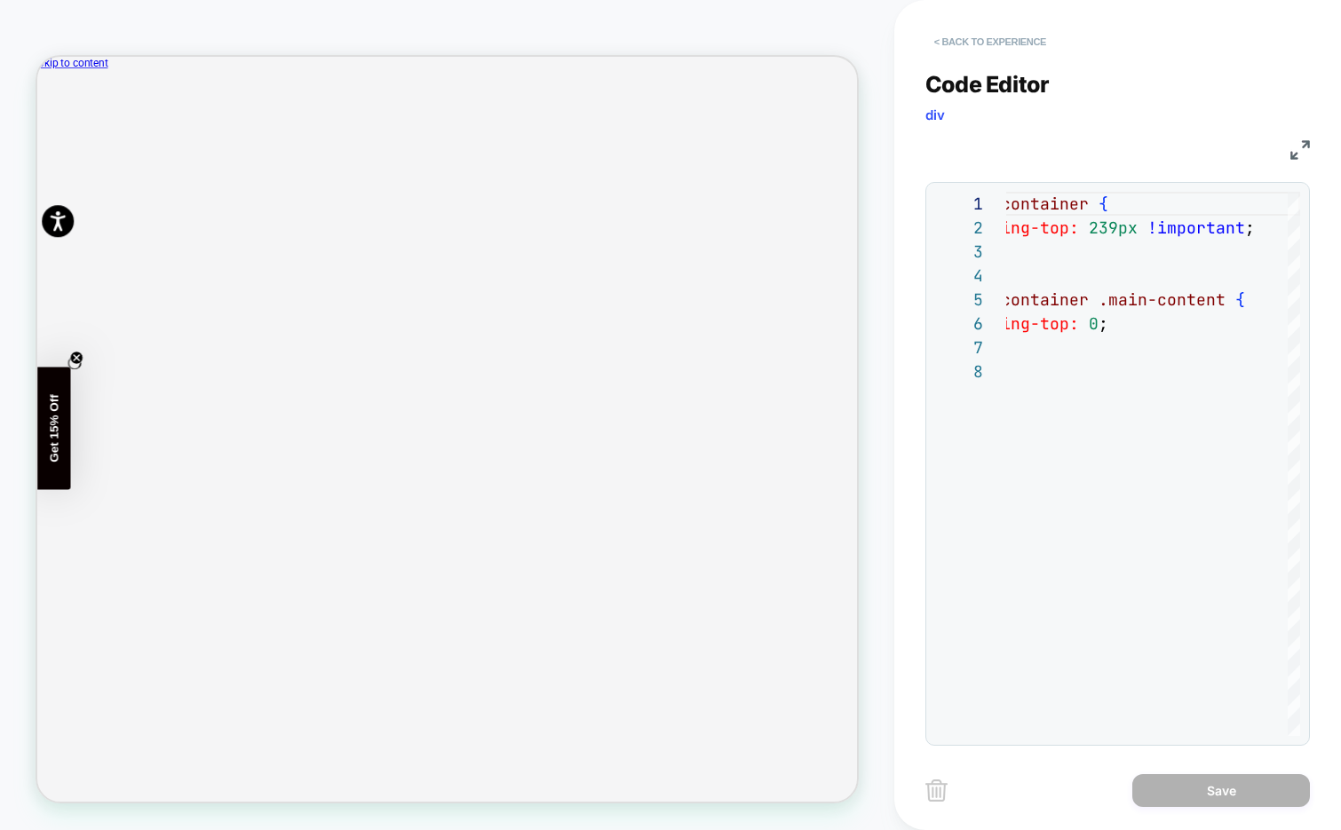
click at [1023, 43] on button "< Back to experience" at bounding box center [990, 42] width 130 height 28
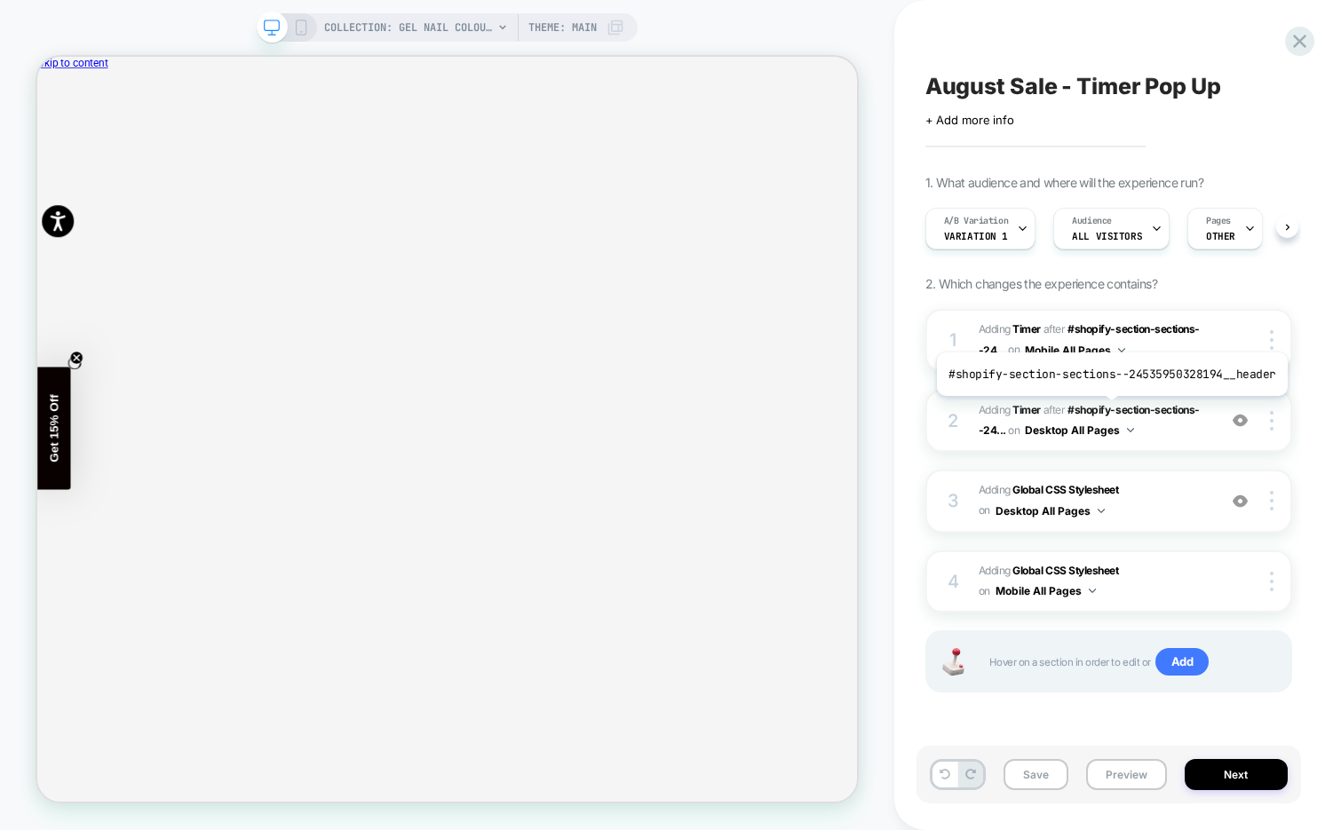
scroll to position [0, 1]
click at [1148, 587] on span "Adding Global CSS Stylesheet on Mobile All Pages" at bounding box center [1093, 582] width 229 height 42
click at [1165, 435] on span "#_loomi_addon_1728507024495_dup1732050018_dup1732052127_dup1734438701_dup173581…" at bounding box center [1093, 422] width 229 height 42
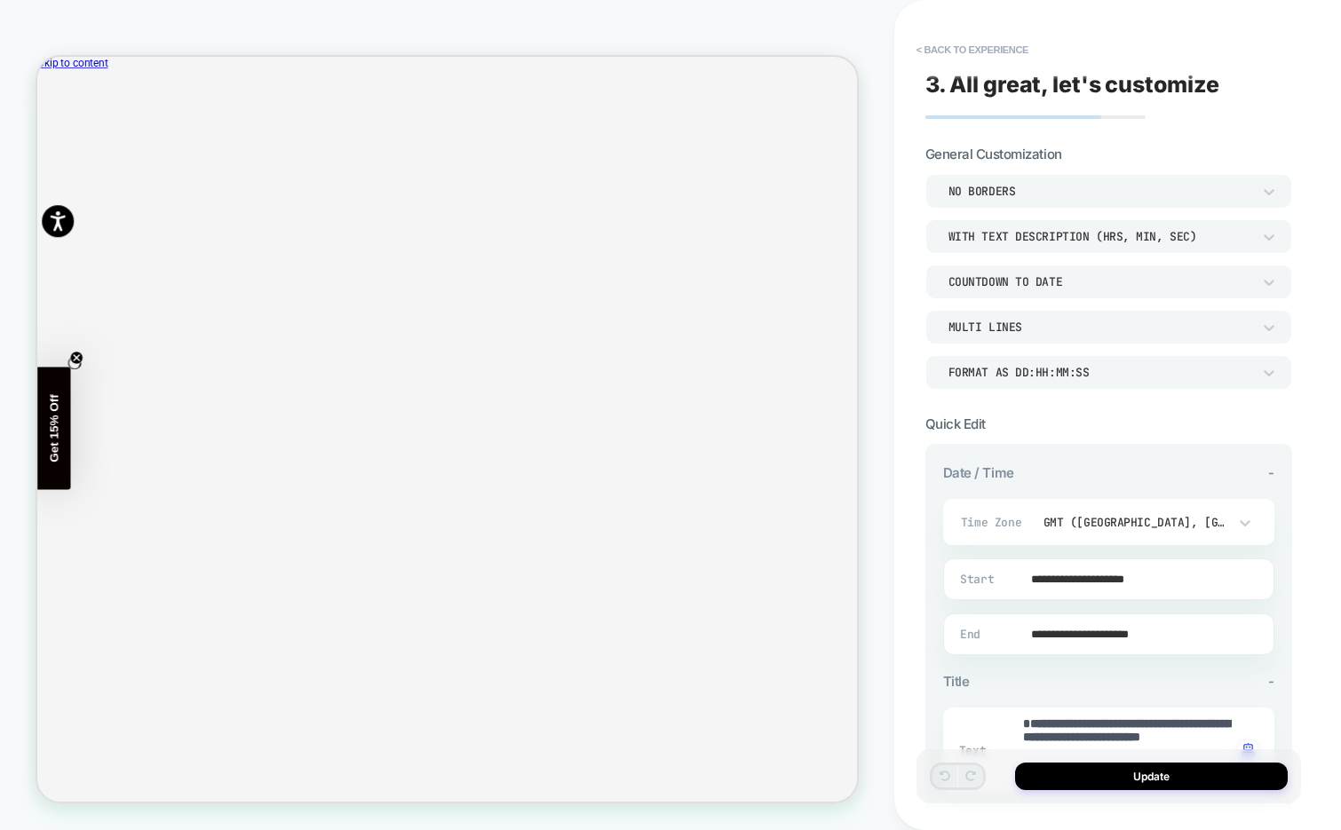
type textarea "*"
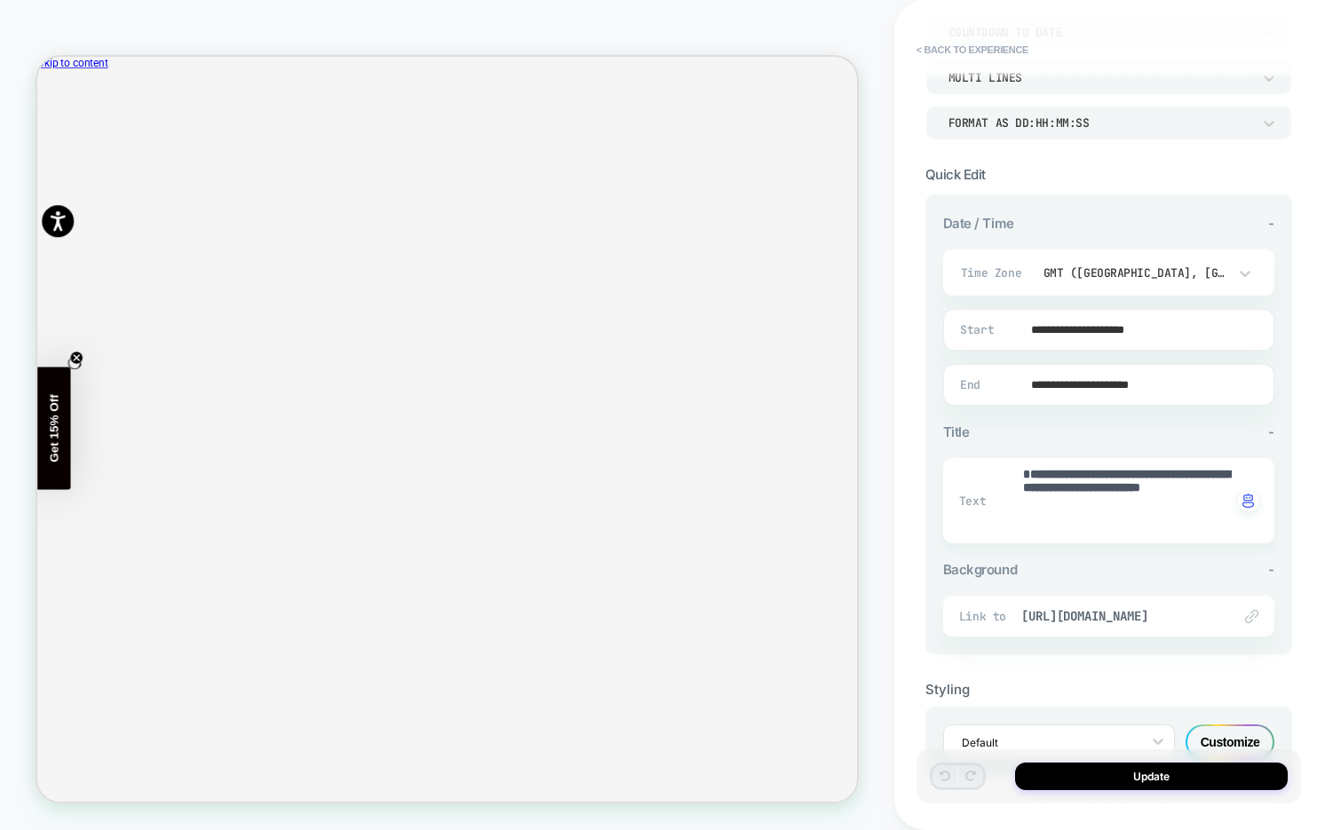
scroll to position [252, 0]
click at [967, 46] on button "< Back to experience" at bounding box center [973, 50] width 130 height 28
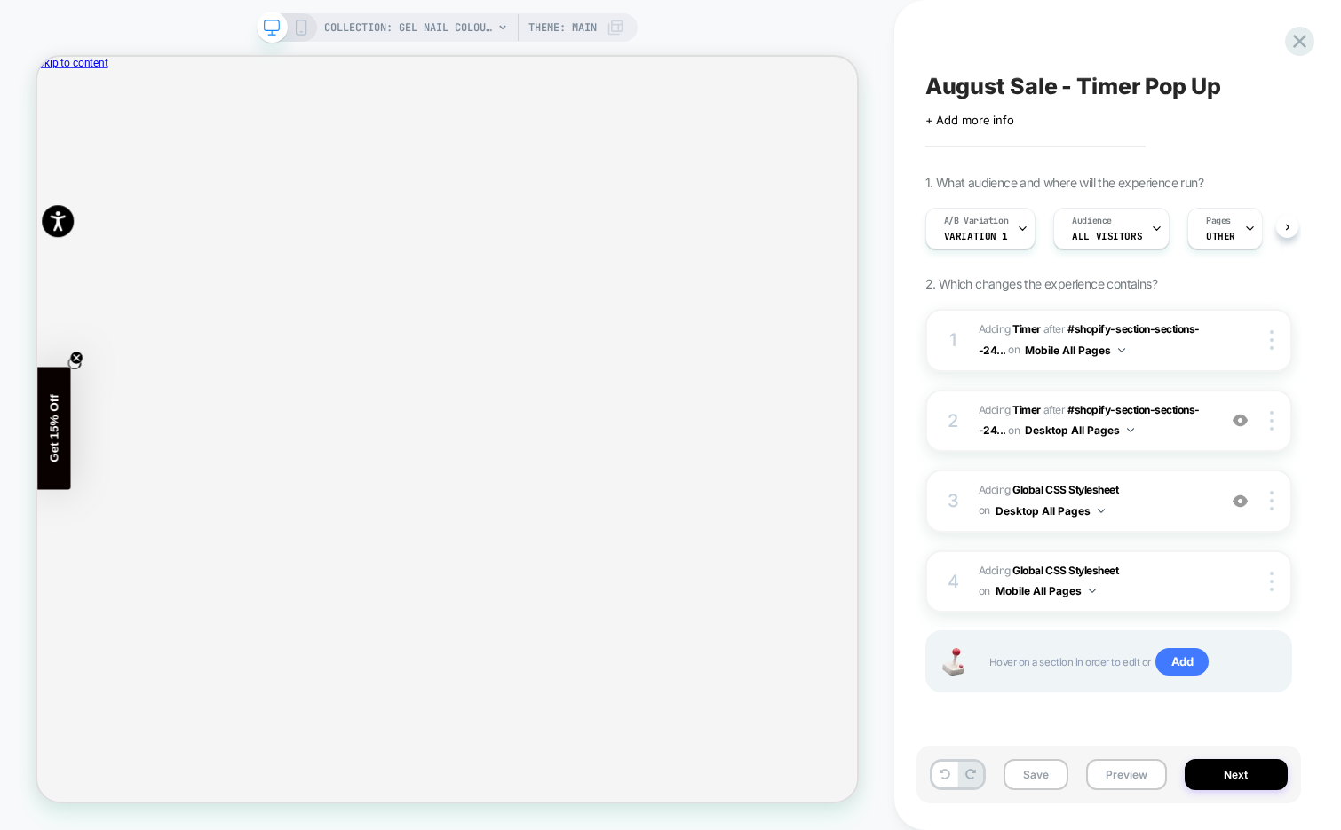
scroll to position [0, 1]
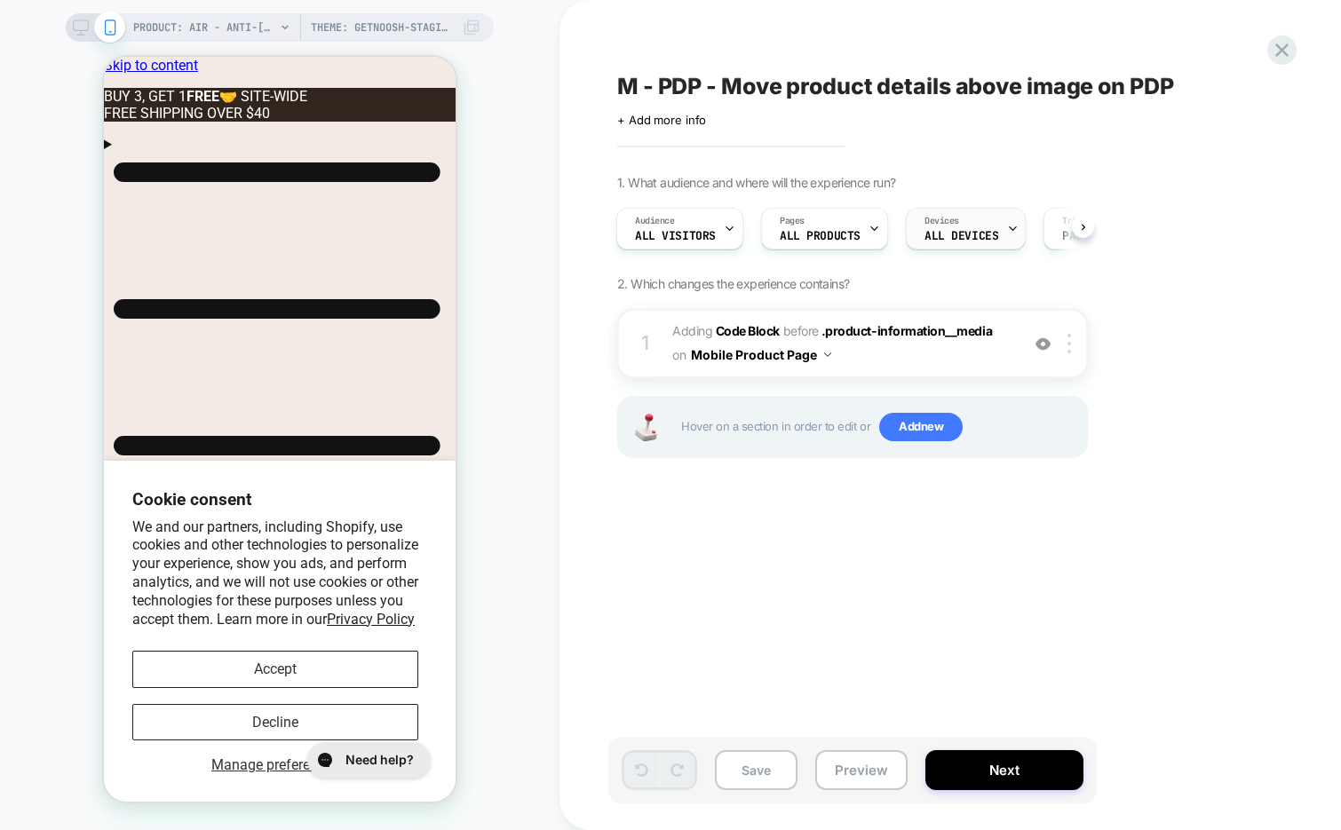
scroll to position [0, 160]
click at [973, 237] on span "ALL DEVICES" at bounding box center [962, 236] width 74 height 12
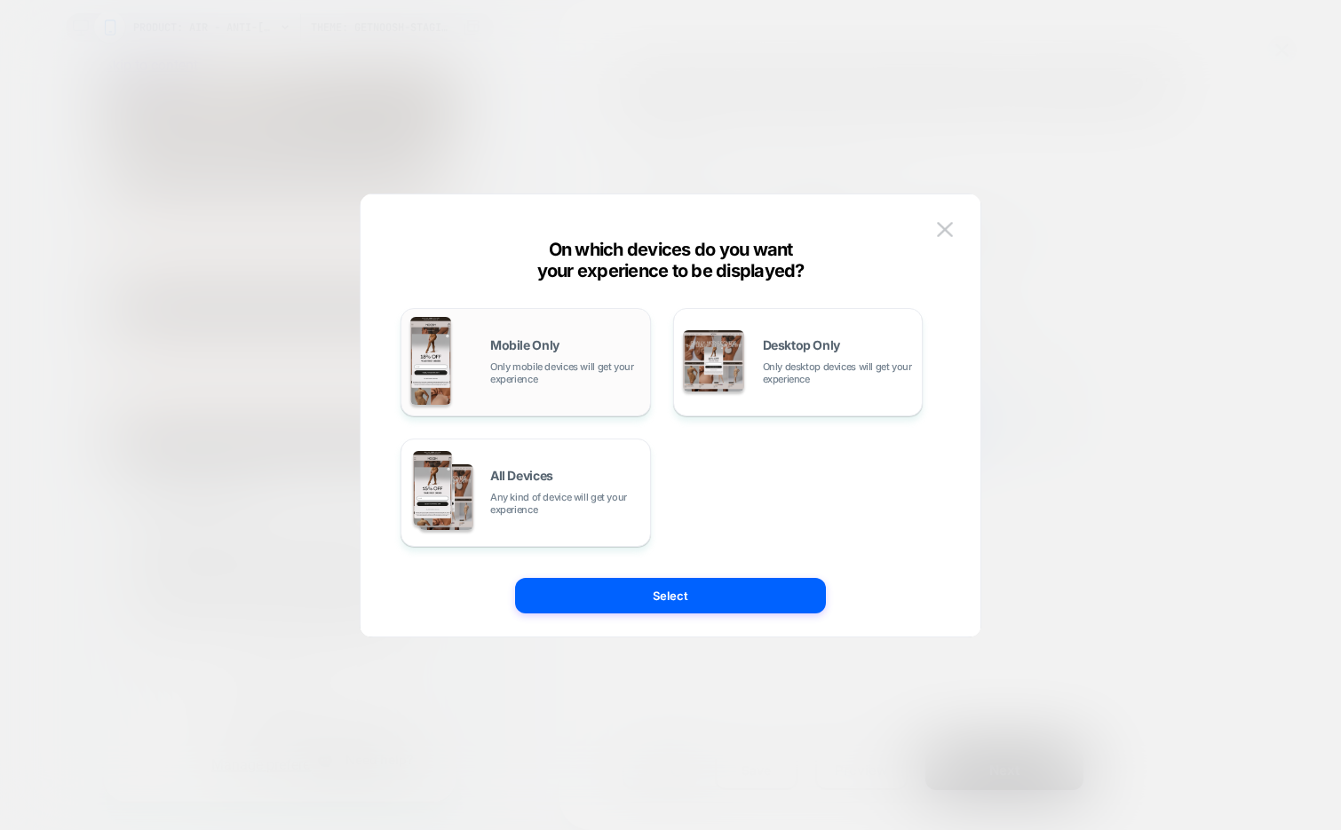
click at [0, 0] on div "Mobile Only Only mobile devices will get your experience" at bounding box center [0, 0] width 0 height 0
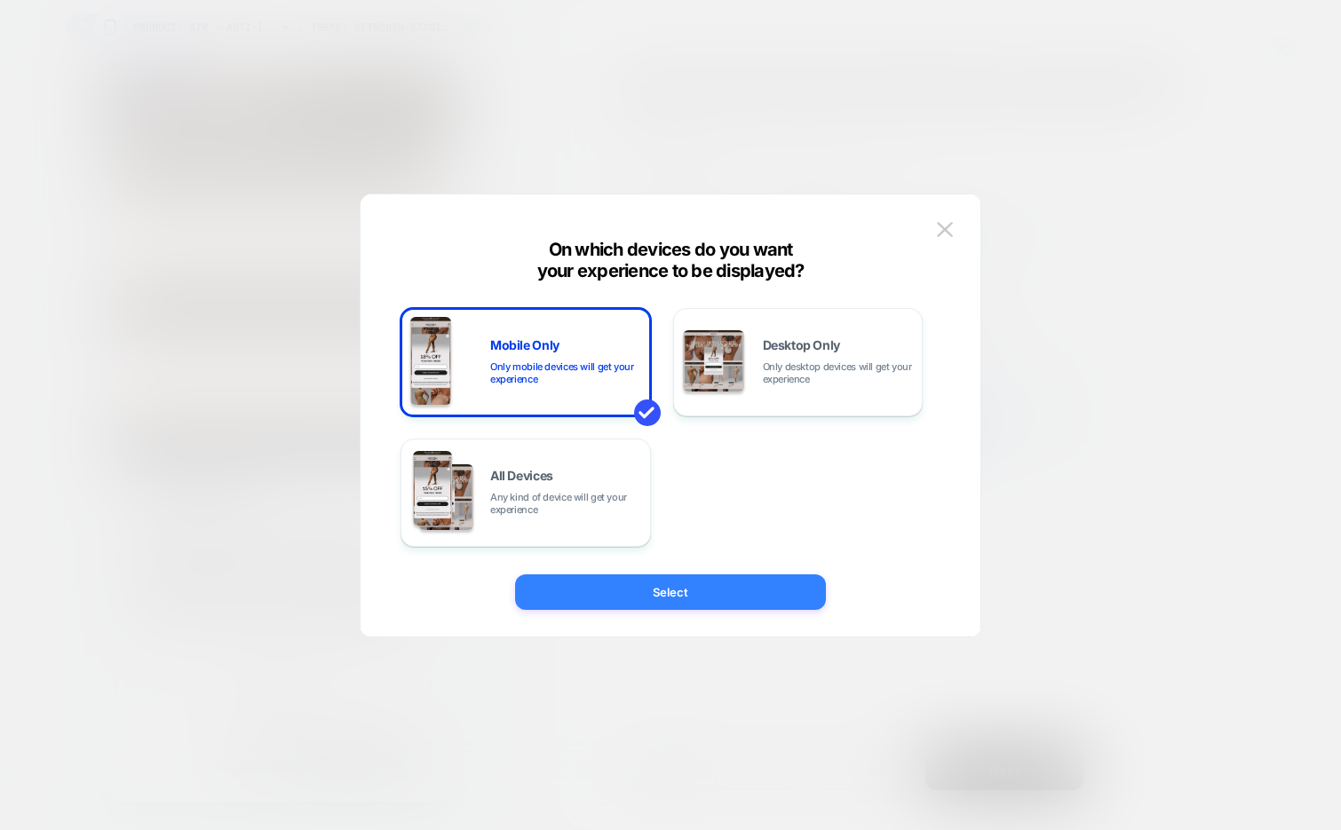
click at [0, 0] on button "Select" at bounding box center [0, 0] width 0 height 0
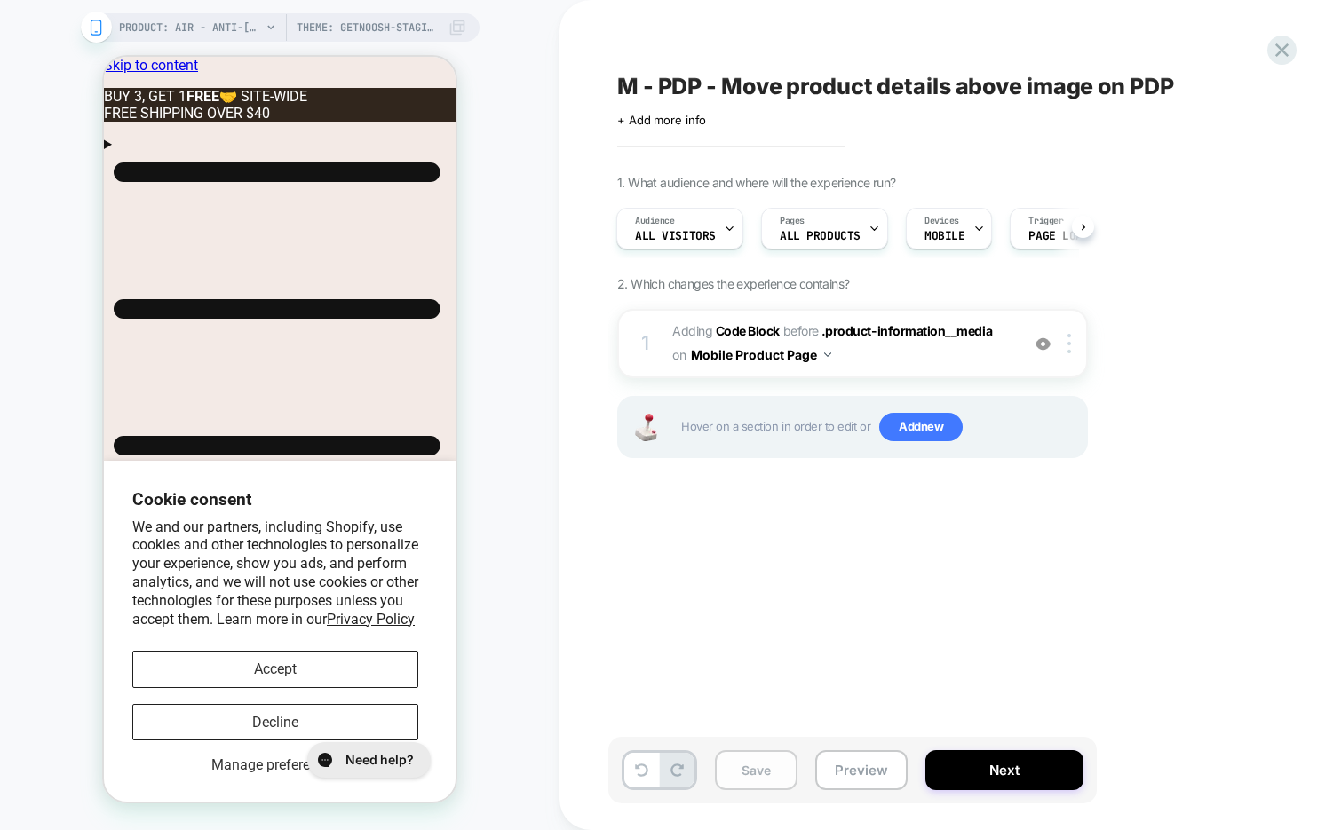
click at [742, 770] on button "Save" at bounding box center [756, 771] width 83 height 40
click at [837, 81] on span "M - PDP - Move product details above image on PDP" at bounding box center [895, 86] width 557 height 27
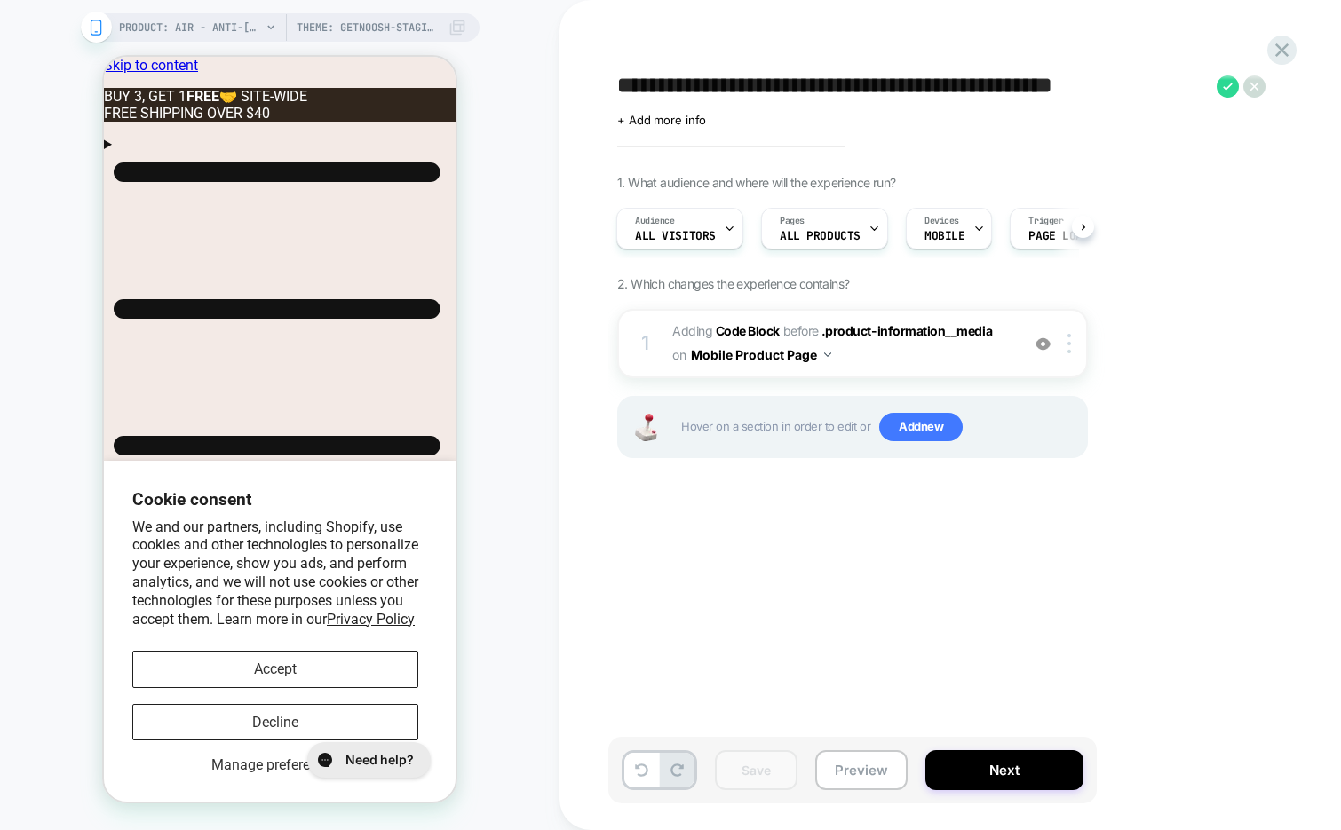
click at [800, 94] on textarea "**********" at bounding box center [912, 86] width 591 height 27
click at [1119, 83] on textarea "**********" at bounding box center [912, 86] width 591 height 27
type textarea "**********"
click at [1221, 83] on icon at bounding box center [1221, 86] width 22 height 22
click at [762, 766] on button "Save" at bounding box center [756, 771] width 83 height 40
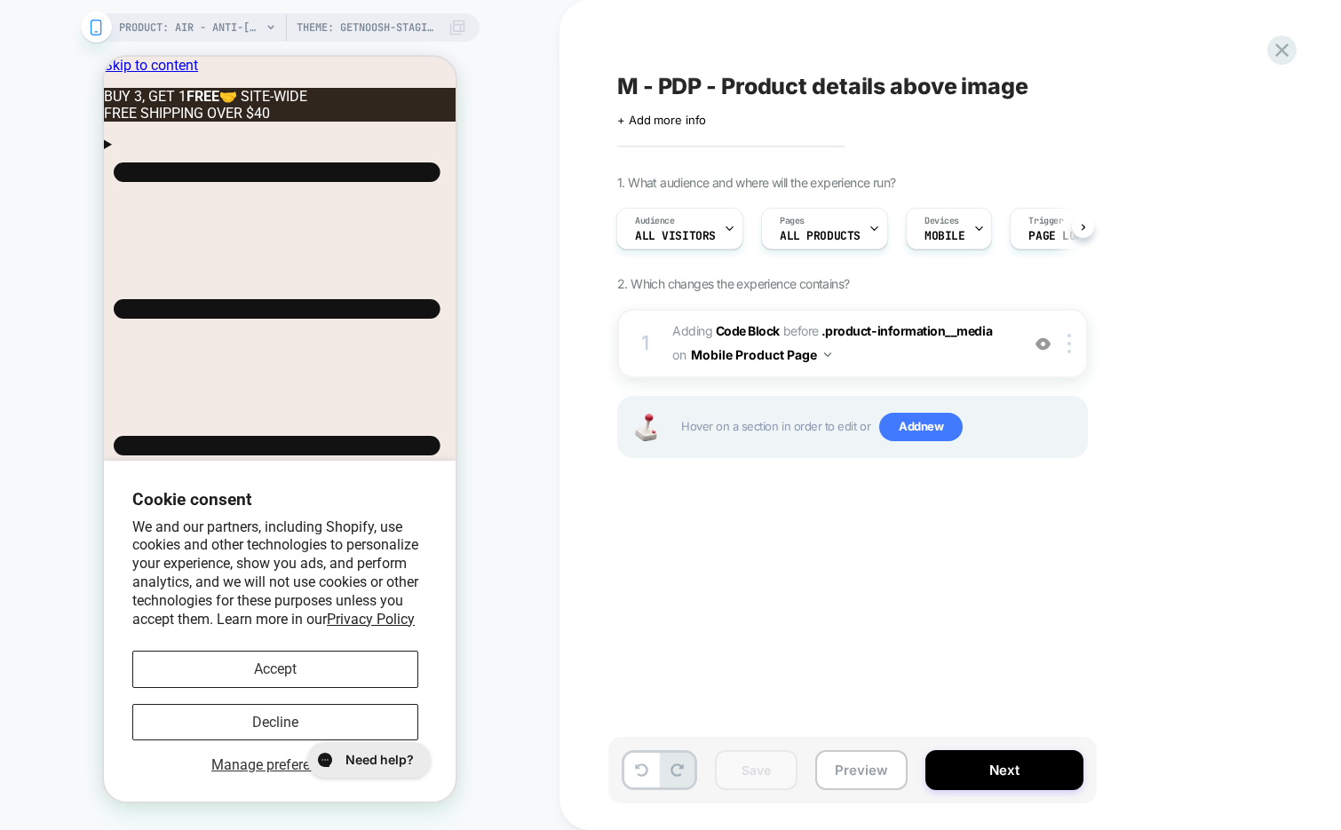
click at [534, 257] on div "PRODUCT: AIR - ANTI-CHAFING SHORTS Theme: getnoosh-staging/main PRODUCT: AIR - …" at bounding box center [280, 415] width 560 height 795
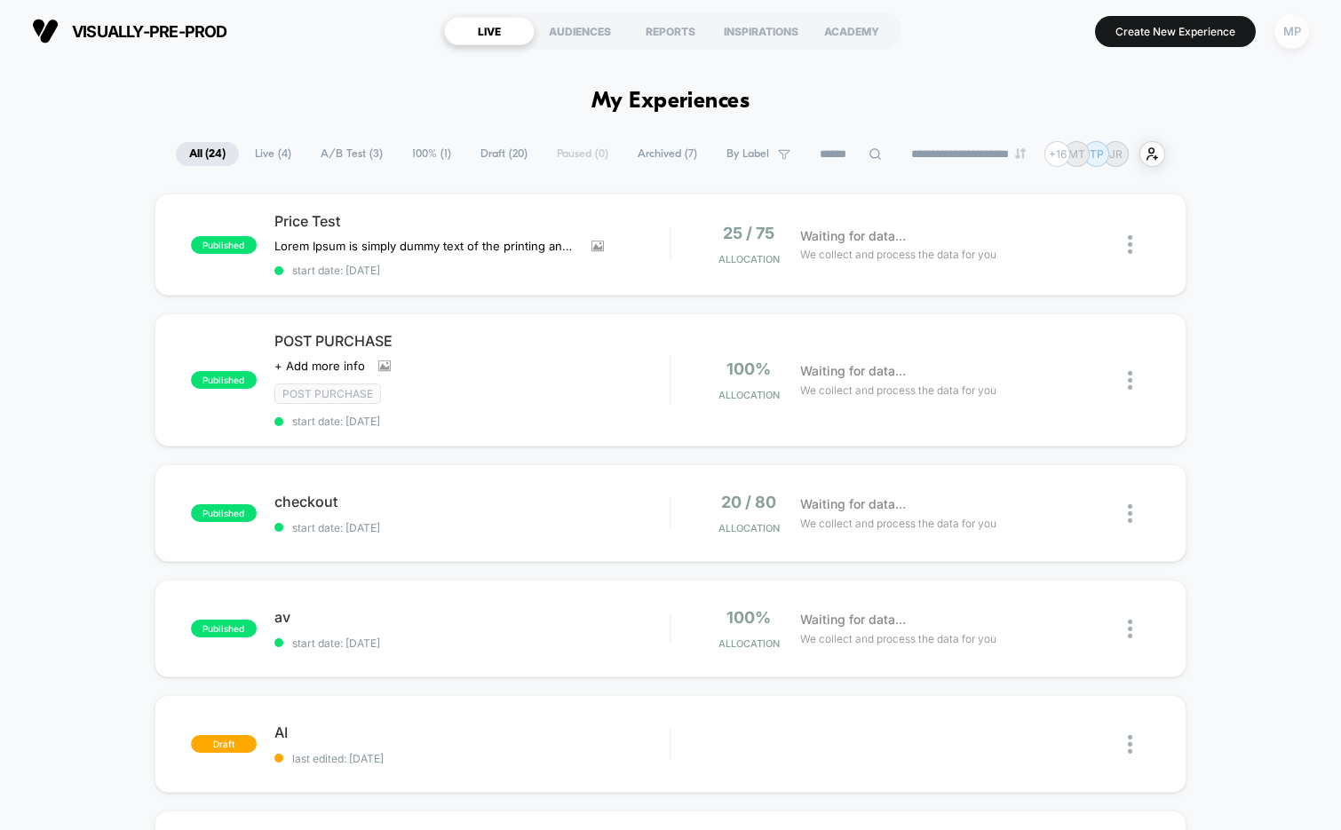
click at [1294, 25] on div "MP" at bounding box center [1292, 31] width 35 height 35
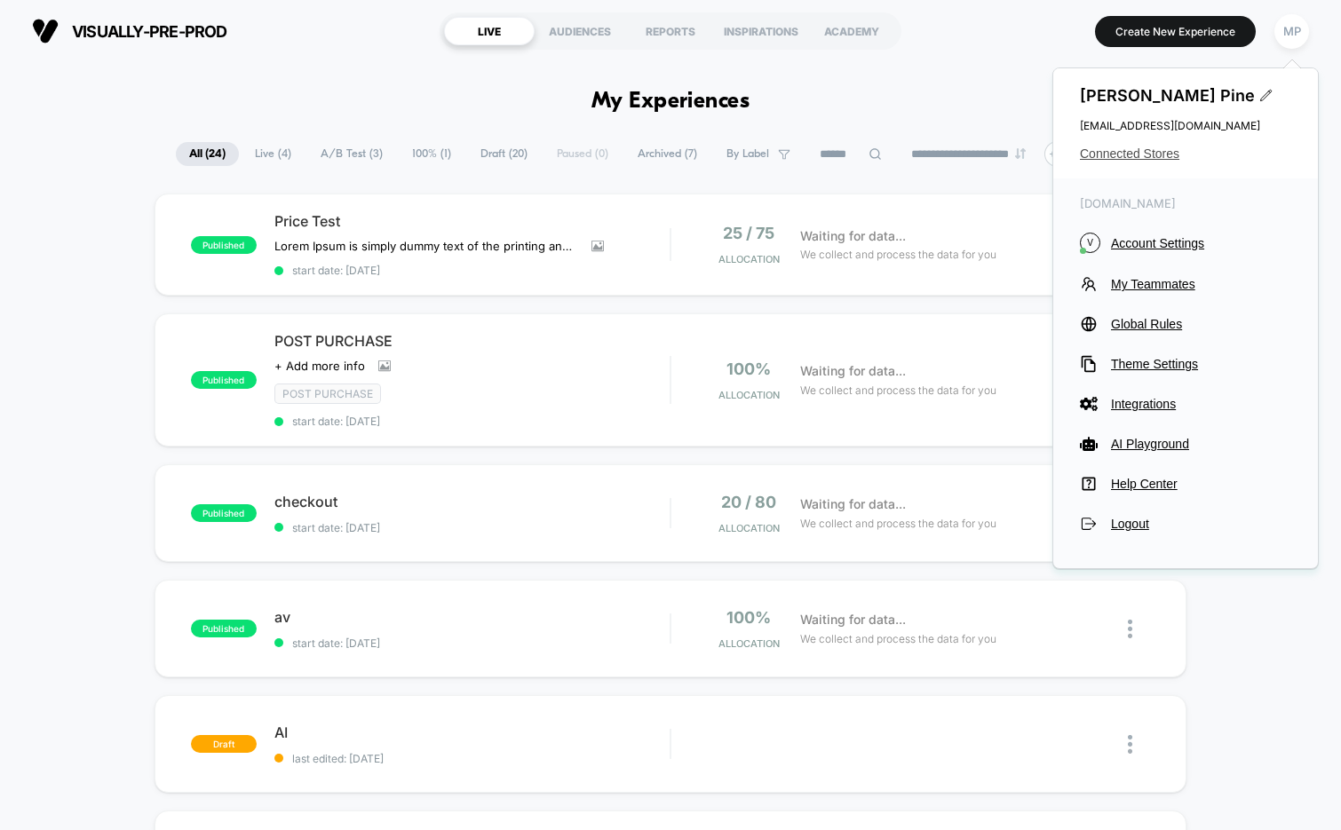
click at [1113, 159] on span "Connected Stores" at bounding box center [1185, 154] width 211 height 14
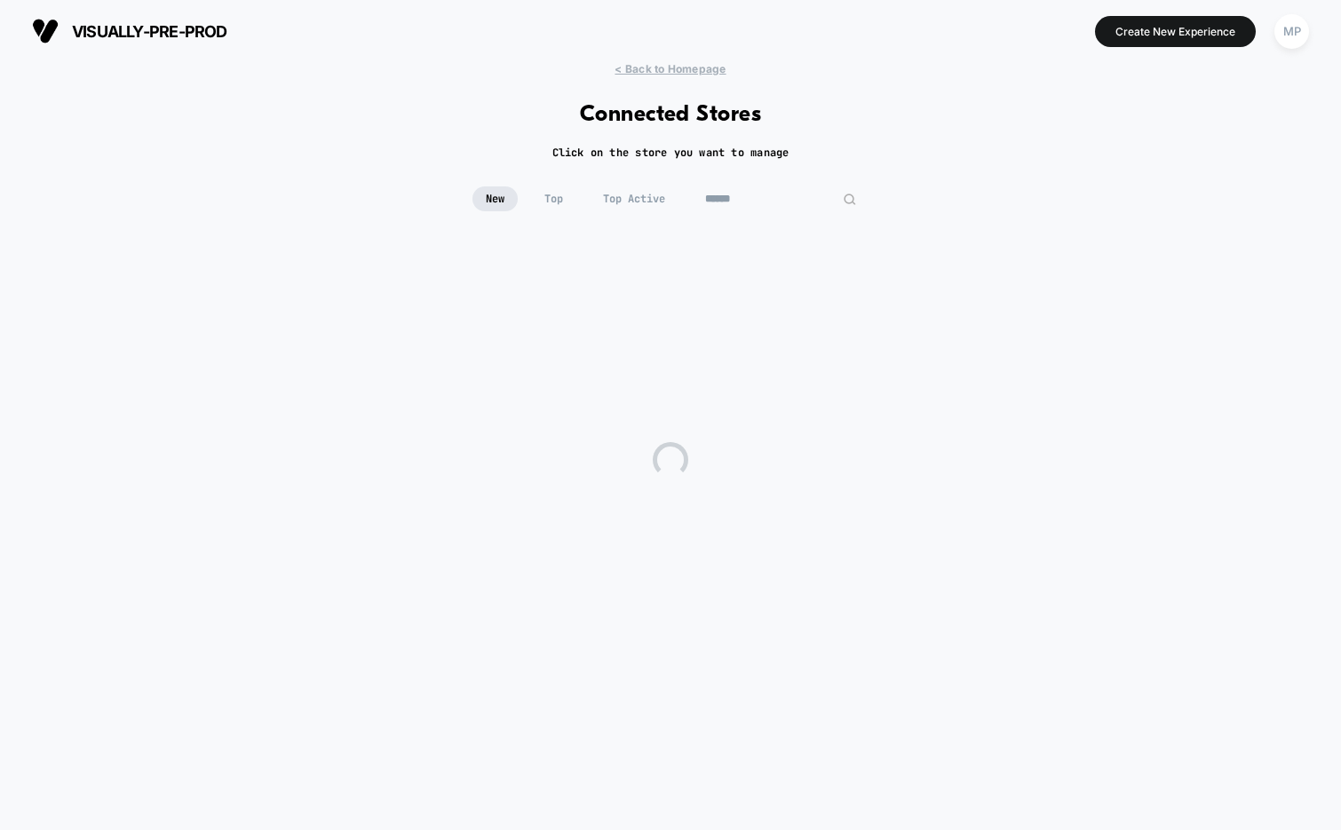
click at [766, 191] on input at bounding box center [781, 199] width 178 height 25
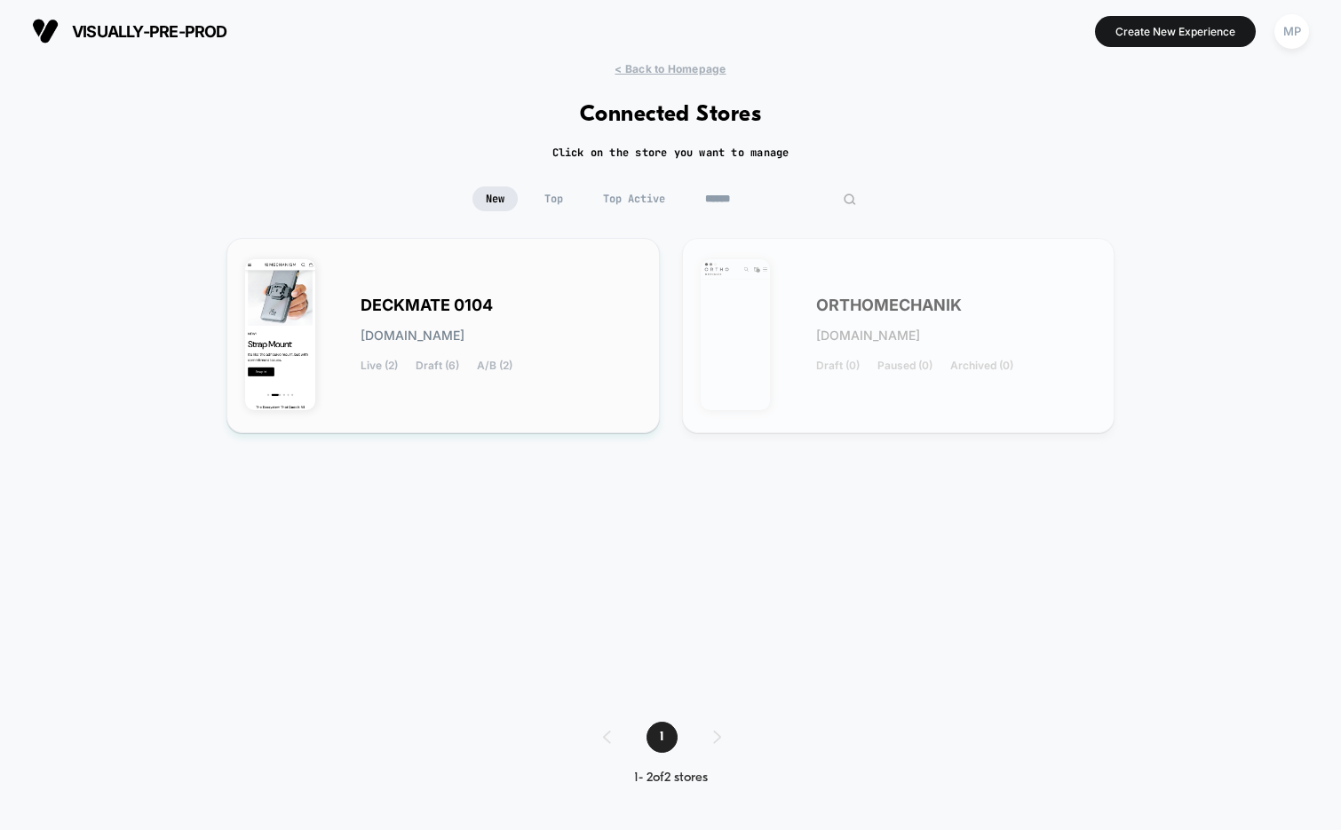
type input "******"
click at [585, 288] on div "DECKMATE 0104 deckmate-0104.myshopify.com Live (2) Draft (6) A/B (2)" at bounding box center [443, 336] width 396 height 158
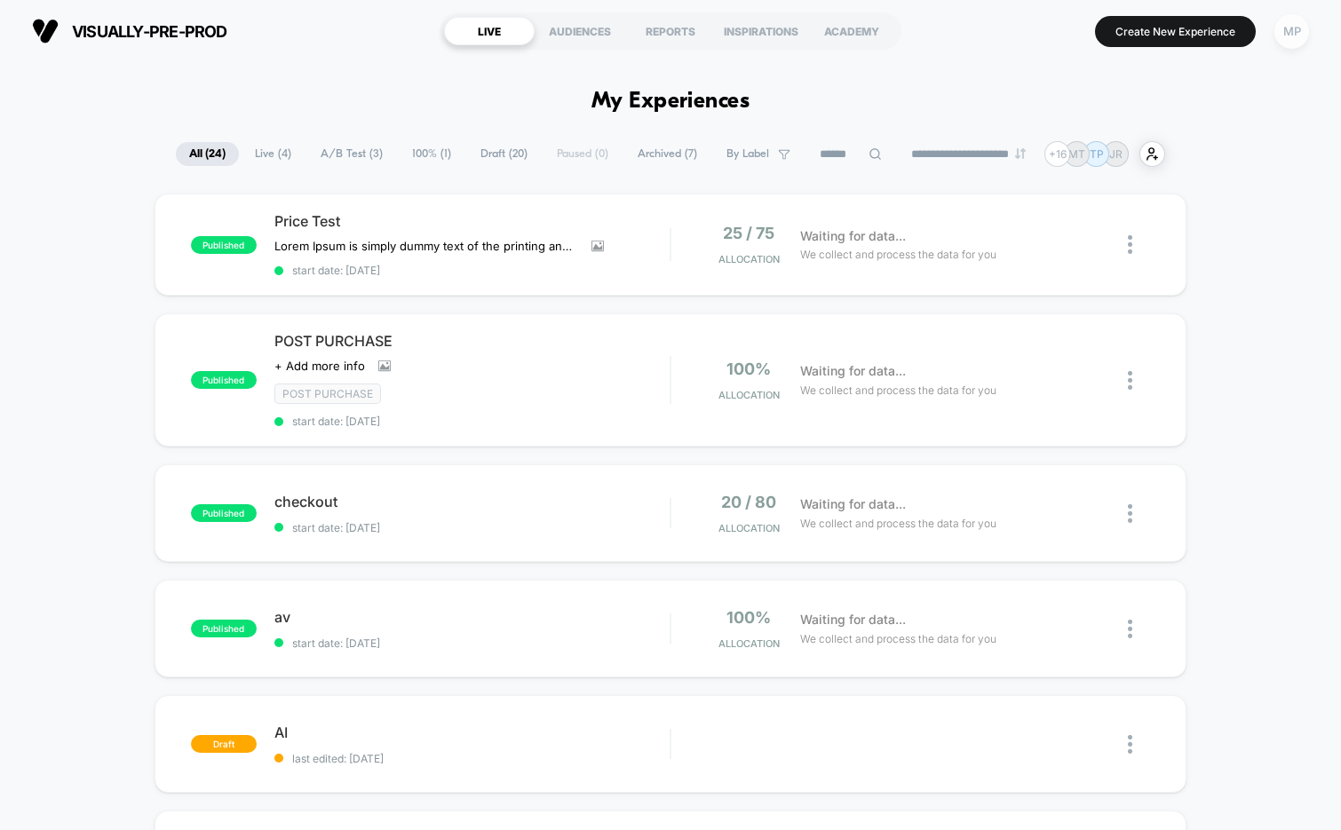
click at [1289, 32] on div "MP" at bounding box center [1292, 31] width 35 height 35
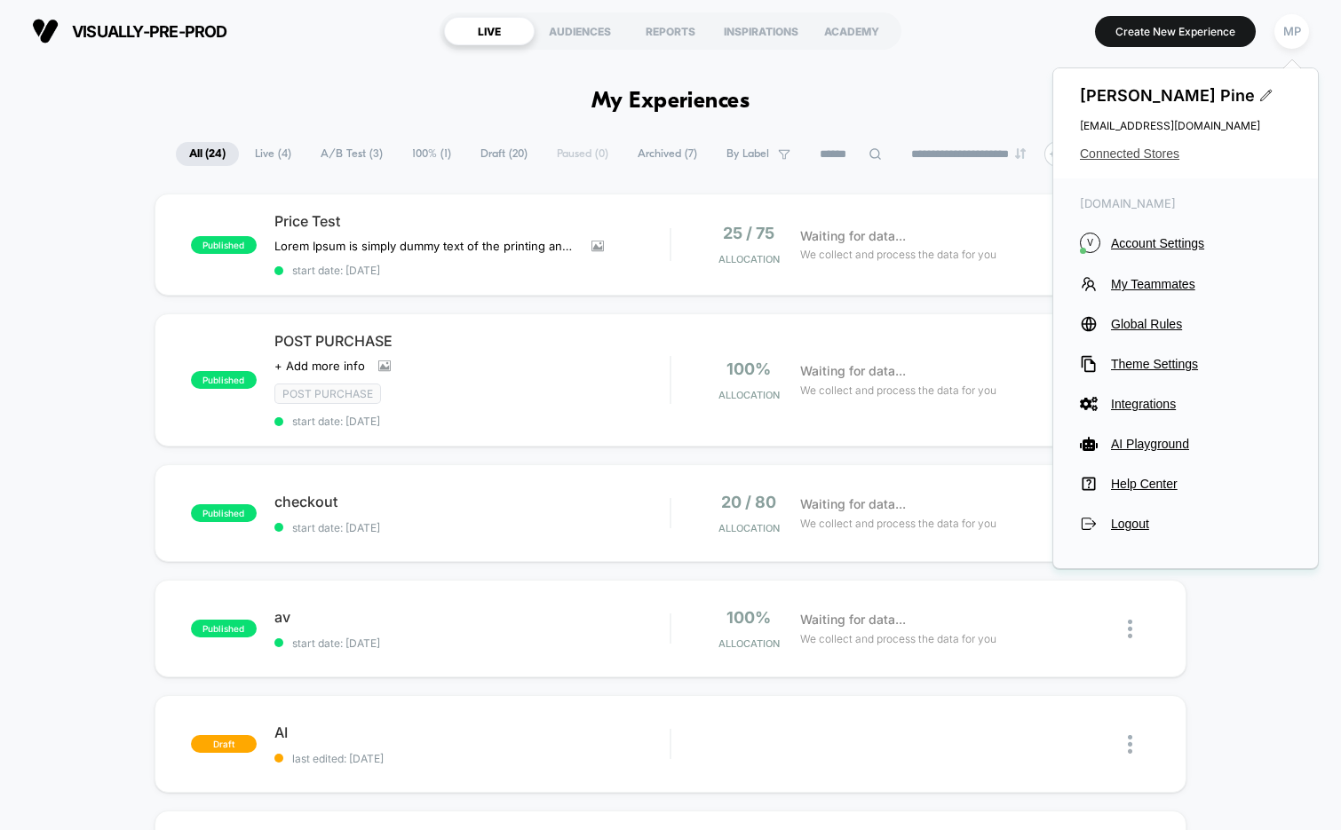
click at [1140, 151] on span "Connected Stores" at bounding box center [1185, 154] width 211 height 14
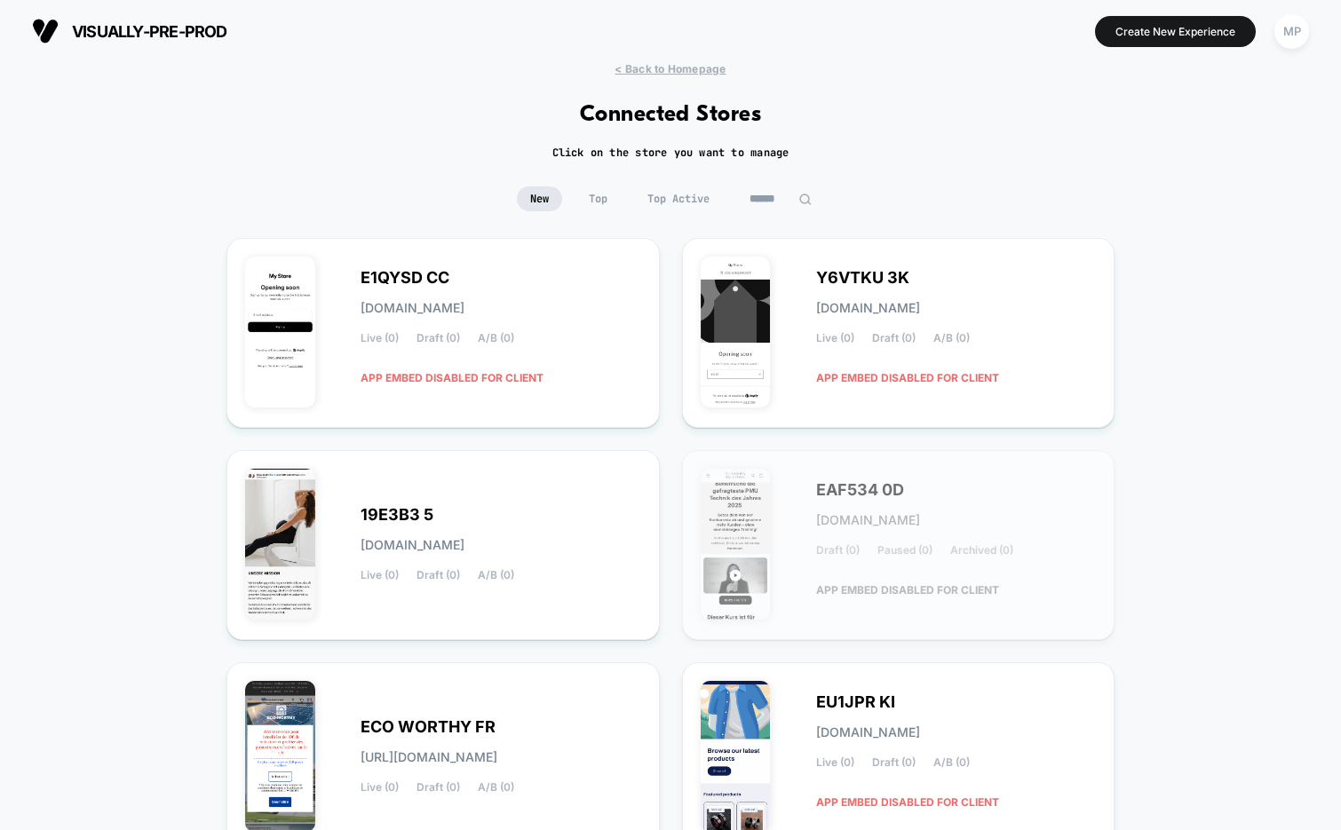
click at [779, 191] on input at bounding box center [780, 199] width 89 height 25
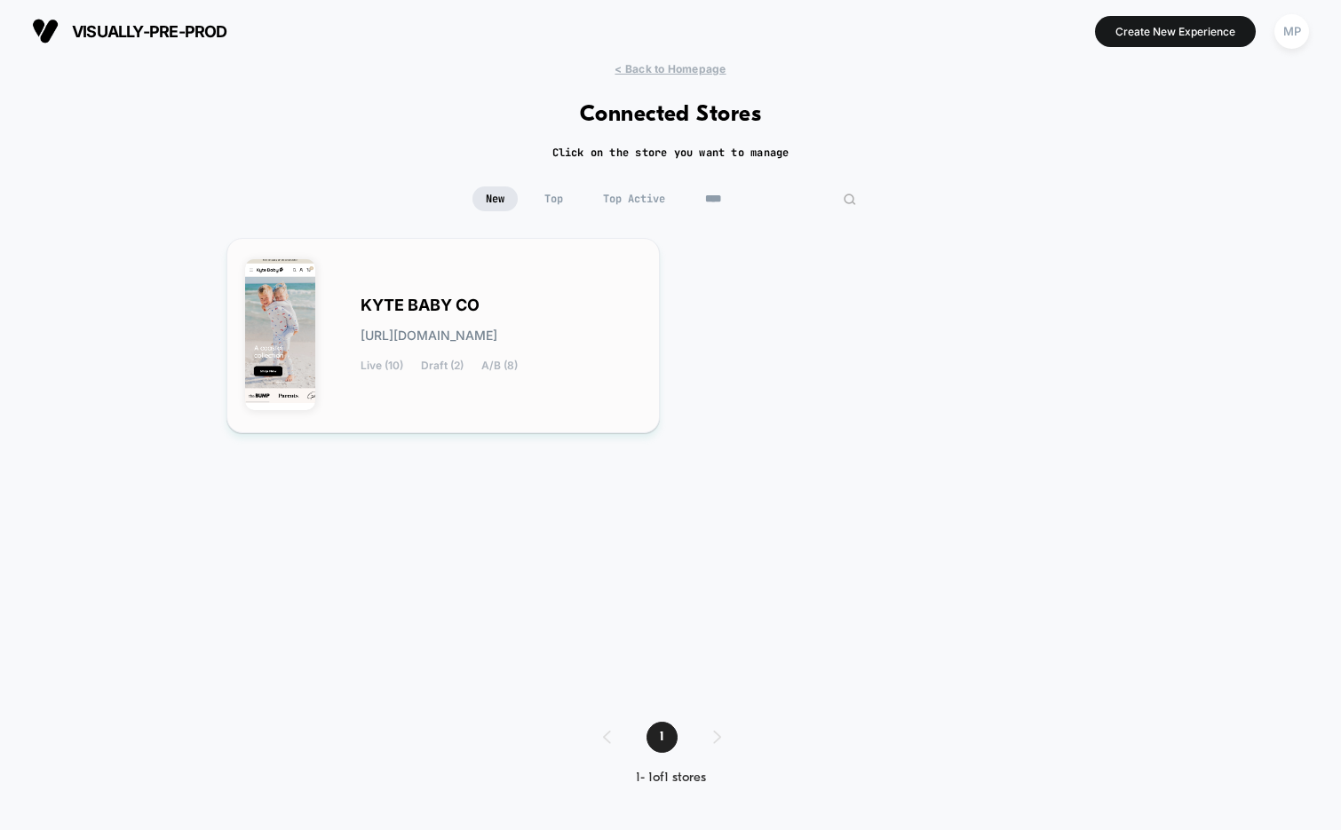
type input "****"
click at [385, 299] on span "KYTE BABY CO" at bounding box center [420, 305] width 119 height 12
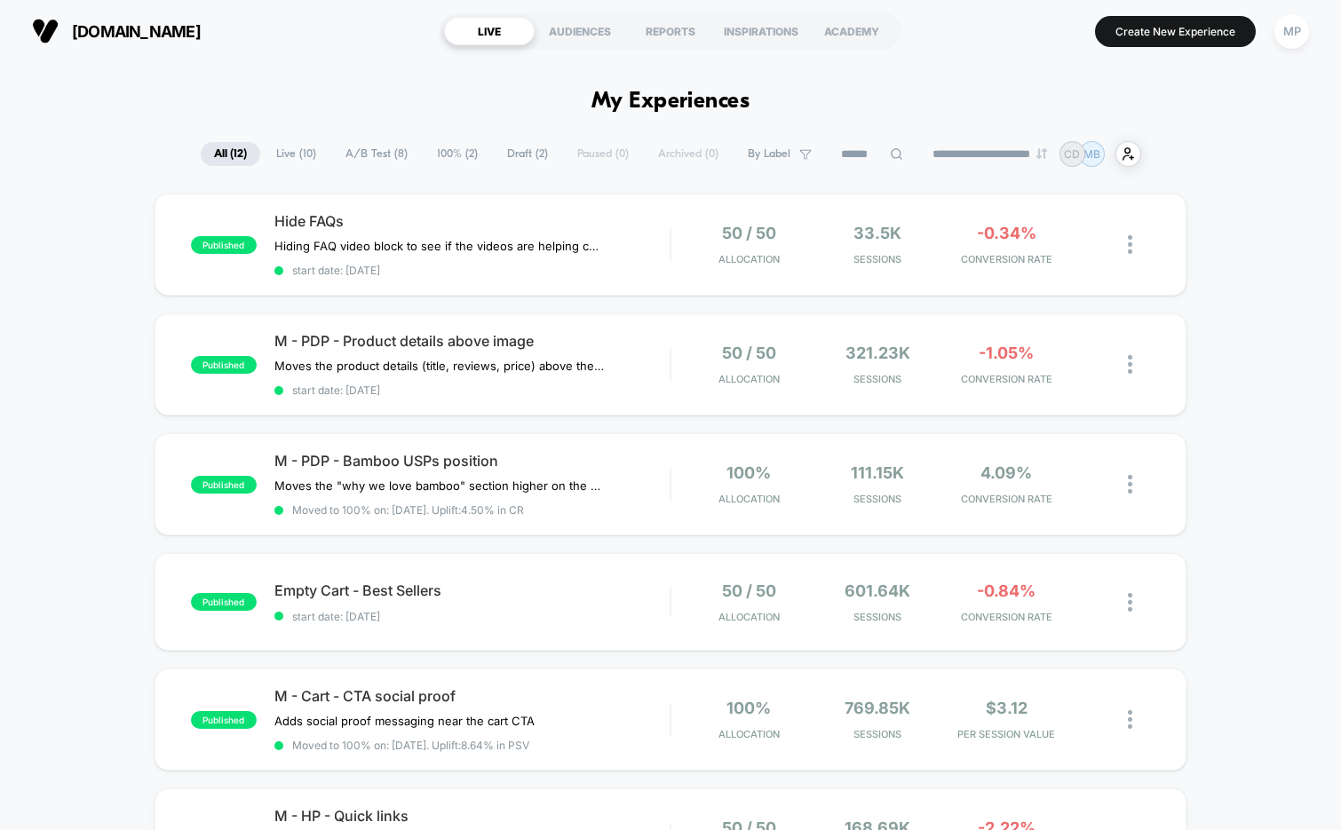
click at [352, 153] on span "A/B Test ( 8 )" at bounding box center [376, 154] width 89 height 24
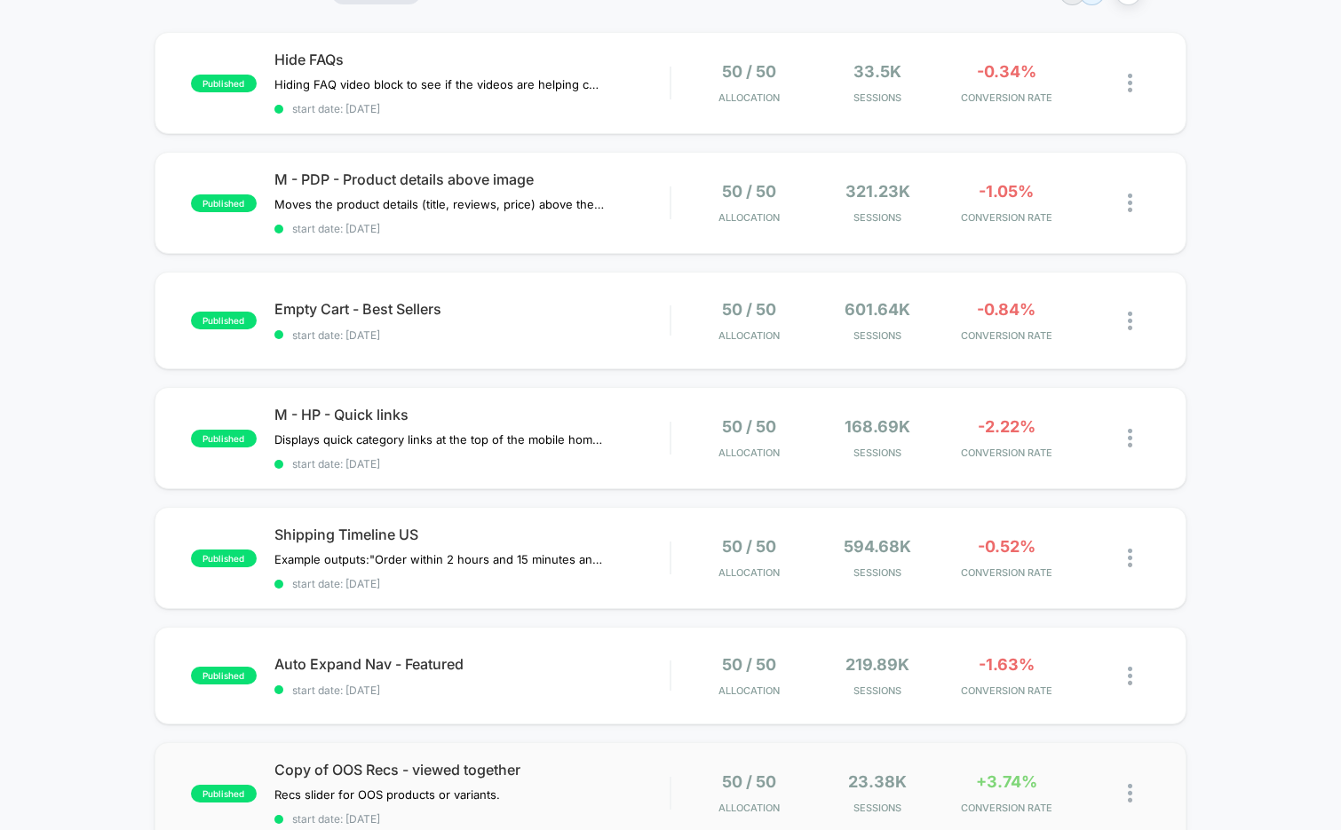
scroll to position [145, 0]
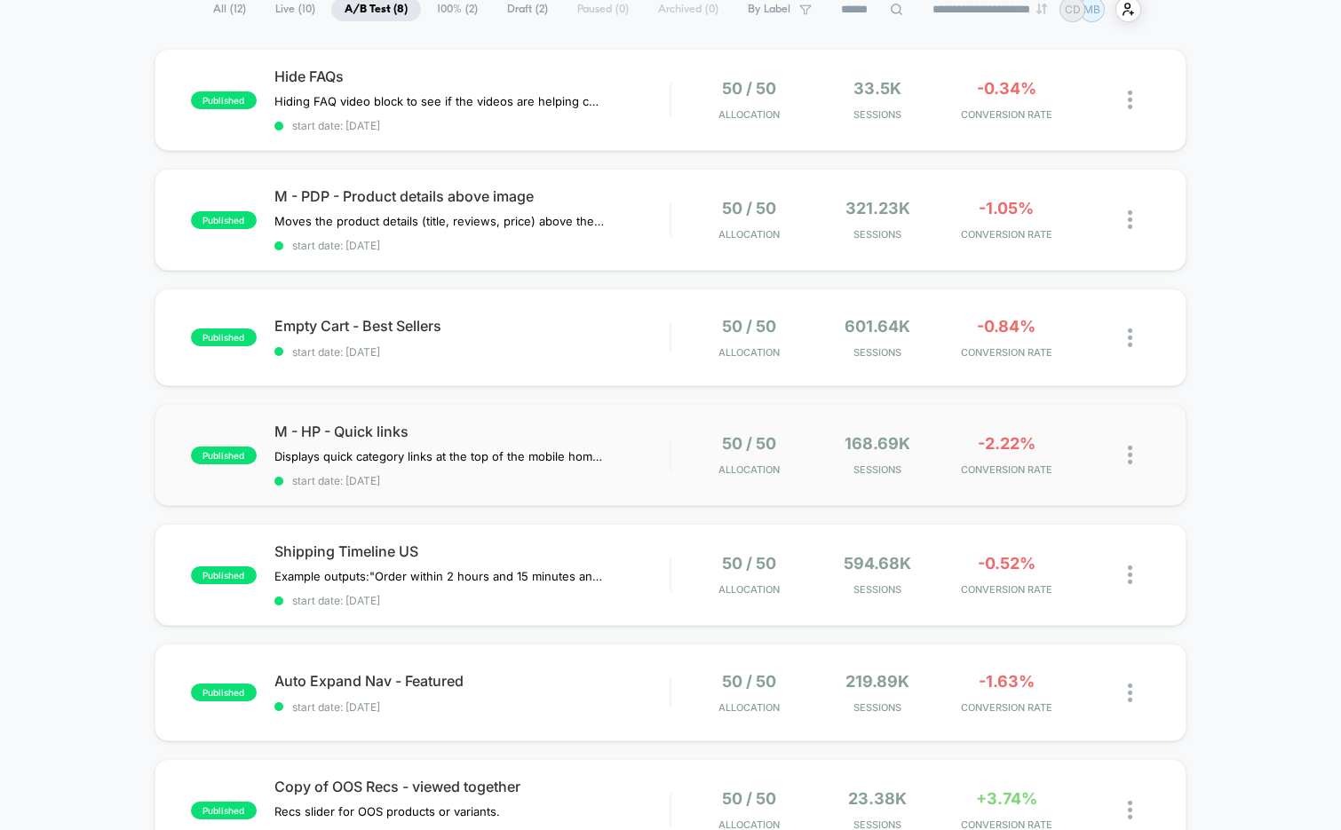
click at [560, 484] on div "published M - HP - Quick links Displays quick category links at the top of the …" at bounding box center [671, 455] width 1033 height 102
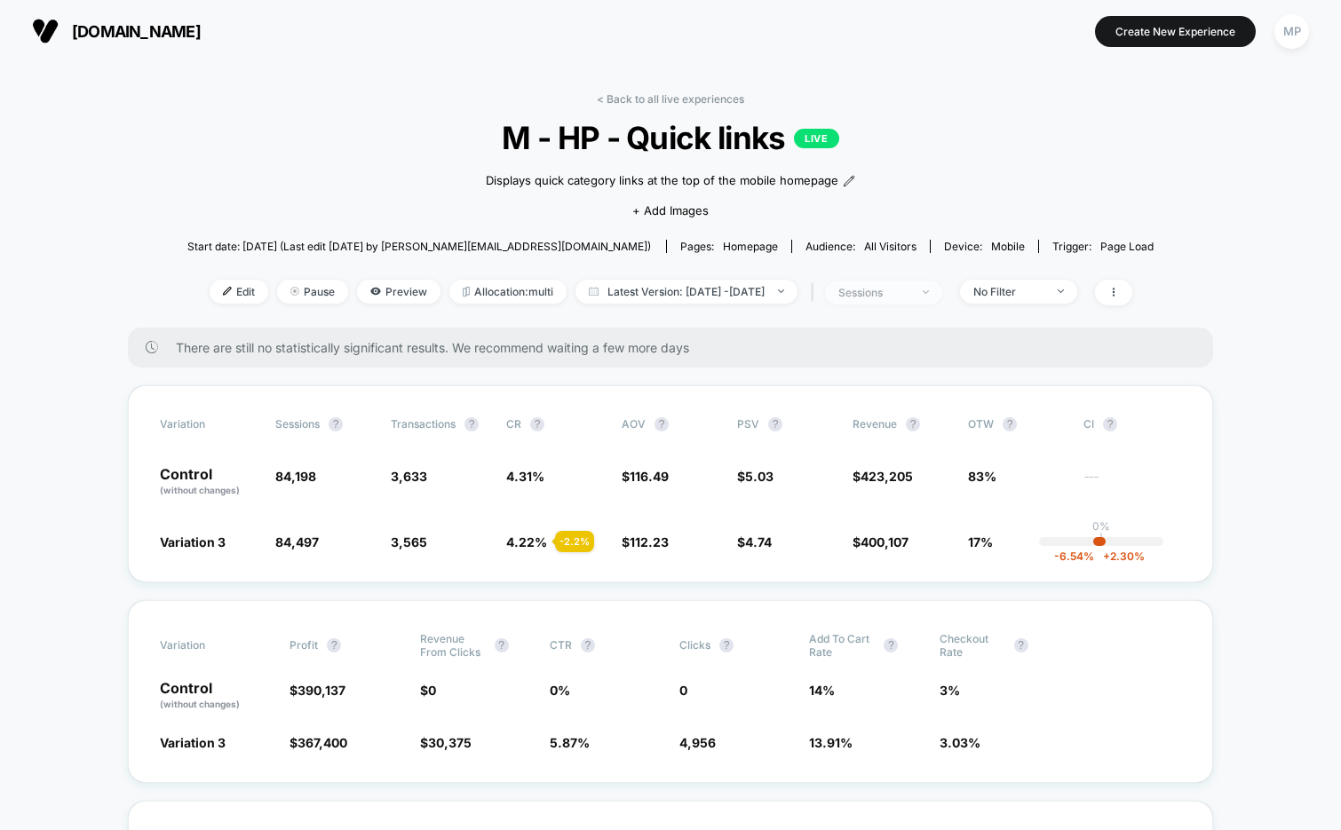
click at [908, 296] on div "sessions" at bounding box center [873, 292] width 71 height 13
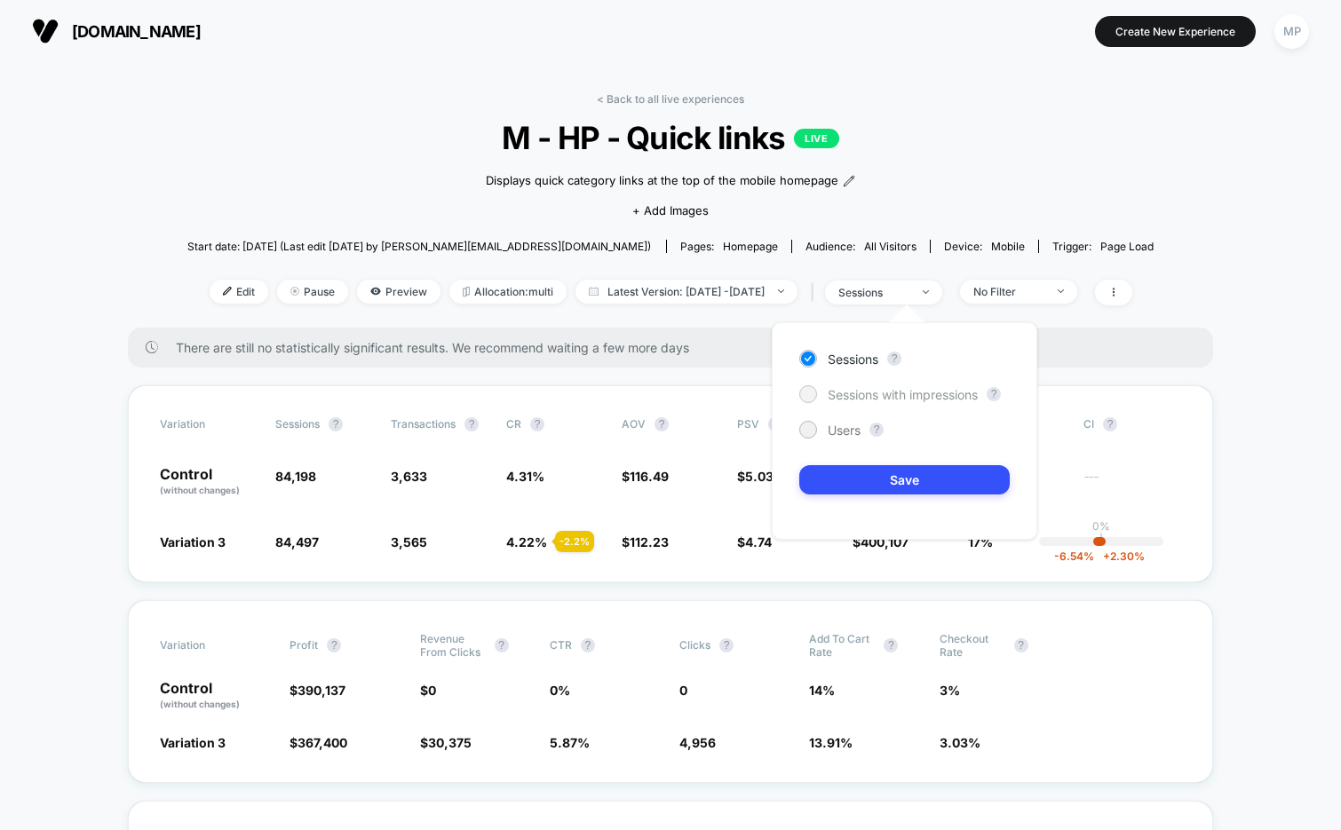
click at [868, 389] on span "Sessions with impressions" at bounding box center [903, 394] width 150 height 15
click at [838, 486] on button "Save" at bounding box center [904, 479] width 210 height 29
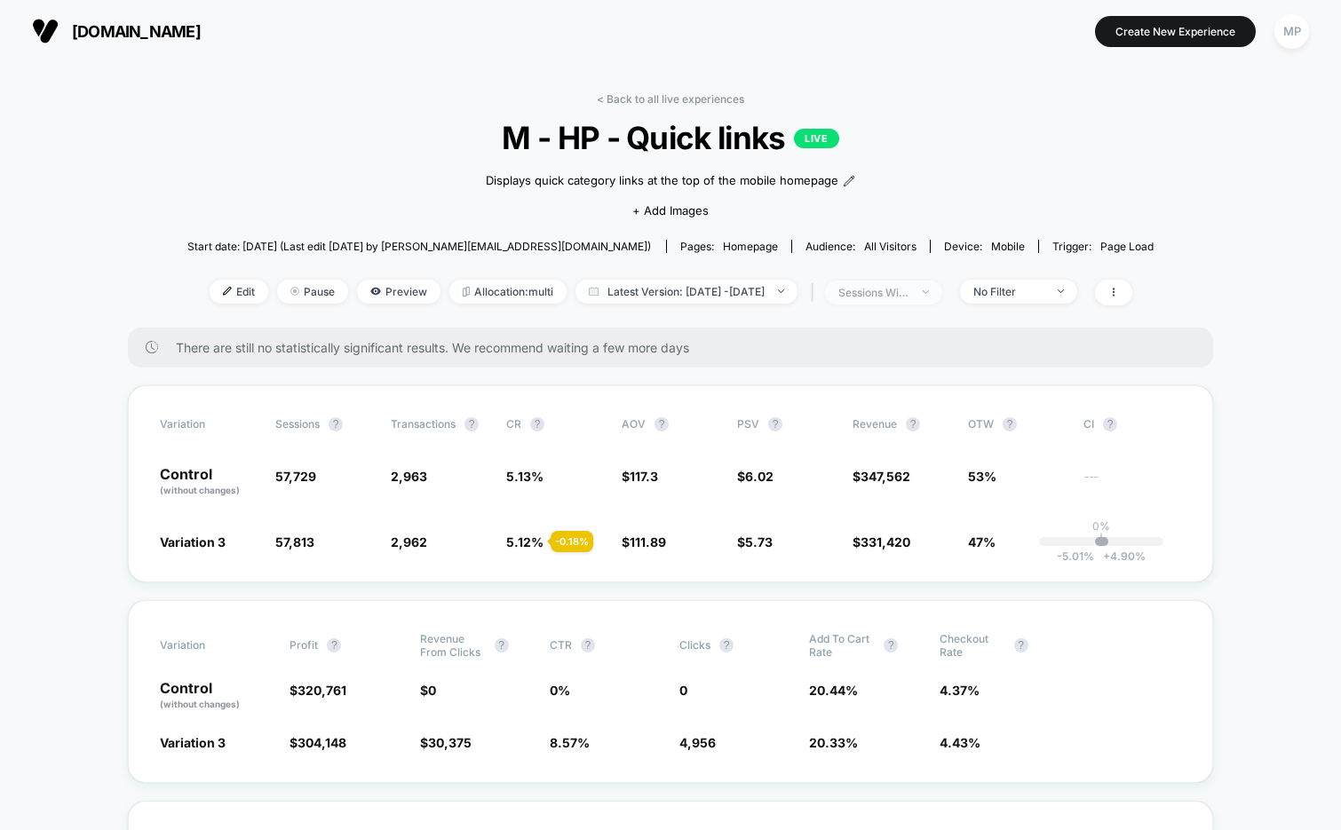
click at [899, 297] on div "sessions with impression" at bounding box center [873, 292] width 71 height 13
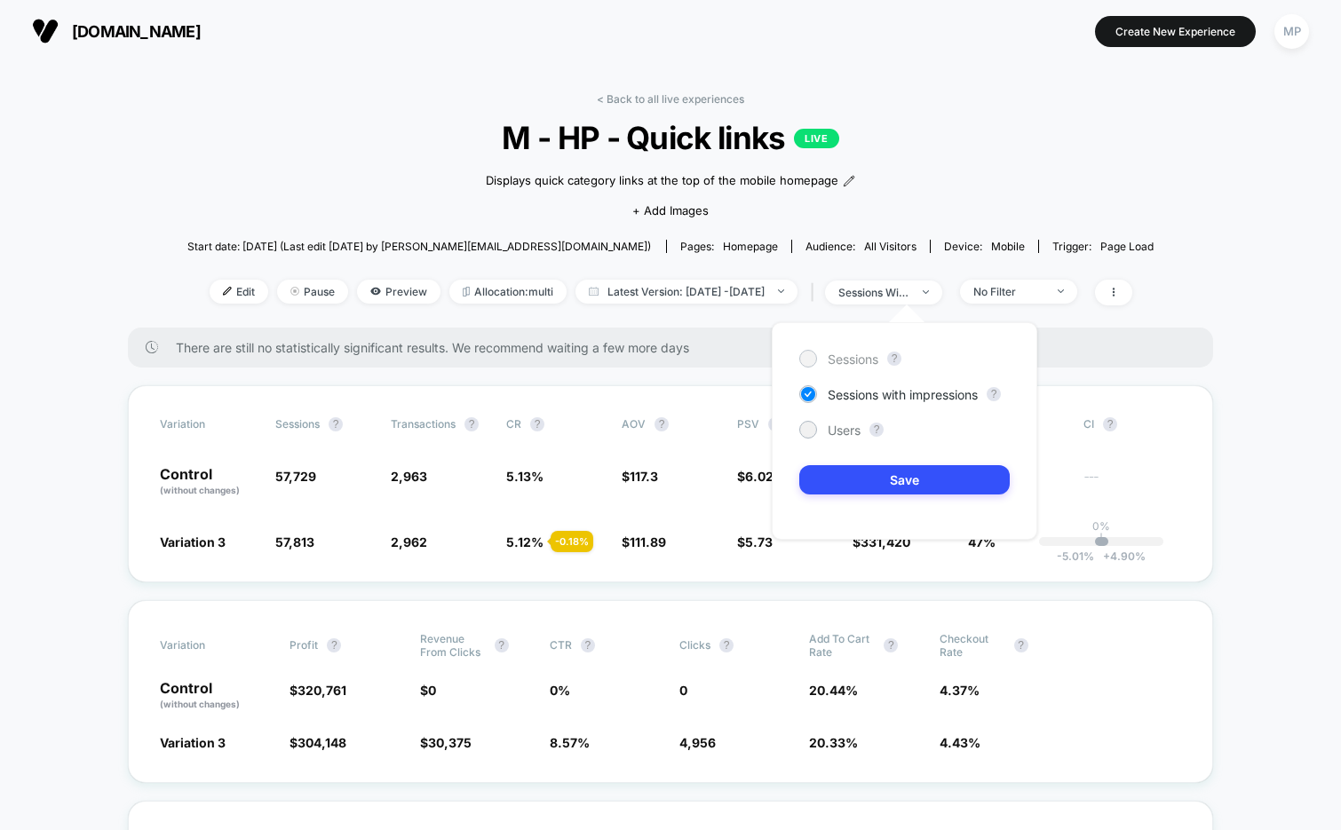
click at [838, 356] on span "Sessions" at bounding box center [853, 359] width 51 height 15
click at [844, 489] on button "Save" at bounding box center [904, 479] width 210 height 29
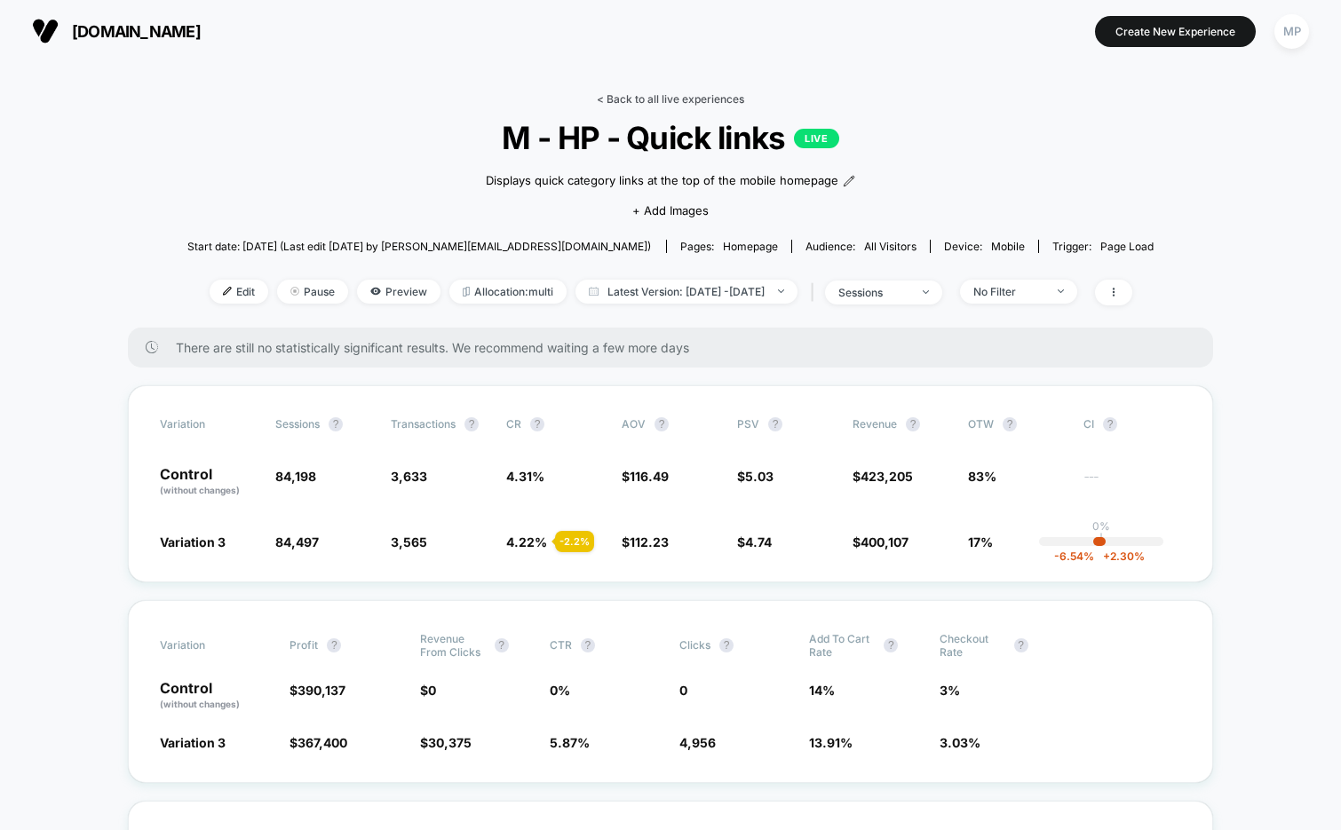
click at [643, 99] on link "< Back to all live experiences" at bounding box center [670, 98] width 147 height 13
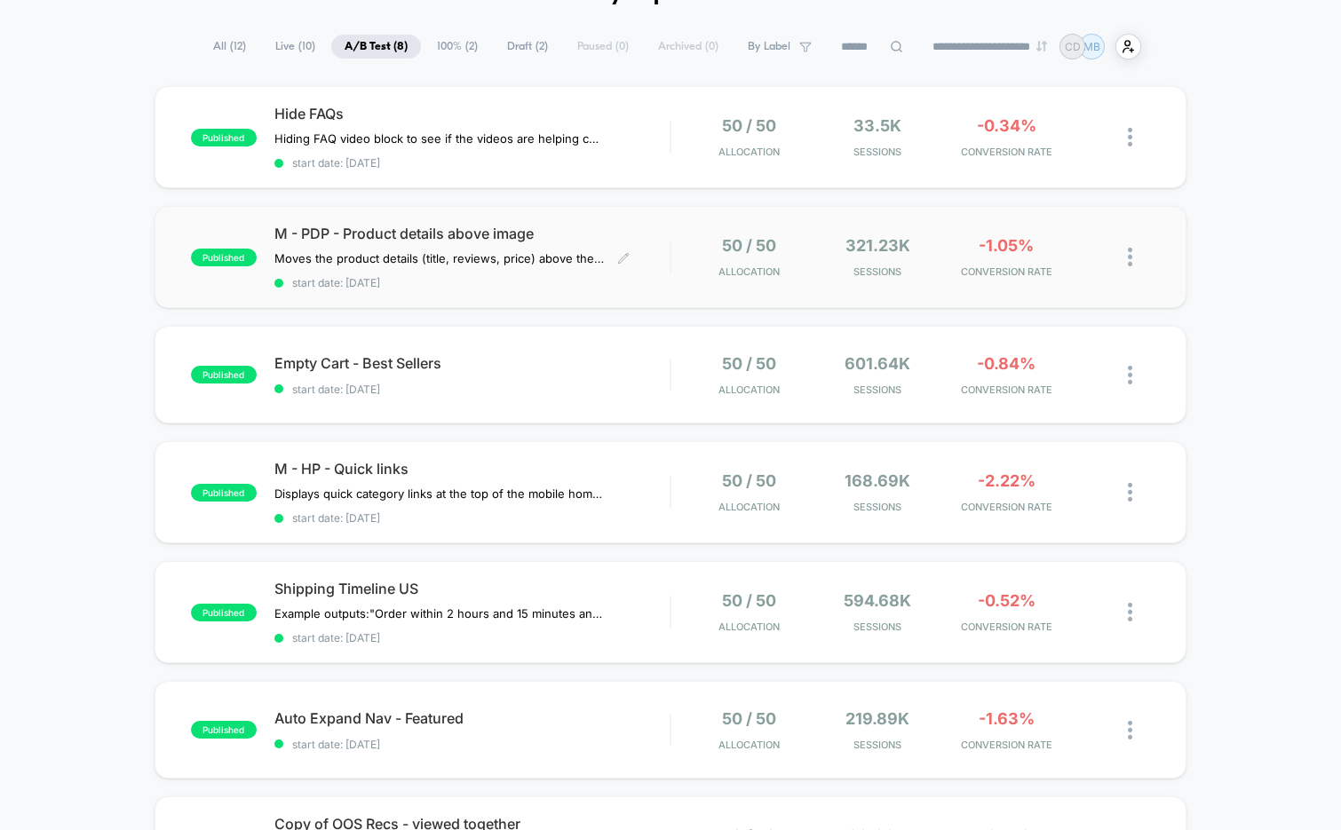
scroll to position [145, 0]
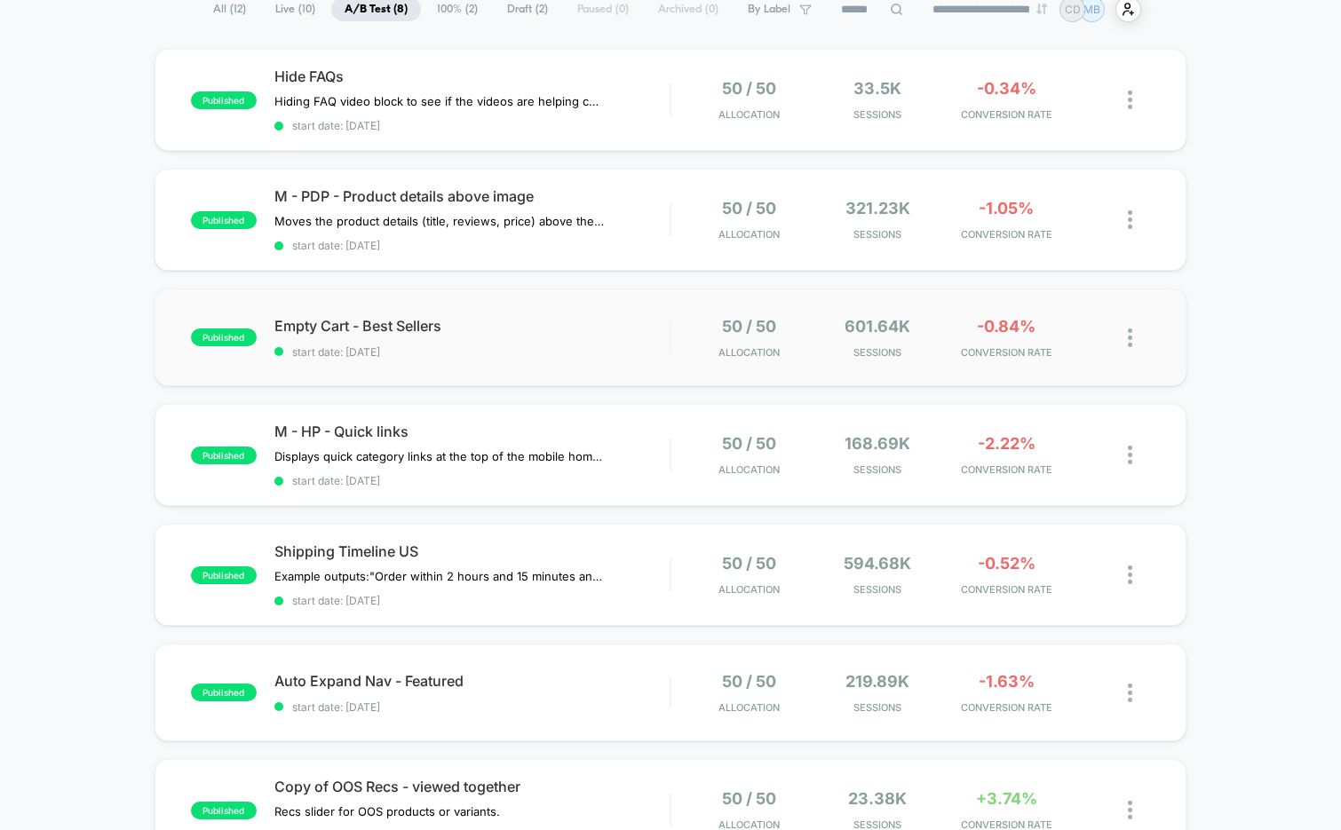
click at [473, 361] on div "published Empty Cart - Best Sellers start date: 8/13/2025 50 / 50 Allocation 60…" at bounding box center [671, 338] width 1033 height 98
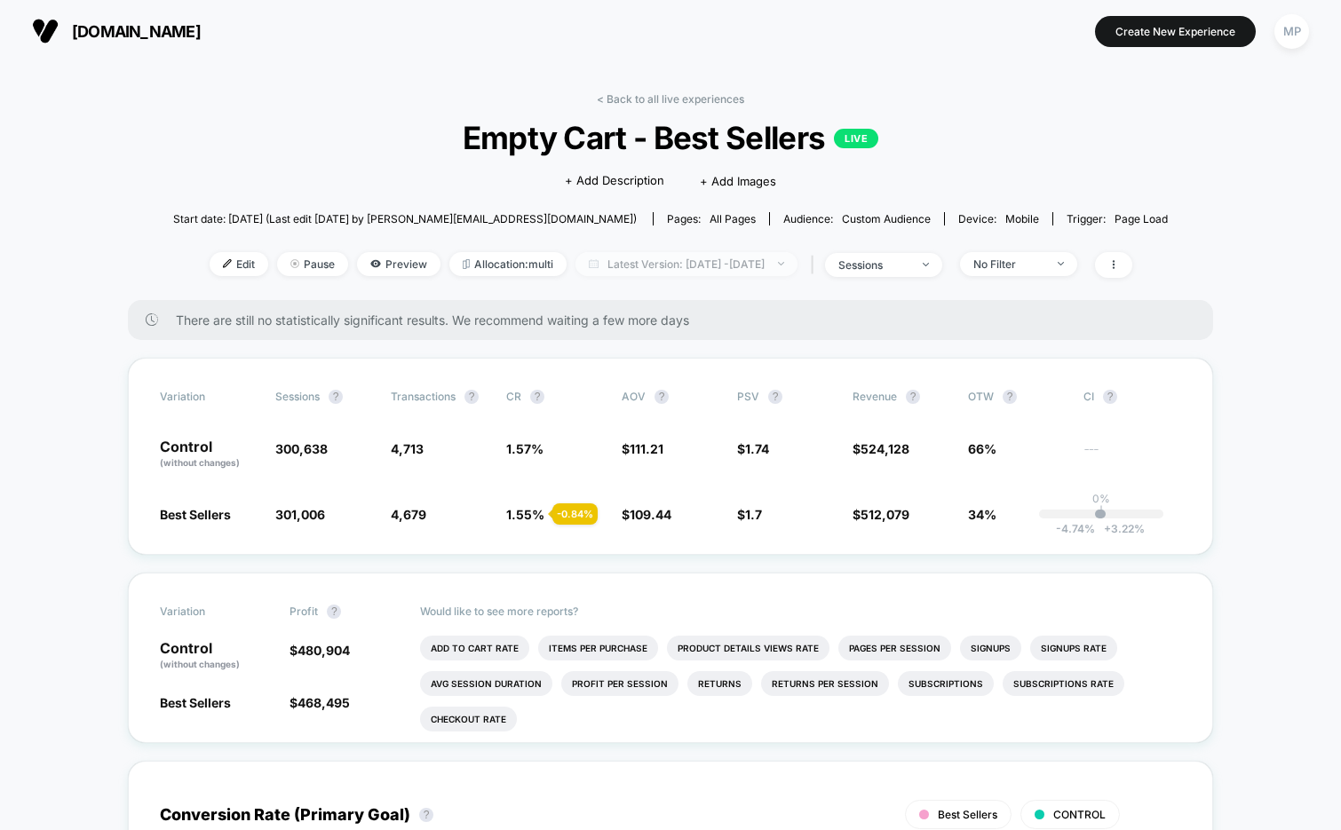
click at [681, 264] on span "Latest Version: Aug 13, 2025 - Aug 27, 2025" at bounding box center [687, 264] width 222 height 24
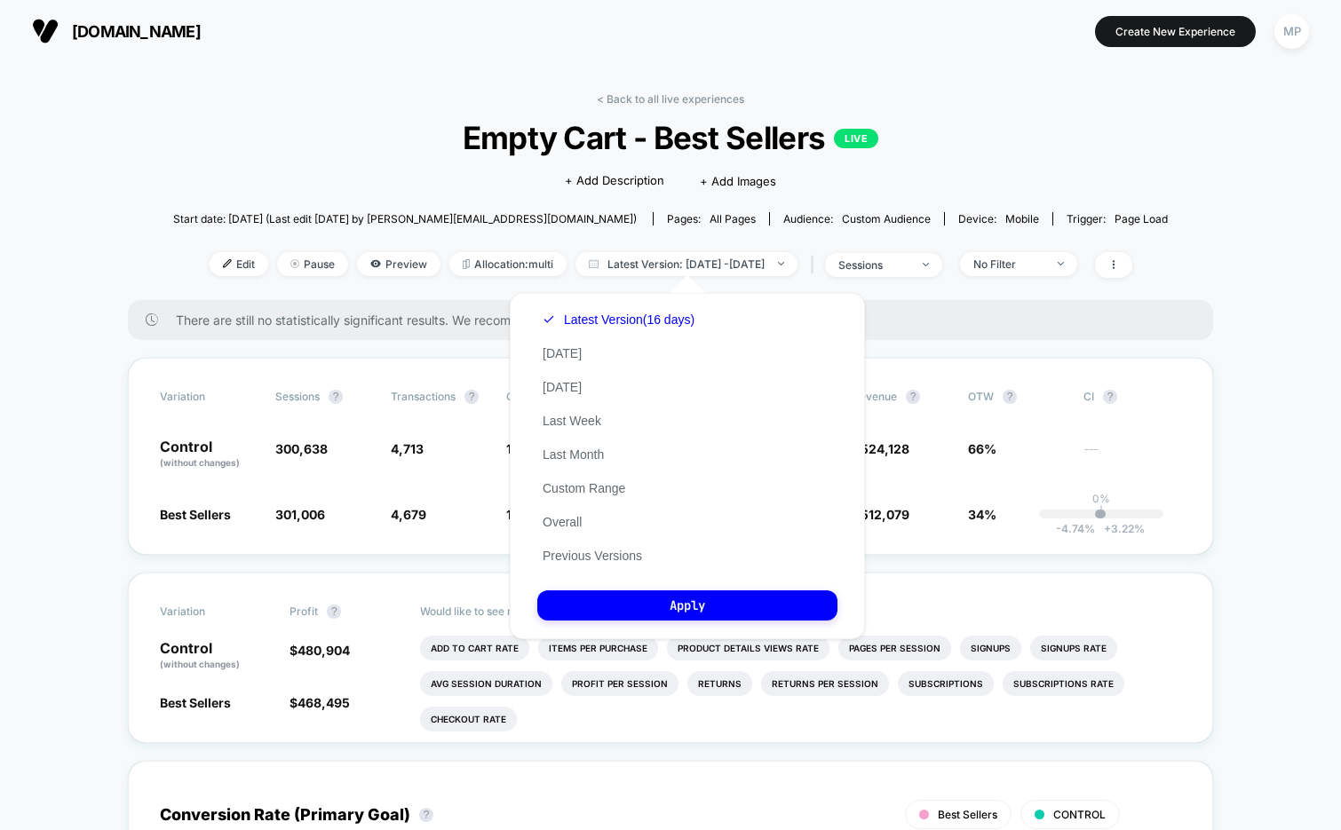
click at [359, 130] on span "Empty Cart - Best Sellers LIVE" at bounding box center [670, 137] width 895 height 37
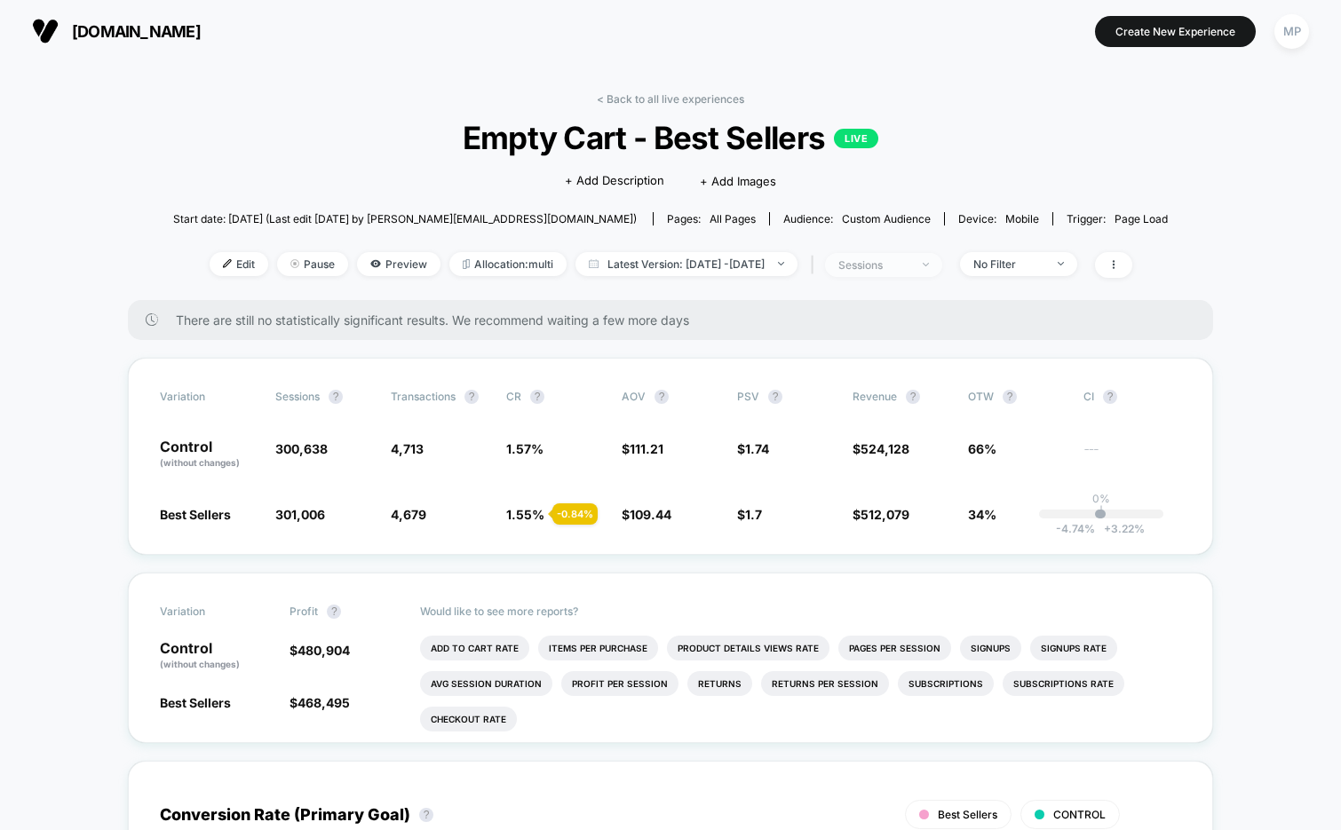
click at [909, 259] on div "sessions" at bounding box center [873, 264] width 71 height 13
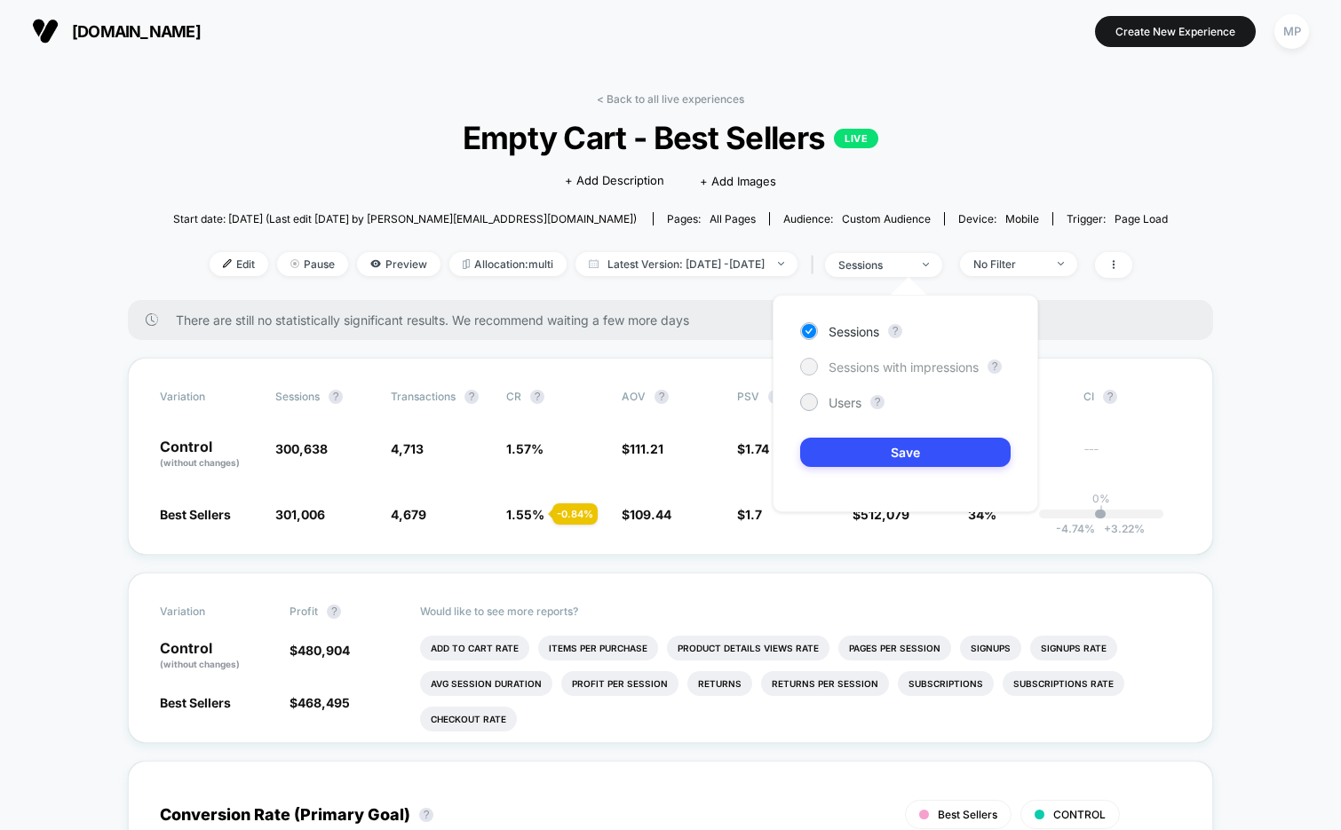
click at [868, 366] on span "Sessions with impressions" at bounding box center [904, 367] width 150 height 15
click at [842, 463] on button "Save" at bounding box center [905, 452] width 210 height 29
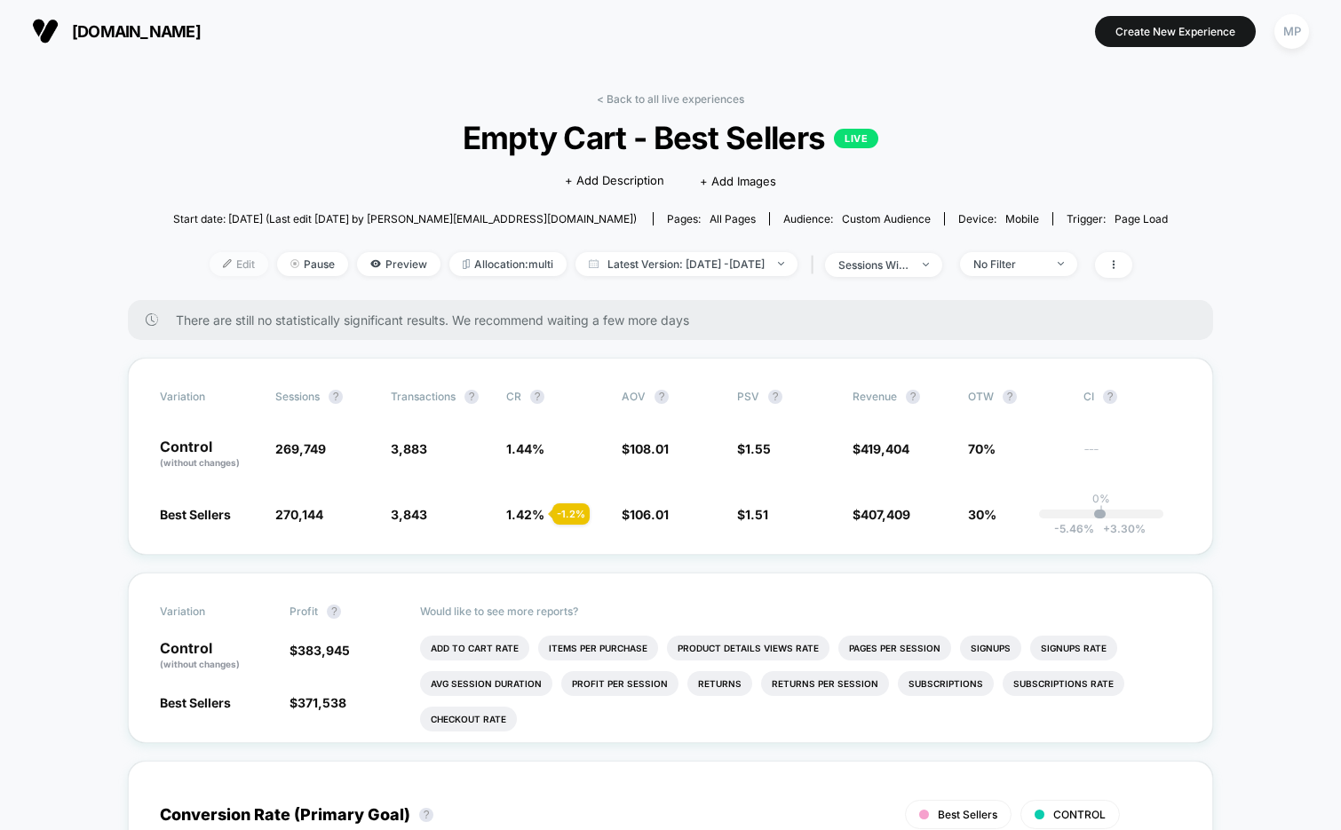
click at [210, 258] on span "Edit" at bounding box center [239, 264] width 59 height 24
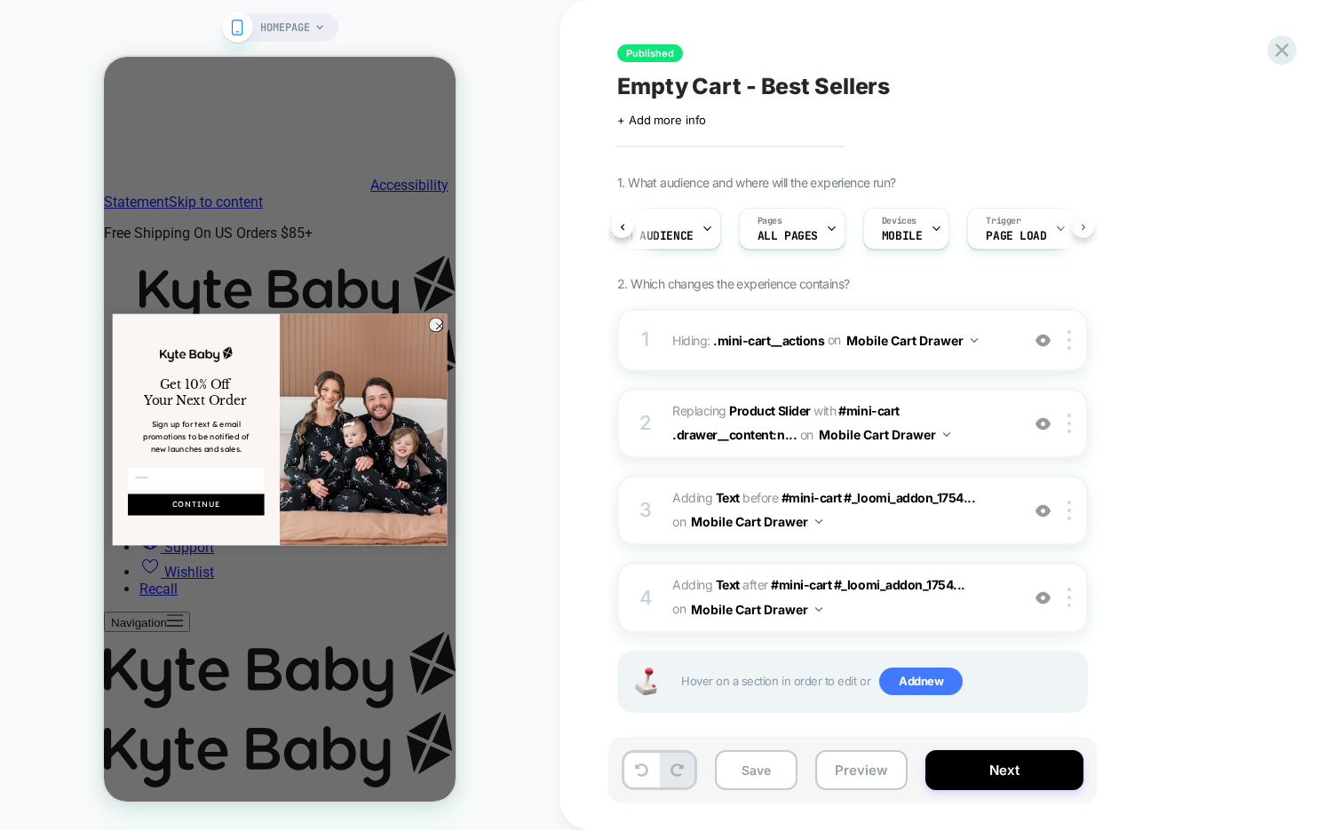
scroll to position [0, 201]
click at [0, 0] on span "Page Load" at bounding box center [0, 0] width 0 height 0
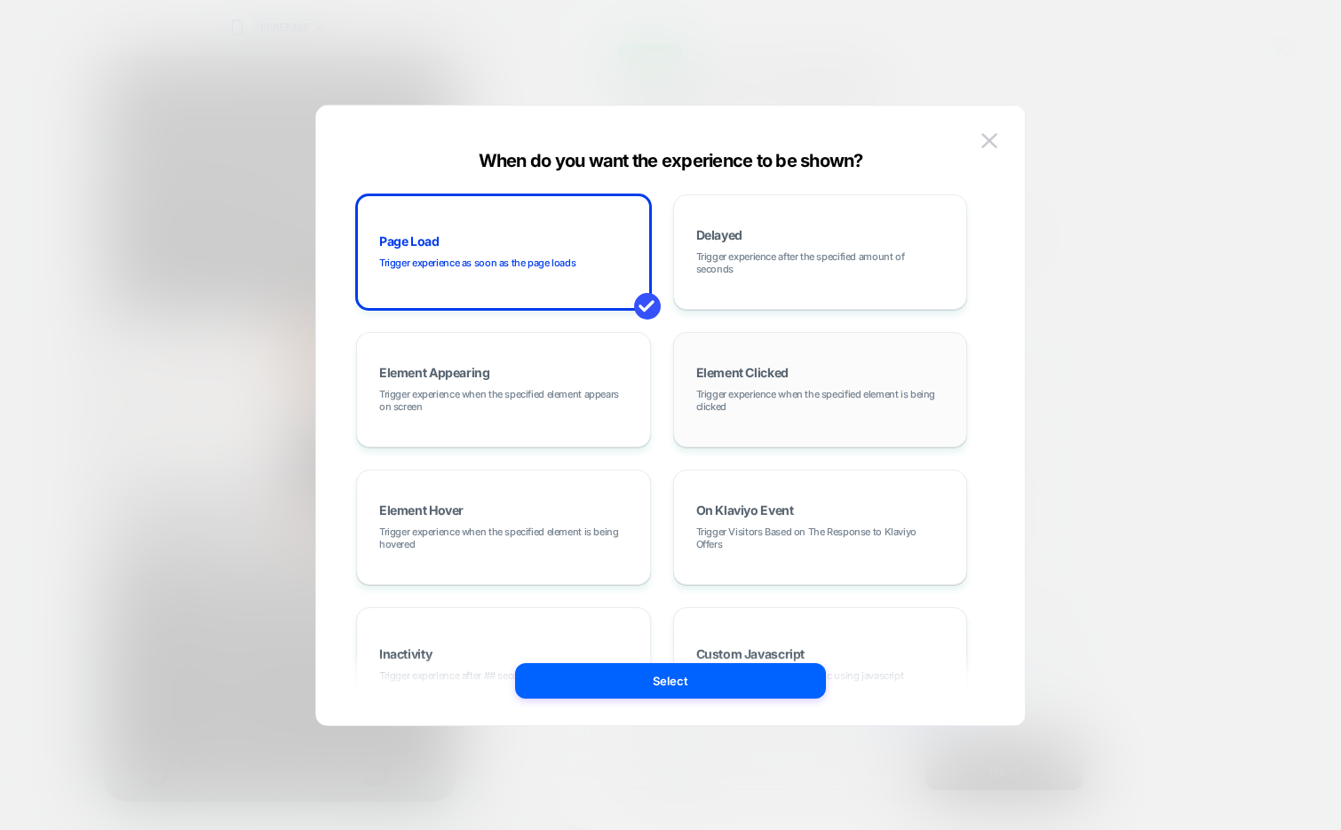
click at [0, 0] on span "Element Clicked" at bounding box center [0, 0] width 0 height 0
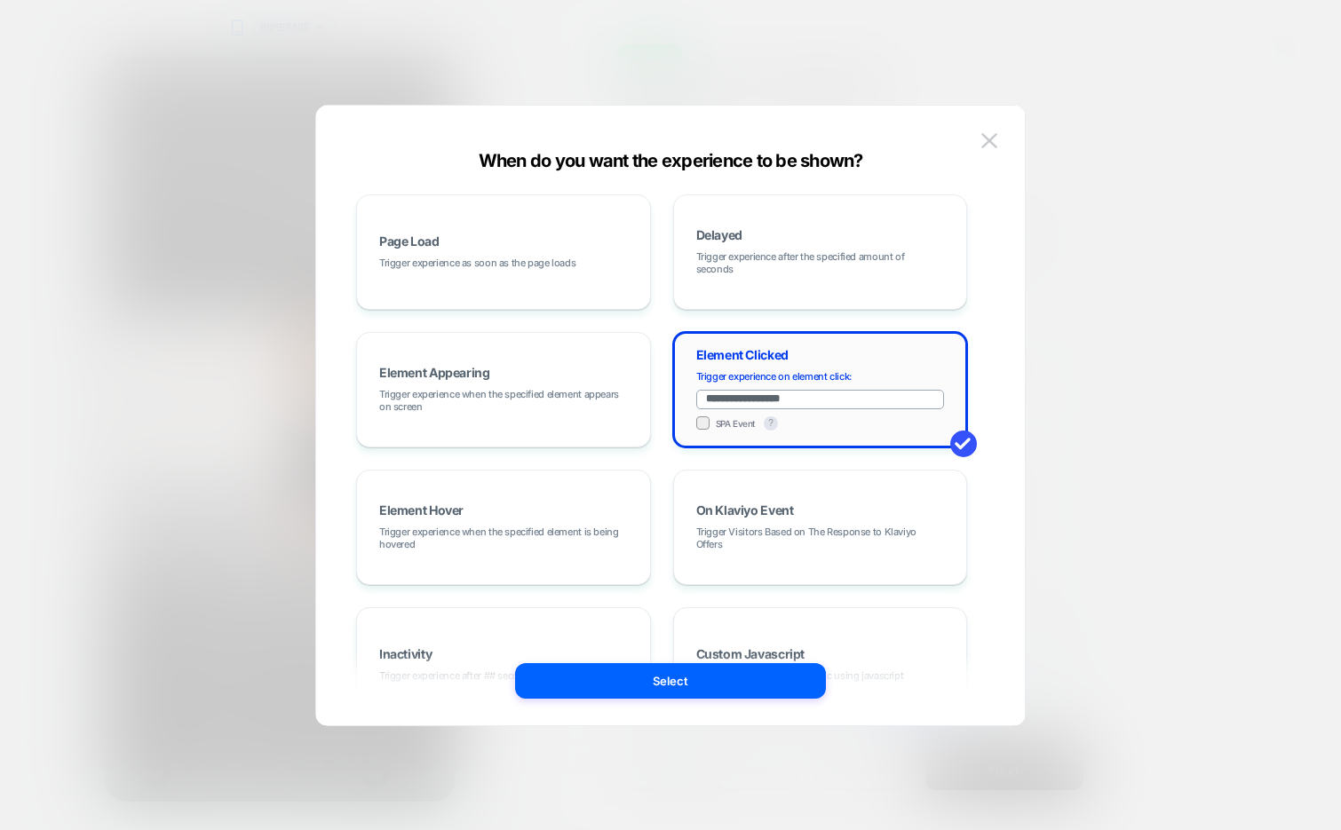
click at [0, 0] on input "**********" at bounding box center [0, 0] width 0 height 0
paste input "**********"
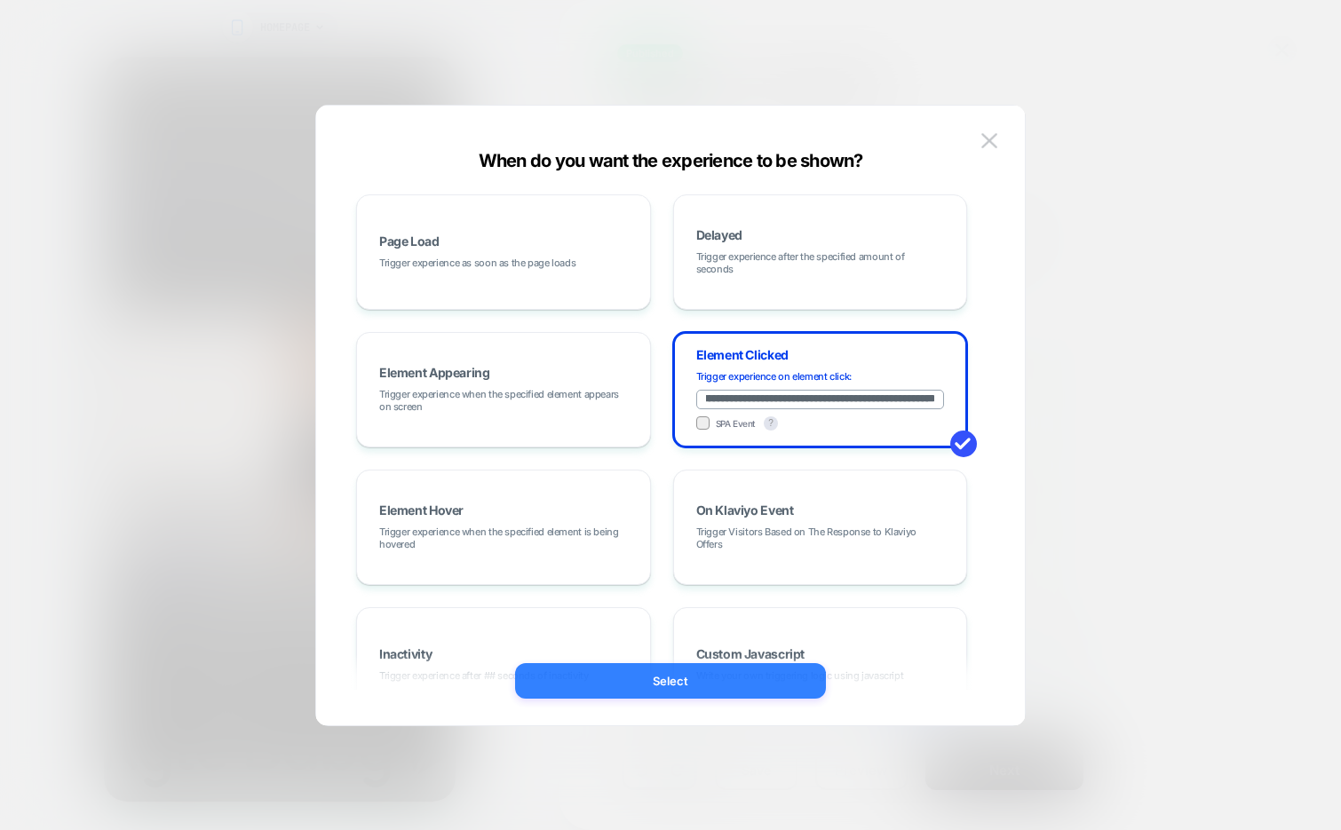
type input "**********"
click at [0, 0] on button "Select" at bounding box center [0, 0] width 0 height 0
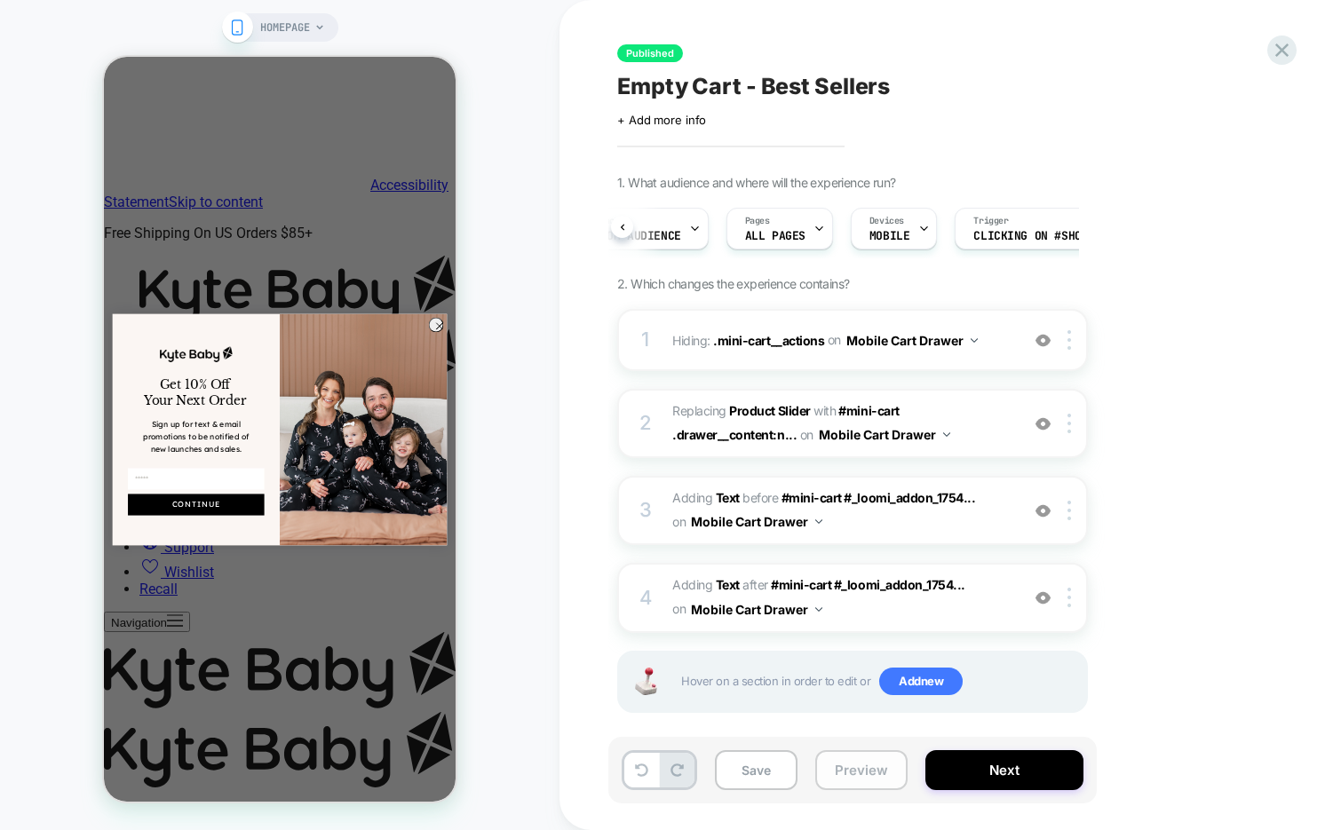
click at [0, 0] on button "Preview" at bounding box center [0, 0] width 0 height 0
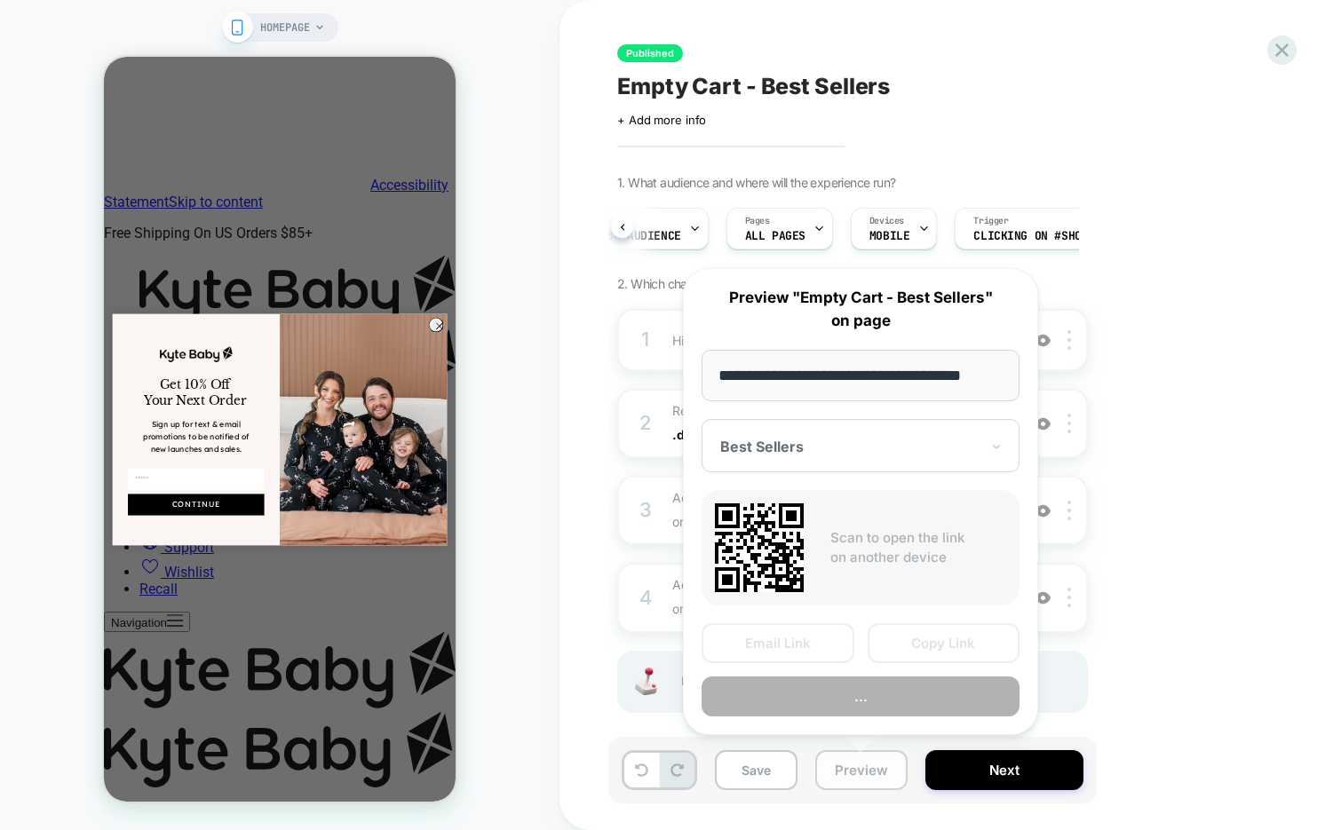
scroll to position [0, 12]
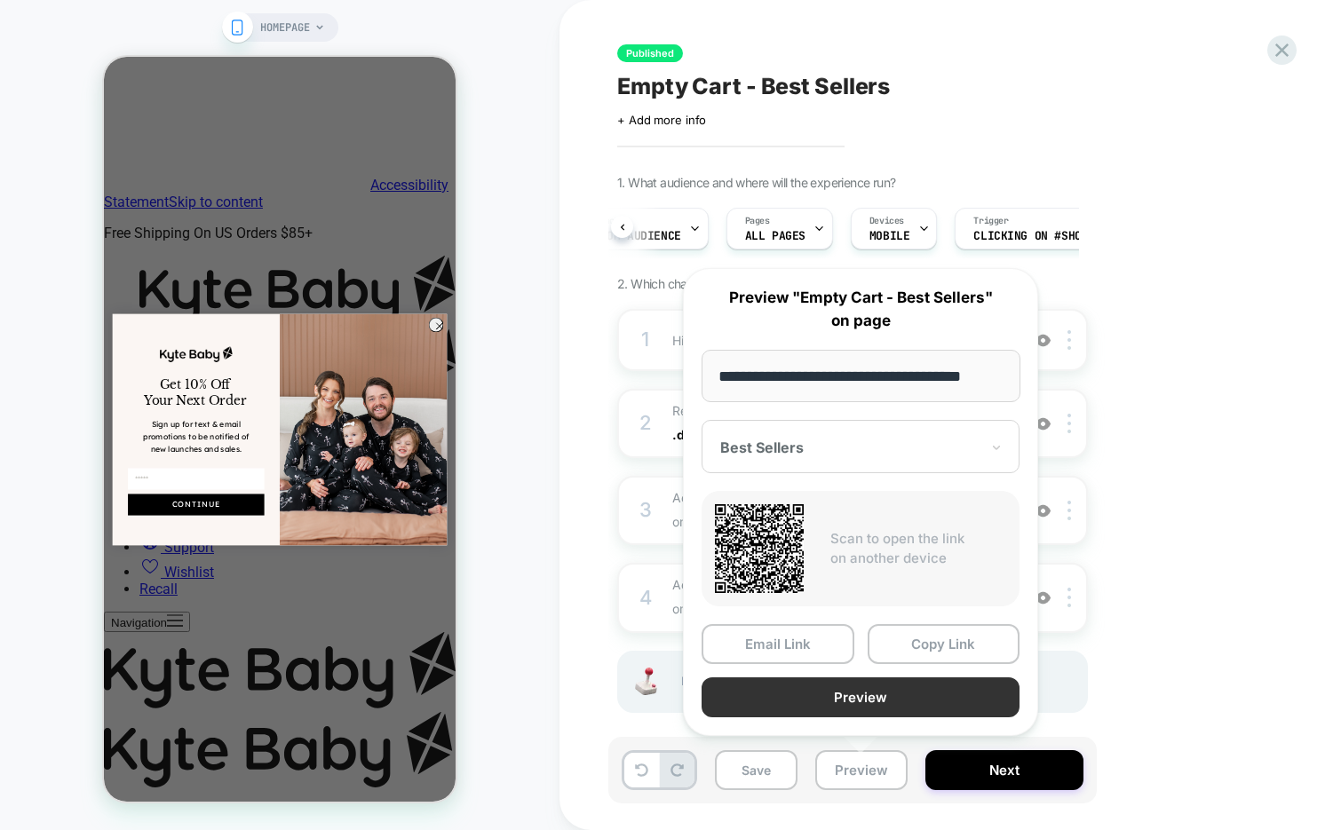
click at [0, 0] on button "Preview" at bounding box center [0, 0] width 0 height 0
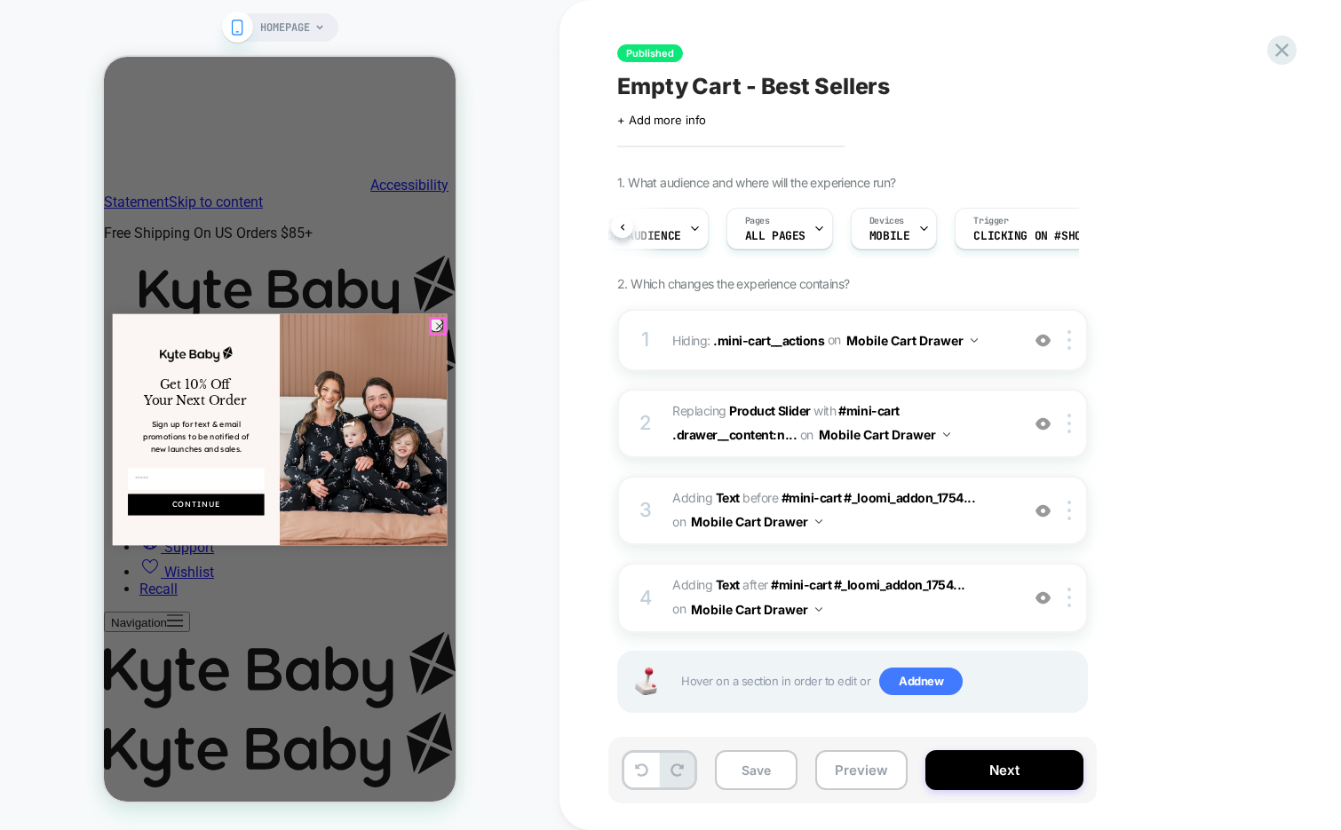
click at [440, 324] on circle "Close dialog" at bounding box center [440, 326] width 14 height 14
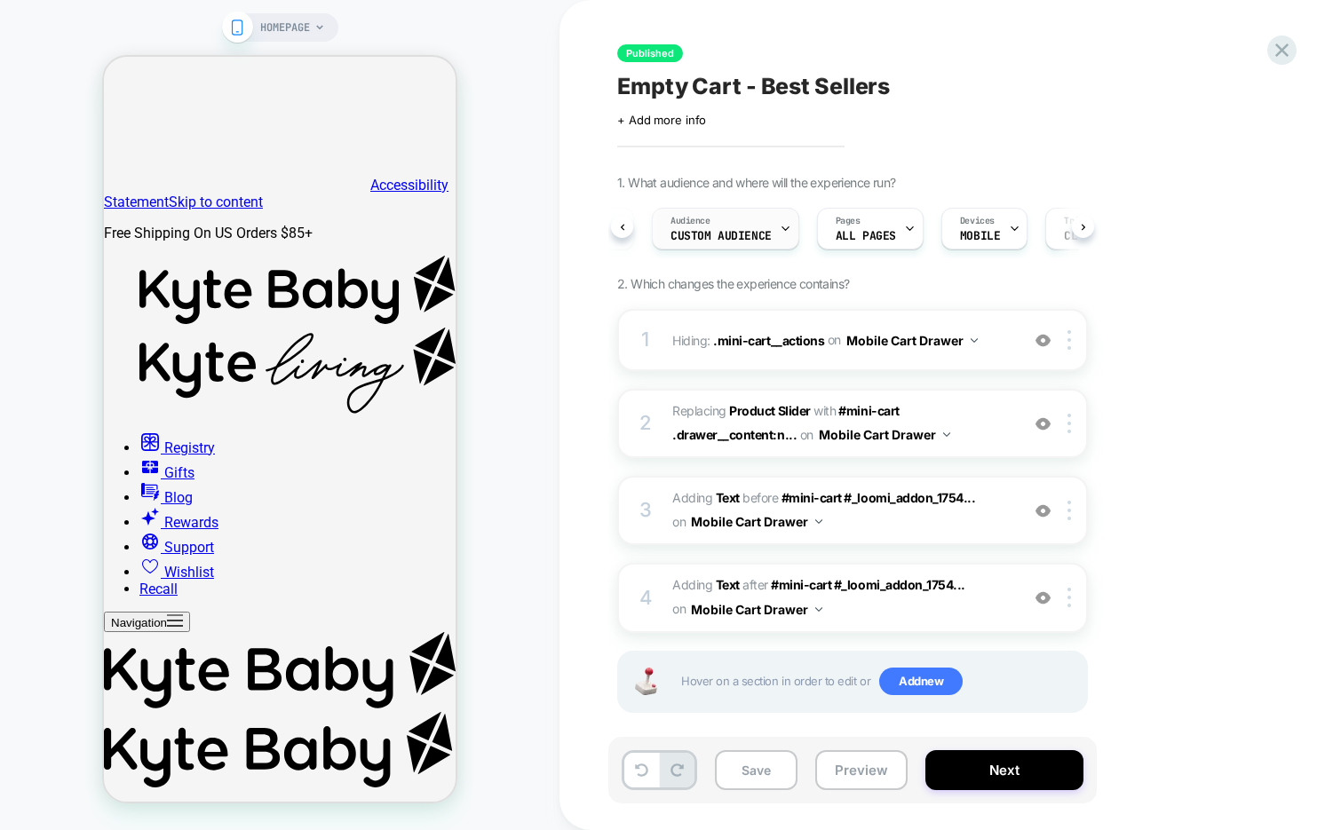
scroll to position [0, 107]
click at [757, 246] on div "Audience Custom Audience" at bounding box center [724, 229] width 137 height 40
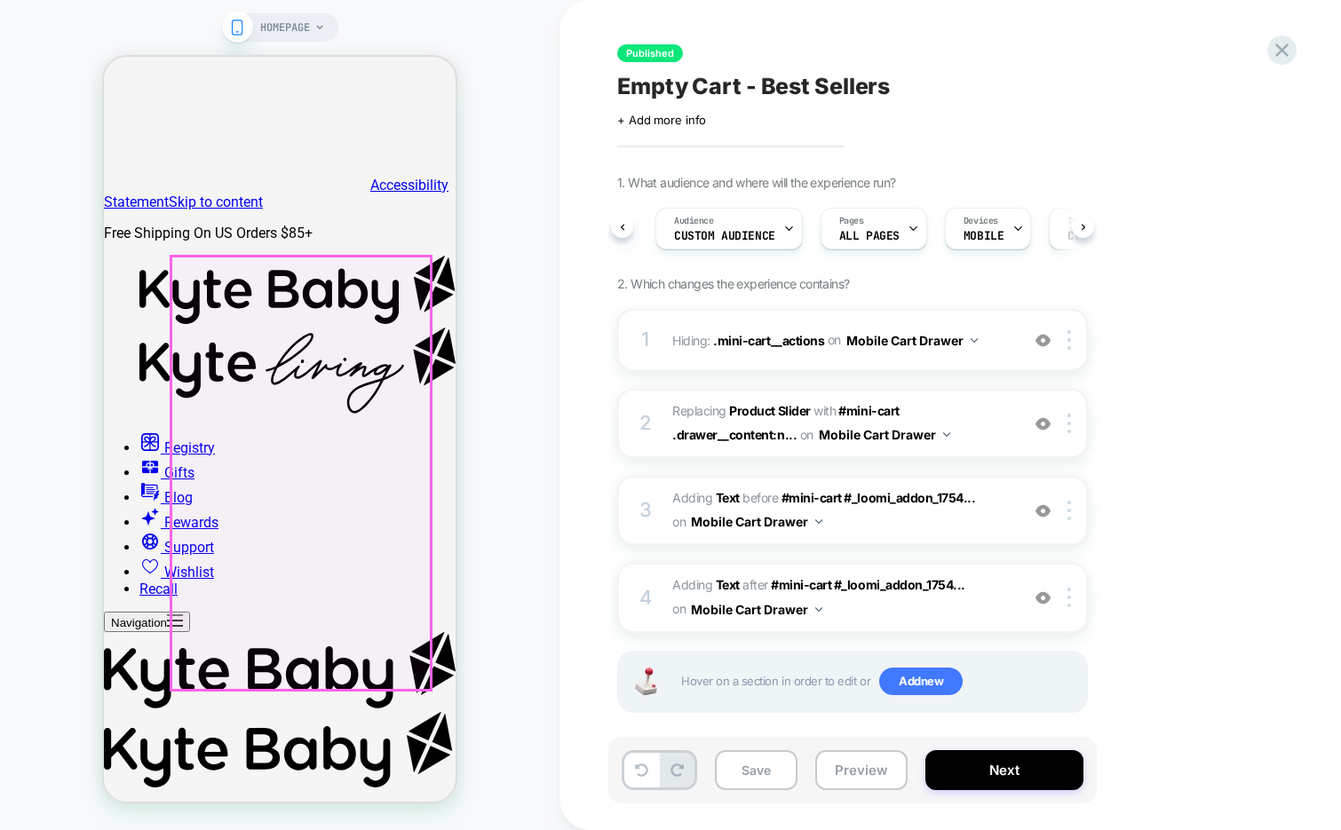
scroll to position [0, 0]
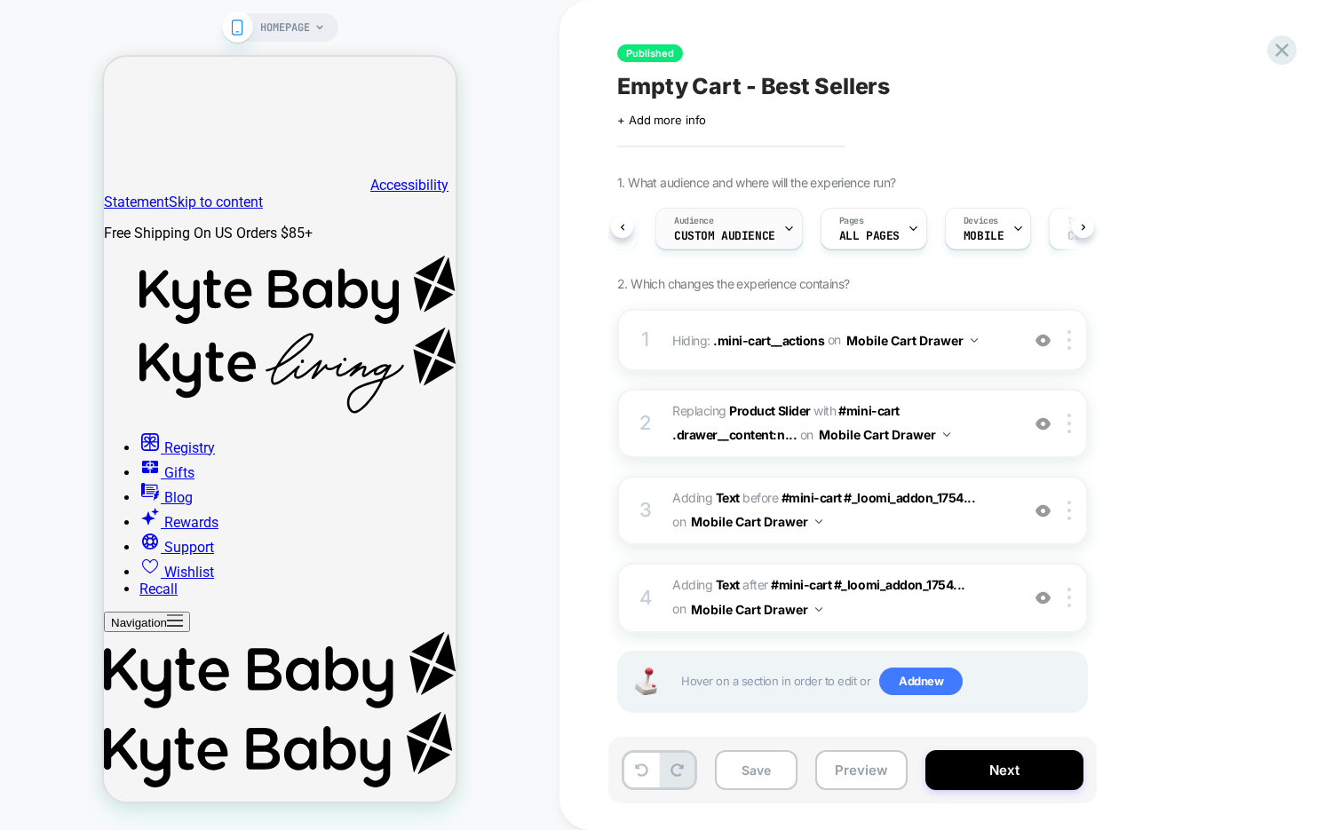
click at [0, 0] on div "Audience Custom Audience" at bounding box center [0, 0] width 0 height 0
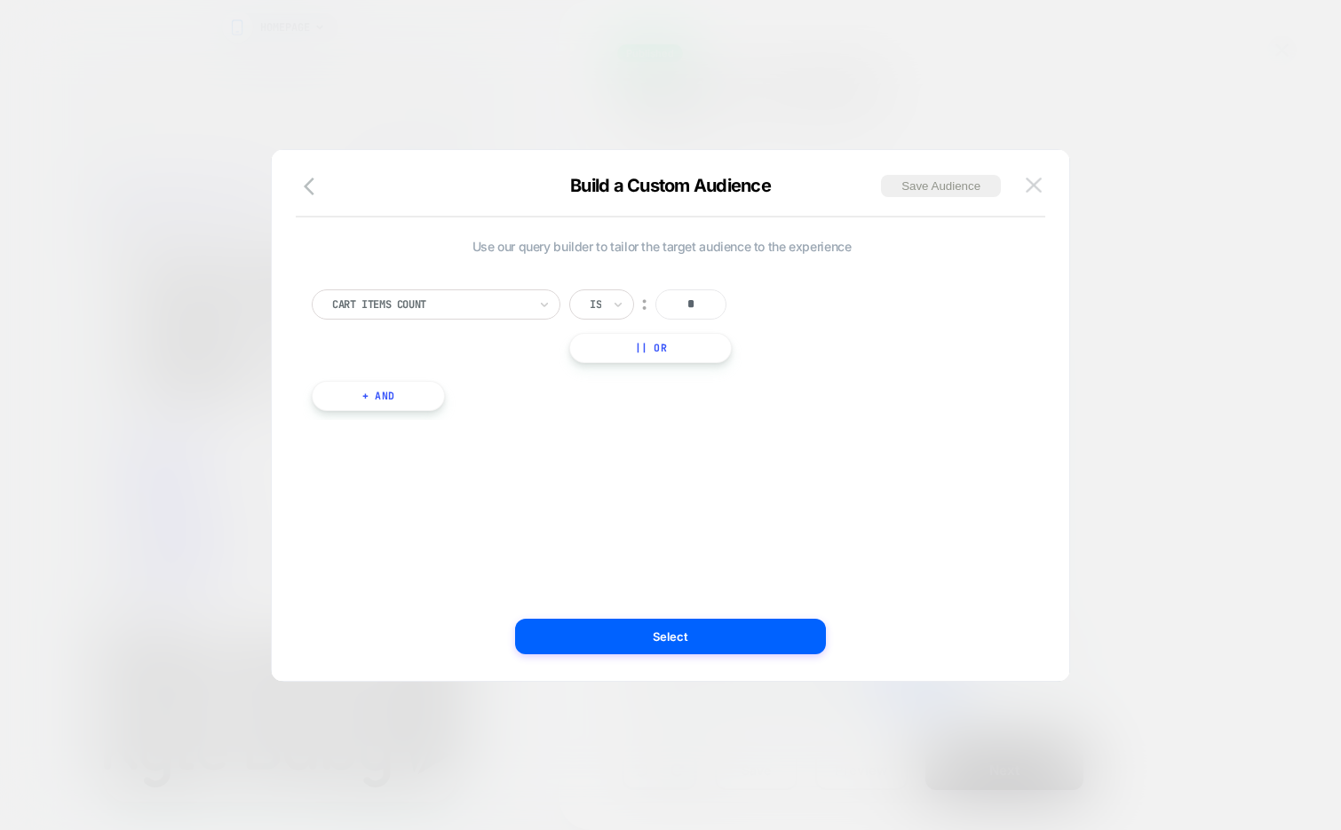
click at [1030, 183] on img at bounding box center [1034, 185] width 16 height 15
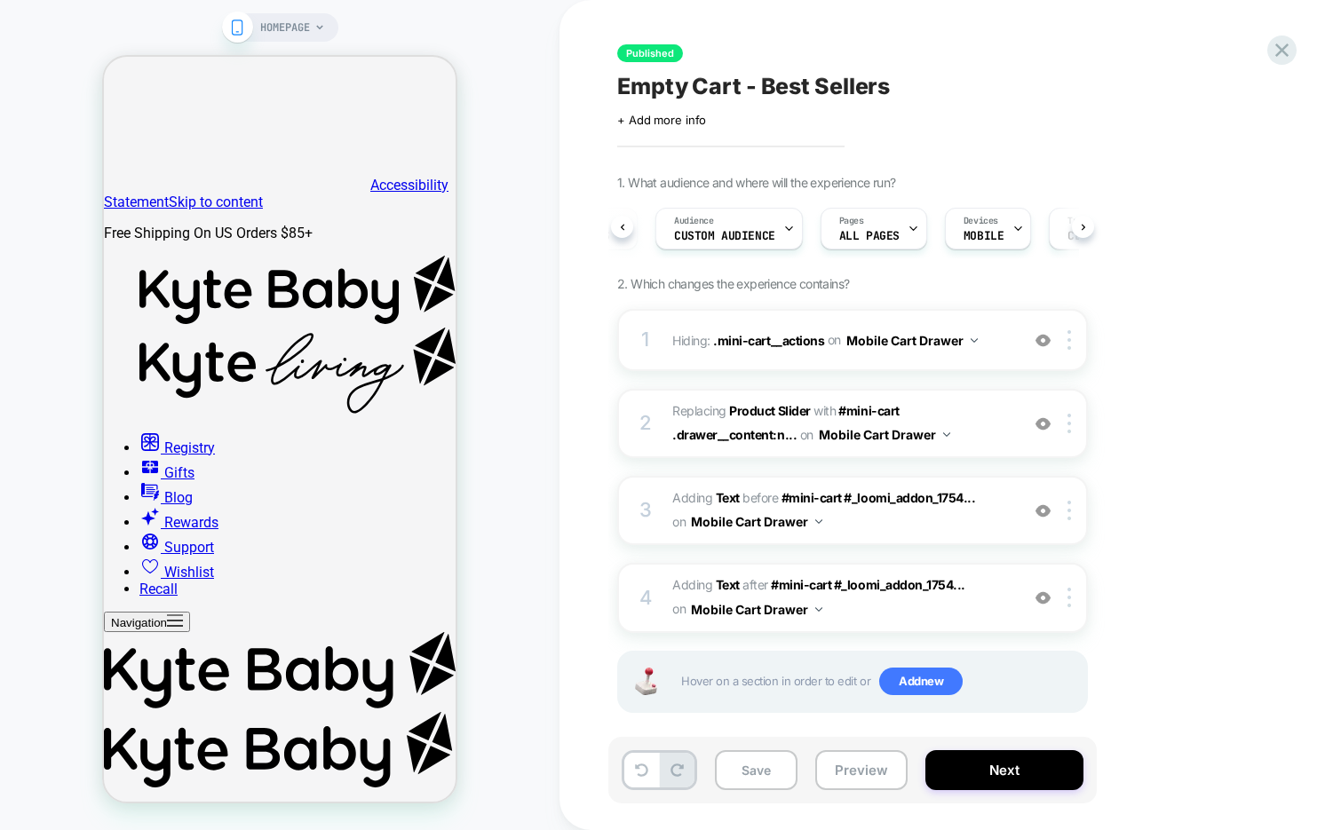
scroll to position [0, 101]
click at [0, 0] on img at bounding box center [0, 0] width 0 height 0
click at [1041, 336] on img at bounding box center [1043, 340] width 15 height 15
click at [0, 0] on img at bounding box center [0, 0] width 0 height 0
click at [1044, 419] on img at bounding box center [1043, 424] width 15 height 15
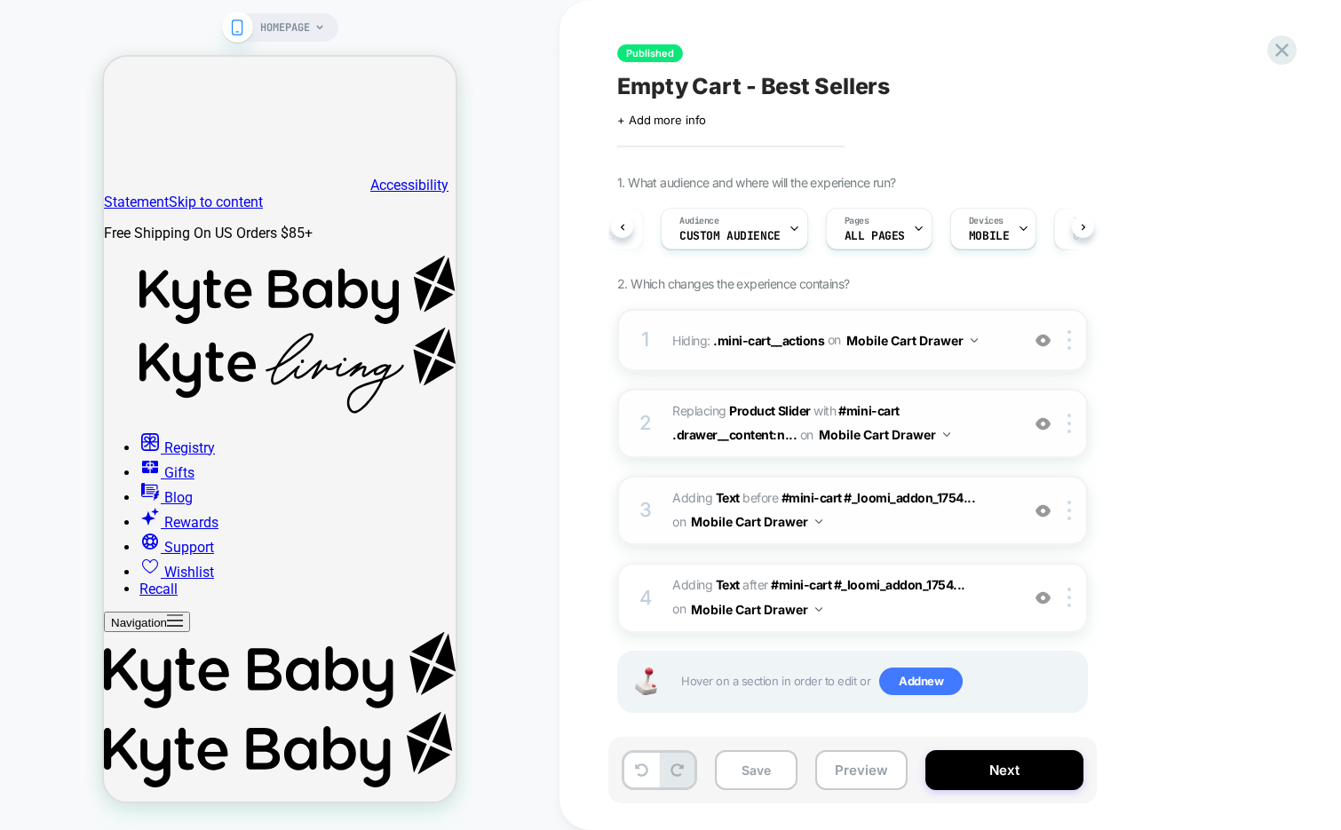
click at [0, 0] on img at bounding box center [0, 0] width 0 height 0
click at [1047, 505] on img at bounding box center [1043, 511] width 15 height 15
click at [1046, 597] on img at bounding box center [1043, 598] width 15 height 15
click at [0, 0] on button "Preview" at bounding box center [0, 0] width 0 height 0
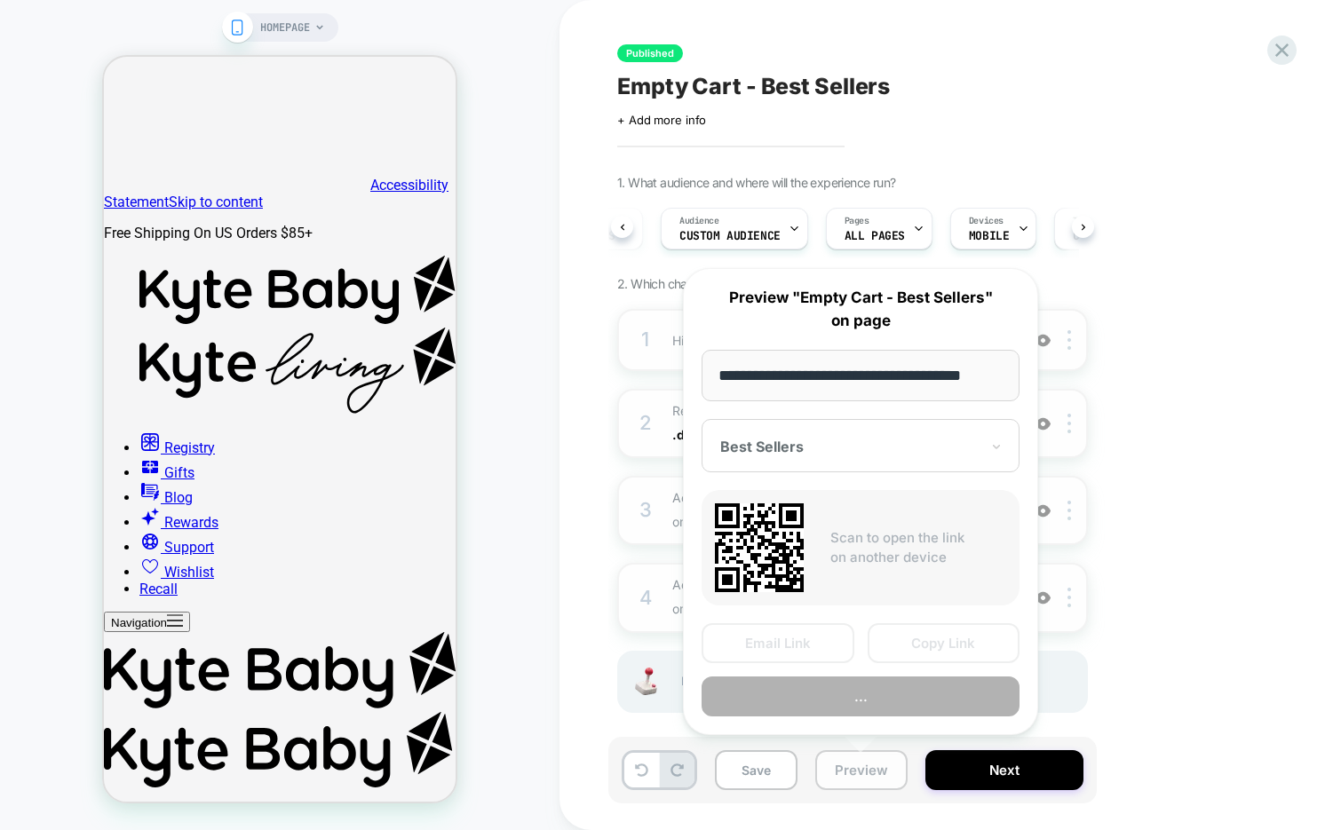
scroll to position [0, 12]
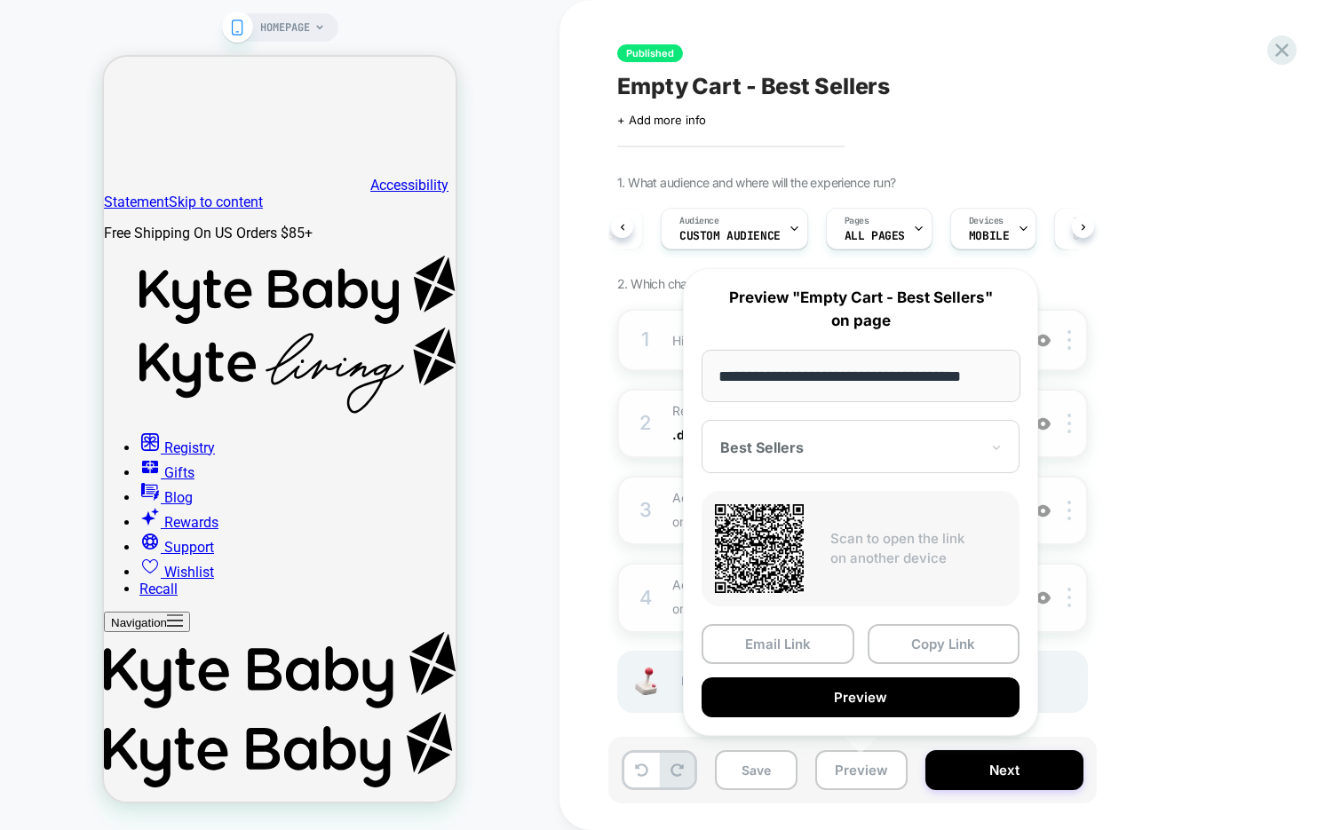
click at [962, 454] on div at bounding box center [849, 448] width 259 height 18
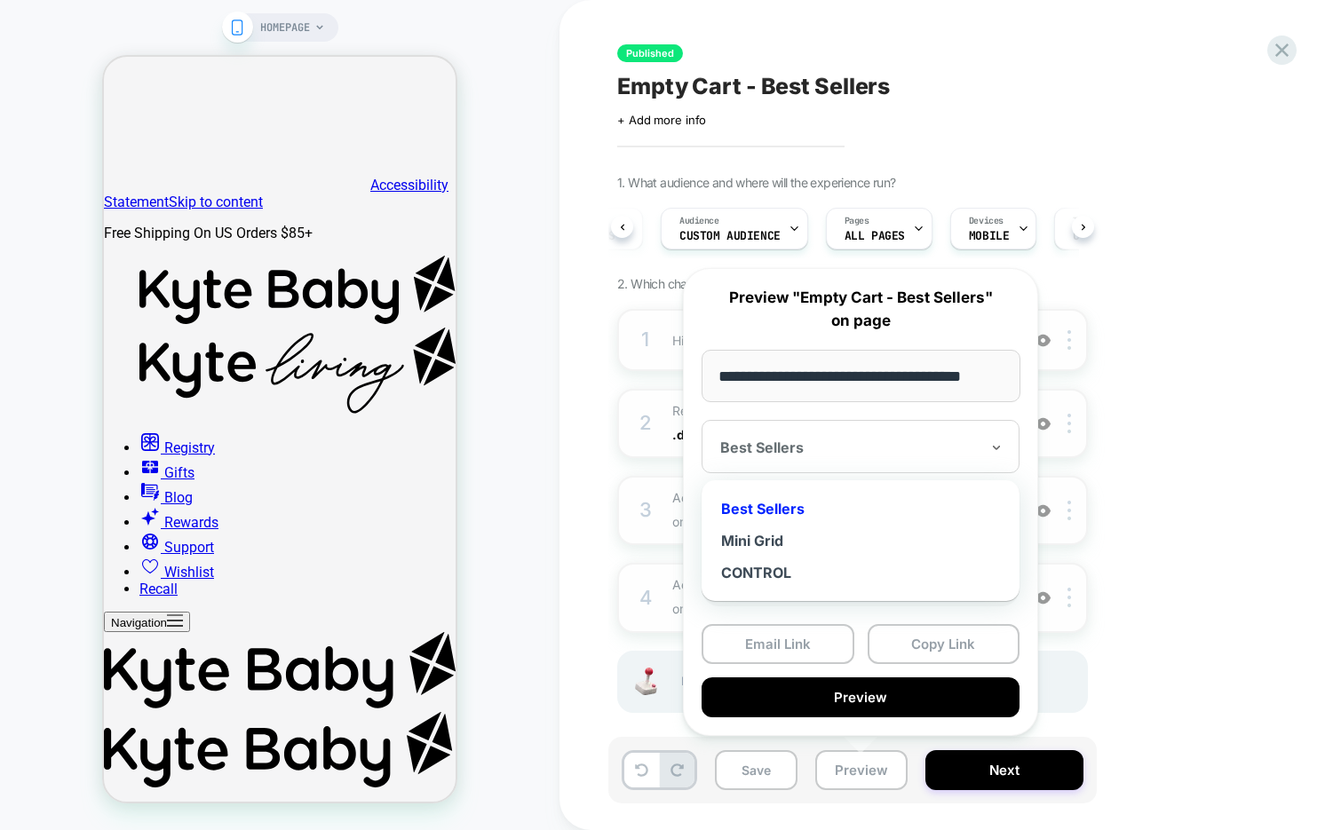
click at [844, 507] on div "Best Sellers" at bounding box center [861, 509] width 300 height 32
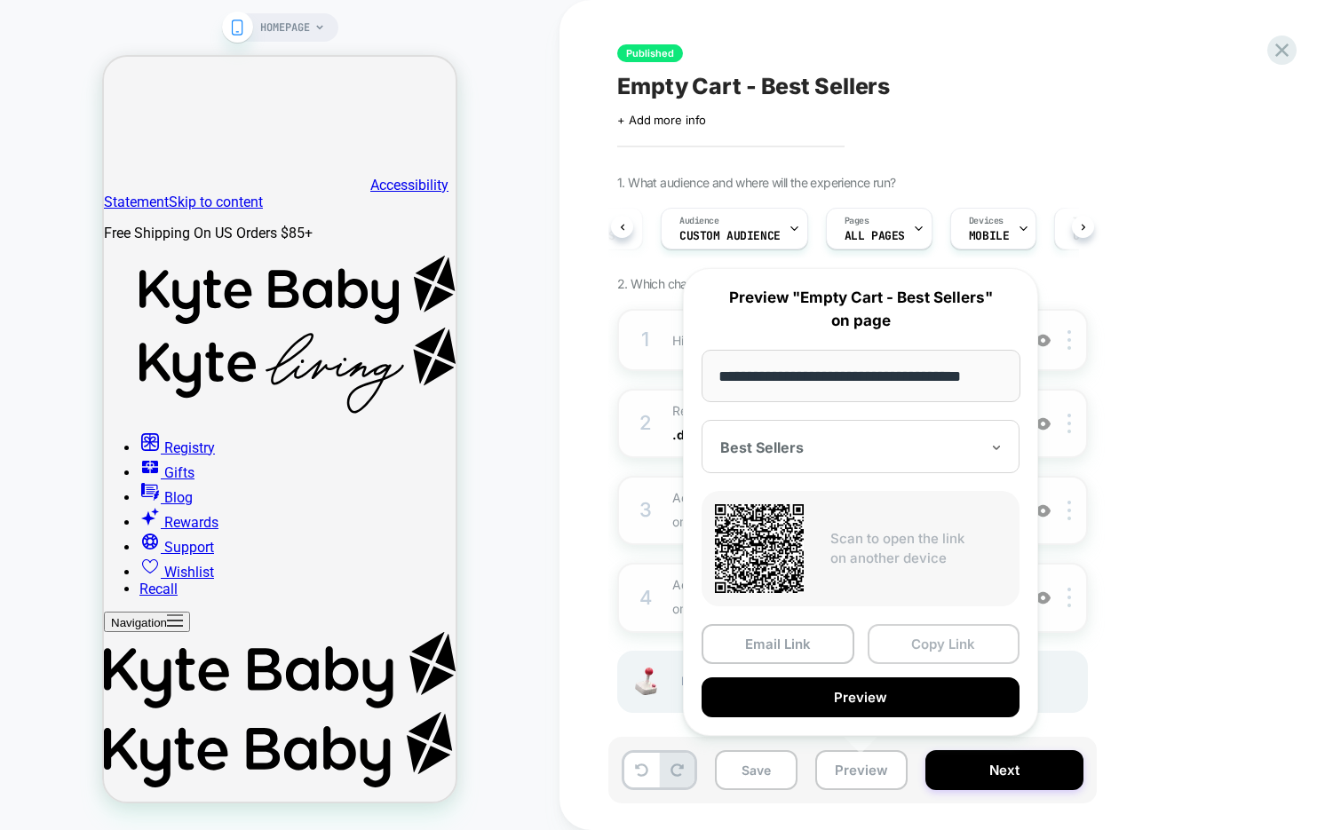
click at [932, 634] on button "Copy Link" at bounding box center [944, 644] width 153 height 40
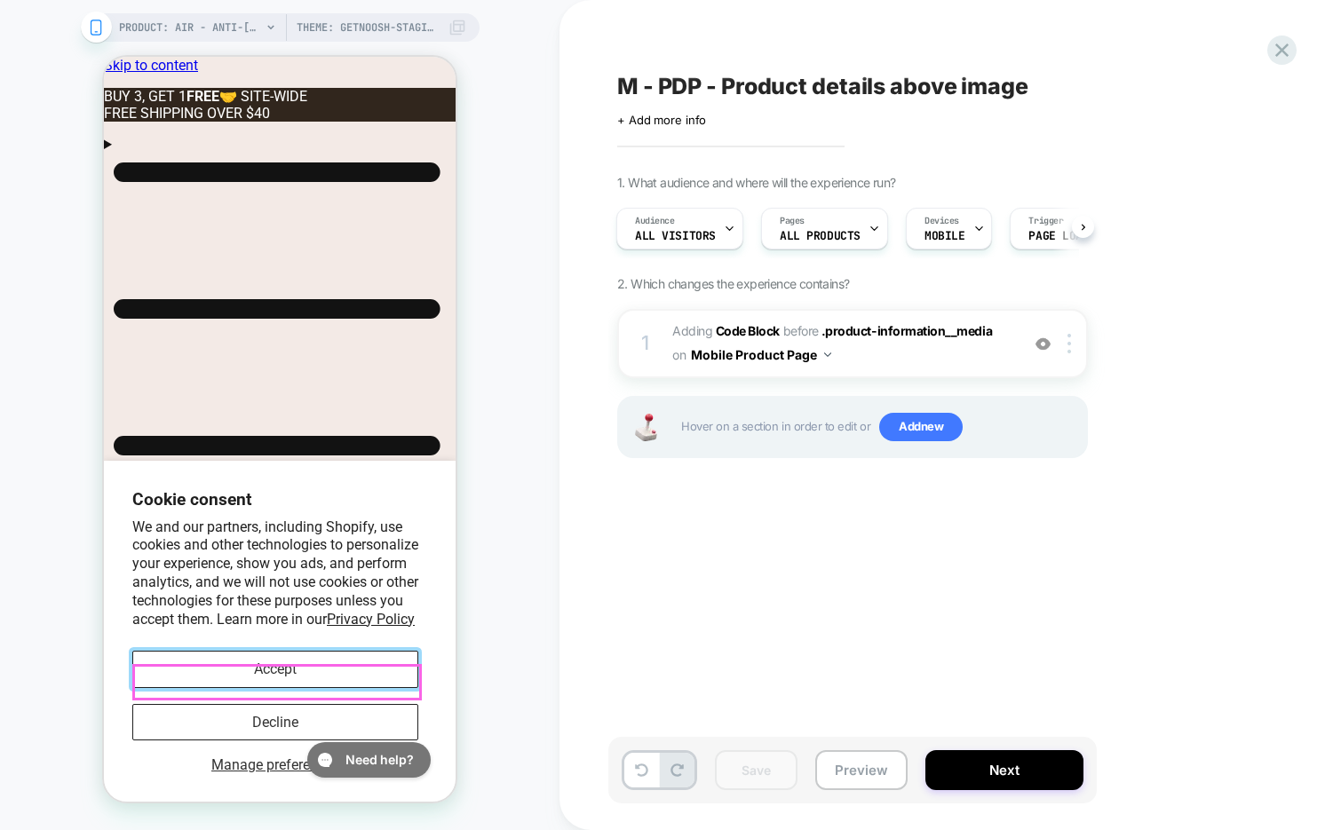
click at [260, 680] on button "Accept" at bounding box center [275, 669] width 286 height 36
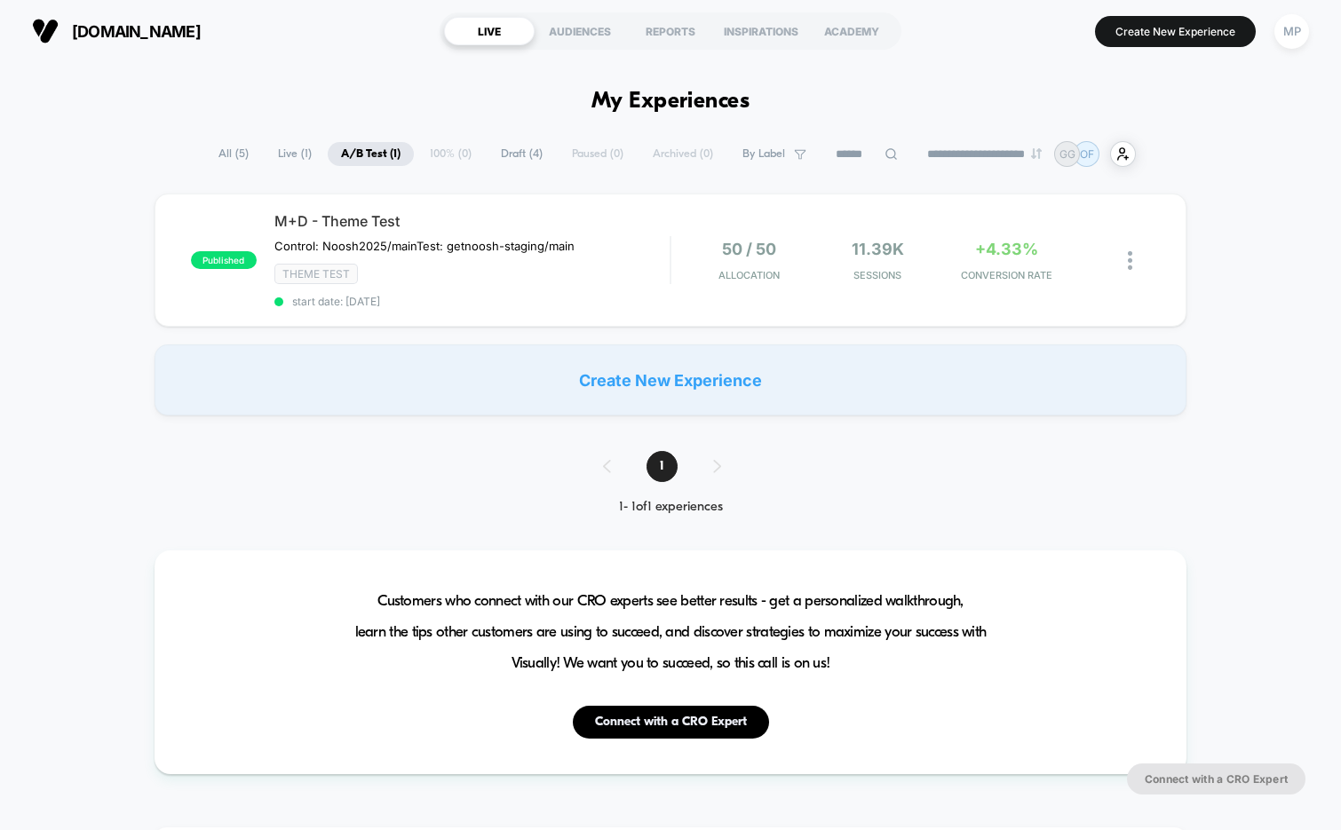
click at [512, 158] on span "Draft ( 4 )" at bounding box center [522, 154] width 68 height 24
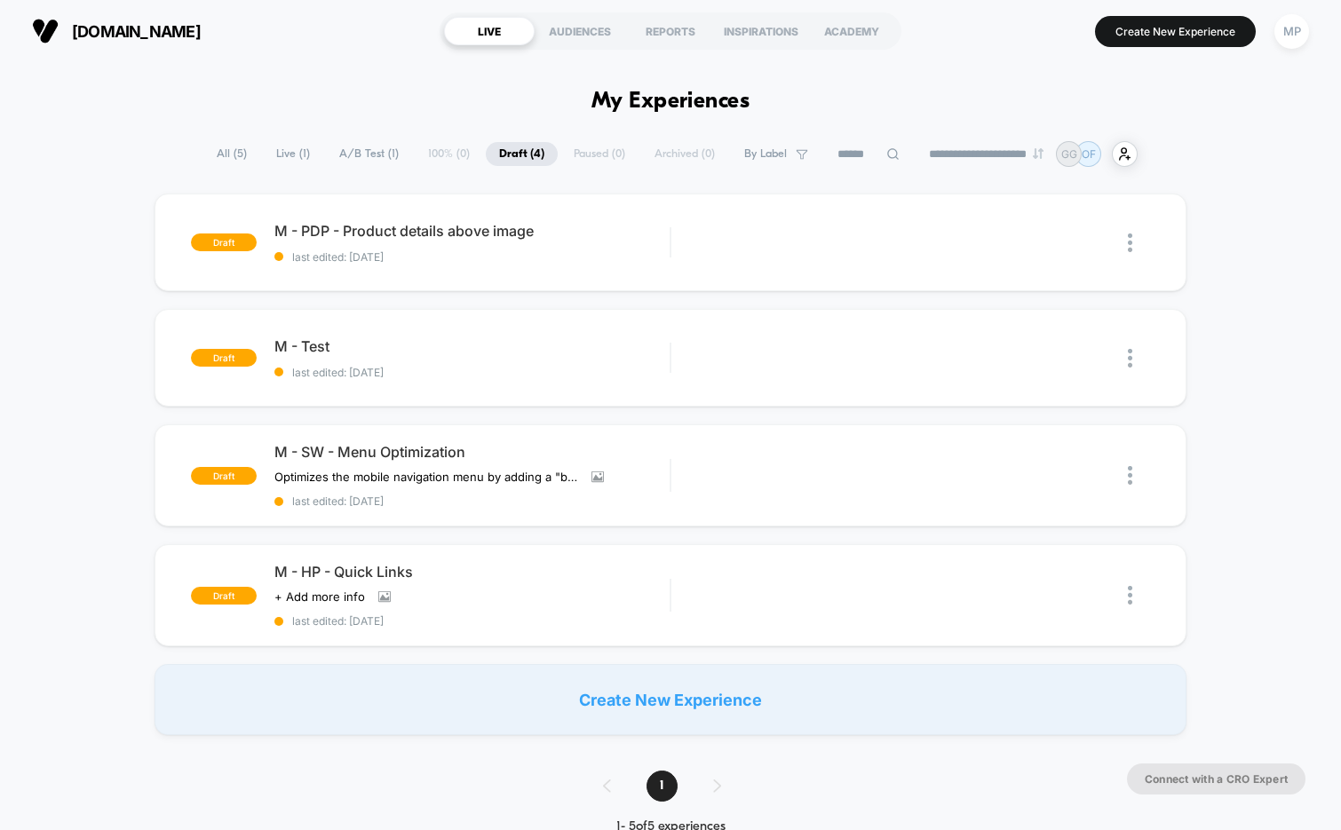
click at [1283, 49] on button "MP" at bounding box center [1291, 31] width 45 height 36
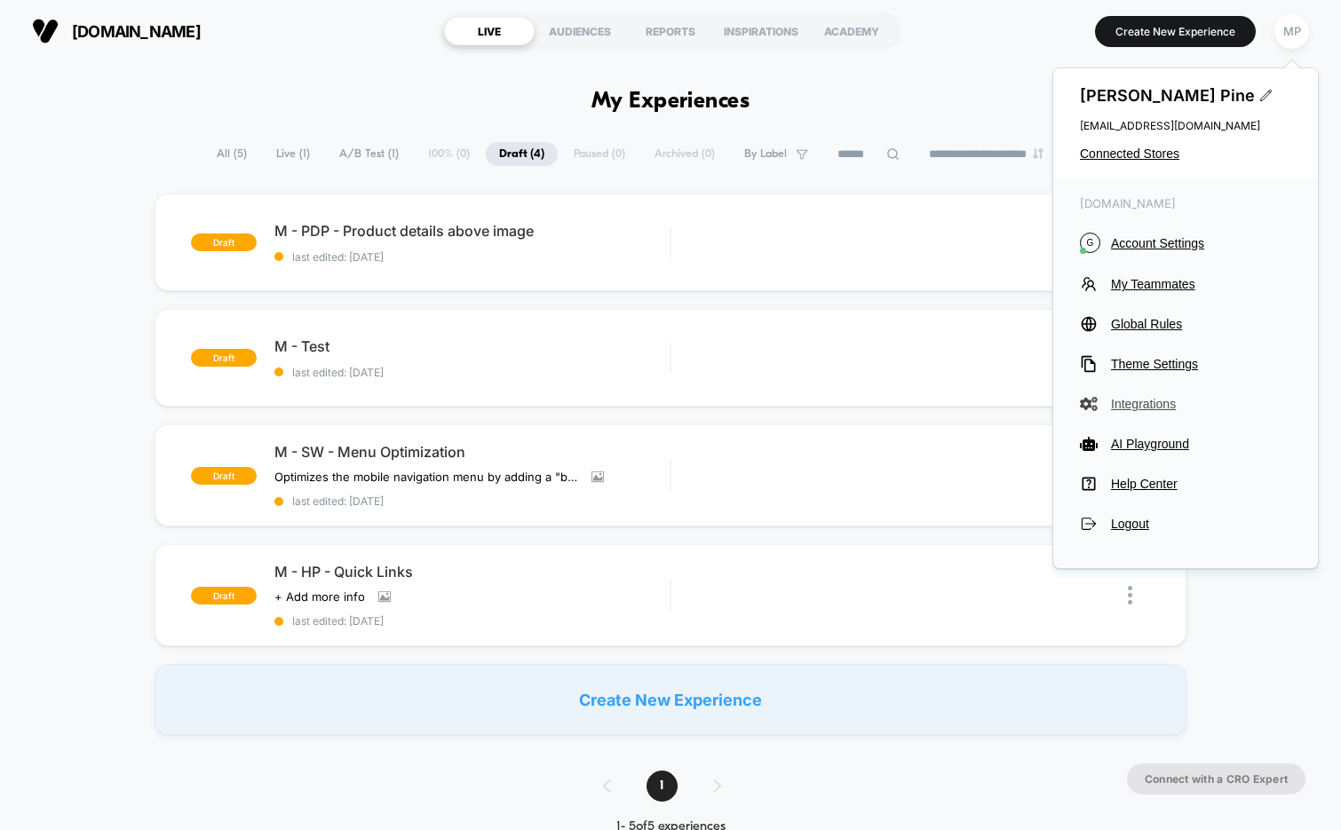
click at [1140, 406] on span "Integrations" at bounding box center [1201, 404] width 180 height 14
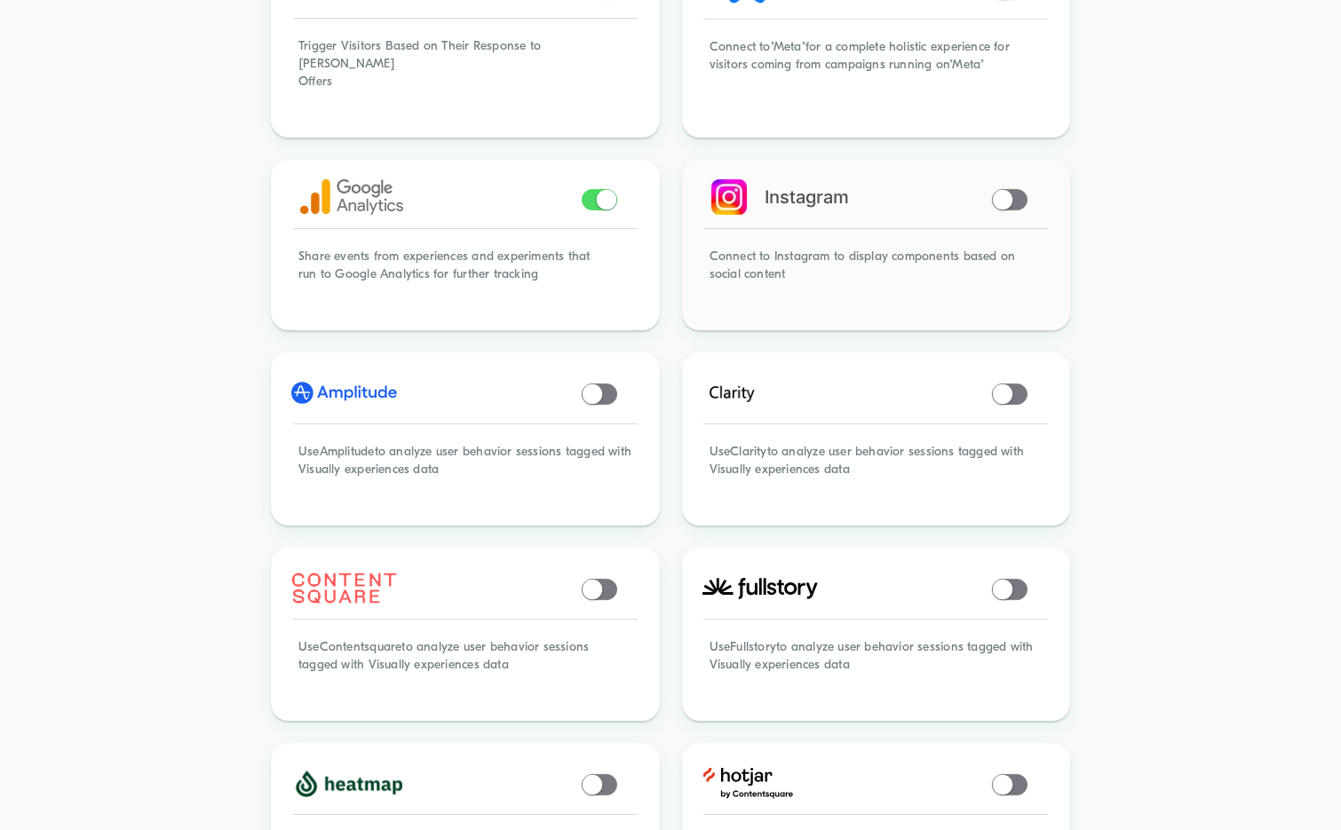
scroll to position [251, 0]
